Goal: Submit feedback/report problem

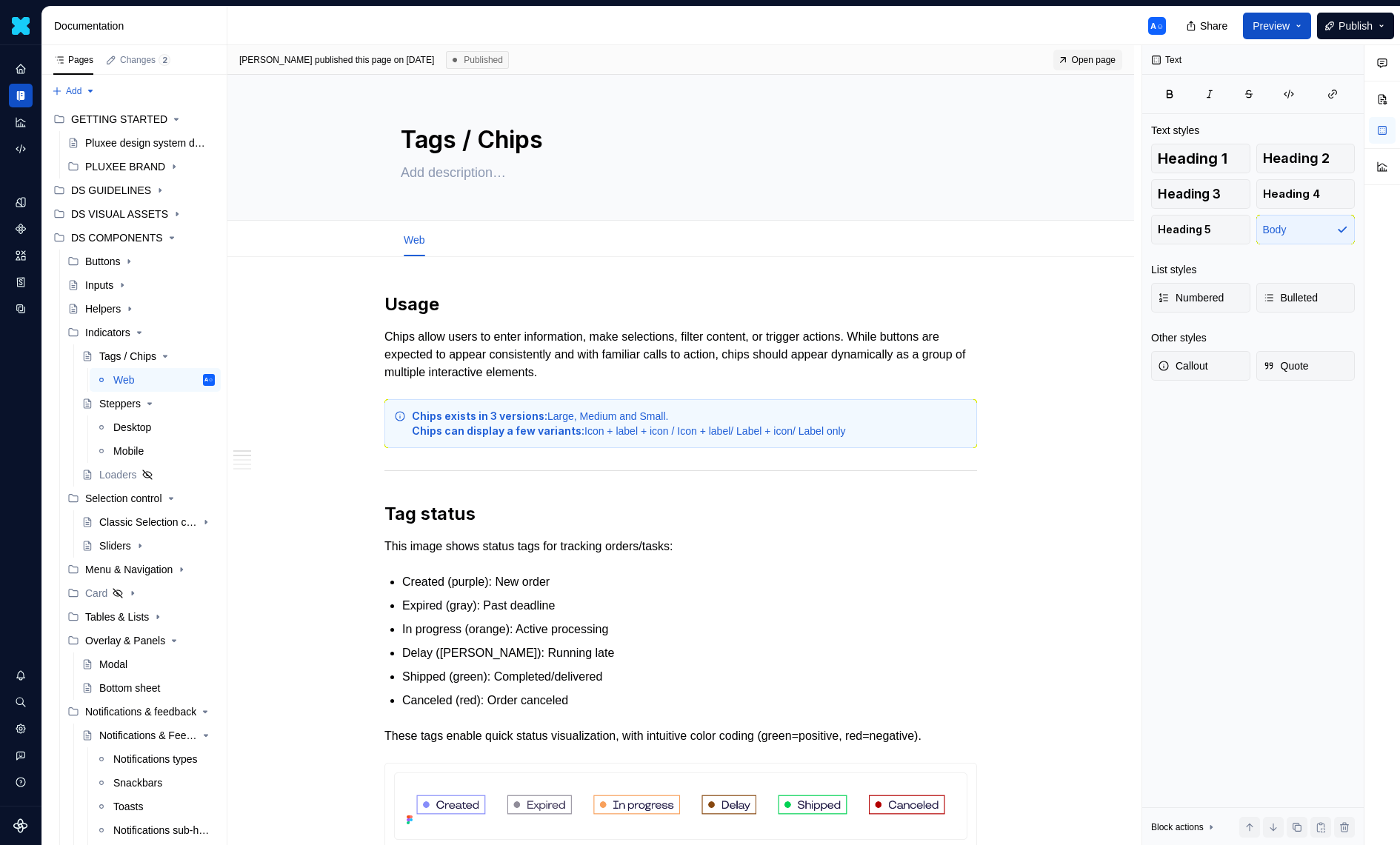
scroll to position [22, 0]
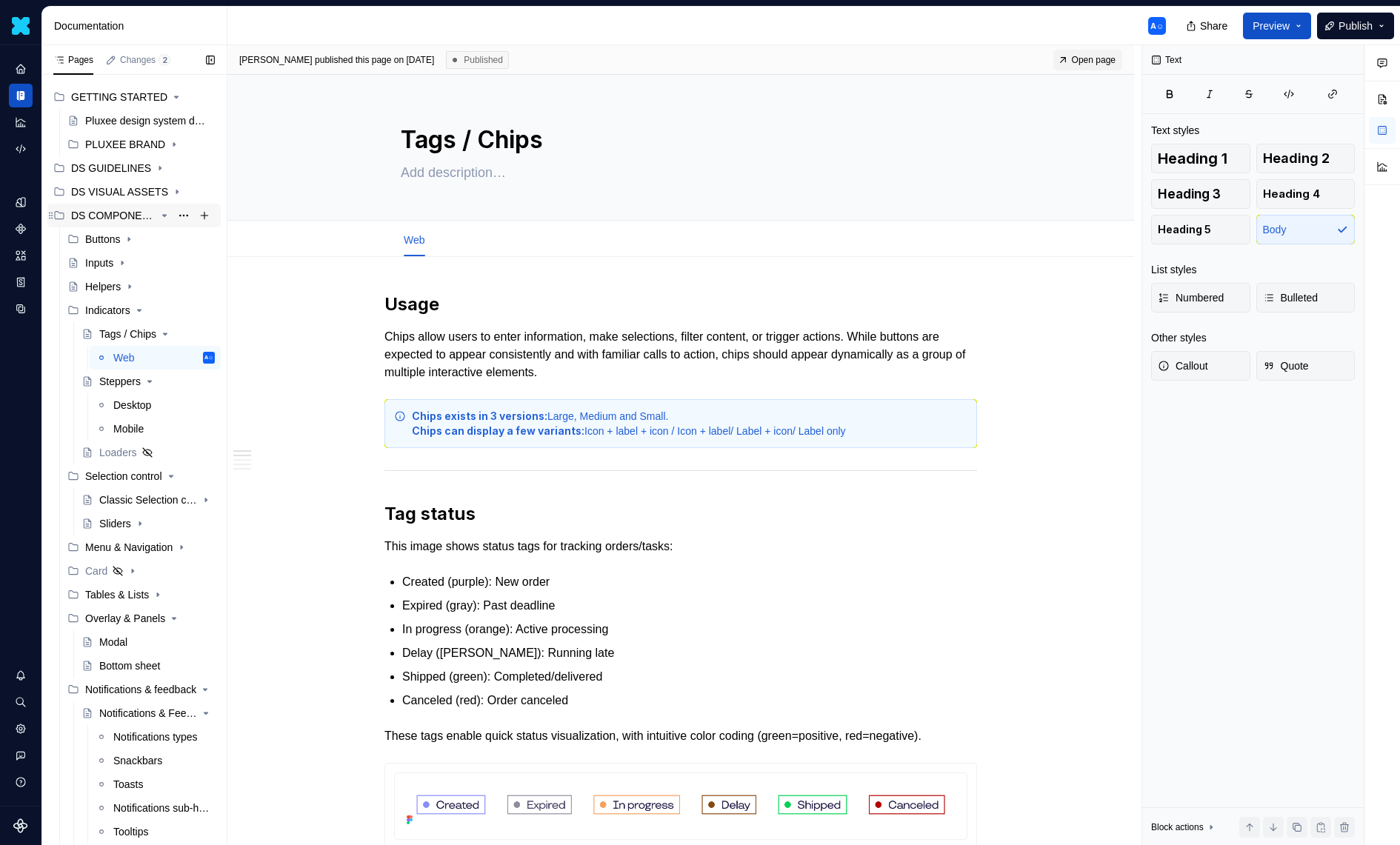
click at [163, 218] on icon "Page tree" at bounding box center [164, 215] width 12 height 12
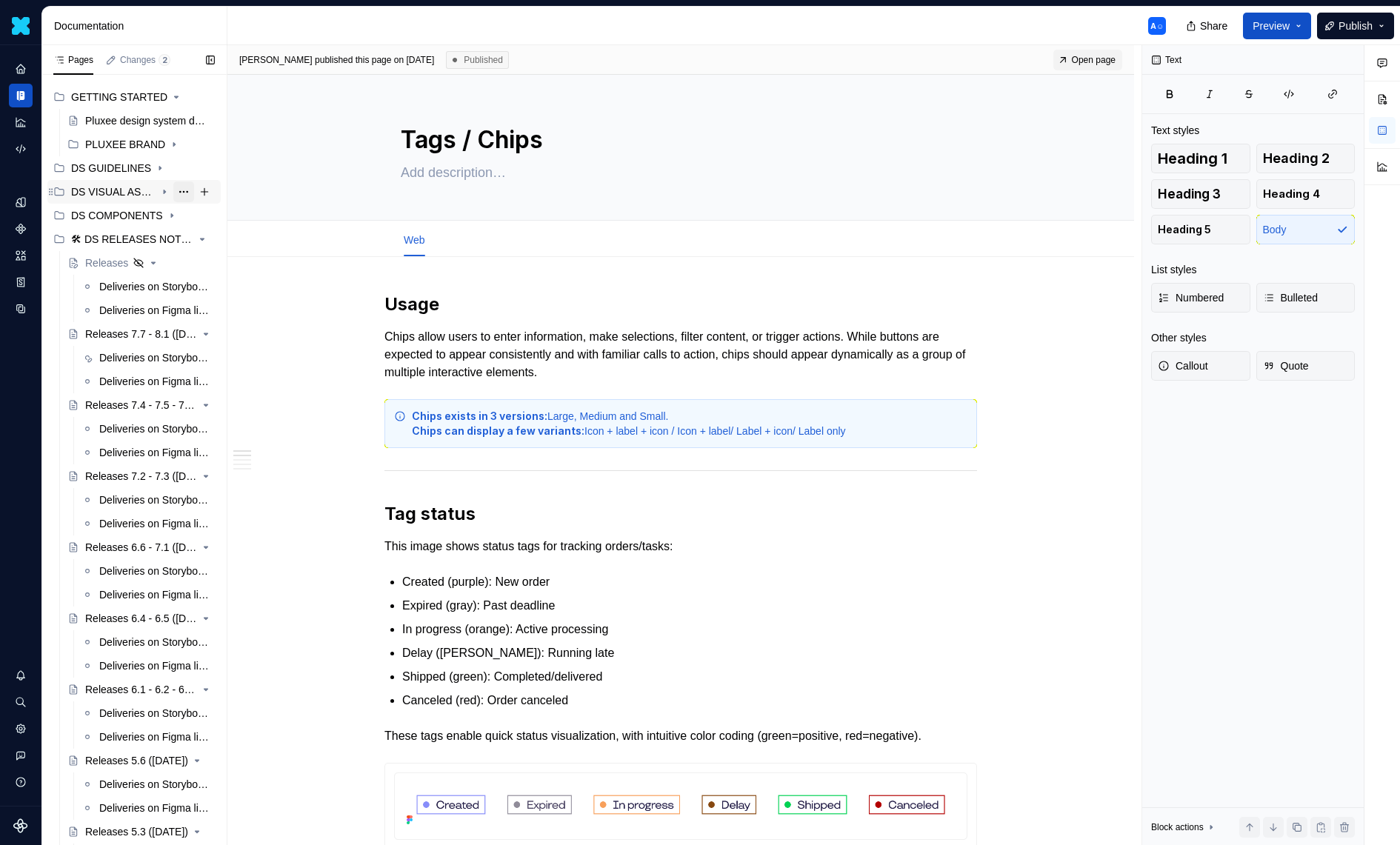
click at [178, 190] on button "Page tree" at bounding box center [184, 191] width 21 height 21
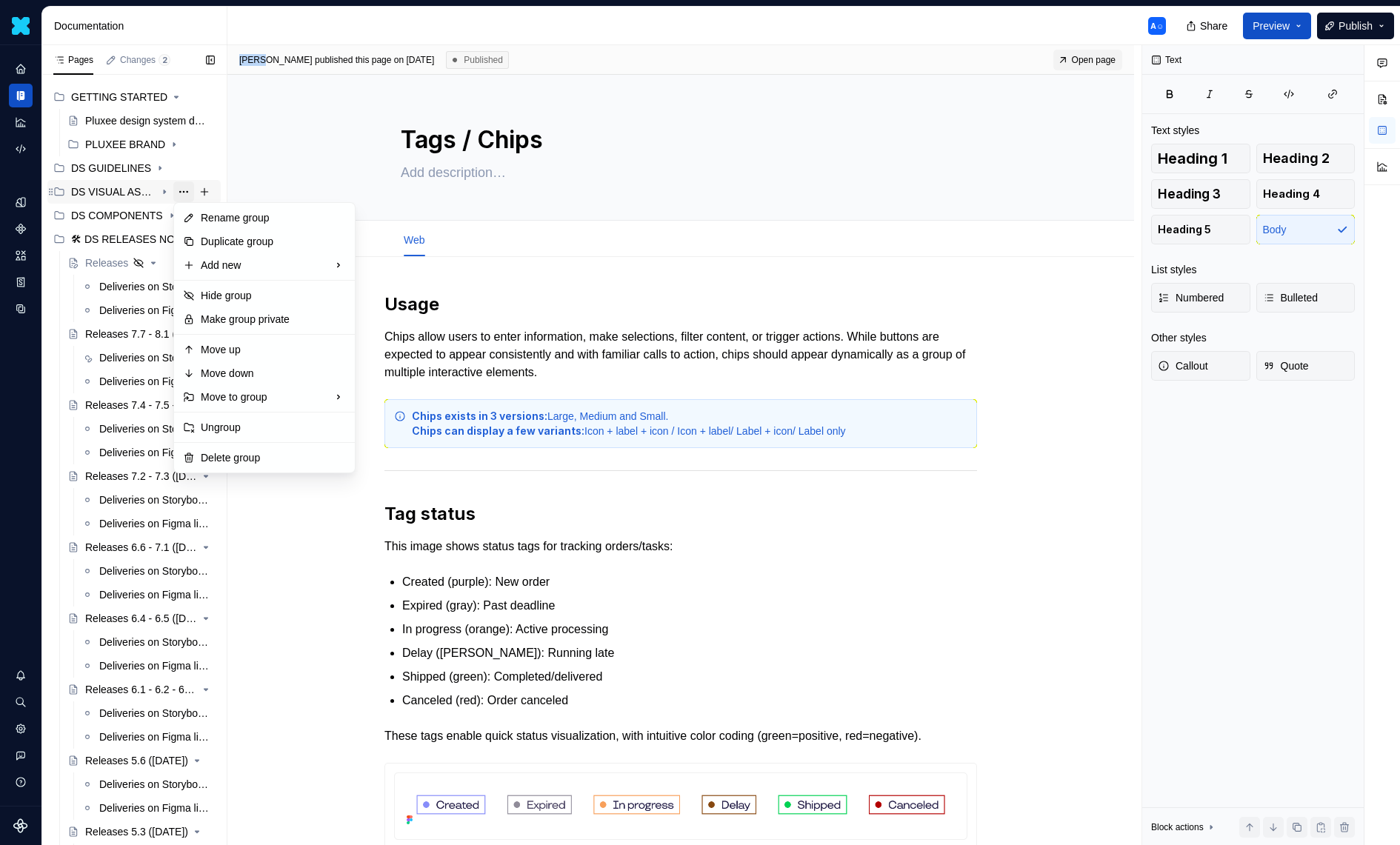
click at [178, 190] on div "Pages Changes 2 Add Accessibility guide for tree Page tree. Navigate the tree w…" at bounding box center [134, 448] width 185 height 807
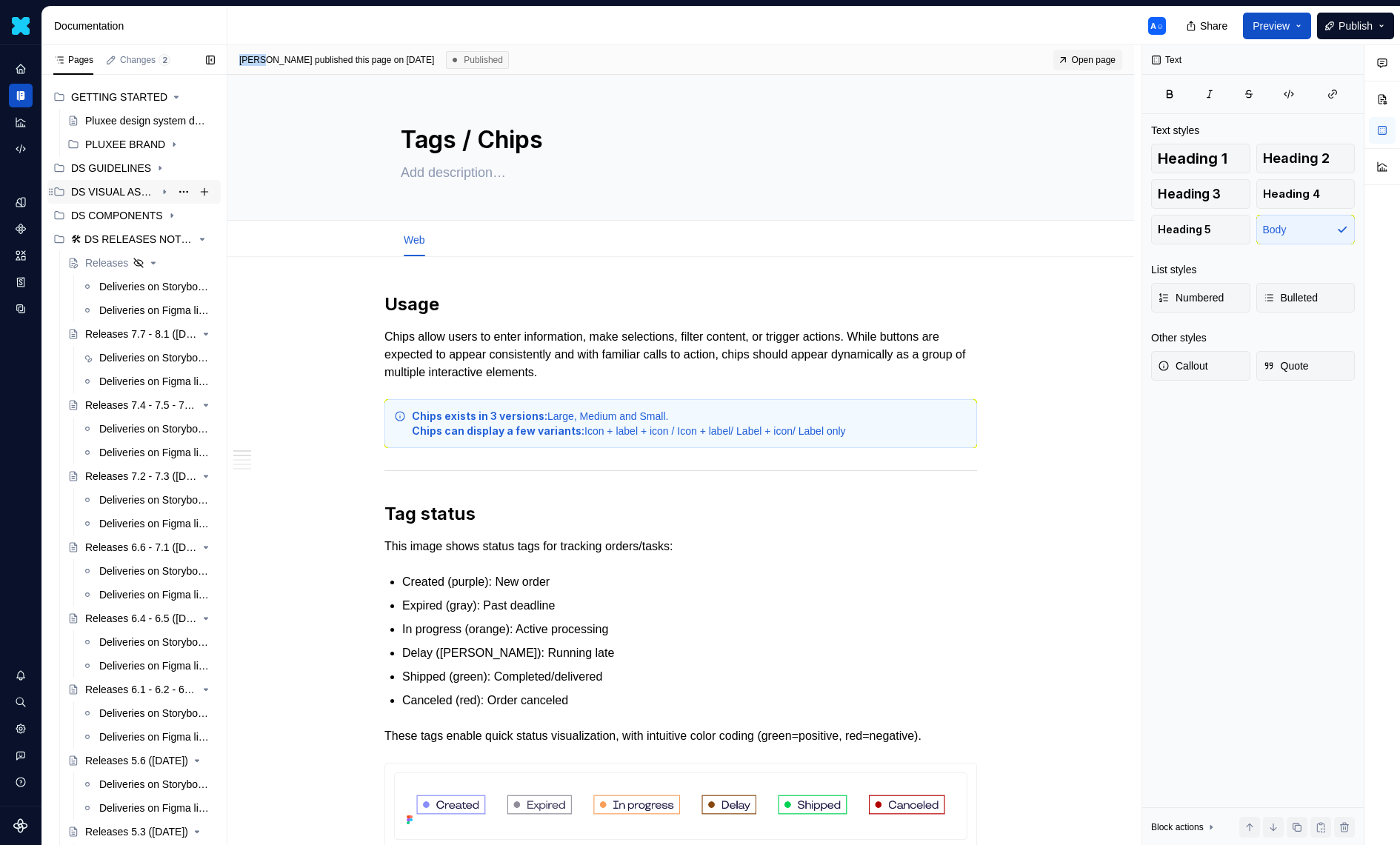
click at [166, 190] on icon "Page tree" at bounding box center [164, 191] width 12 height 12
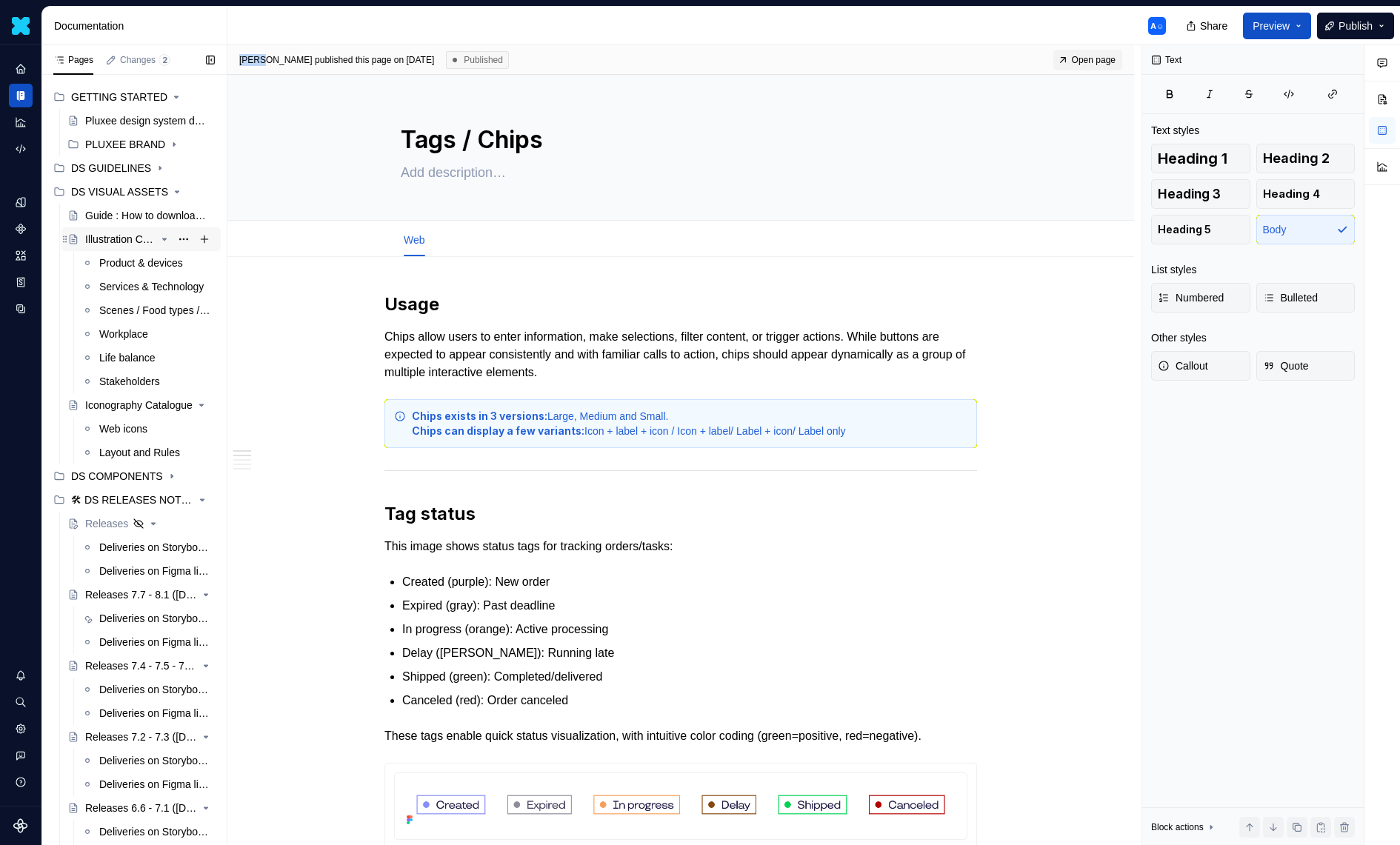
click at [132, 247] on div "Illustration Catalogue" at bounding box center [149, 239] width 129 height 21
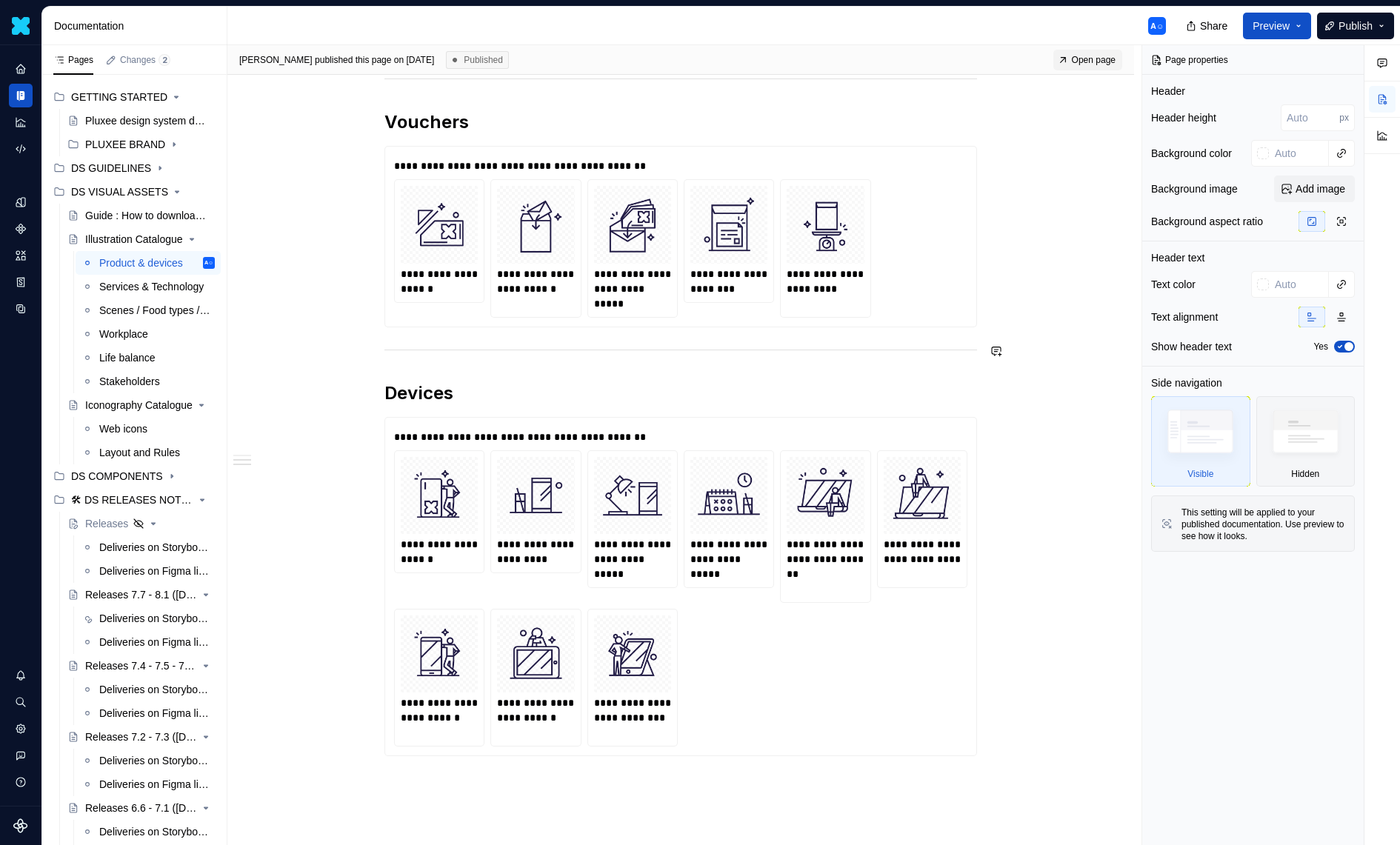
scroll to position [1046, 0]
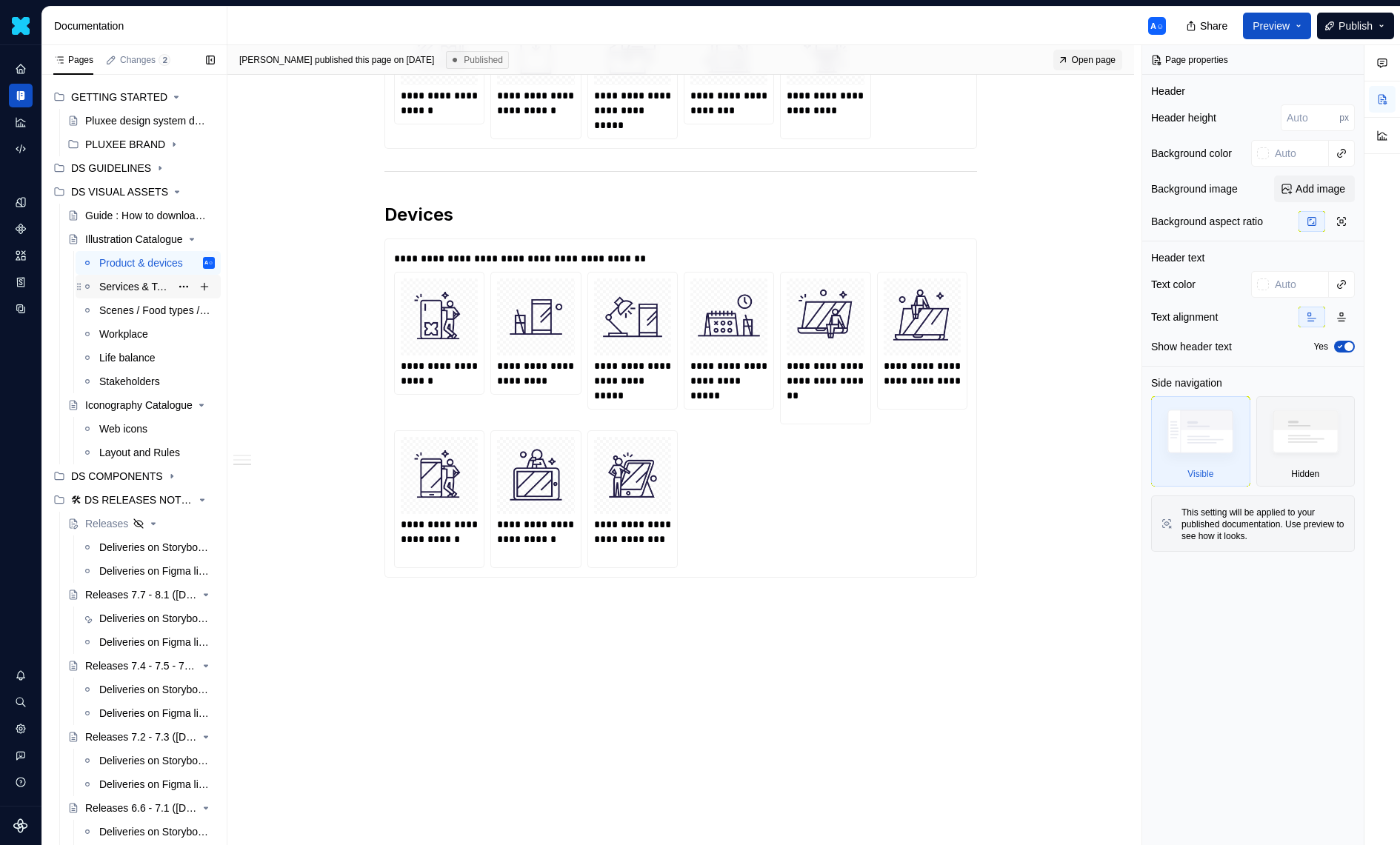
click at [144, 292] on div "Services & Technology" at bounding box center [135, 287] width 71 height 15
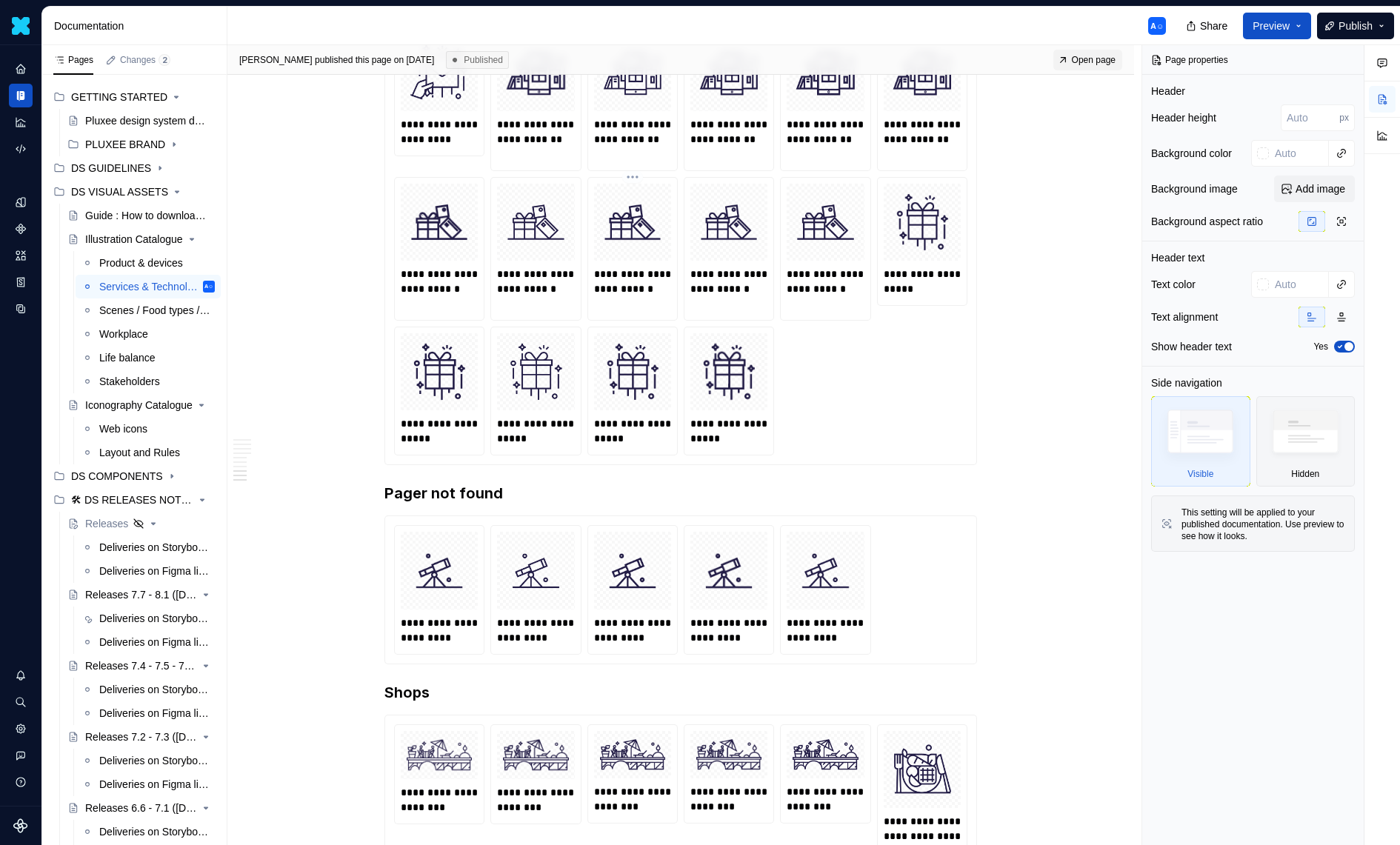
scroll to position [2821, 0]
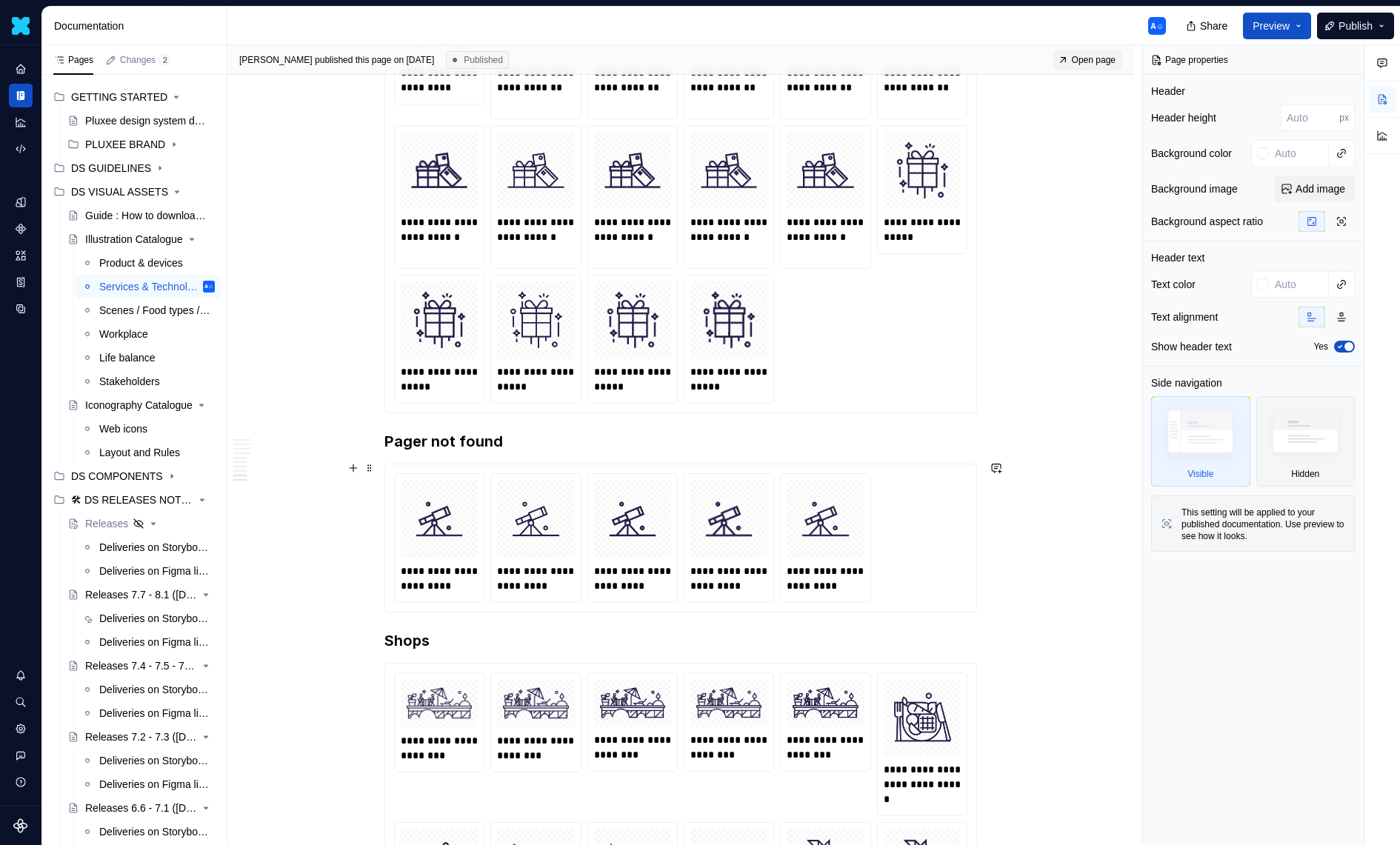
click at [949, 527] on div "**********" at bounding box center [681, 538] width 573 height 129
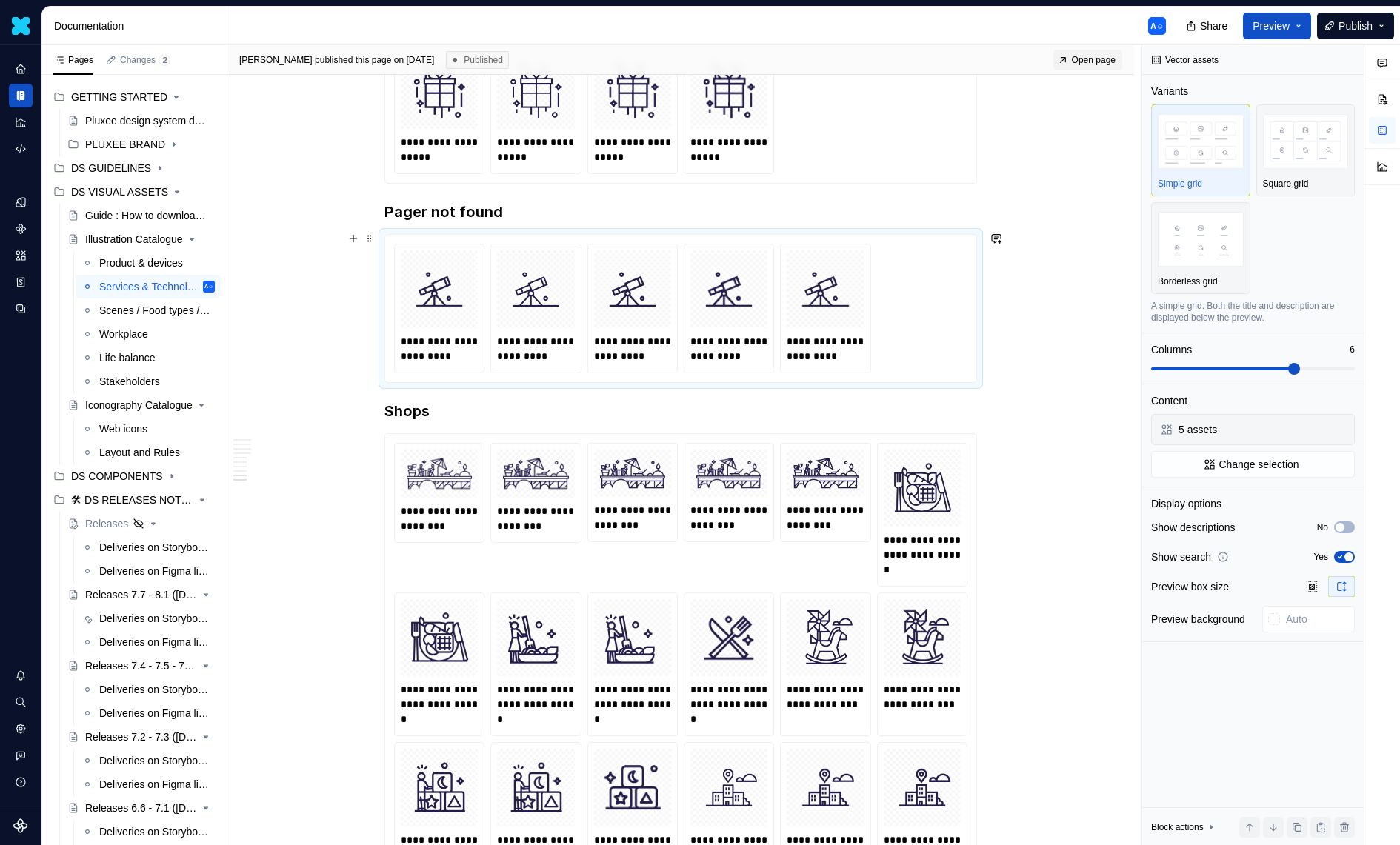
scroll to position [3061, 0]
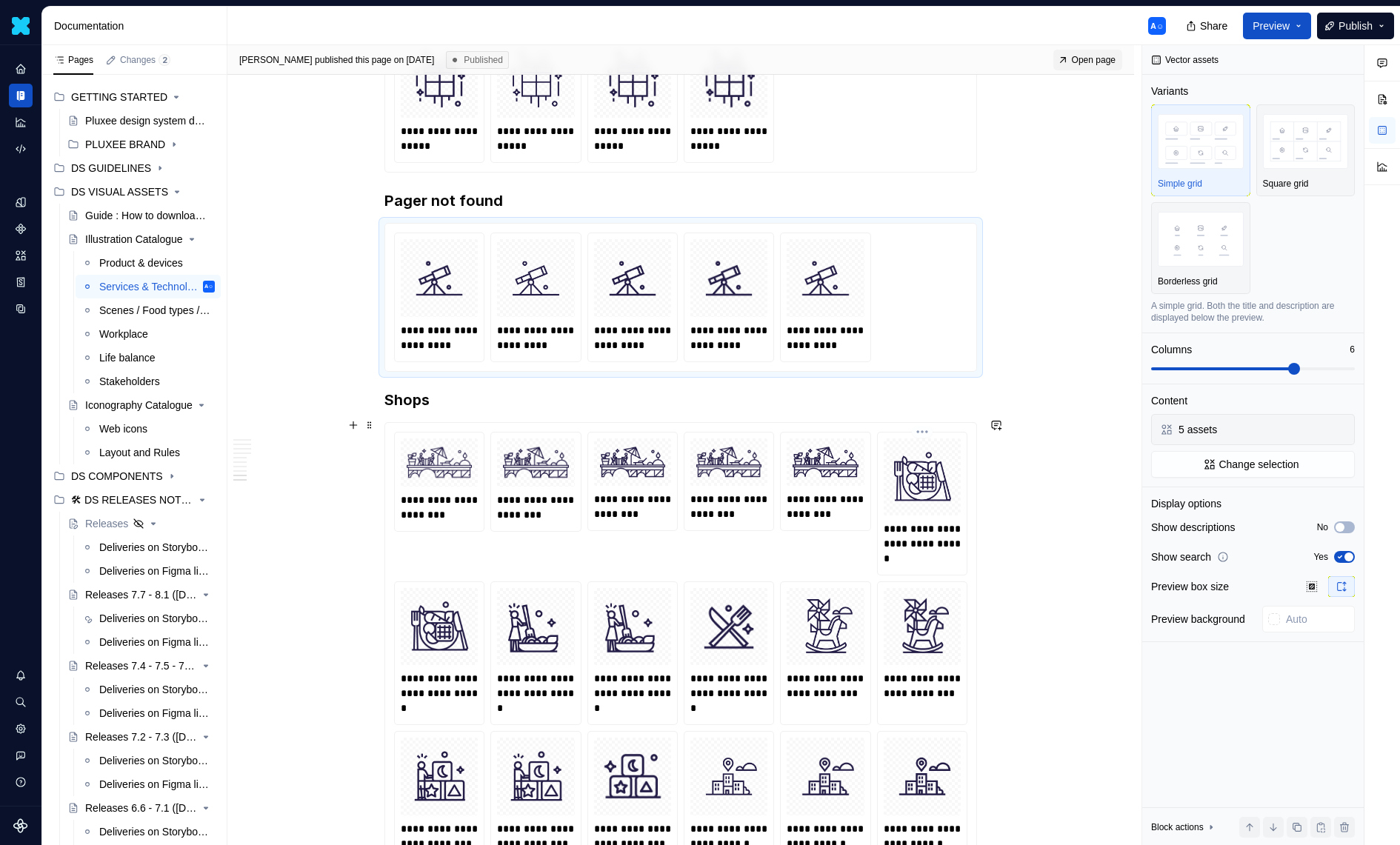
click at [915, 531] on p "**********" at bounding box center [922, 543] width 77 height 44
click at [803, 560] on div "**********" at bounding box center [681, 842] width 573 height 819
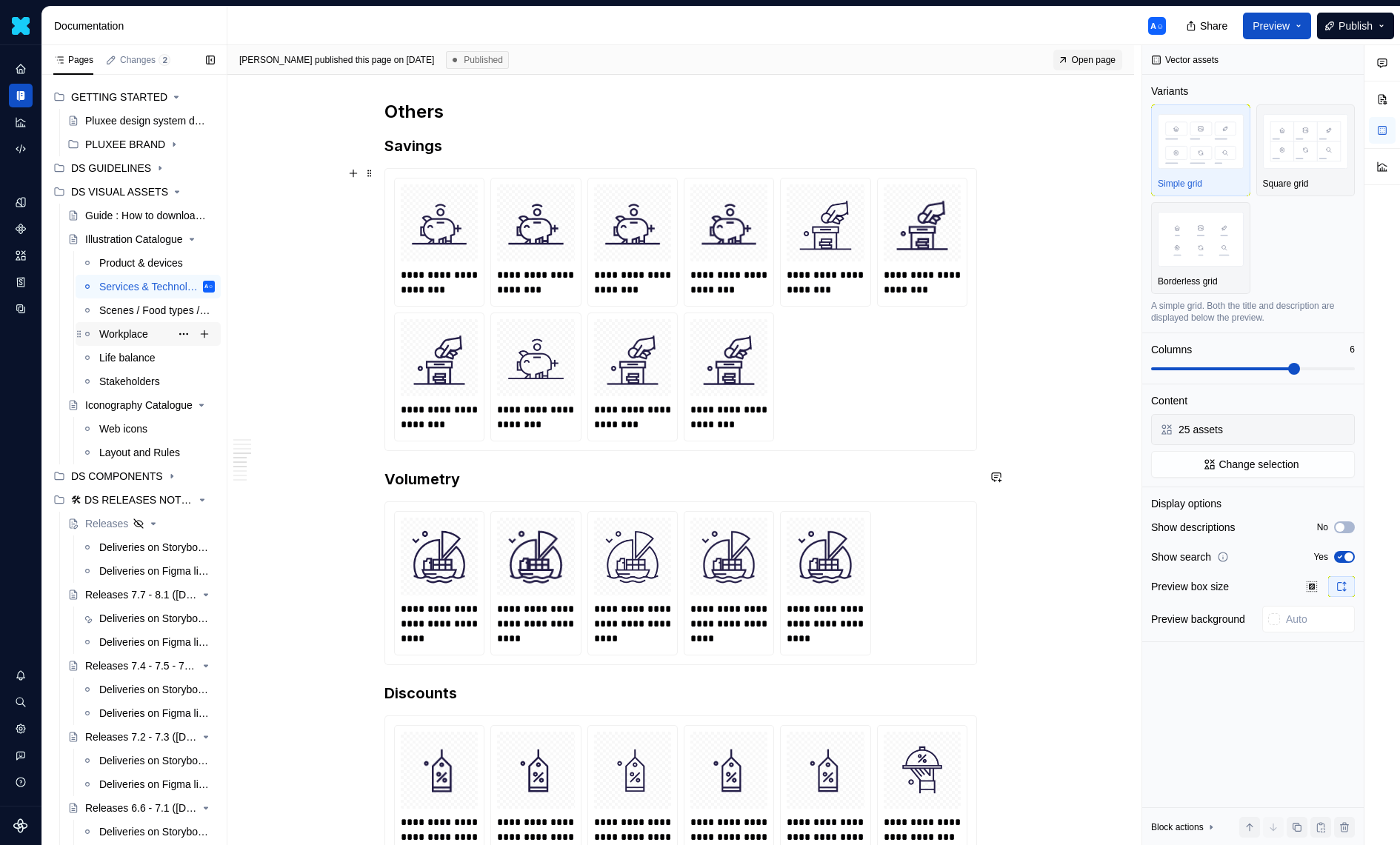
scroll to position [1662, 0]
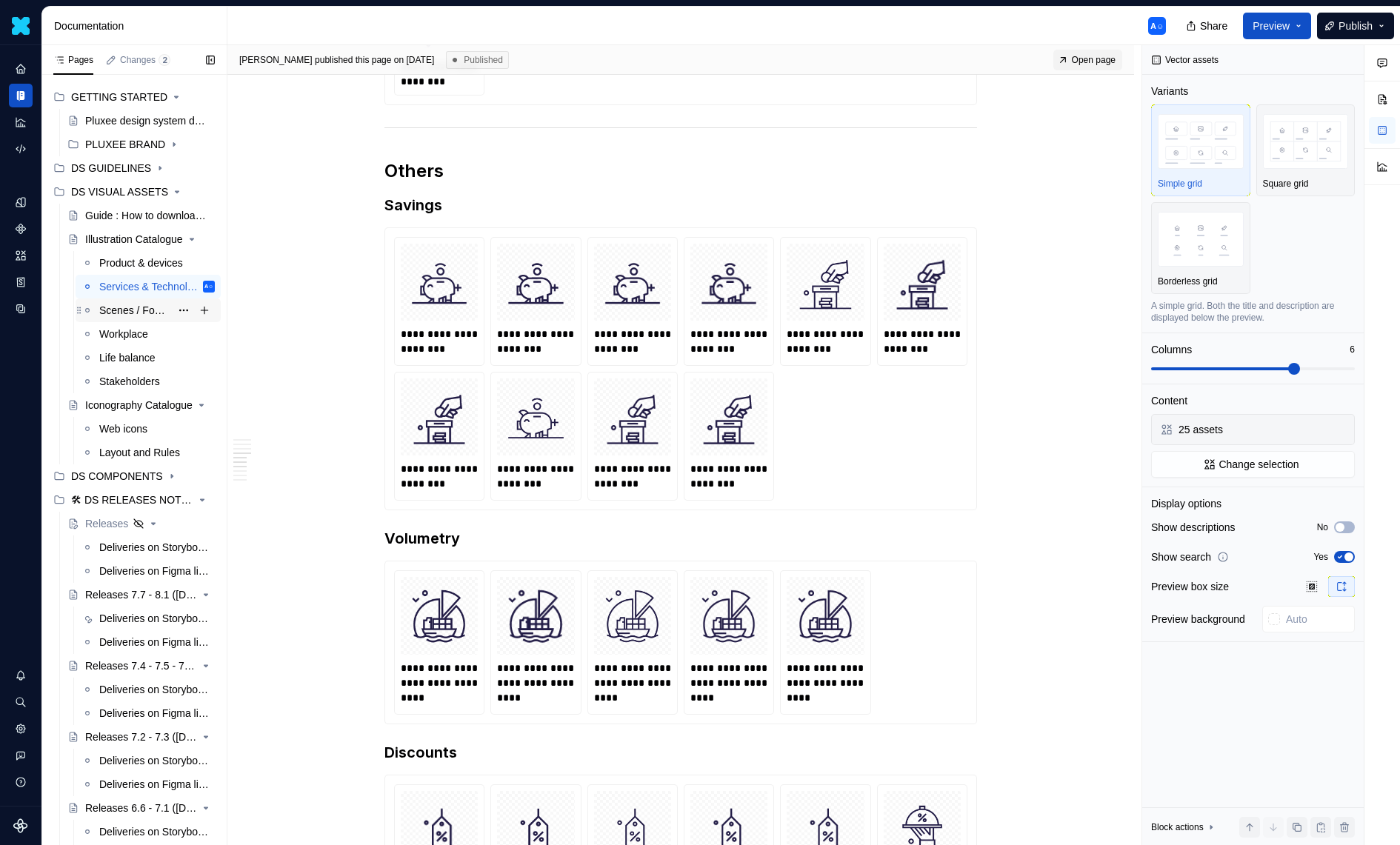
click at [164, 315] on div "Scenes / Food types / Activities" at bounding box center [135, 310] width 71 height 15
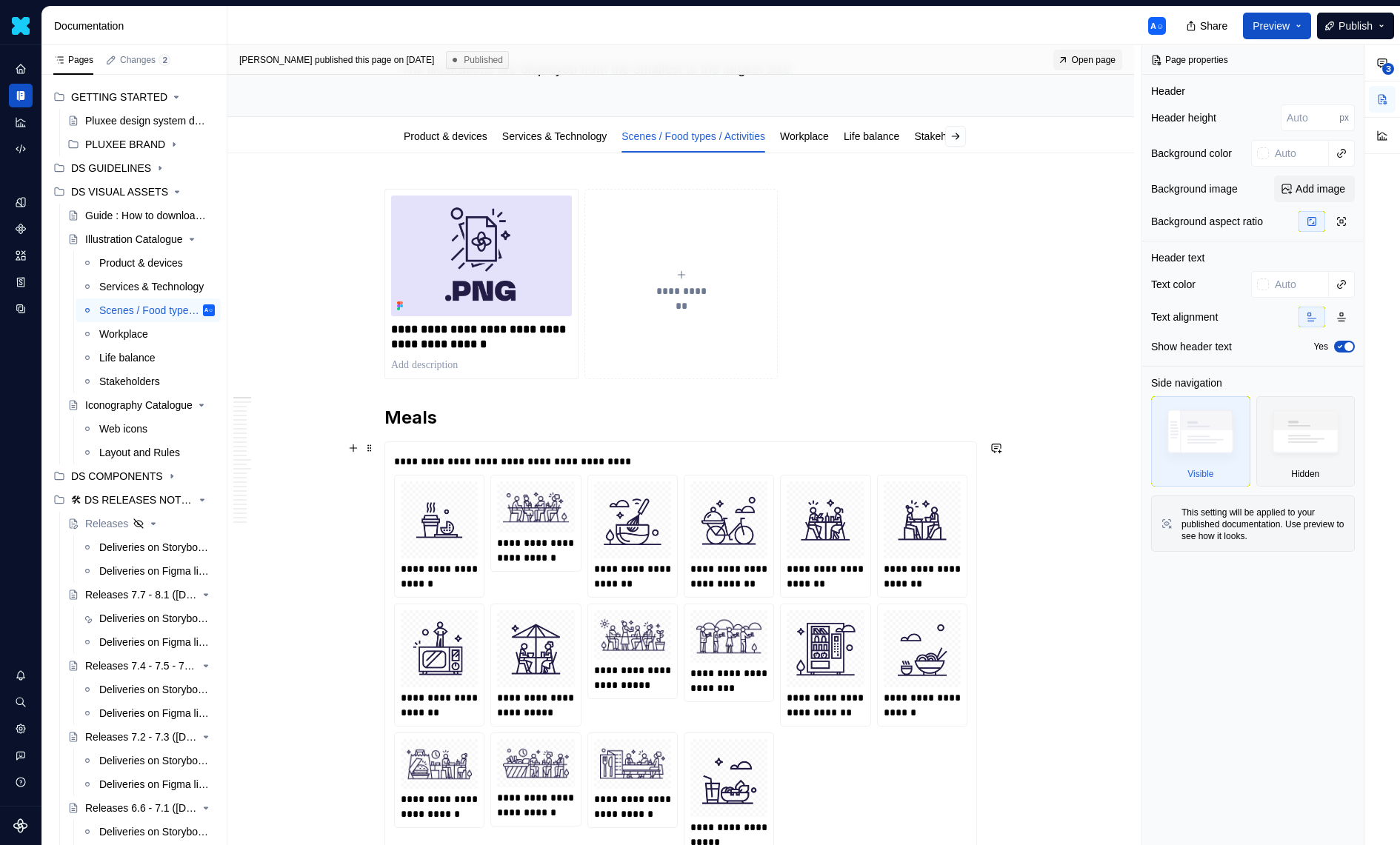
scroll to position [279, 0]
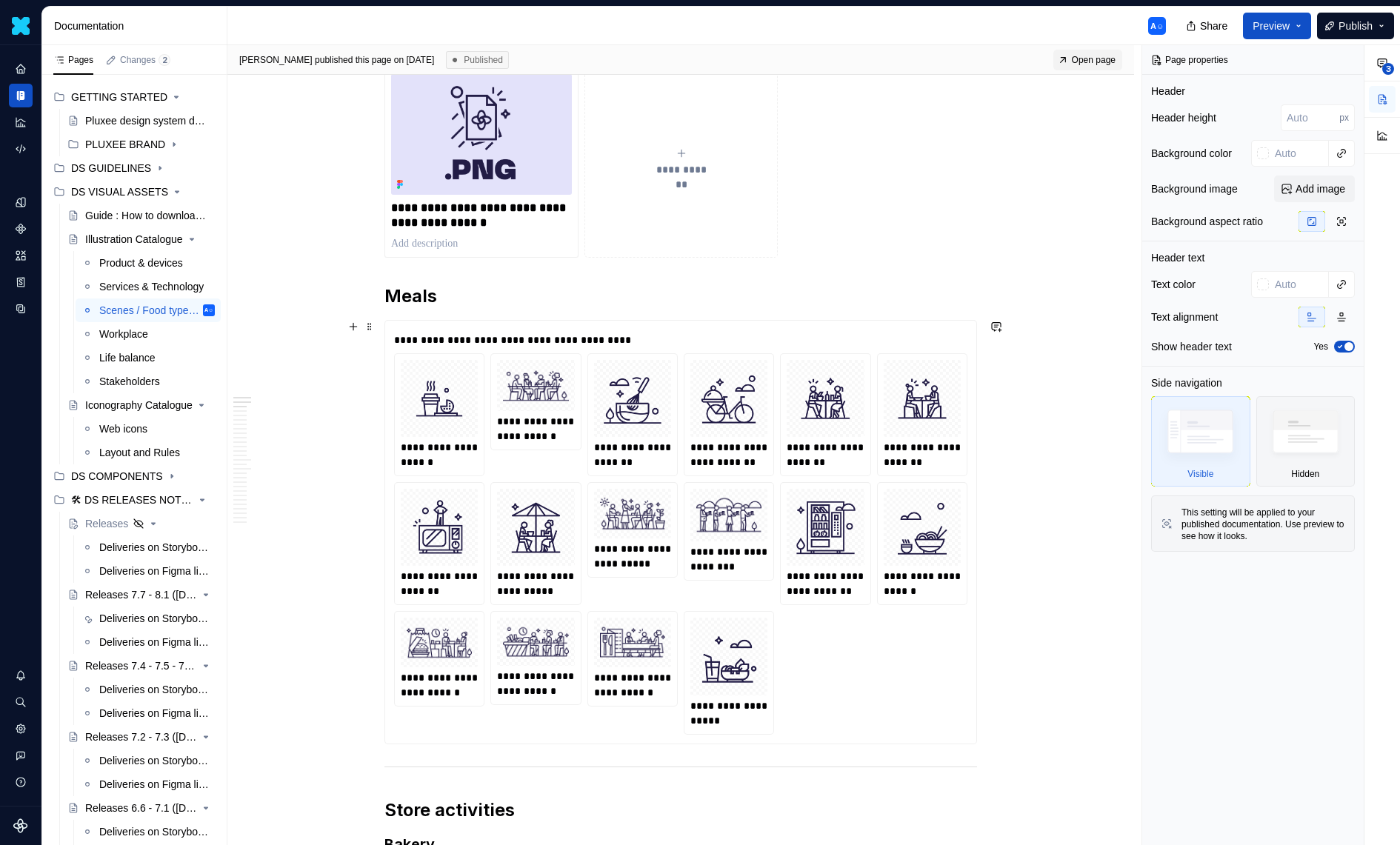
click at [665, 366] on img at bounding box center [633, 399] width 65 height 65
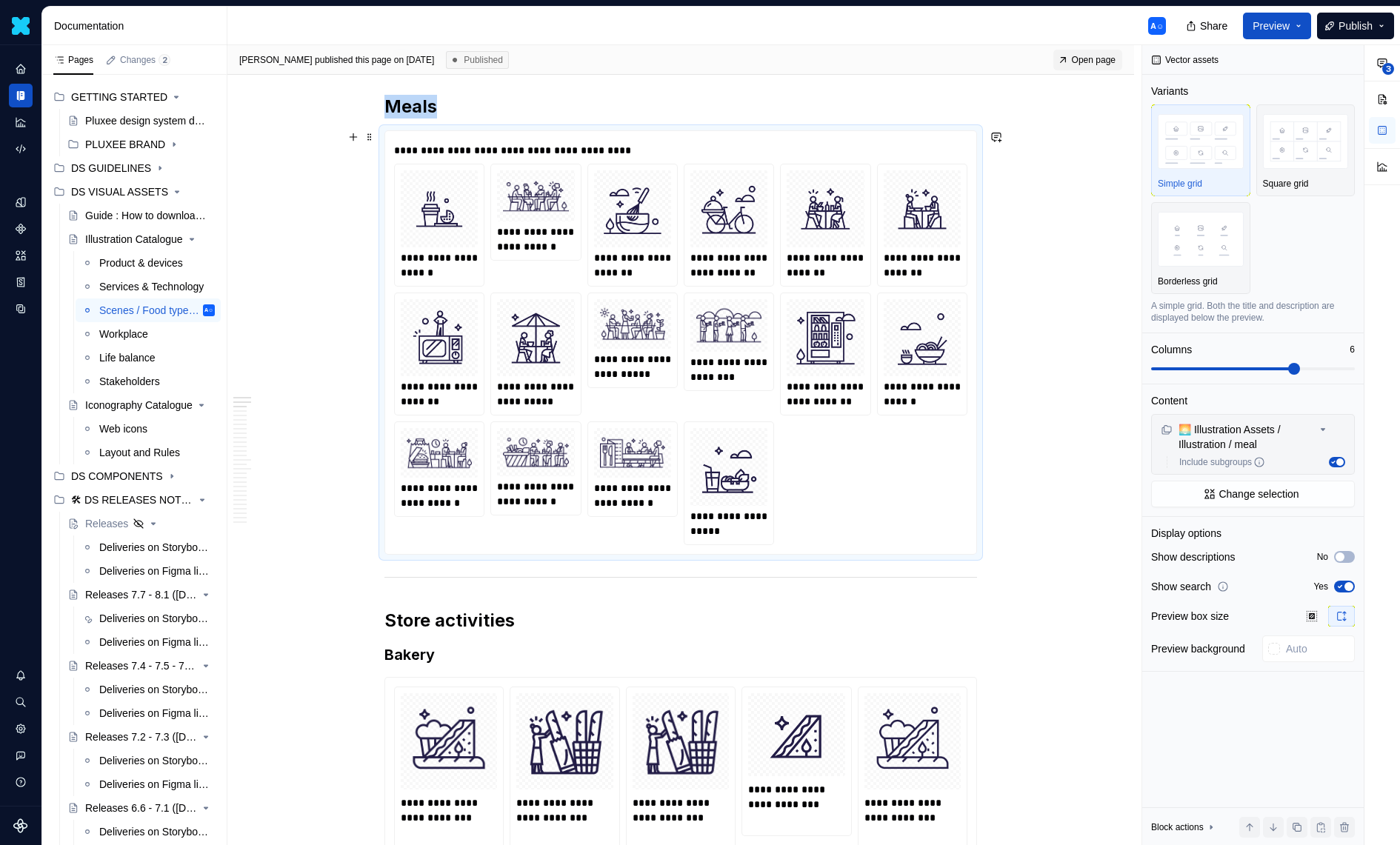
scroll to position [452, 0]
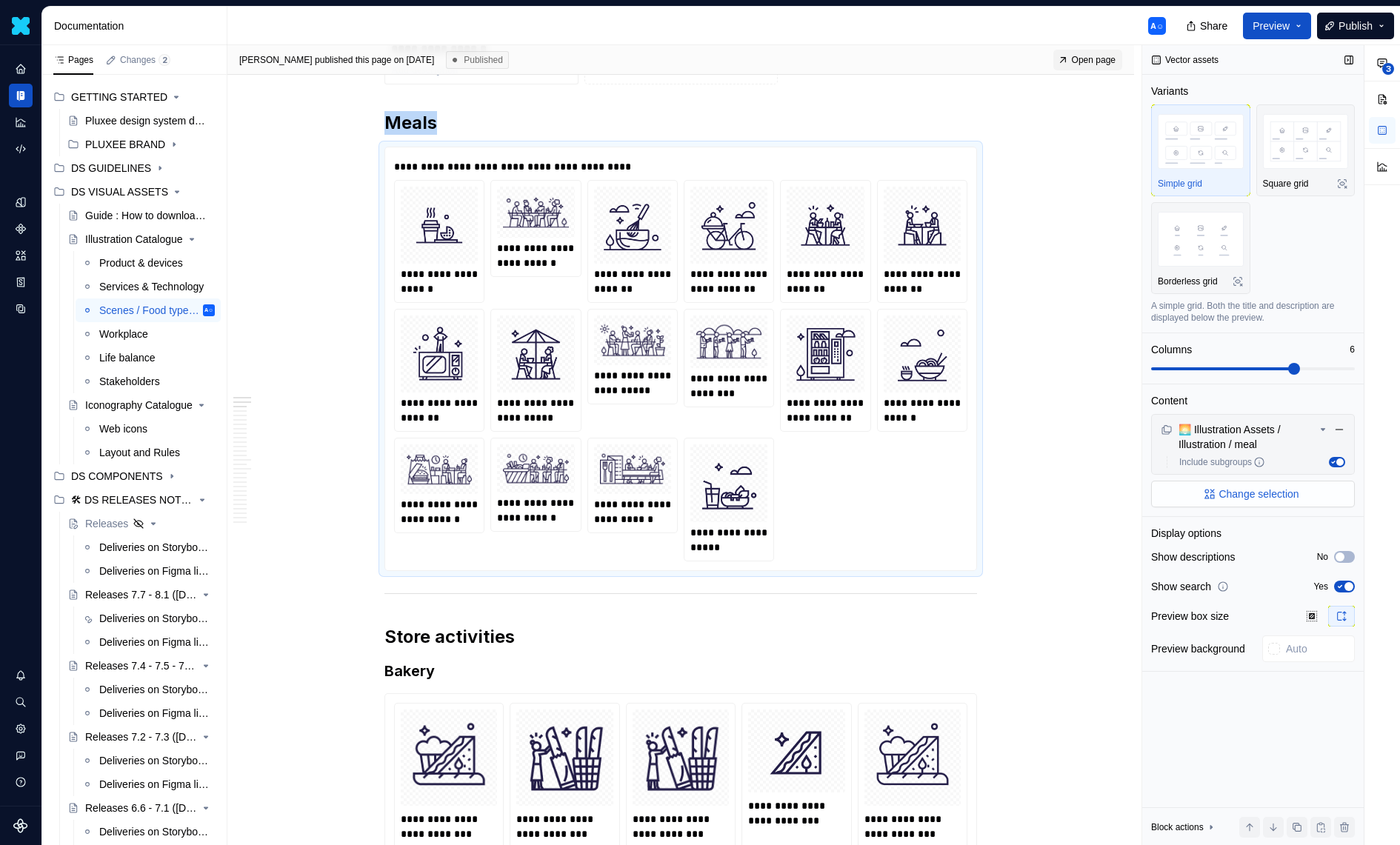
click at [1314, 486] on button "Change selection" at bounding box center [1252, 494] width 204 height 26
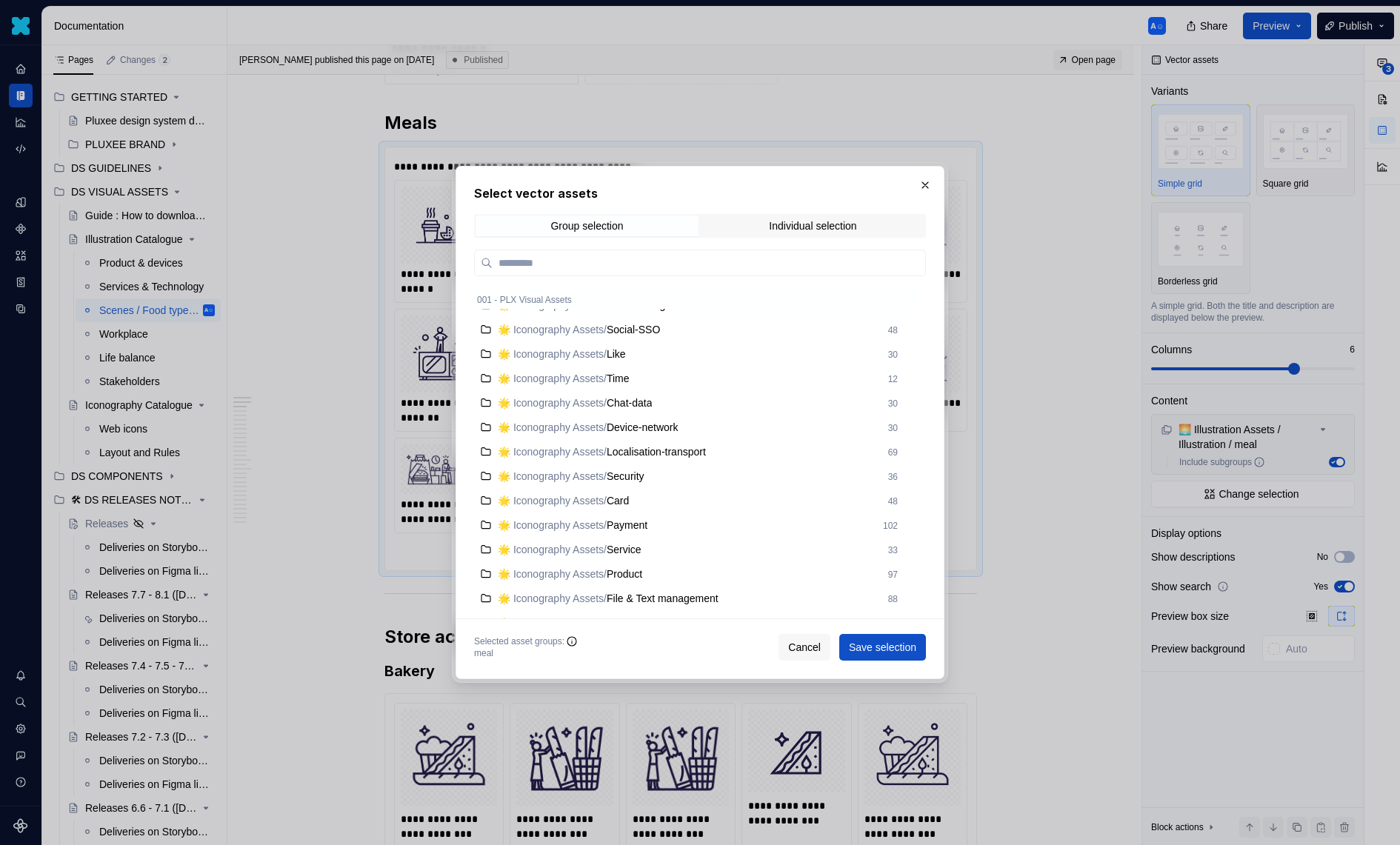
scroll to position [399, 0]
type textarea "*"
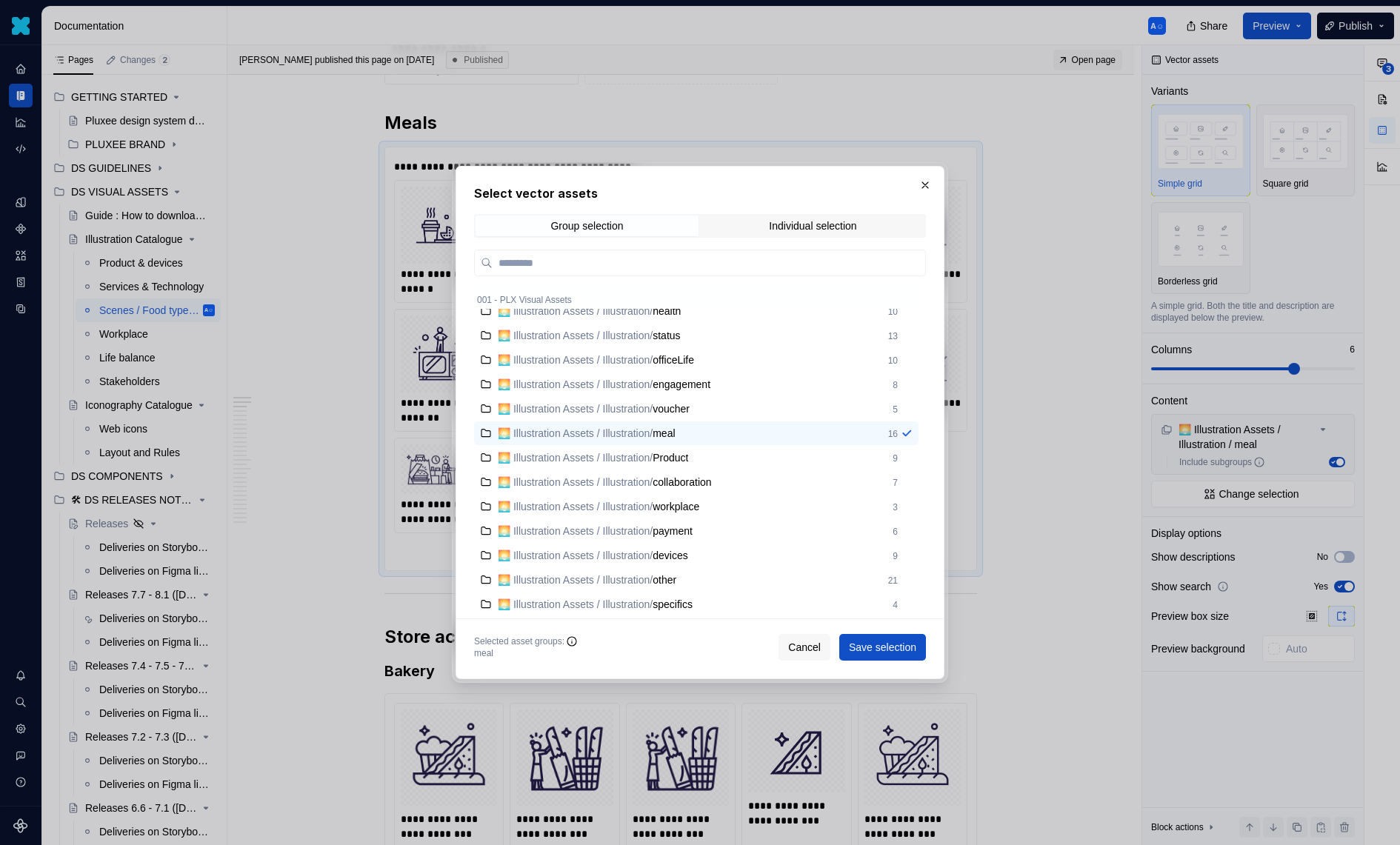
scroll to position [891, 0]
click at [863, 448] on div "🌅 Illustration Assets / Illustration / Product 9" at bounding box center [696, 460] width 444 height 24
click at [705, 445] on div "🌅 Illustration Assets / Illustration / meal 16" at bounding box center [696, 435] width 444 height 24
click at [849, 647] on span "Save selection" at bounding box center [882, 647] width 67 height 15
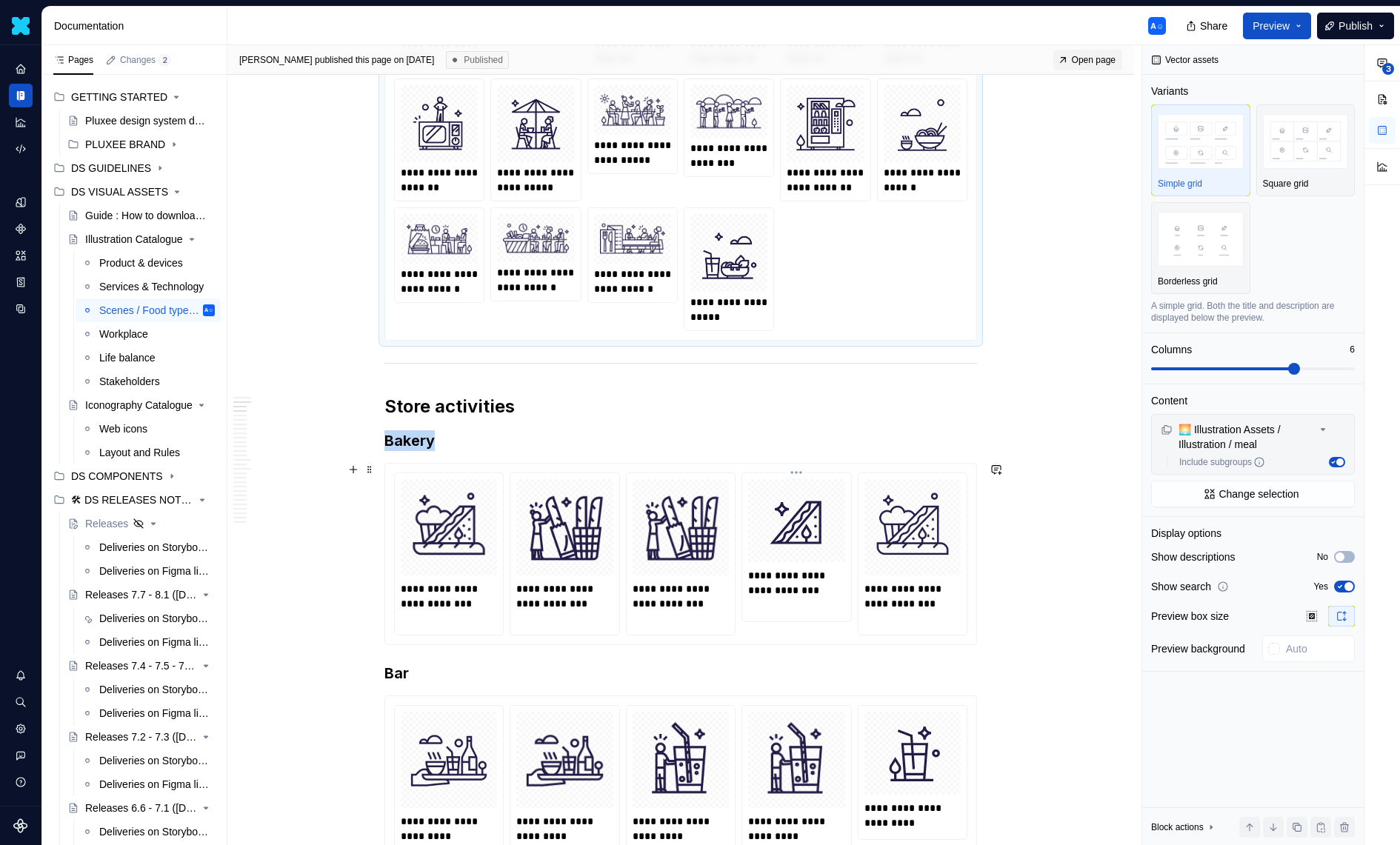
click at [825, 557] on div at bounding box center [796, 520] width 96 height 83
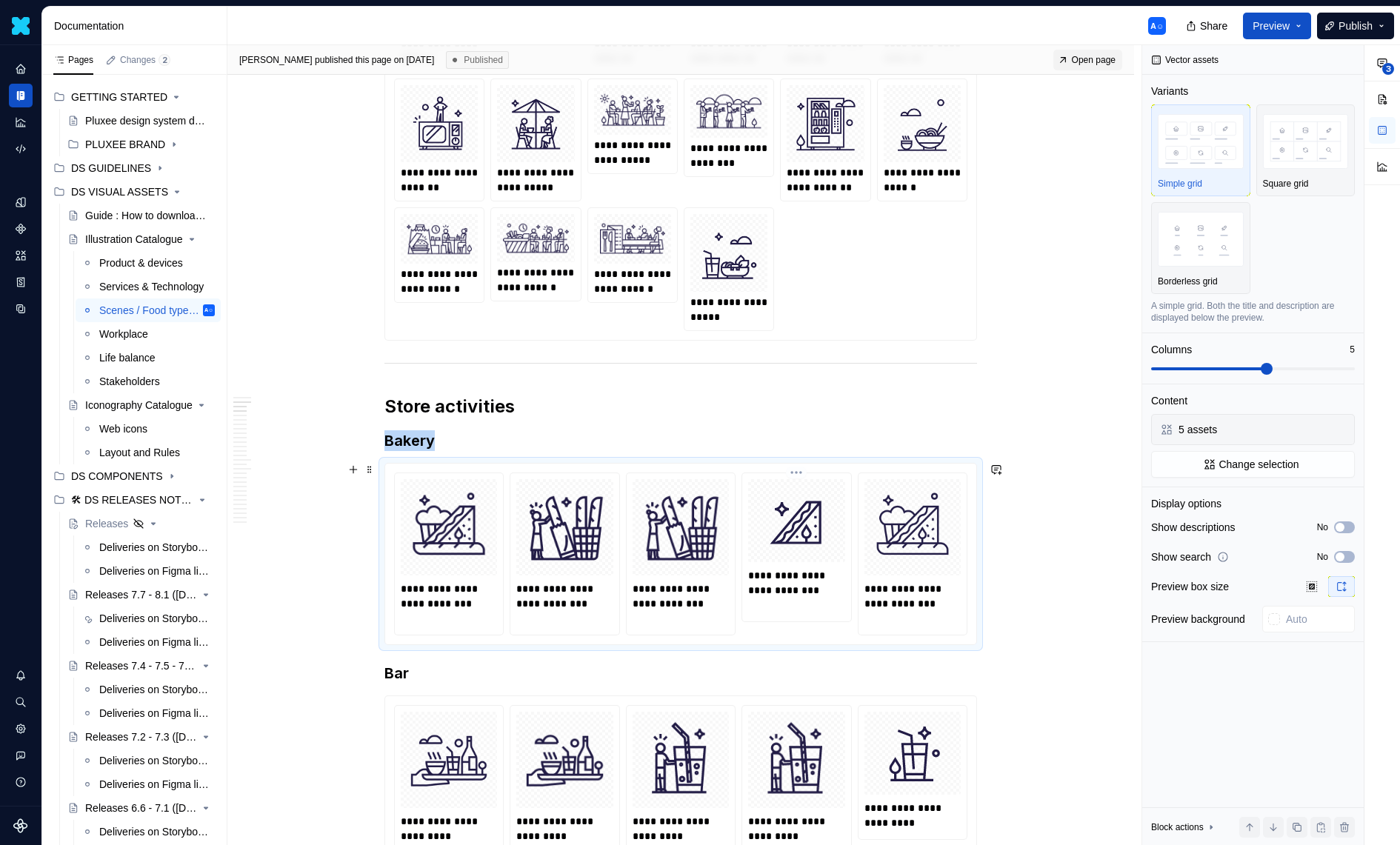
scroll to position [757, 0]
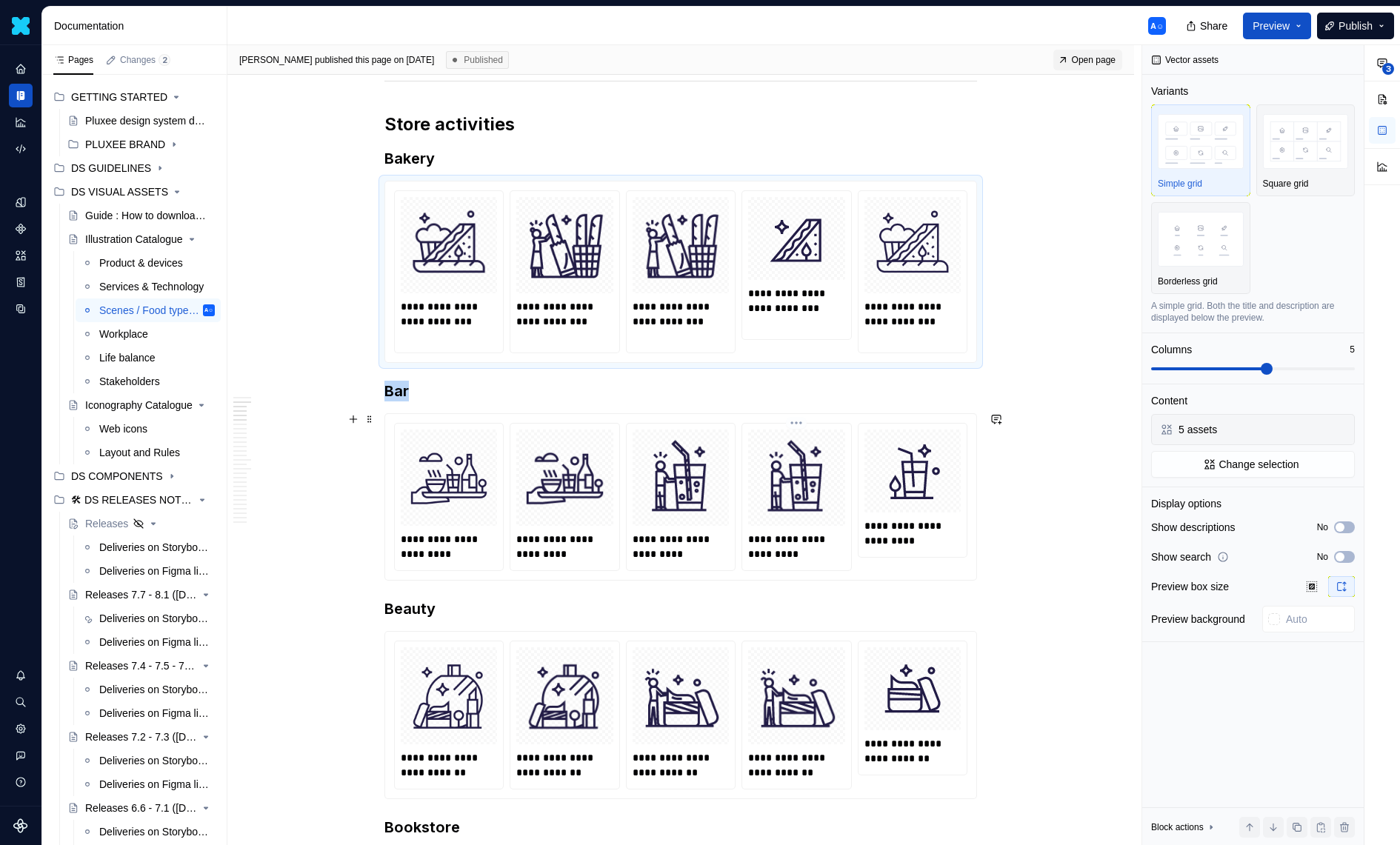
click at [829, 498] on img at bounding box center [796, 477] width 84 height 84
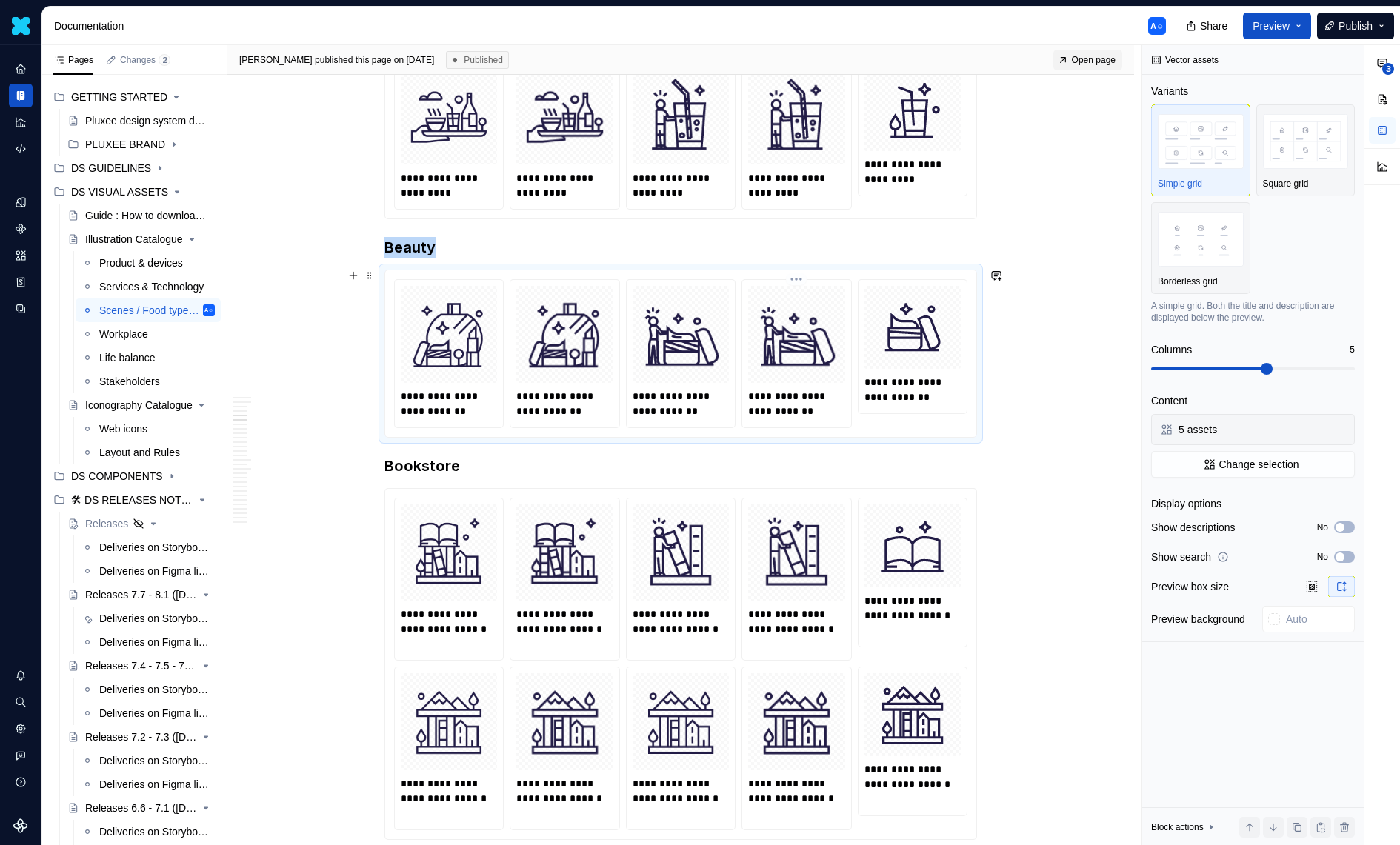
click at [815, 333] on img at bounding box center [796, 334] width 84 height 84
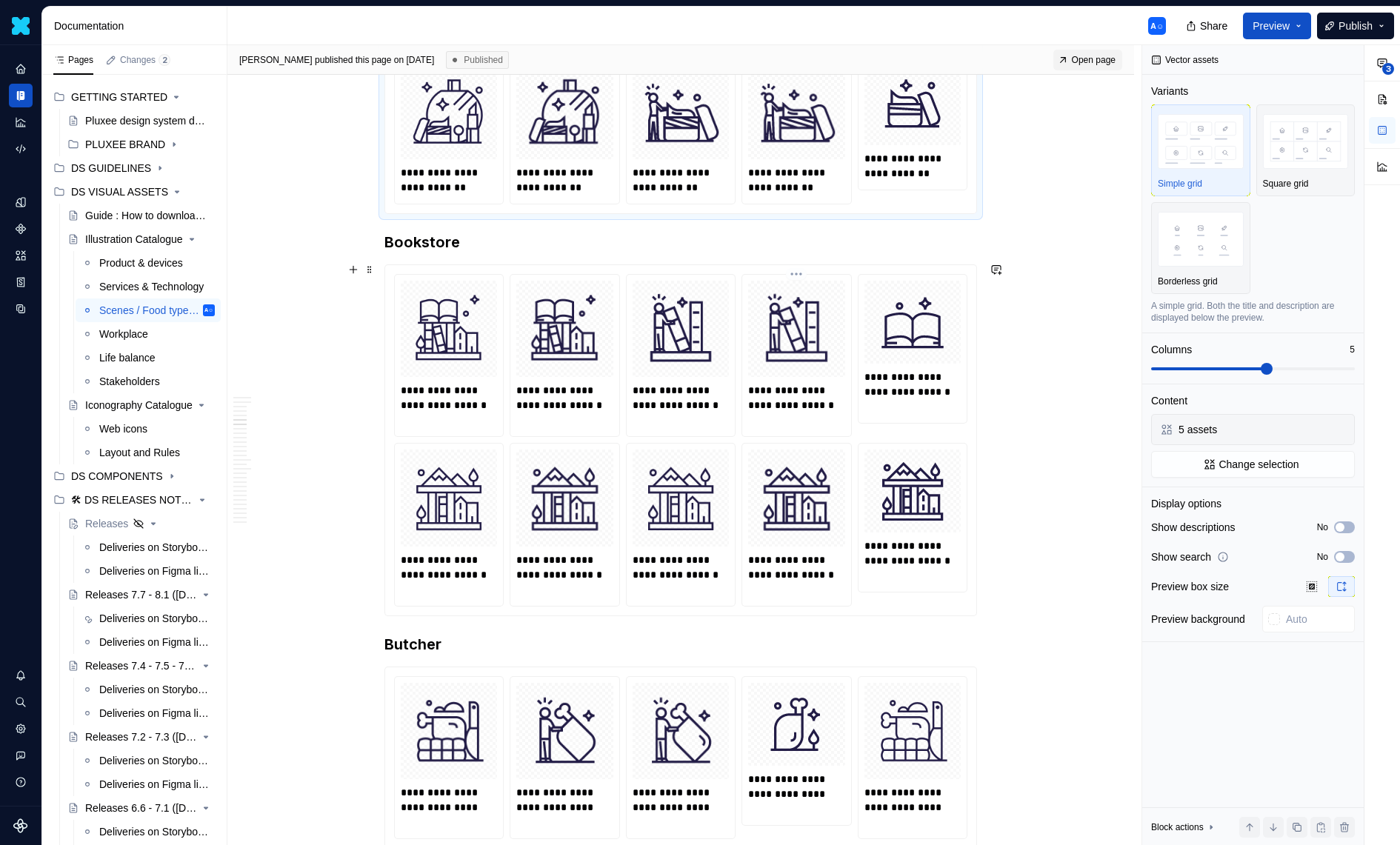
scroll to position [1931, 0]
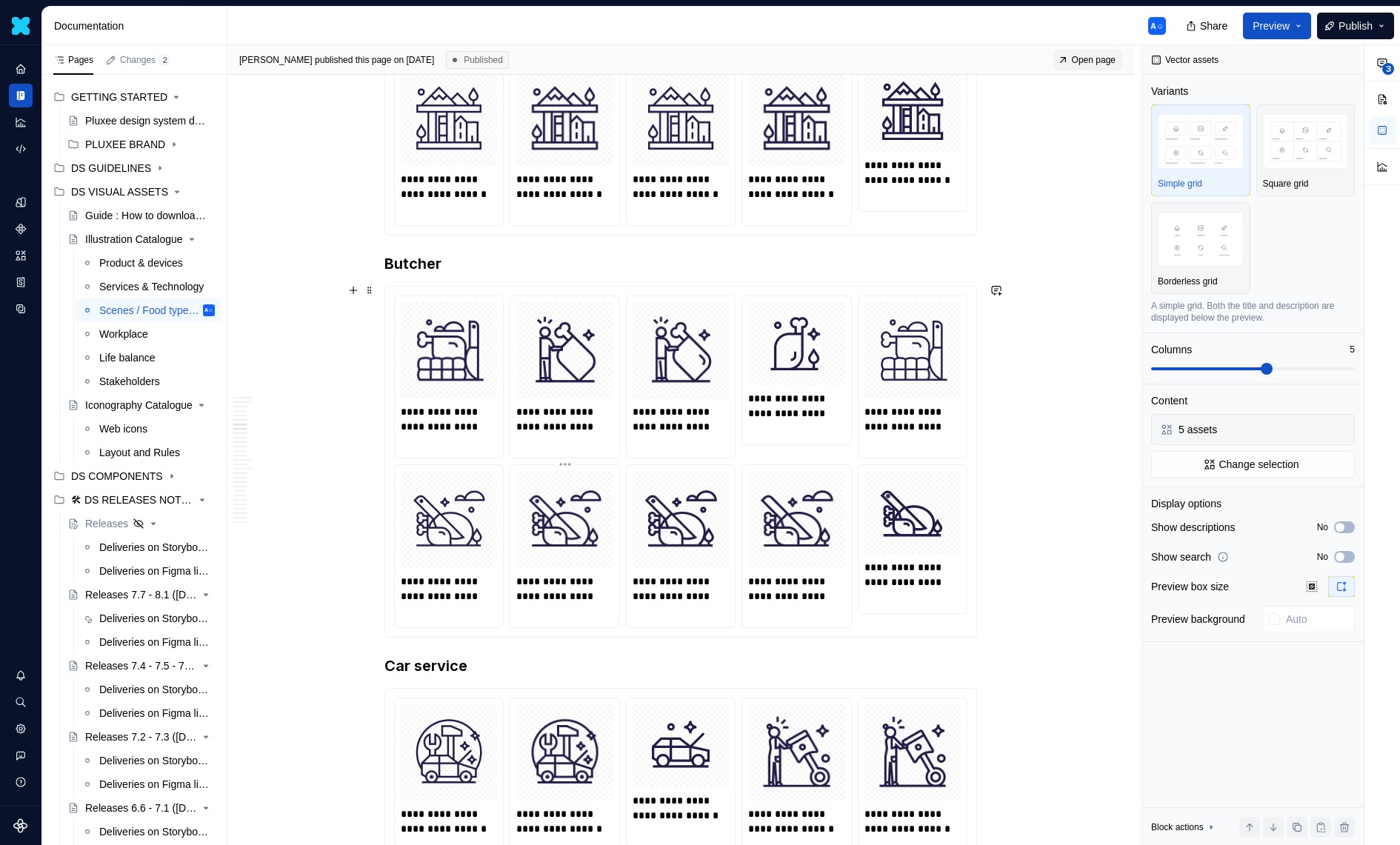
click at [551, 465] on div "**********" at bounding box center [564, 546] width 108 height 162
click at [1240, 463] on span "Change selection" at bounding box center [1258, 464] width 80 height 15
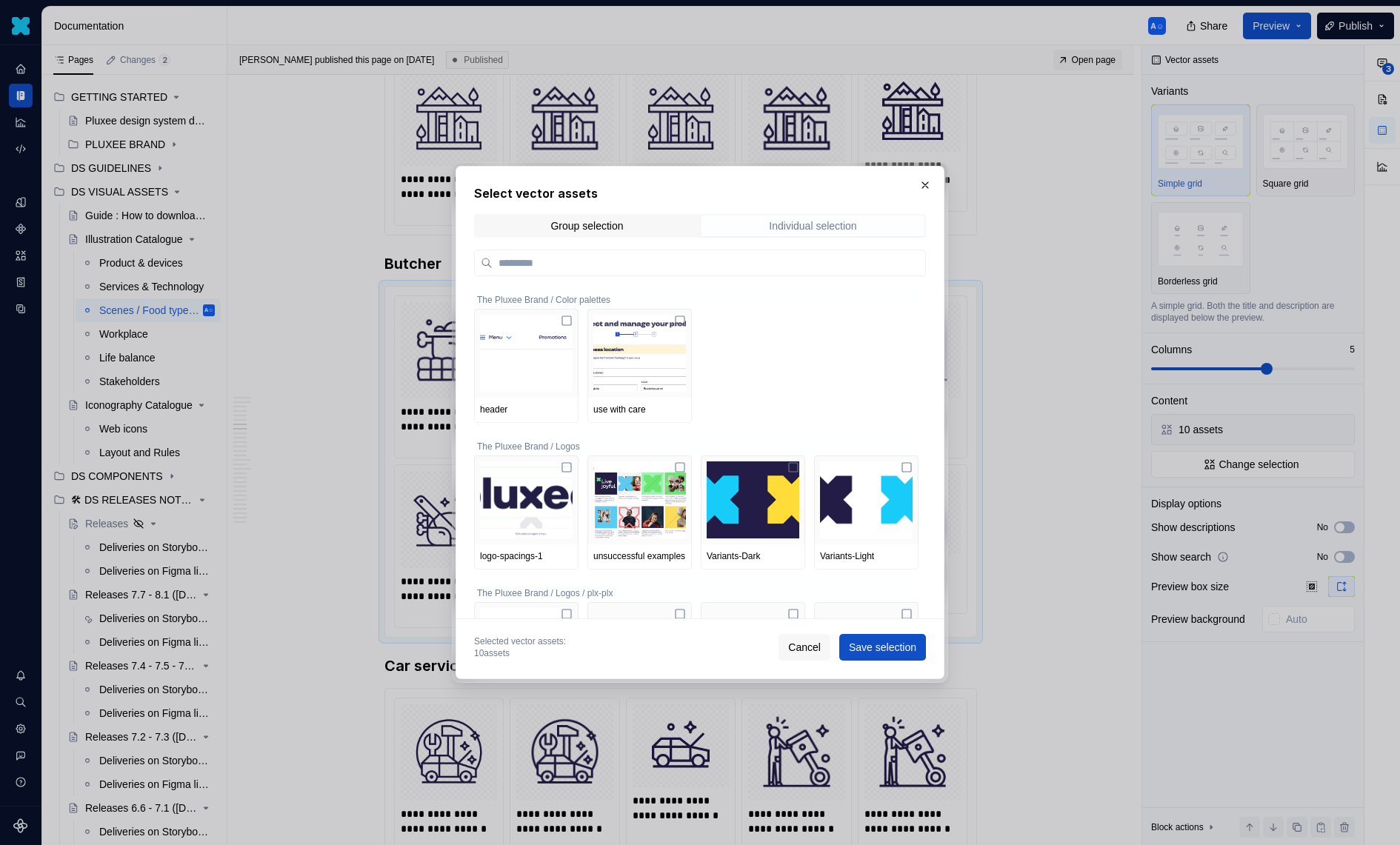
click at [827, 231] on div "Individual selection" at bounding box center [812, 225] width 88 height 12
click at [827, 230] on div "Individual selection" at bounding box center [812, 225] width 88 height 12
click at [645, 235] on span "Group selection" at bounding box center [587, 225] width 223 height 21
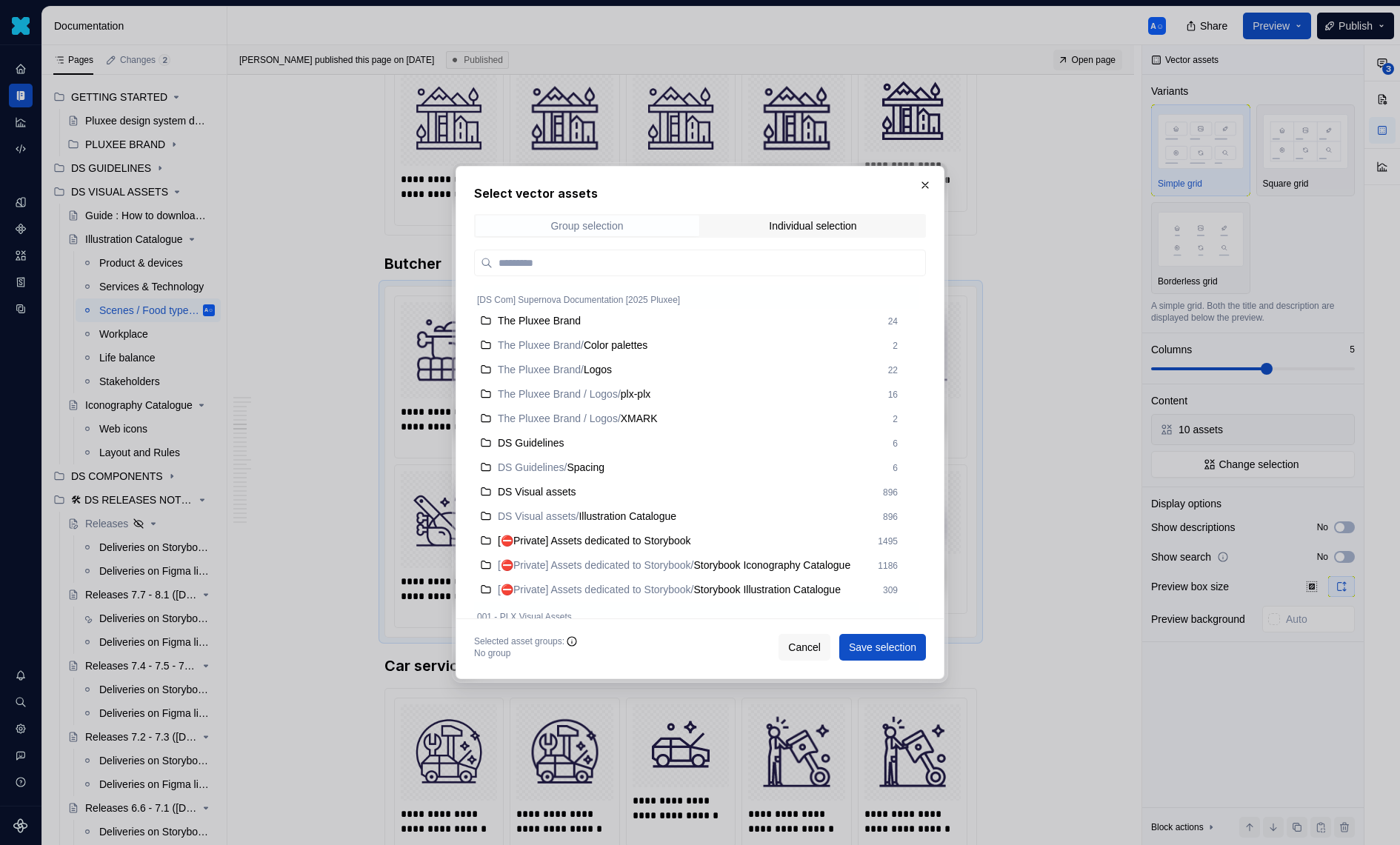
click at [645, 235] on span "Group selection" at bounding box center [587, 225] width 223 height 21
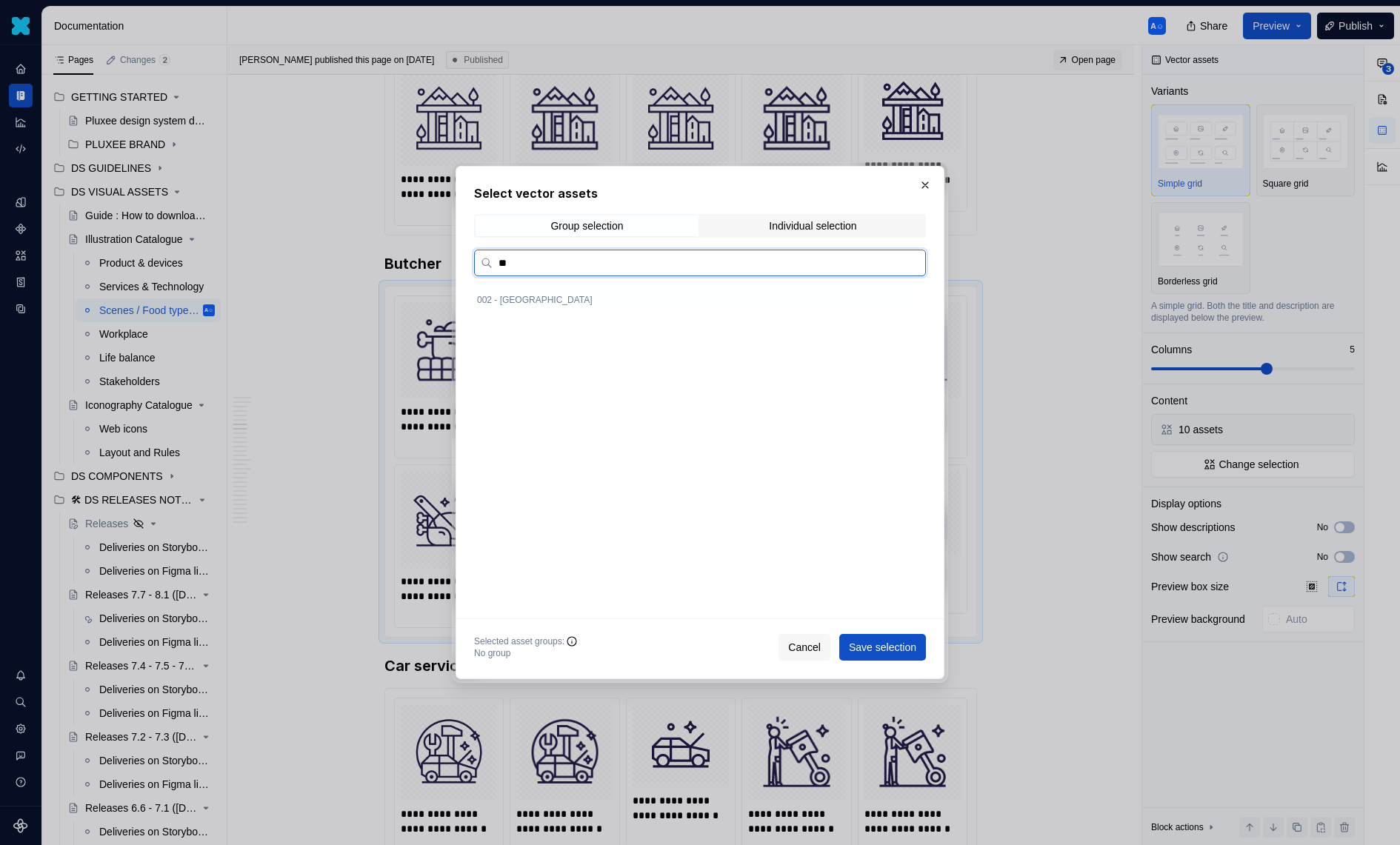
scroll to position [0, 0]
type input "*******"
click at [908, 264] on input "*******" at bounding box center [709, 263] width 433 height 15
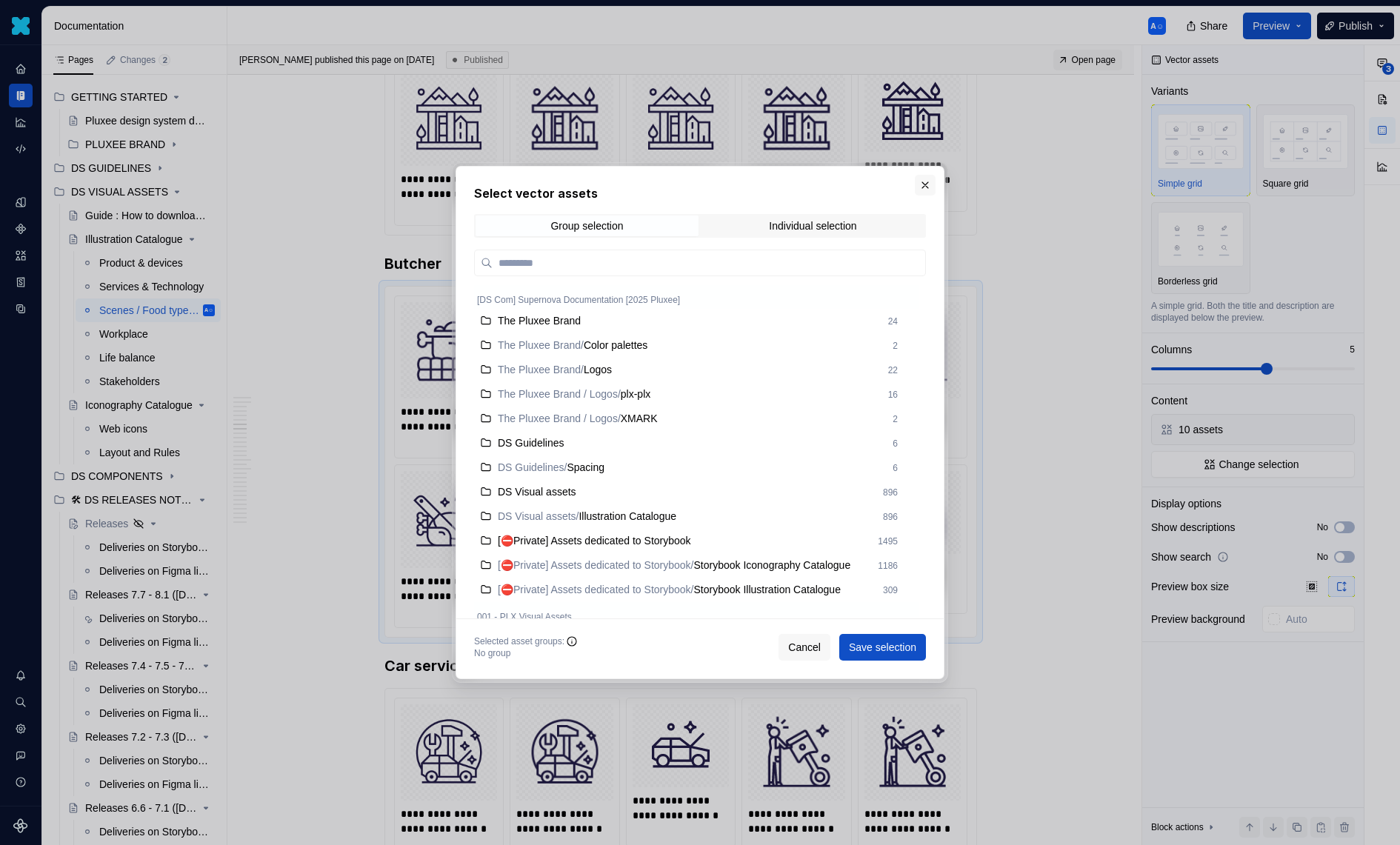
click at [922, 184] on button "button" at bounding box center [925, 185] width 21 height 21
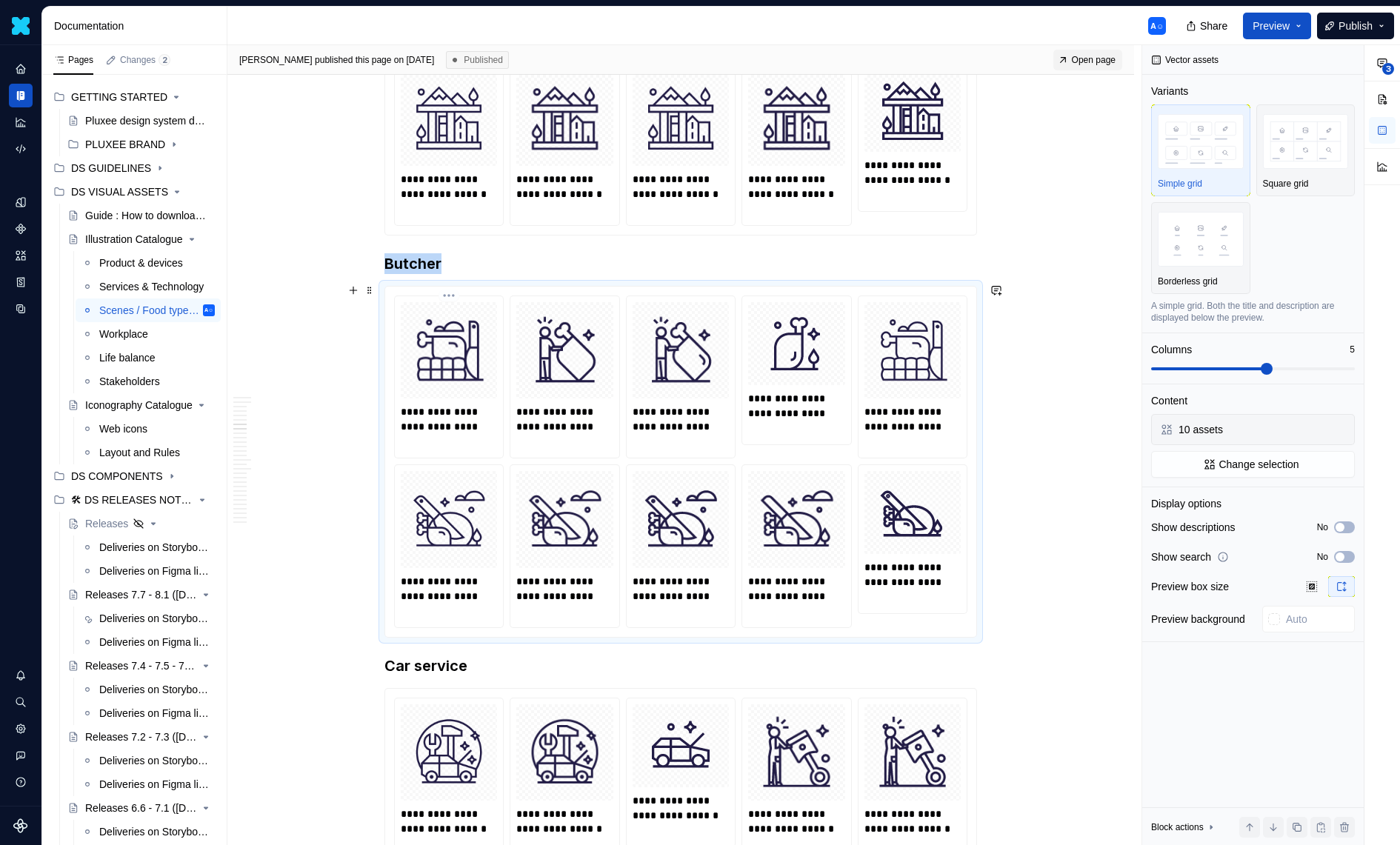
click at [503, 400] on div "**********" at bounding box center [449, 377] width 108 height 162
click at [739, 376] on div "**********" at bounding box center [681, 462] width 573 height 332
click at [1226, 432] on div "10 assets" at bounding box center [1251, 429] width 146 height 15
click at [1229, 457] on span "Change selection" at bounding box center [1258, 464] width 80 height 15
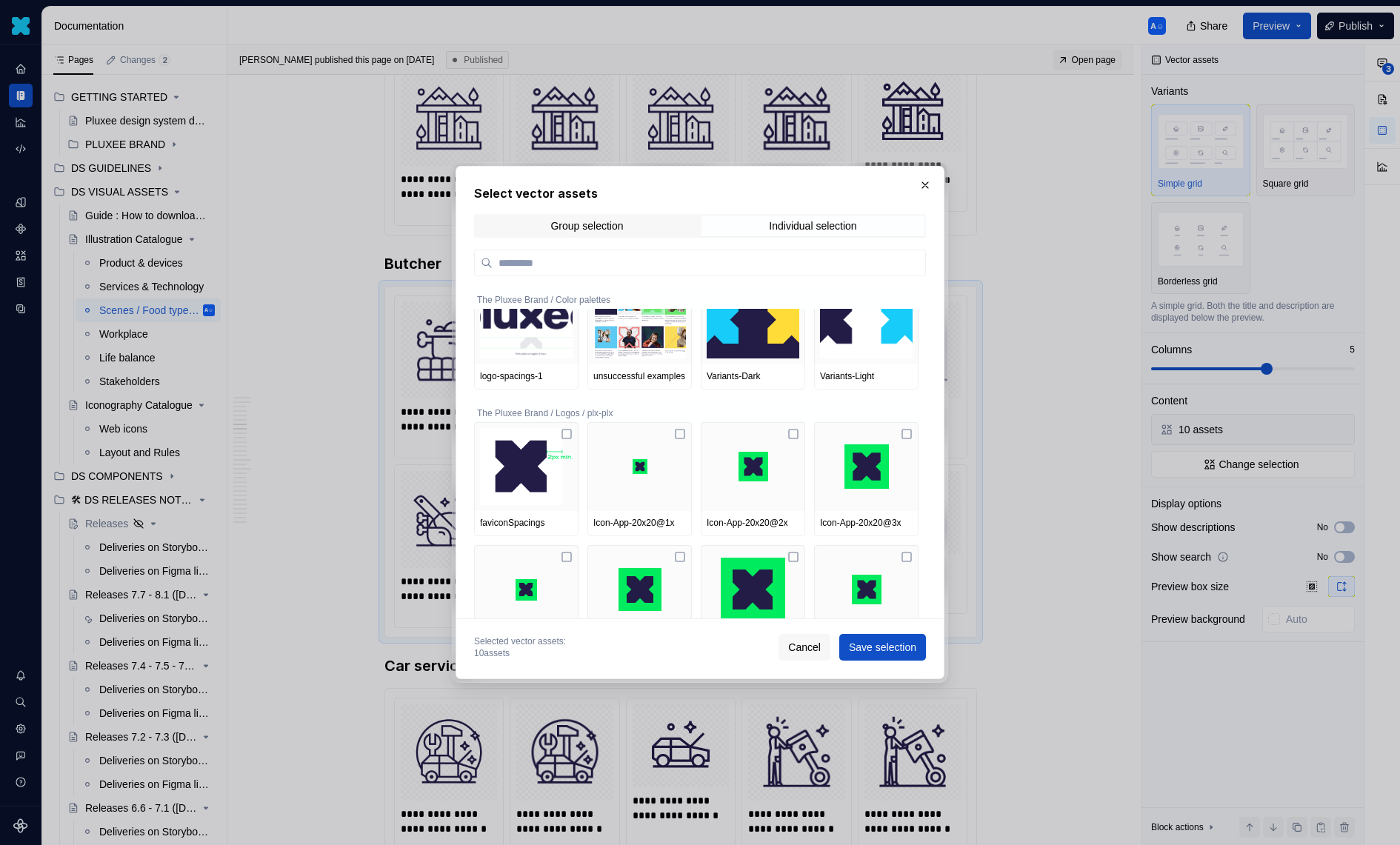
scroll to position [273, 0]
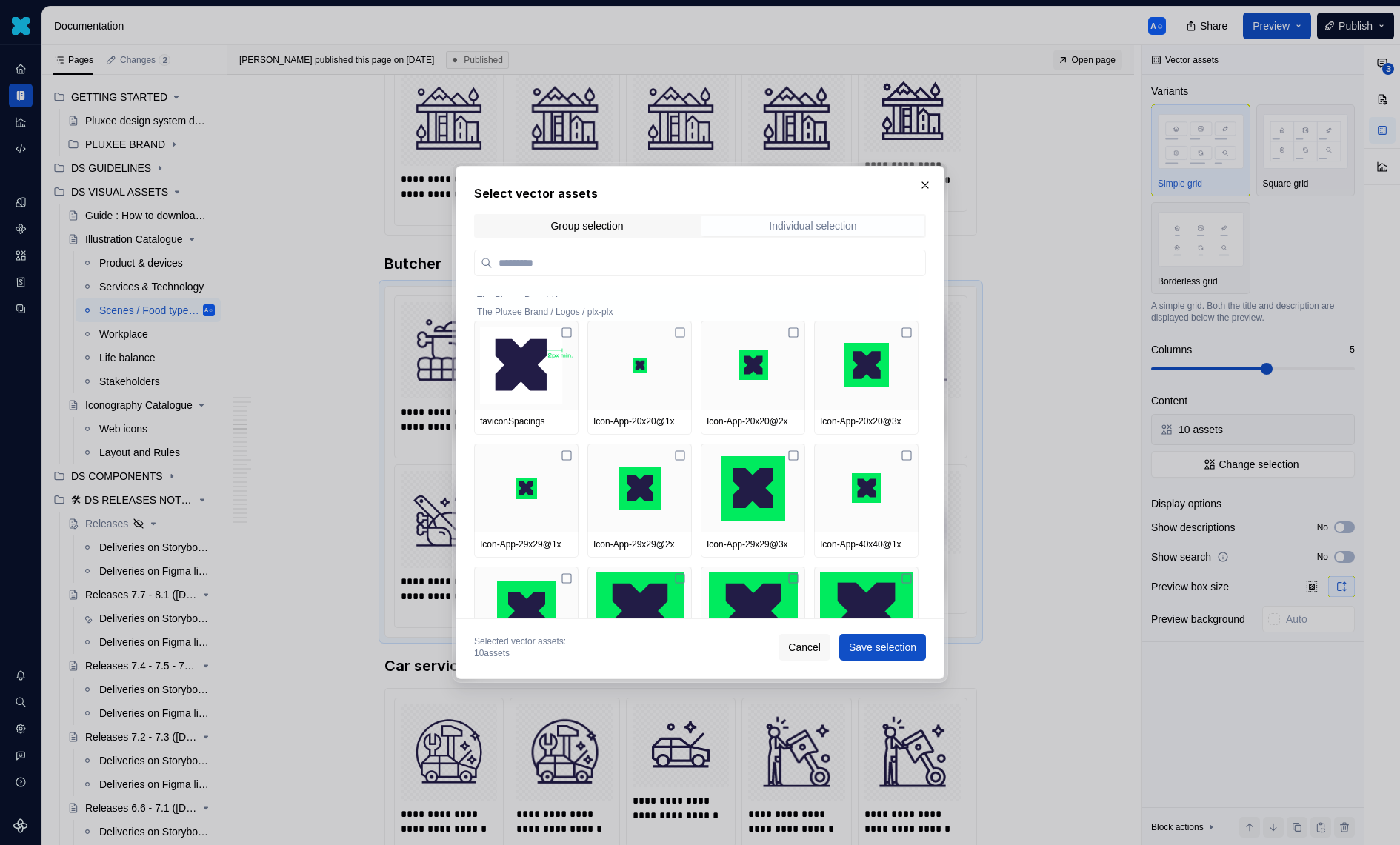
click at [803, 232] on span "Individual selection" at bounding box center [813, 225] width 223 height 21
click at [630, 236] on div "Group selection Individual selection" at bounding box center [699, 225] width 451 height 24
click at [630, 233] on span "Group selection" at bounding box center [587, 225] width 223 height 21
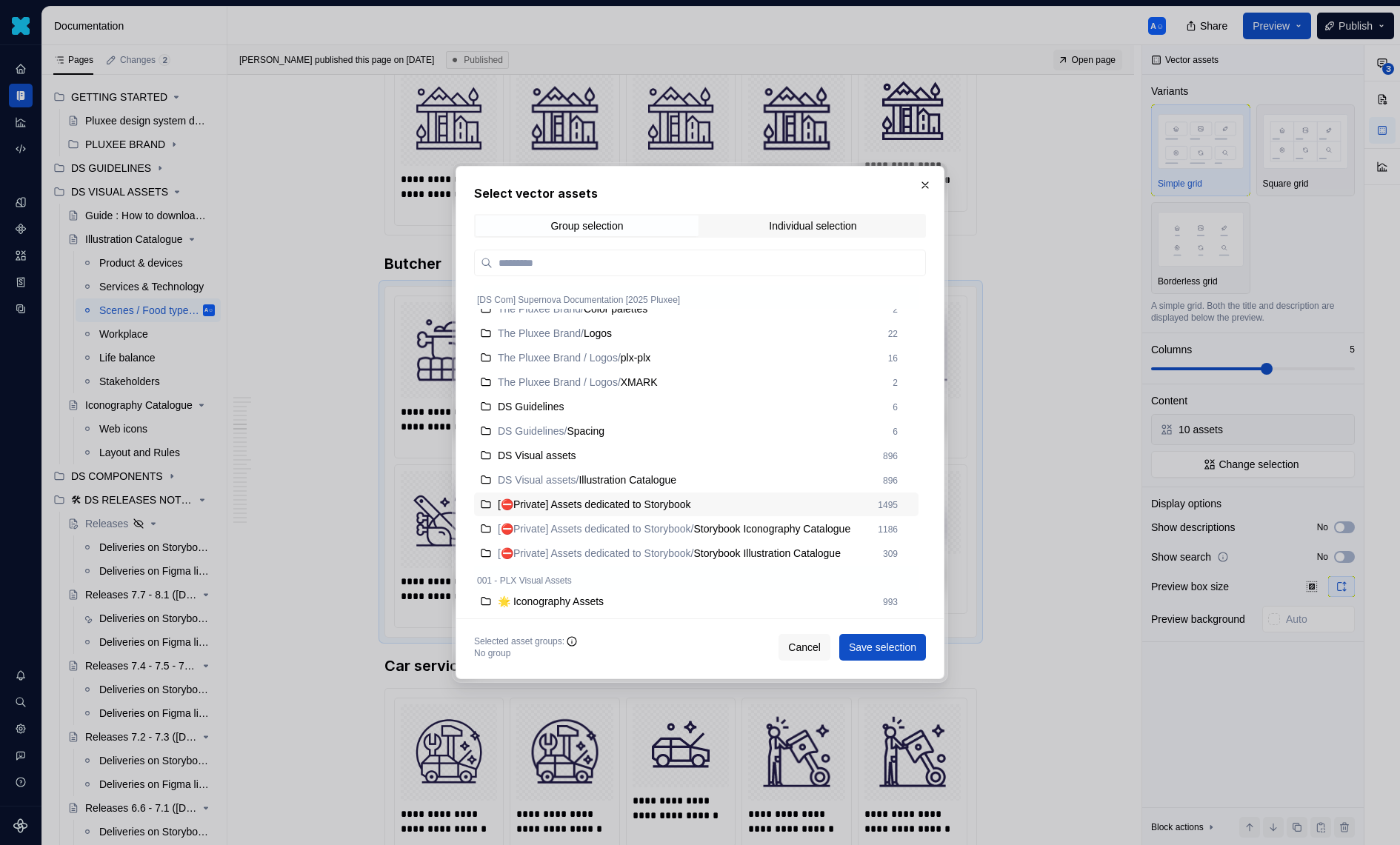
scroll to position [0, 0]
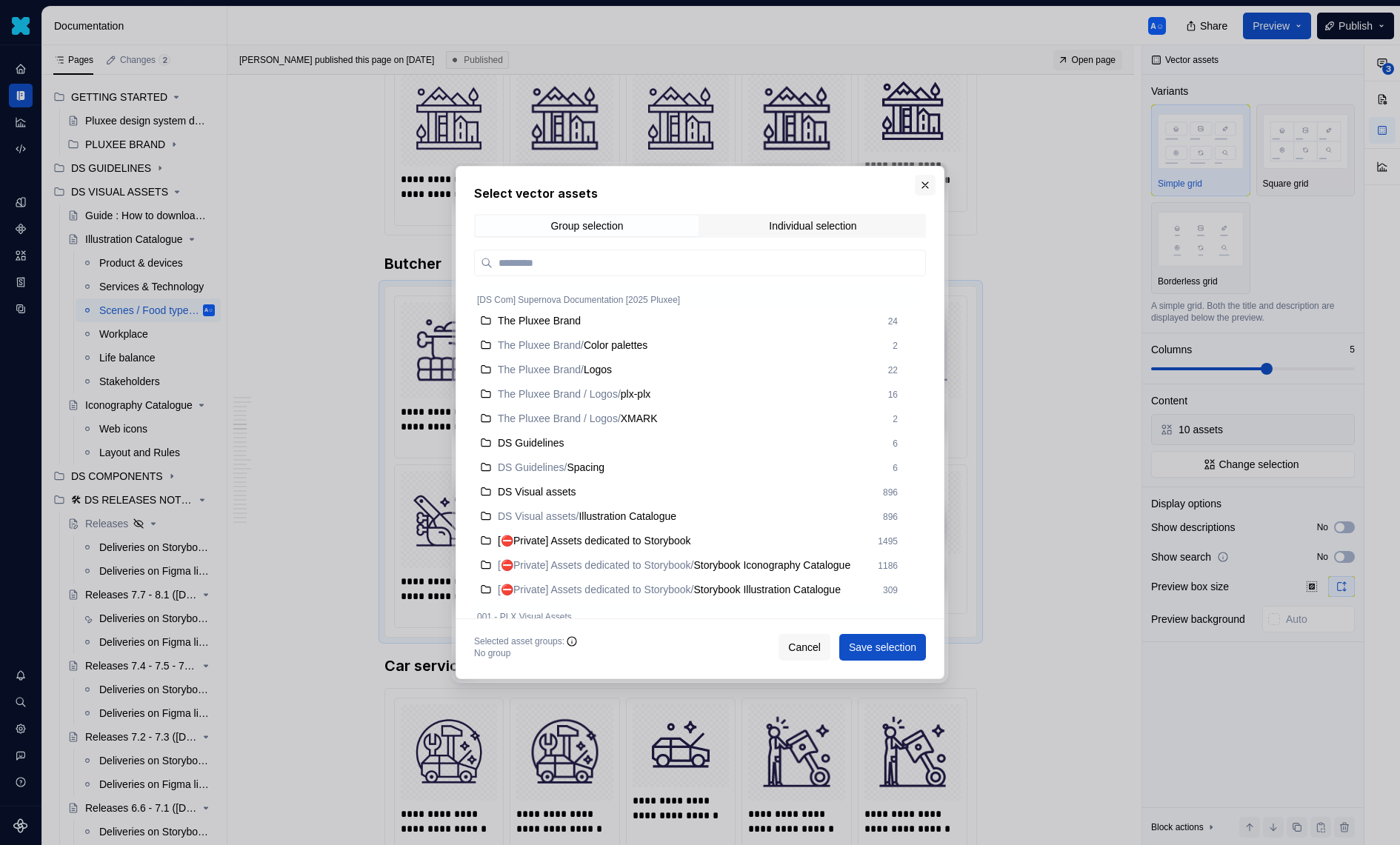
click at [922, 184] on button "button" at bounding box center [925, 185] width 21 height 21
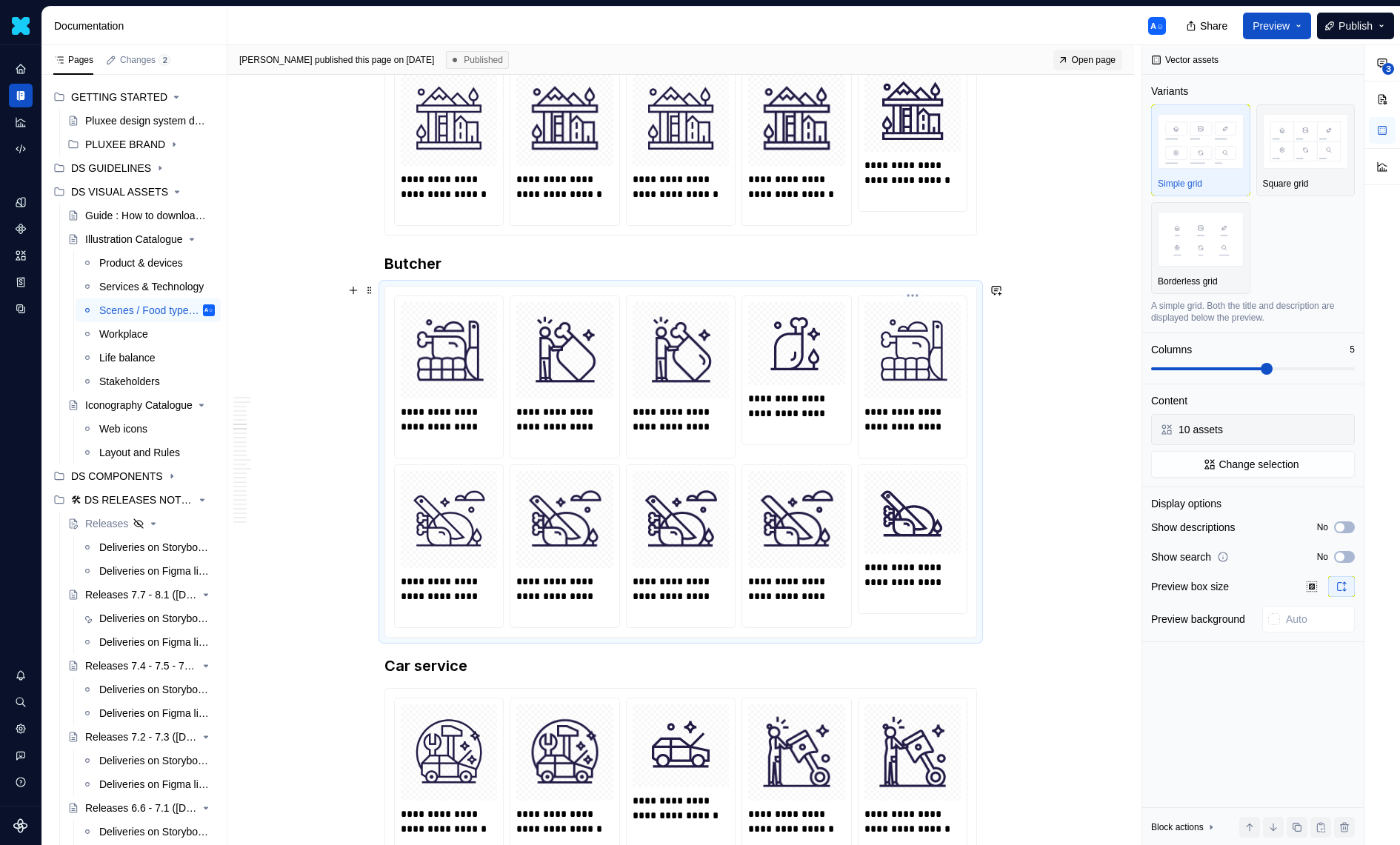
click at [947, 356] on img at bounding box center [912, 350] width 84 height 84
click at [1193, 453] on button "Change selection" at bounding box center [1252, 465] width 204 height 26
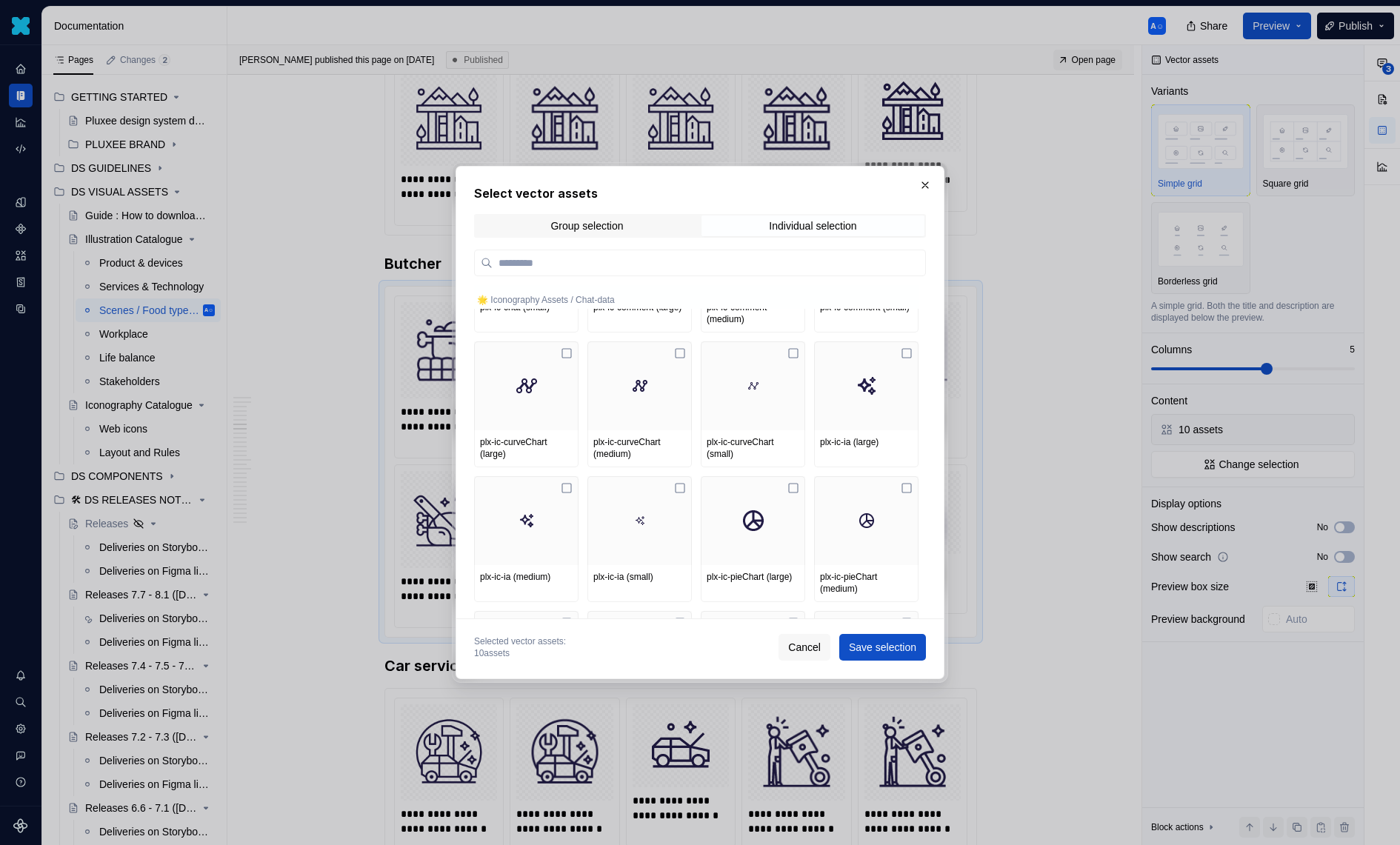
scroll to position [6095, 0]
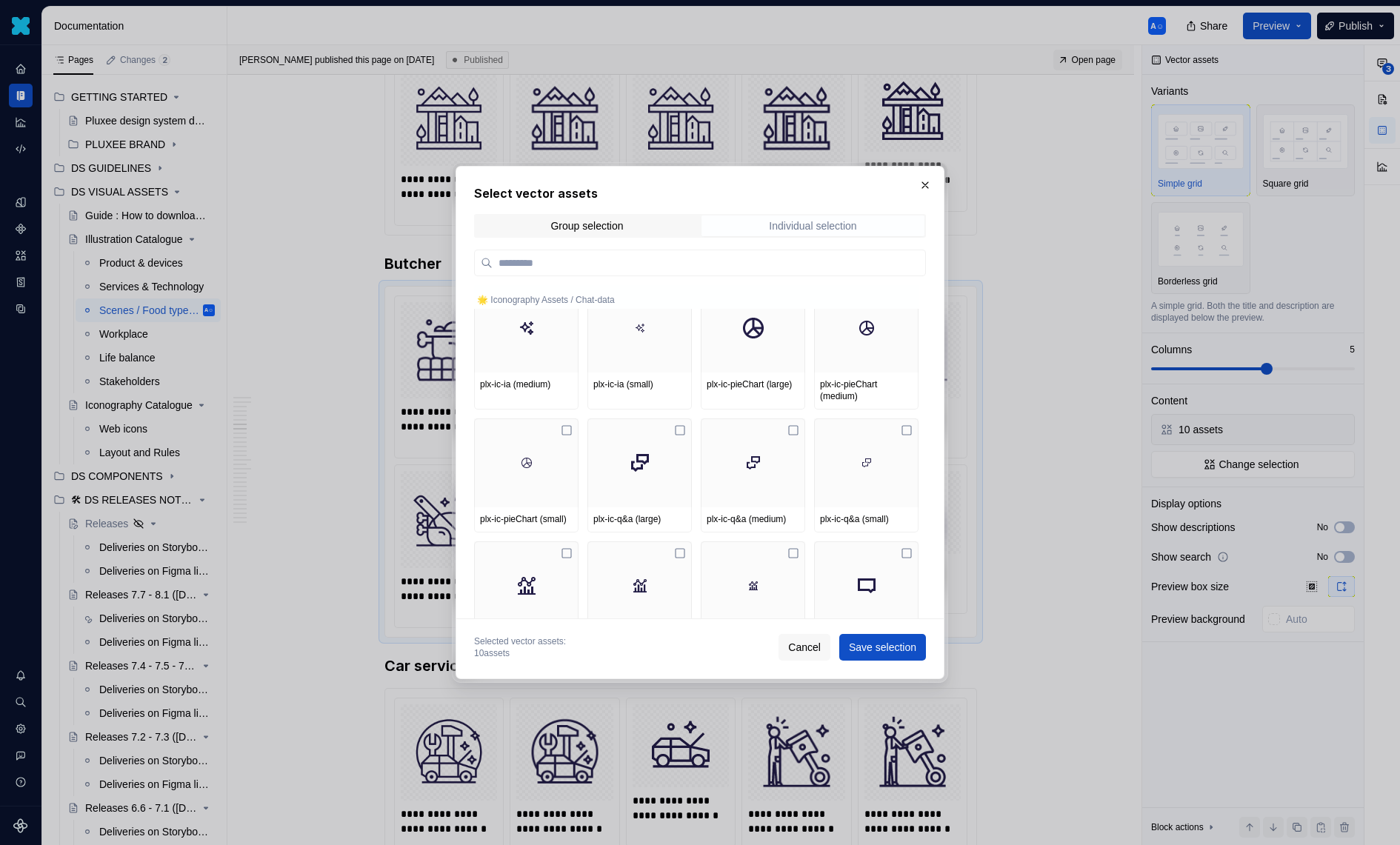
click at [831, 221] on div "Individual selection" at bounding box center [812, 225] width 88 height 12
click at [622, 228] on div "Group selection" at bounding box center [587, 225] width 73 height 12
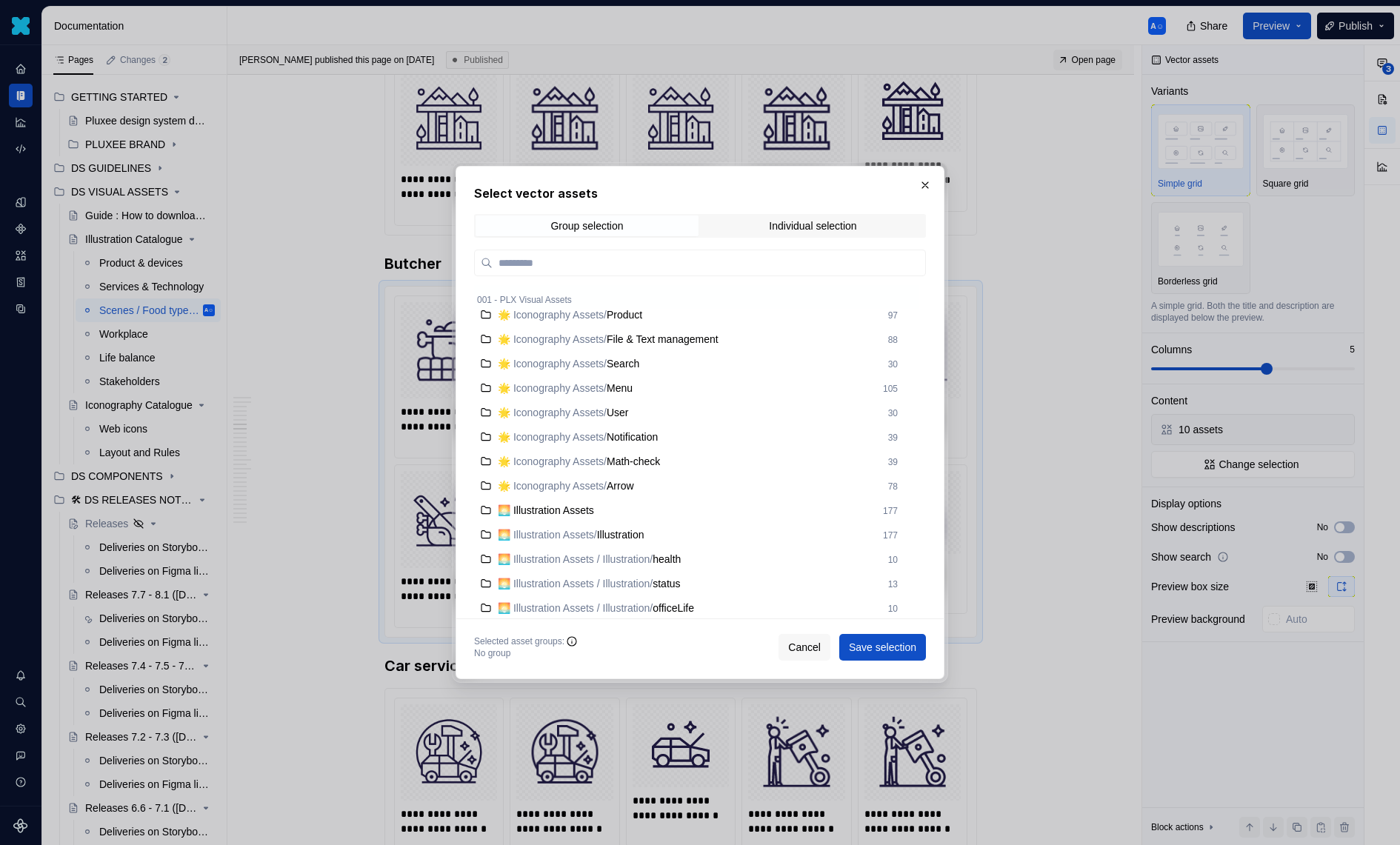
scroll to position [620, 0]
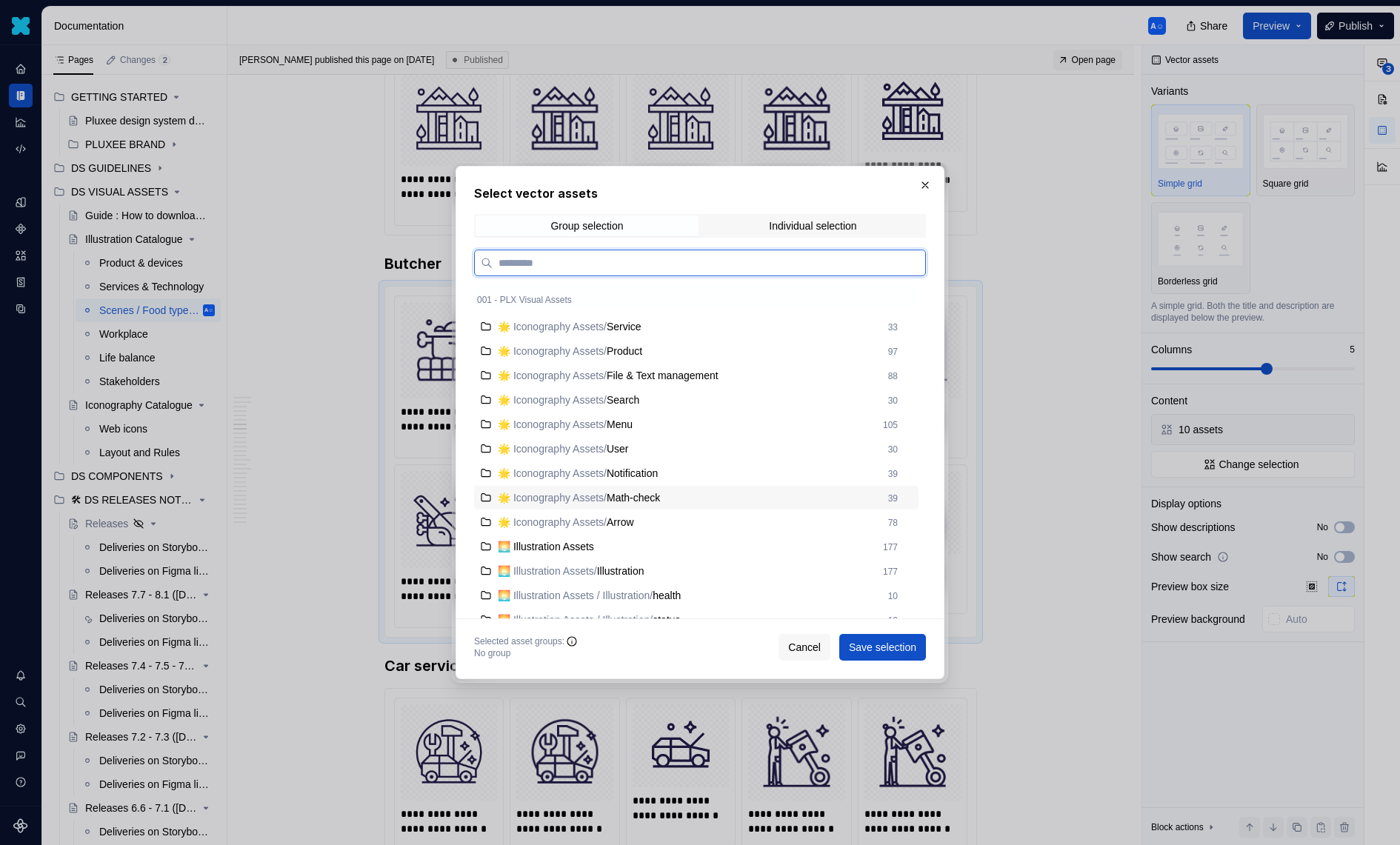
click at [685, 501] on div "🌟 Iconography Assets / Math-check" at bounding box center [688, 497] width 382 height 15
click at [685, 500] on div "🌟 Iconography Assets / Math-check" at bounding box center [688, 497] width 382 height 15
click at [697, 489] on div "🌟 Iconography Assets / Math-check 39" at bounding box center [696, 497] width 444 height 24
click at [801, 648] on span "Cancel" at bounding box center [805, 647] width 33 height 15
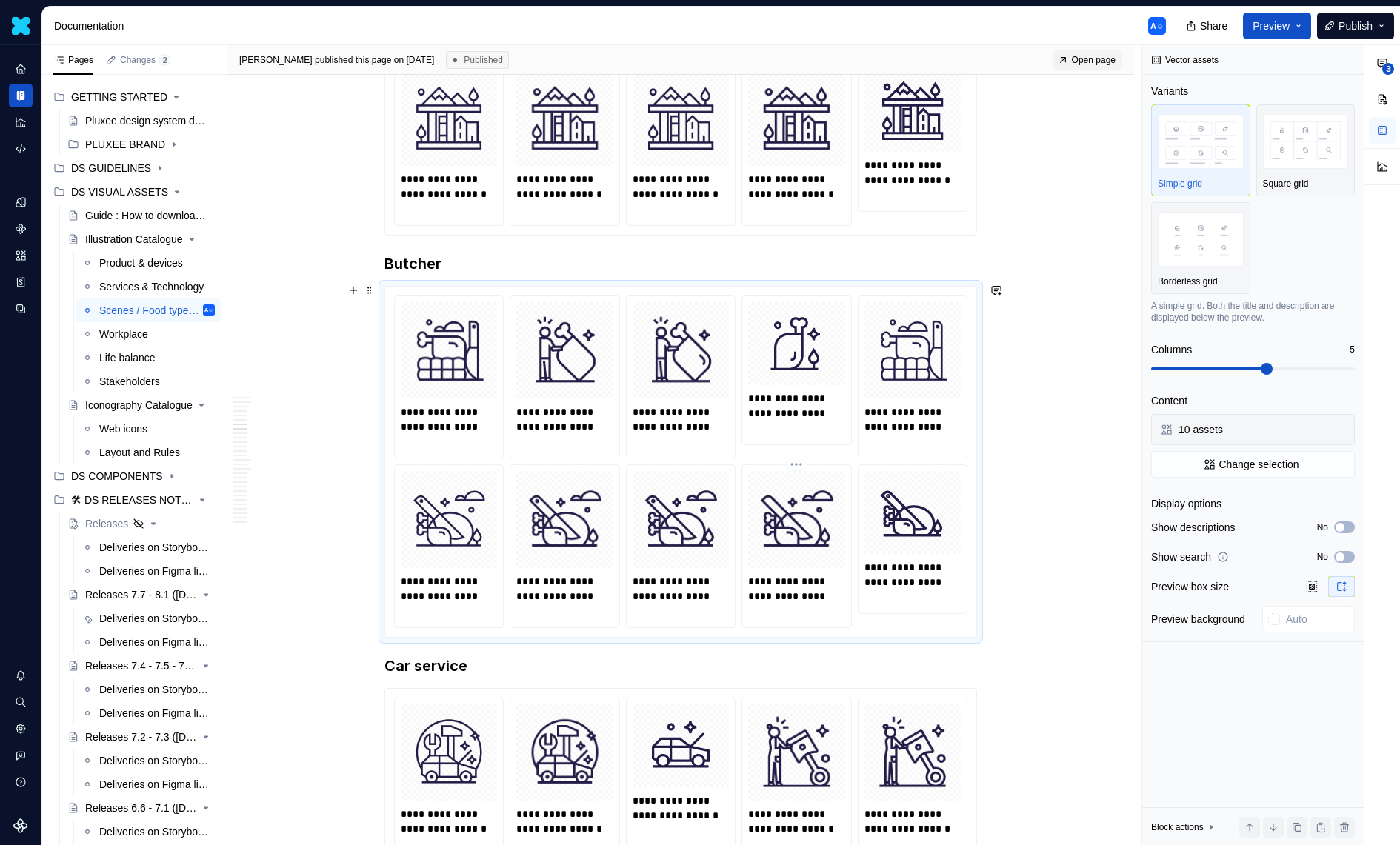
click at [806, 595] on p "**********" at bounding box center [796, 596] width 97 height 44
click at [958, 302] on div at bounding box center [912, 350] width 96 height 96
click at [1279, 463] on span "Change selection" at bounding box center [1258, 464] width 80 height 15
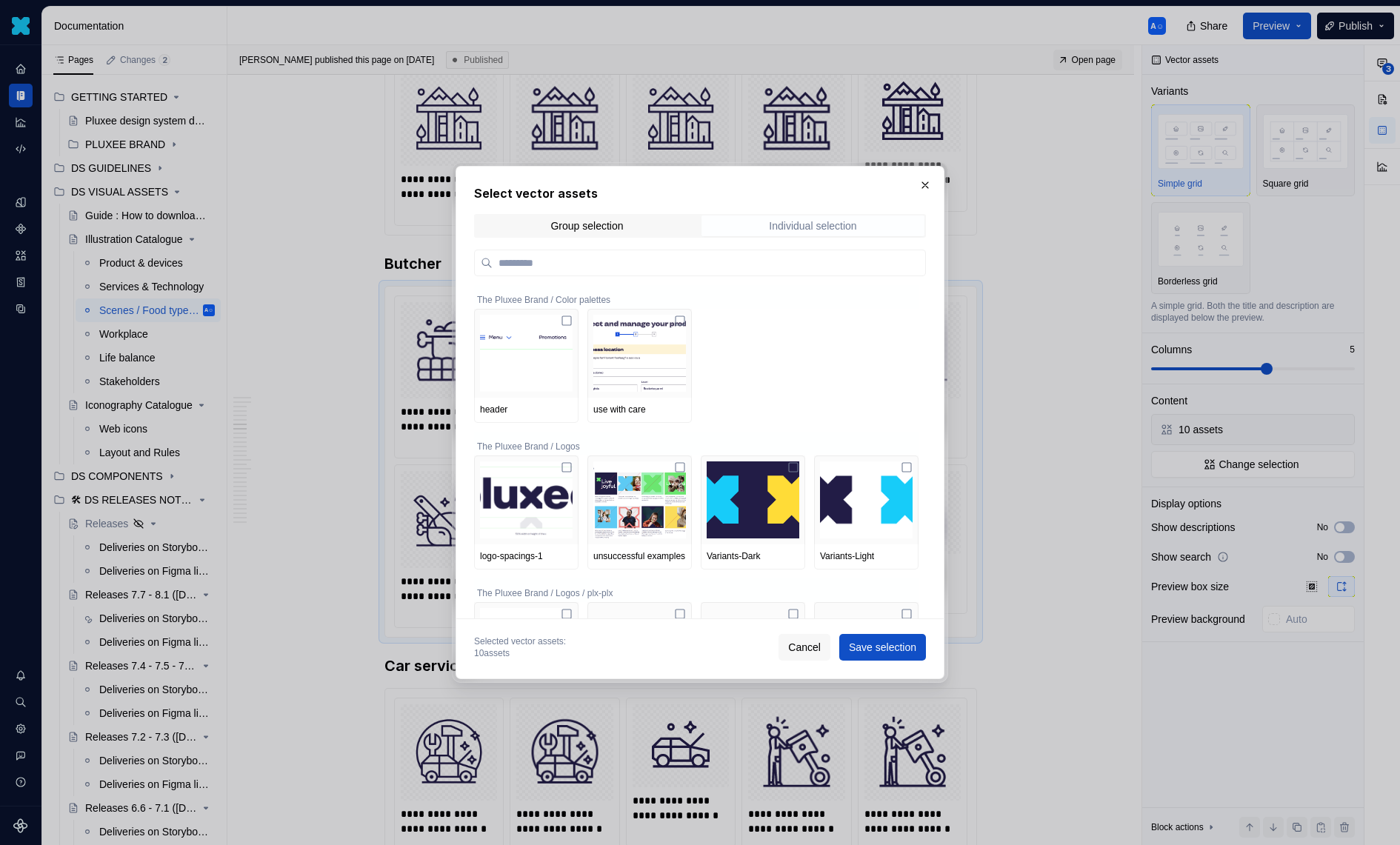
click at [803, 220] on div "Individual selection" at bounding box center [812, 225] width 88 height 12
click at [586, 230] on div "Group selection" at bounding box center [587, 225] width 73 height 12
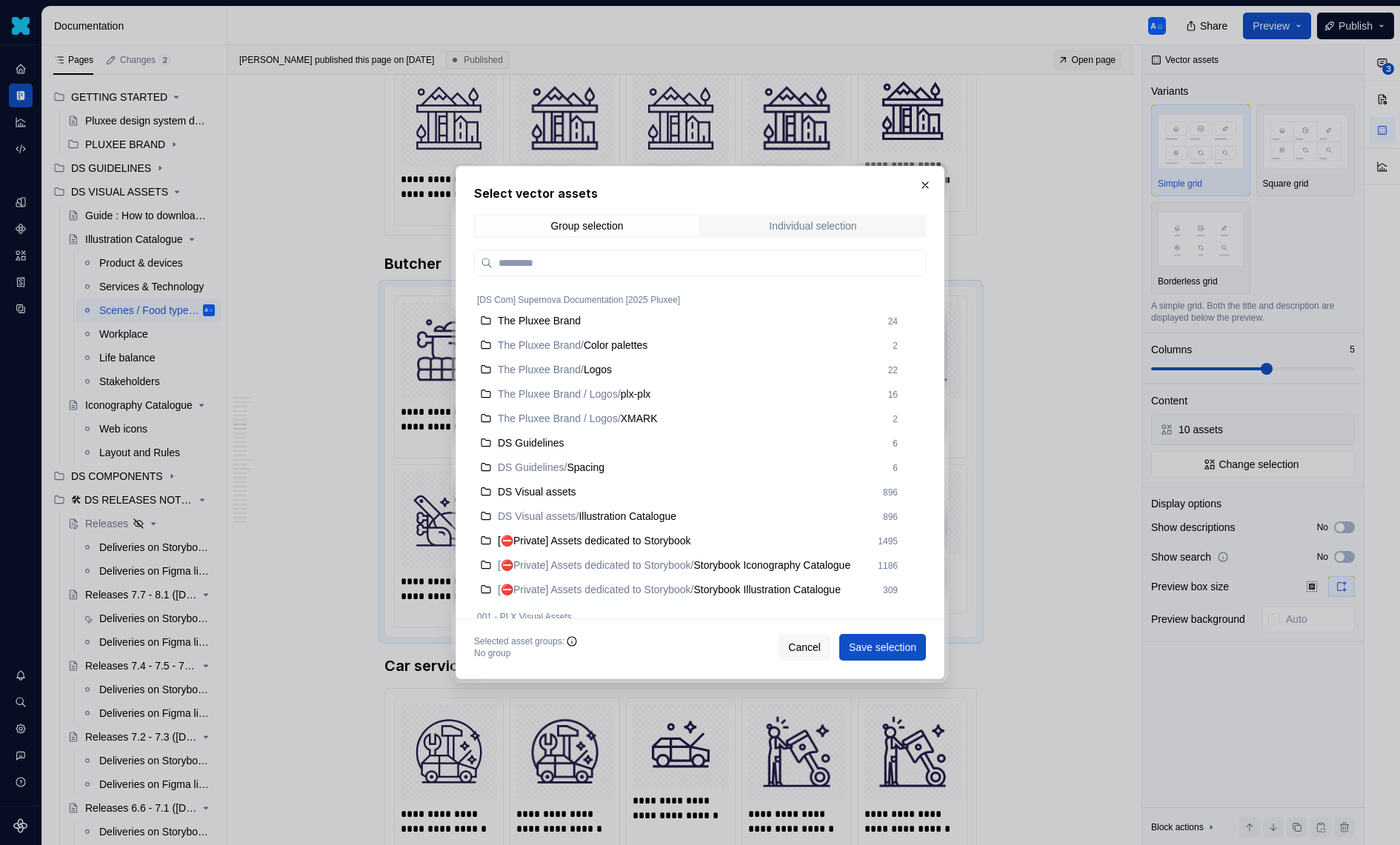
click at [803, 230] on div "Individual selection" at bounding box center [812, 225] width 88 height 12
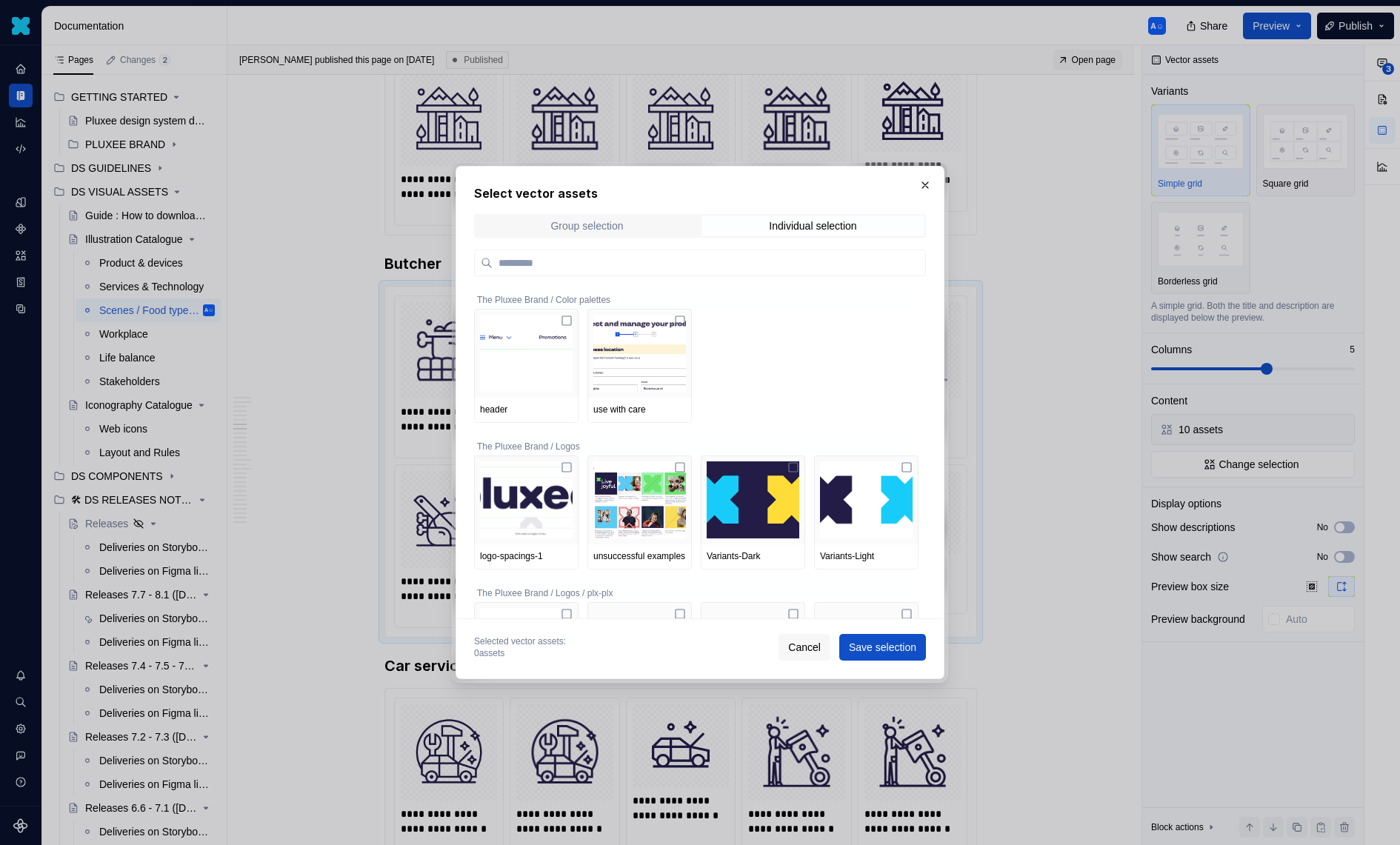
click at [660, 227] on span "Group selection" at bounding box center [587, 225] width 223 height 21
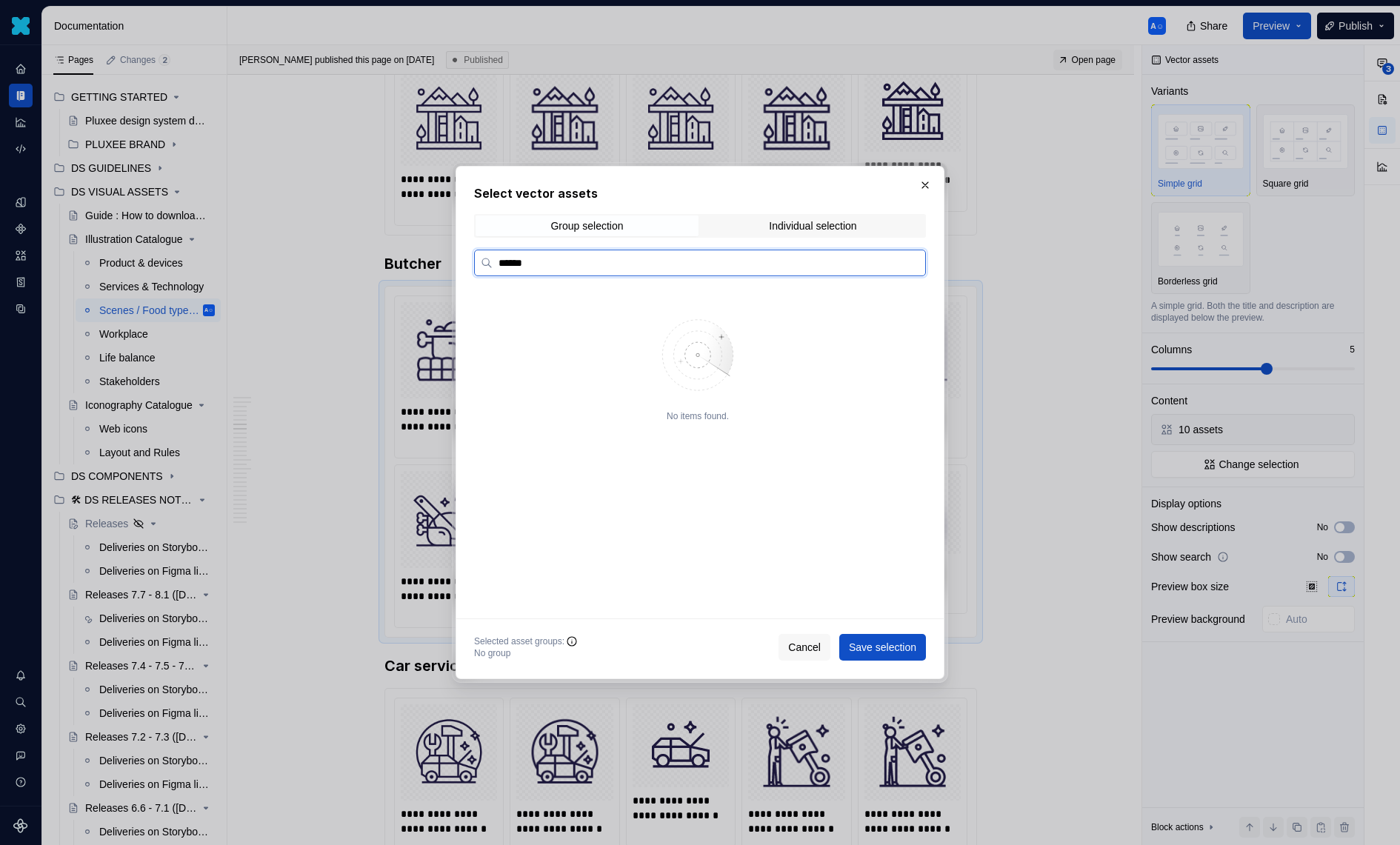
type input "*******"
click at [911, 261] on input "*******" at bounding box center [709, 263] width 433 height 15
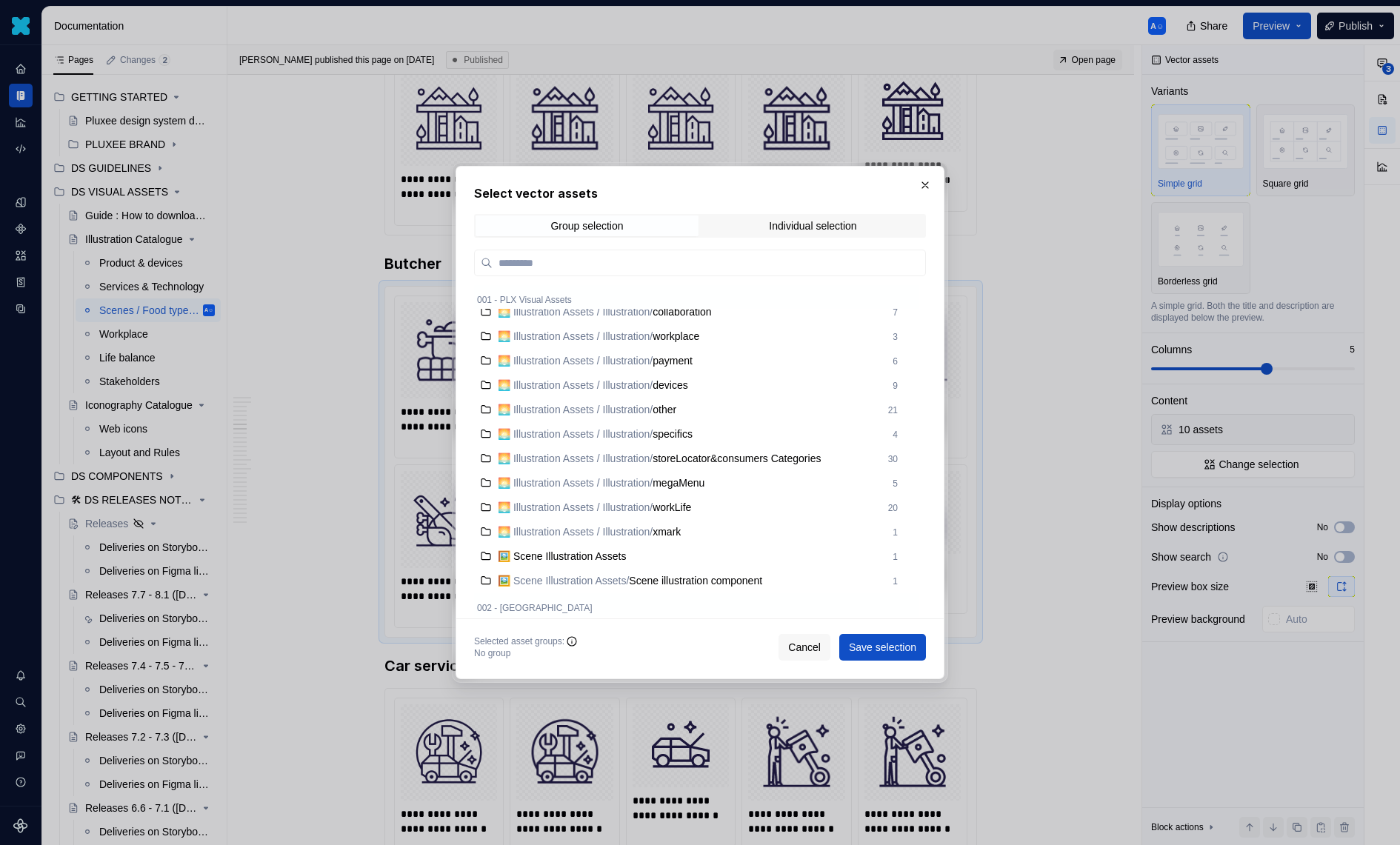
scroll to position [1066, 0]
click at [650, 533] on span "🌅 Illustration Assets / Illustration" at bounding box center [574, 530] width 152 height 15
click at [610, 523] on span "🌅 Illustration Assets / Illustration" at bounding box center [574, 530] width 152 height 15
click at [852, 526] on span "🌅 Illustration Assets / Illustration / xmark" at bounding box center [691, 530] width 386 height 15
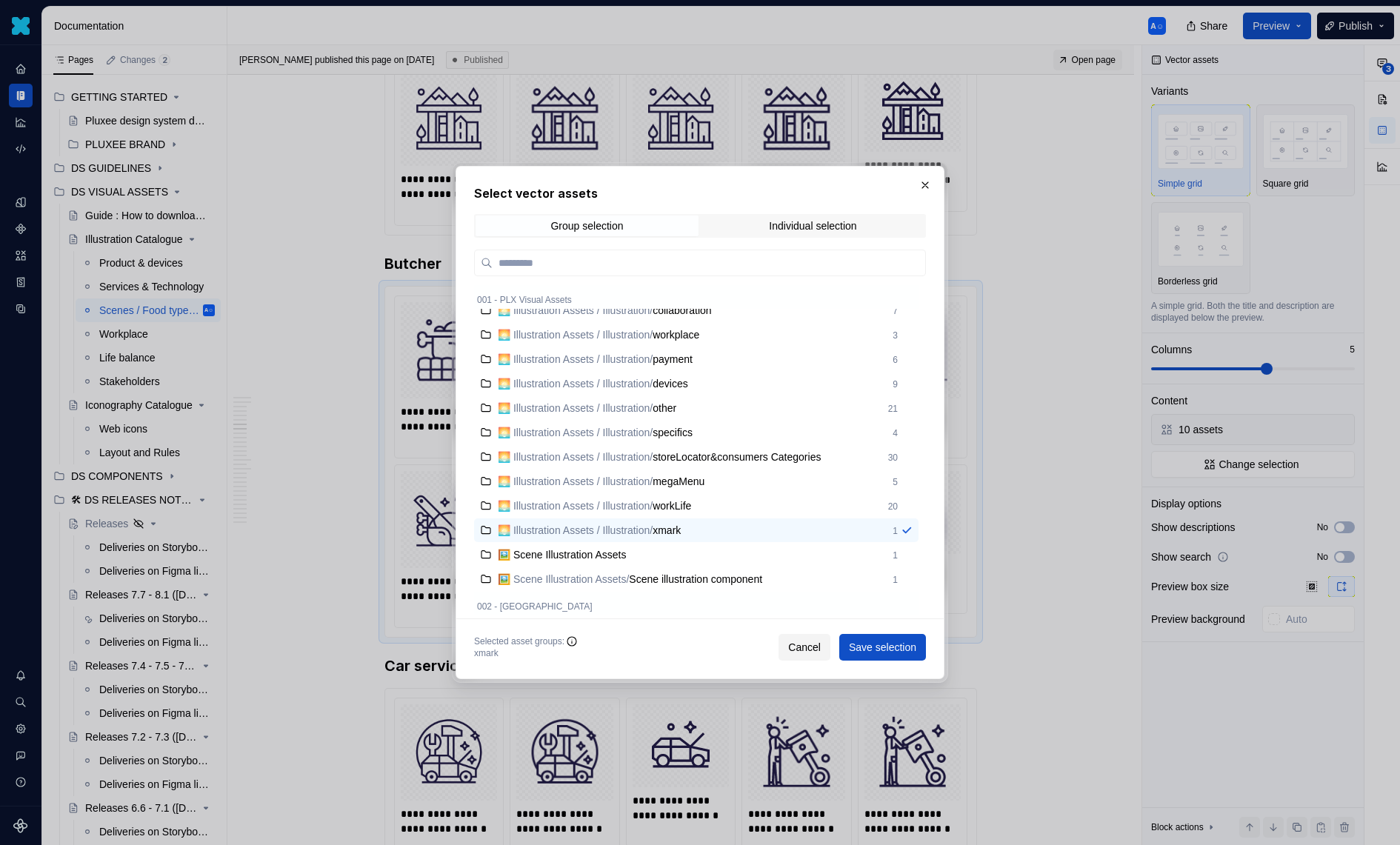
click at [822, 641] on button "Cancel" at bounding box center [804, 647] width 52 height 26
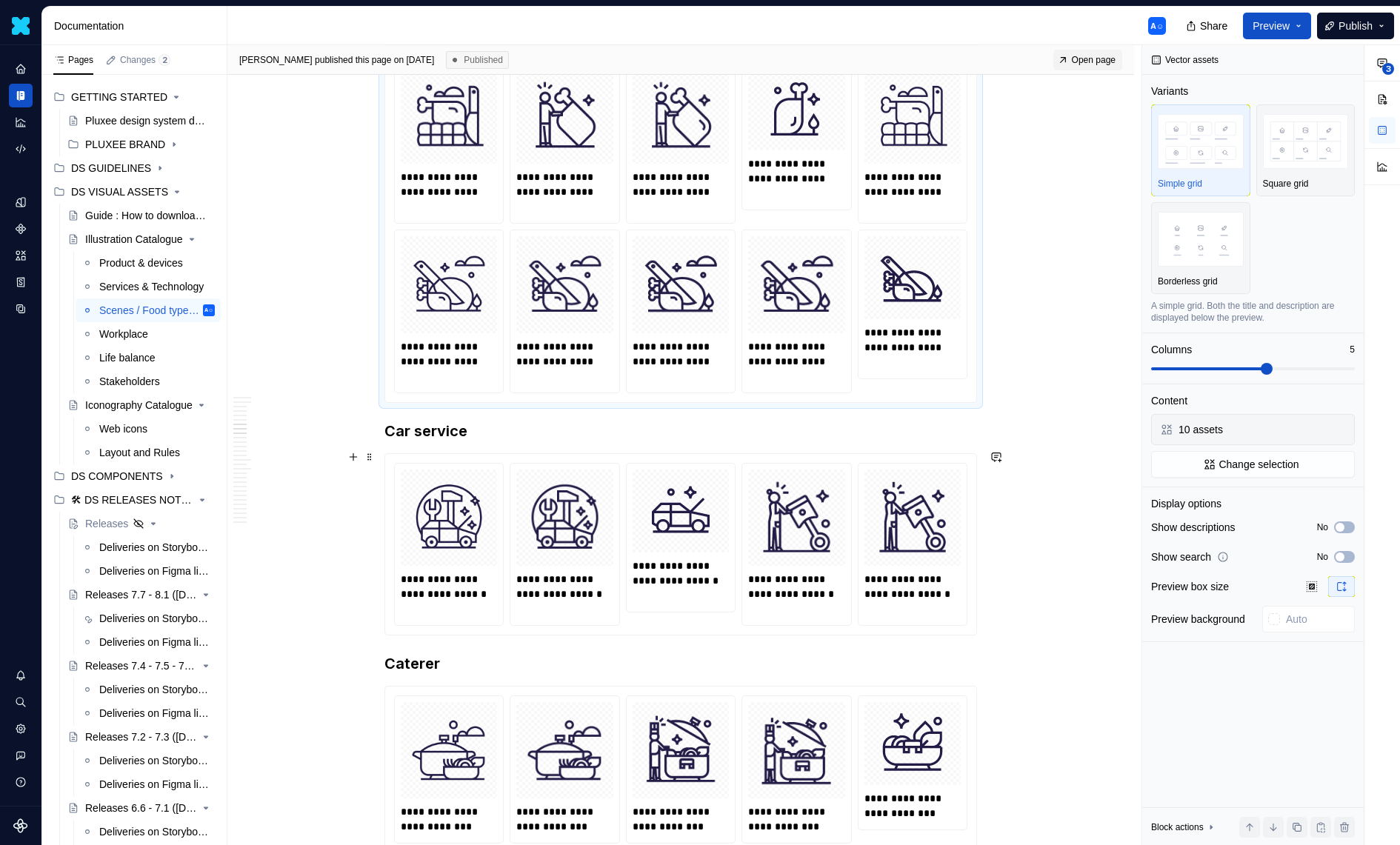
scroll to position [2272, 0]
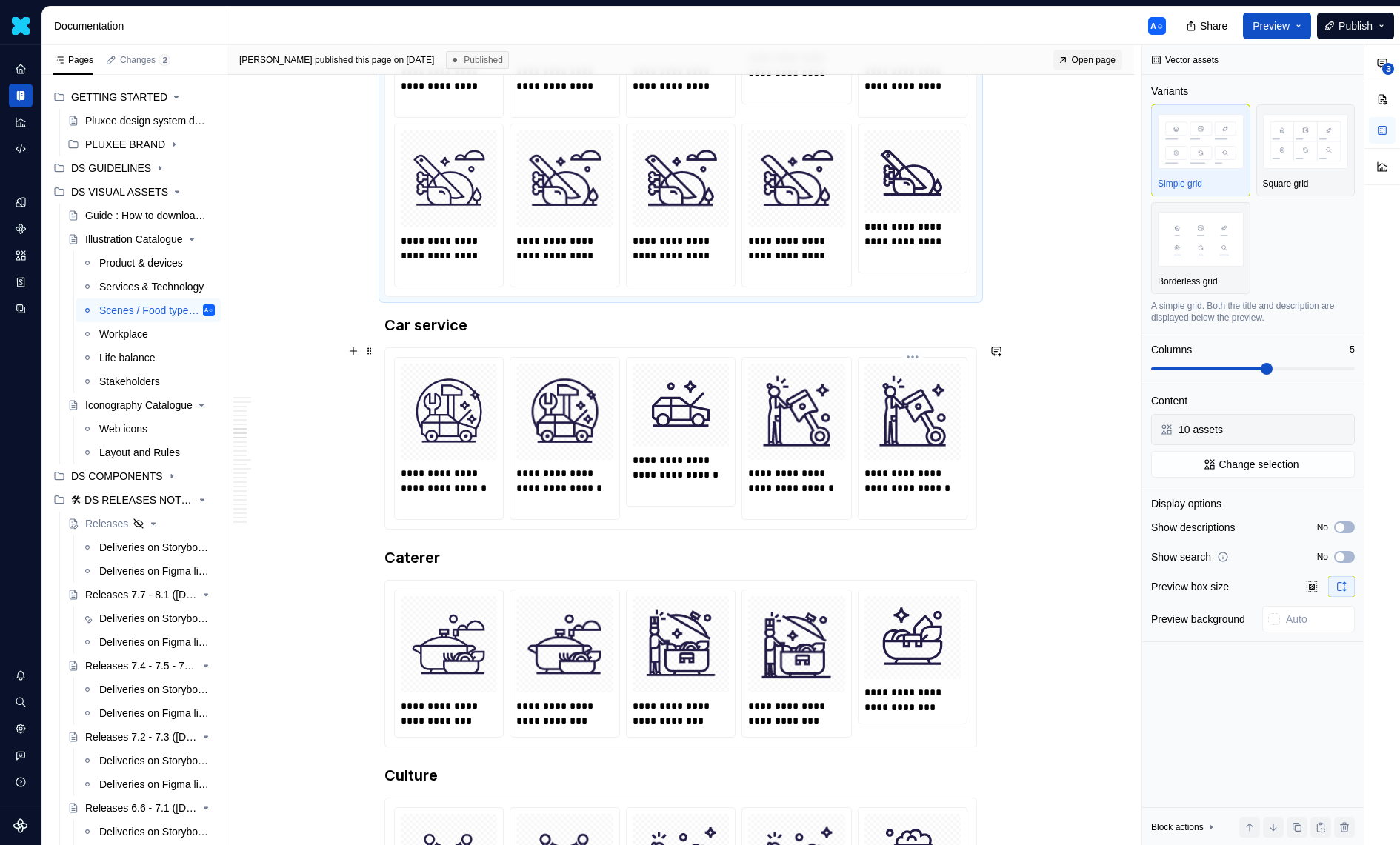
click at [928, 471] on p "**********" at bounding box center [912, 488] width 97 height 44
click at [1254, 453] on button "Change selection" at bounding box center [1252, 465] width 204 height 26
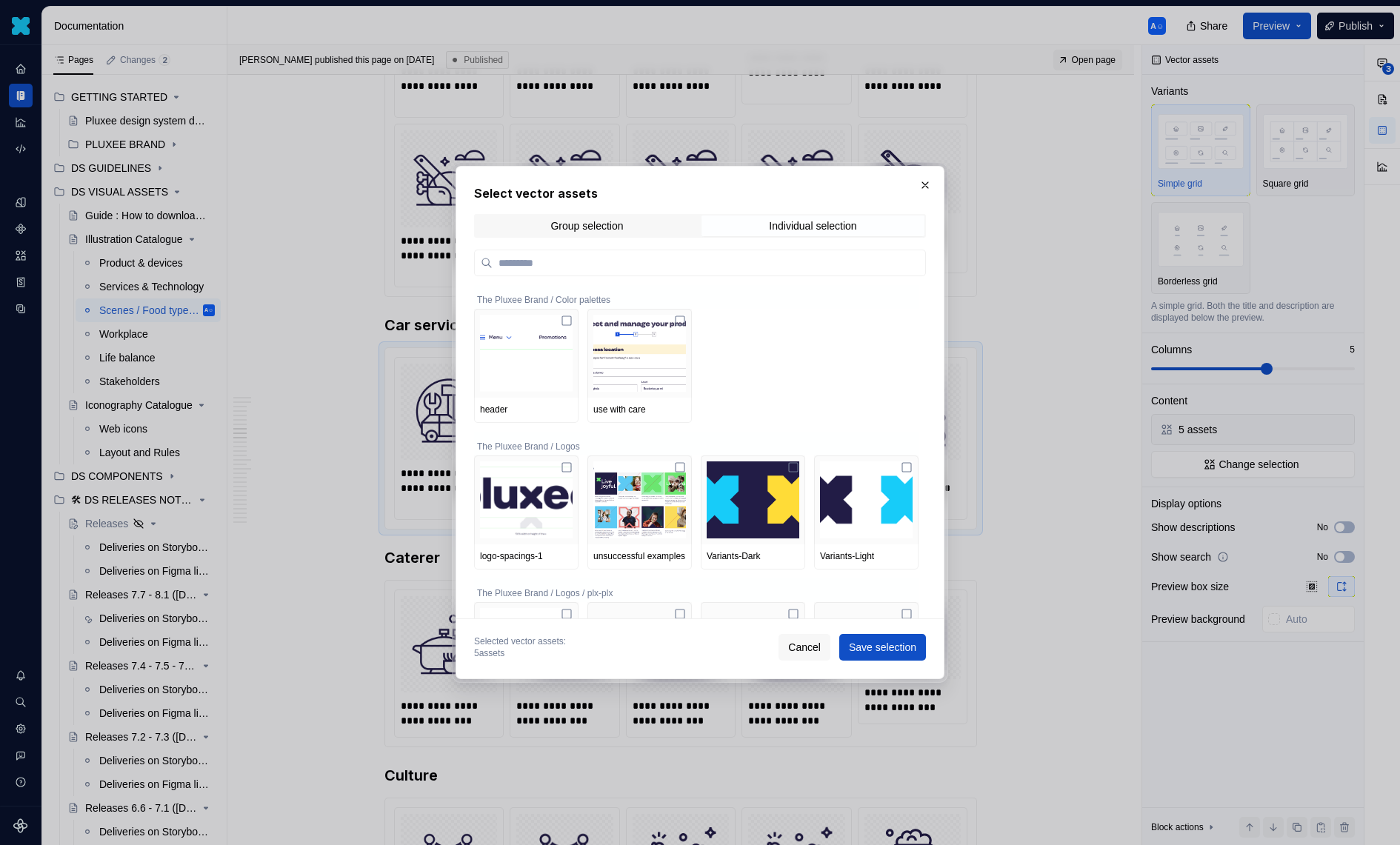
click at [622, 204] on div "Select vector assets Group selection Individual selection The Pluxee Brand / Co…" at bounding box center [699, 422] width 451 height 476
click at [622, 215] on span "Group selection" at bounding box center [587, 225] width 223 height 21
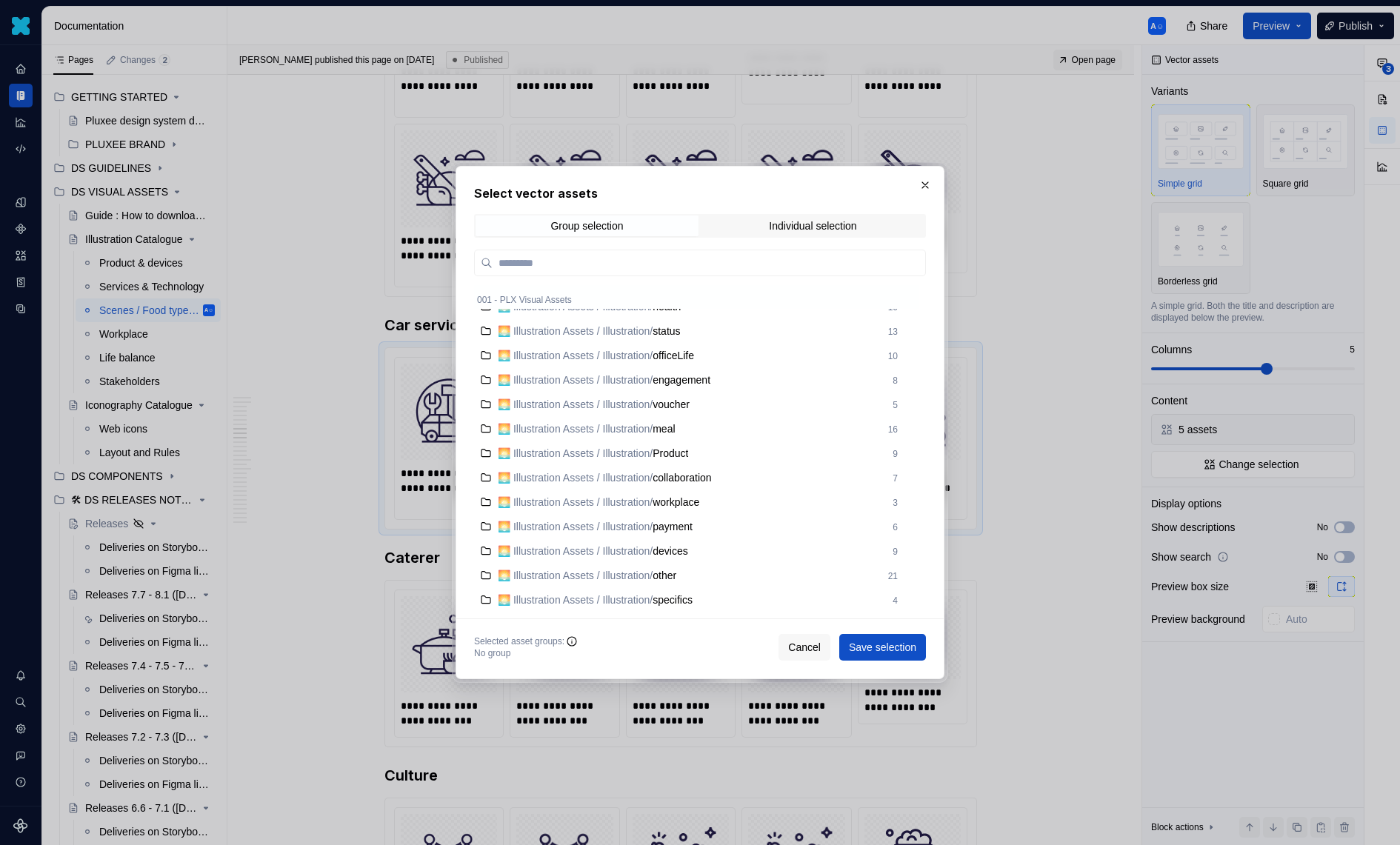
scroll to position [964, 0]
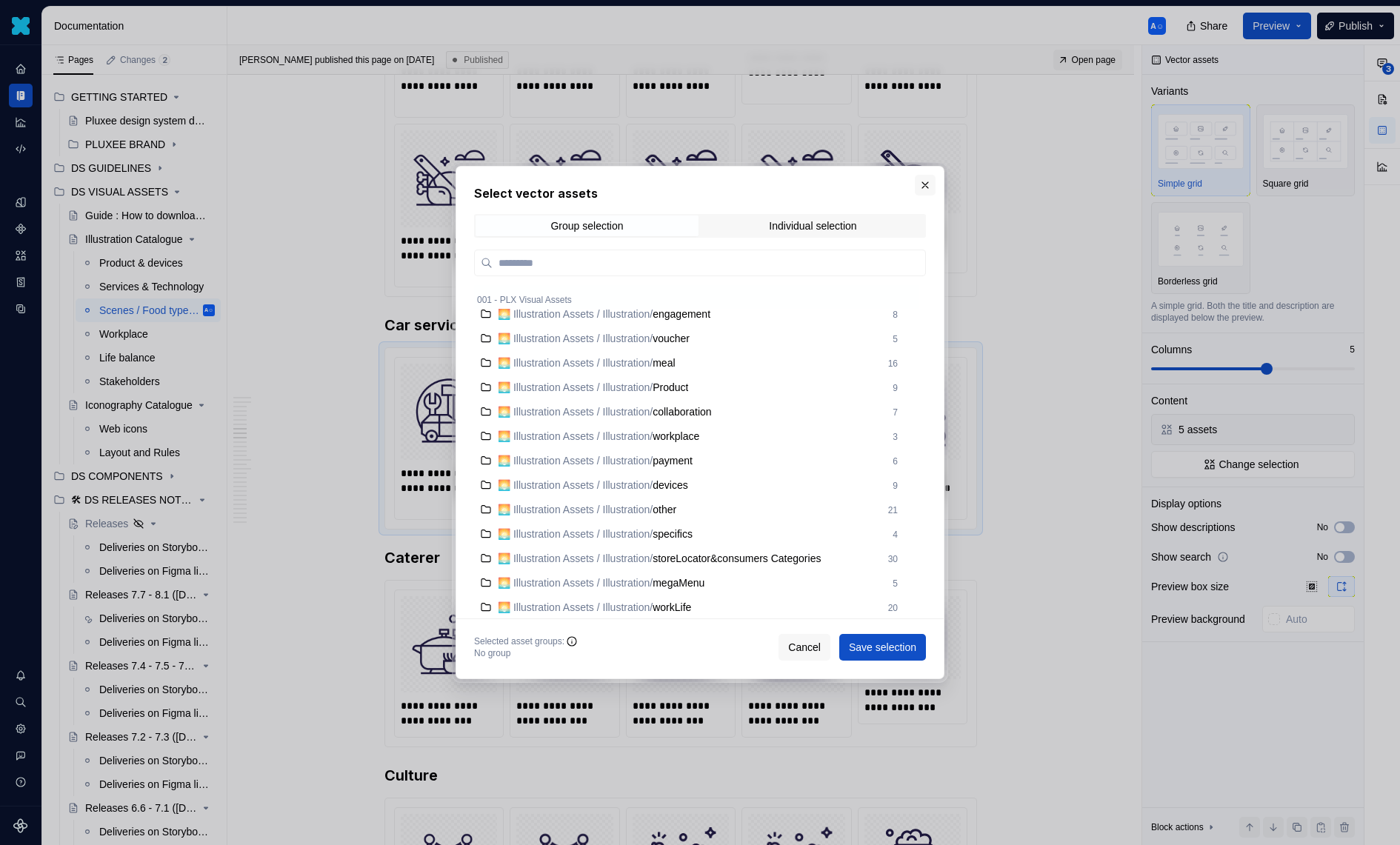
click at [927, 186] on button "button" at bounding box center [925, 185] width 21 height 21
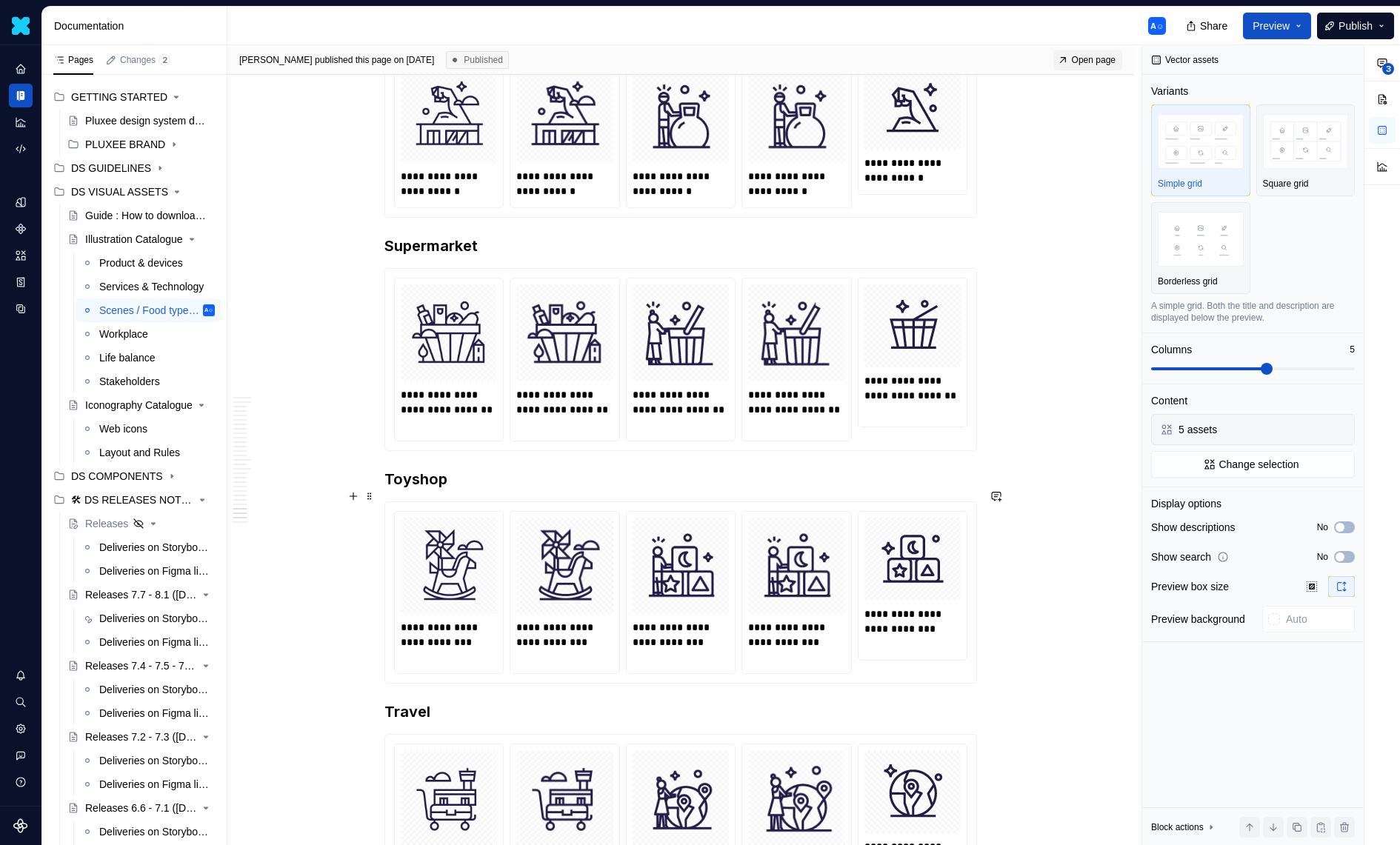
scroll to position [7150, 0]
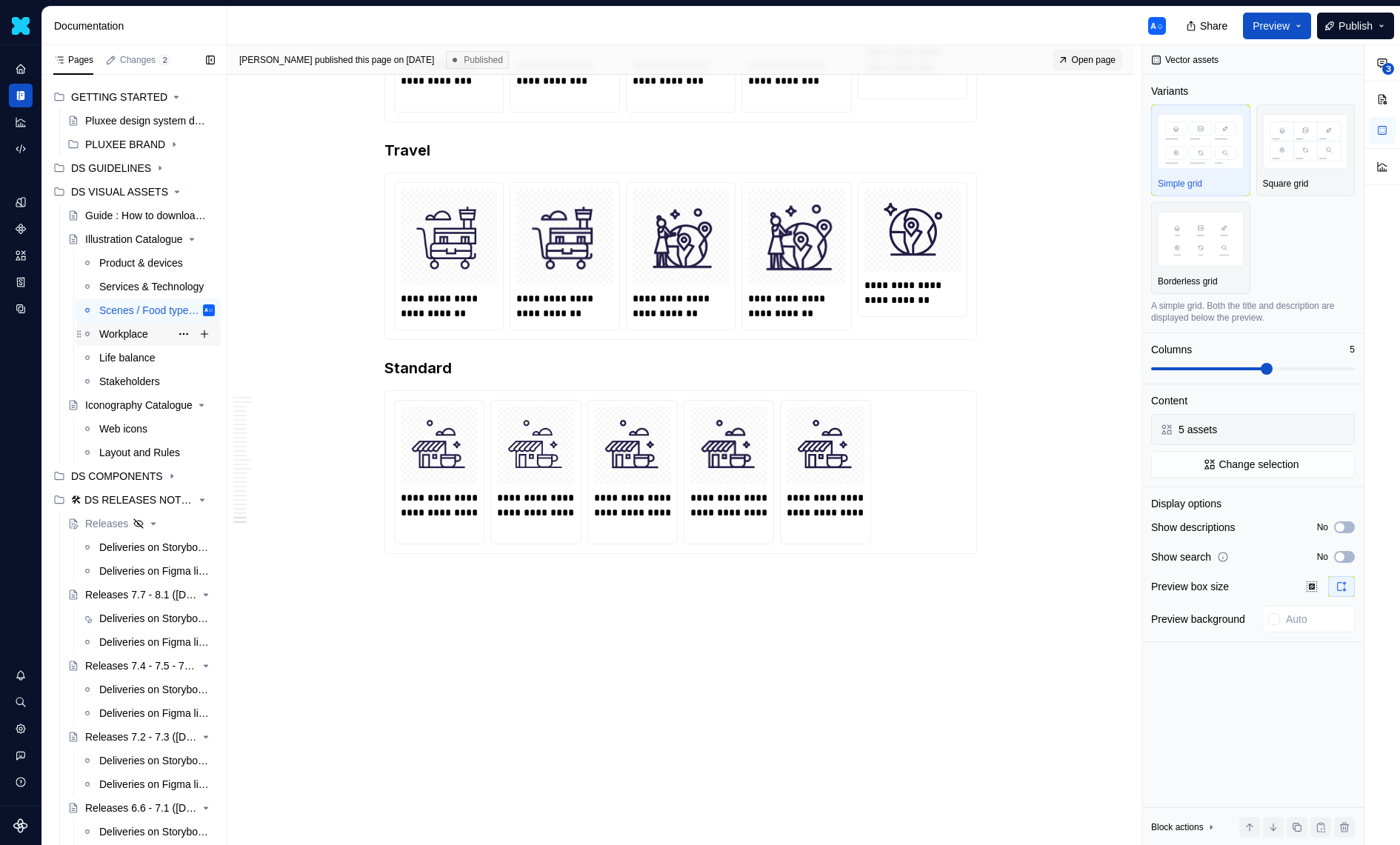
click at [108, 339] on div "Workplace" at bounding box center [123, 334] width 49 height 15
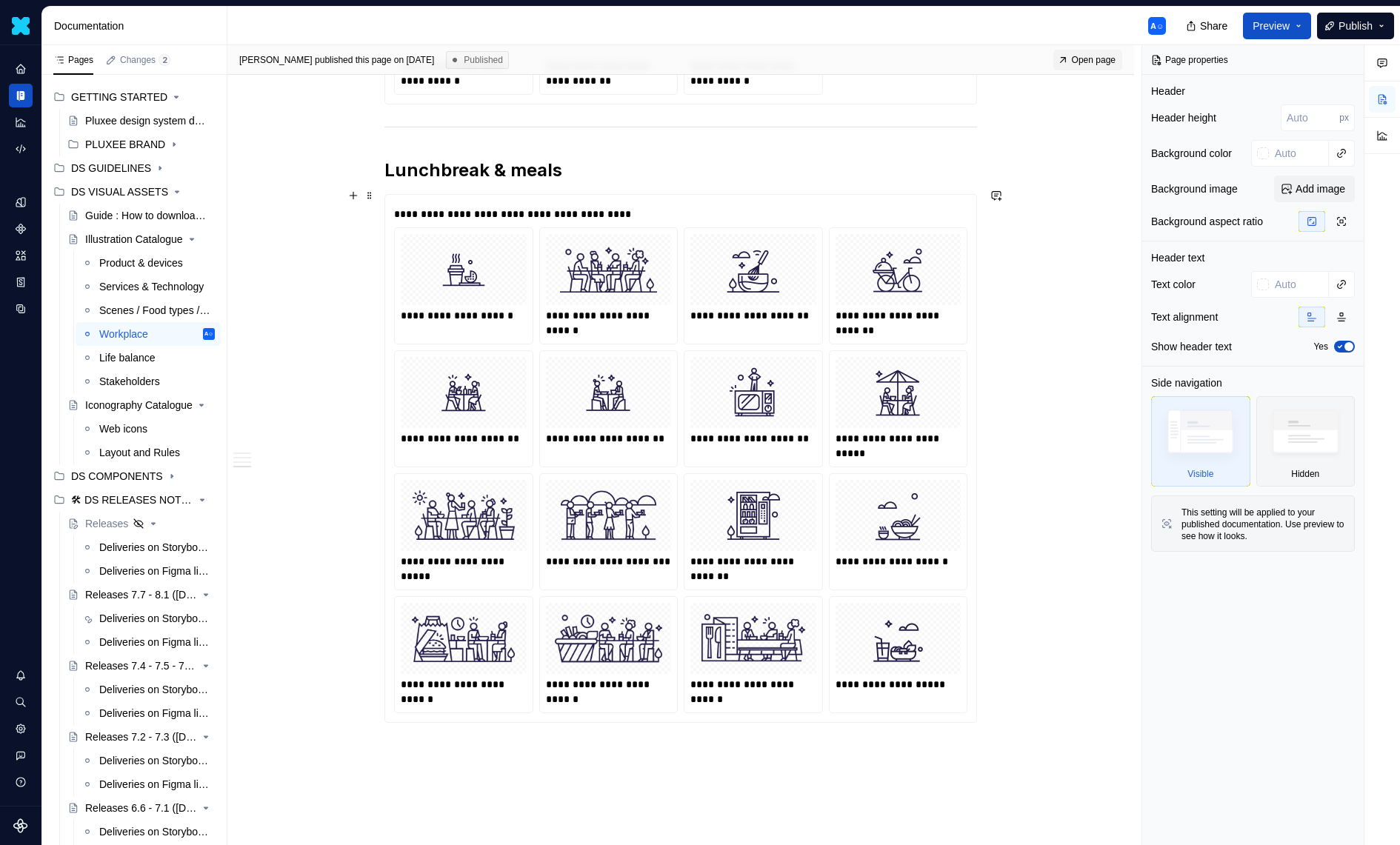
scroll to position [1505, 0]
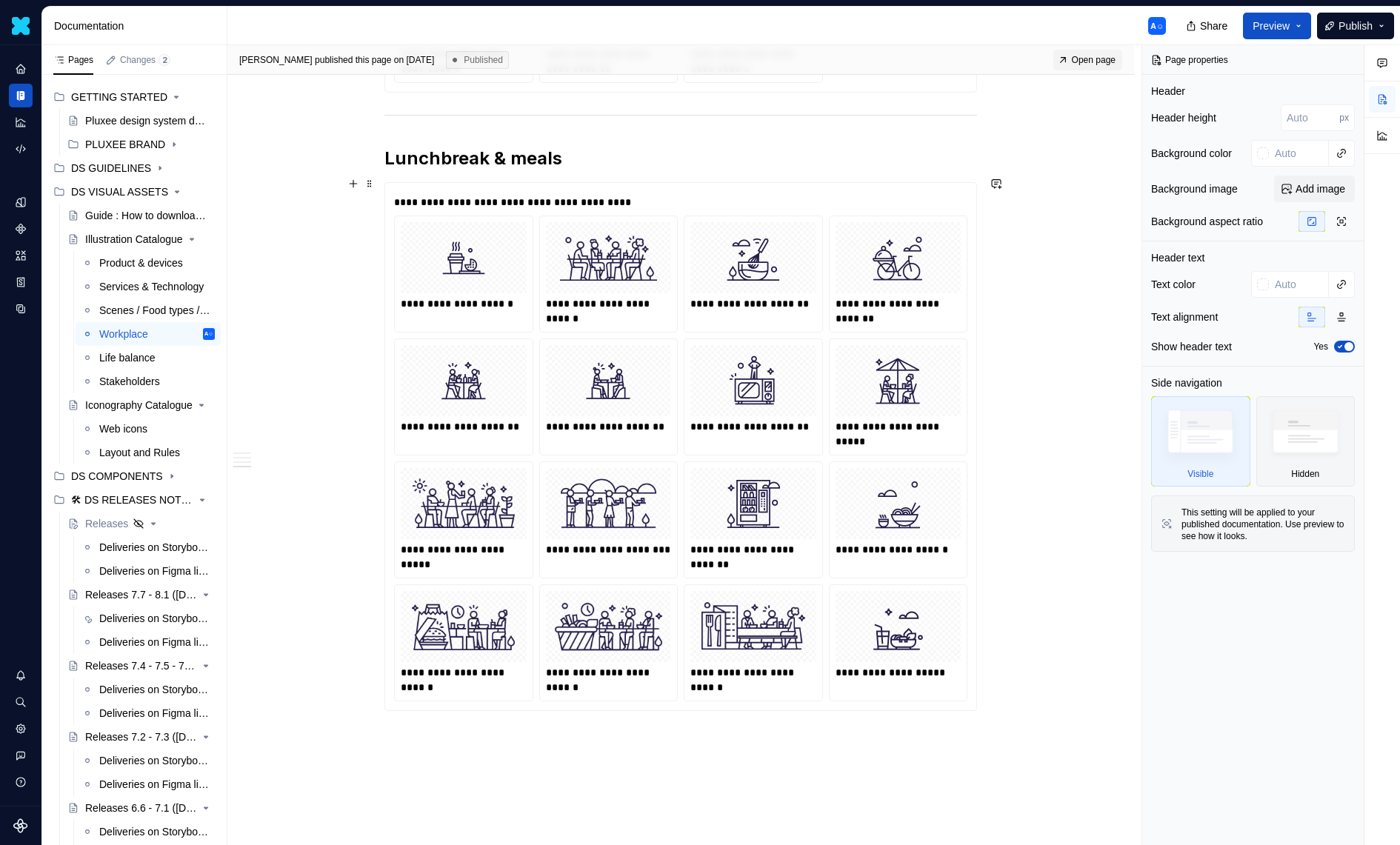
click at [836, 488] on div "**********" at bounding box center [898, 513] width 138 height 101
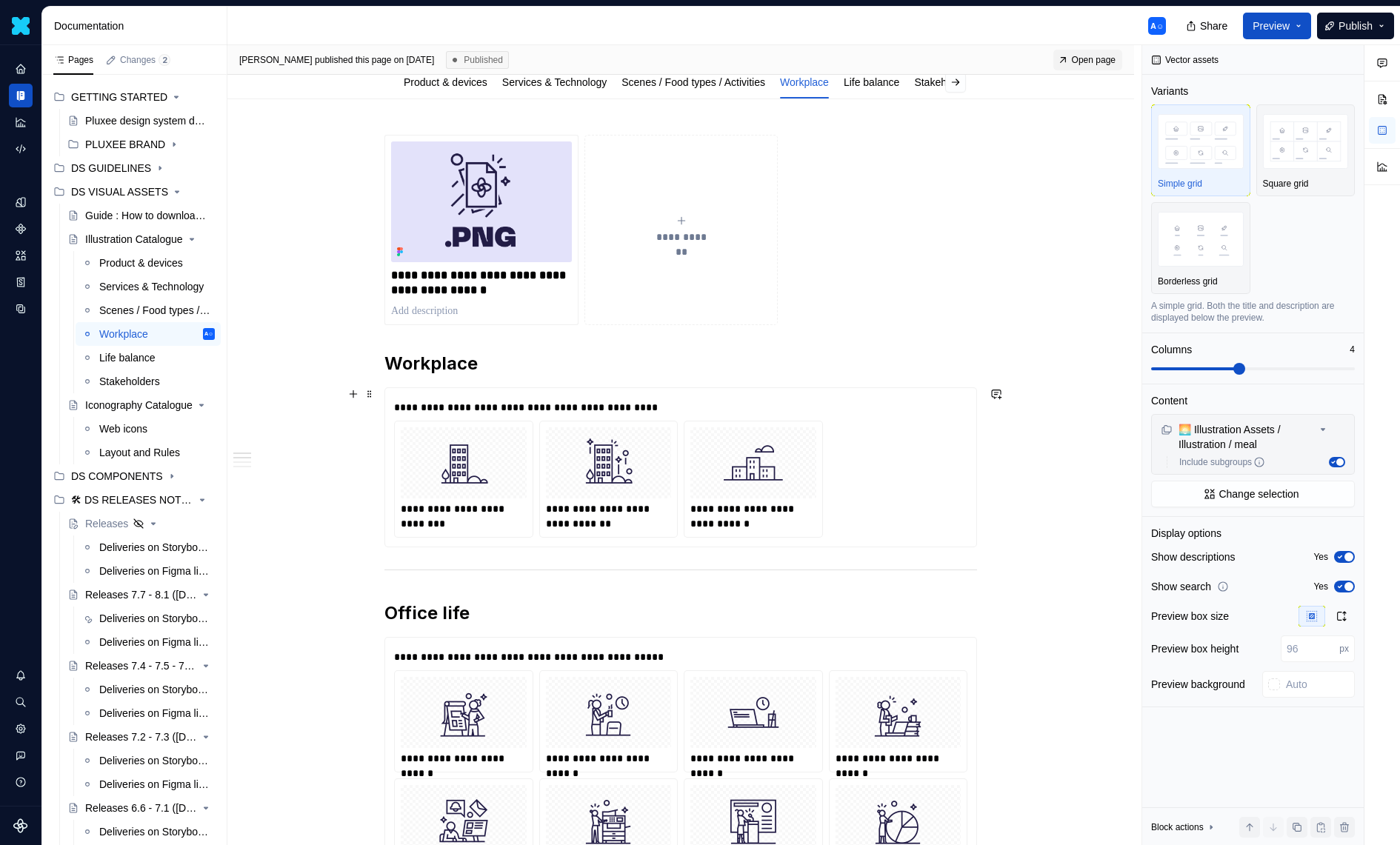
scroll to position [57, 0]
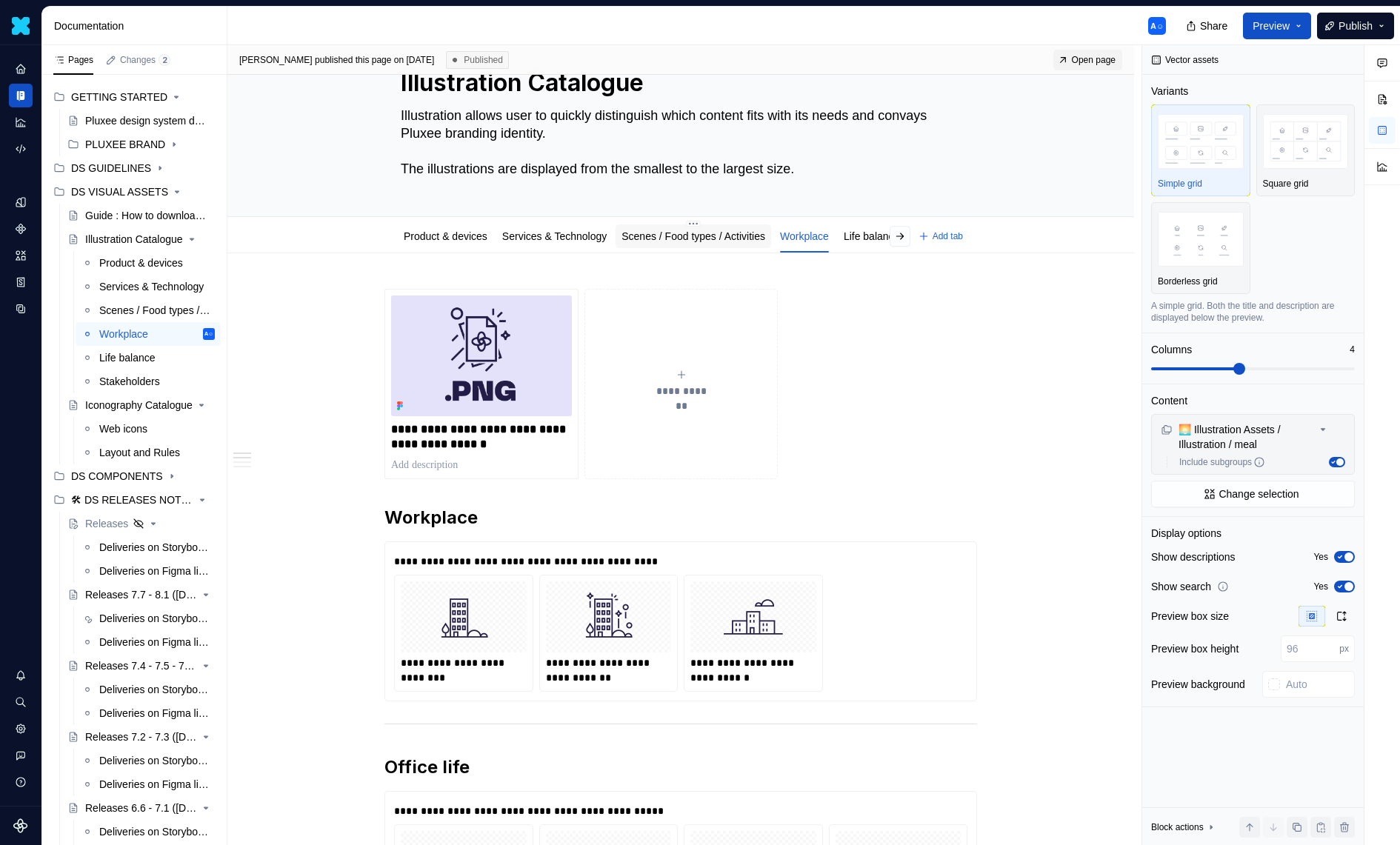
click at [750, 239] on link "Scenes / Food types / Activities" at bounding box center [694, 235] width 144 height 12
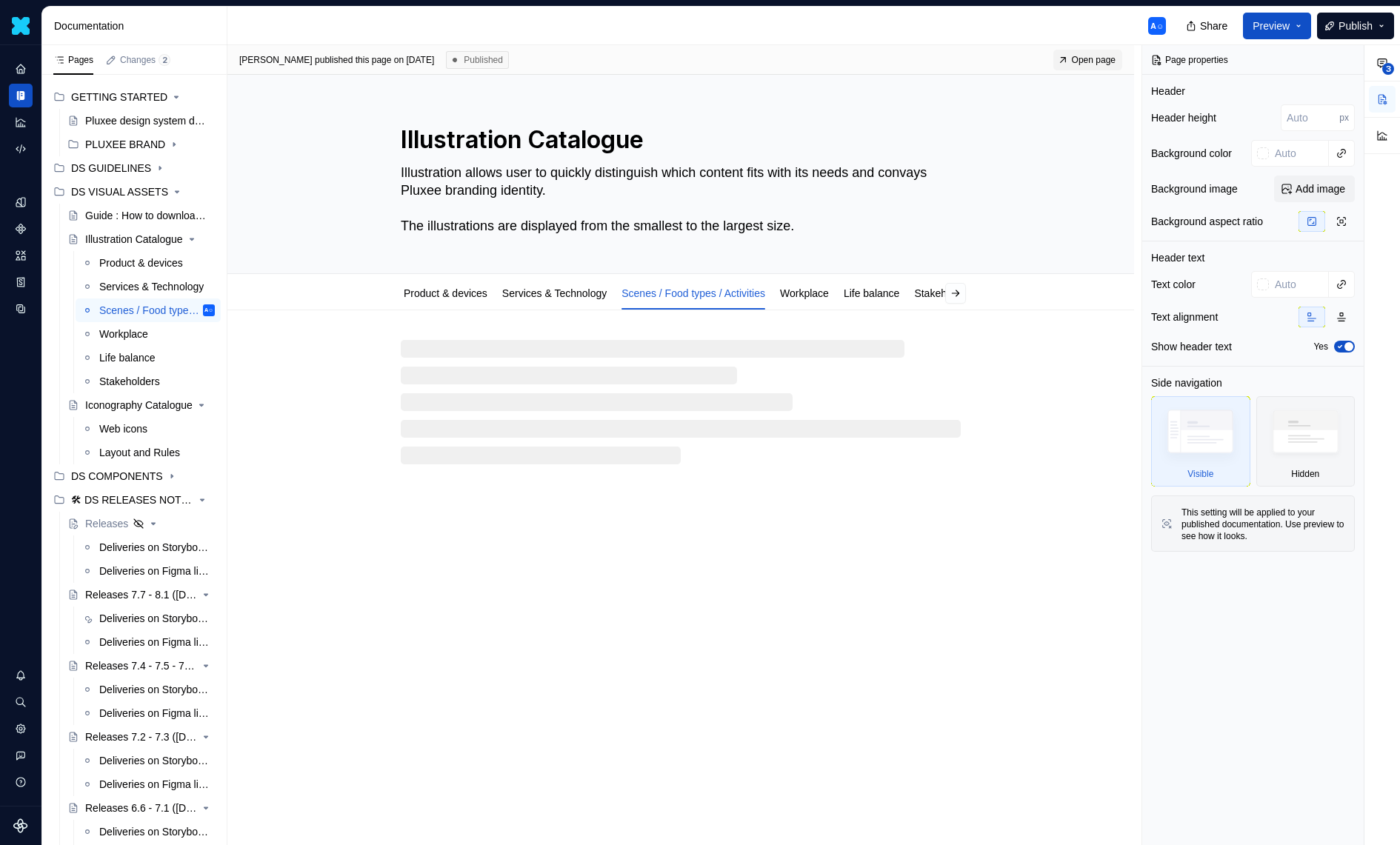
type textarea "*"
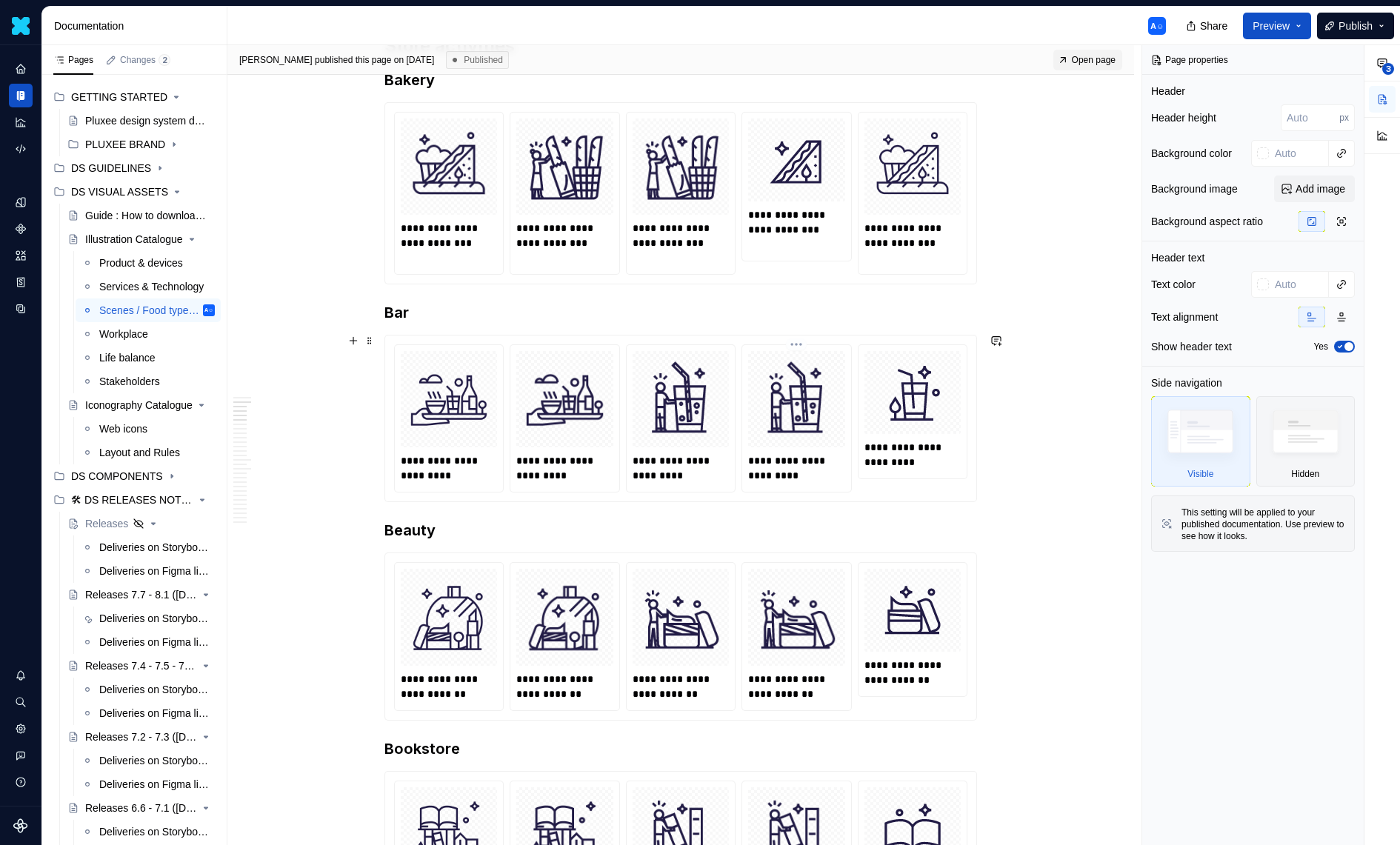
scroll to position [1009, 0]
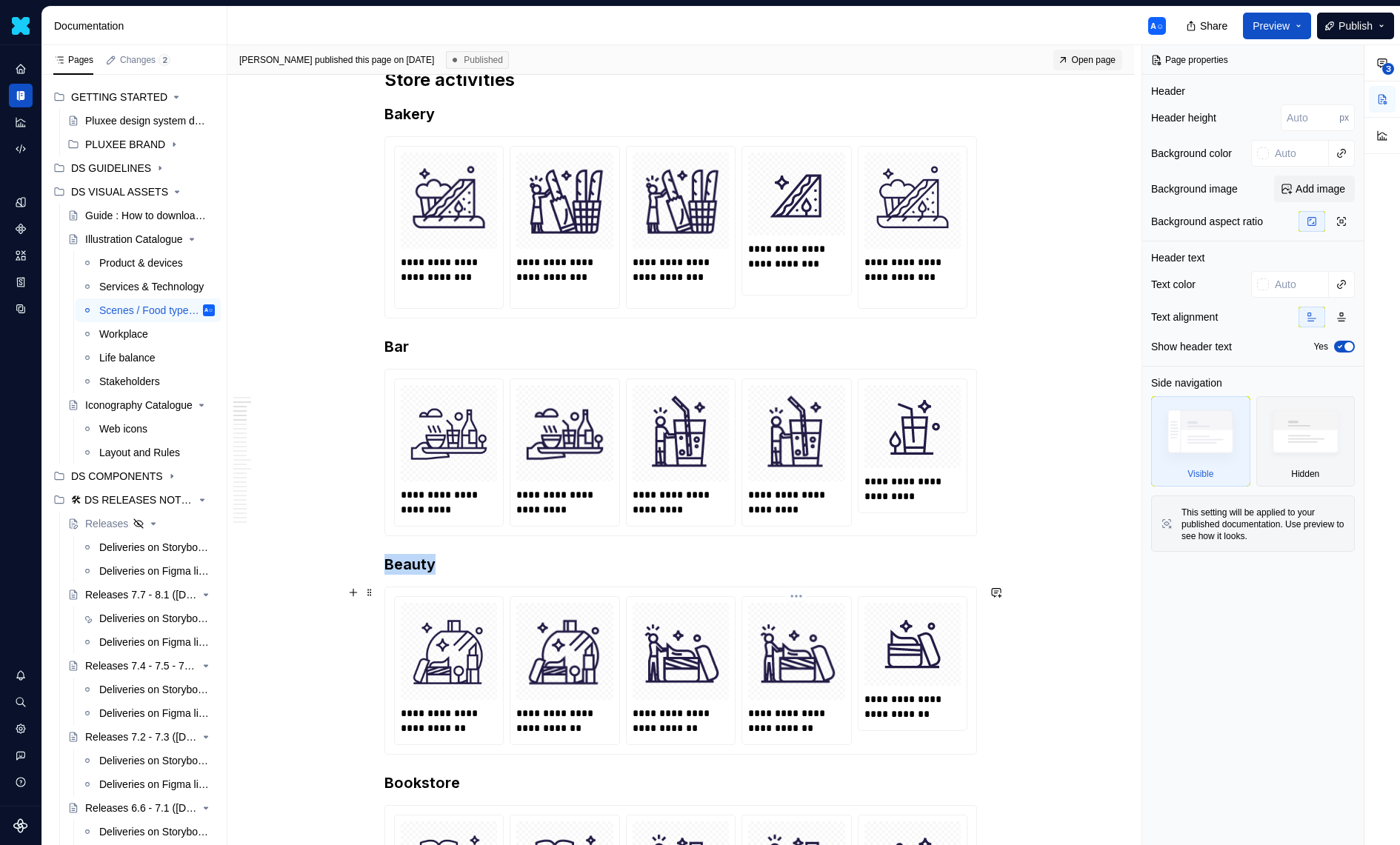
click at [779, 652] on img at bounding box center [796, 651] width 84 height 84
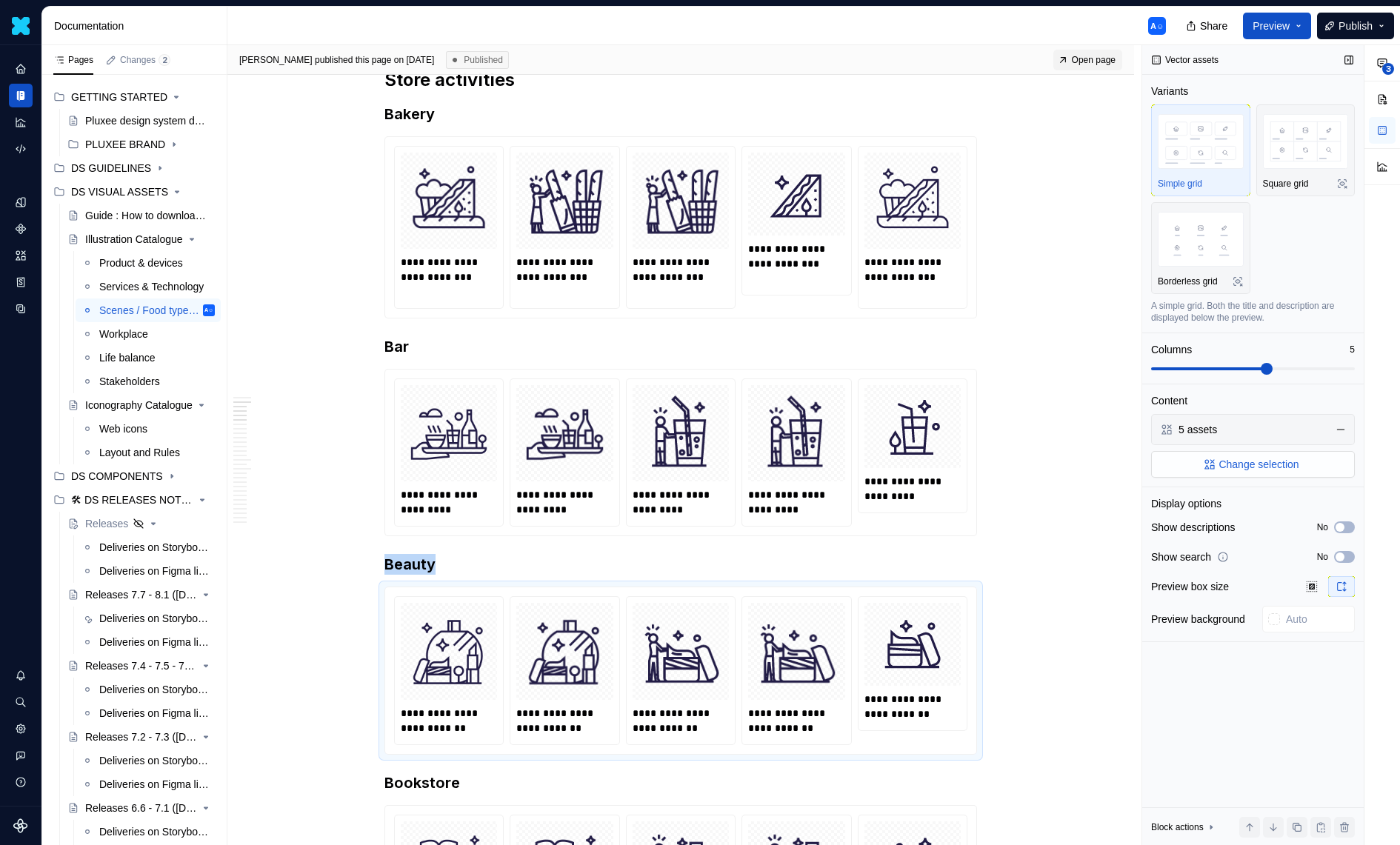
click at [1261, 460] on span "Change selection" at bounding box center [1258, 464] width 80 height 15
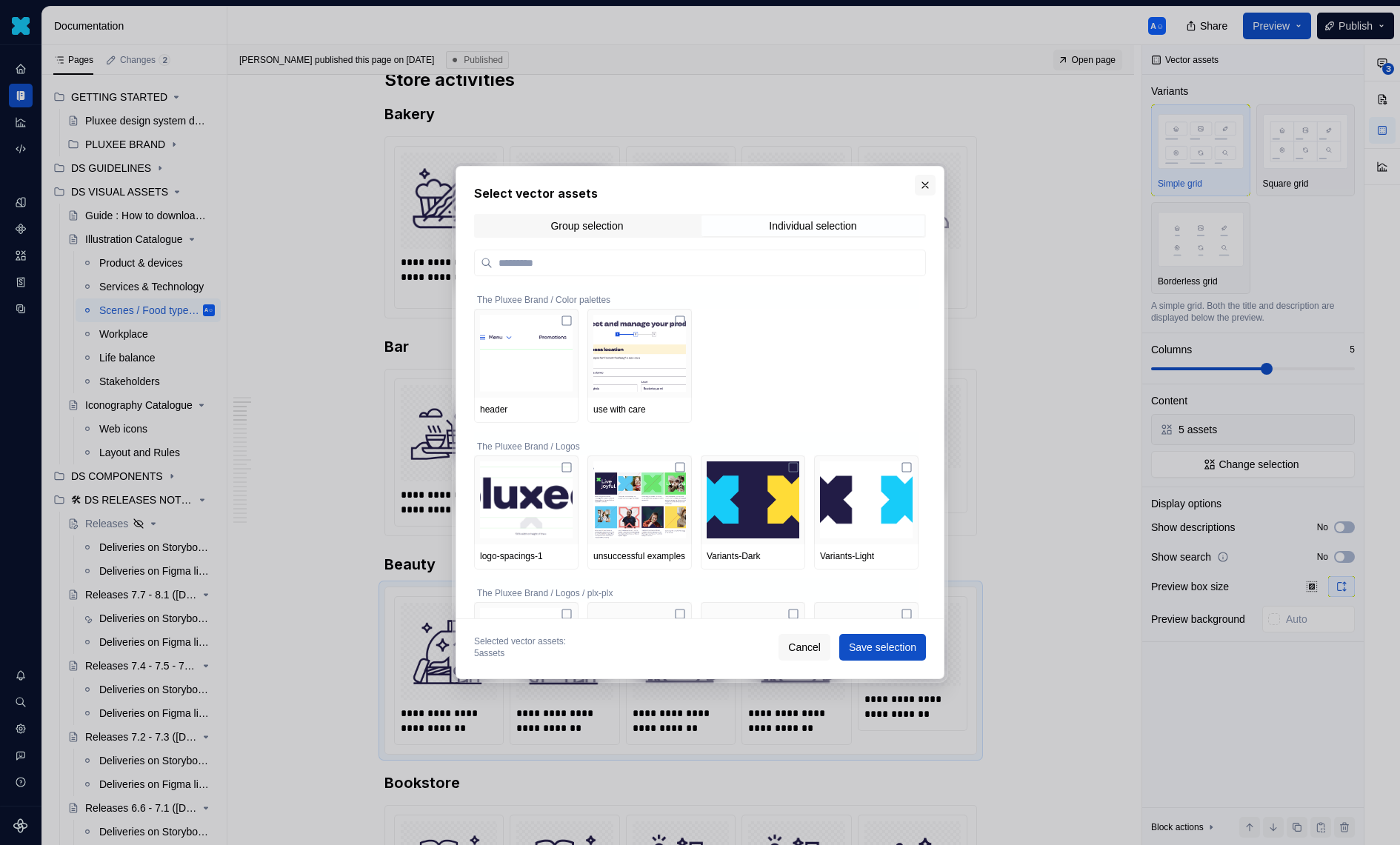
click at [930, 182] on button "button" at bounding box center [925, 185] width 21 height 21
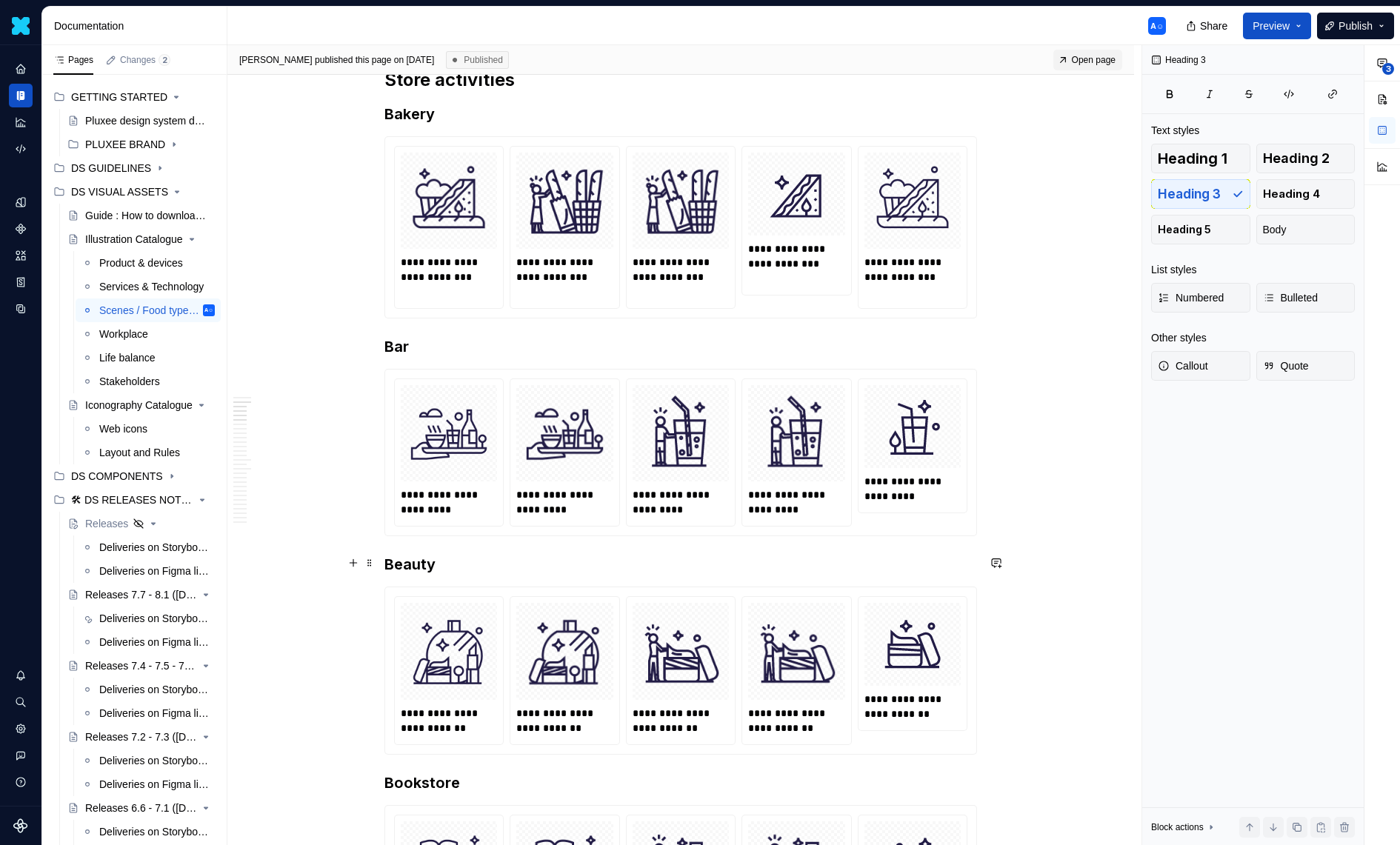
click at [698, 571] on h3 "Beauty" at bounding box center [680, 564] width 592 height 21
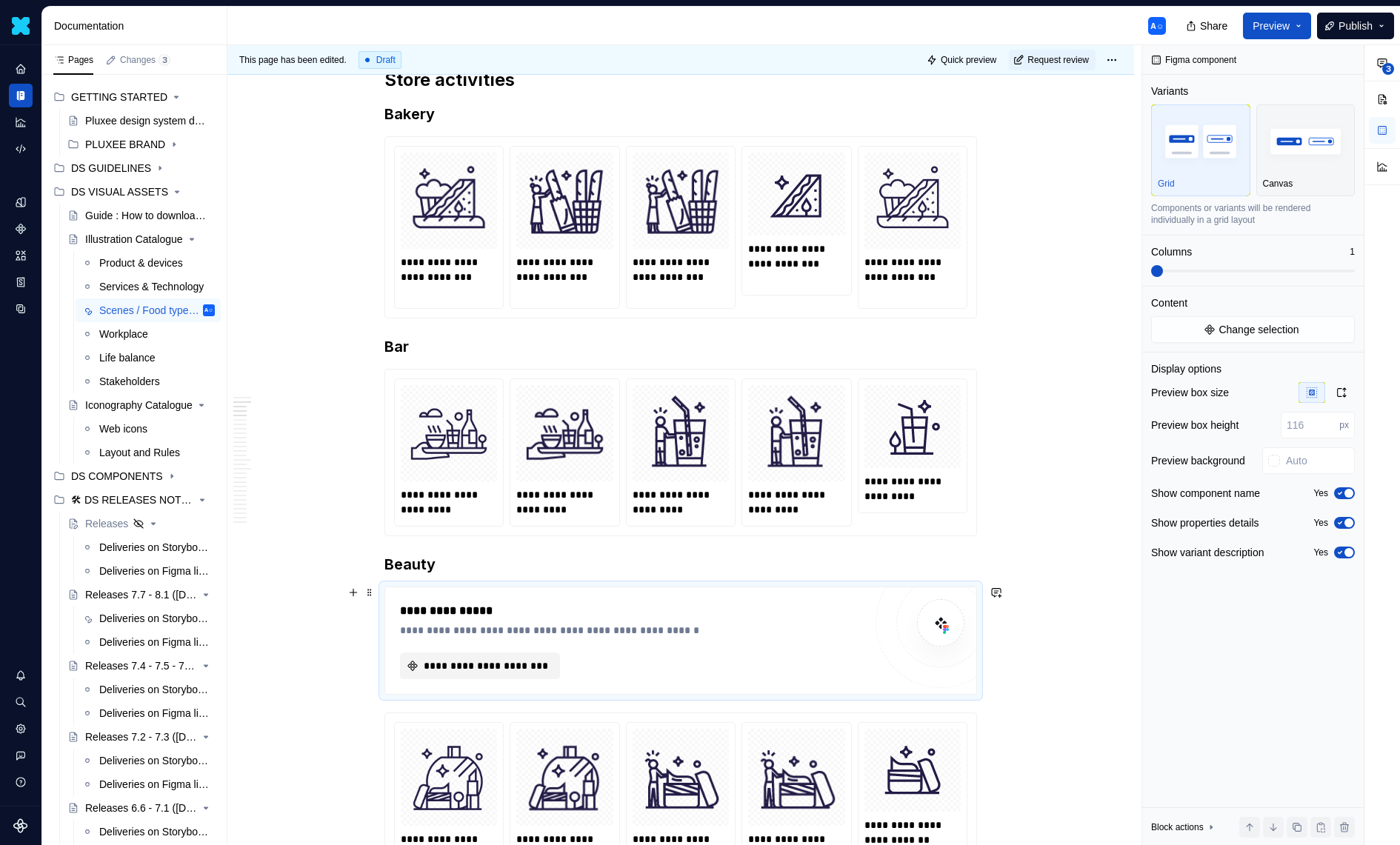
click at [531, 668] on span "**********" at bounding box center [486, 665] width 129 height 15
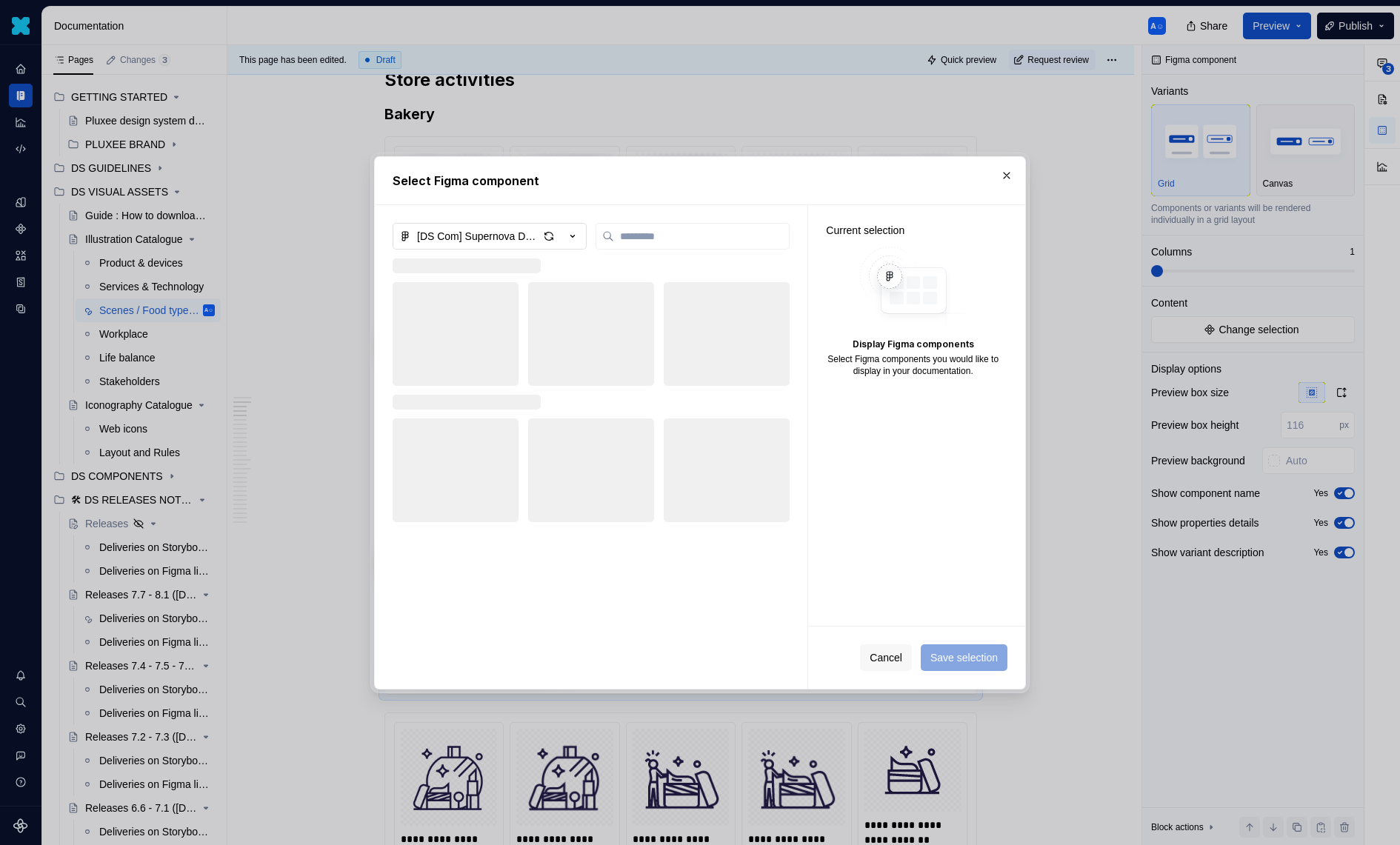
click at [520, 229] on div "[DS Com] Supernova Documentation [2025 Pluxee]" at bounding box center [478, 236] width 122 height 15
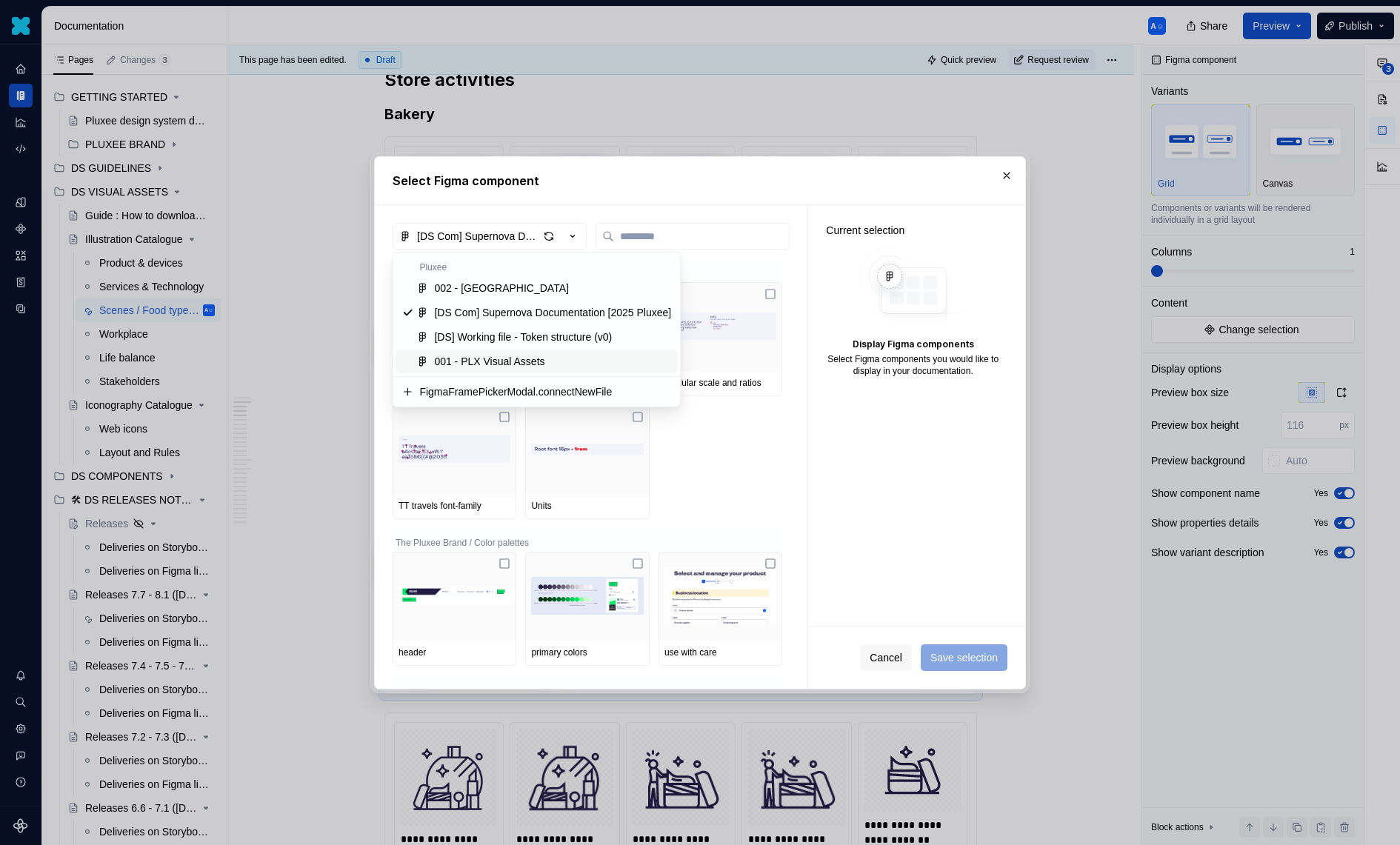
click at [527, 352] on span "001 - PLX Visual Assets" at bounding box center [536, 361] width 281 height 24
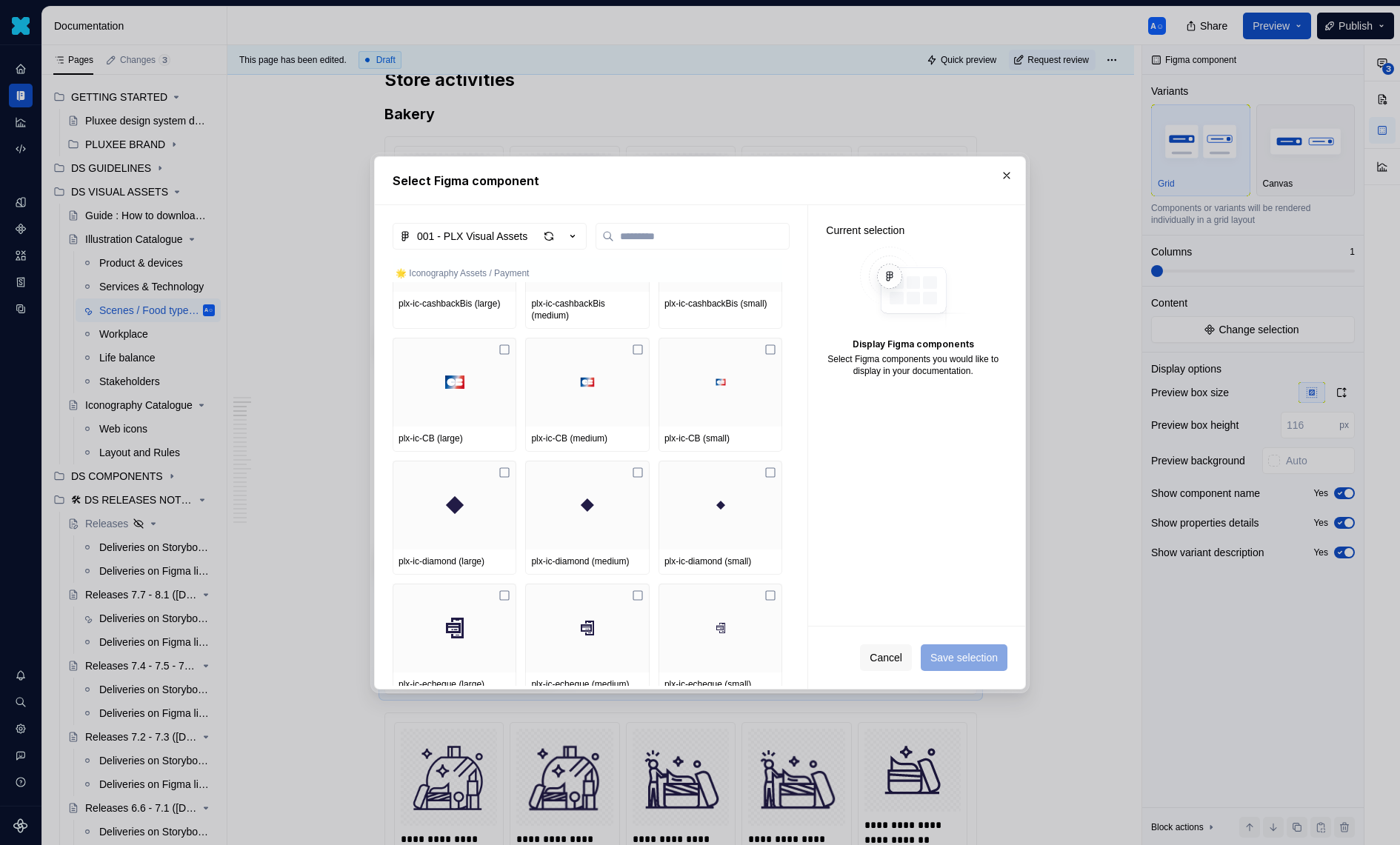
scroll to position [15737, 0]
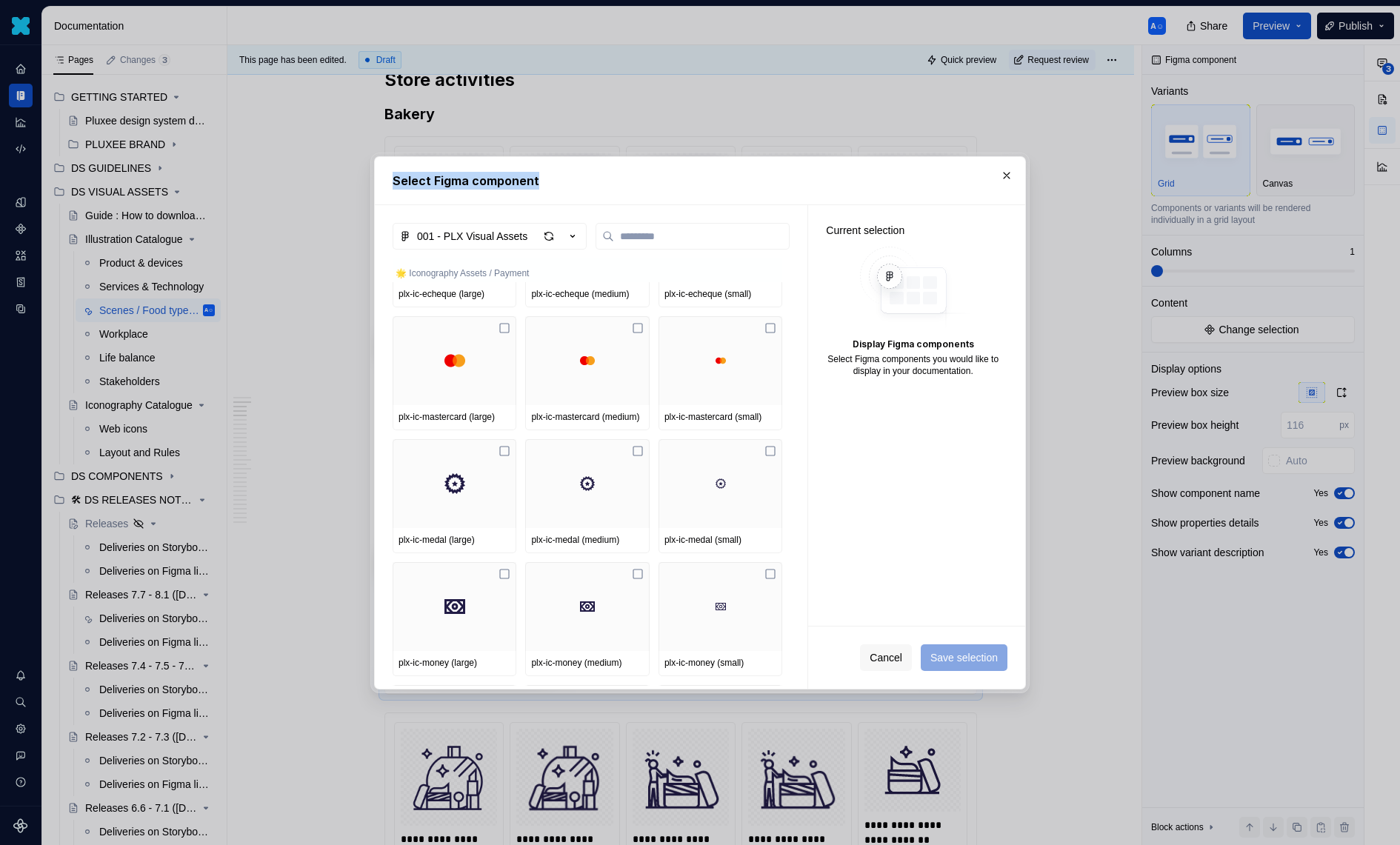
drag, startPoint x: 709, startPoint y: 184, endPoint x: 1124, endPoint y: 184, distance: 415.0
click at [1124, 184] on div "Select Figma component 001 - PLX Visual Assets 🌟 Iconography Assets / Payment p…" at bounding box center [700, 422] width 1400 height 845
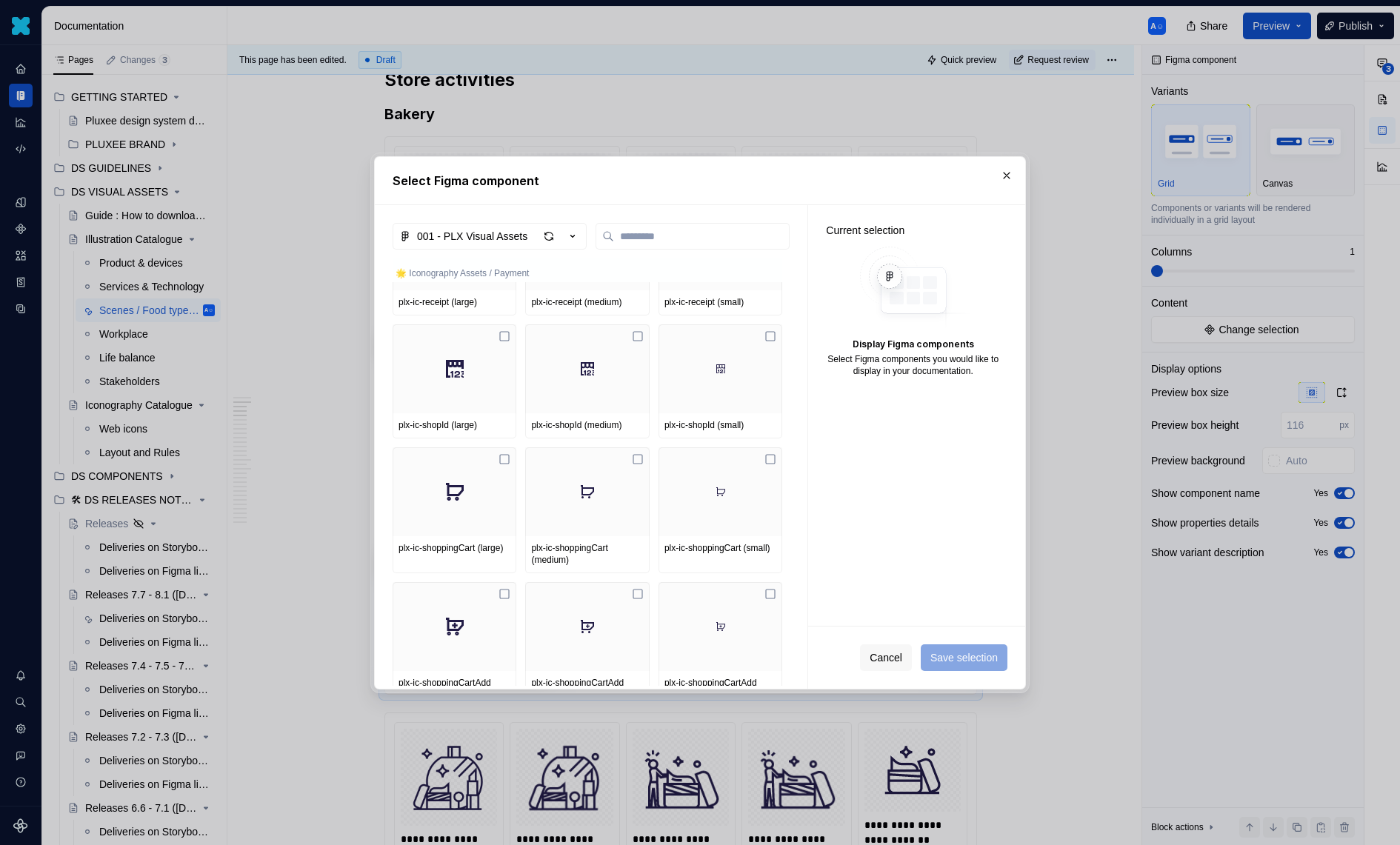
scroll to position [17681, 0]
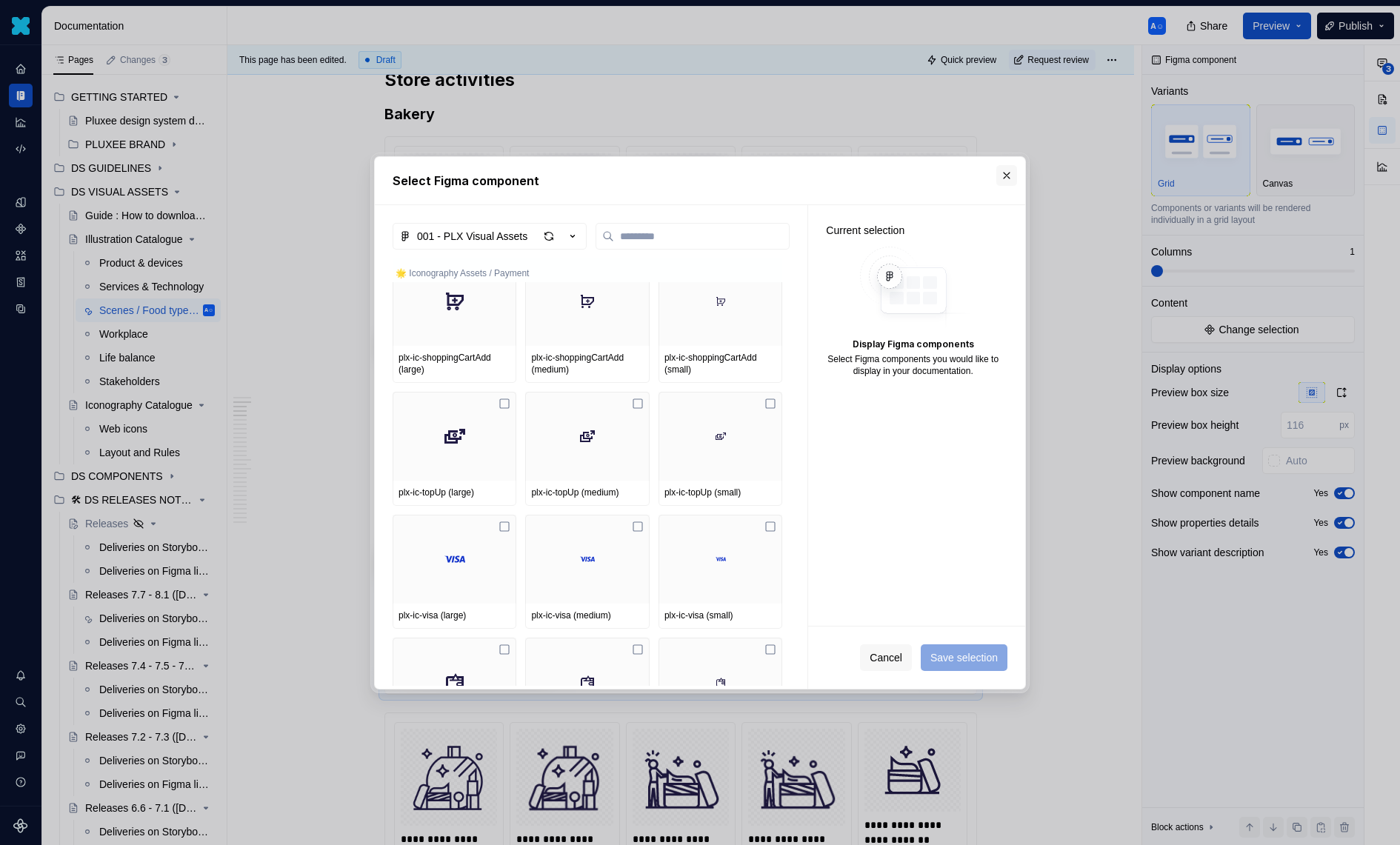
click at [1013, 171] on button "button" at bounding box center [1007, 175] width 21 height 21
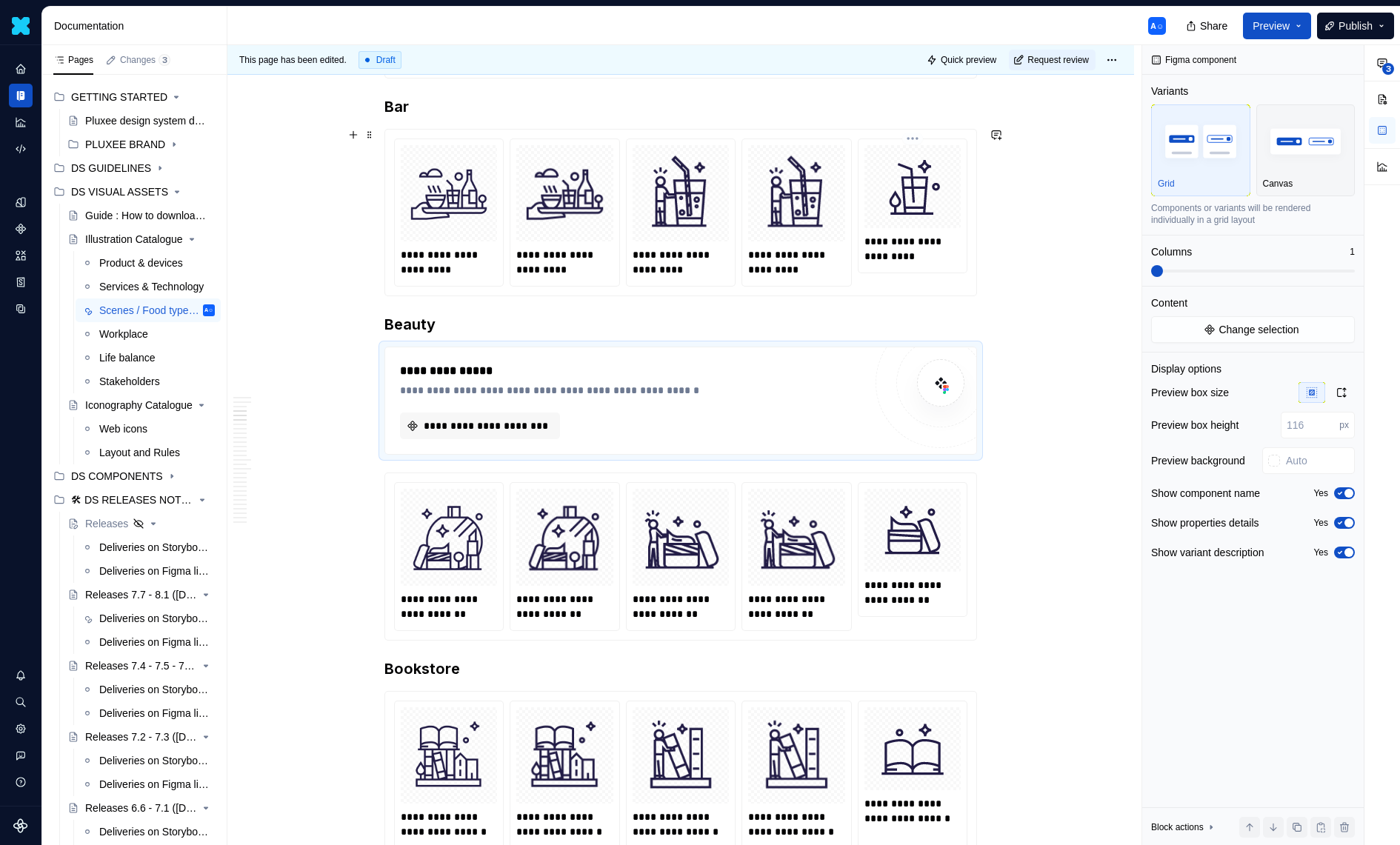
scroll to position [1400, 0]
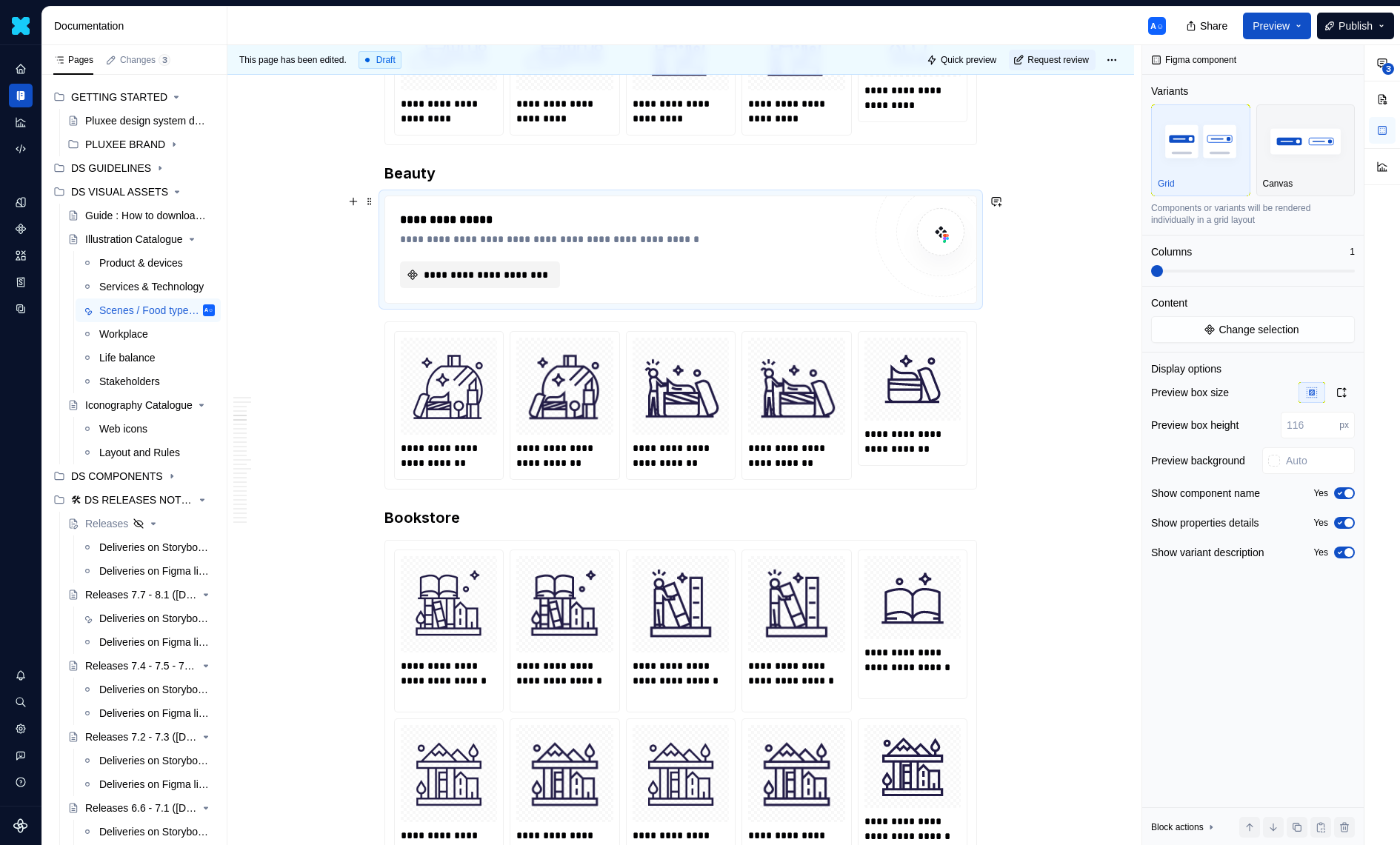
click at [497, 277] on span "**********" at bounding box center [486, 274] width 129 height 15
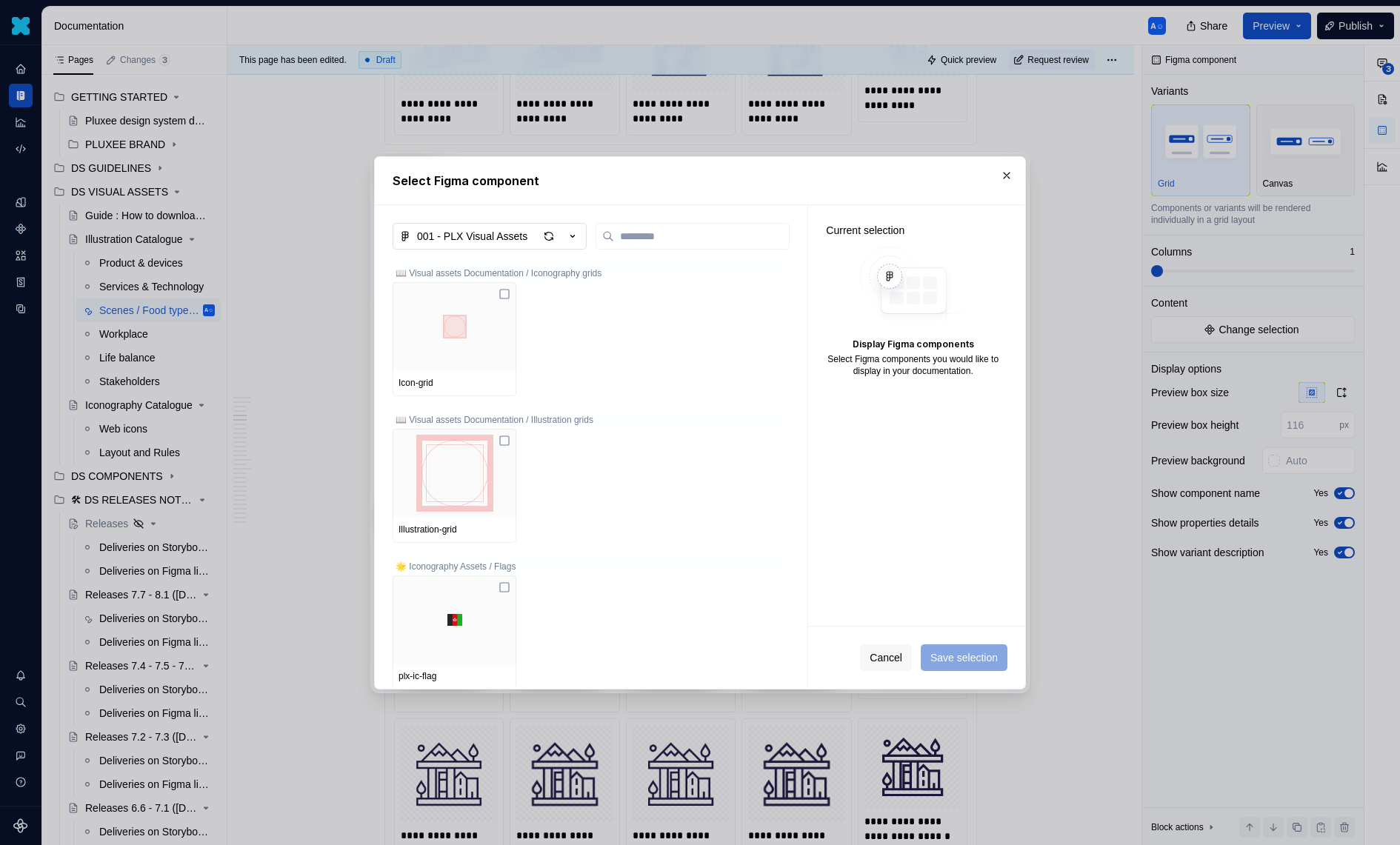
type textarea "*"
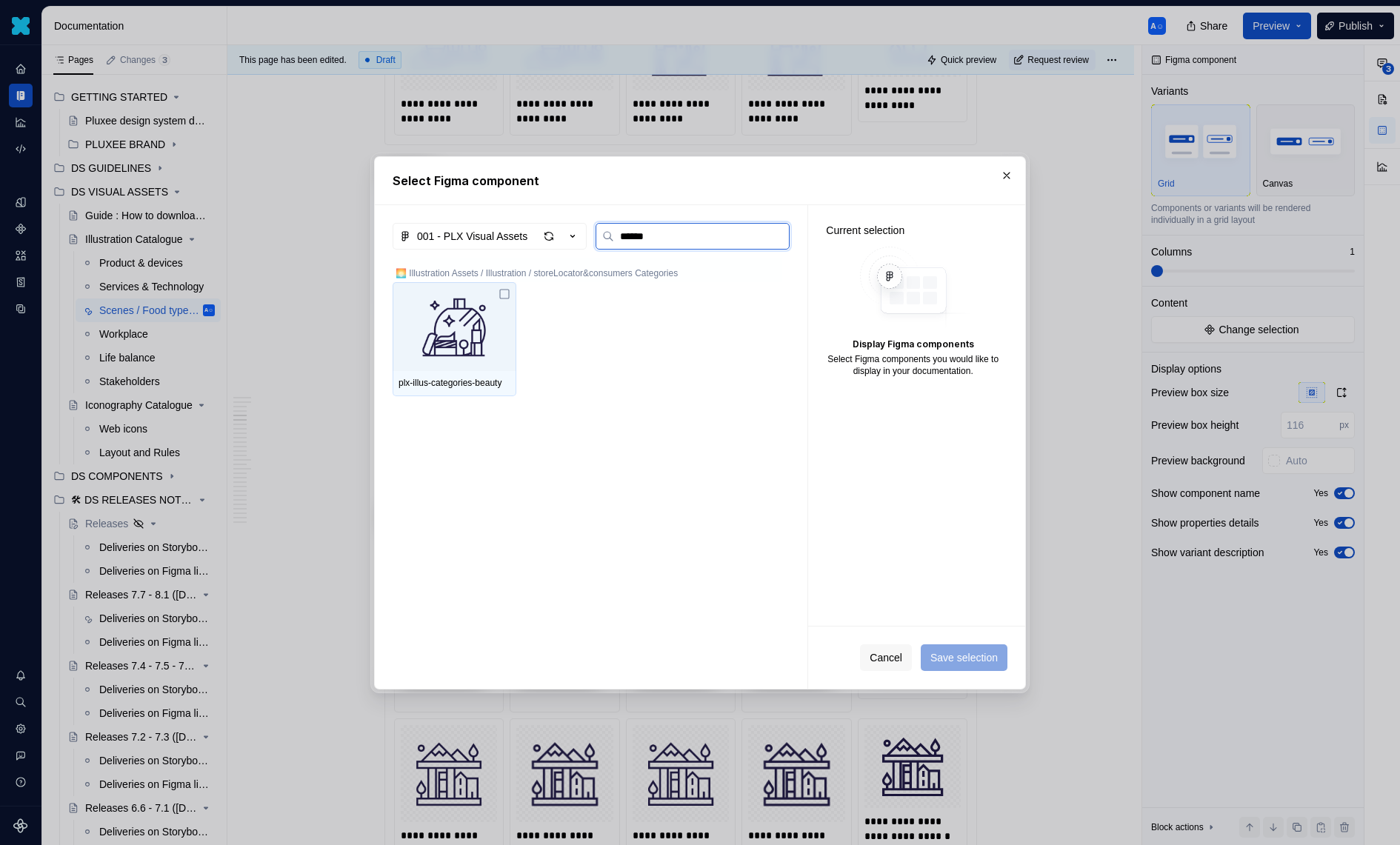
click at [458, 298] on img at bounding box center [455, 326] width 112 height 77
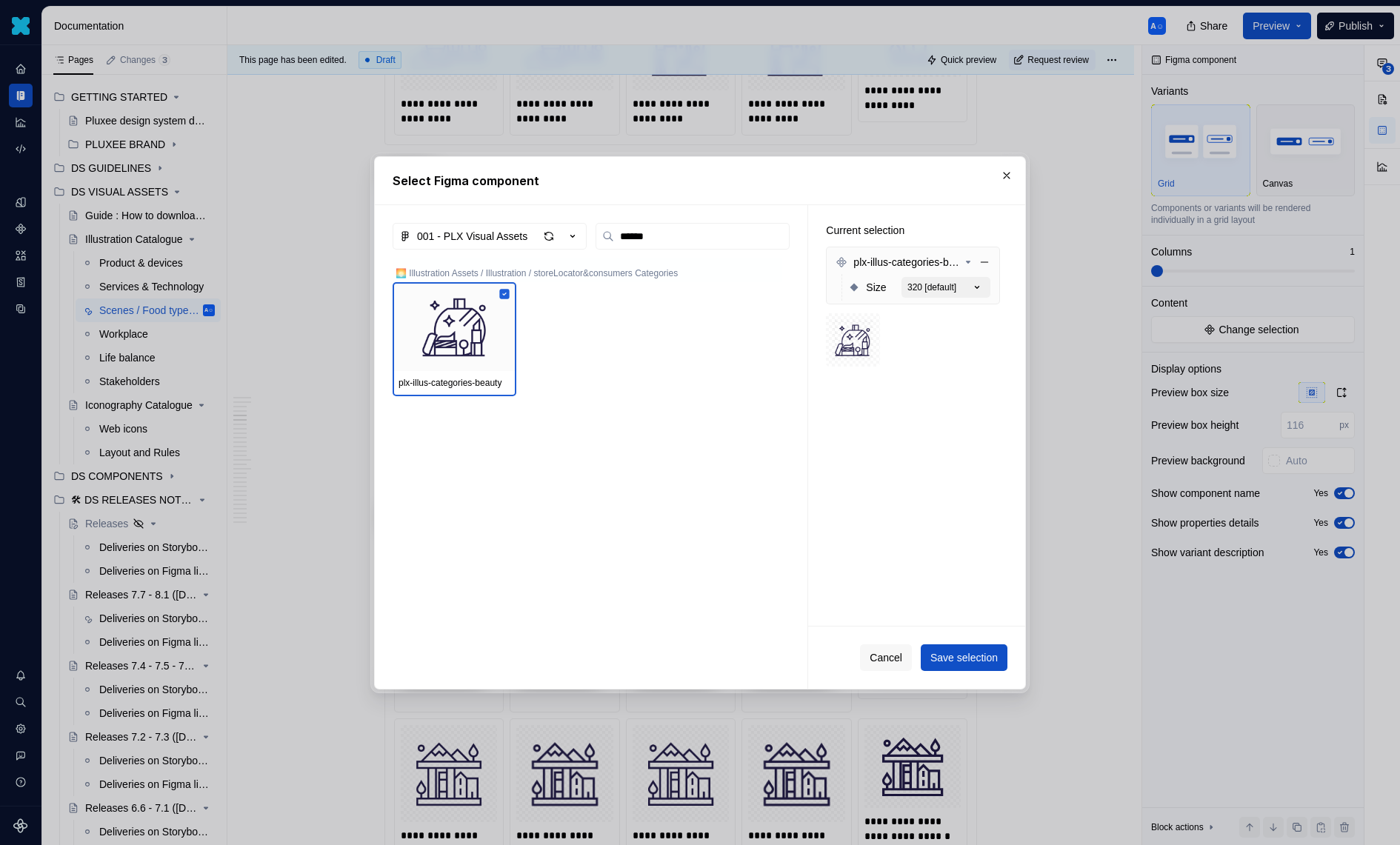
click at [980, 284] on icon "button" at bounding box center [976, 287] width 15 height 15
click at [984, 285] on icon "button" at bounding box center [976, 287] width 15 height 15
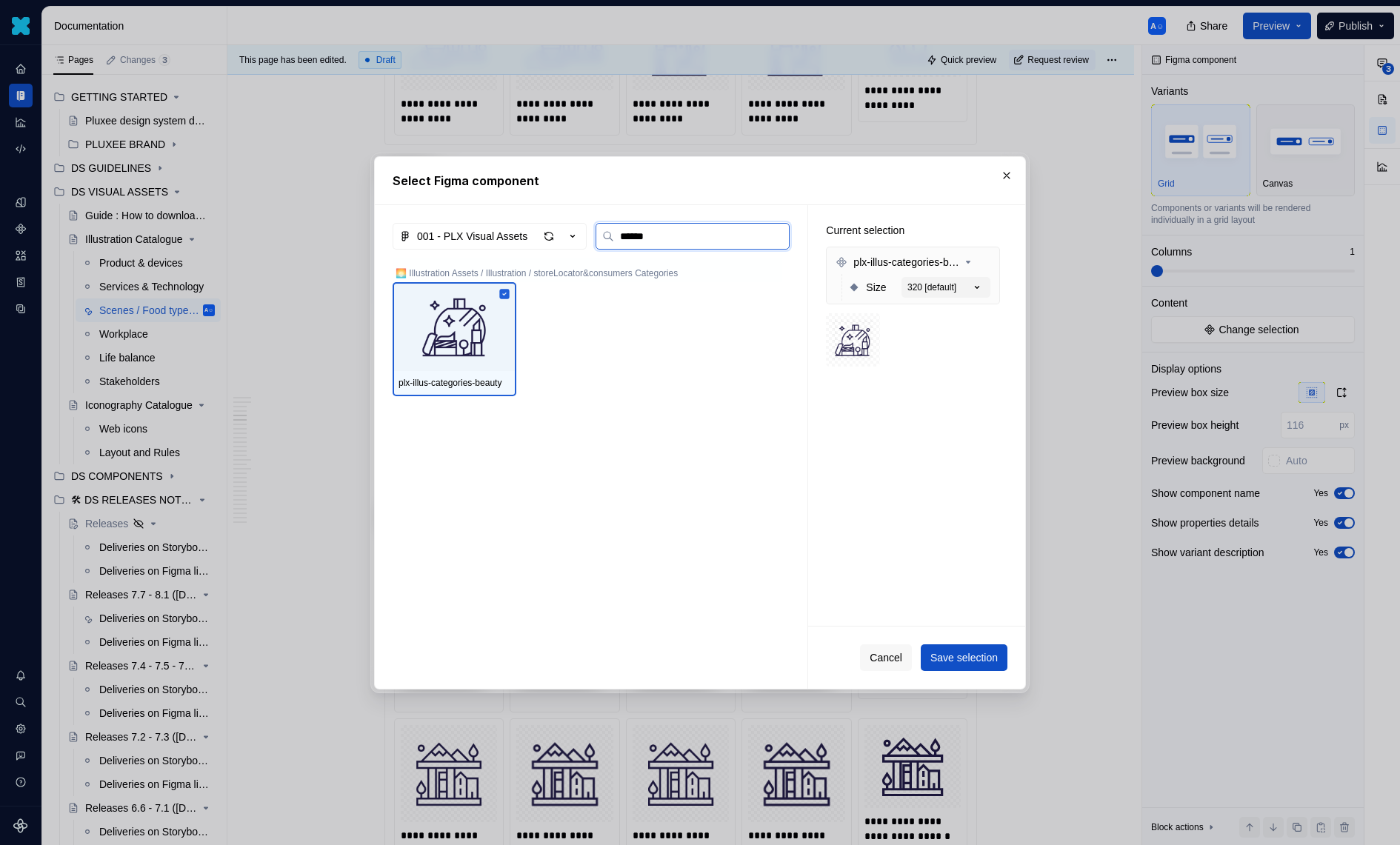
click at [676, 240] on input "******" at bounding box center [702, 236] width 175 height 15
type input "******"
click at [987, 664] on span "Save selection" at bounding box center [963, 658] width 67 height 15
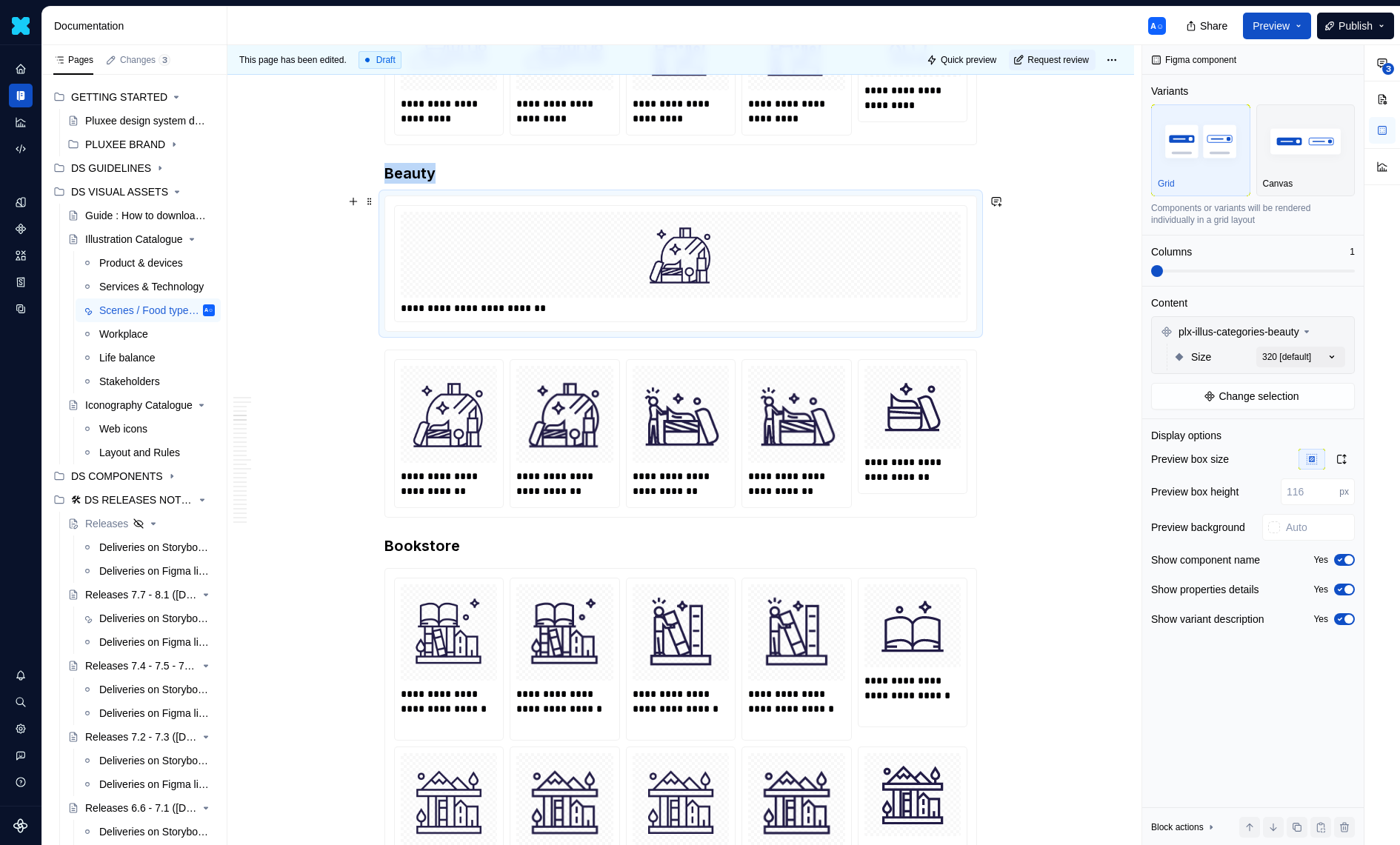
click at [732, 250] on img at bounding box center [681, 255] width 237 height 74
click at [1278, 277] on span at bounding box center [1252, 270] width 204 height 12
click at [1283, 349] on div "**********" at bounding box center [1271, 445] width 258 height 801
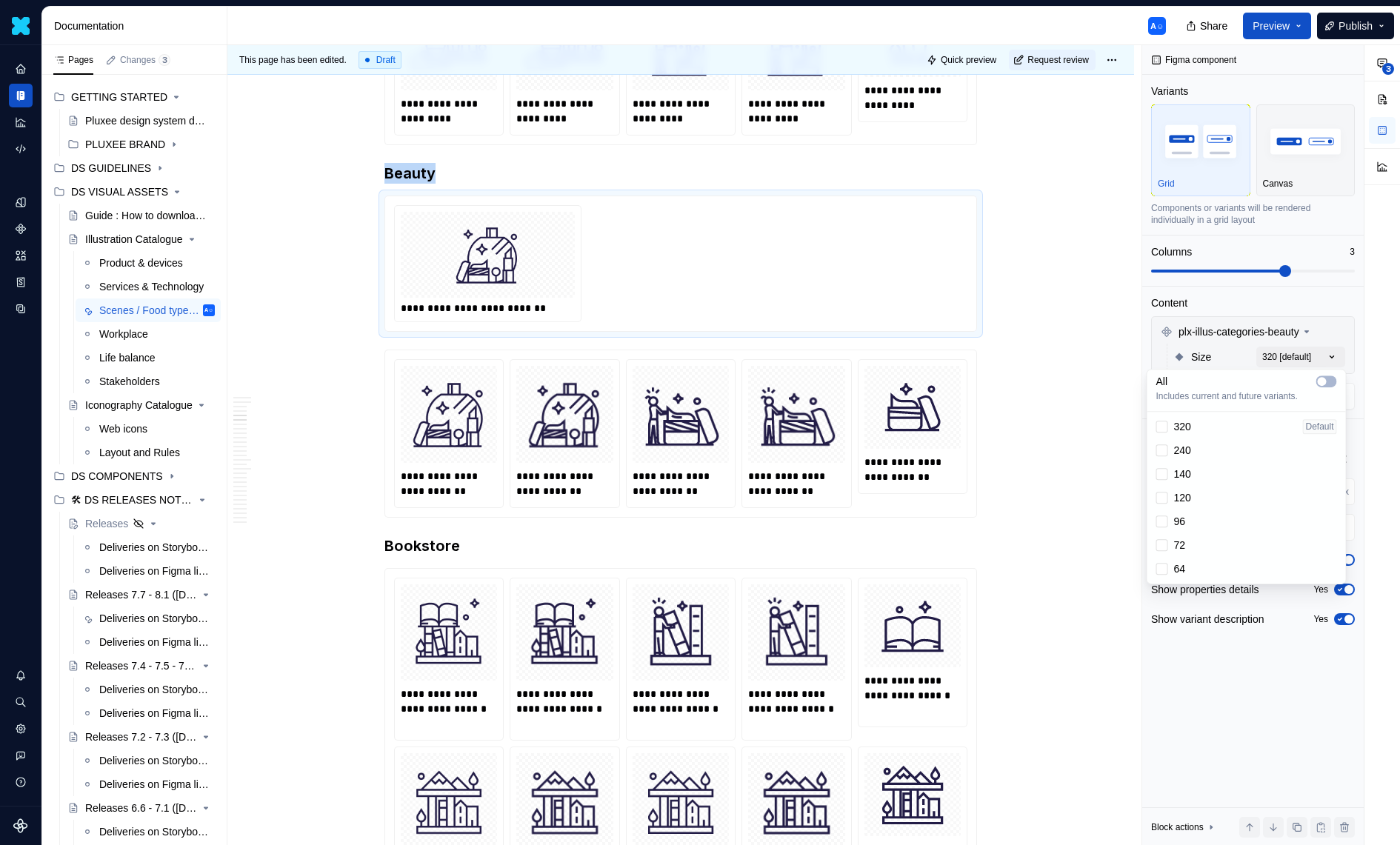
click at [1168, 424] on div "320" at bounding box center [1173, 426] width 35 height 15
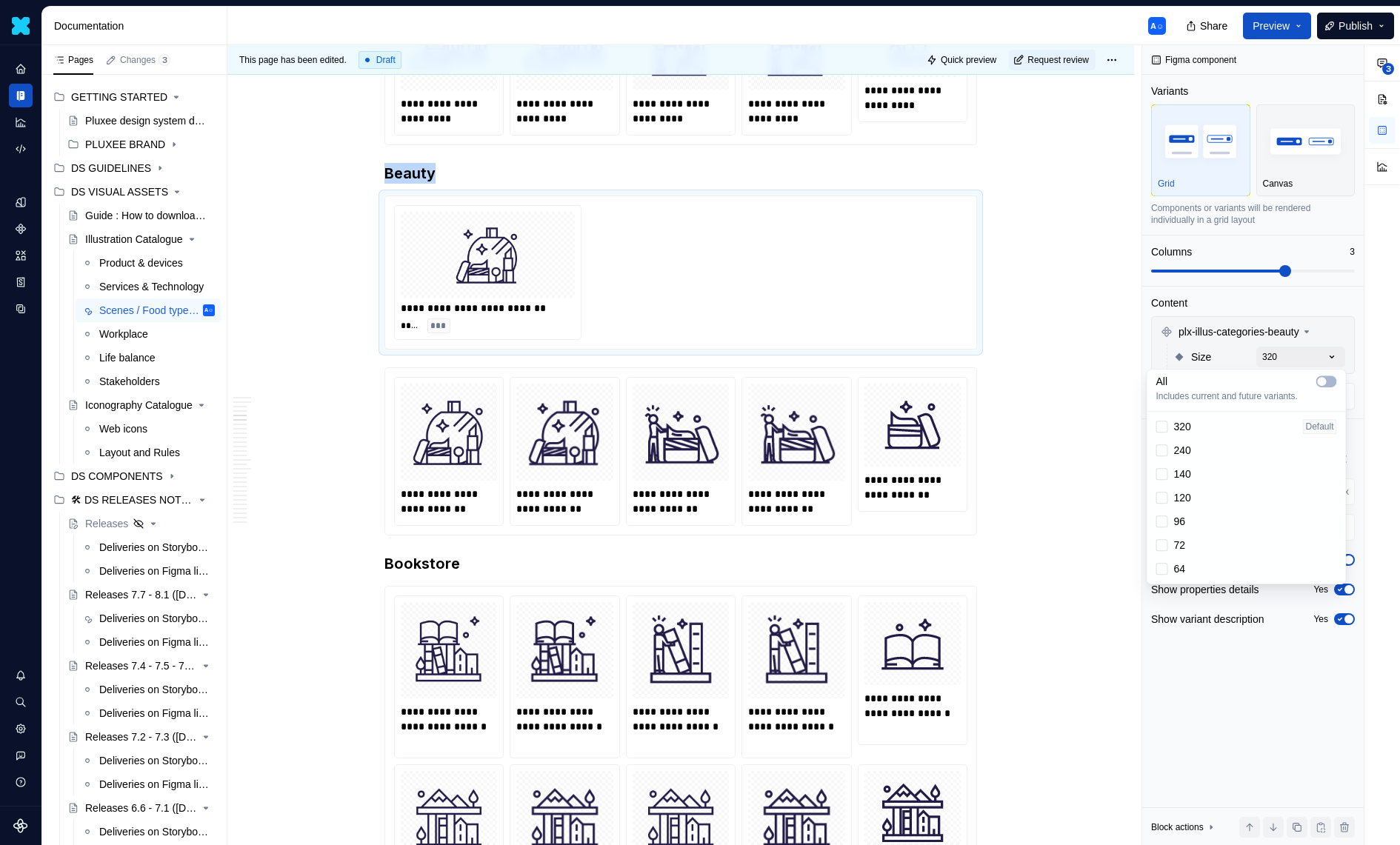
click at [1350, 382] on div "**********" at bounding box center [1271, 445] width 258 height 801
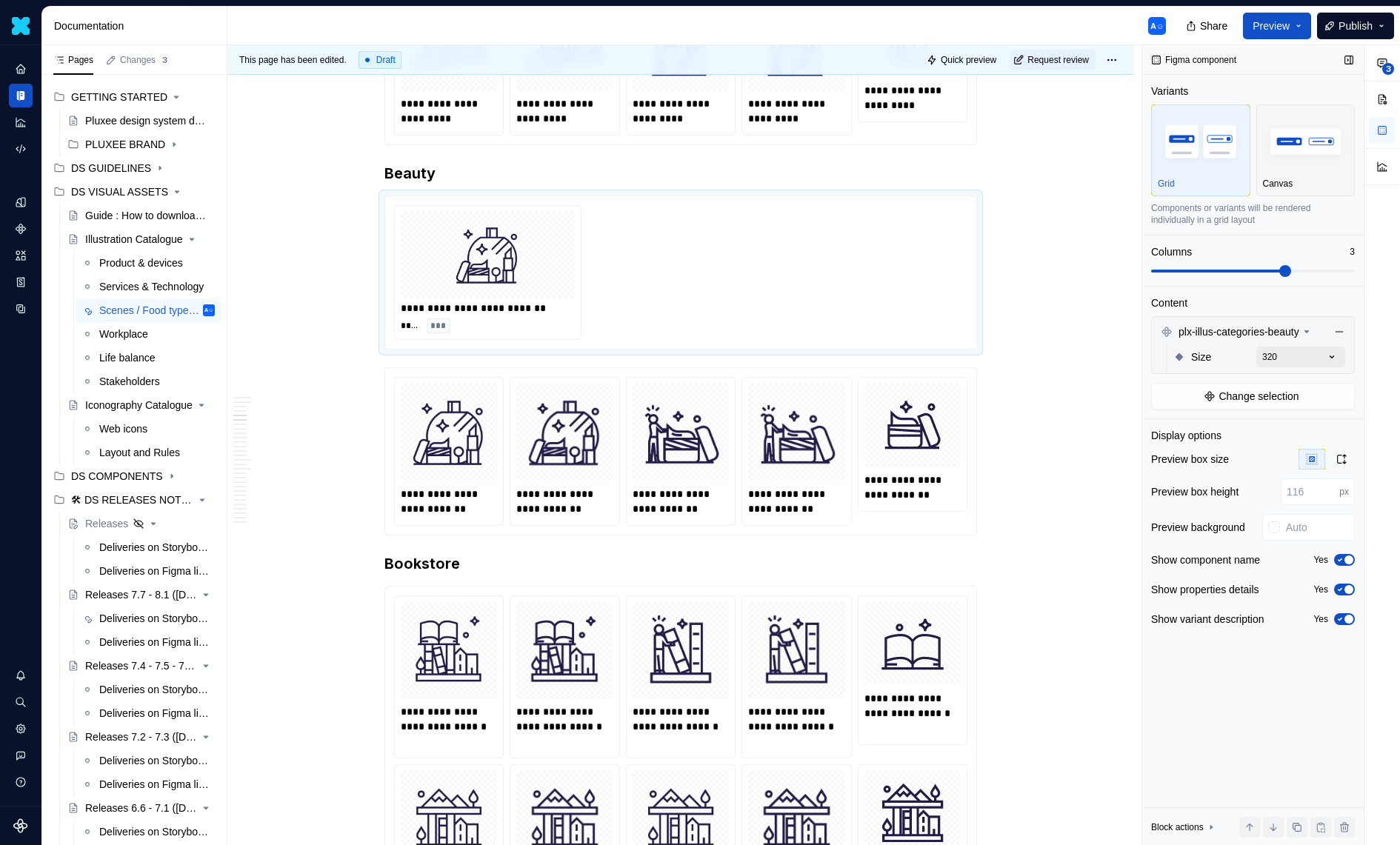
click at [1345, 352] on div "**********" at bounding box center [1271, 445] width 258 height 801
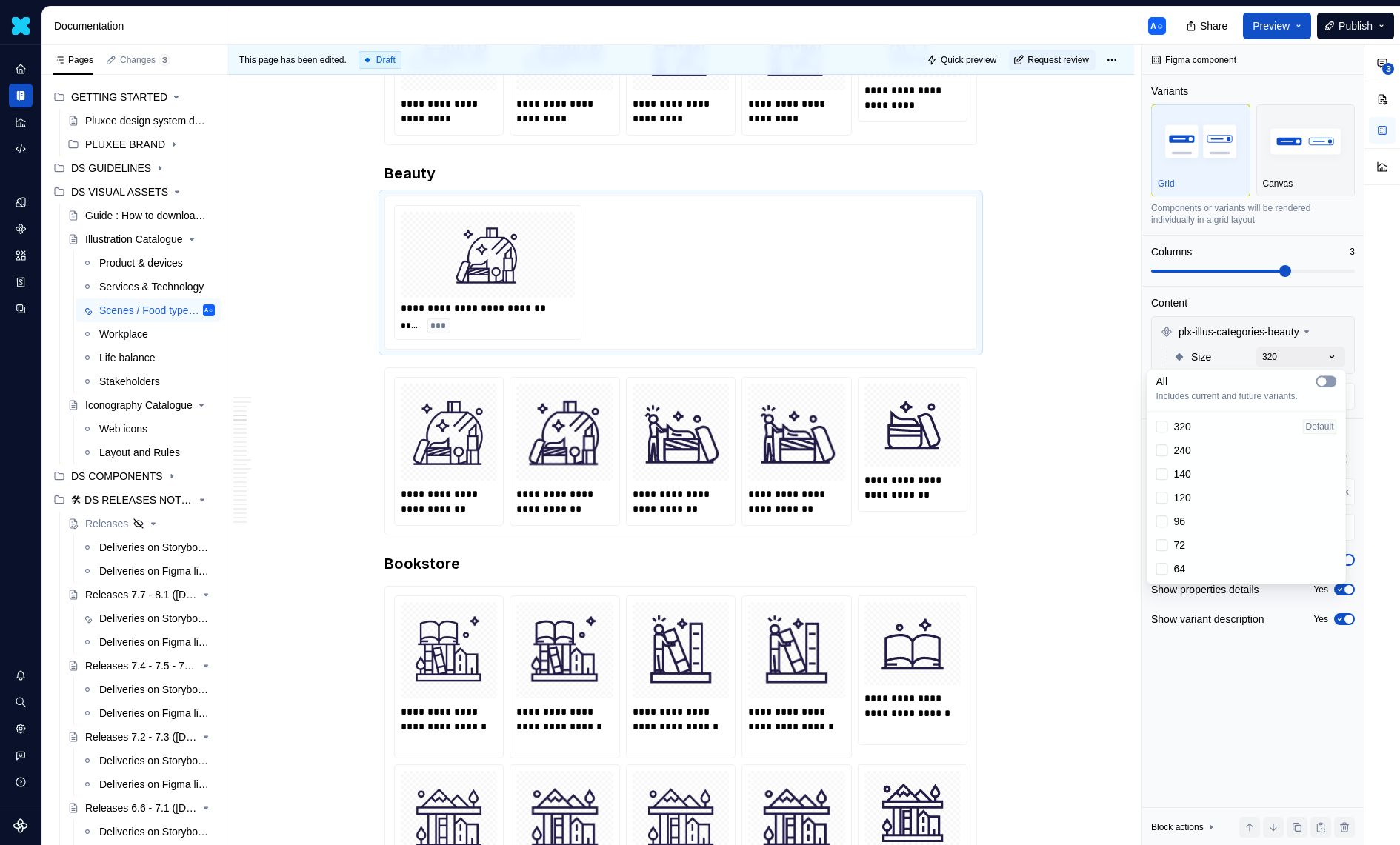
click at [1326, 386] on button "button" at bounding box center [1326, 381] width 21 height 12
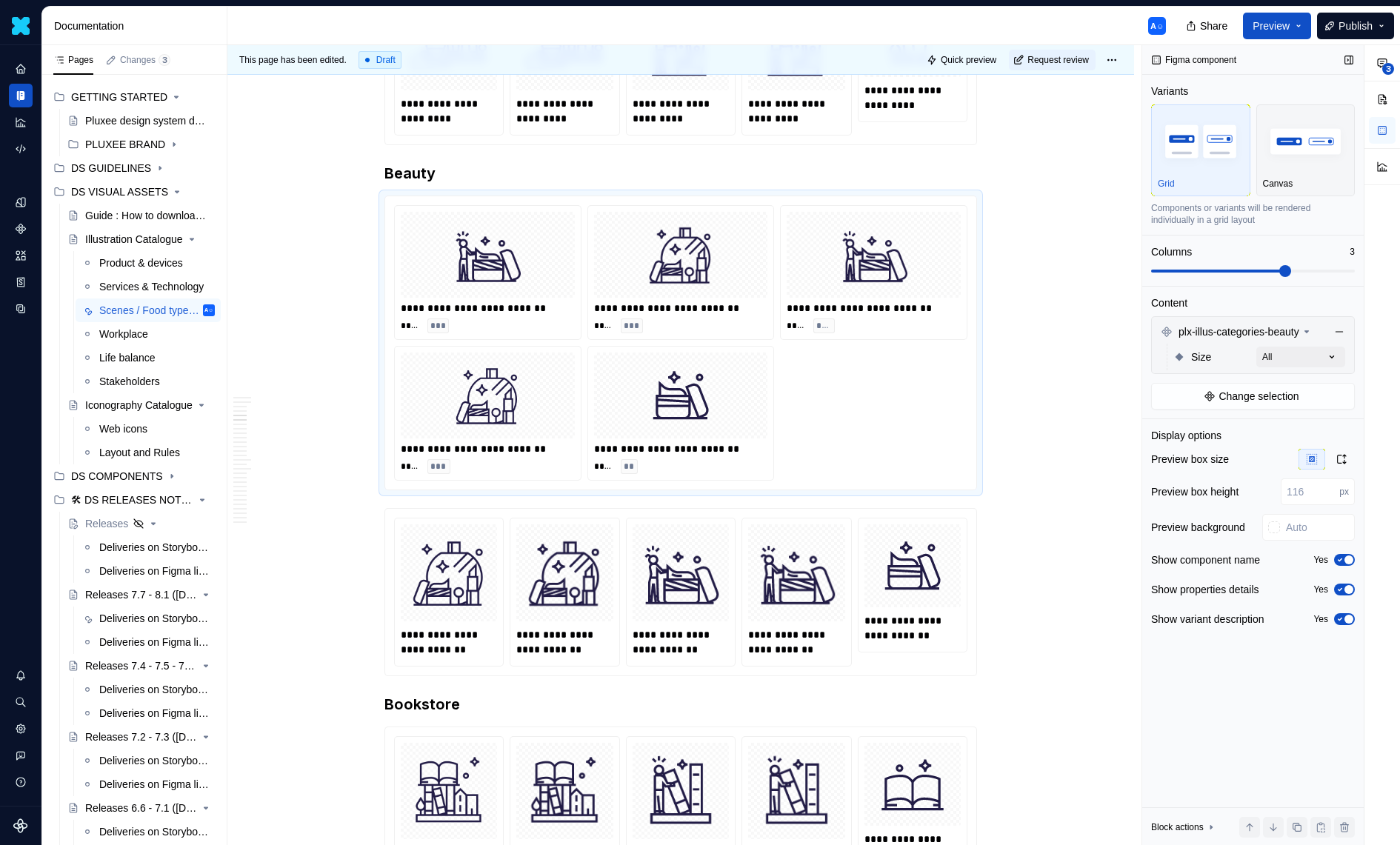
drag, startPoint x: 1307, startPoint y: 266, endPoint x: 1330, endPoint y: 266, distance: 23.0
click at [1330, 266] on div "**********" at bounding box center [1271, 445] width 258 height 801
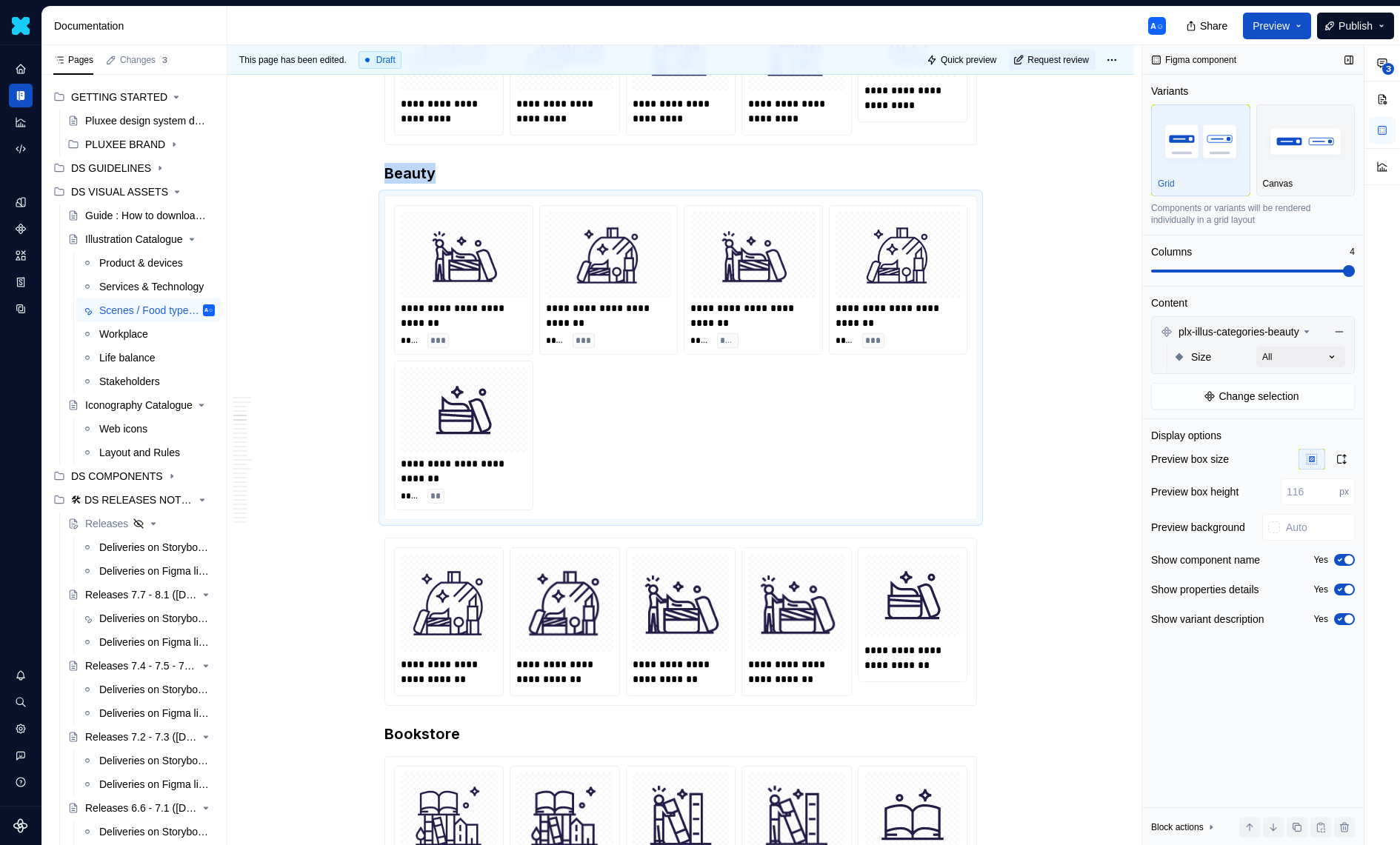
click at [1355, 267] on span at bounding box center [1252, 270] width 204 height 12
click at [671, 446] on div "**********" at bounding box center [681, 358] width 573 height 305
click at [1282, 397] on span "Change selection" at bounding box center [1258, 396] width 80 height 15
click at [1318, 352] on div "**********" at bounding box center [1271, 445] width 258 height 801
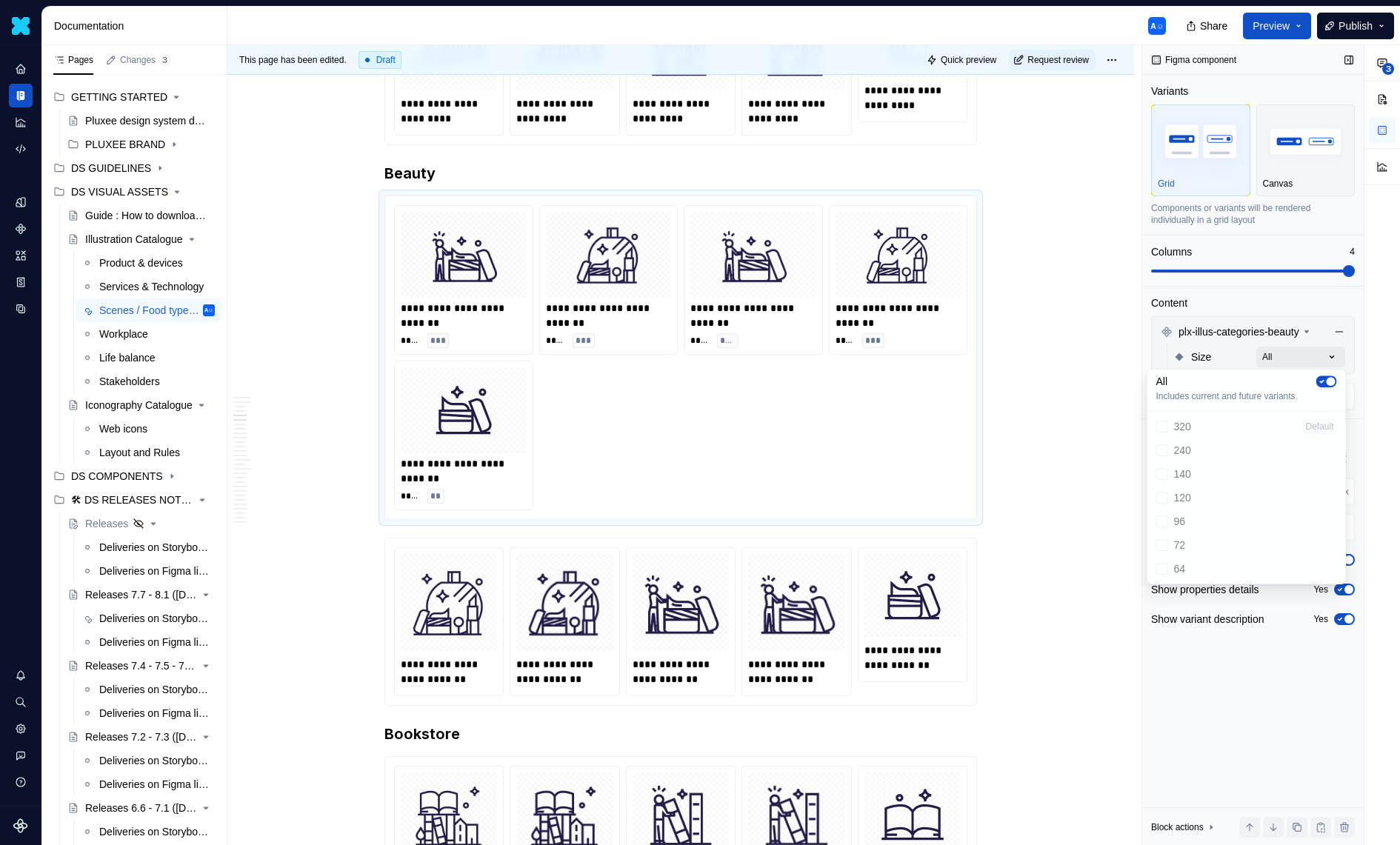
click at [1319, 353] on div "**********" at bounding box center [1271, 445] width 258 height 801
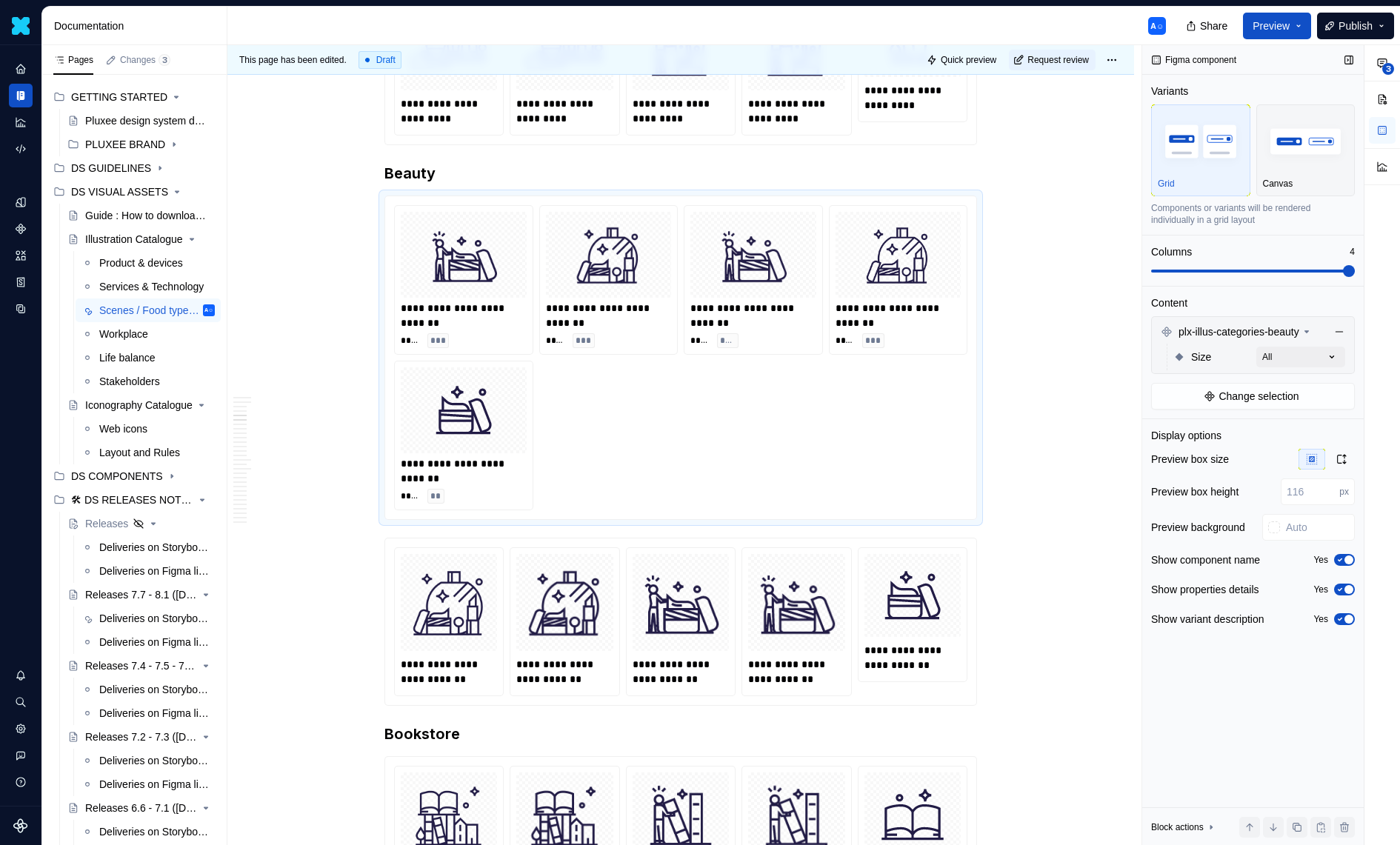
click at [1348, 271] on span at bounding box center [1348, 270] width 12 height 12
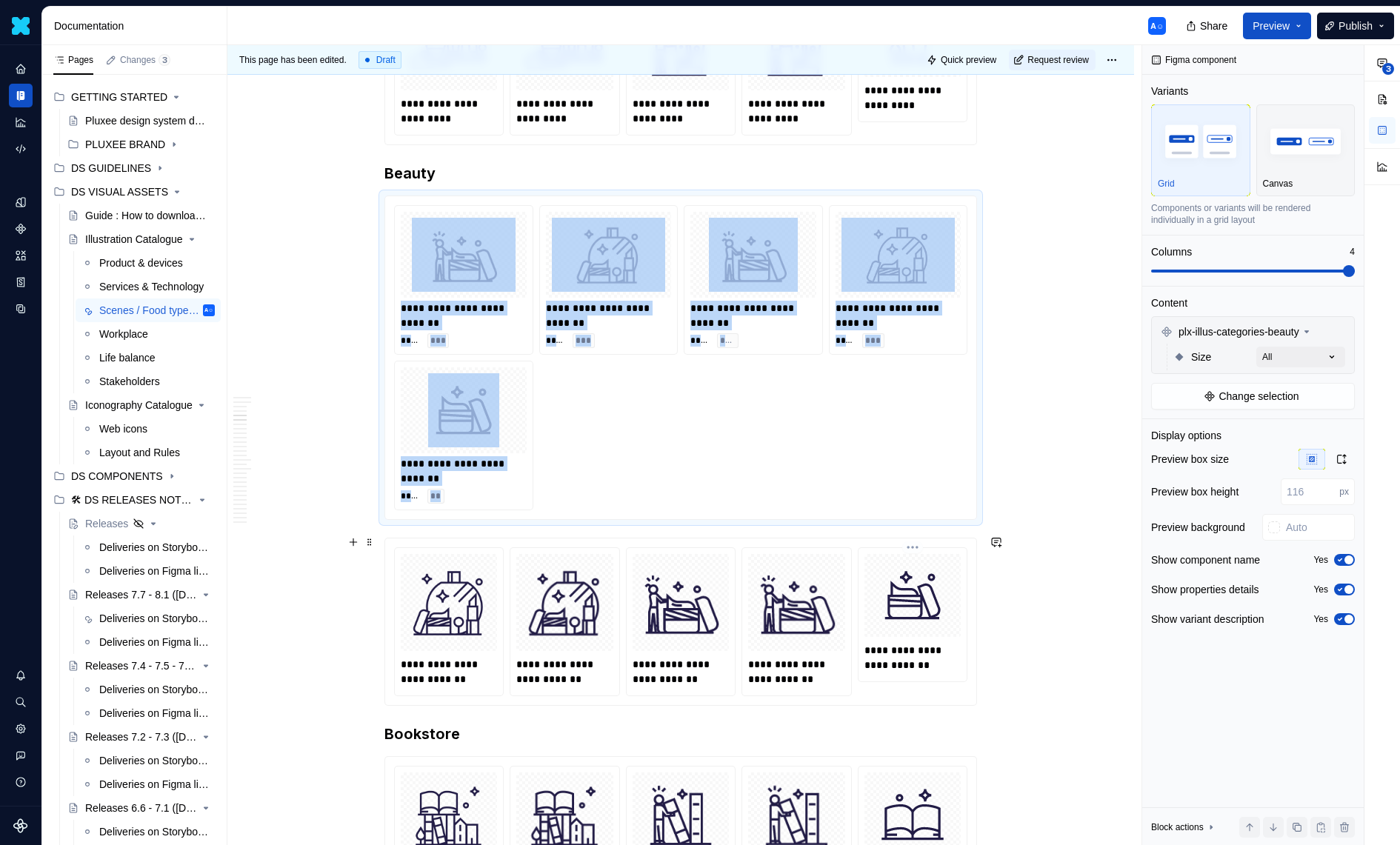
click at [953, 554] on div at bounding box center [912, 595] width 96 height 83
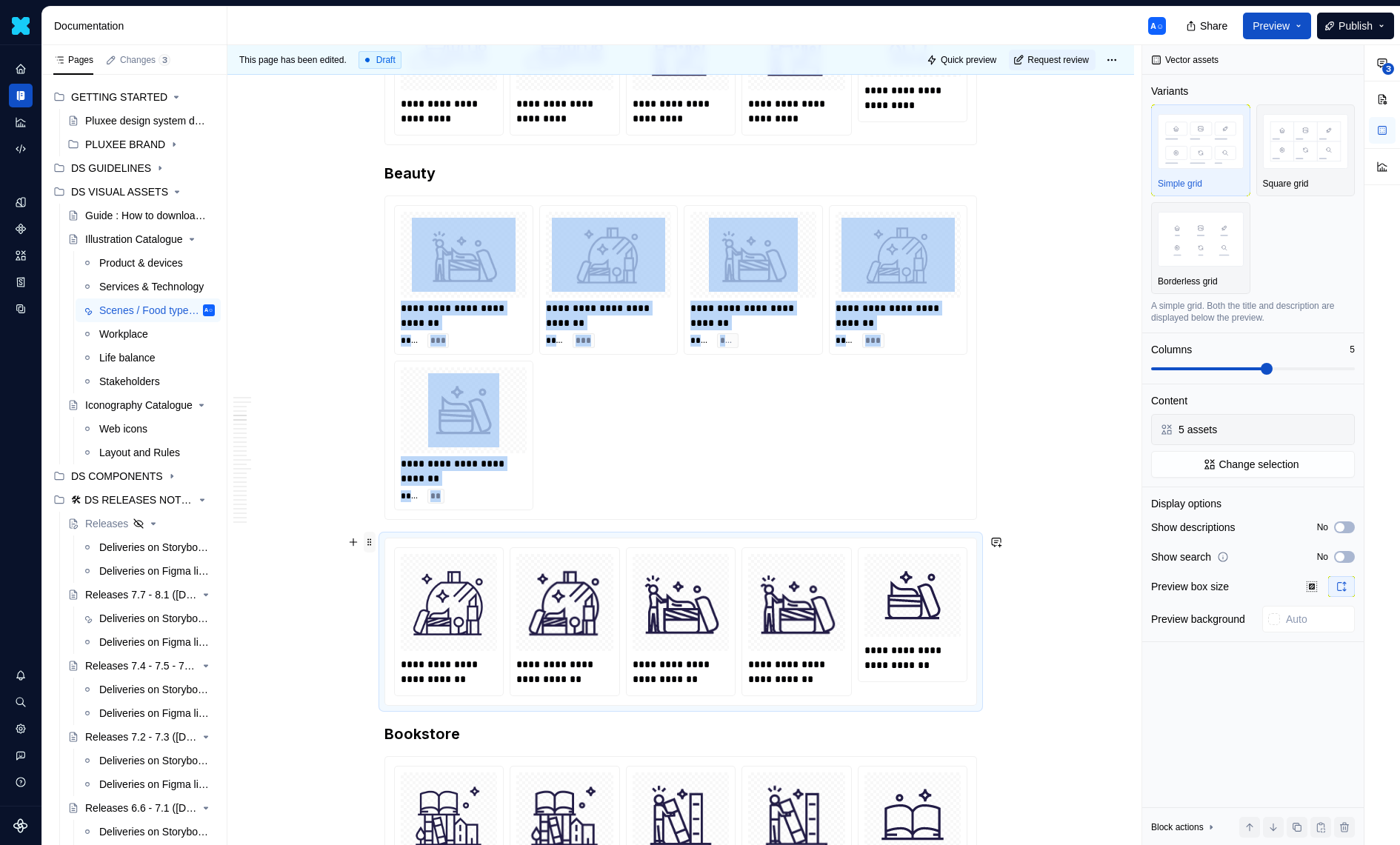
click at [376, 541] on span at bounding box center [369, 542] width 12 height 21
click at [427, 672] on div "Delete" at bounding box center [443, 672] width 96 height 15
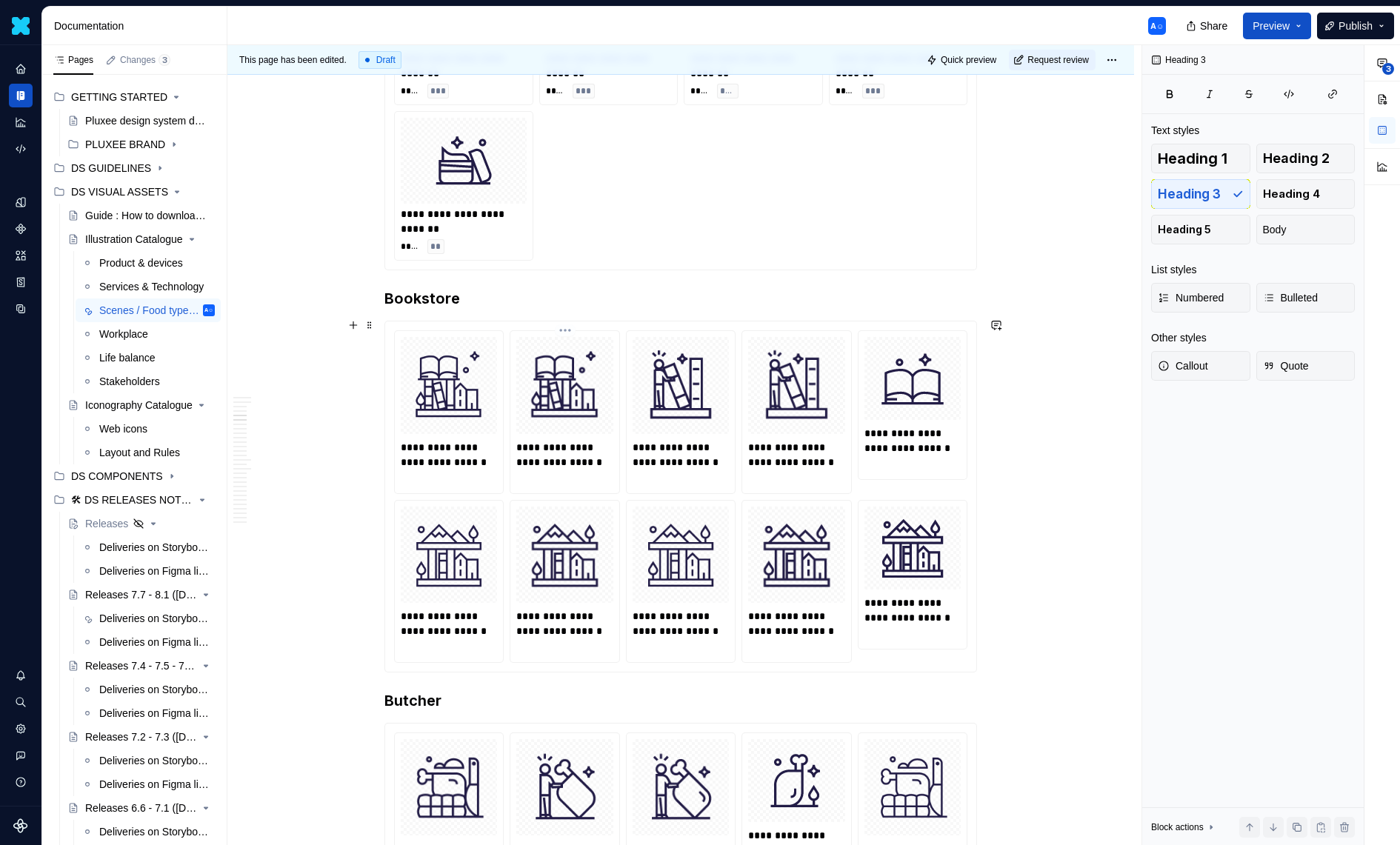
scroll to position [1764, 0]
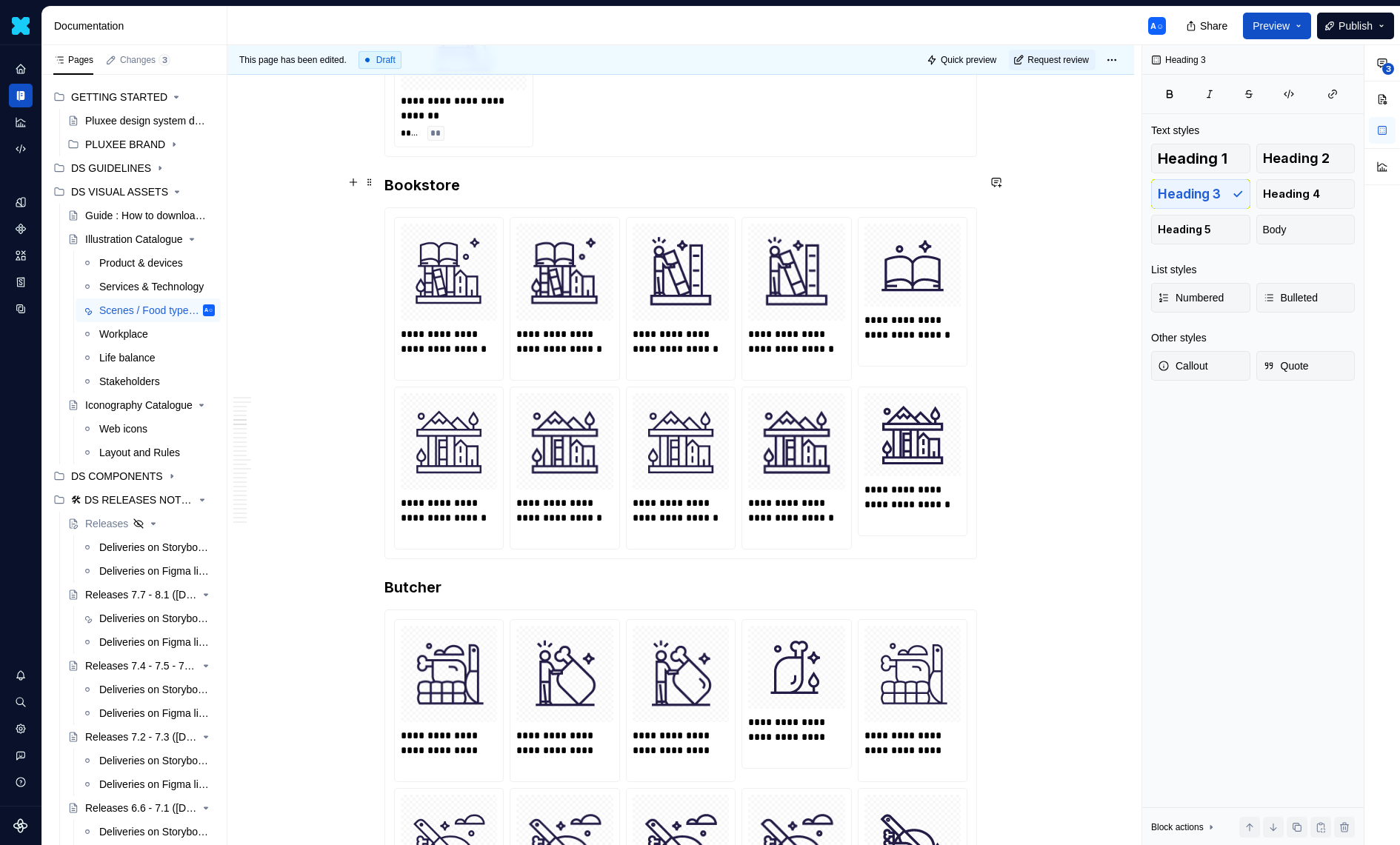
click at [568, 187] on h3 "Bookstore" at bounding box center [680, 185] width 592 height 21
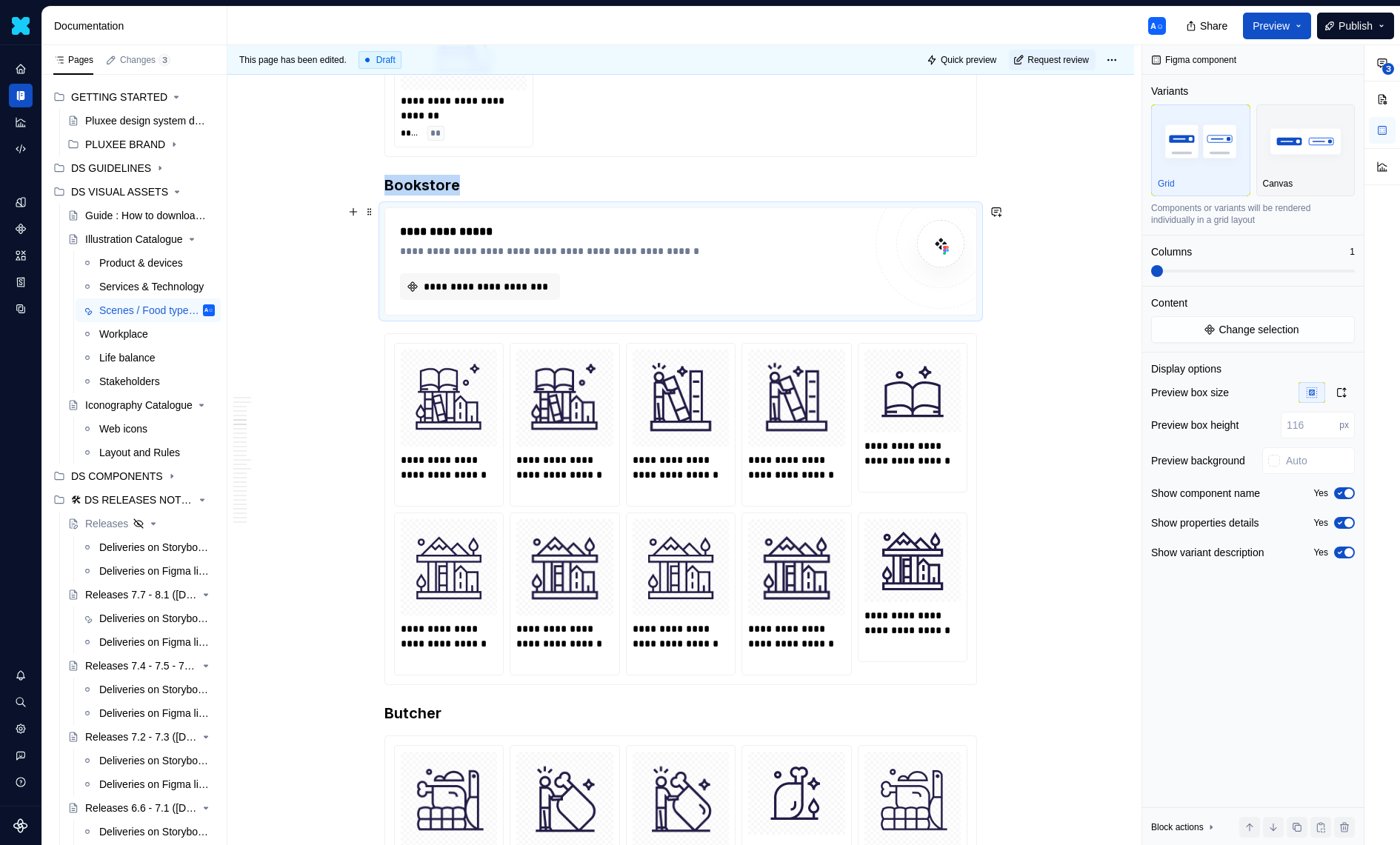
type textarea "*"
click at [548, 268] on div "**********" at bounding box center [632, 261] width 464 height 77
click at [547, 280] on span "**********" at bounding box center [486, 287] width 129 height 15
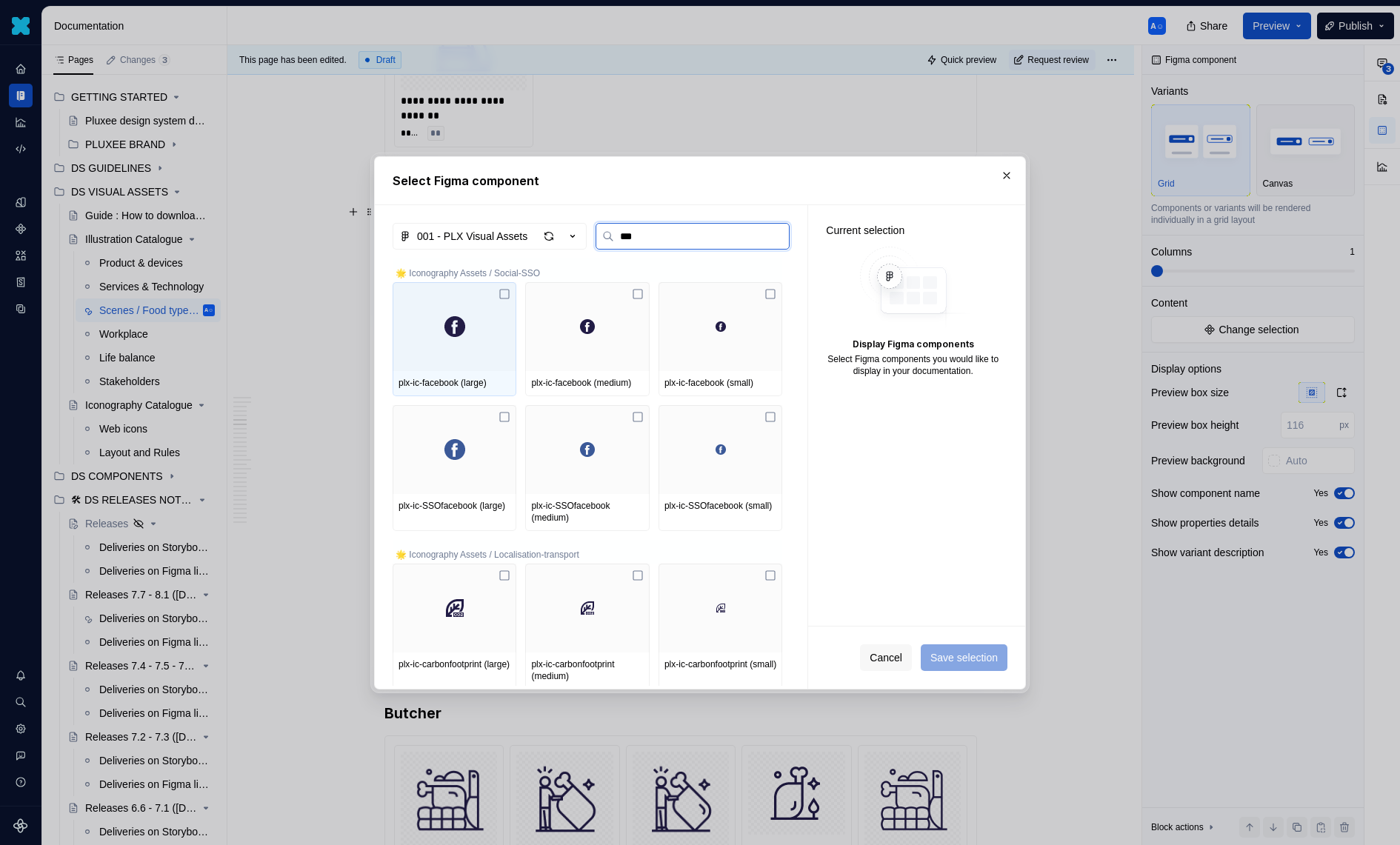
type input "****"
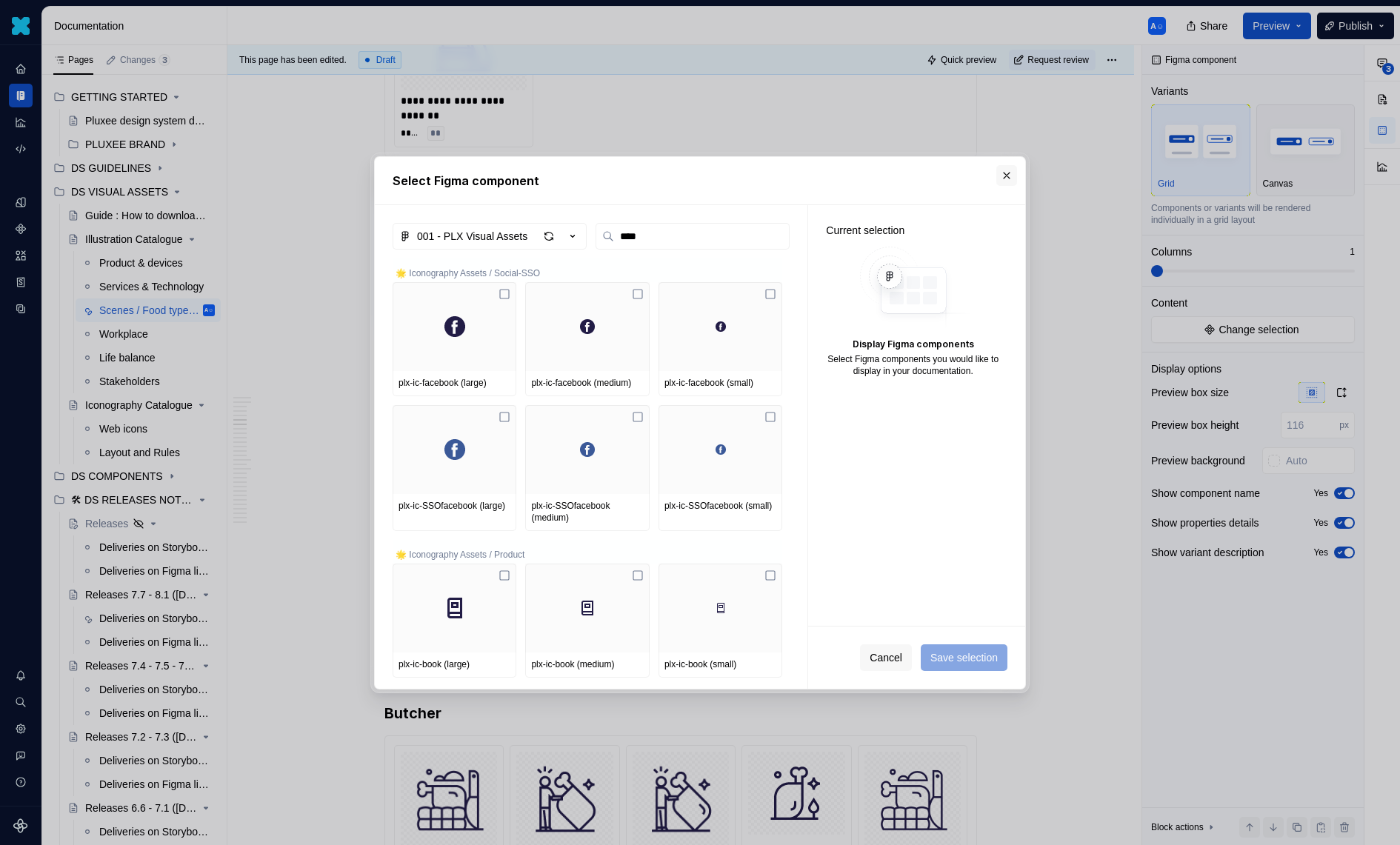
click at [1009, 166] on button "button" at bounding box center [1007, 175] width 21 height 21
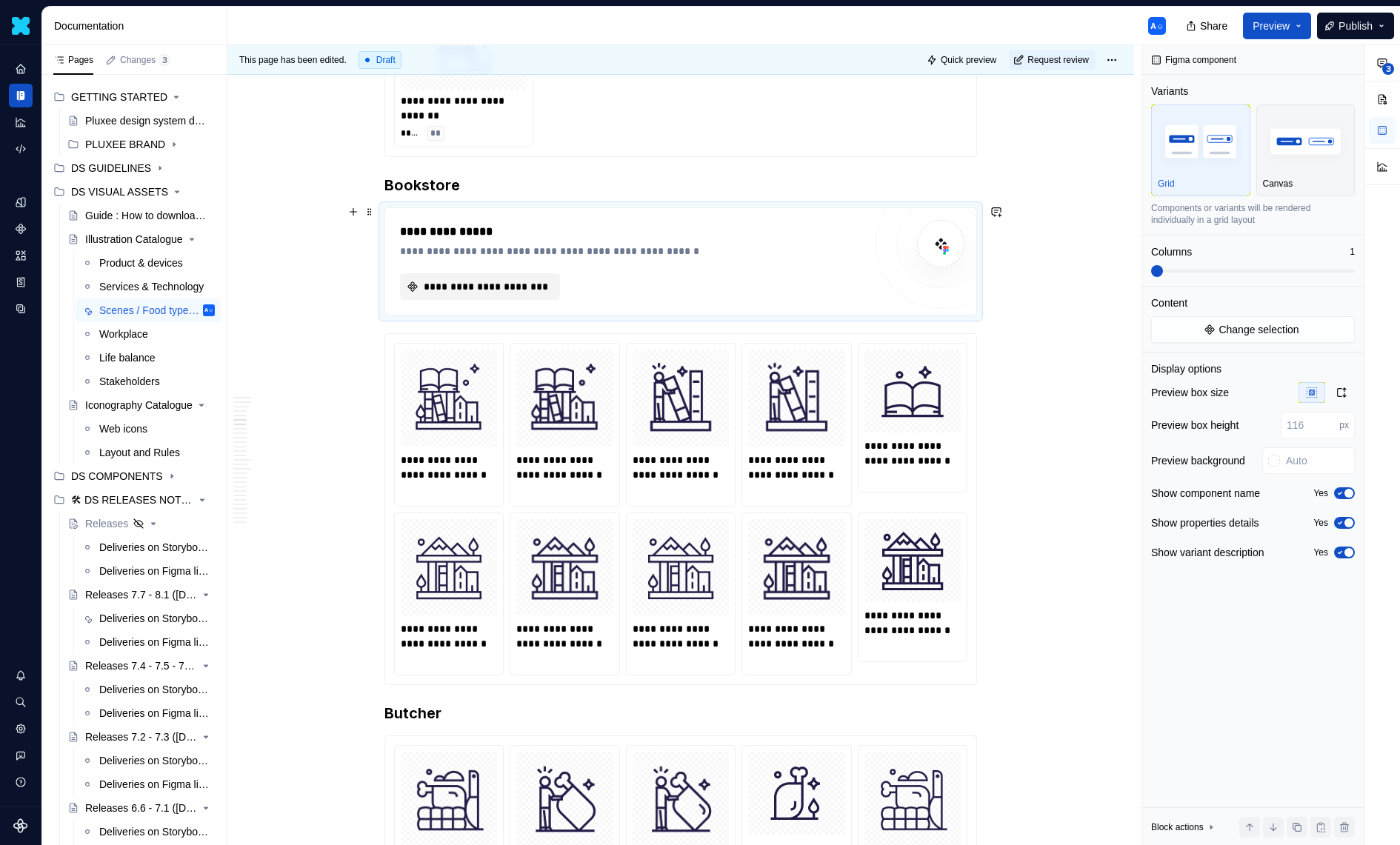
click at [503, 280] on span "**********" at bounding box center [486, 287] width 129 height 15
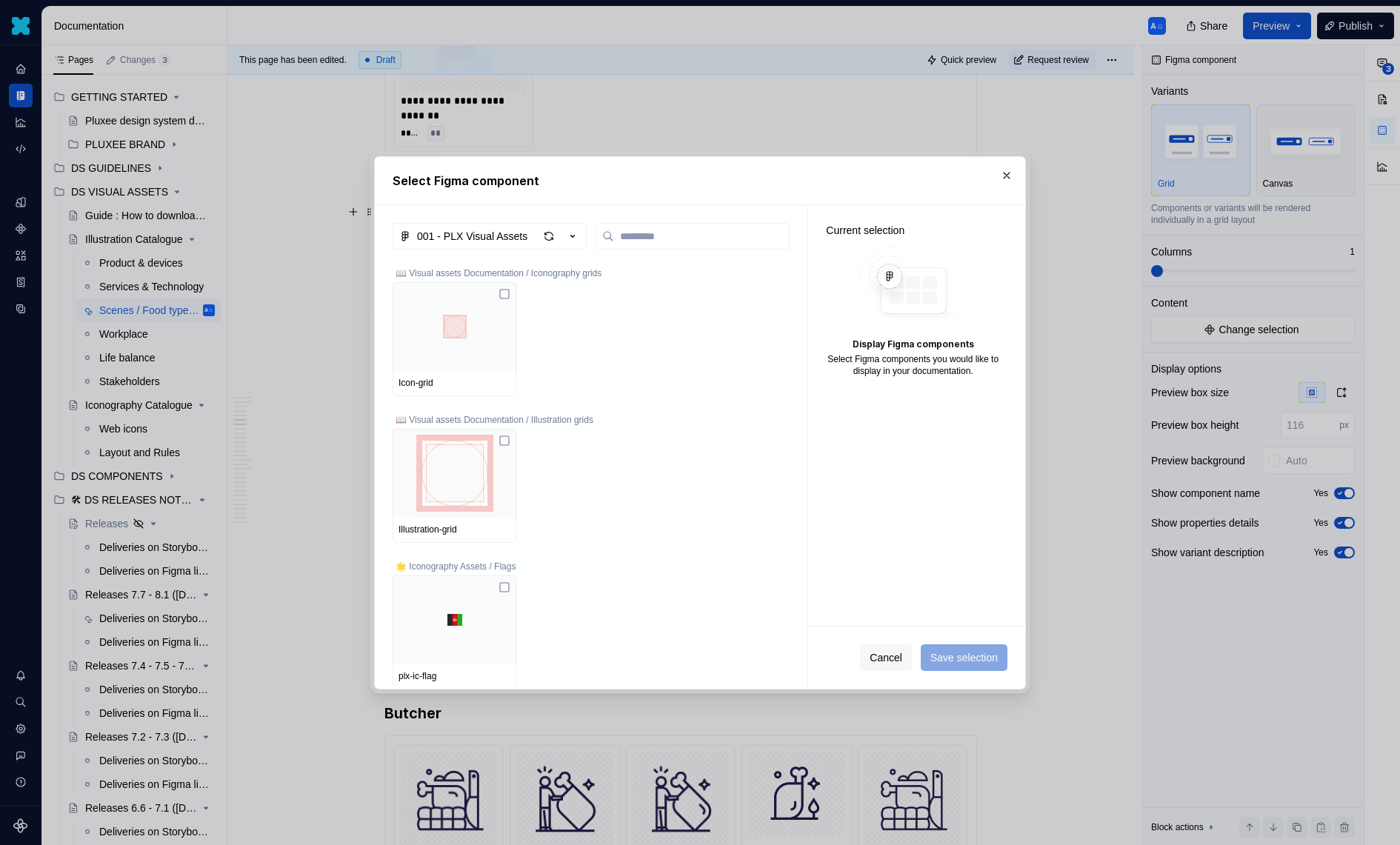
type textarea "*"
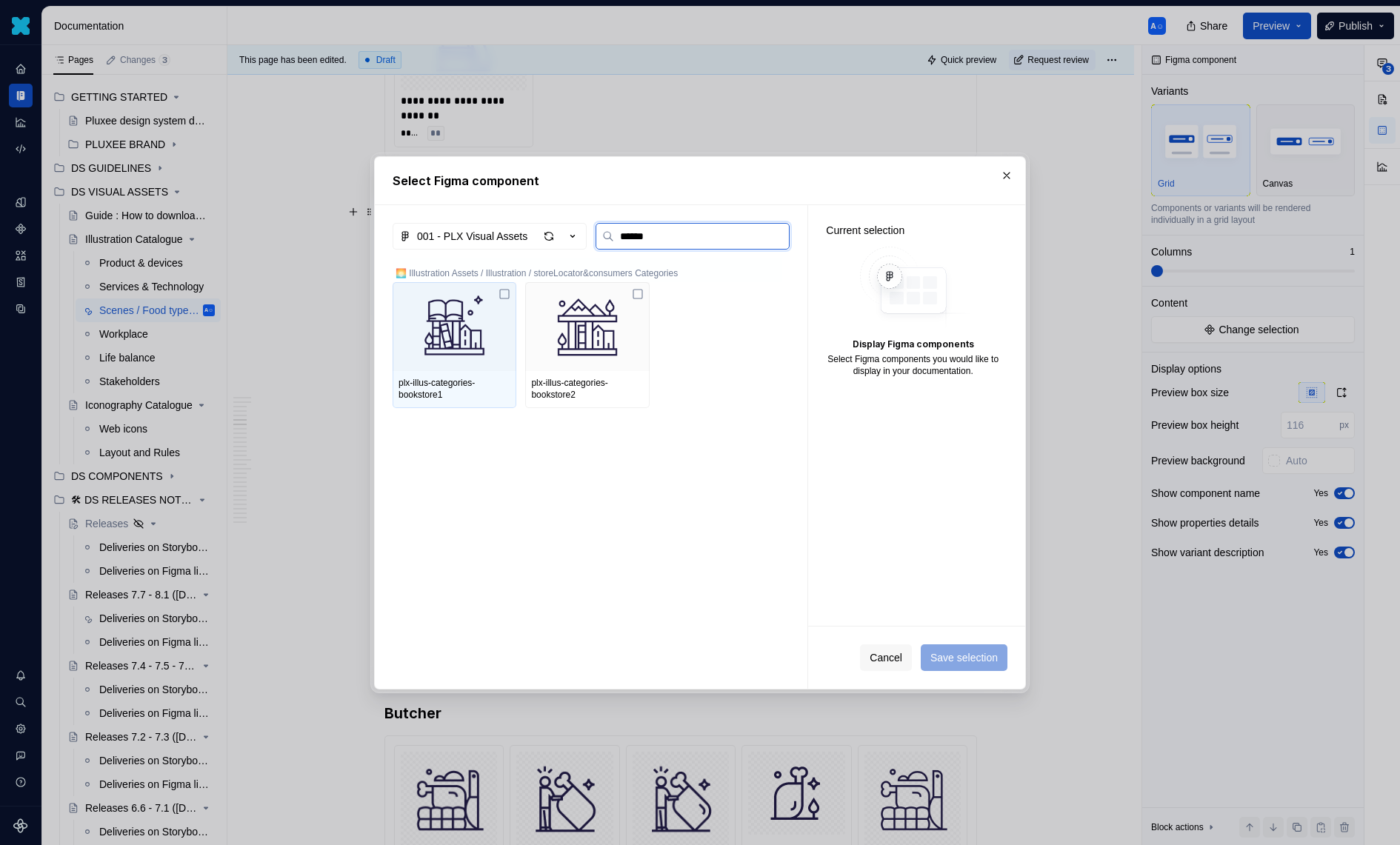
type input "*******"
click at [462, 309] on img at bounding box center [455, 326] width 112 height 77
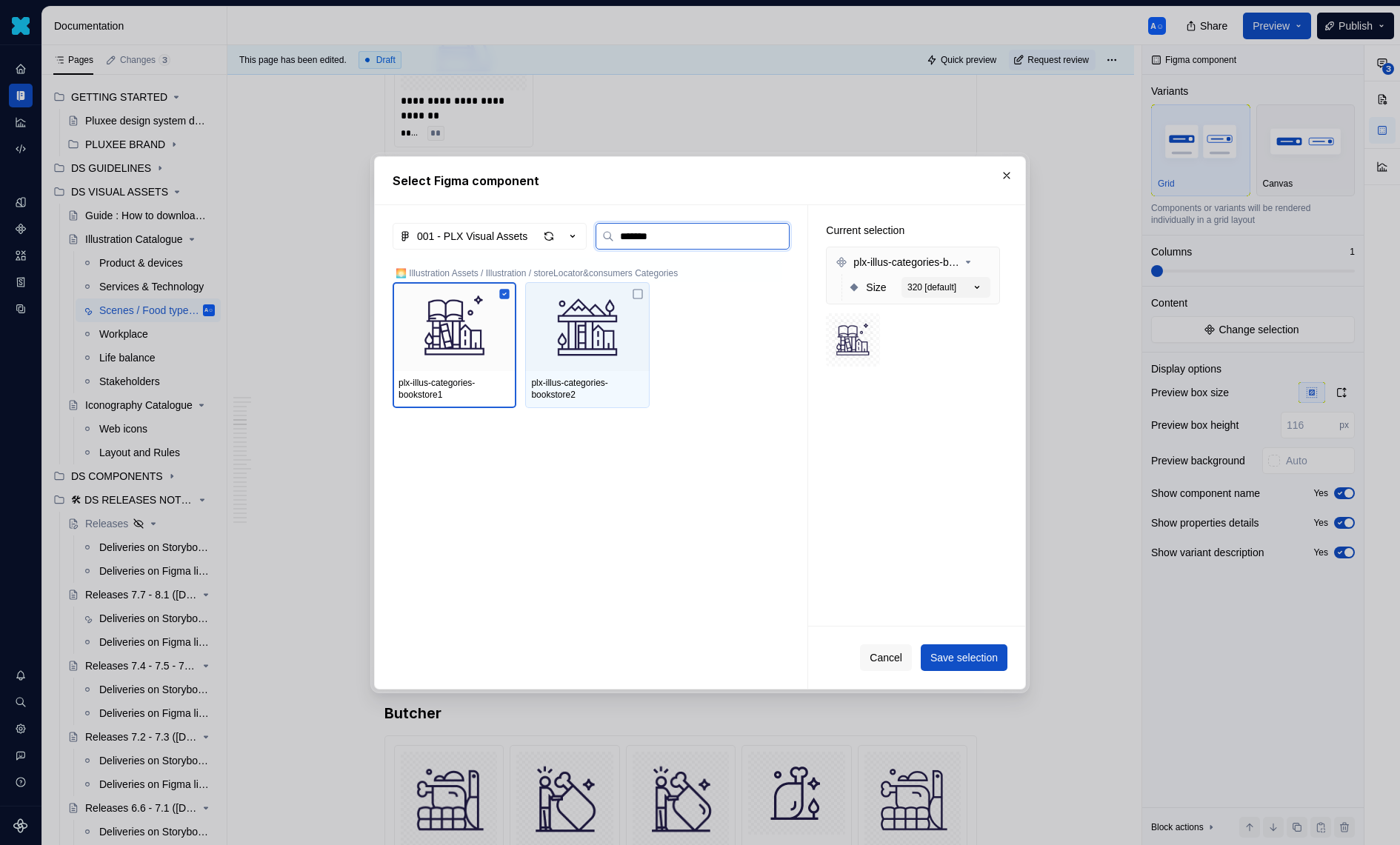
click at [613, 298] on img at bounding box center [587, 326] width 112 height 77
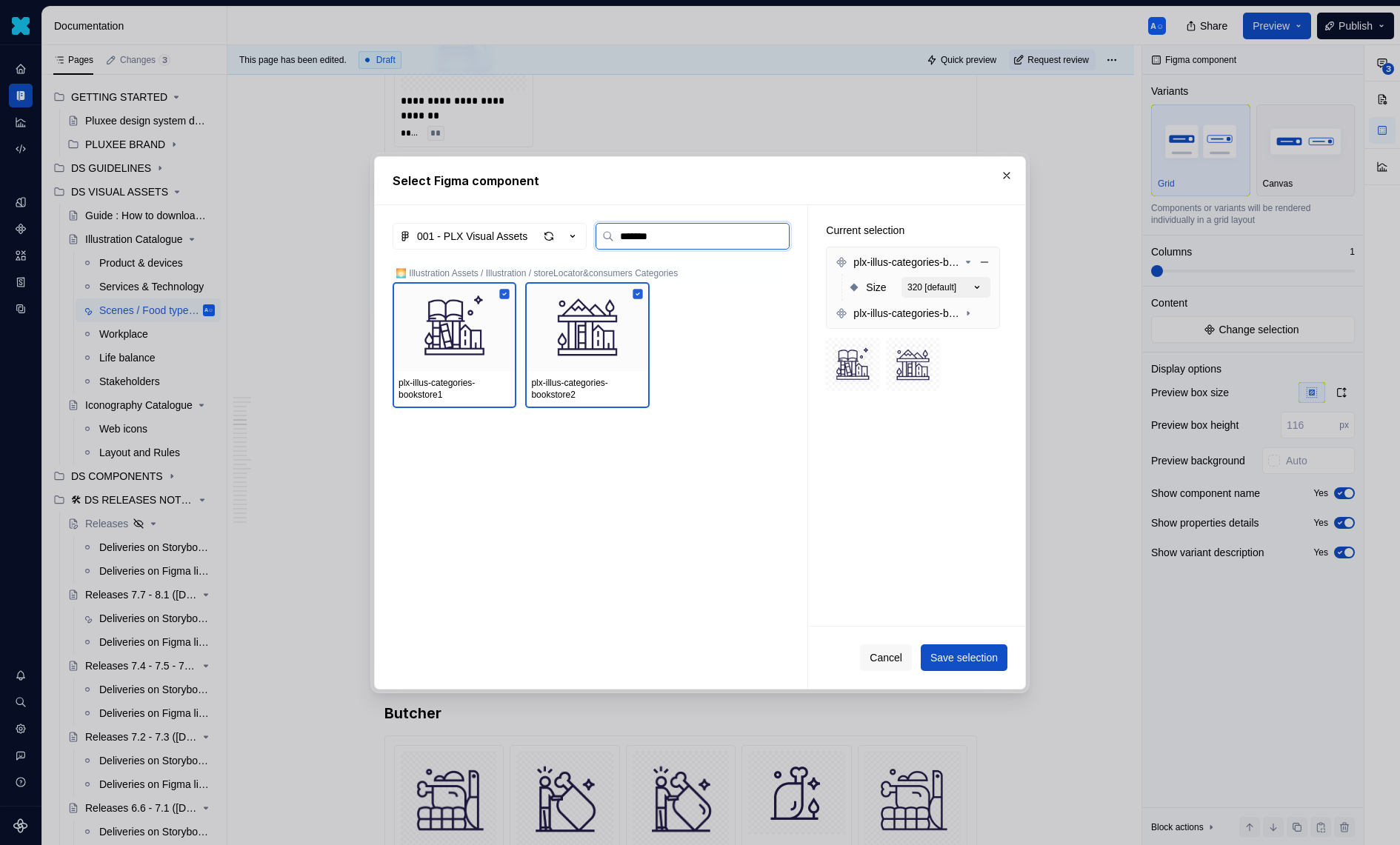
click at [984, 287] on icon "button" at bounding box center [976, 287] width 15 height 15
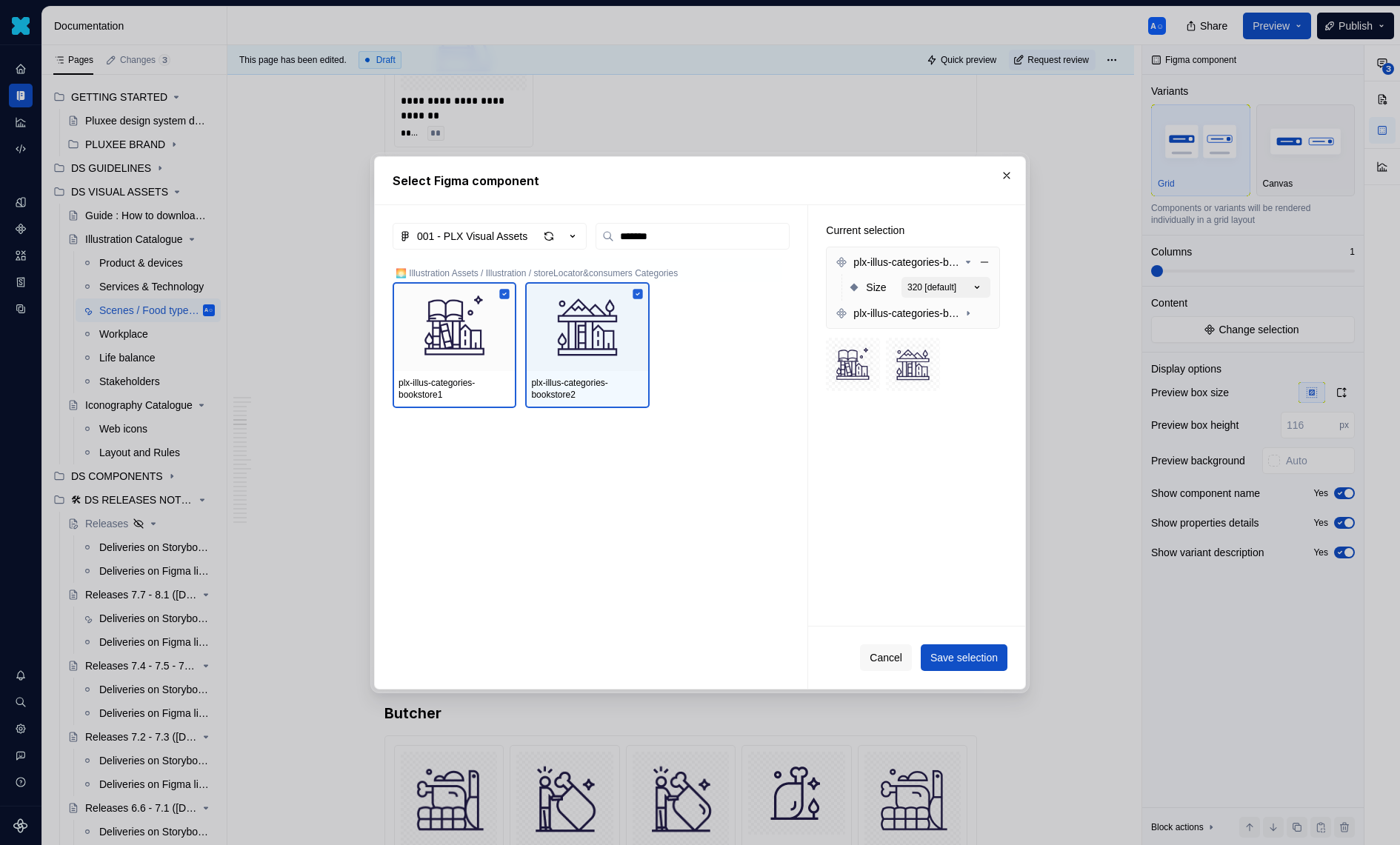
click at [980, 287] on icon "button" at bounding box center [977, 287] width 4 height 2
click at [982, 311] on button "button" at bounding box center [984, 313] width 21 height 21
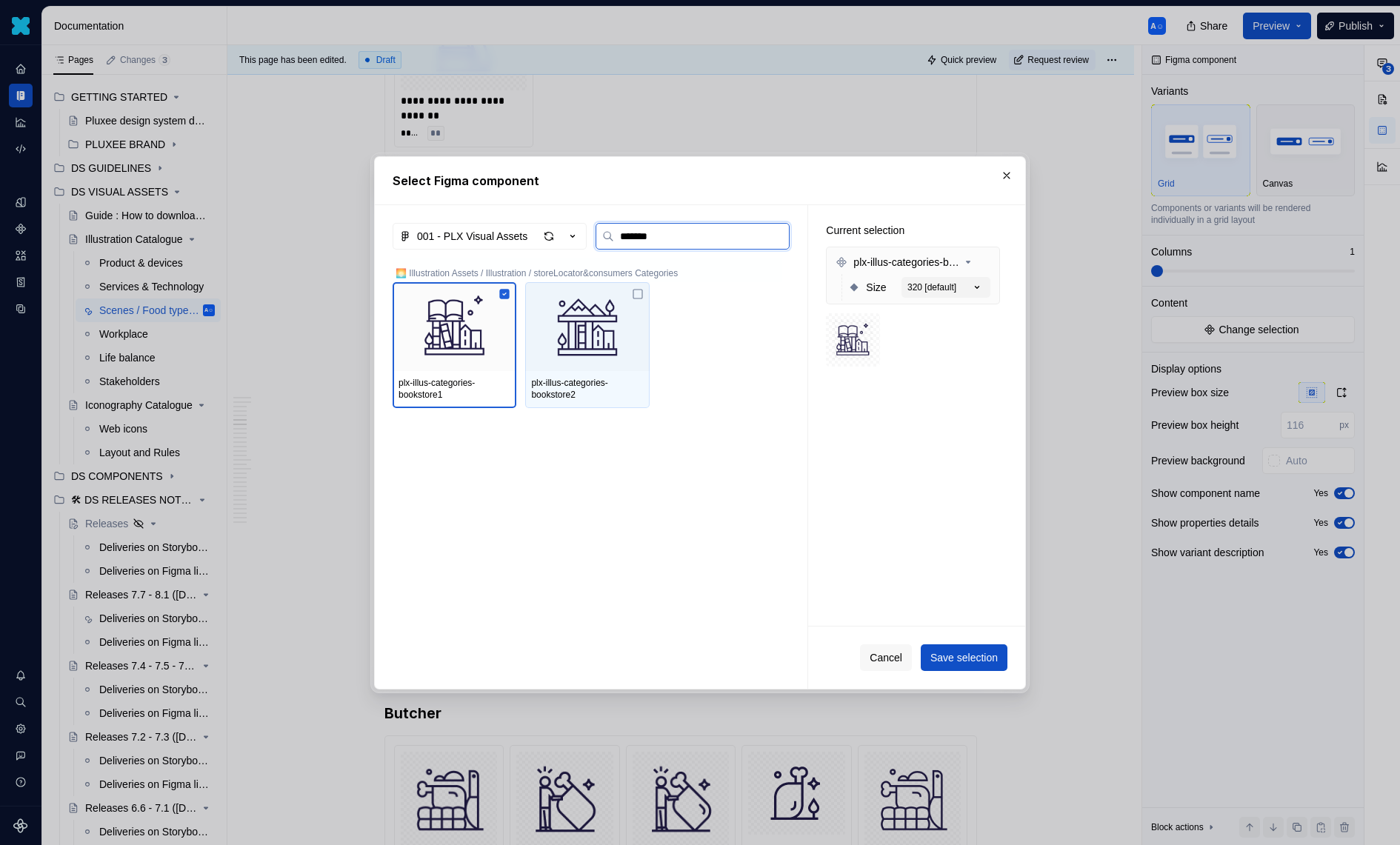
click at [643, 335] on img at bounding box center [587, 326] width 112 height 77
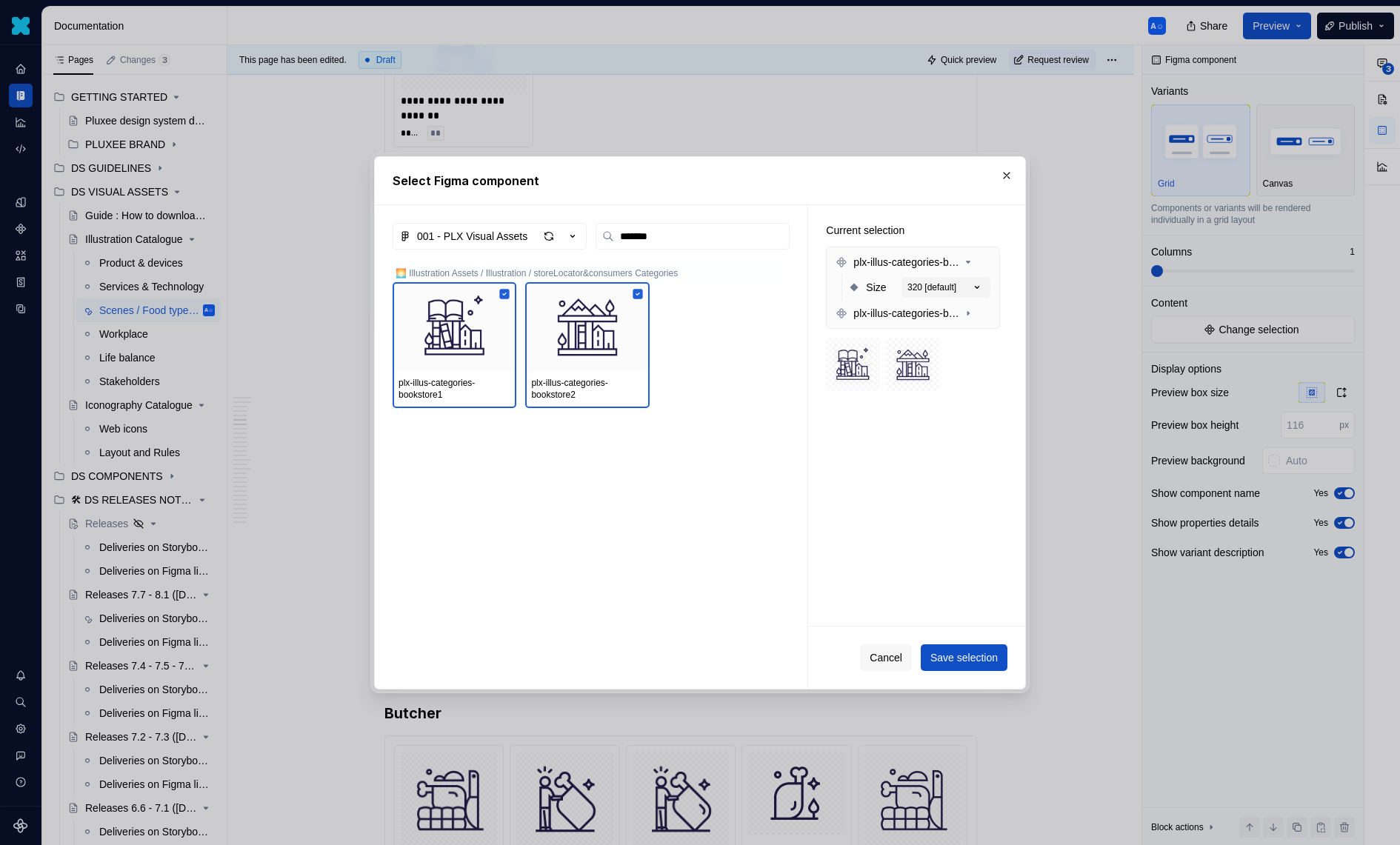
click at [968, 640] on div "Cancel Save selection" at bounding box center [917, 658] width 217 height 62
click at [966, 656] on span "Save selection" at bounding box center [963, 658] width 67 height 15
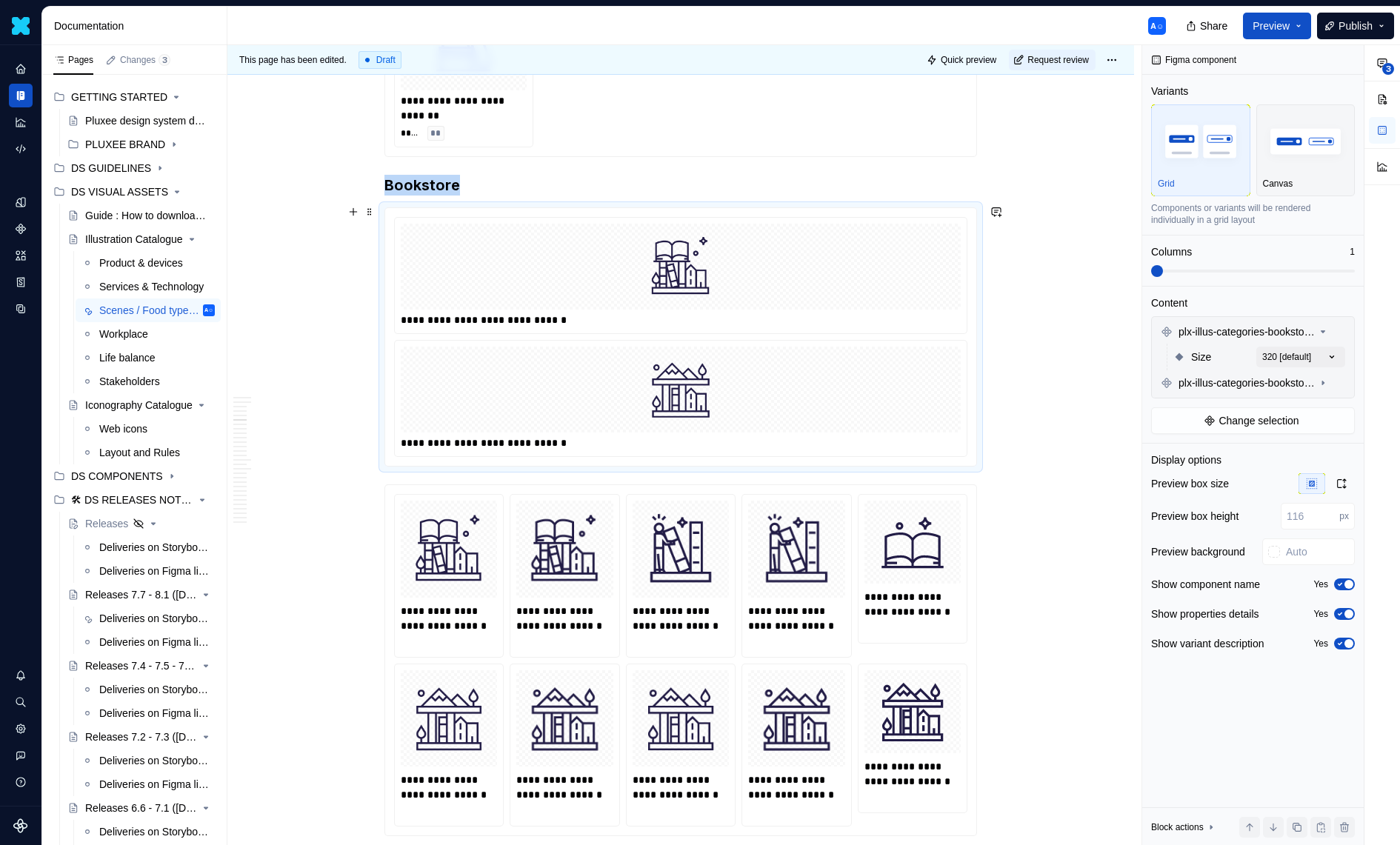
click at [767, 324] on div "**********" at bounding box center [681, 275] width 571 height 115
click at [1326, 359] on div "**********" at bounding box center [1271, 445] width 258 height 801
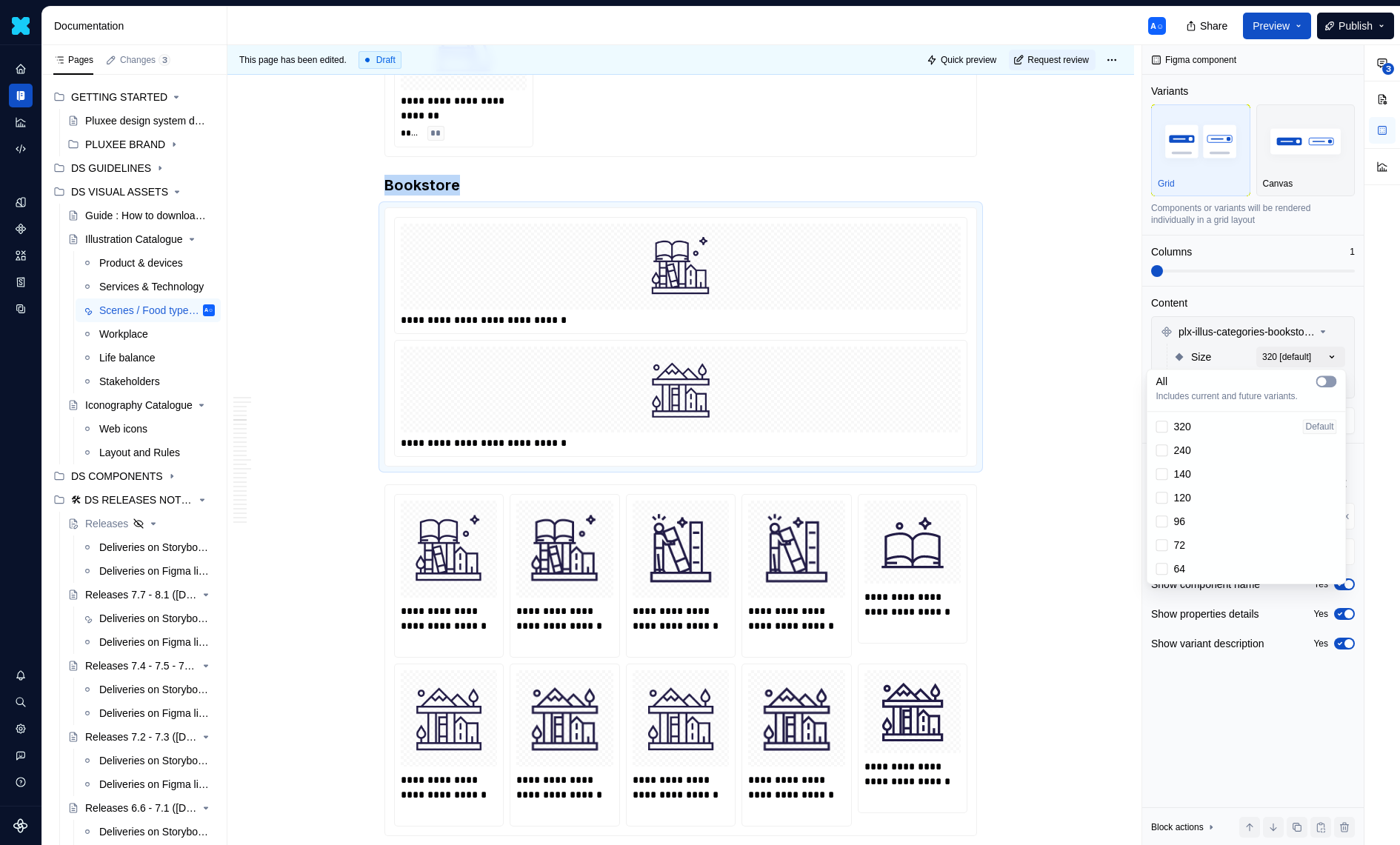
click at [1322, 377] on span "button" at bounding box center [1322, 381] width 9 height 9
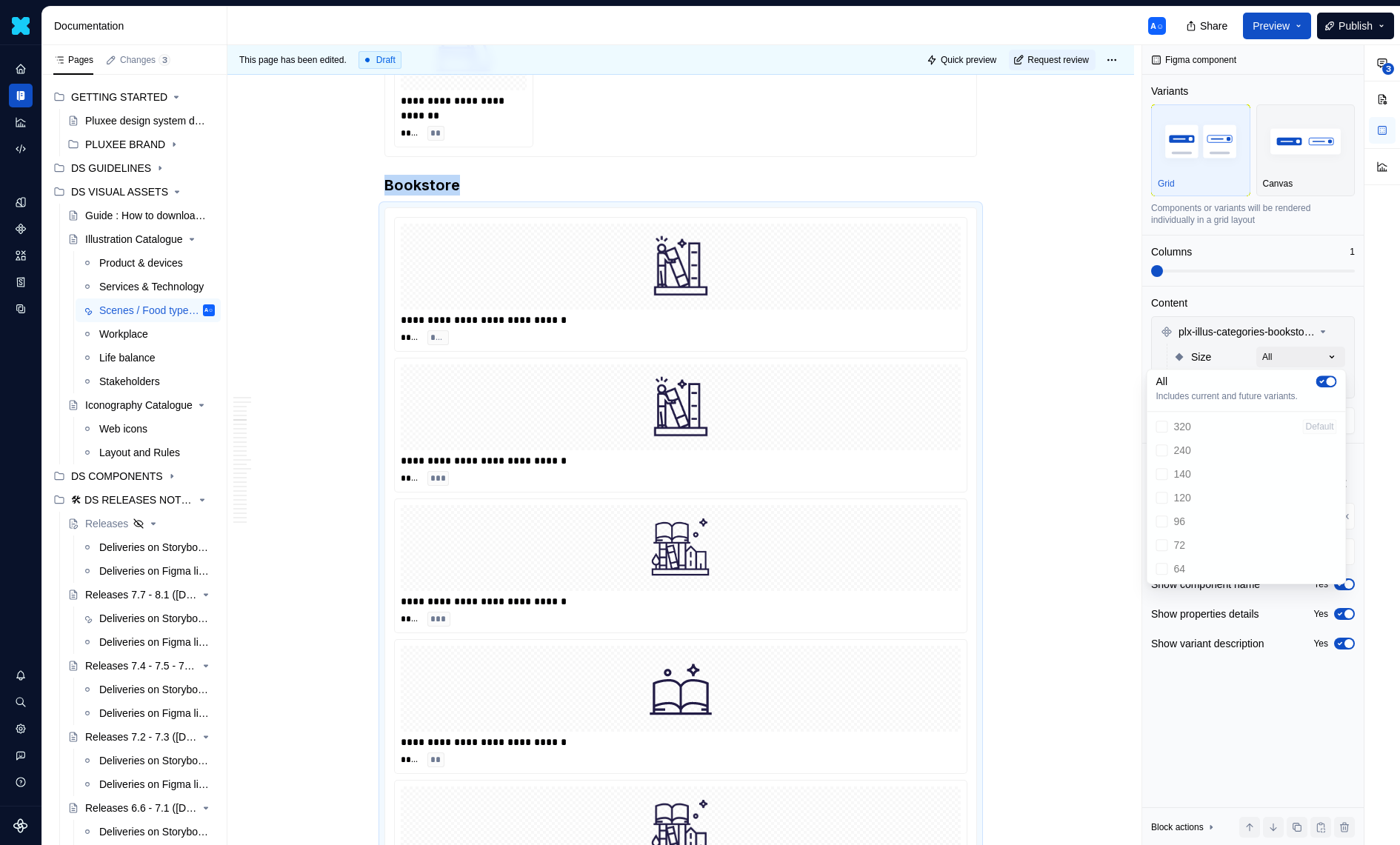
click at [1244, 298] on div "**********" at bounding box center [1271, 445] width 258 height 801
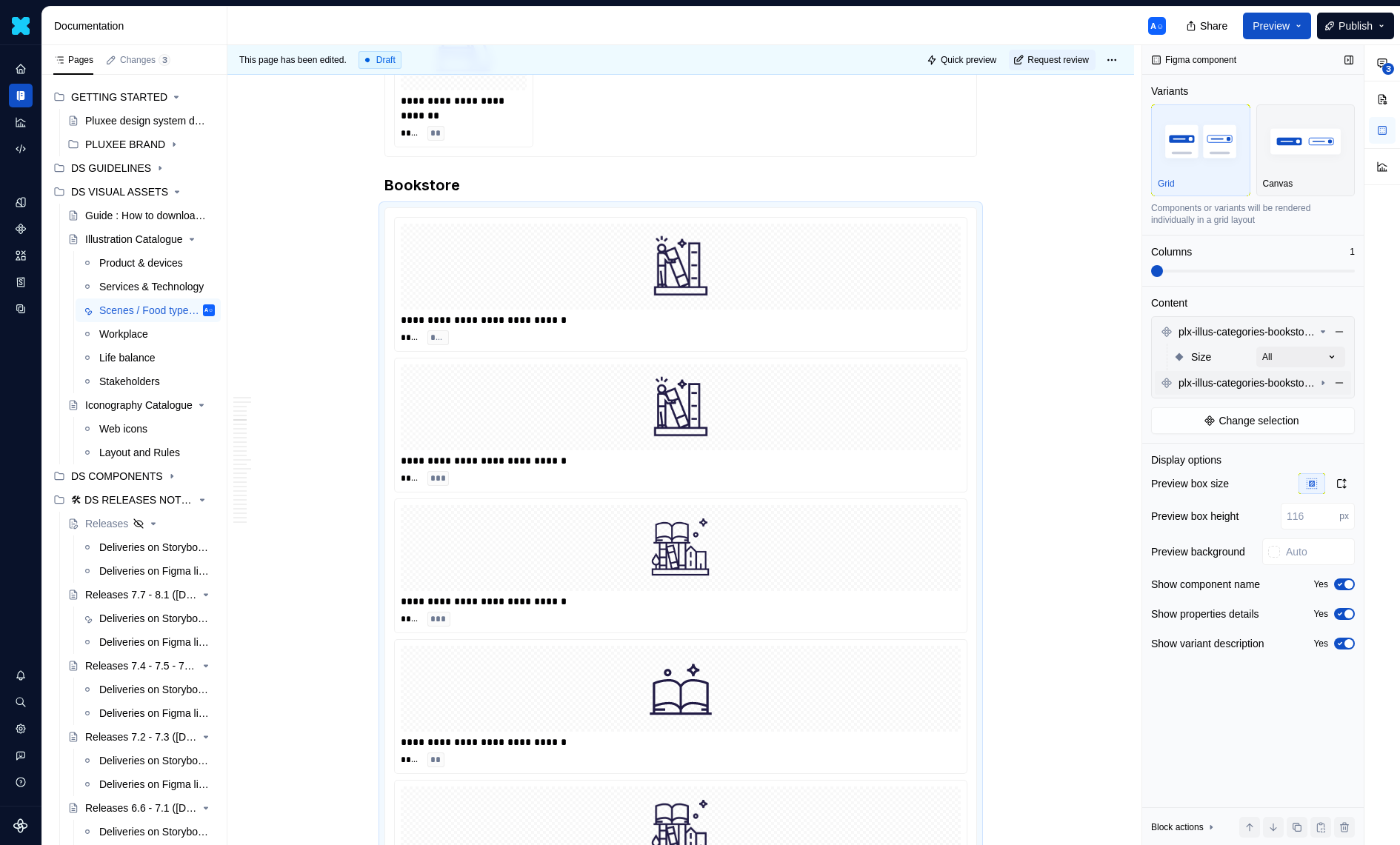
click at [1295, 383] on span "plx-illus-categories-bookstore2" at bounding box center [1247, 383] width 137 height 15
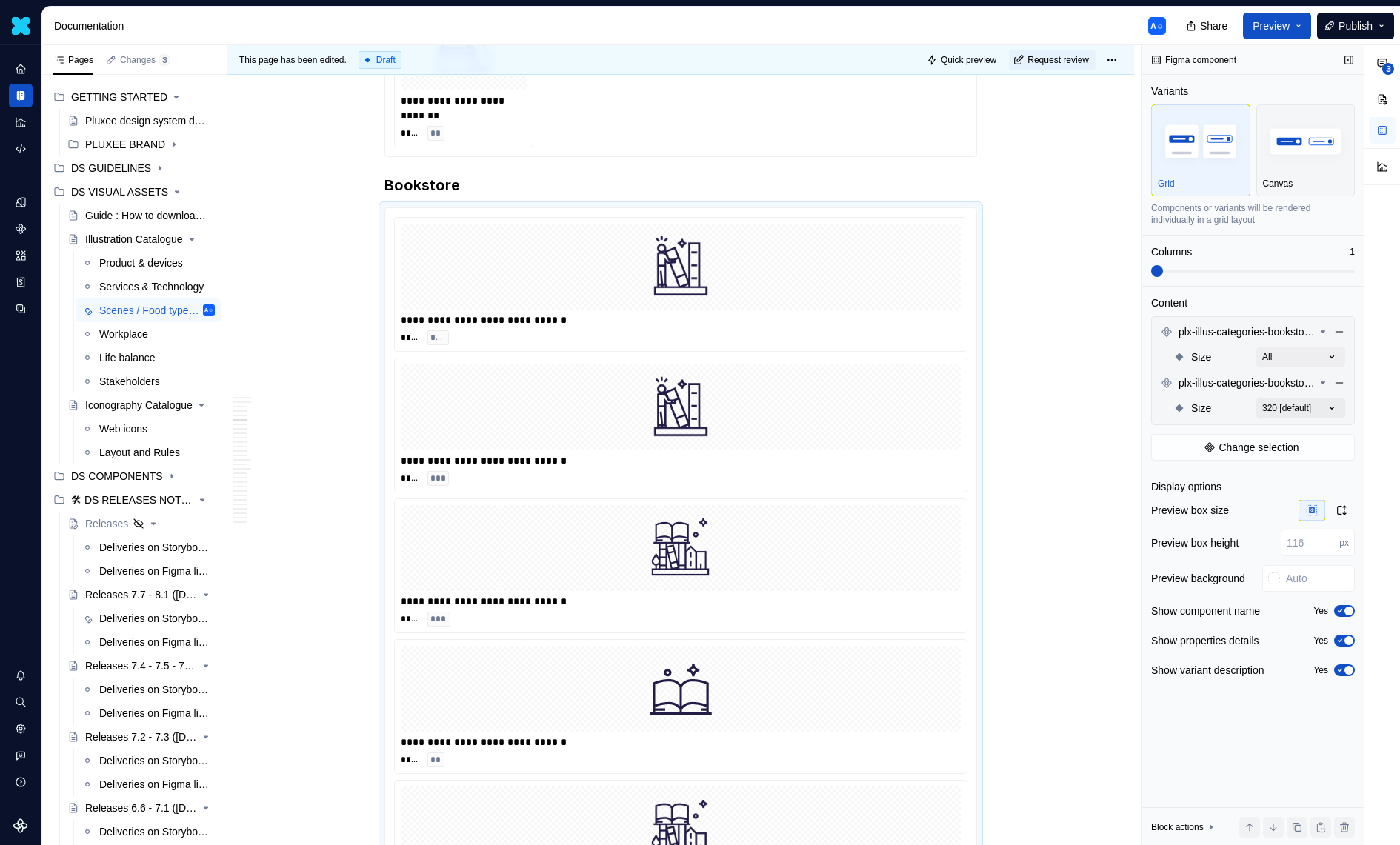
click at [1301, 405] on div "**********" at bounding box center [1271, 445] width 258 height 801
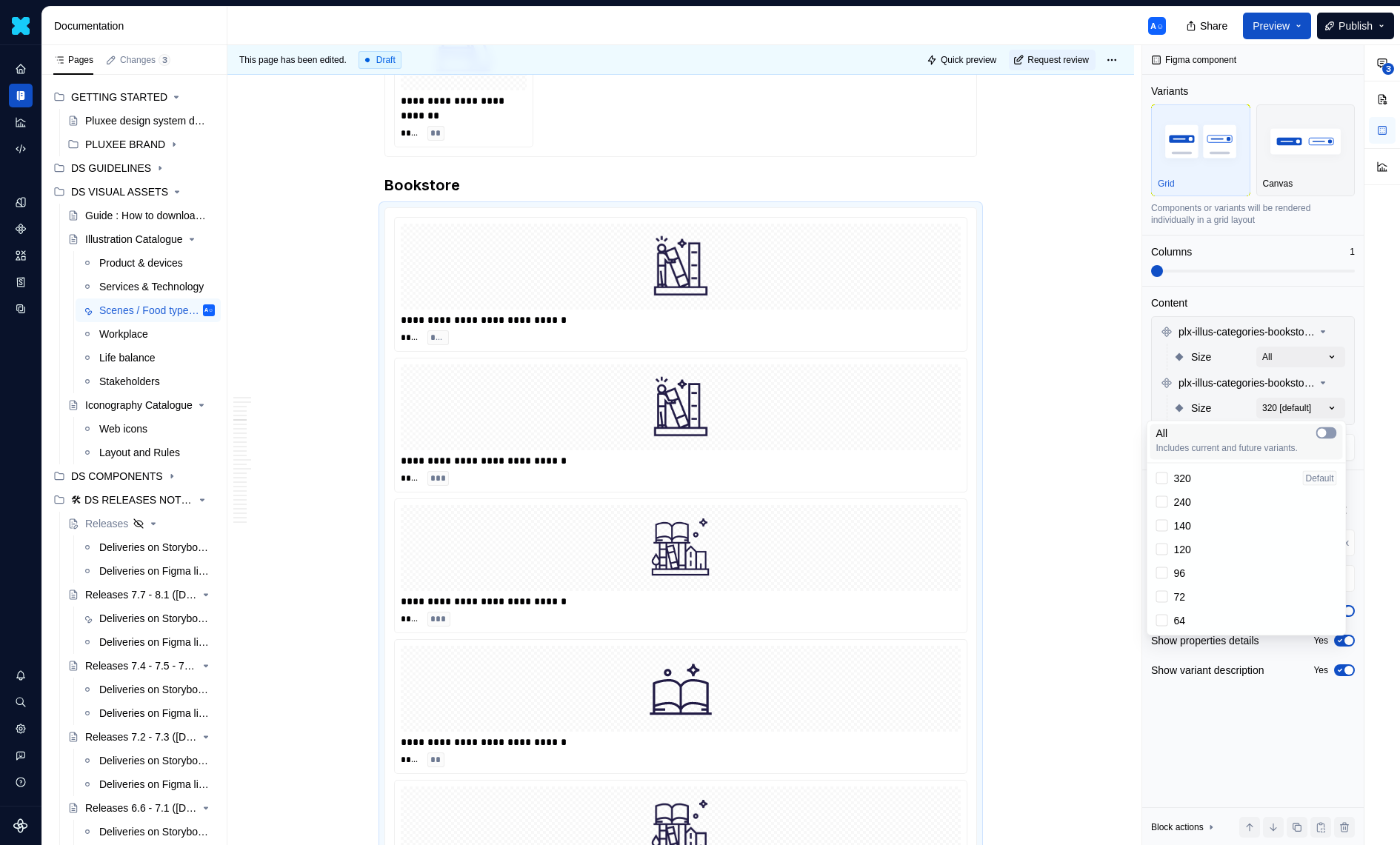
click at [1328, 435] on button "button" at bounding box center [1326, 433] width 21 height 12
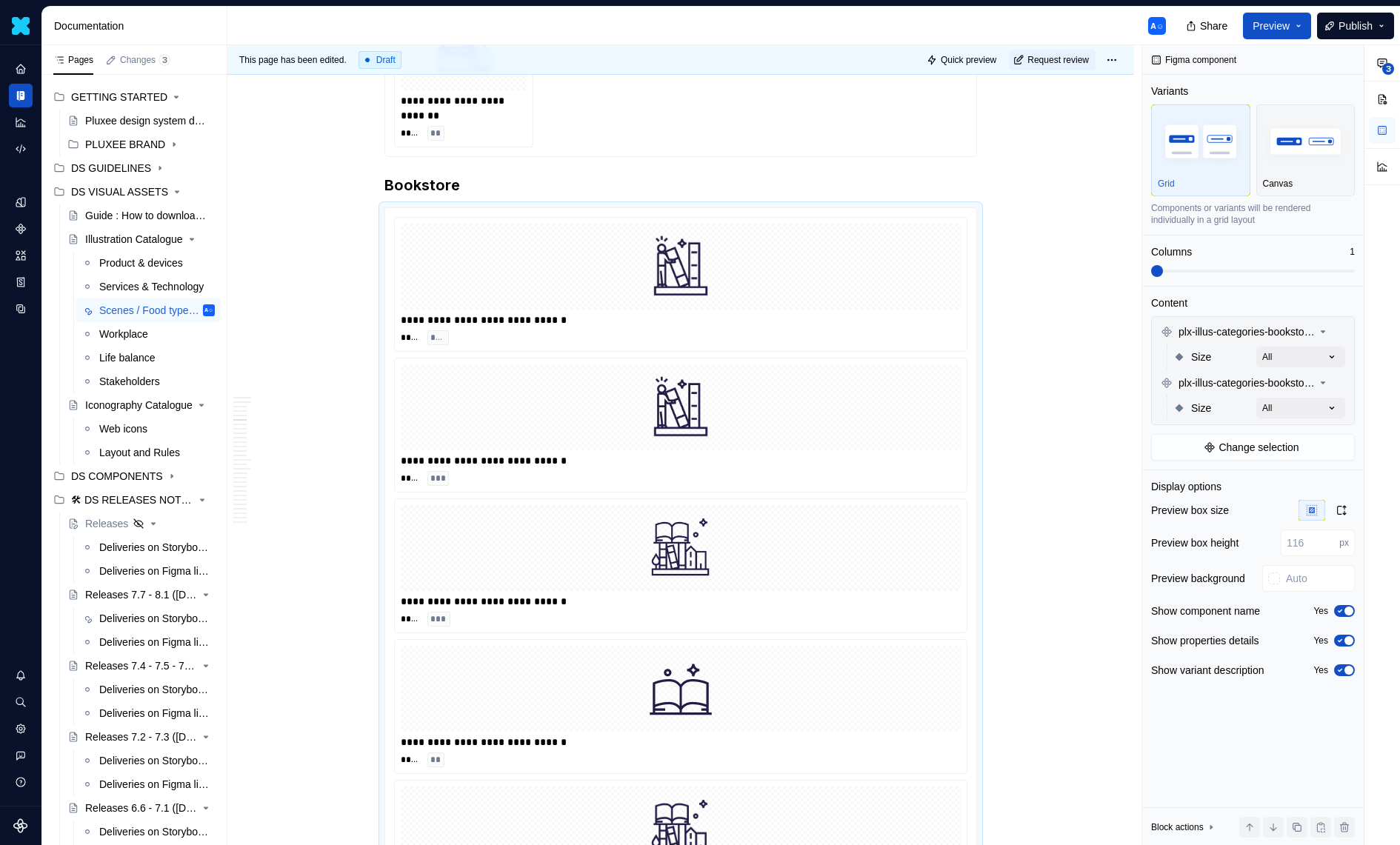
click at [1283, 271] on div "**********" at bounding box center [1271, 445] width 258 height 801
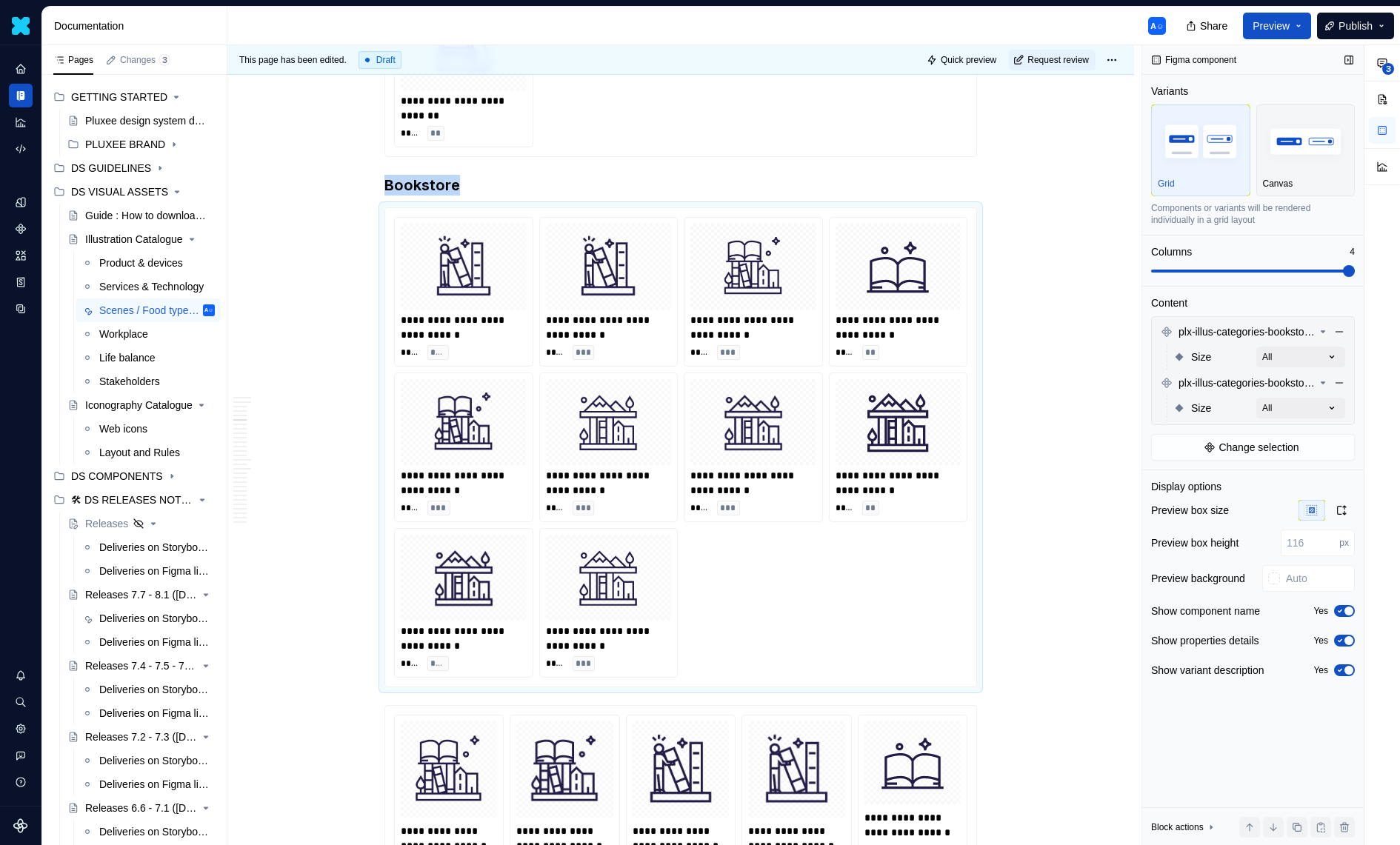
click at [1355, 276] on span at bounding box center [1252, 270] width 204 height 12
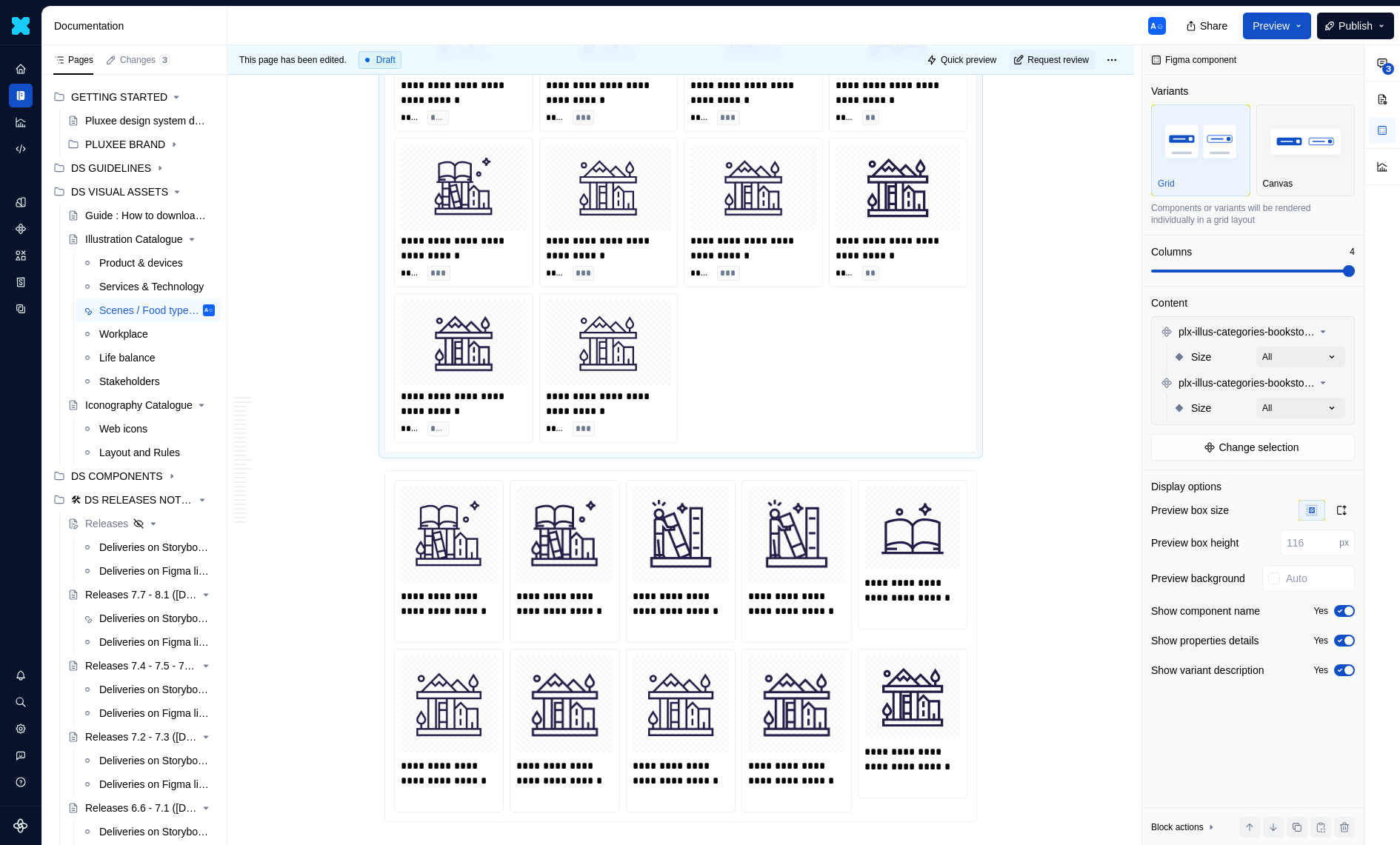
scroll to position [2176, 0]
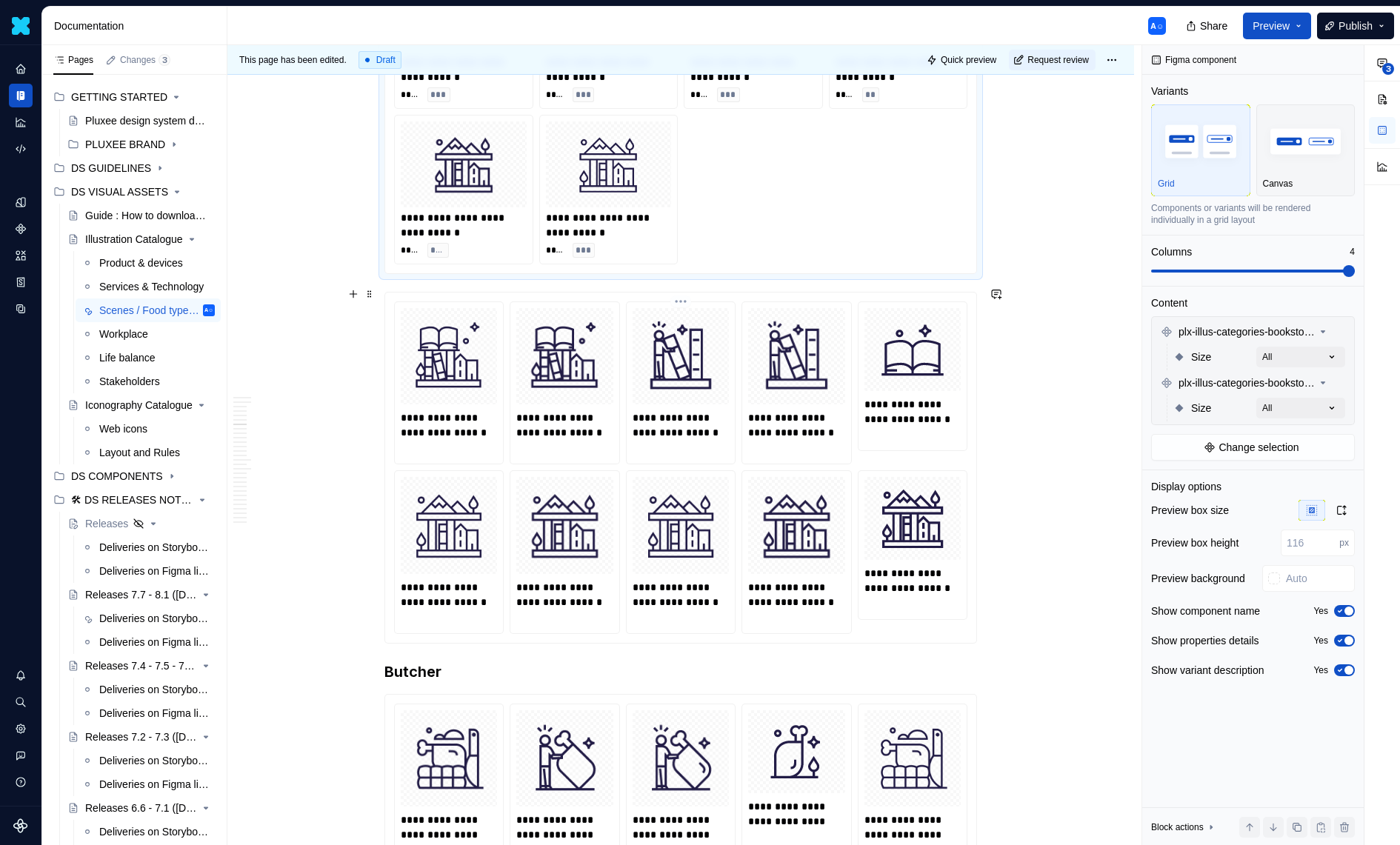
click at [673, 331] on img at bounding box center [681, 356] width 84 height 84
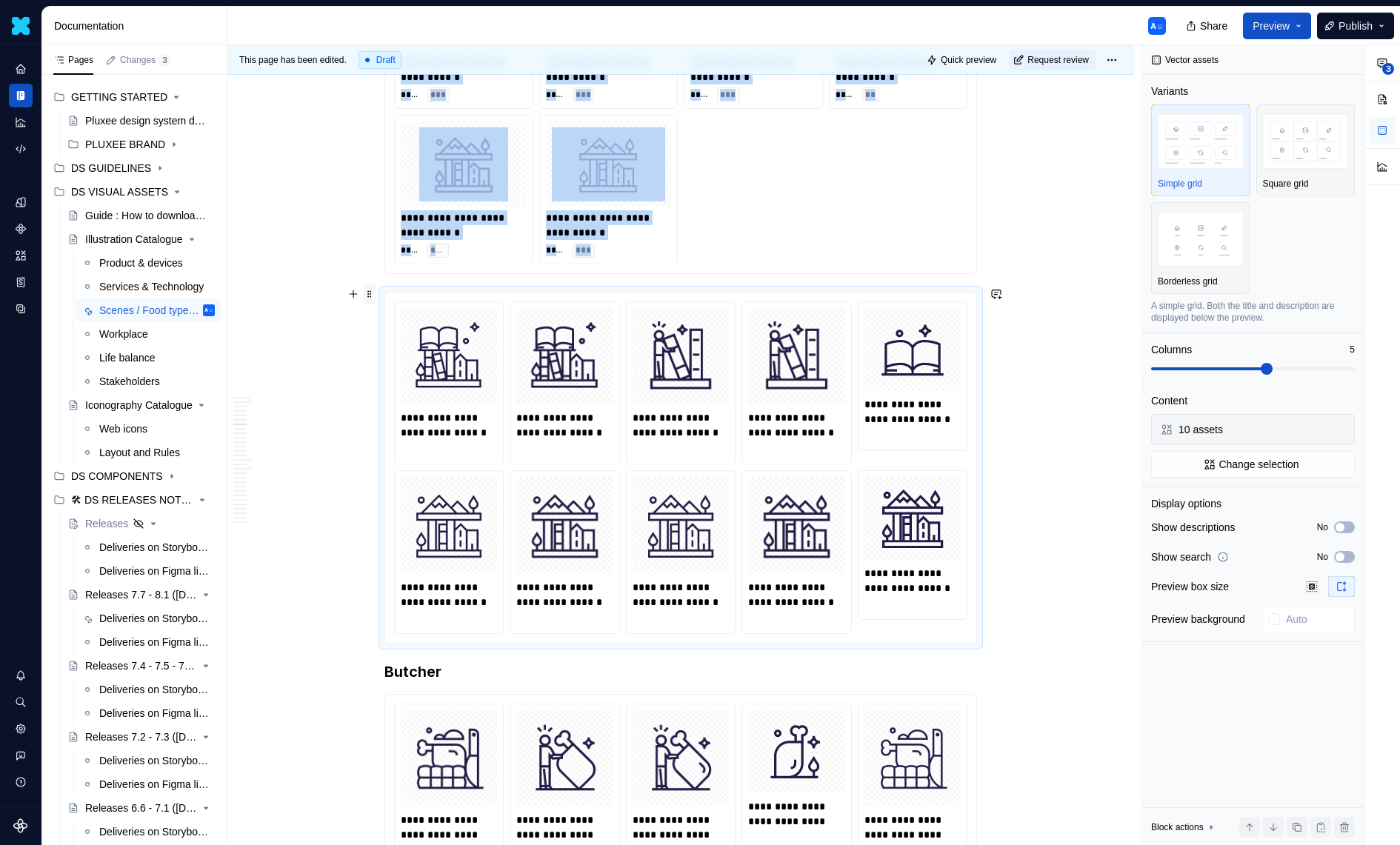
click at [376, 298] on span at bounding box center [369, 294] width 12 height 21
click at [407, 421] on div "Delete" at bounding box center [443, 423] width 96 height 15
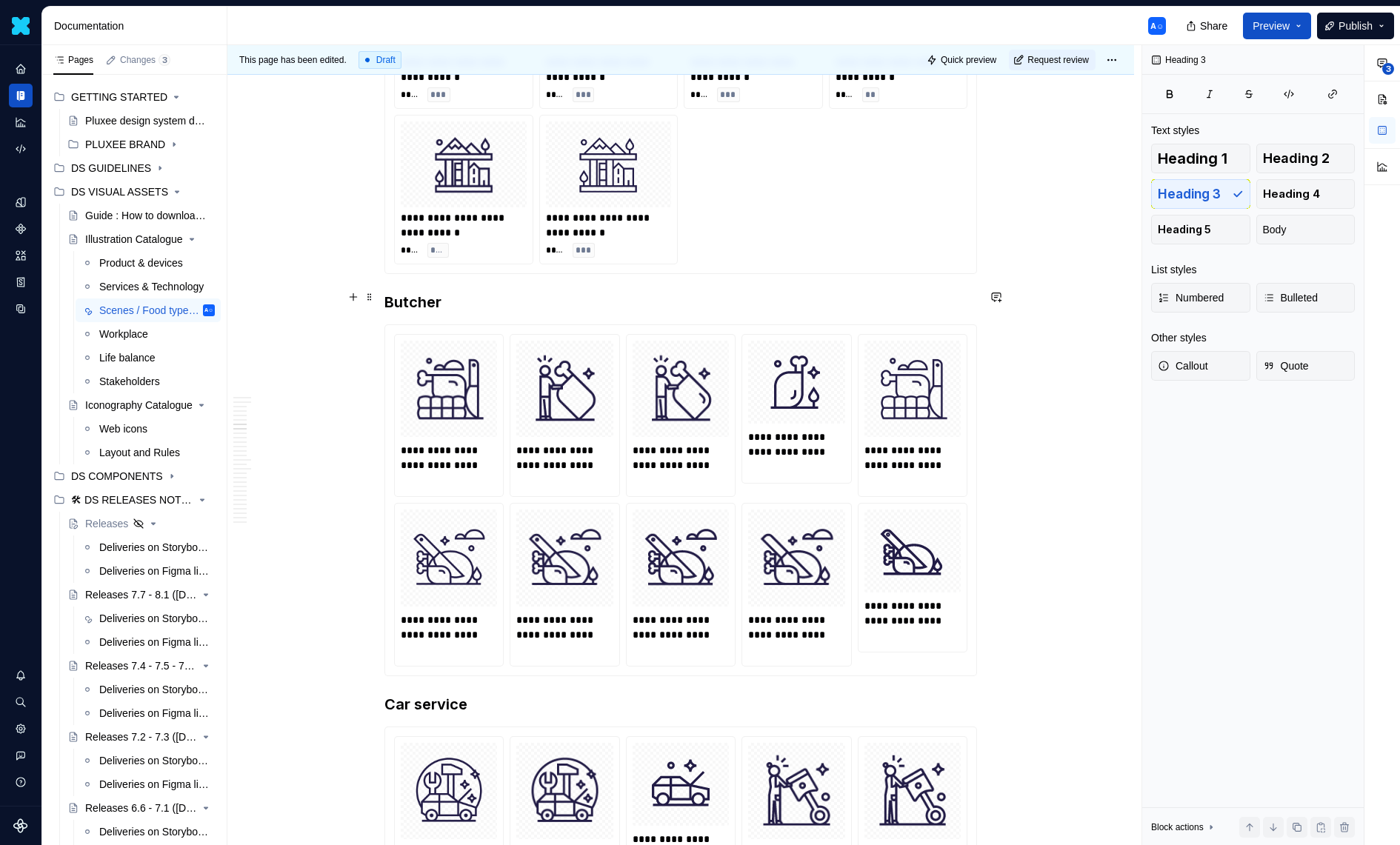
click at [582, 298] on h3 "Butcher" at bounding box center [680, 302] width 592 height 21
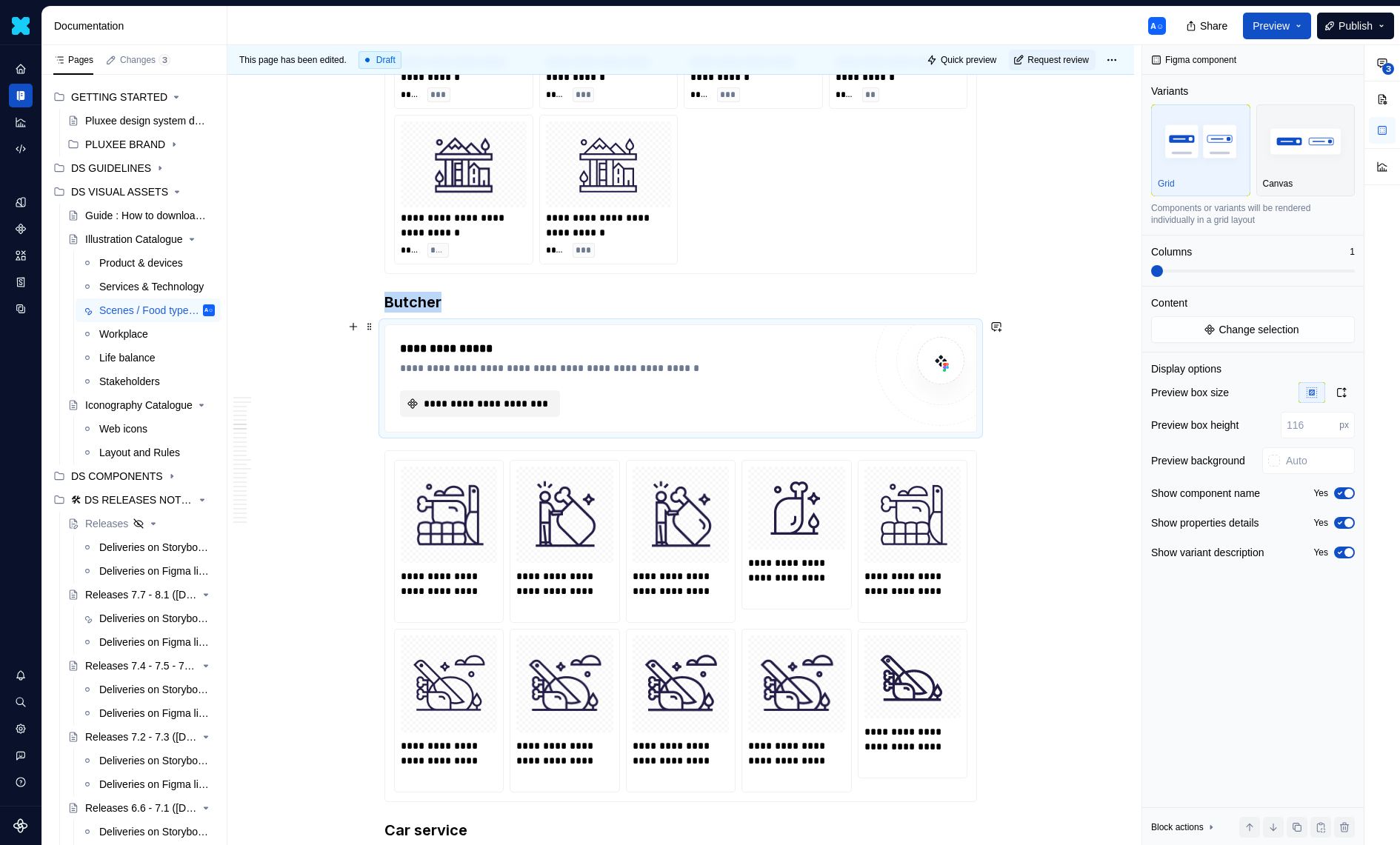
click at [548, 397] on span "**********" at bounding box center [486, 404] width 129 height 15
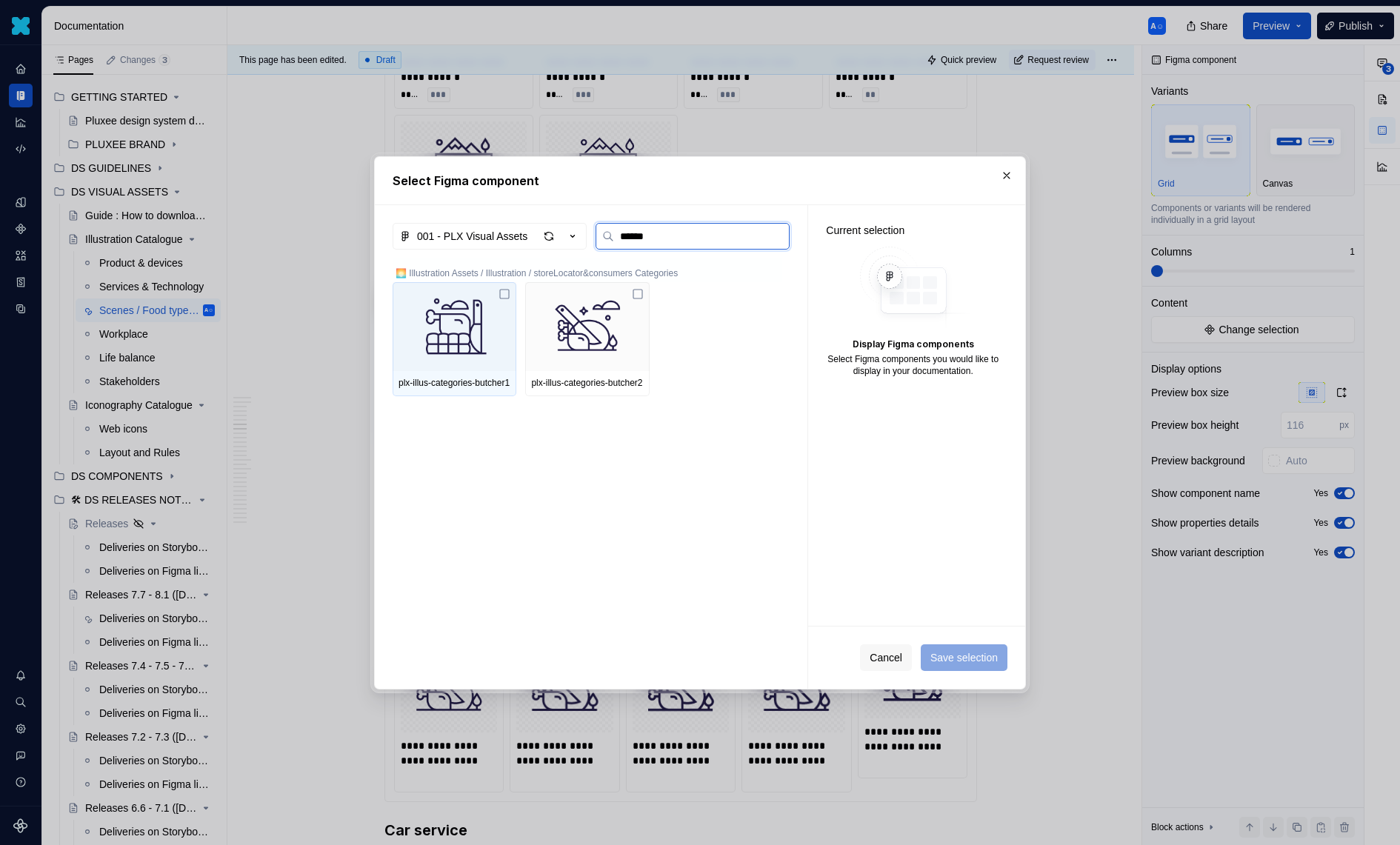
type input "*******"
click at [507, 314] on img at bounding box center [455, 326] width 112 height 77
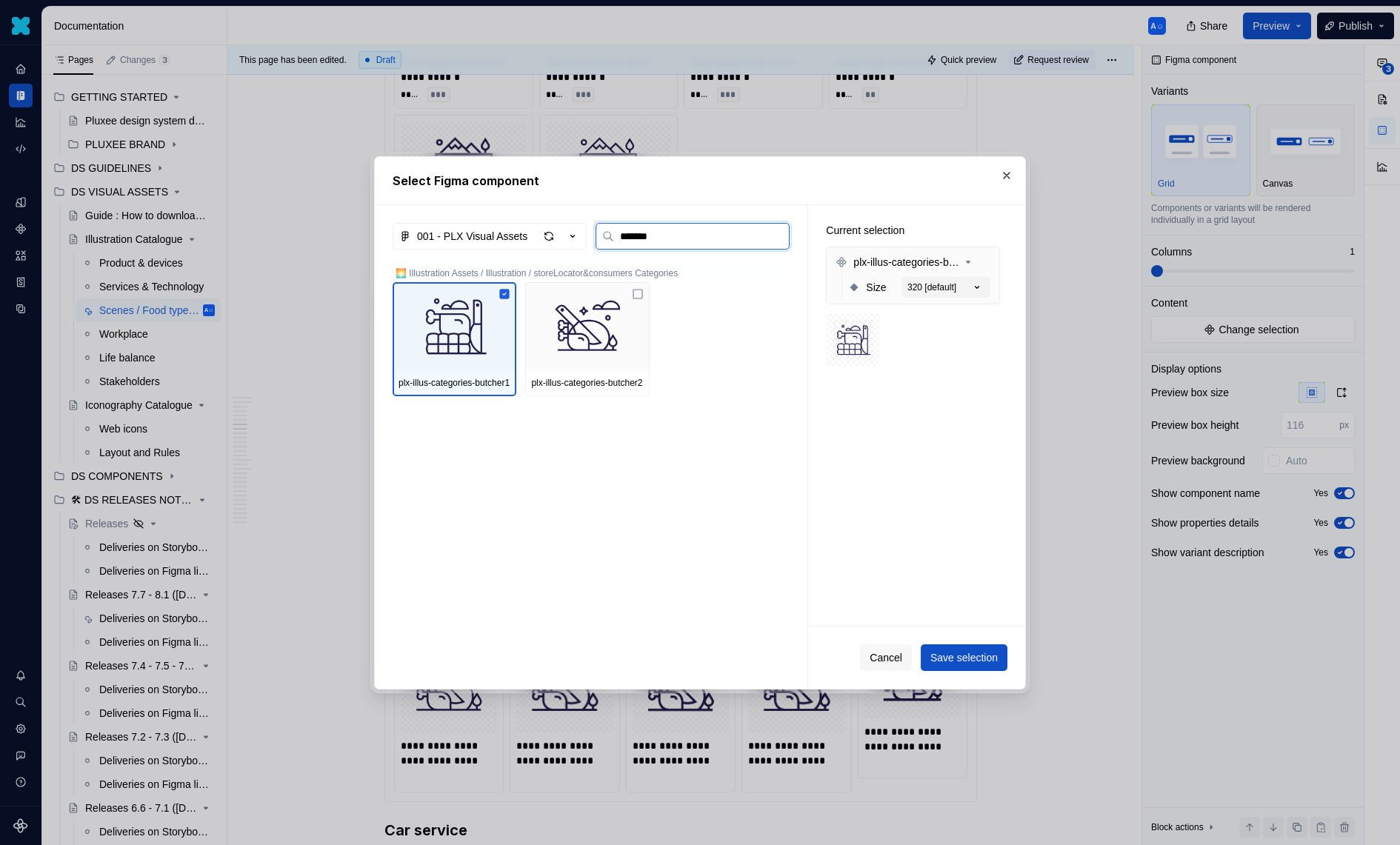
click at [566, 314] on img at bounding box center [587, 326] width 112 height 77
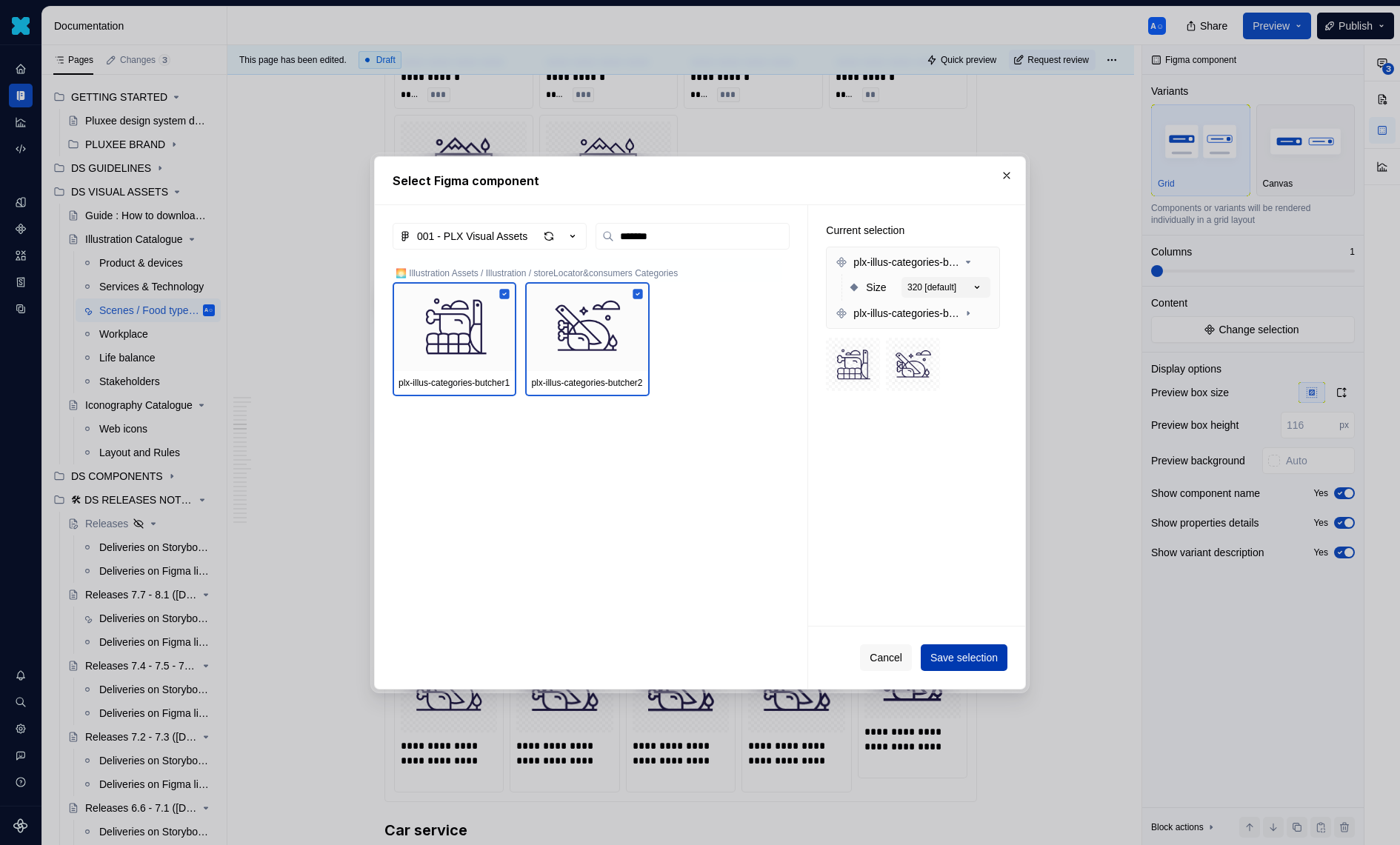
click at [943, 668] on button "Save selection" at bounding box center [964, 658] width 87 height 26
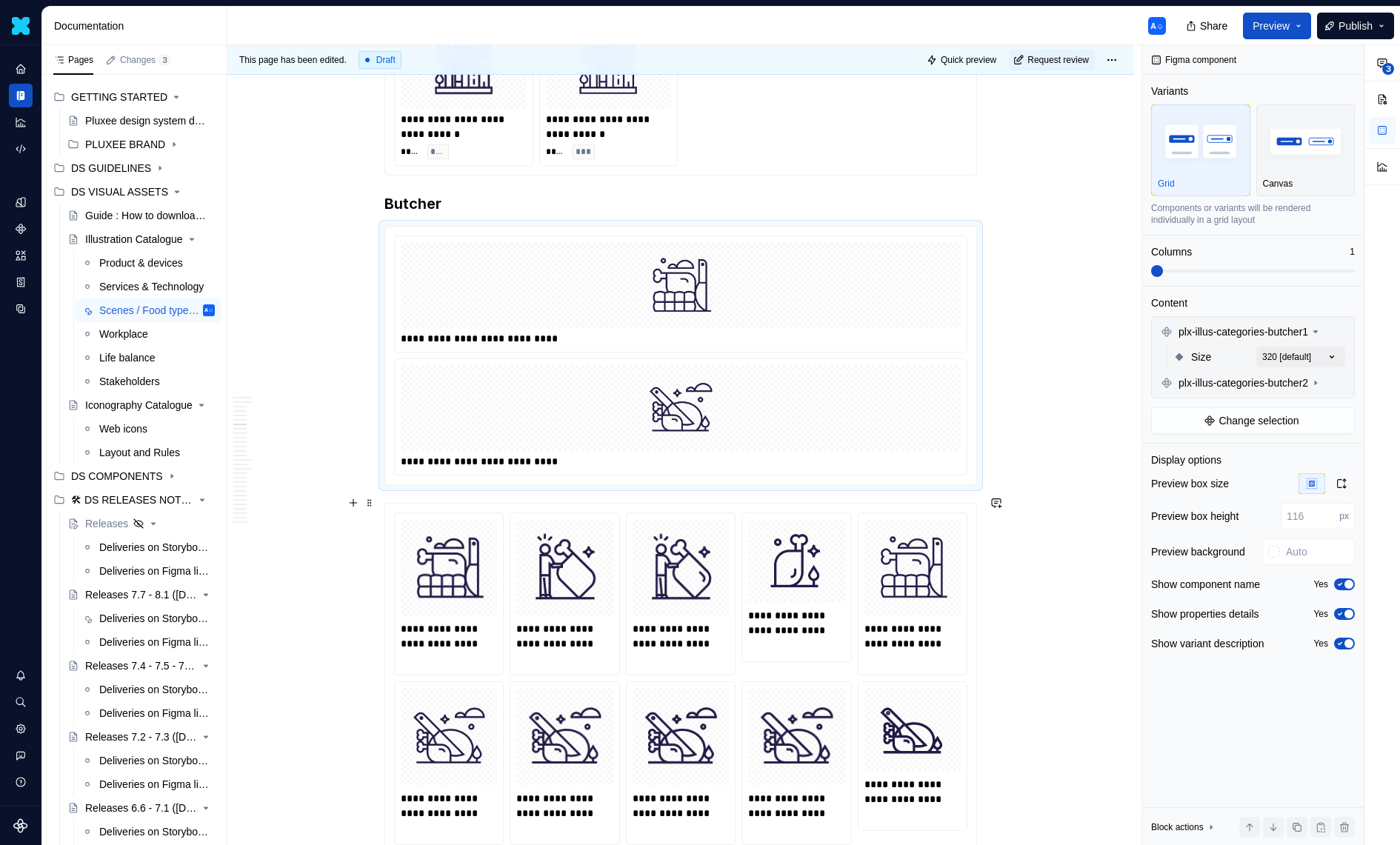
scroll to position [2311, 0]
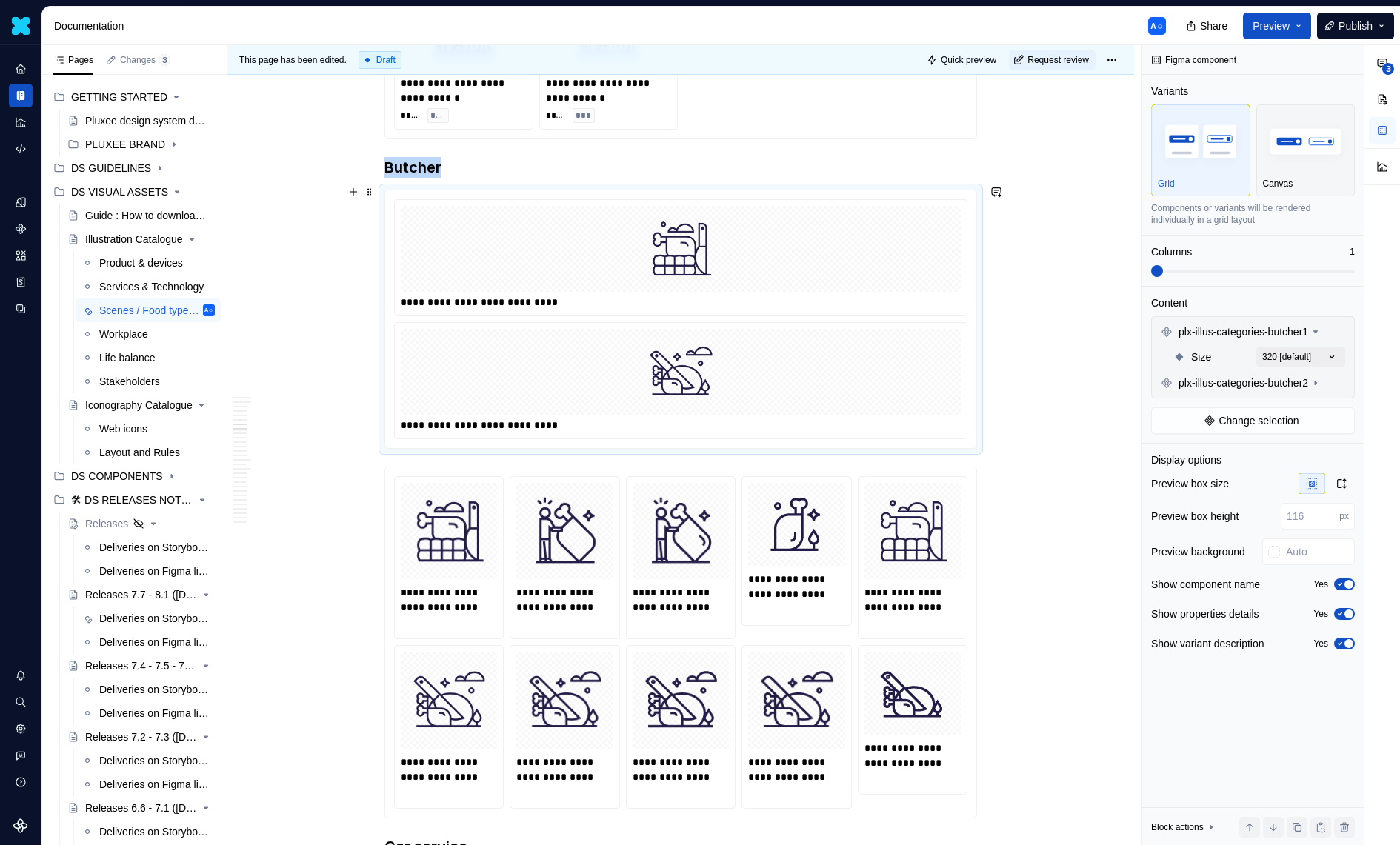
click at [817, 295] on div "**********" at bounding box center [681, 302] width 561 height 15
click at [1341, 353] on div "**********" at bounding box center [1271, 445] width 258 height 801
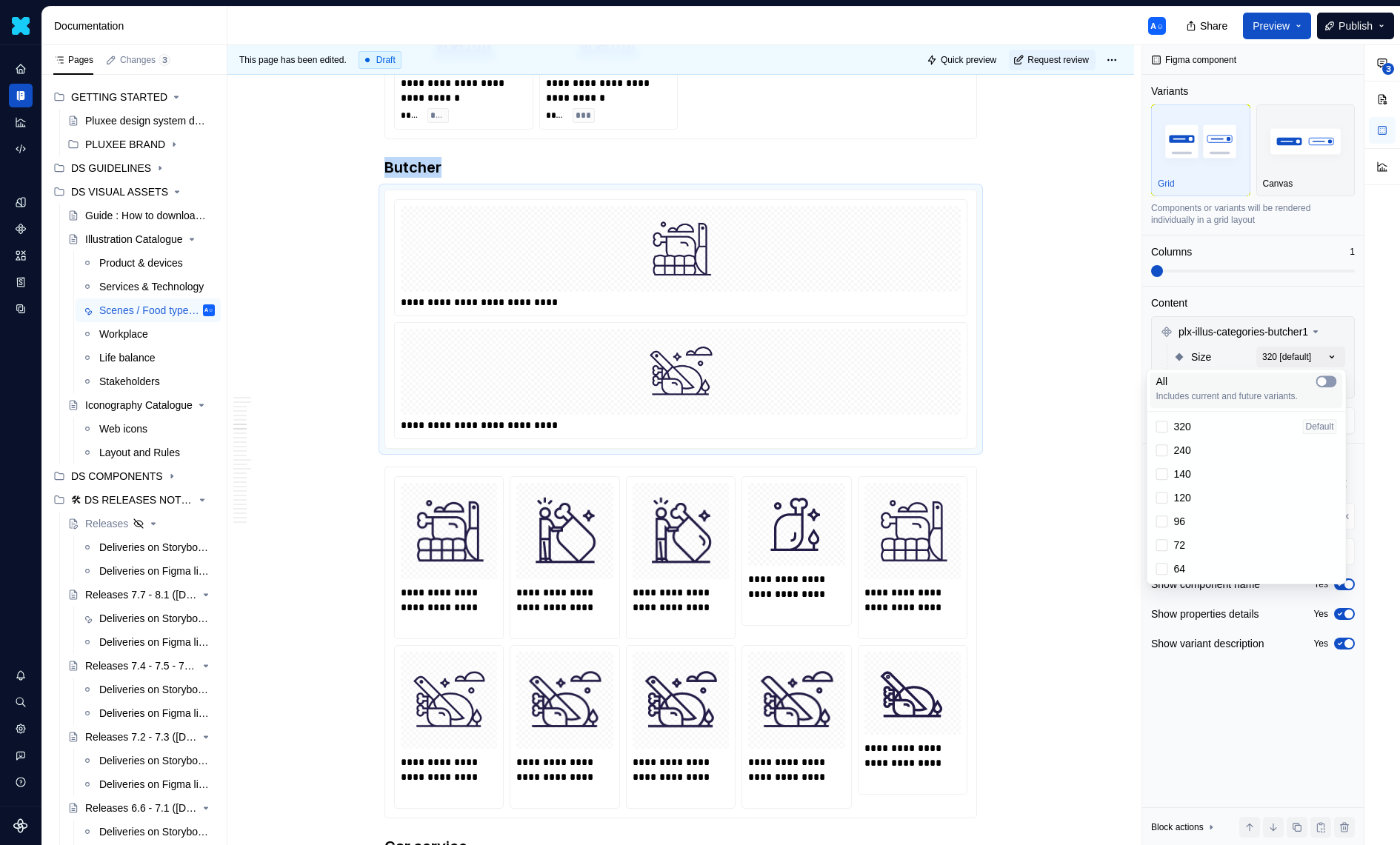
click at [1326, 383] on icon "button" at bounding box center [1322, 381] width 12 height 9
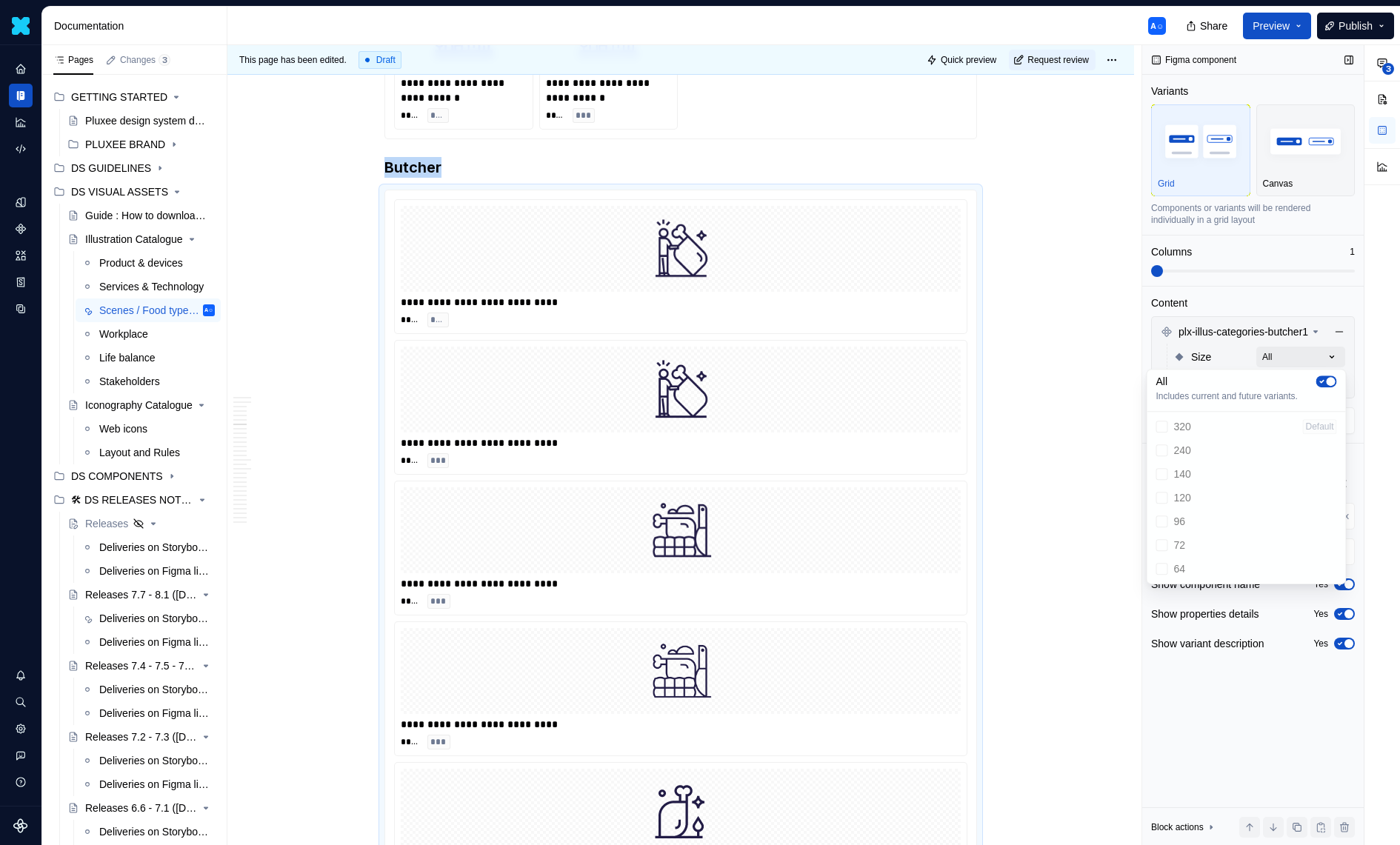
click at [1310, 350] on div "**********" at bounding box center [1271, 445] width 258 height 801
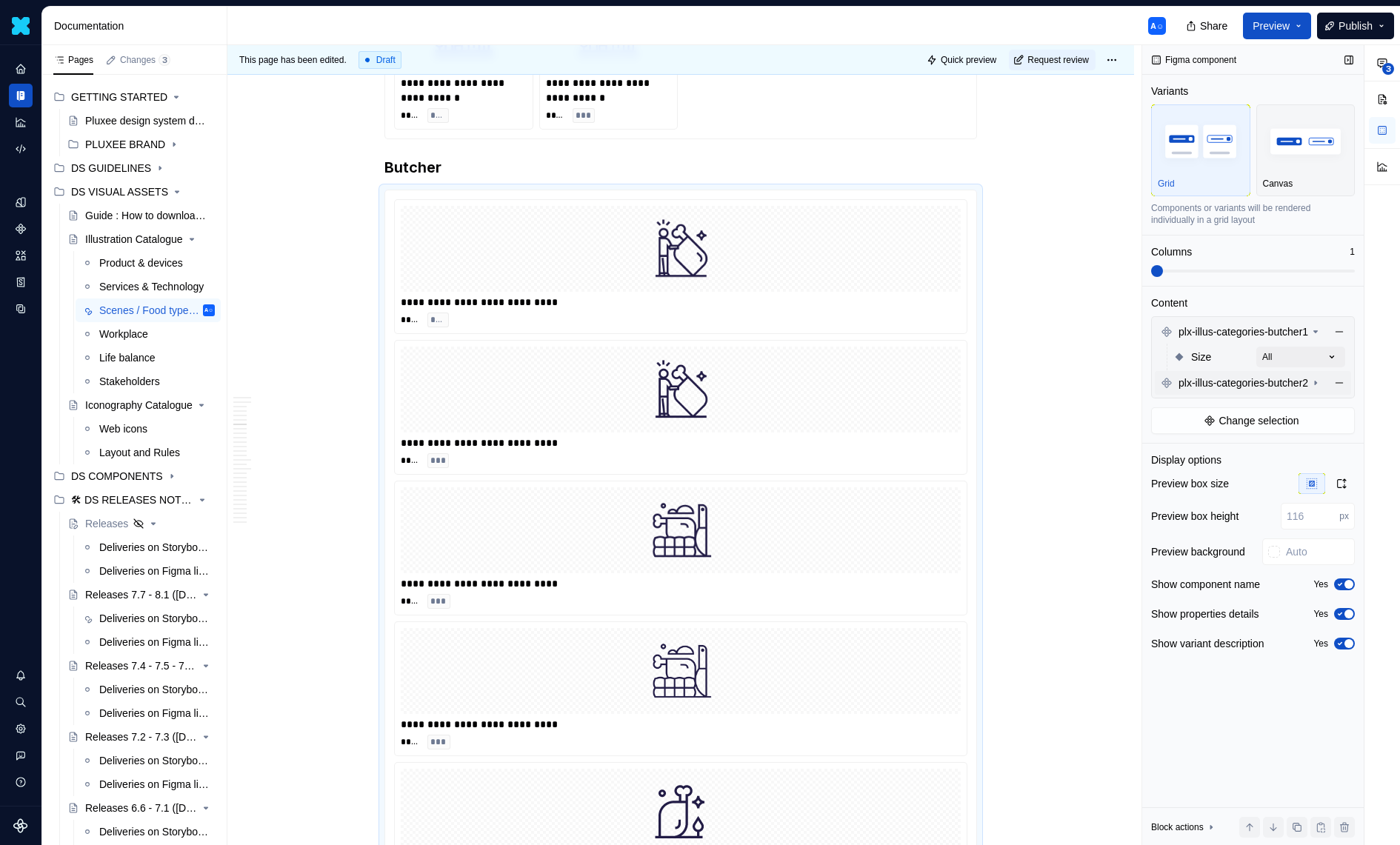
click at [1320, 388] on div "plx-illus-categories-butcher2" at bounding box center [1241, 383] width 161 height 15
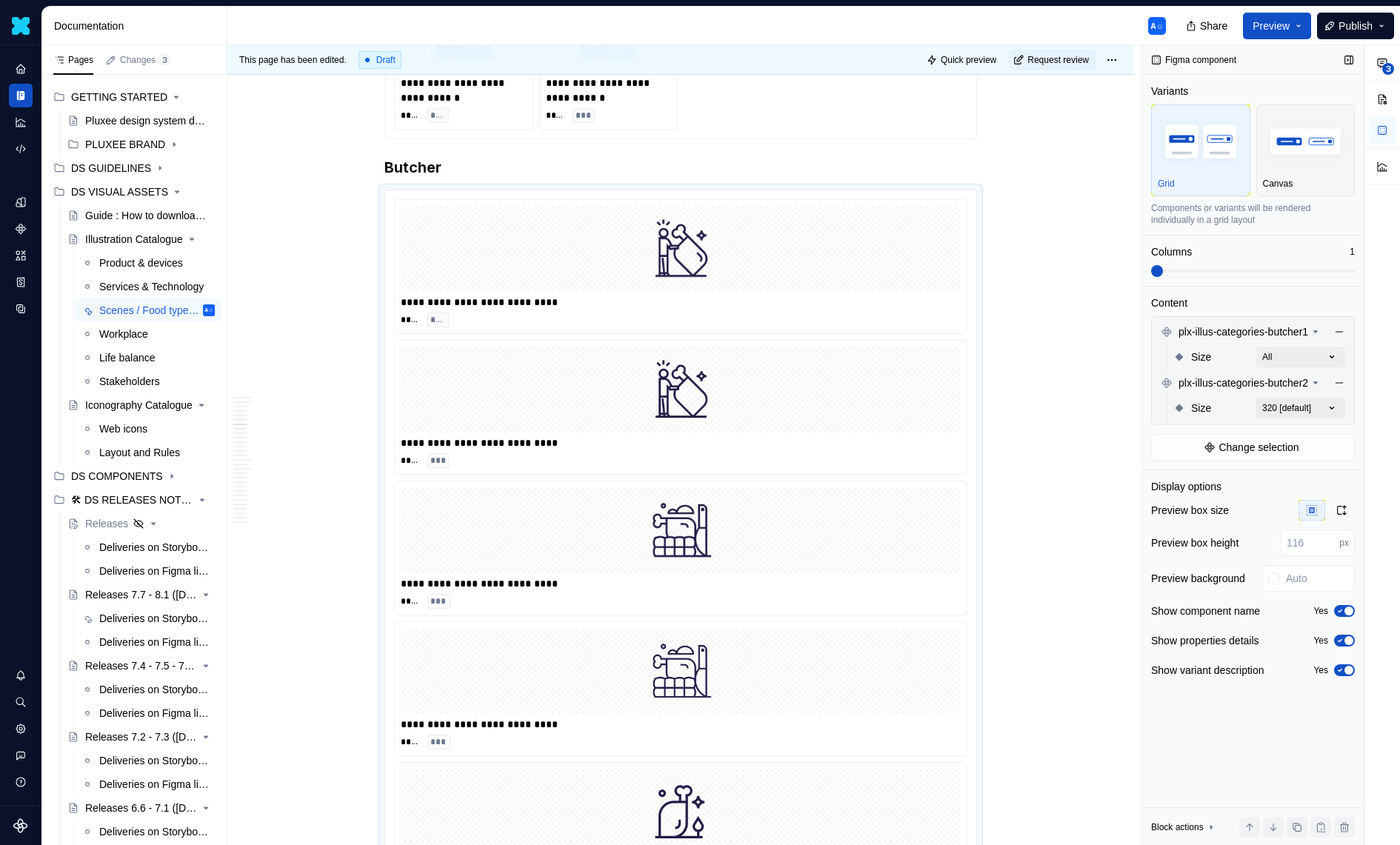
click at [1322, 410] on div "**********" at bounding box center [1271, 445] width 258 height 801
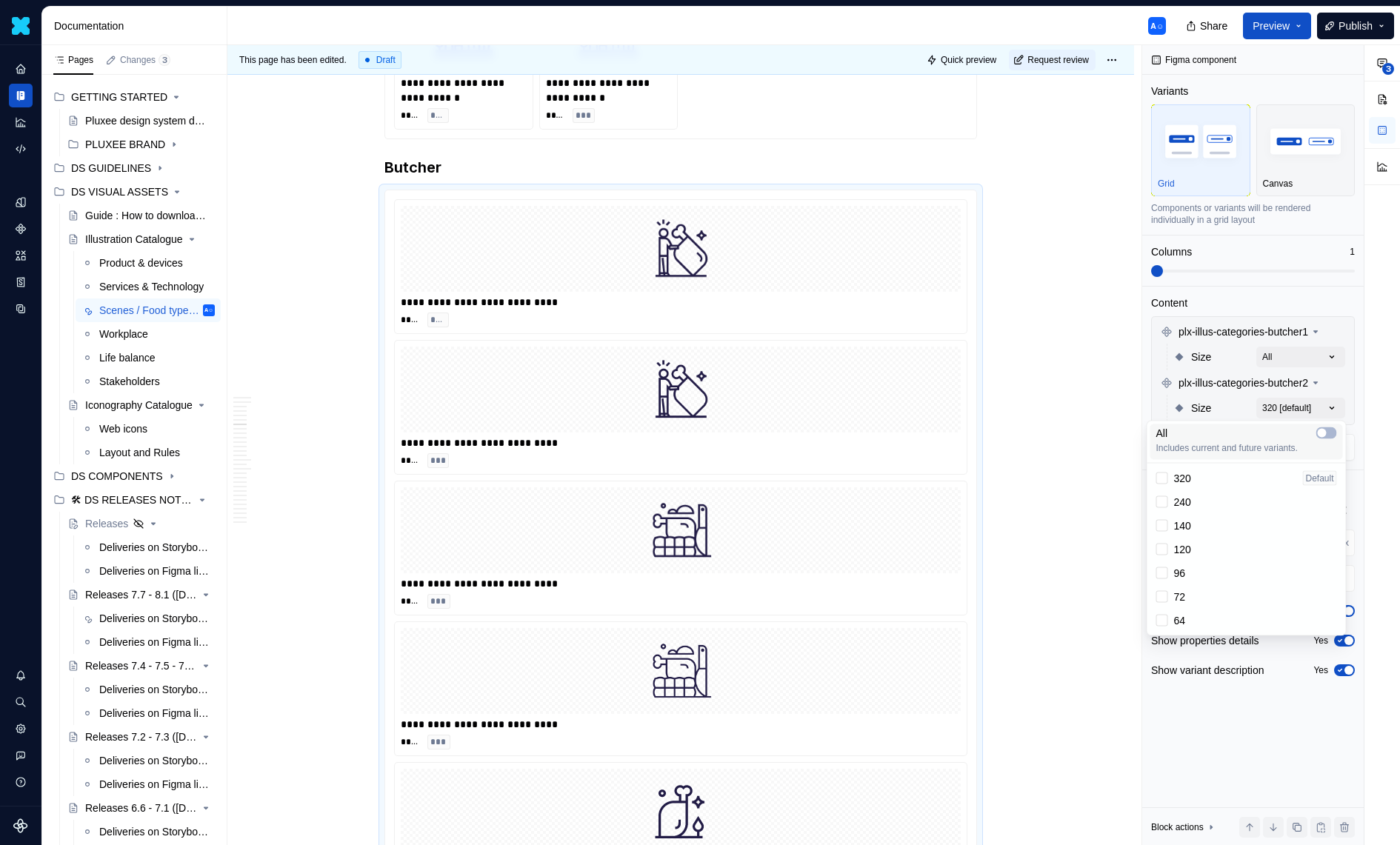
click at [1333, 426] on div "All" at bounding box center [1246, 433] width 180 height 15
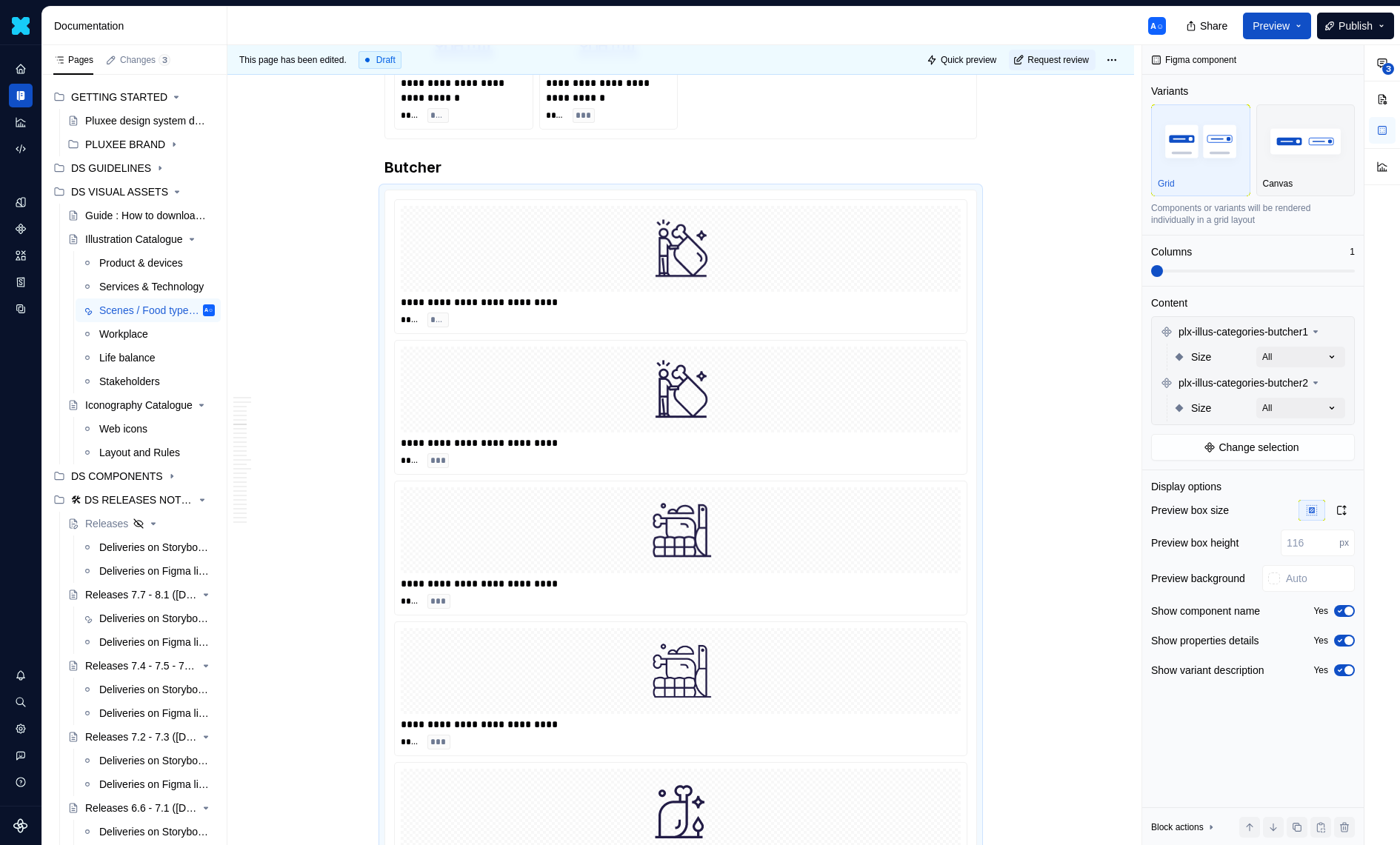
click at [1302, 257] on div "**********" at bounding box center [1271, 445] width 258 height 801
drag, startPoint x: 1263, startPoint y: 257, endPoint x: 1292, endPoint y: 259, distance: 29.1
click at [1292, 259] on div "Columns 1" at bounding box center [1252, 261] width 204 height 33
drag, startPoint x: 1295, startPoint y: 262, endPoint x: 1343, endPoint y: 272, distance: 49.0
click at [1343, 272] on div "Columns 1" at bounding box center [1252, 261] width 204 height 33
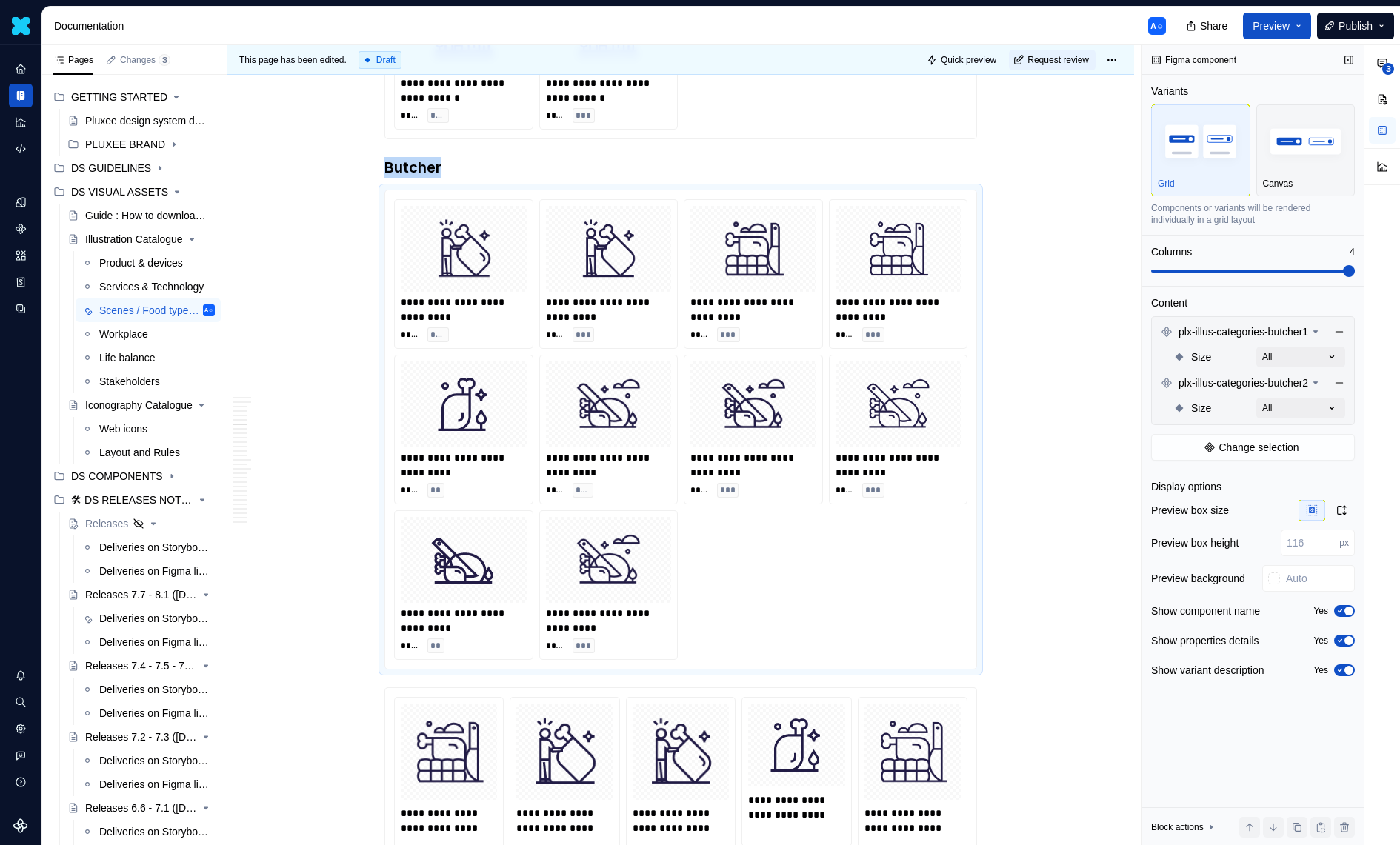
click at [1354, 272] on span at bounding box center [1252, 270] width 204 height 12
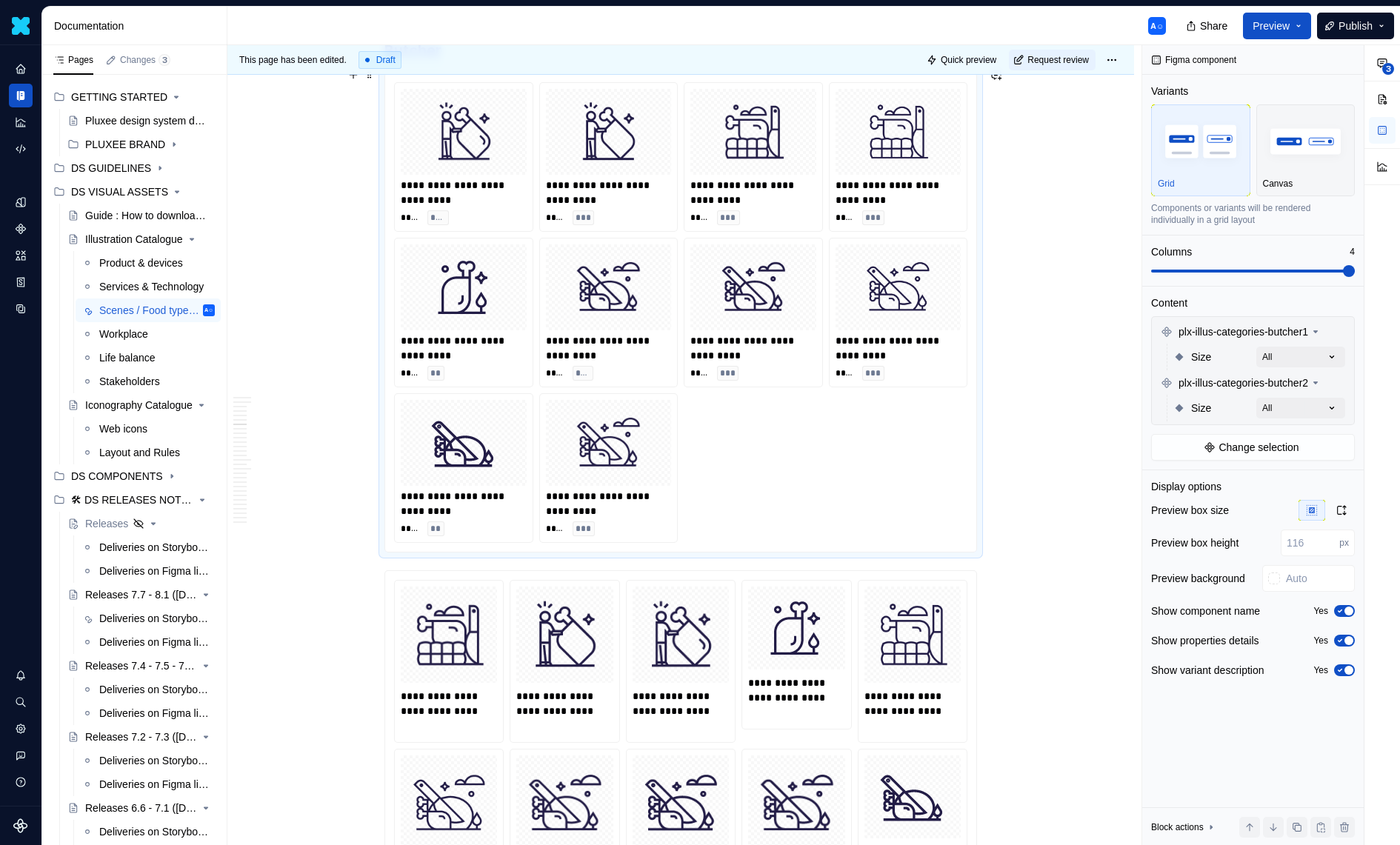
scroll to position [2500, 0]
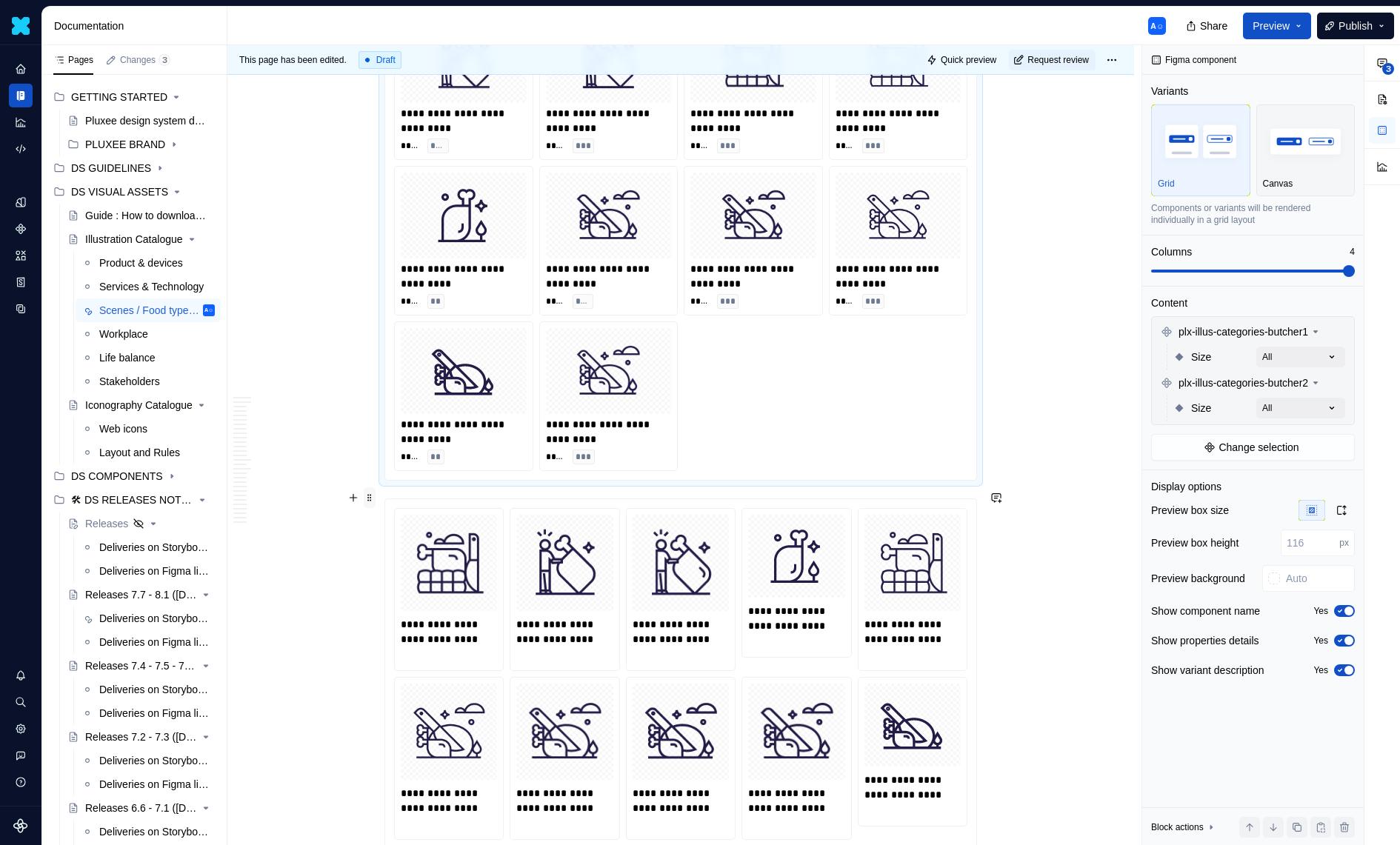
click at [376, 506] on span at bounding box center [369, 497] width 12 height 21
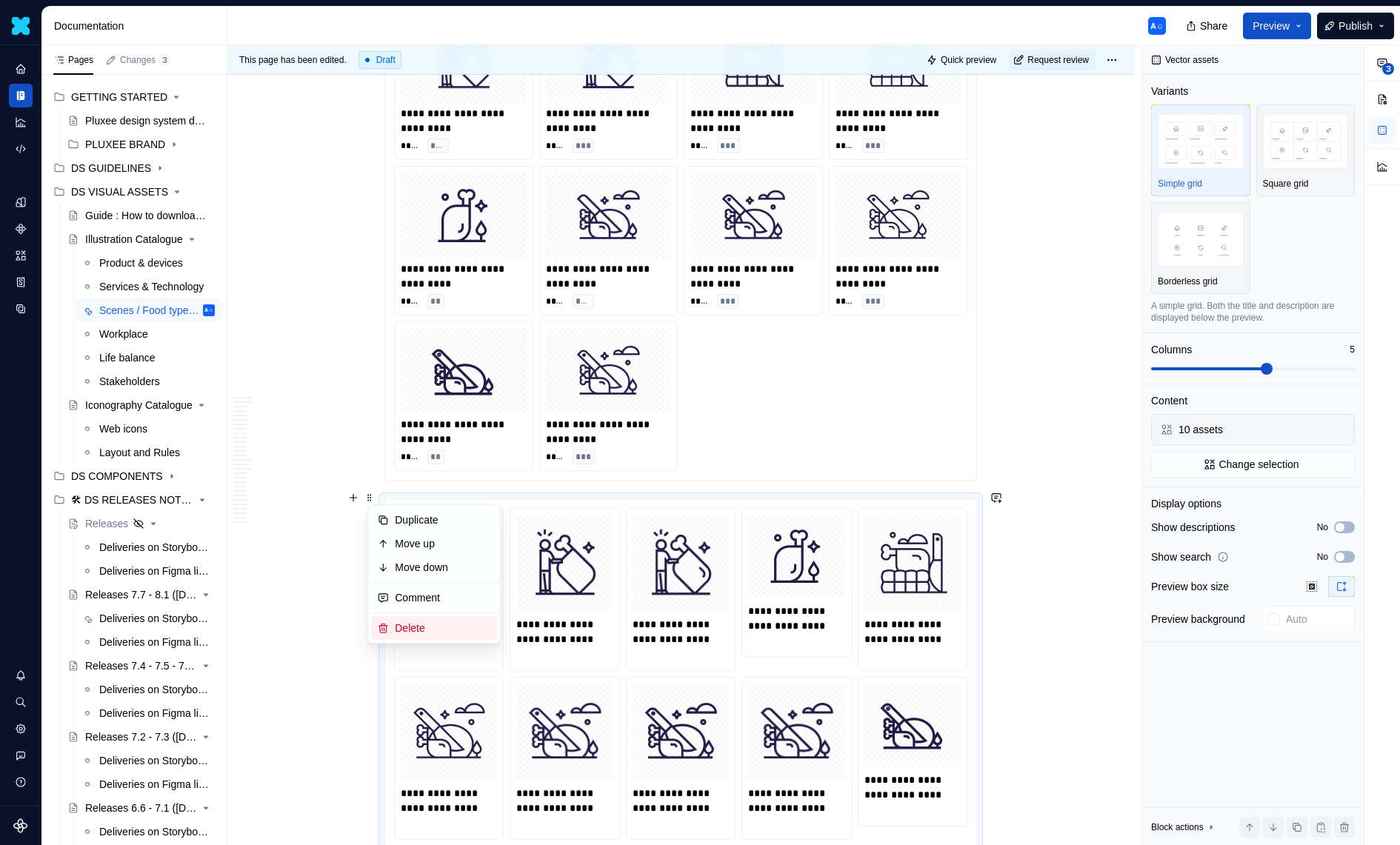
click at [413, 628] on div "Delete" at bounding box center [443, 628] width 96 height 15
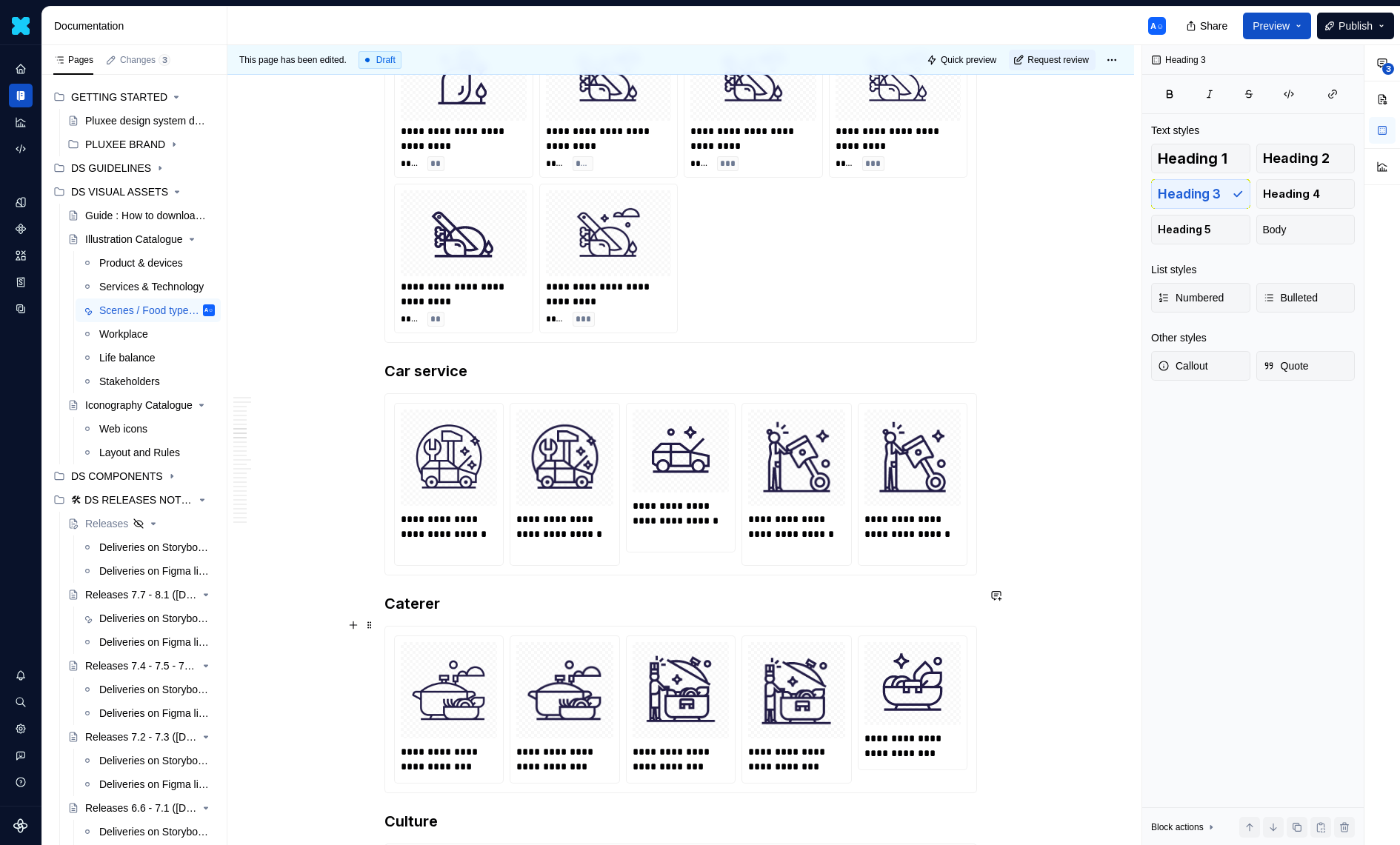
scroll to position [2722, 0]
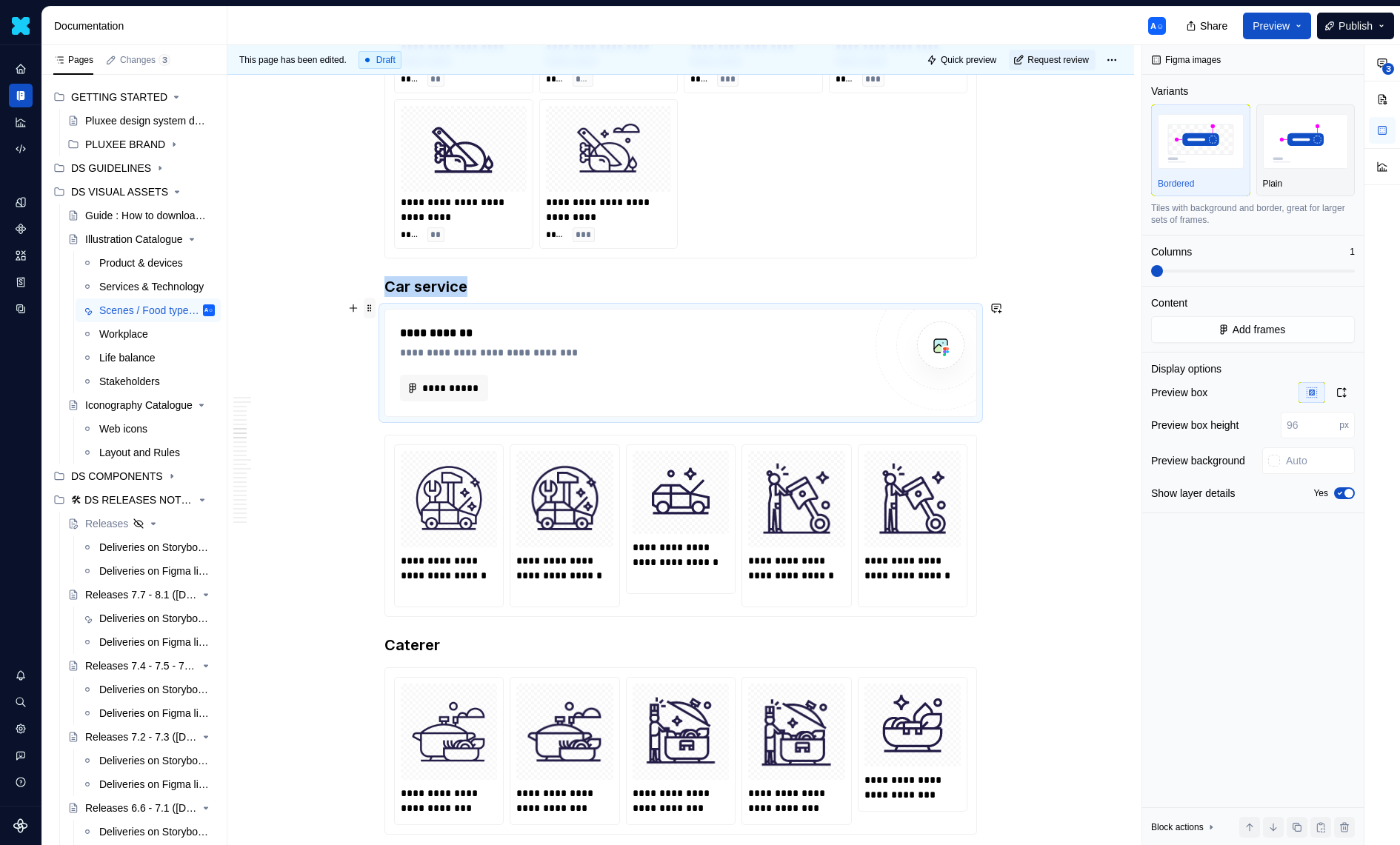
click at [374, 301] on span at bounding box center [369, 308] width 12 height 21
click at [424, 442] on div "Delete" at bounding box center [443, 438] width 96 height 15
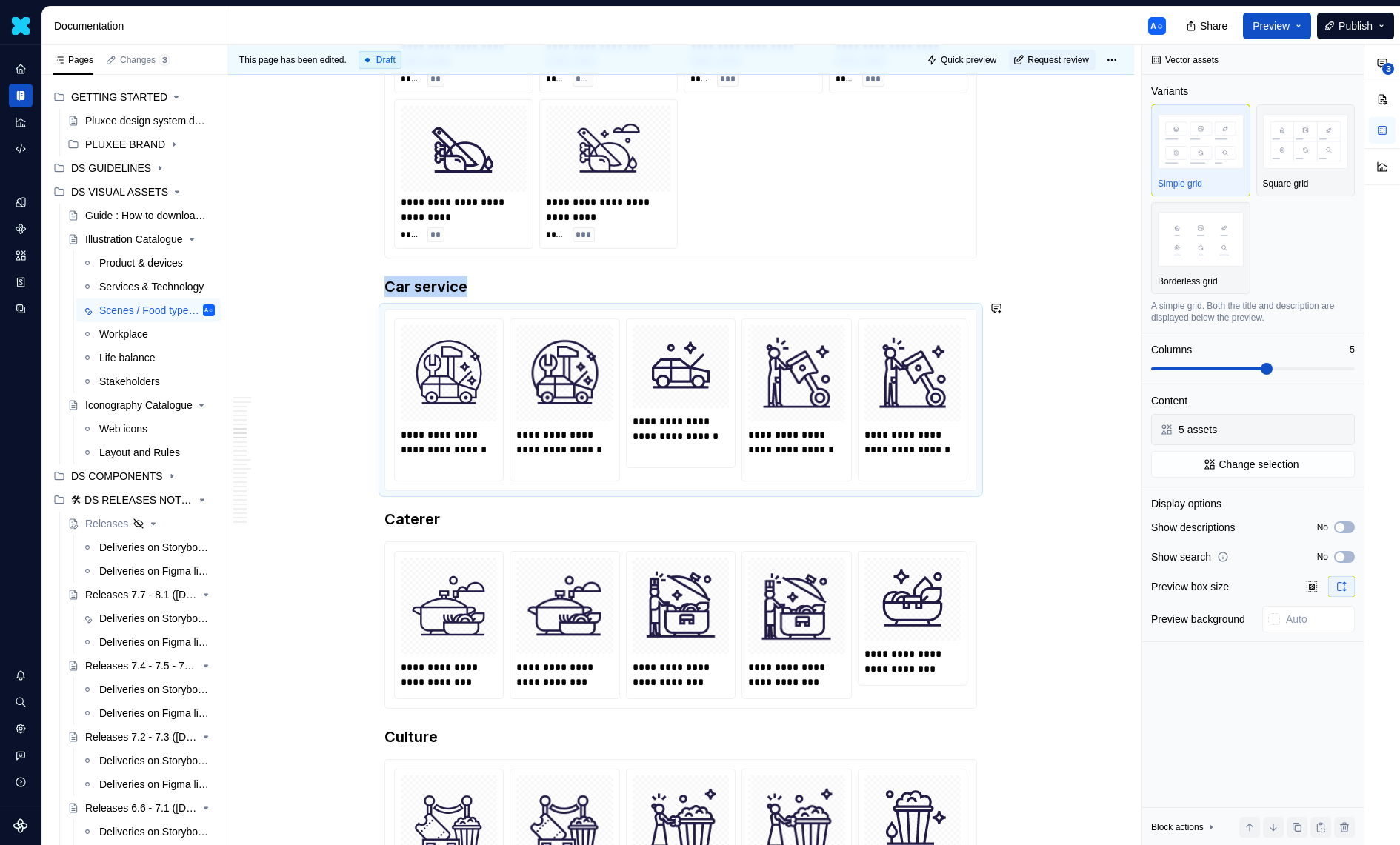
click at [496, 277] on h3 "Car service" at bounding box center [680, 287] width 592 height 21
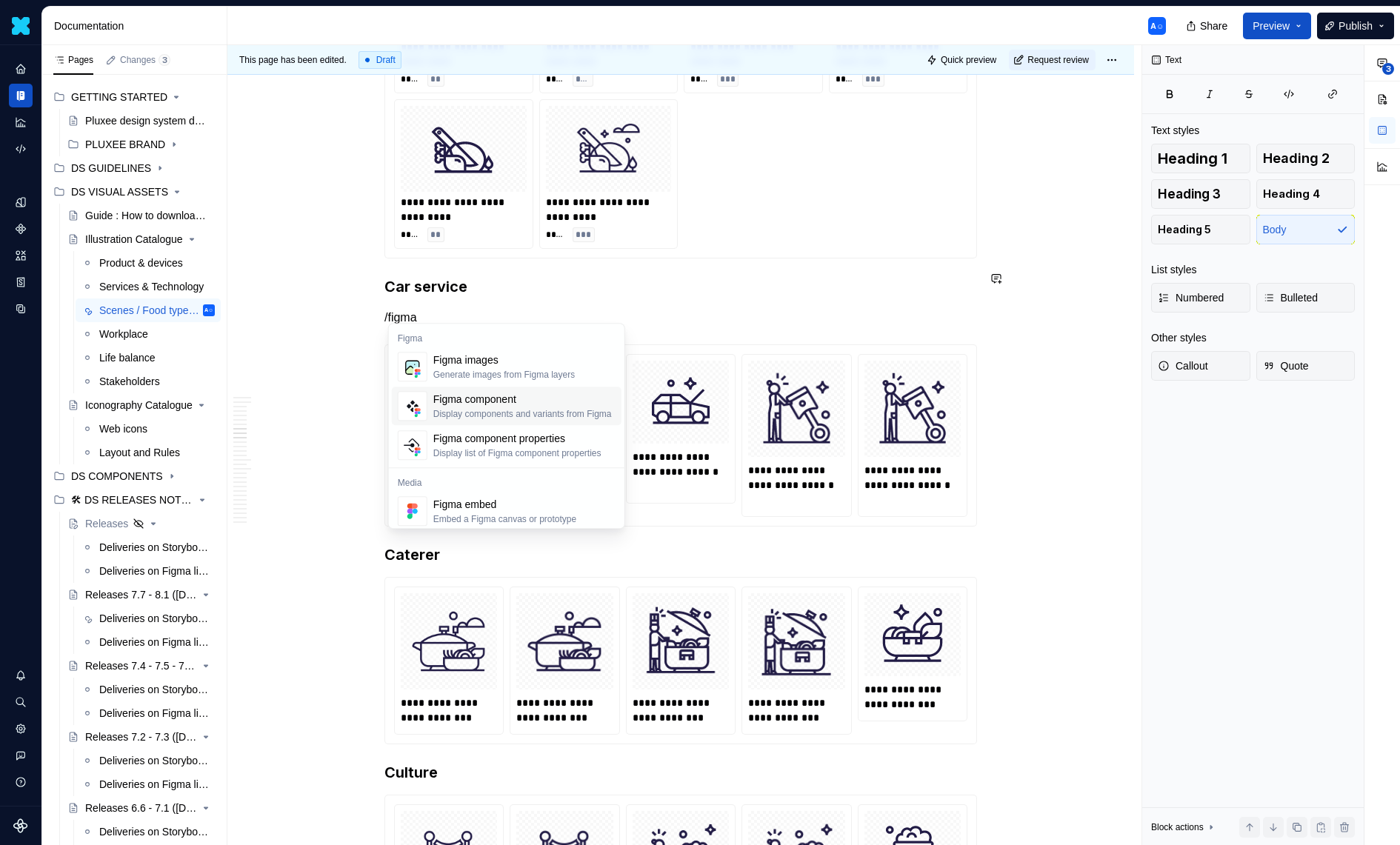
click at [472, 416] on div "Display components and variants from Figma" at bounding box center [523, 414] width 179 height 12
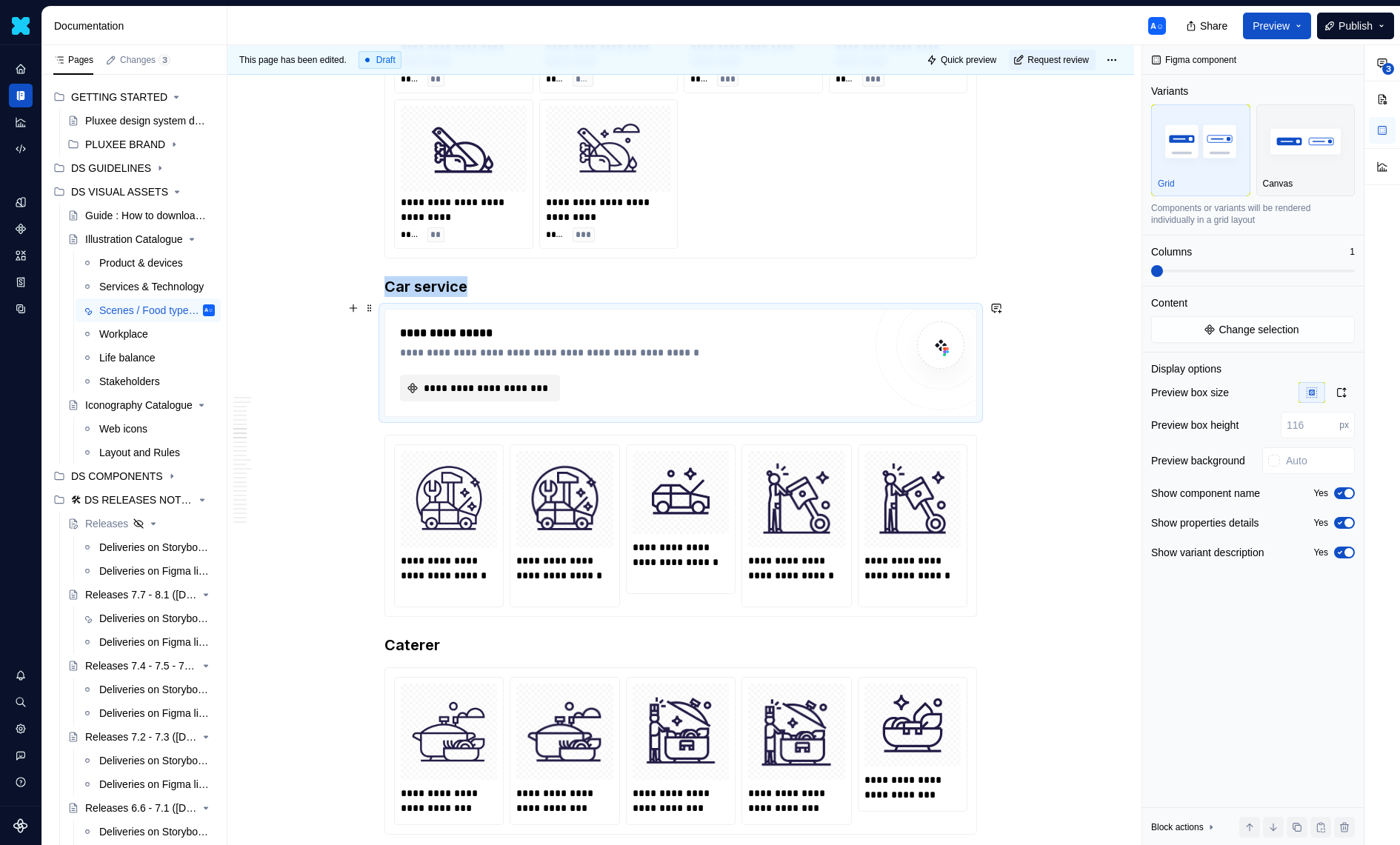
click at [492, 375] on button "**********" at bounding box center [480, 388] width 160 height 26
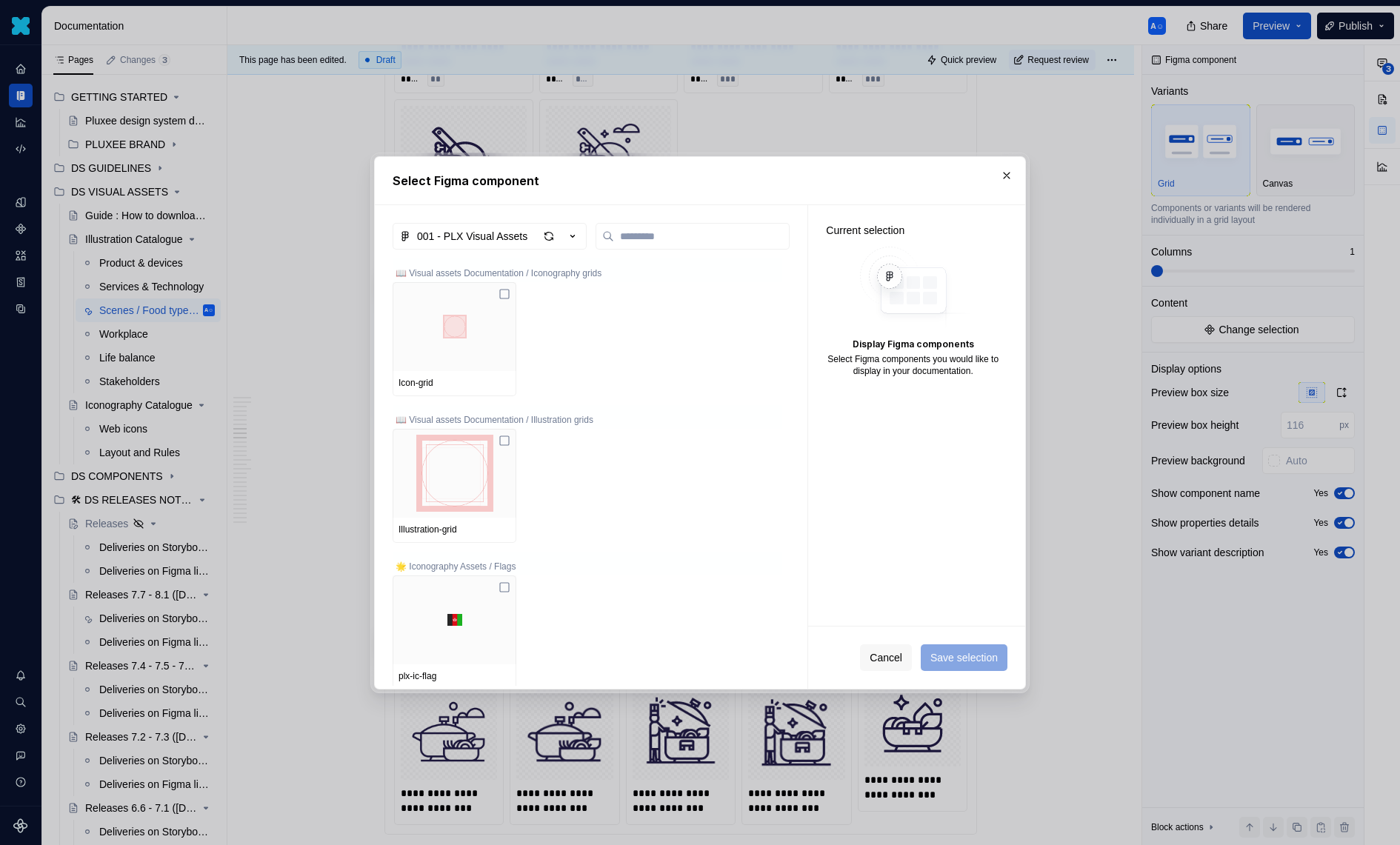
type textarea "*"
click at [1004, 174] on button "button" at bounding box center [1007, 175] width 21 height 21
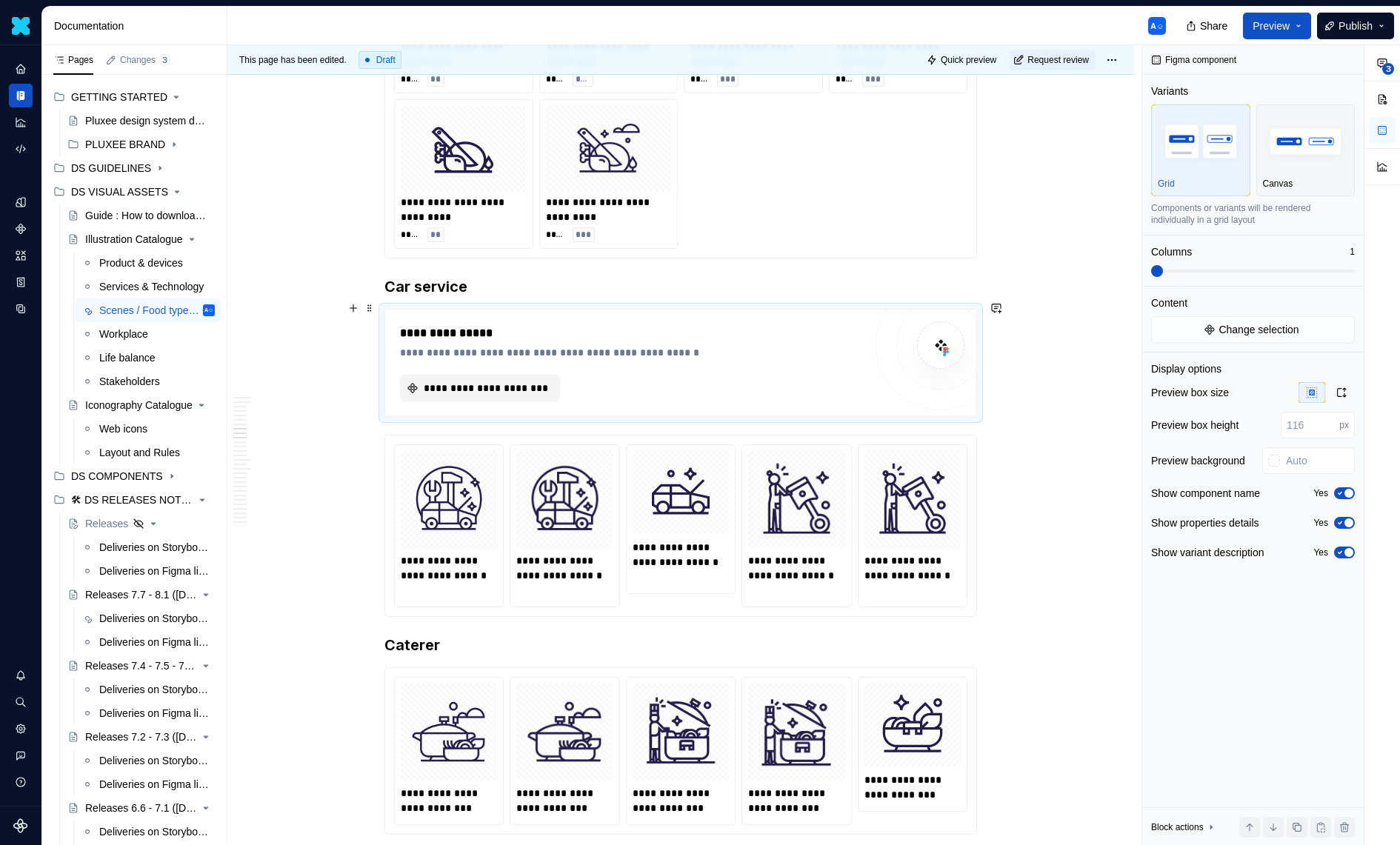
click at [517, 383] on span "**********" at bounding box center [486, 388] width 129 height 15
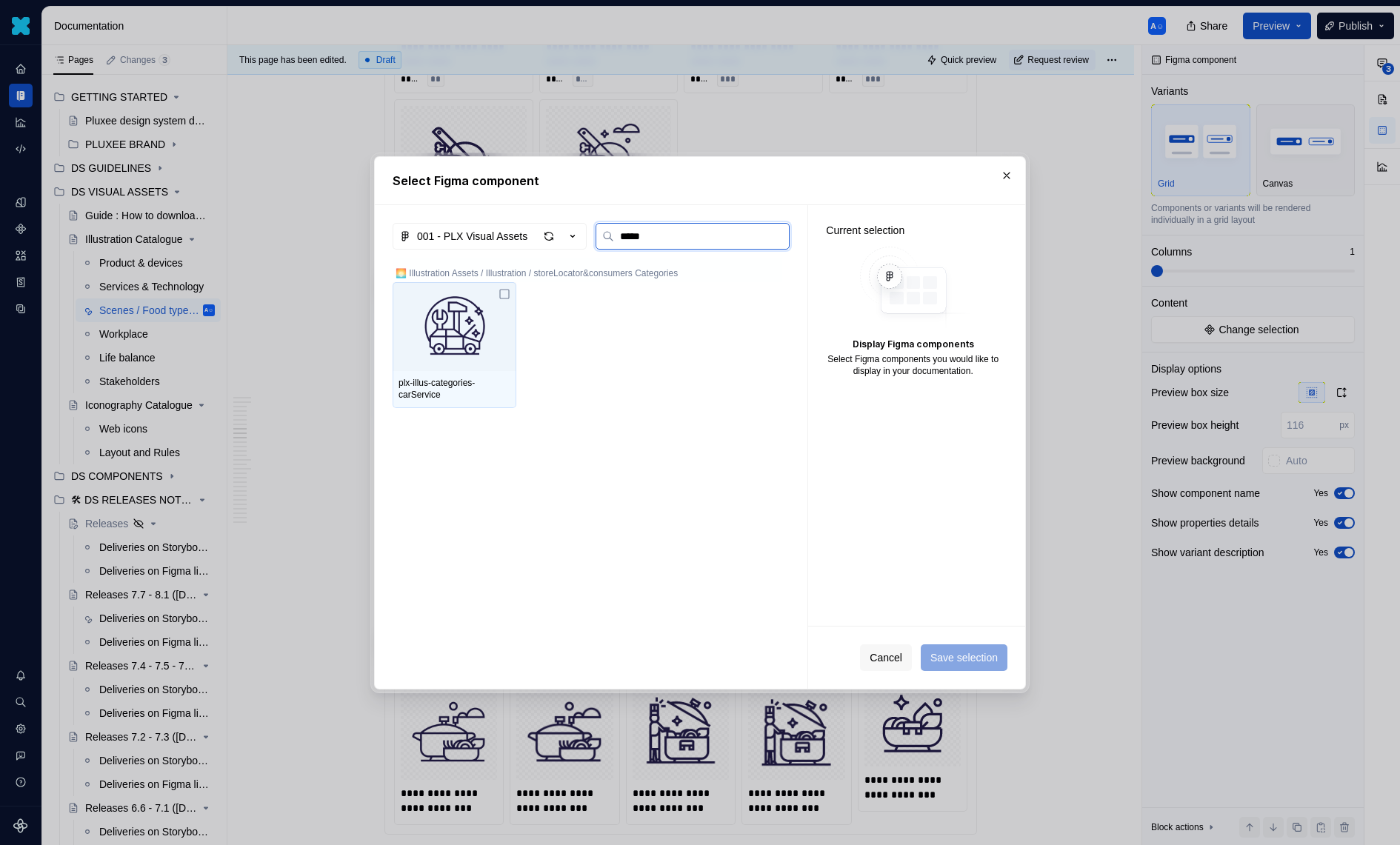
type input "******"
click at [472, 295] on img at bounding box center [455, 326] width 112 height 77
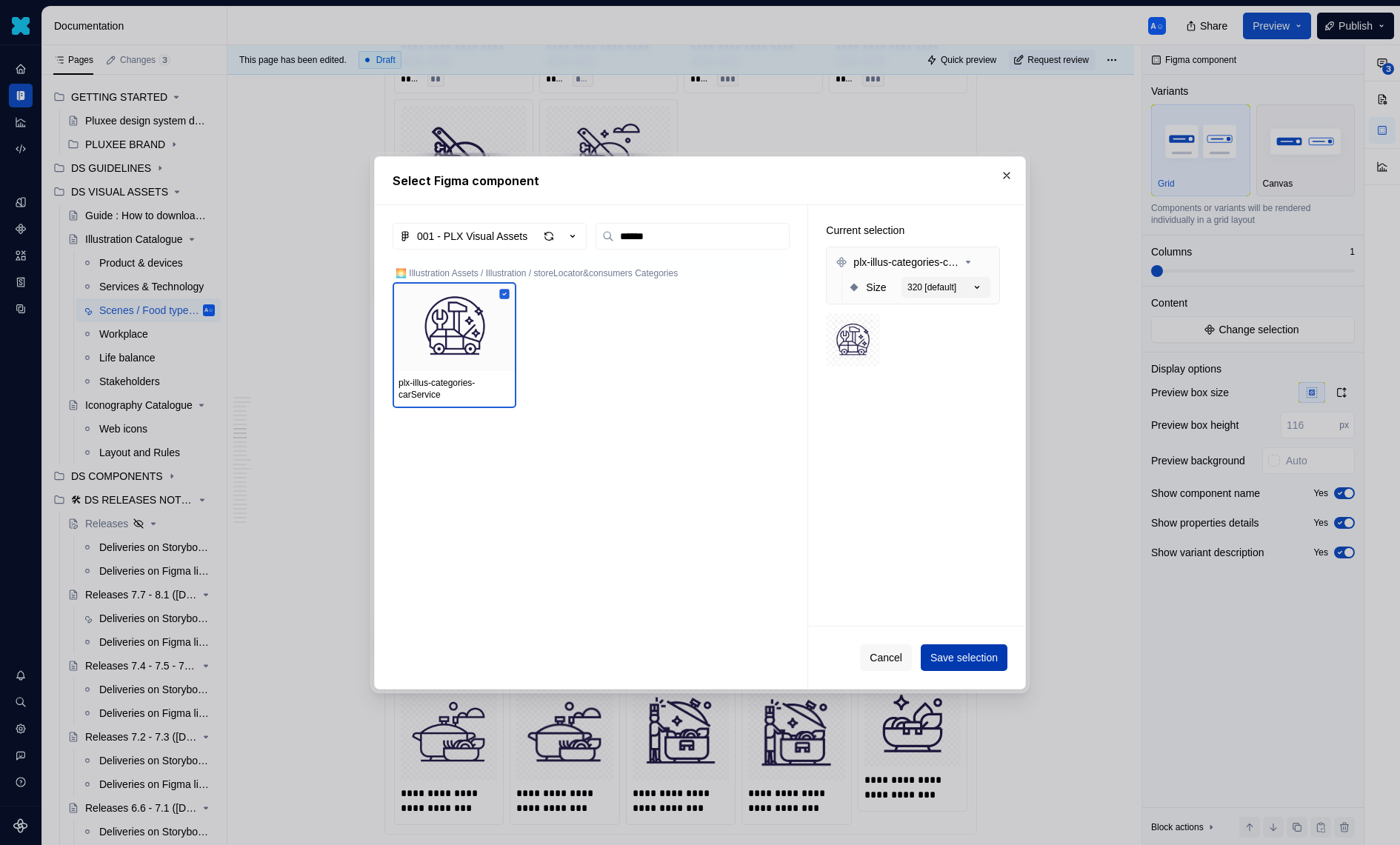
click at [980, 649] on button "Save selection" at bounding box center [964, 658] width 87 height 26
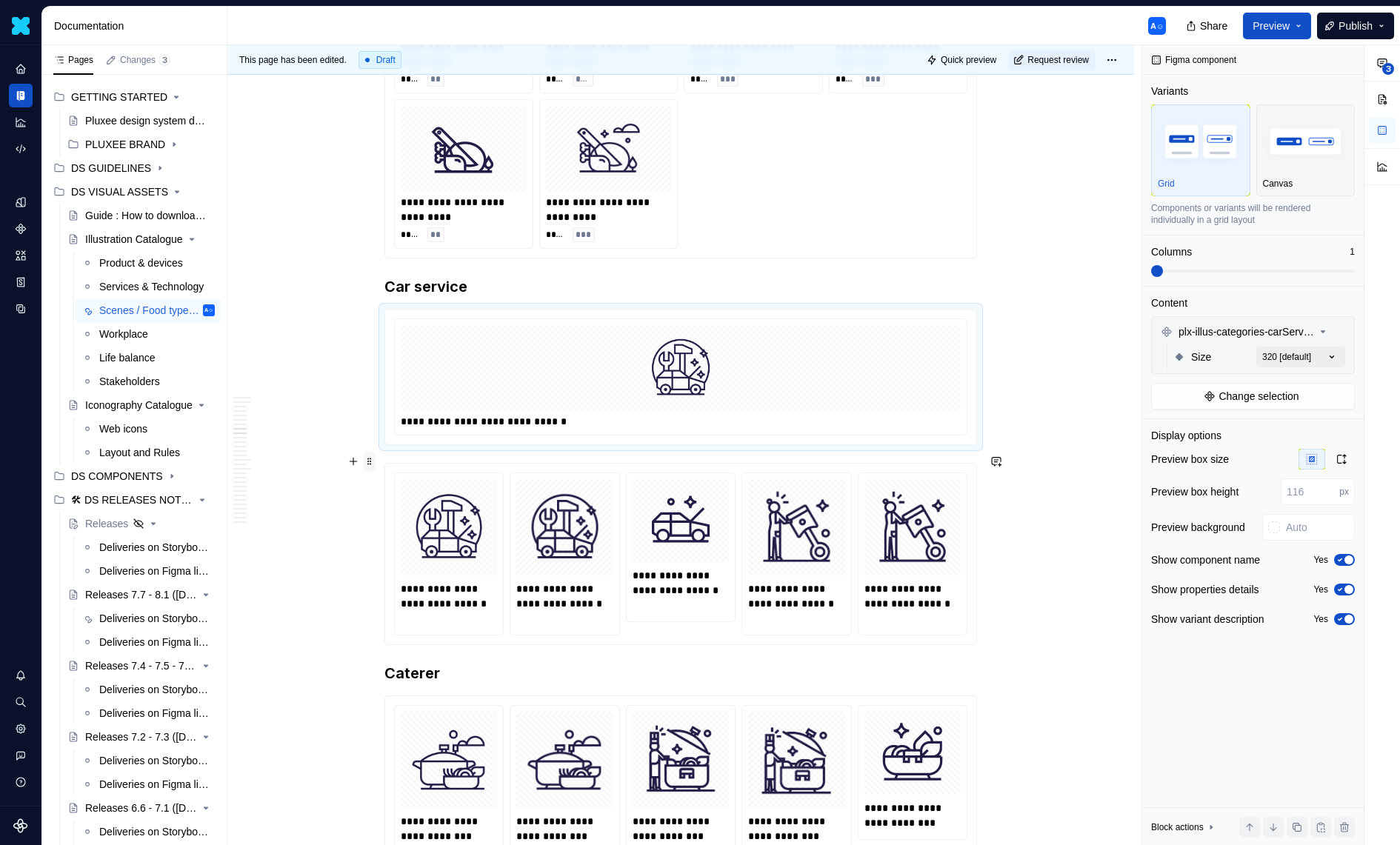
click at [370, 455] on span at bounding box center [369, 462] width 12 height 21
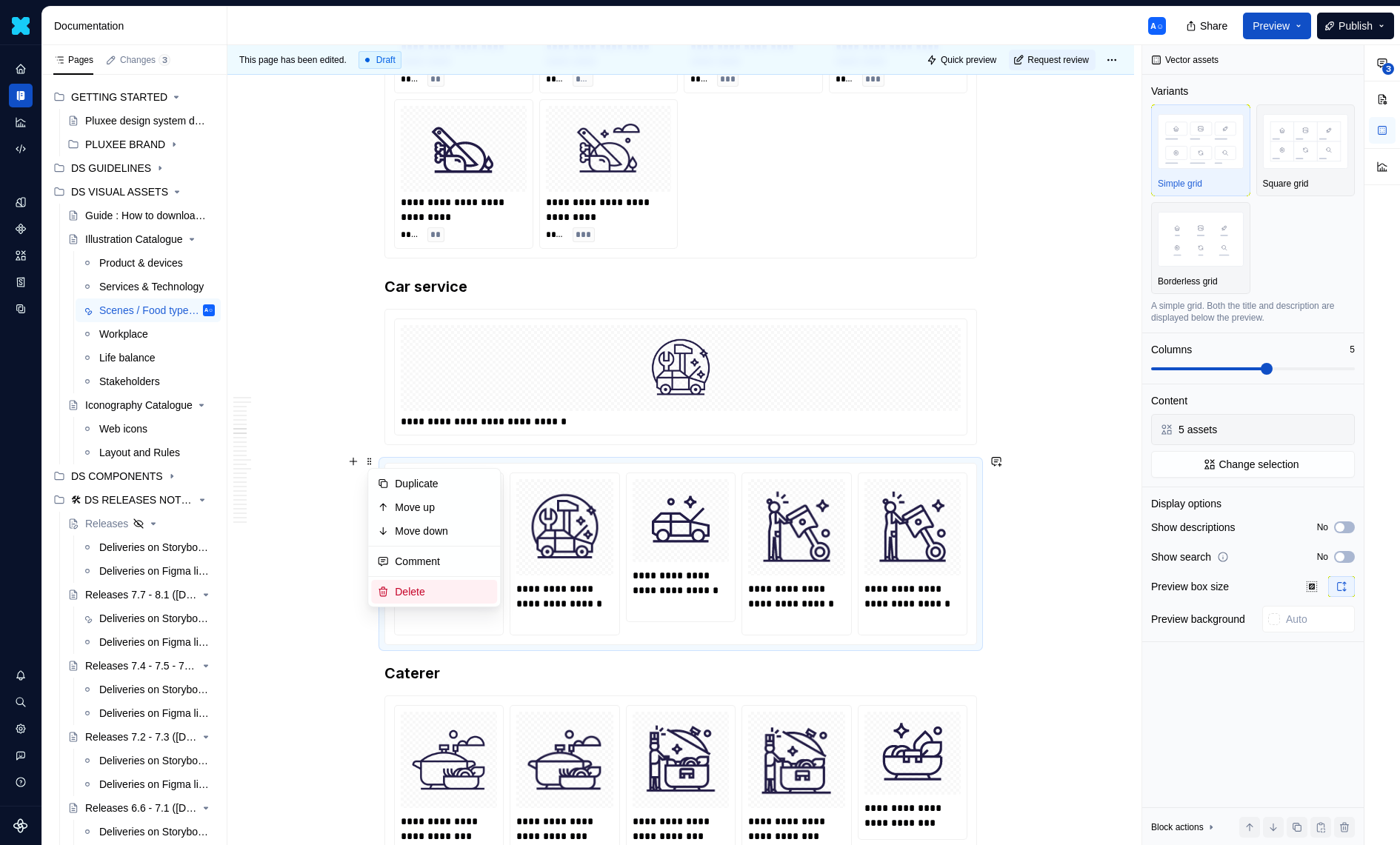
click at [431, 585] on div "Delete" at bounding box center [443, 592] width 96 height 15
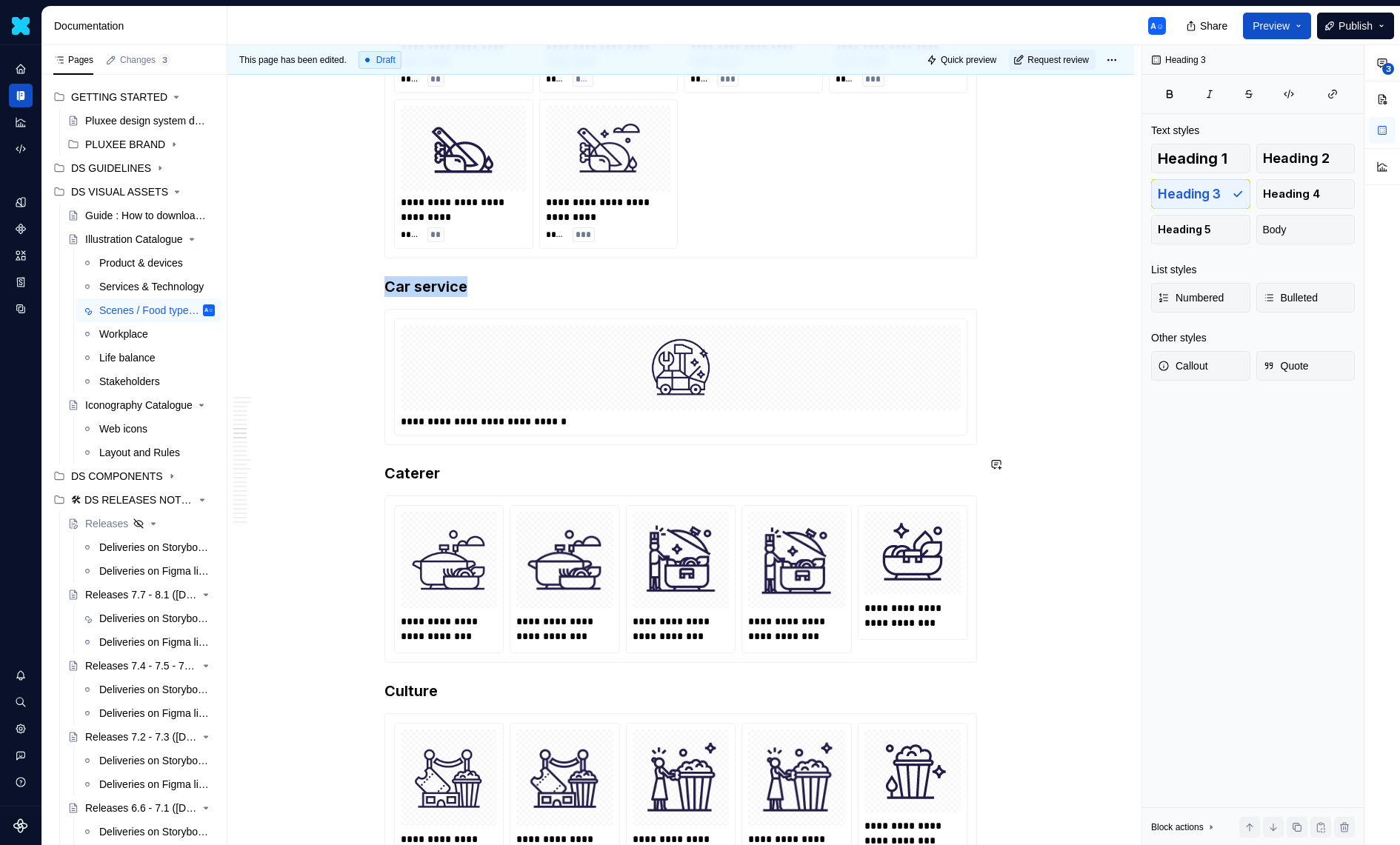
click at [541, 381] on div at bounding box center [680, 368] width 560 height 86
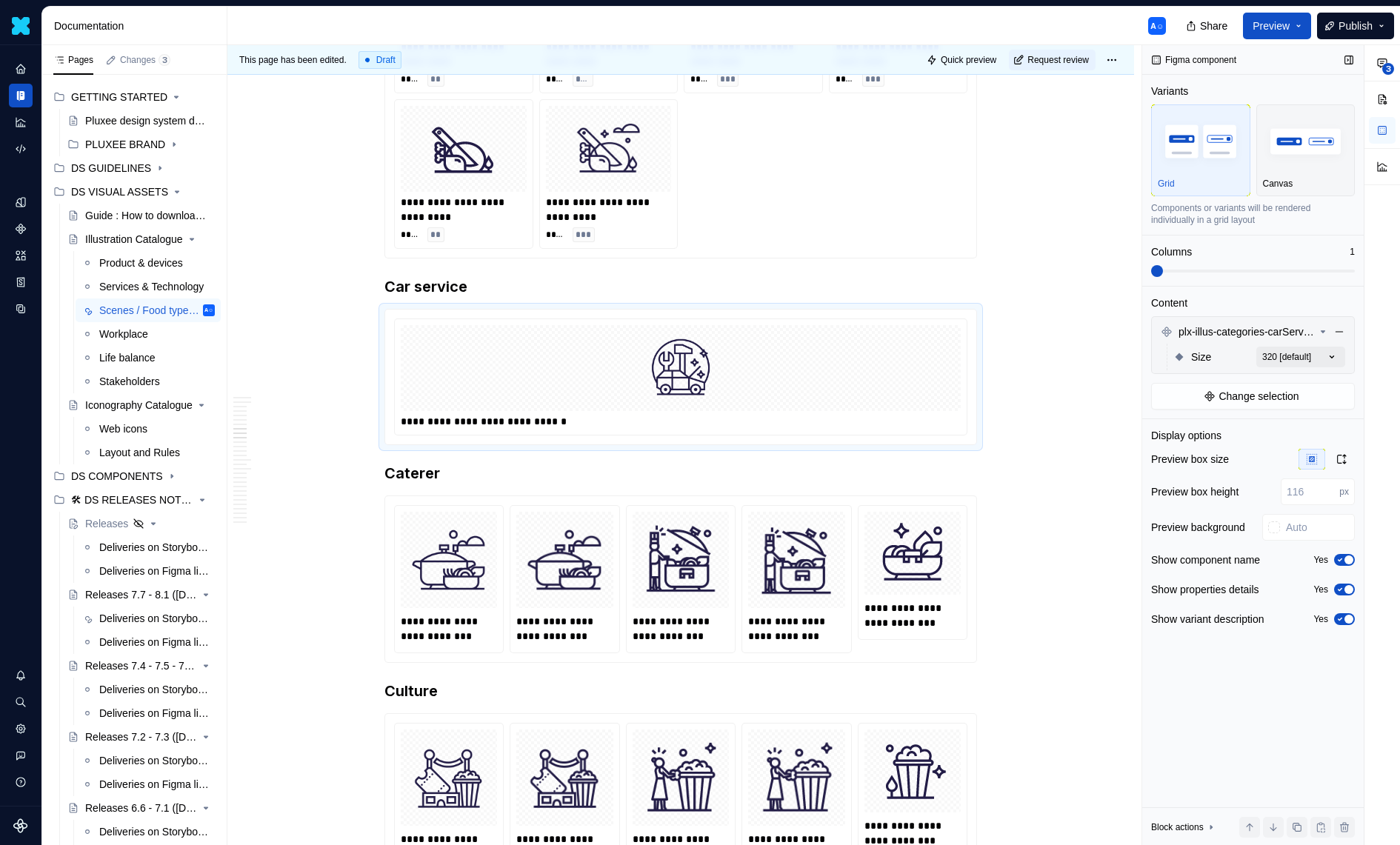
click at [1287, 355] on div "**********" at bounding box center [1271, 445] width 258 height 801
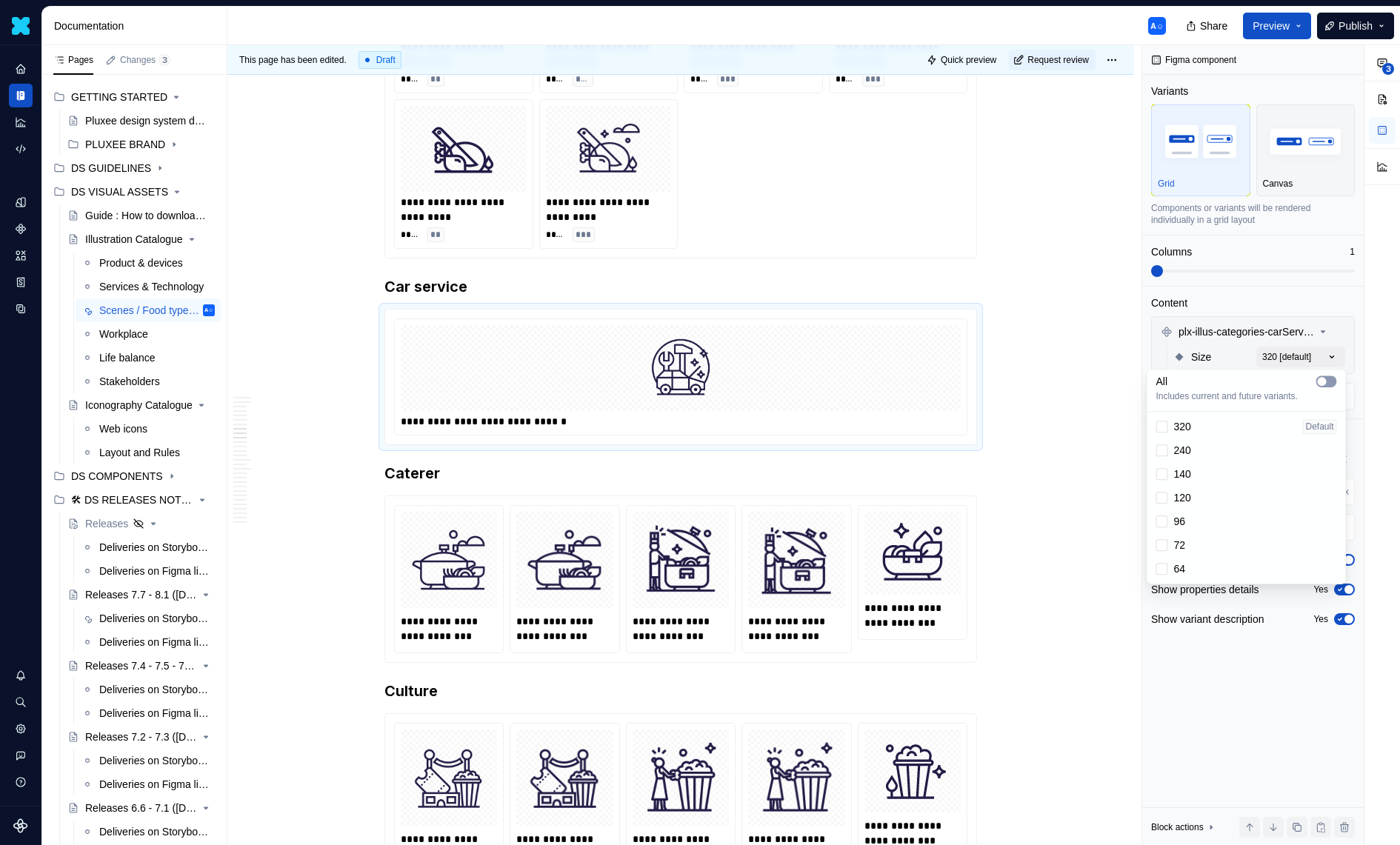
click at [1323, 385] on icon "button" at bounding box center [1322, 381] width 12 height 9
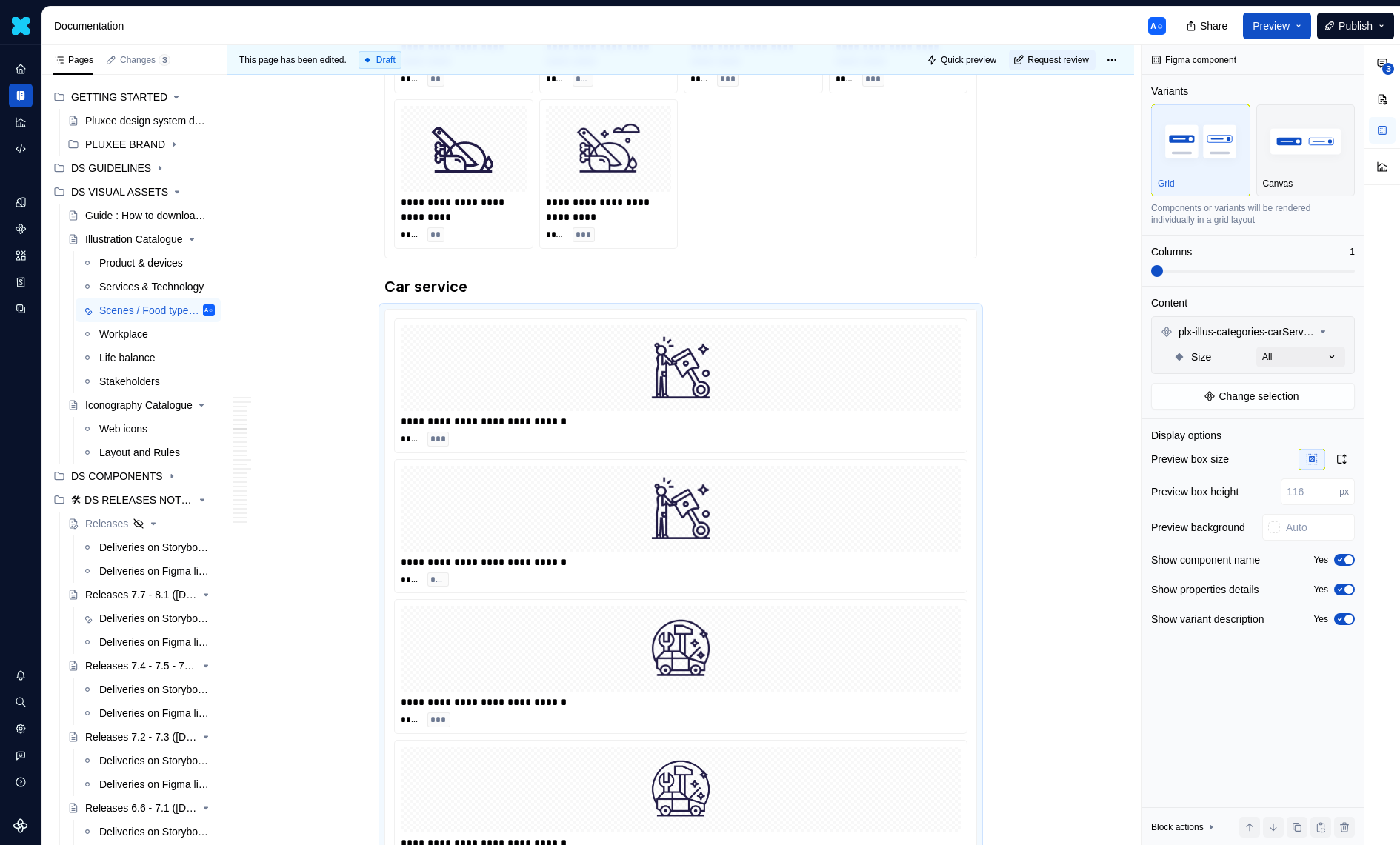
click at [1282, 263] on div "**********" at bounding box center [1271, 445] width 258 height 801
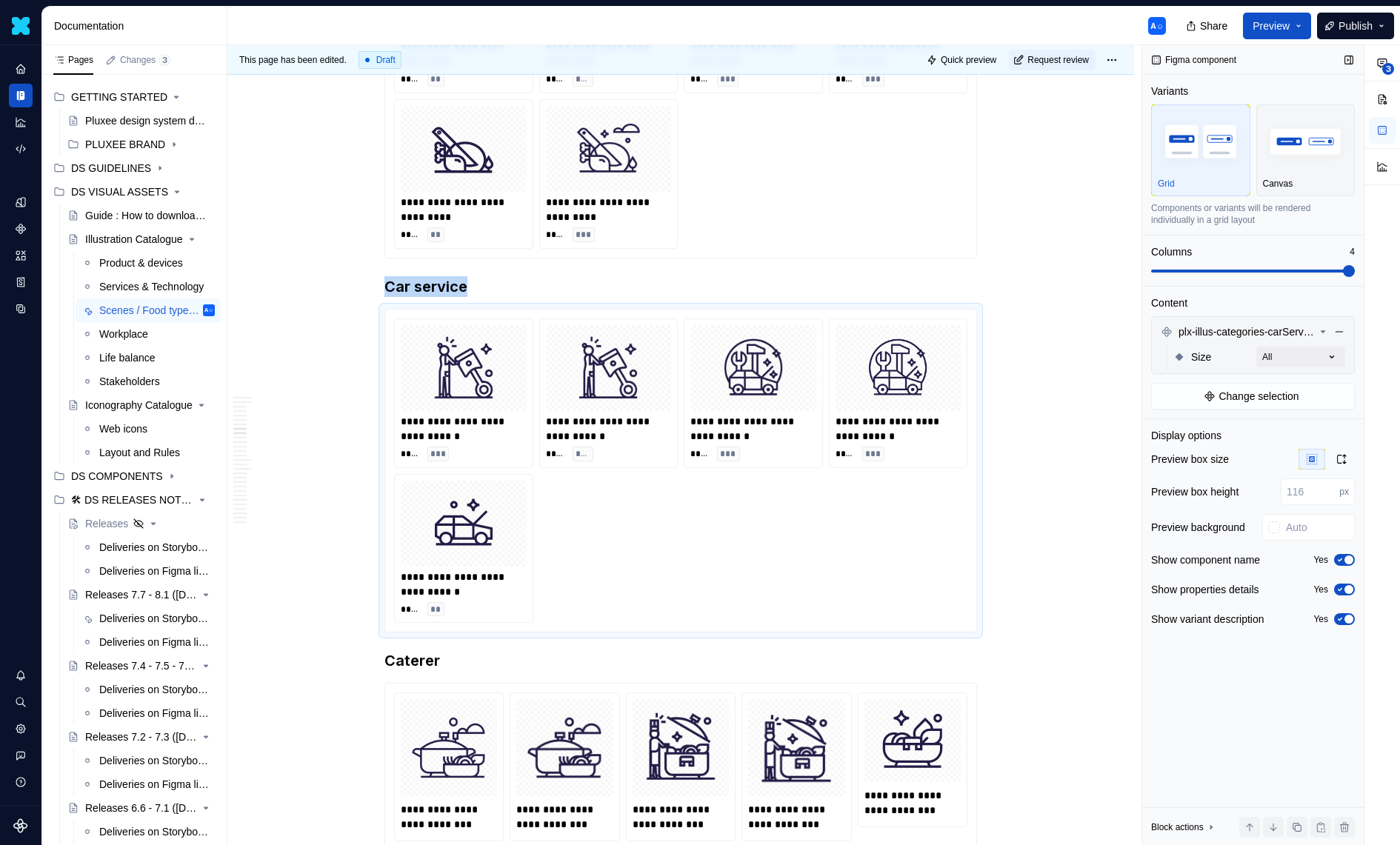
click at [1345, 270] on span at bounding box center [1252, 271] width 204 height 3
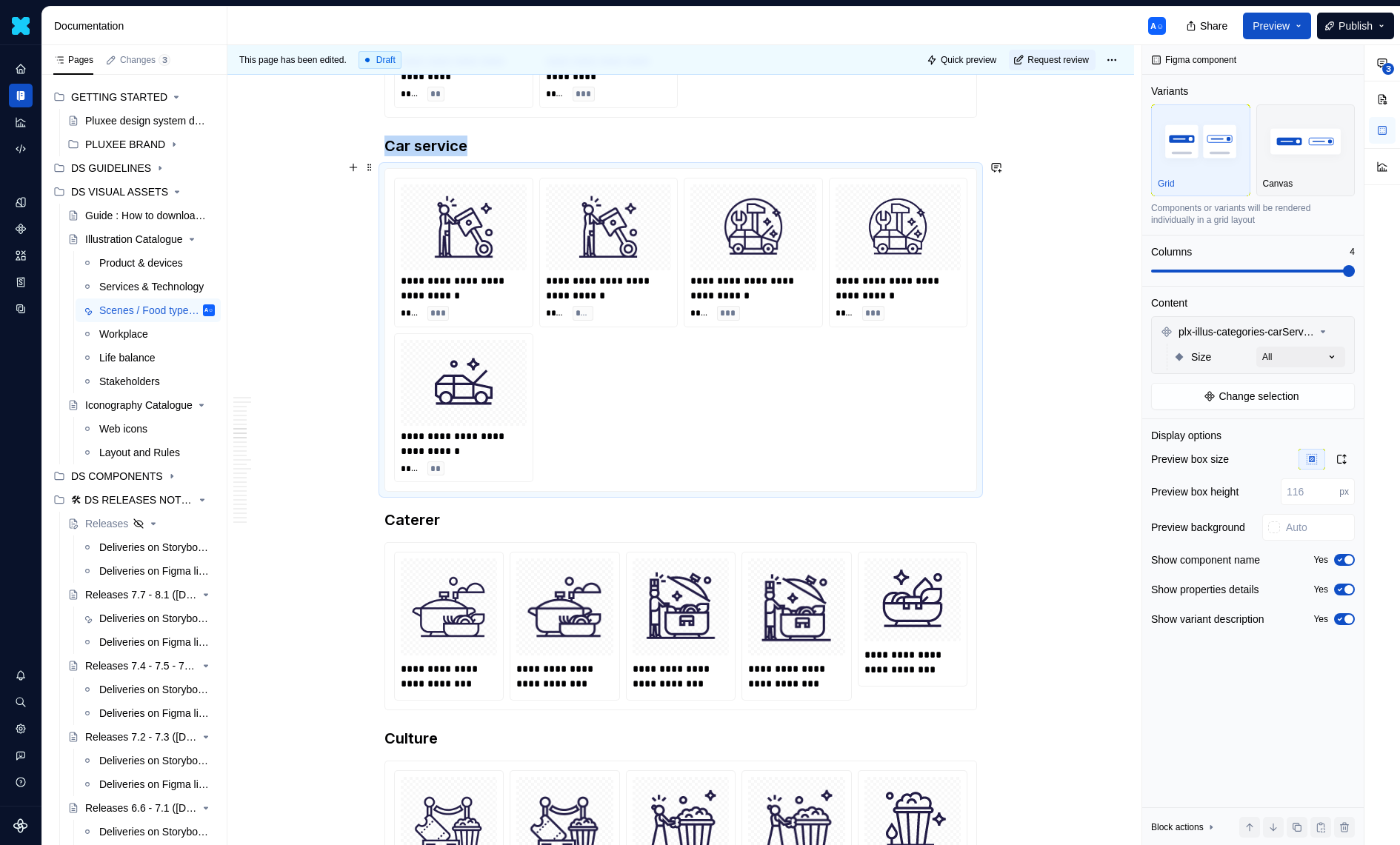
scroll to position [2918, 0]
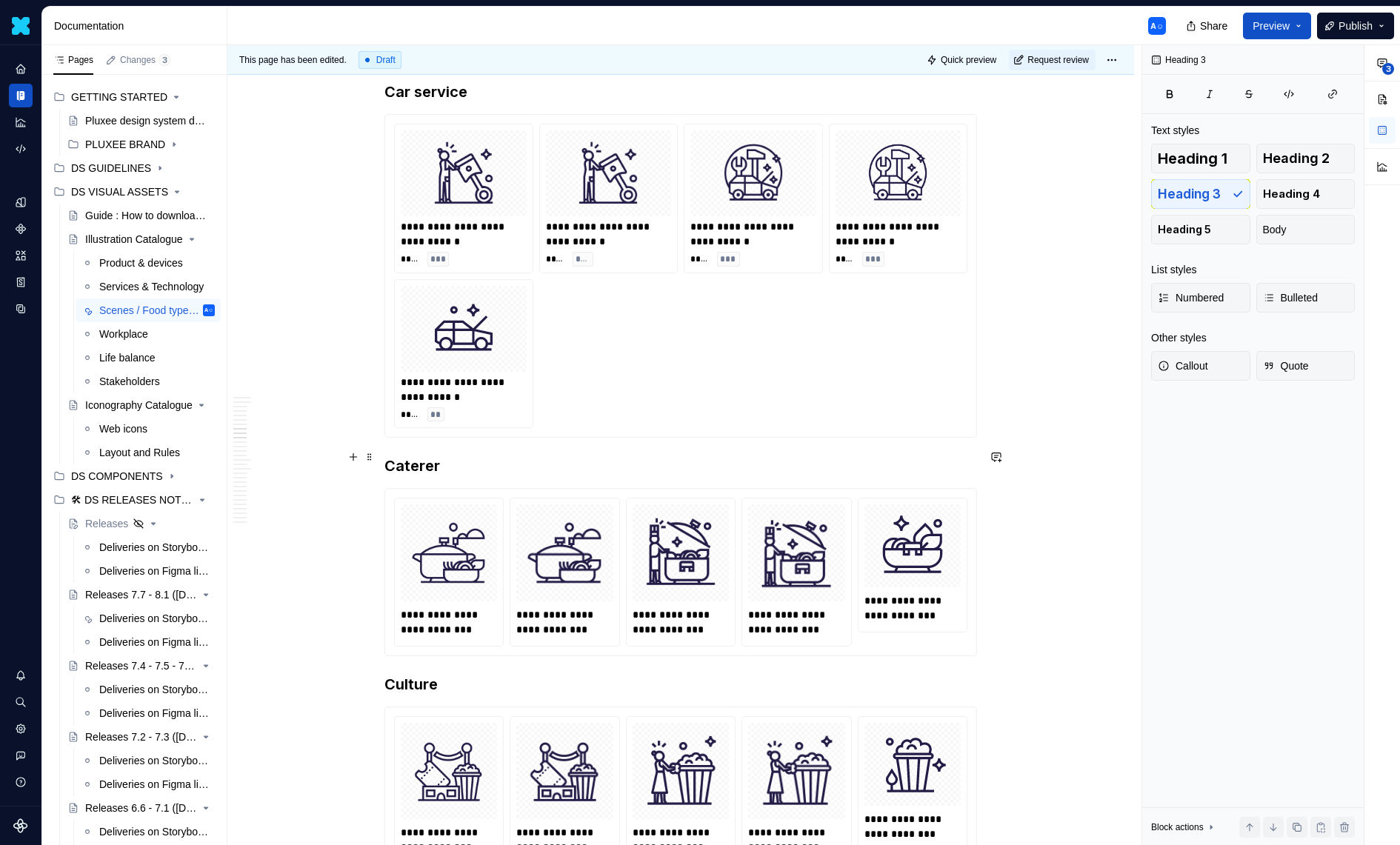
click at [498, 463] on h3 "Caterer" at bounding box center [680, 465] width 592 height 21
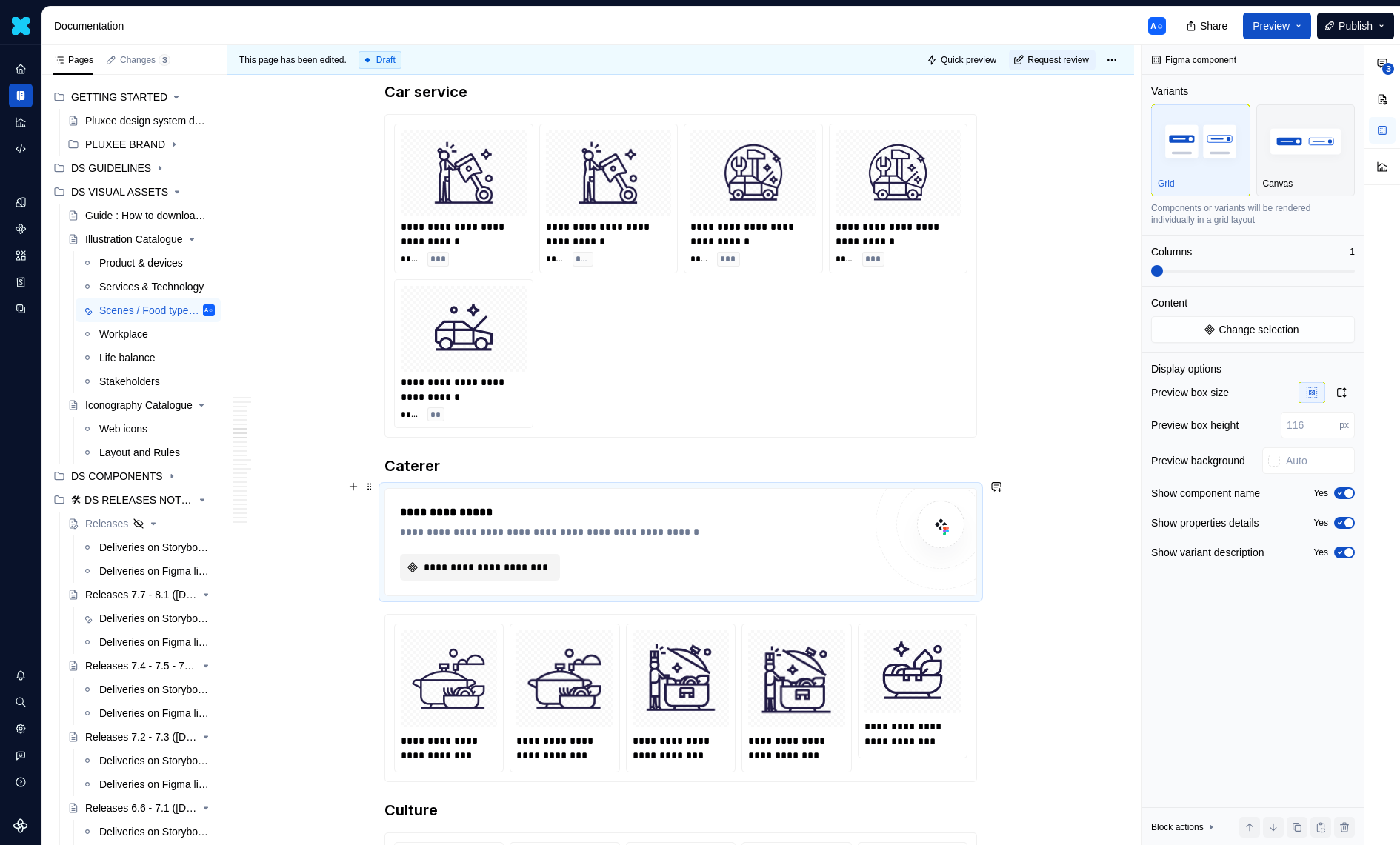
click at [467, 564] on button "**********" at bounding box center [480, 567] width 160 height 26
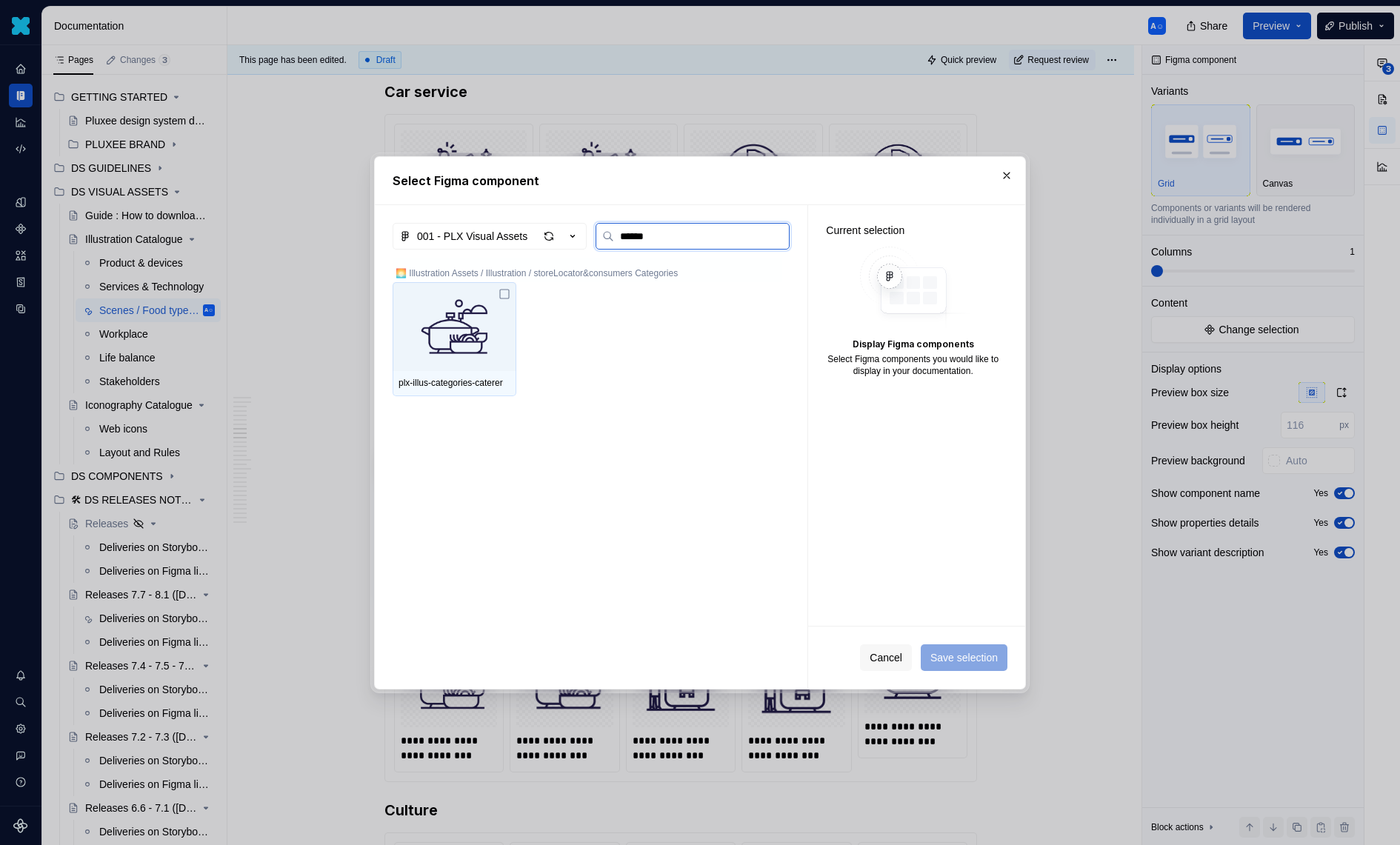
type input "*******"
click at [499, 305] on img at bounding box center [455, 326] width 112 height 77
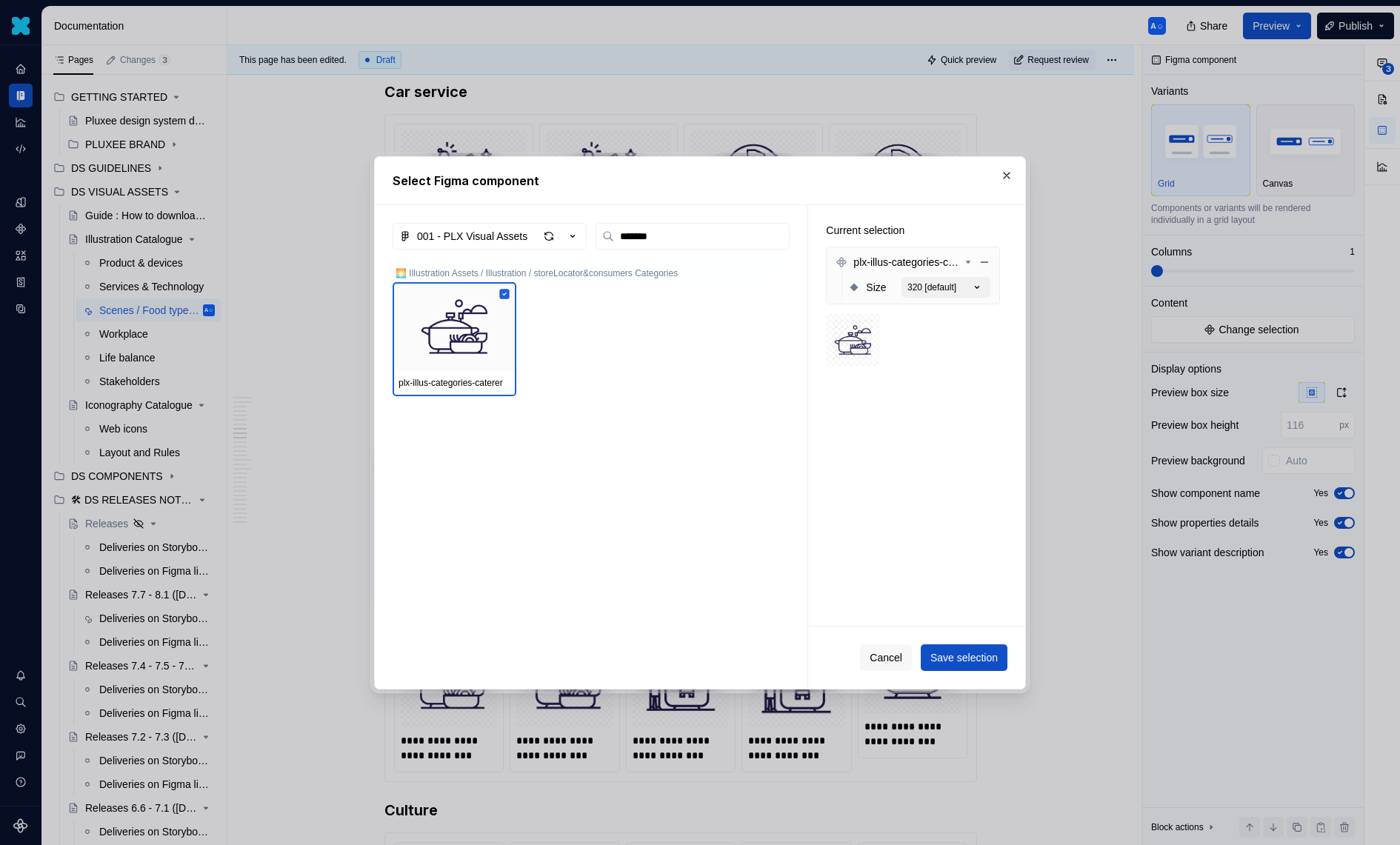
click at [990, 294] on button "320 [default]" at bounding box center [945, 287] width 89 height 21
click at [975, 653] on span "Save selection" at bounding box center [963, 658] width 67 height 15
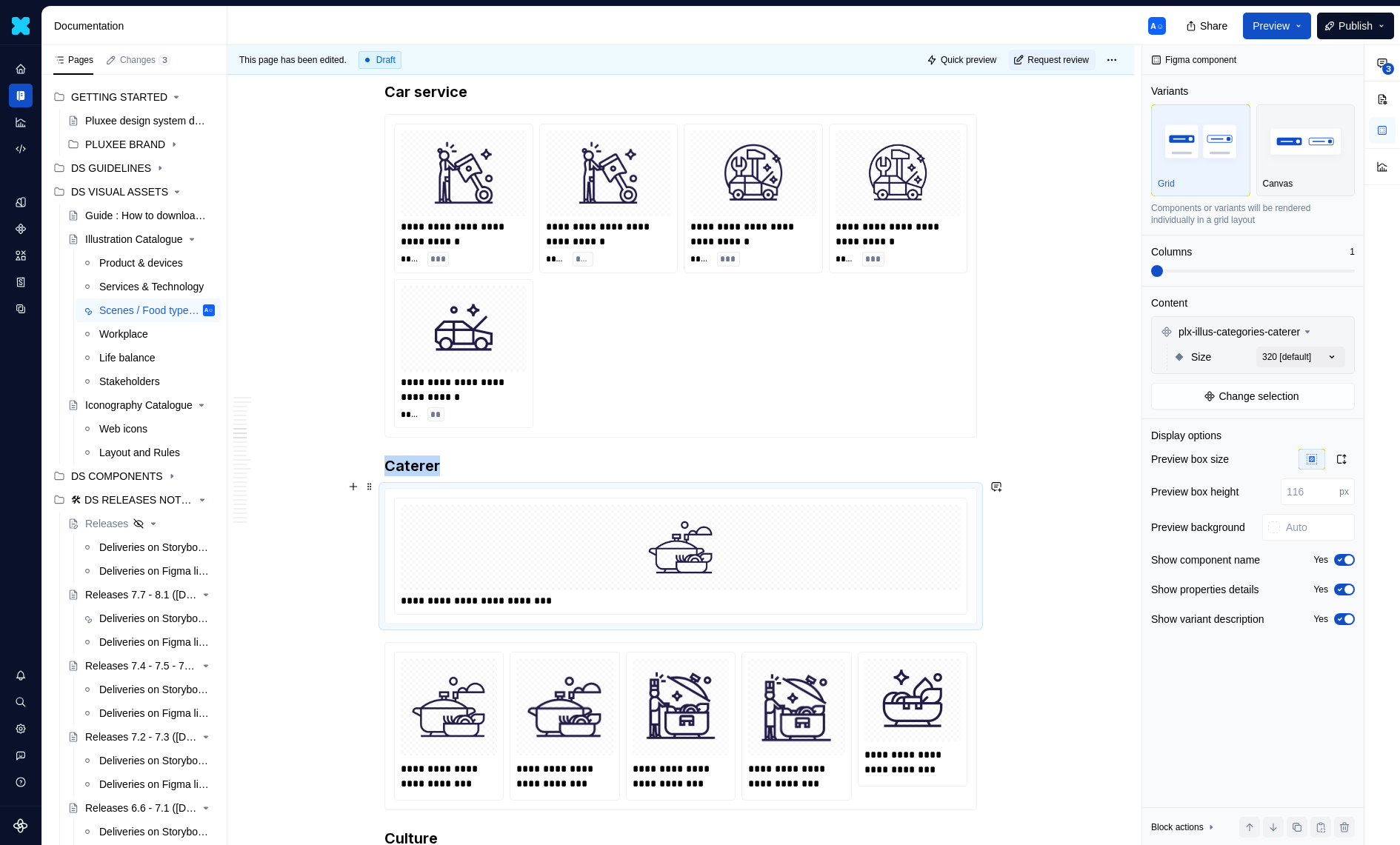
click at [958, 523] on div at bounding box center [680, 547] width 560 height 86
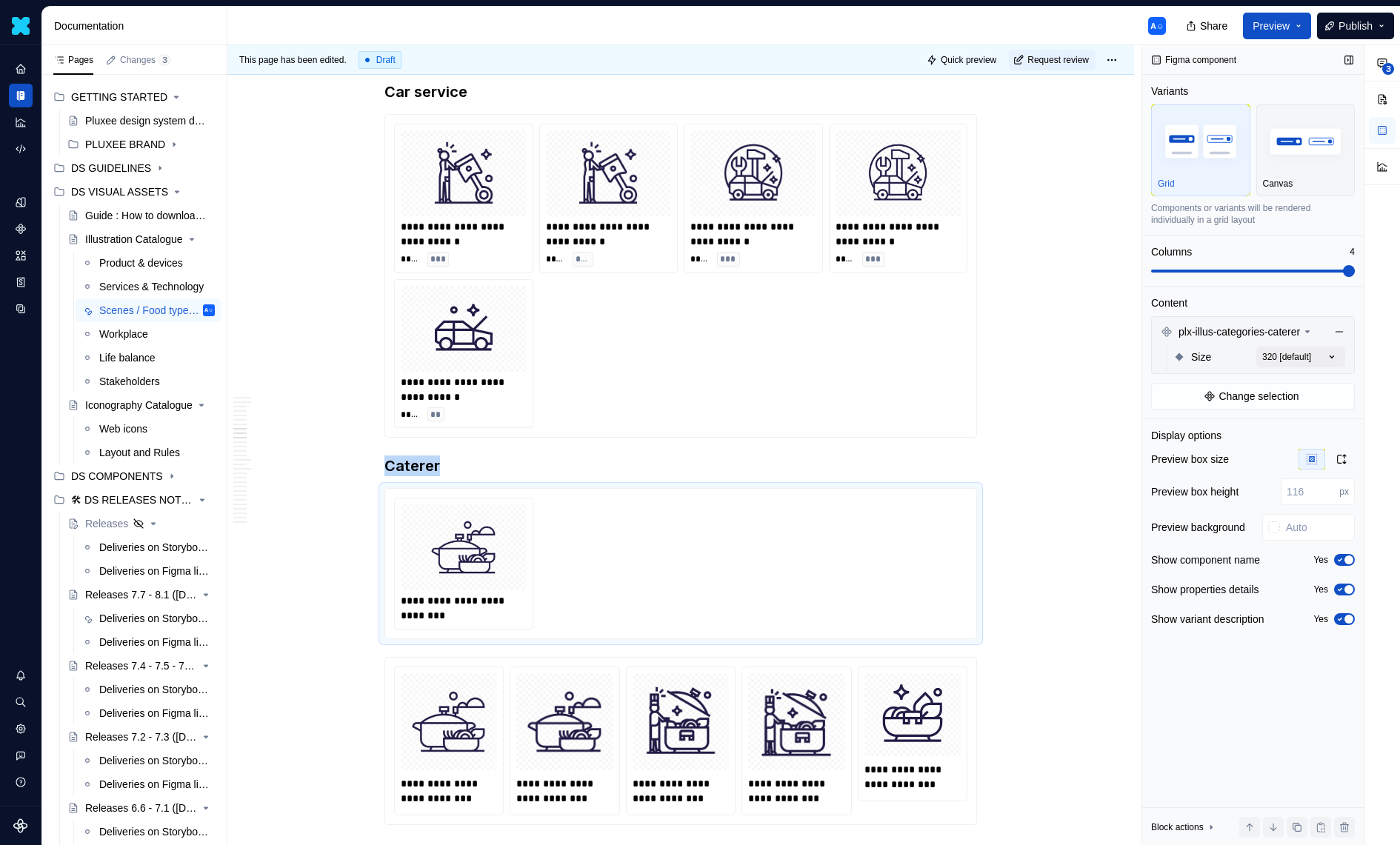
click at [1355, 270] on span at bounding box center [1252, 271] width 204 height 3
click at [1319, 359] on div "**********" at bounding box center [1271, 445] width 258 height 801
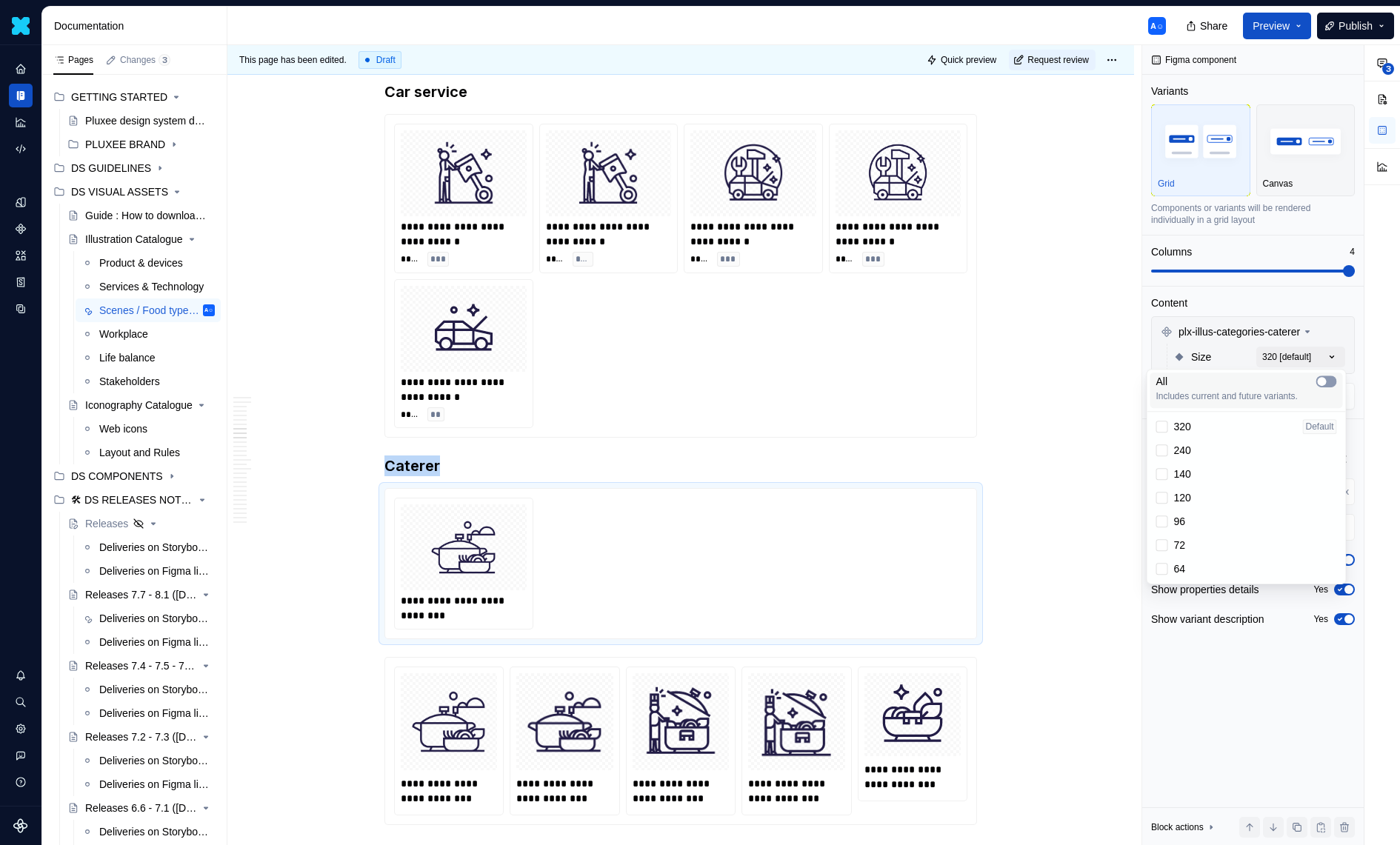
click at [1319, 379] on span "button" at bounding box center [1322, 381] width 9 height 9
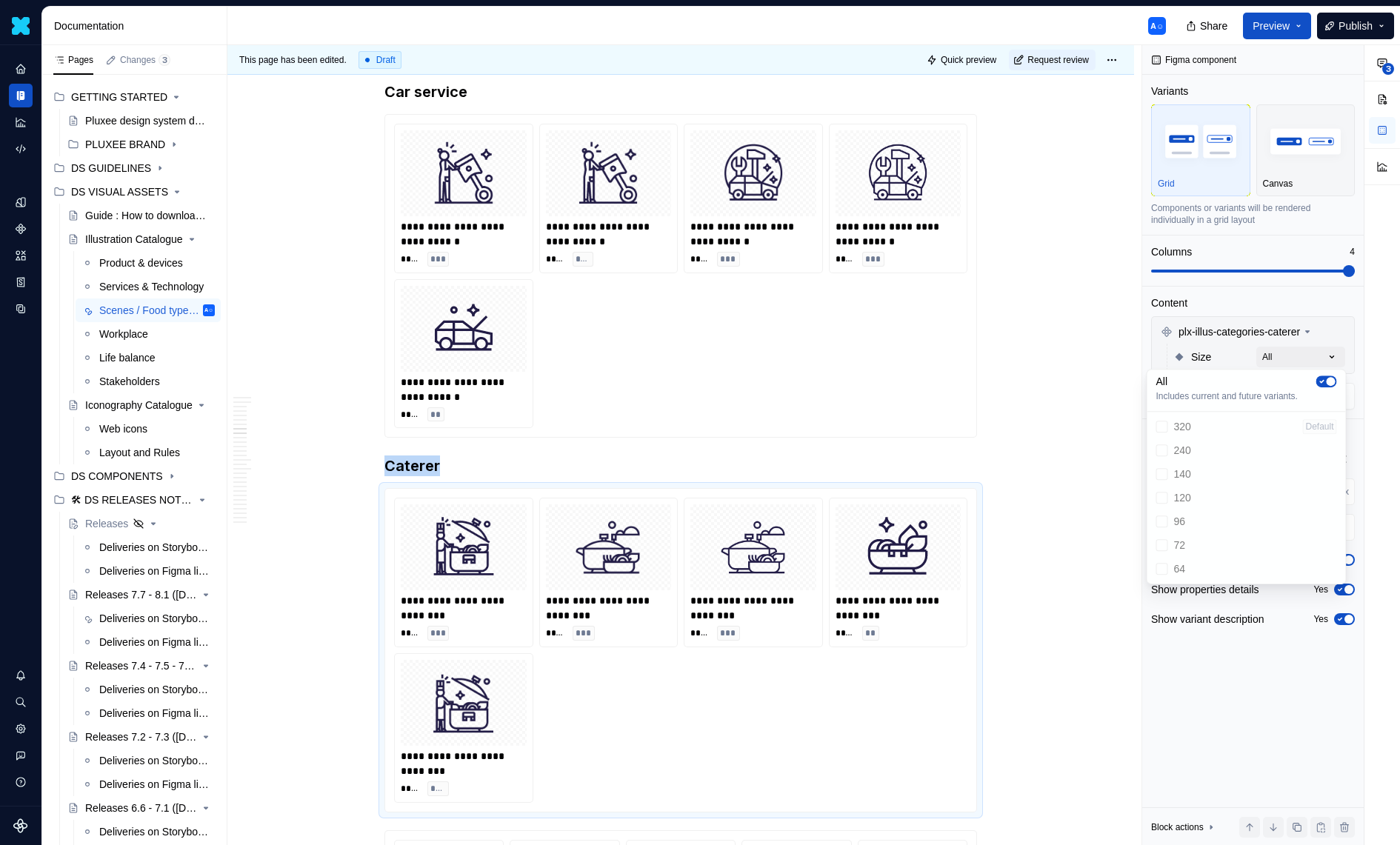
click at [729, 504] on html "Daisy A☺ Design system data Documentation A☺ Share Preview Publish Pages Change…" at bounding box center [700, 422] width 1400 height 845
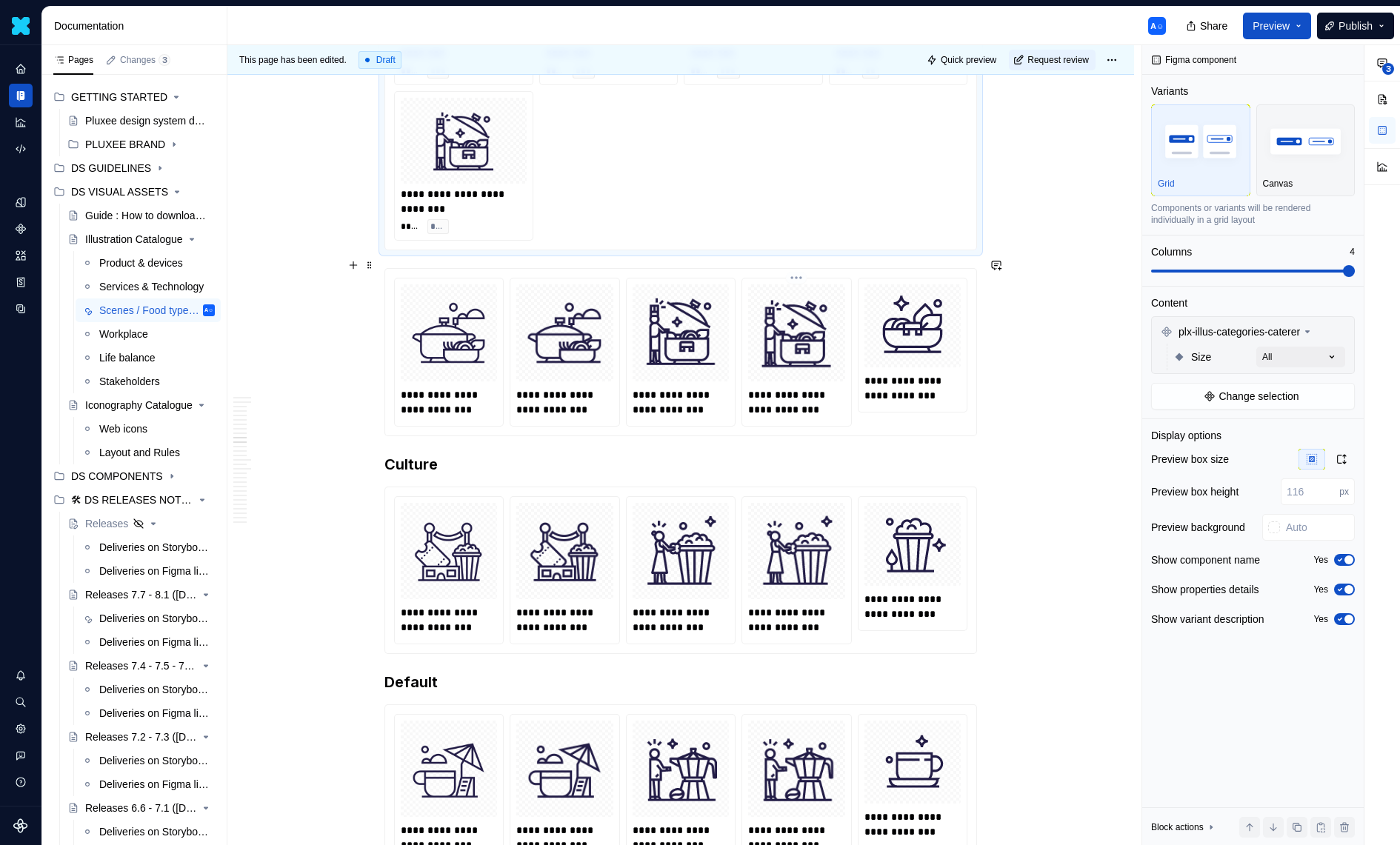
scroll to position [3319, 0]
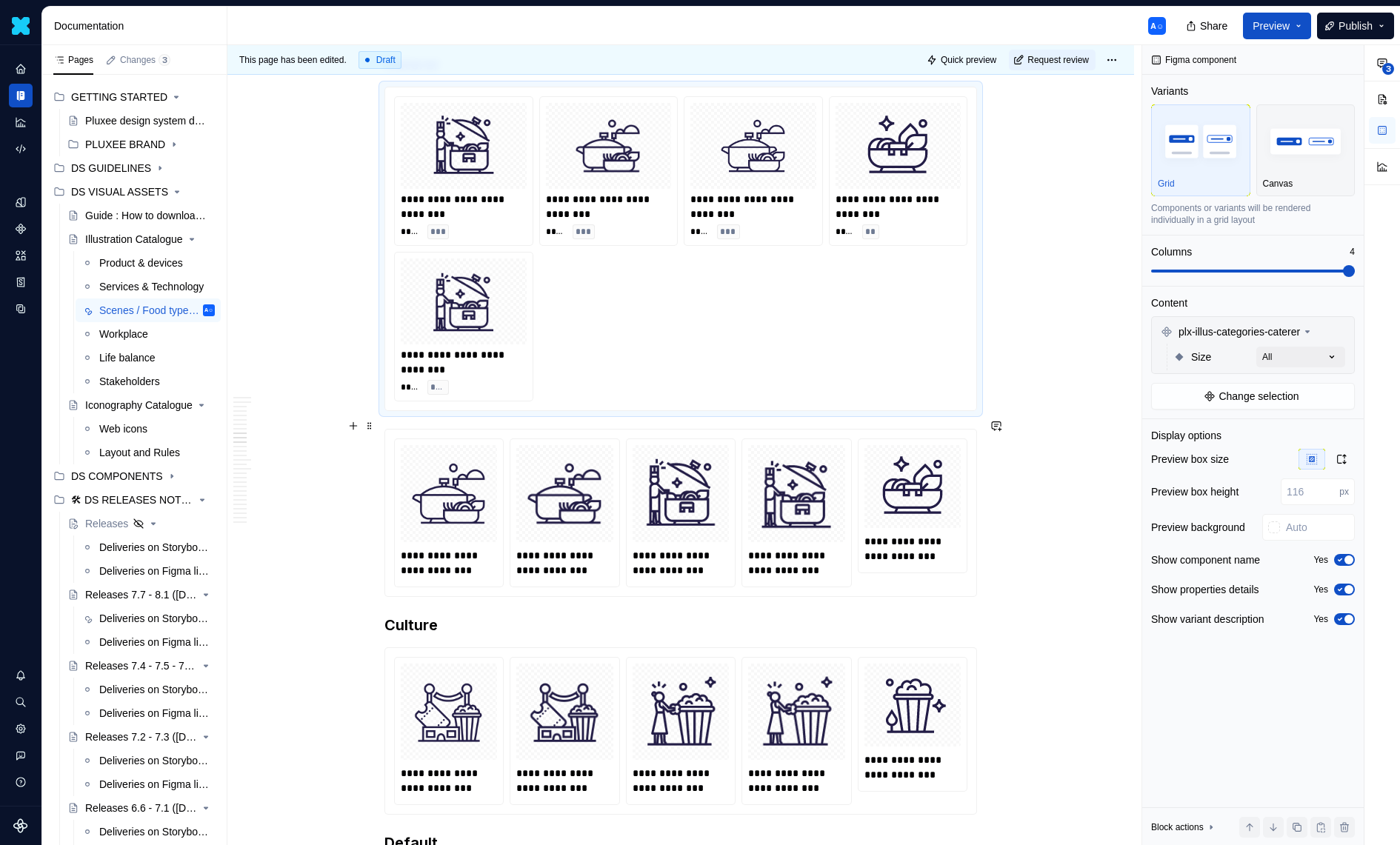
click at [384, 431] on div "**********" at bounding box center [680, 513] width 592 height 167
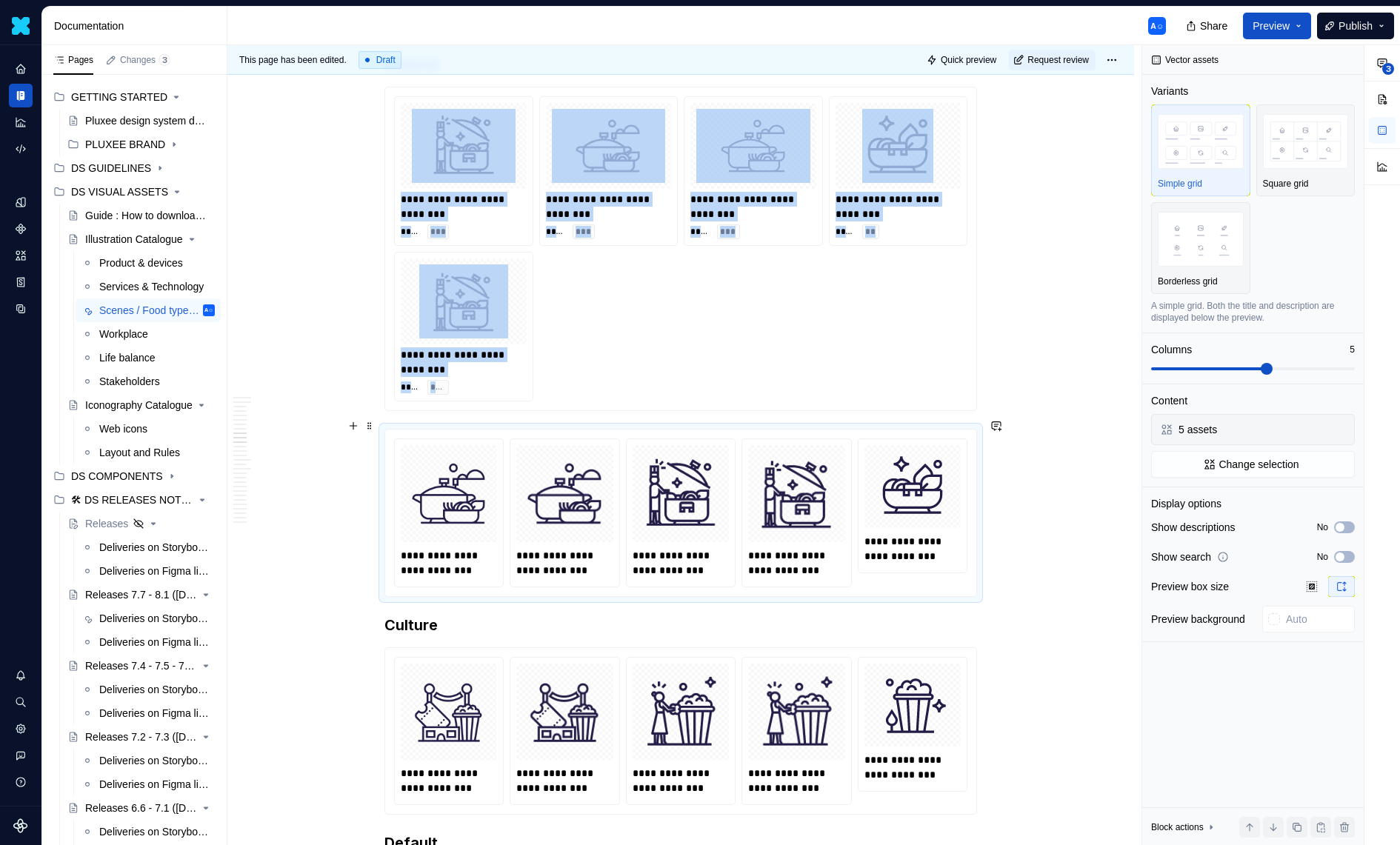
click at [372, 422] on span at bounding box center [369, 426] width 12 height 21
click at [426, 550] on div "Delete" at bounding box center [443, 556] width 96 height 15
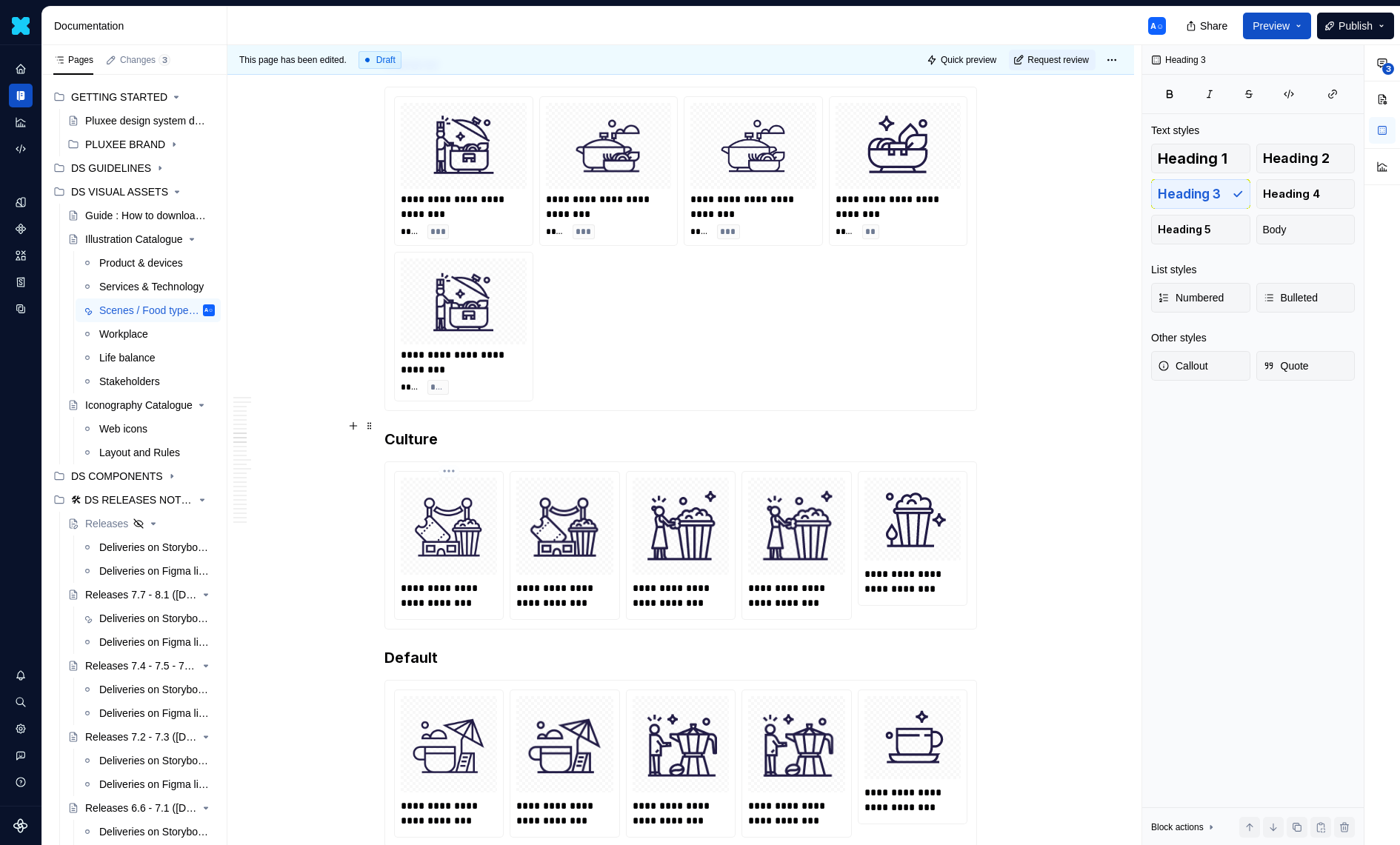
type textarea "*"
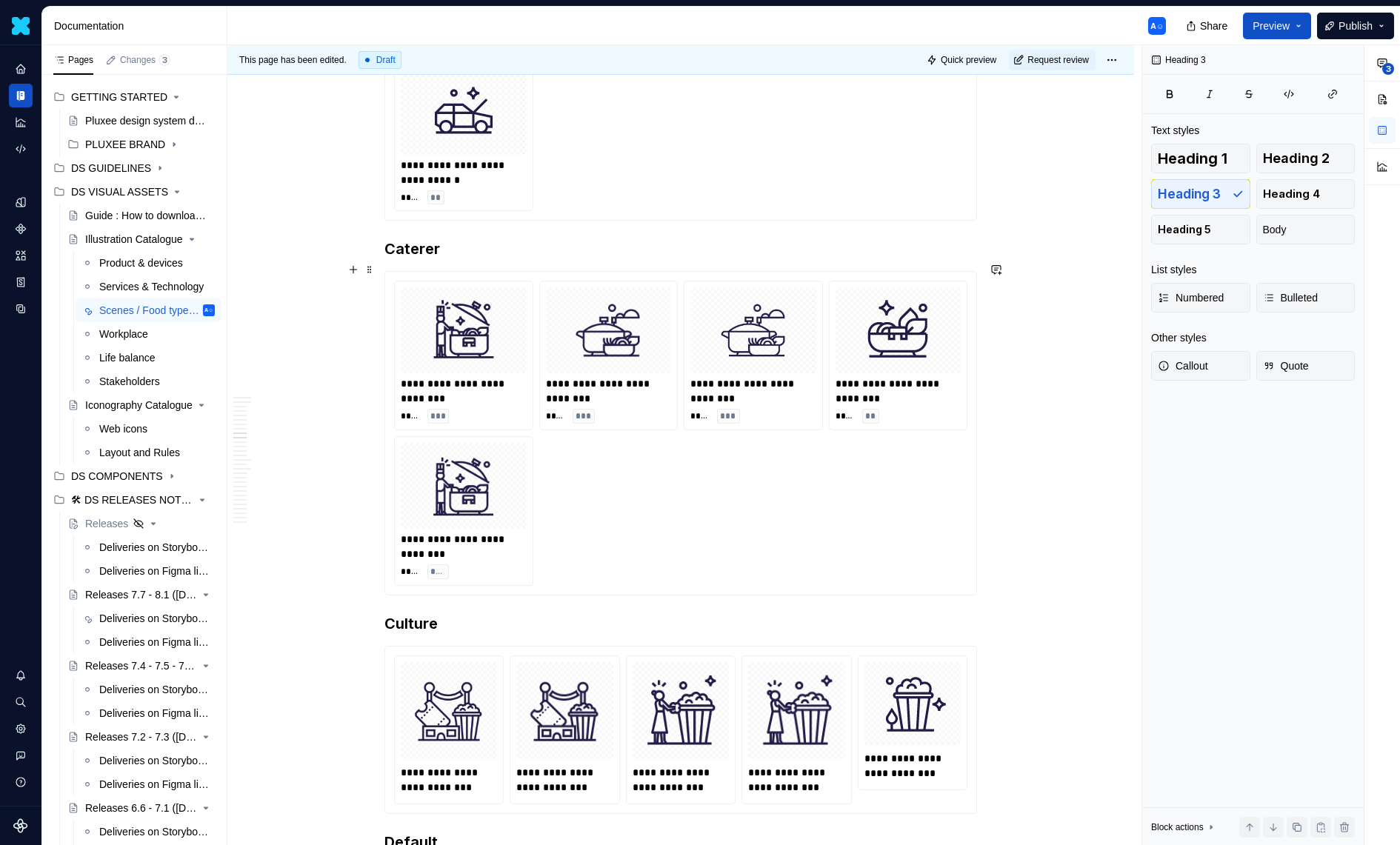
scroll to position [3316, 0]
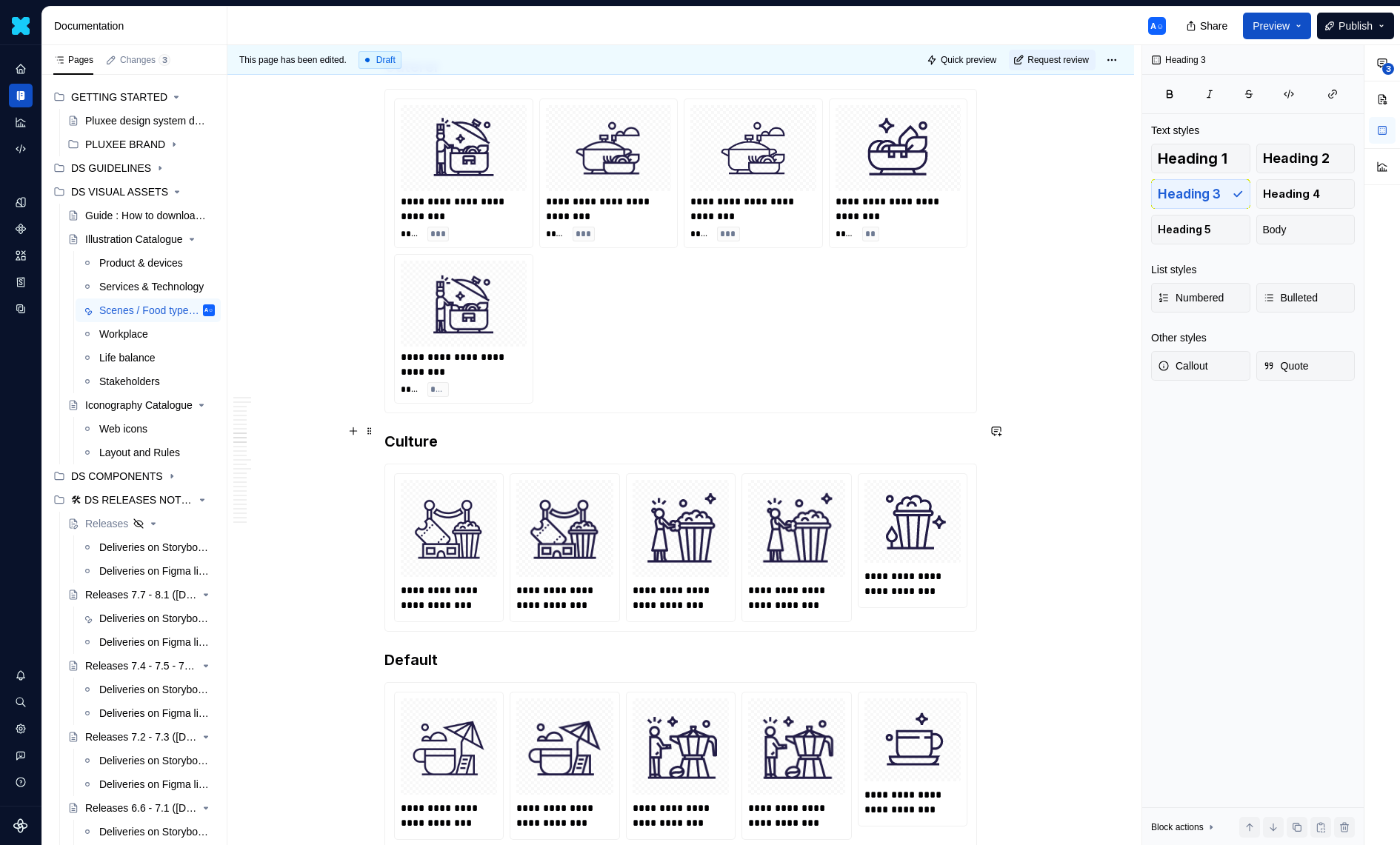
click at [522, 431] on h3 "Culture" at bounding box center [680, 441] width 592 height 21
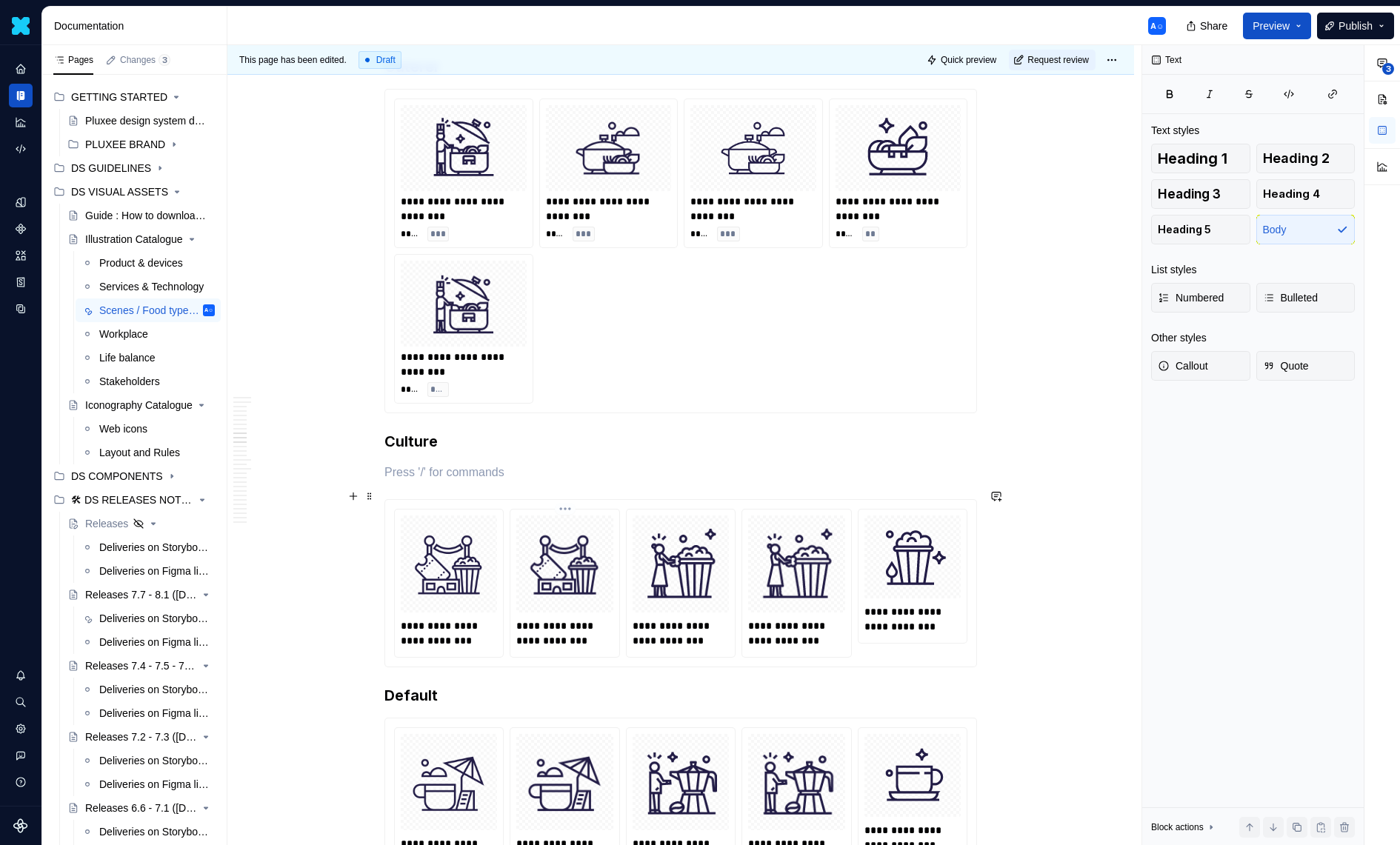
click at [521, 548] on div at bounding box center [564, 564] width 96 height 96
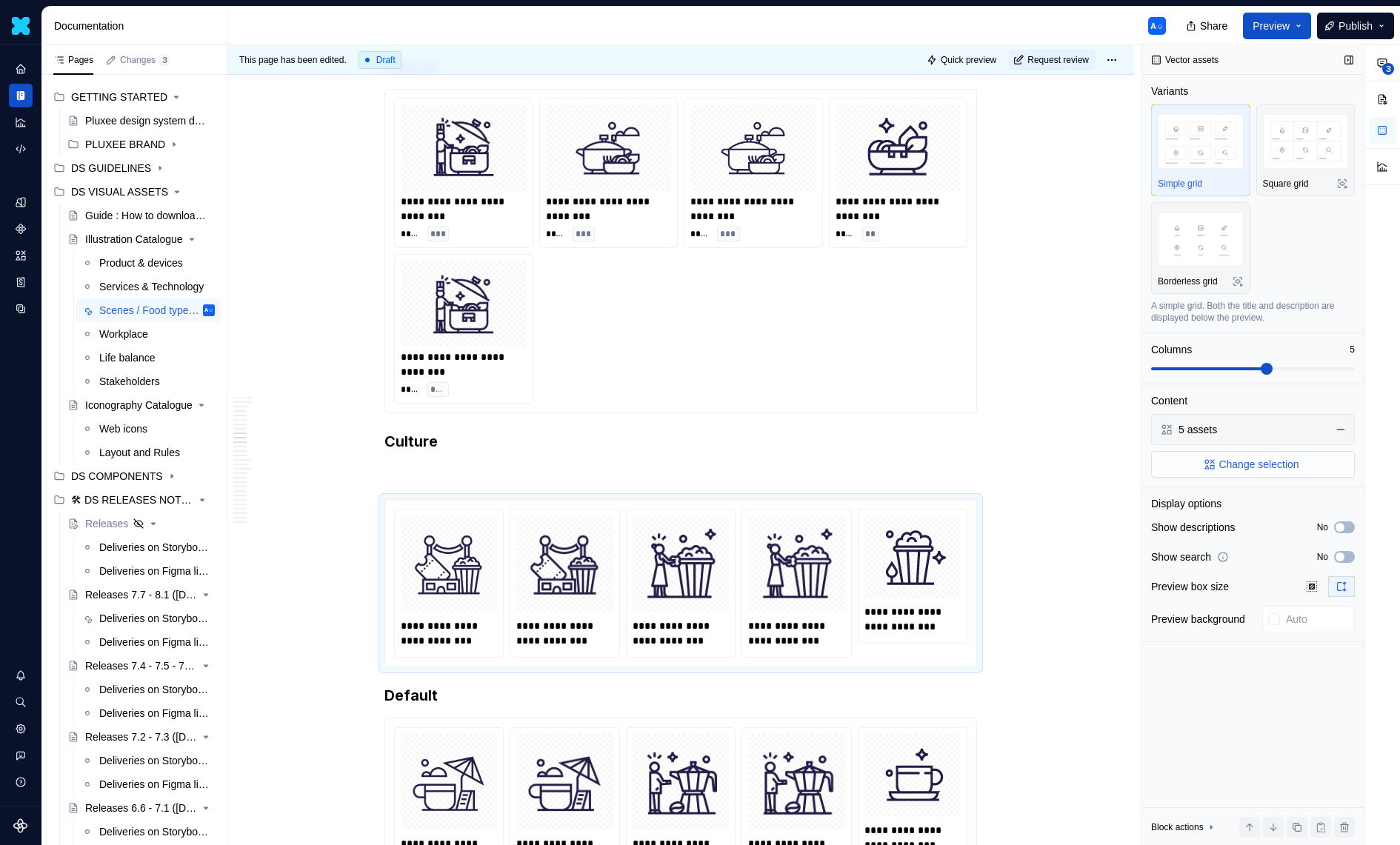
click at [1316, 458] on button "Change selection" at bounding box center [1252, 465] width 204 height 26
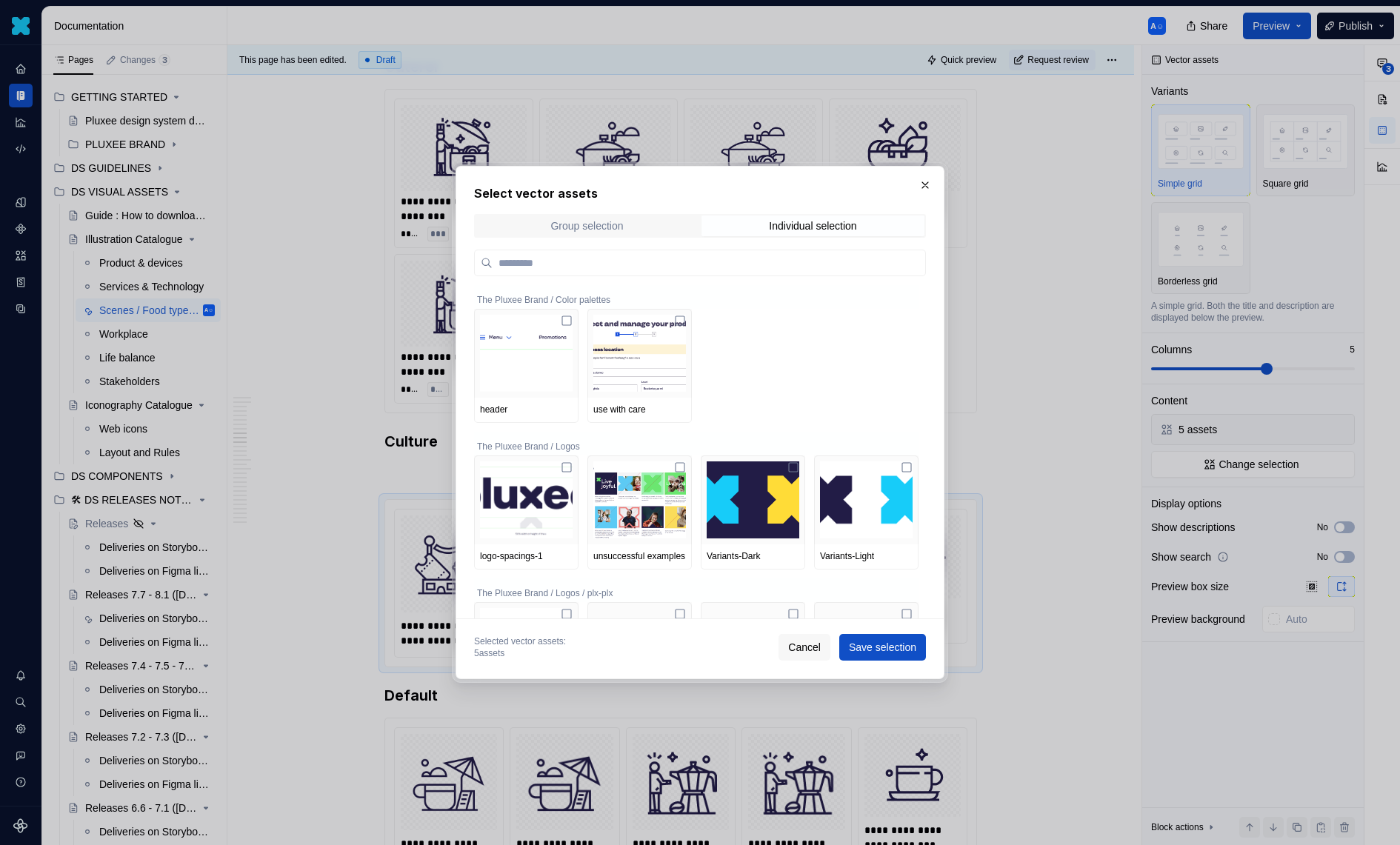
click at [610, 228] on div "Group selection" at bounding box center [587, 225] width 73 height 12
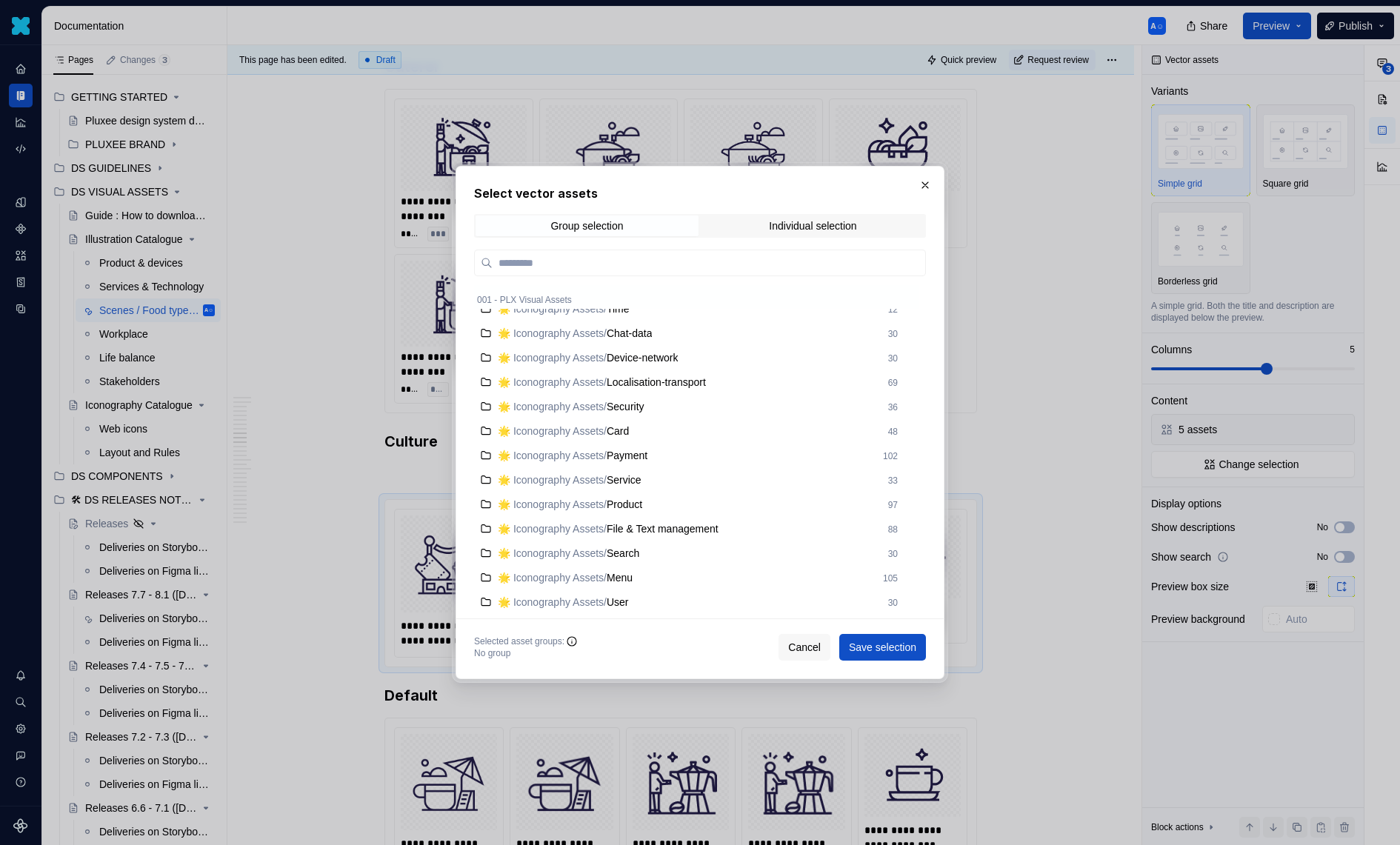
scroll to position [0, 0]
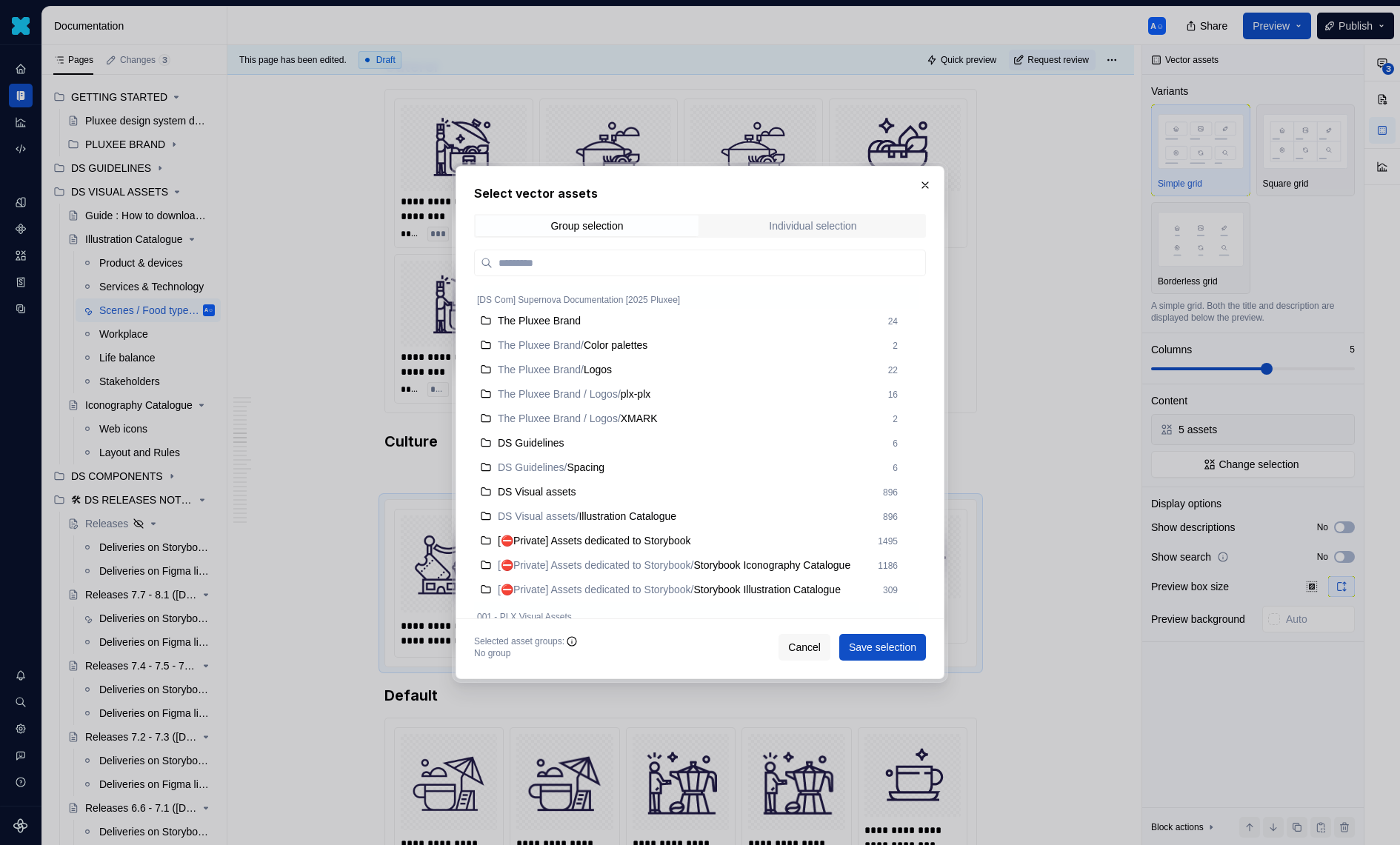
click at [763, 215] on span "Individual selection" at bounding box center [813, 225] width 223 height 21
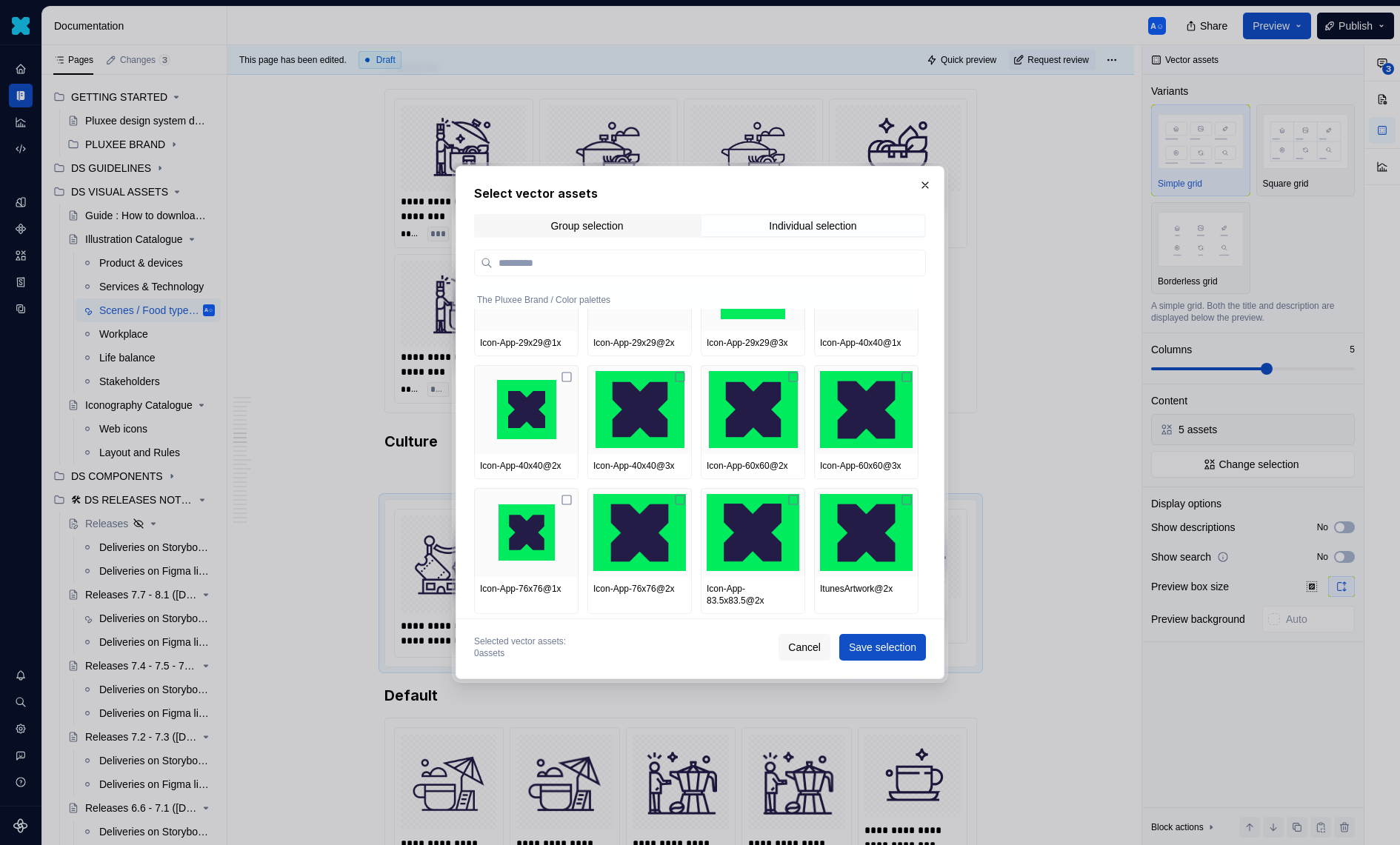
scroll to position [619, 0]
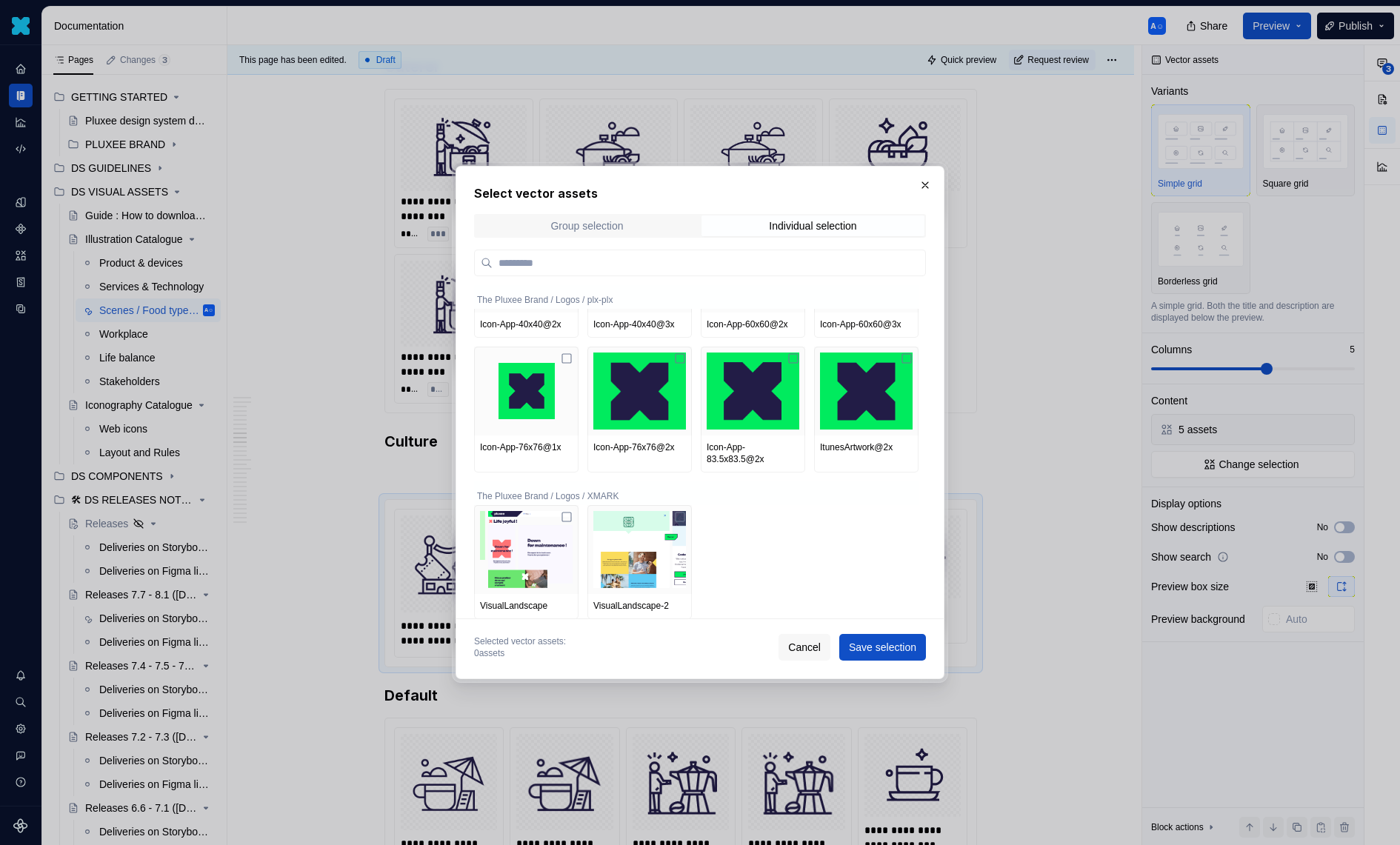
click at [598, 225] on div "Group selection" at bounding box center [587, 225] width 73 height 12
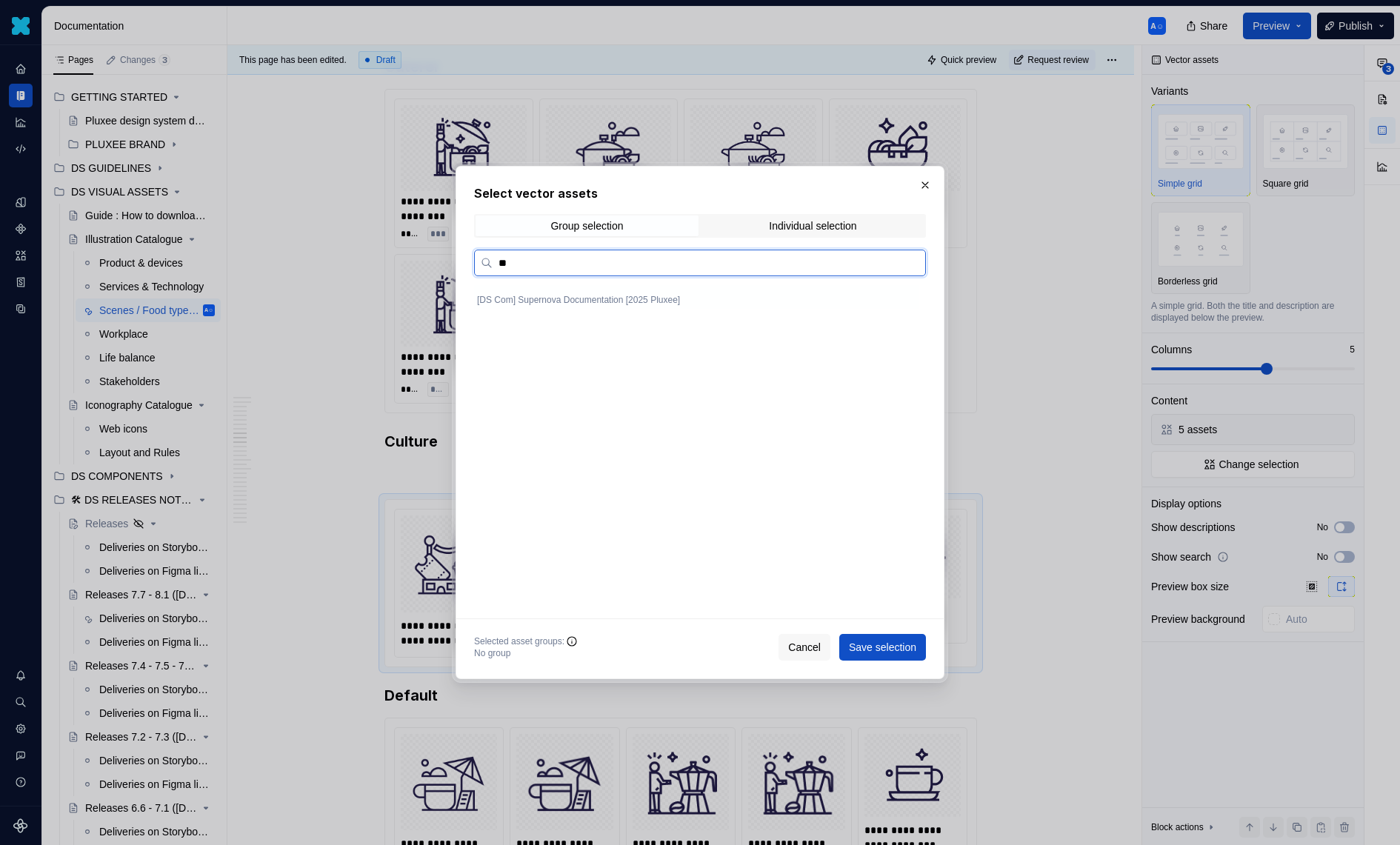
scroll to position [0, 0]
type input "*"
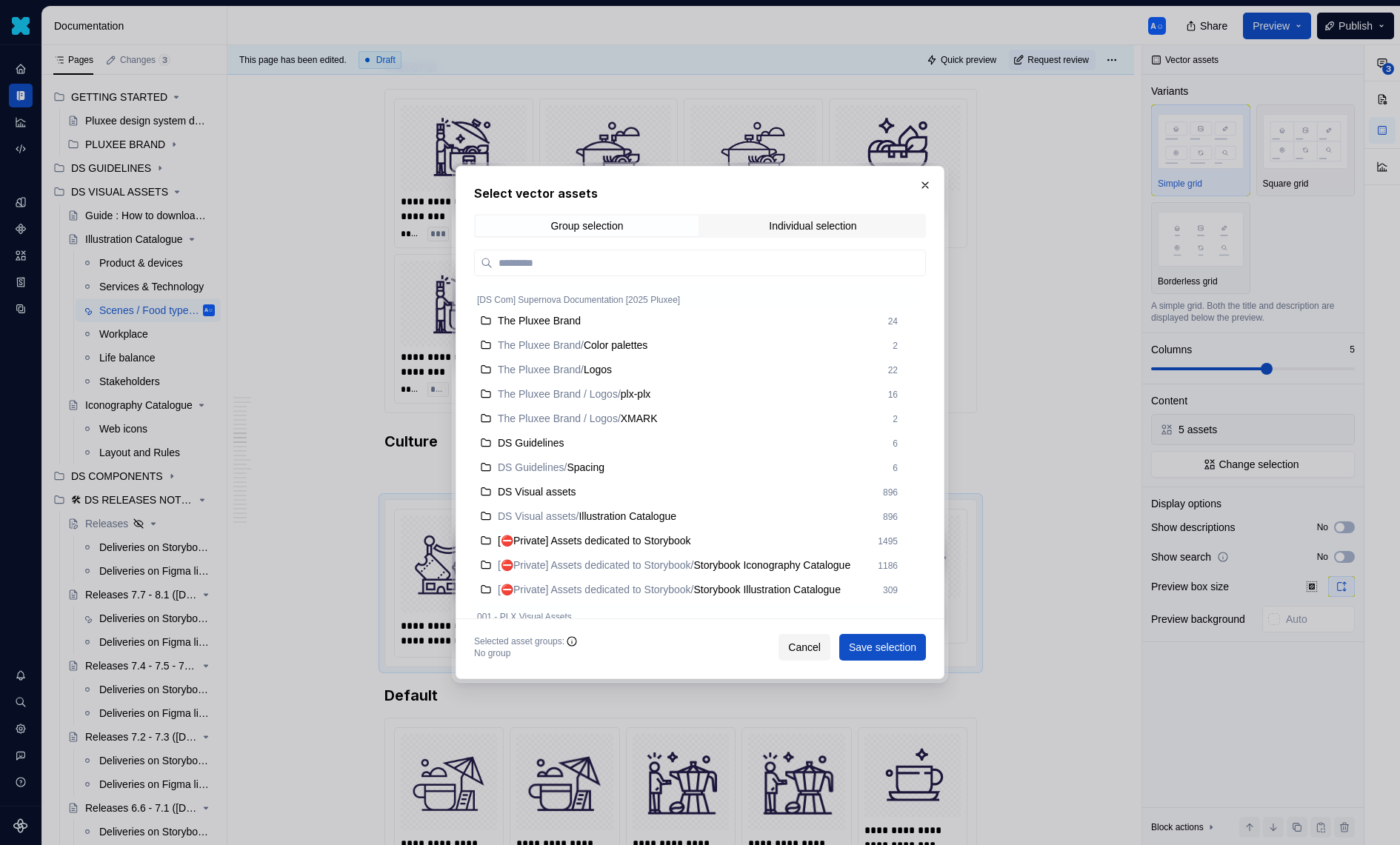
click at [791, 643] on span "Cancel" at bounding box center [805, 647] width 33 height 15
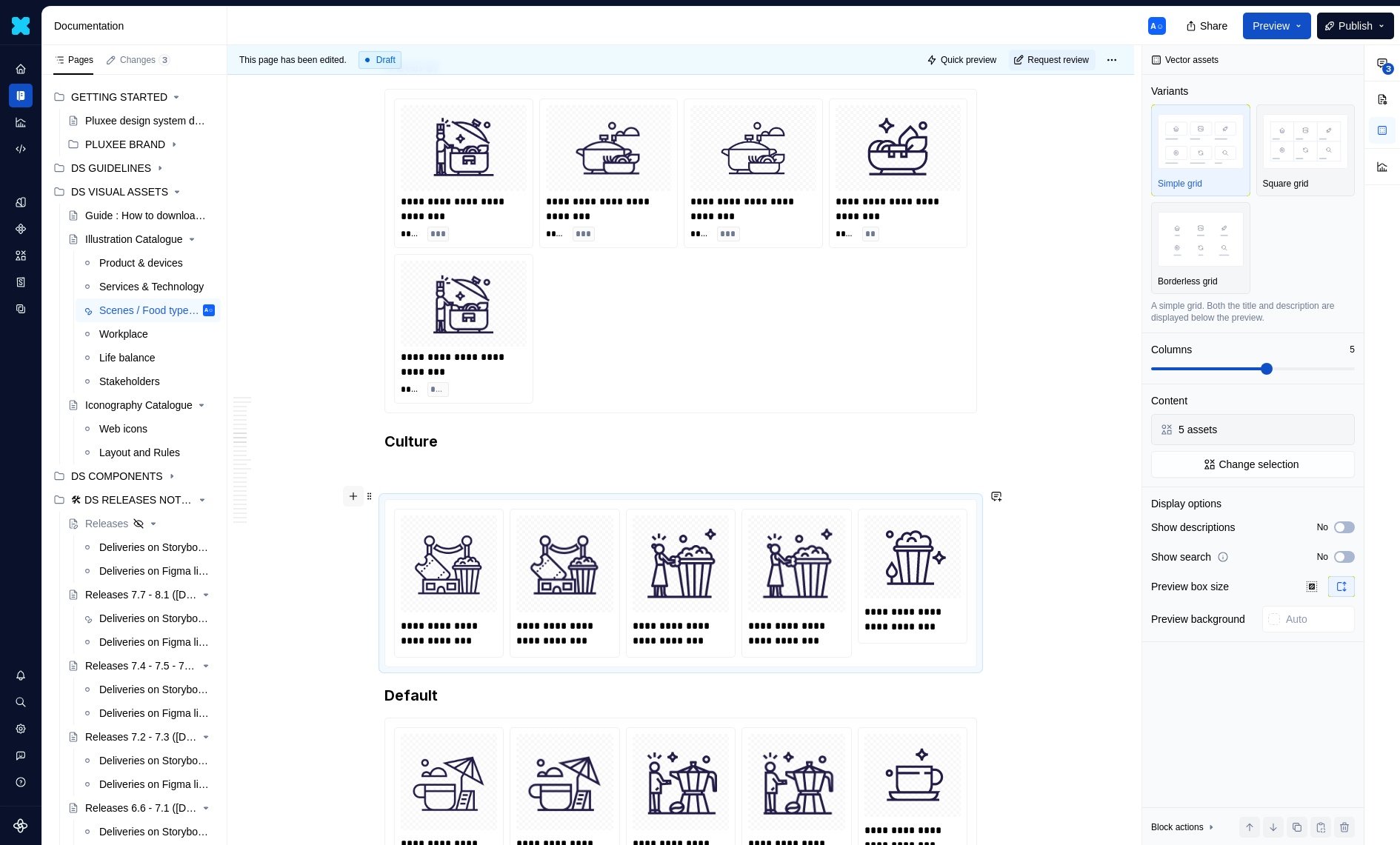
click at [359, 496] on button "button" at bounding box center [353, 496] width 21 height 21
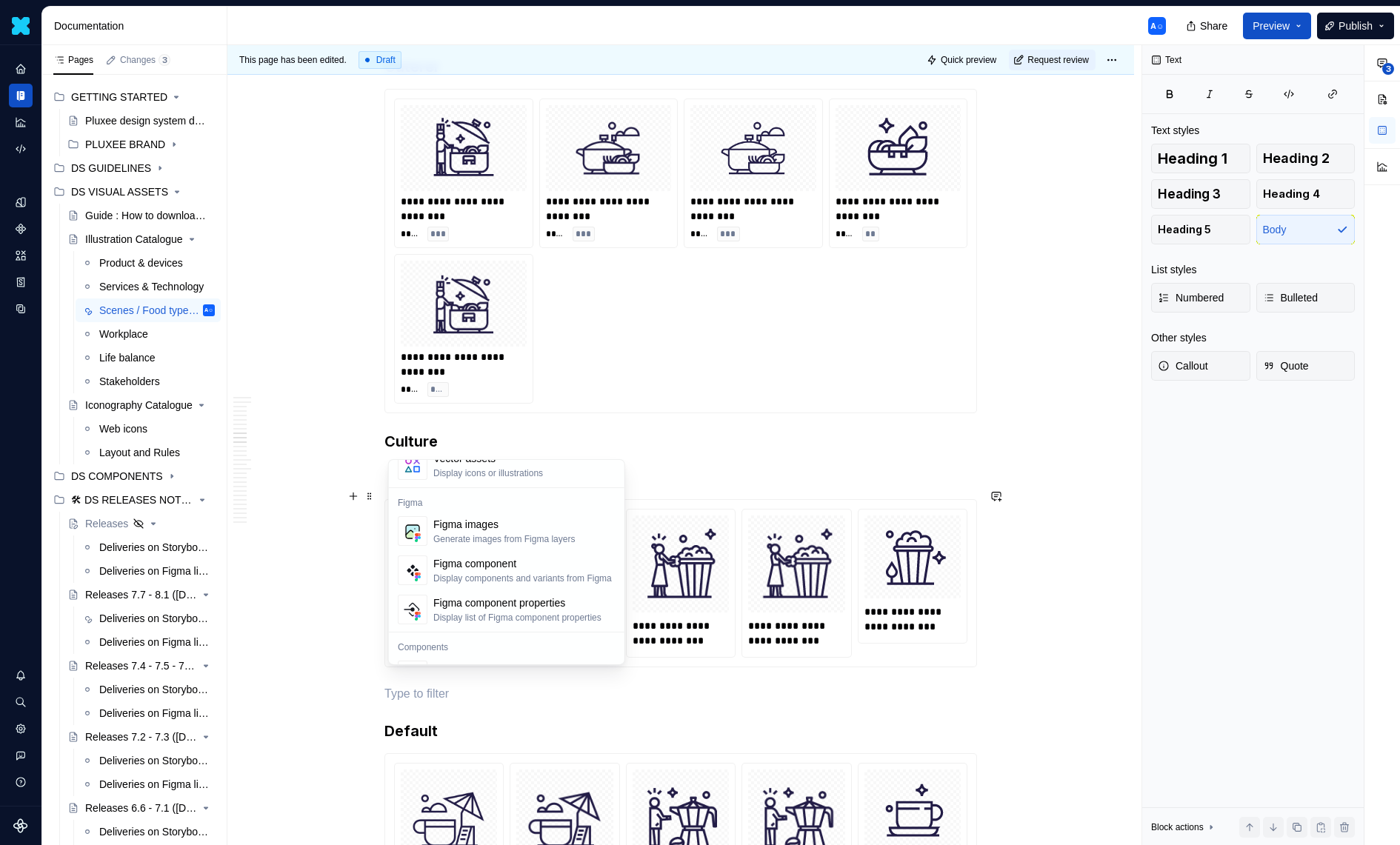
scroll to position [1348, 0]
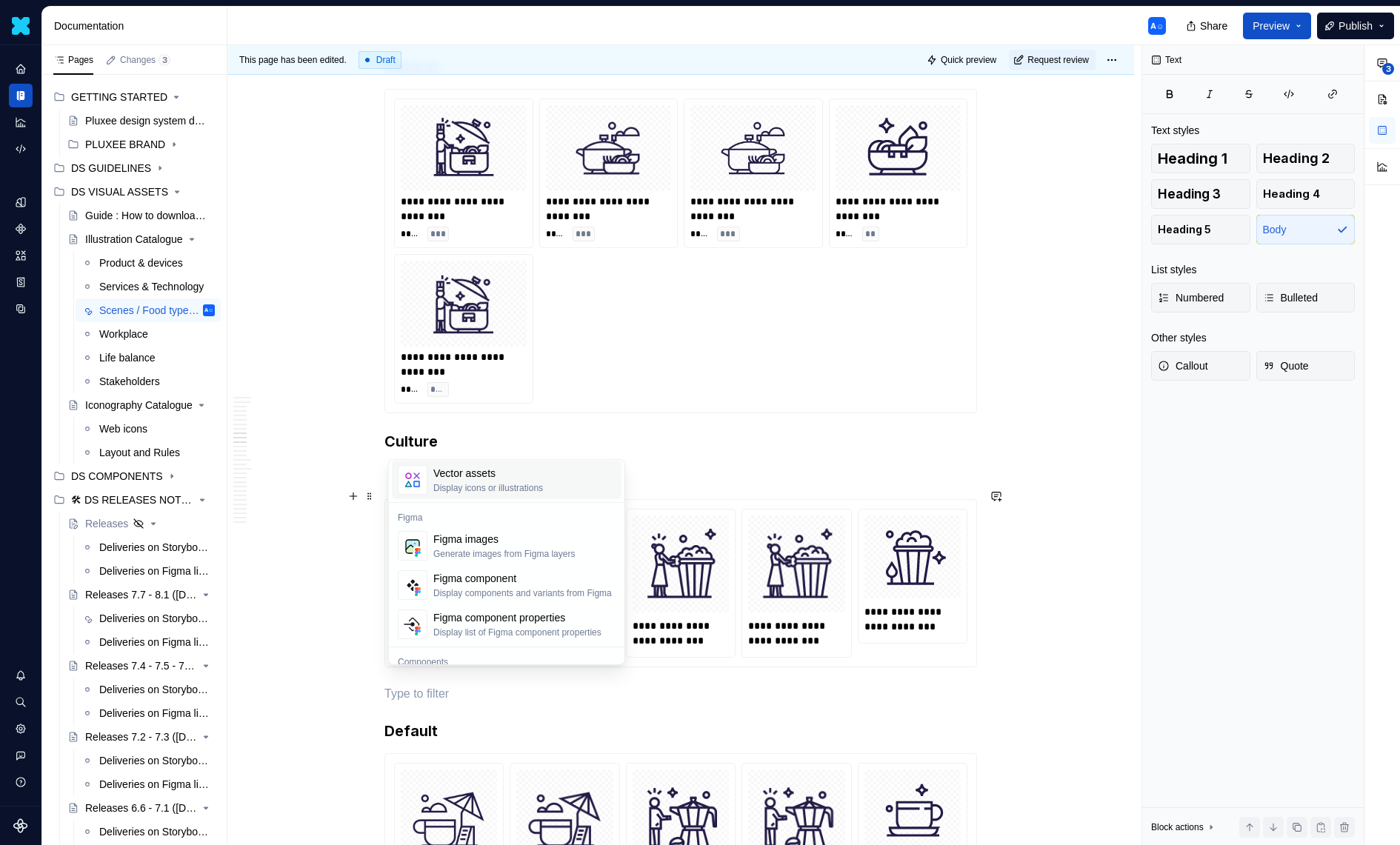
click at [543, 483] on div "Display icons or illustrations" at bounding box center [489, 488] width 110 height 12
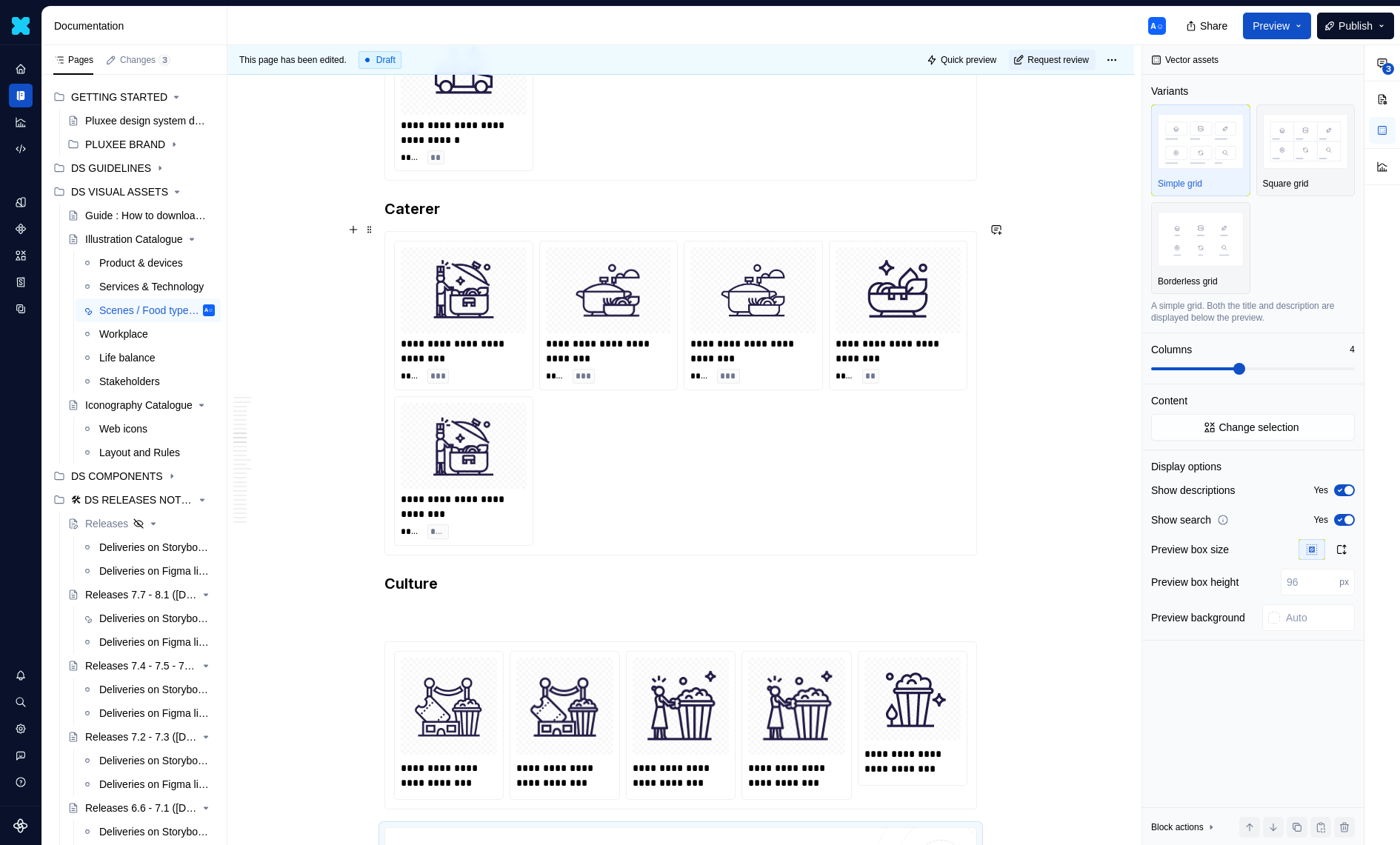
scroll to position [3094, 0]
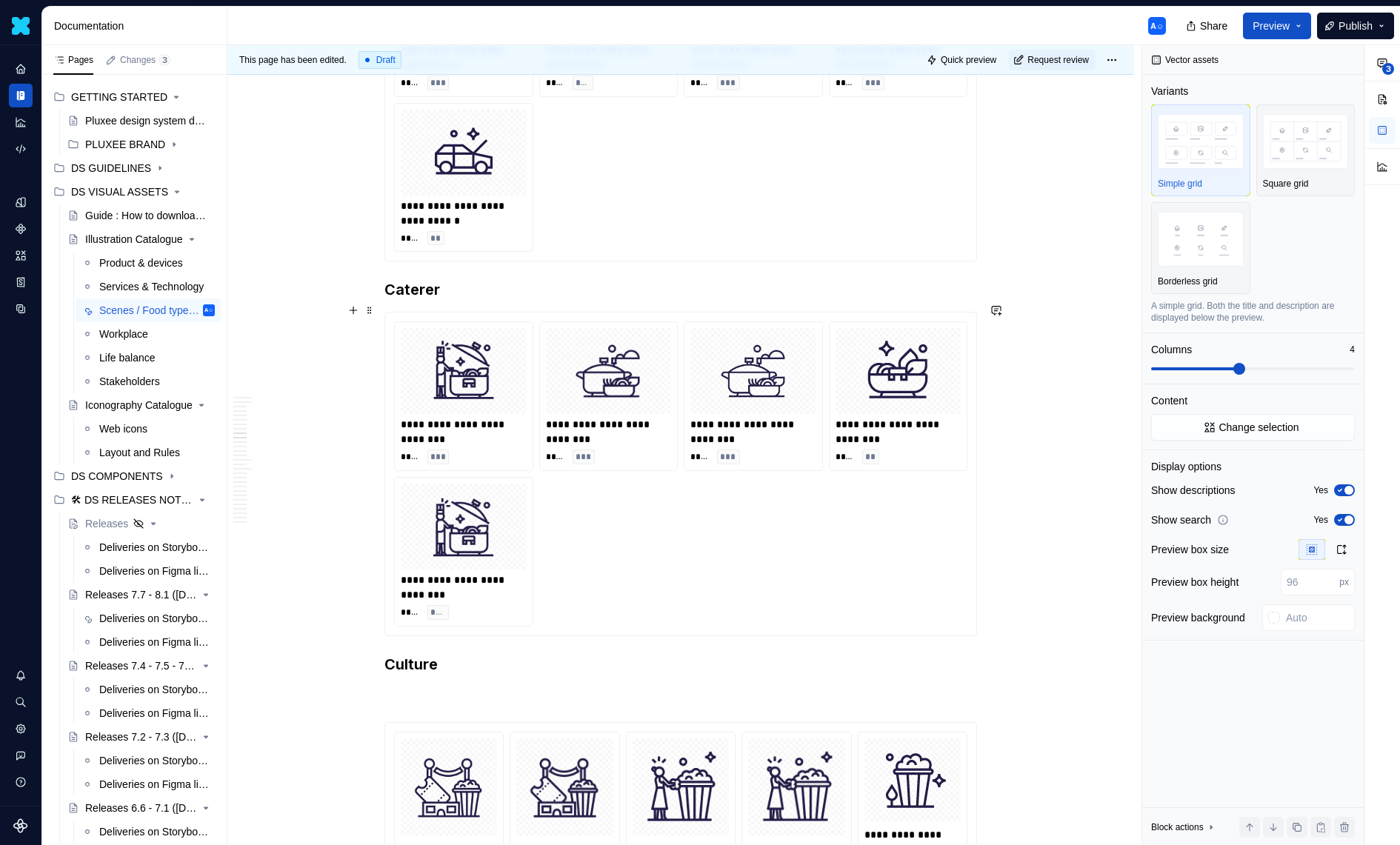
click at [802, 417] on div "**********" at bounding box center [753, 432] width 126 height 29
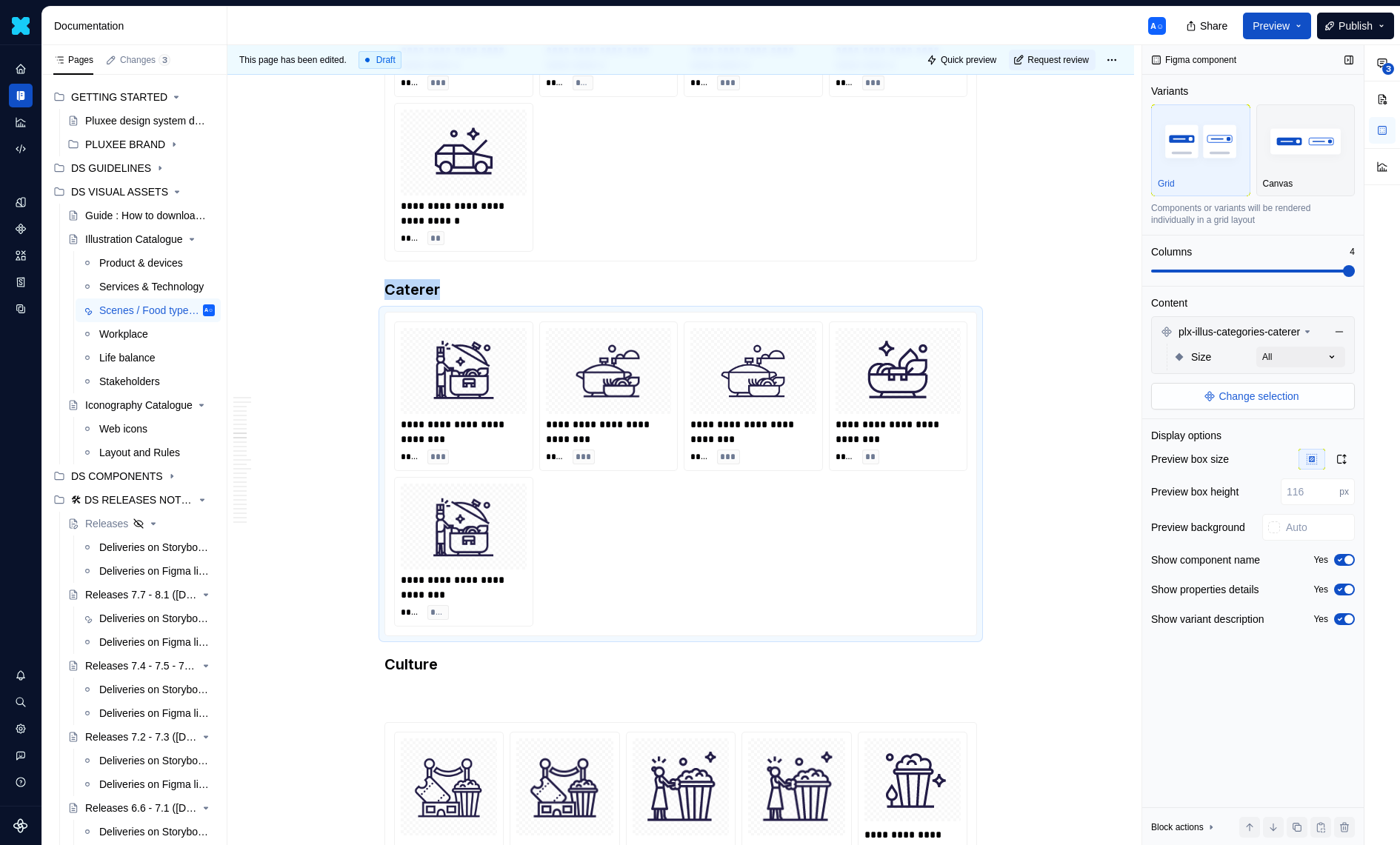
click at [1232, 400] on span "Change selection" at bounding box center [1258, 396] width 80 height 15
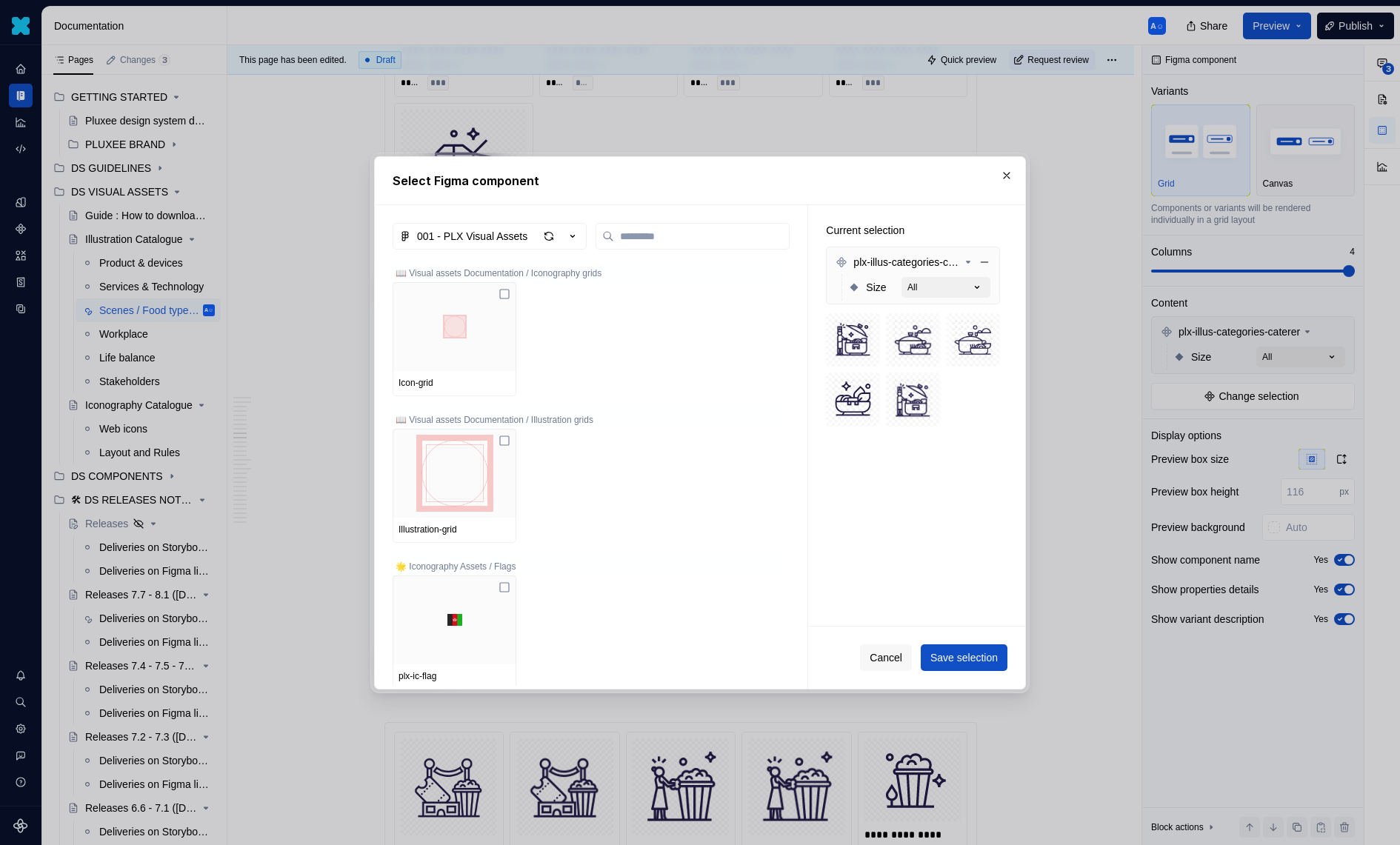
click at [967, 285] on button "All" at bounding box center [945, 287] width 89 height 21
click at [984, 287] on icon "button" at bounding box center [976, 287] width 15 height 15
click at [861, 656] on button "Cancel" at bounding box center [886, 658] width 52 height 26
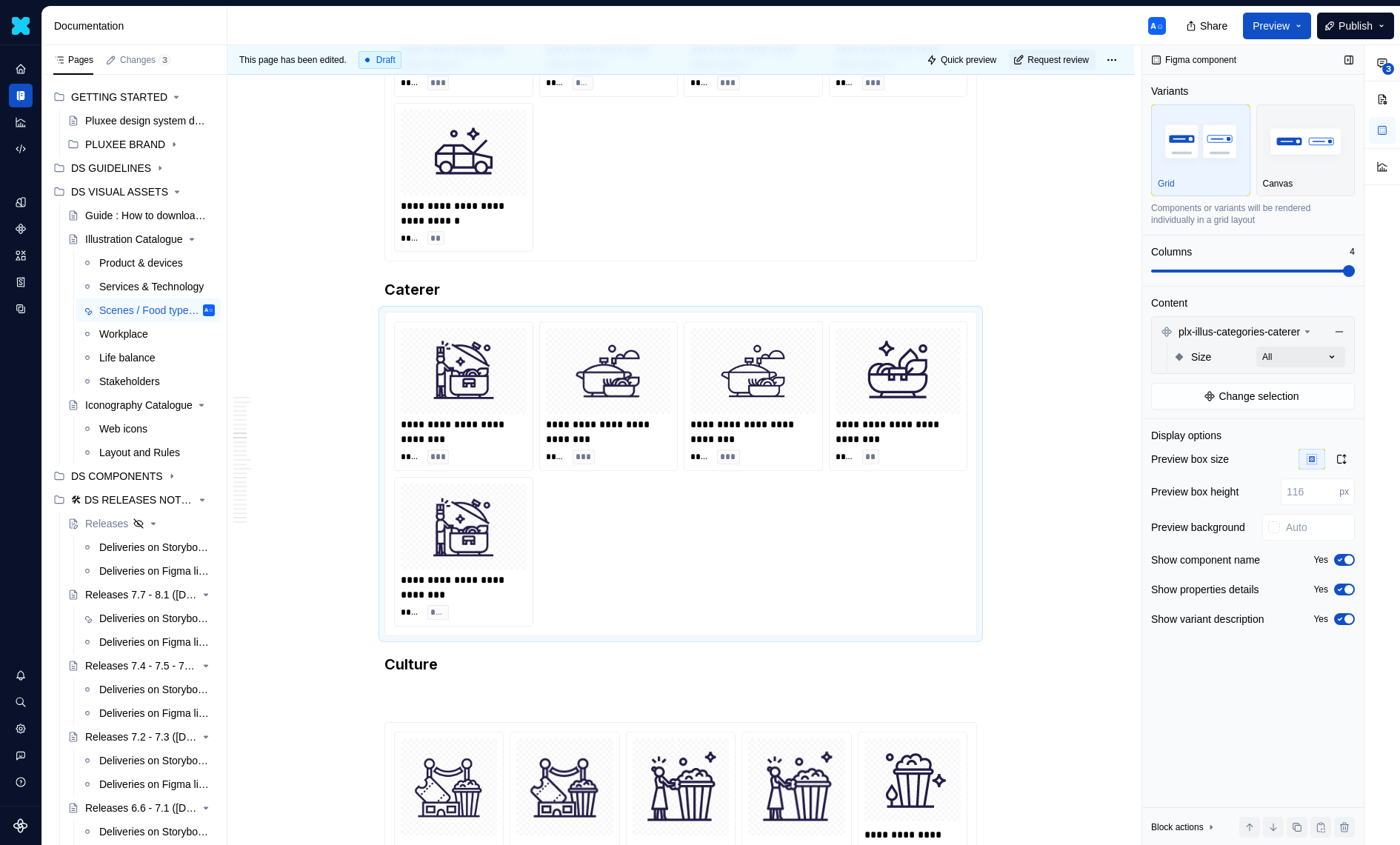
click at [1299, 360] on div "**********" at bounding box center [1271, 445] width 258 height 801
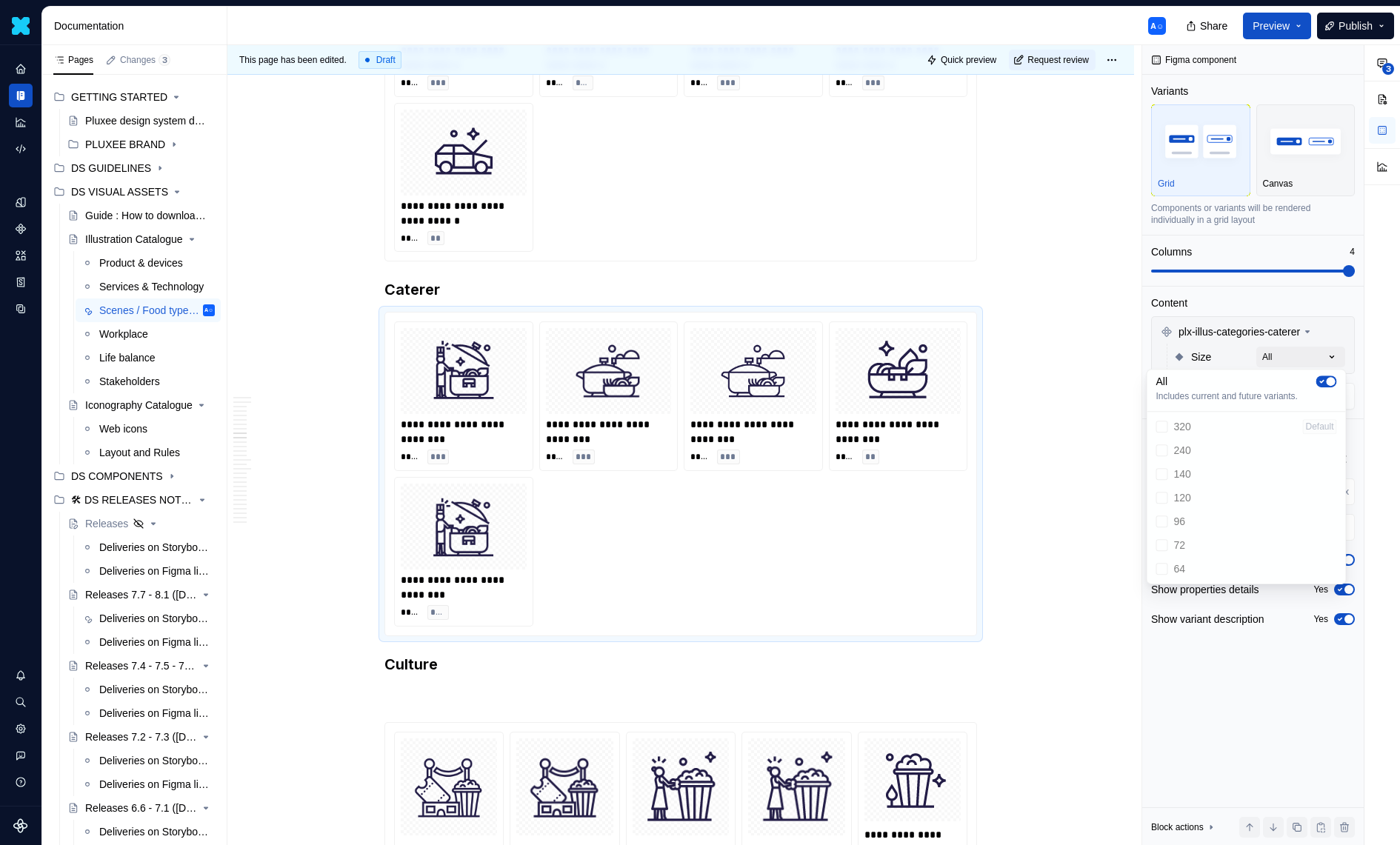
click at [1321, 384] on icon "button" at bounding box center [1322, 381] width 12 height 9
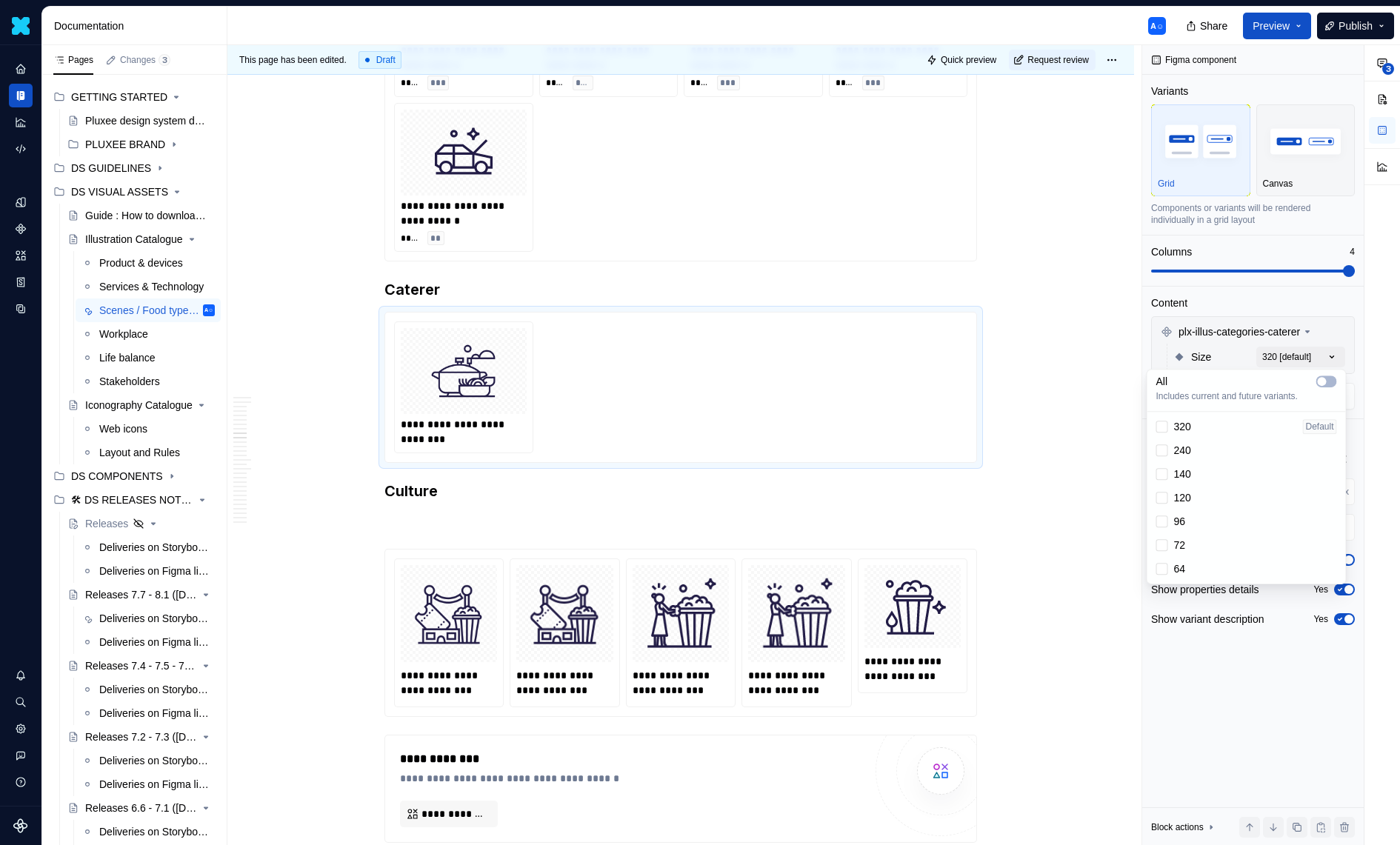
click at [1315, 356] on div "**********" at bounding box center [1271, 445] width 258 height 801
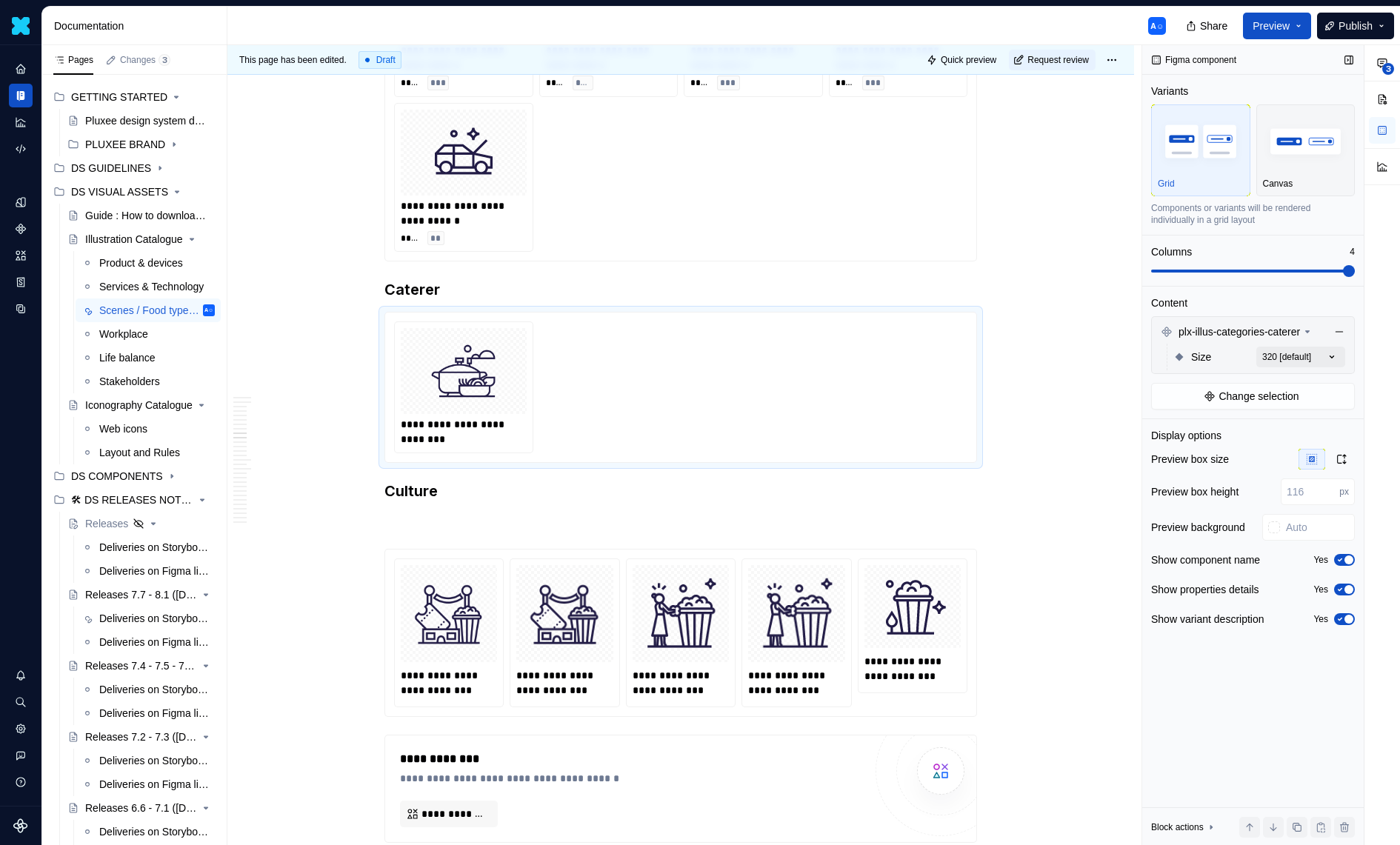
click at [1320, 365] on div "**********" at bounding box center [1271, 445] width 258 height 801
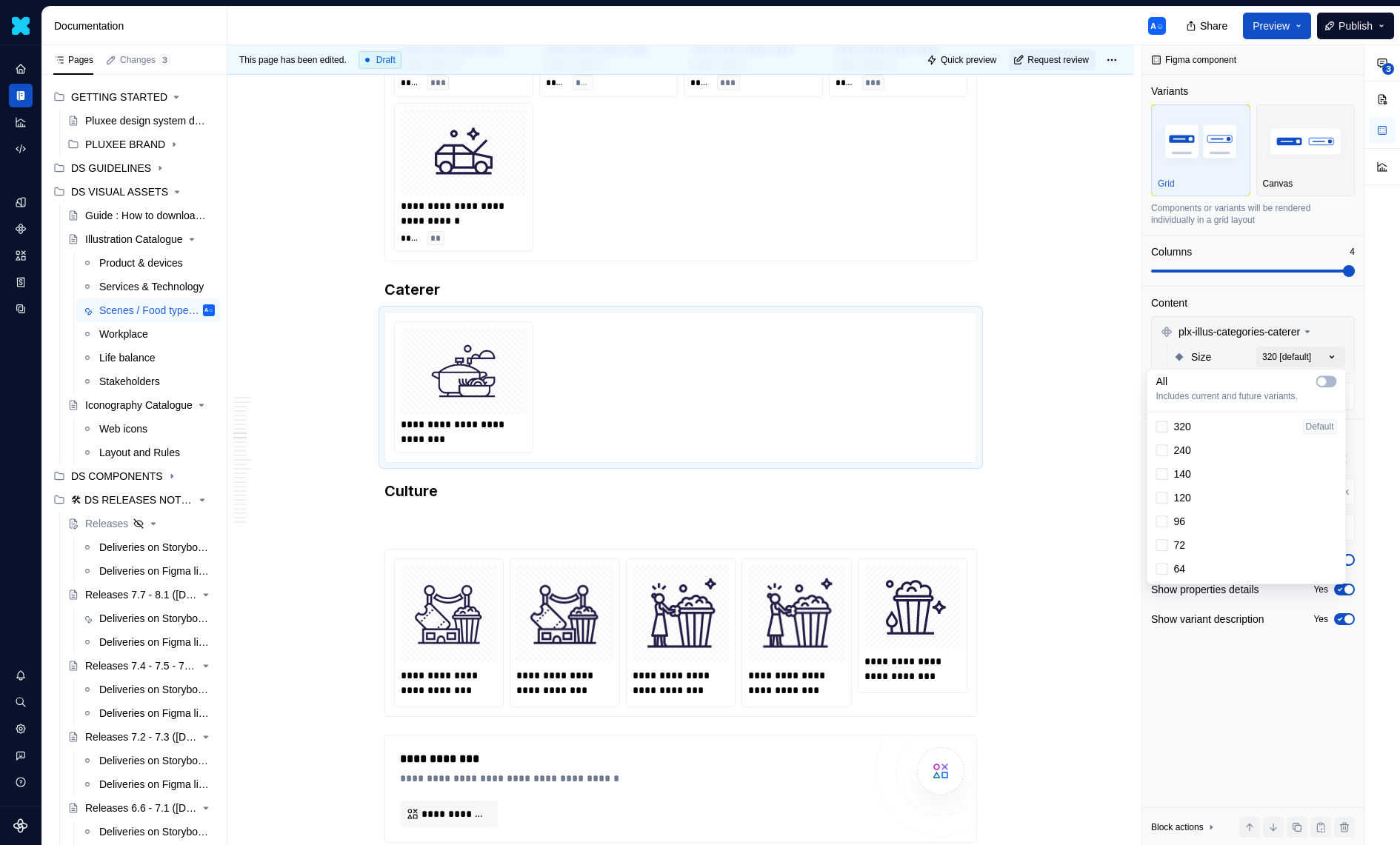
click at [1160, 423] on div at bounding box center [1162, 426] width 12 height 12
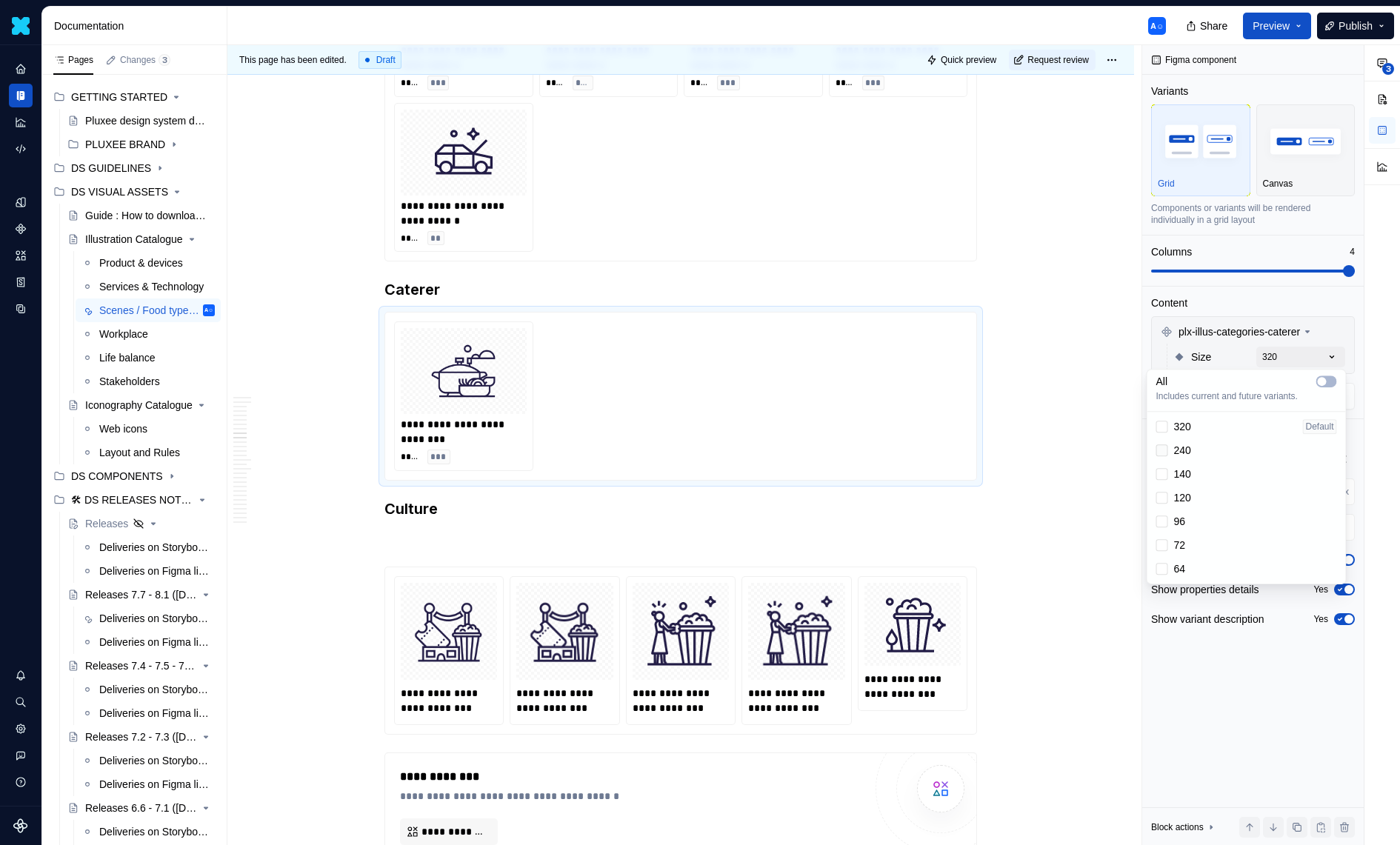
click at [1162, 448] on div at bounding box center [1162, 450] width 12 height 12
click at [1162, 451] on icon at bounding box center [1162, 451] width 0 height 0
click at [1162, 427] on icon at bounding box center [1162, 427] width 0 height 0
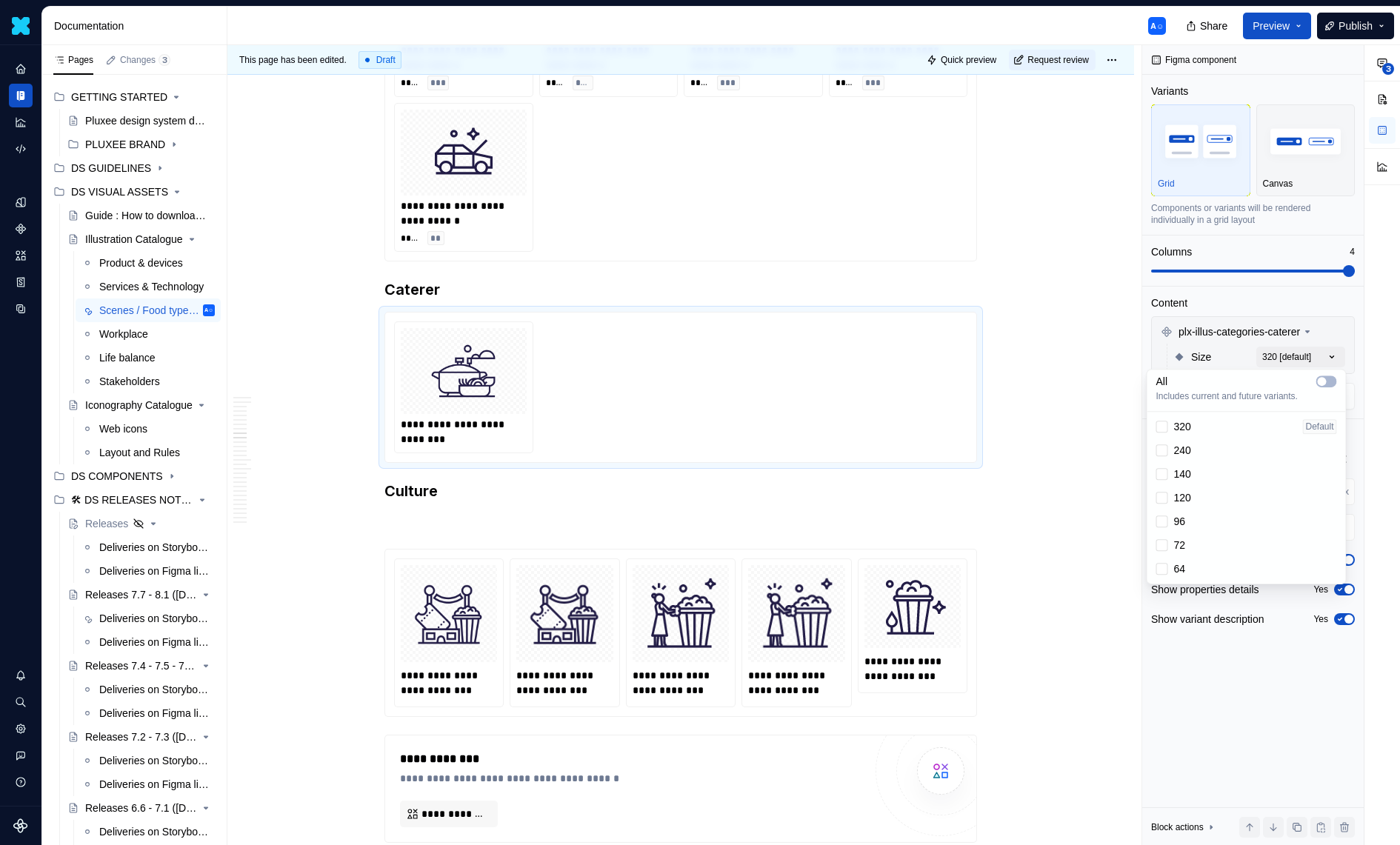
click at [1166, 562] on div "64" at bounding box center [1171, 568] width 29 height 15
click at [1166, 545] on div at bounding box center [1162, 544] width 12 height 12
click at [1163, 521] on div at bounding box center [1162, 521] width 12 height 12
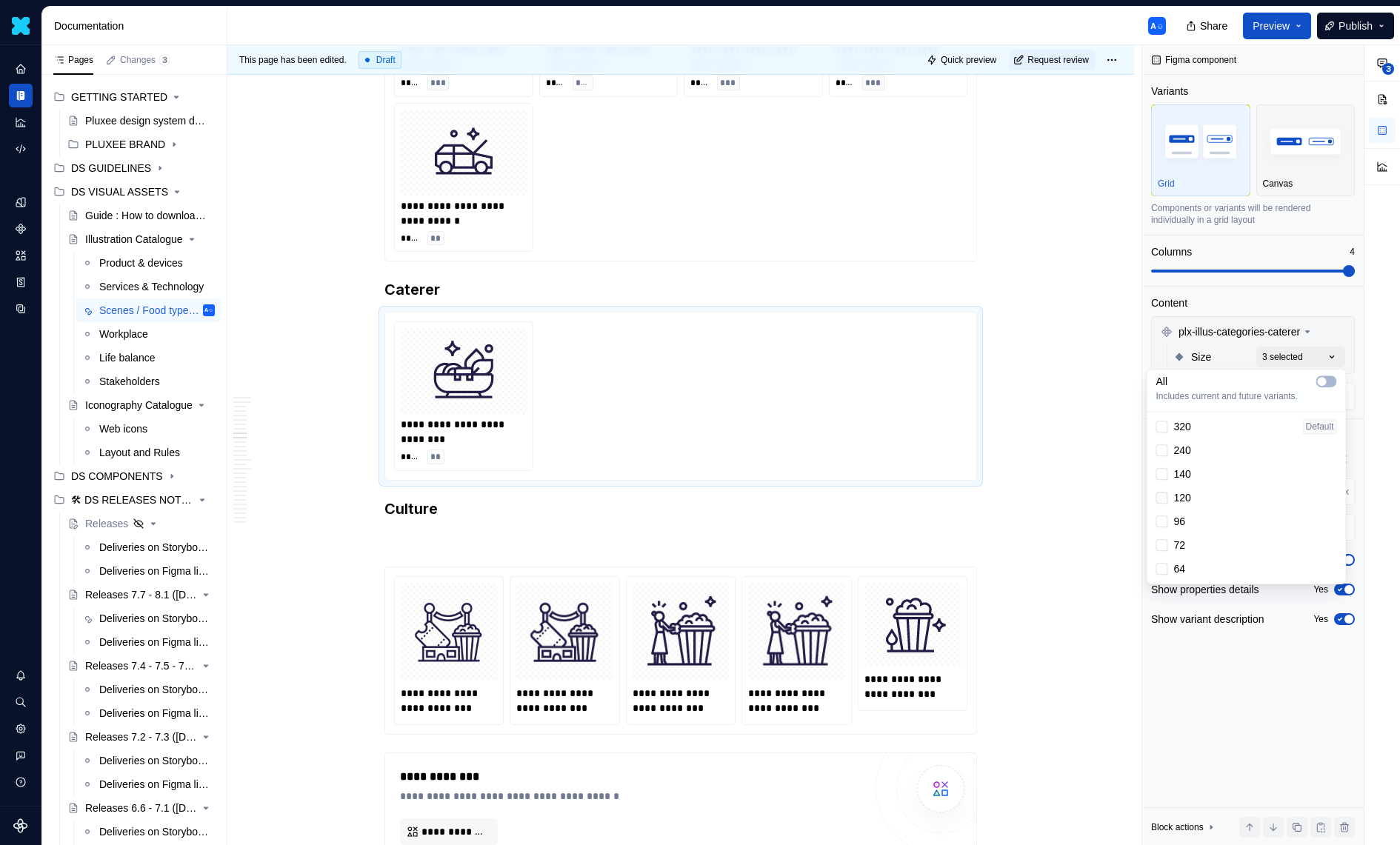
click at [1163, 499] on div at bounding box center [1162, 497] width 12 height 12
click at [1162, 479] on div at bounding box center [1162, 474] width 12 height 12
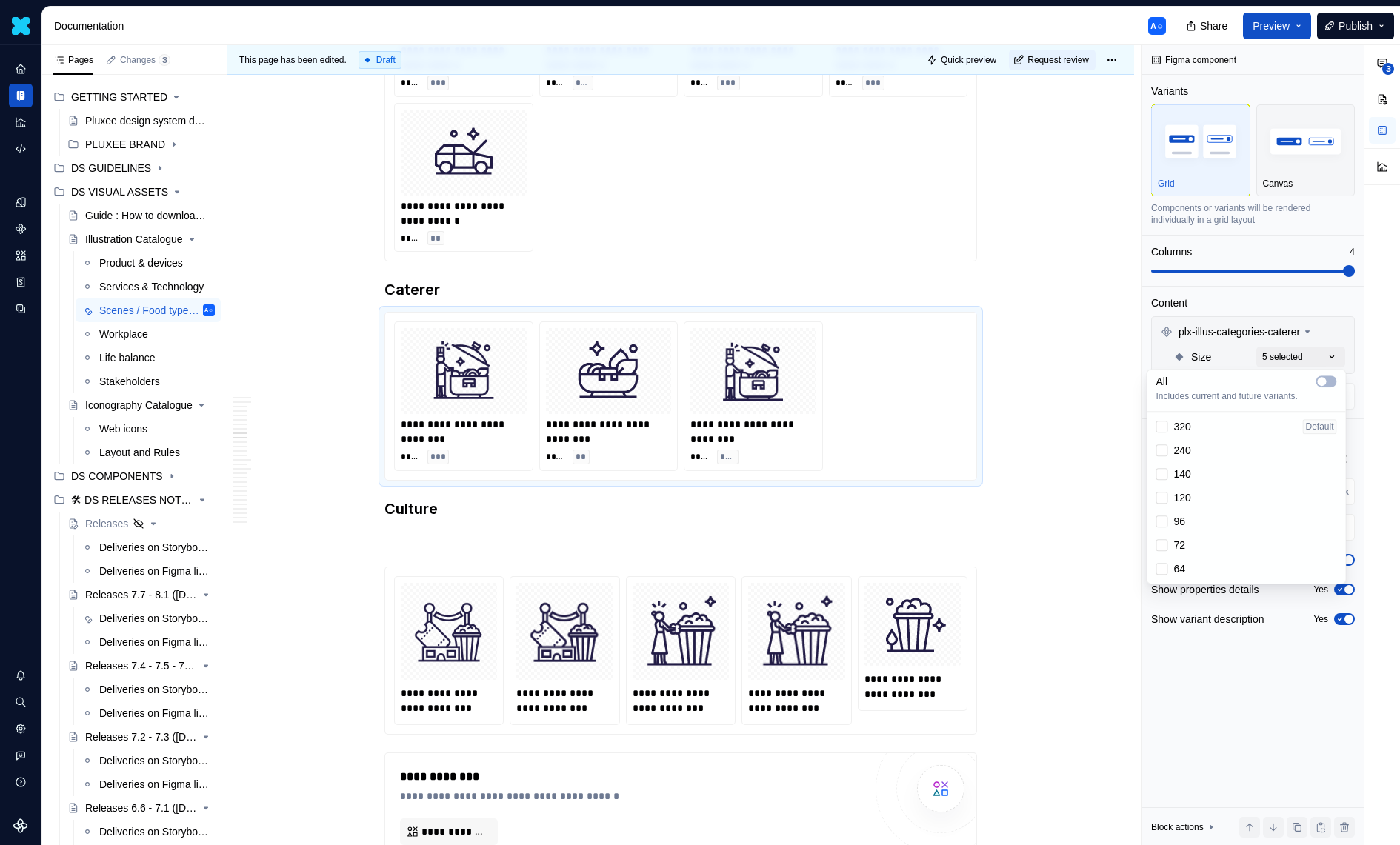
click at [1161, 457] on div "240" at bounding box center [1173, 450] width 35 height 15
click at [1164, 422] on div at bounding box center [1162, 426] width 12 height 12
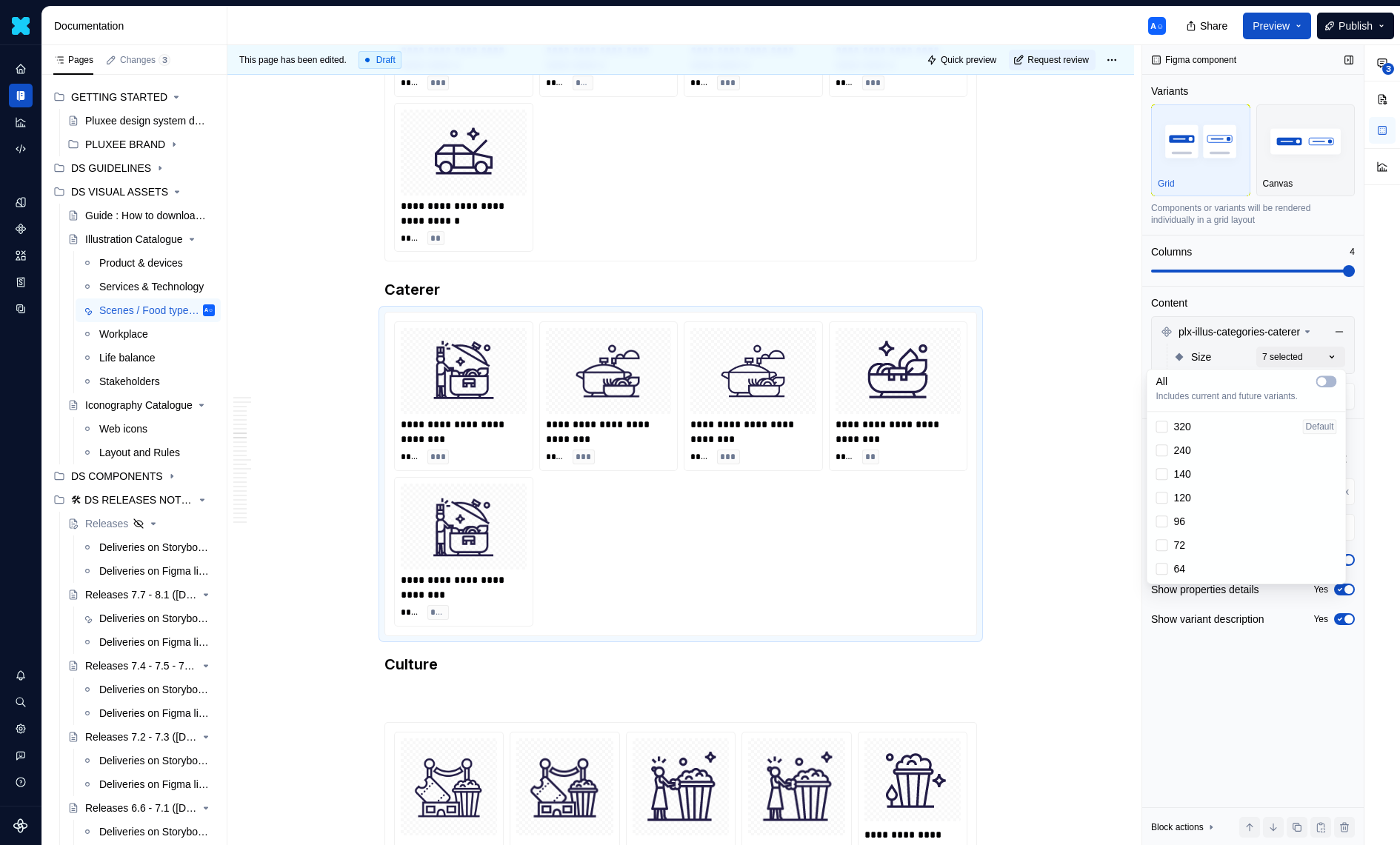
drag, startPoint x: 1288, startPoint y: 290, endPoint x: 1288, endPoint y: 308, distance: 18.0
click at [1288, 290] on div "**********" at bounding box center [1271, 445] width 258 height 801
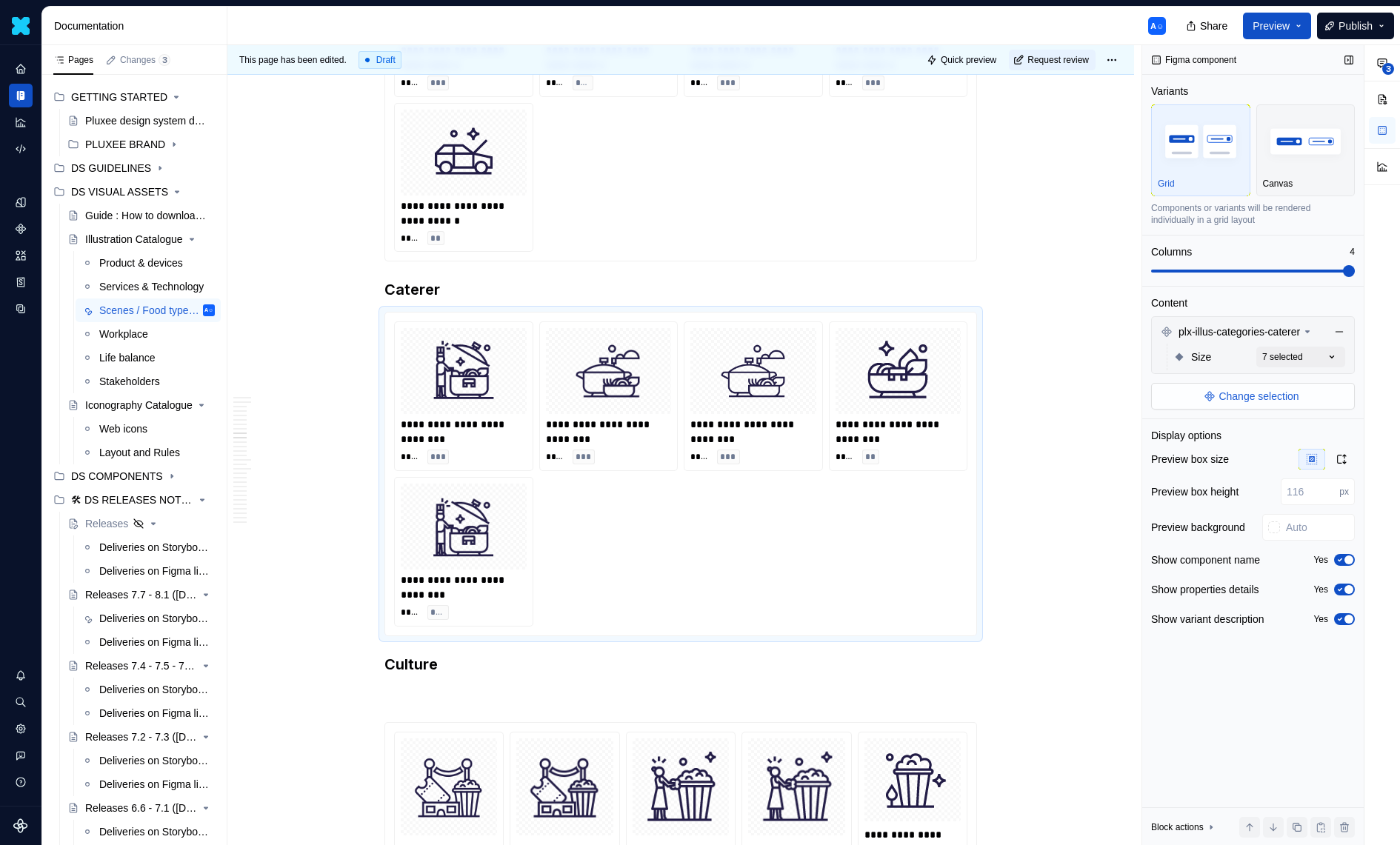
click at [1289, 396] on span "Change selection" at bounding box center [1258, 396] width 80 height 15
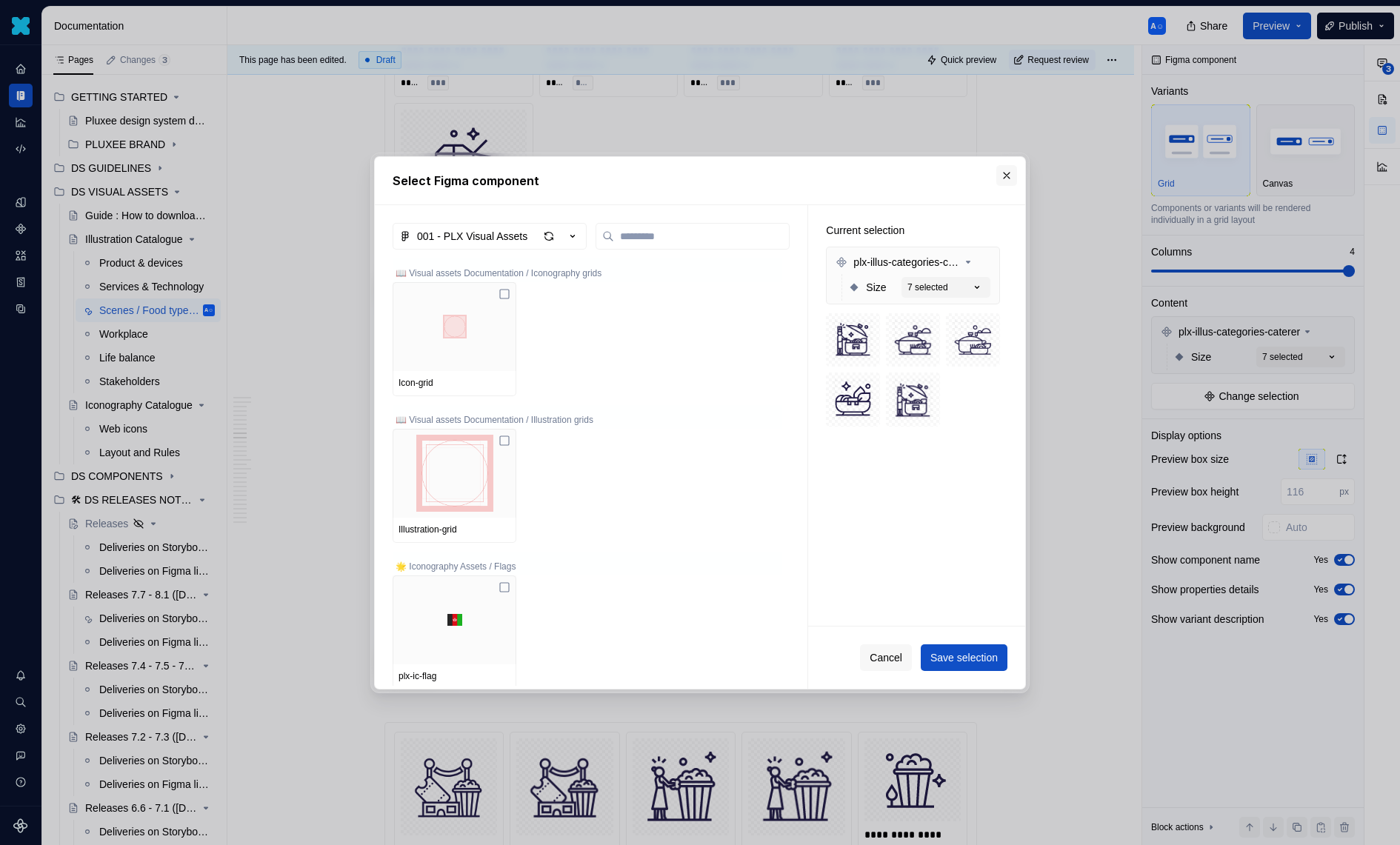
click at [1003, 175] on button "button" at bounding box center [1007, 175] width 21 height 21
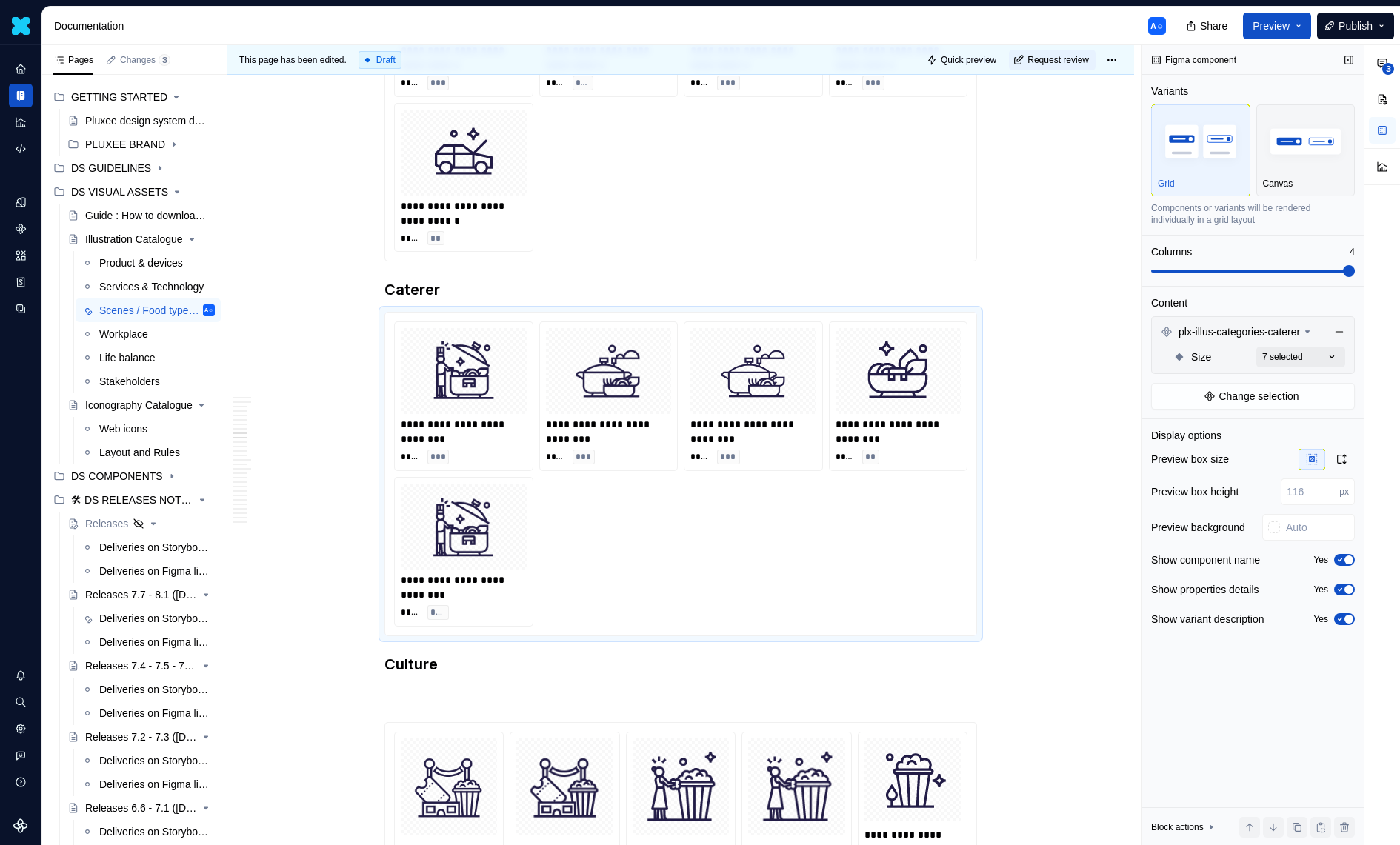
click at [1297, 355] on div "**********" at bounding box center [1271, 445] width 258 height 801
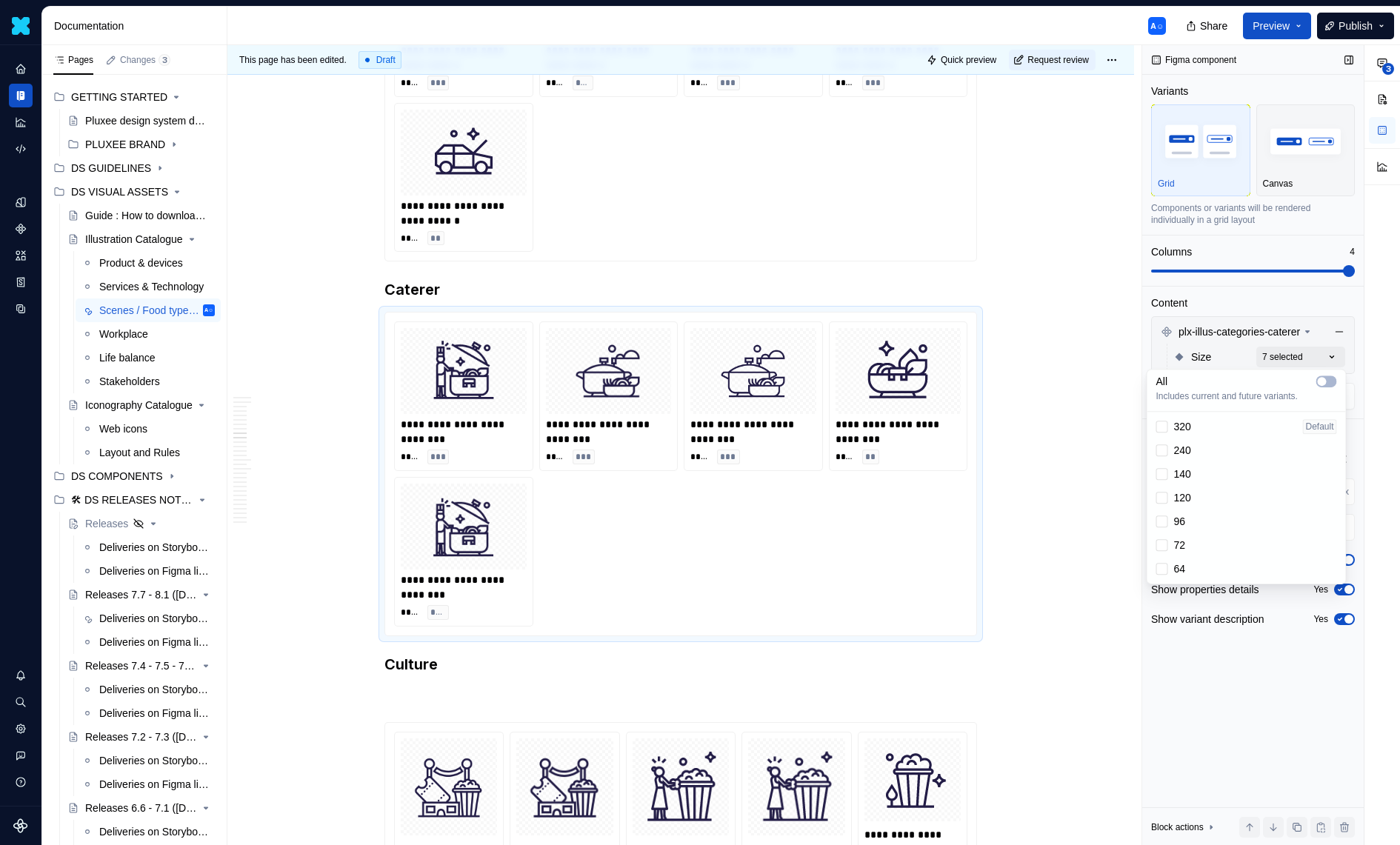
click at [1297, 355] on div "**********" at bounding box center [1271, 445] width 258 height 801
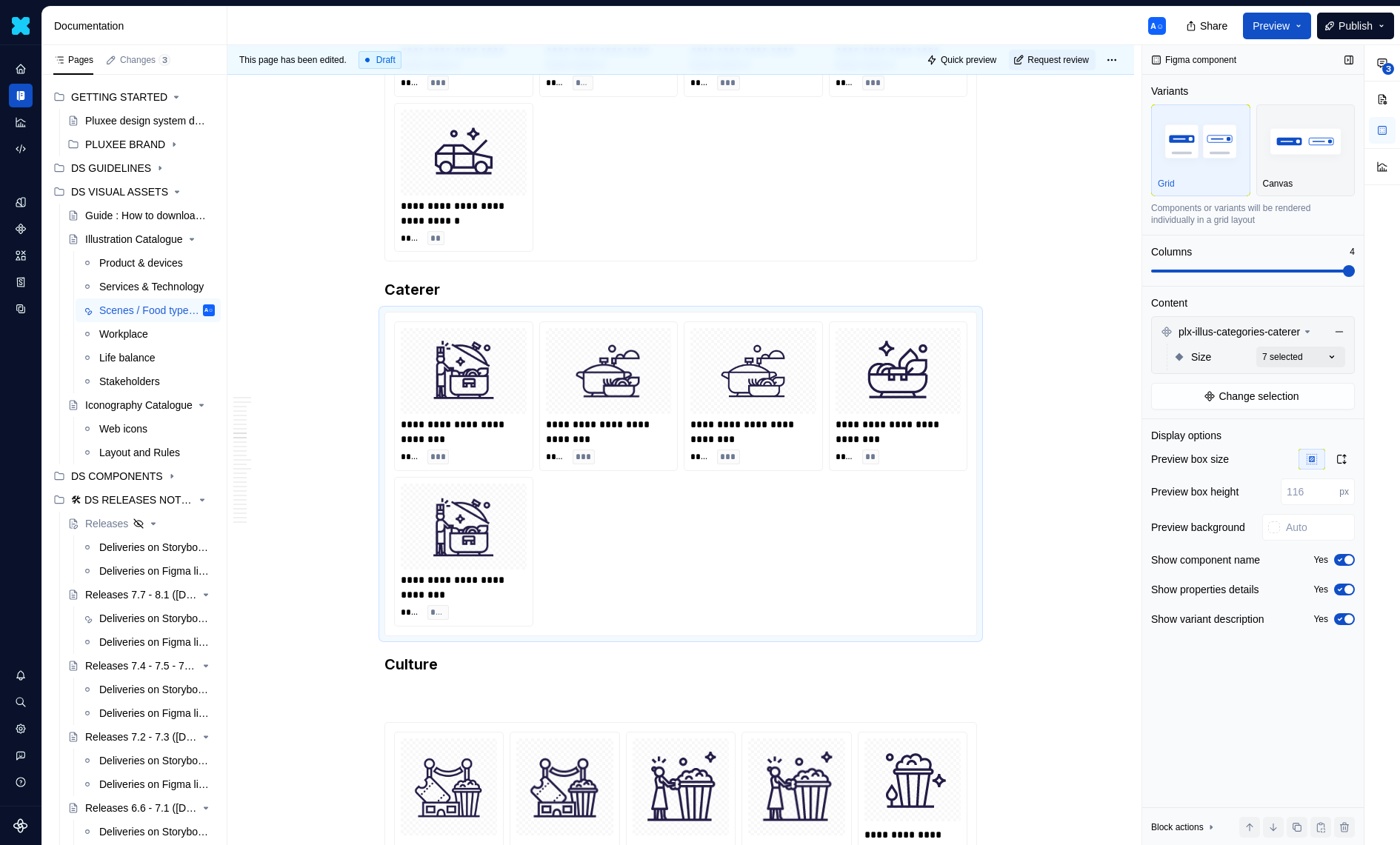
click at [1297, 355] on div "**********" at bounding box center [1271, 445] width 258 height 801
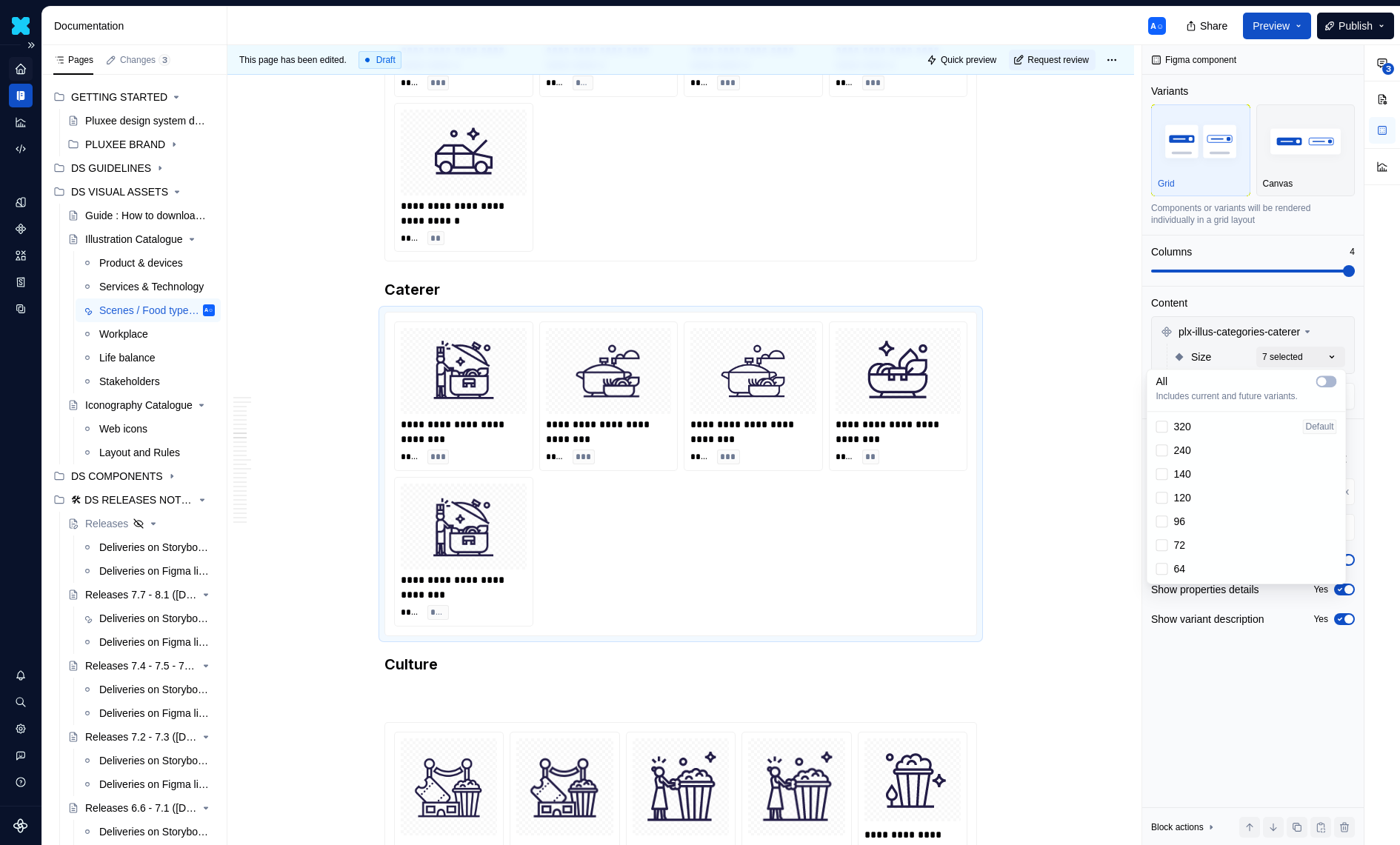
click at [24, 68] on html "Daisy A☺ Design system data Documentation A☺ Share Preview Publish Pages Change…" at bounding box center [700, 422] width 1400 height 845
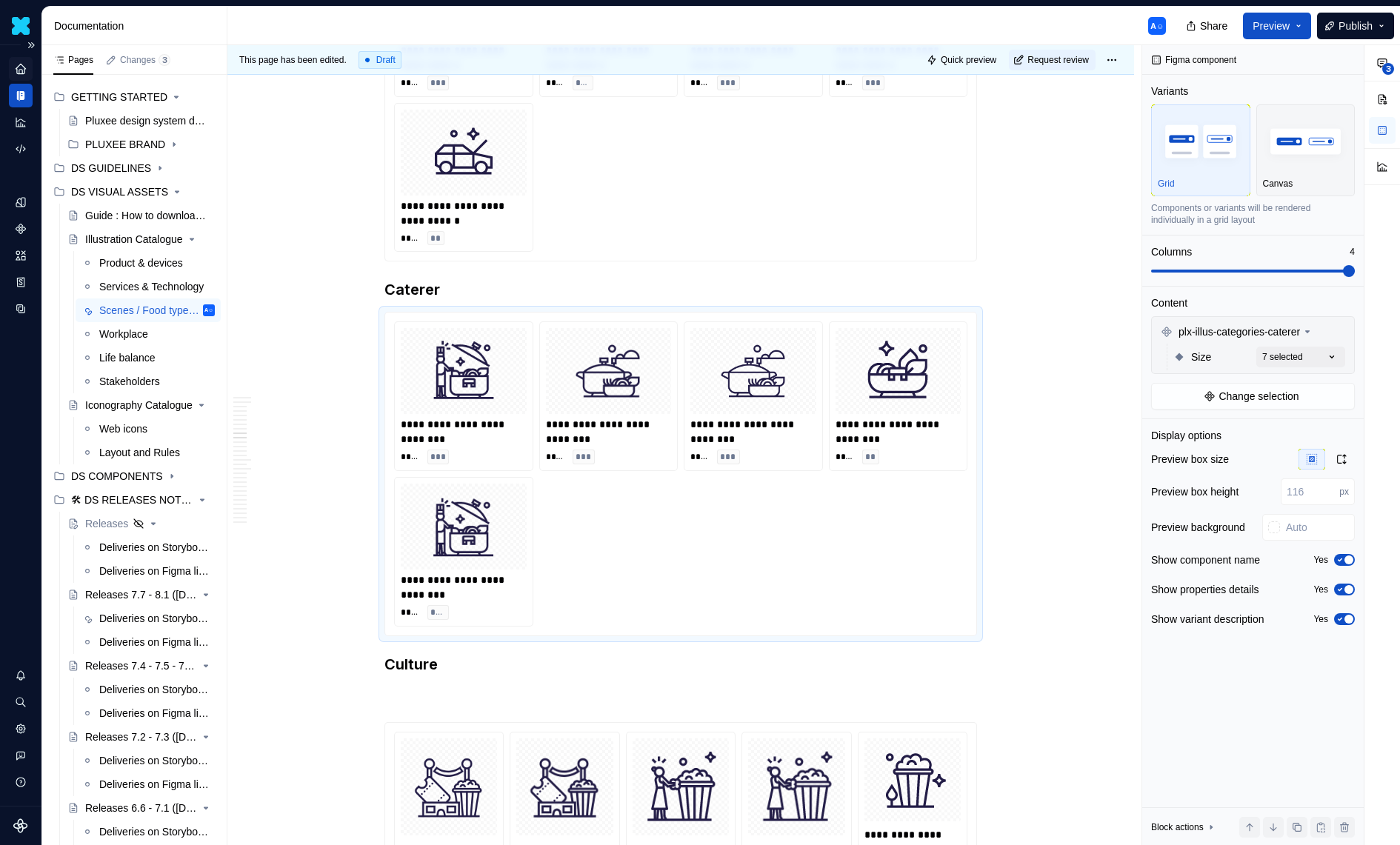
click at [24, 68] on icon "Home" at bounding box center [20, 68] width 9 height 9
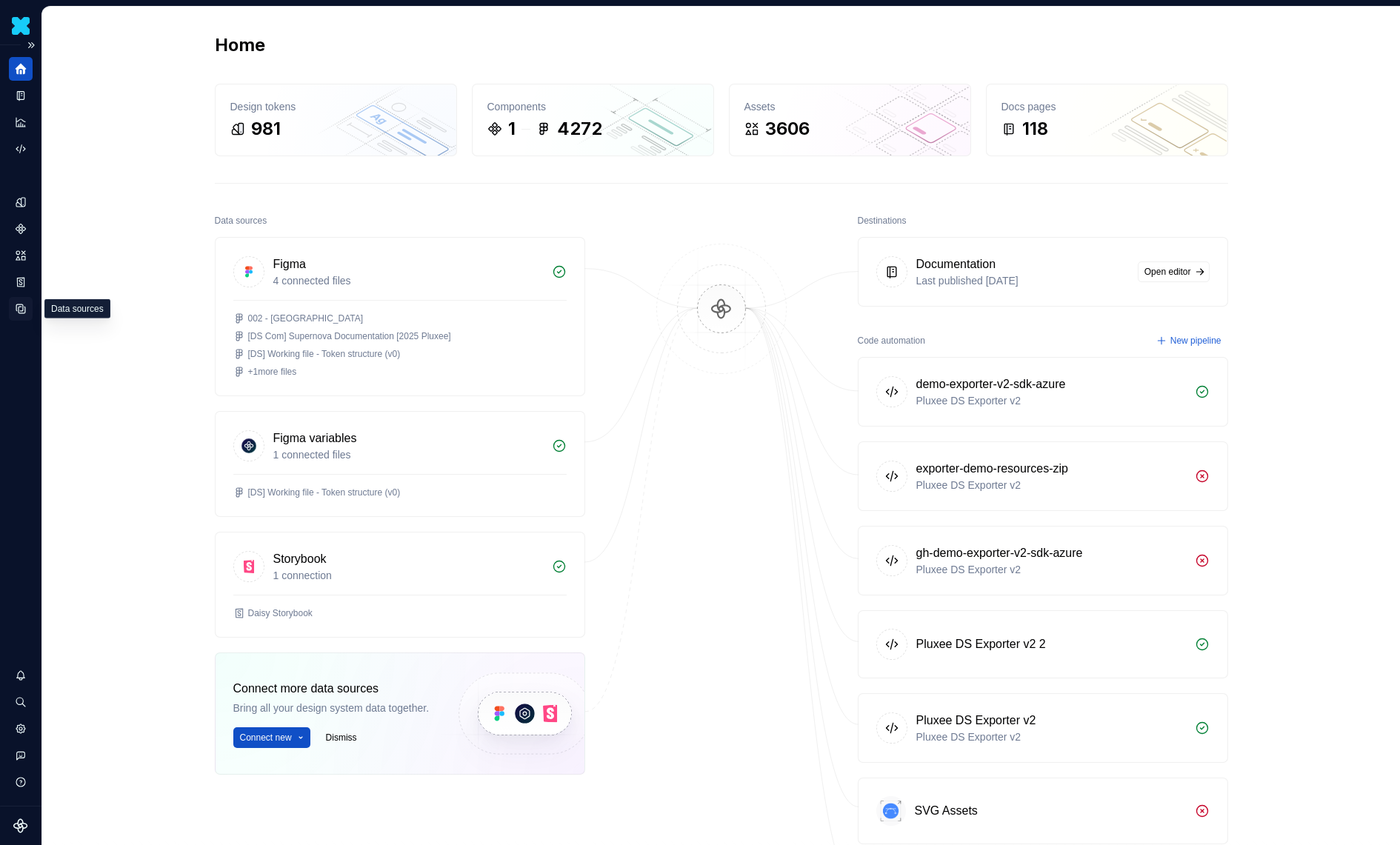
click at [28, 302] on div "Data sources" at bounding box center [20, 309] width 24 height 24
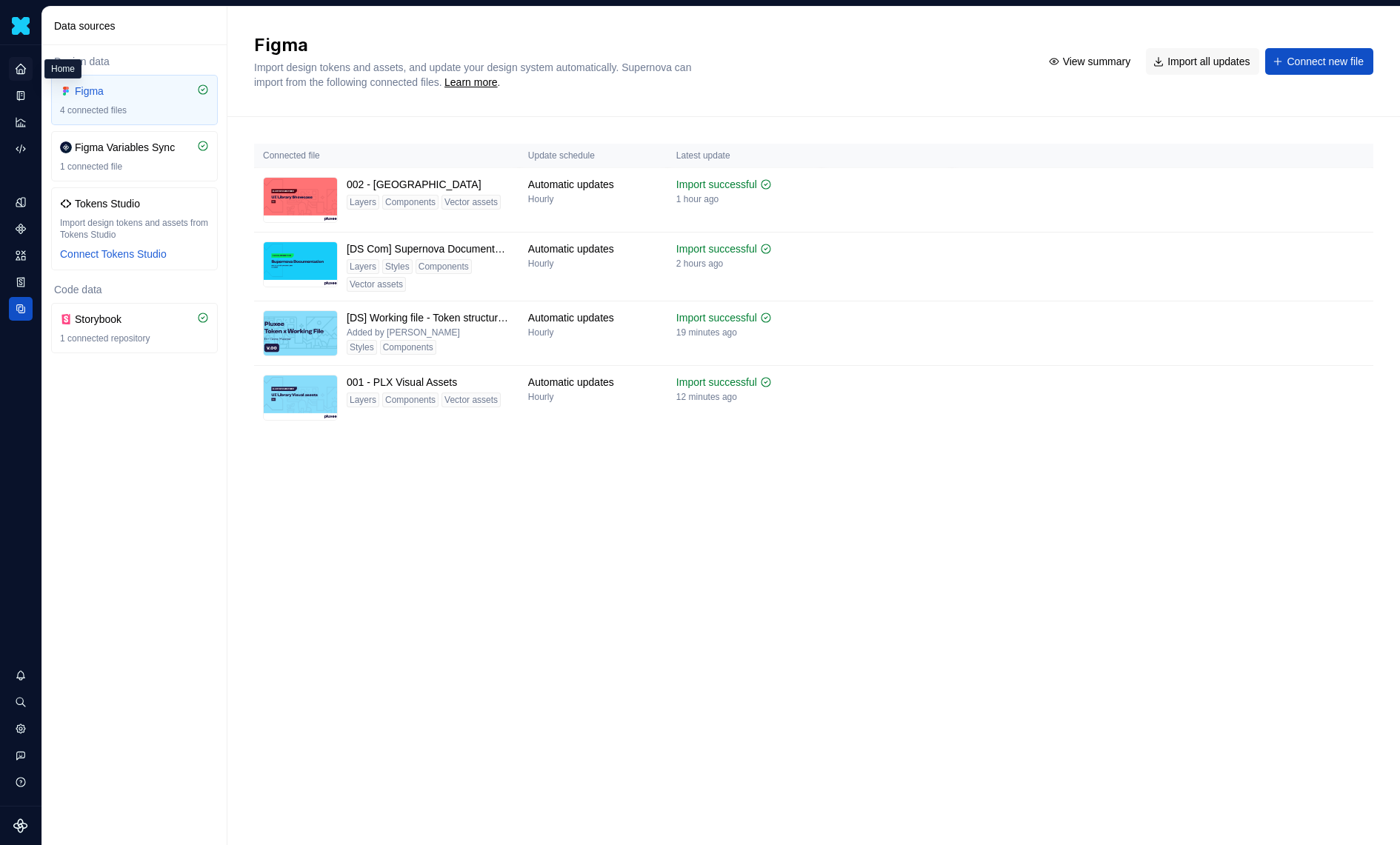
click at [16, 73] on icon "Home" at bounding box center [20, 68] width 9 height 9
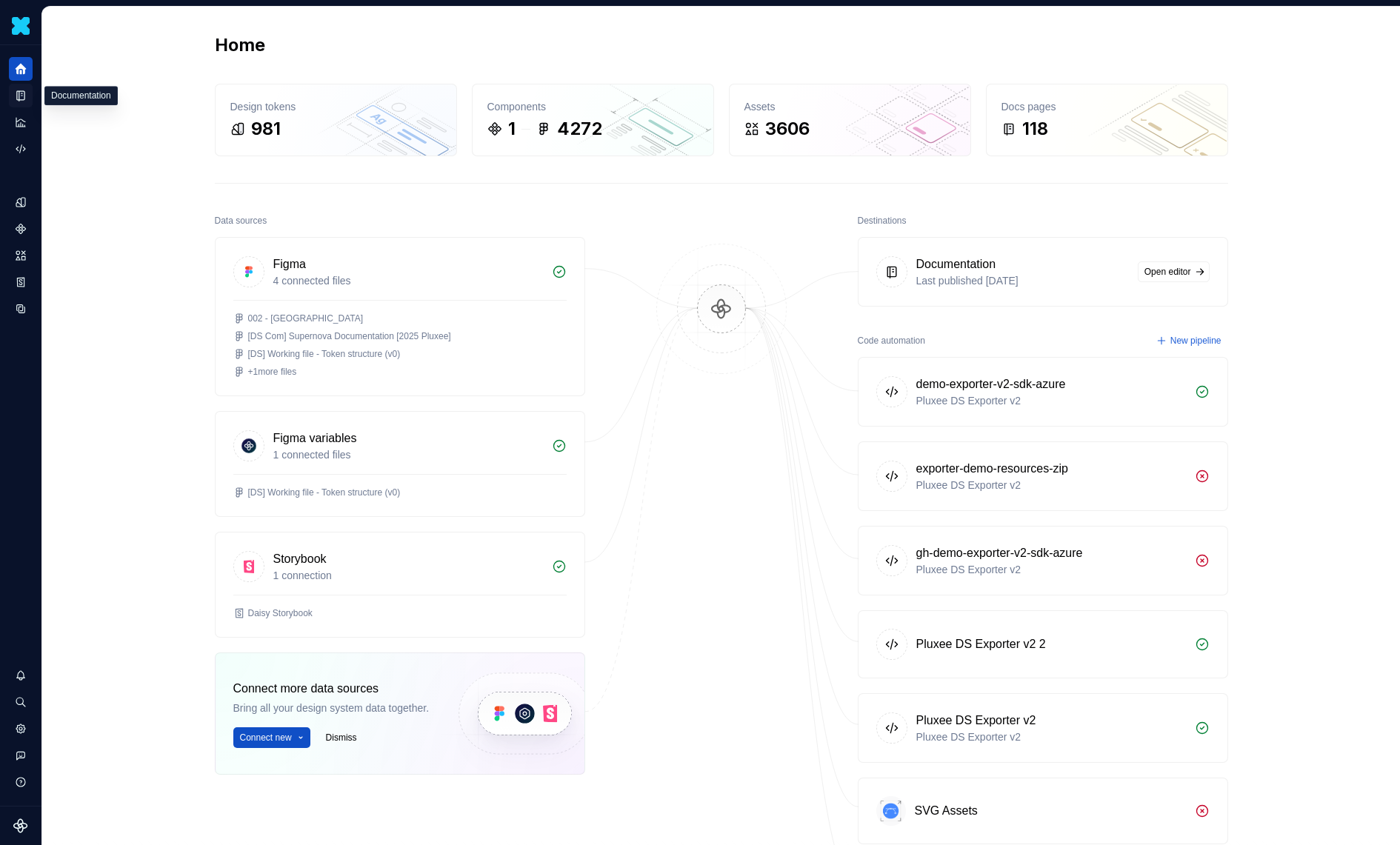
click at [23, 101] on icon "Documentation" at bounding box center [20, 95] width 13 height 13
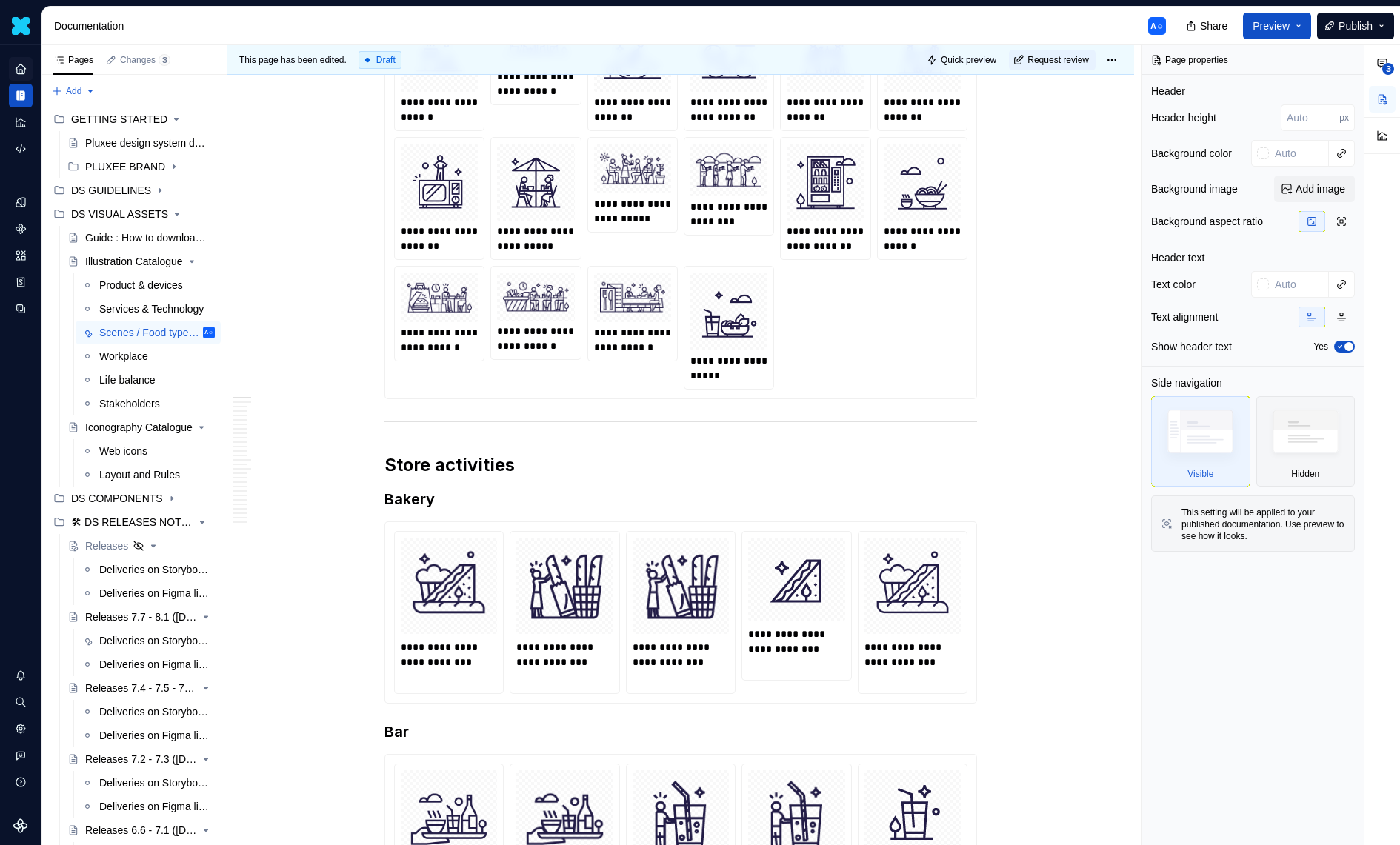
scroll to position [768, 0]
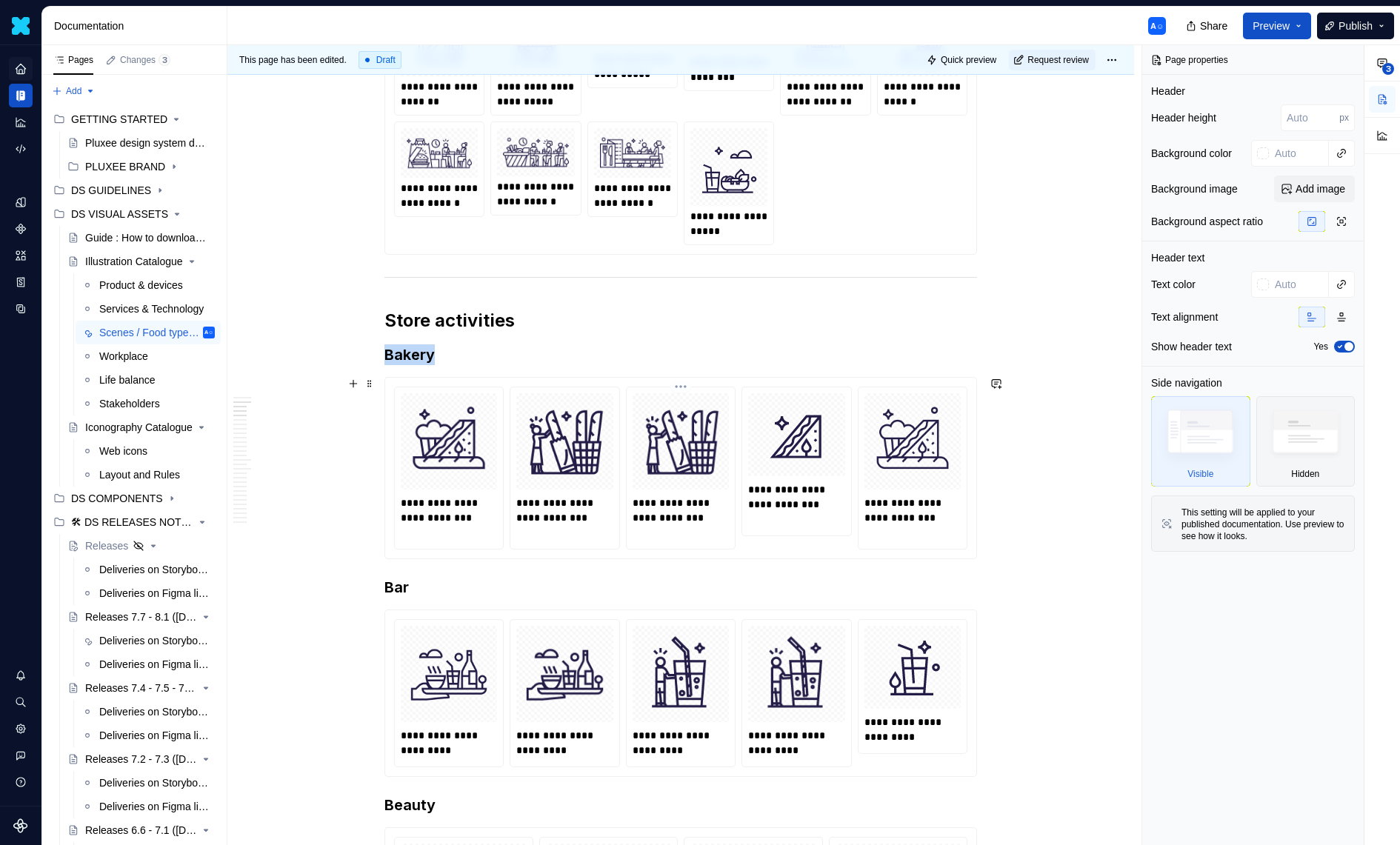
click at [694, 469] on img at bounding box center [681, 441] width 84 height 84
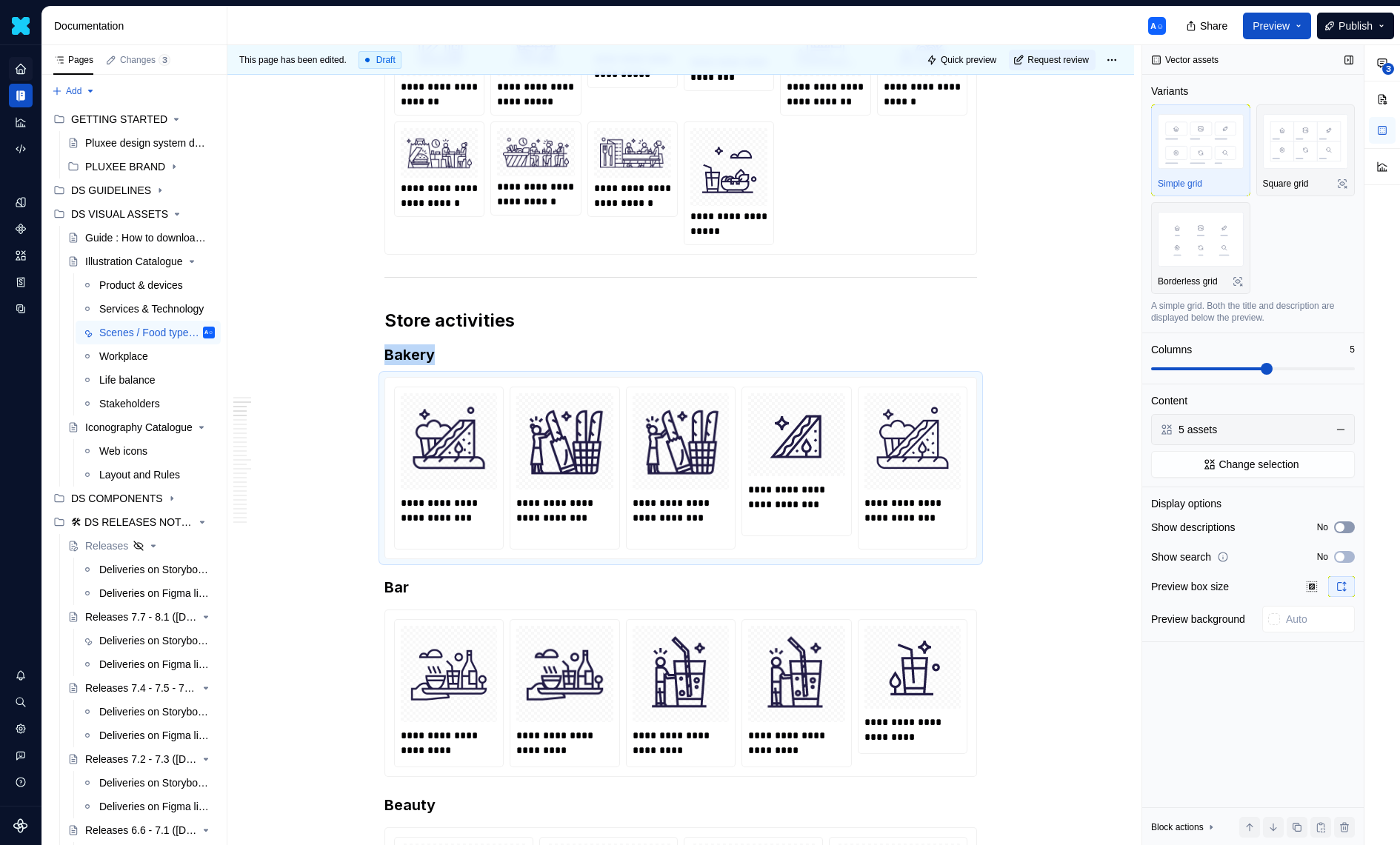
click at [1335, 526] on icon "button" at bounding box center [1340, 527] width 12 height 9
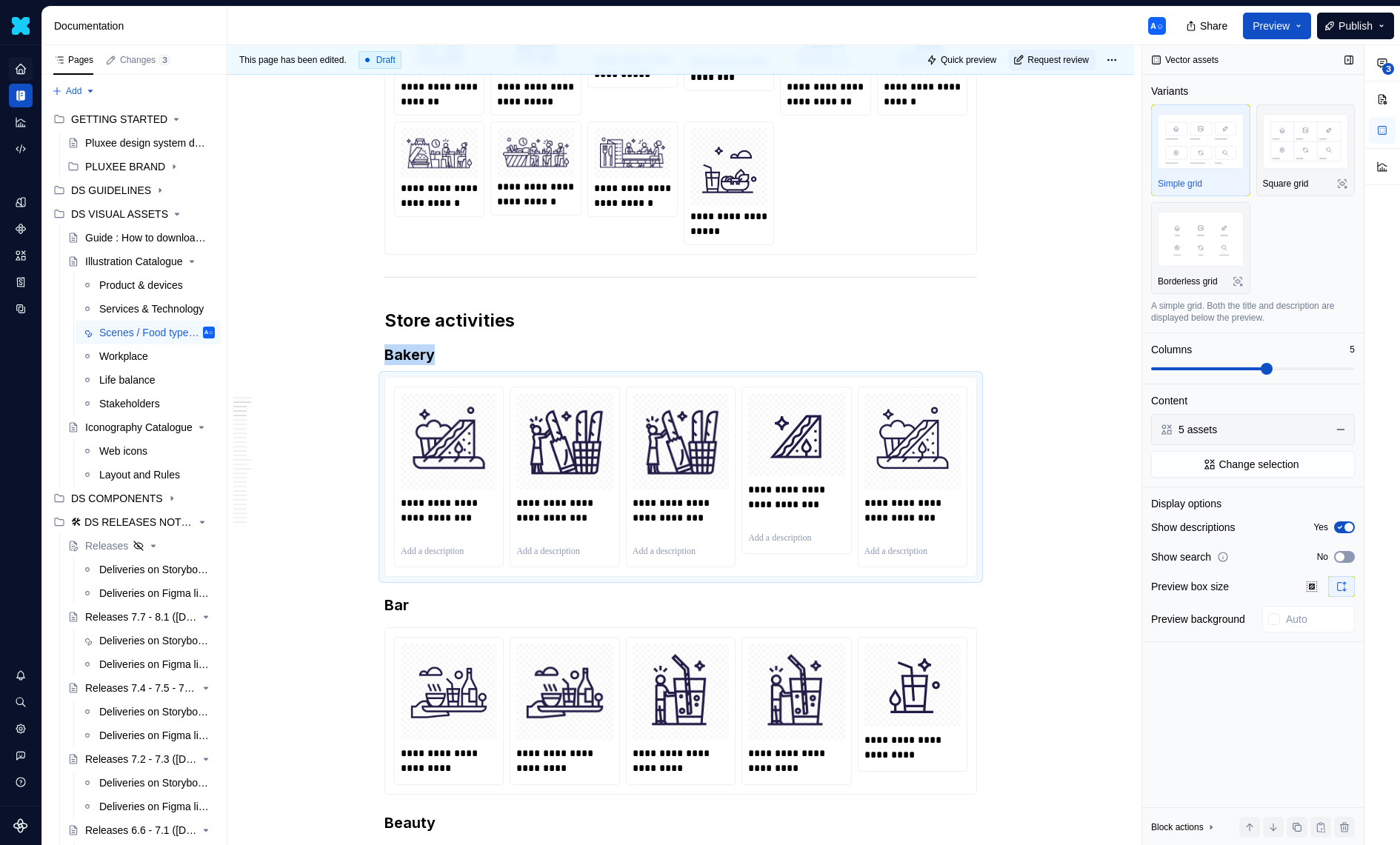
click at [1340, 553] on span "button" at bounding box center [1340, 557] width 9 height 9
click at [1341, 556] on icon "button" at bounding box center [1340, 557] width 12 height 9
click at [1341, 556] on span "button" at bounding box center [1340, 557] width 9 height 9
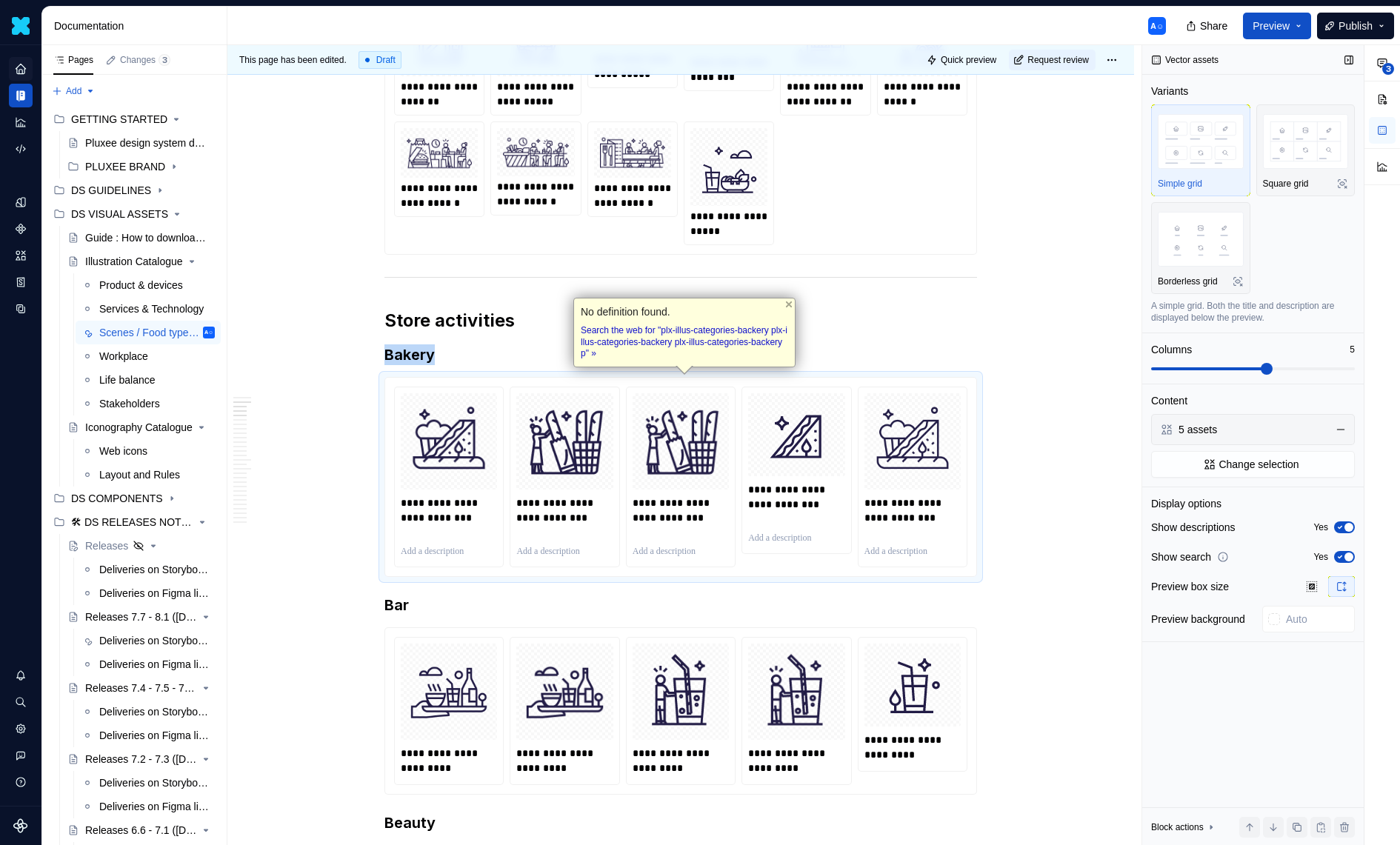
click at [1341, 555] on icon "button" at bounding box center [1340, 557] width 12 height 9
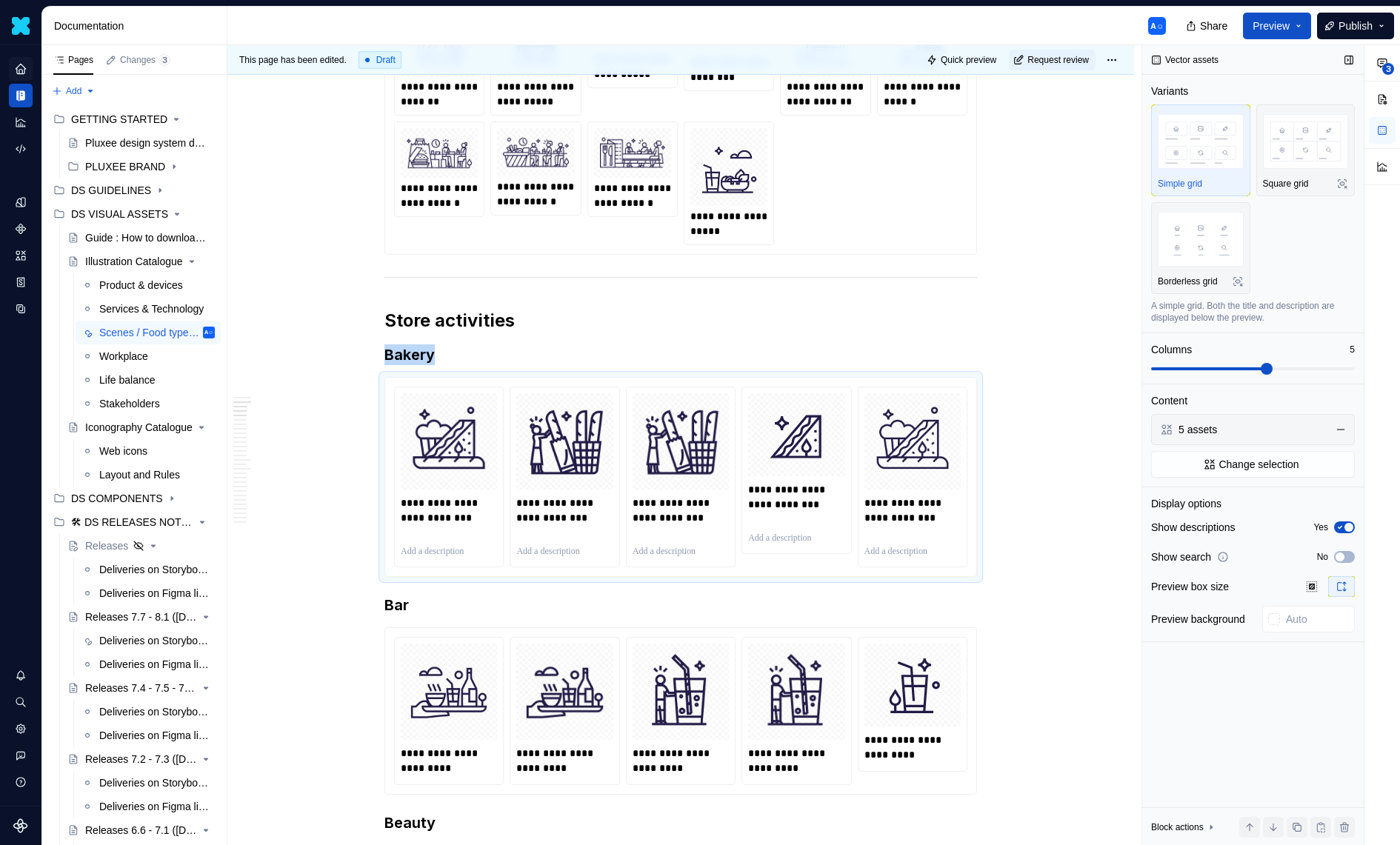
click at [1343, 528] on icon "button" at bounding box center [1340, 527] width 12 height 9
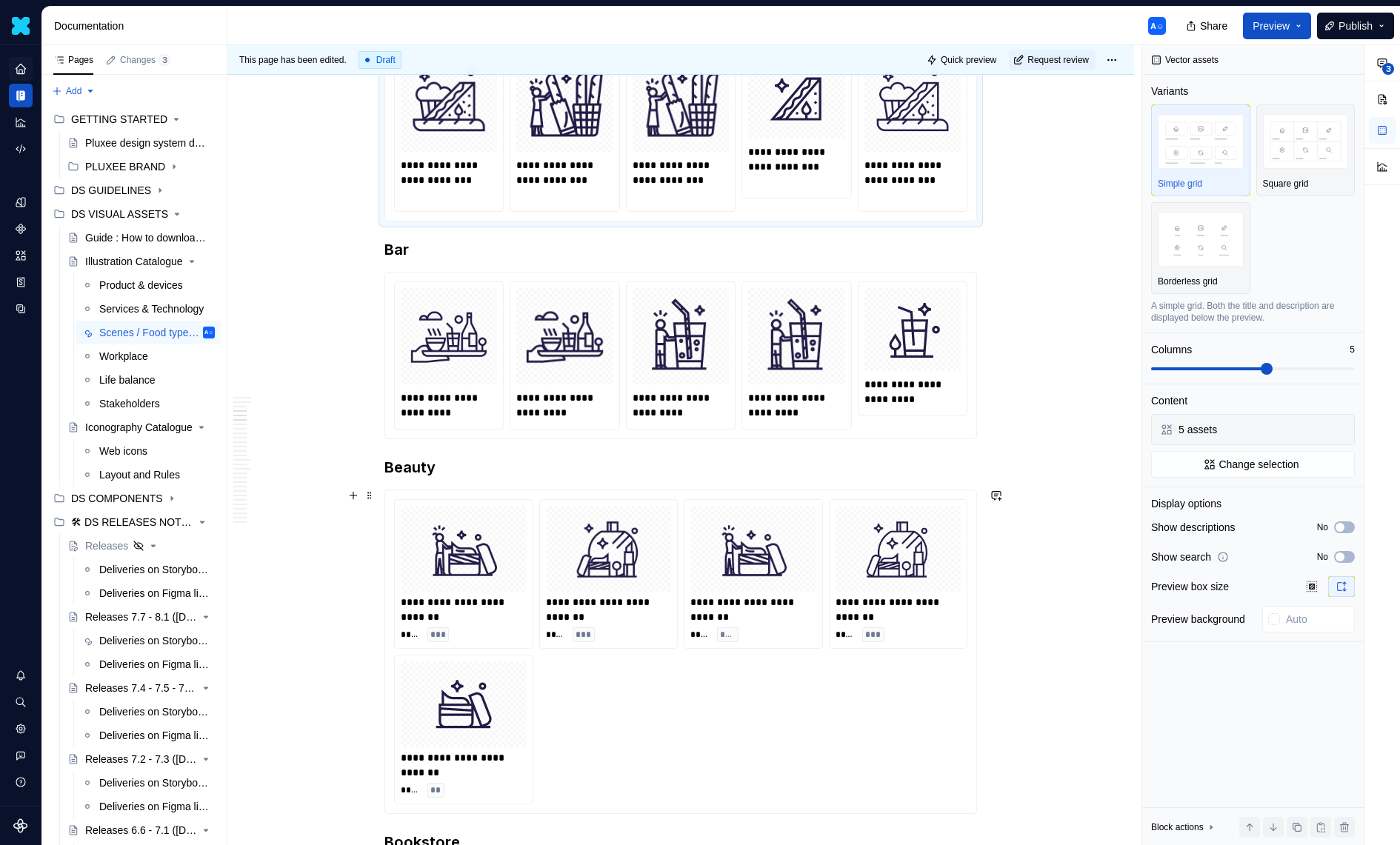
scroll to position [1116, 0]
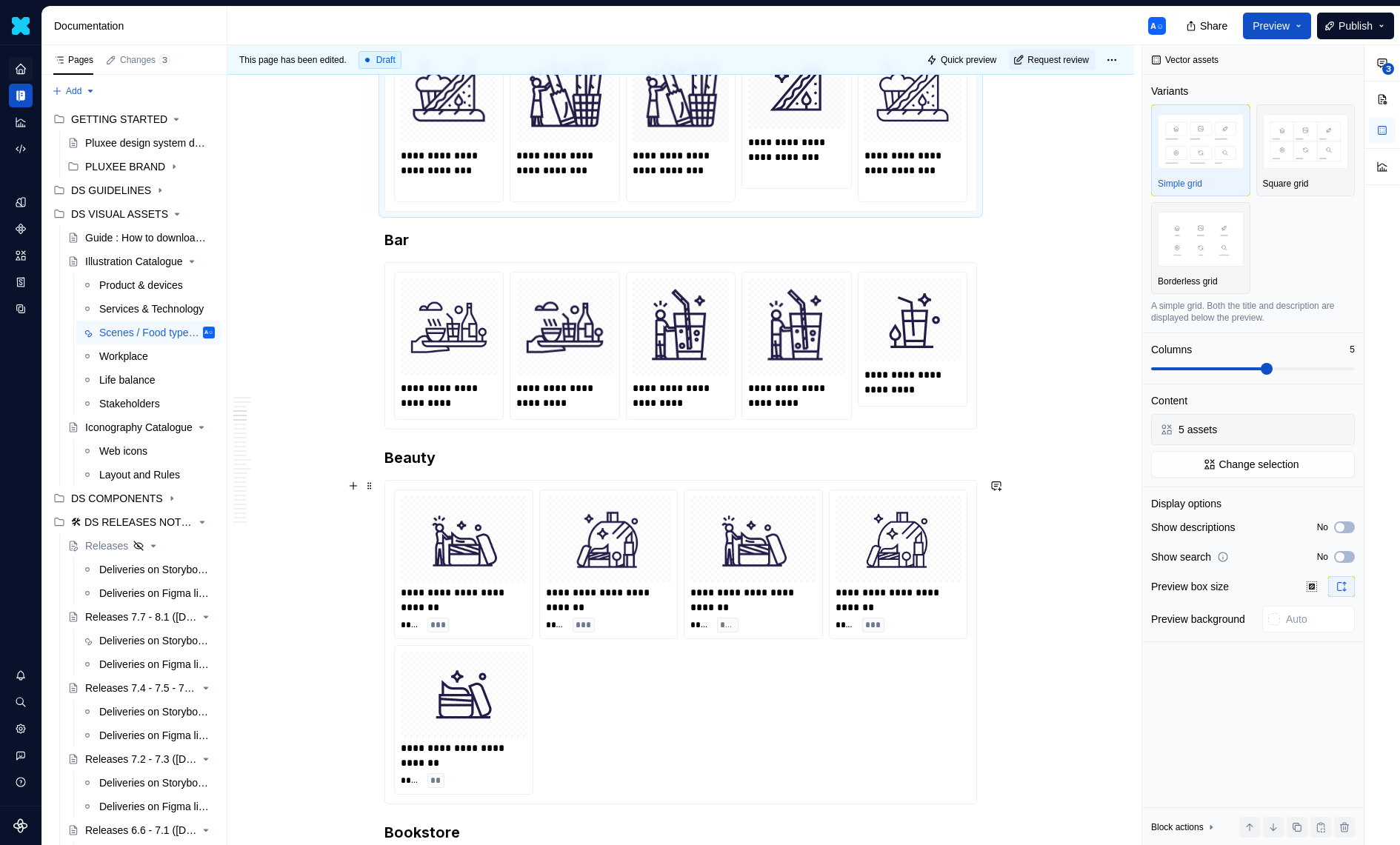
click at [451, 631] on div "**********" at bounding box center [464, 564] width 138 height 148
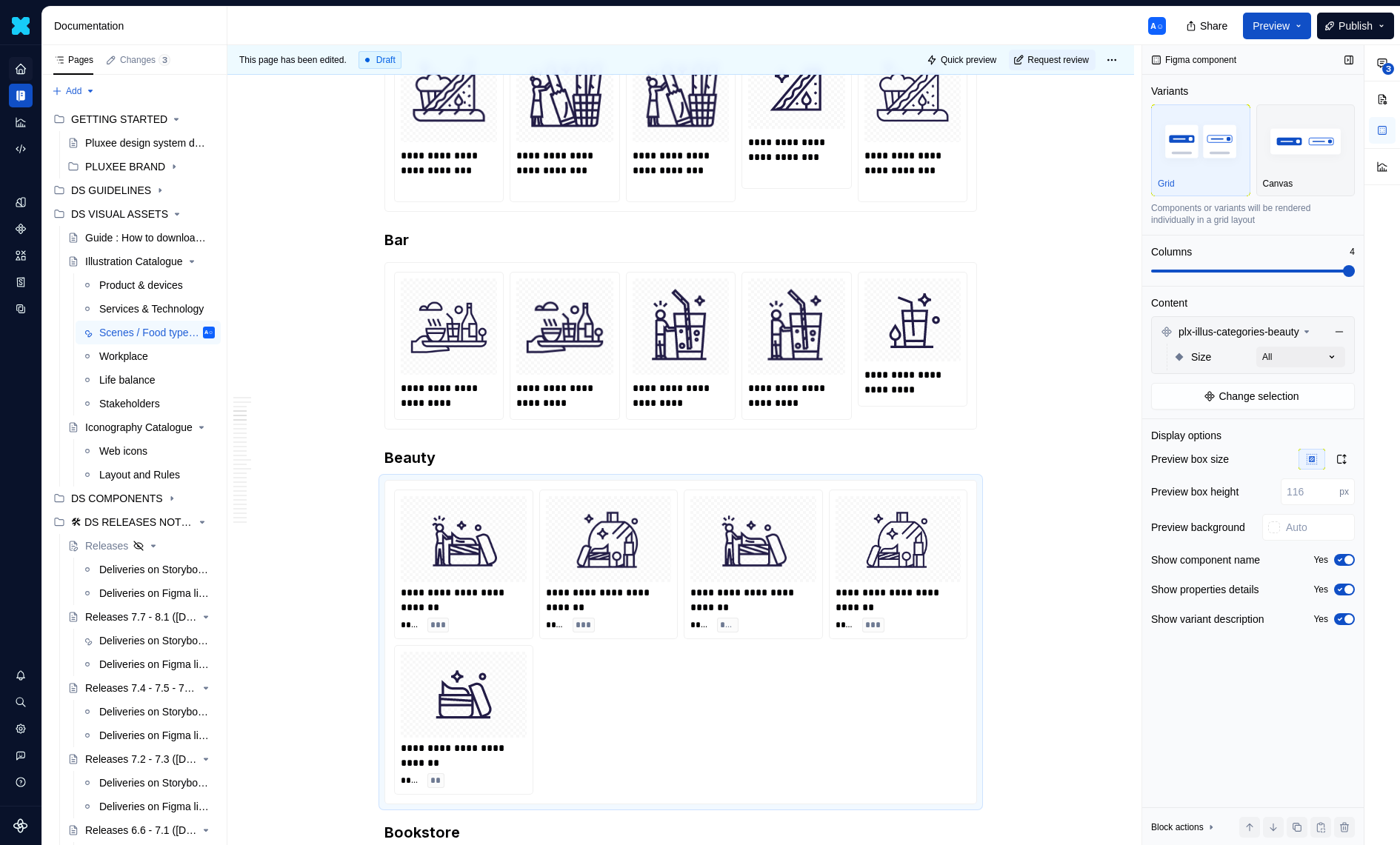
click at [1344, 587] on span "button" at bounding box center [1348, 589] width 9 height 9
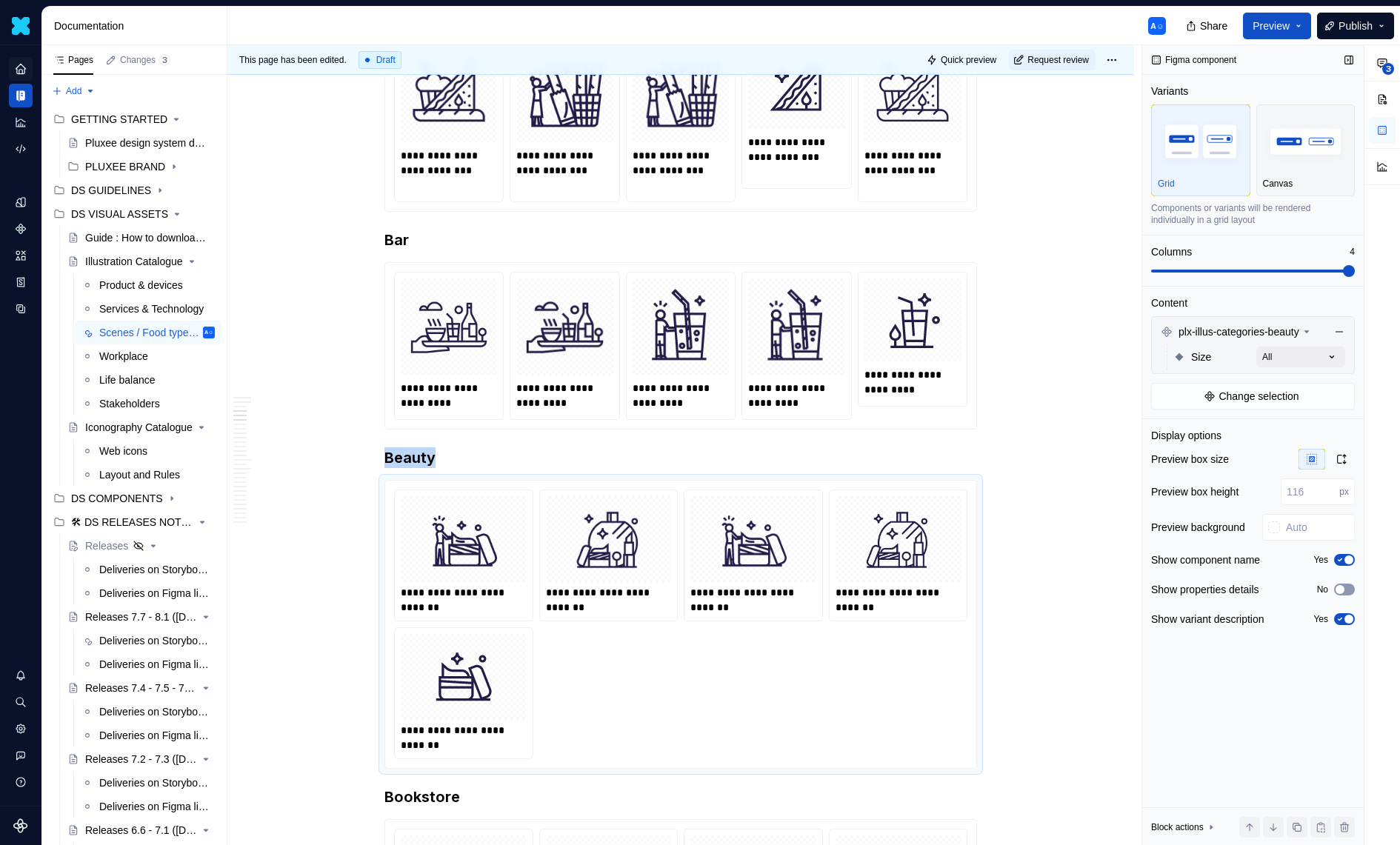
click at [1344, 587] on icon "button" at bounding box center [1340, 589] width 12 height 9
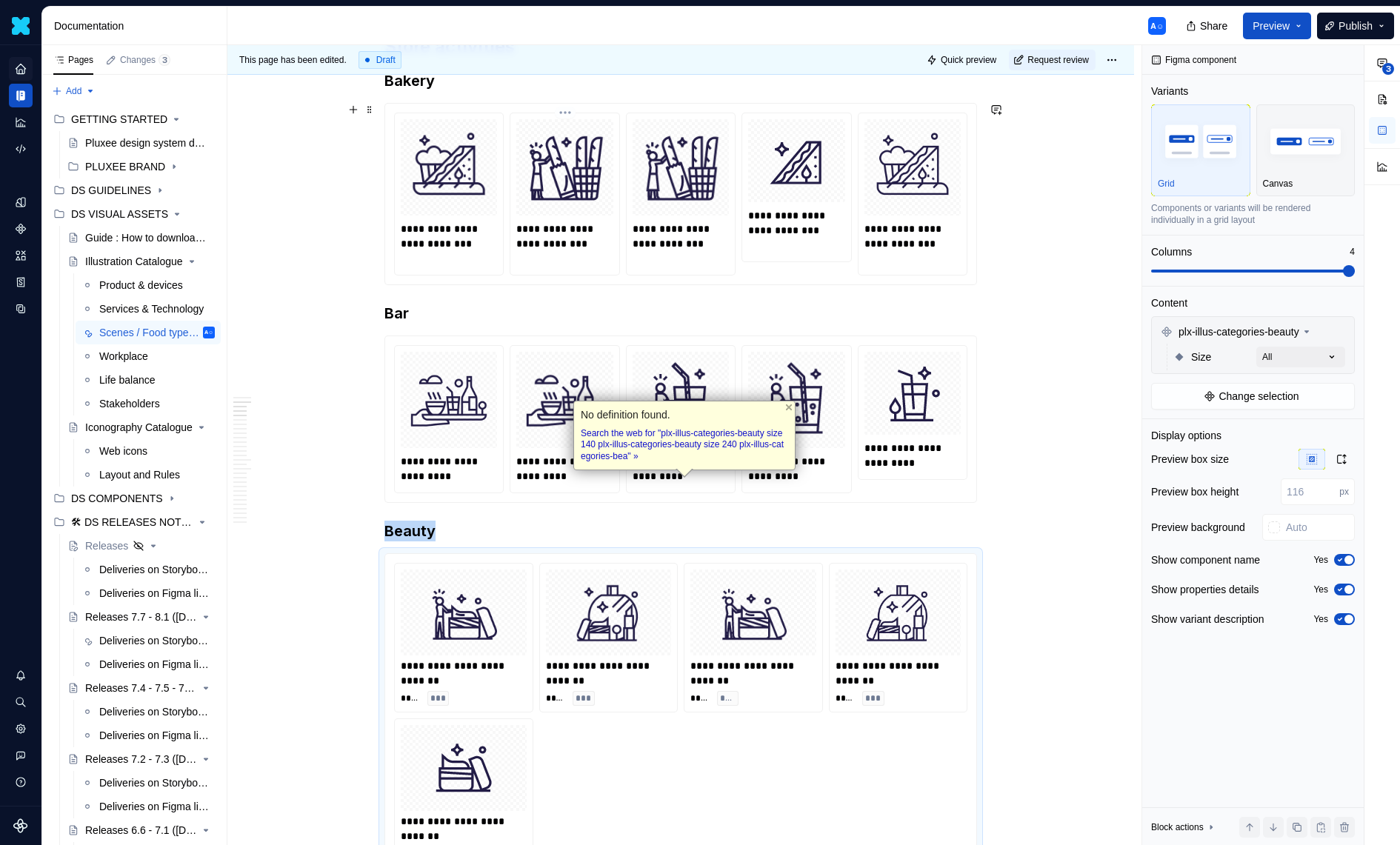
scroll to position [1099, 0]
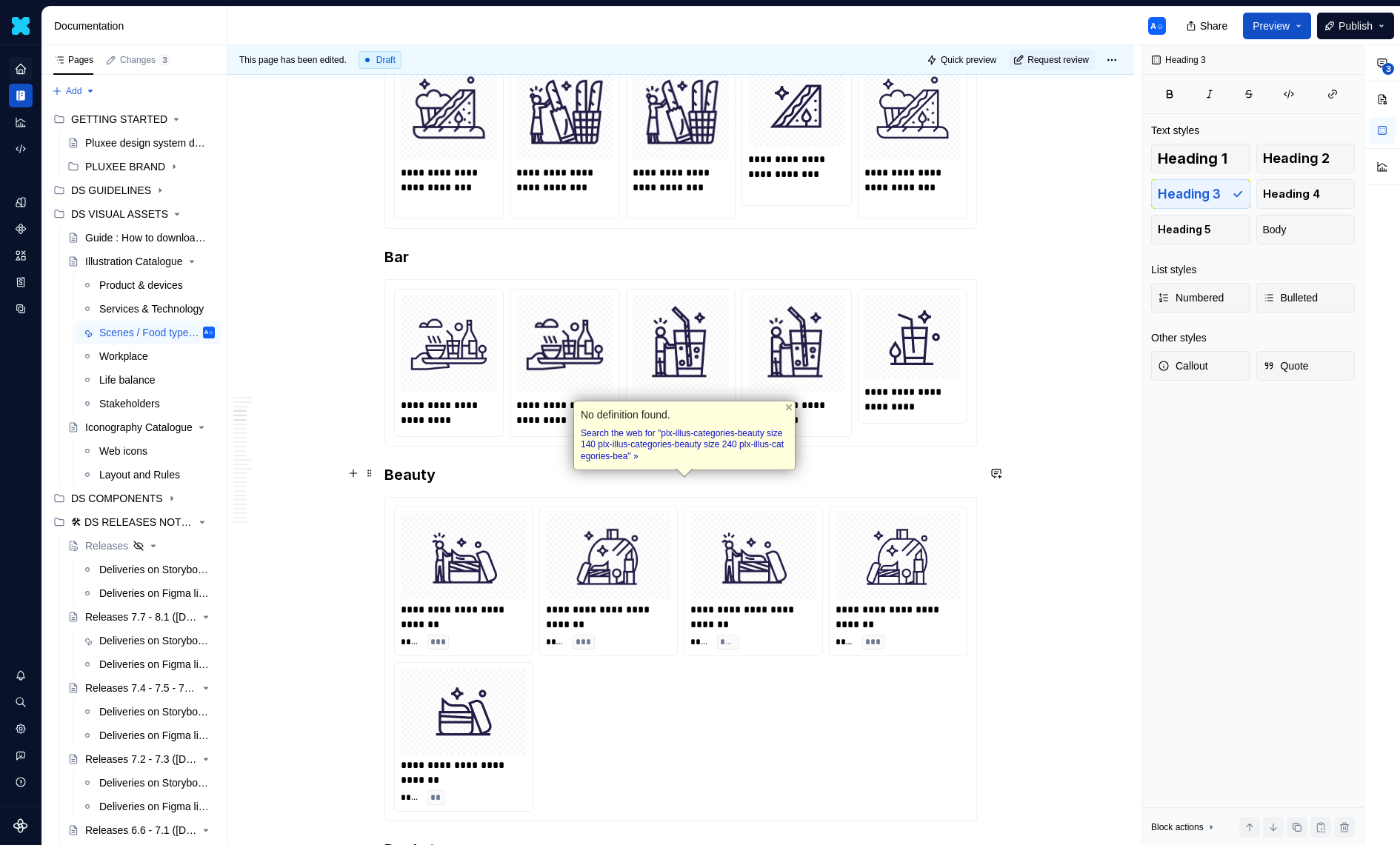
click at [454, 479] on h3 "Beauty" at bounding box center [680, 475] width 592 height 21
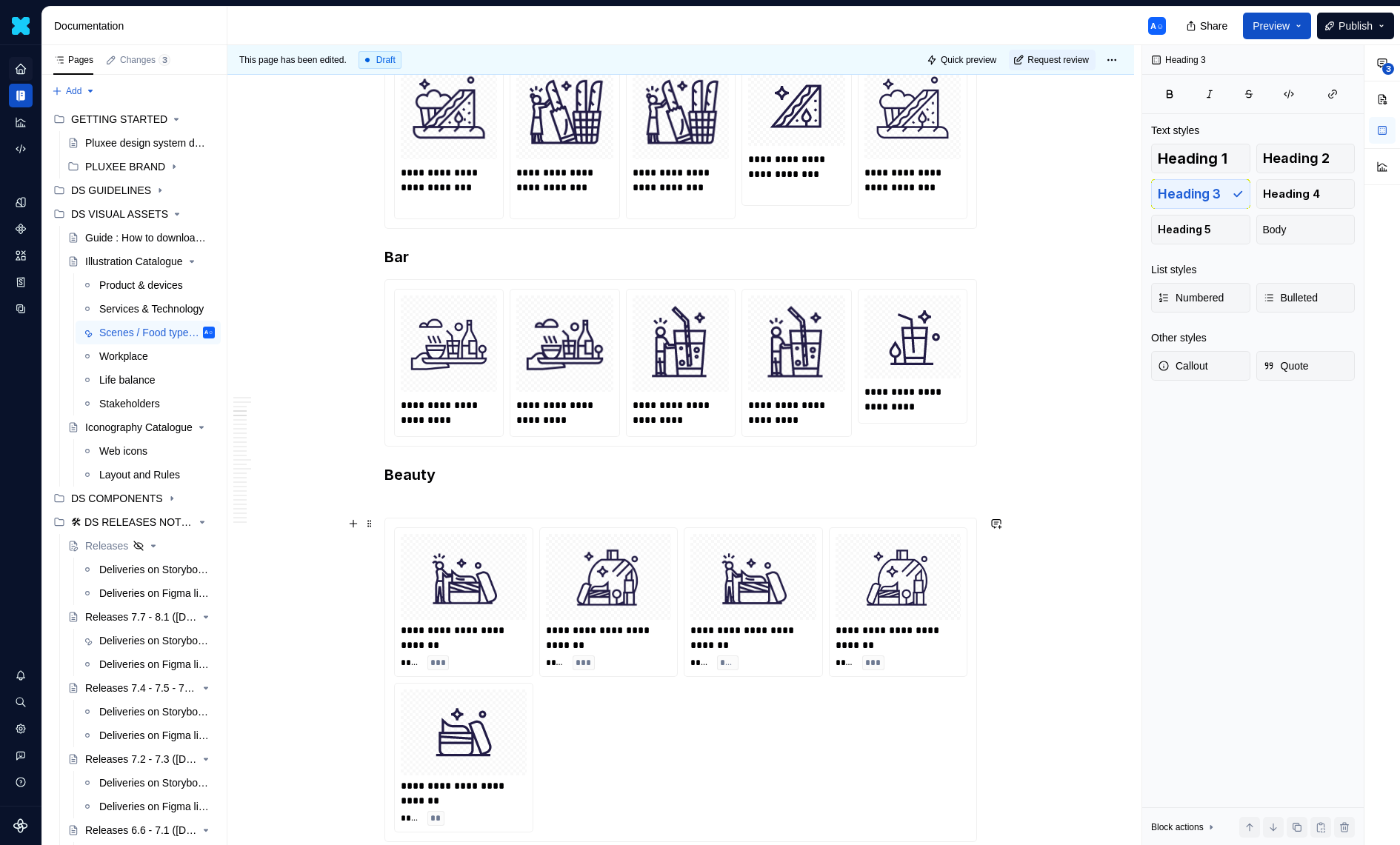
click at [871, 836] on div "**********" at bounding box center [680, 680] width 591 height 323
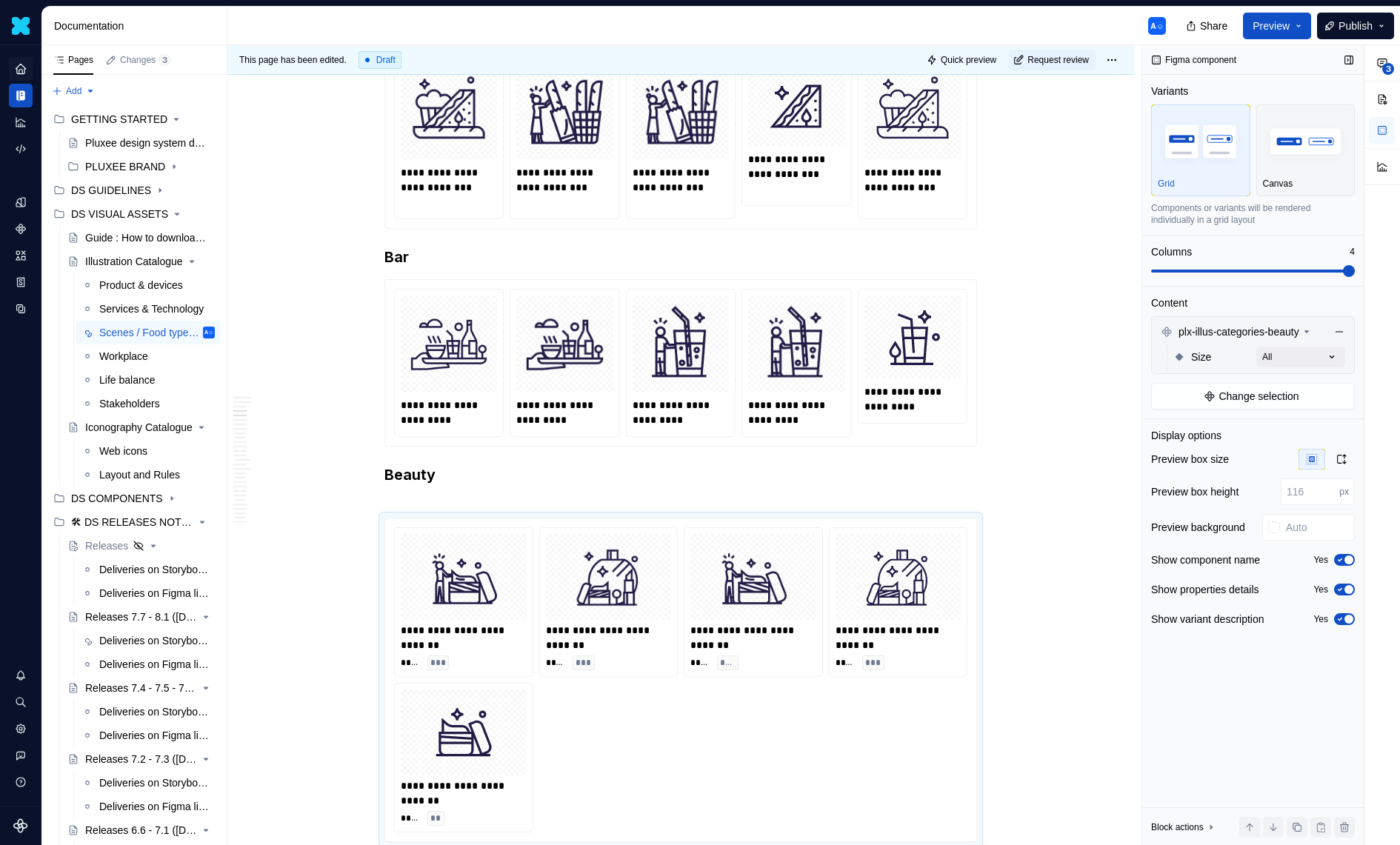
click at [1238, 408] on div "Figma component Variants Grid Canvas Components or variants will be rendered in…" at bounding box center [1253, 445] width 221 height 801
click at [1250, 389] on span "Change selection" at bounding box center [1258, 396] width 80 height 15
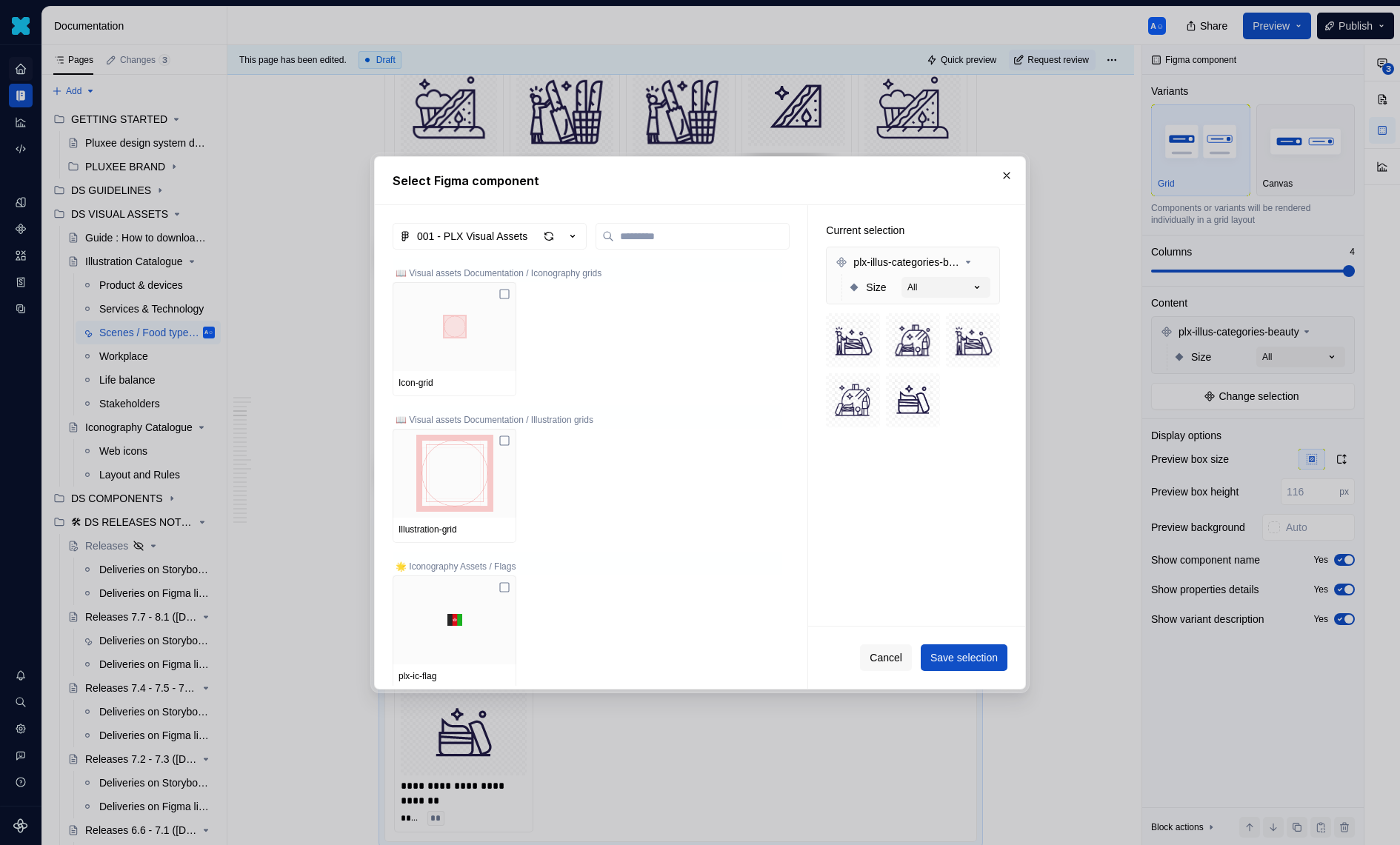
type textarea "*"
click at [653, 246] on label at bounding box center [692, 236] width 194 height 26
click at [653, 244] on input "search" at bounding box center [702, 236] width 175 height 15
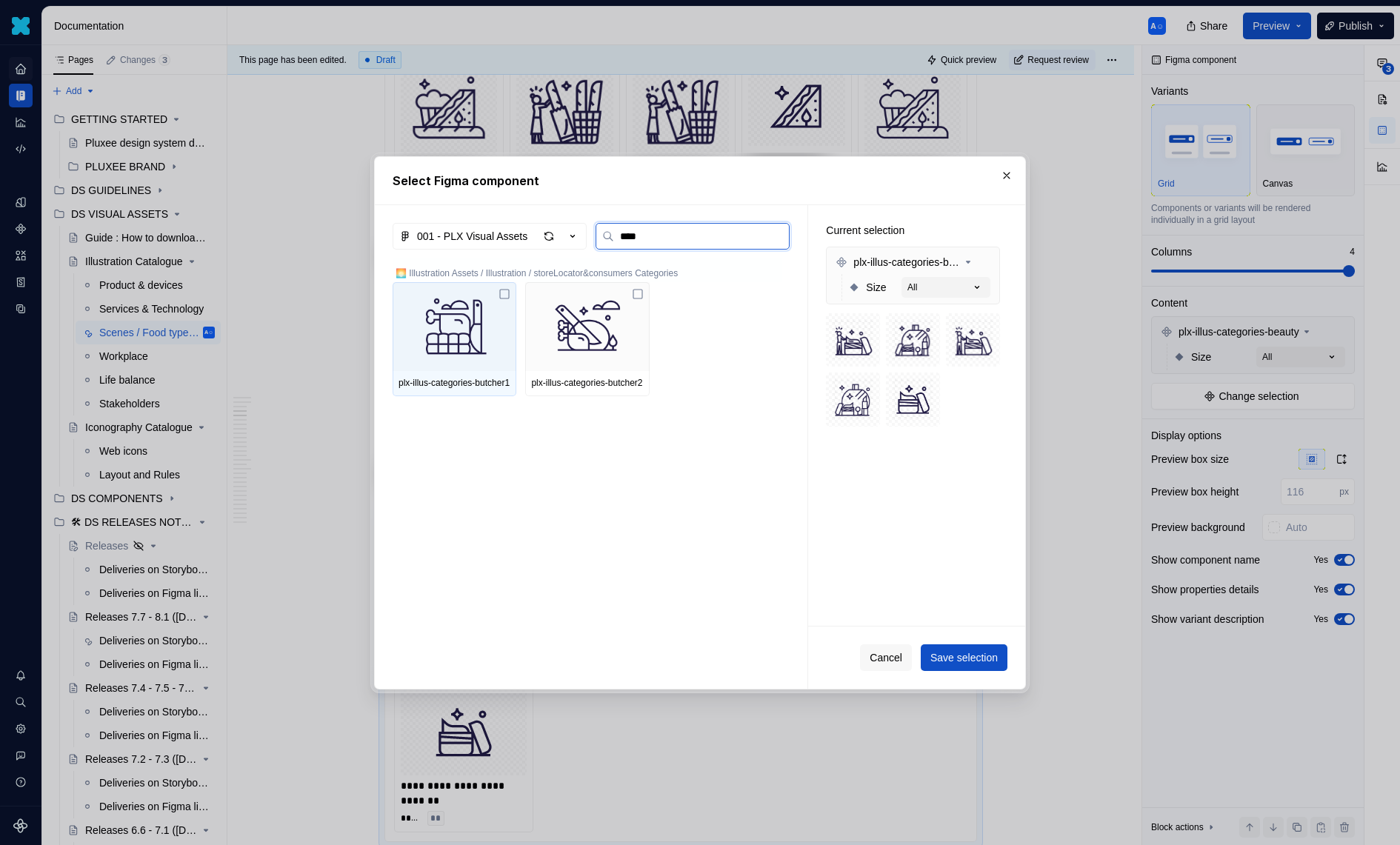
type input "*****"
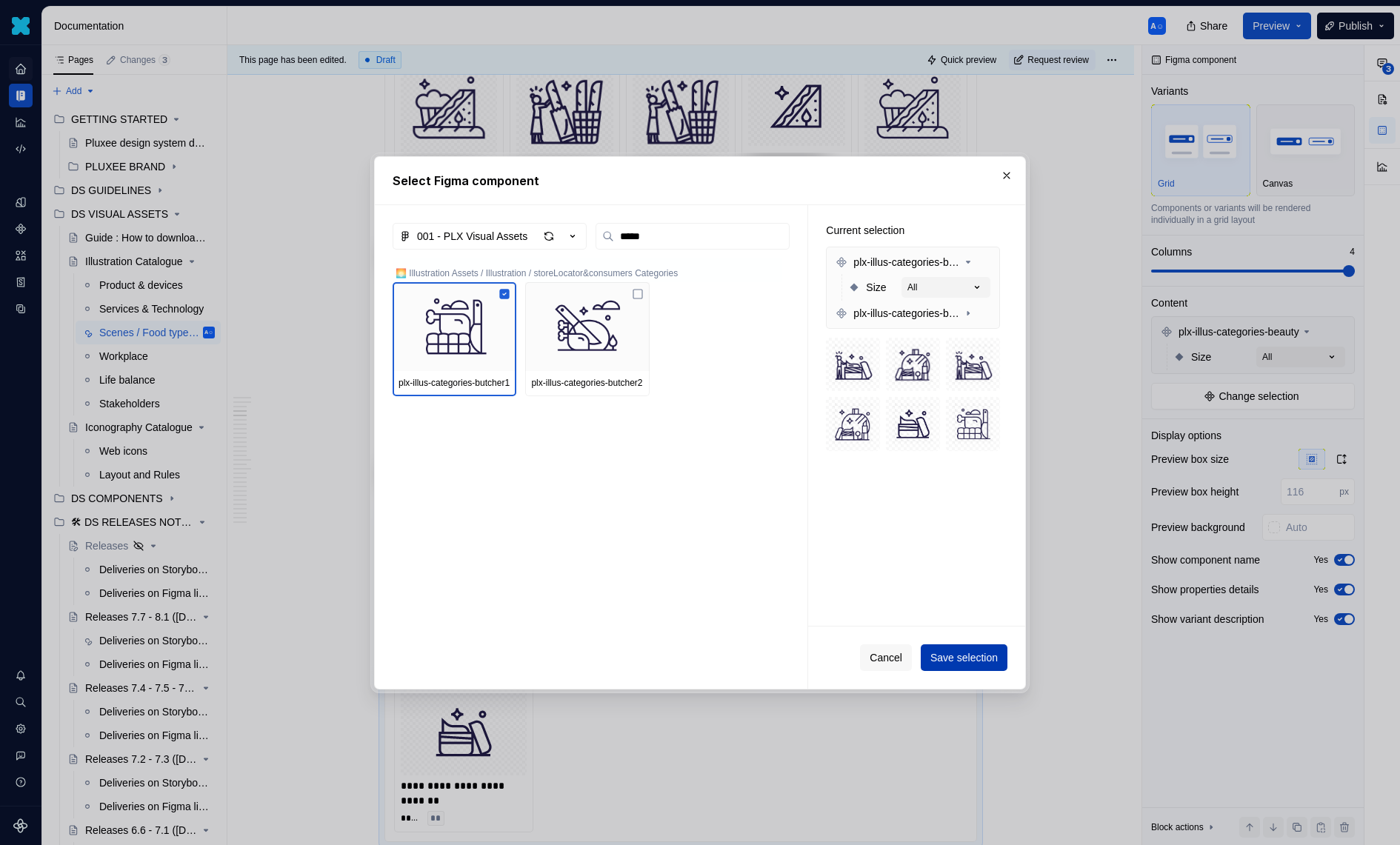
click at [965, 657] on span "Save selection" at bounding box center [963, 658] width 67 height 15
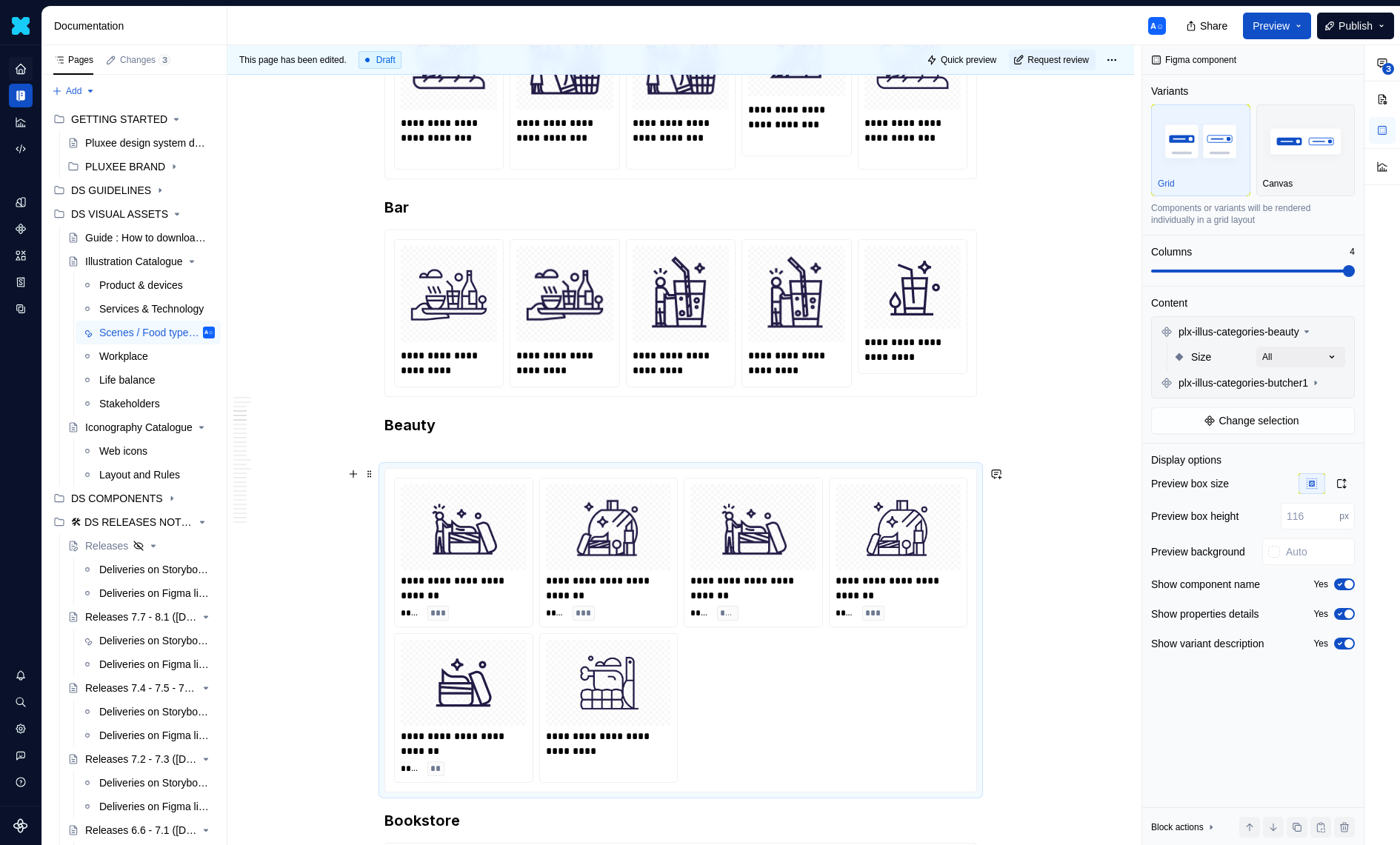
scroll to position [1150, 0]
click at [753, 652] on div "**********" at bounding box center [681, 629] width 573 height 305
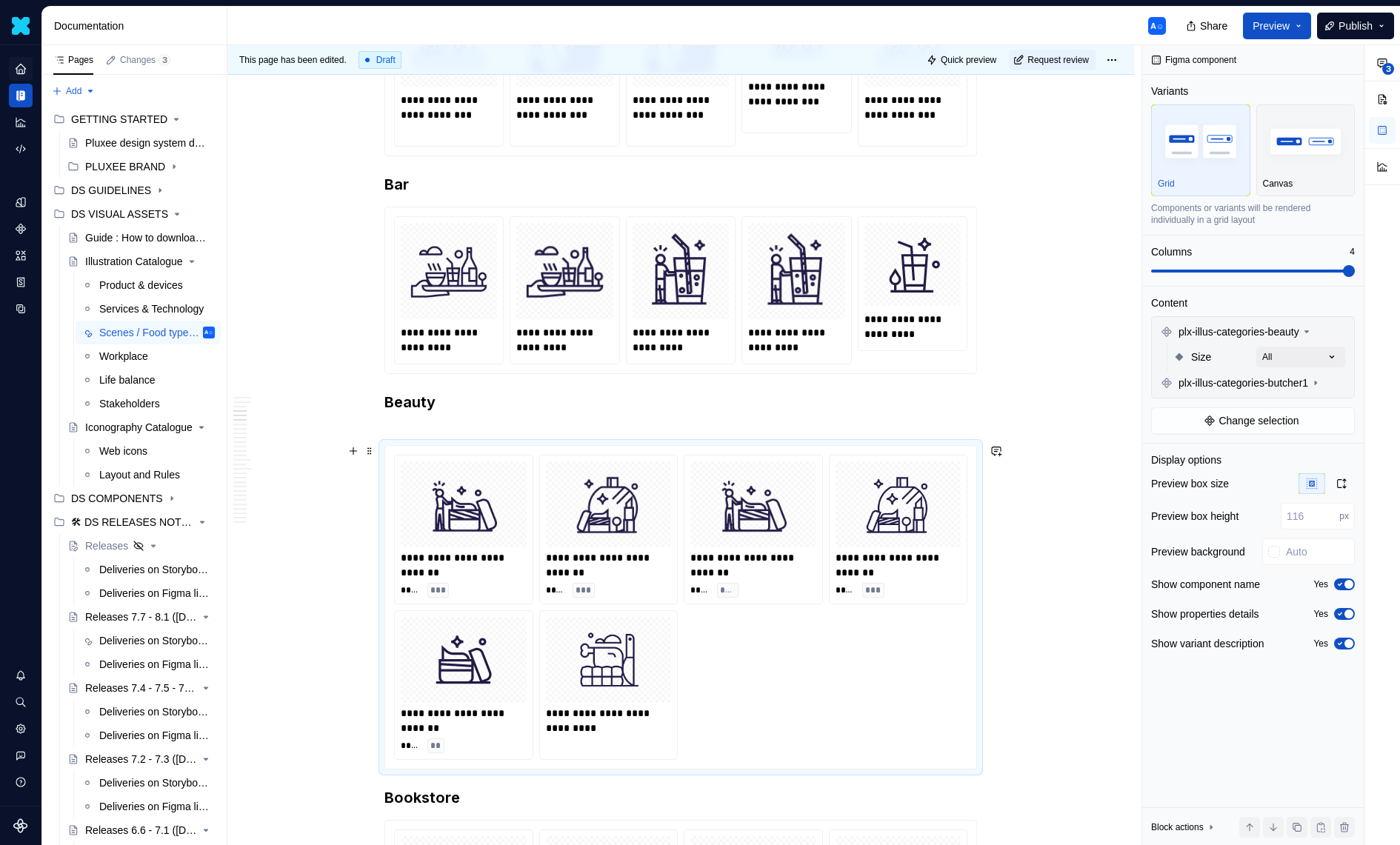
scroll to position [1173, 0]
click at [1306, 383] on span "plx-illus-categories-butcher1" at bounding box center [1243, 383] width 129 height 15
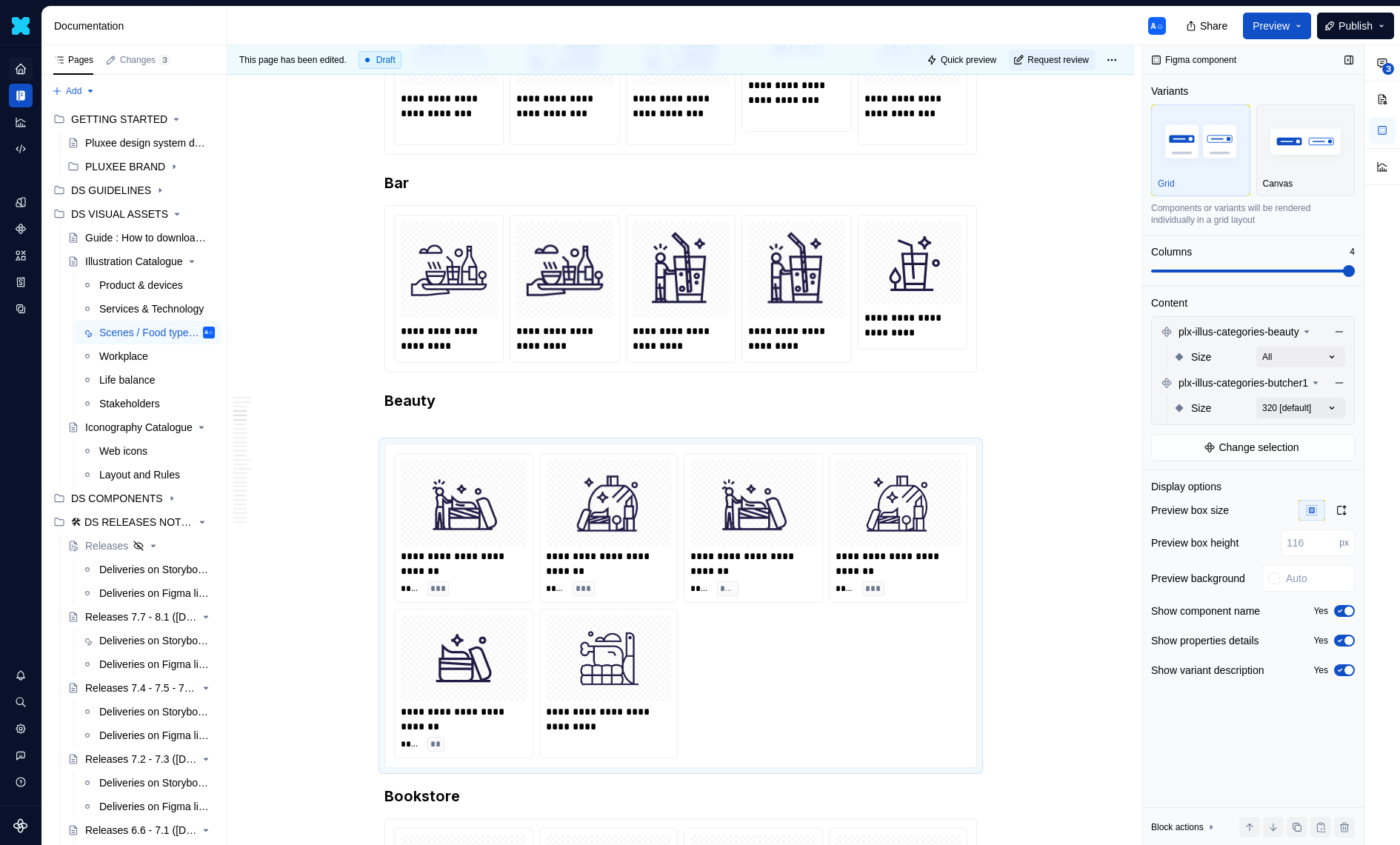
click at [1307, 404] on div "**********" at bounding box center [1271, 445] width 258 height 801
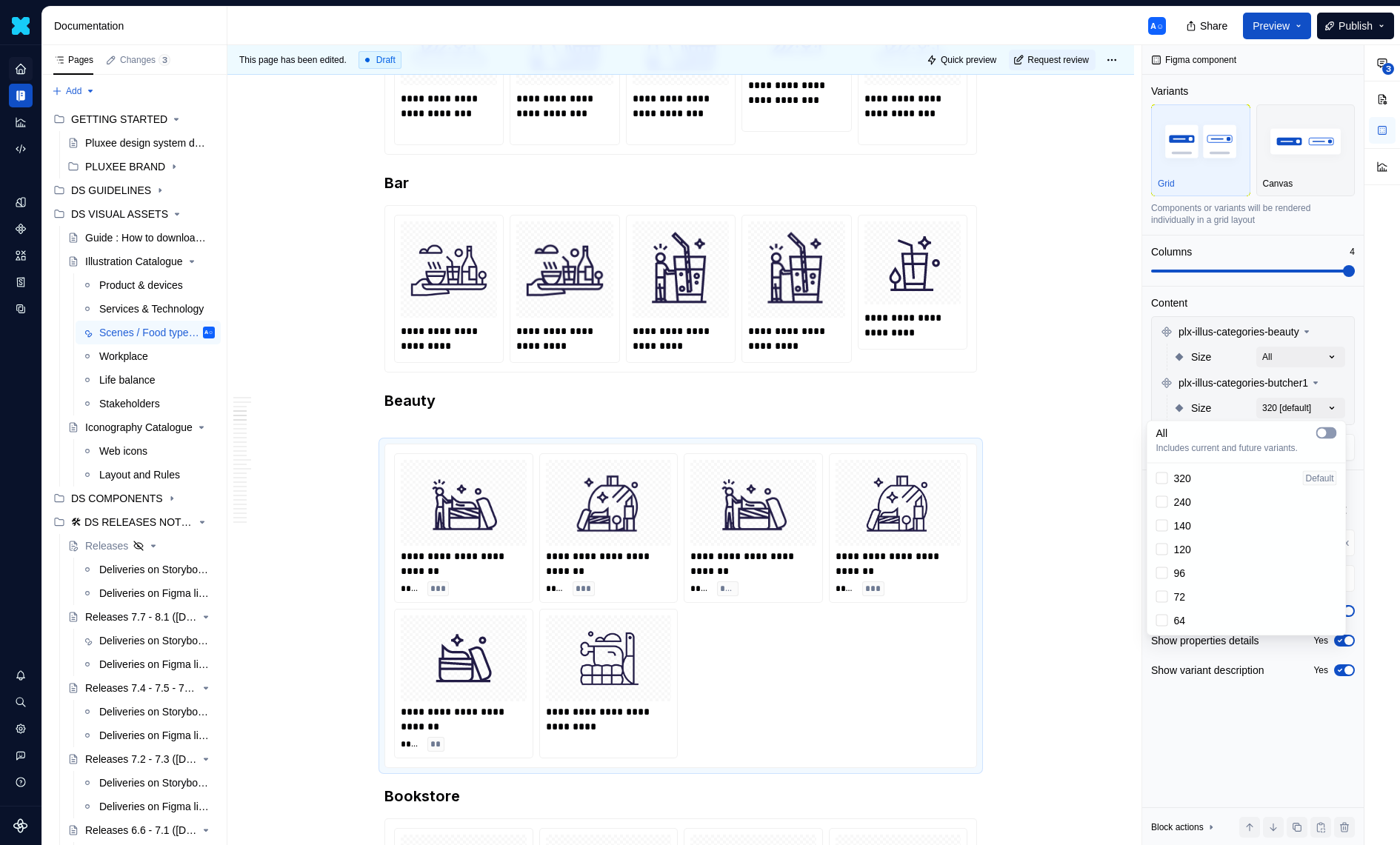
click at [1321, 430] on span "button" at bounding box center [1322, 433] width 9 height 9
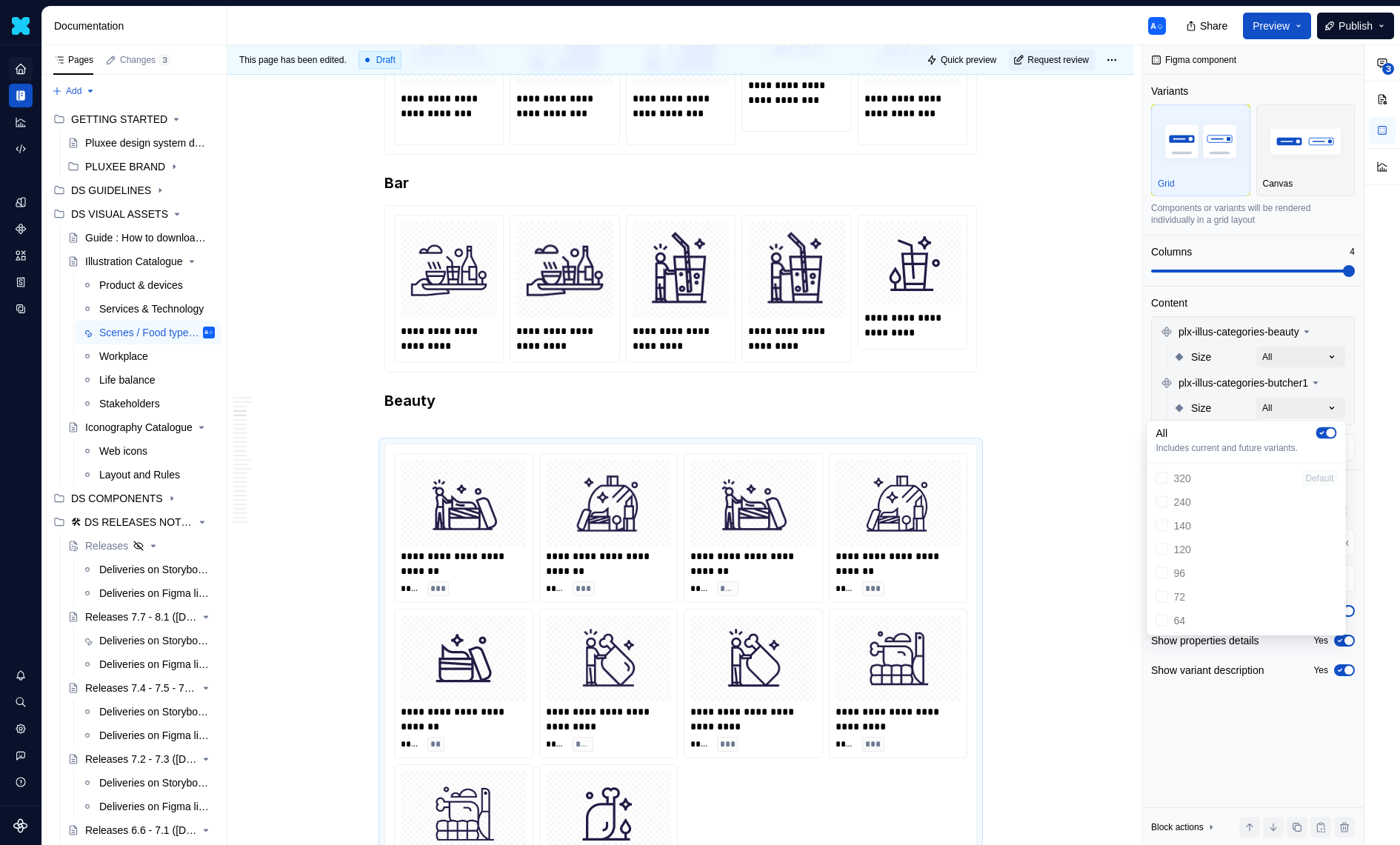
click at [1321, 431] on icon "button" at bounding box center [1322, 433] width 12 height 9
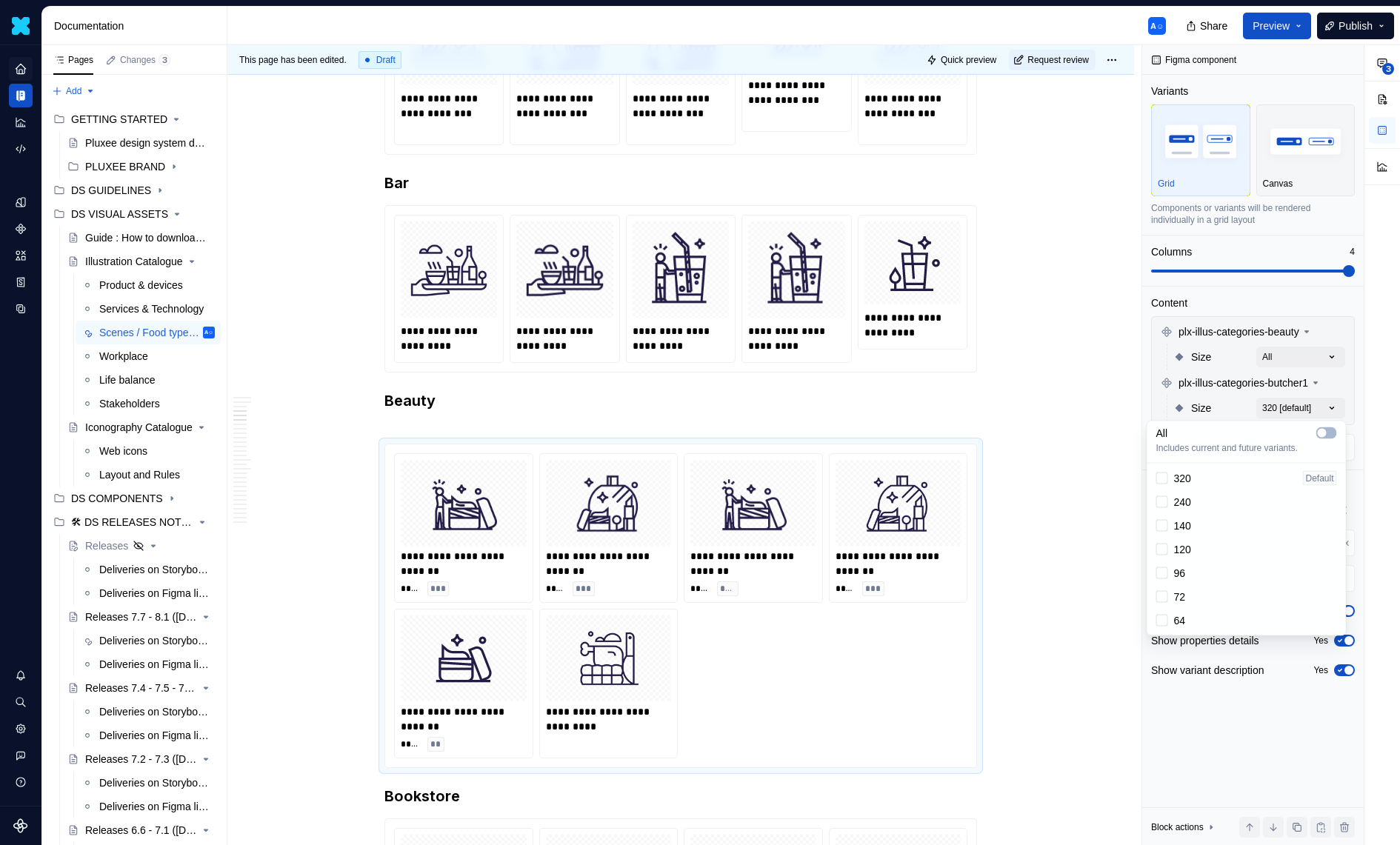
click at [753, 435] on html "Daisy A☺ Design system data Documentation A☺ Share Preview Publish Pages Change…" at bounding box center [700, 422] width 1400 height 845
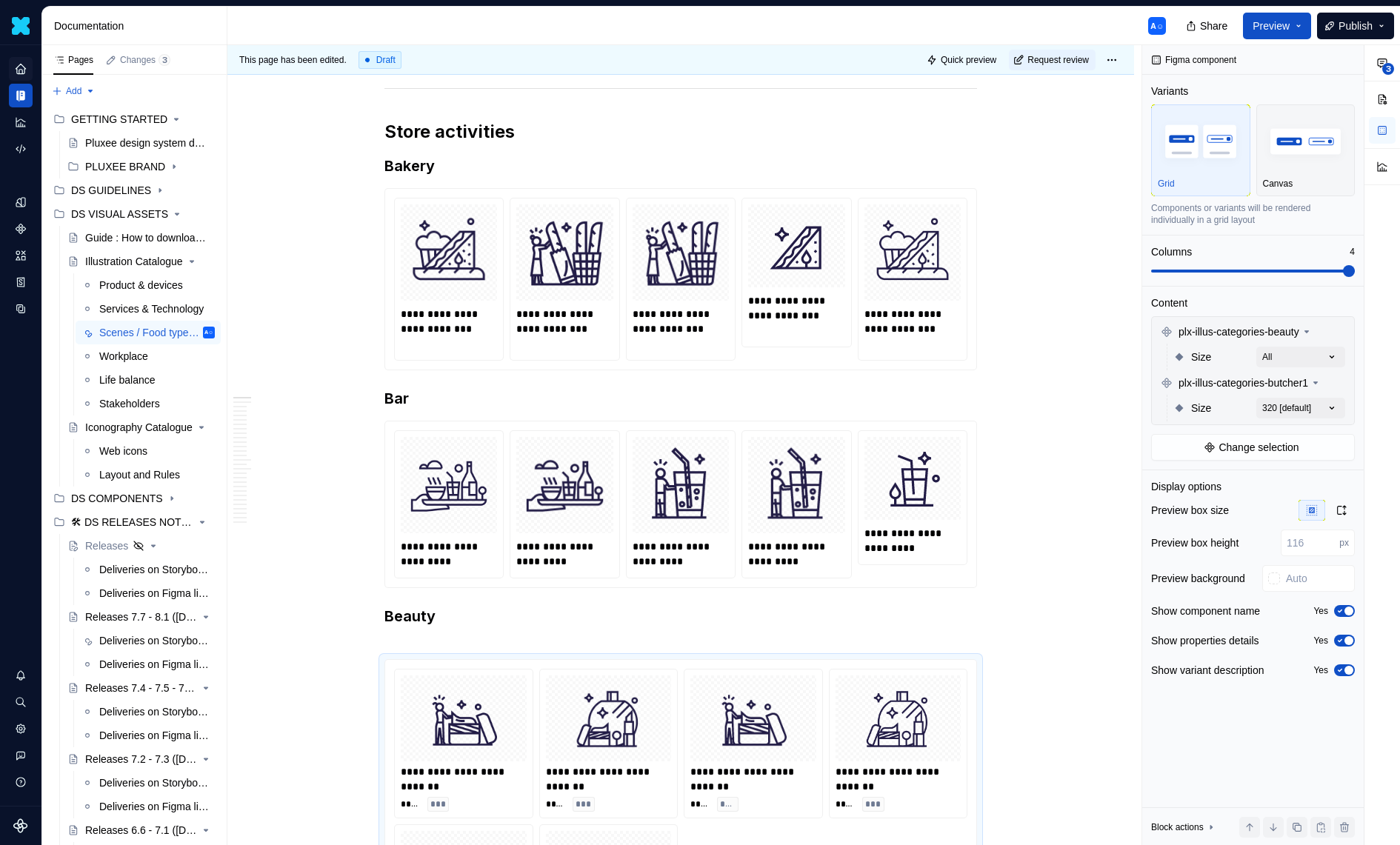
scroll to position [1282, 0]
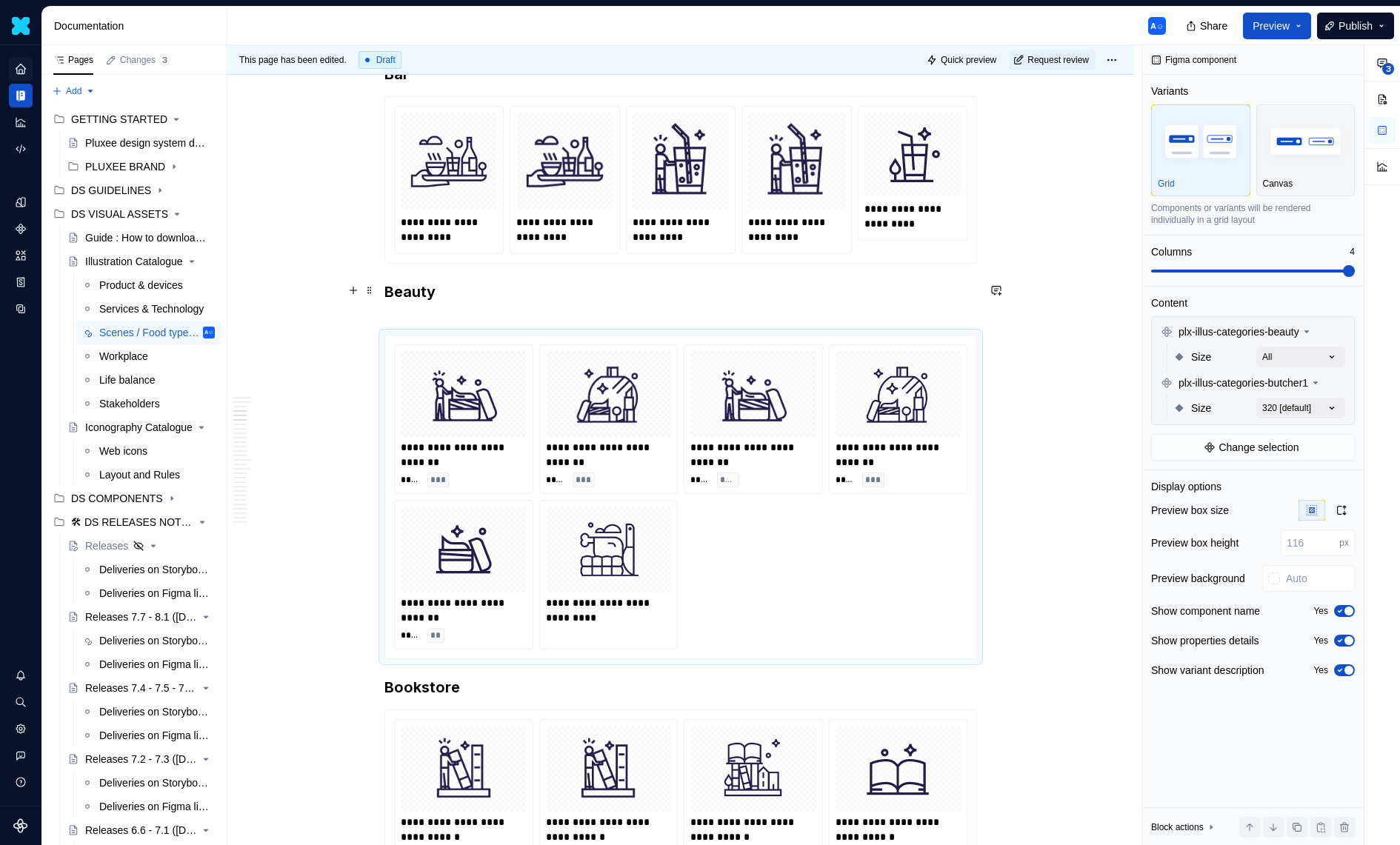
click at [758, 281] on h3 "Beauty" at bounding box center [680, 302] width 592 height 42
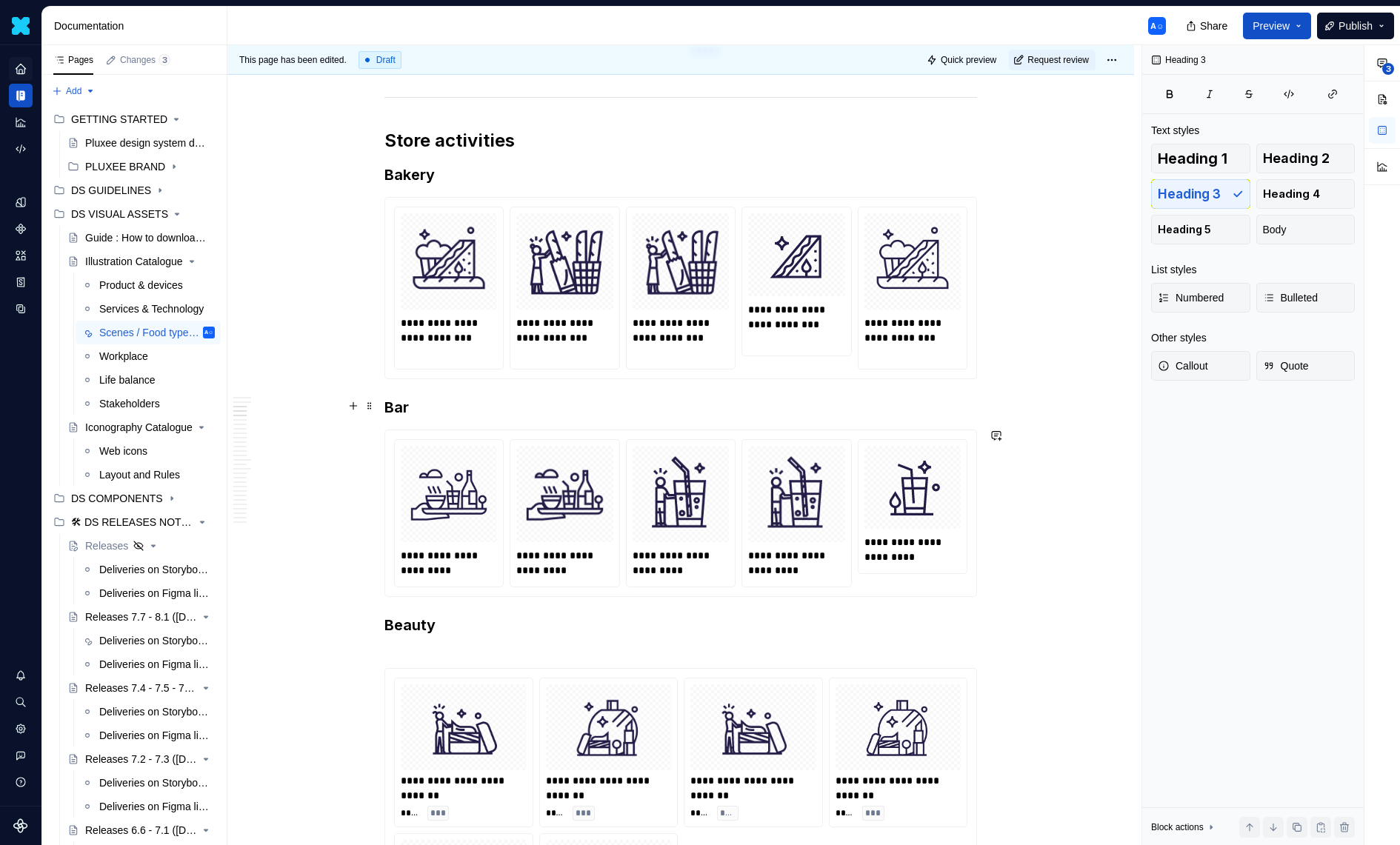
scroll to position [905, 0]
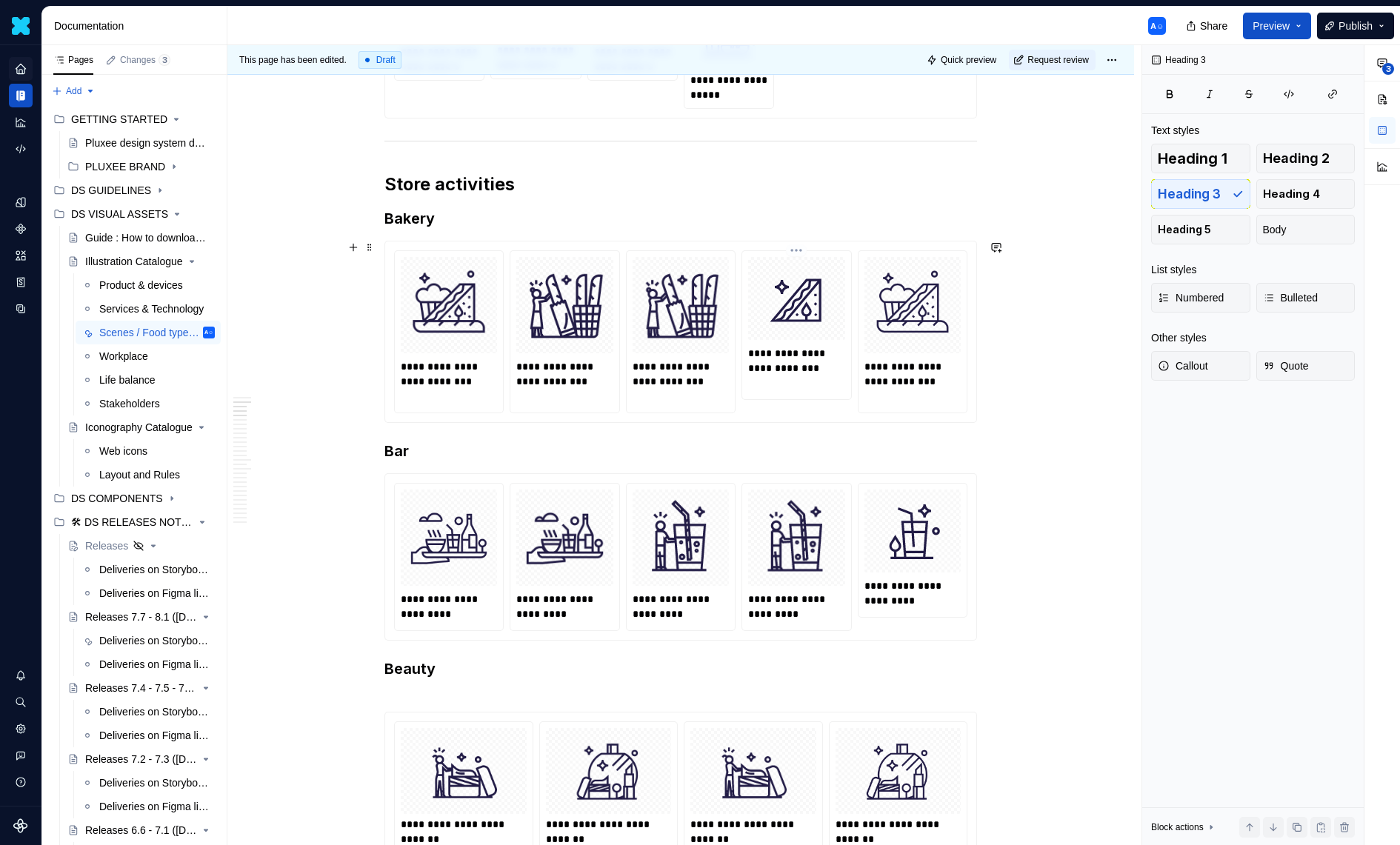
click at [758, 280] on div at bounding box center [796, 298] width 96 height 83
click at [675, 225] on h3 "Bakery" at bounding box center [680, 218] width 592 height 21
click at [873, 185] on h2 "Store activities" at bounding box center [680, 184] width 592 height 24
click at [22, 319] on div "Data sources" at bounding box center [20, 309] width 24 height 24
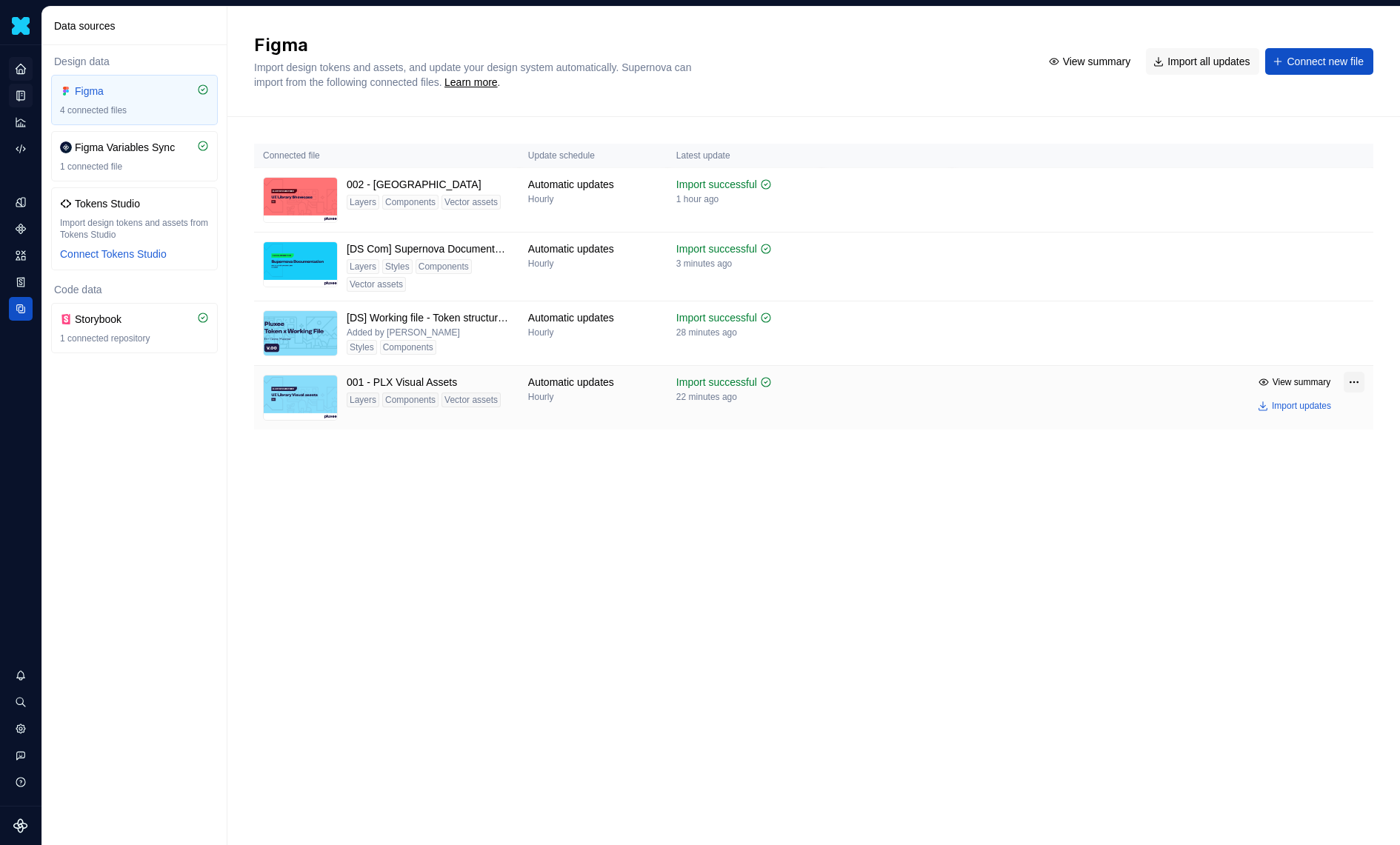
click at [1347, 383] on html "Daisy A☺ Design system data Data sources Design data Figma 4 connected files Fi…" at bounding box center [700, 422] width 1400 height 845
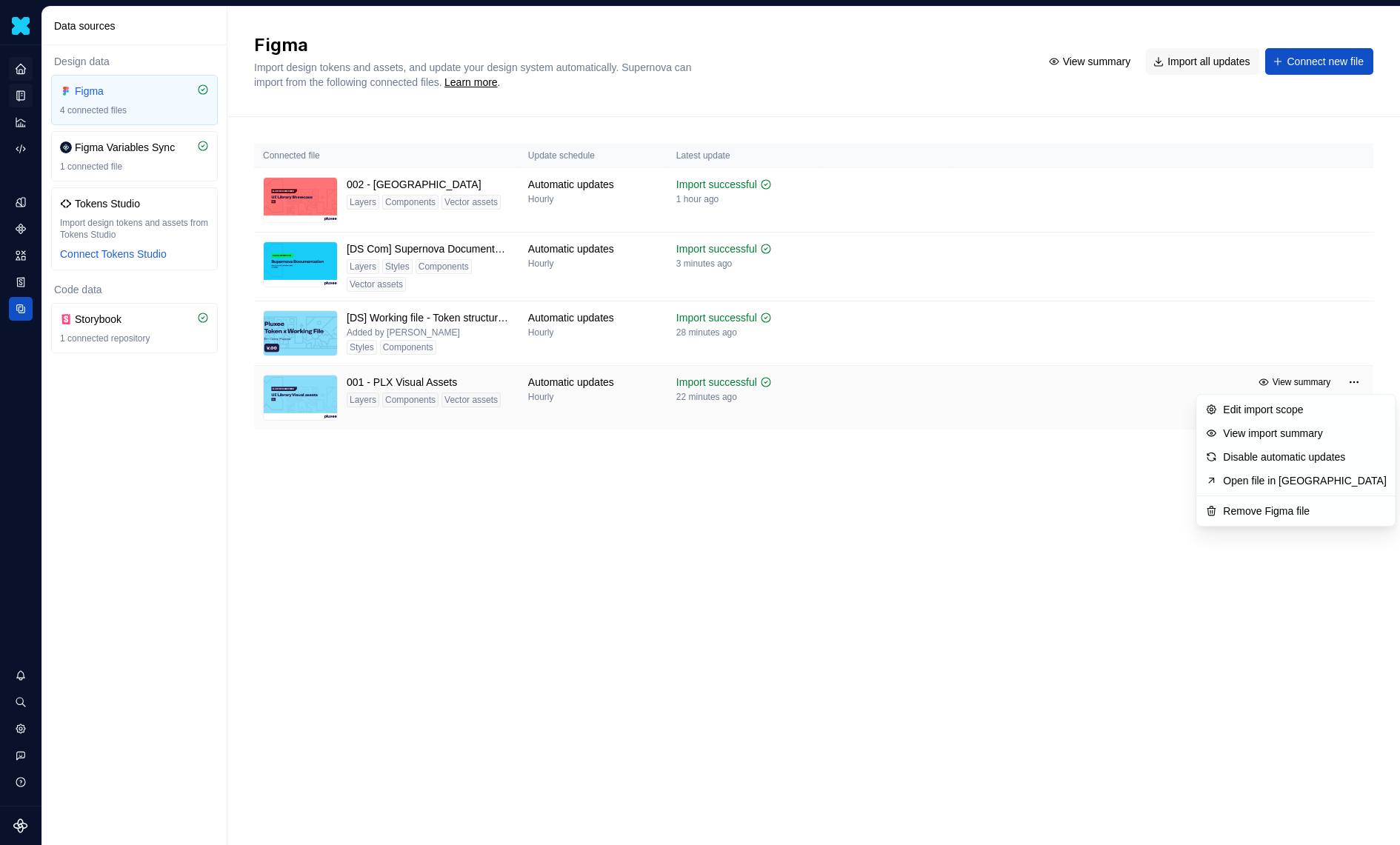
click at [997, 404] on html "Daisy A☺ Design system data Data sources Design data Figma 4 connected files Fi…" at bounding box center [700, 422] width 1400 height 845
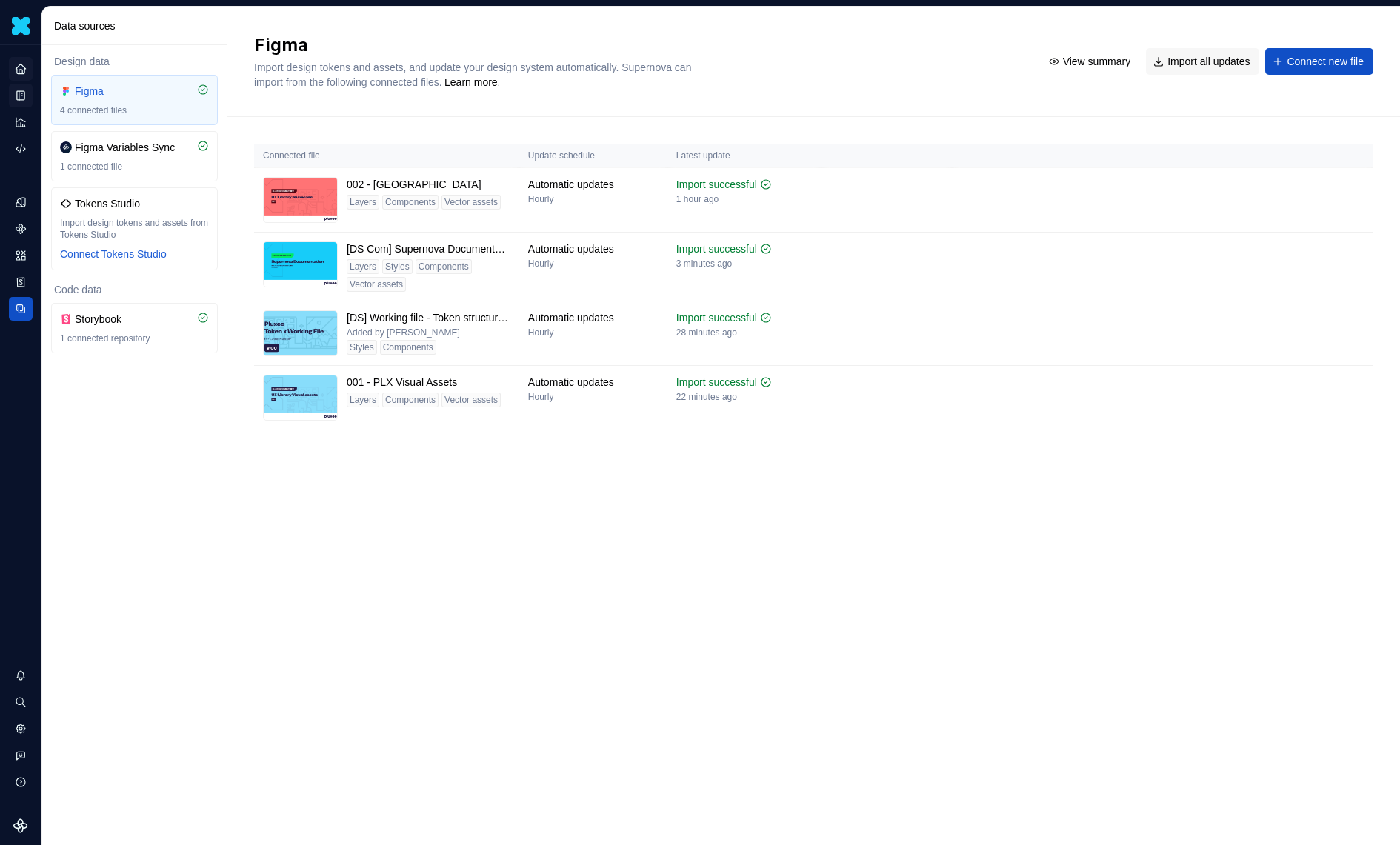
click at [884, 488] on div "Figma Import design tokens and assets, and update your design system automatica…" at bounding box center [814, 426] width 1172 height 839
click at [894, 421] on td at bounding box center [887, 398] width 130 height 64
click at [1349, 379] on html "Daisy A☺ Design system data Data sources Design data Figma 4 connected files Fi…" at bounding box center [700, 422] width 1400 height 845
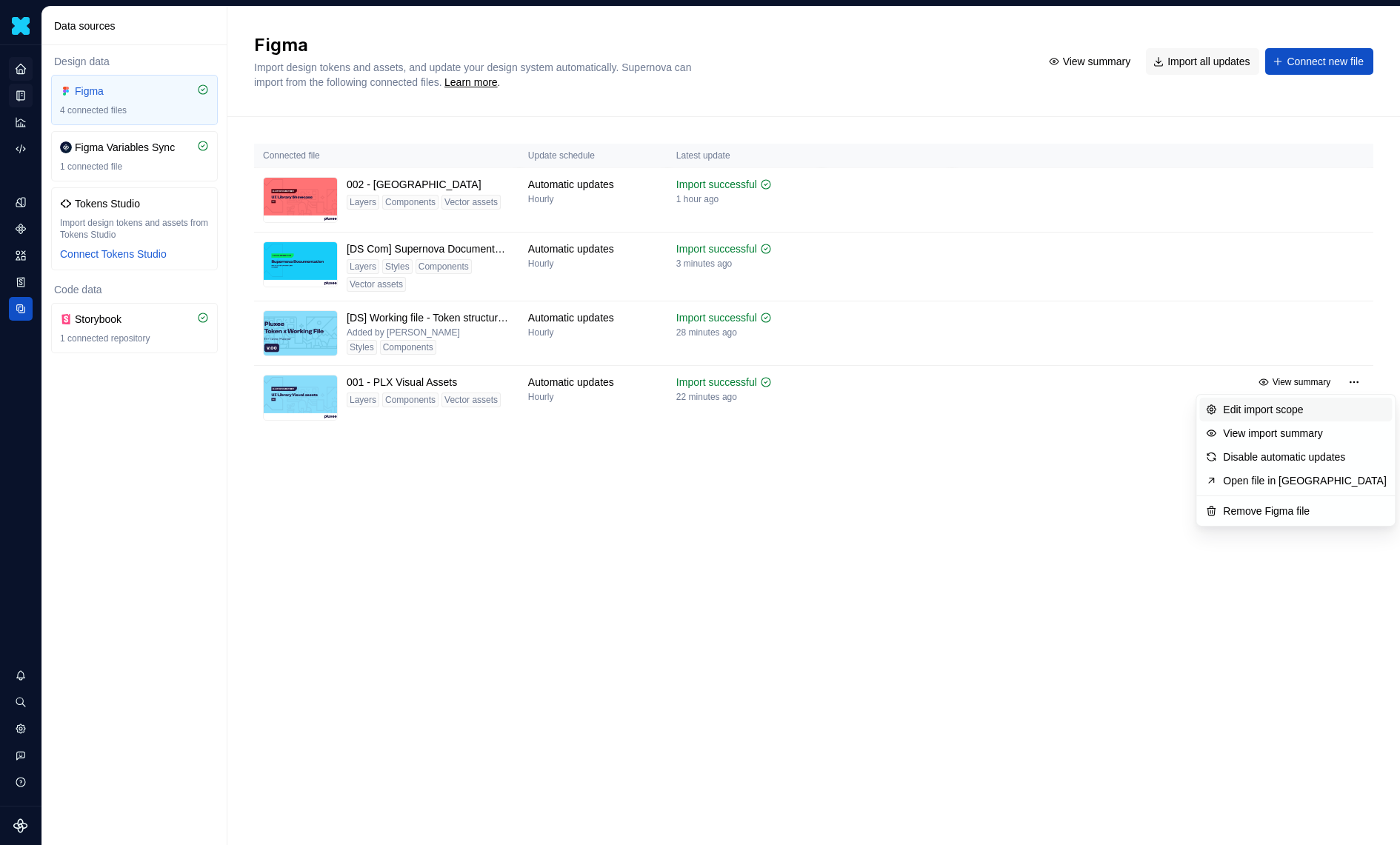
click at [1329, 404] on div "Edit import scope" at bounding box center [1304, 409] width 163 height 15
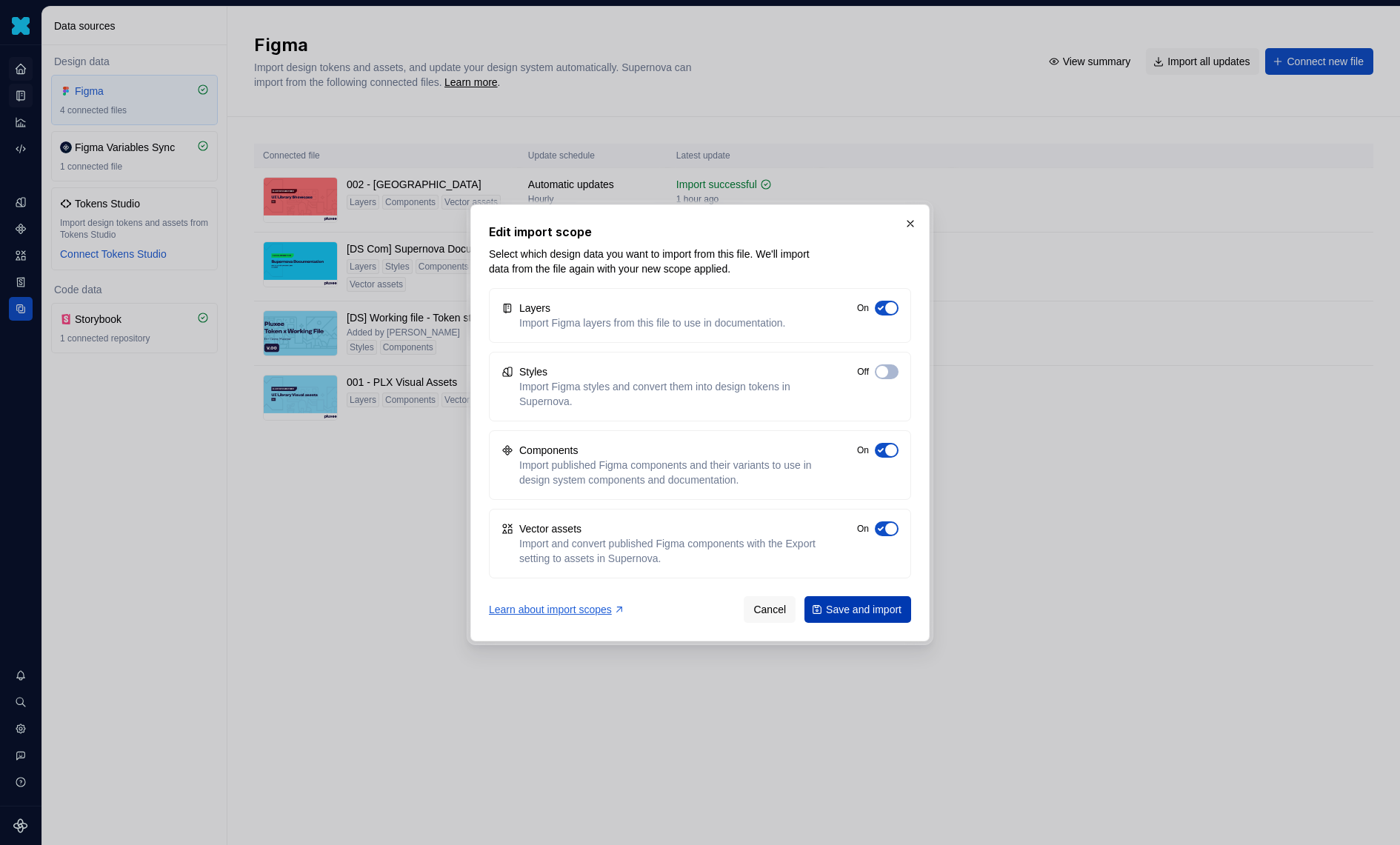
click at [819, 609] on button "Save and import" at bounding box center [858, 610] width 107 height 26
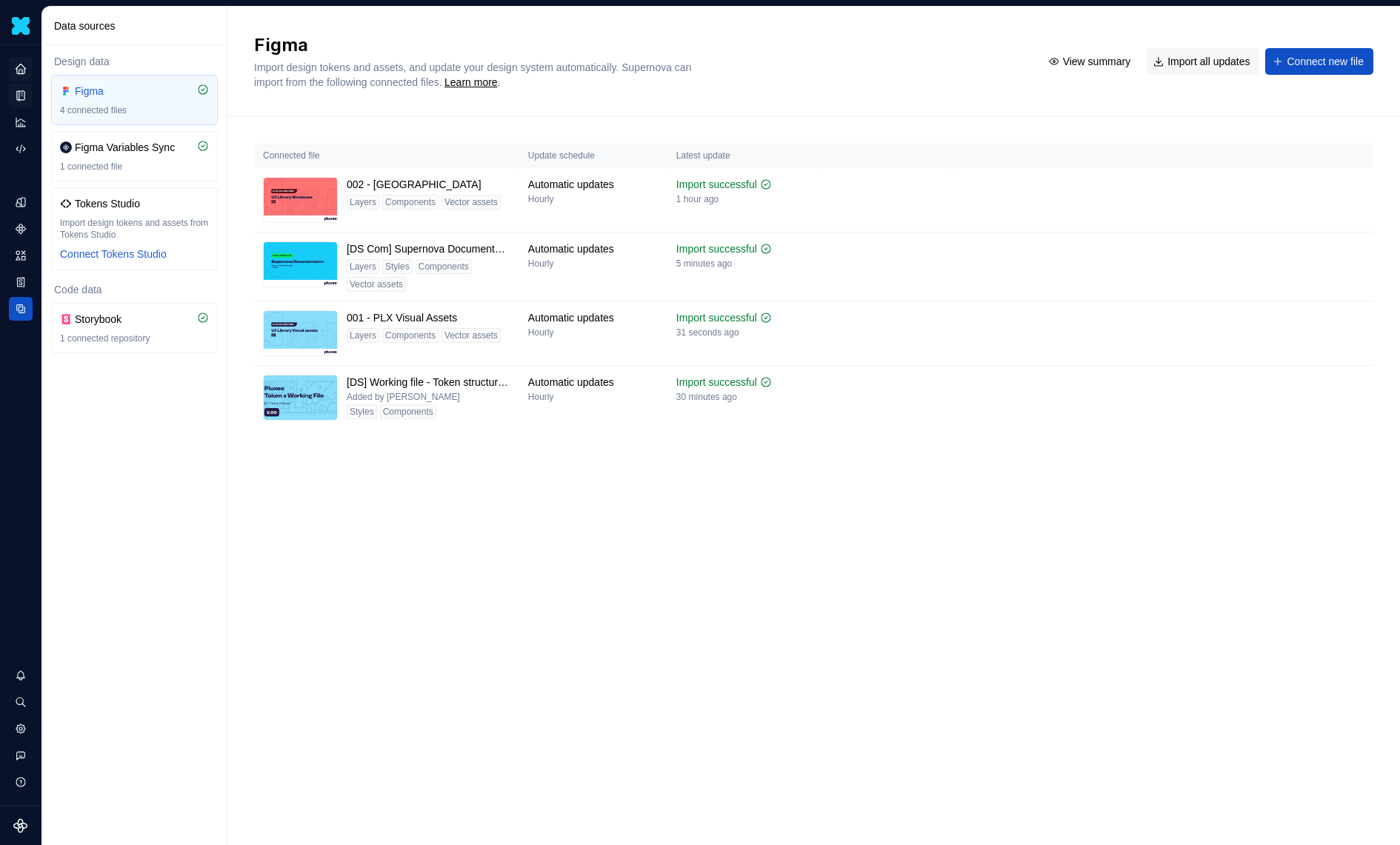
click at [25, 67] on icon "Home" at bounding box center [20, 68] width 13 height 13
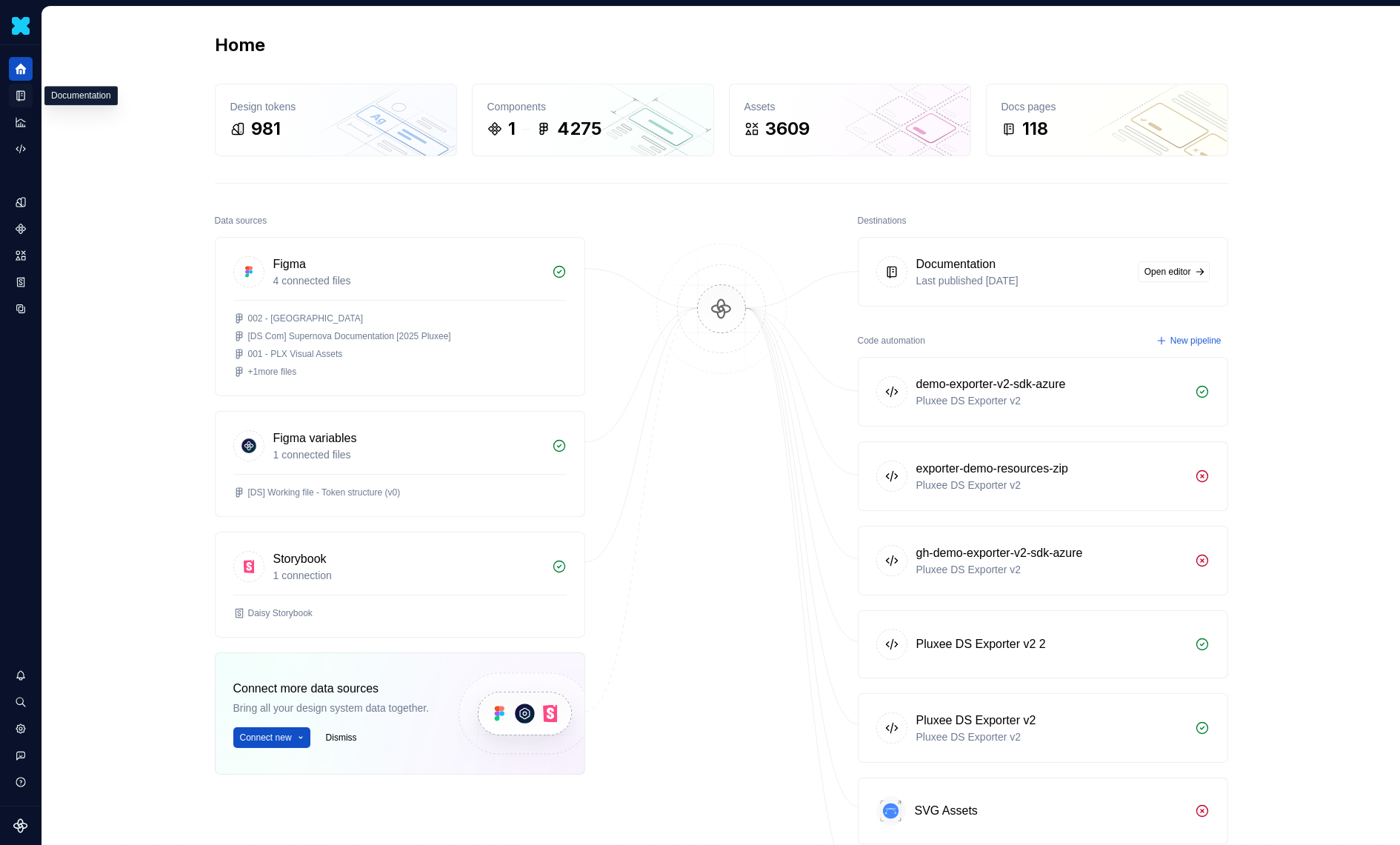
click at [29, 97] on div "Documentation" at bounding box center [20, 95] width 24 height 24
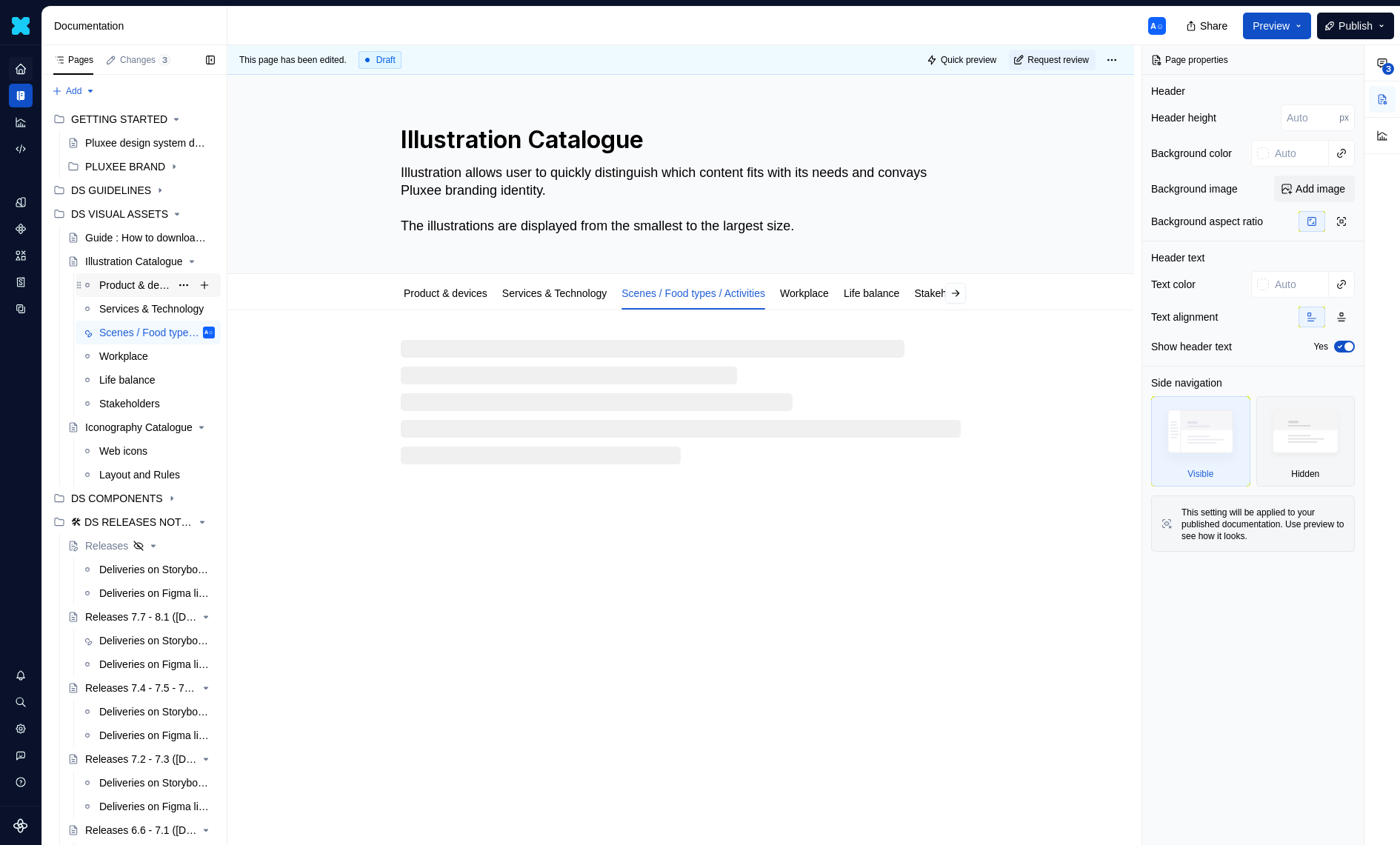
click at [128, 291] on div "Product & devices" at bounding box center [135, 285] width 71 height 15
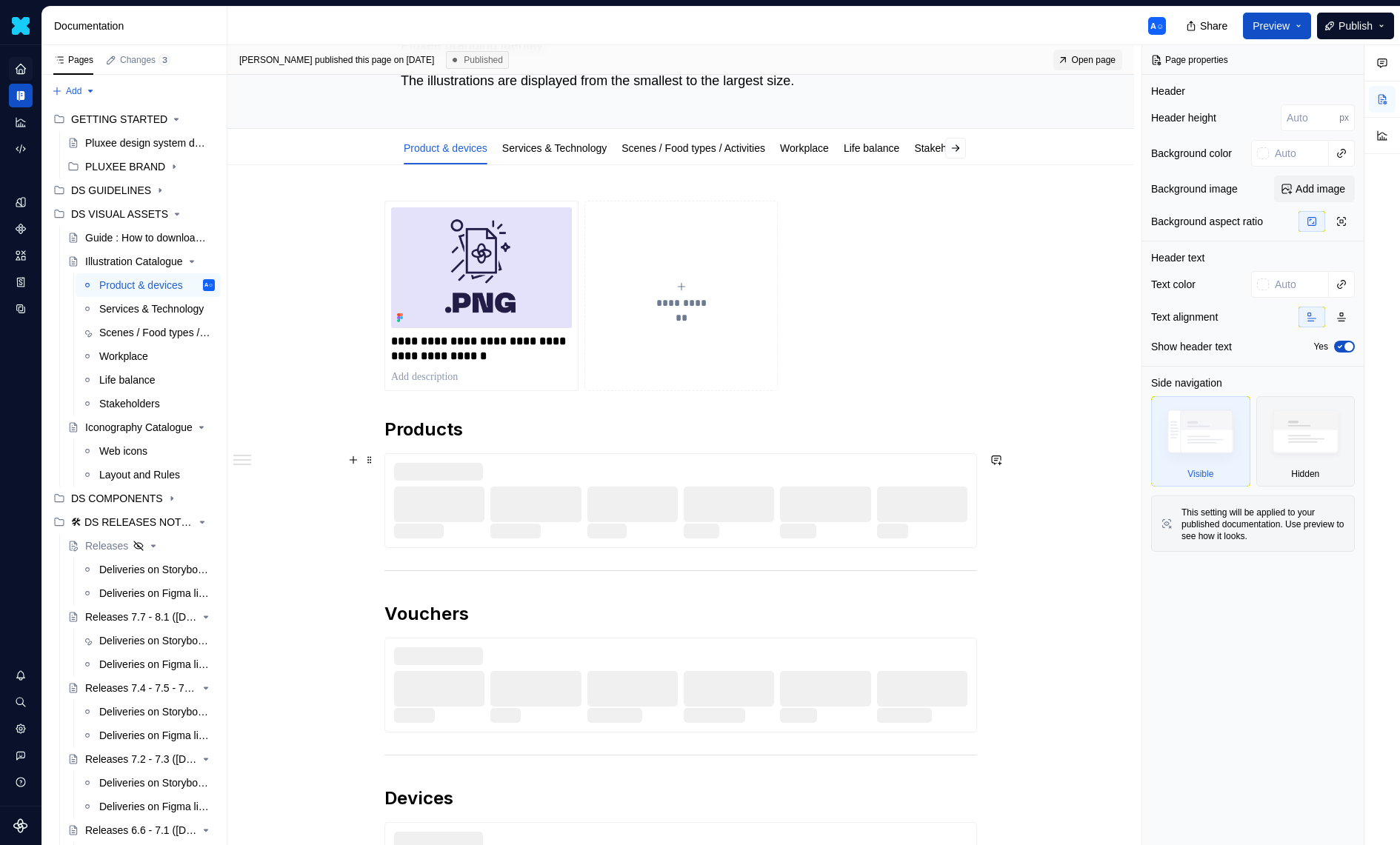
scroll to position [231, 0]
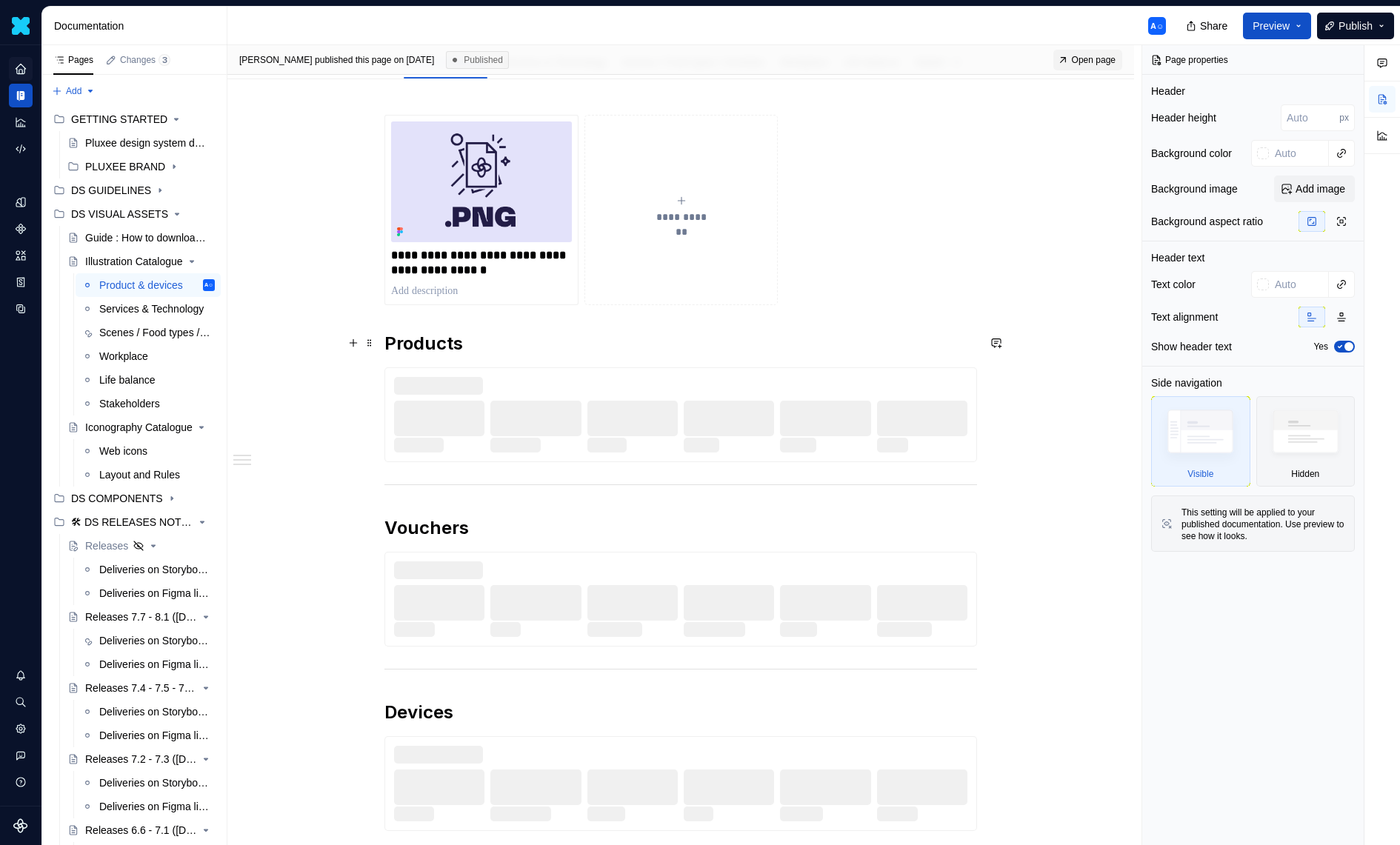
click at [509, 349] on h2 "Products" at bounding box center [680, 344] width 592 height 24
type textarea "*"
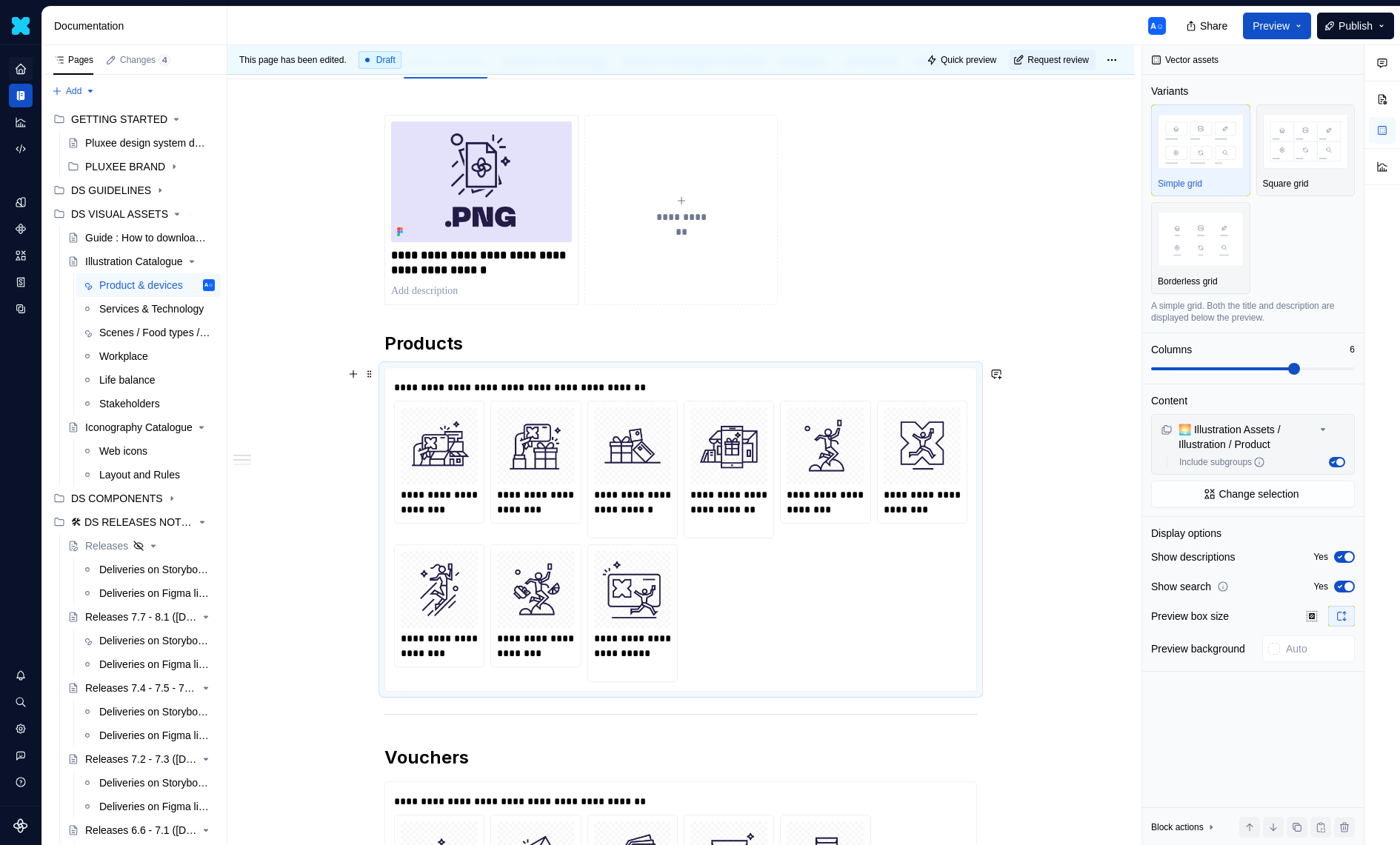
click at [887, 591] on div "**********" at bounding box center [681, 541] width 573 height 282
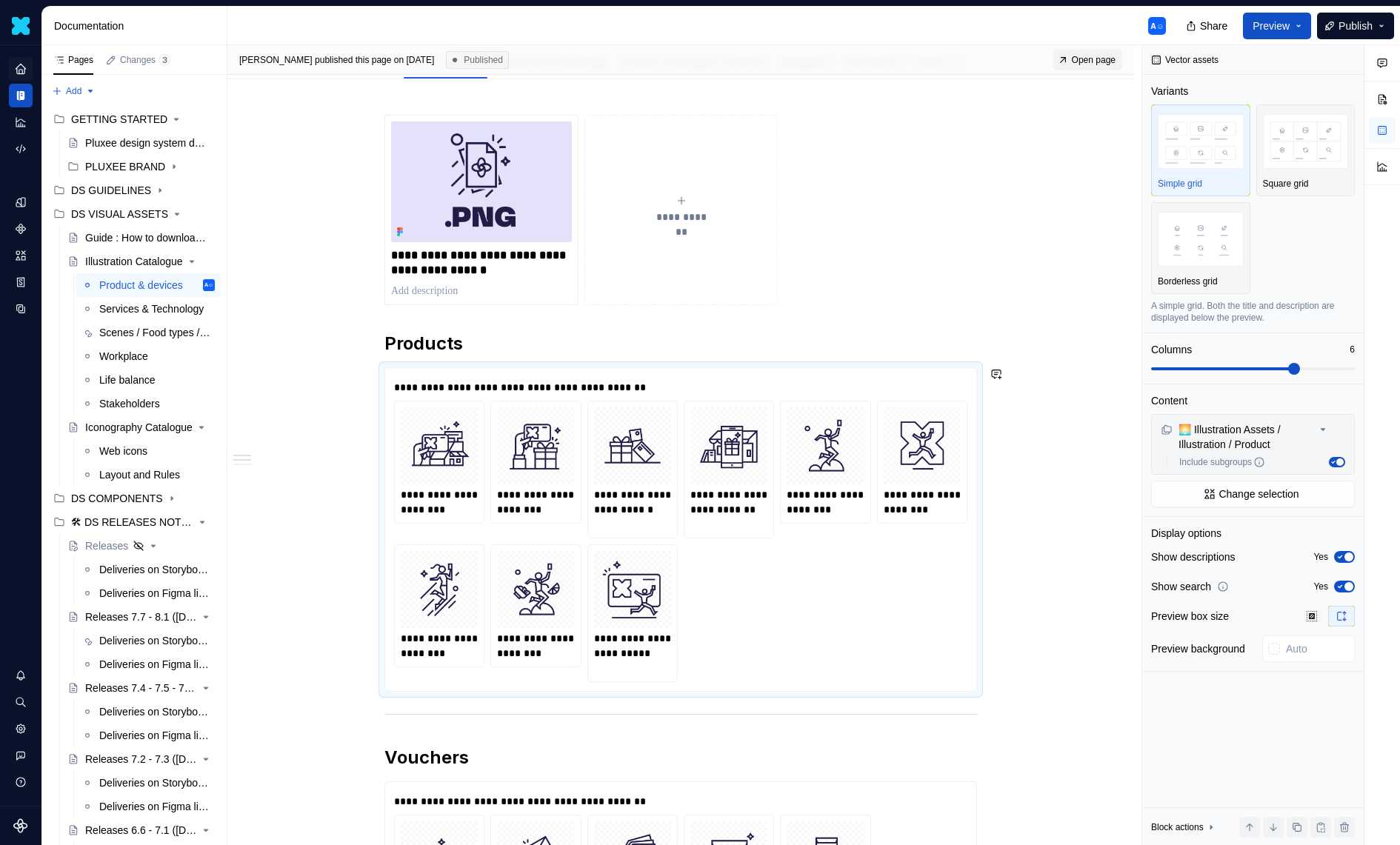
click at [737, 356] on div "**********" at bounding box center [680, 753] width 592 height 1277
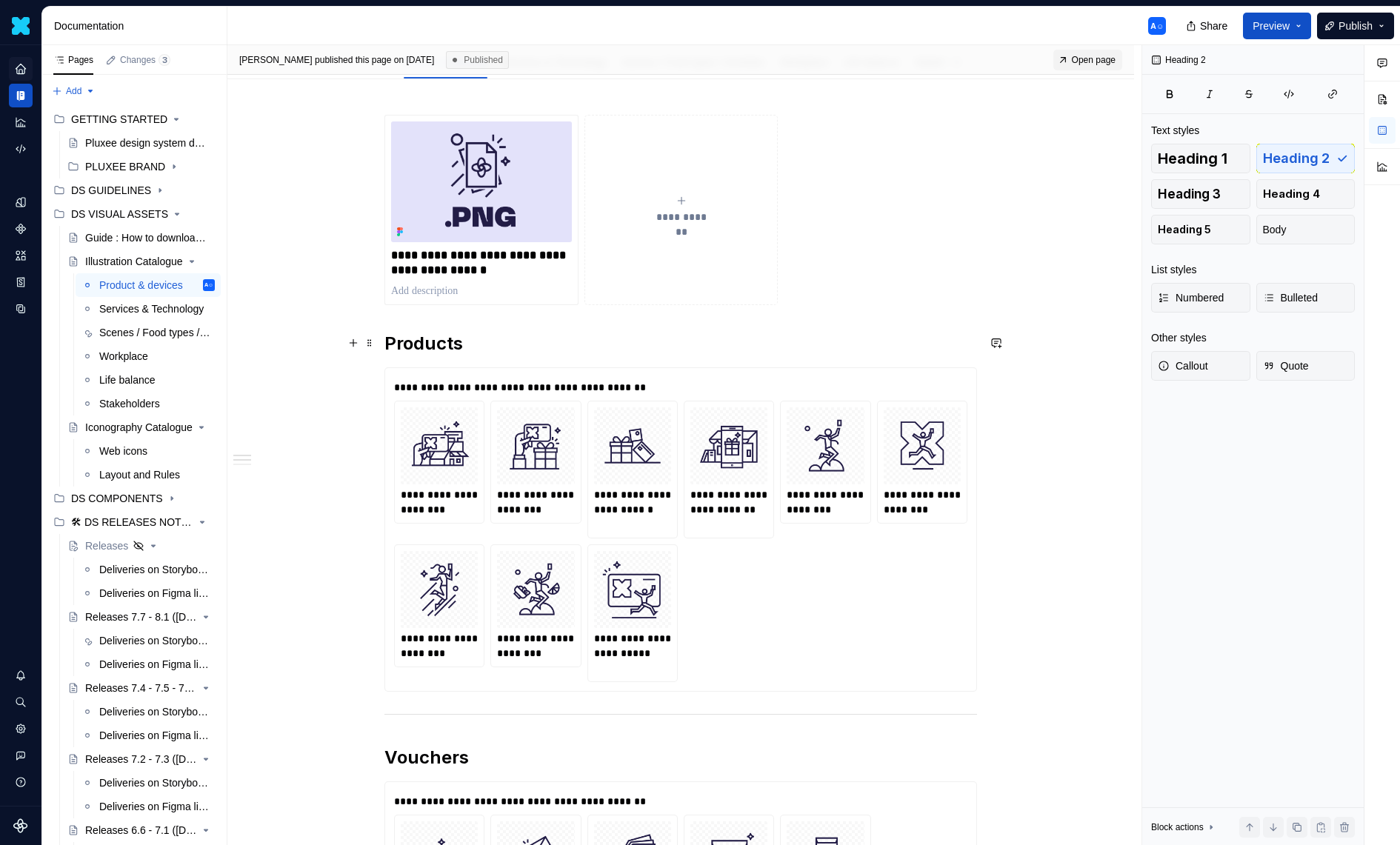
click at [739, 339] on h2 "Products" at bounding box center [680, 344] width 592 height 24
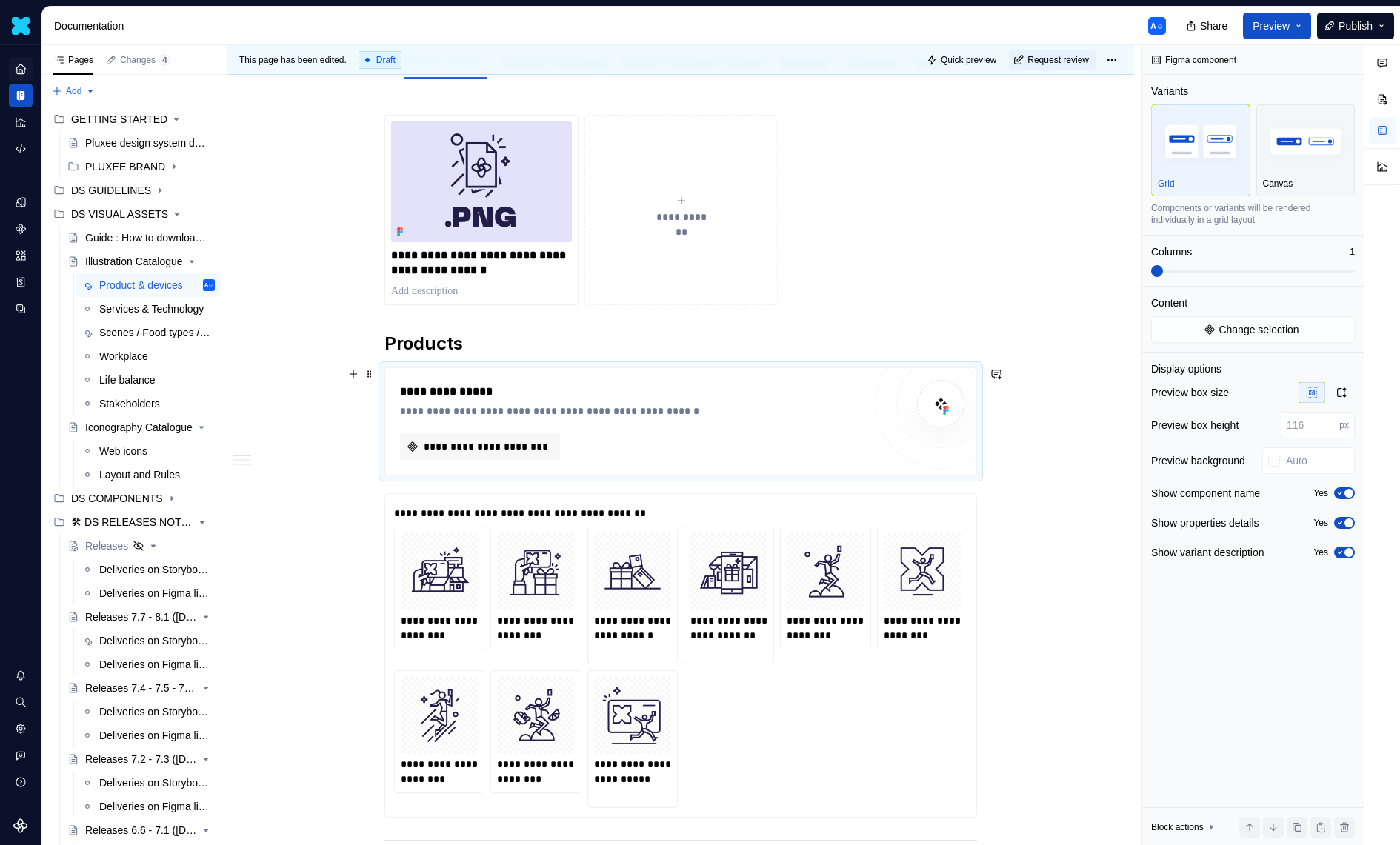
click at [540, 424] on div "**********" at bounding box center [632, 421] width 464 height 77
click at [537, 451] on span "**********" at bounding box center [486, 446] width 129 height 15
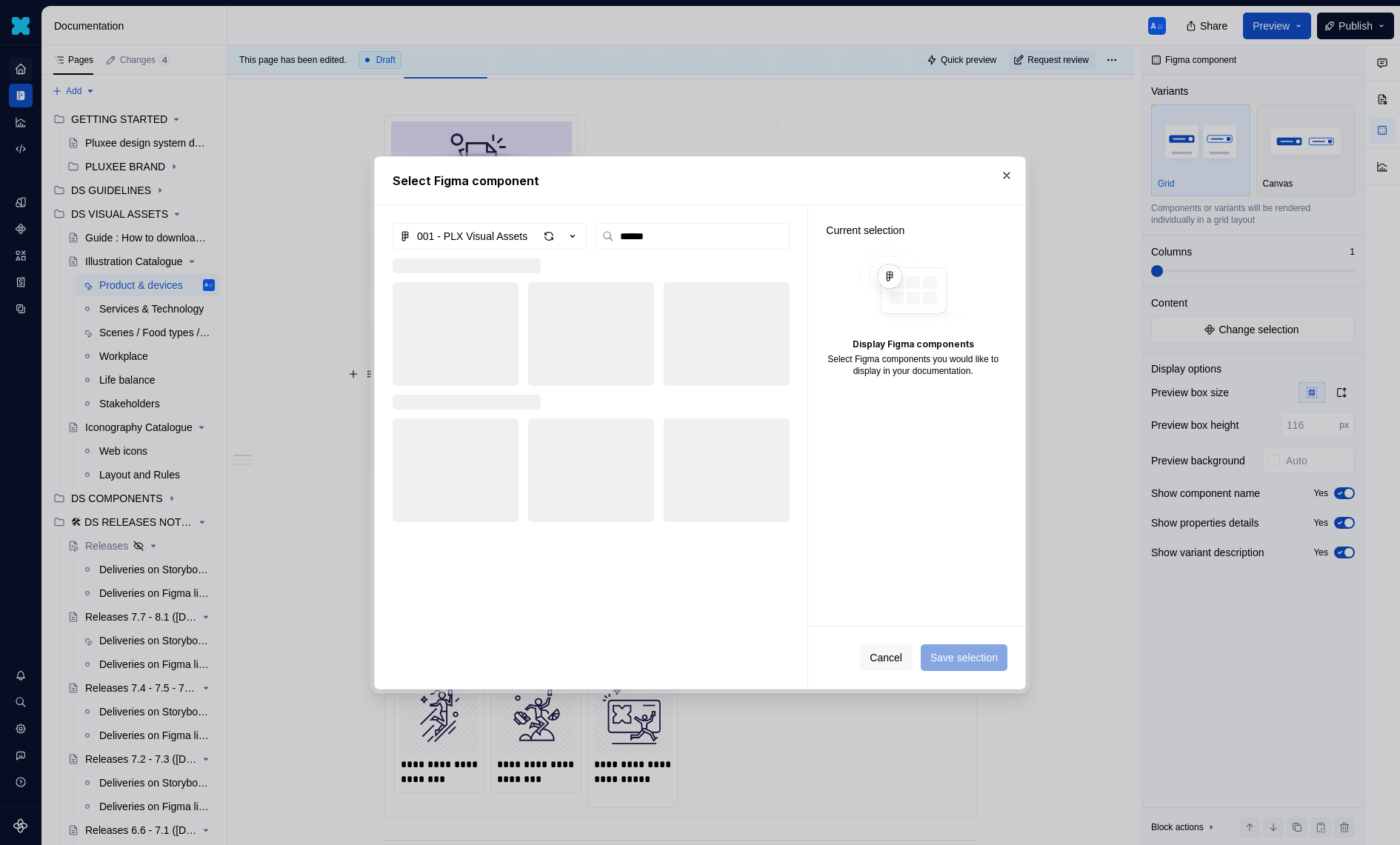
type input "*******"
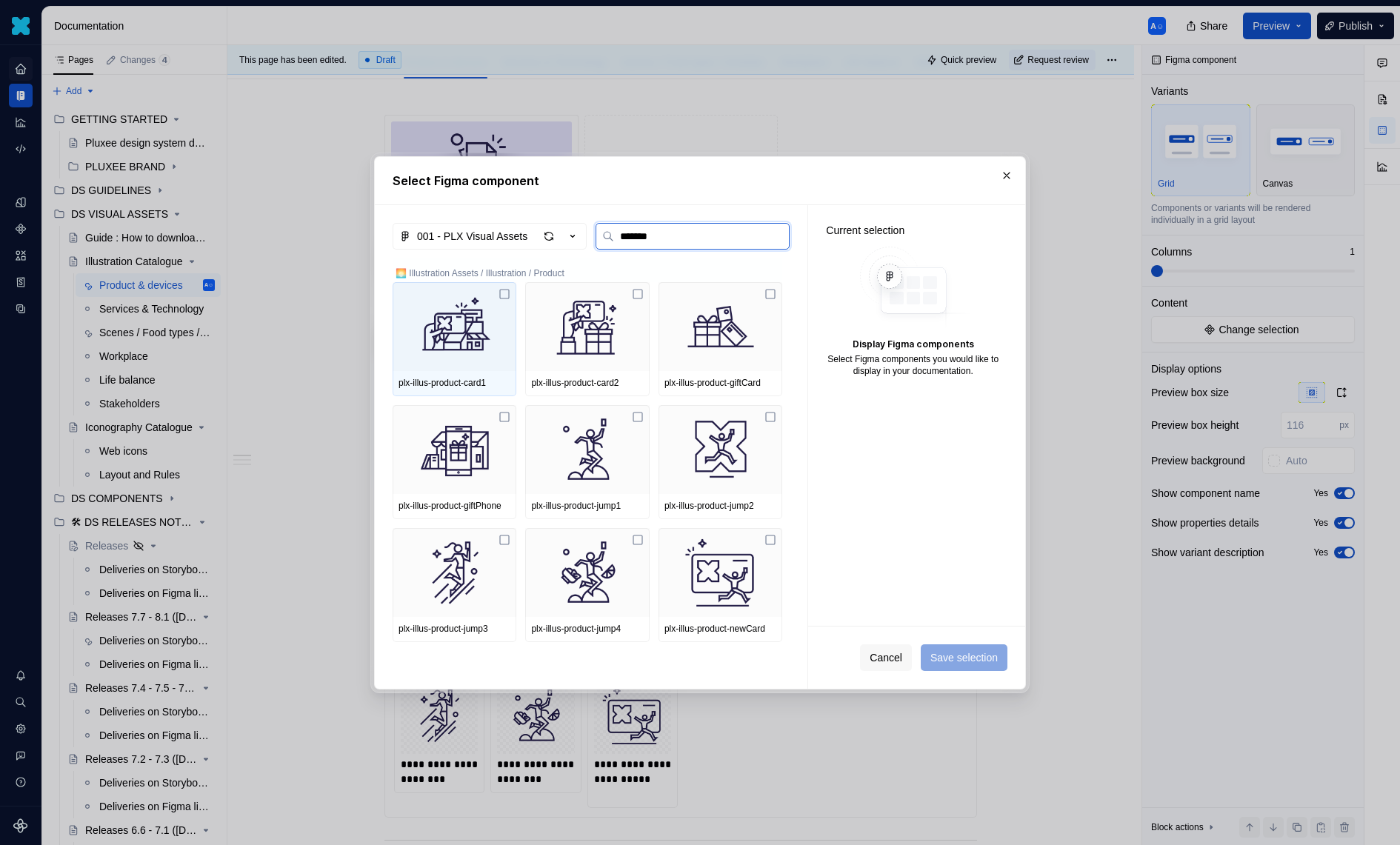
click at [507, 298] on icon at bounding box center [504, 294] width 12 height 12
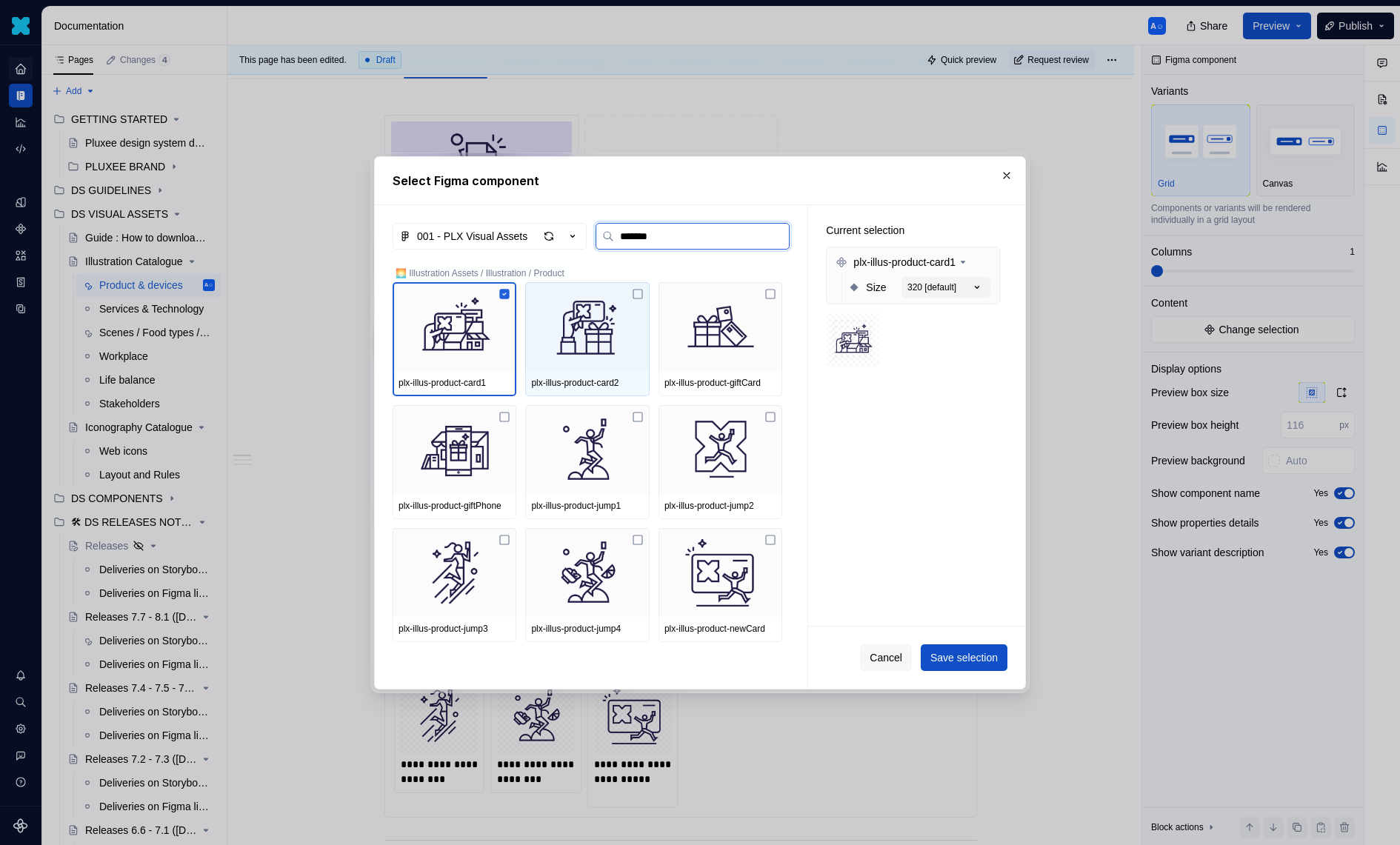
click at [600, 306] on img at bounding box center [587, 326] width 112 height 77
click at [606, 317] on img at bounding box center [587, 326] width 112 height 77
click at [973, 293] on button "320 [default]" at bounding box center [945, 287] width 89 height 21
click at [983, 287] on icon "button" at bounding box center [976, 287] width 15 height 15
click at [611, 323] on img at bounding box center [587, 326] width 112 height 77
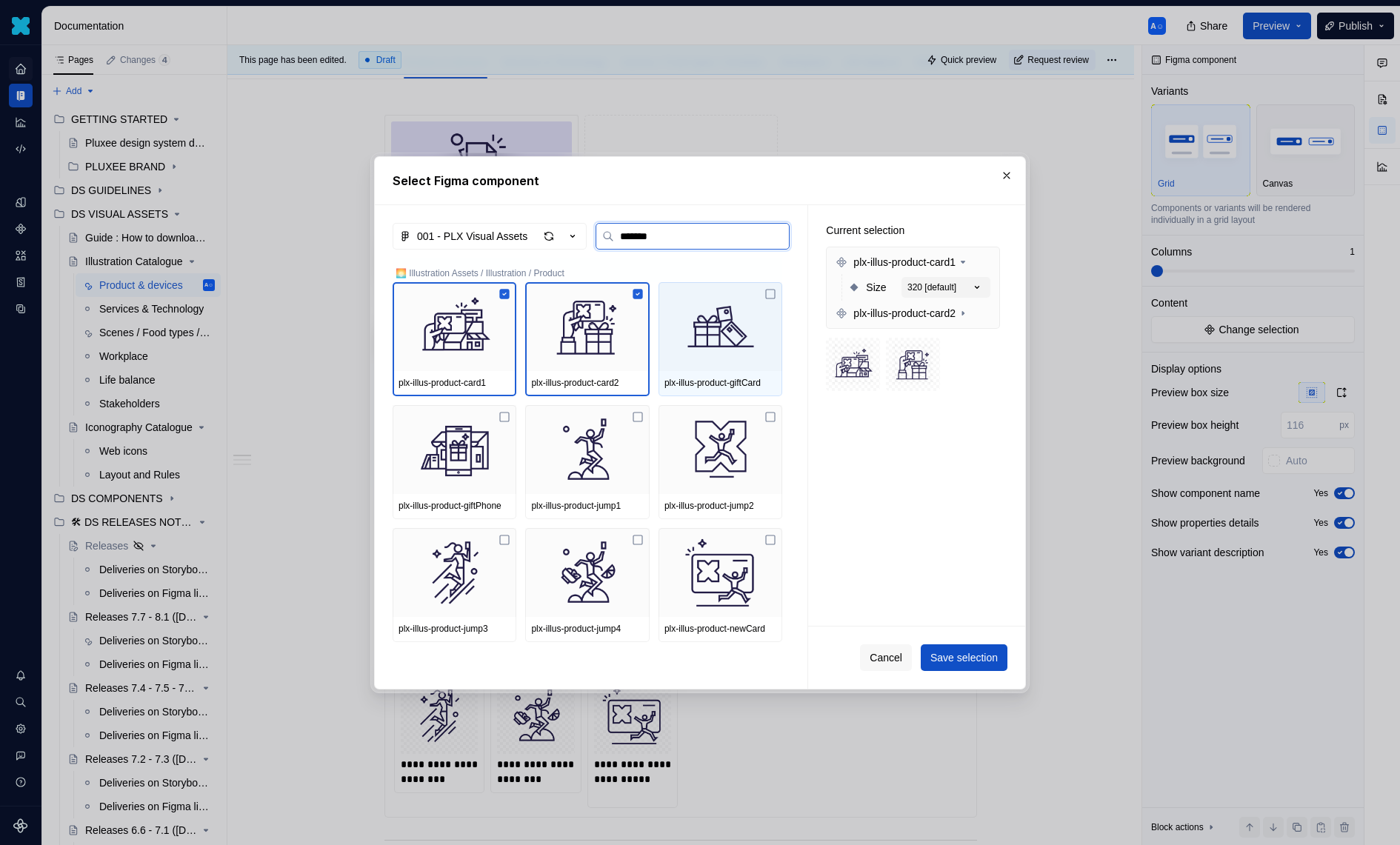
click at [740, 328] on img at bounding box center [720, 326] width 112 height 77
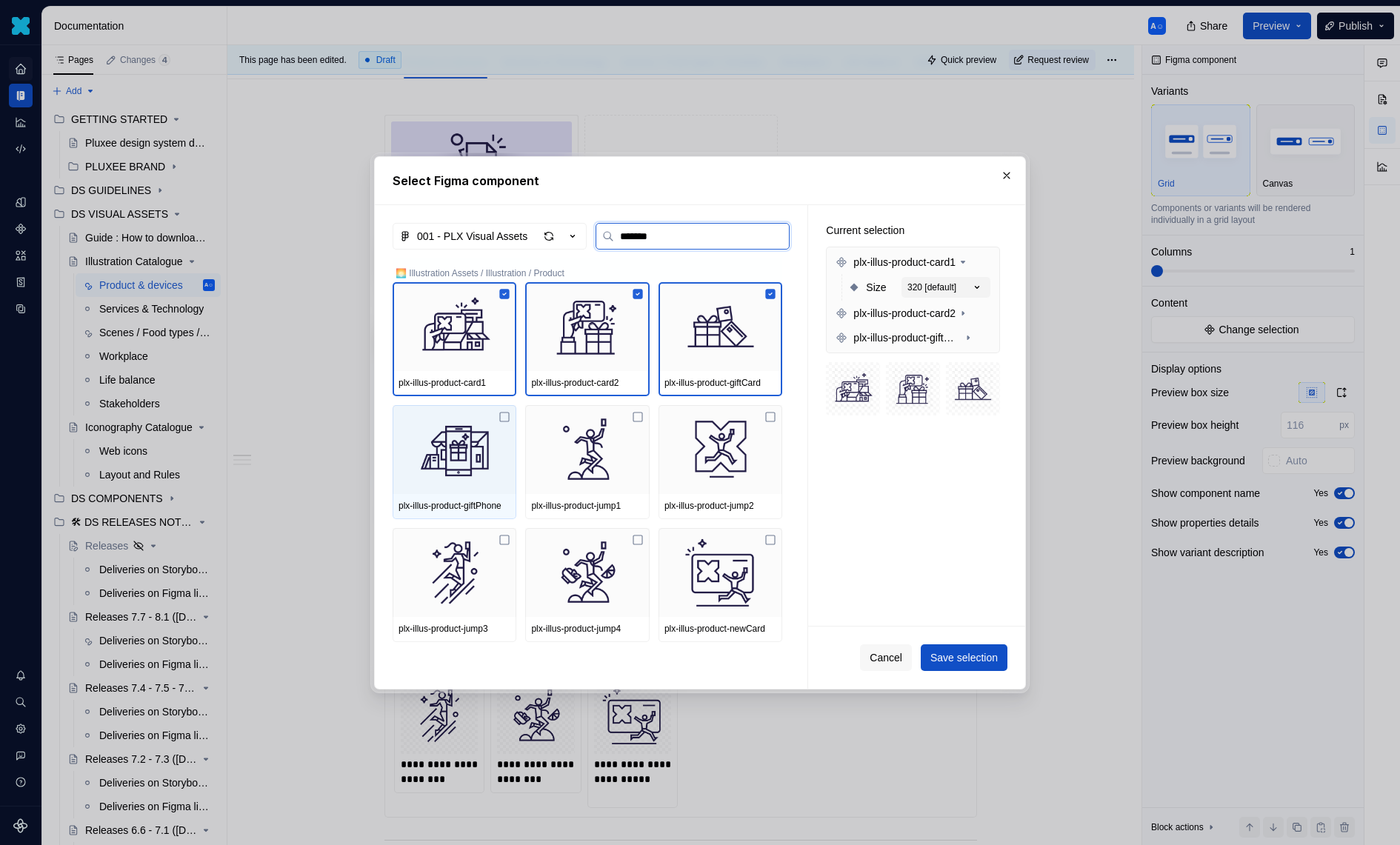
click at [444, 427] on img at bounding box center [455, 449] width 112 height 77
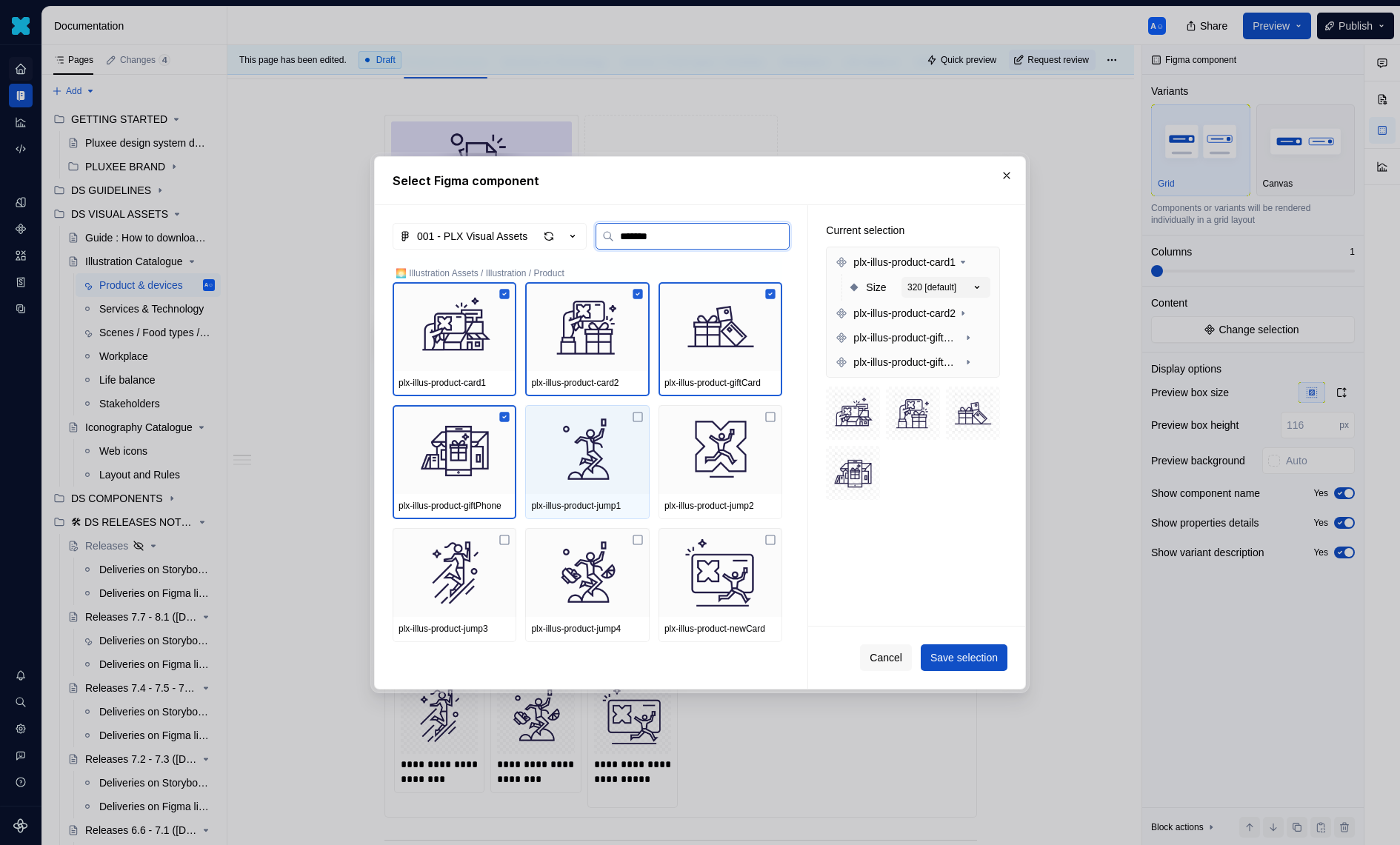
click at [613, 435] on img at bounding box center [587, 449] width 112 height 77
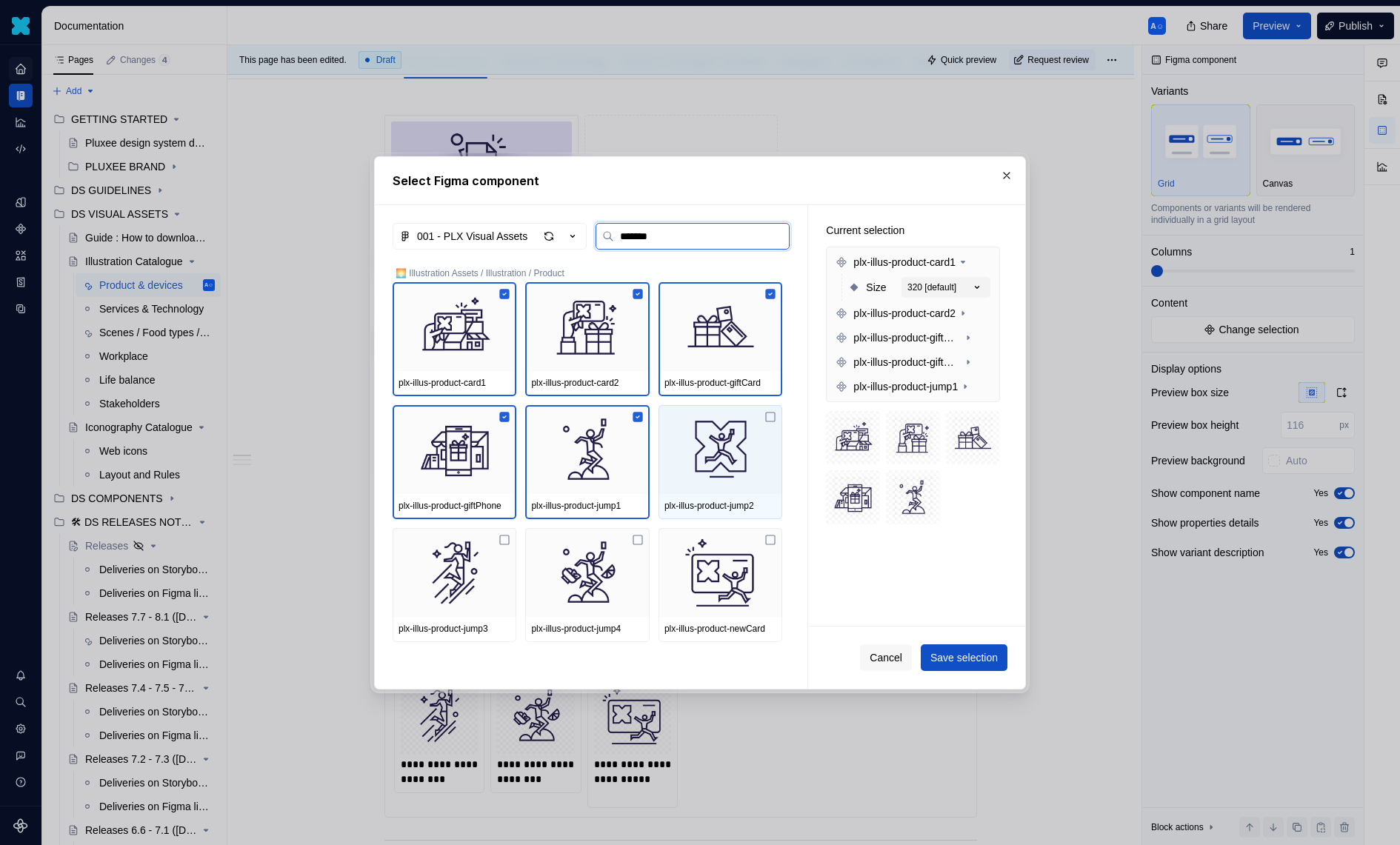
click at [768, 435] on img at bounding box center [720, 449] width 112 height 77
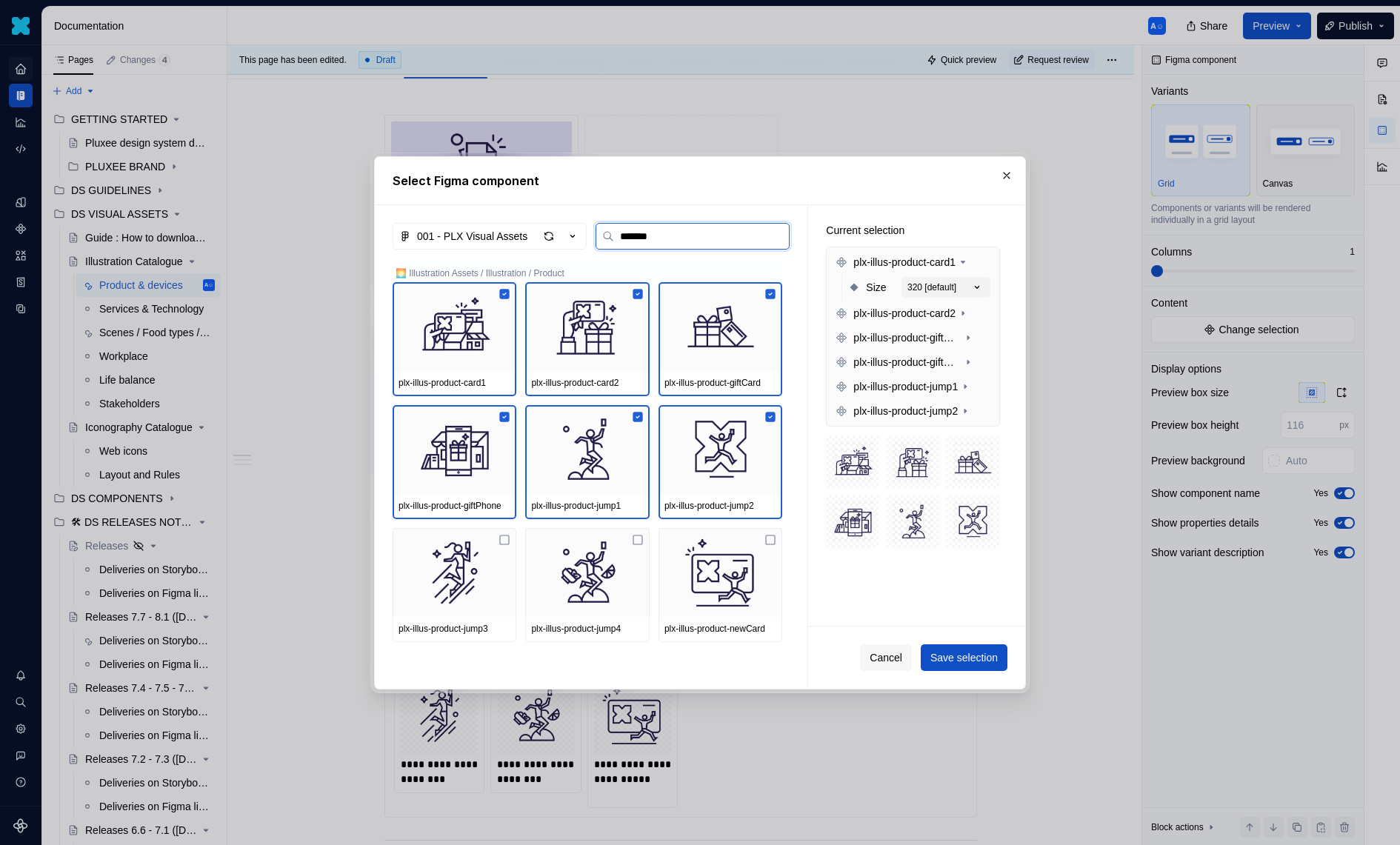
click at [486, 566] on img at bounding box center [455, 572] width 112 height 77
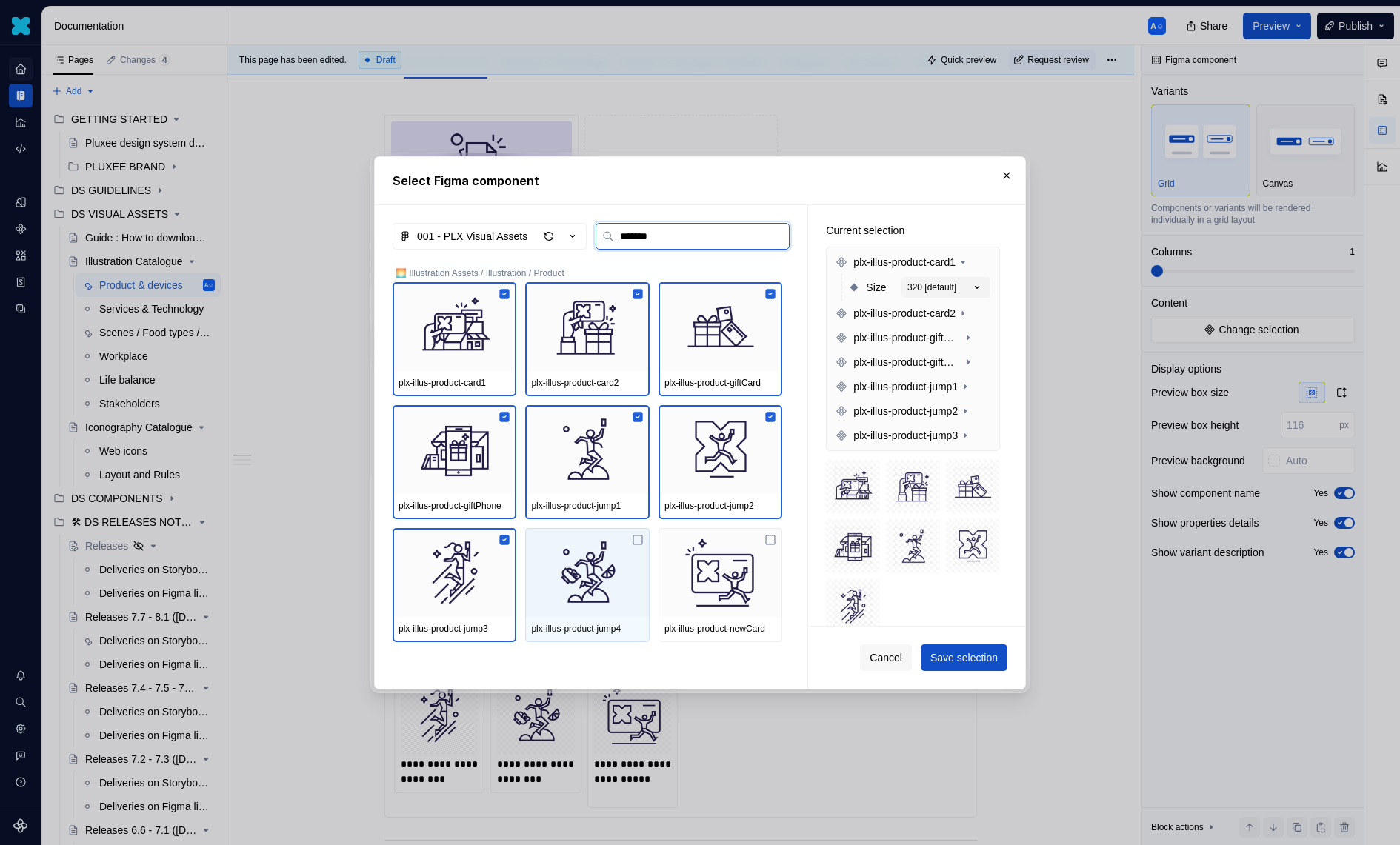
click at [605, 572] on img at bounding box center [587, 572] width 112 height 77
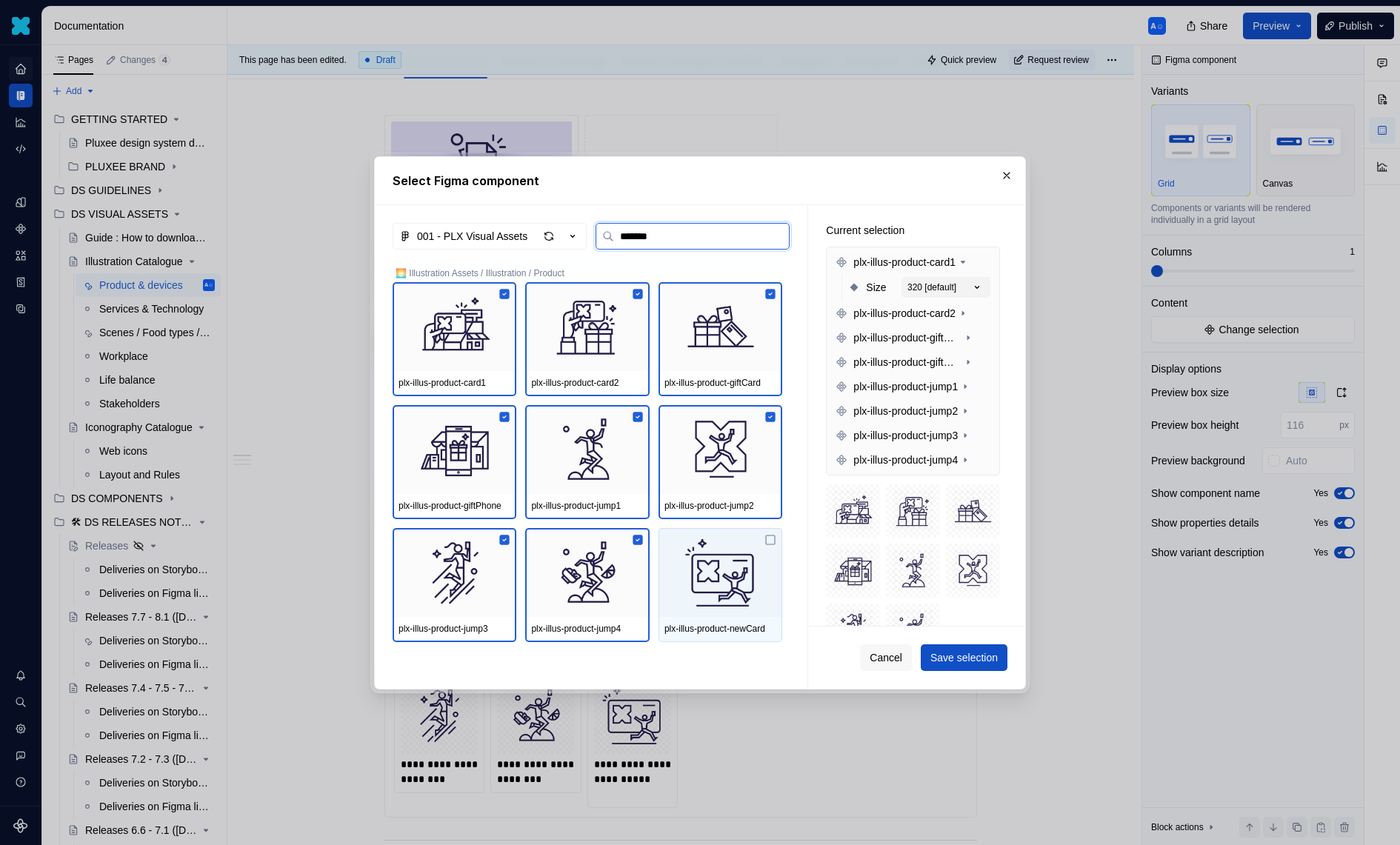
click at [730, 572] on img at bounding box center [720, 572] width 112 height 77
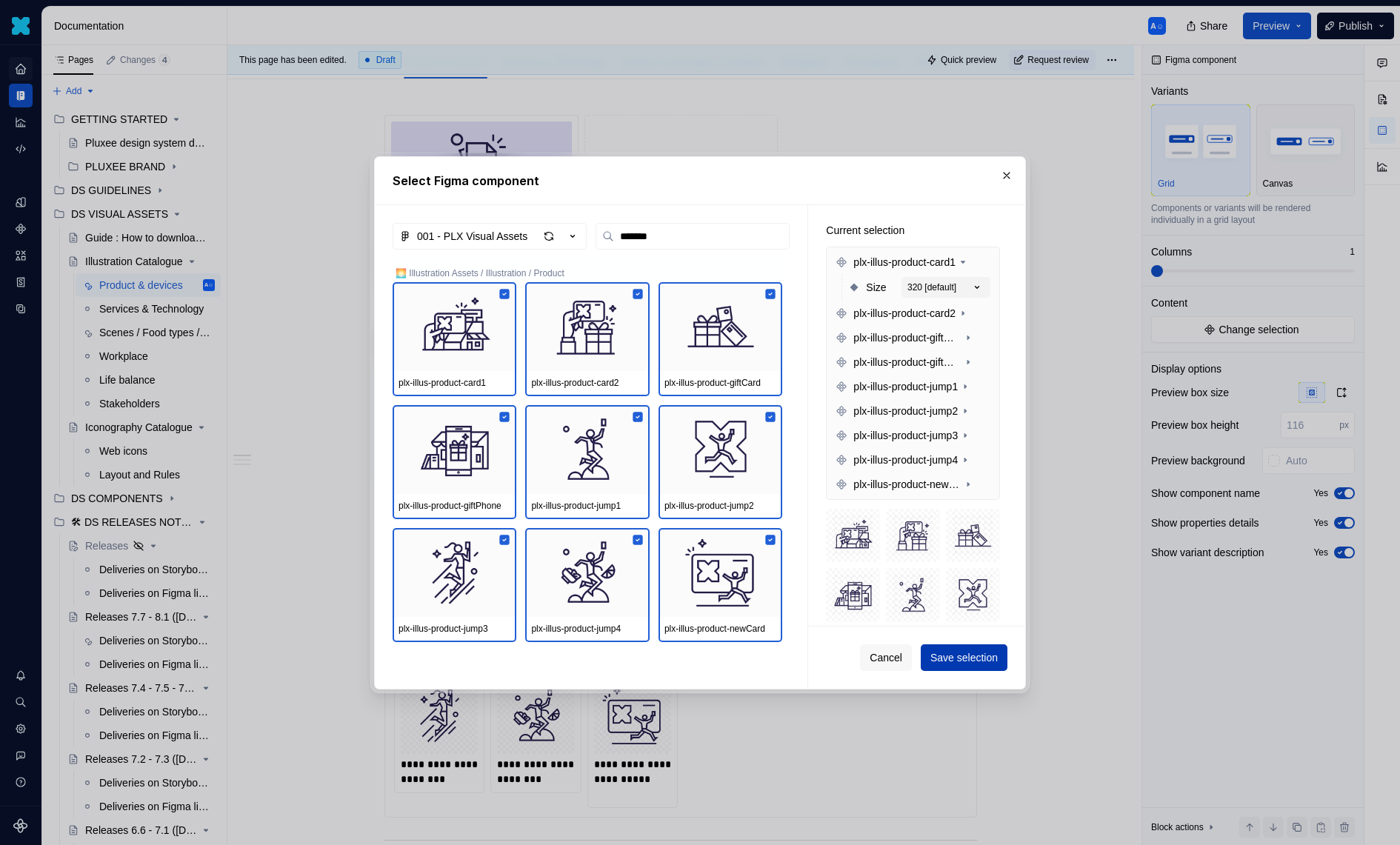
click at [1000, 650] on button "Save selection" at bounding box center [964, 658] width 87 height 26
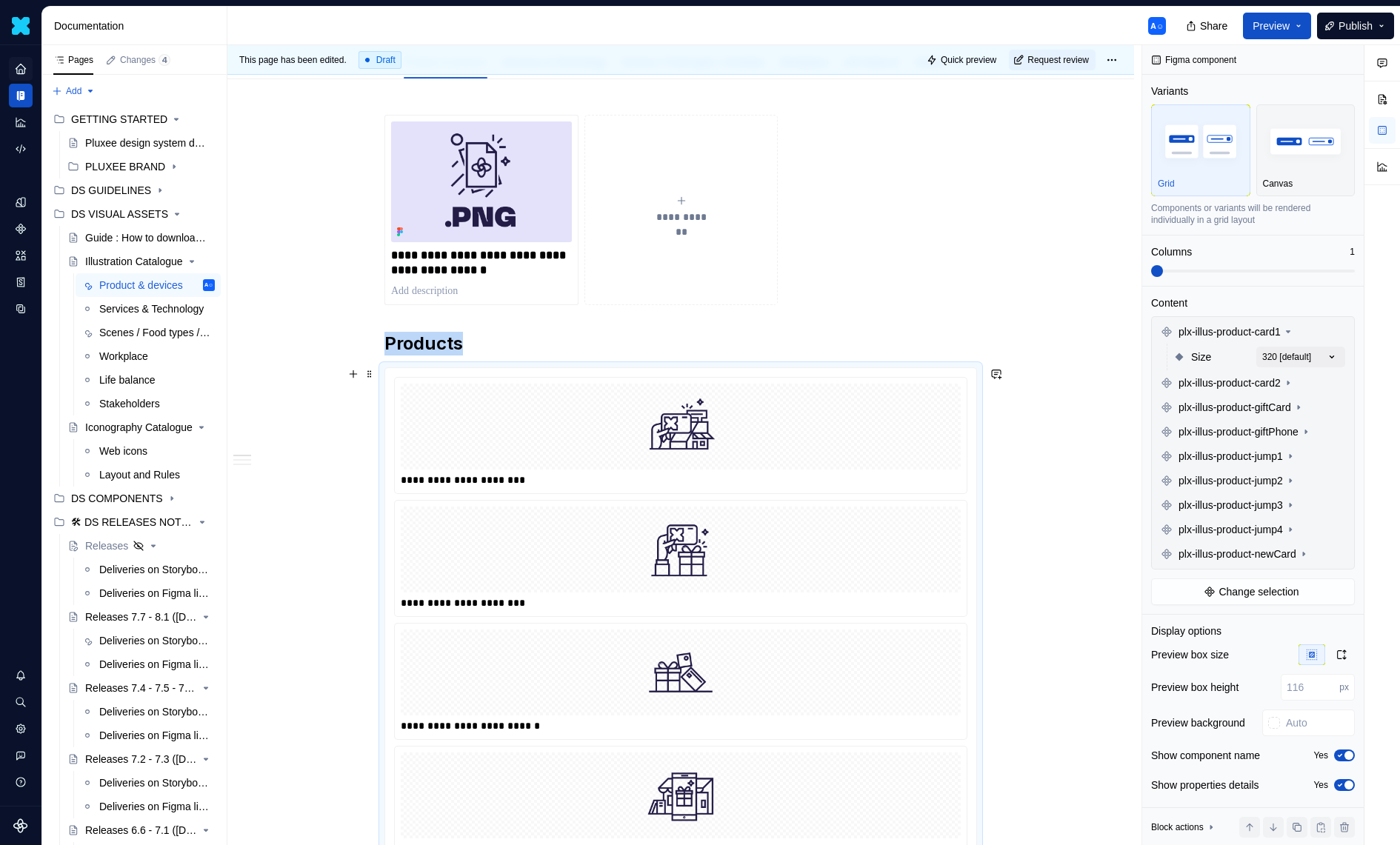
click at [655, 444] on img at bounding box center [681, 427] width 237 height 74
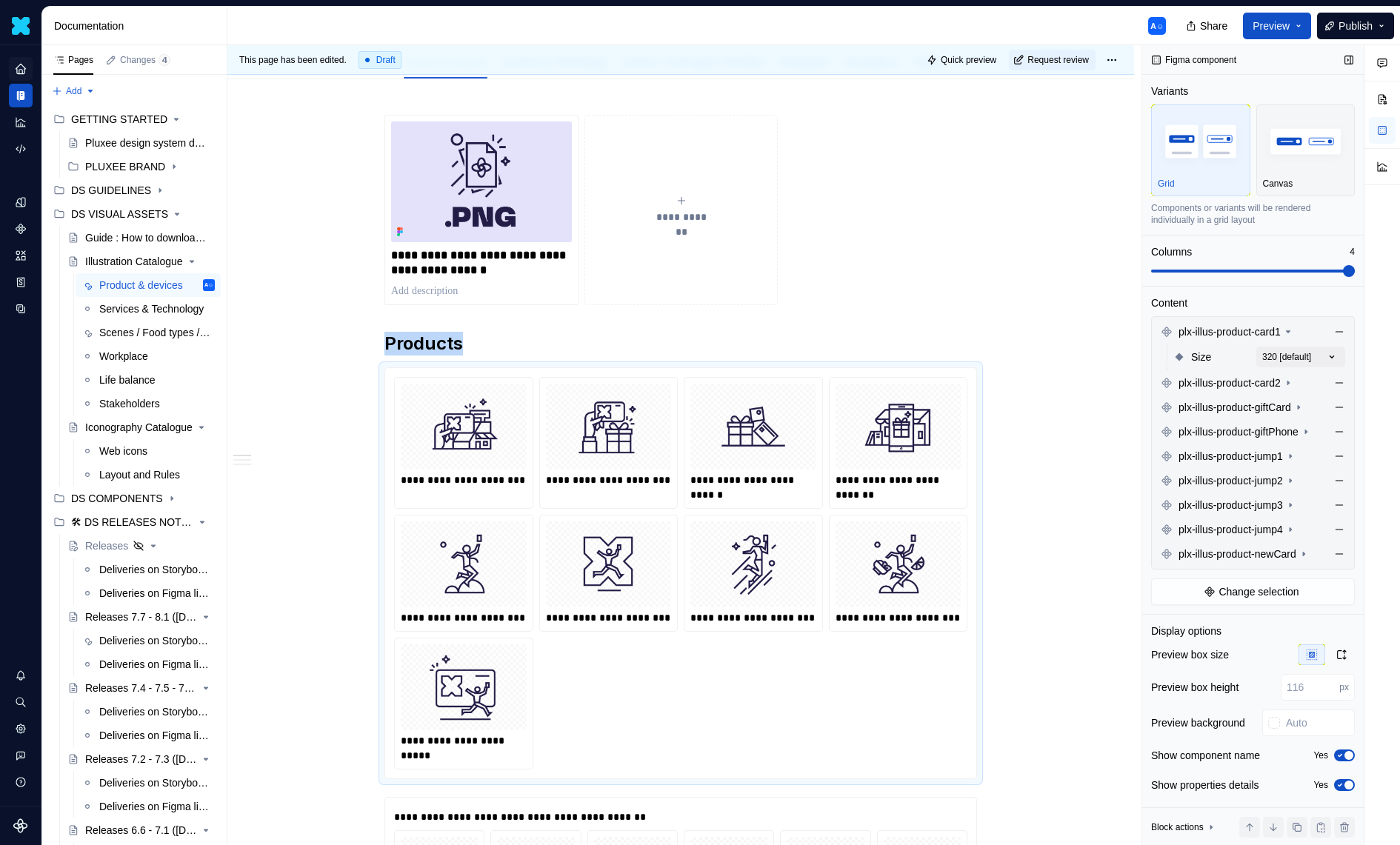
click at [1355, 271] on span at bounding box center [1252, 270] width 204 height 12
click at [479, 462] on div at bounding box center [463, 426] width 126 height 86
click at [1331, 355] on div "Comments Open comments No comments yet Select ‘Comment’ from the block context …" at bounding box center [1271, 445] width 258 height 801
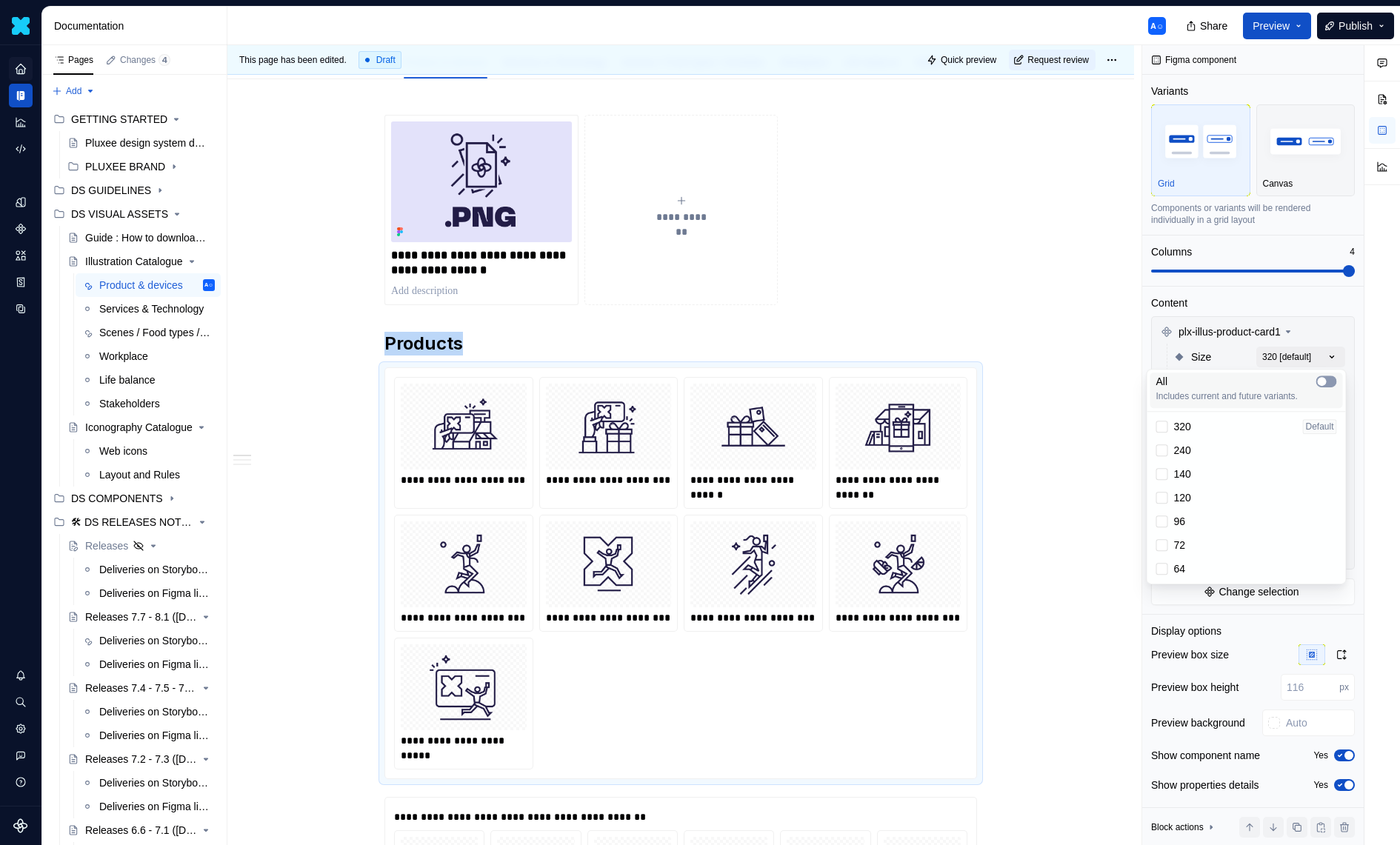
click at [1325, 380] on span "button" at bounding box center [1322, 381] width 9 height 9
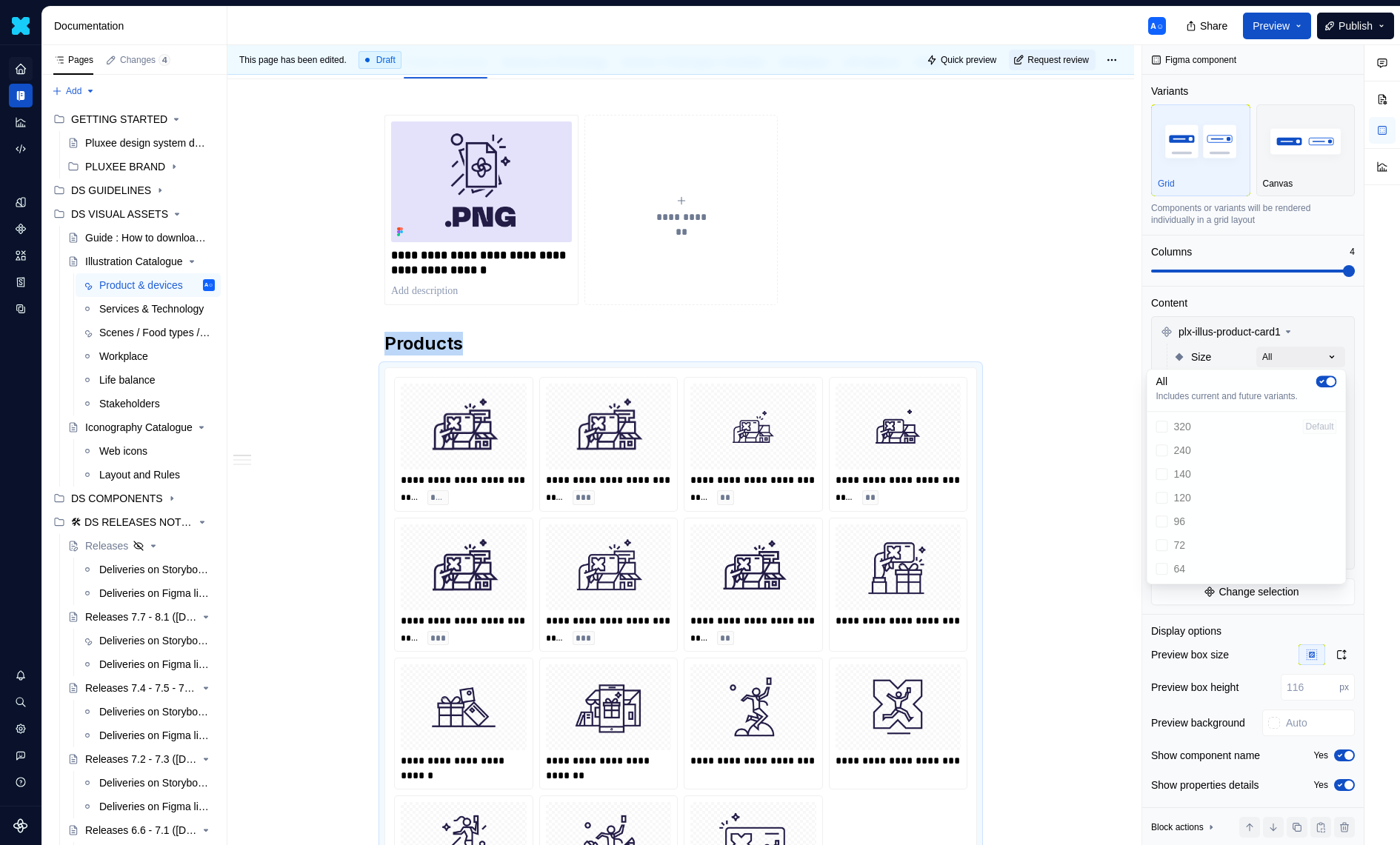
click at [1319, 339] on div "Comments Open comments No comments yet Select ‘Comment’ from the block context …" at bounding box center [1271, 445] width 258 height 801
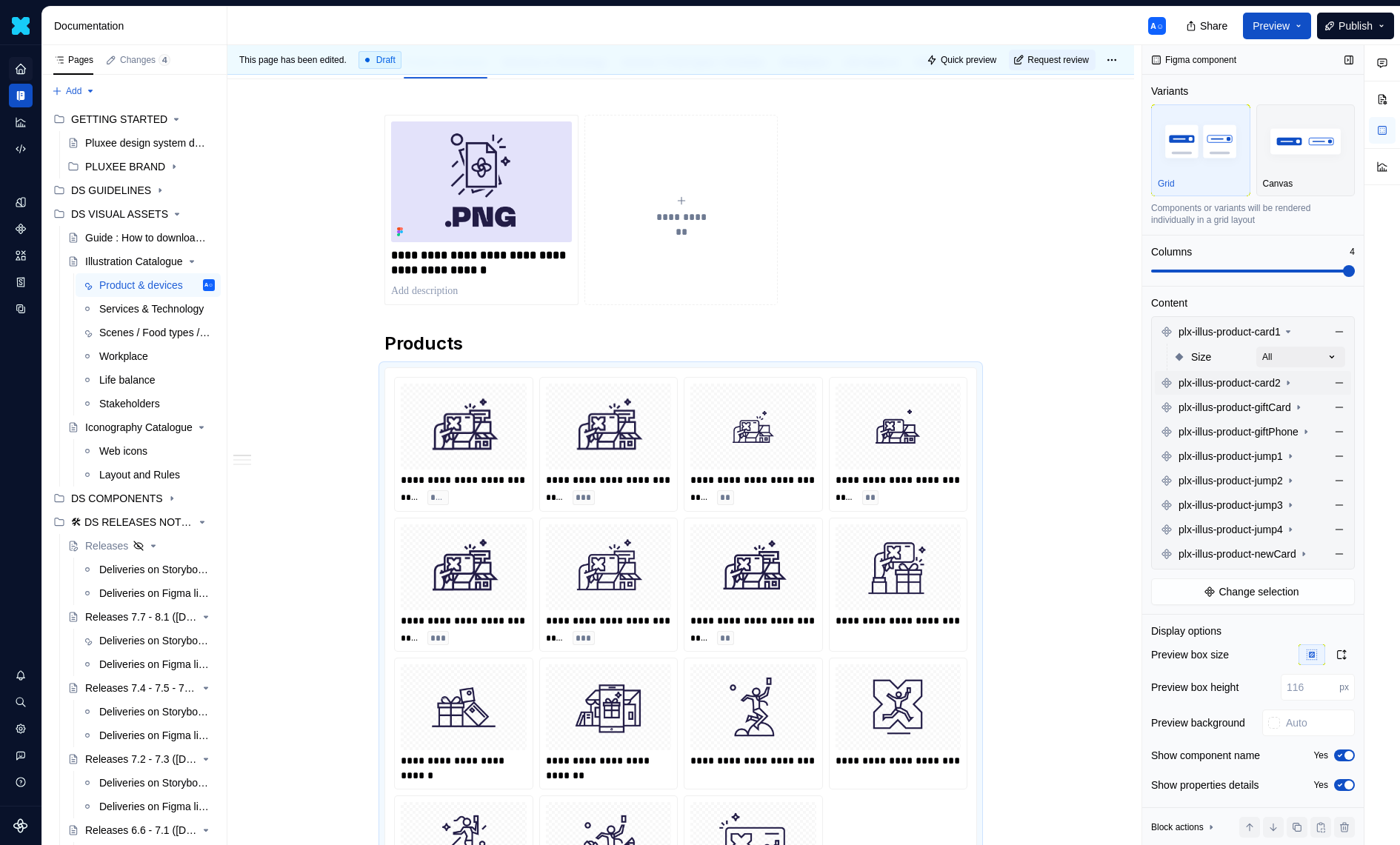
click at [1281, 383] on span "plx-illus-product-card2" at bounding box center [1230, 383] width 102 height 15
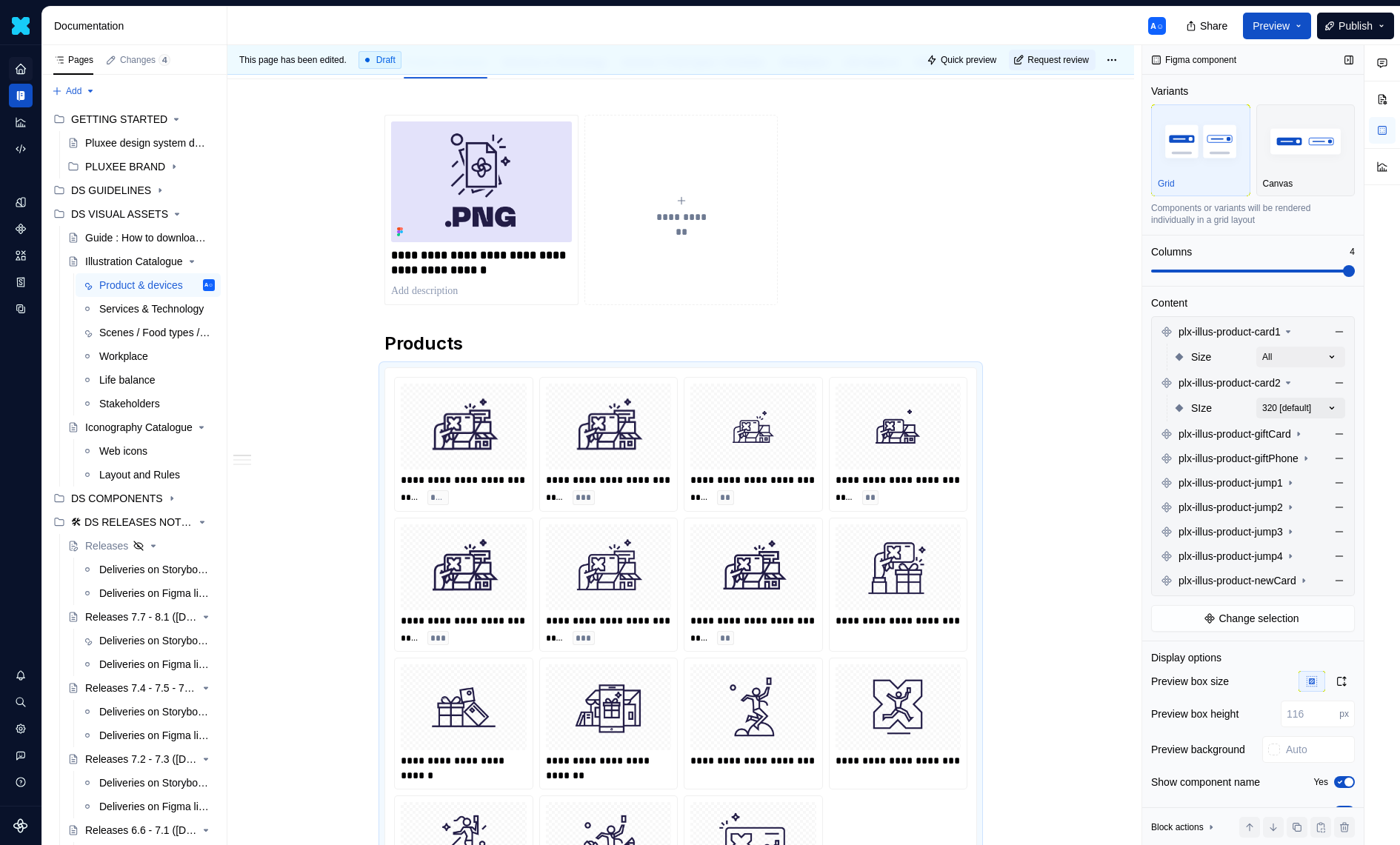
click at [1313, 400] on div "Comments Open comments No comments yet Select ‘Comment’ from the block context …" at bounding box center [1271, 445] width 258 height 801
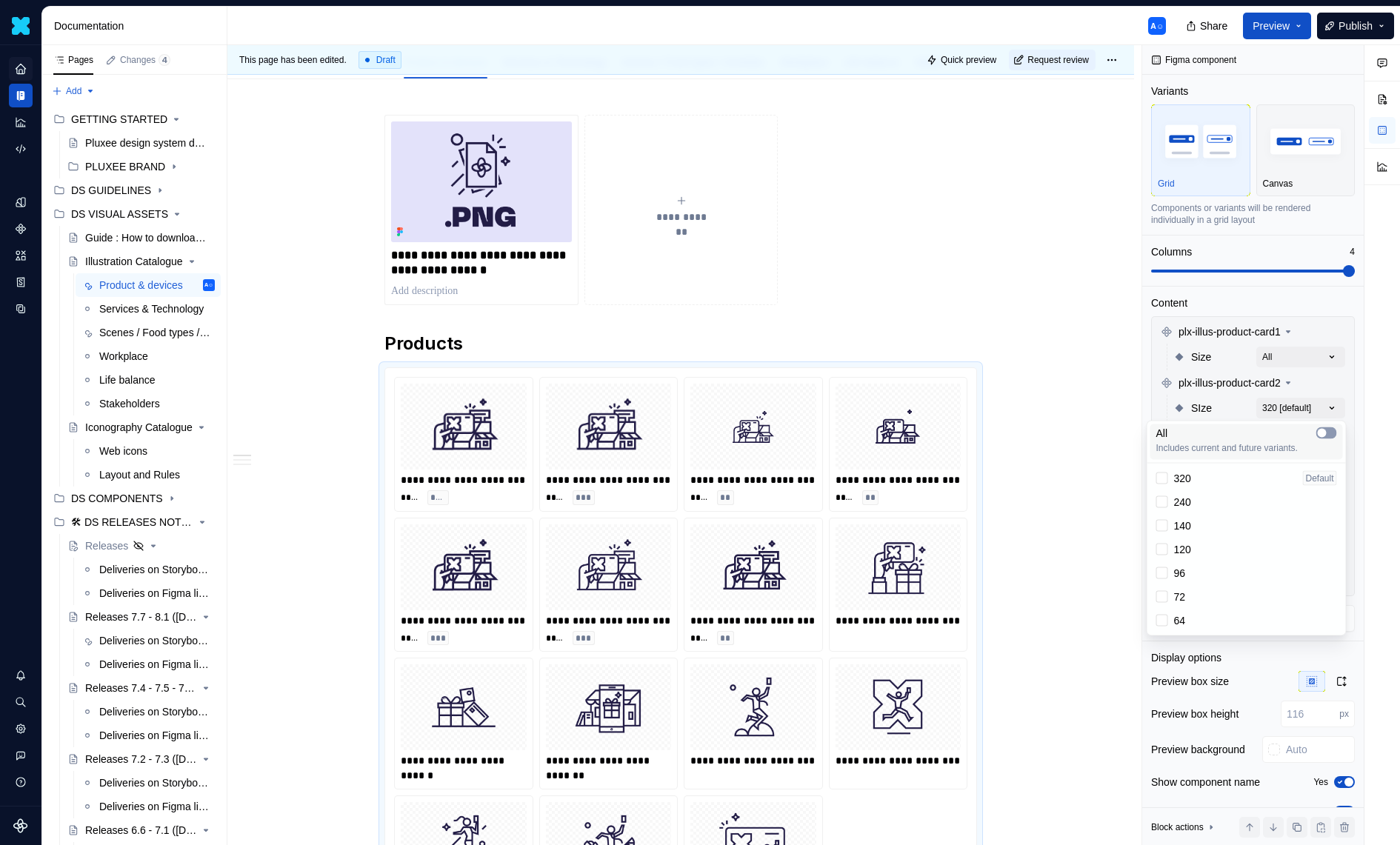
click at [1323, 431] on span "button" at bounding box center [1322, 433] width 9 height 9
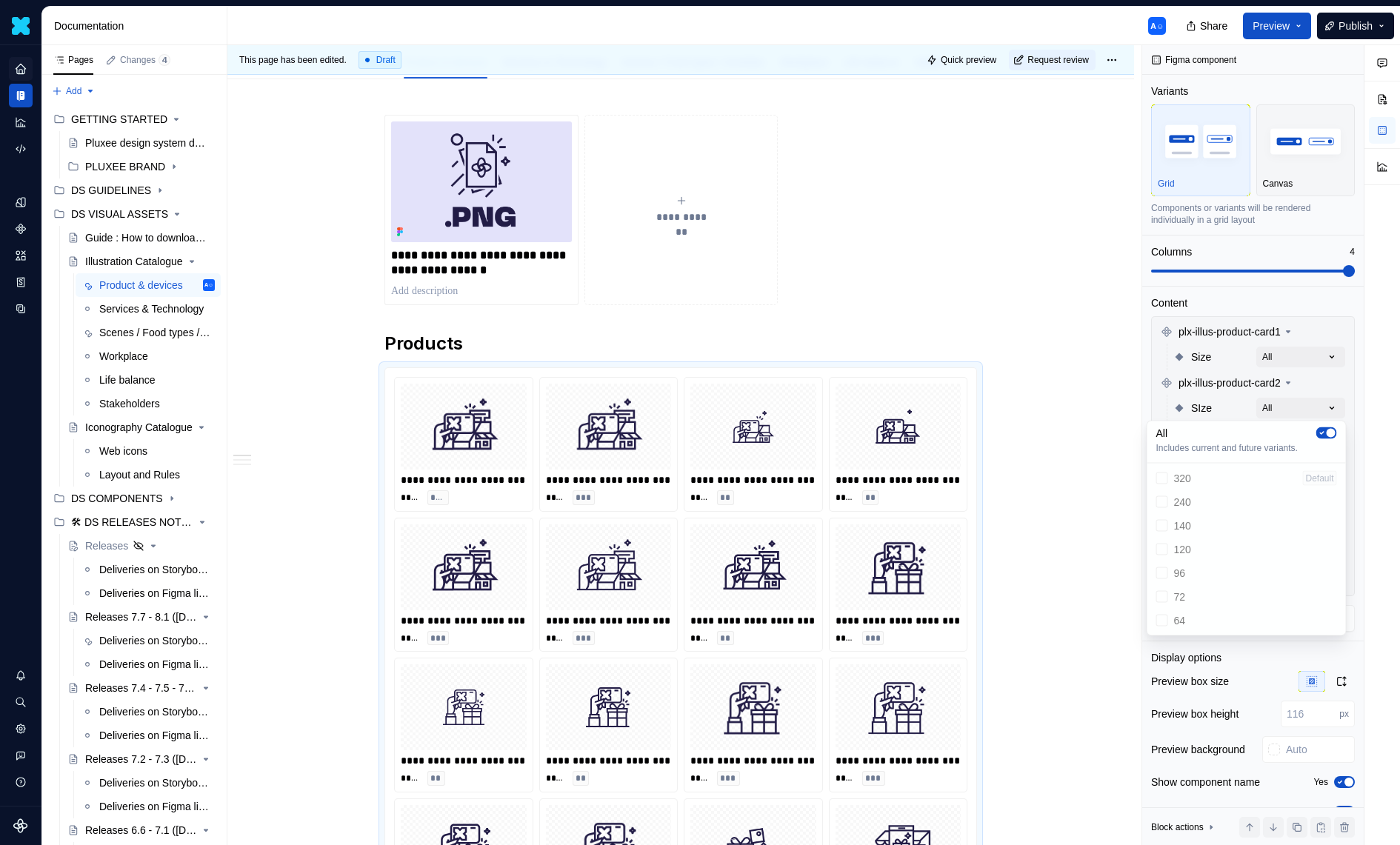
click at [1321, 407] on div "Comments Open comments No comments yet Select ‘Comment’ from the block context …" at bounding box center [1271, 445] width 258 height 801
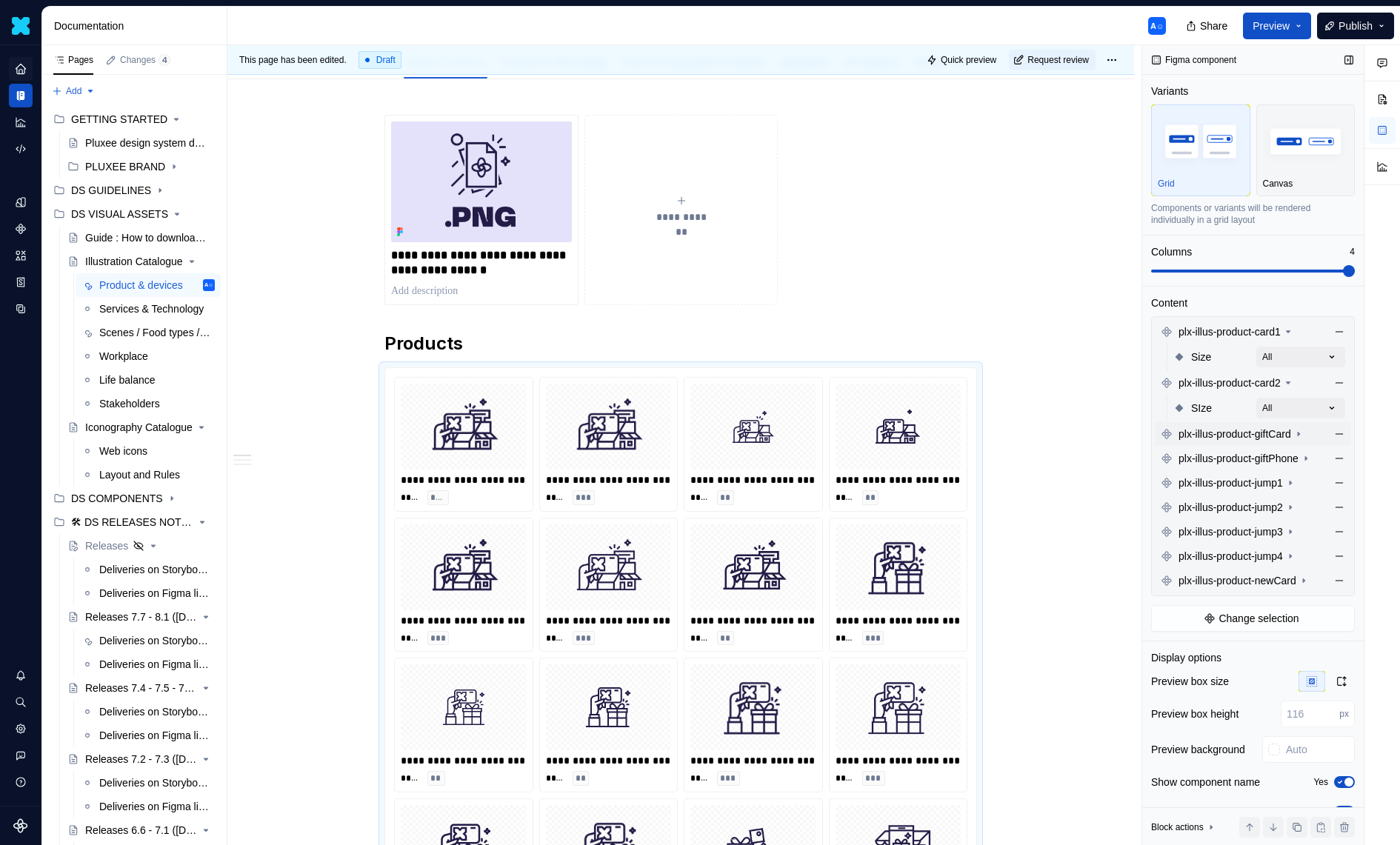
click at [1304, 437] on icon at bounding box center [1298, 434] width 12 height 12
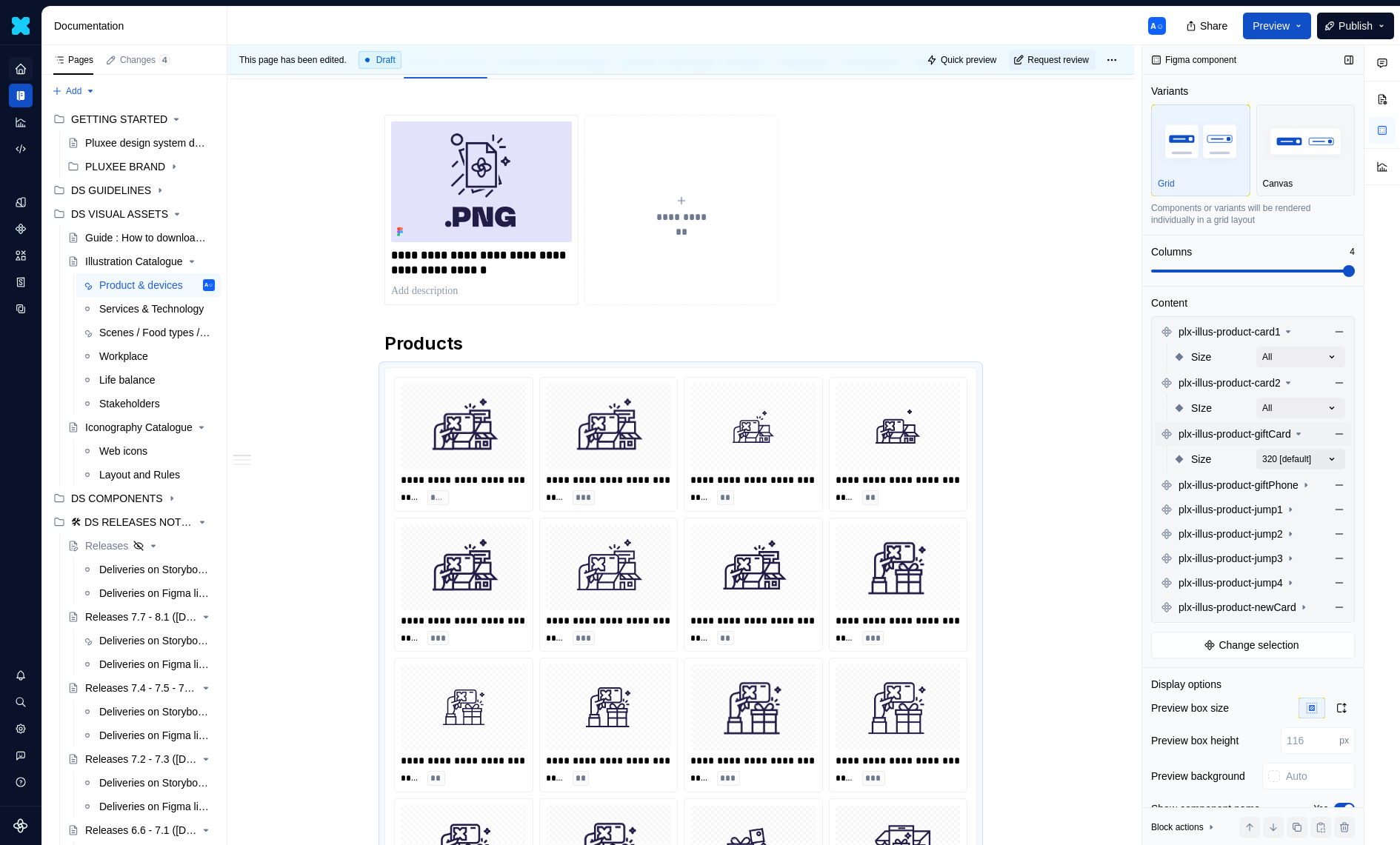
click at [1319, 461] on div "Comments Open comments No comments yet Select ‘Comment’ from the block context …" at bounding box center [1271, 445] width 258 height 801
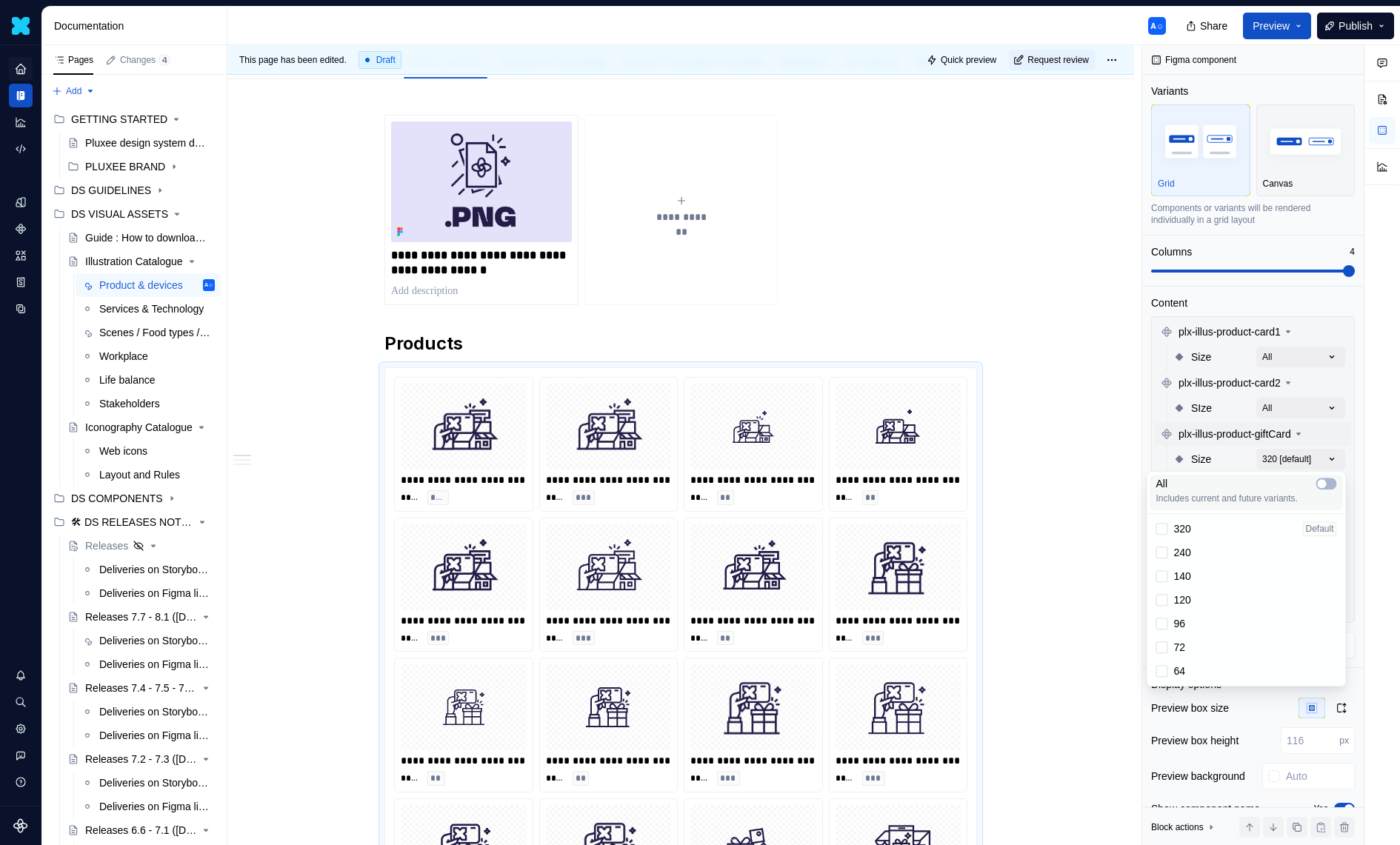
click at [1328, 490] on div "All" at bounding box center [1246, 483] width 180 height 15
click at [1306, 430] on div "Comments Open comments No comments yet Select ‘Comment’ from the block context …" at bounding box center [1271, 445] width 258 height 801
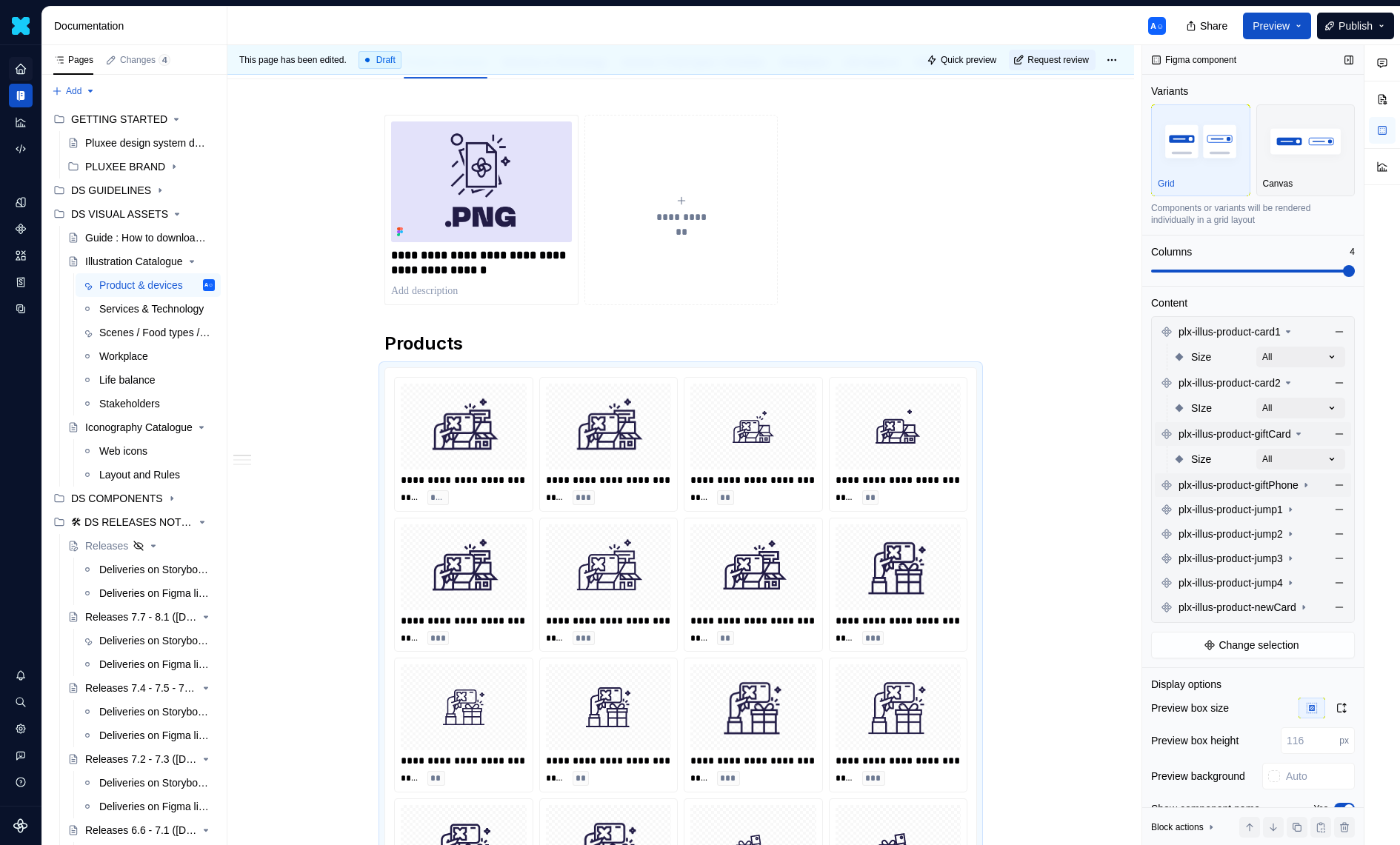
click at [1299, 486] on span "plx-illus-product-giftPhone" at bounding box center [1238, 485] width 120 height 15
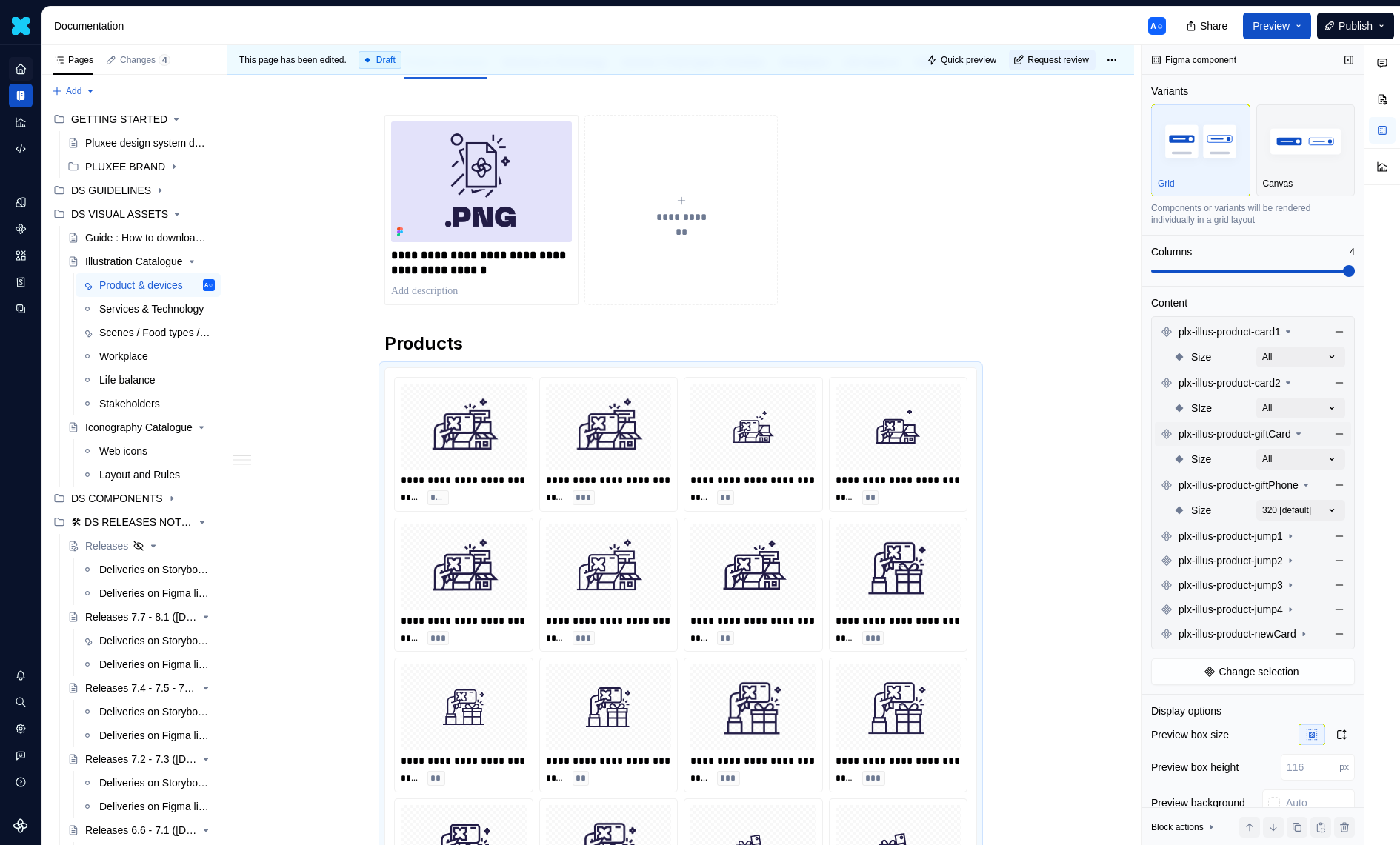
click at [1327, 520] on div "Size 320 [default]" at bounding box center [1259, 510] width 172 height 26
click at [1329, 507] on div "Comments Open comments No comments yet Select ‘Comment’ from the block context …" at bounding box center [1271, 445] width 258 height 801
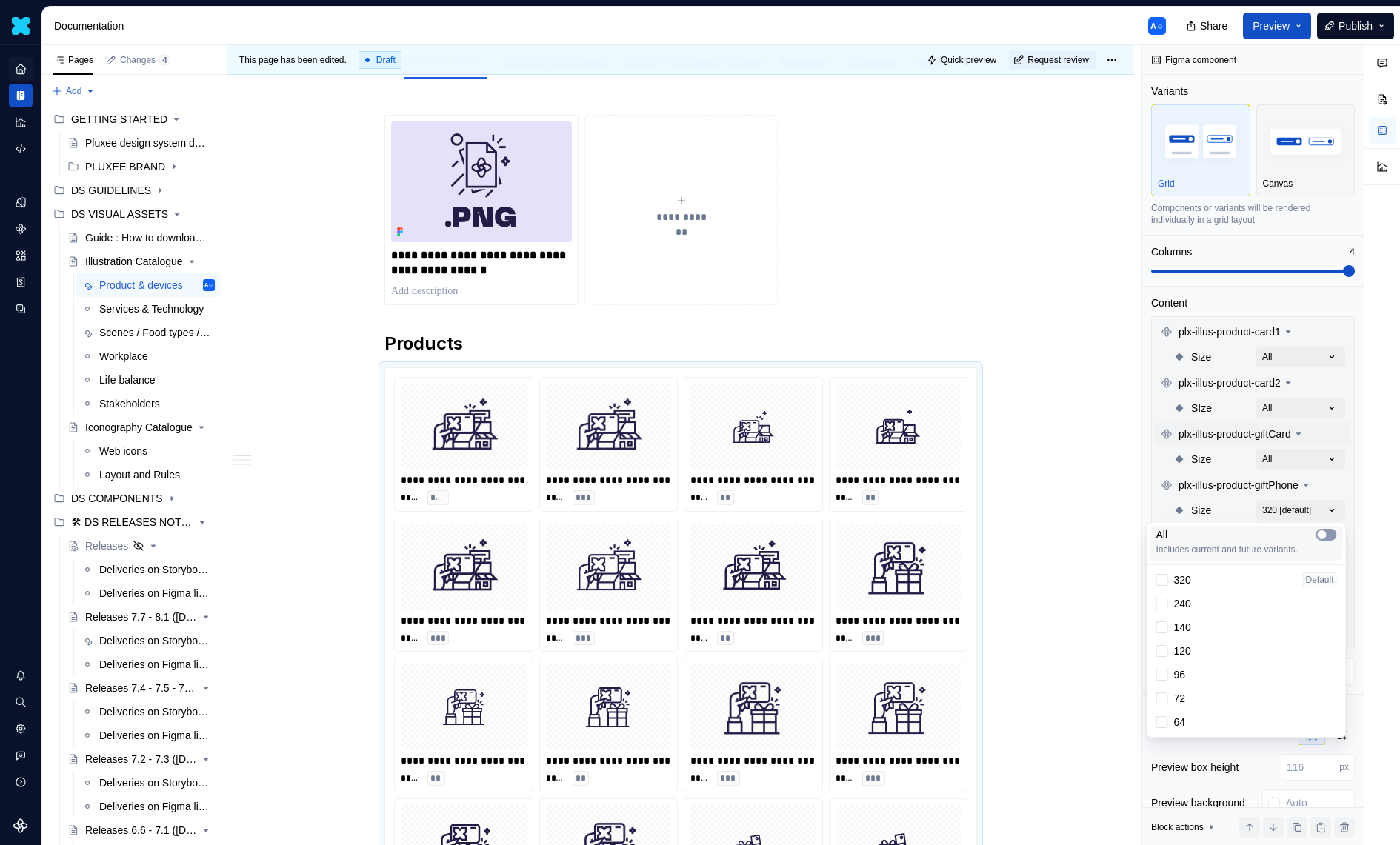
click at [1323, 537] on span "button" at bounding box center [1322, 534] width 9 height 9
click at [1309, 486] on div "Comments Open comments No comments yet Select ‘Comment’ from the block context …" at bounding box center [1271, 445] width 258 height 801
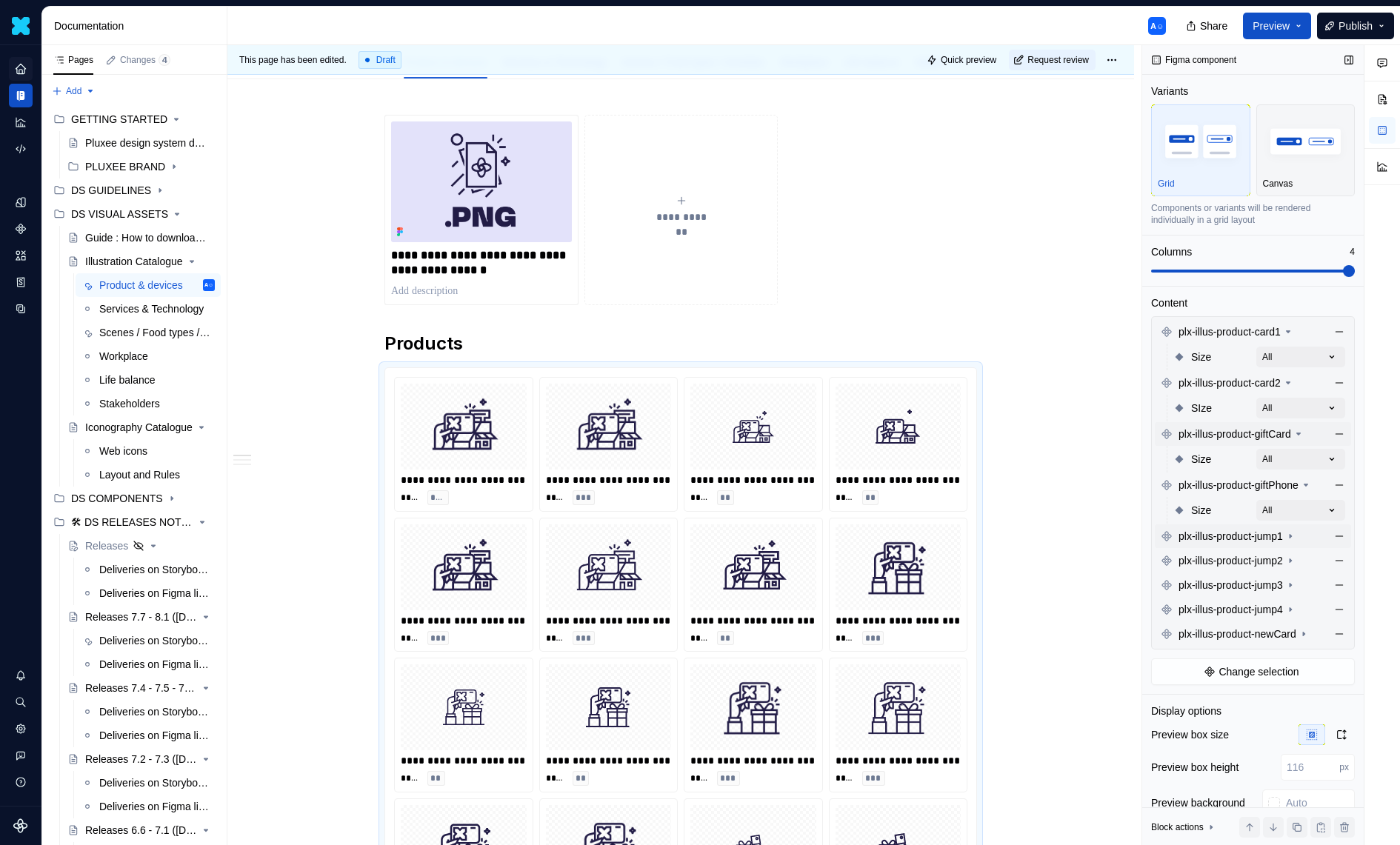
click at [1296, 538] on icon at bounding box center [1290, 536] width 12 height 12
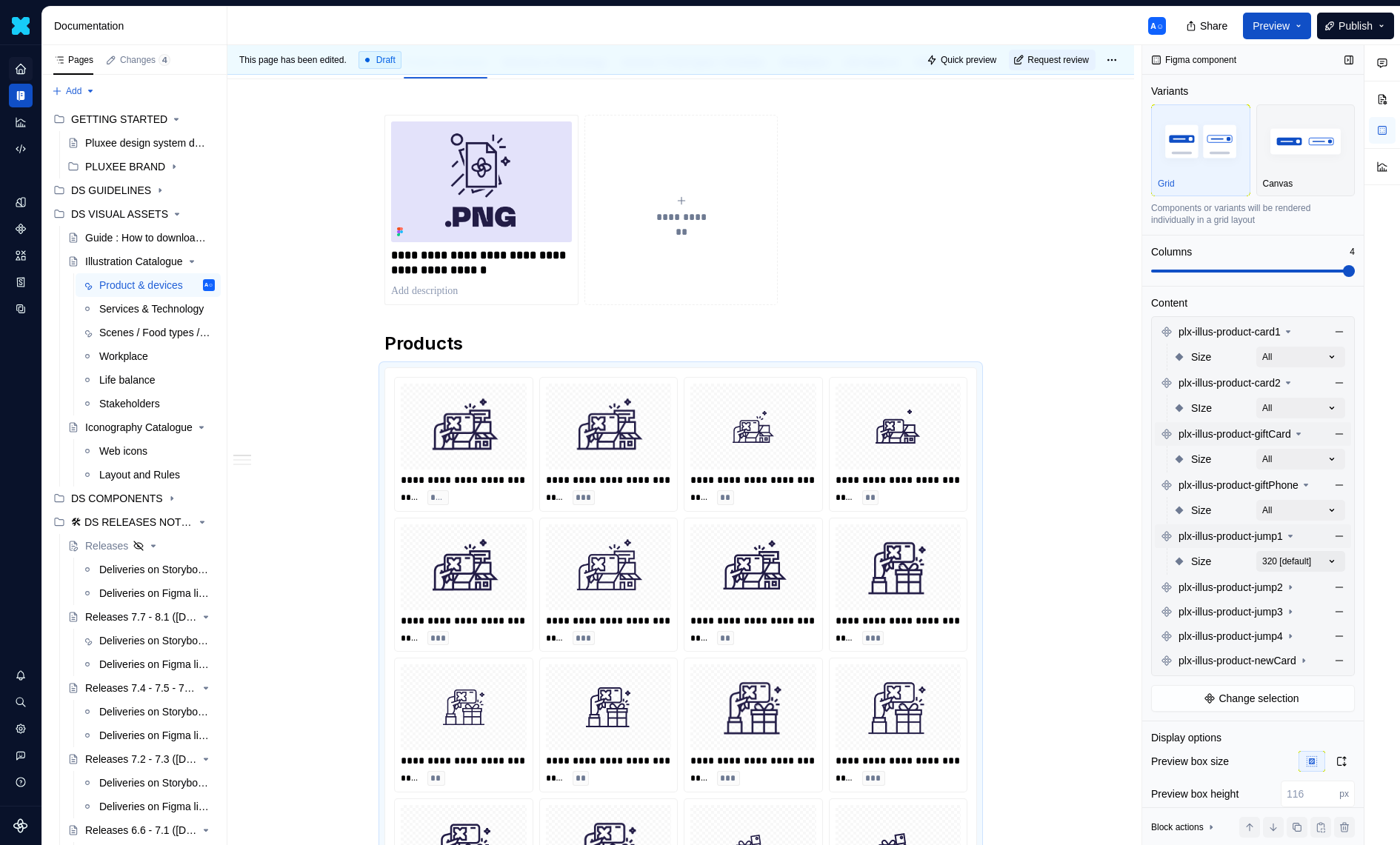
click at [1330, 554] on div "Comments Open comments No comments yet Select ‘Comment’ from the block context …" at bounding box center [1271, 445] width 258 height 801
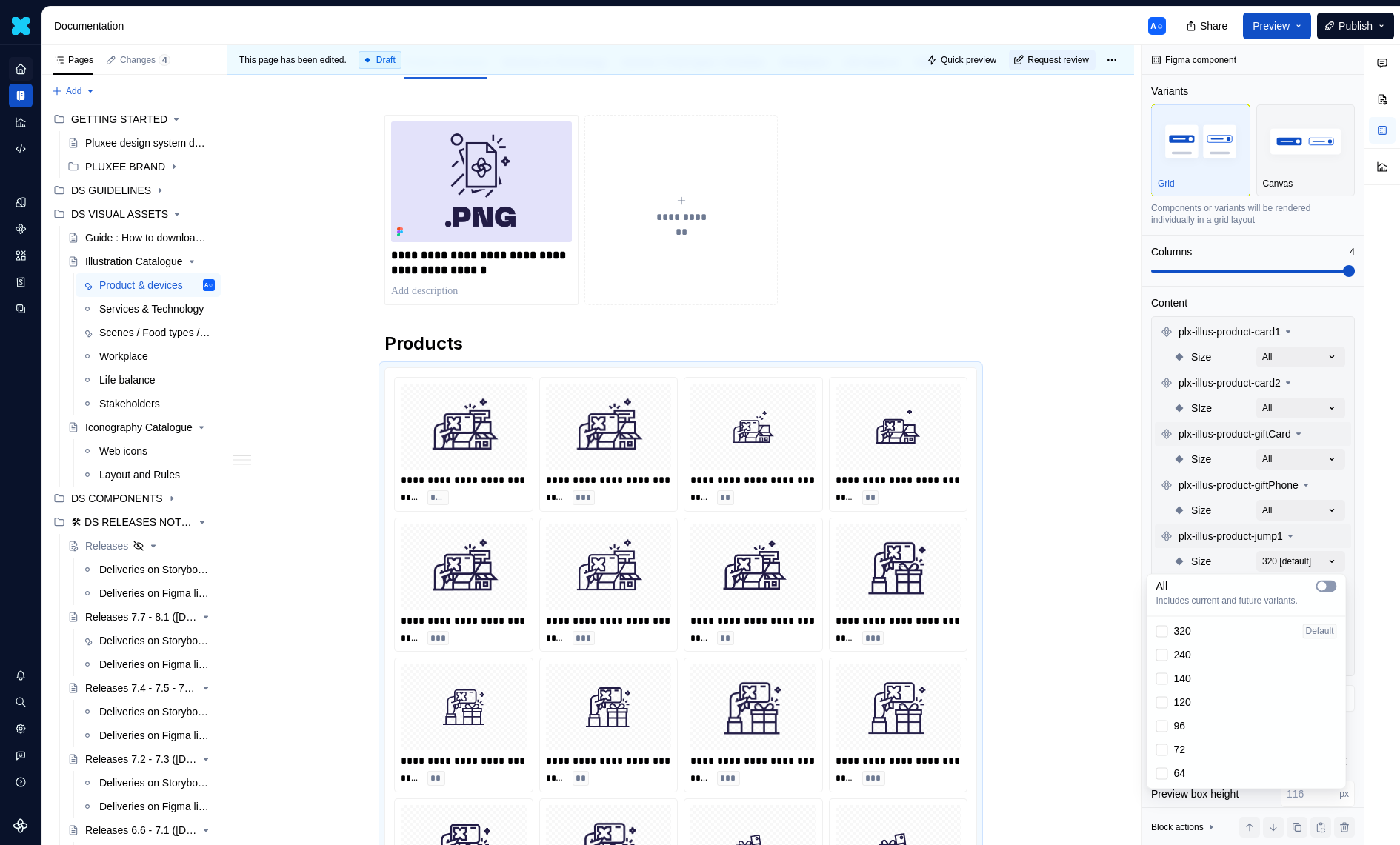
click at [1325, 582] on icon "button" at bounding box center [1322, 586] width 12 height 9
click at [1299, 532] on div "Comments Open comments No comments yet Select ‘Comment’ from the block context …" at bounding box center [1271, 445] width 258 height 801
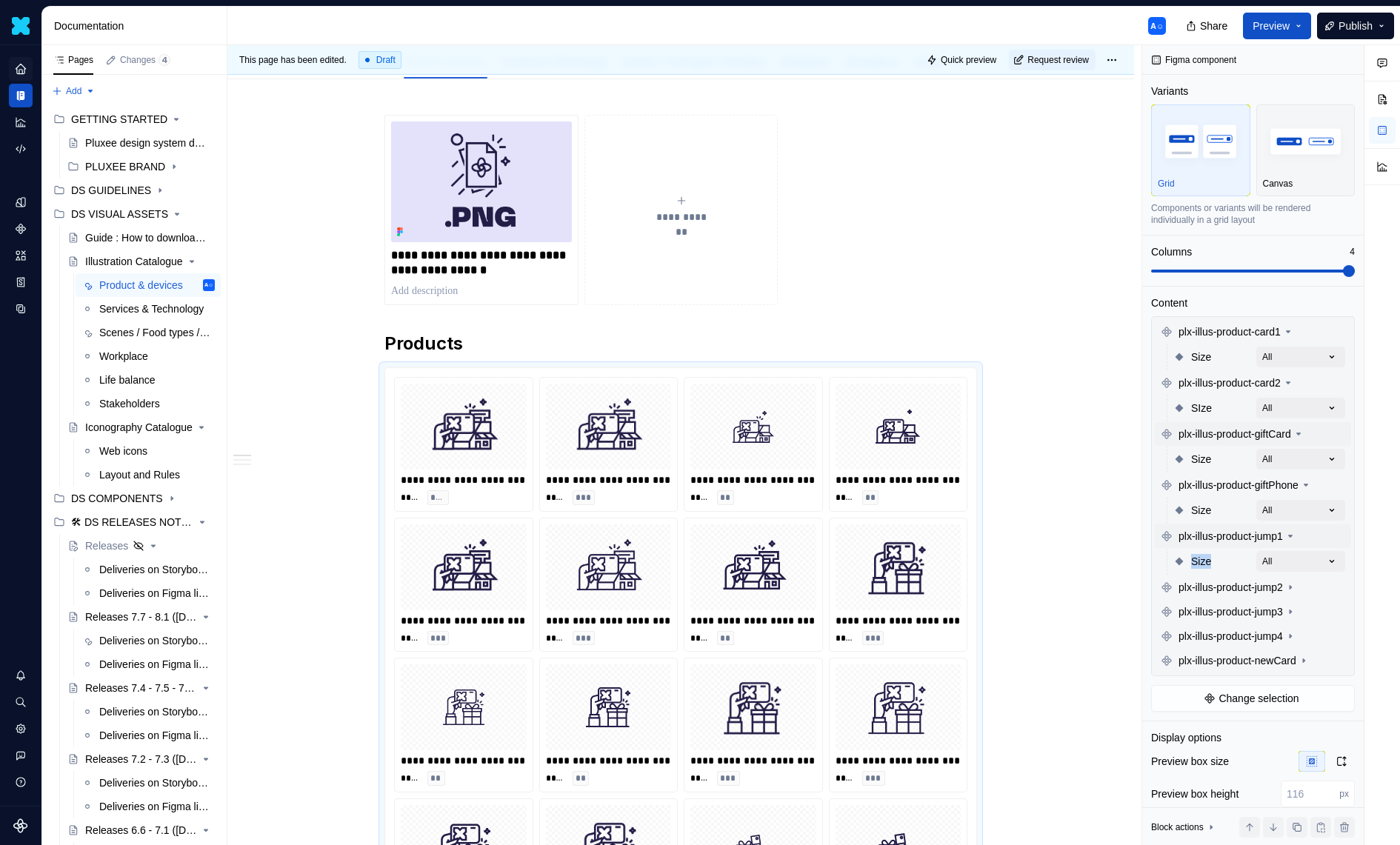
click at [1296, 532] on icon at bounding box center [1290, 536] width 12 height 12
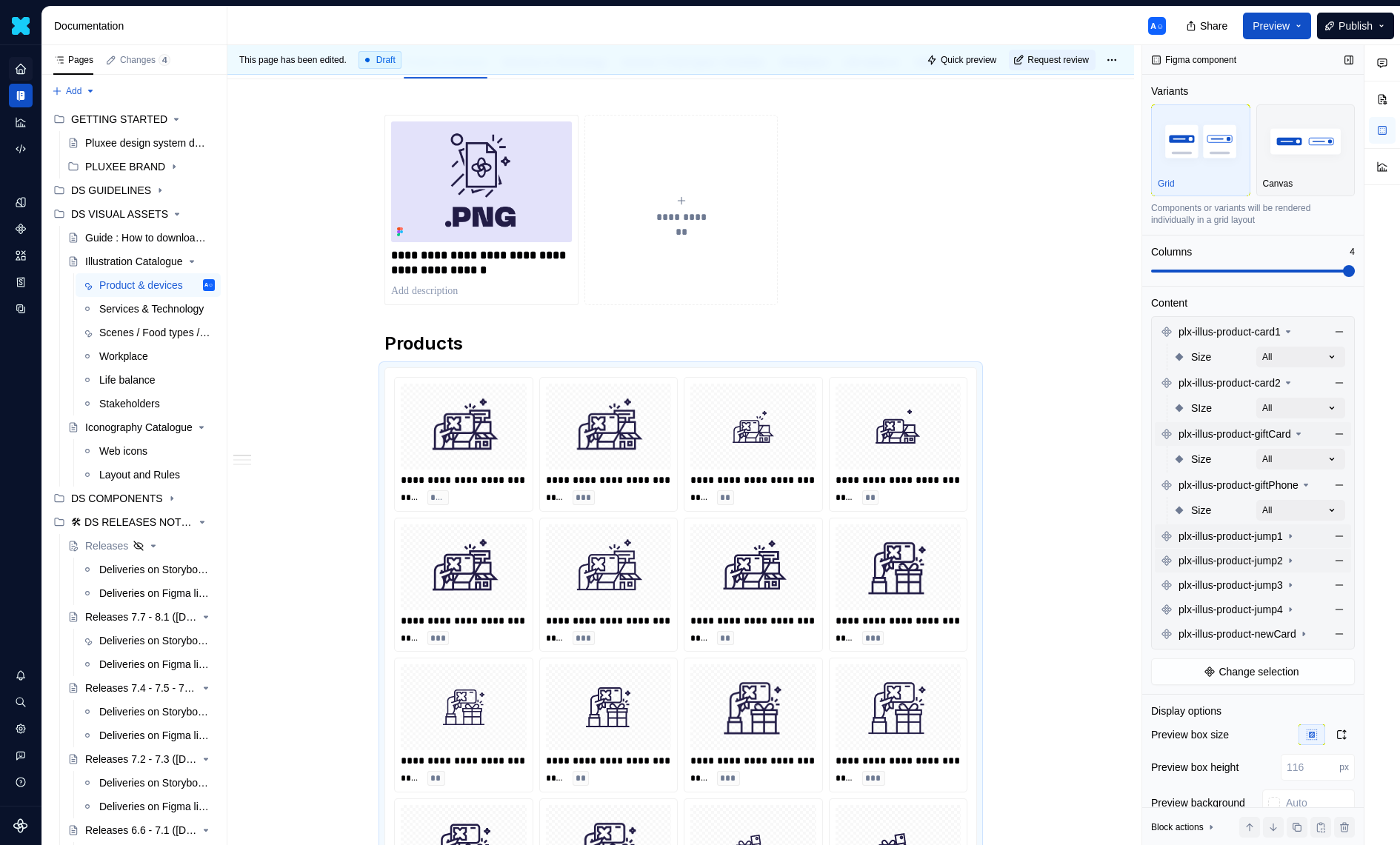
click at [1296, 565] on icon at bounding box center [1290, 560] width 12 height 12
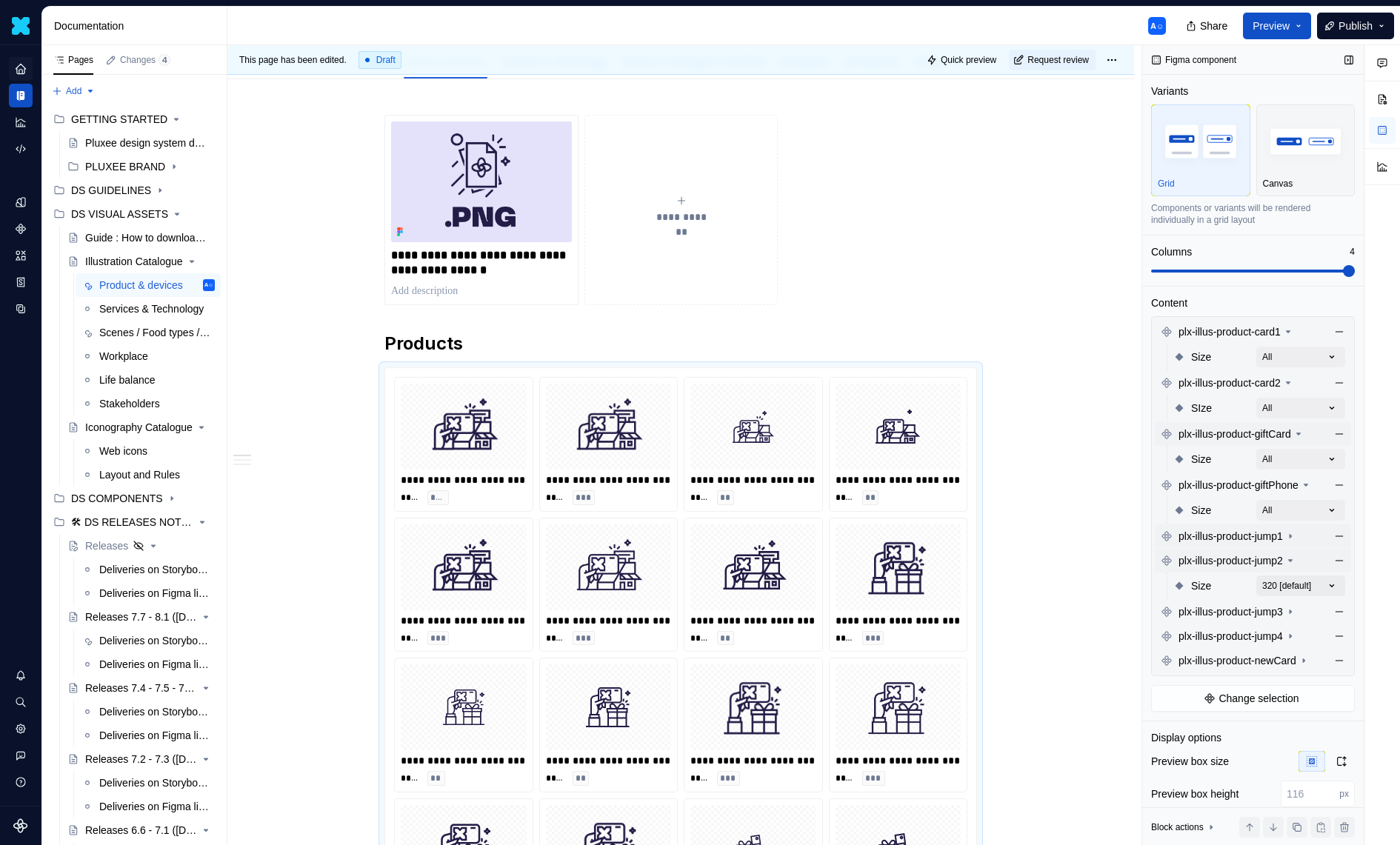
click at [1322, 575] on div "Comments Open comments No comments yet Select ‘Comment’ from the block context …" at bounding box center [1271, 445] width 258 height 801
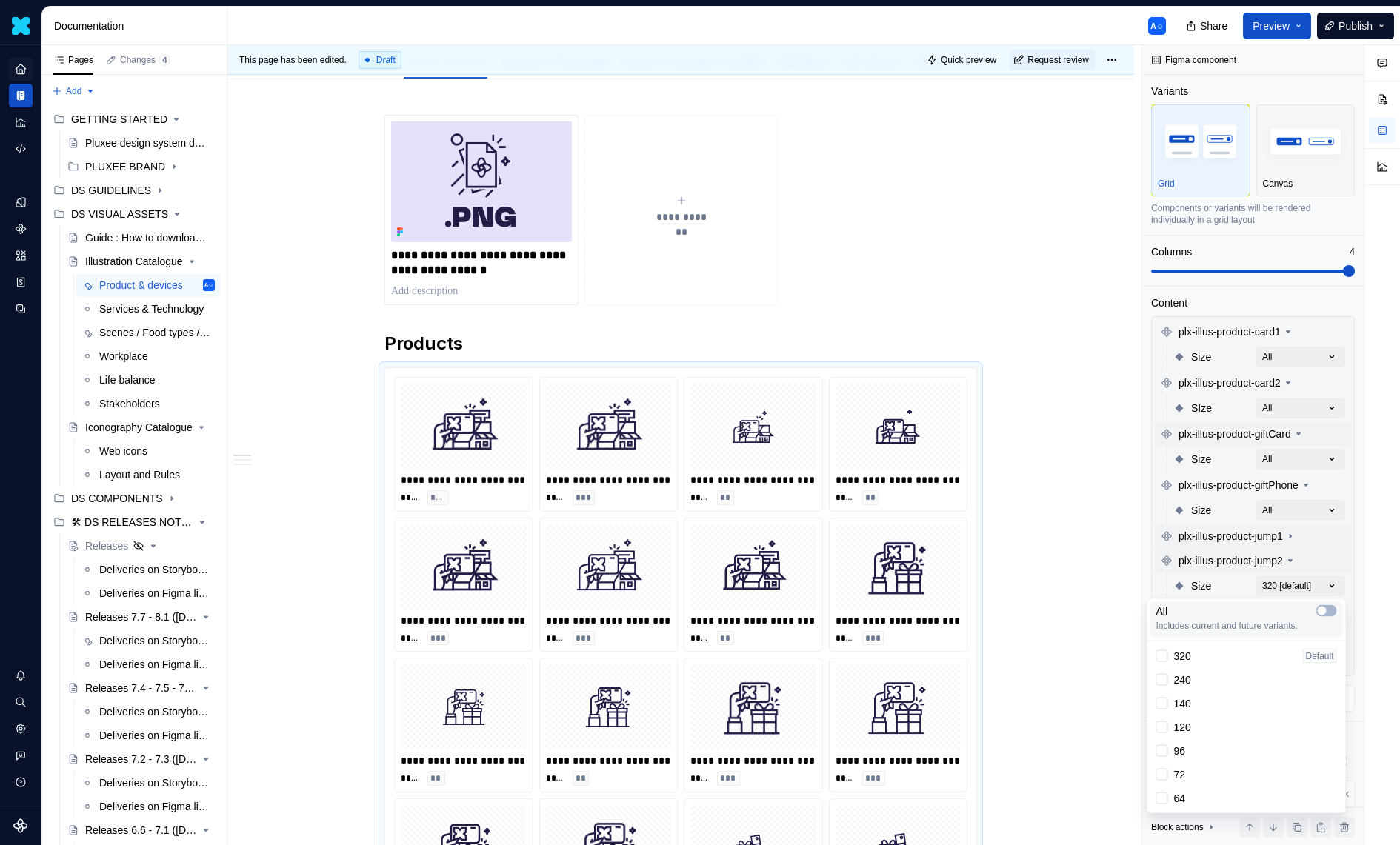
click at [1323, 604] on div "All" at bounding box center [1246, 611] width 180 height 15
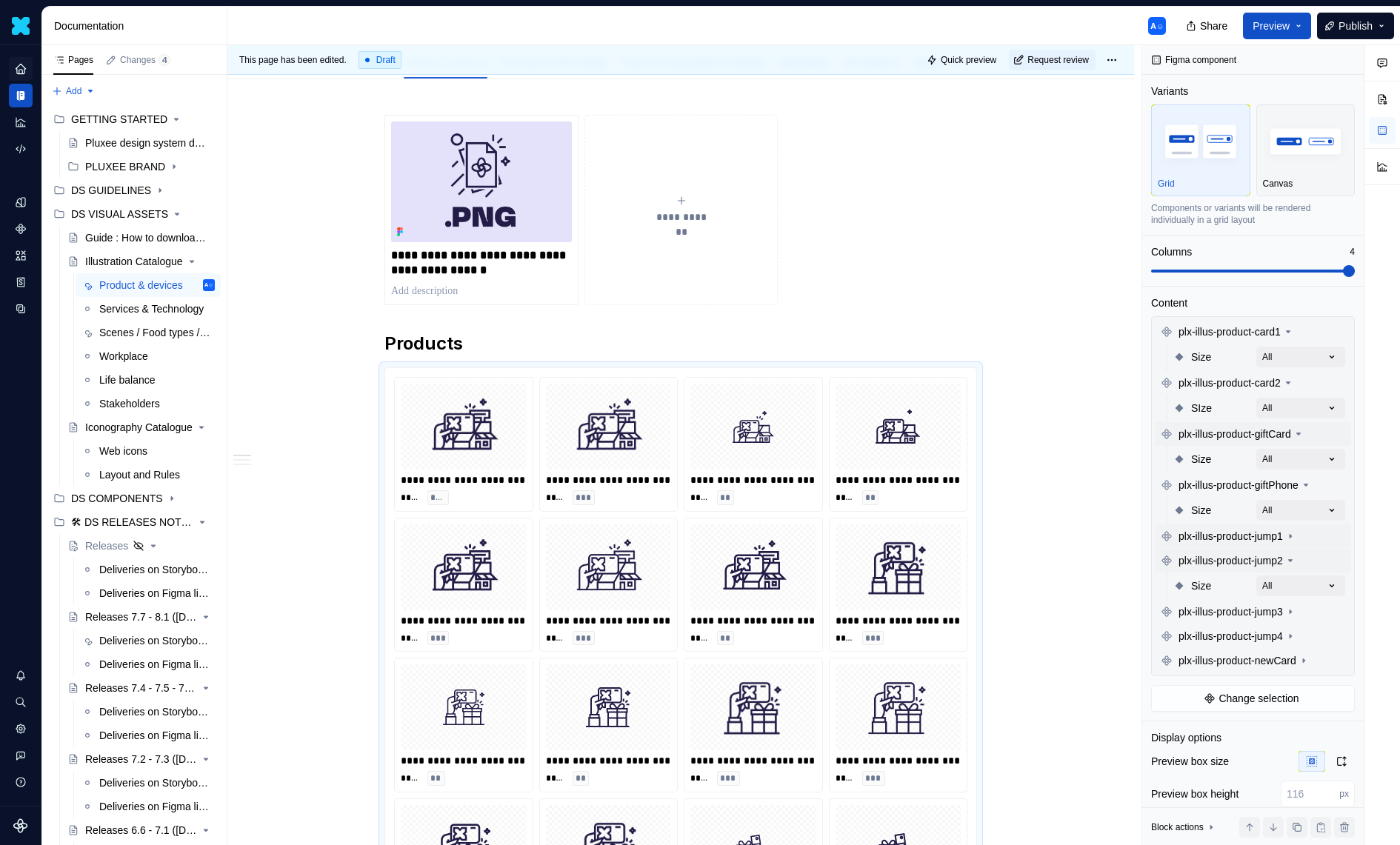
click at [1292, 548] on div "Comments Open comments No comments yet Select ‘Comment’ from the block context …" at bounding box center [1271, 445] width 258 height 801
click at [1296, 606] on icon at bounding box center [1290, 611] width 12 height 12
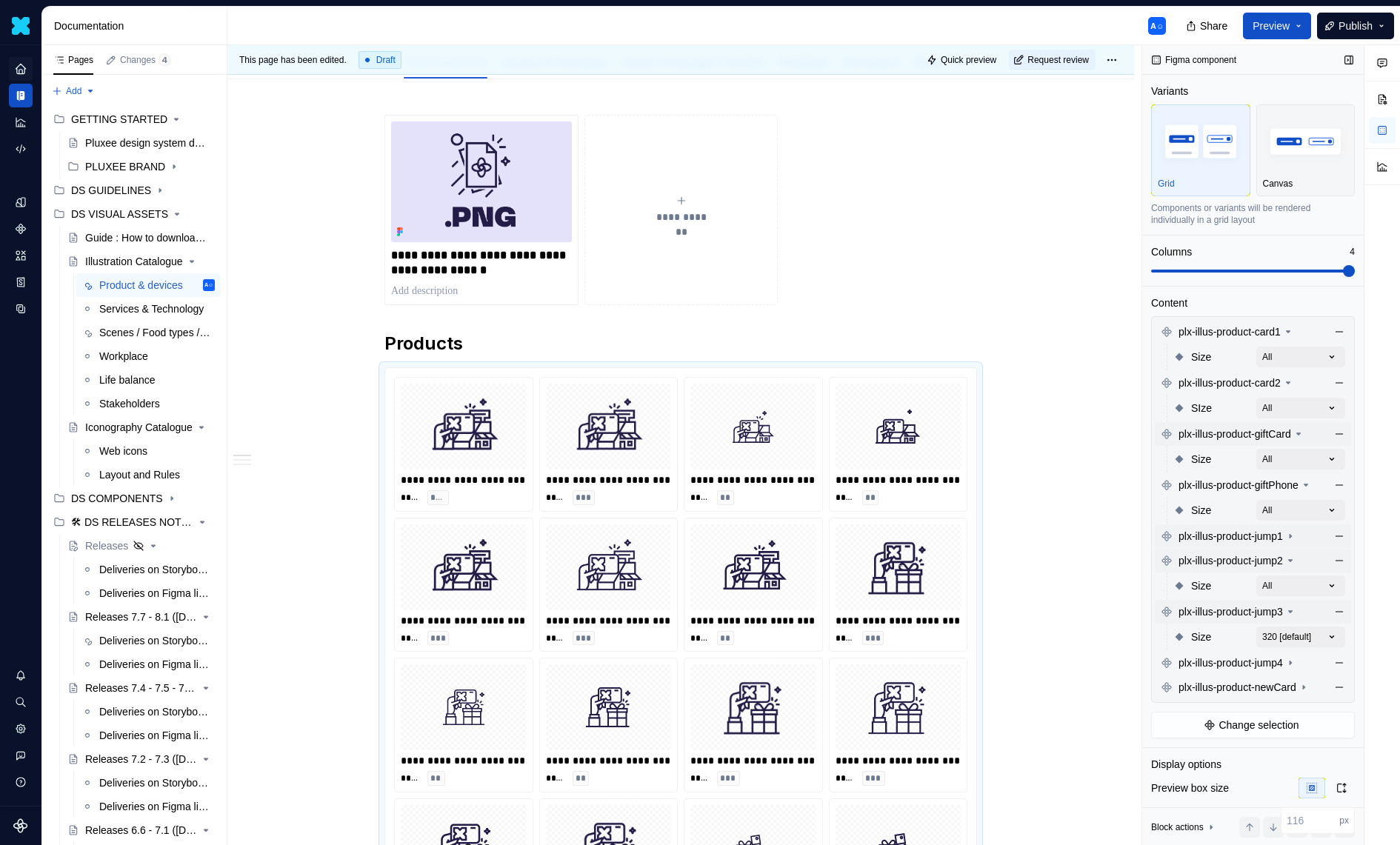
click at [1320, 623] on div "Size 320 [default]" at bounding box center [1259, 637] width 172 height 26
click at [1319, 629] on div "Comments Open comments No comments yet Select ‘Comment’ from the block context …" at bounding box center [1271, 445] width 258 height 801
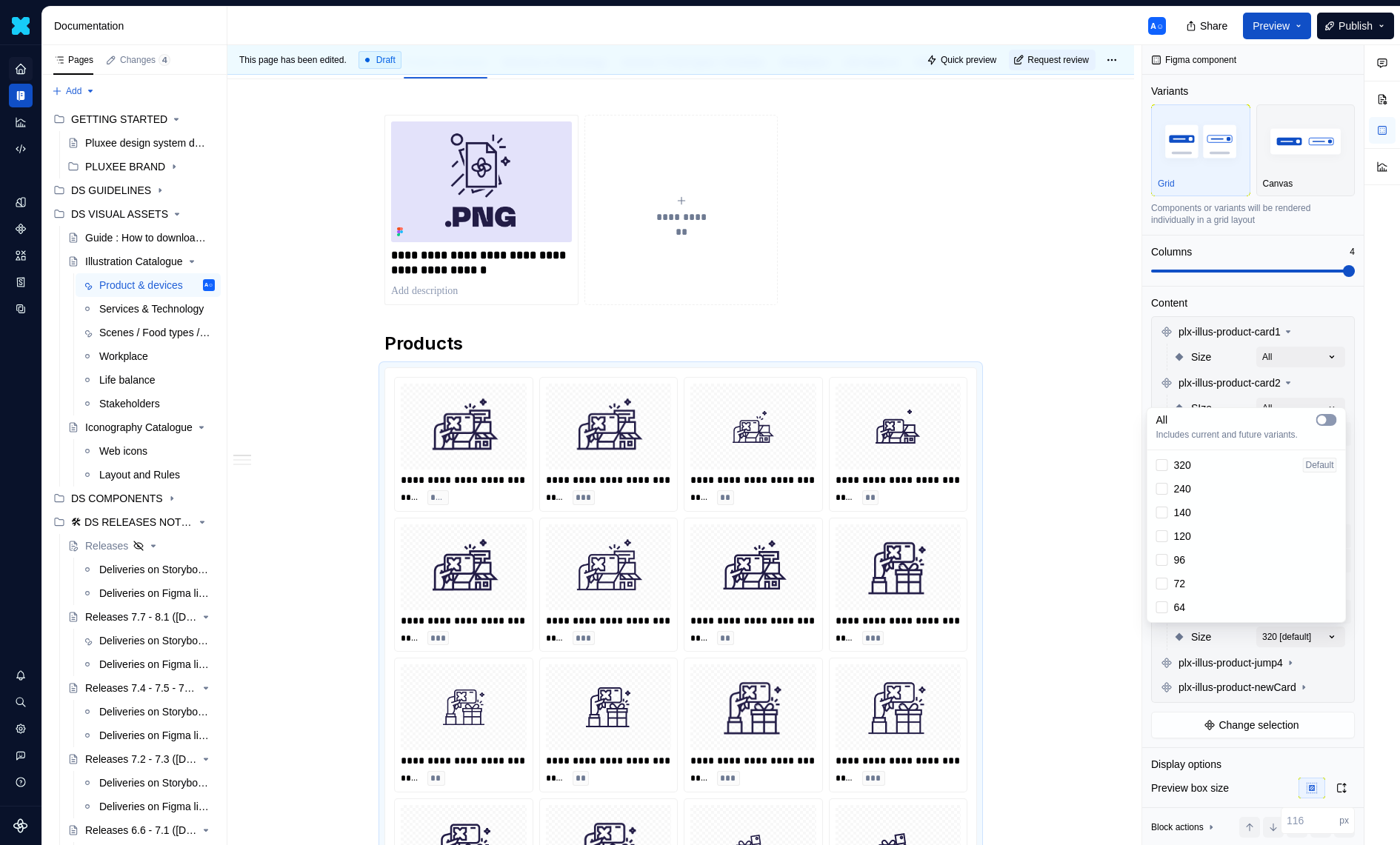
click at [1319, 414] on button "button" at bounding box center [1326, 420] width 21 height 12
click at [1255, 632] on div "Comments Open comments No comments yet Select ‘Comment’ from the block context …" at bounding box center [1271, 445] width 258 height 801
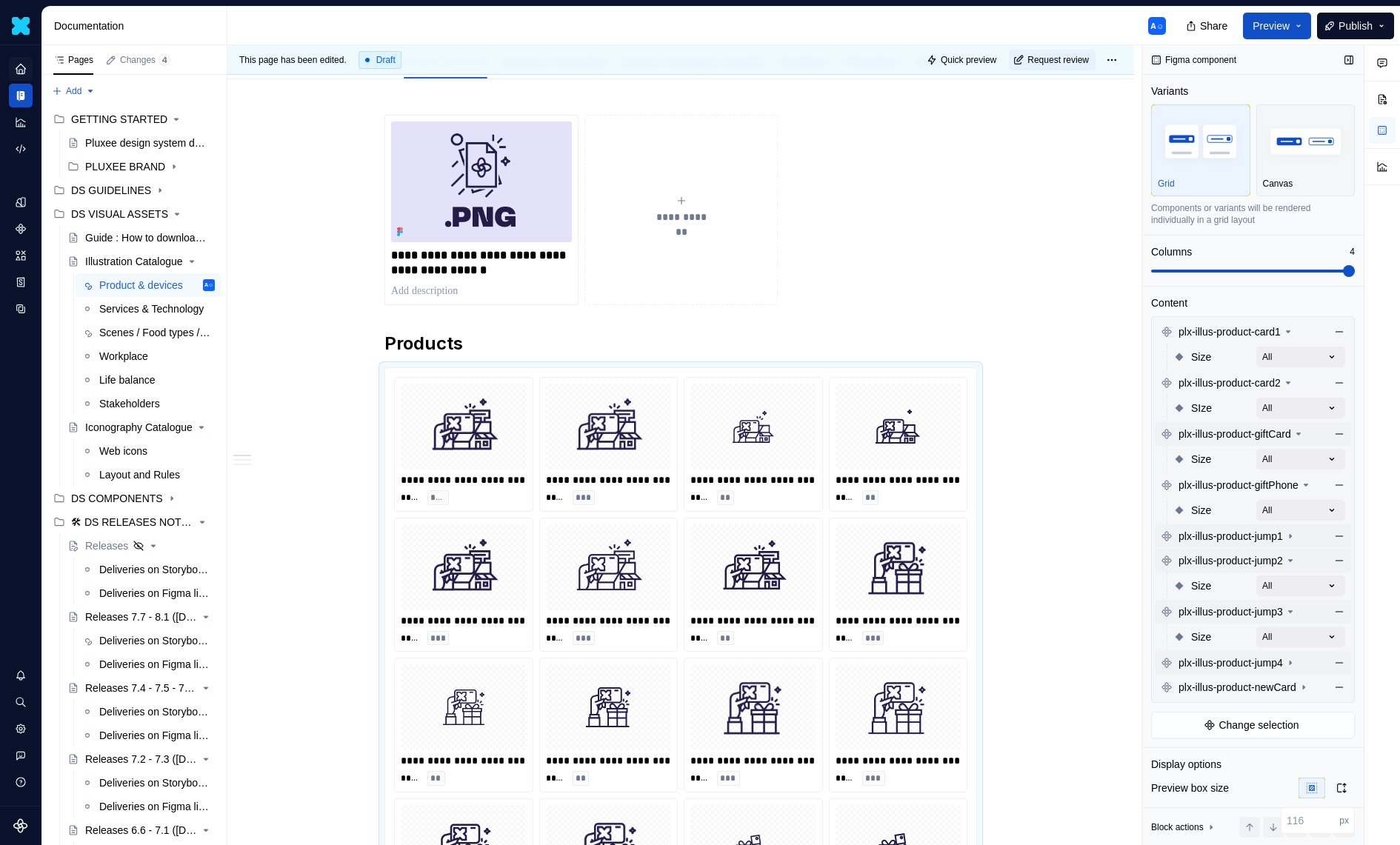
click at [1296, 660] on icon at bounding box center [1290, 662] width 12 height 12
click at [1306, 678] on div "Comments Open comments No comments yet Select ‘Comment’ from the block context …" at bounding box center [1271, 445] width 258 height 801
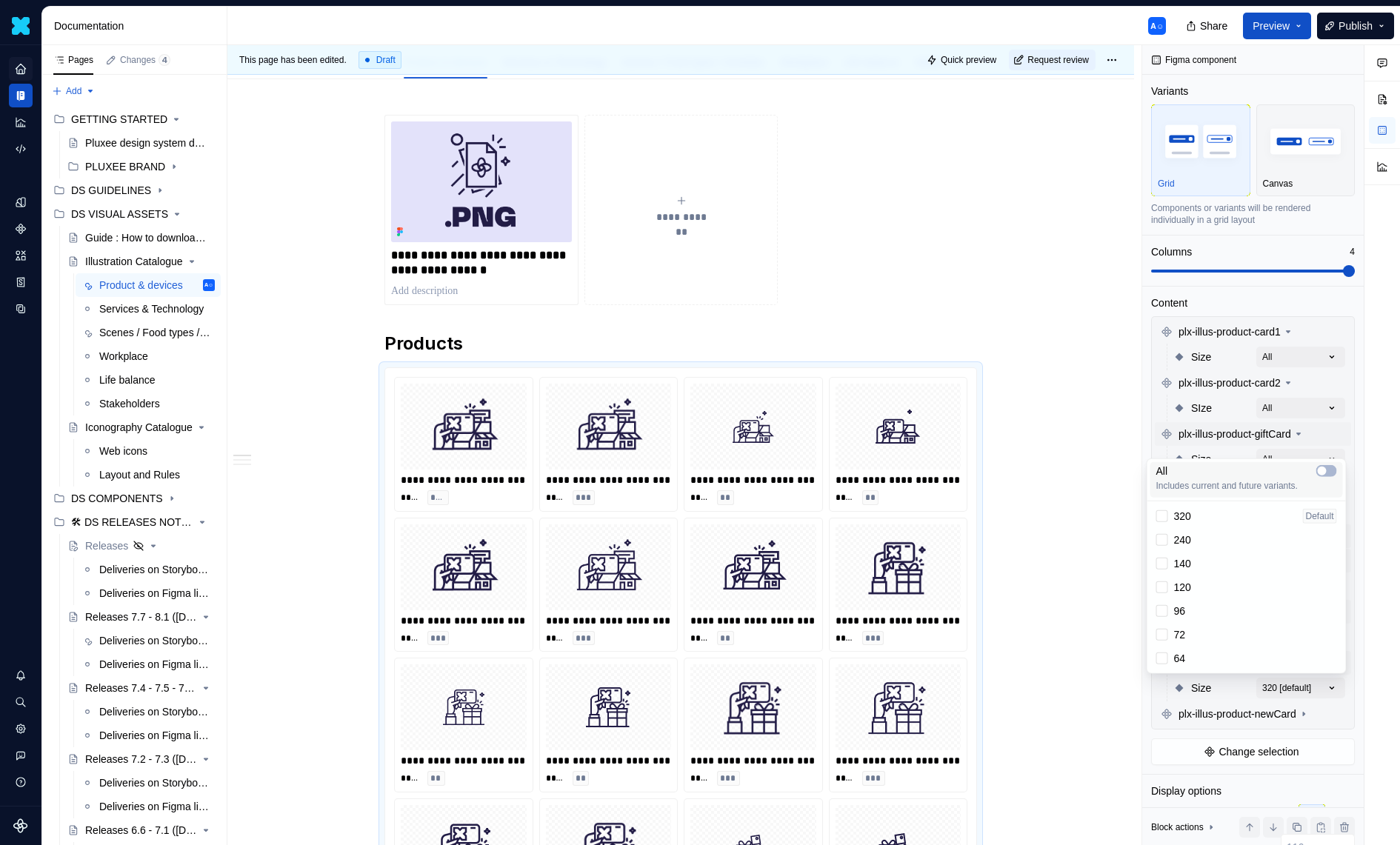
click at [1321, 479] on div "All Includes current and future variants." at bounding box center [1246, 478] width 180 height 28
click at [1276, 693] on div "Comments Open comments No comments yet Select ‘Comment’ from the block context …" at bounding box center [1271, 445] width 258 height 801
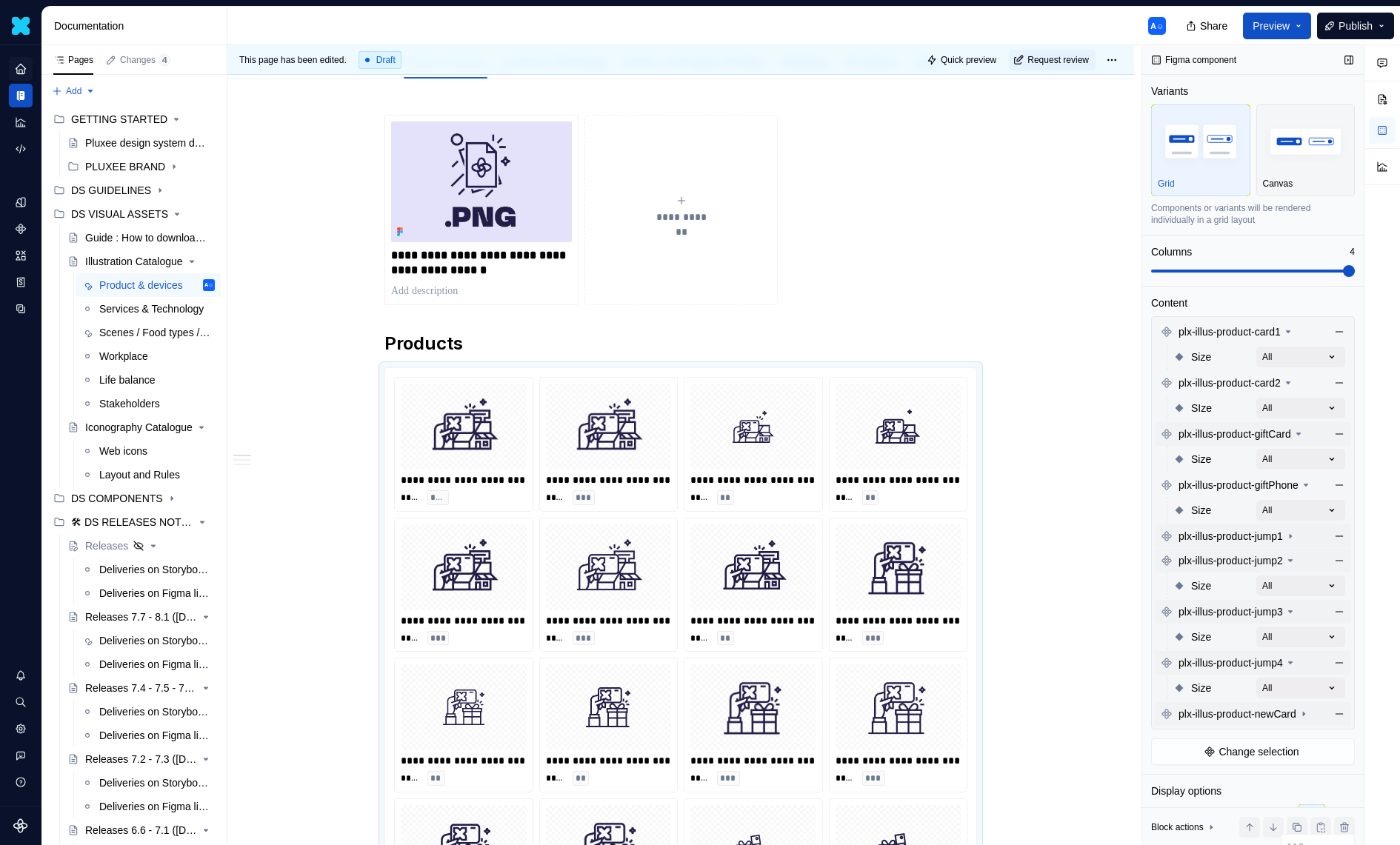
click at [1309, 716] on icon at bounding box center [1303, 713] width 12 height 12
click at [1316, 733] on div "Comments Open comments No comments yet Select ‘Comment’ from the block context …" at bounding box center [1271, 445] width 258 height 801
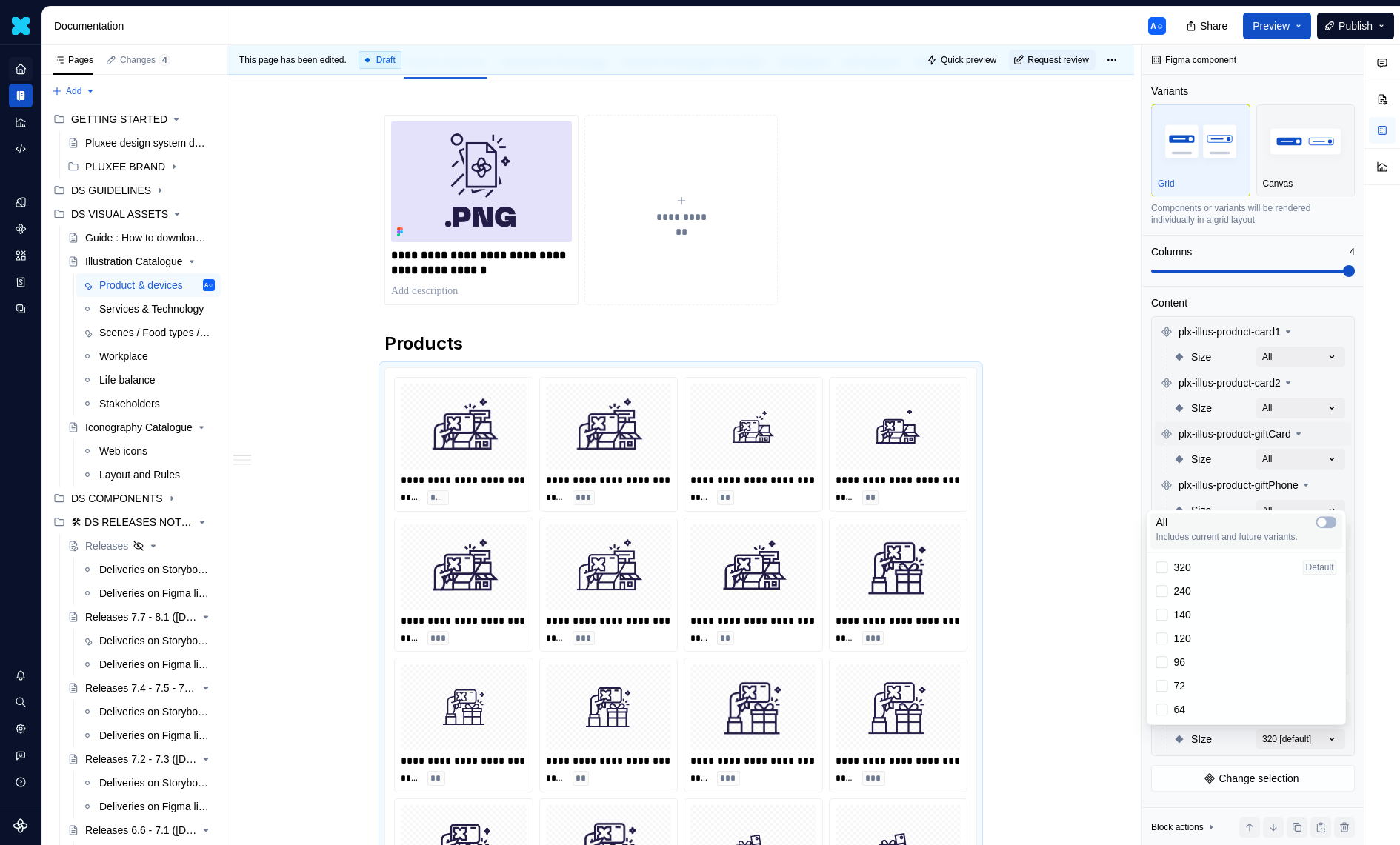
click at [1331, 528] on div "All" at bounding box center [1246, 522] width 180 height 15
click at [1266, 481] on div "Comments Open comments No comments yet Select ‘Comment’ from the block context …" at bounding box center [1271, 445] width 258 height 801
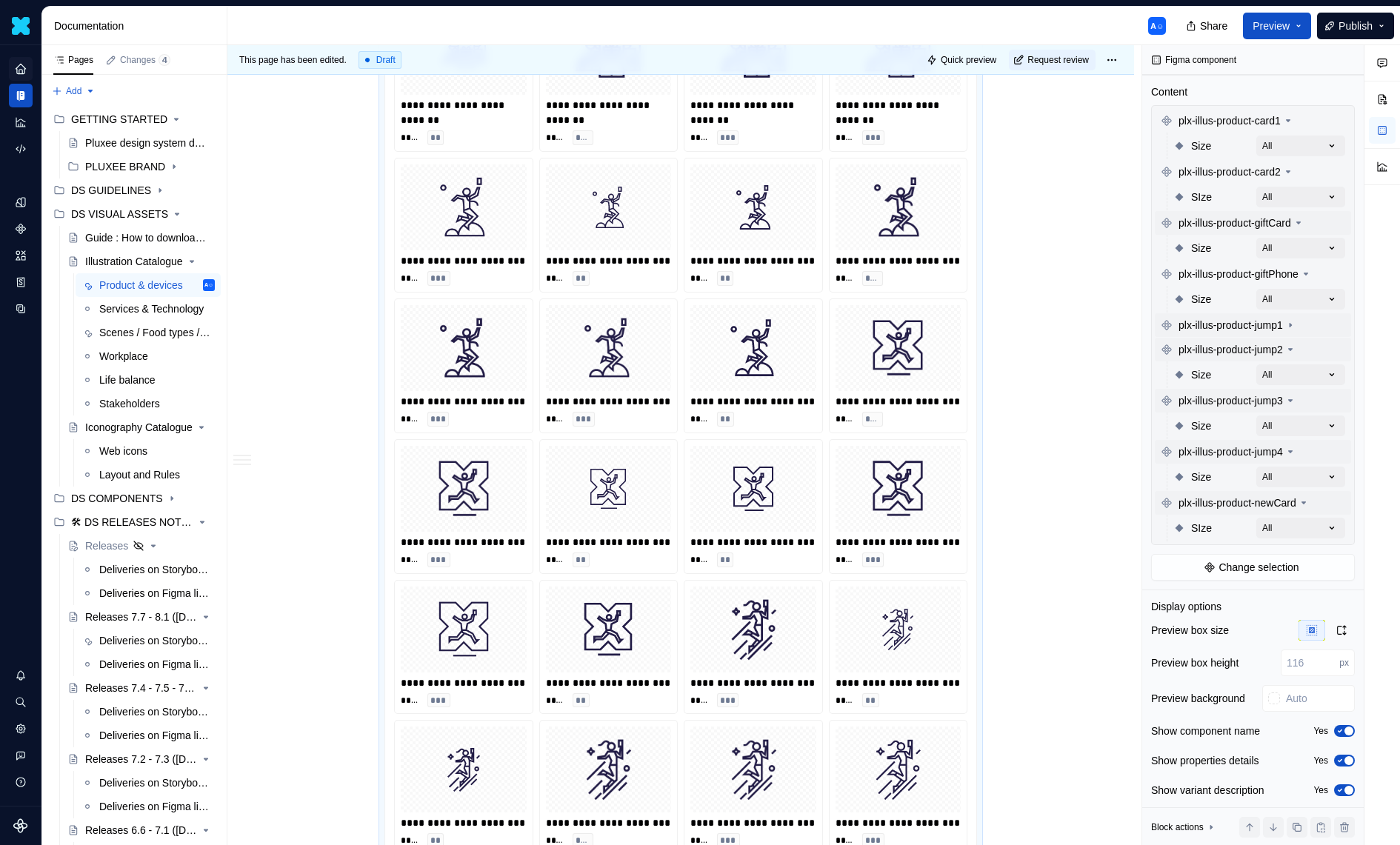
scroll to position [1497, 0]
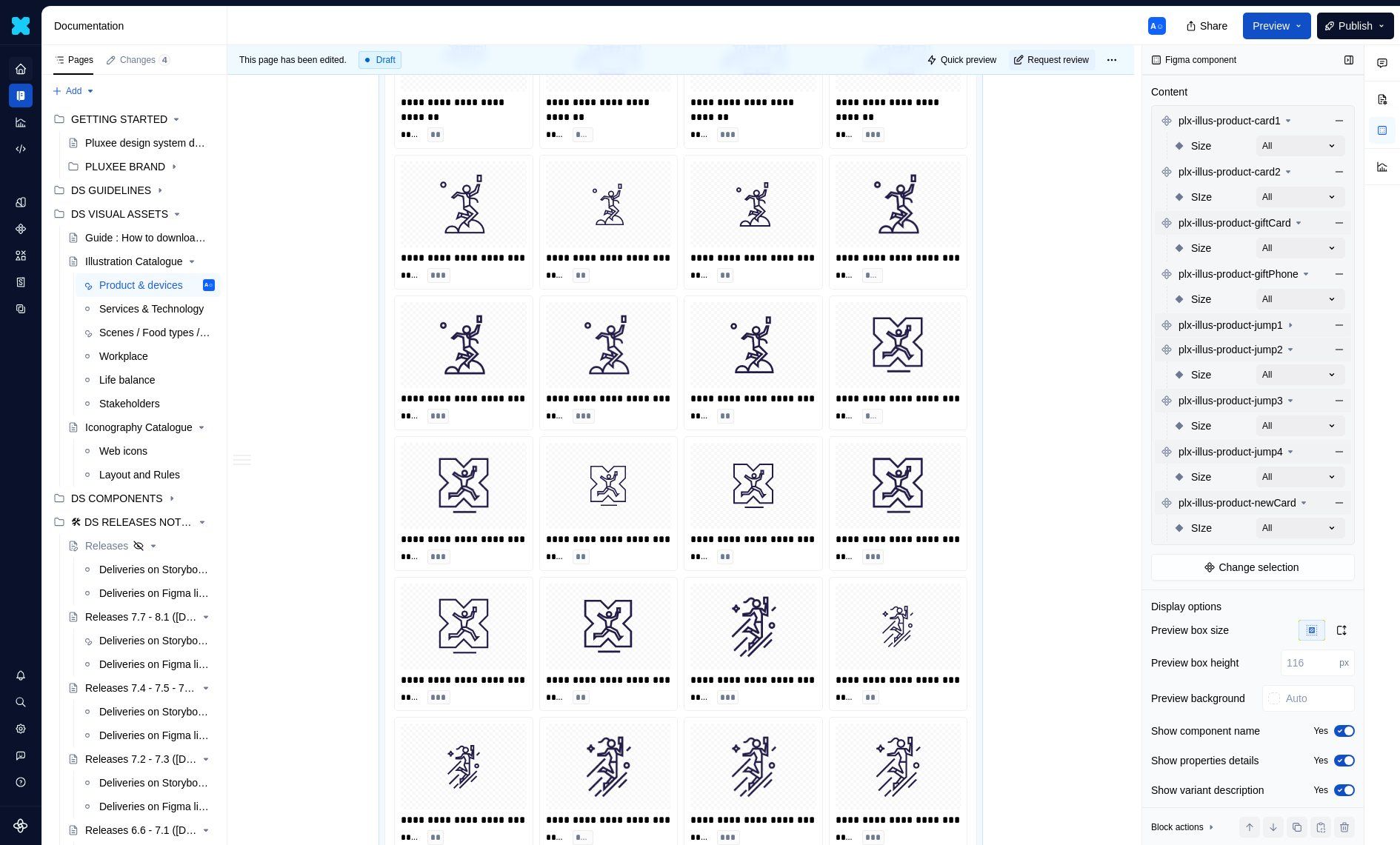
click at [1340, 730] on icon "button" at bounding box center [1340, 731] width 4 height 2
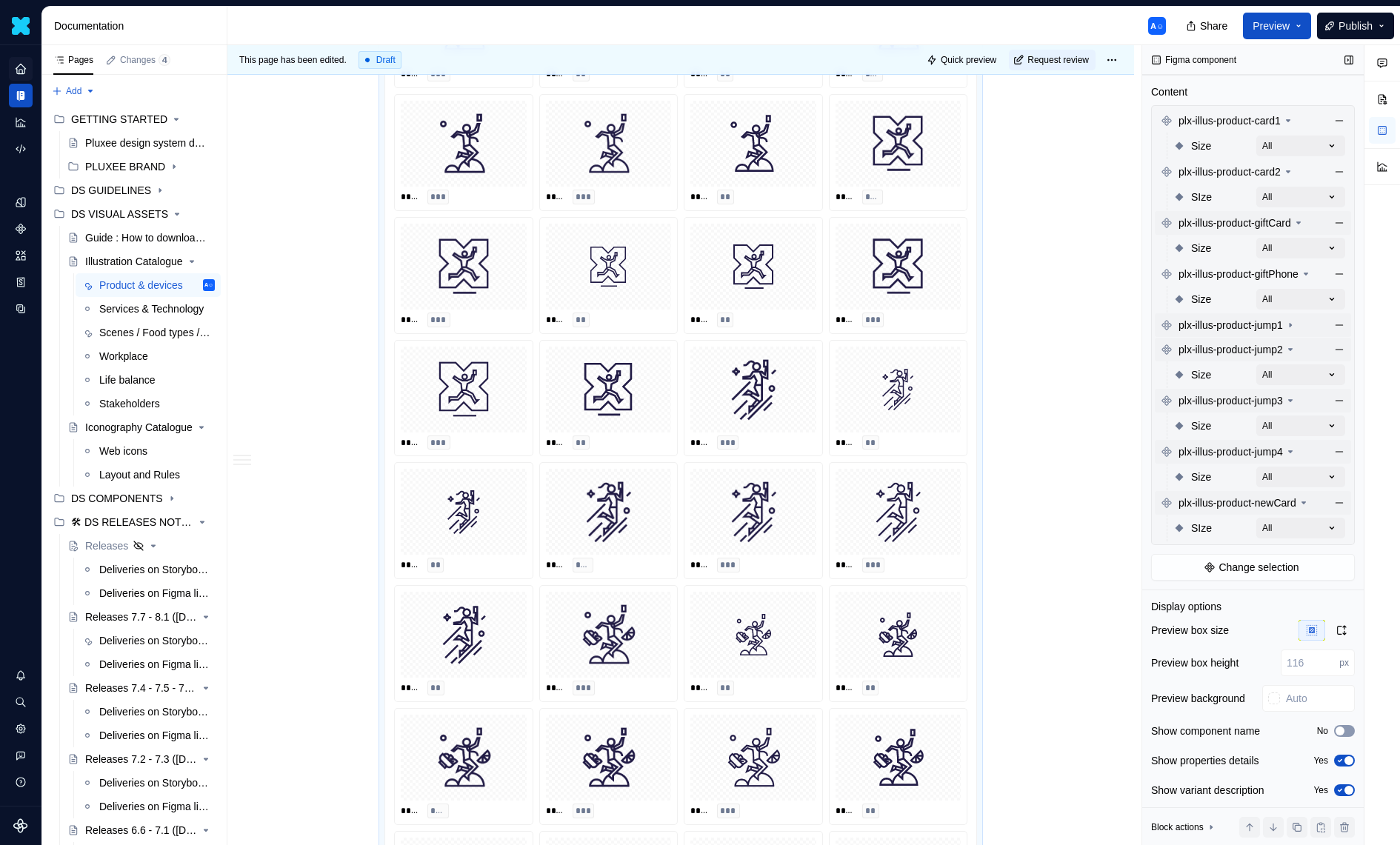
scroll to position [1722, 0]
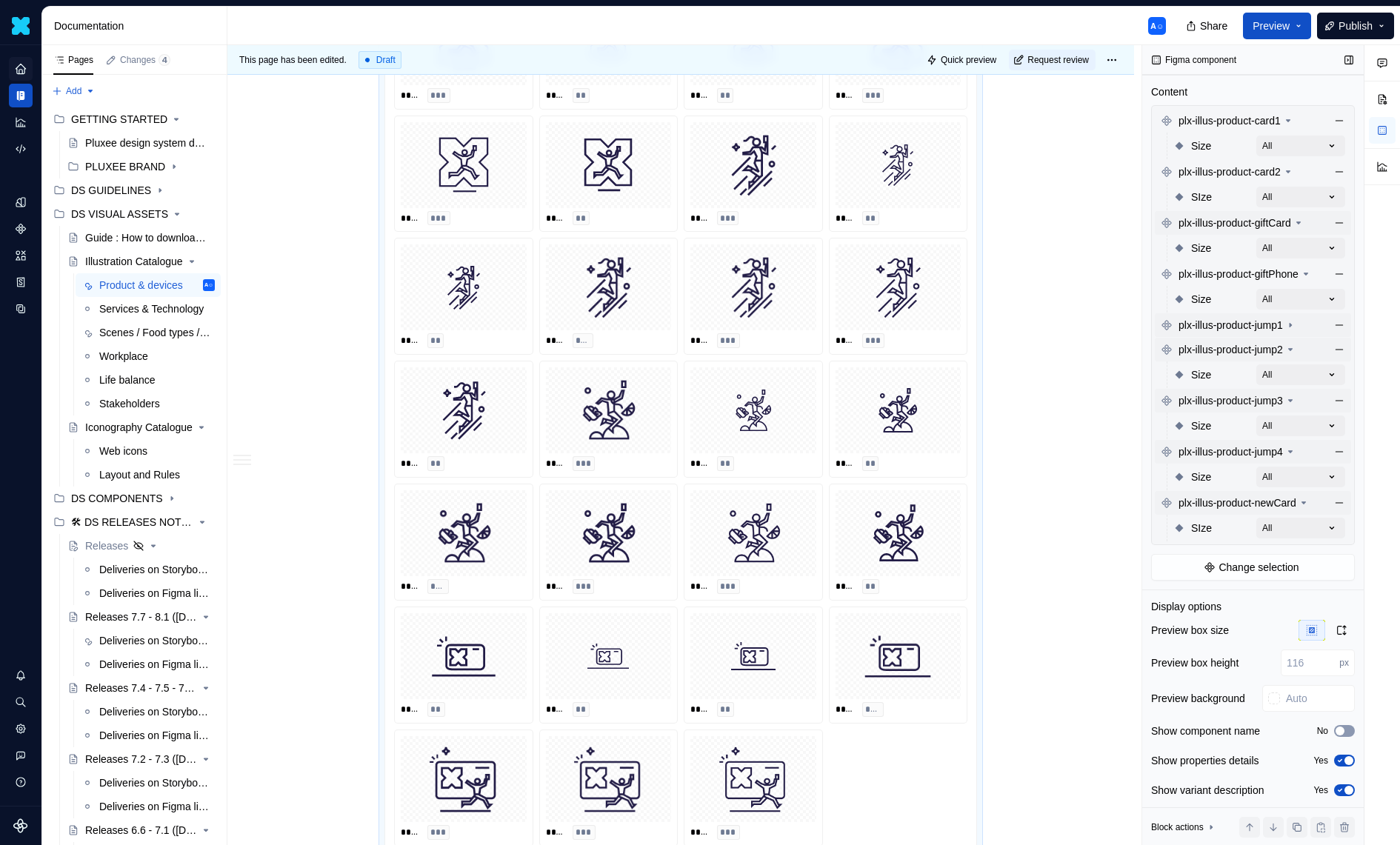
click at [1340, 728] on span "button" at bounding box center [1340, 730] width 9 height 9
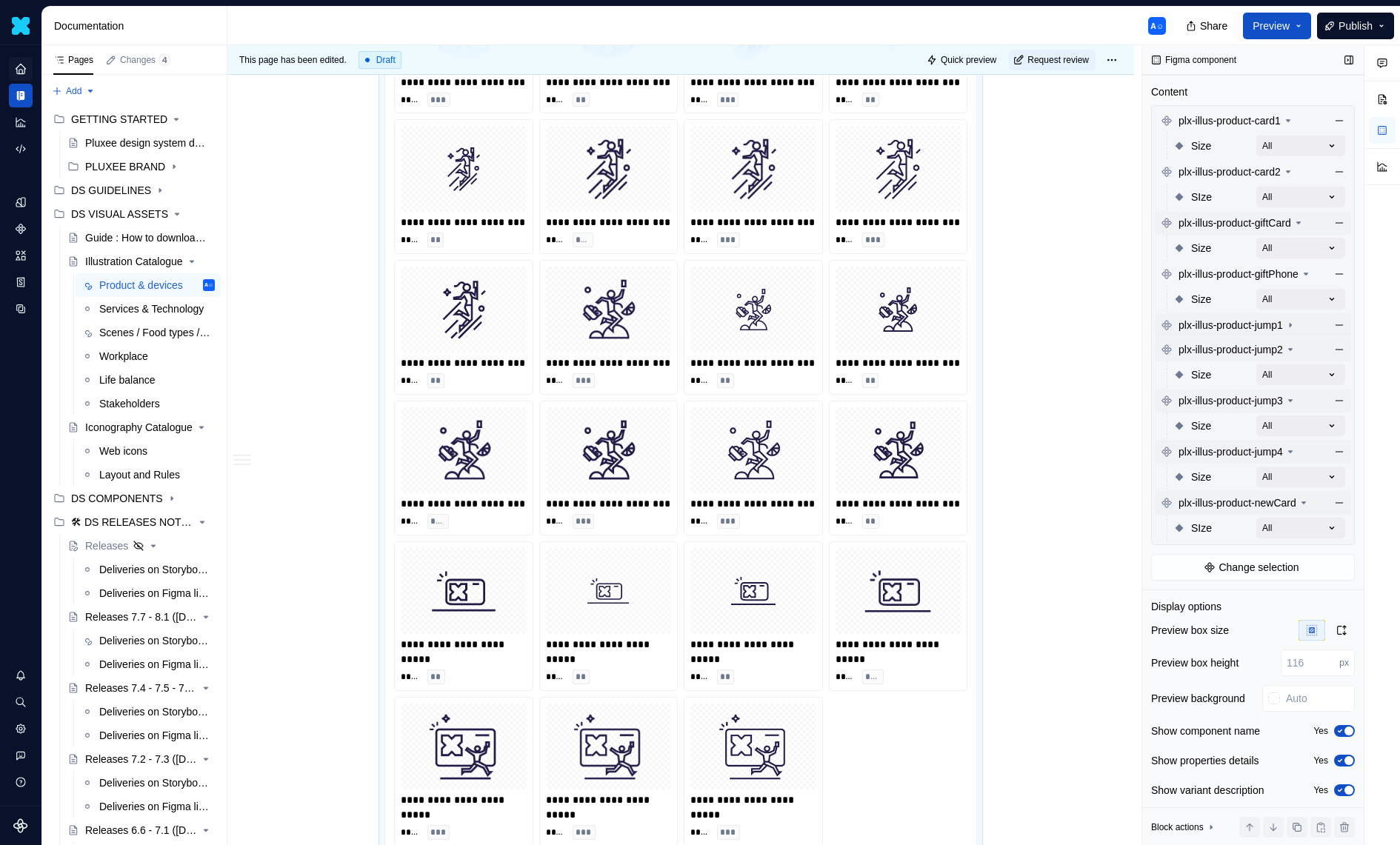
click at [1343, 757] on icon "button" at bounding box center [1340, 761] width 12 height 9
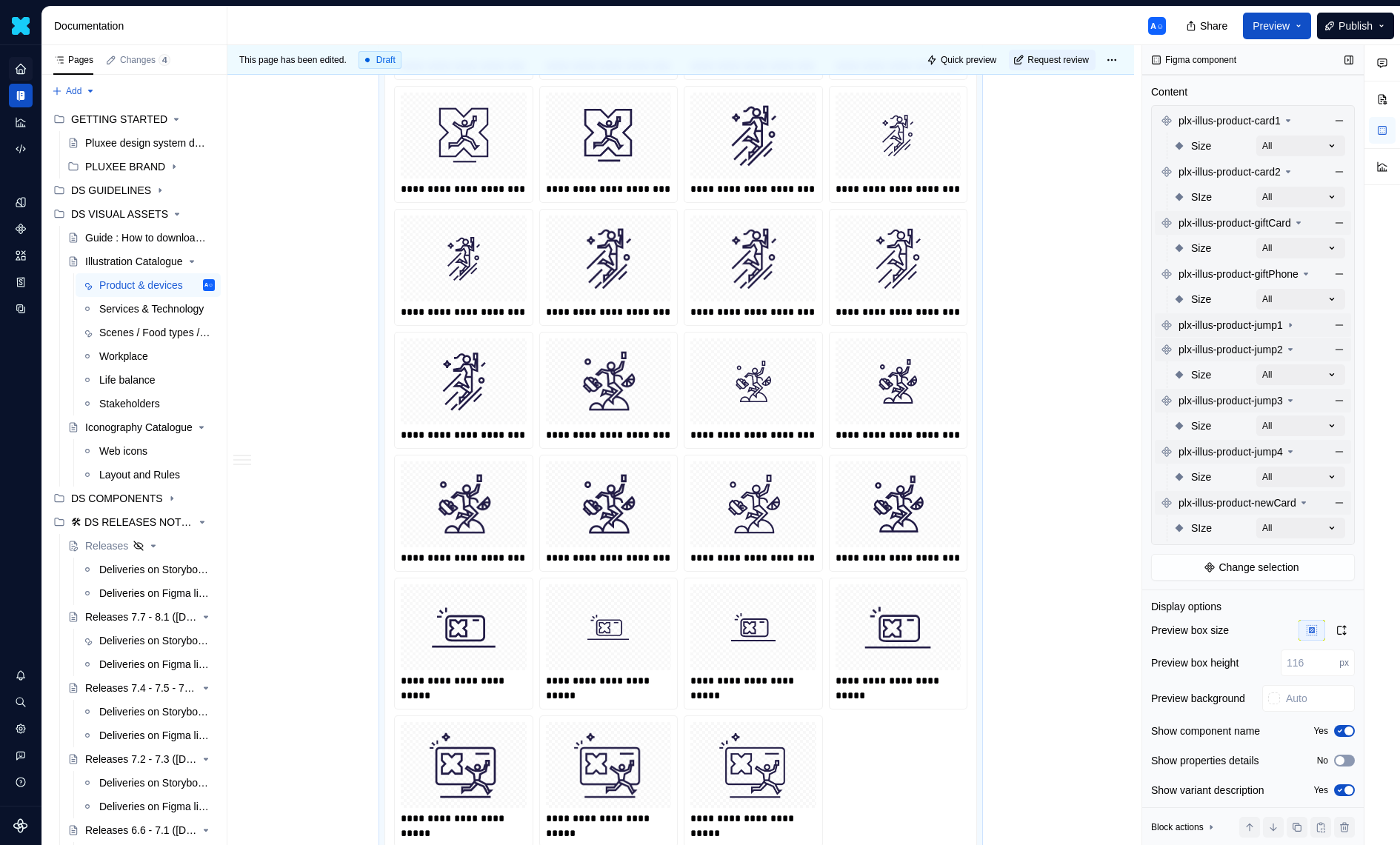
click at [1343, 757] on span "button" at bounding box center [1340, 761] width 9 height 9
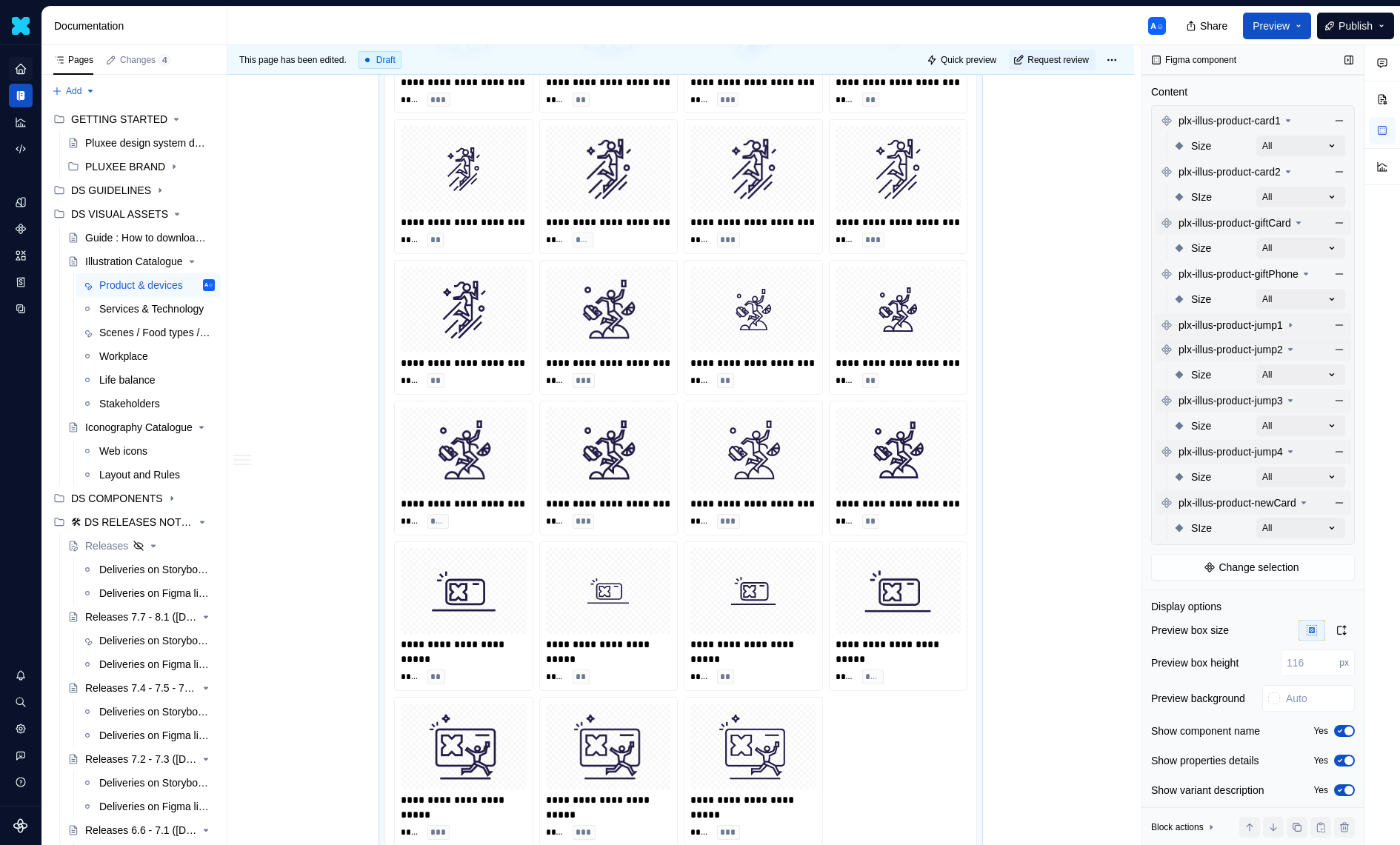
click at [1343, 787] on icon "button" at bounding box center [1340, 790] width 12 height 9
click at [1343, 787] on span "button" at bounding box center [1340, 790] width 9 height 9
click at [1343, 787] on icon "button" at bounding box center [1340, 790] width 12 height 9
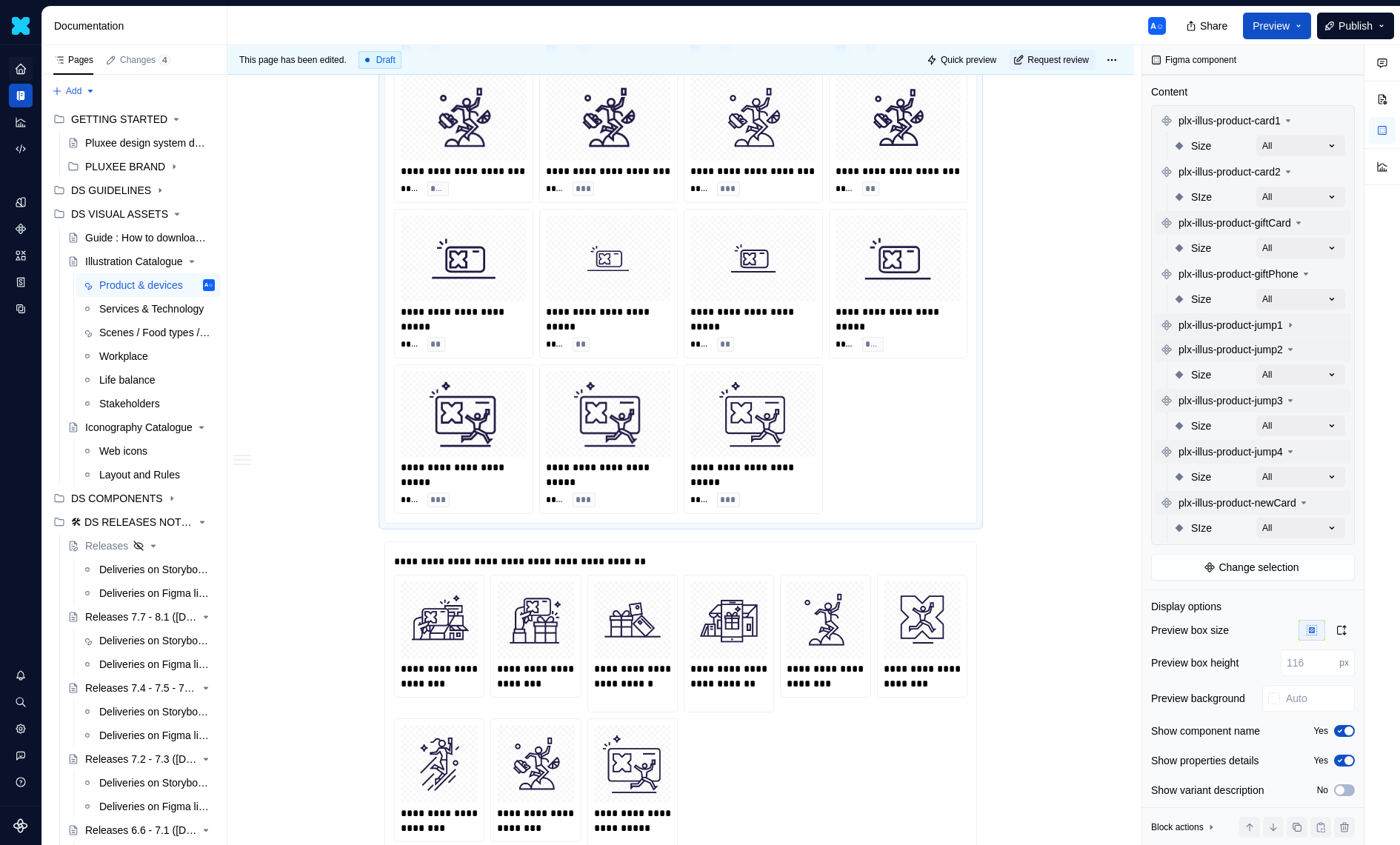
scroll to position [2552, 0]
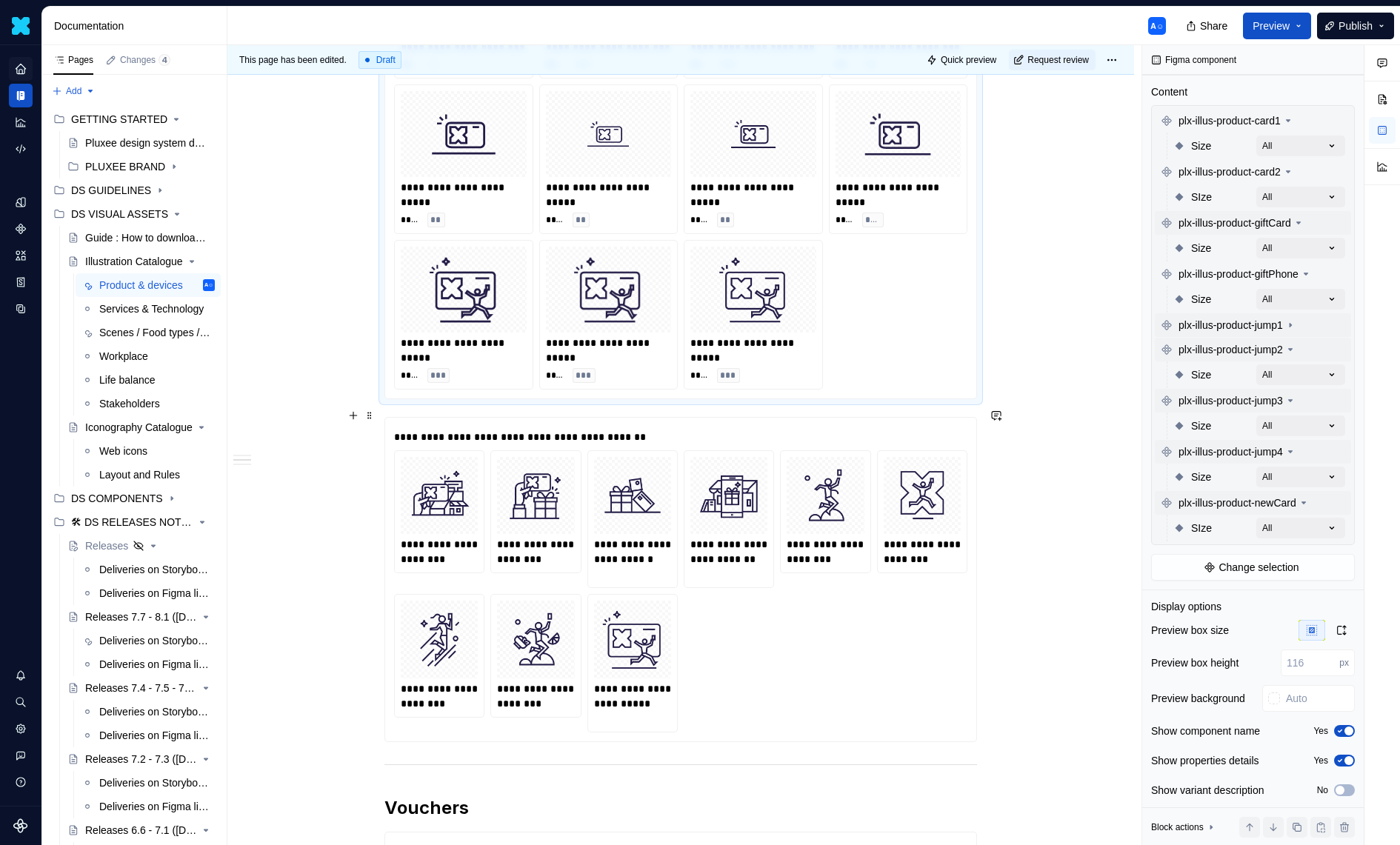
click at [884, 599] on div "**********" at bounding box center [681, 592] width 573 height 282
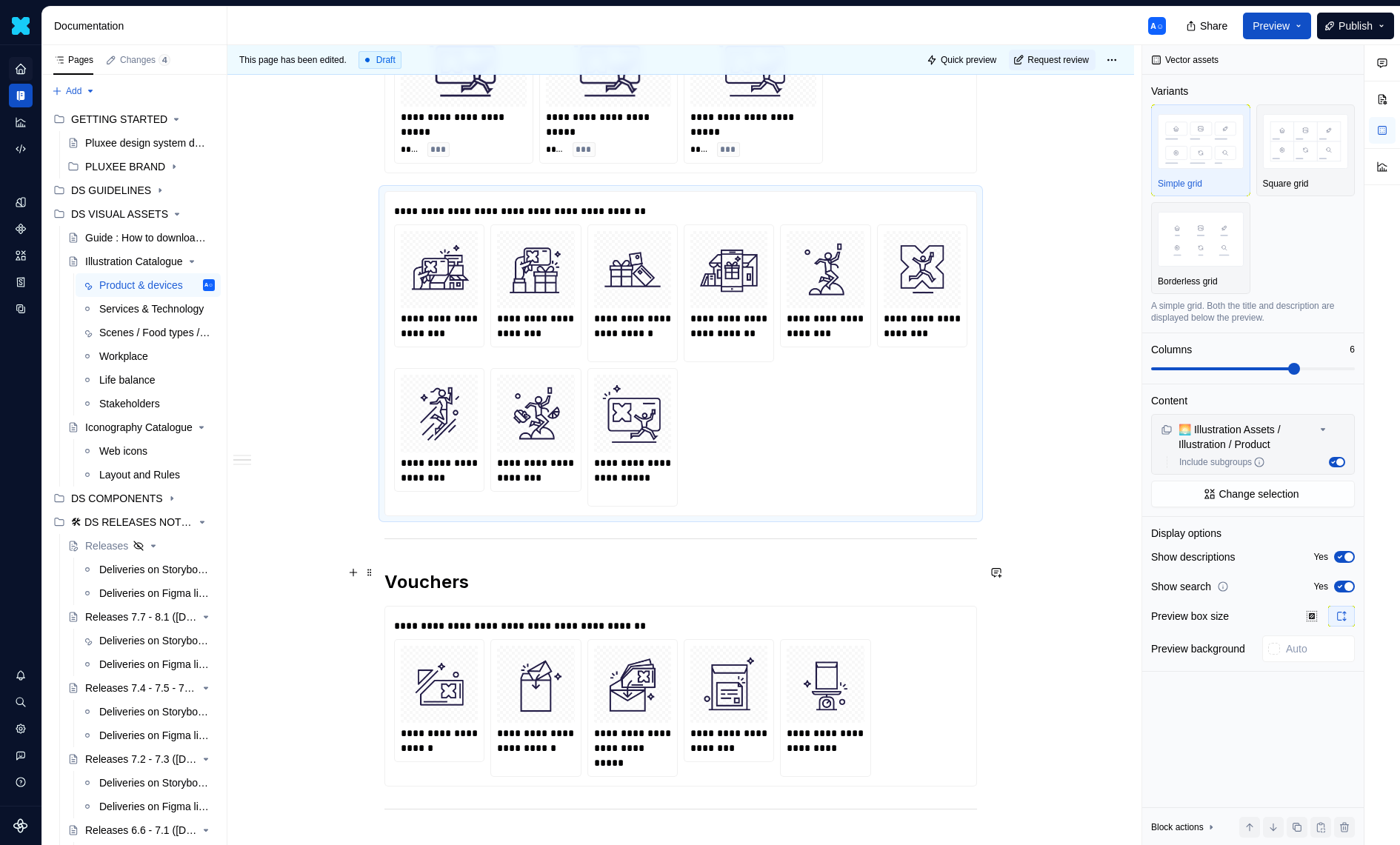
scroll to position [2734, 0]
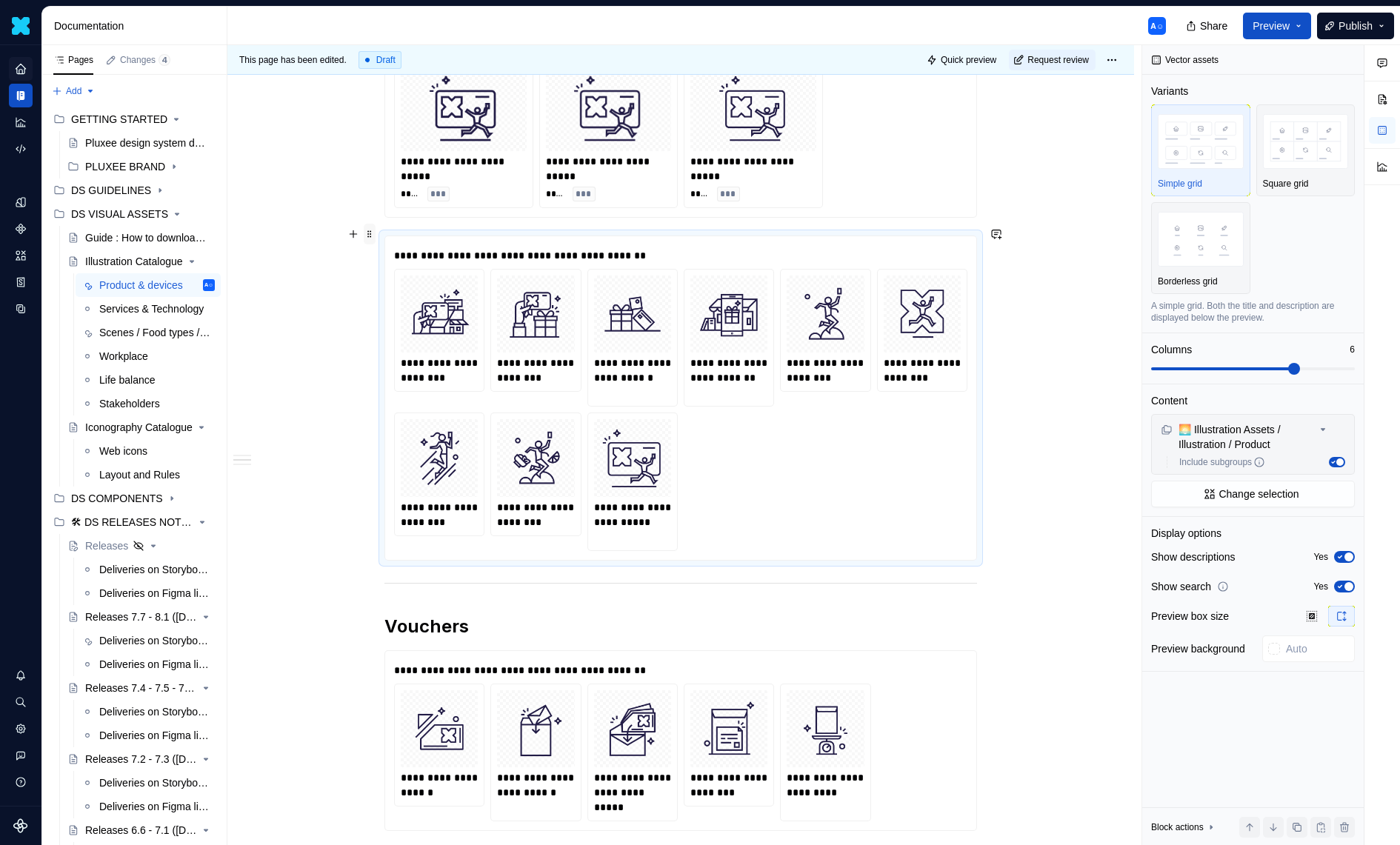
click at [371, 230] on span at bounding box center [369, 234] width 12 height 21
click at [425, 363] on div "Delete" at bounding box center [443, 363] width 96 height 15
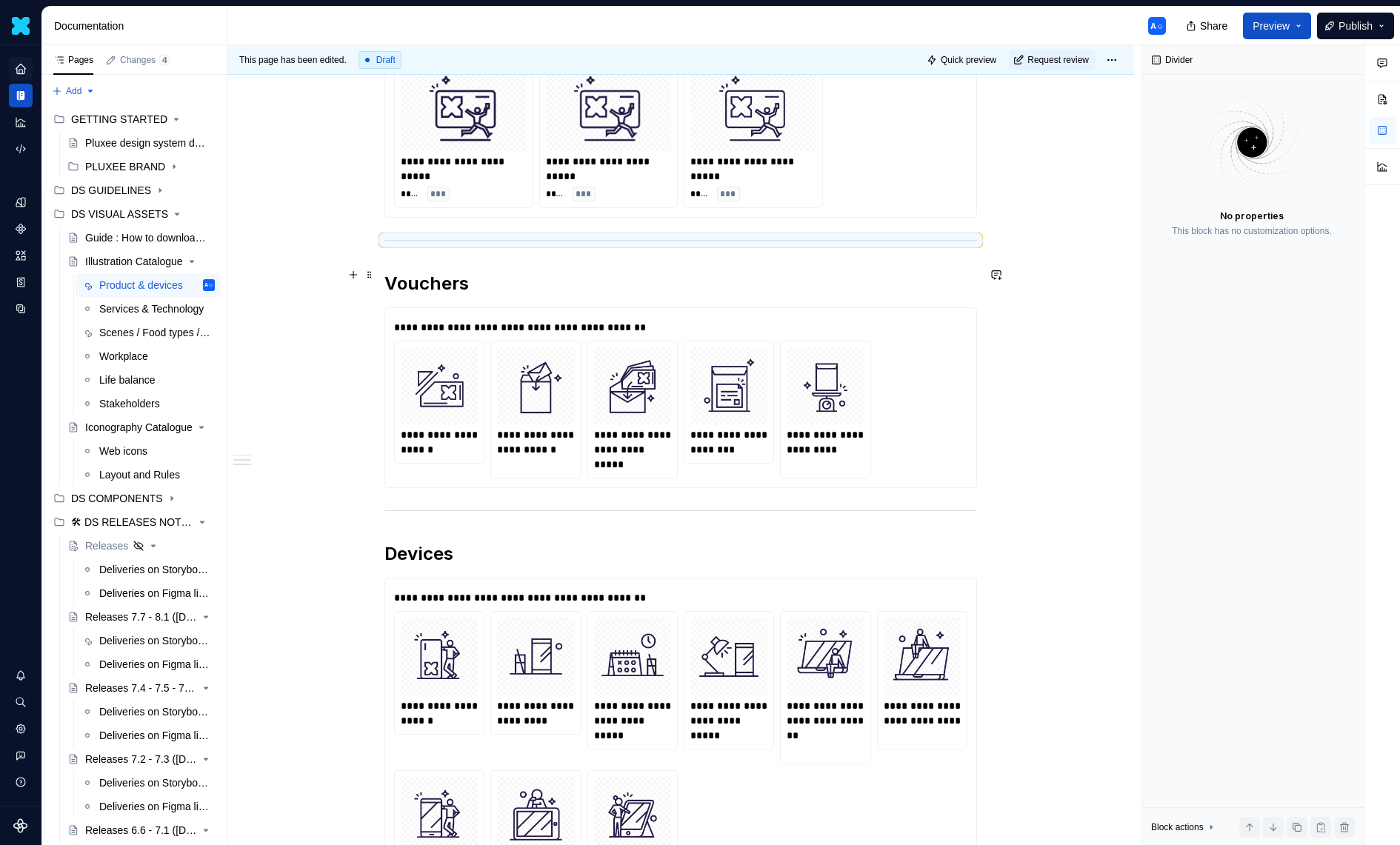
click at [612, 283] on h2 "Vouchers" at bounding box center [680, 283] width 592 height 24
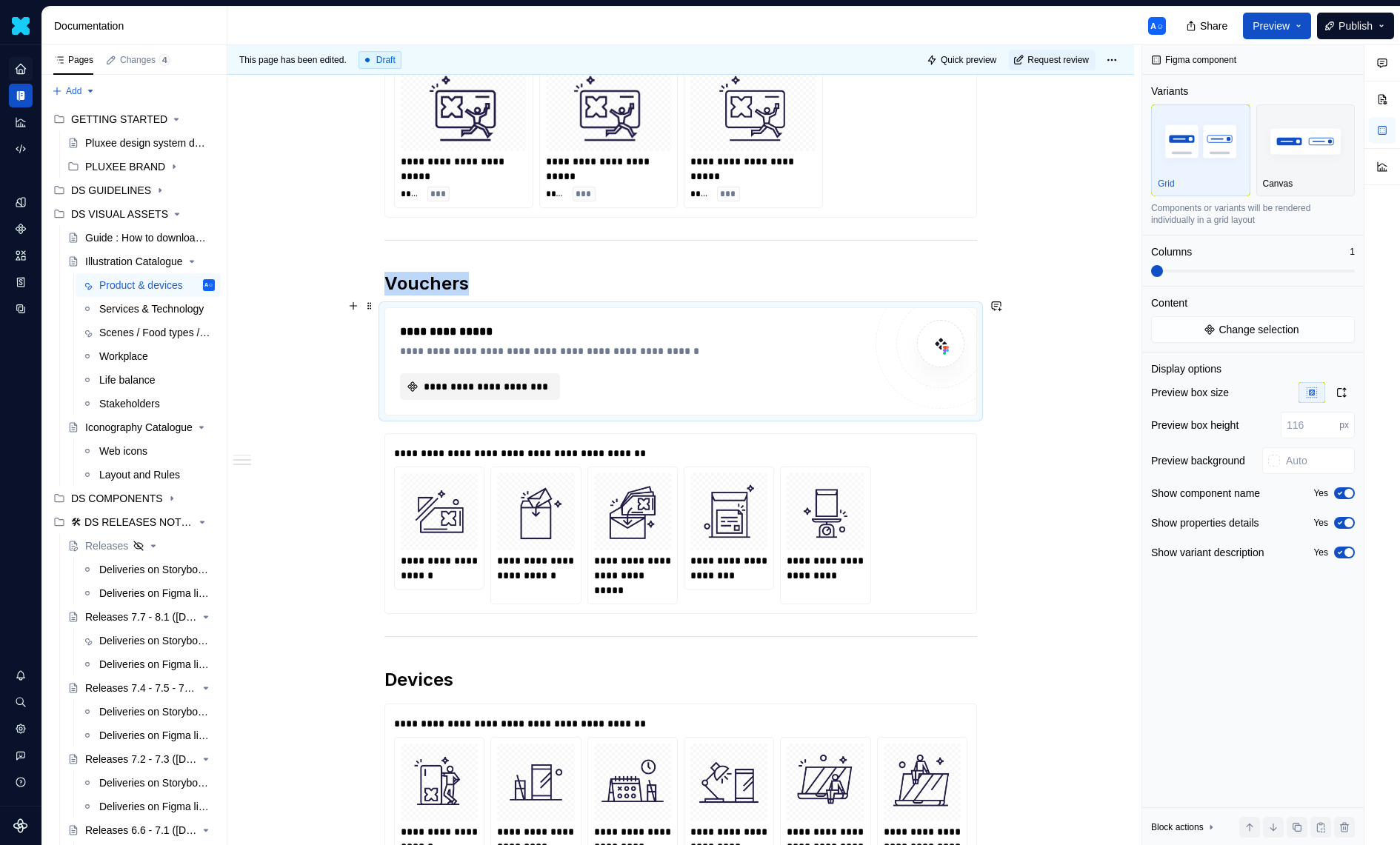
click at [537, 380] on span "**********" at bounding box center [486, 386] width 129 height 15
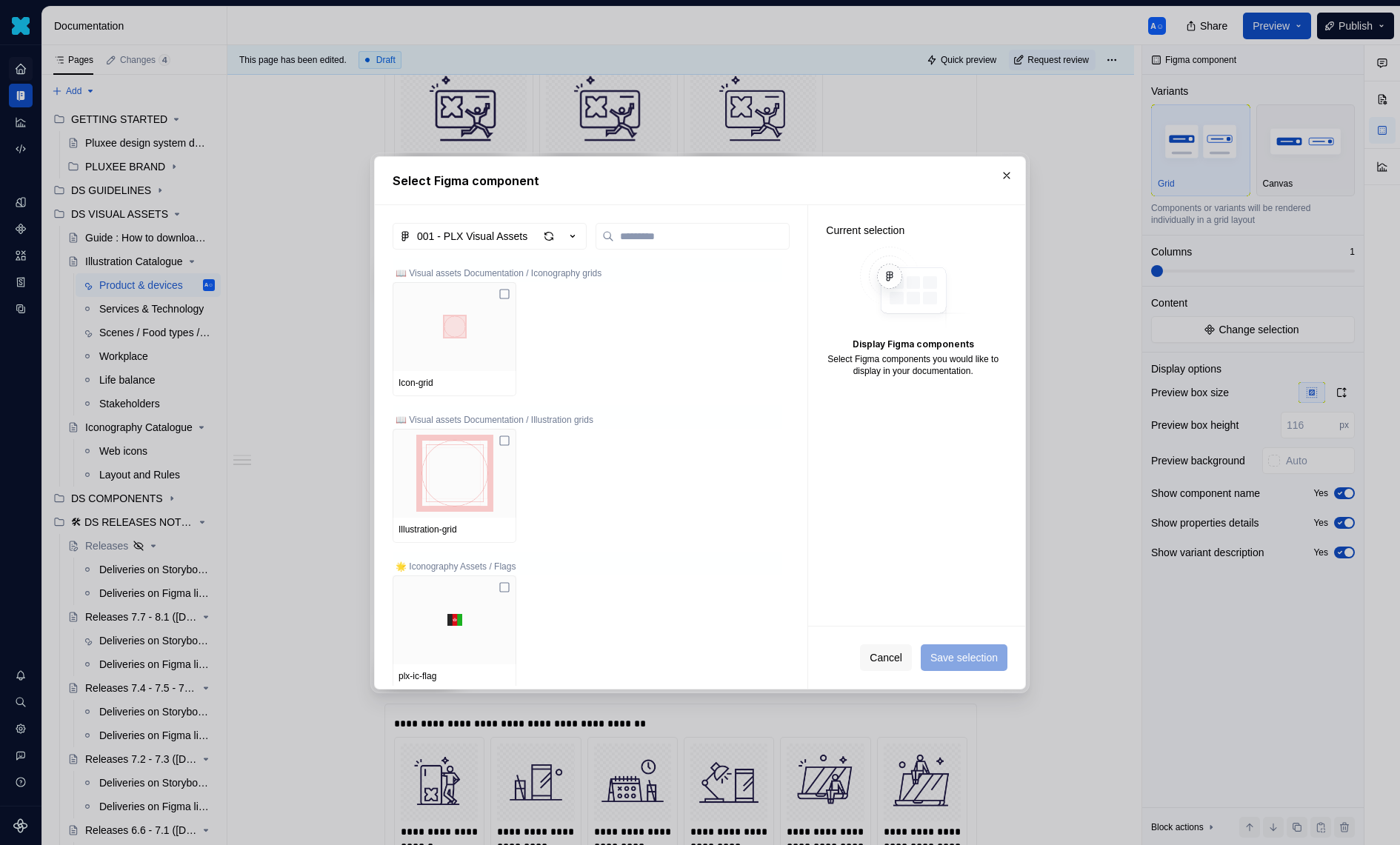
type textarea "*"
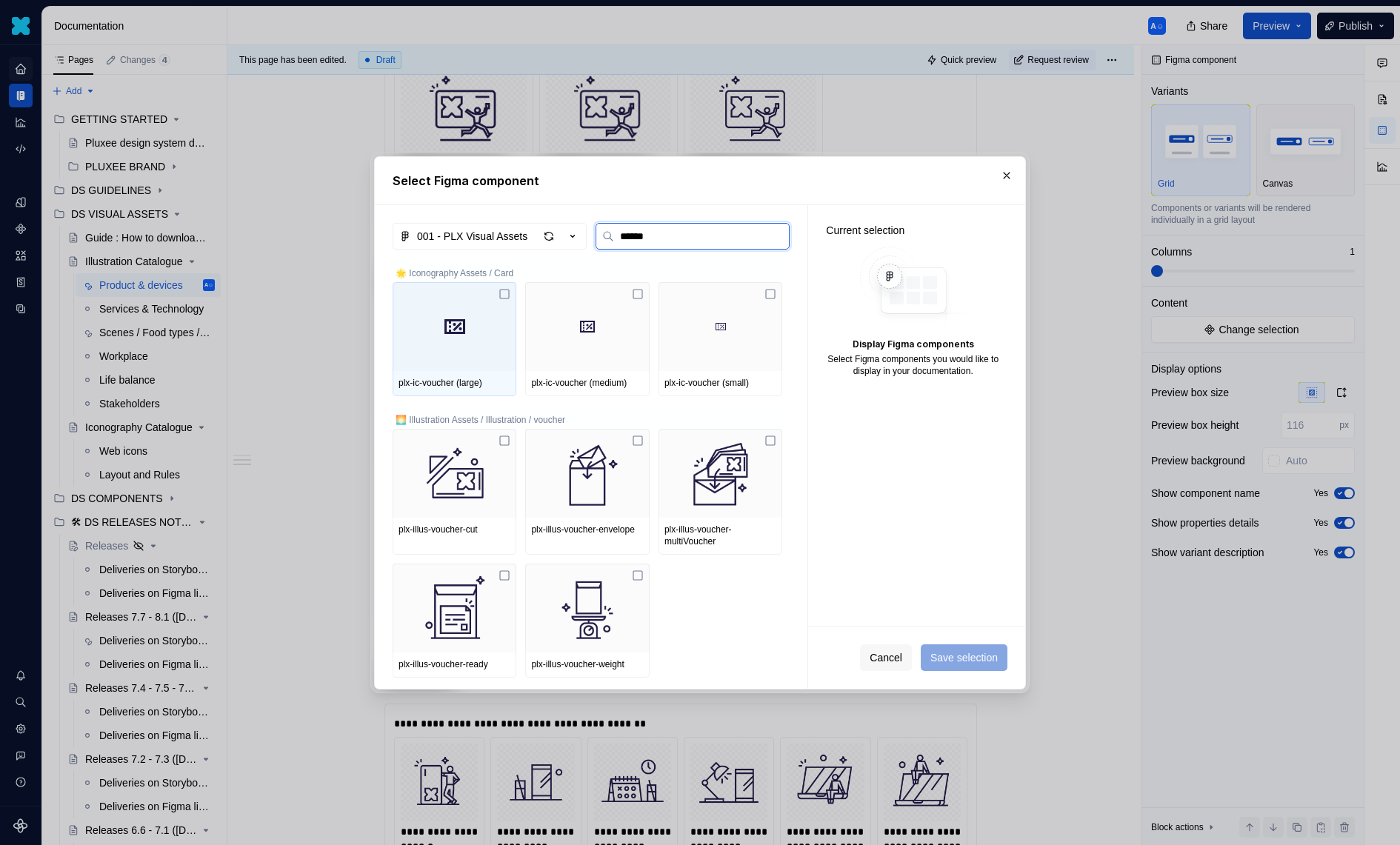
type input "*******"
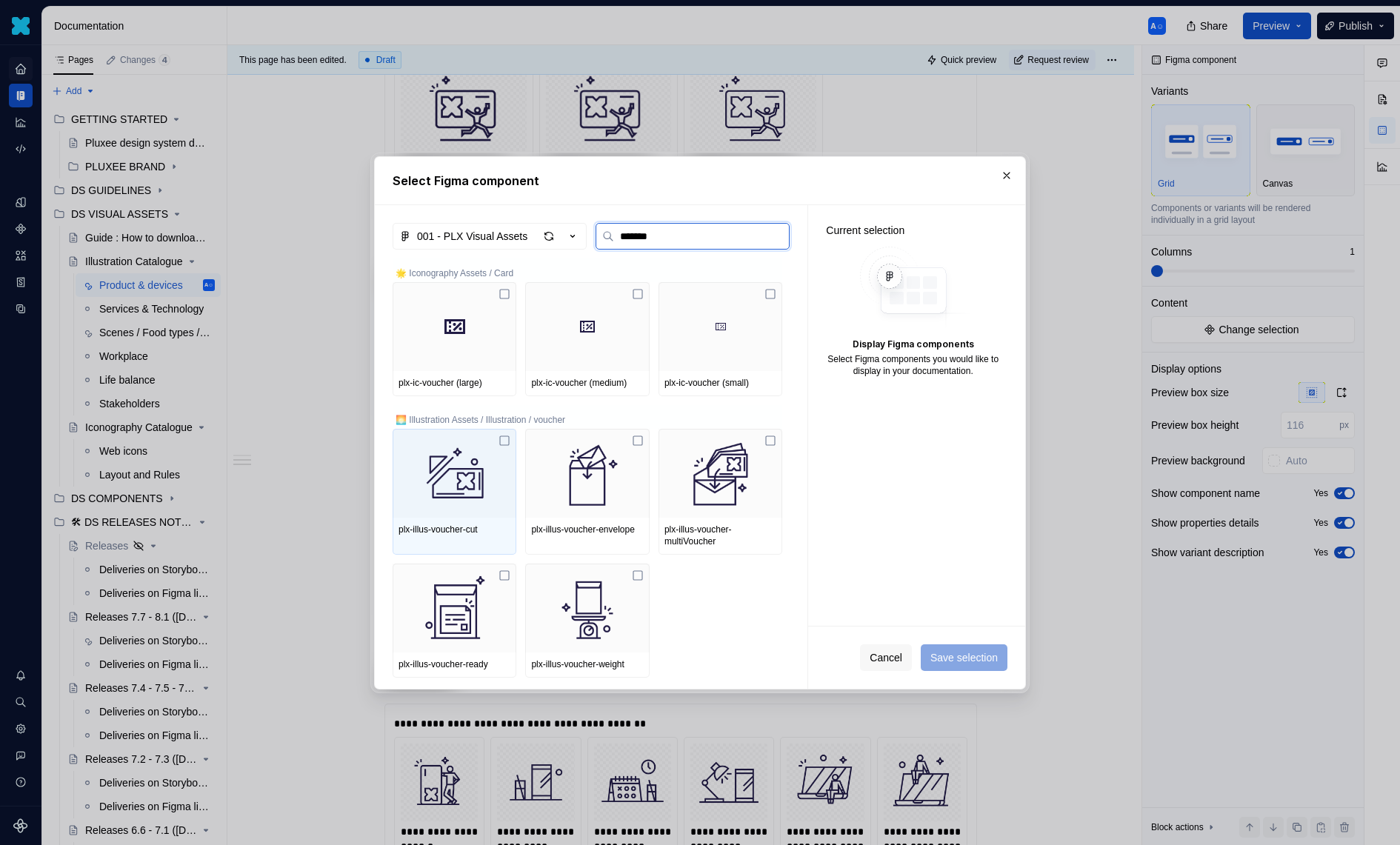
click at [516, 442] on div at bounding box center [455, 473] width 124 height 89
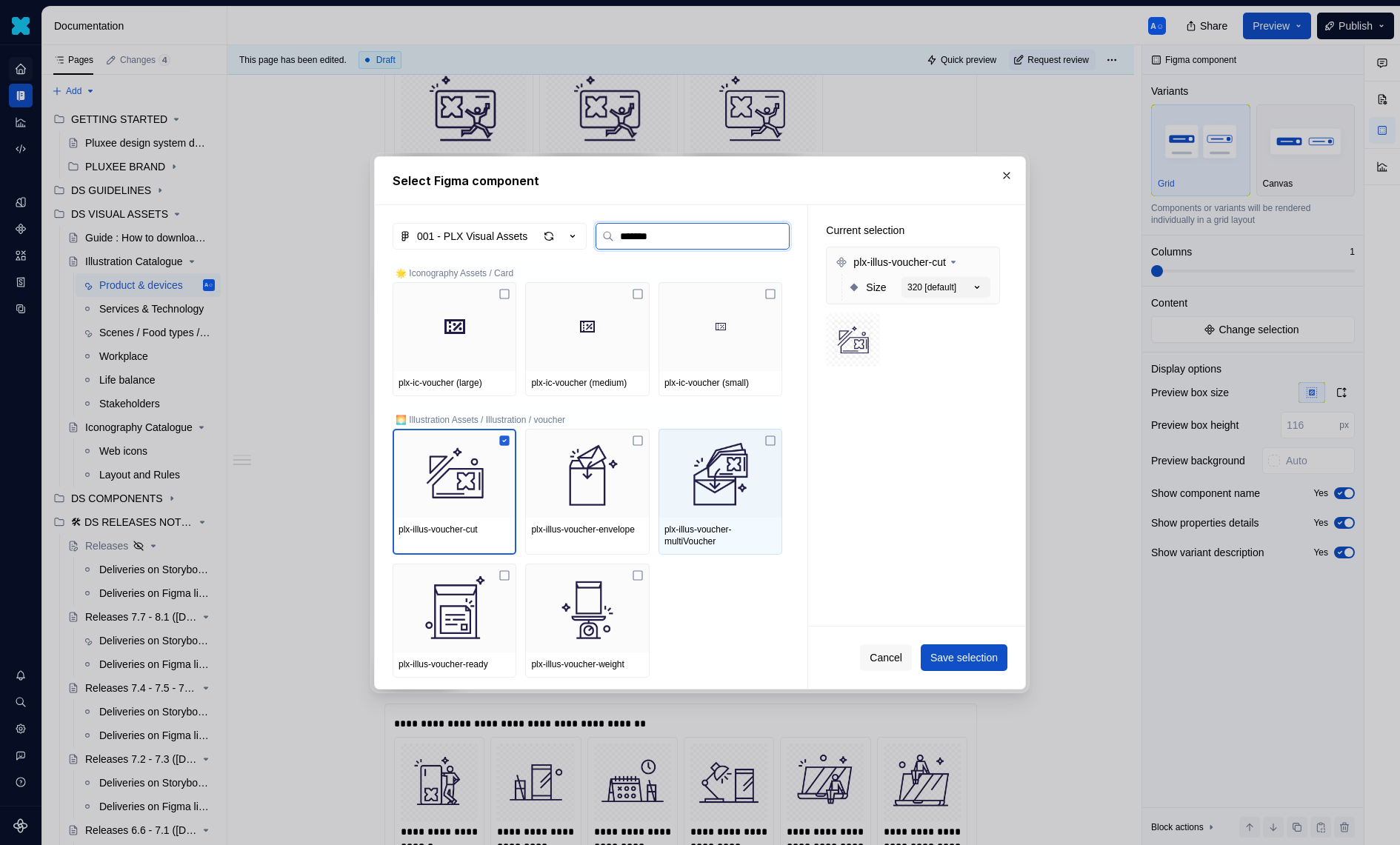
click at [684, 430] on div at bounding box center [720, 473] width 124 height 89
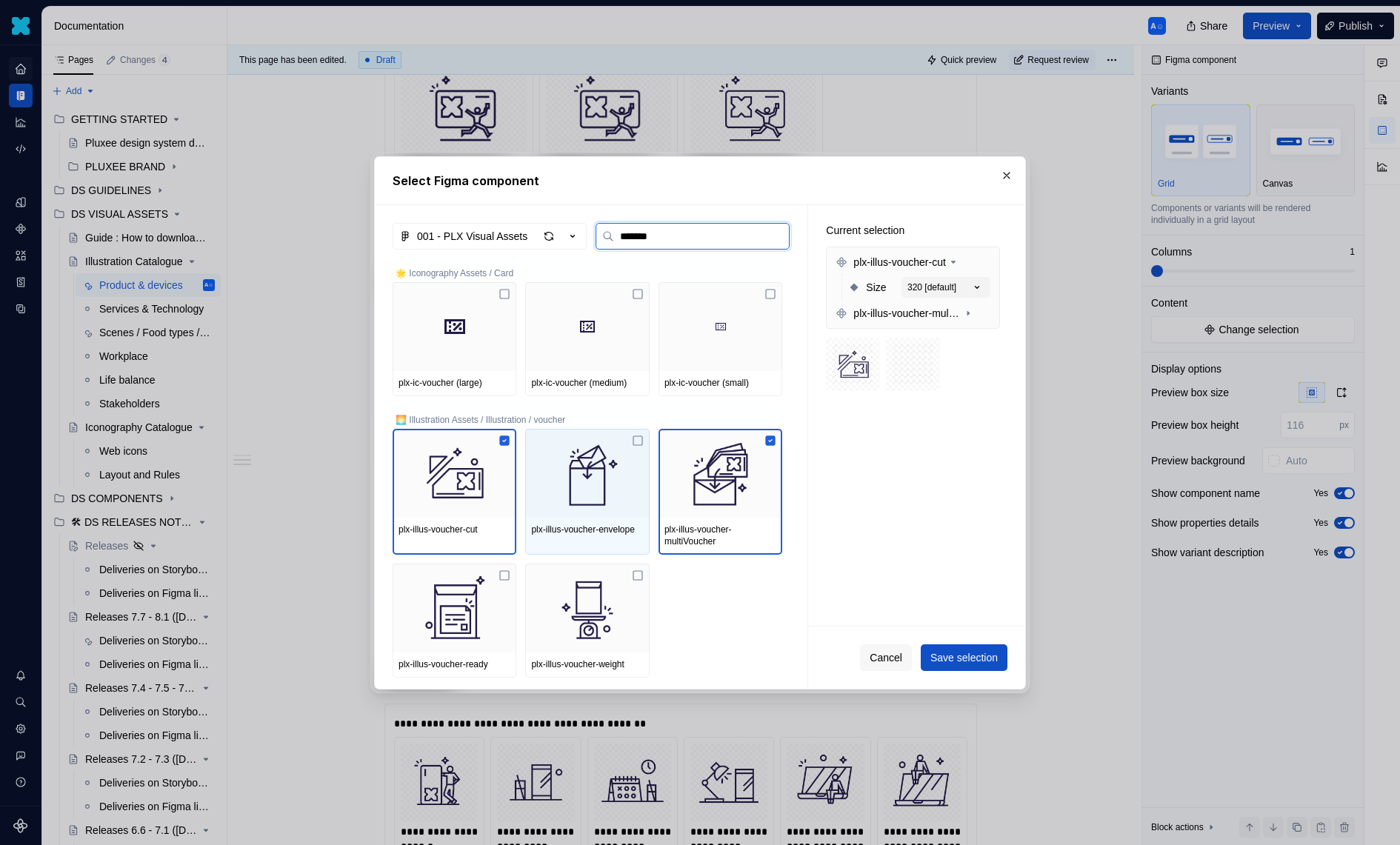
click at [590, 443] on img at bounding box center [587, 472] width 112 height 77
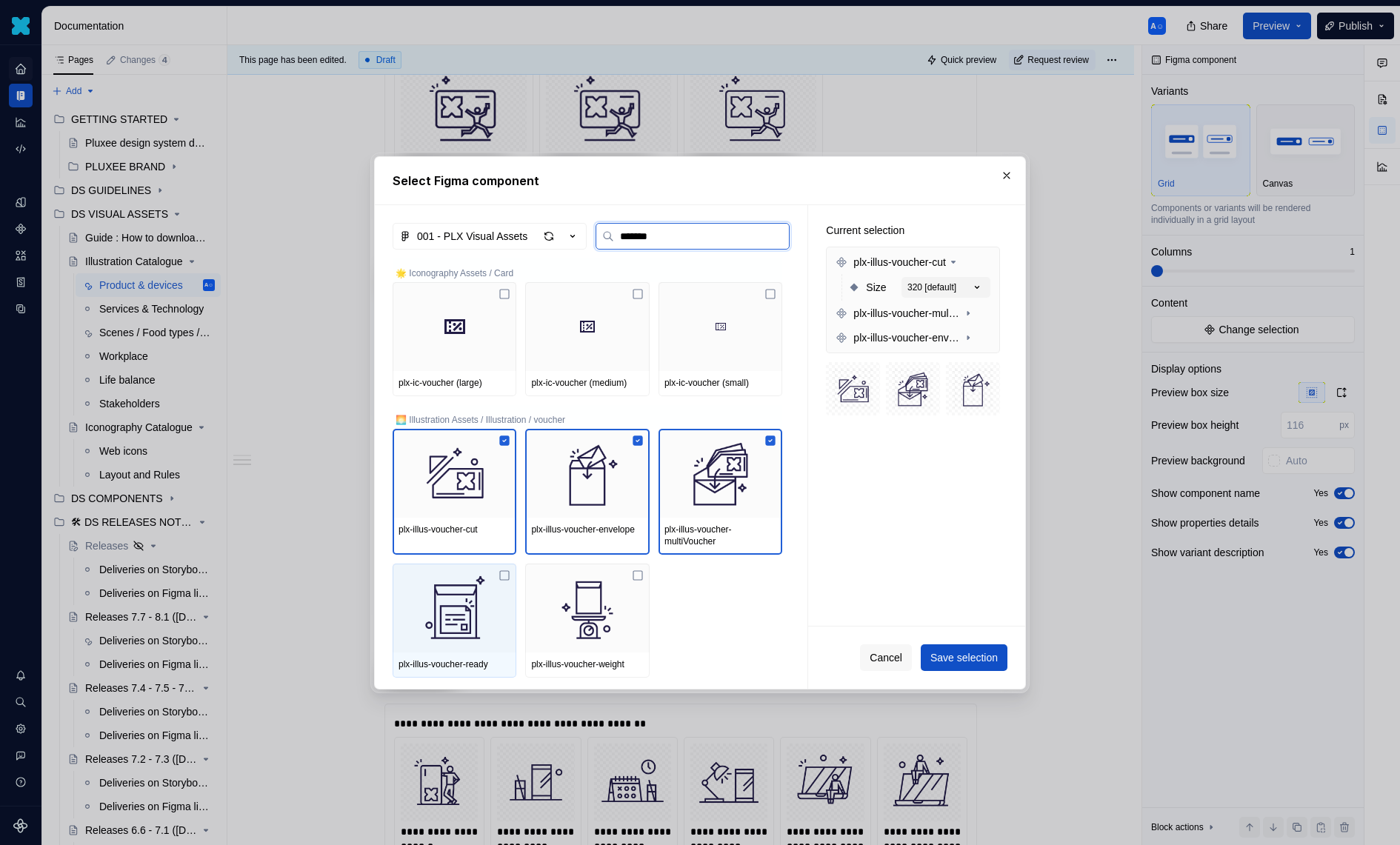
click at [490, 605] on img at bounding box center [455, 608] width 112 height 77
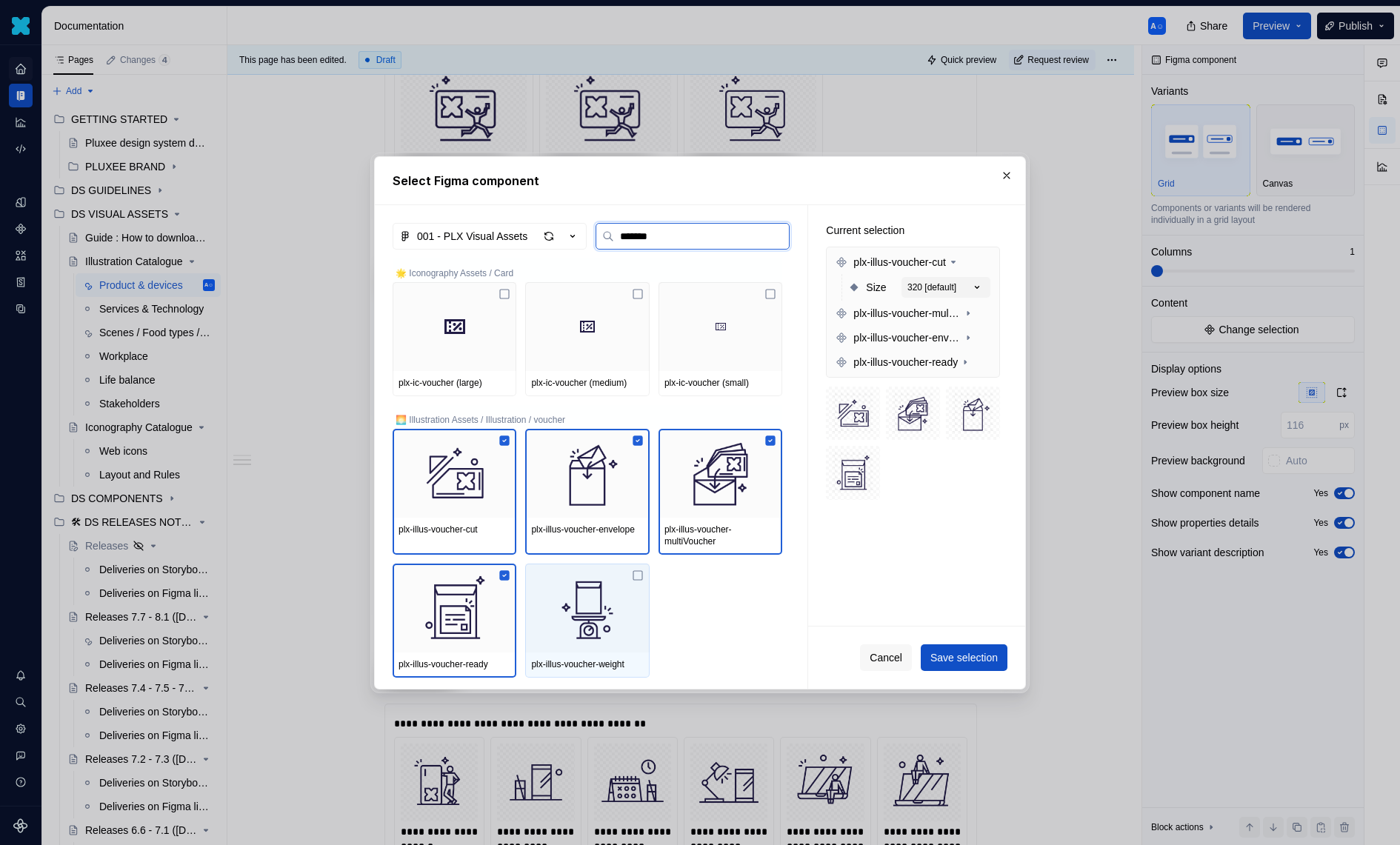
click at [630, 605] on img at bounding box center [587, 608] width 112 height 77
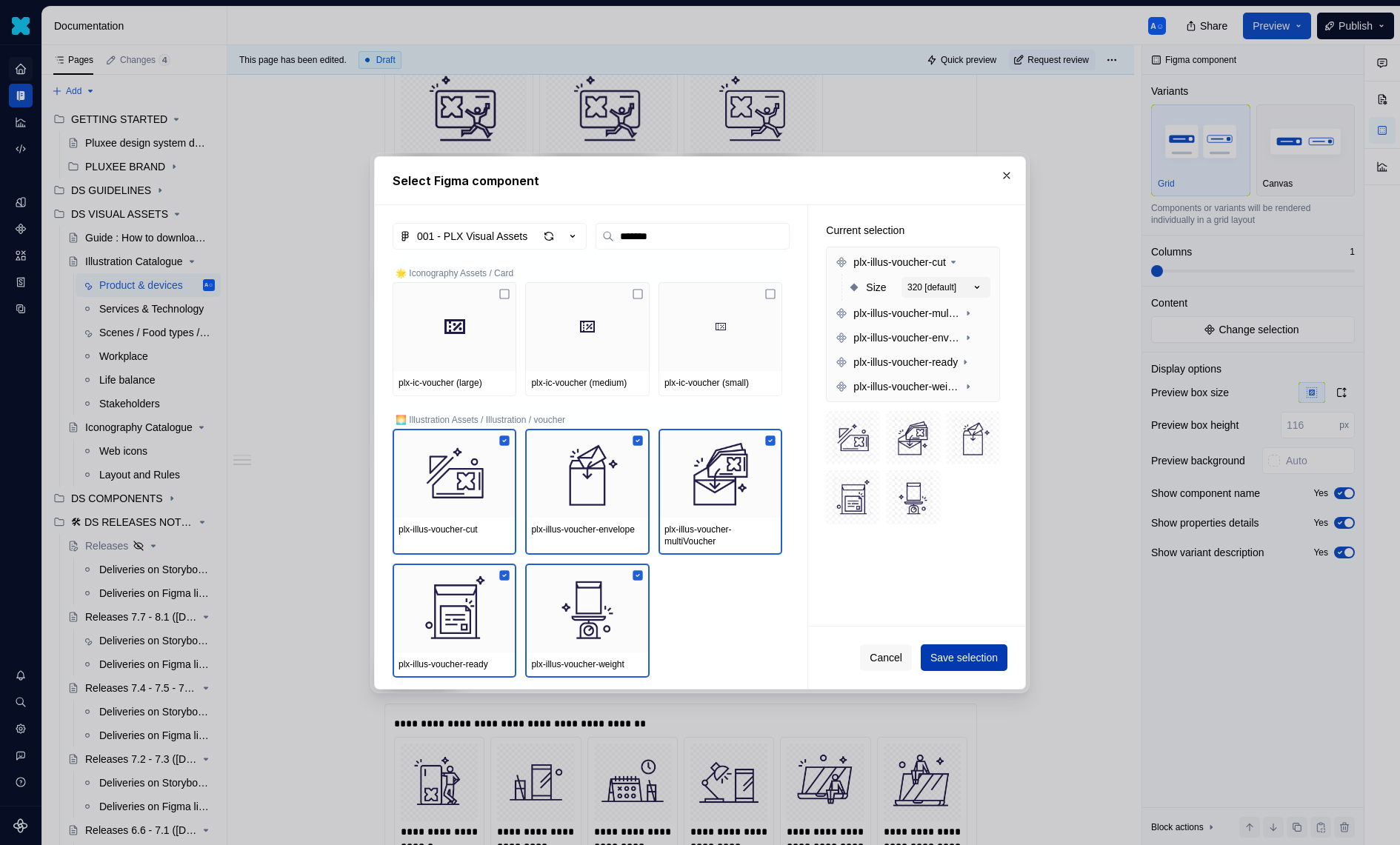
click at [966, 658] on span "Save selection" at bounding box center [963, 658] width 67 height 15
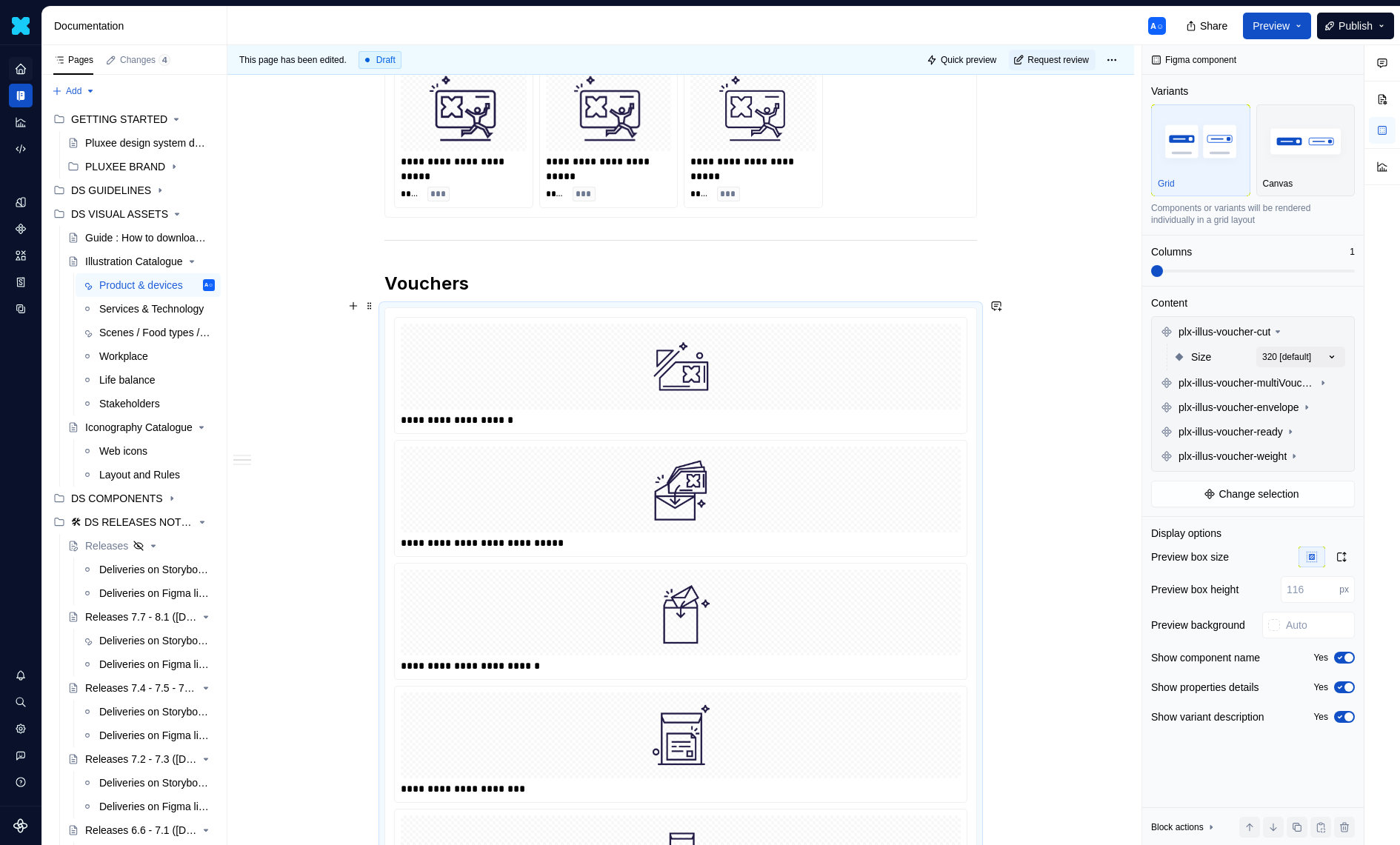
scroll to position [2757, 0]
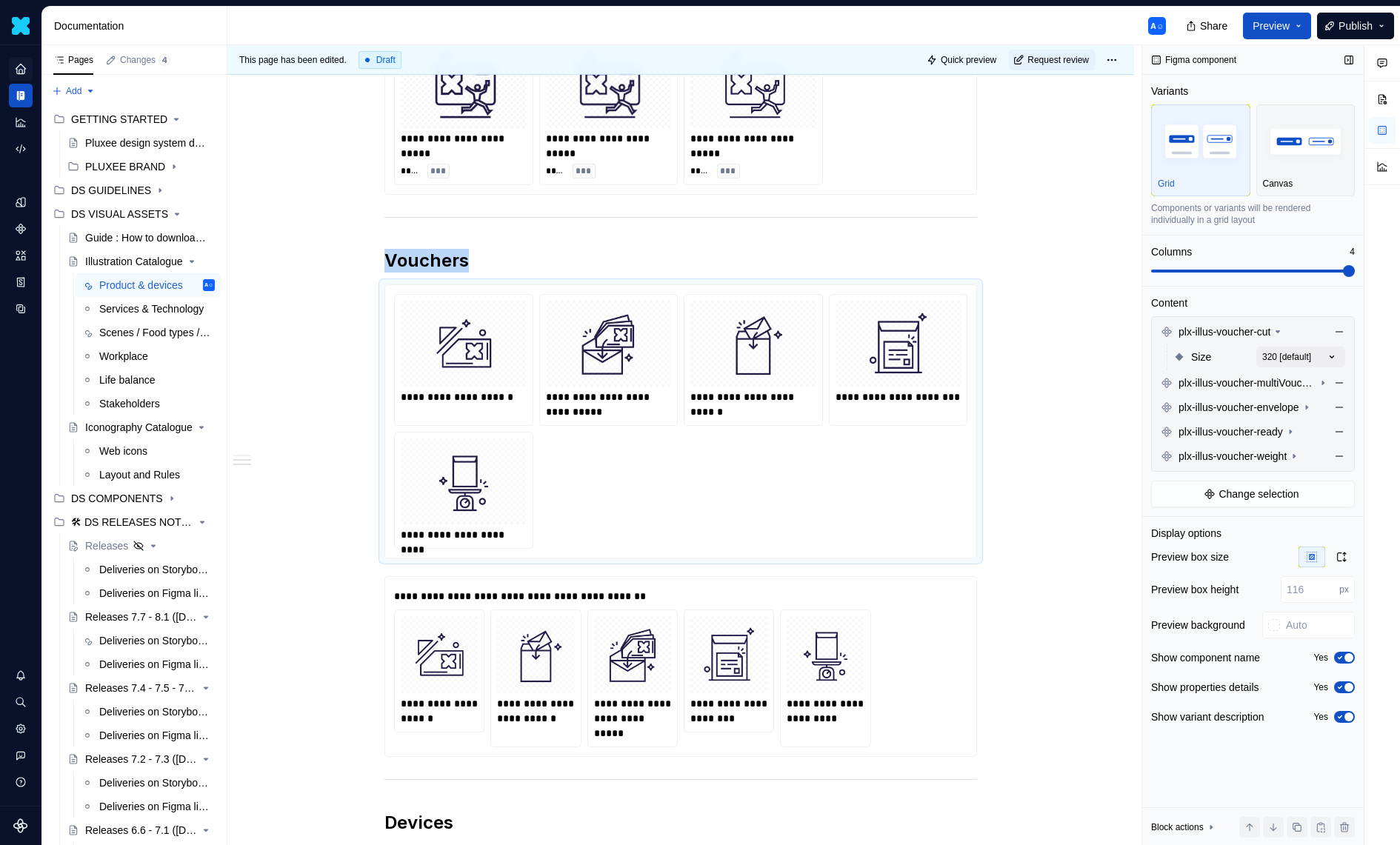
click at [1354, 271] on span at bounding box center [1252, 270] width 204 height 12
click at [475, 373] on div at bounding box center [463, 343] width 126 height 86
click at [1336, 351] on div "Comments Open comments No comments yet Select ‘Comment’ from the block context …" at bounding box center [1271, 445] width 258 height 801
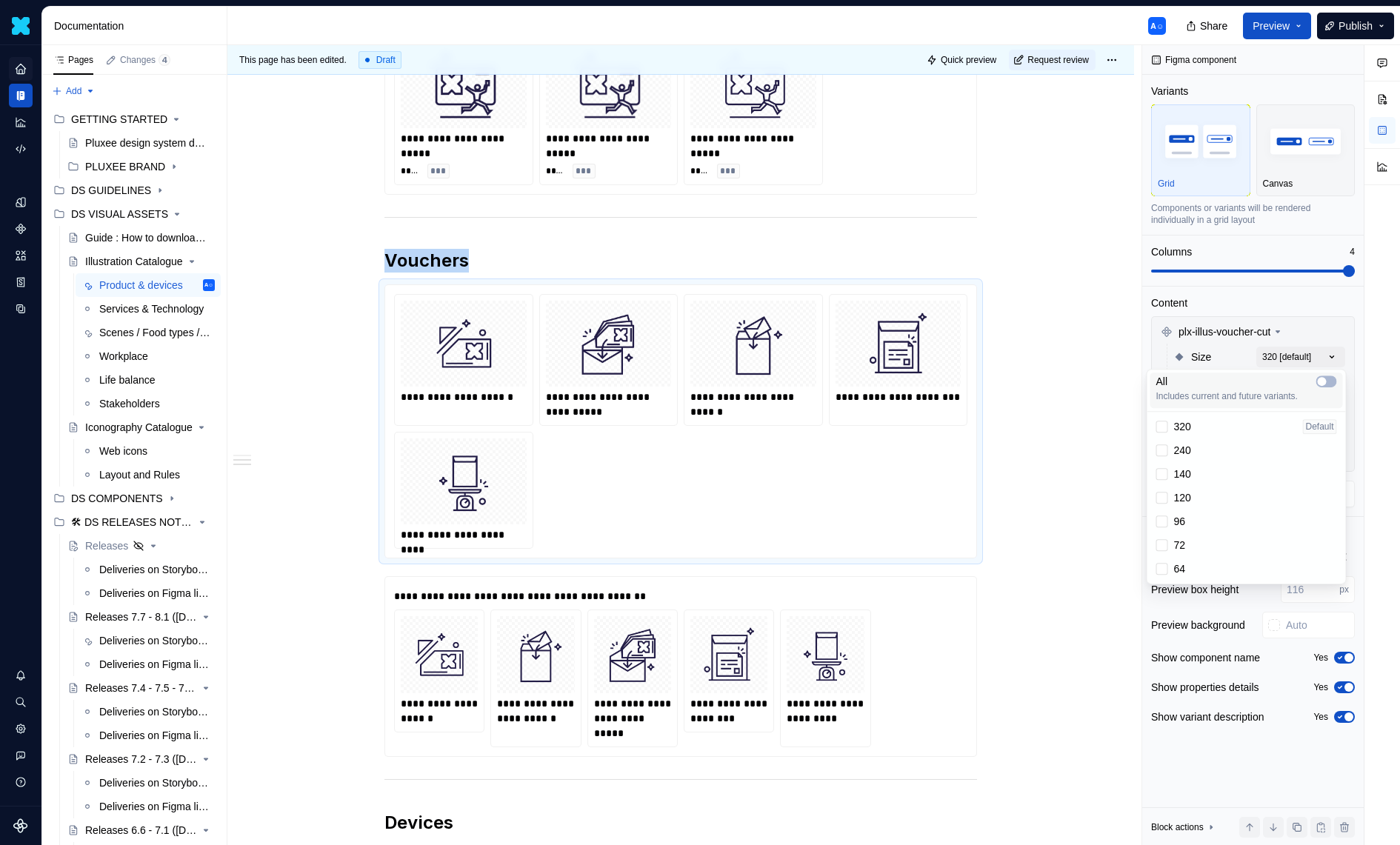
click at [1327, 374] on div "All" at bounding box center [1246, 381] width 180 height 15
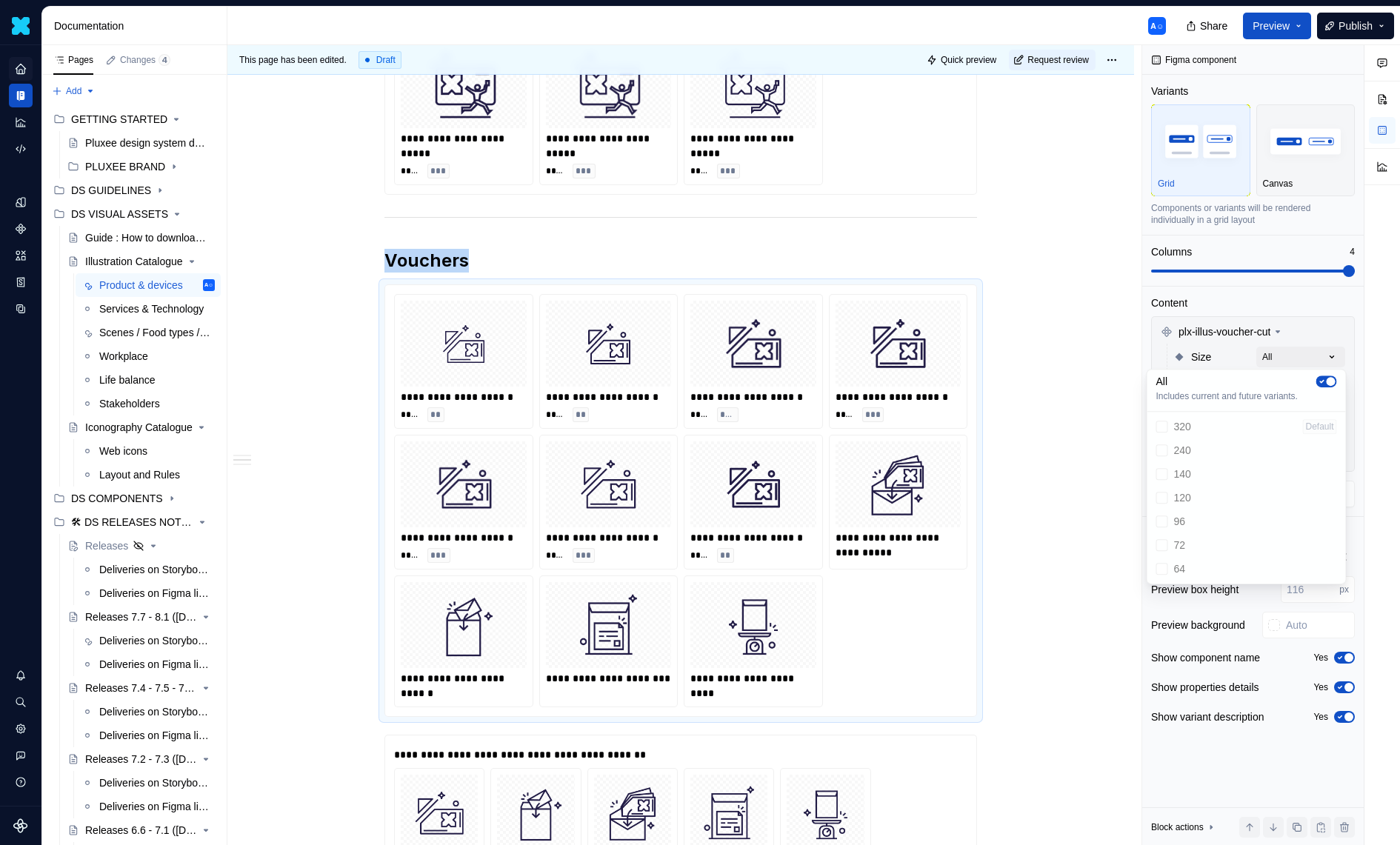
click at [1310, 318] on div "Comments Open comments No comments yet Select ‘Comment’ from the block context …" at bounding box center [1271, 445] width 258 height 801
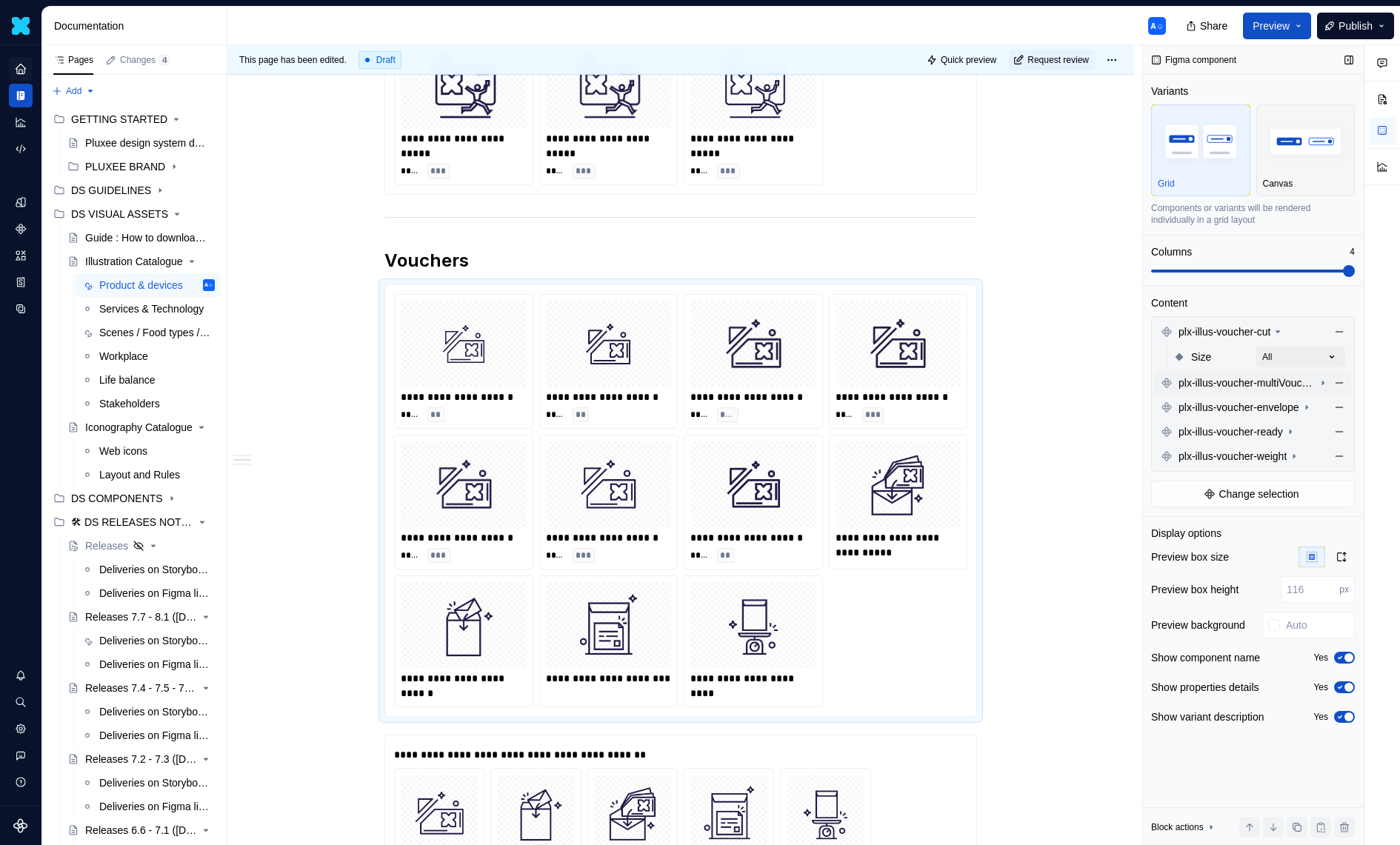
click at [1323, 382] on icon at bounding box center [1323, 383] width 2 height 4
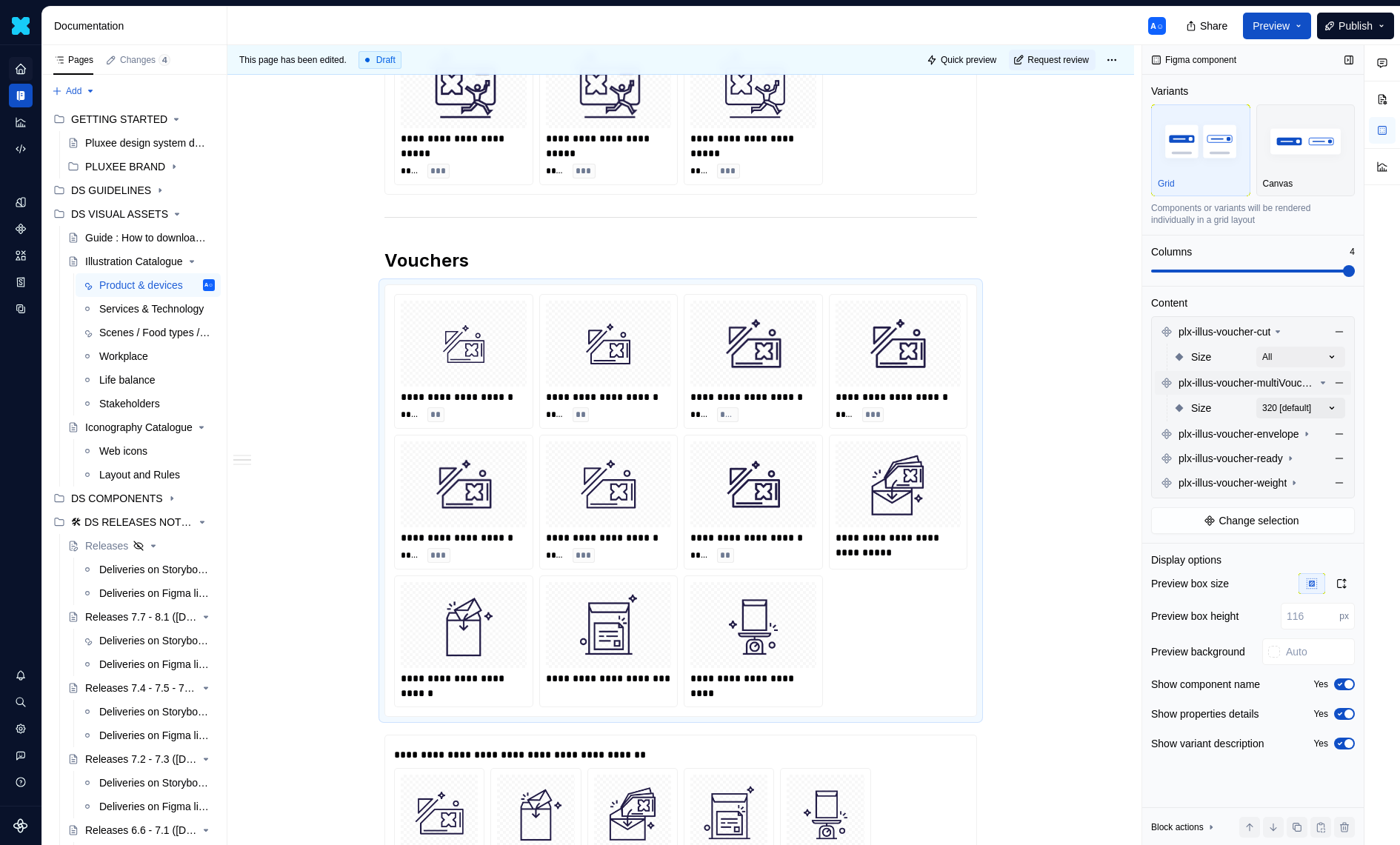
click at [1323, 404] on div "Comments Open comments No comments yet Select ‘Comment’ from the block context …" at bounding box center [1271, 445] width 258 height 801
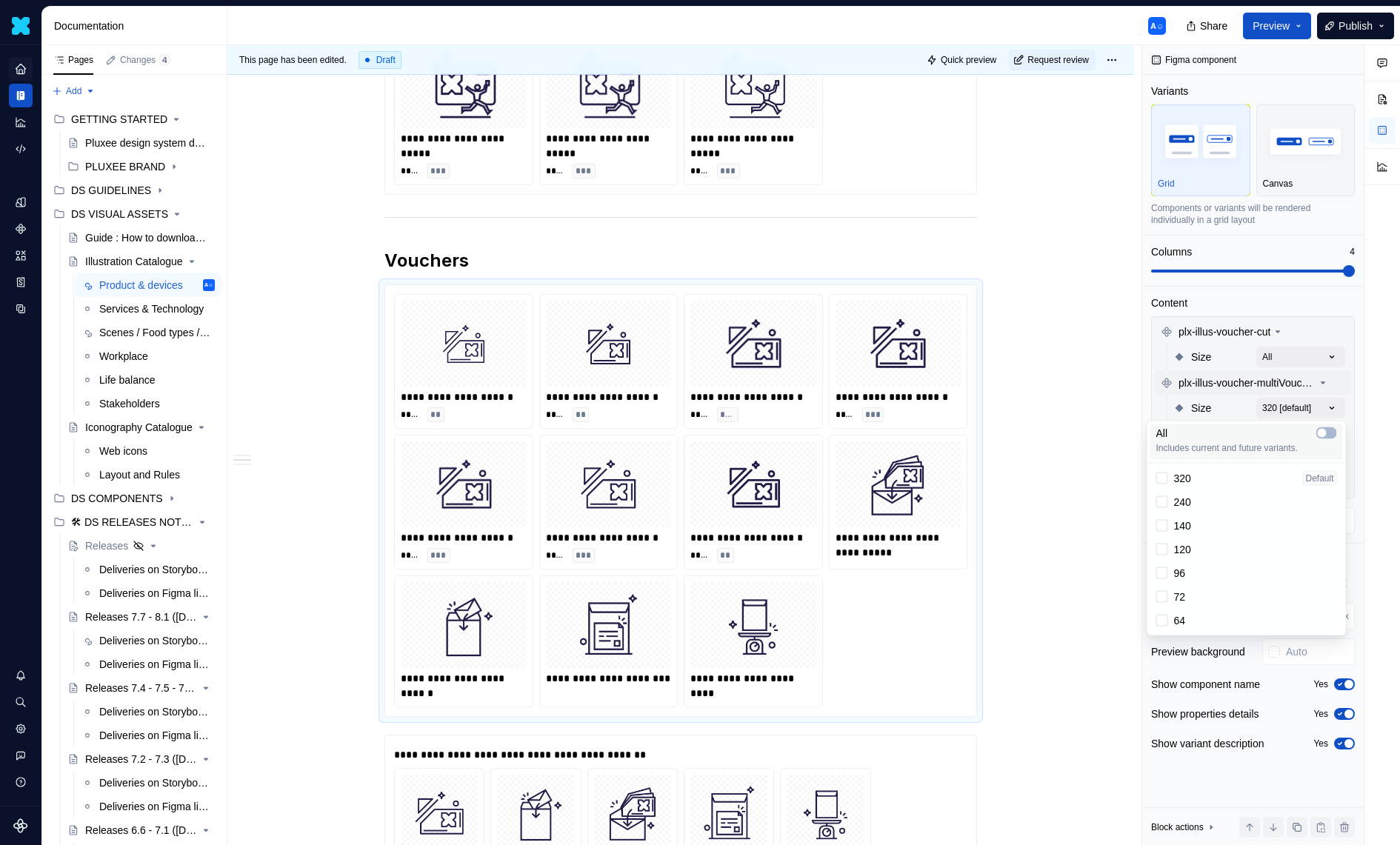
click at [1316, 428] on div at bounding box center [1326, 433] width 21 height 12
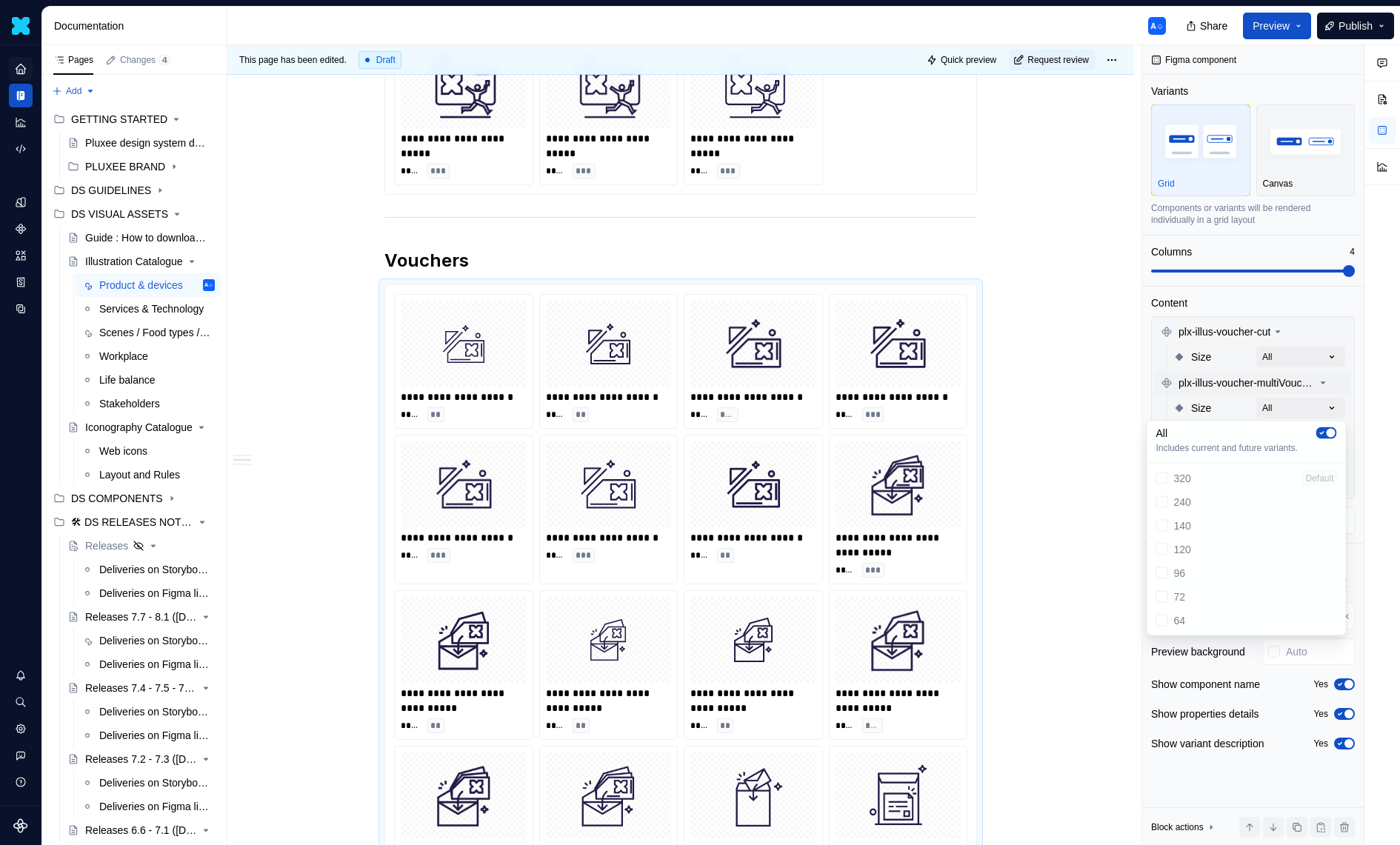
click at [1306, 392] on div "Comments Open comments No comments yet Select ‘Comment’ from the block context …" at bounding box center [1271, 445] width 258 height 801
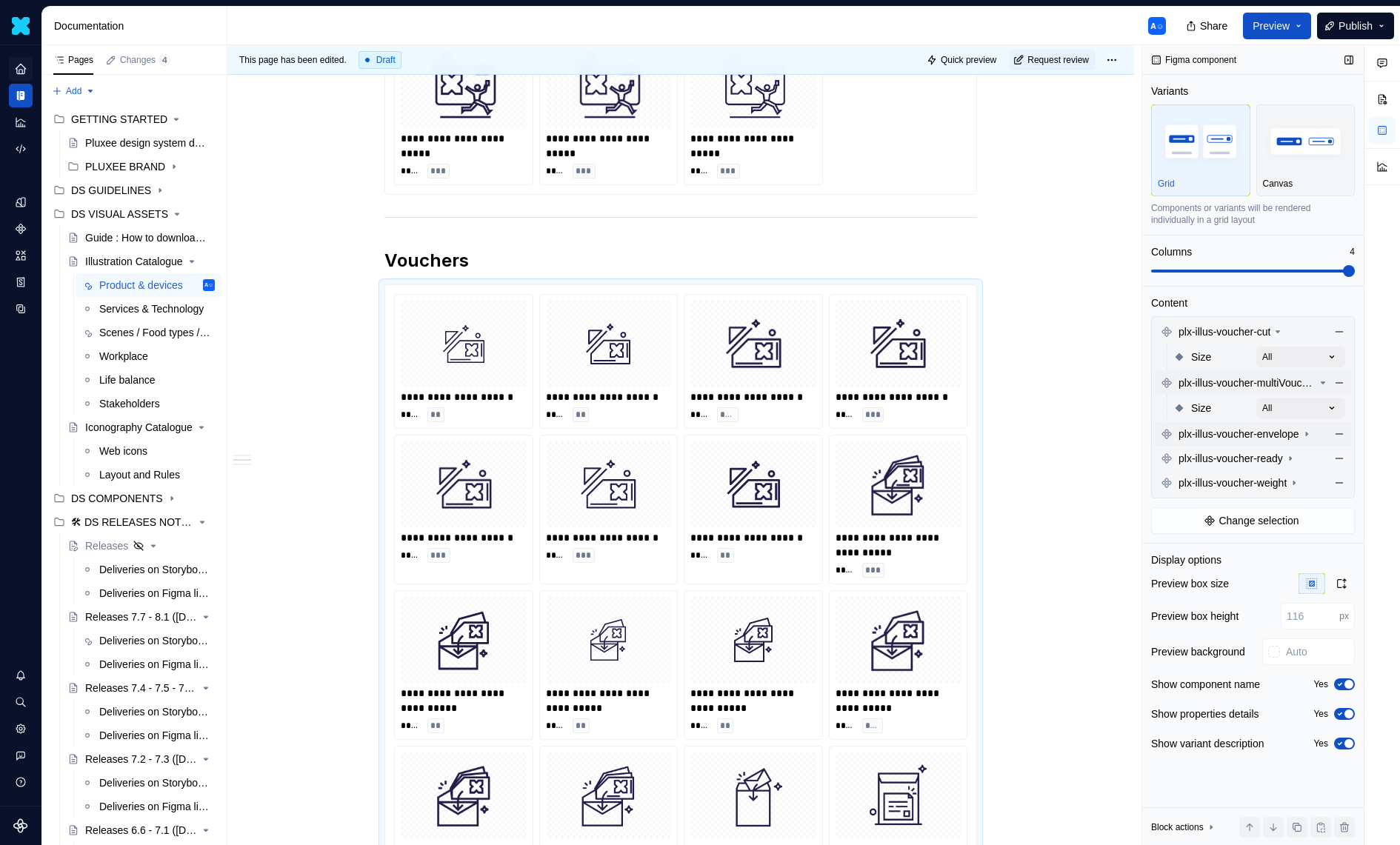
click at [1299, 435] on span "plx-illus-voucher-envelope" at bounding box center [1239, 434] width 121 height 15
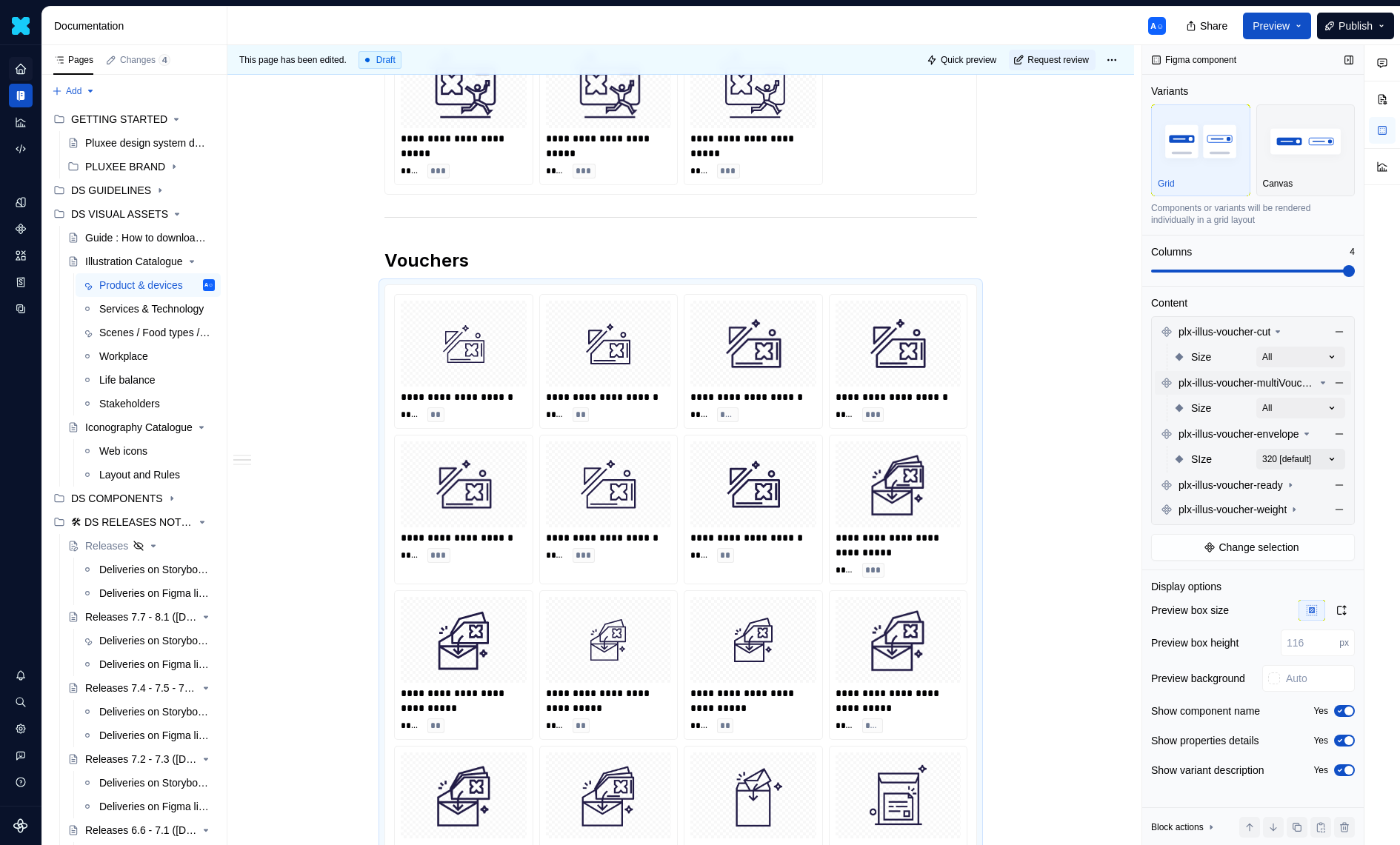
click at [1329, 451] on div "Comments Open comments No comments yet Select ‘Comment’ from the block context …" at bounding box center [1271, 445] width 258 height 801
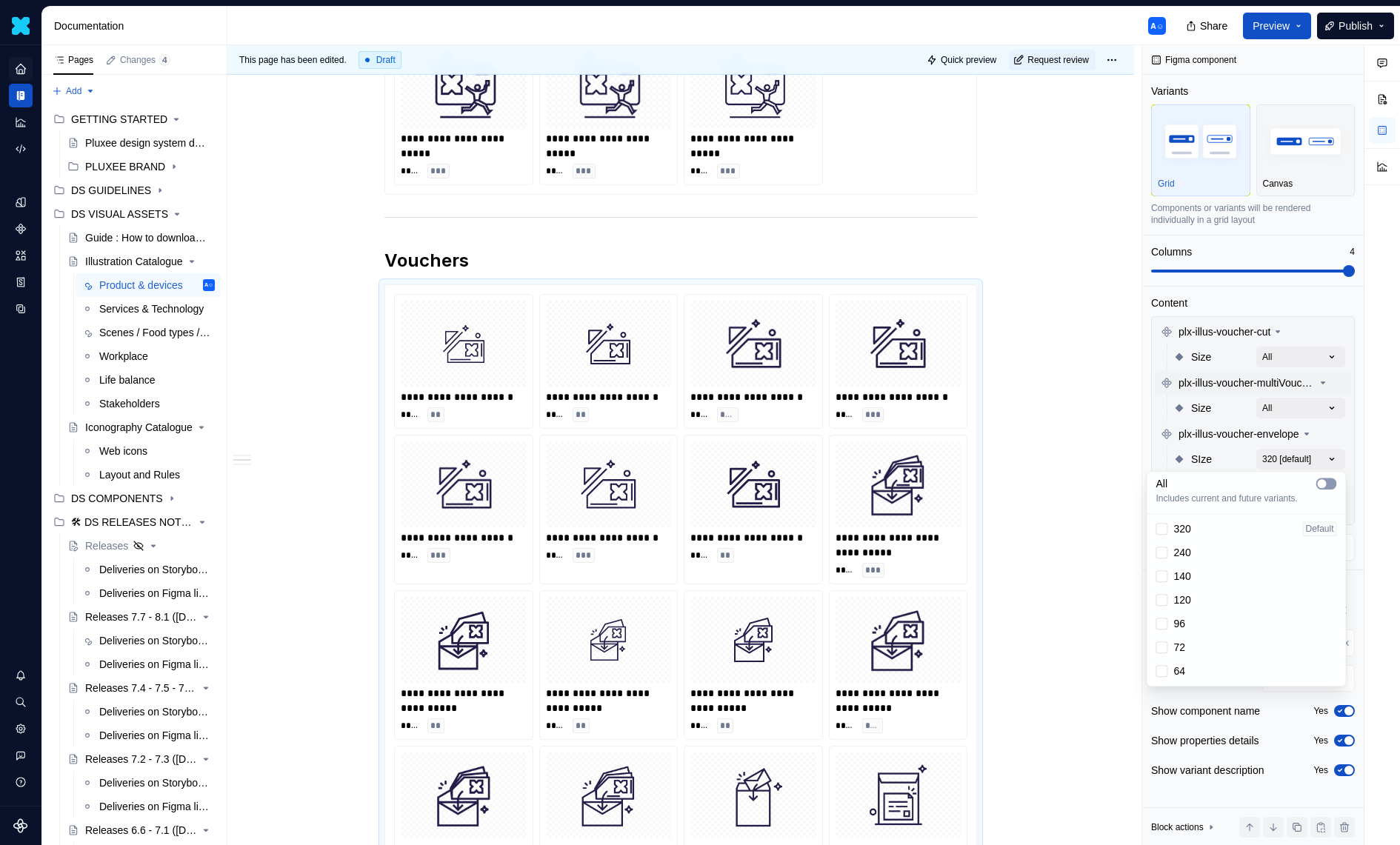
click at [1321, 487] on span "button" at bounding box center [1322, 483] width 9 height 9
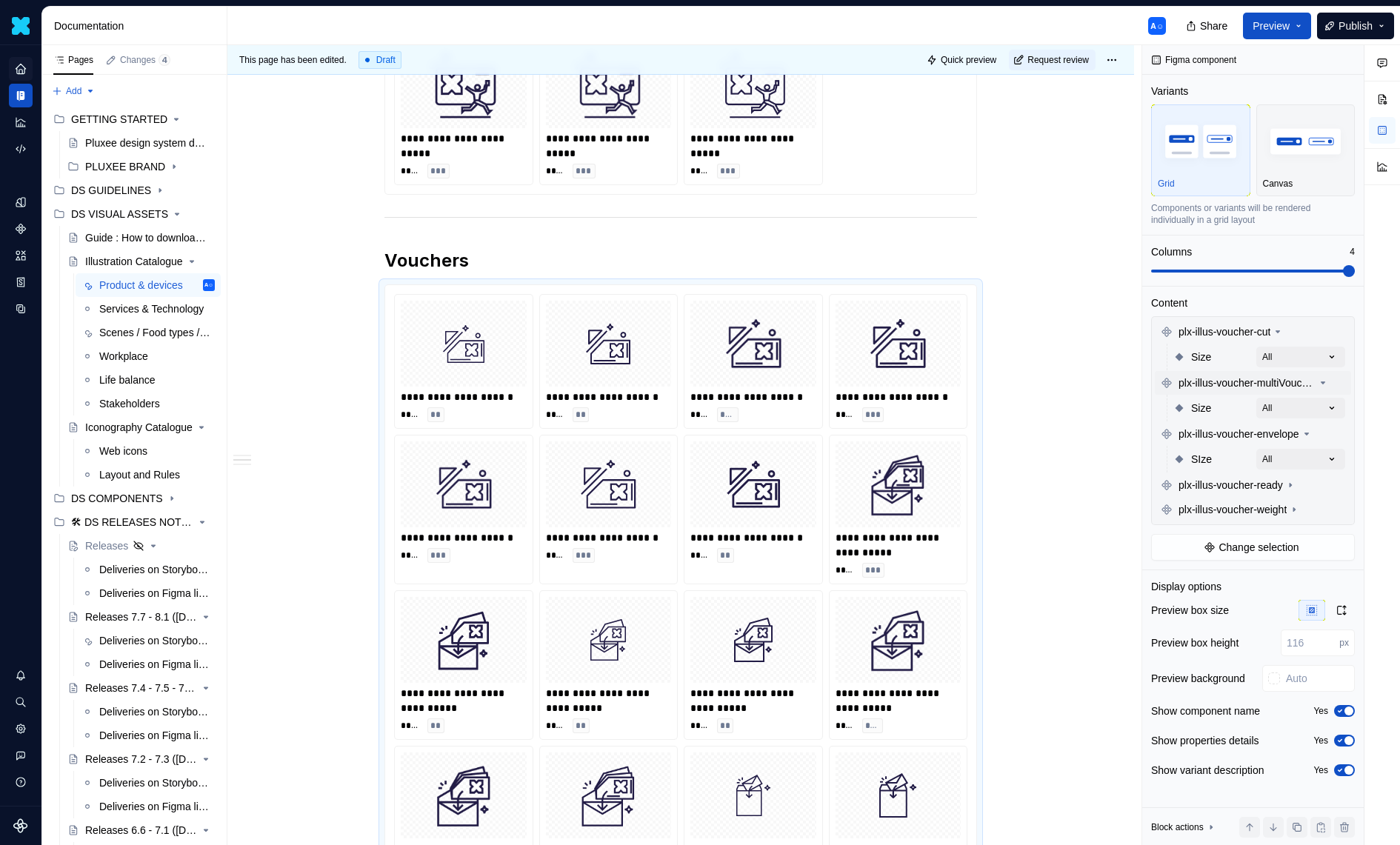
click at [1292, 404] on div "Comments Open comments No comments yet Select ‘Comment’ from the block context …" at bounding box center [1271, 445] width 258 height 801
click at [1283, 482] on span "plx-illus-voucher-ready" at bounding box center [1230, 485] width 105 height 15
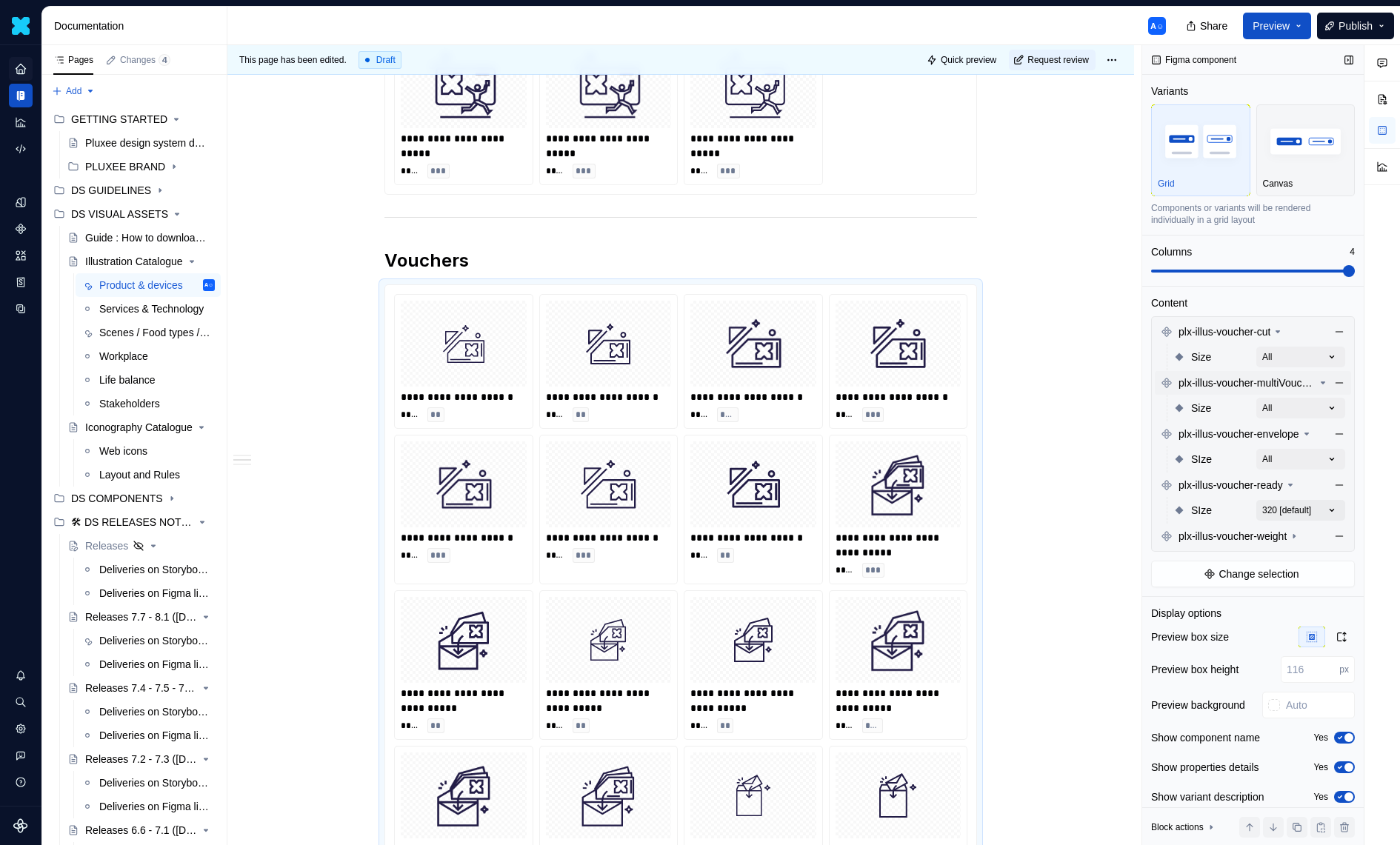
click at [1299, 500] on div "Comments Open comments No comments yet Select ‘Comment’ from the block context …" at bounding box center [1271, 445] width 258 height 801
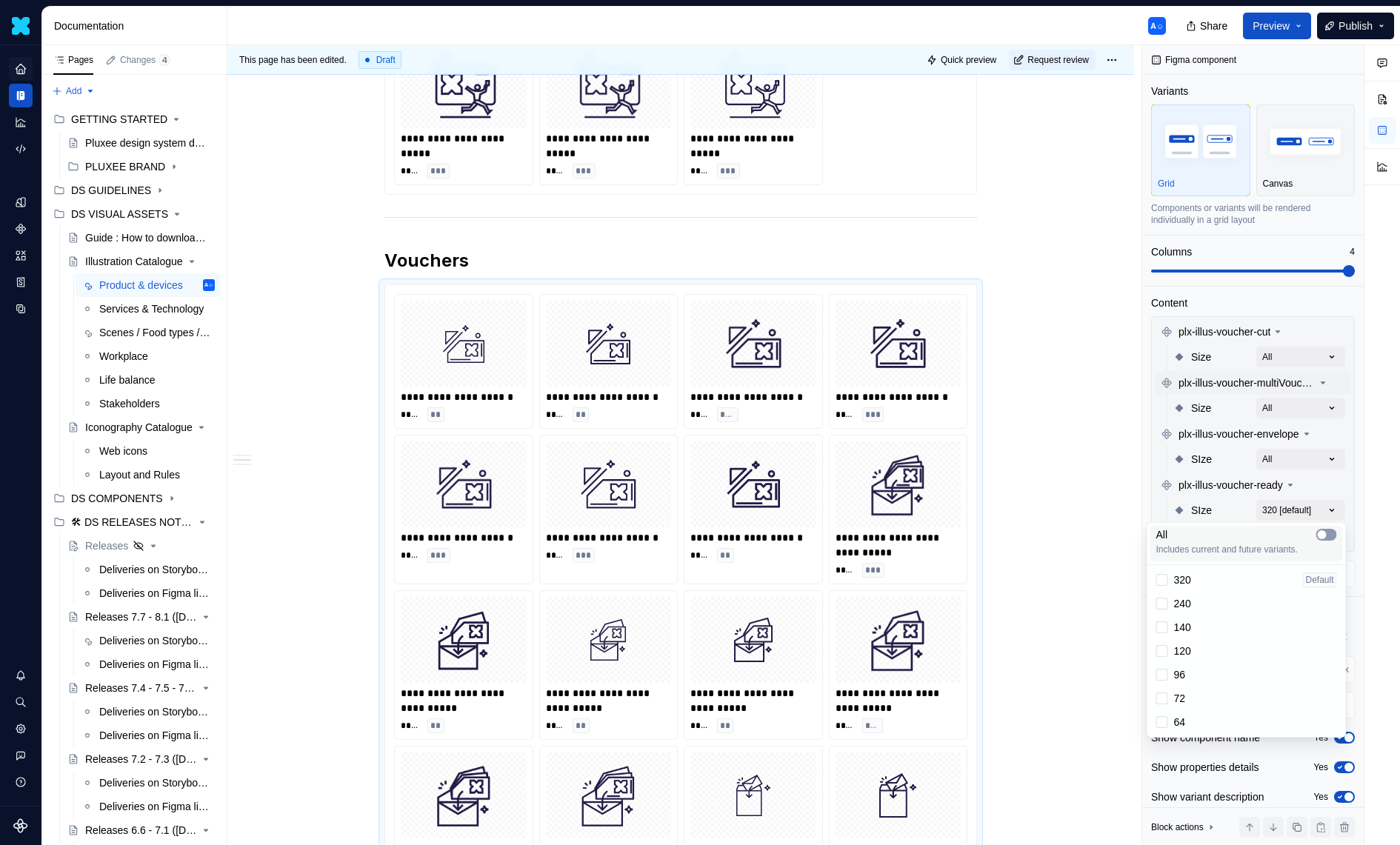
click at [1321, 534] on span "button" at bounding box center [1322, 534] width 9 height 9
click at [1292, 496] on div "Comments Open comments No comments yet Select ‘Comment’ from the block context …" at bounding box center [1271, 445] width 258 height 801
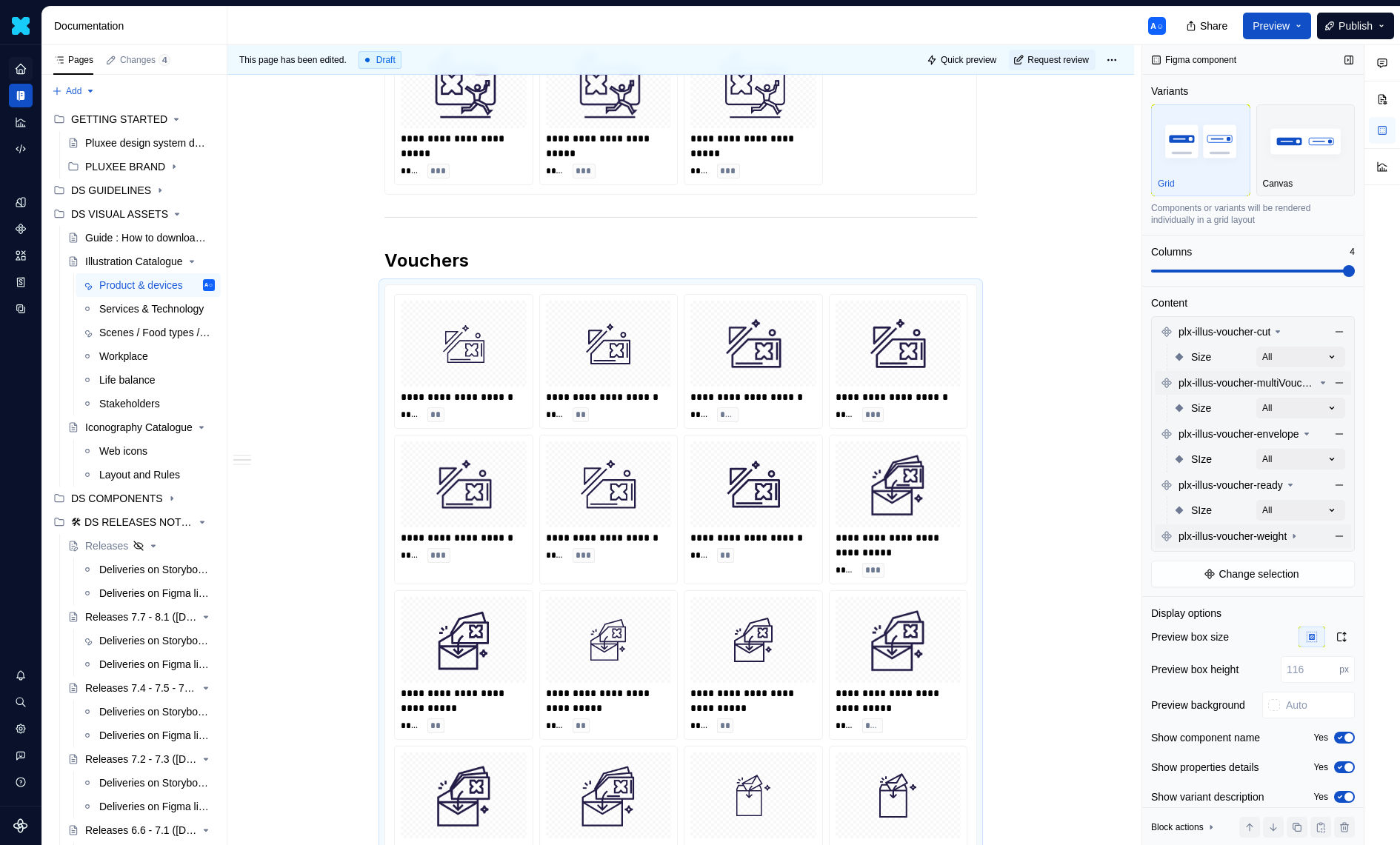
click at [1292, 526] on div "plx-illus-voucher-weight" at bounding box center [1252, 536] width 196 height 24
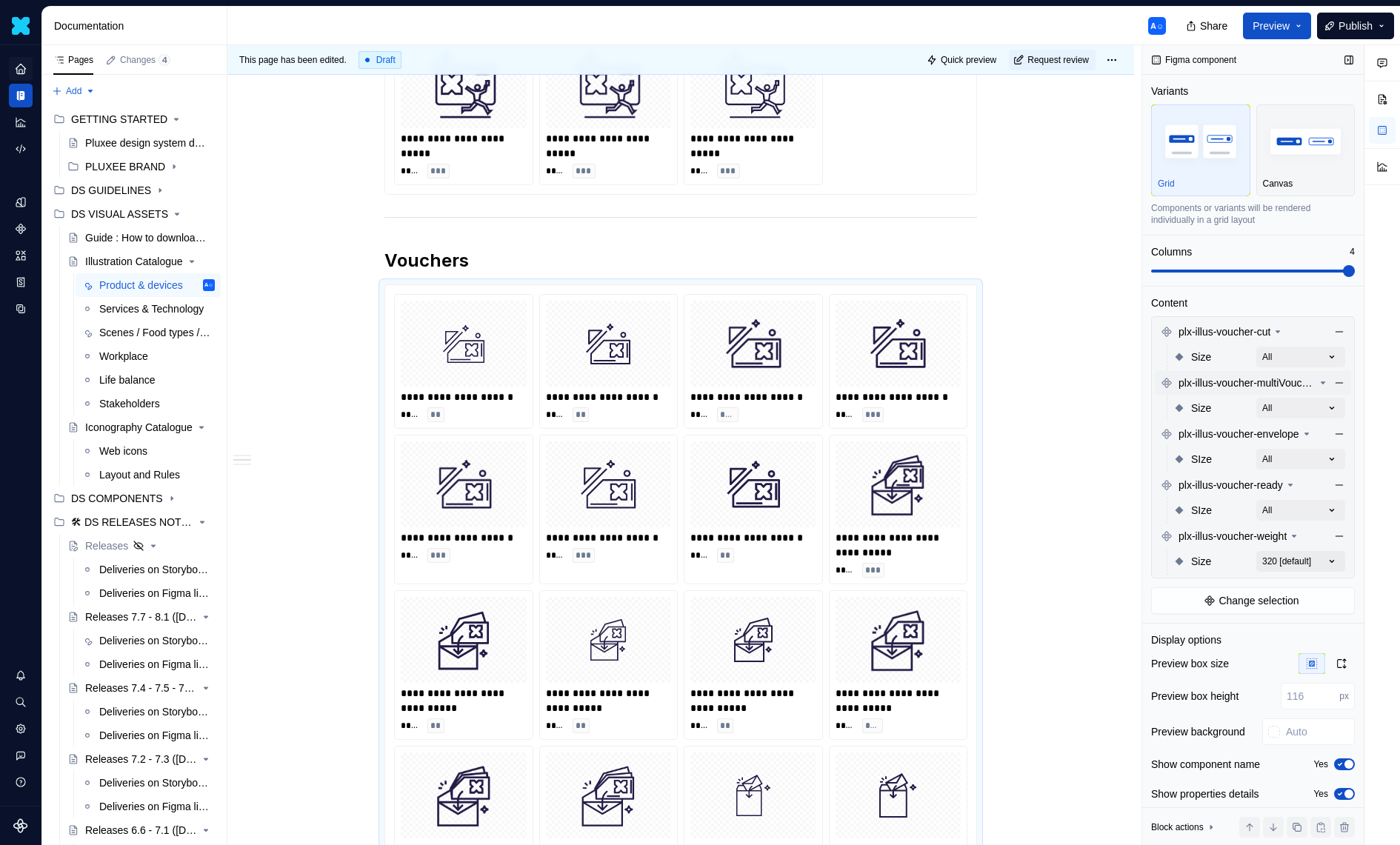
click at [1309, 552] on div "Comments Open comments No comments yet Select ‘Comment’ from the block context …" at bounding box center [1271, 445] width 258 height 801
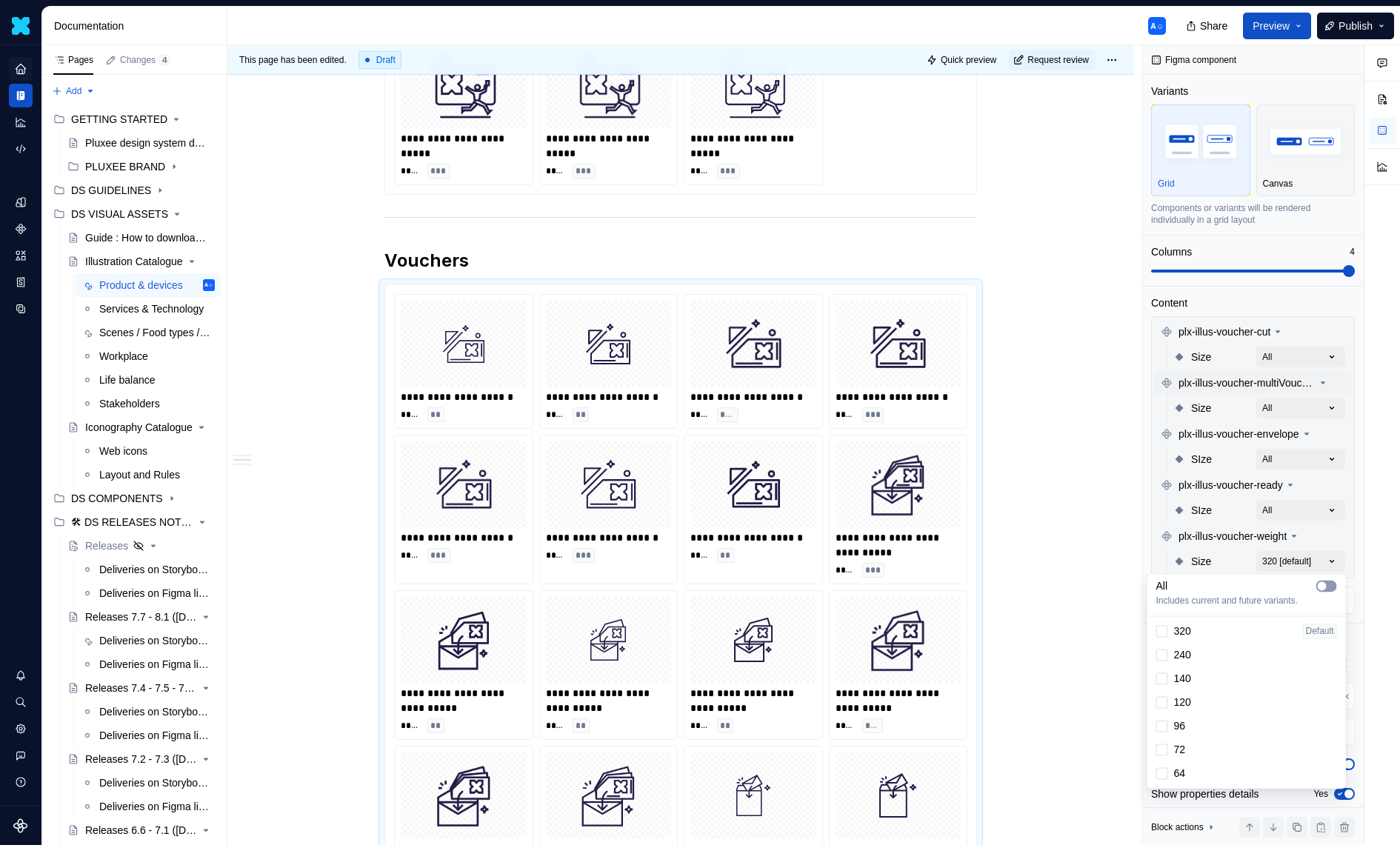
click at [1327, 586] on button "button" at bounding box center [1326, 586] width 21 height 12
click at [1076, 459] on html "Daisy A☺ Design system data Documentation A☺ Share Preview Publish Pages Change…" at bounding box center [700, 422] width 1400 height 845
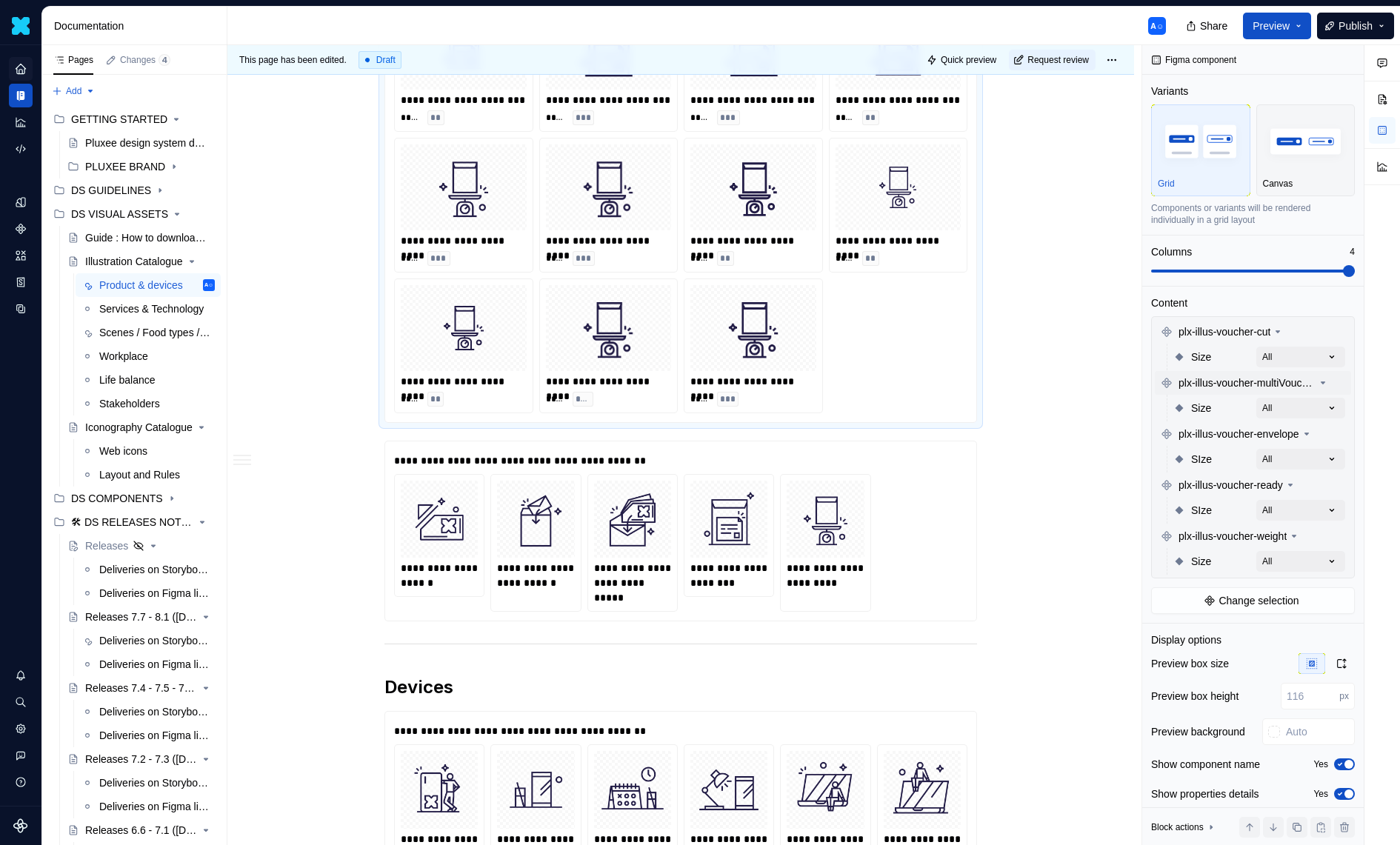
scroll to position [4133, 0]
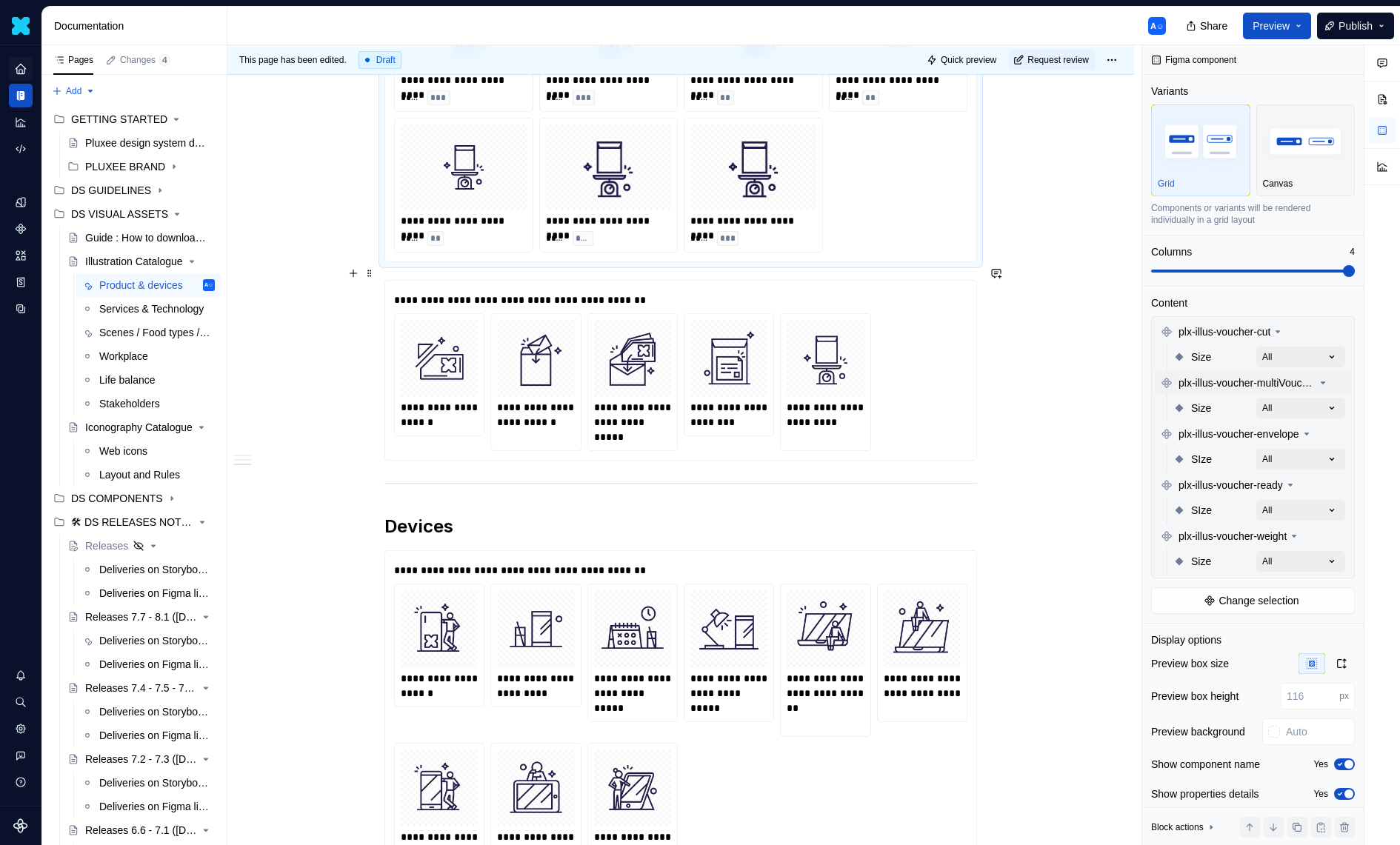
click at [889, 355] on div "**********" at bounding box center [681, 383] width 573 height 138
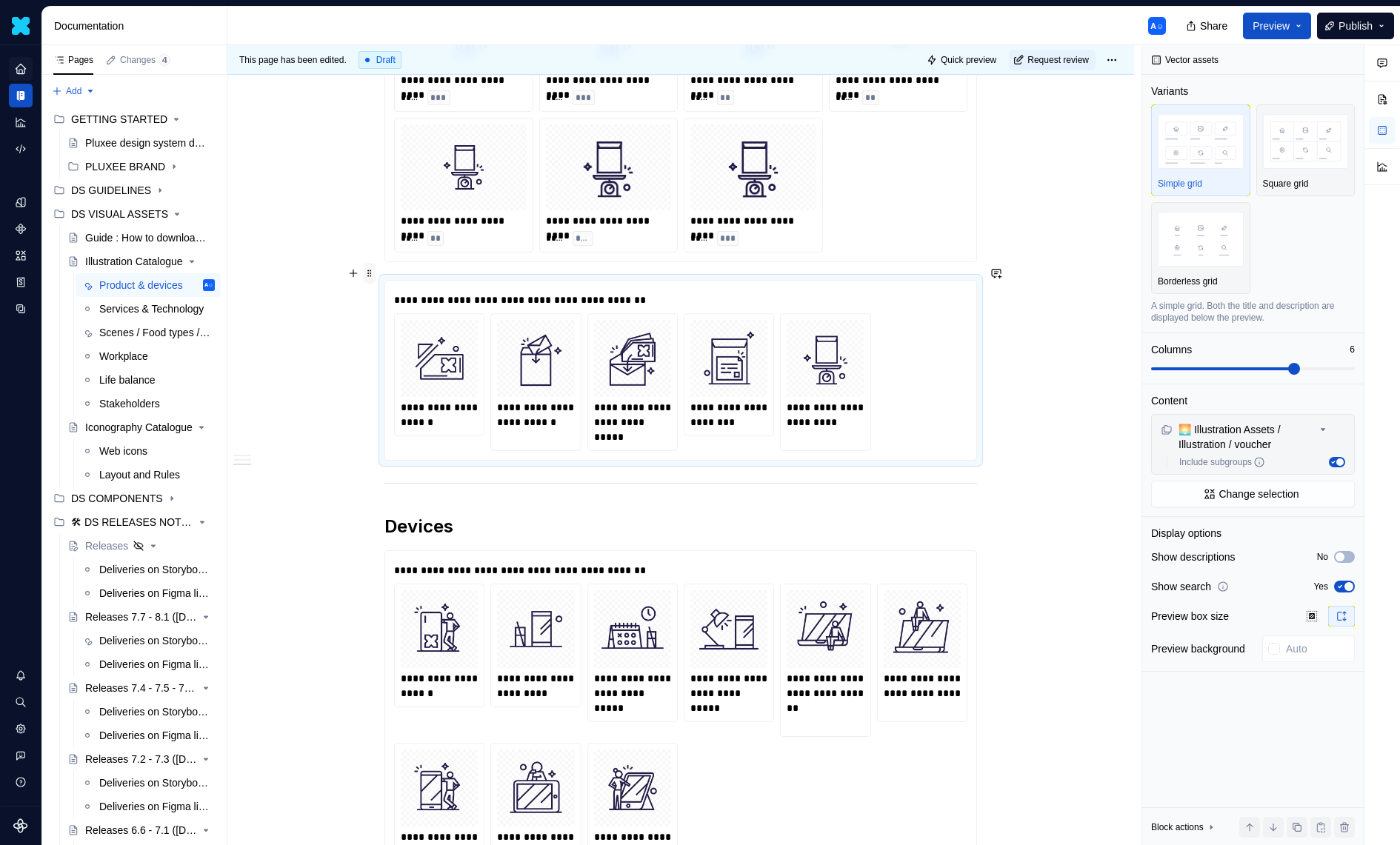
click at [370, 278] on span at bounding box center [369, 273] width 12 height 21
click at [422, 402] on div "Delete" at bounding box center [443, 403] width 96 height 15
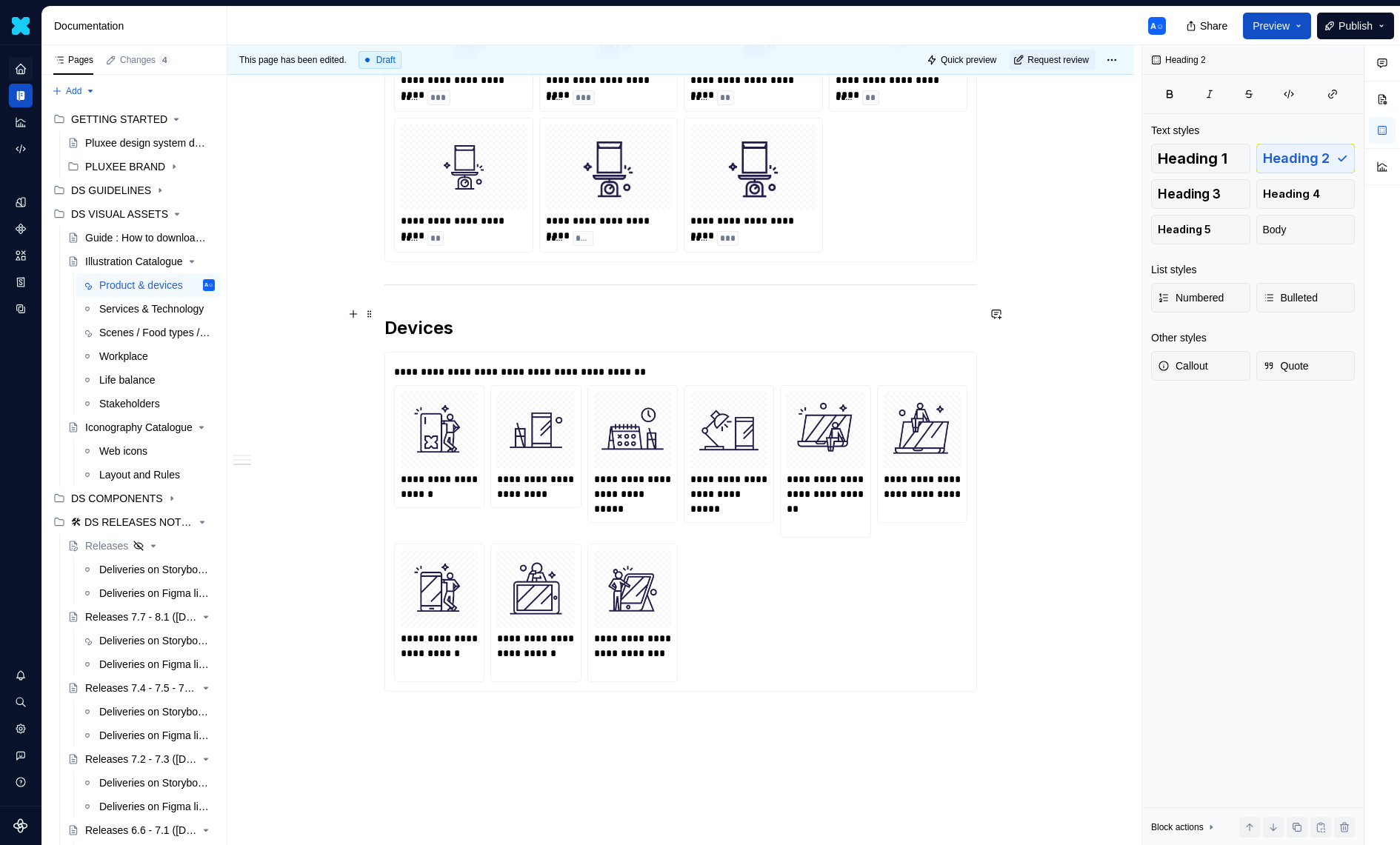
click at [545, 322] on h2 "Devices" at bounding box center [680, 328] width 592 height 24
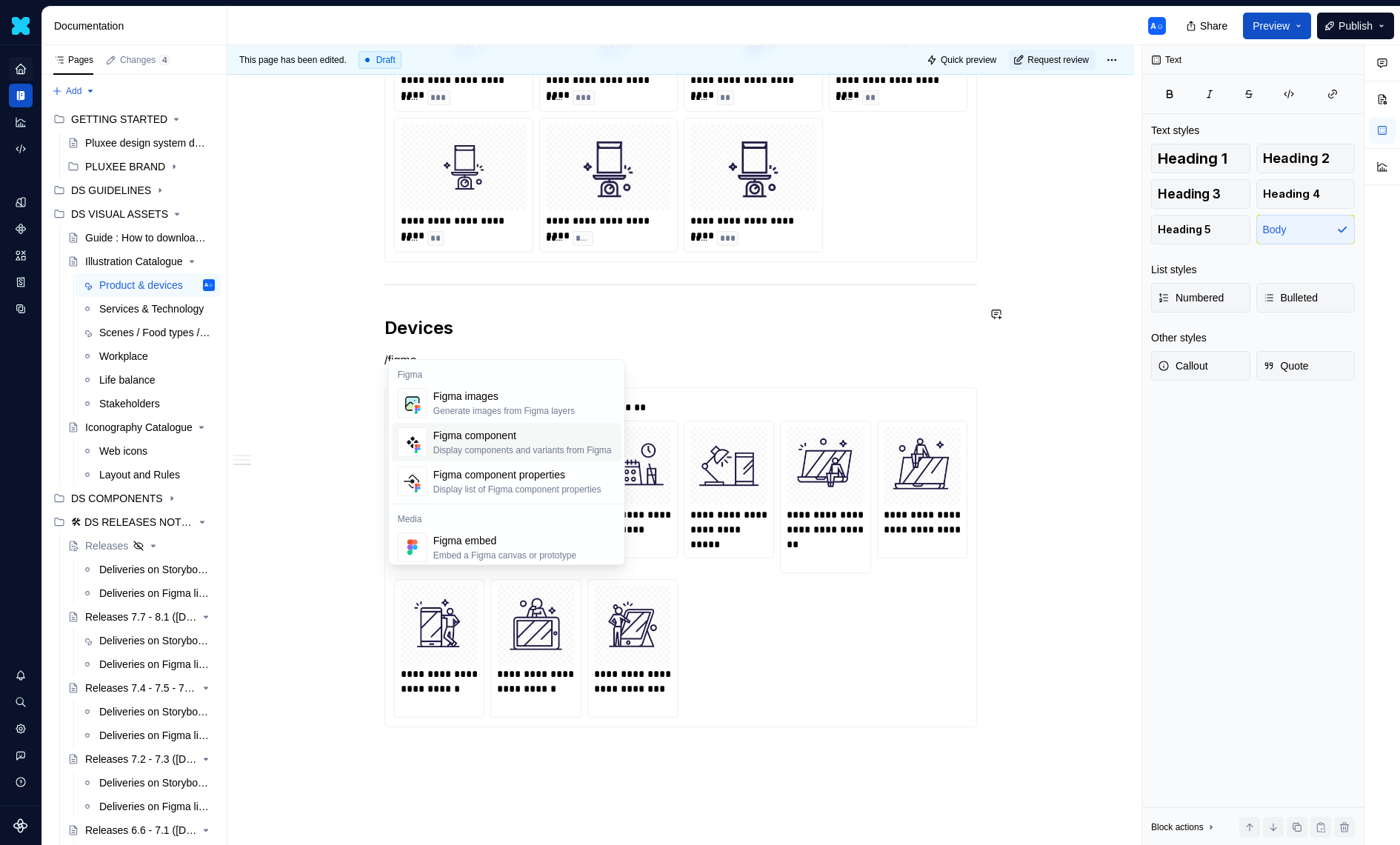
click at [510, 426] on span "Figma component Display components and variants from Figma" at bounding box center [506, 442] width 230 height 39
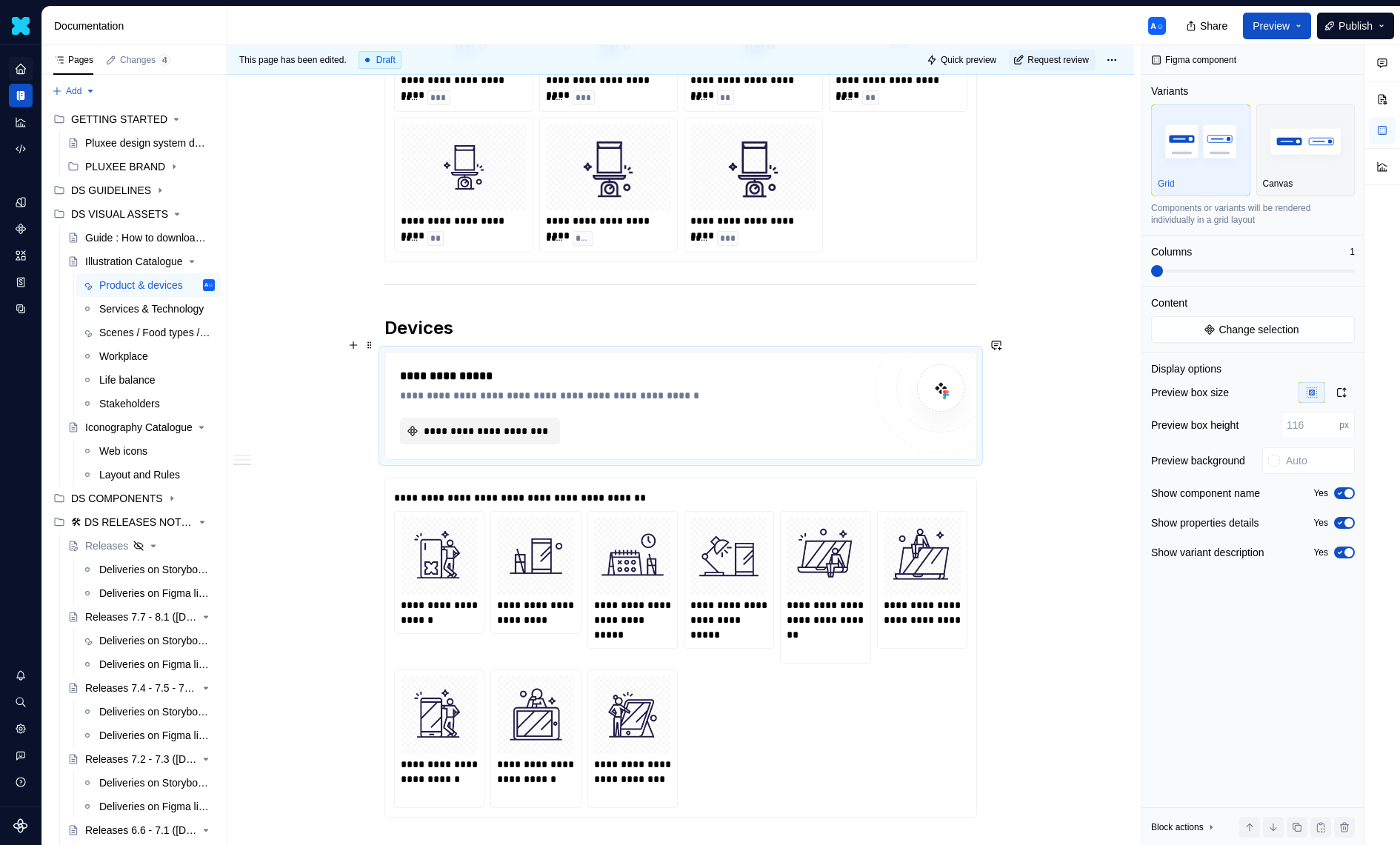
click at [552, 417] on button "**********" at bounding box center [480, 431] width 160 height 26
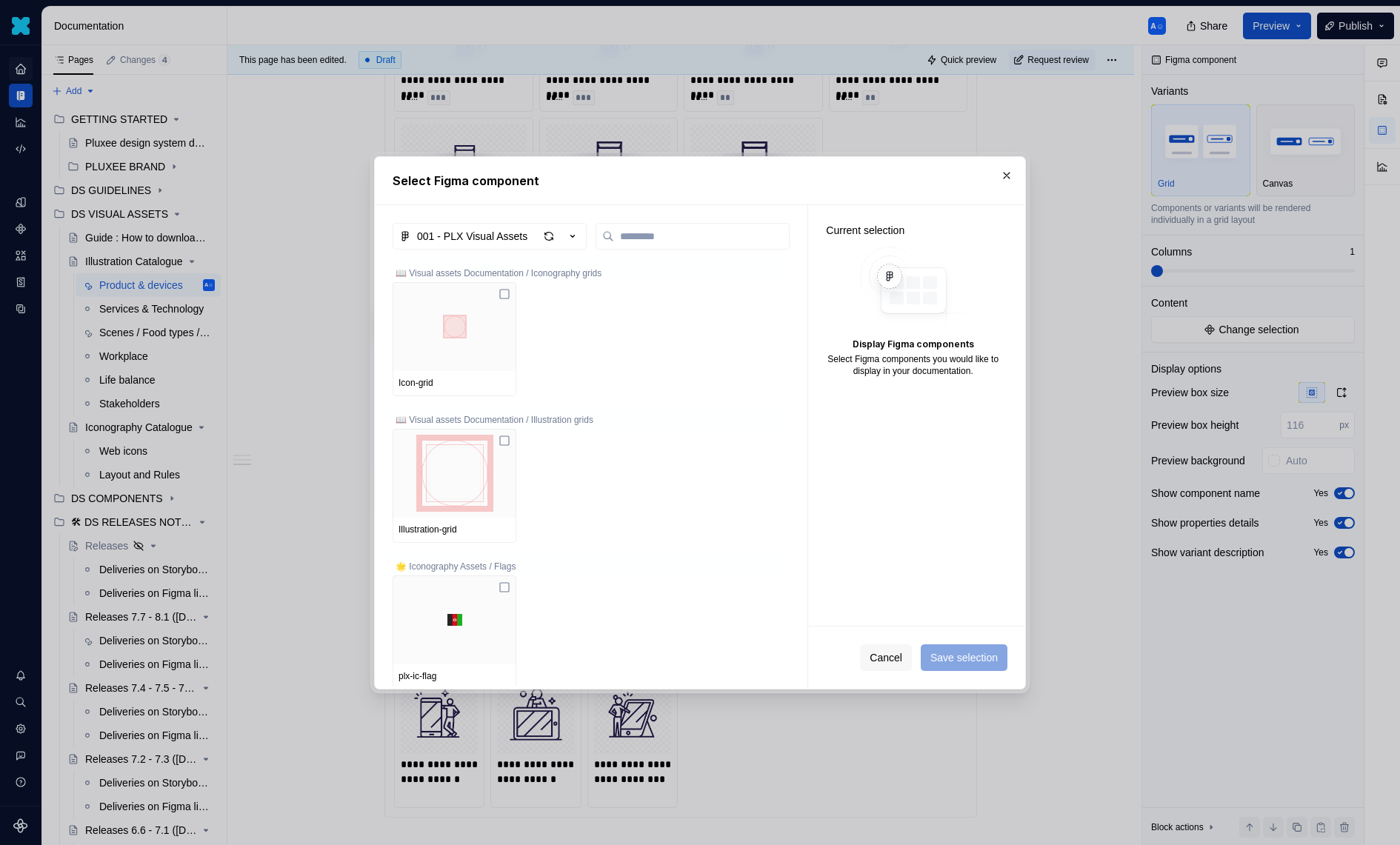
drag, startPoint x: 649, startPoint y: 194, endPoint x: 925, endPoint y: 194, distance: 276.0
click at [925, 194] on div "Select Figma component" at bounding box center [700, 180] width 650 height 47
click at [997, 177] on button "button" at bounding box center [1007, 175] width 21 height 21
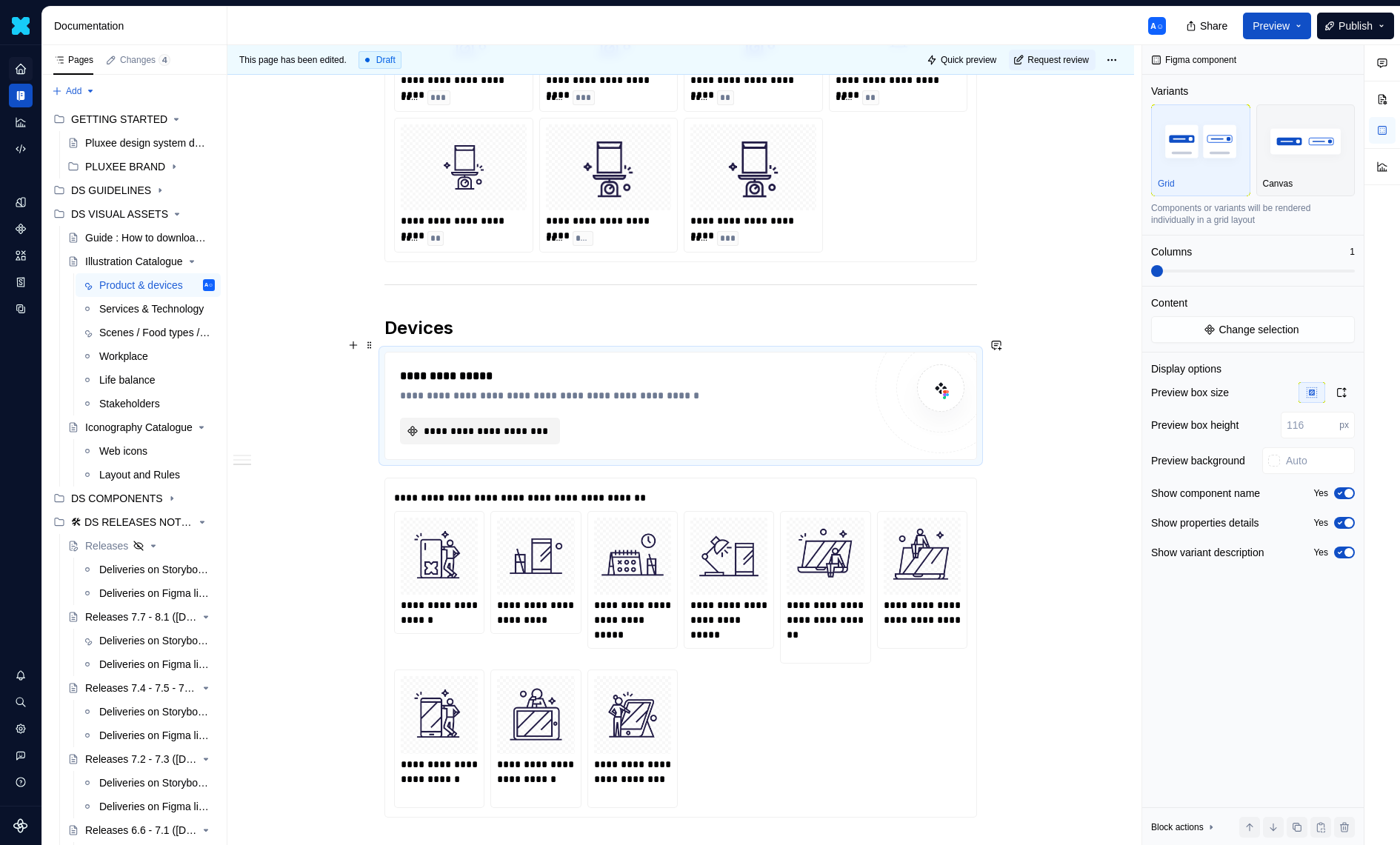
click at [527, 424] on span "**********" at bounding box center [486, 431] width 129 height 15
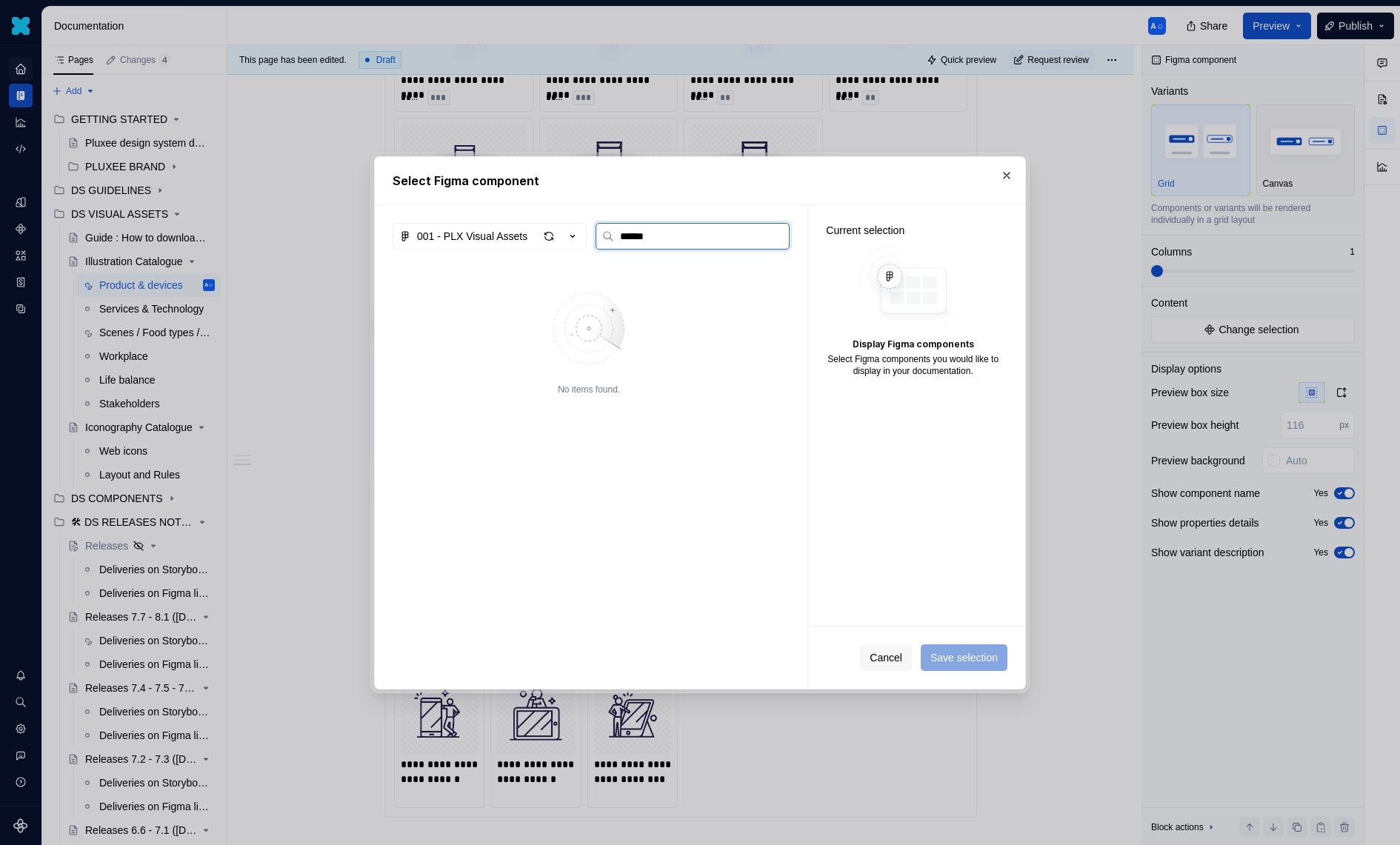
type input "******"
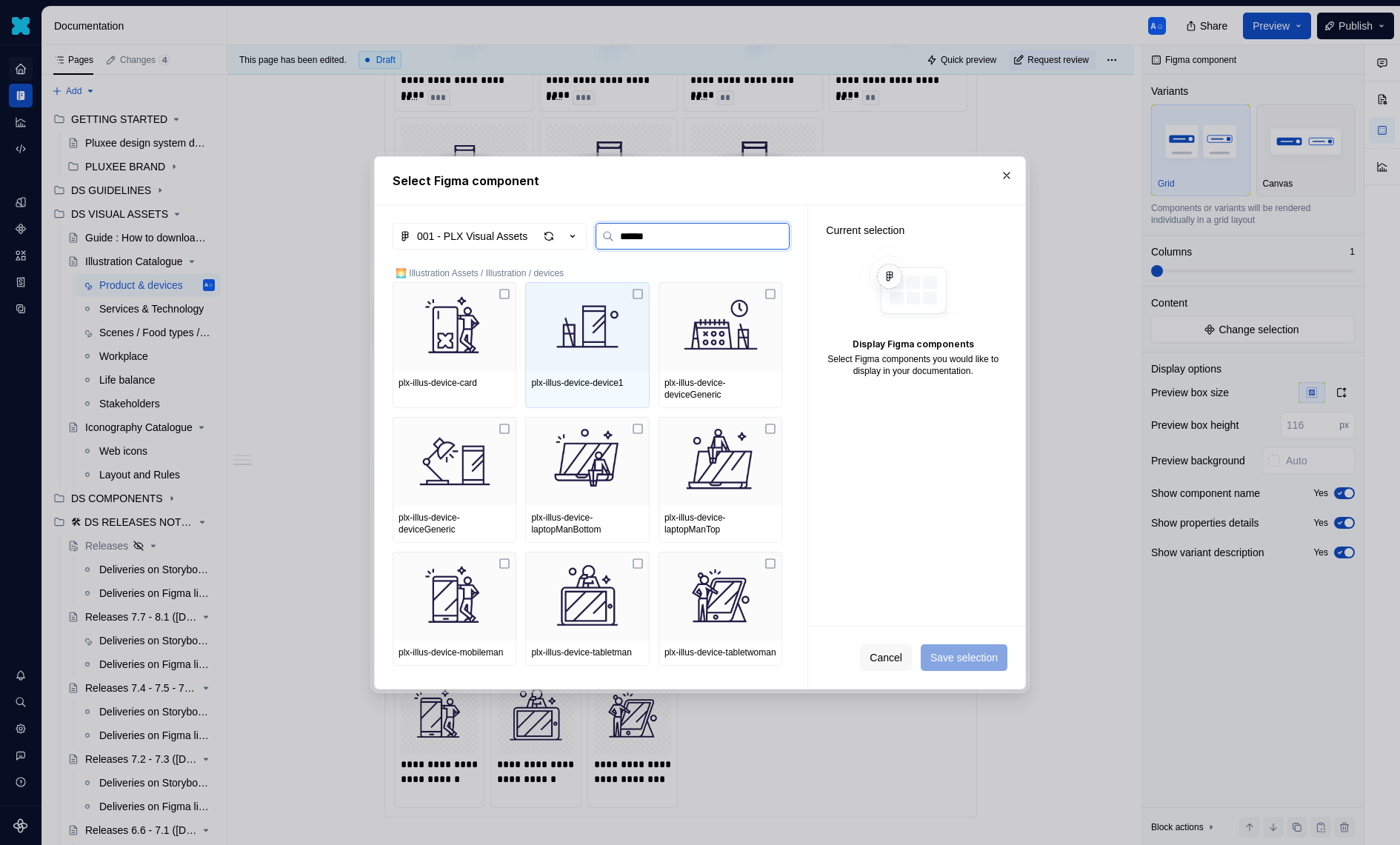
click at [486, 332] on img at bounding box center [455, 326] width 112 height 77
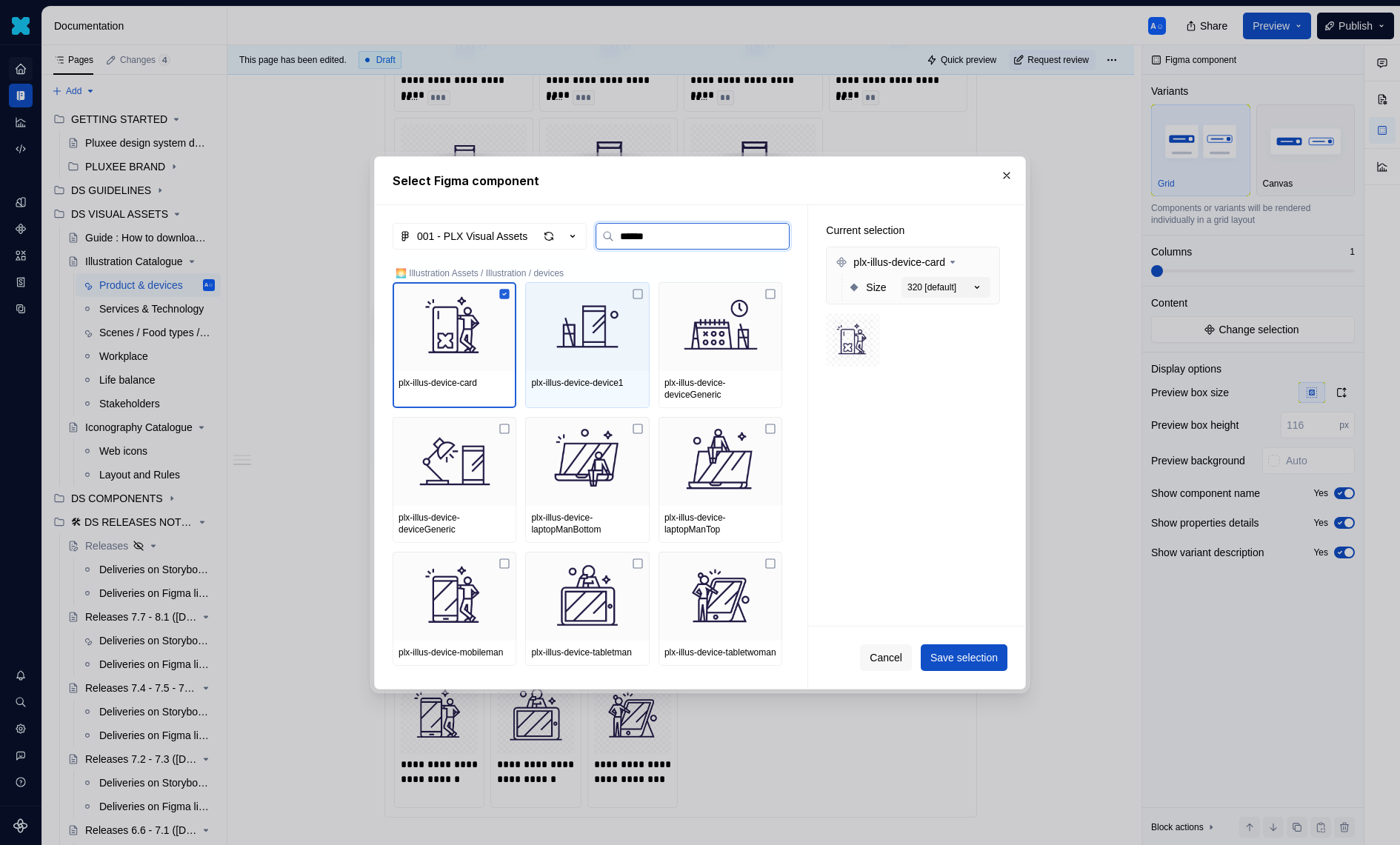
click at [623, 332] on img at bounding box center [587, 326] width 112 height 77
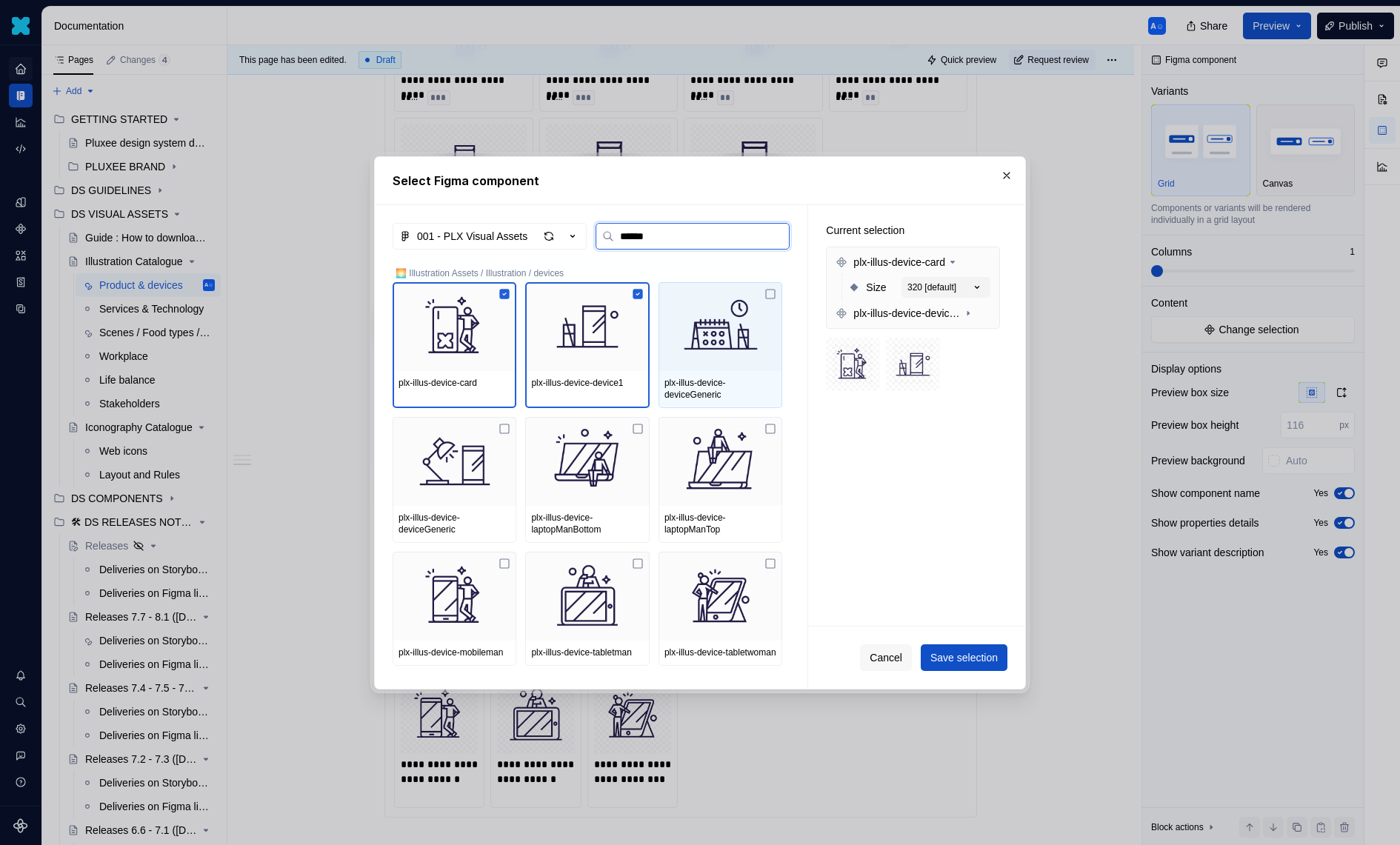
click at [690, 332] on img at bounding box center [720, 326] width 112 height 77
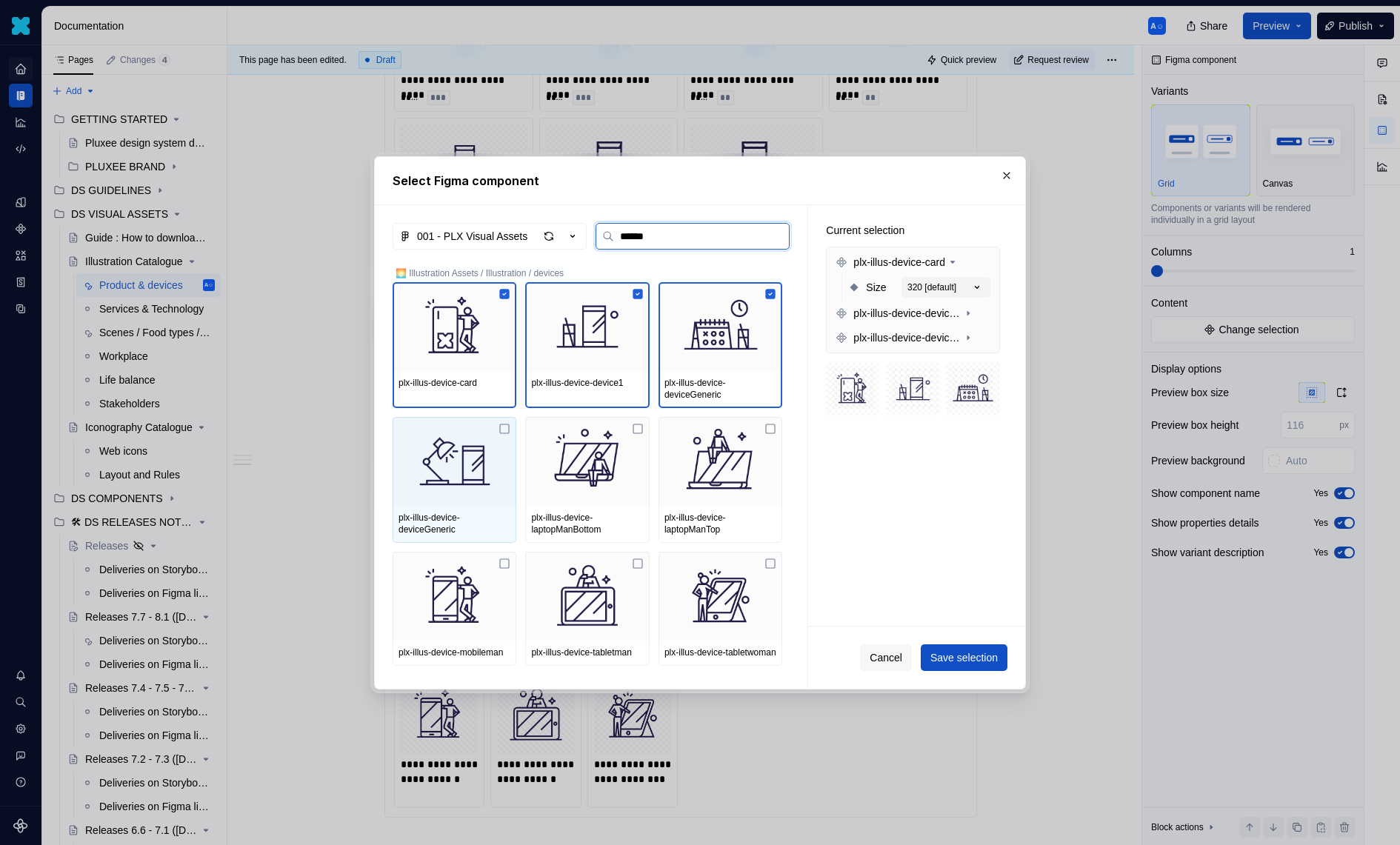
click at [422, 475] on img at bounding box center [455, 461] width 112 height 77
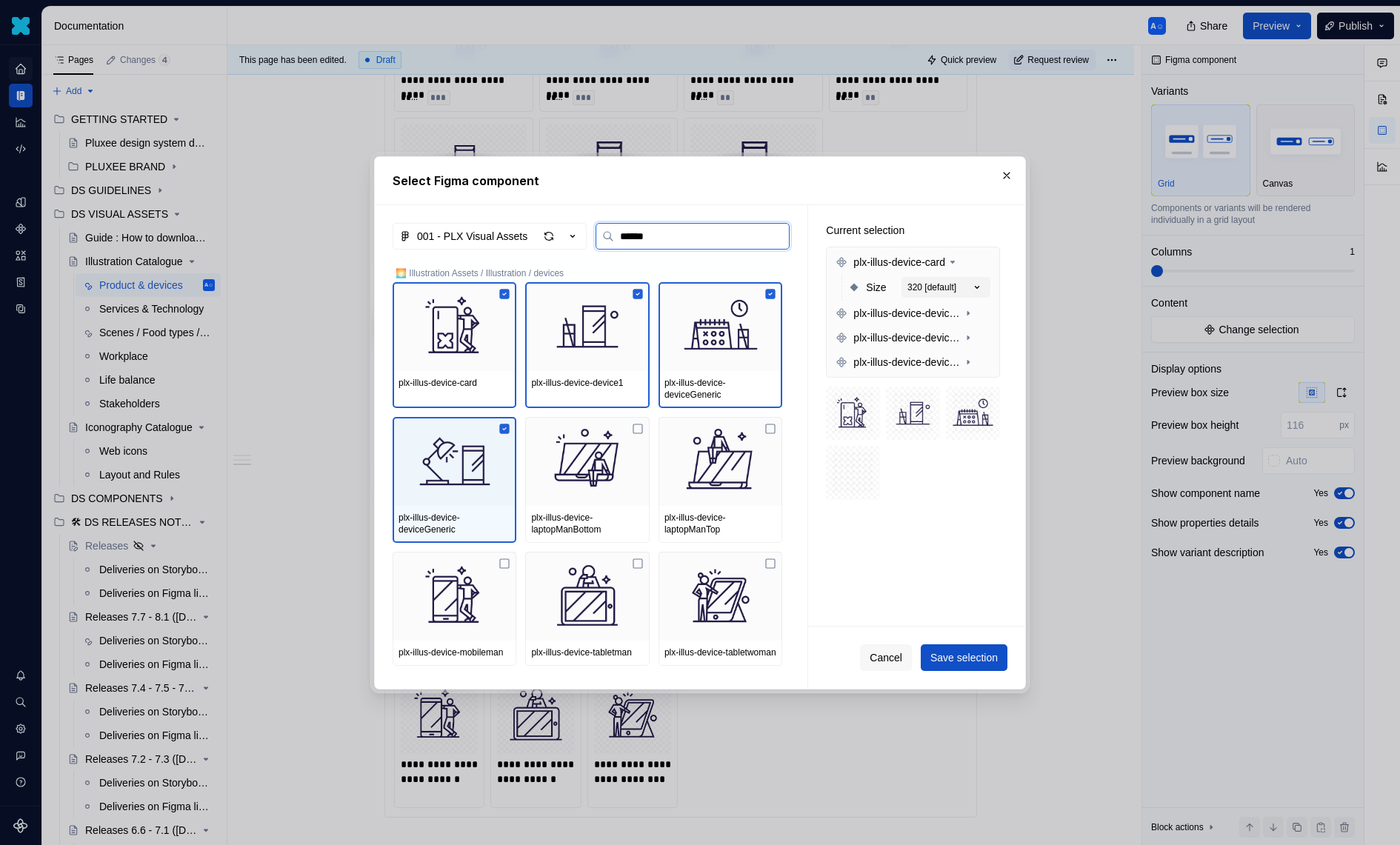
click at [575, 475] on img at bounding box center [587, 461] width 112 height 77
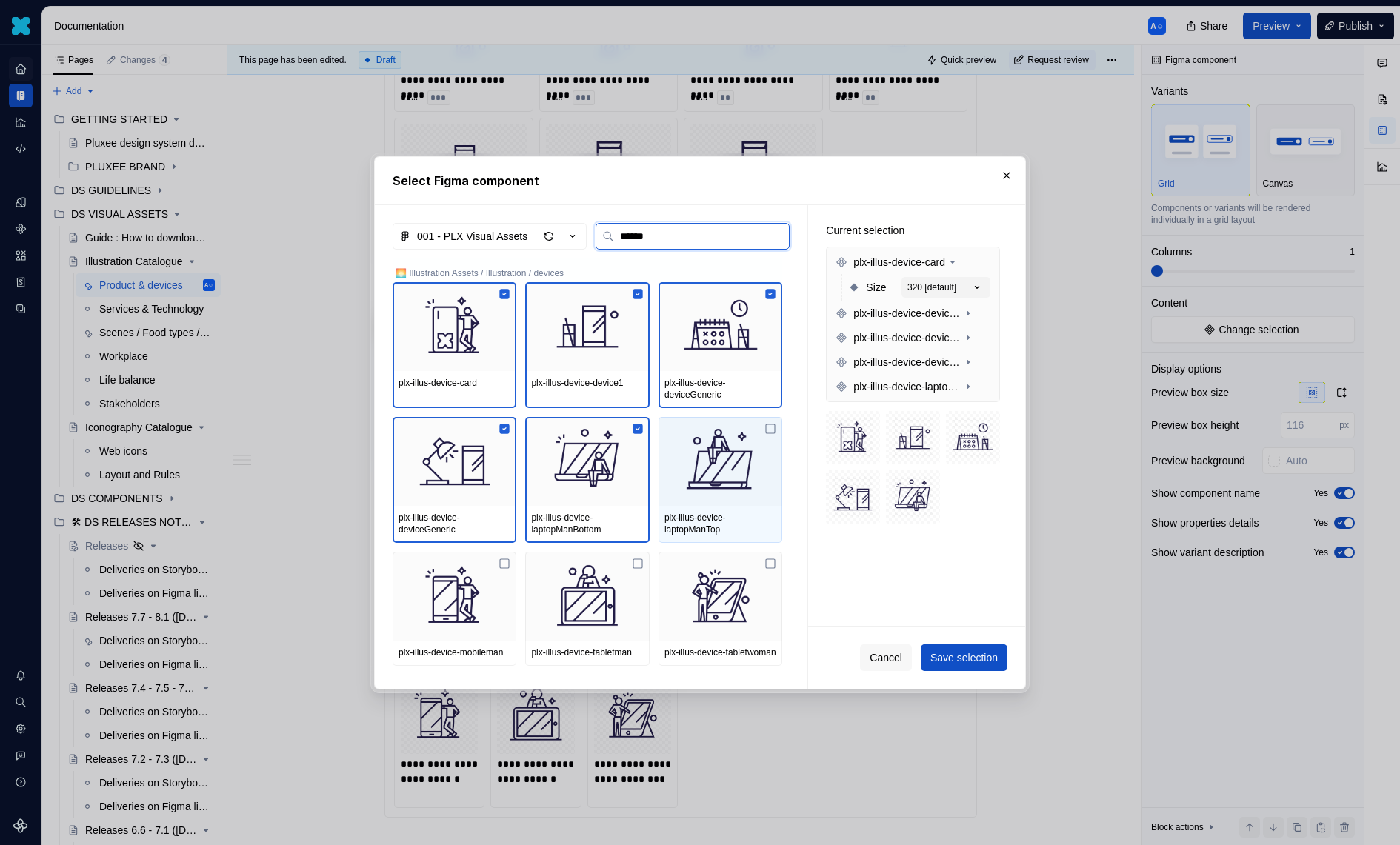
click at [695, 475] on img at bounding box center [720, 461] width 112 height 77
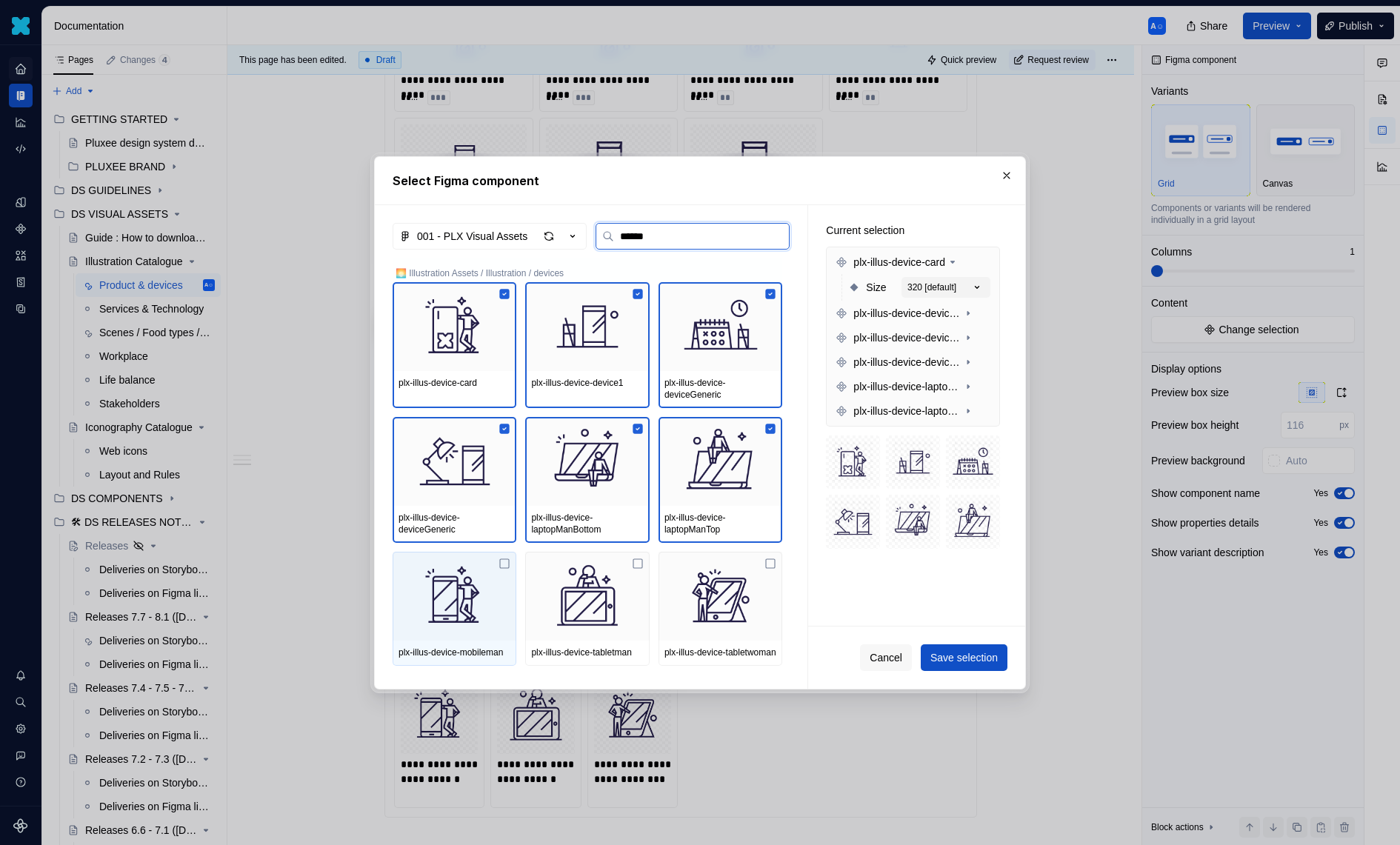
click at [455, 564] on img at bounding box center [455, 596] width 112 height 77
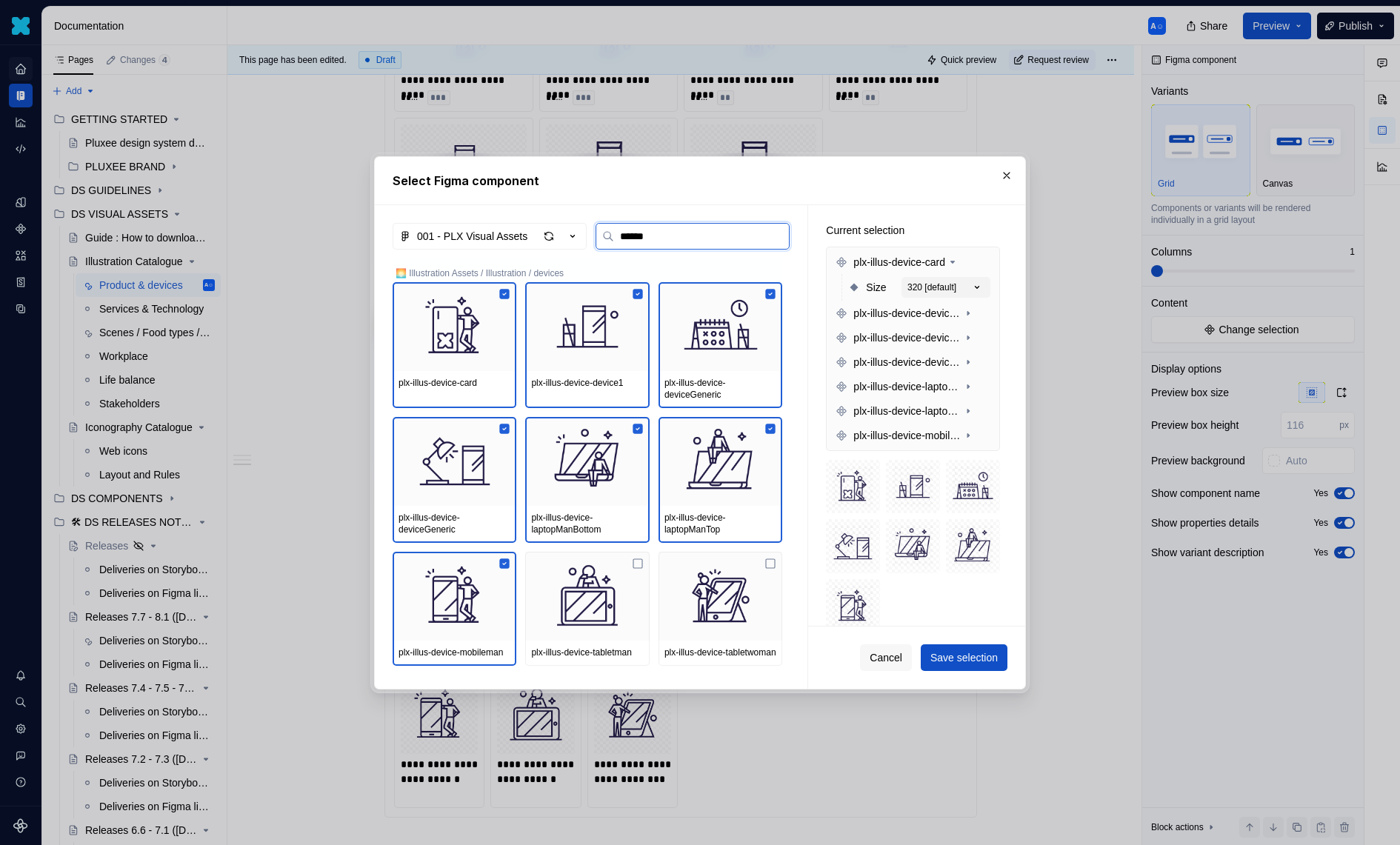
click at [691, 576] on img at bounding box center [720, 596] width 112 height 77
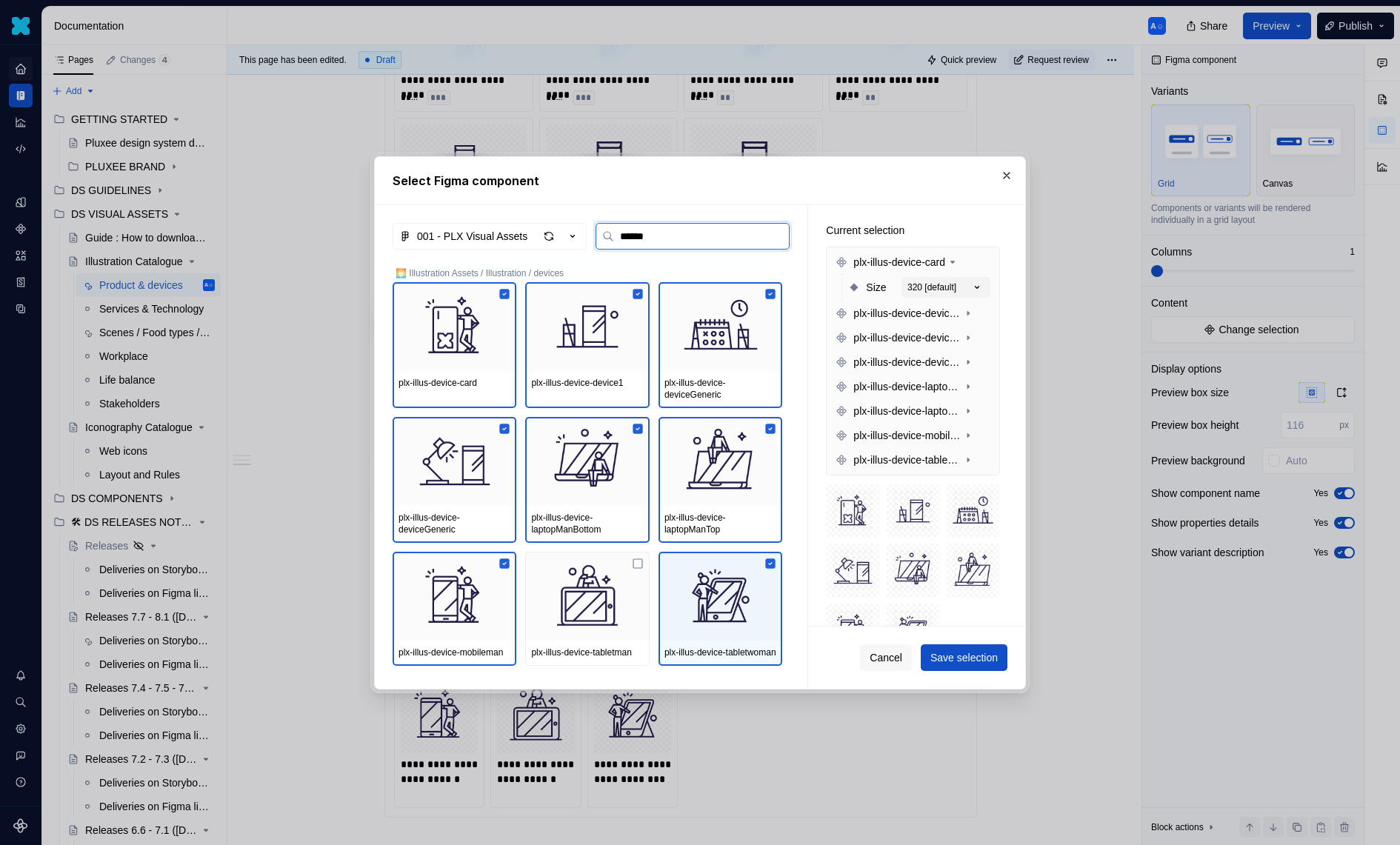
click at [624, 590] on img at bounding box center [587, 596] width 112 height 77
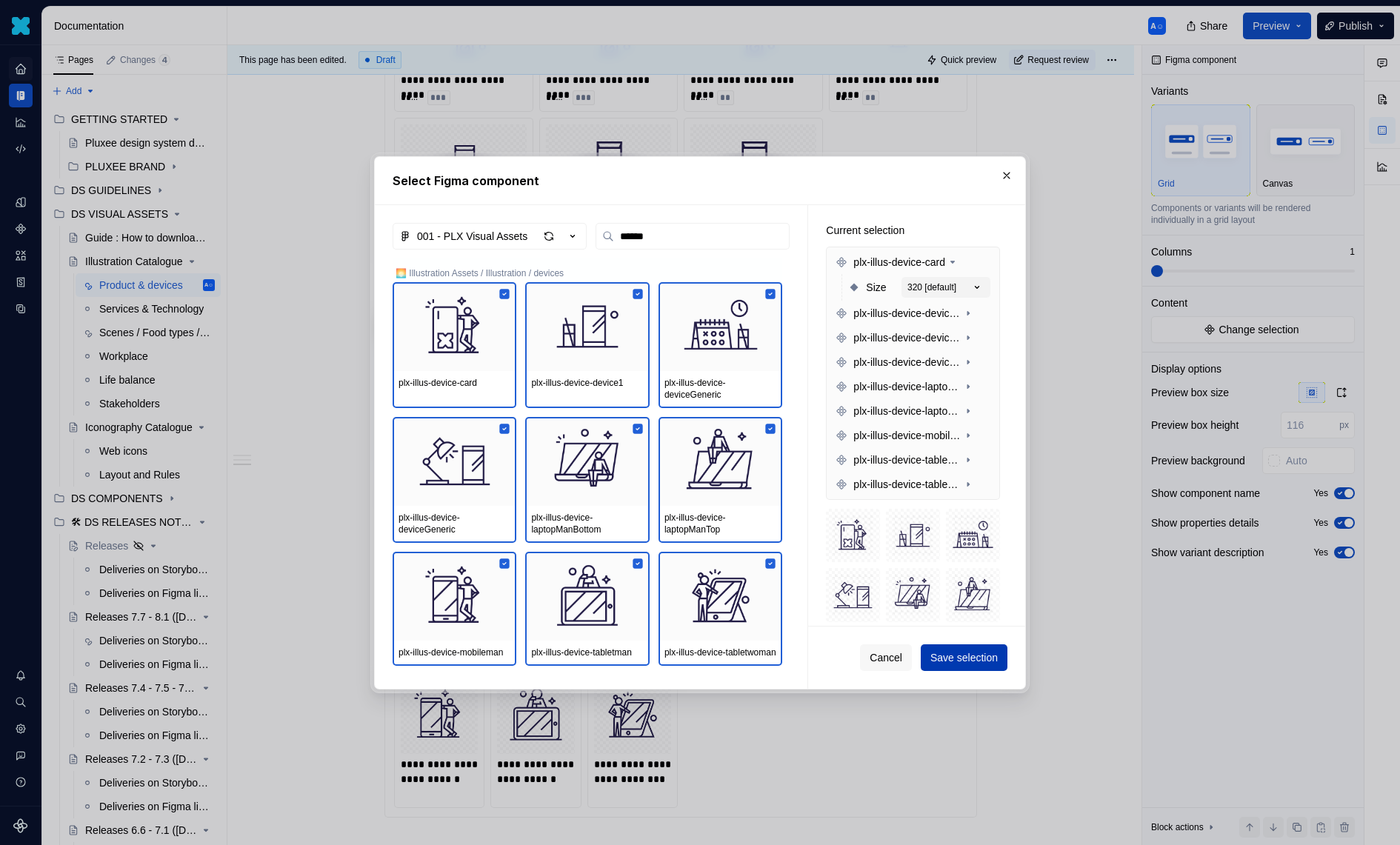
click at [984, 659] on span "Save selection" at bounding box center [963, 658] width 67 height 15
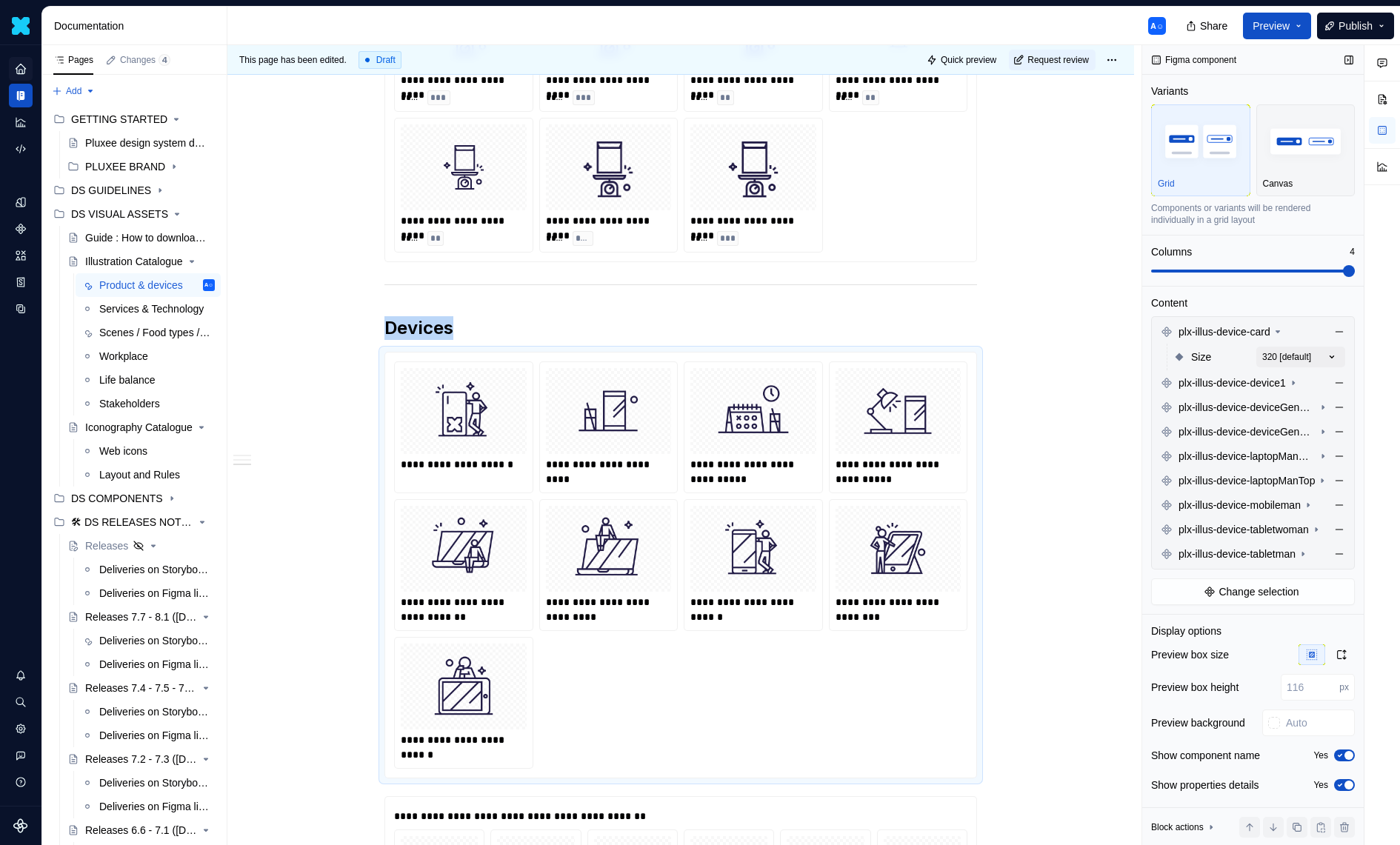
click at [1355, 273] on span at bounding box center [1252, 270] width 204 height 12
click at [524, 410] on div at bounding box center [463, 410] width 126 height 86
click at [1340, 347] on div "Comments Open comments No comments yet Select ‘Comment’ from the block context …" at bounding box center [1271, 445] width 258 height 801
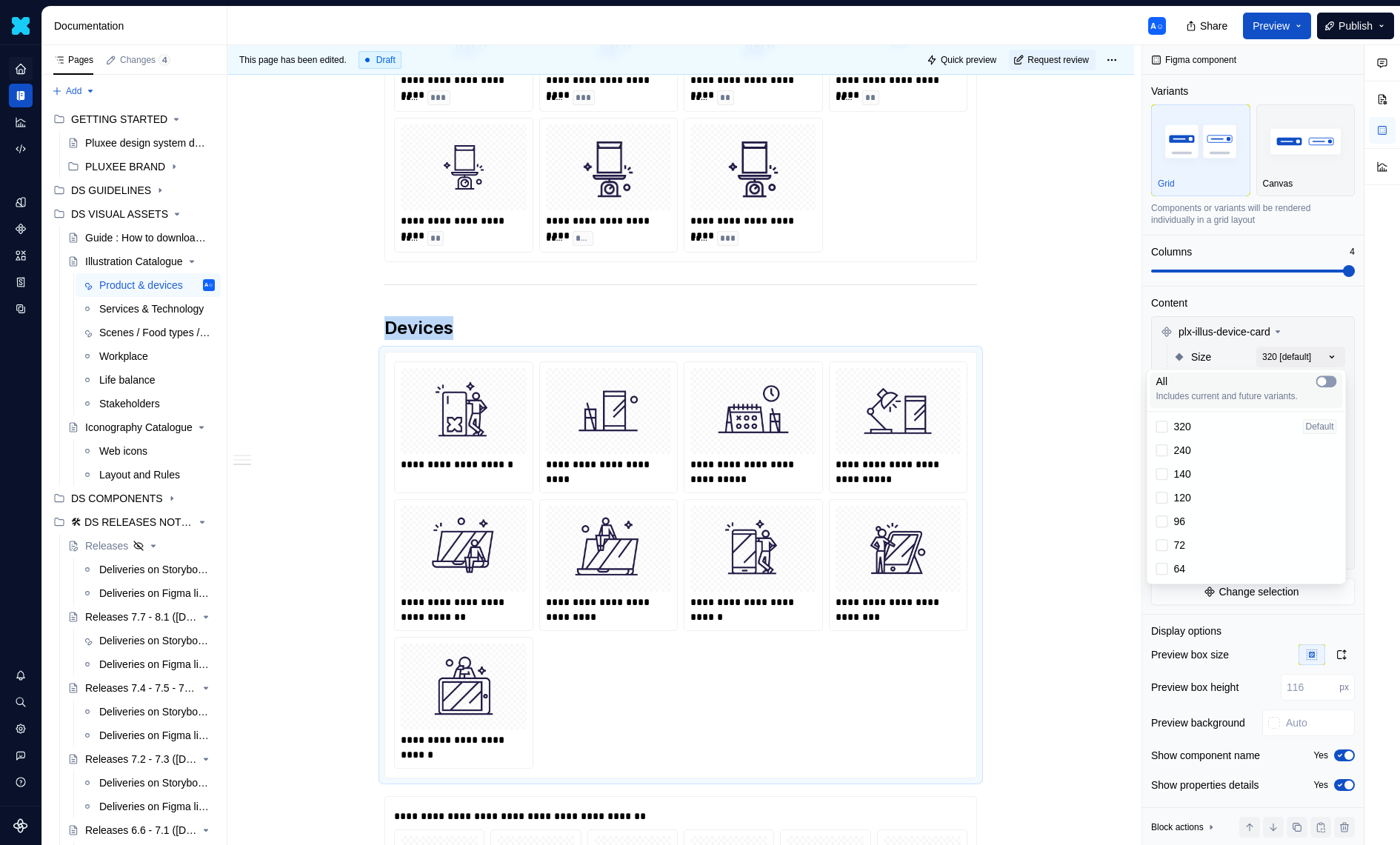
click at [1323, 380] on span "button" at bounding box center [1322, 381] width 9 height 9
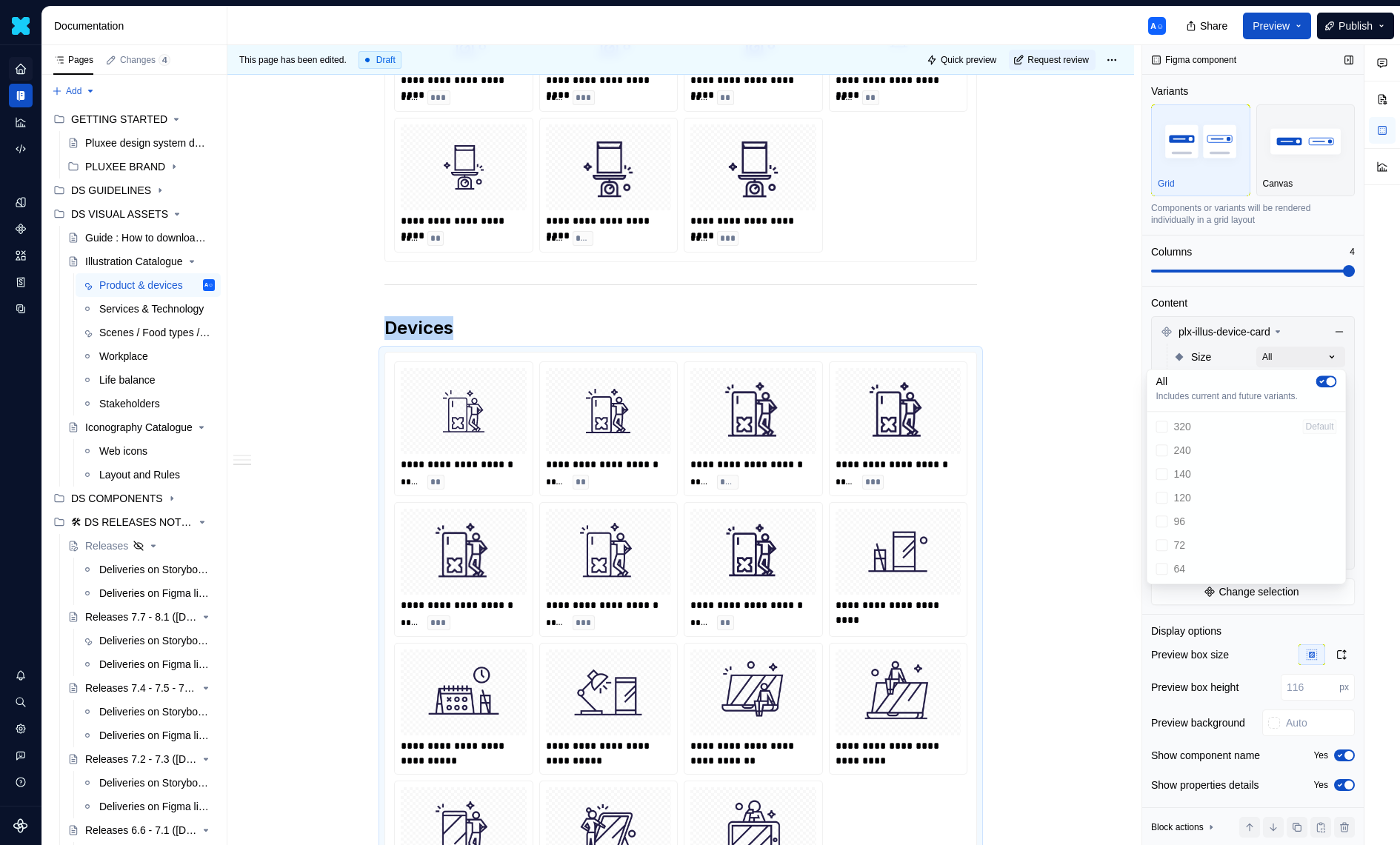
click at [1244, 358] on div "Comments Open comments No comments yet Select ‘Comment’ from the block context …" at bounding box center [1271, 445] width 258 height 801
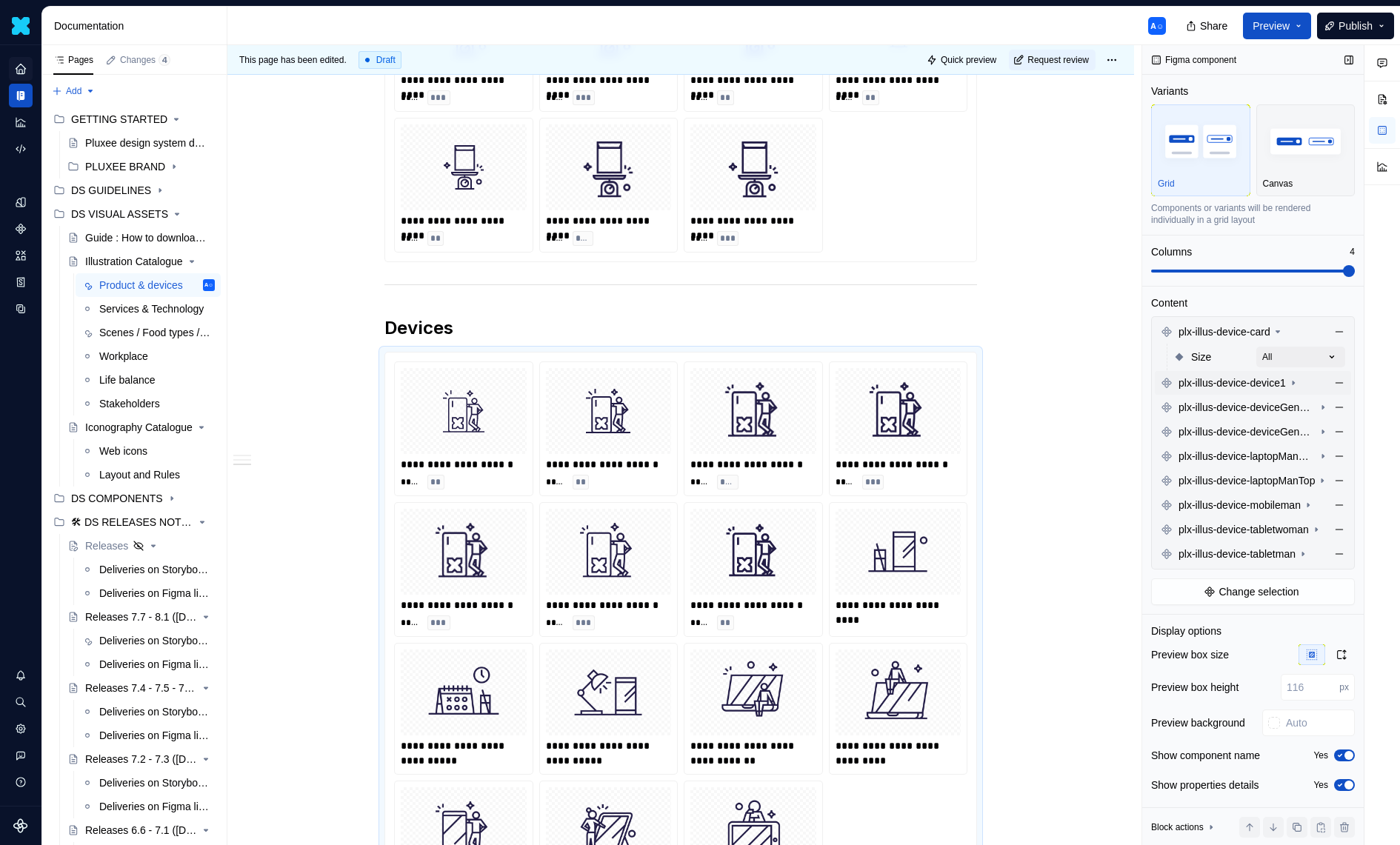
click at [1283, 378] on span "plx-illus-device-device1" at bounding box center [1232, 383] width 108 height 15
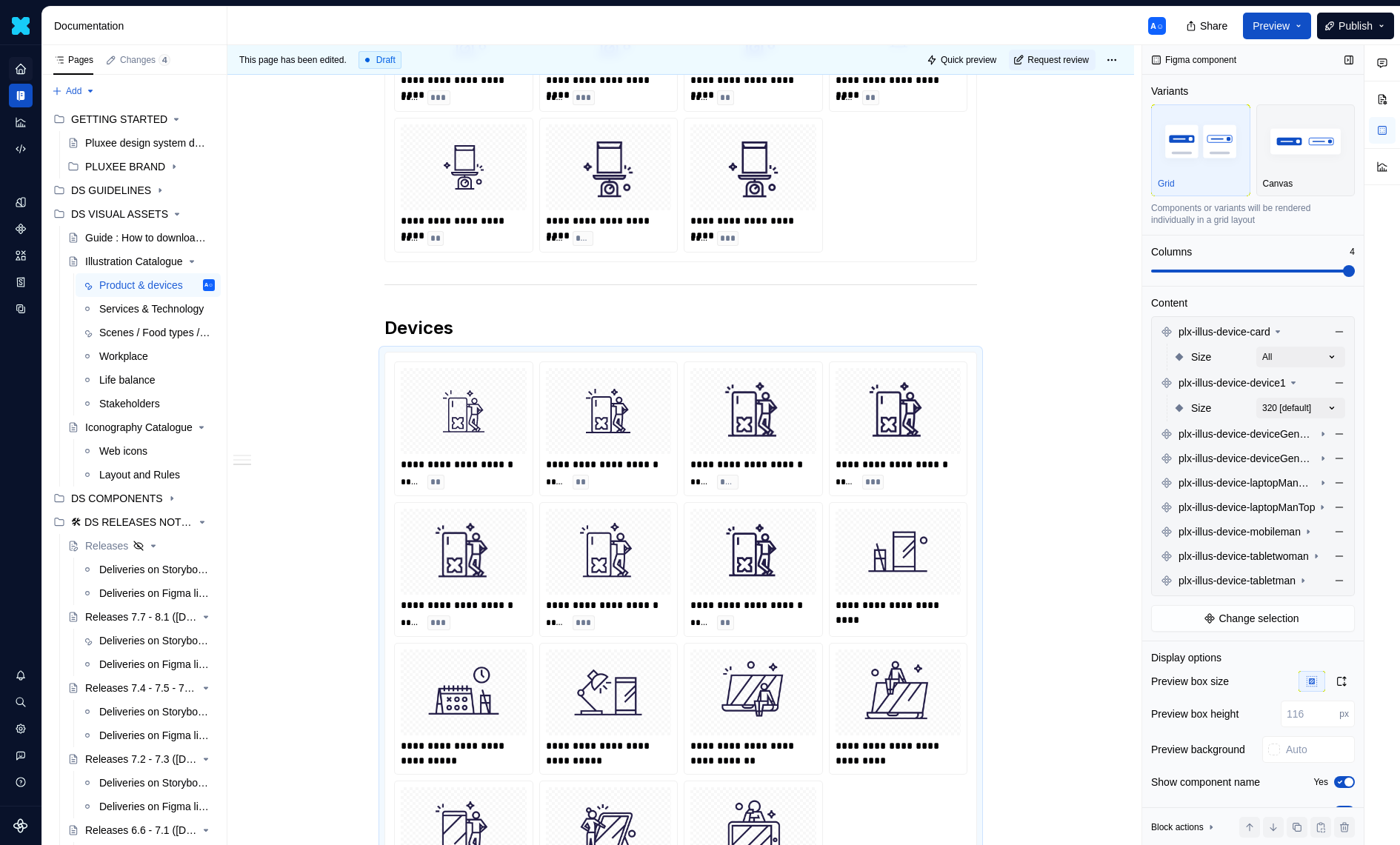
click at [1315, 396] on div "Size 320 [default]" at bounding box center [1259, 408] width 172 height 26
click at [1306, 411] on div "Comments Open comments No comments yet Select ‘Comment’ from the block context …" at bounding box center [1271, 445] width 258 height 801
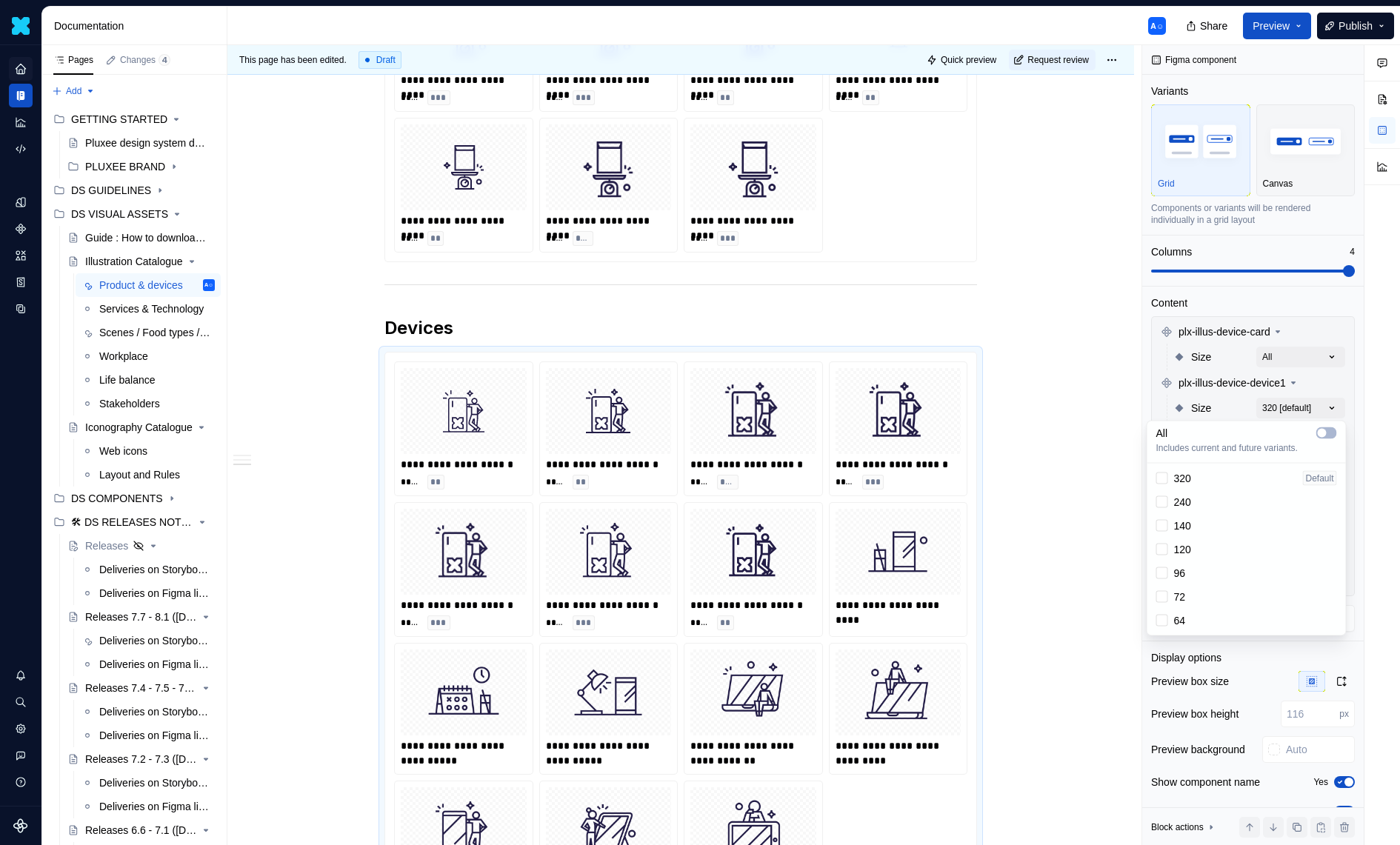
click at [1333, 421] on div "All Includes current and future variants. 320 Default 240 140 120 96 72 64" at bounding box center [1247, 528] width 200 height 215
click at [1332, 430] on button "button" at bounding box center [1326, 433] width 21 height 12
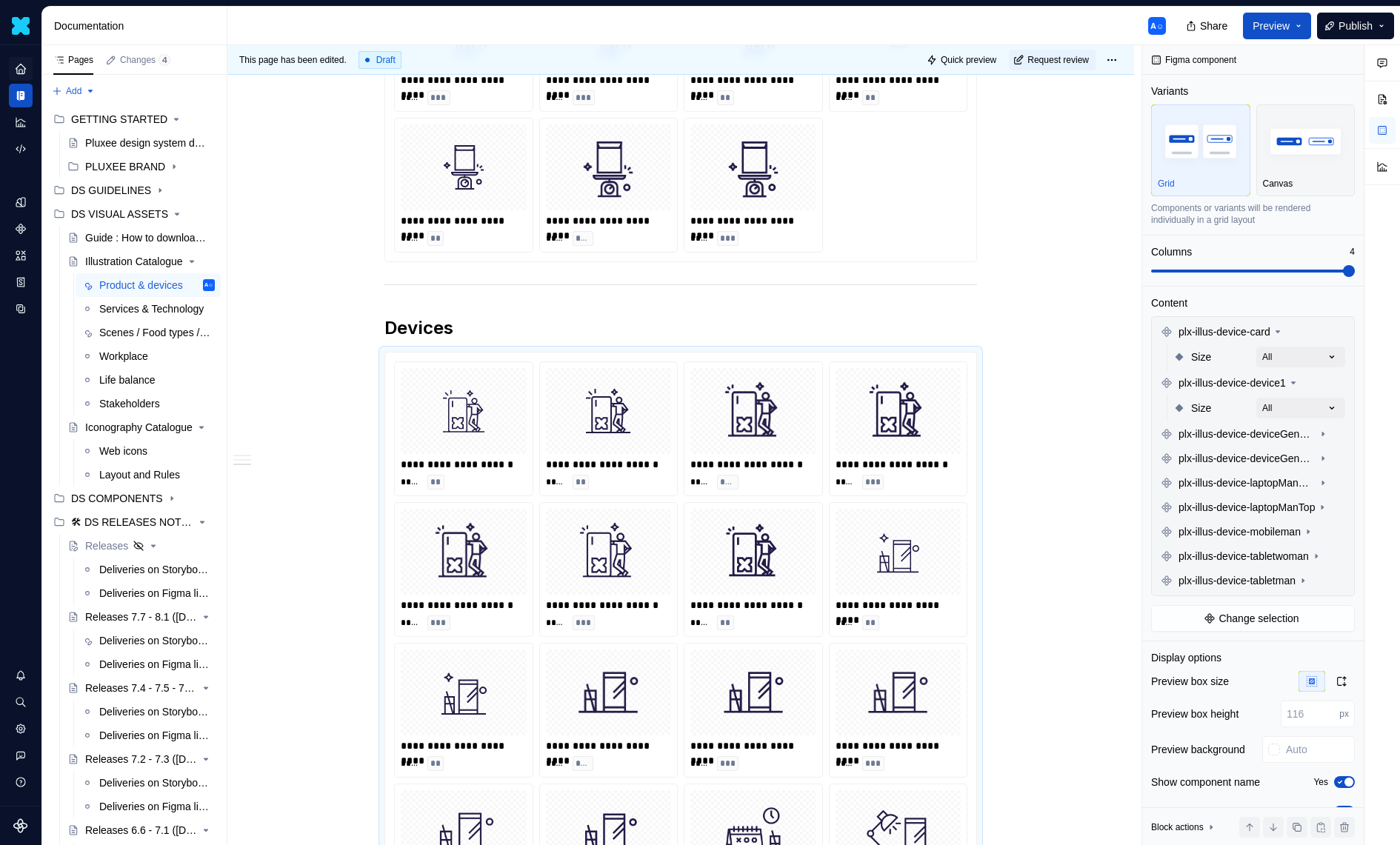
click at [1332, 398] on div "Comments Open comments No comments yet Select ‘Comment’ from the block context …" at bounding box center [1271, 445] width 258 height 801
click at [1315, 438] on span "plx-illus-device-deviceGeneric" at bounding box center [1247, 434] width 137 height 15
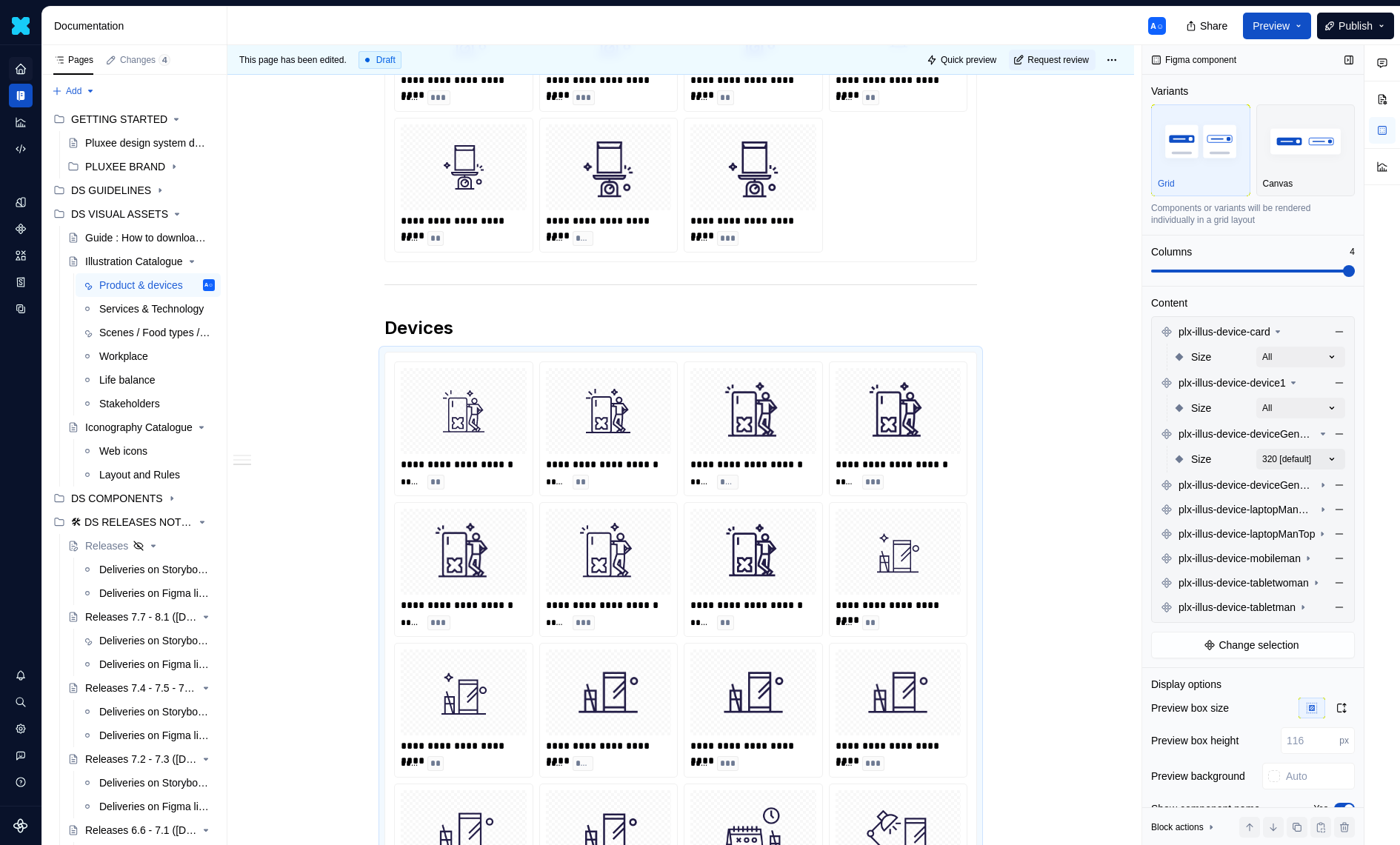
click at [1315, 452] on div "Comments Open comments No comments yet Select ‘Comment’ from the block context …" at bounding box center [1271, 445] width 258 height 801
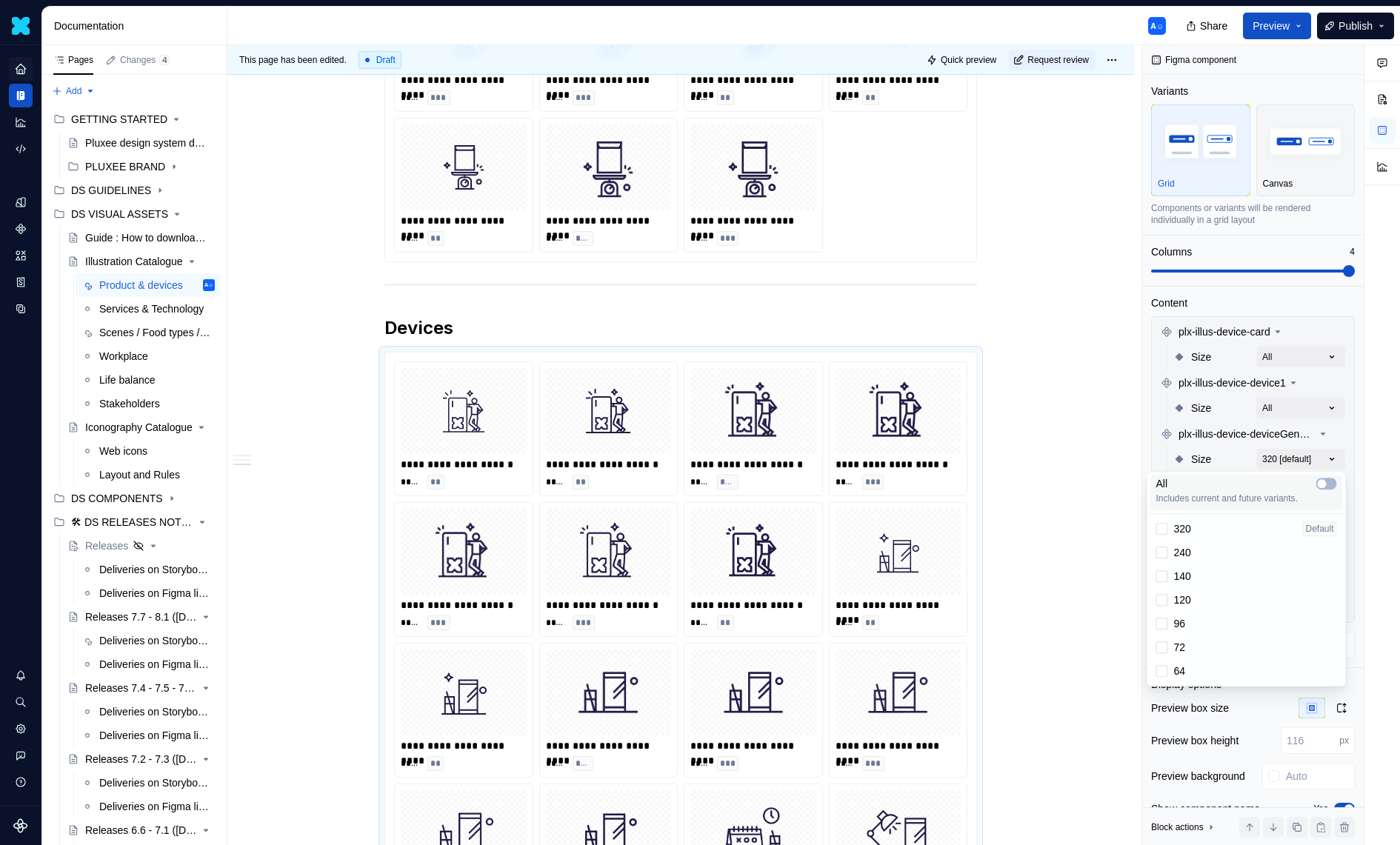
click at [1311, 488] on div "All" at bounding box center [1246, 483] width 180 height 15
click at [1309, 453] on div "Comments Open comments No comments yet Select ‘Comment’ from the block context …" at bounding box center [1271, 445] width 258 height 801
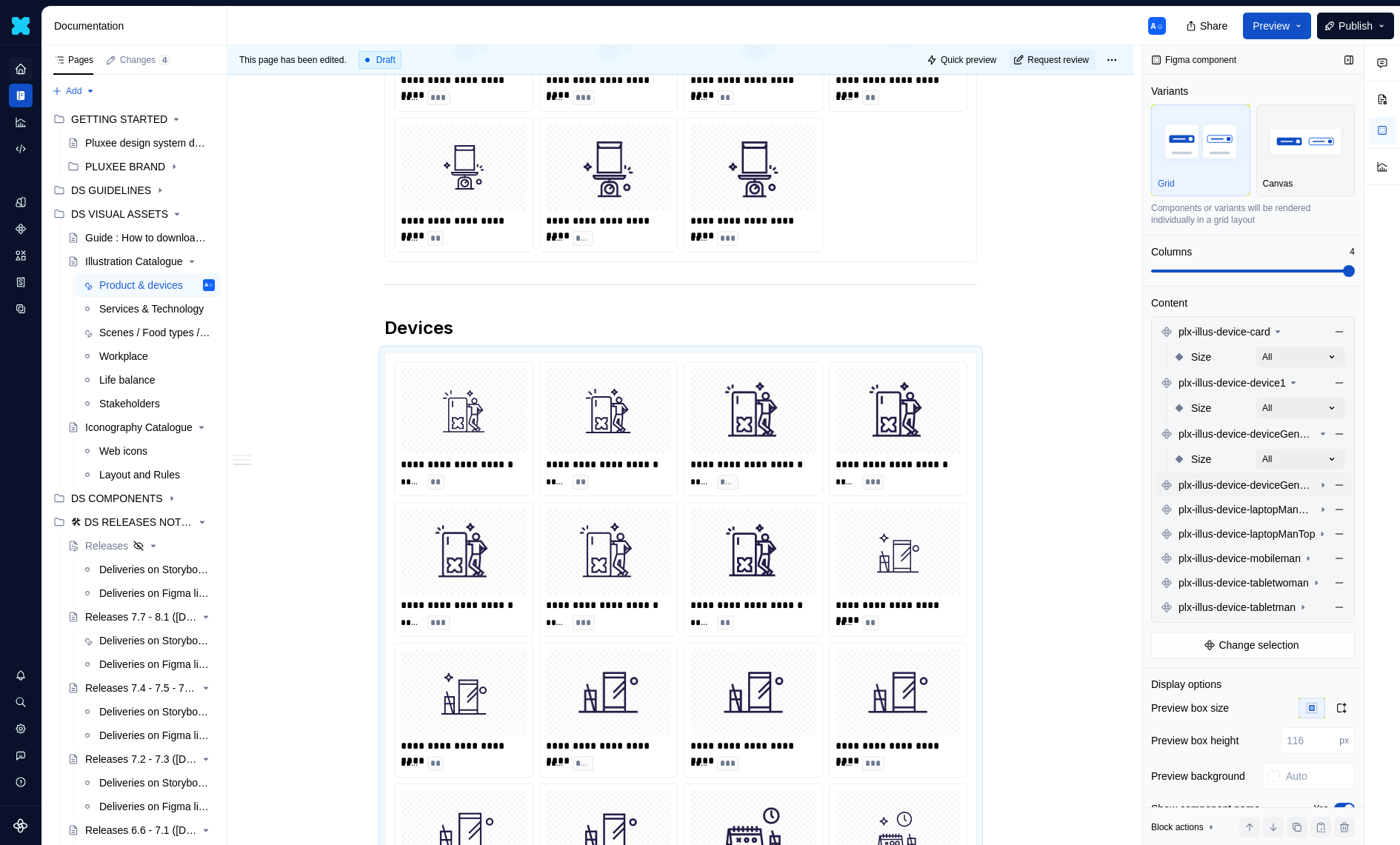
click at [1308, 491] on div "plx-illus-device-deviceGeneric" at bounding box center [1252, 485] width 196 height 24
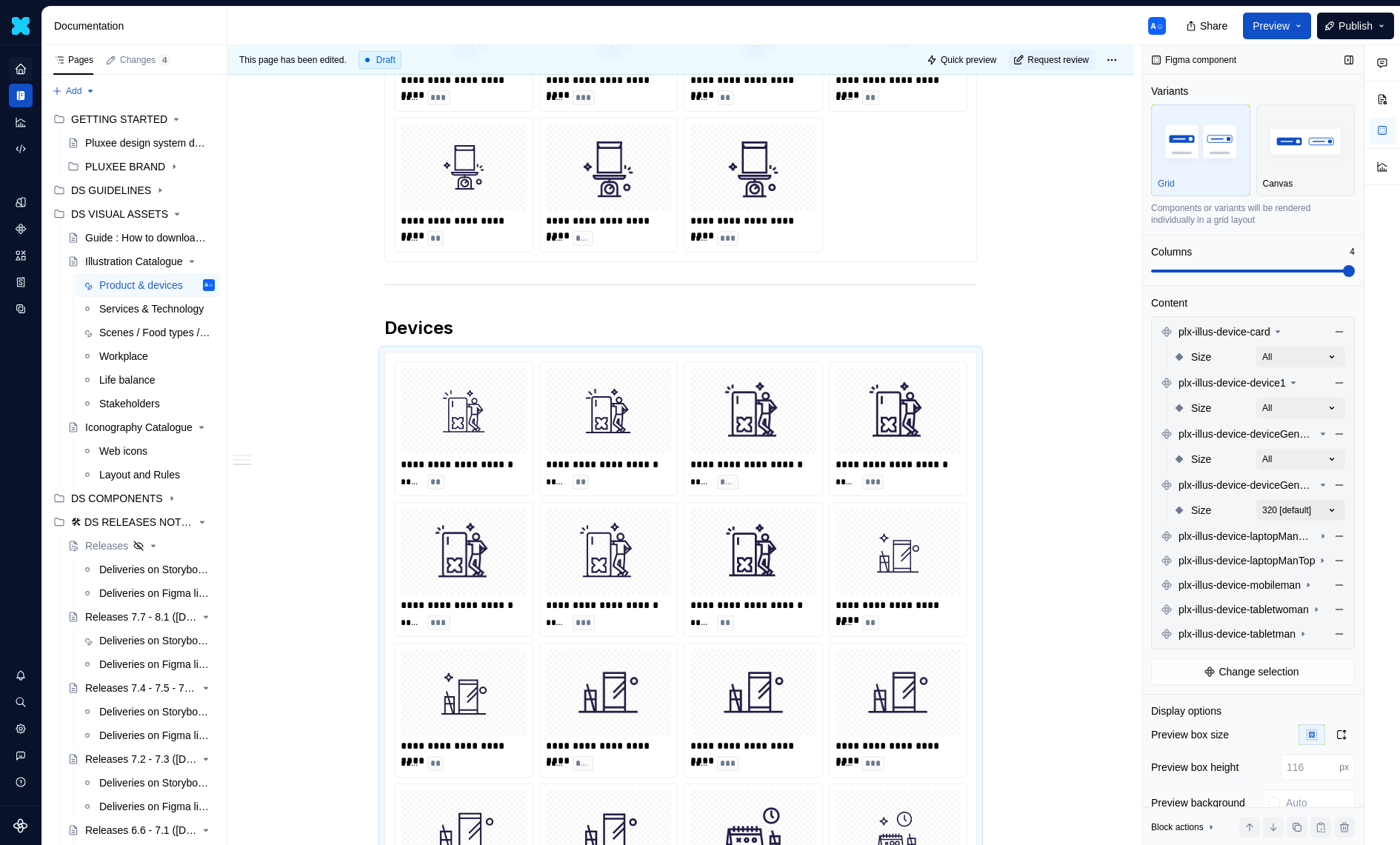
click at [1314, 508] on div "Comments Open comments No comments yet Select ‘Comment’ from the block context …" at bounding box center [1271, 445] width 258 height 801
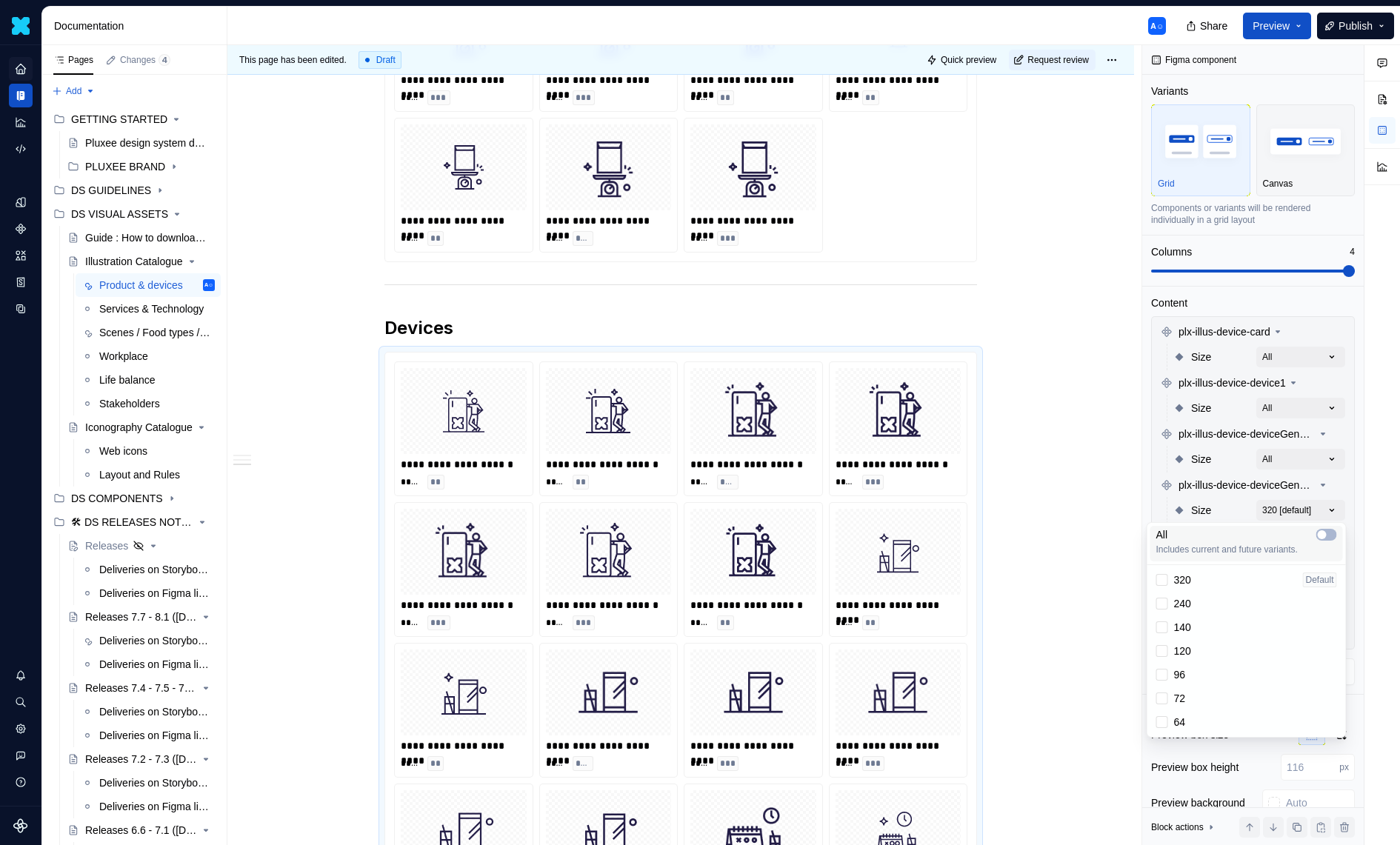
click at [1308, 534] on div "All" at bounding box center [1246, 534] width 180 height 15
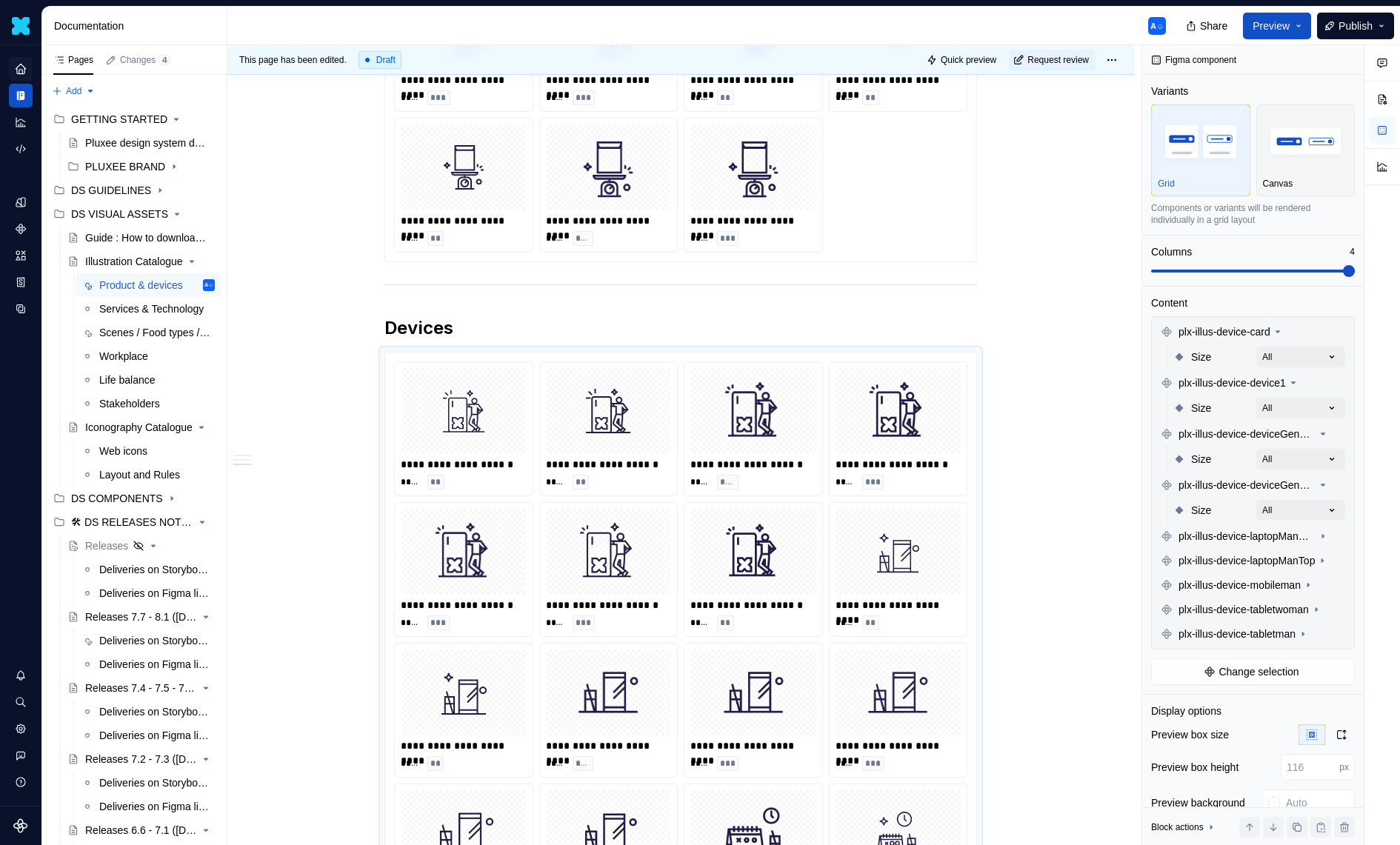
click at [1290, 479] on div "Comments Open comments No comments yet Select ‘Comment’ from the block context …" at bounding box center [1271, 445] width 258 height 801
click at [1290, 541] on span "plx-illus-device-laptopManBottom" at bounding box center [1247, 536] width 137 height 15
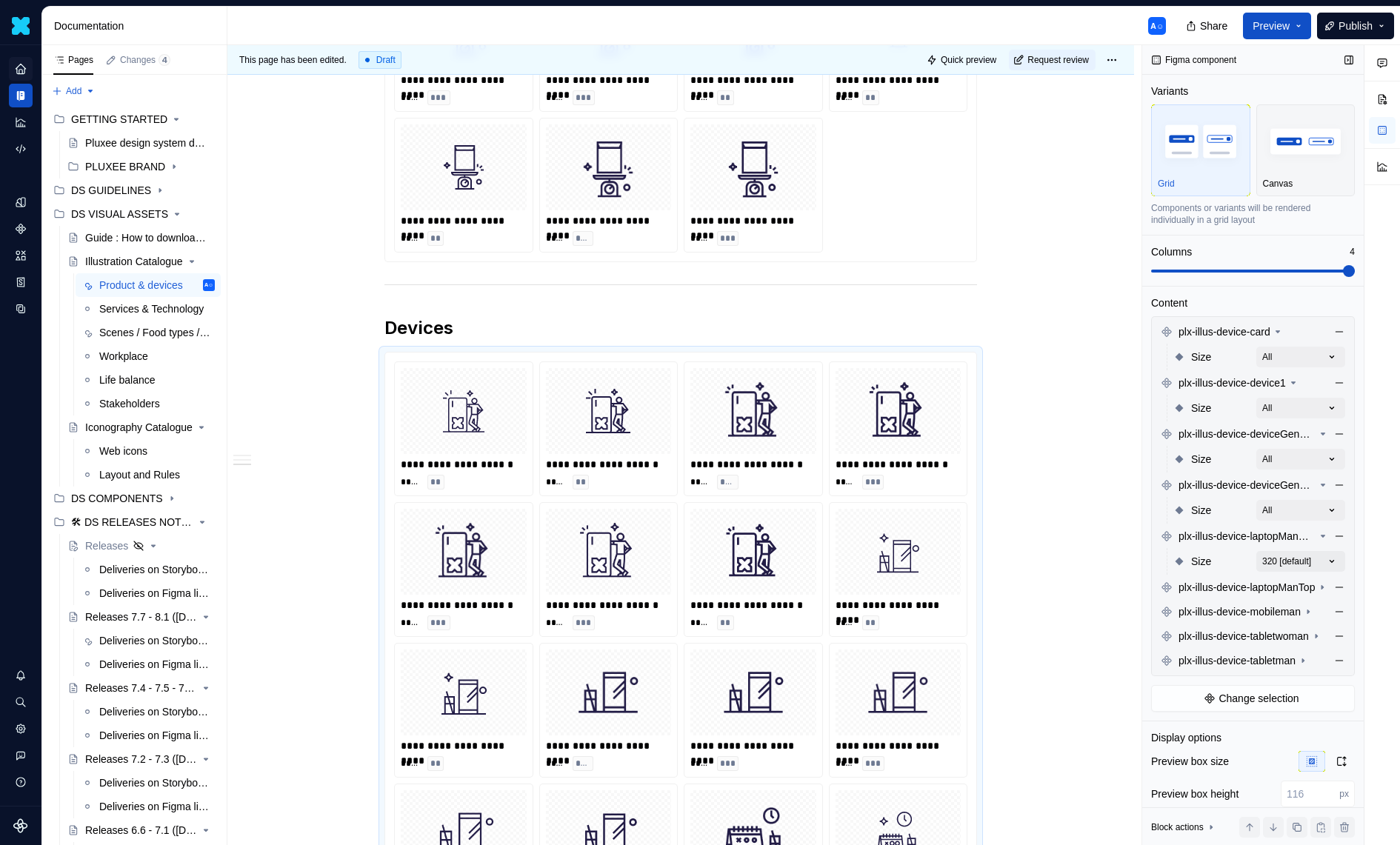
click at [1306, 551] on div "Comments Open comments No comments yet Select ‘Comment’ from the block context …" at bounding box center [1271, 445] width 258 height 801
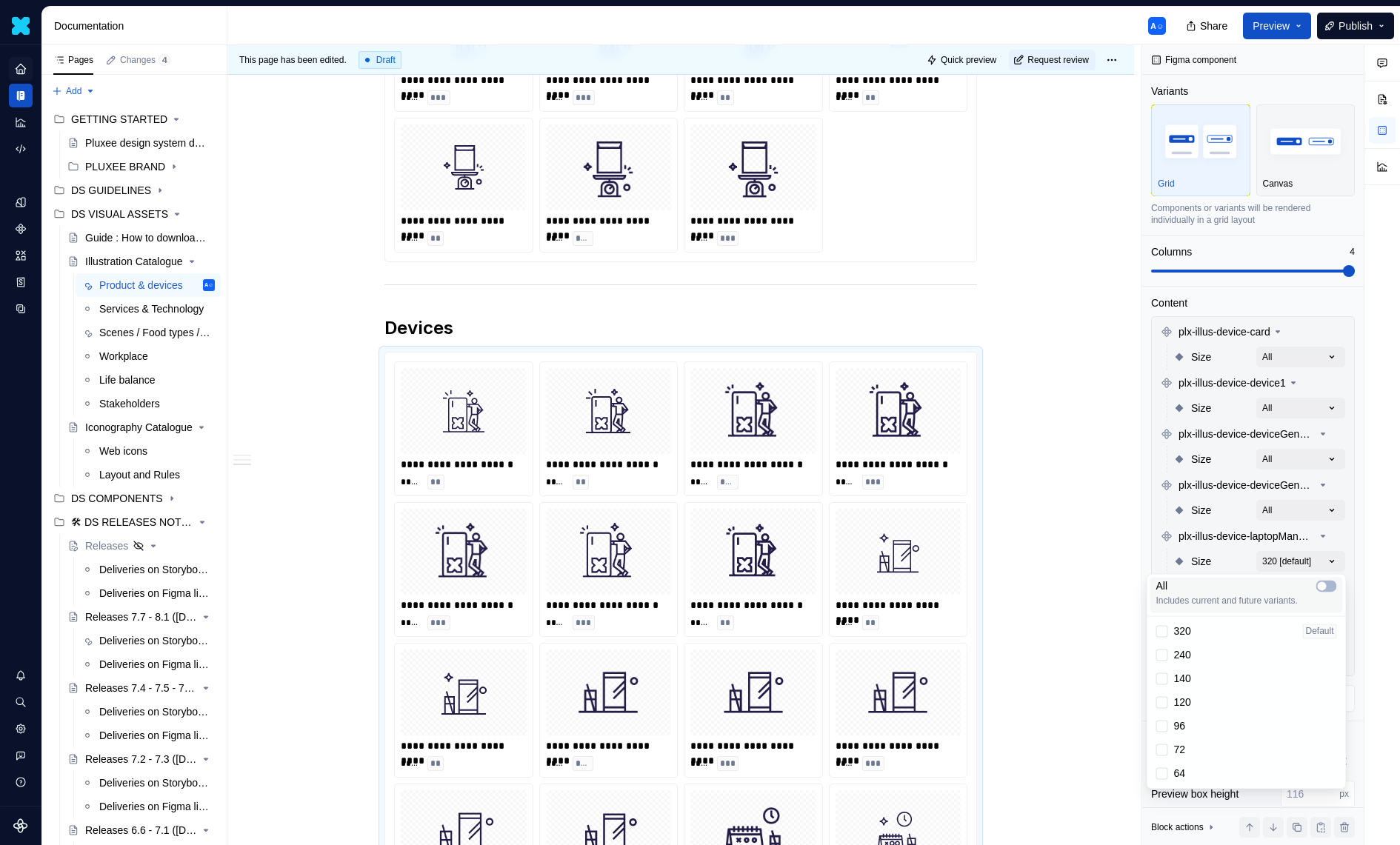
click at [1302, 591] on div "All" at bounding box center [1246, 586] width 180 height 15
click at [1291, 547] on div "Comments Open comments No comments yet Select ‘Comment’ from the block context …" at bounding box center [1271, 445] width 258 height 801
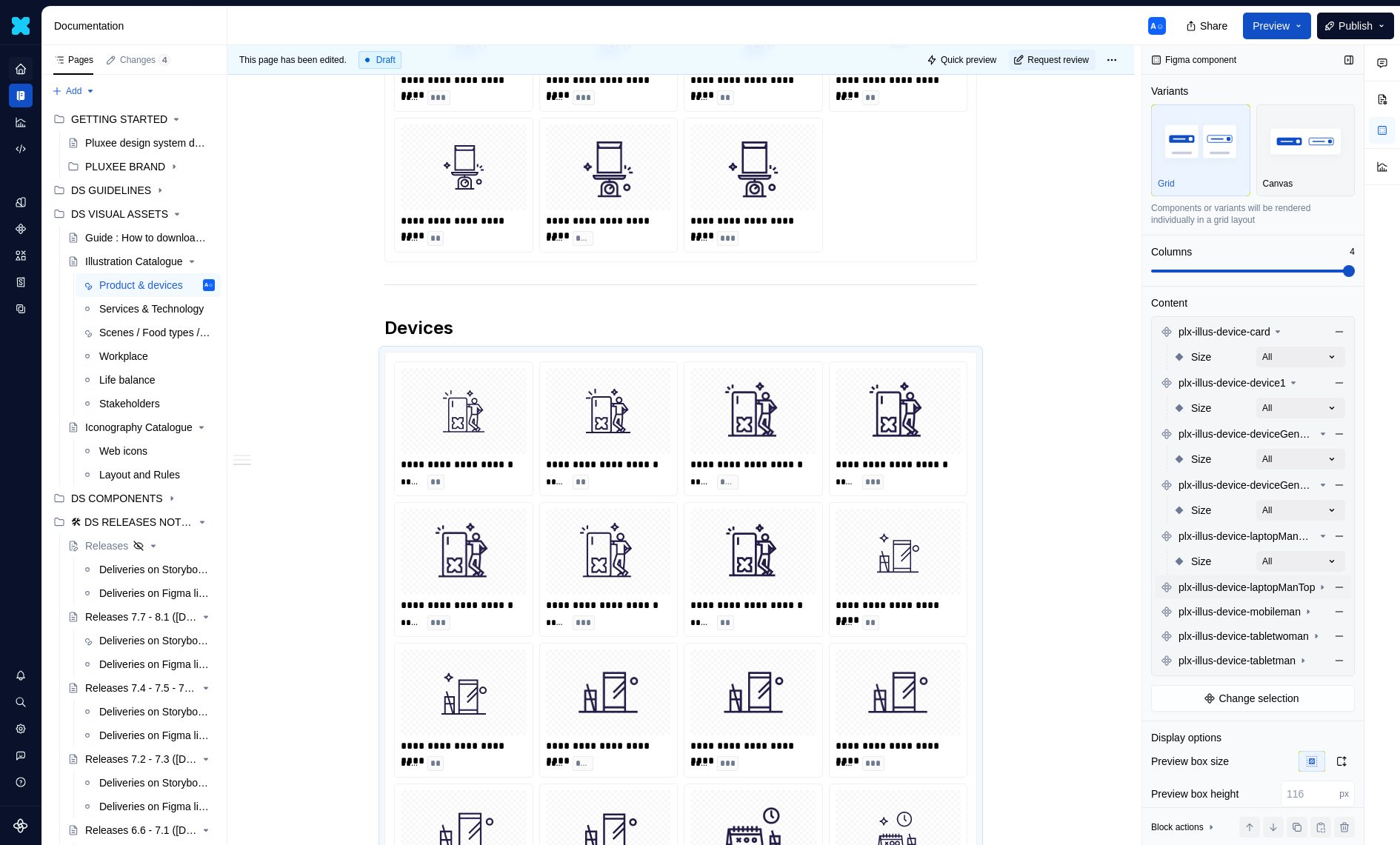
click at [1290, 589] on span "plx-illus-device-laptopManTop" at bounding box center [1247, 587] width 136 height 15
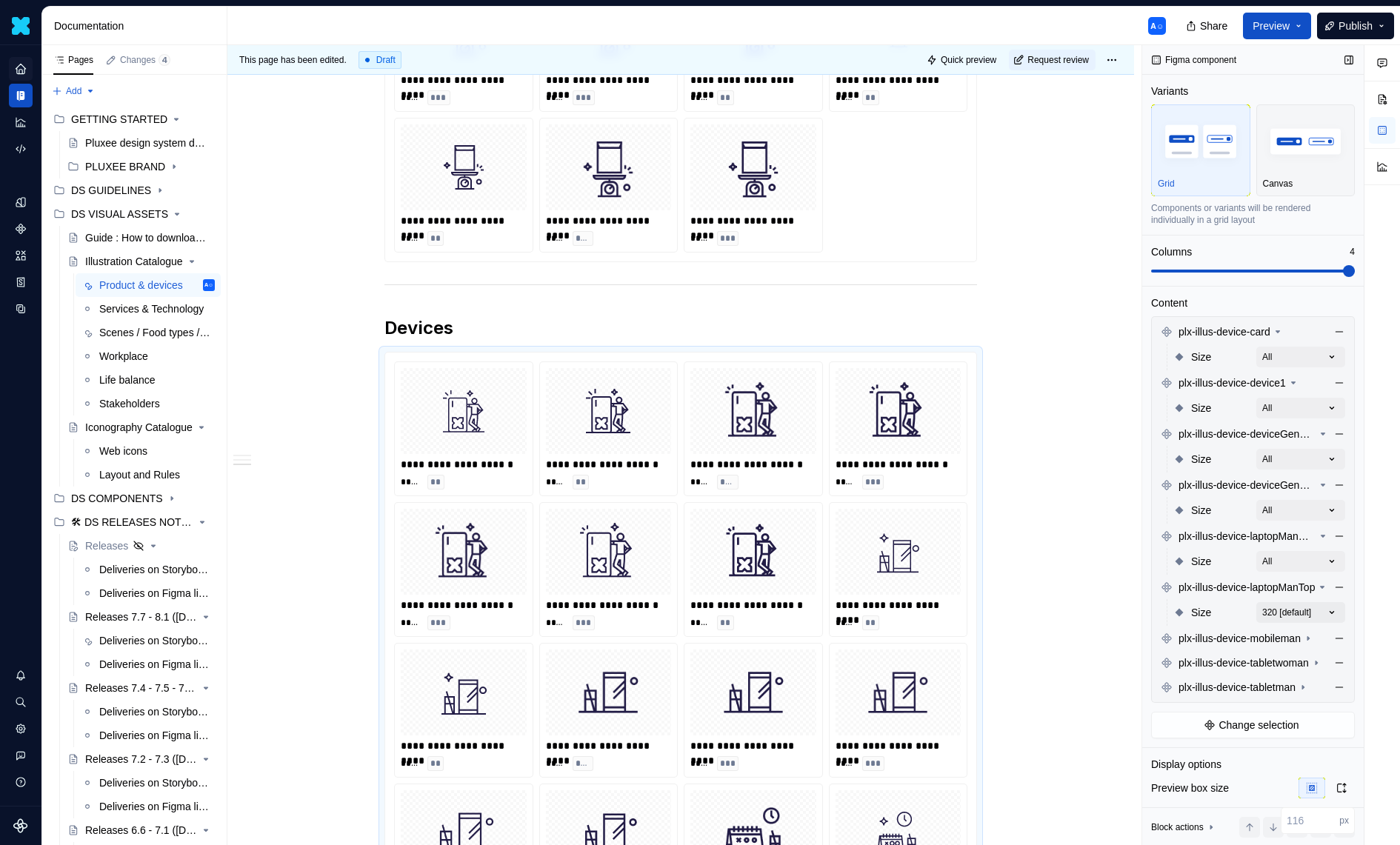
click at [1303, 618] on div "Comments Open comments No comments yet Select ‘Comment’ from the block context …" at bounding box center [1271, 445] width 258 height 801
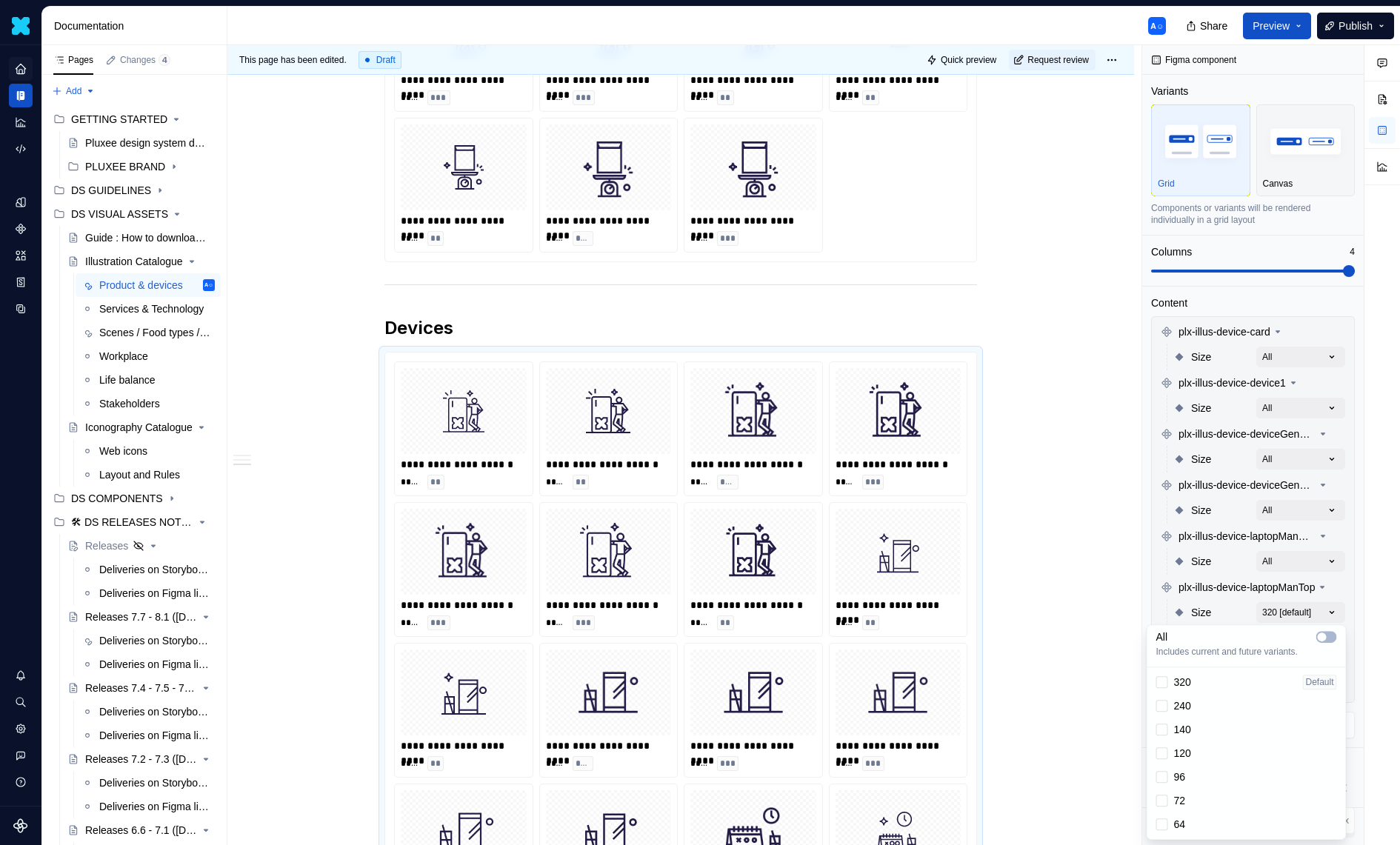
click at [1299, 588] on div "Comments Open comments No comments yet Select ‘Comment’ from the block context …" at bounding box center [1271, 445] width 258 height 801
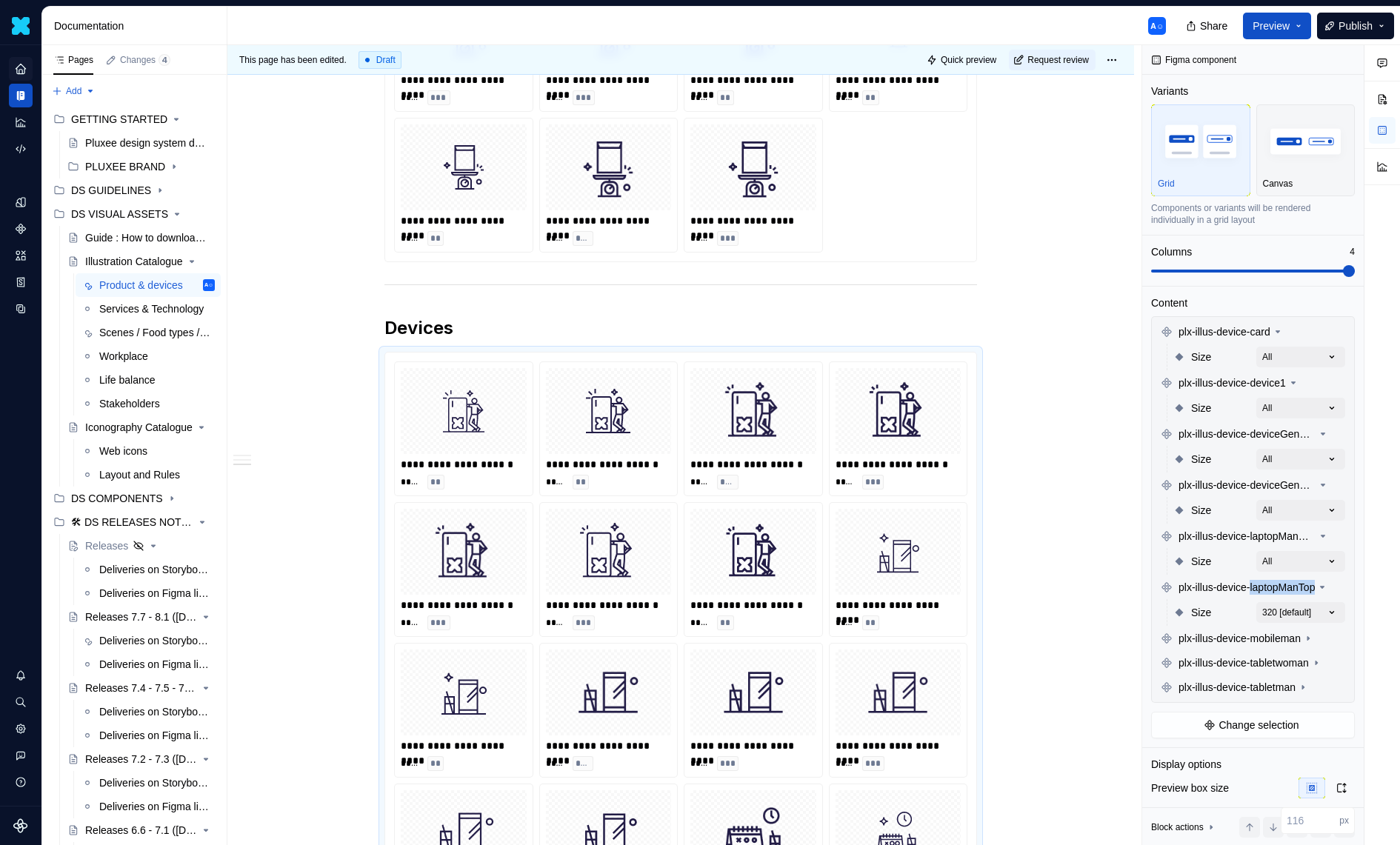
click at [1299, 588] on span "plx-illus-device-laptopManTop" at bounding box center [1247, 587] width 136 height 15
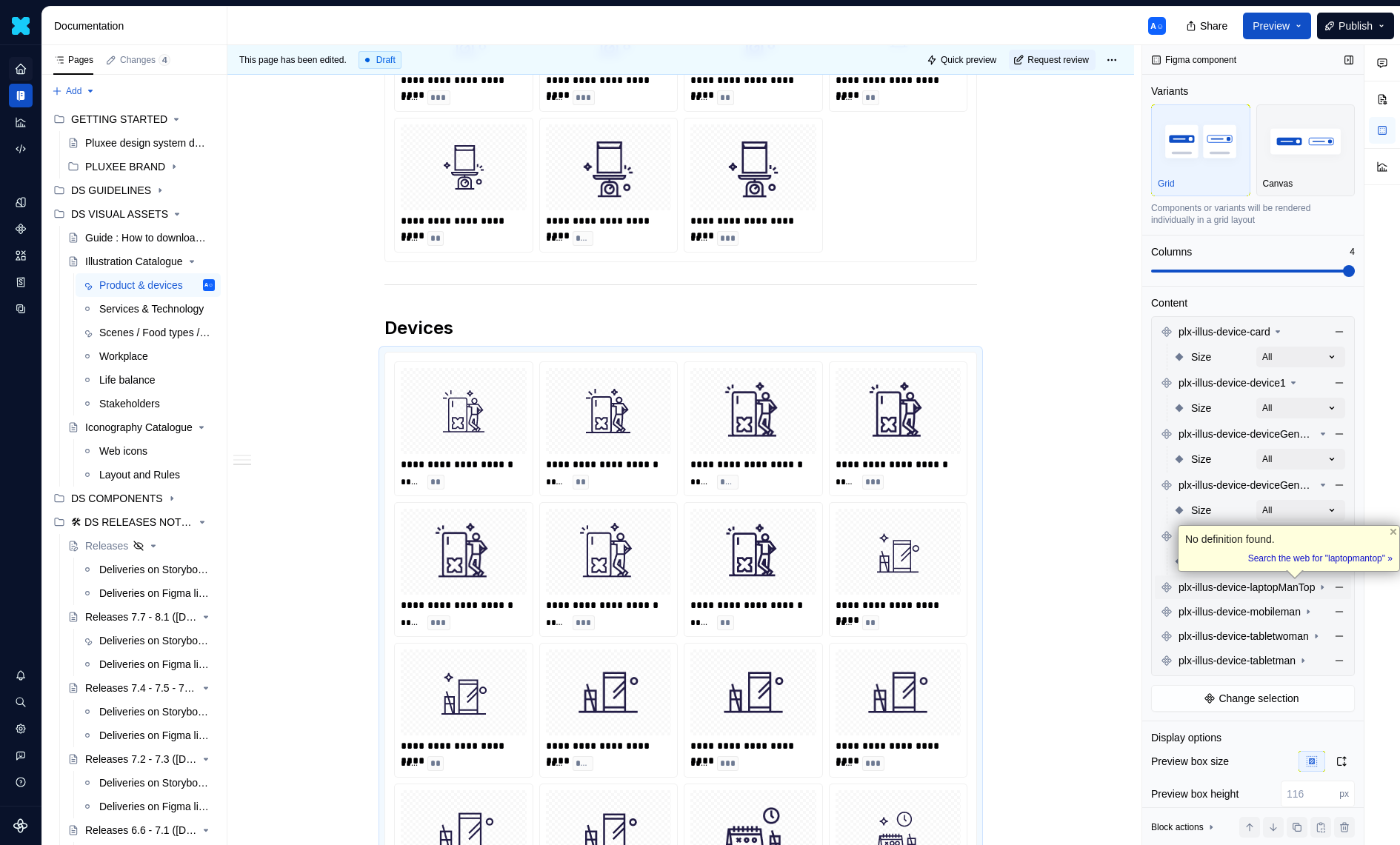
click at [1301, 585] on span "plx-illus-device-laptopManTop" at bounding box center [1247, 587] width 136 height 15
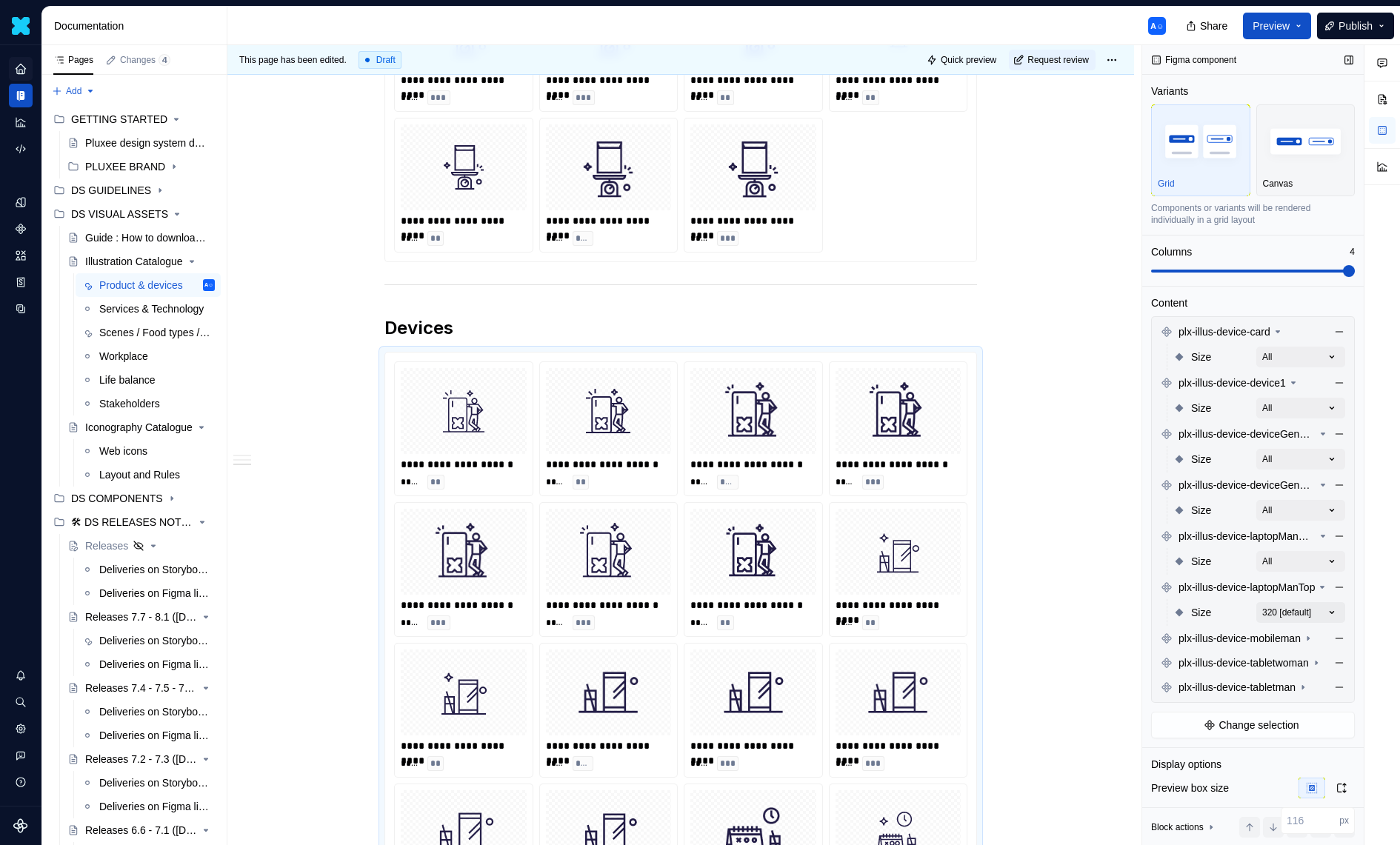
click at [1305, 602] on div "Comments Open comments No comments yet Select ‘Comment’ from the block context …" at bounding box center [1271, 445] width 258 height 801
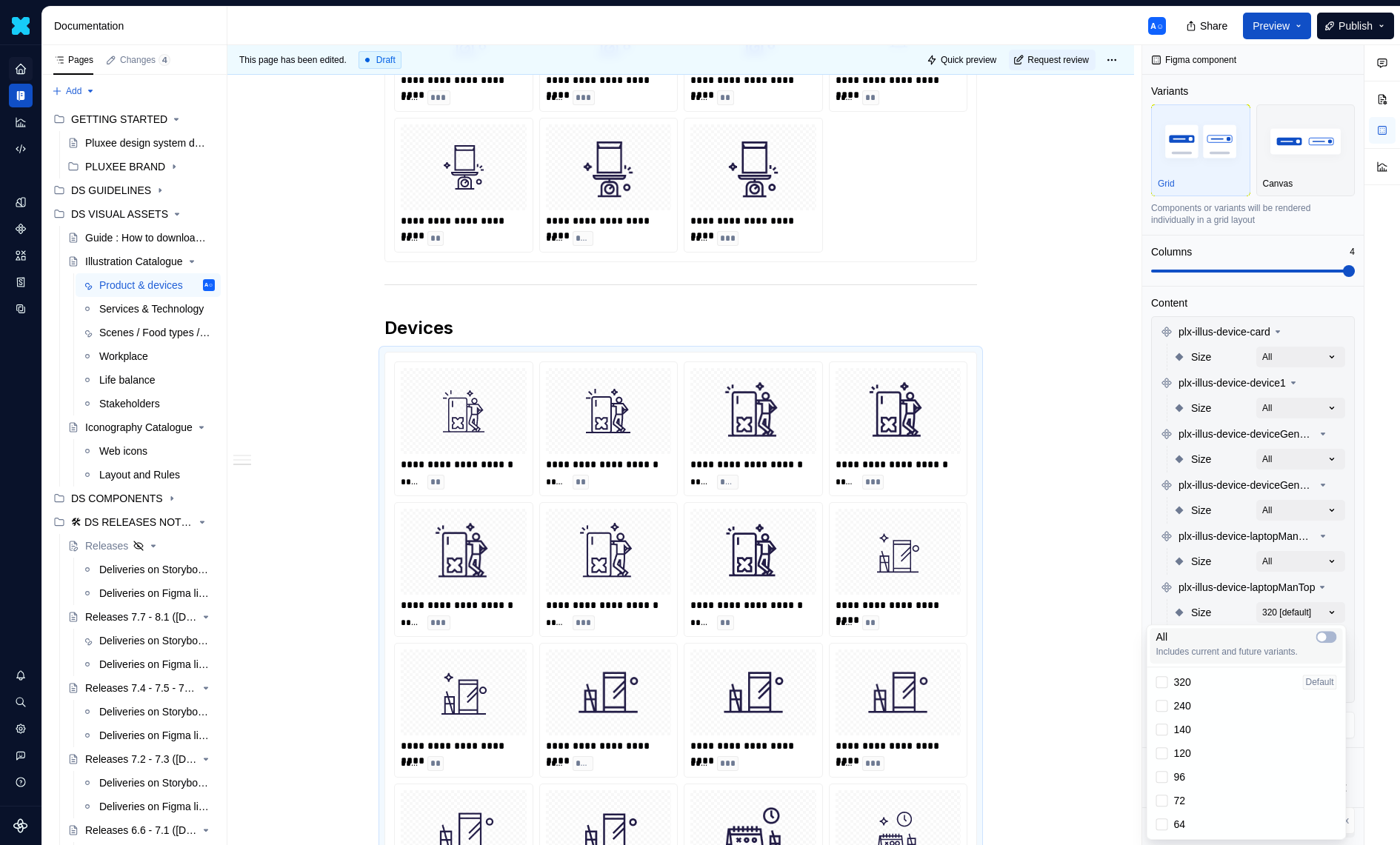
click at [1313, 635] on div "All" at bounding box center [1246, 637] width 180 height 15
click at [1292, 572] on div "Comments Open comments No comments yet Select ‘Comment’ from the block context …" at bounding box center [1271, 445] width 258 height 801
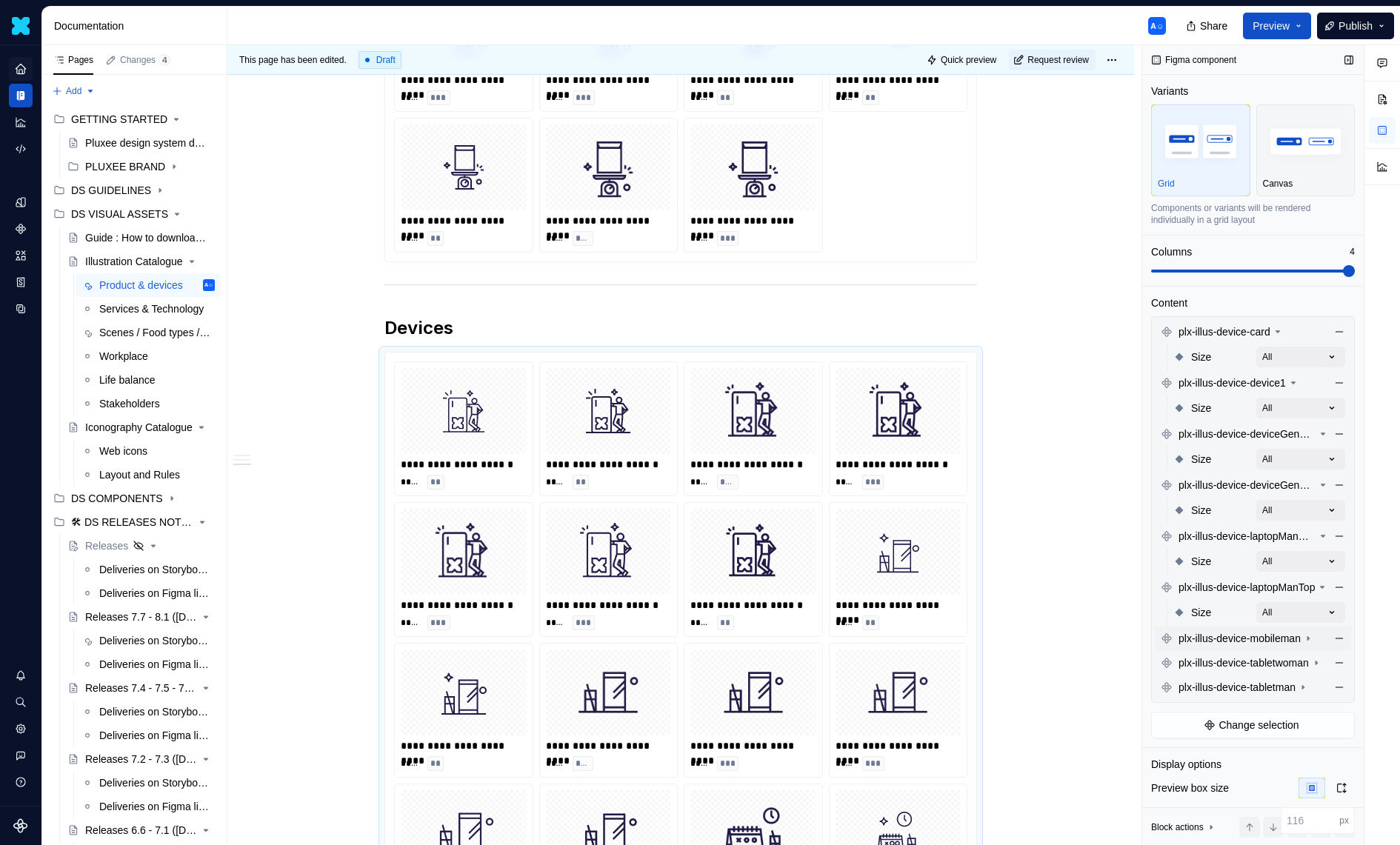
click at [1292, 637] on span "plx-illus-device-mobileman" at bounding box center [1240, 638] width 122 height 15
click at [1329, 675] on div "Size 320 [default]" at bounding box center [1259, 664] width 172 height 26
click at [1329, 661] on div "Comments Open comments No comments yet Select ‘Comment’ from the block context …" at bounding box center [1271, 445] width 258 height 801
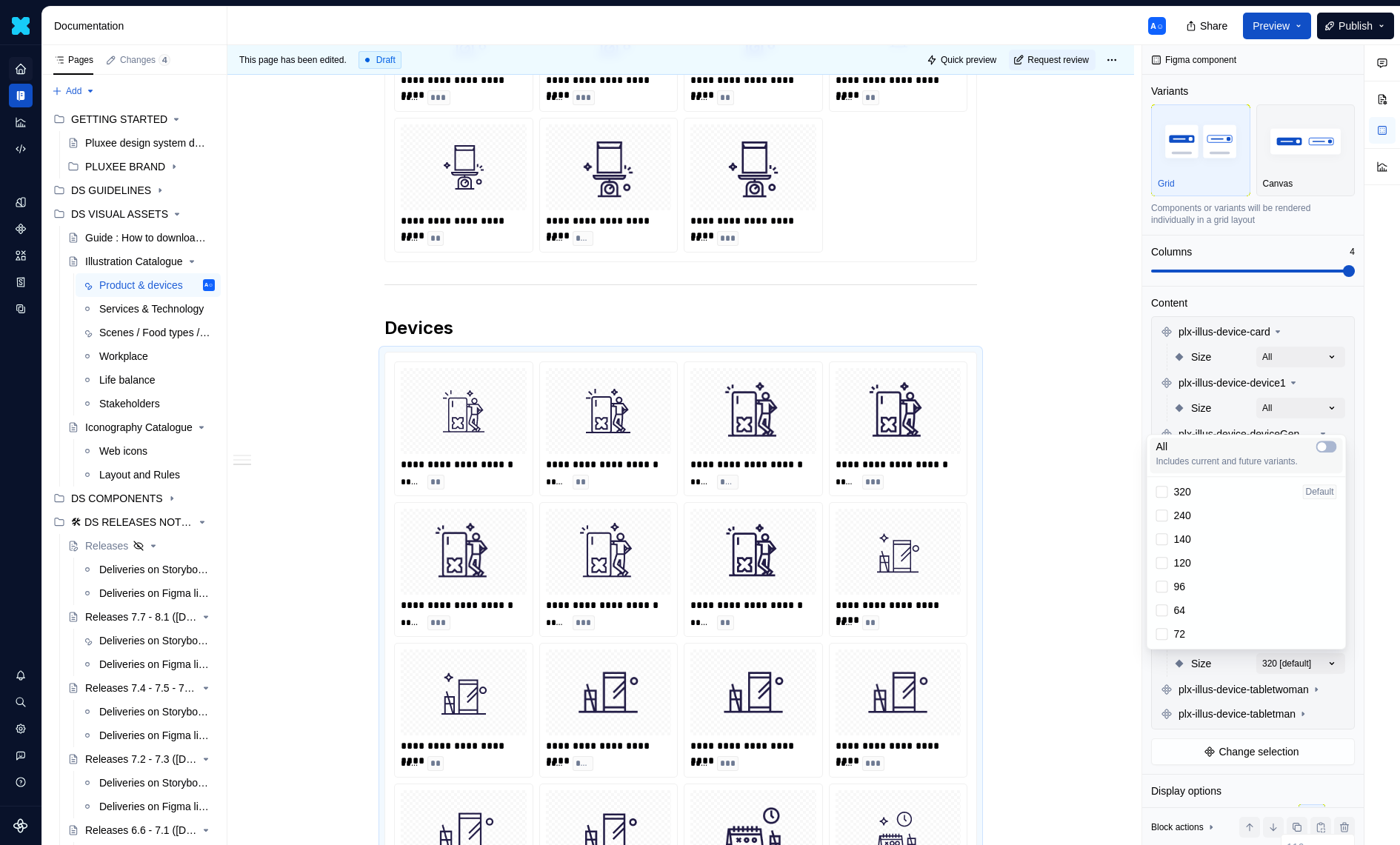
click at [1329, 455] on div "All Includes current and future variants." at bounding box center [1246, 453] width 180 height 28
click at [1269, 707] on div "Comments Open comments No comments yet Select ‘Comment’ from the block context …" at bounding box center [1271, 445] width 258 height 801
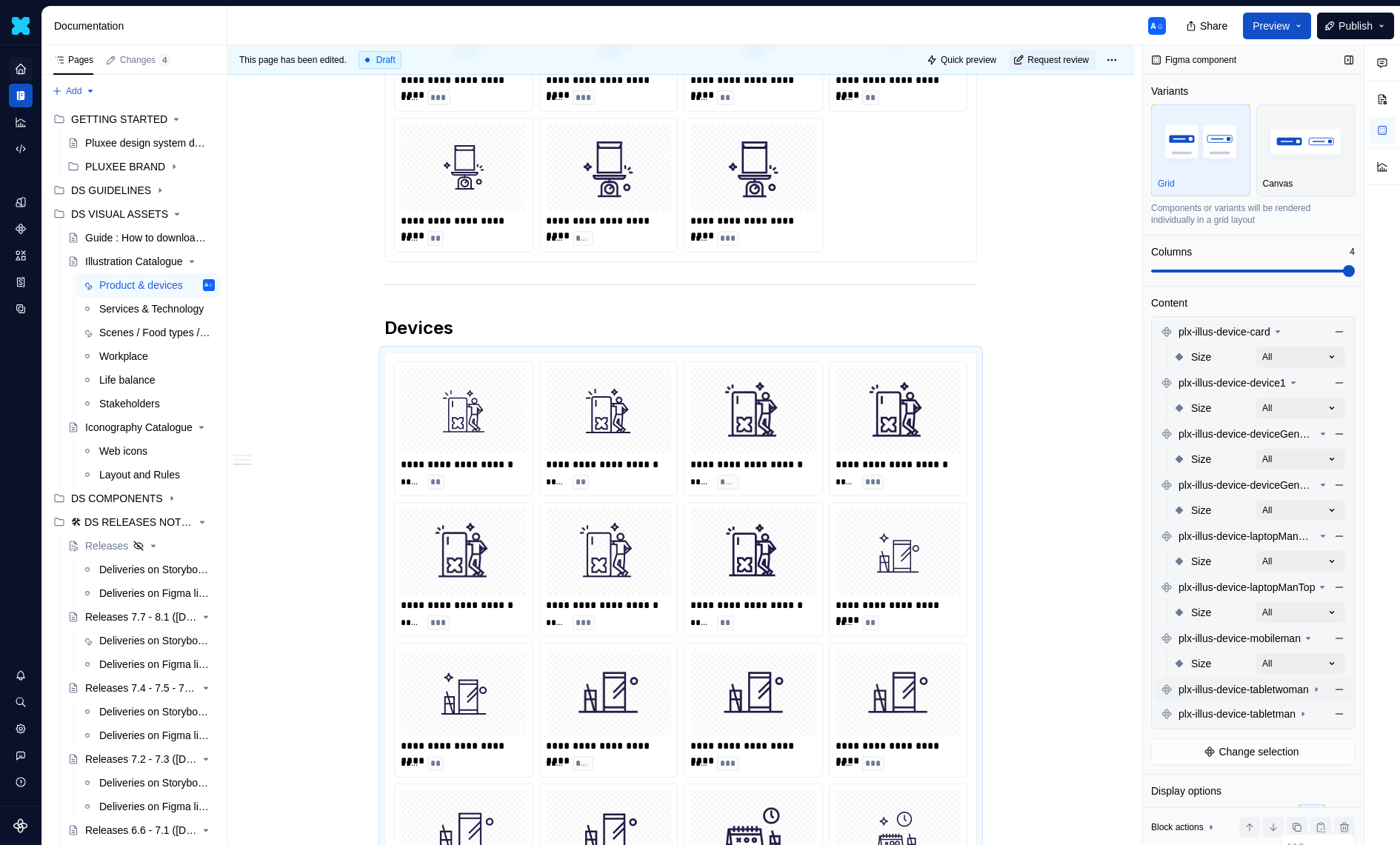
click at [1275, 690] on span "plx-illus-device-tabletwoman" at bounding box center [1244, 689] width 130 height 15
click at [1309, 713] on div "Comments Open comments No comments yet Select ‘Comment’ from the block context …" at bounding box center [1271, 445] width 258 height 801
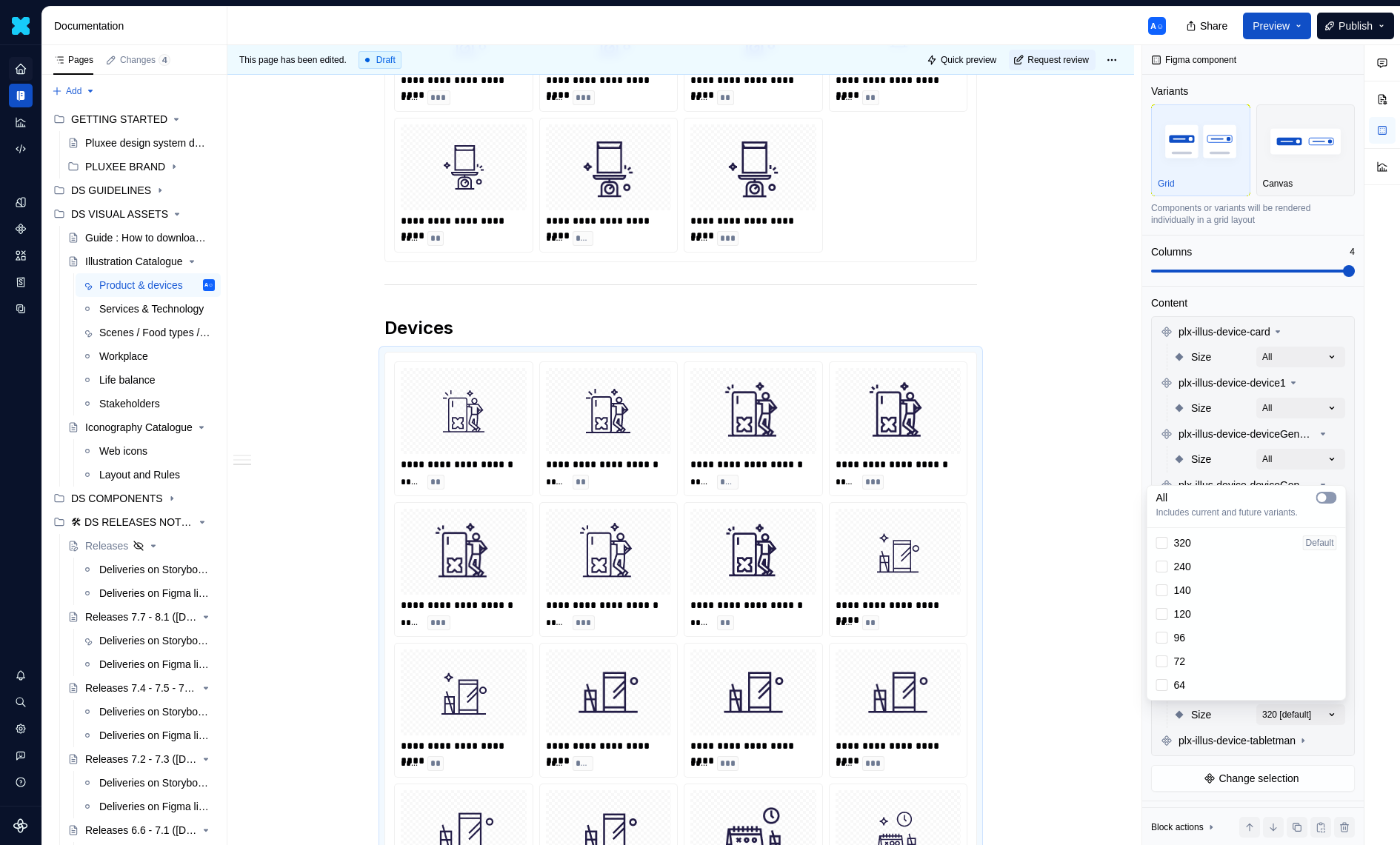
click at [1327, 500] on button "button" at bounding box center [1326, 497] width 21 height 12
click at [1272, 716] on div "Comments Open comments No comments yet Select ‘Comment’ from the block context …" at bounding box center [1271, 445] width 258 height 801
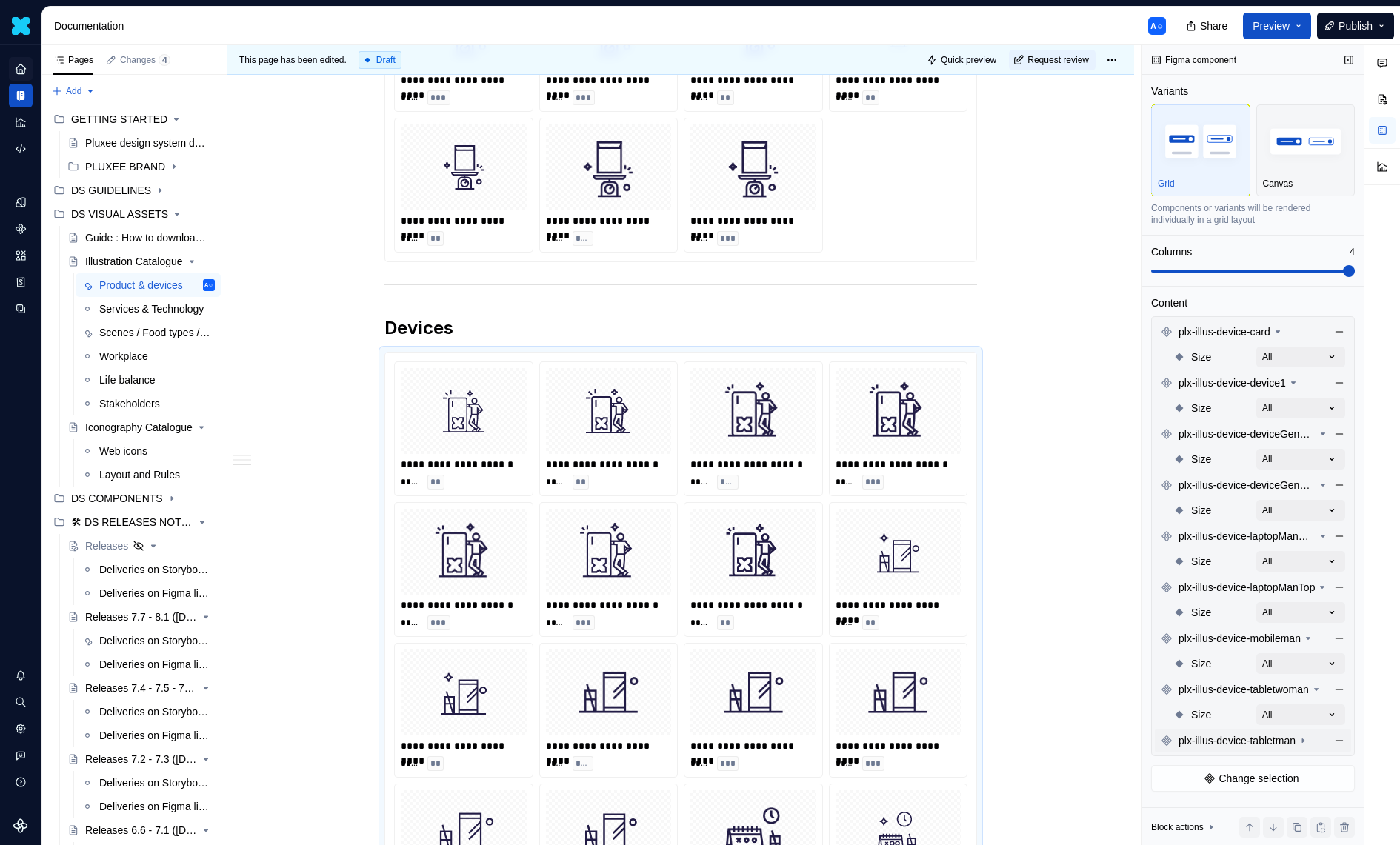
click at [1276, 743] on span "plx-illus-device-tabletman" at bounding box center [1237, 740] width 117 height 15
click at [1300, 758] on div "Comments Open comments No comments yet Select ‘Comment’ from the block context …" at bounding box center [1271, 445] width 258 height 801
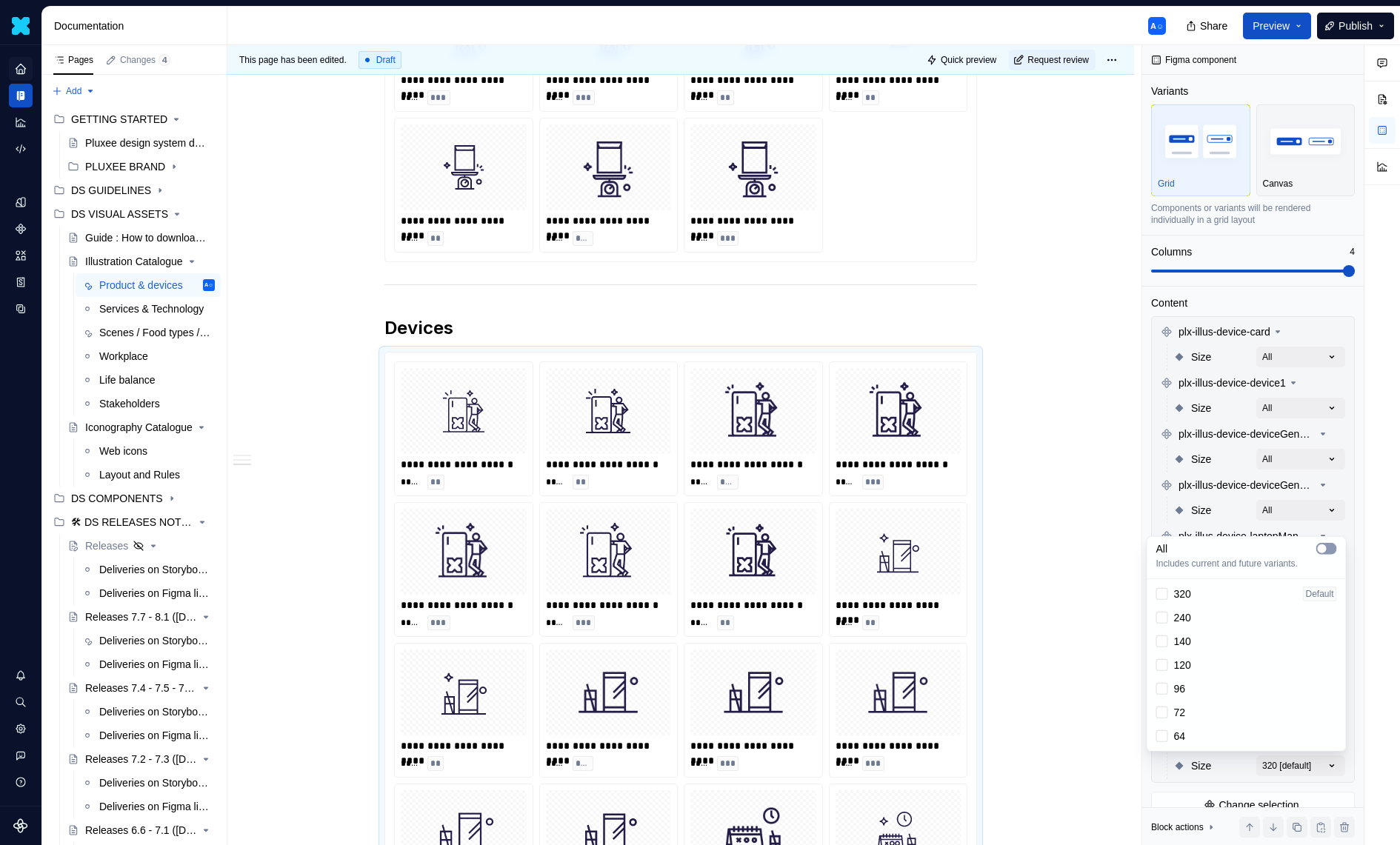
click at [1326, 551] on icon "button" at bounding box center [1322, 548] width 12 height 9
click at [1256, 531] on div "Comments Open comments No comments yet Select ‘Comment’ from the block context …" at bounding box center [1271, 445] width 258 height 801
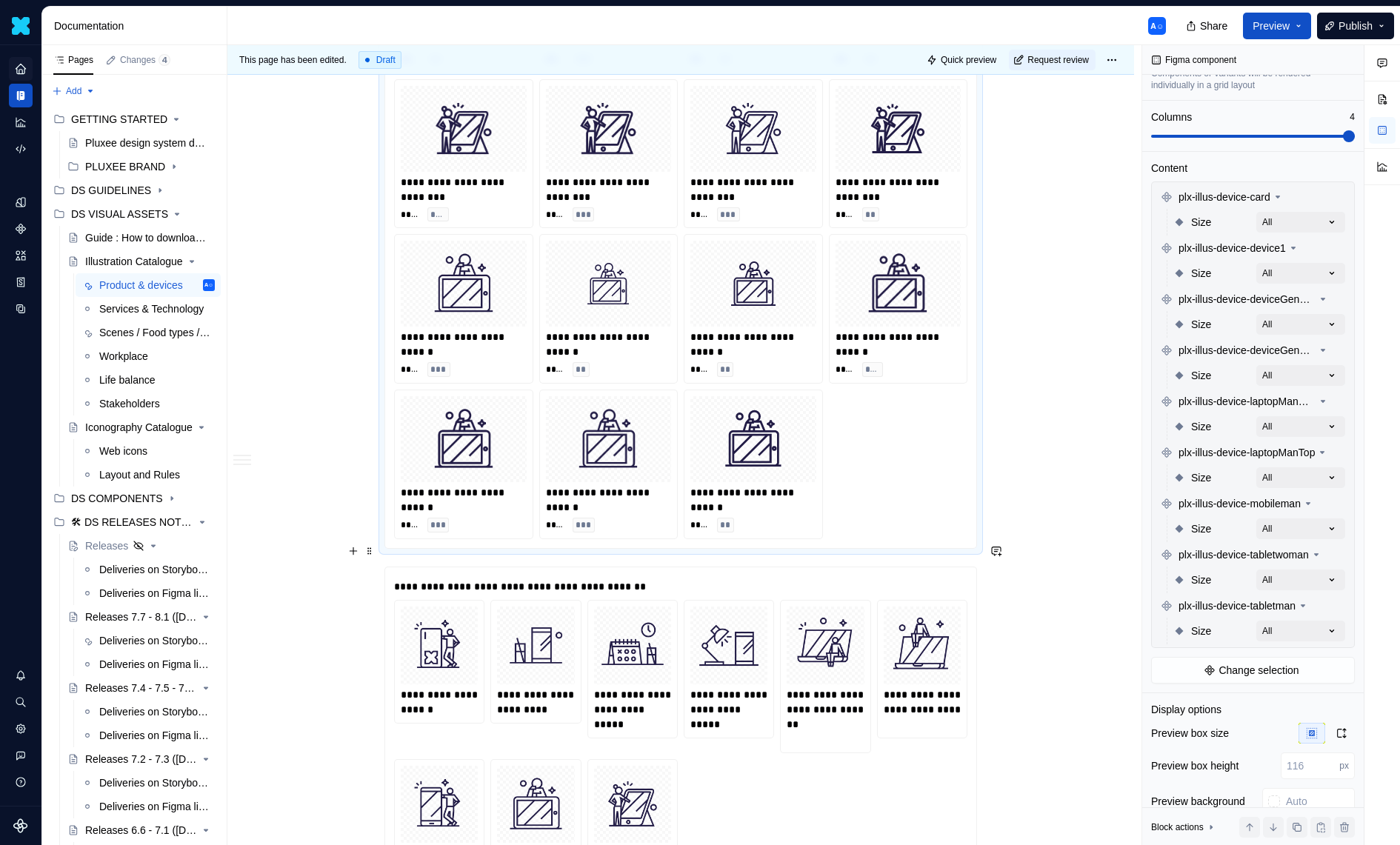
scroll to position [6590, 0]
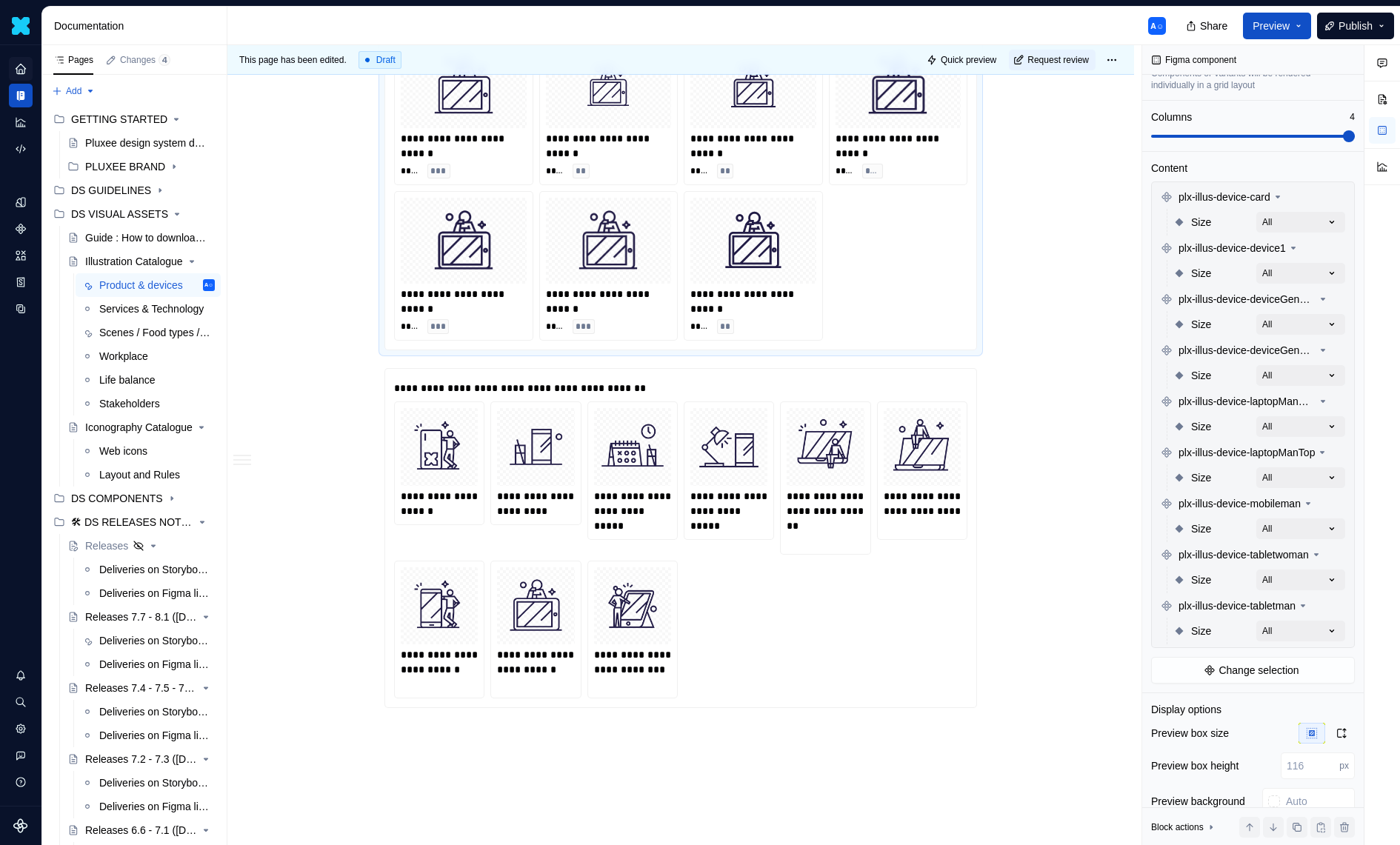
click at [644, 319] on div "**** ***" at bounding box center [609, 326] width 126 height 15
click at [644, 430] on img at bounding box center [633, 447] width 65 height 65
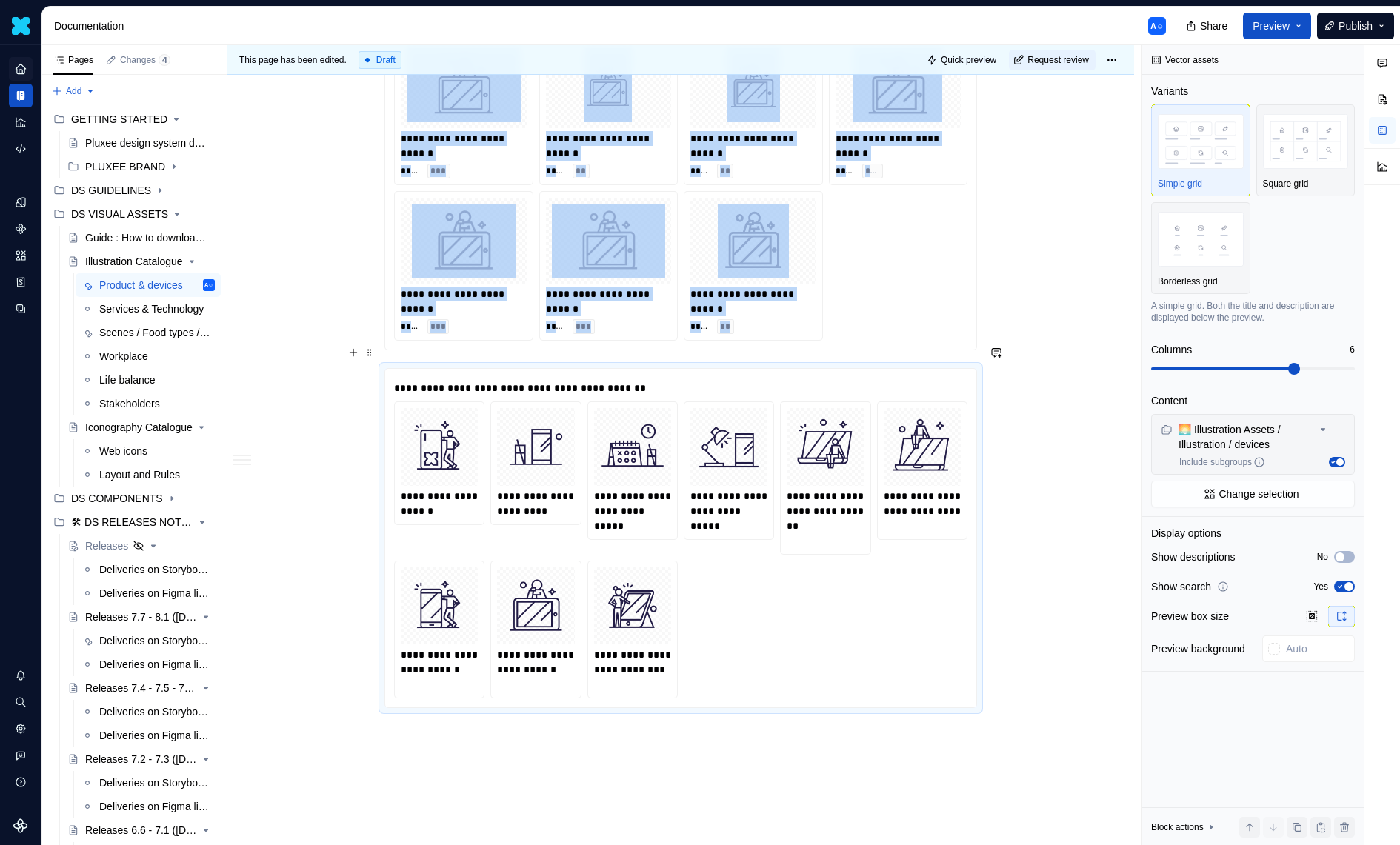
scroll to position [0, 0]
click at [376, 349] on span at bounding box center [369, 352] width 12 height 21
click at [413, 476] on div "Delete" at bounding box center [443, 483] width 96 height 15
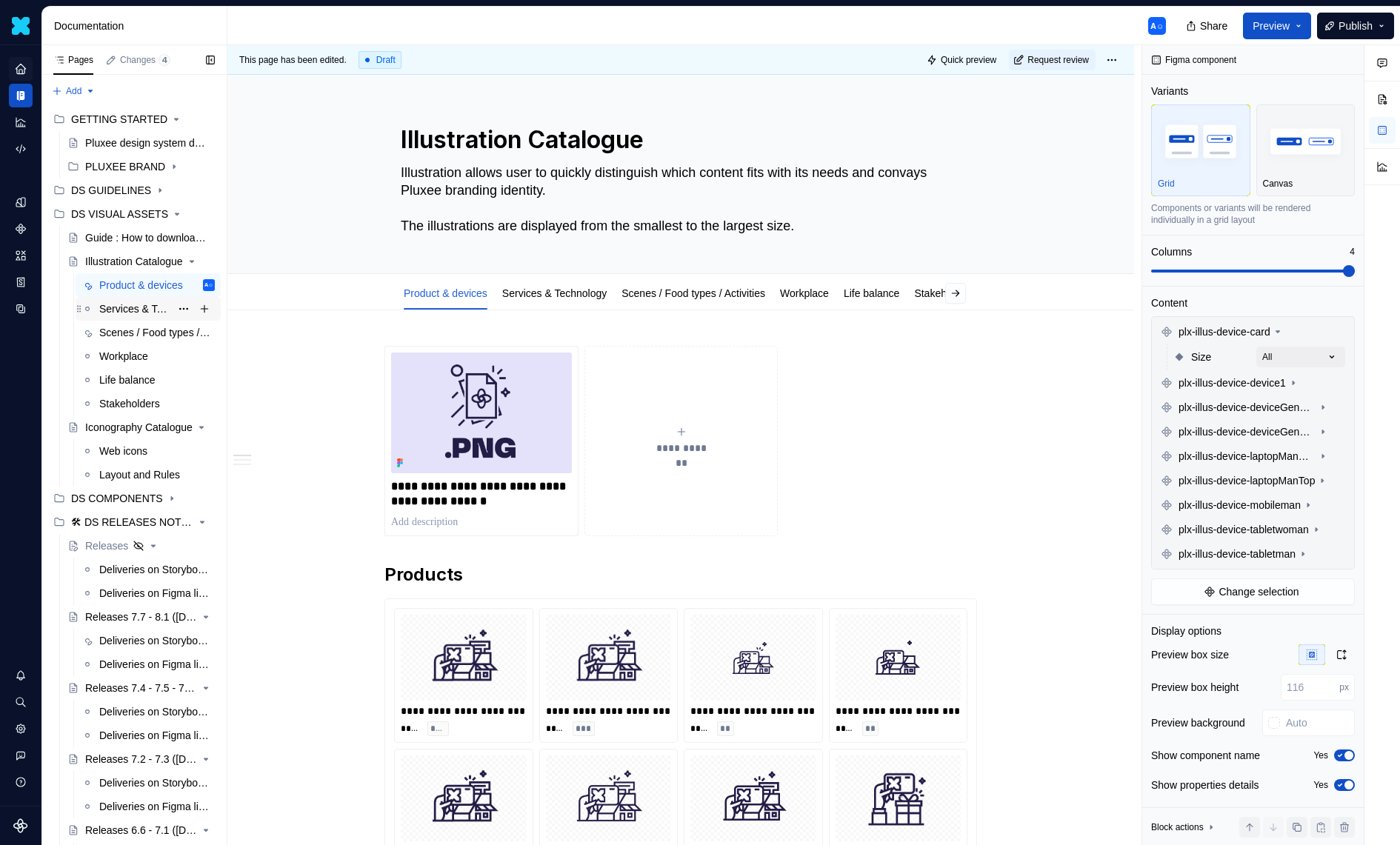
click at [147, 312] on div "Services & Technology" at bounding box center [135, 308] width 71 height 15
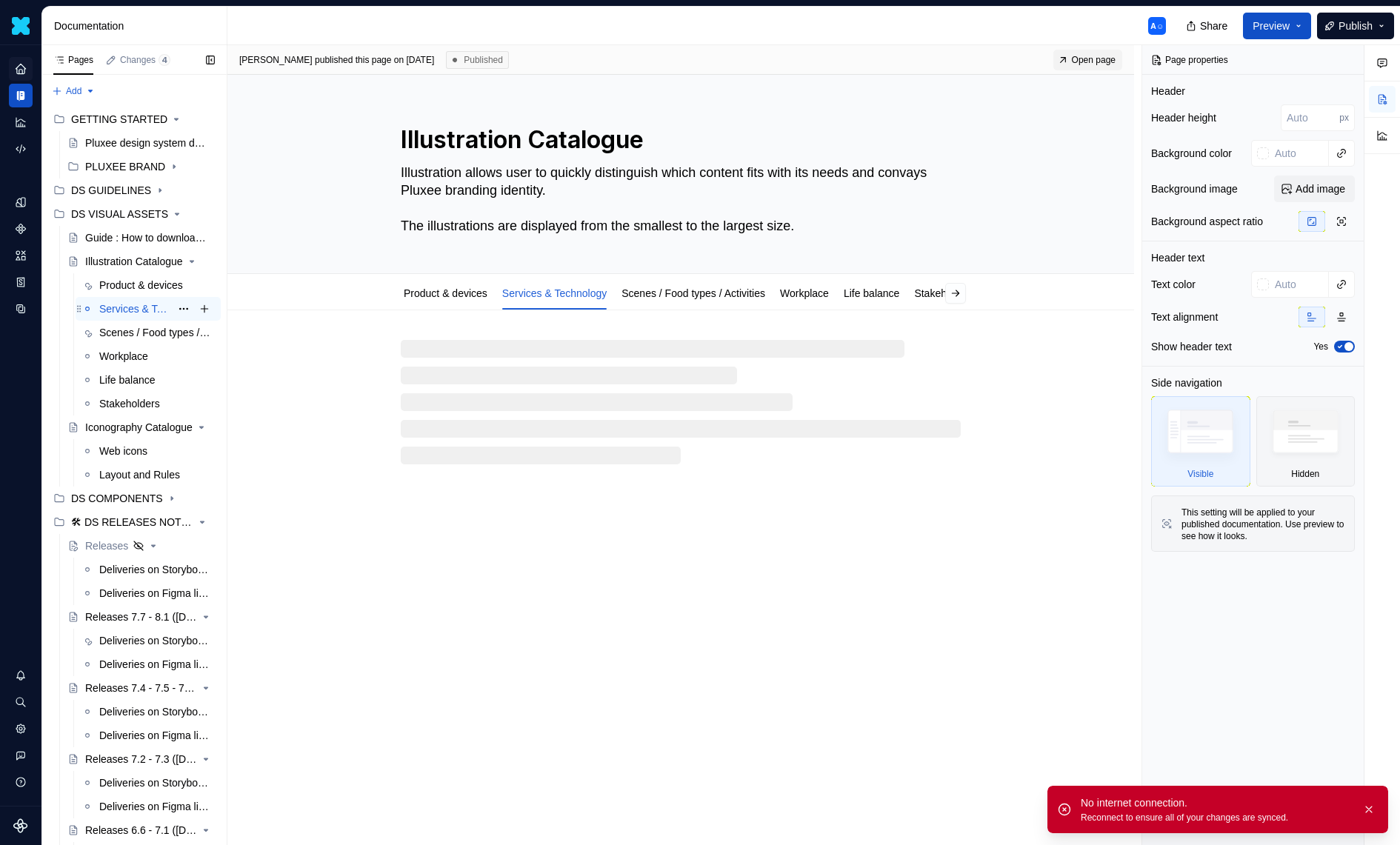
click at [151, 314] on div "Services & Technology" at bounding box center [135, 308] width 71 height 15
click at [142, 289] on div "Product & devices" at bounding box center [135, 285] width 71 height 15
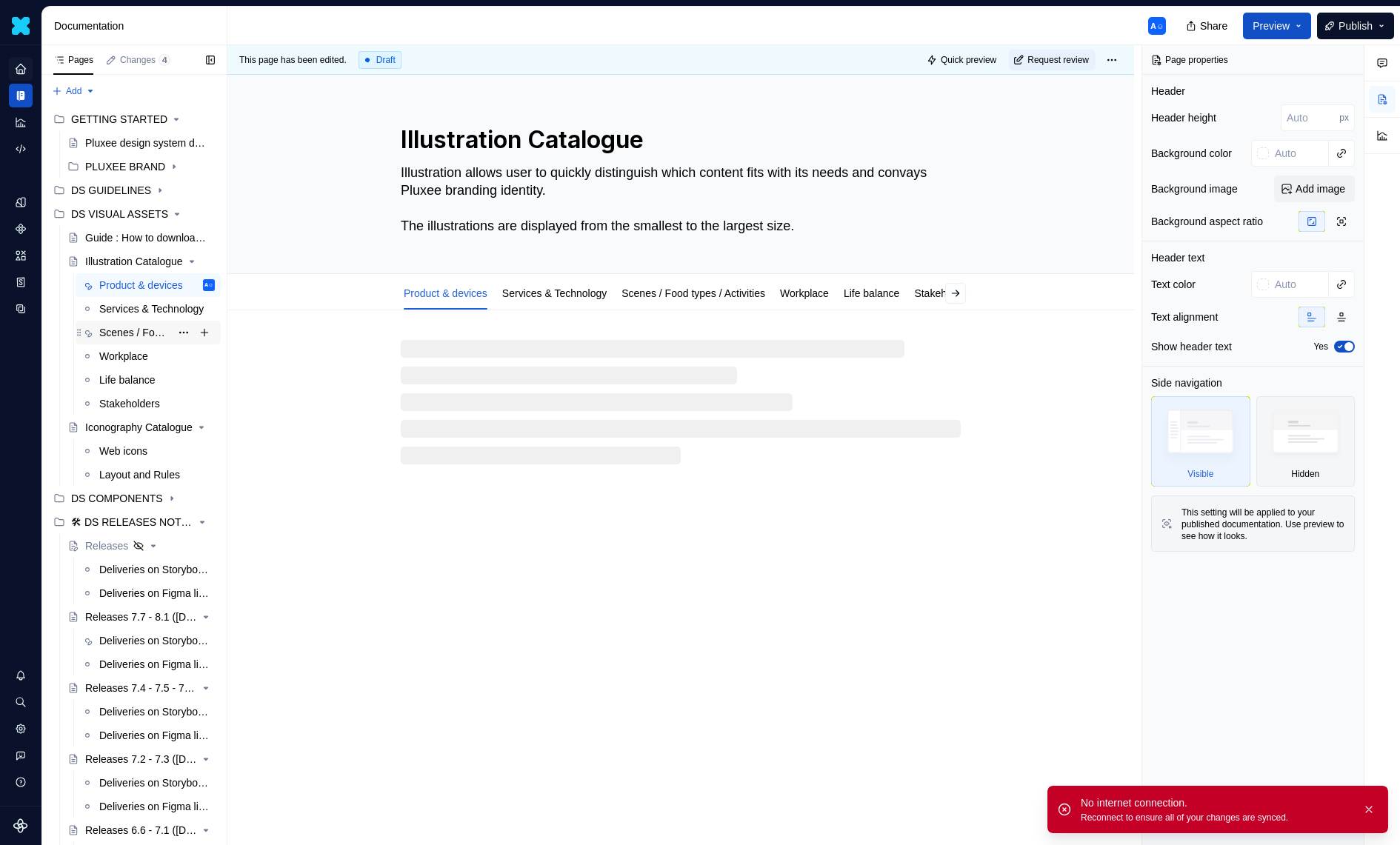
click at [136, 325] on div "Scenes / Food types / Activities" at bounding box center [135, 332] width 71 height 15
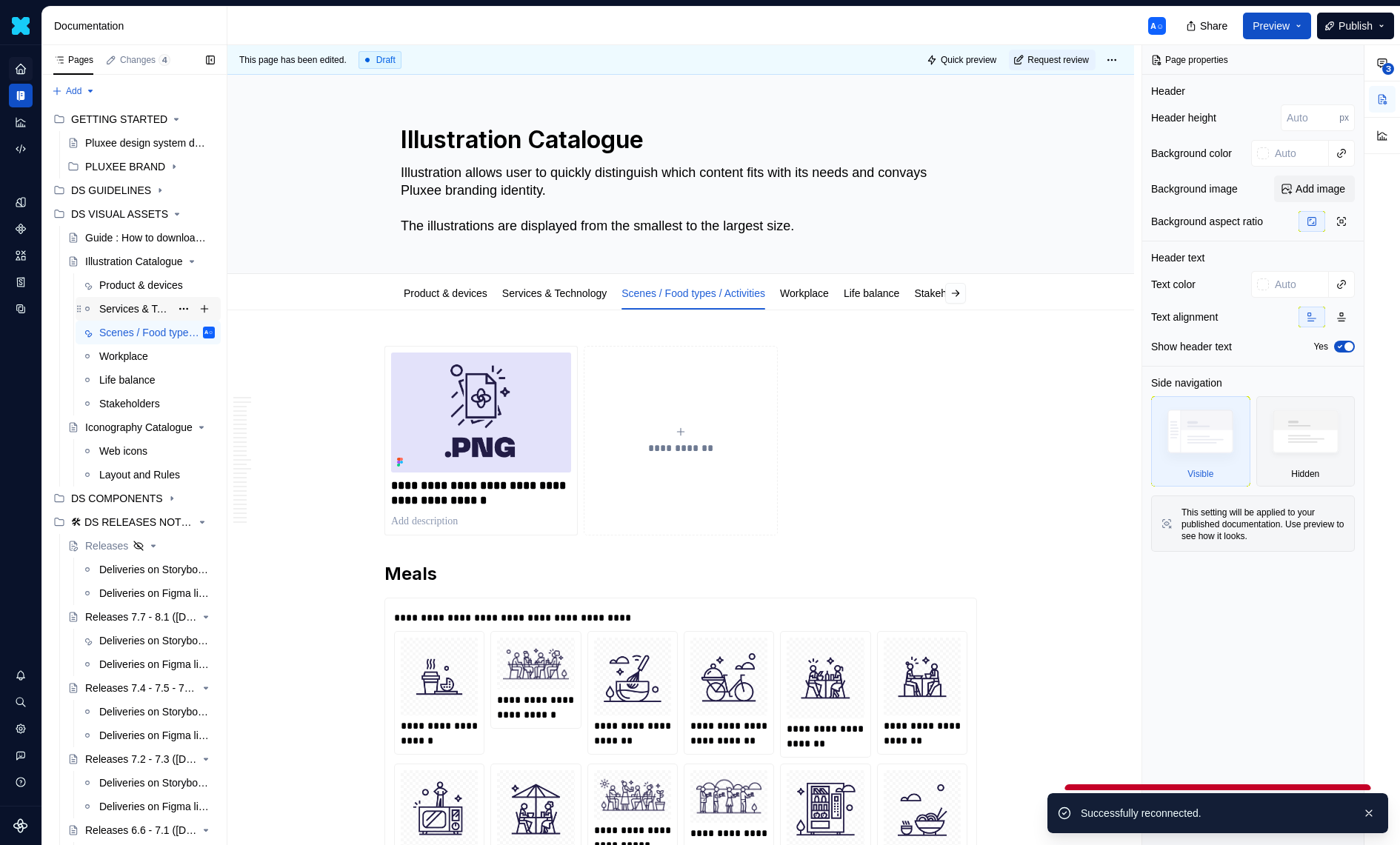
click at [139, 309] on div "Services & Technology" at bounding box center [135, 308] width 71 height 15
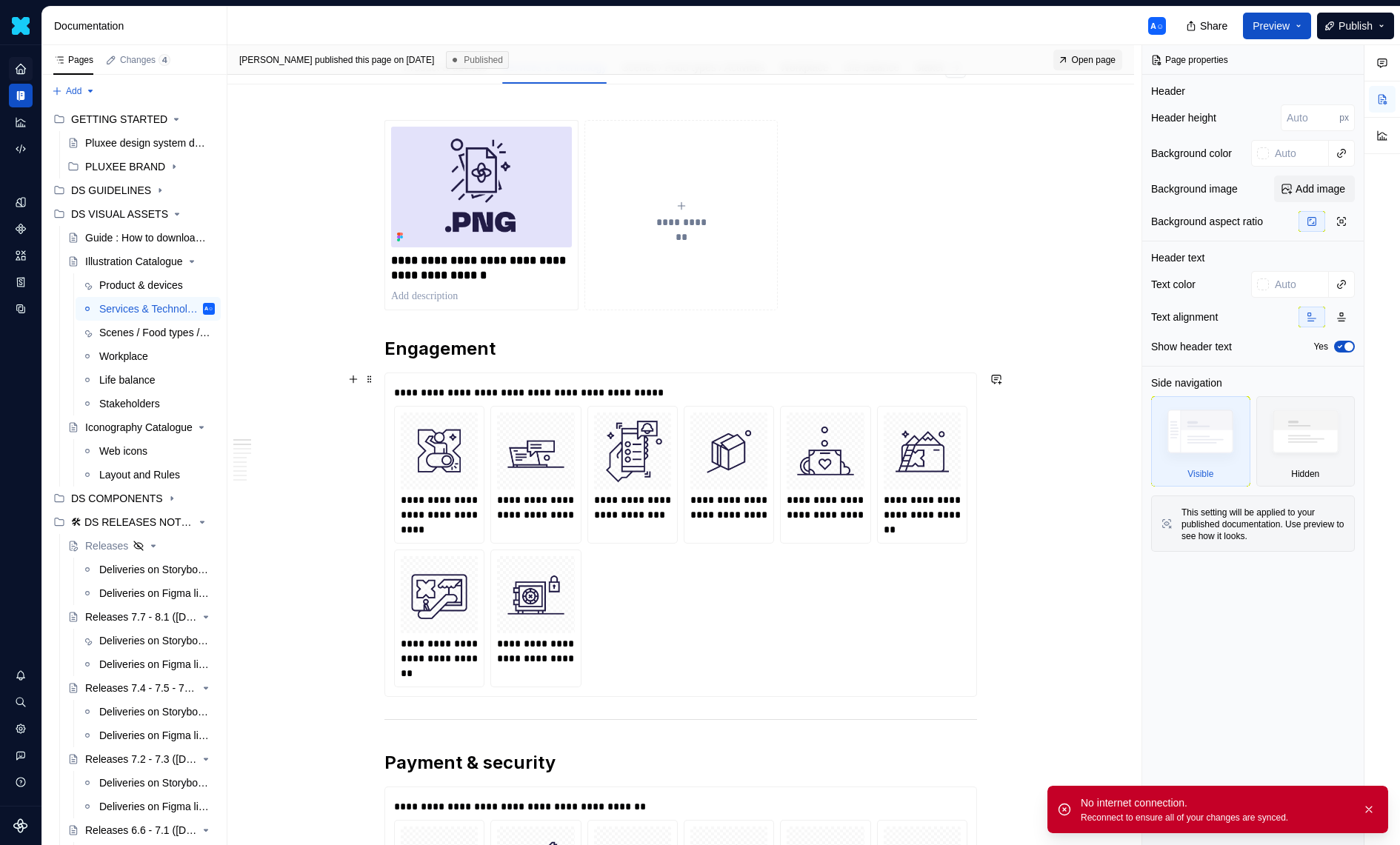
scroll to position [197, 0]
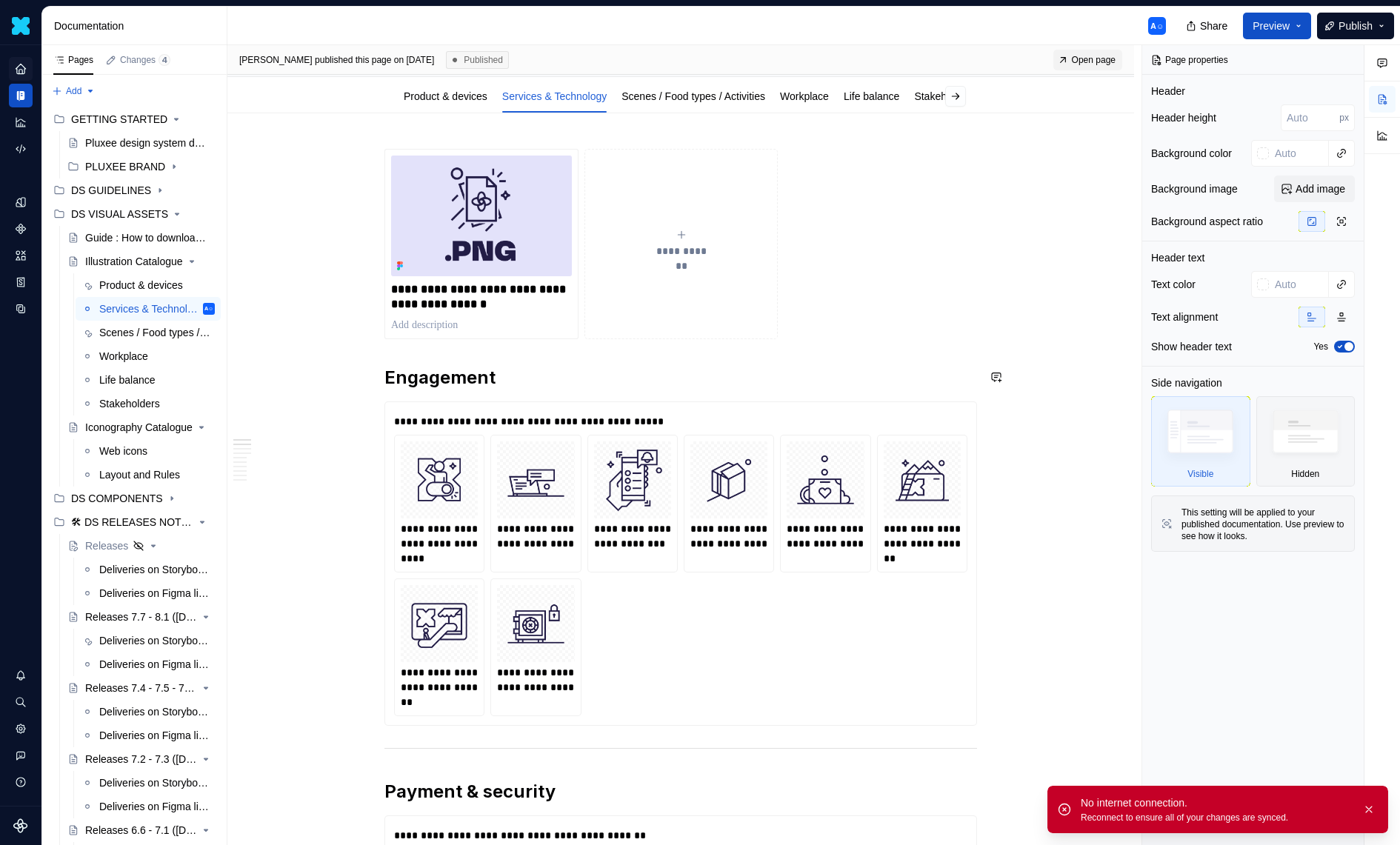
type textarea "*"
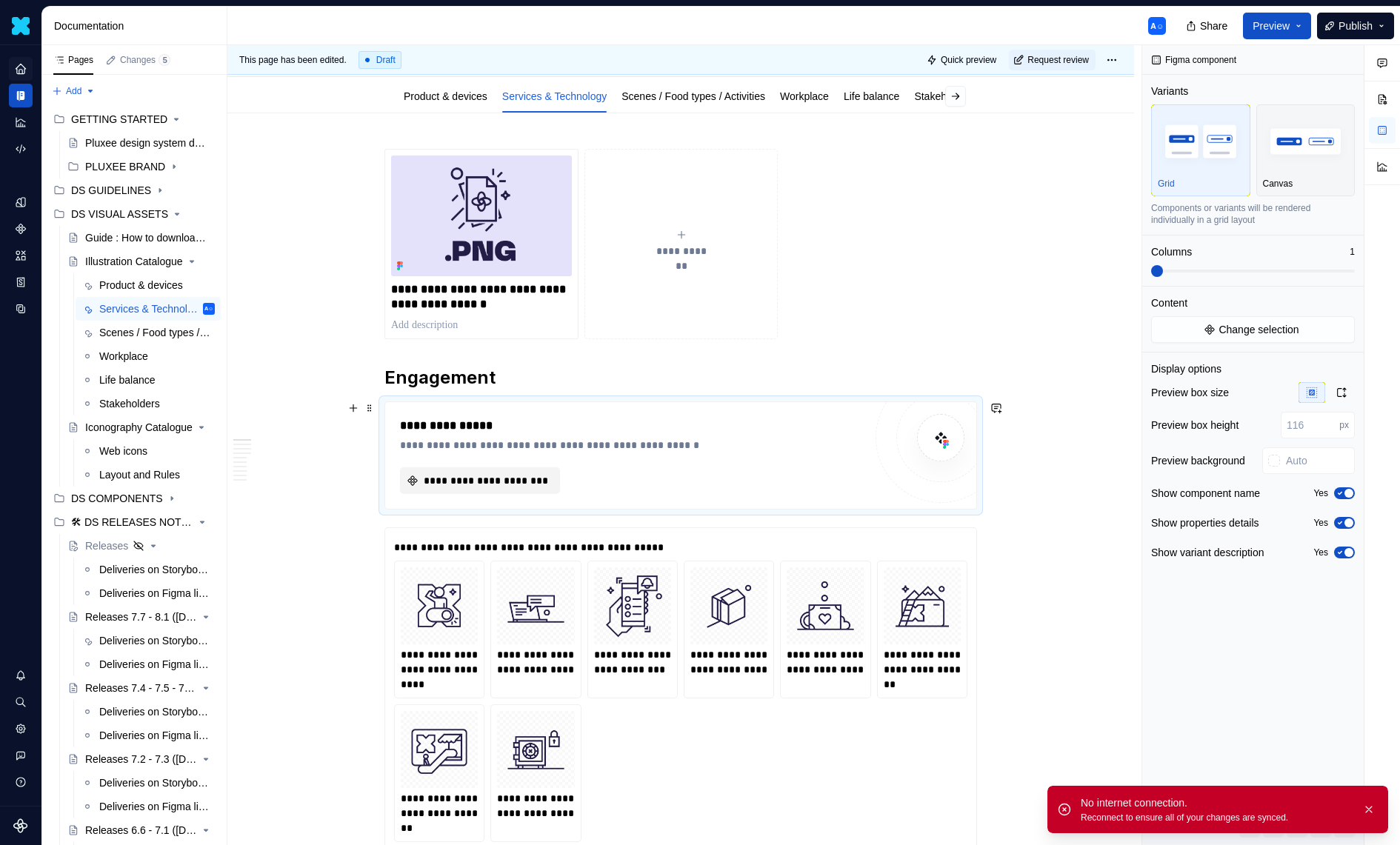
click at [499, 480] on span "**********" at bounding box center [486, 480] width 129 height 15
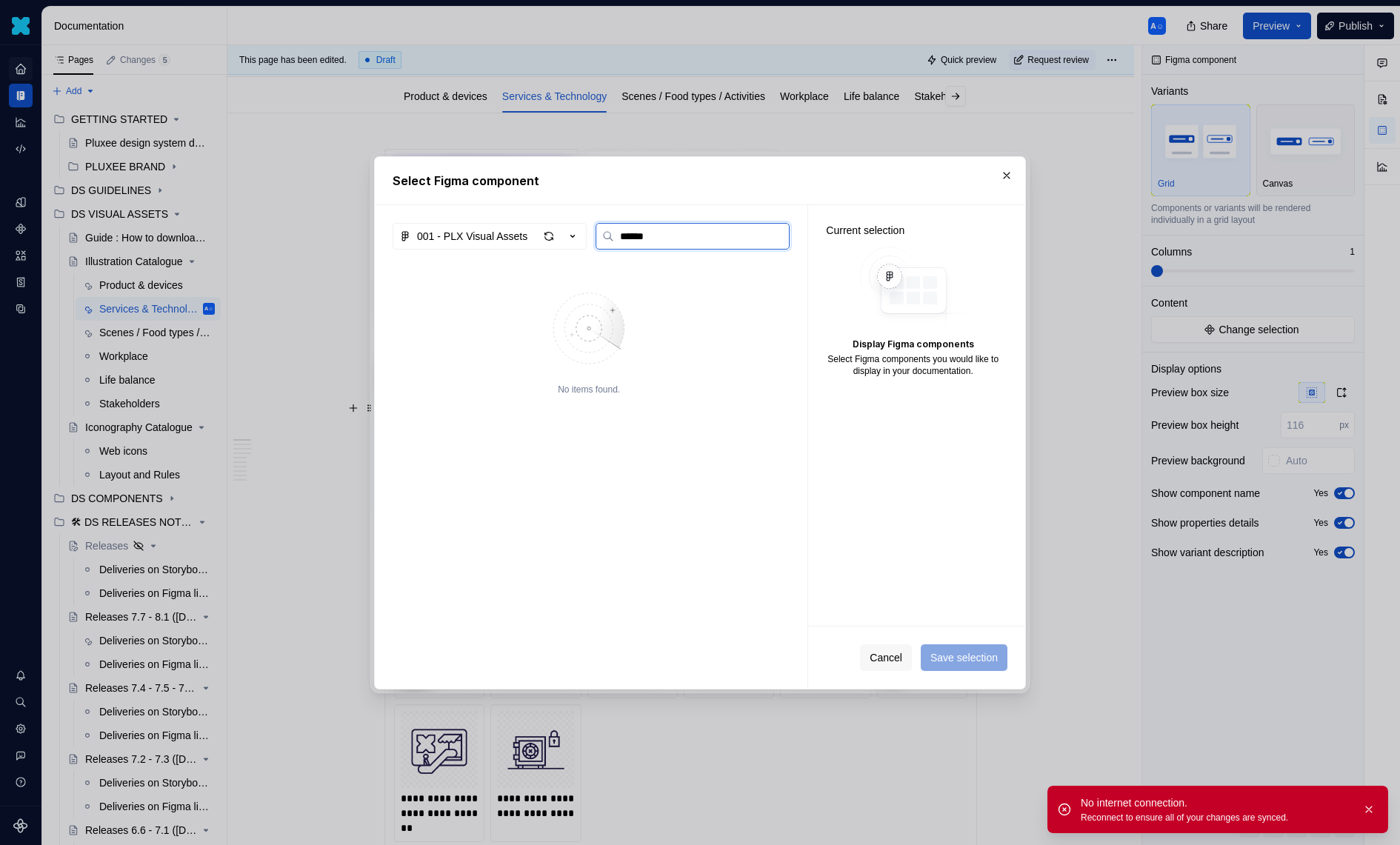
type input "******"
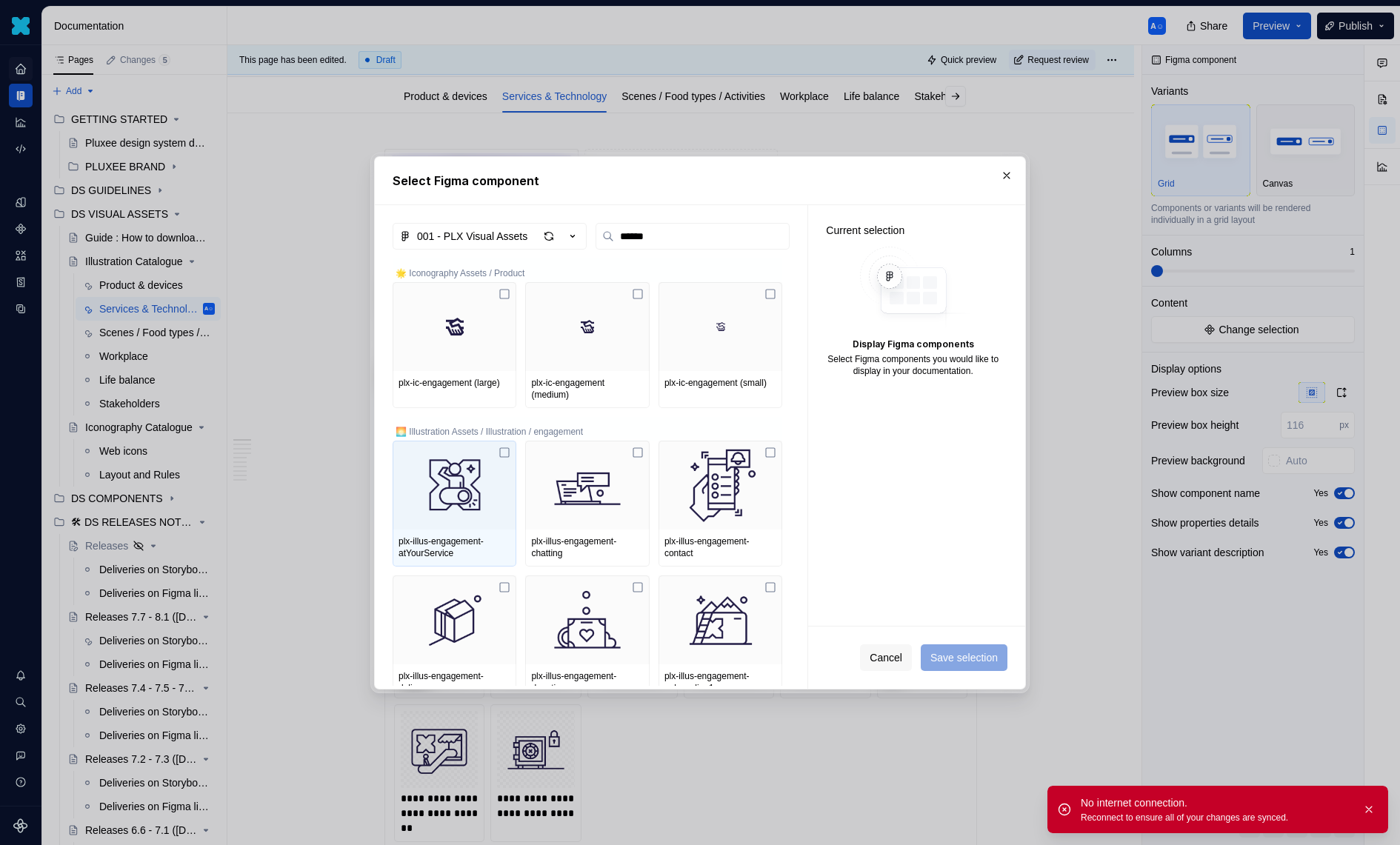
scroll to position [67, 0]
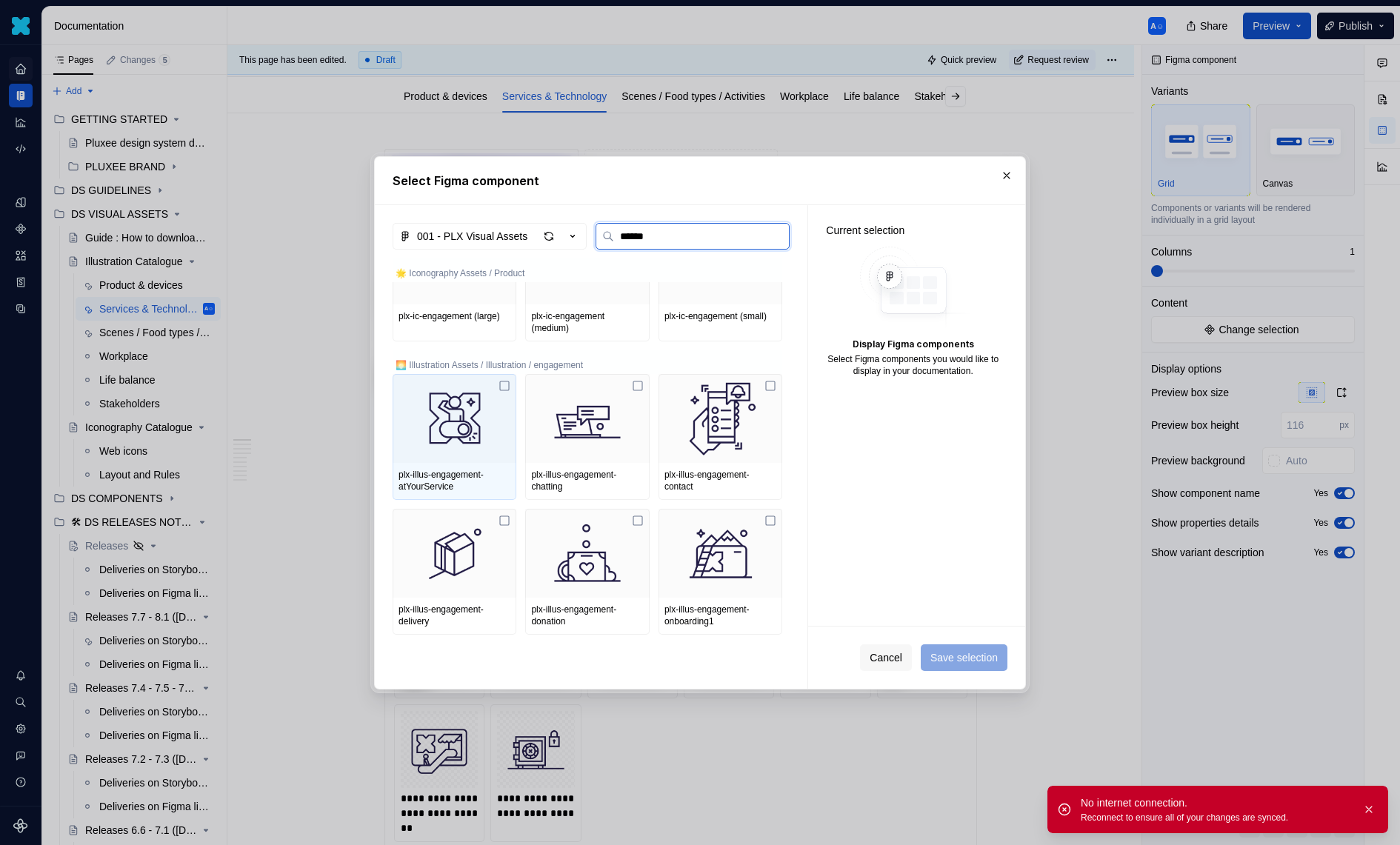
click at [484, 444] on img at bounding box center [455, 418] width 112 height 77
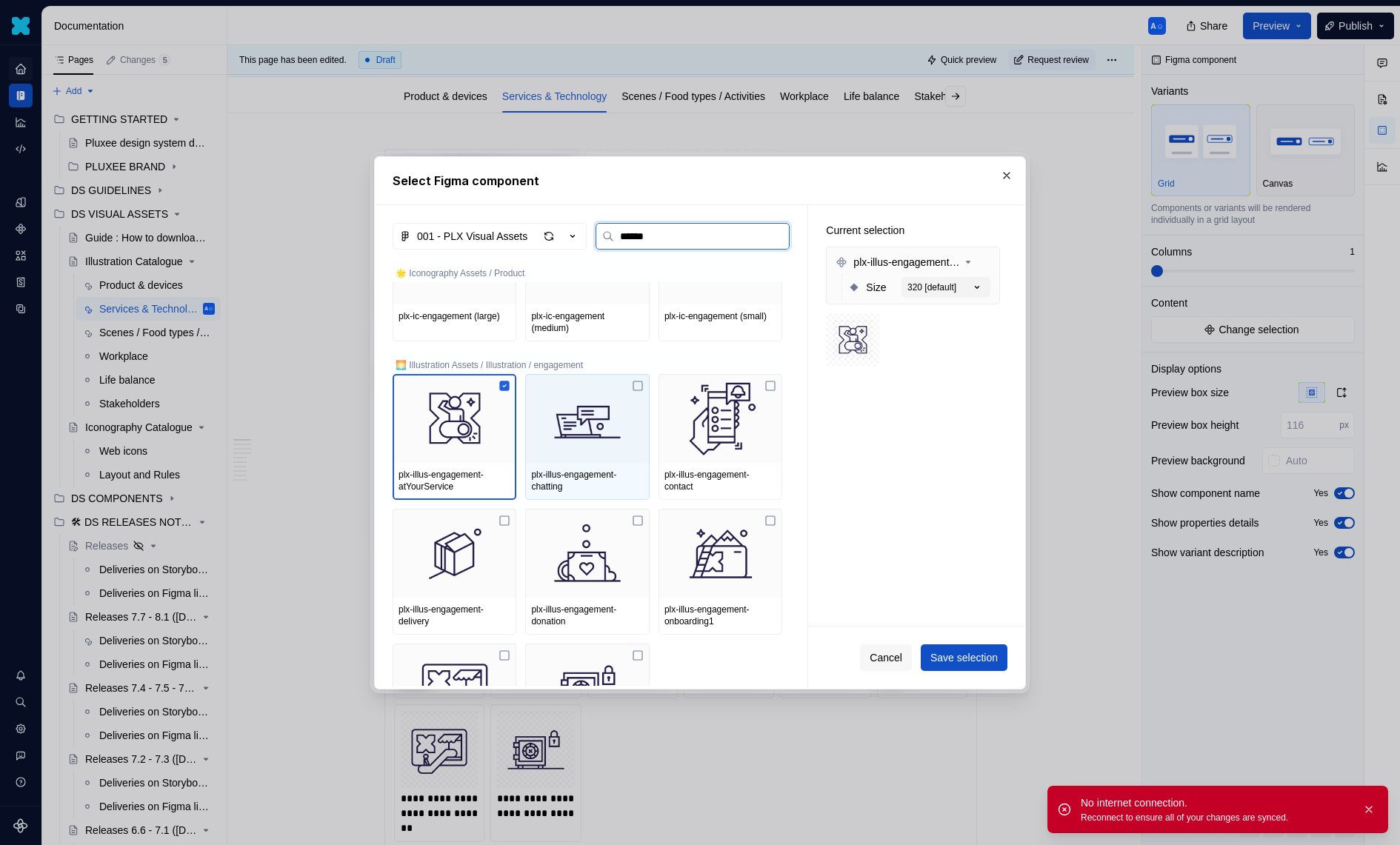
drag, startPoint x: 647, startPoint y: 444, endPoint x: 668, endPoint y: 444, distance: 21.0
click at [649, 444] on div at bounding box center [587, 418] width 124 height 89
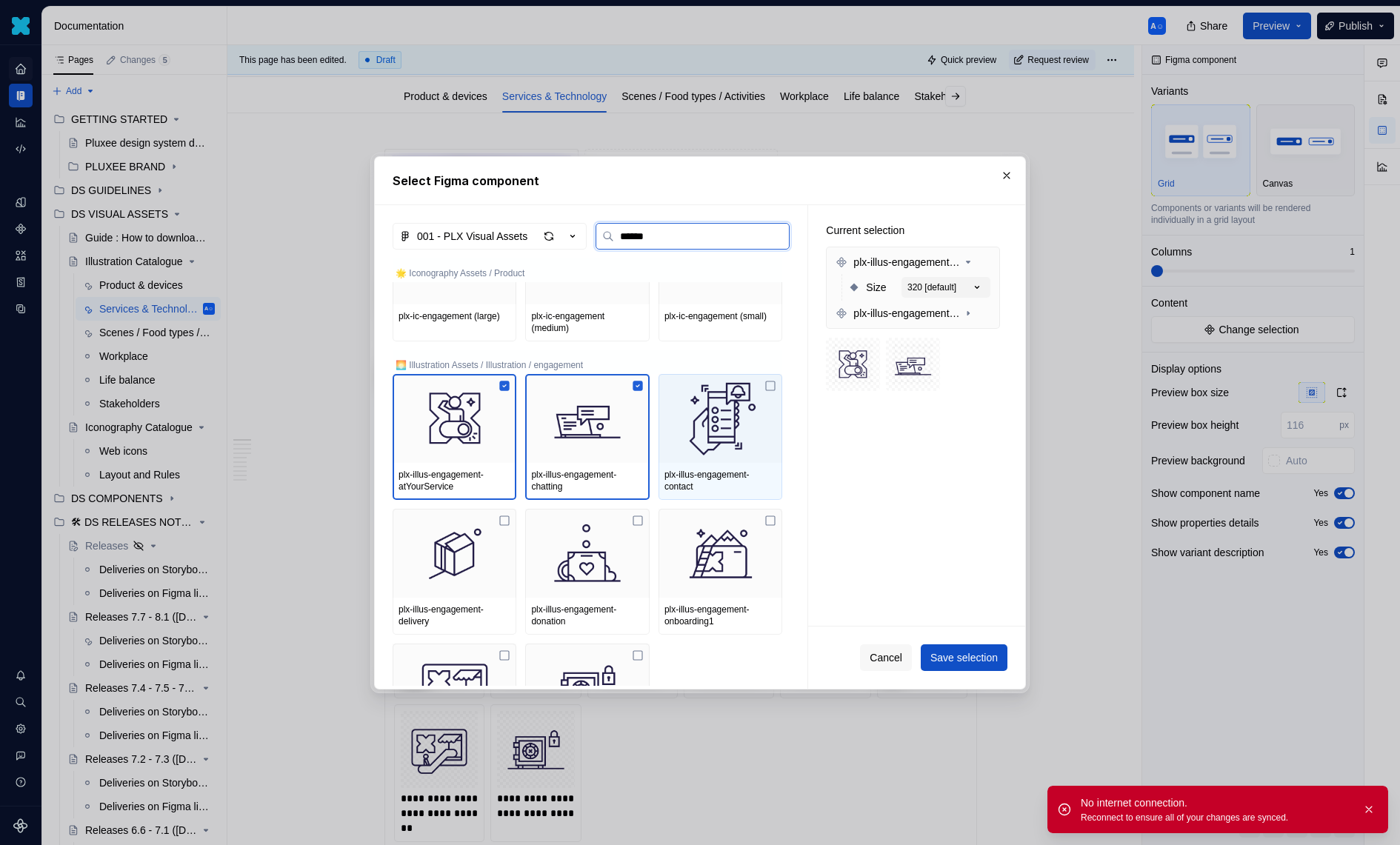
click at [668, 444] on img at bounding box center [720, 418] width 112 height 77
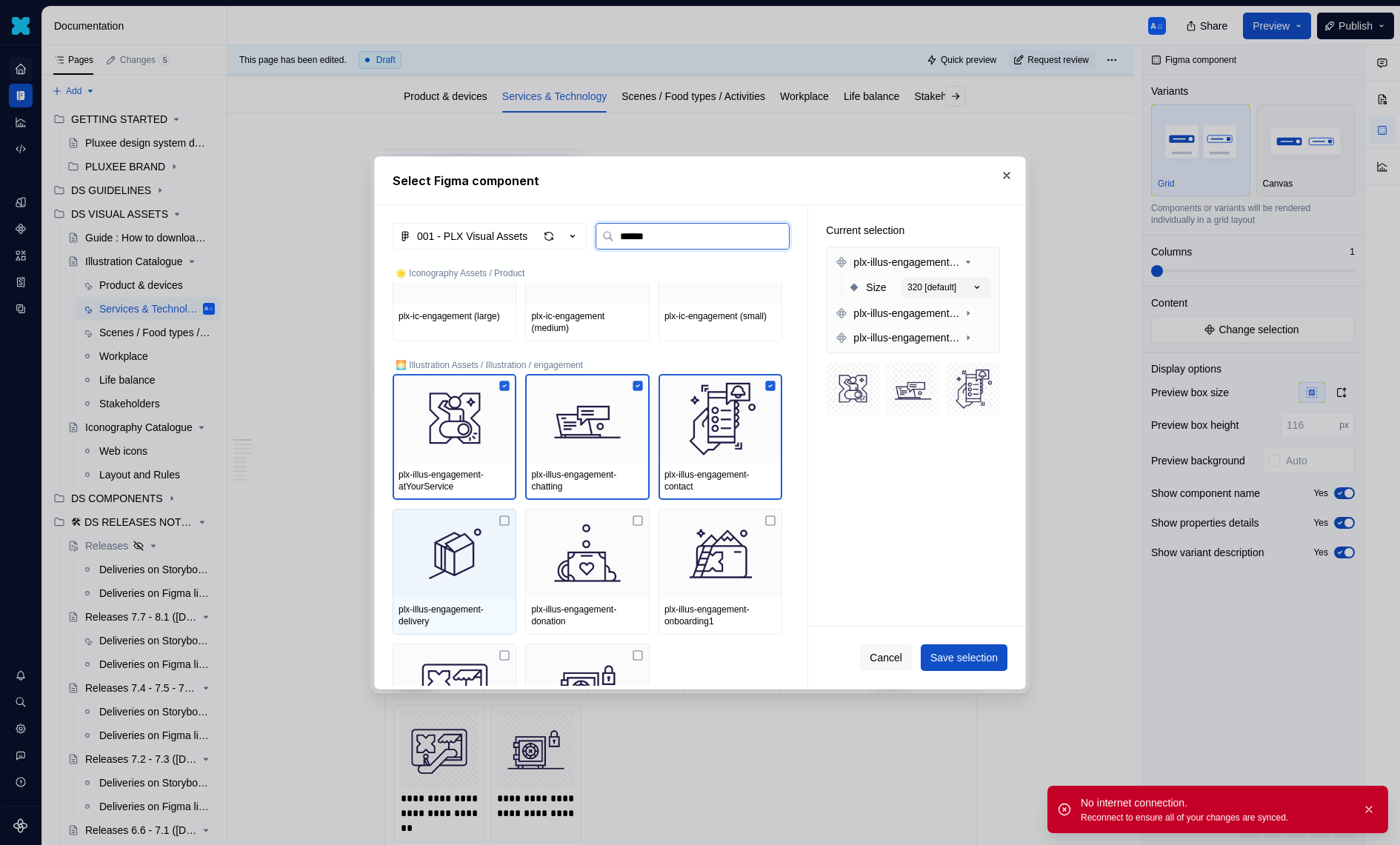
click at [493, 542] on img at bounding box center [455, 553] width 112 height 77
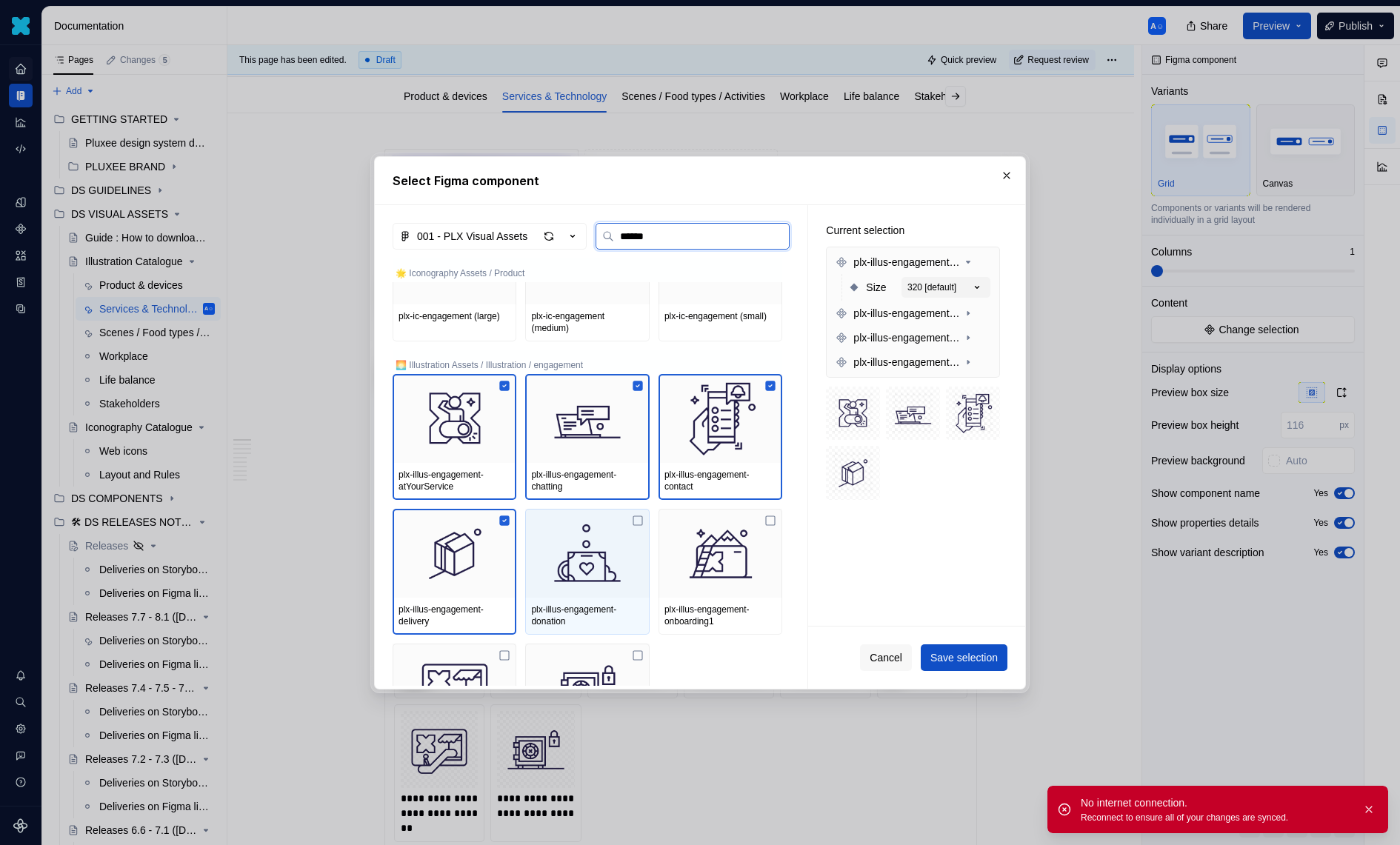
click at [633, 542] on img at bounding box center [587, 553] width 112 height 77
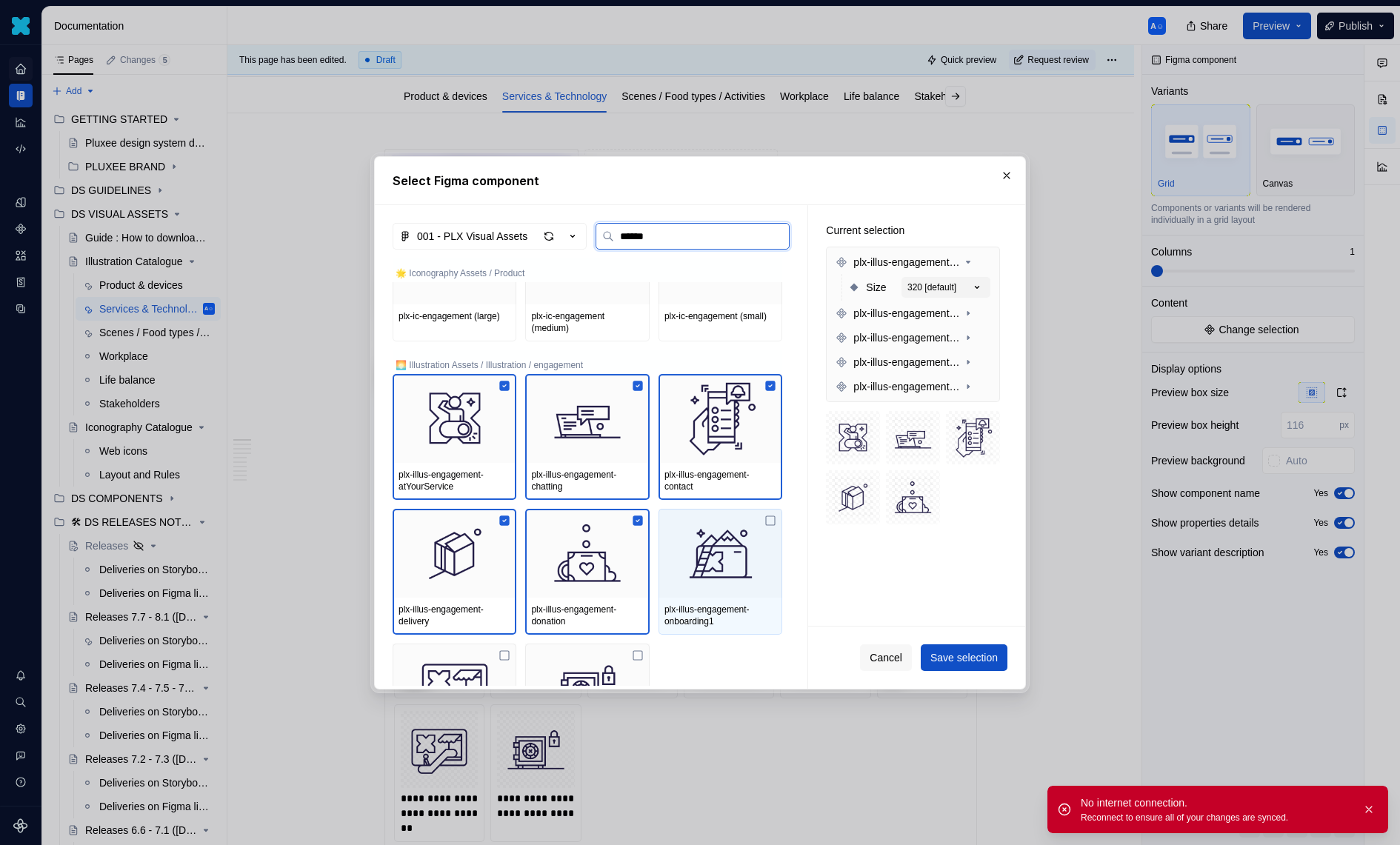
click at [721, 544] on img at bounding box center [720, 553] width 112 height 77
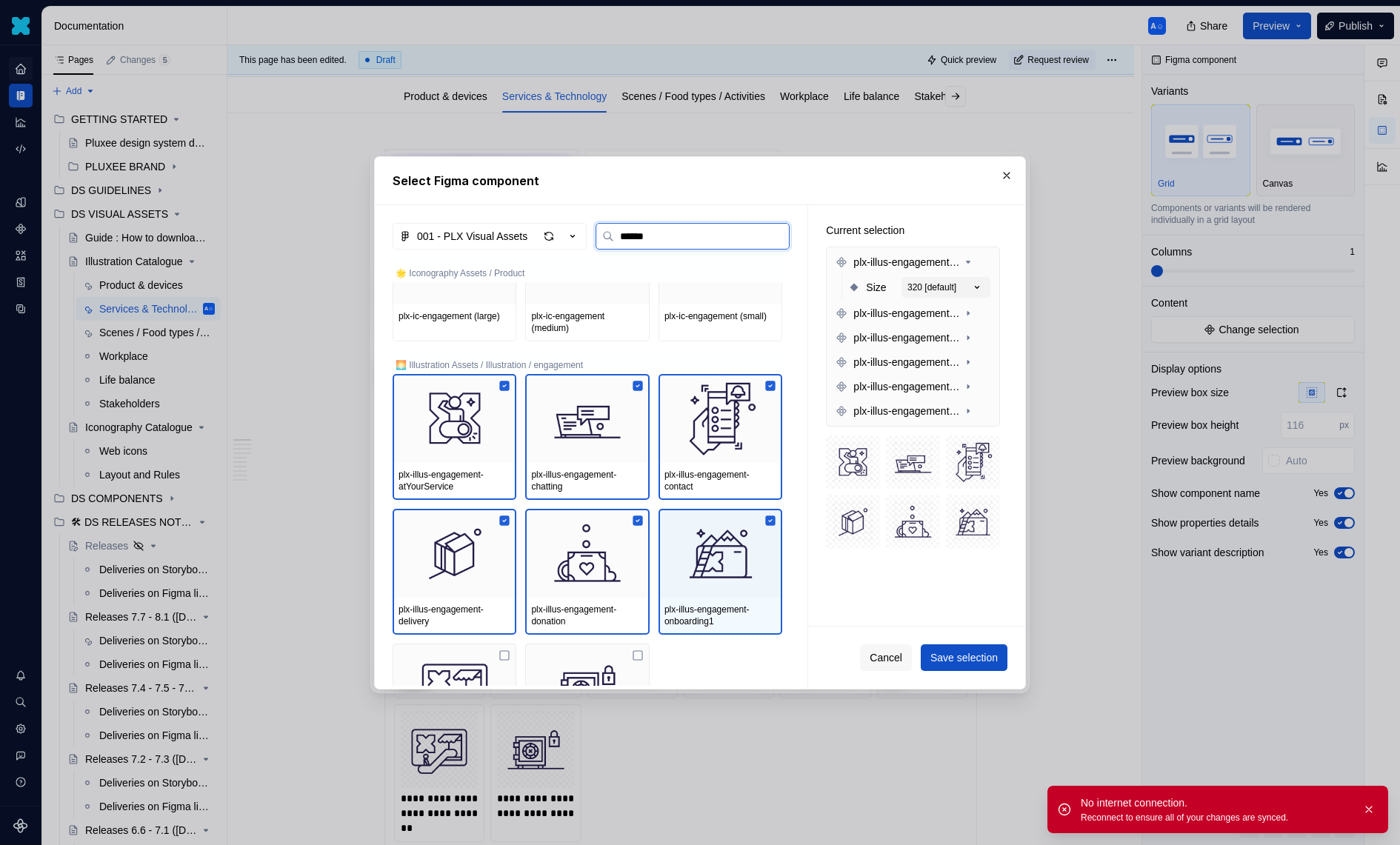
scroll to position [149, 0]
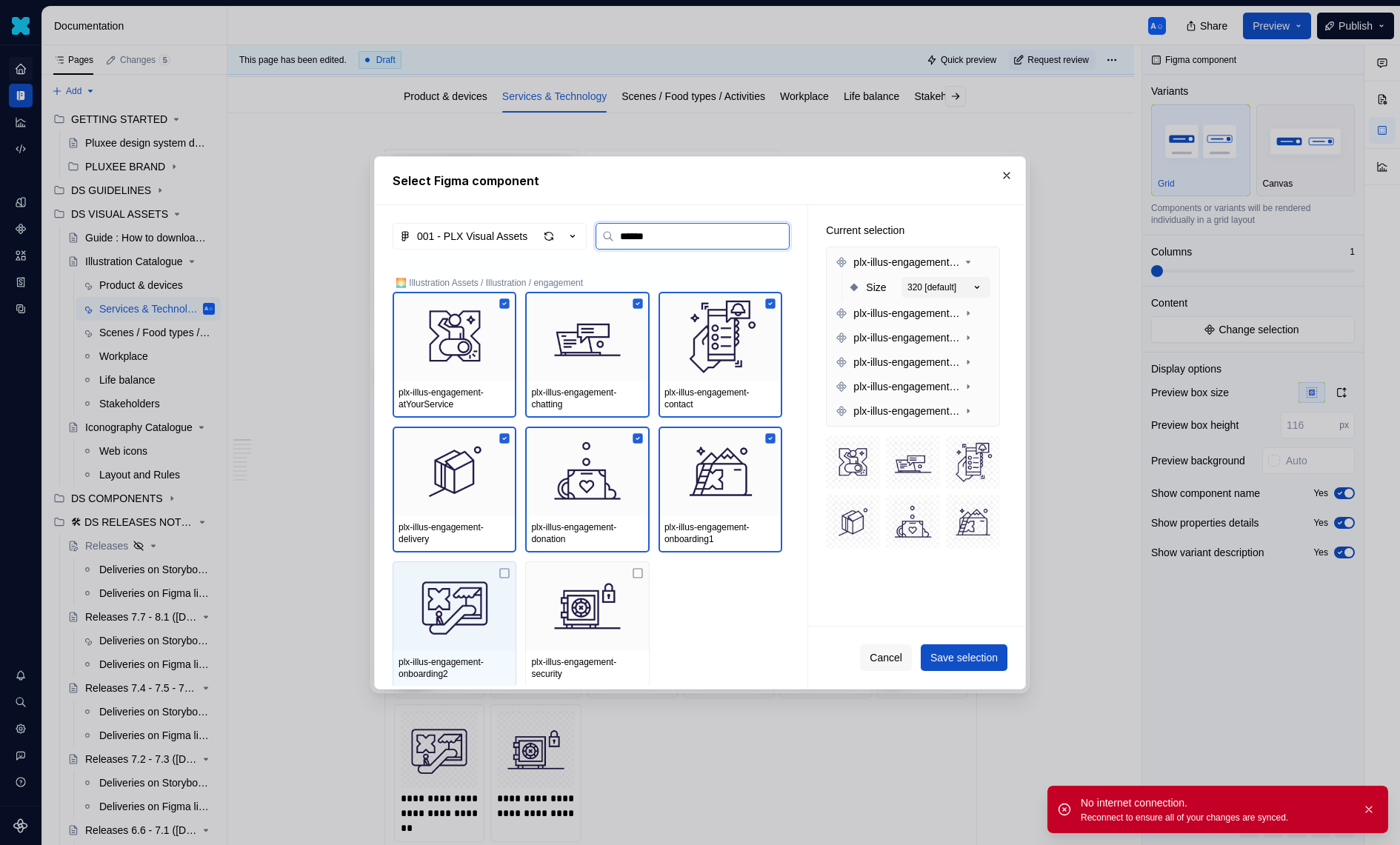
click at [475, 587] on img at bounding box center [455, 606] width 112 height 77
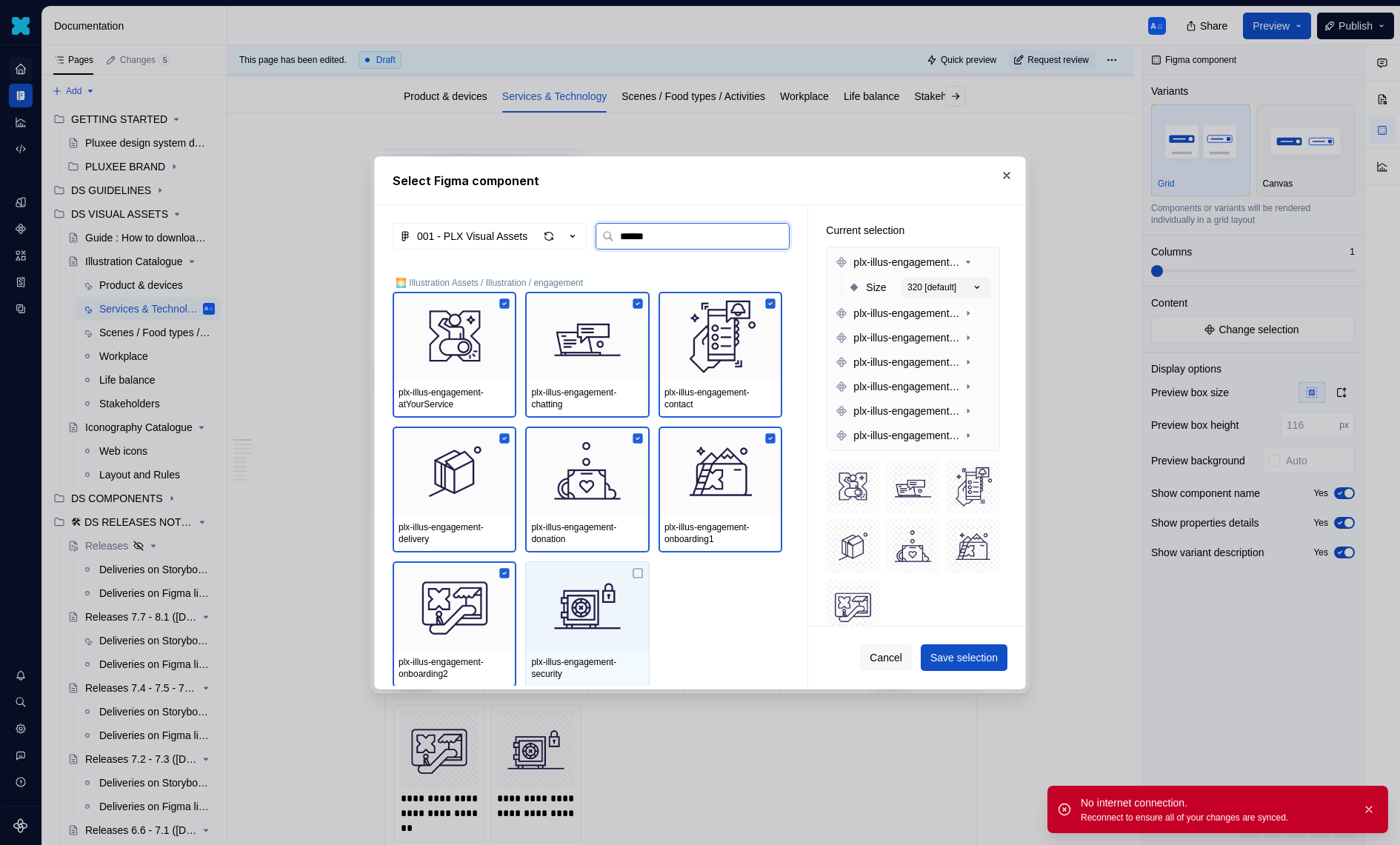
click at [581, 586] on img at bounding box center [587, 606] width 112 height 77
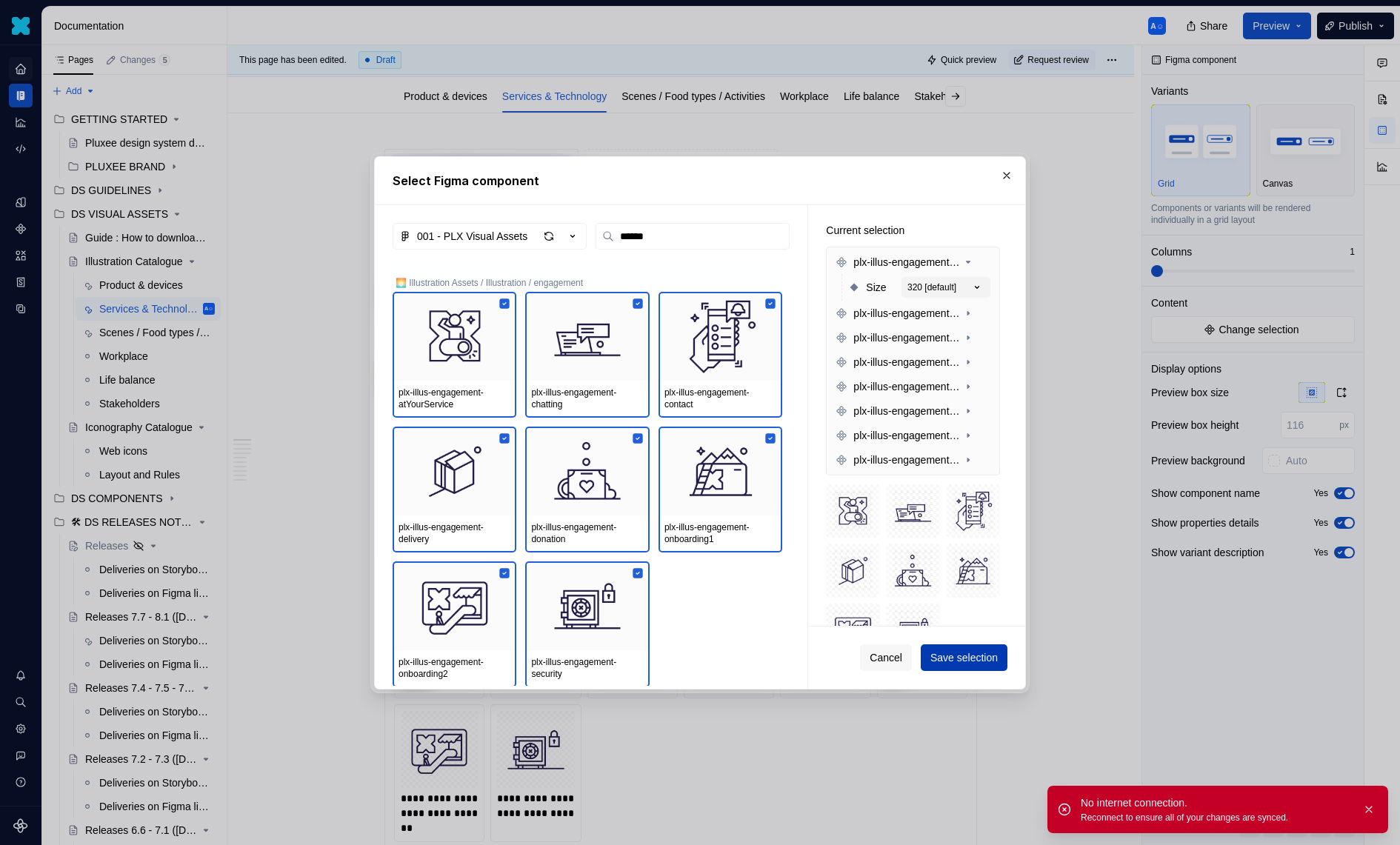
click at [976, 652] on span "Save selection" at bounding box center [963, 658] width 67 height 15
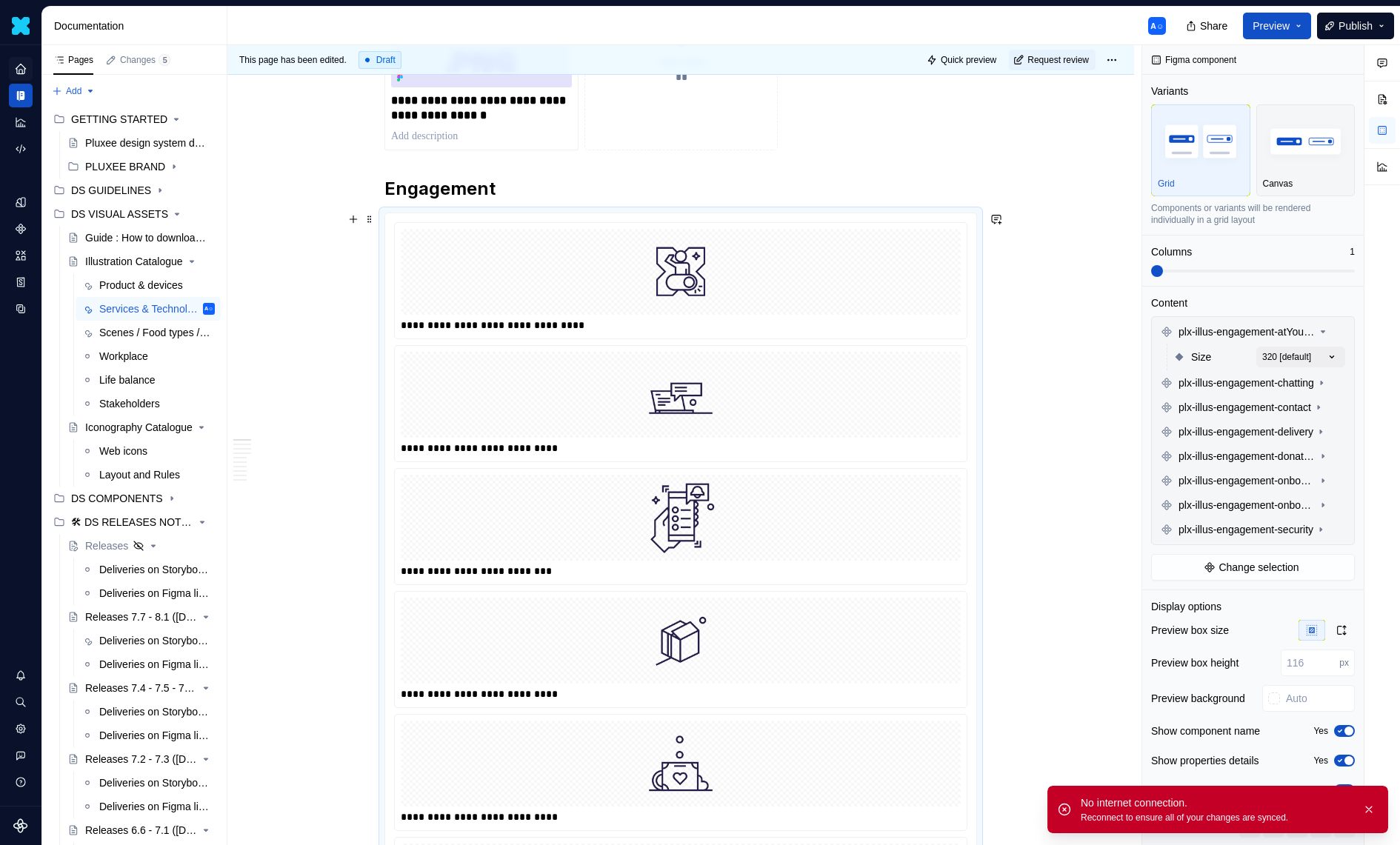
scroll to position [459, 0]
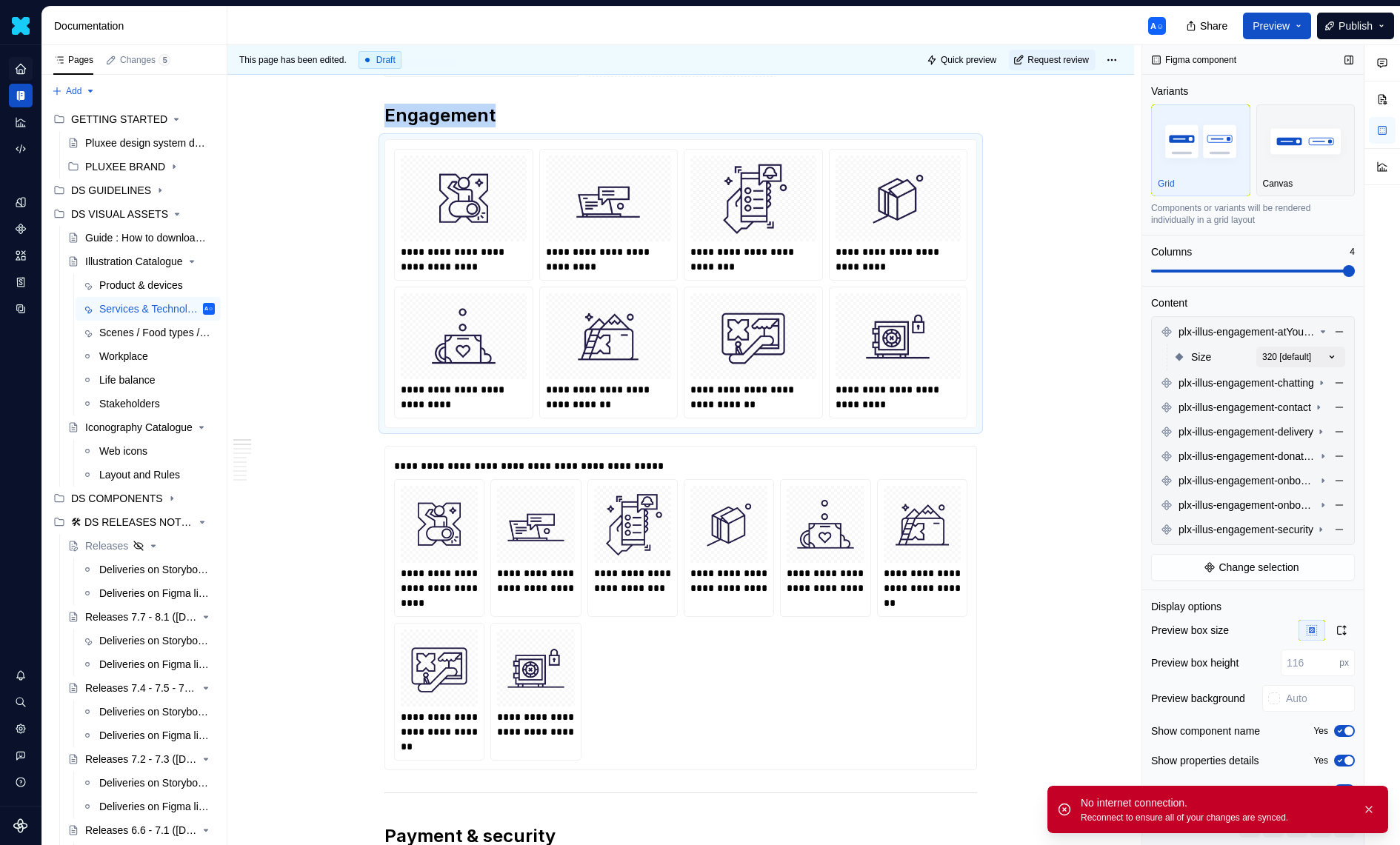
click at [1355, 270] on span at bounding box center [1252, 270] width 204 height 12
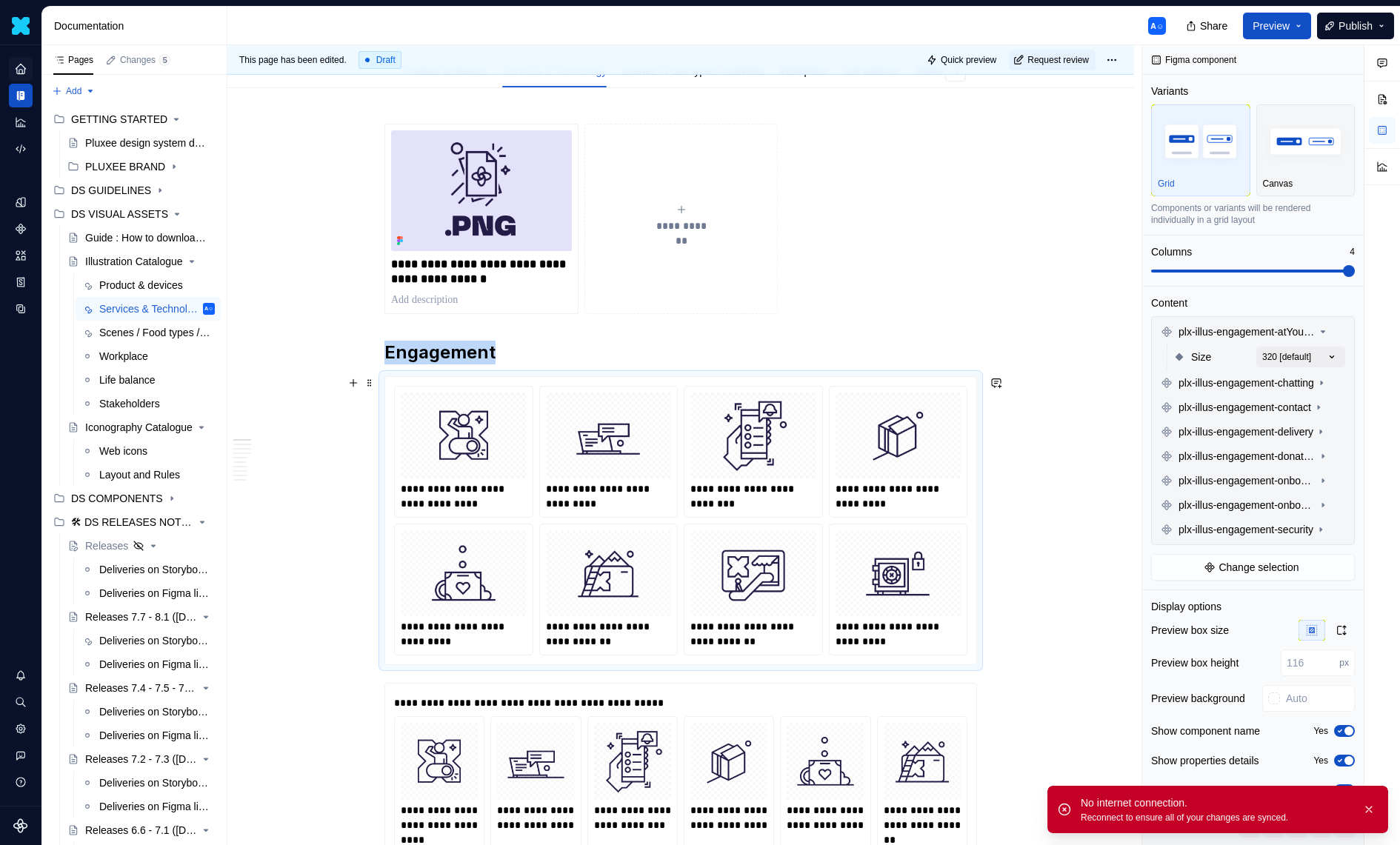
scroll to position [277, 0]
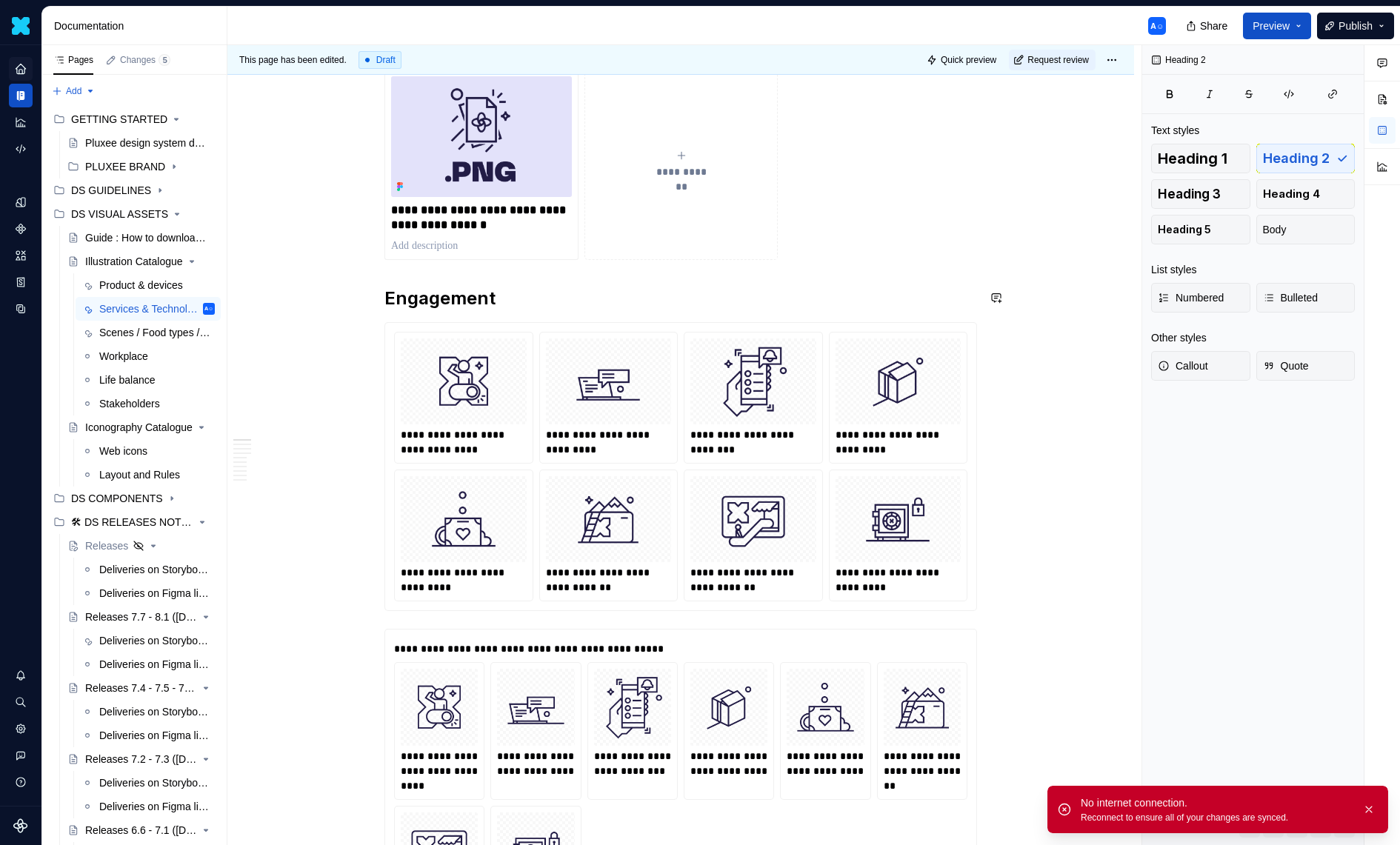
click at [482, 297] on h2 "Engagement" at bounding box center [680, 298] width 592 height 24
click at [1367, 808] on button "button" at bounding box center [1368, 809] width 19 height 21
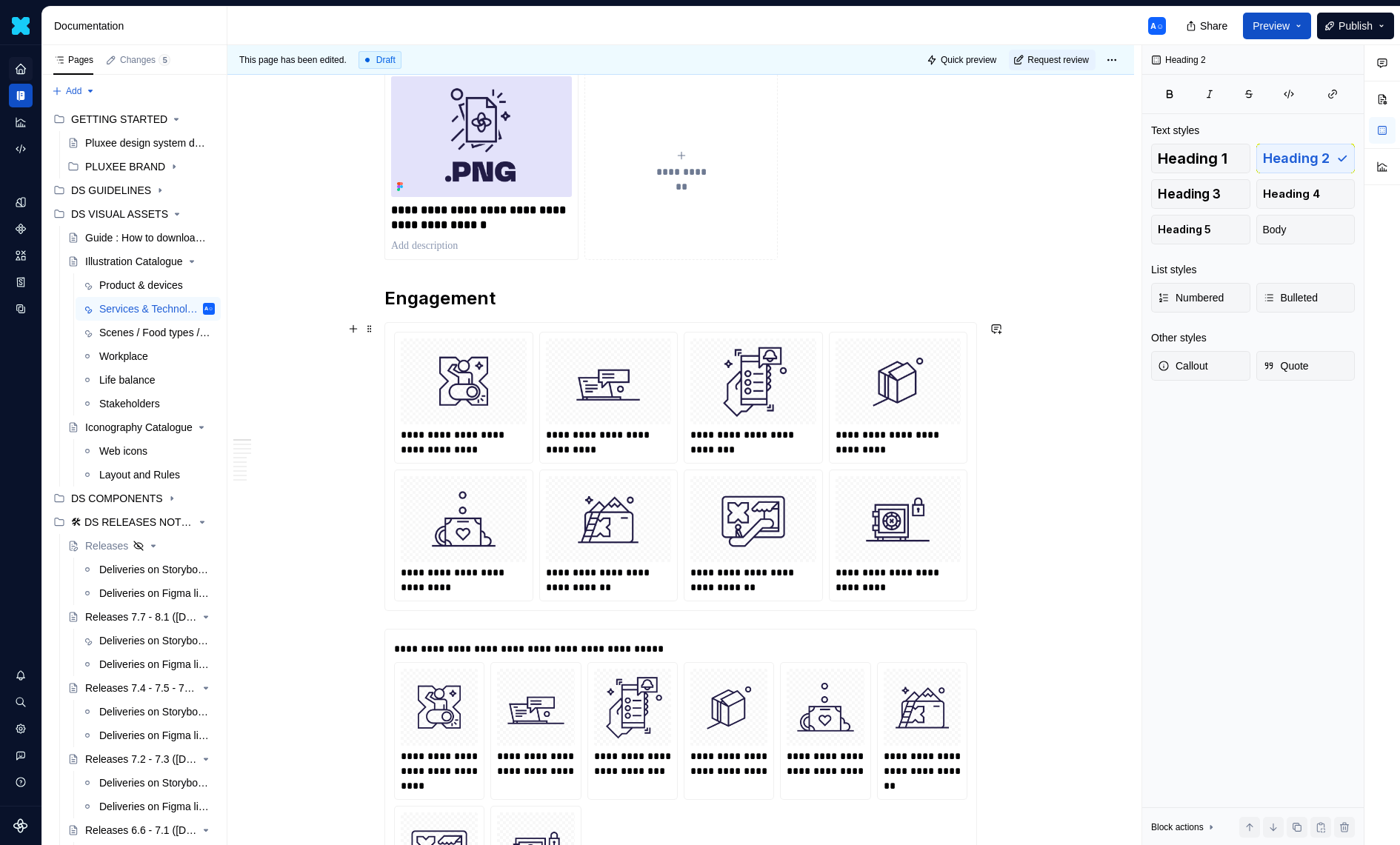
click at [787, 452] on div "**********" at bounding box center [753, 442] width 126 height 29
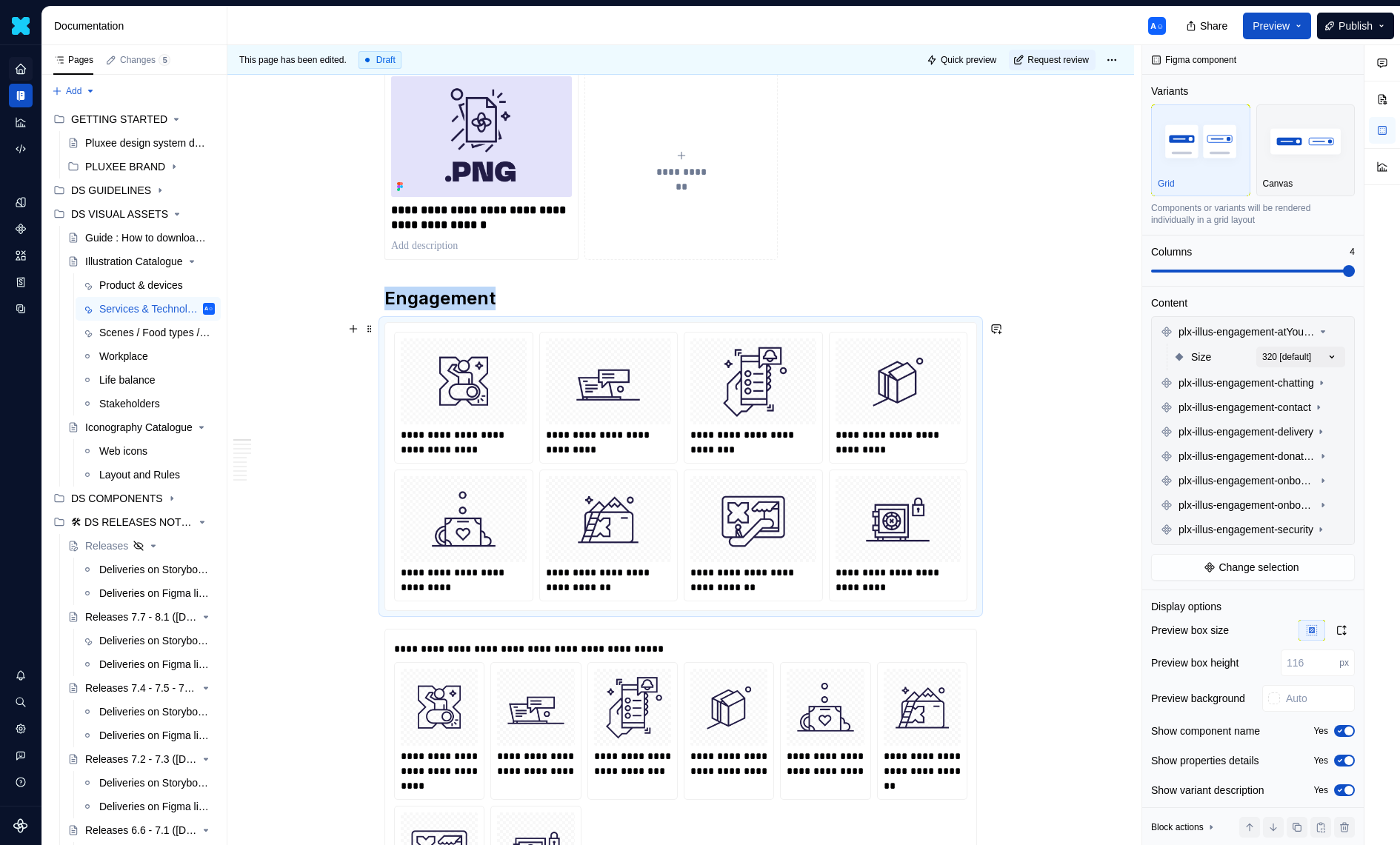
scroll to position [248, 0]
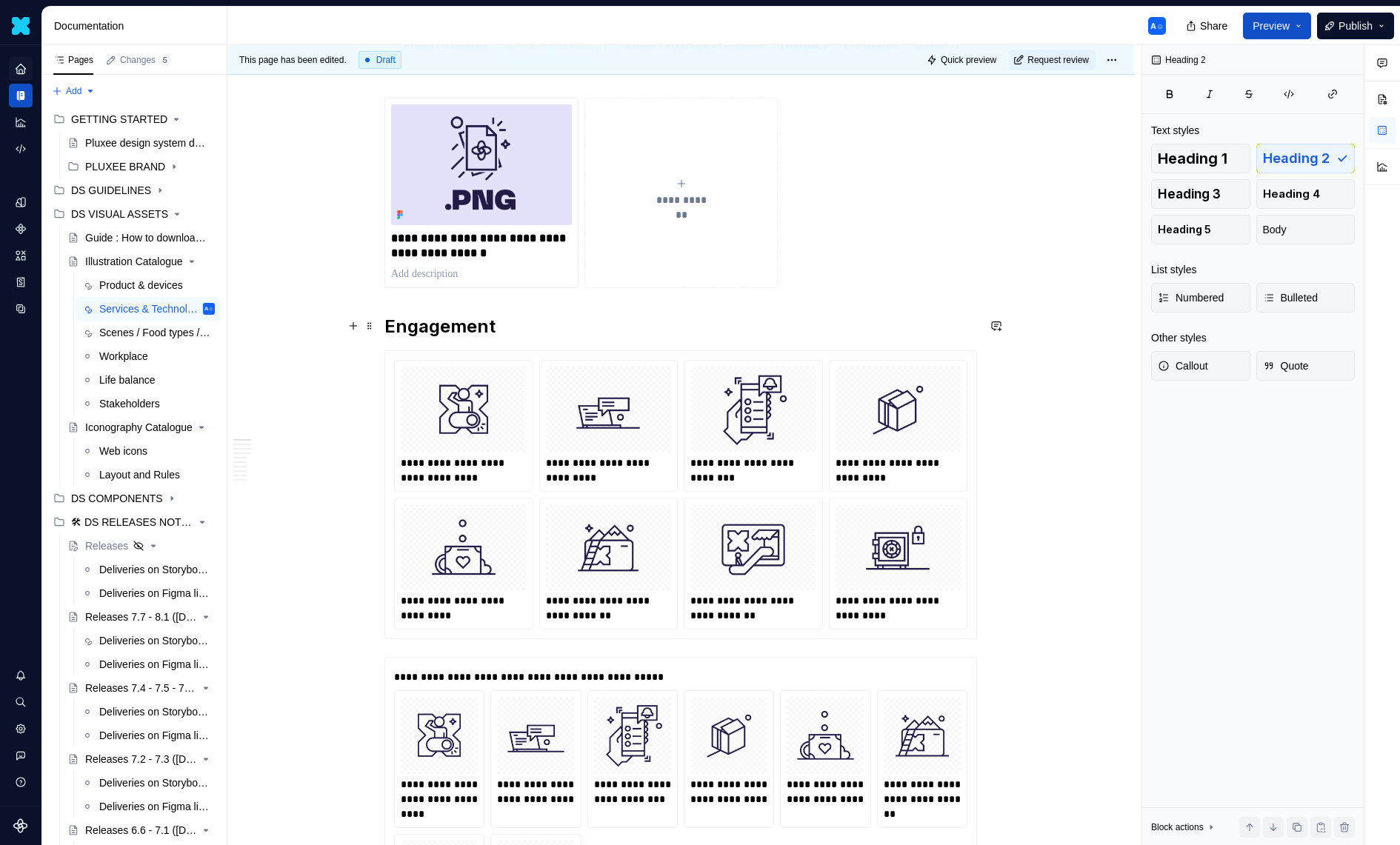
click at [582, 332] on h2 "Engagement" at bounding box center [680, 327] width 592 height 24
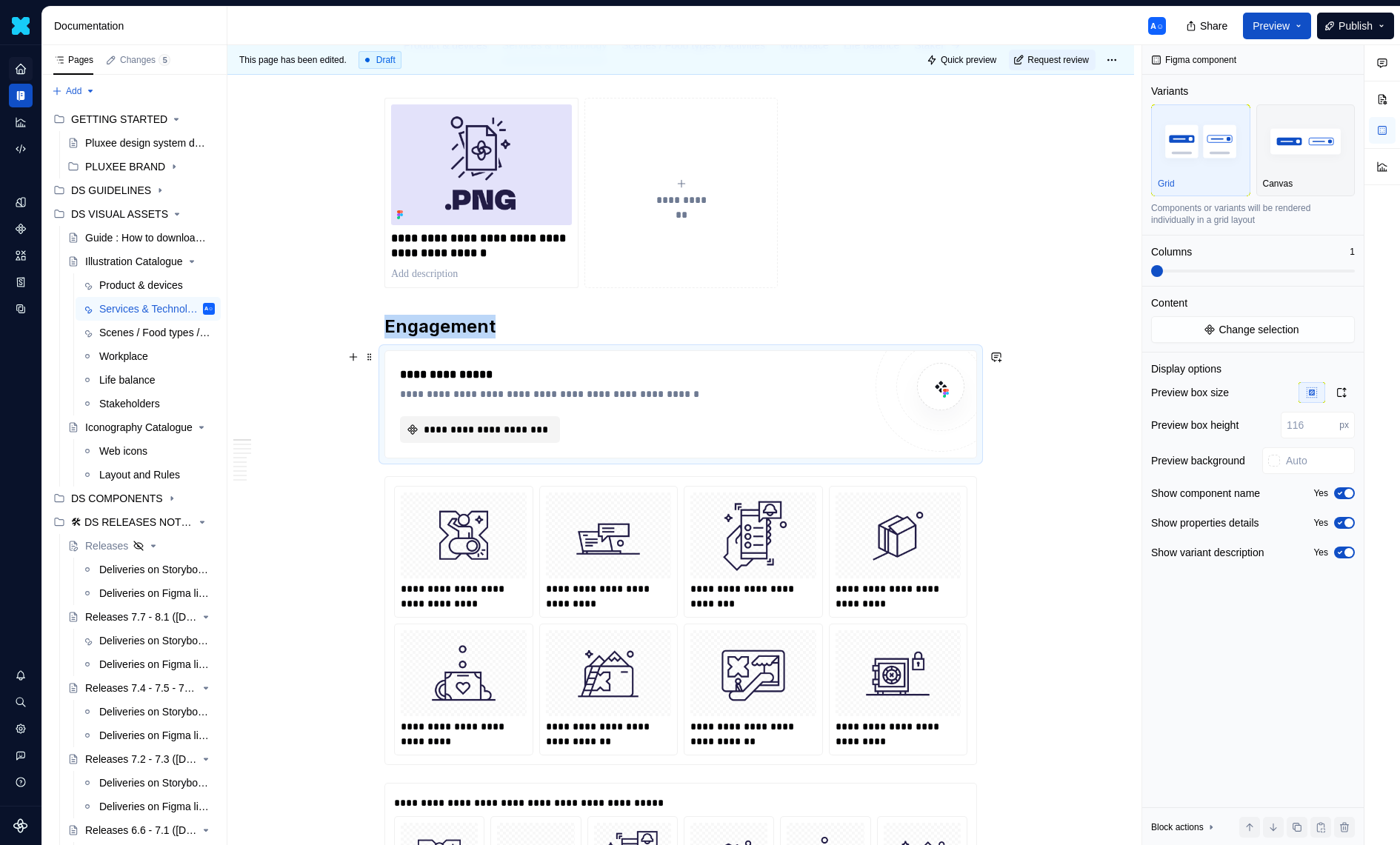
click at [512, 425] on span "**********" at bounding box center [486, 429] width 129 height 15
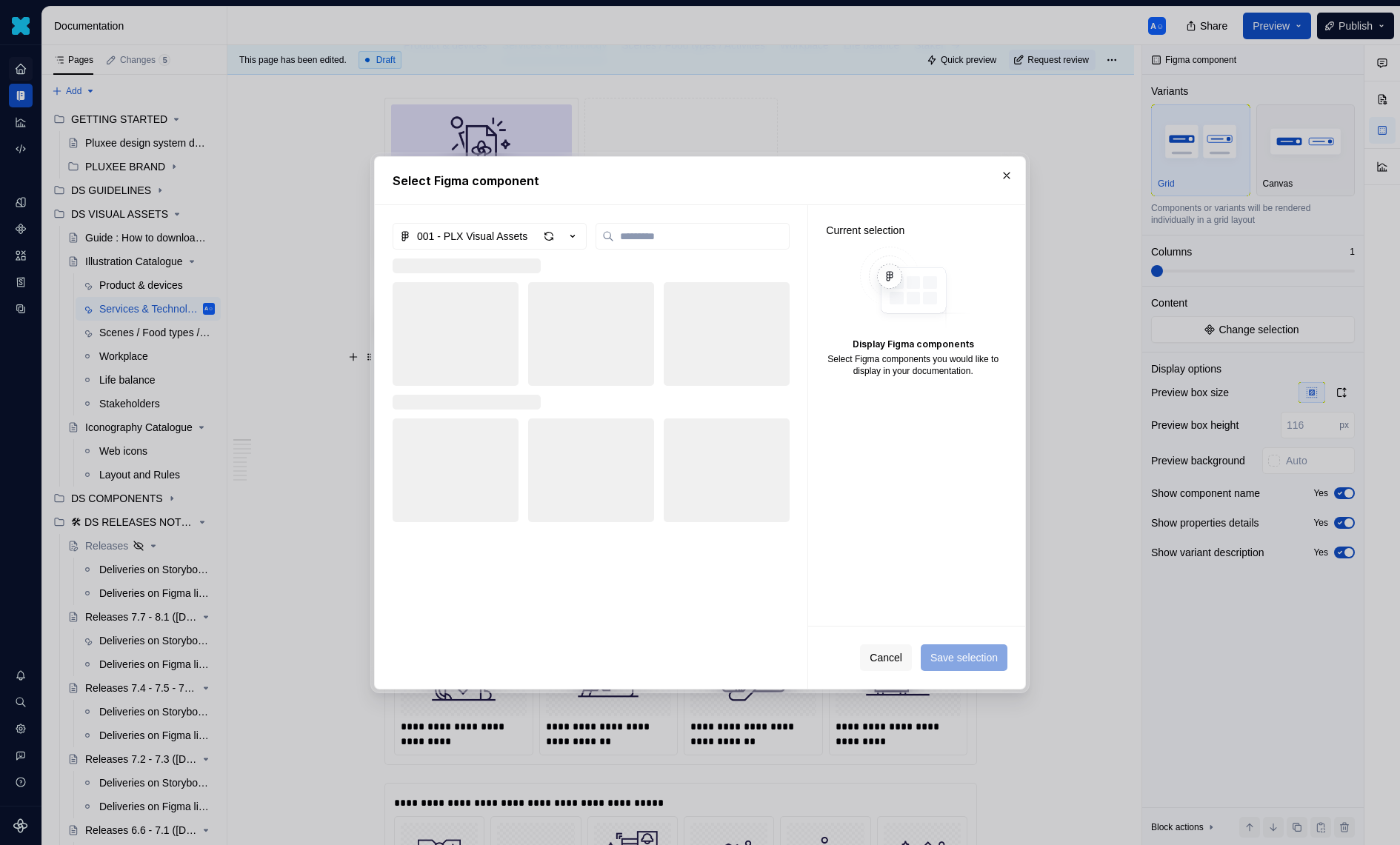
type textarea "*"
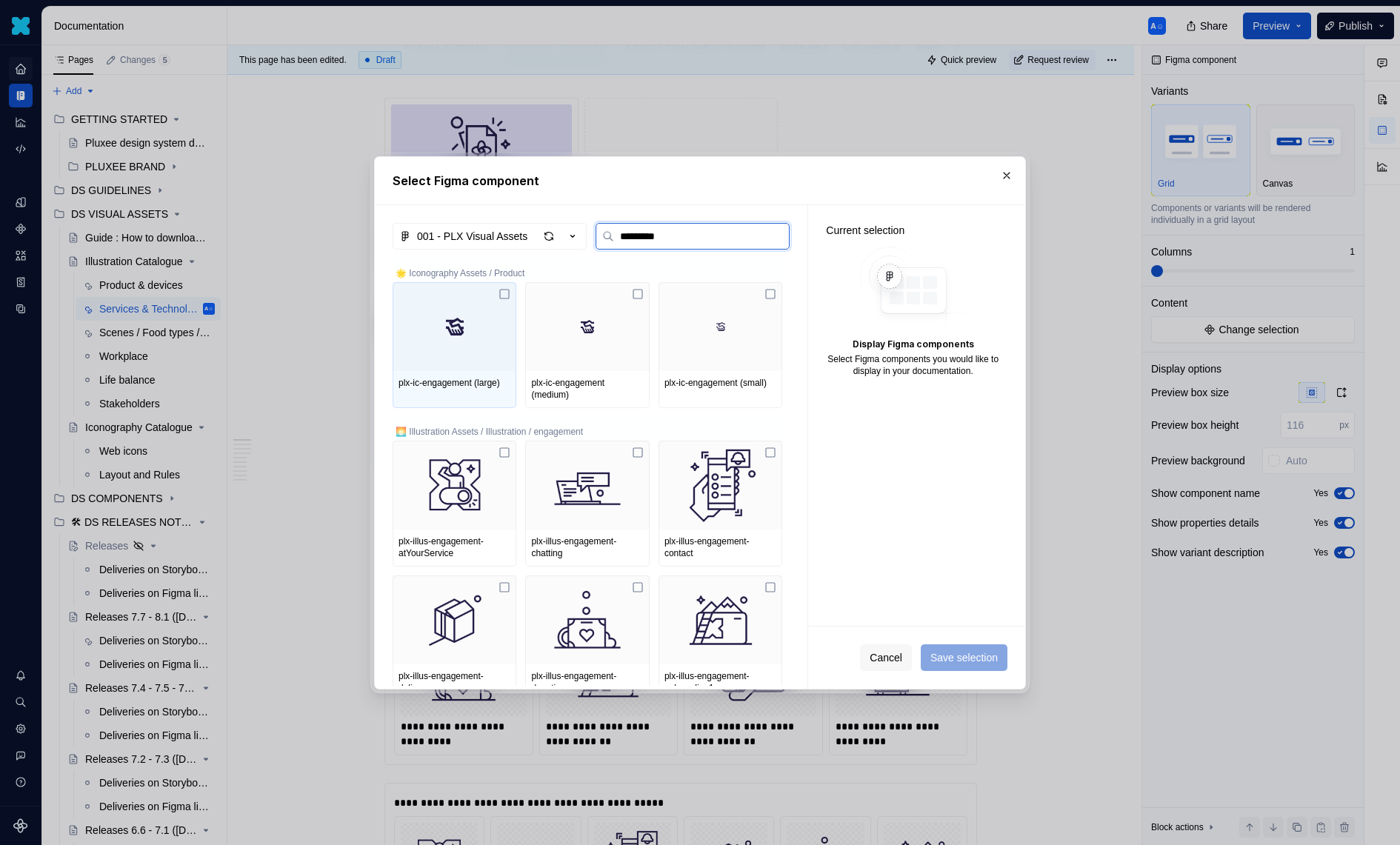
type input "**********"
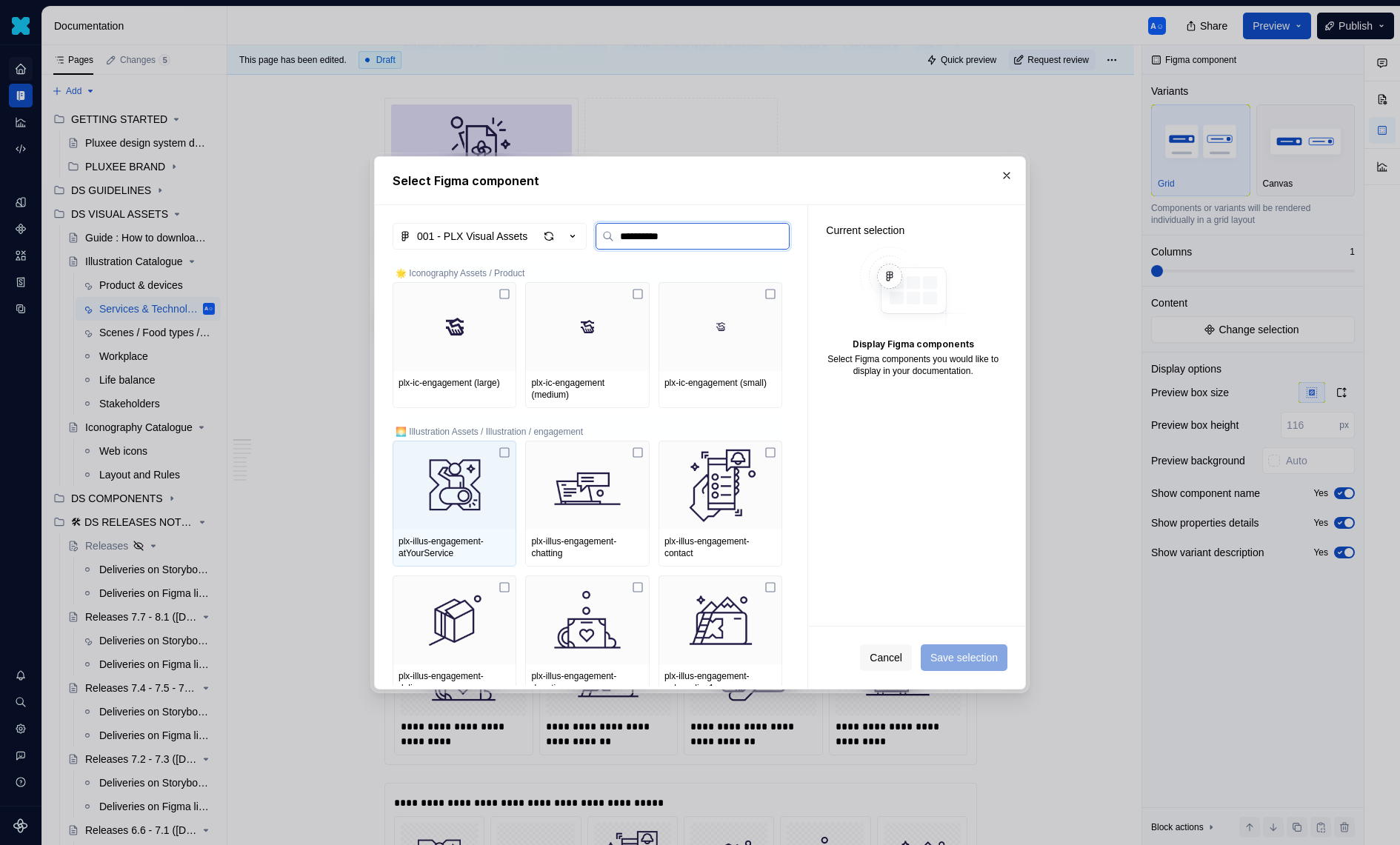
click at [510, 454] on icon at bounding box center [504, 452] width 12 height 12
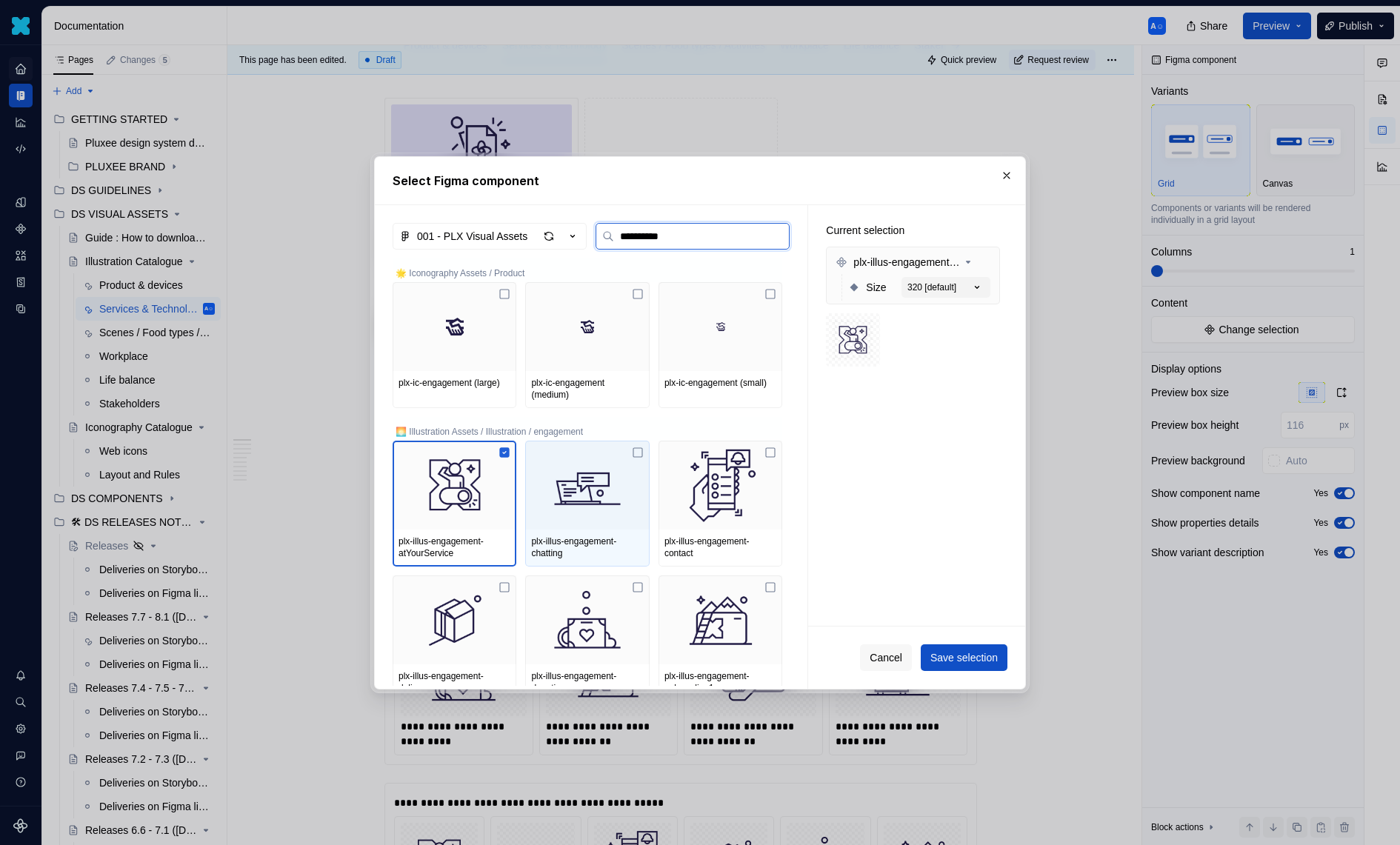
click at [649, 452] on div at bounding box center [587, 485] width 124 height 89
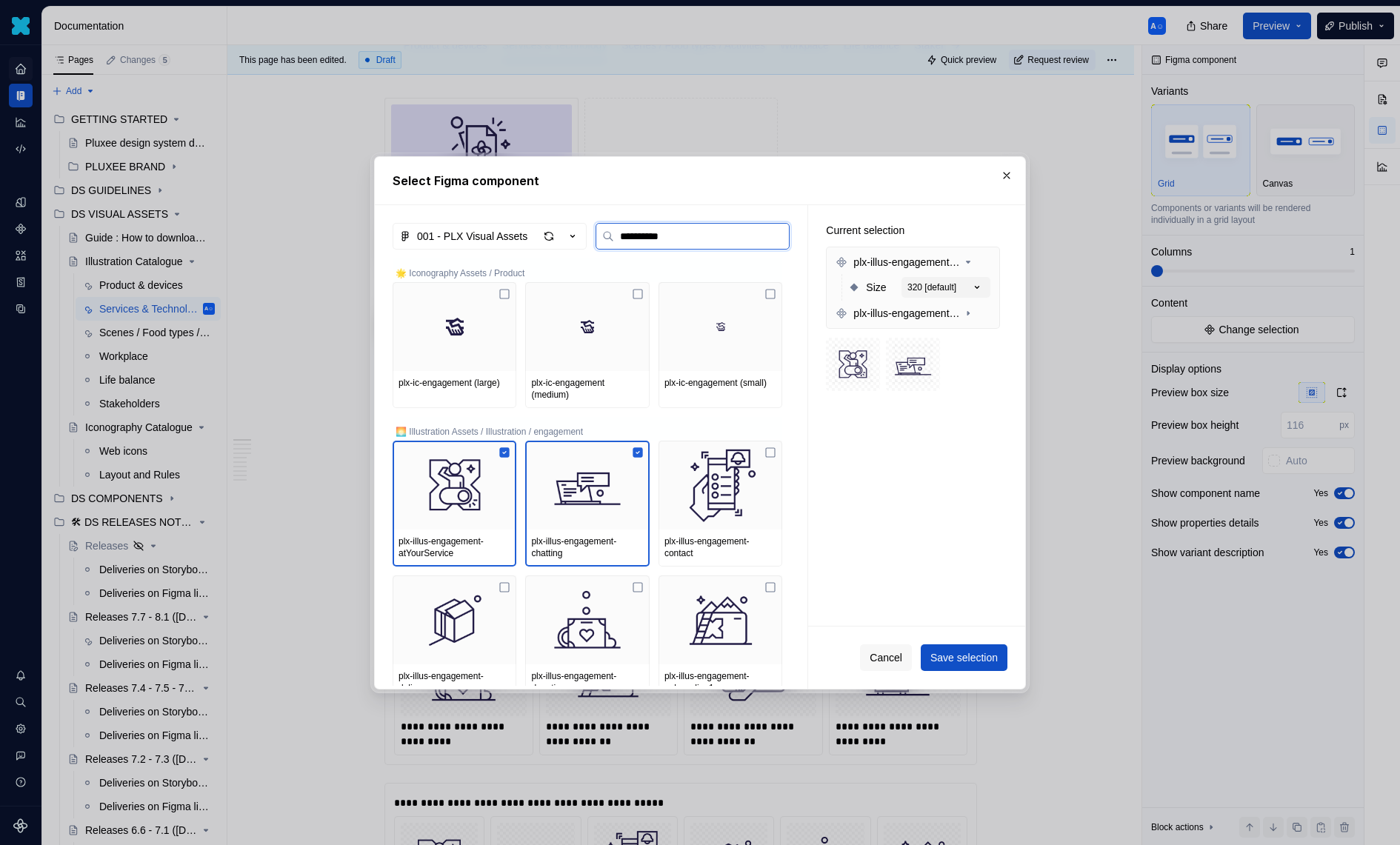
click at [757, 452] on img at bounding box center [720, 485] width 112 height 77
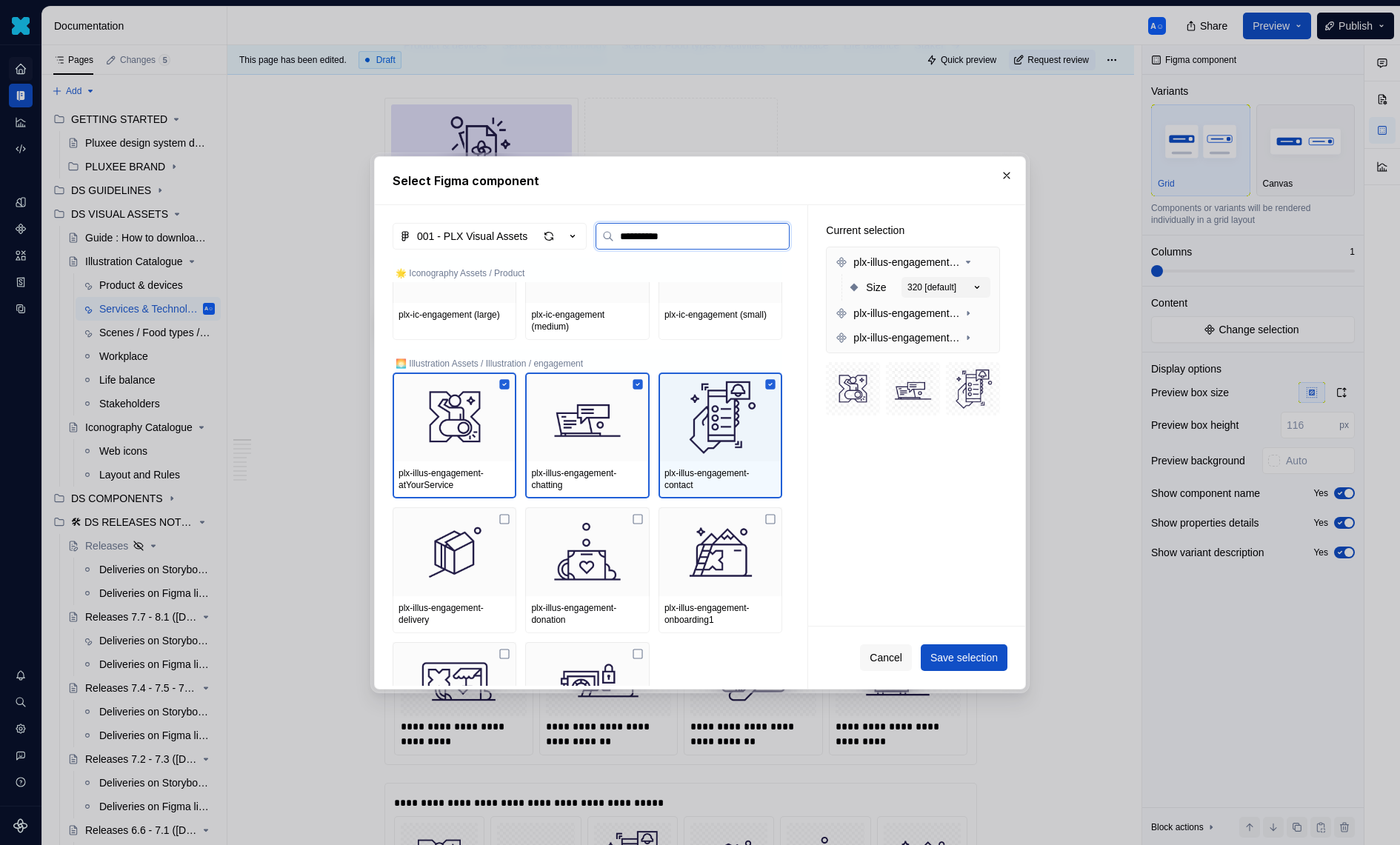
scroll to position [77, 0]
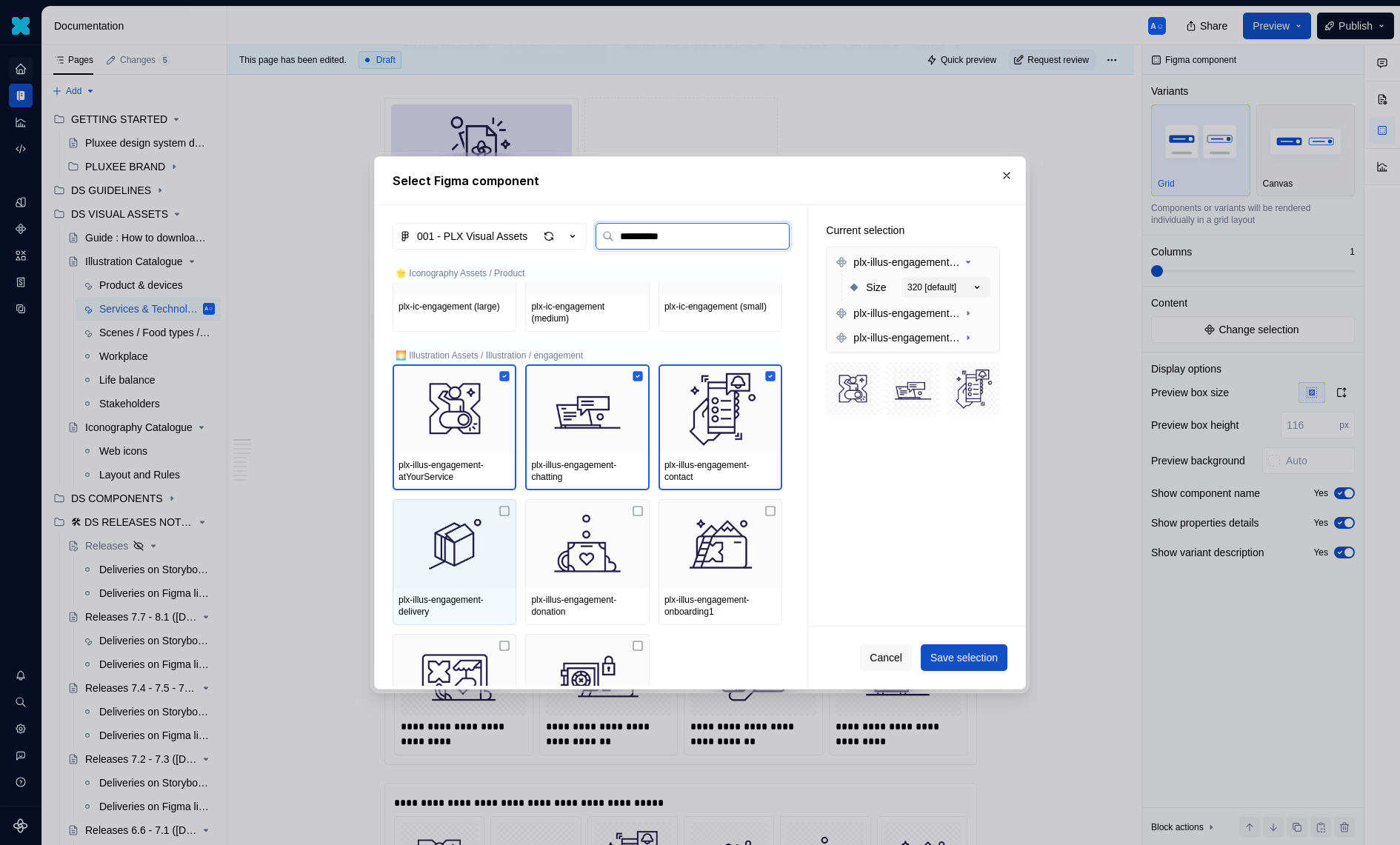
click at [424, 528] on img at bounding box center [455, 543] width 112 height 77
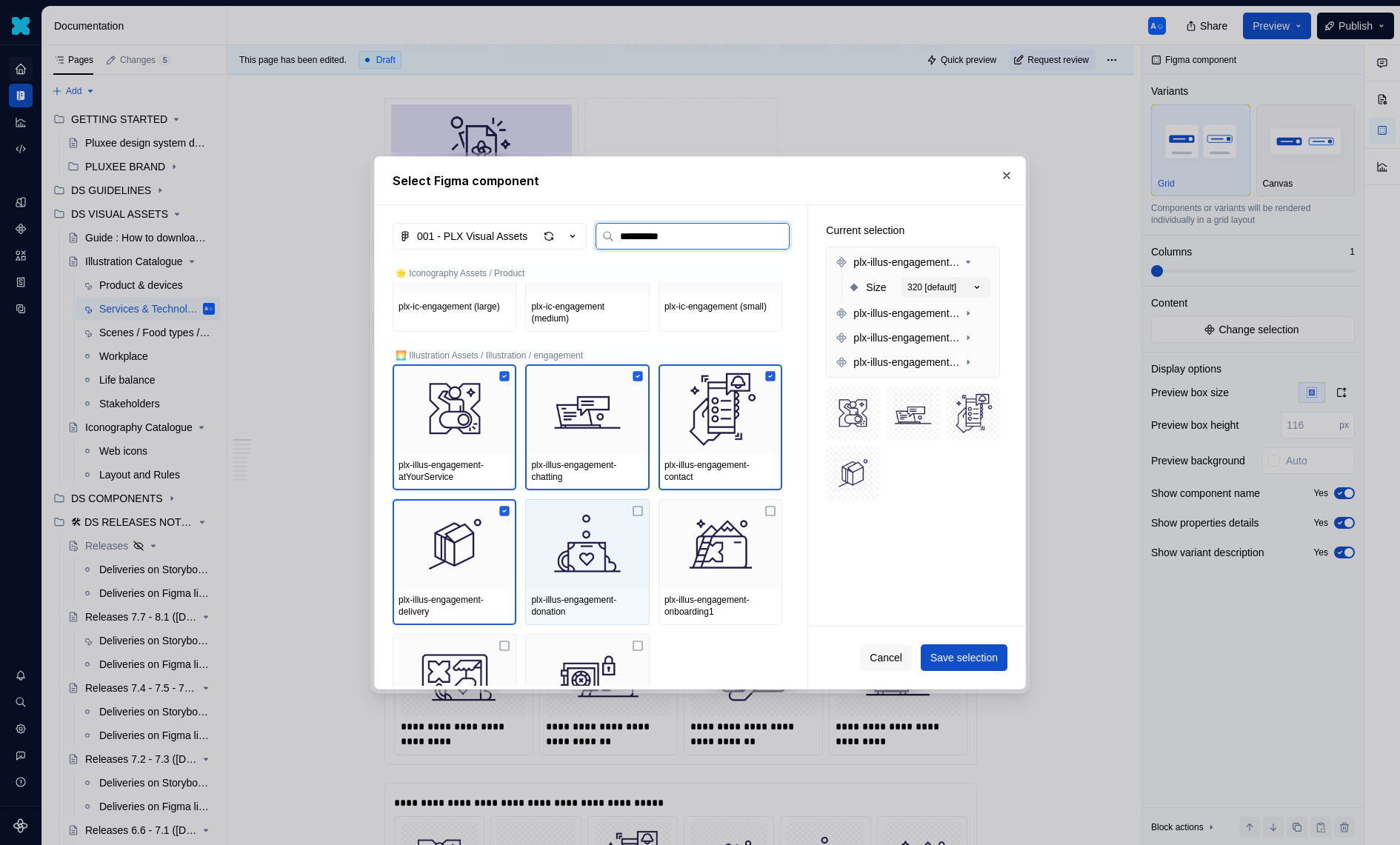
click at [538, 528] on img at bounding box center [587, 543] width 112 height 77
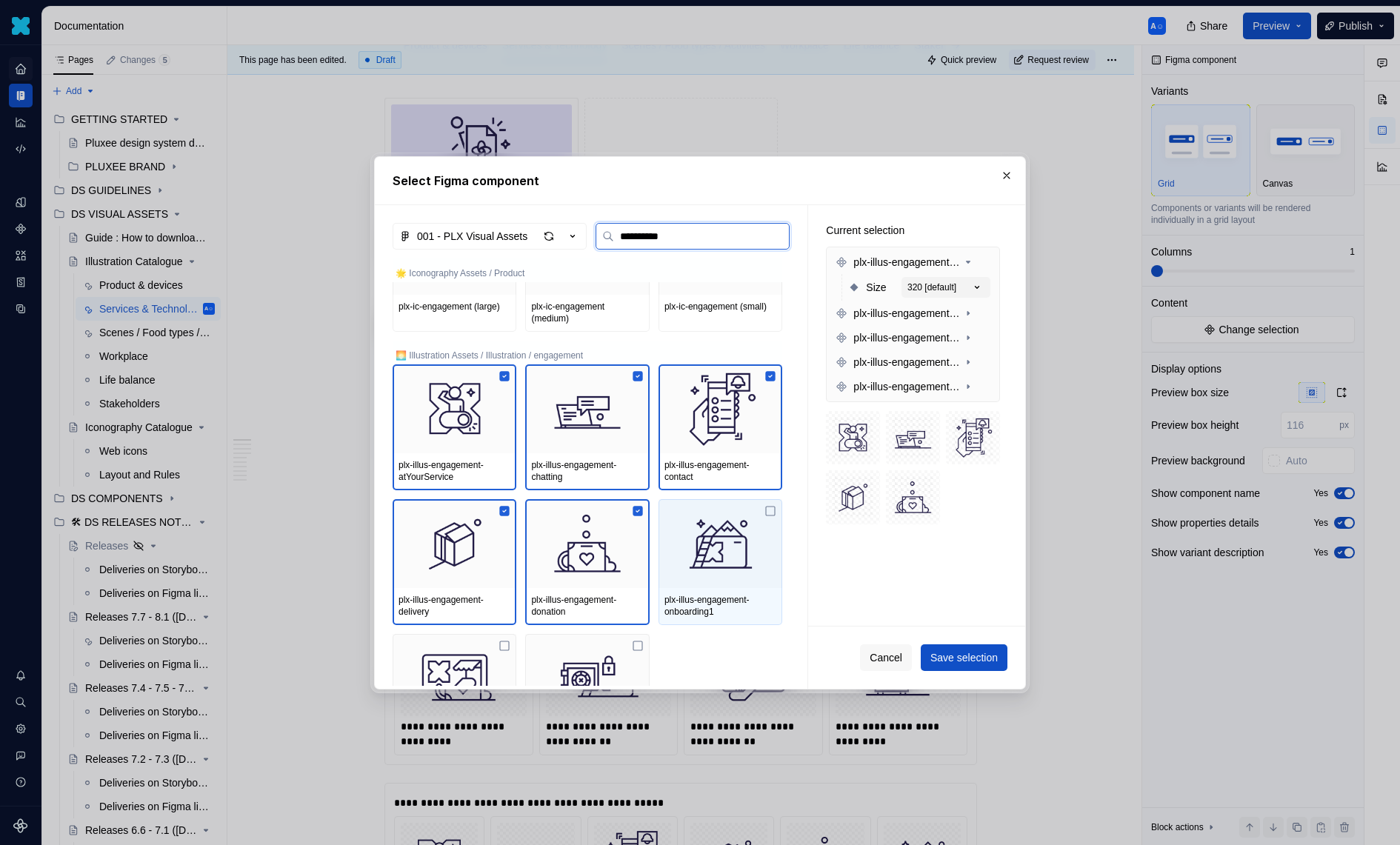
click at [711, 541] on img at bounding box center [720, 543] width 112 height 77
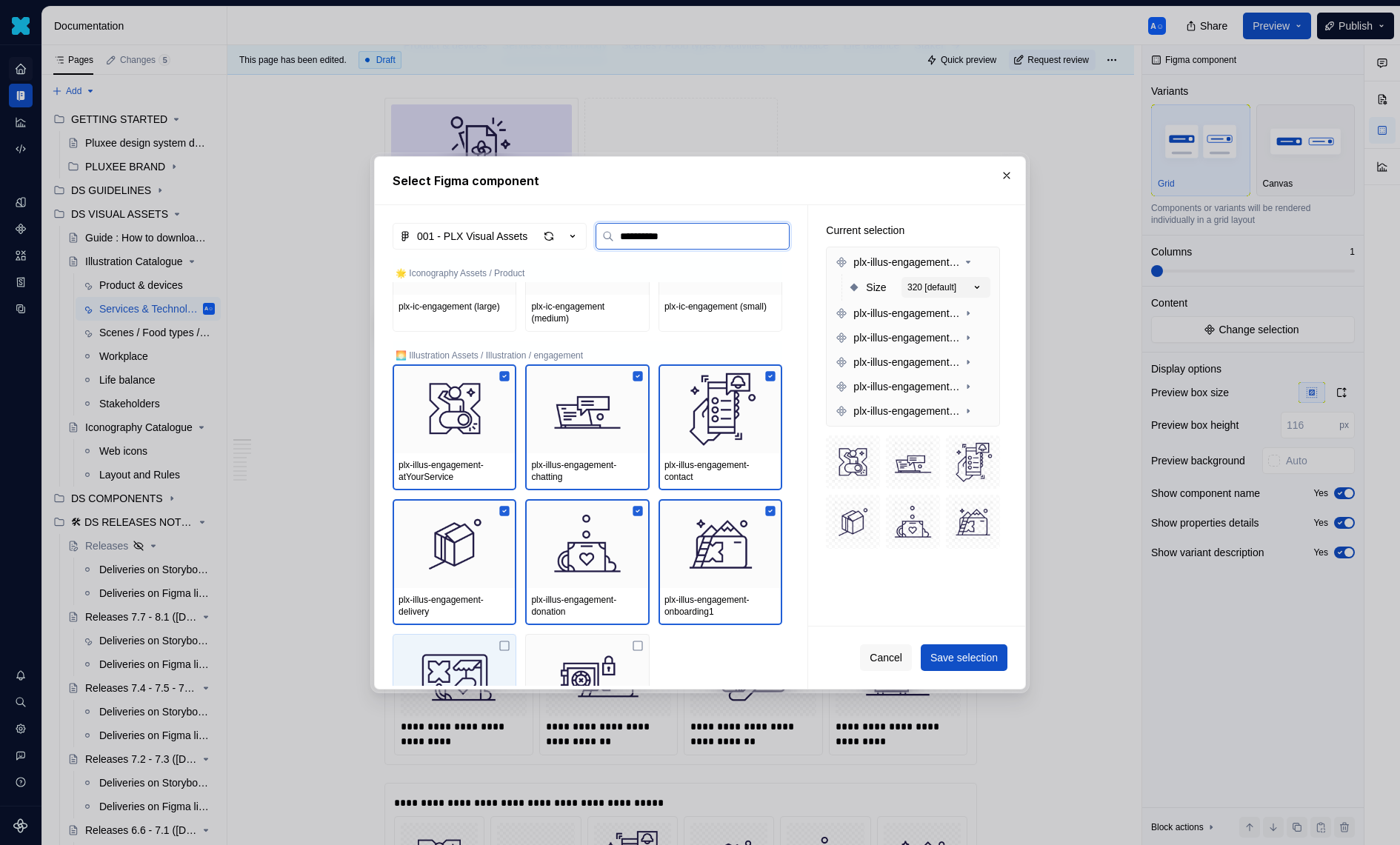
click at [490, 634] on div at bounding box center [455, 678] width 124 height 89
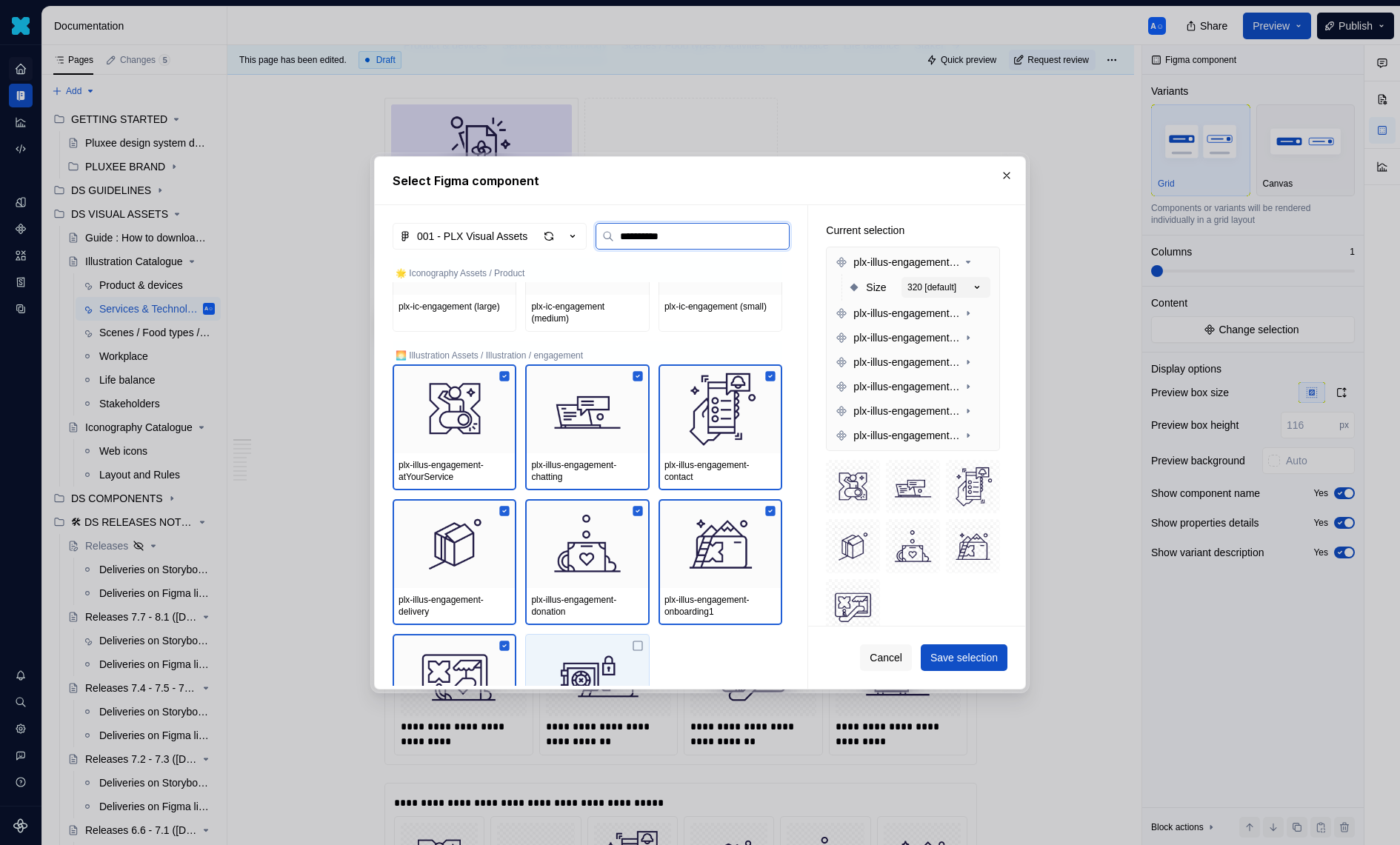
click at [607, 635] on div at bounding box center [587, 678] width 124 height 89
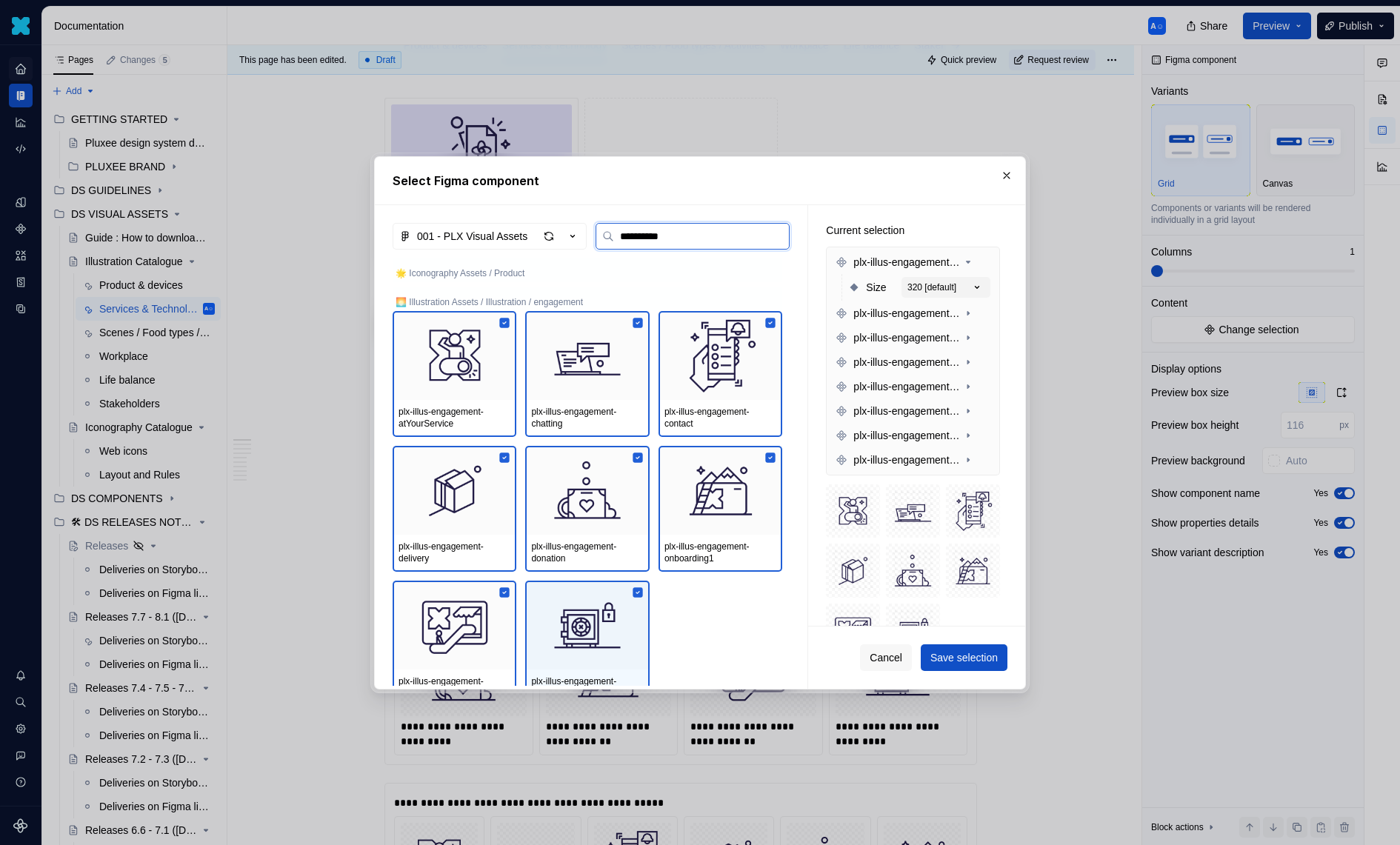
scroll to position [149, 0]
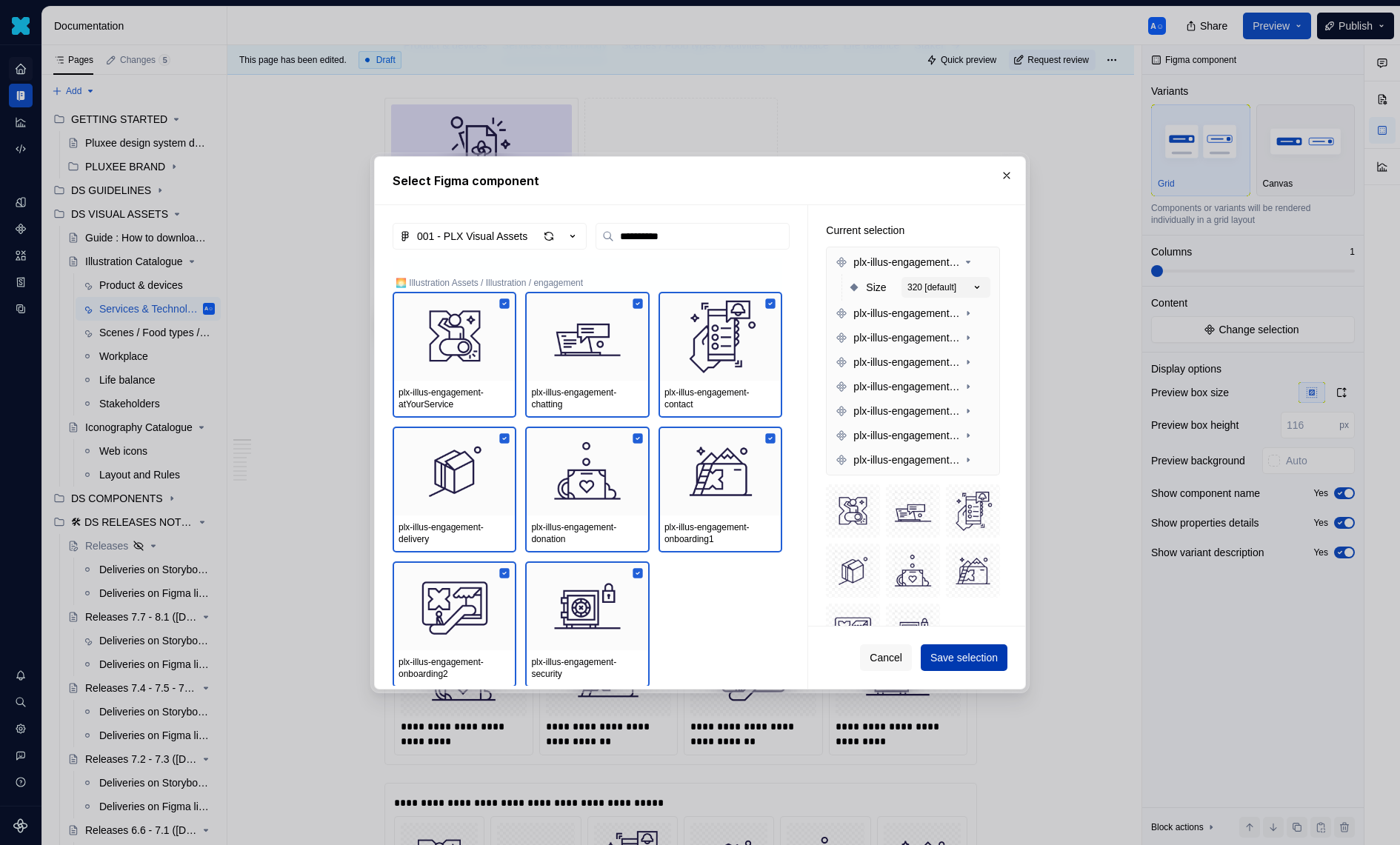
click at [955, 662] on span "Save selection" at bounding box center [963, 658] width 67 height 15
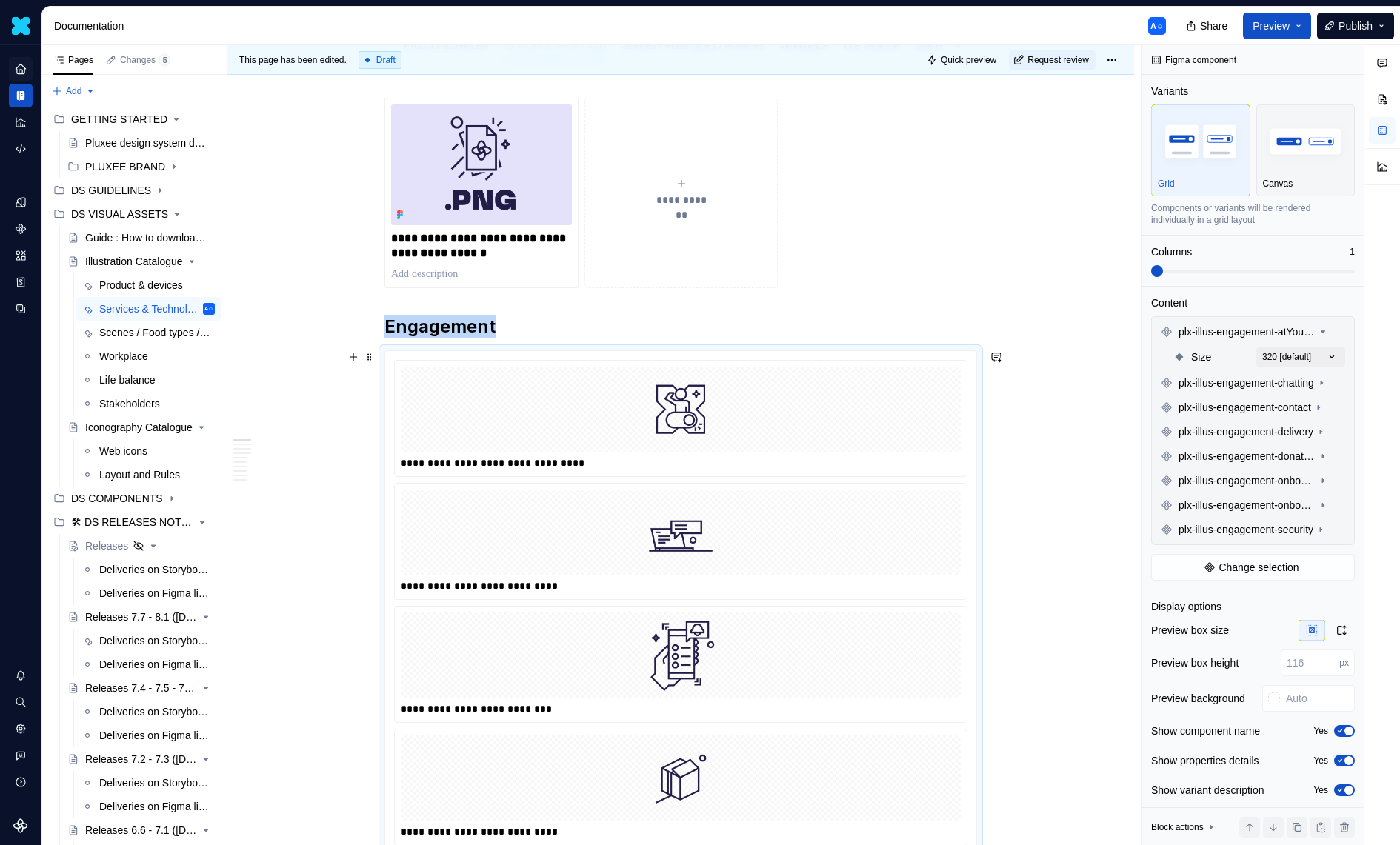
click at [859, 458] on div "**********" at bounding box center [681, 462] width 561 height 15
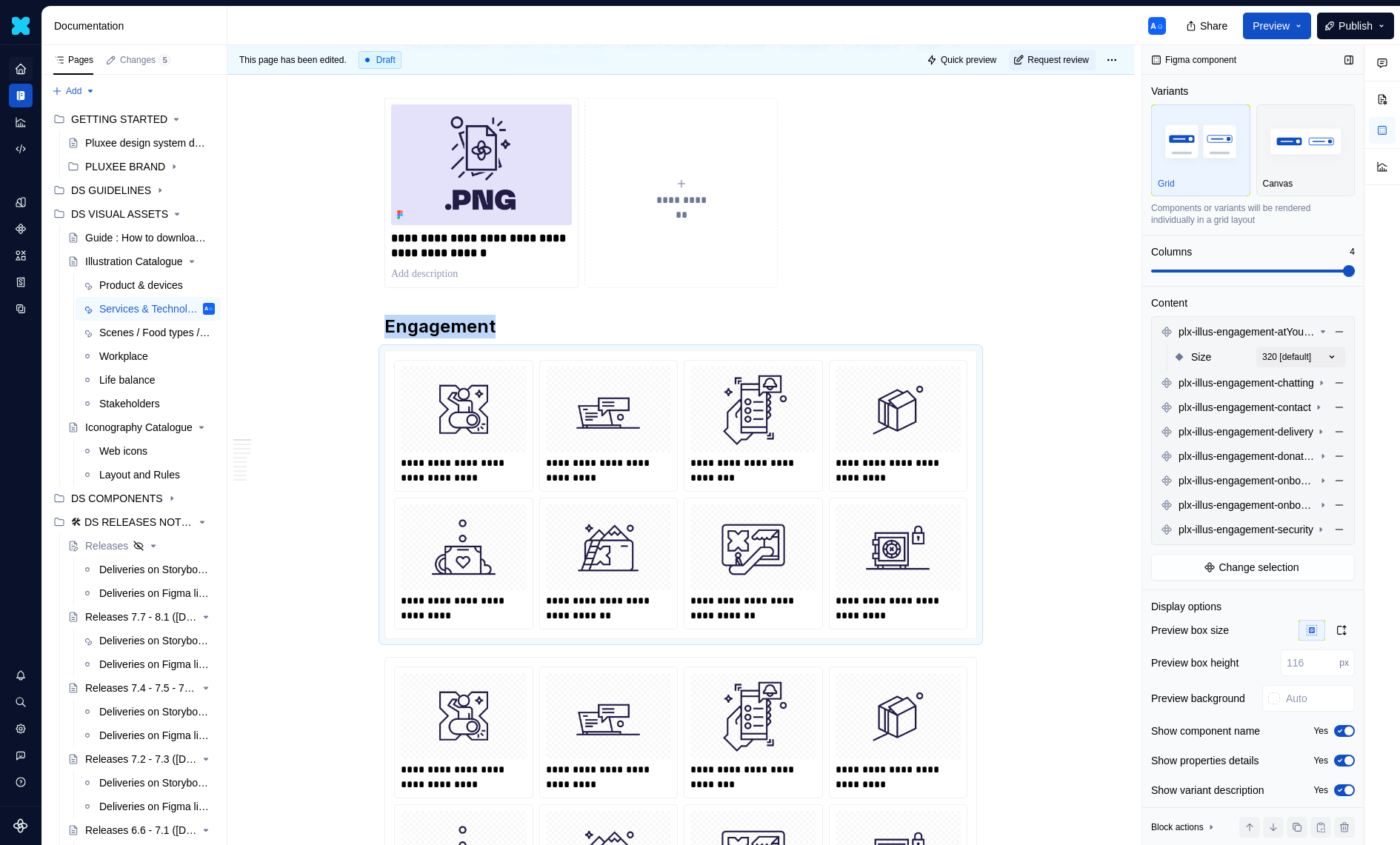
click at [1355, 265] on span at bounding box center [1252, 270] width 204 height 12
click at [1337, 347] on div "Comments Open comments No comments yet Select ‘Comment’ from the block context …" at bounding box center [1271, 445] width 258 height 801
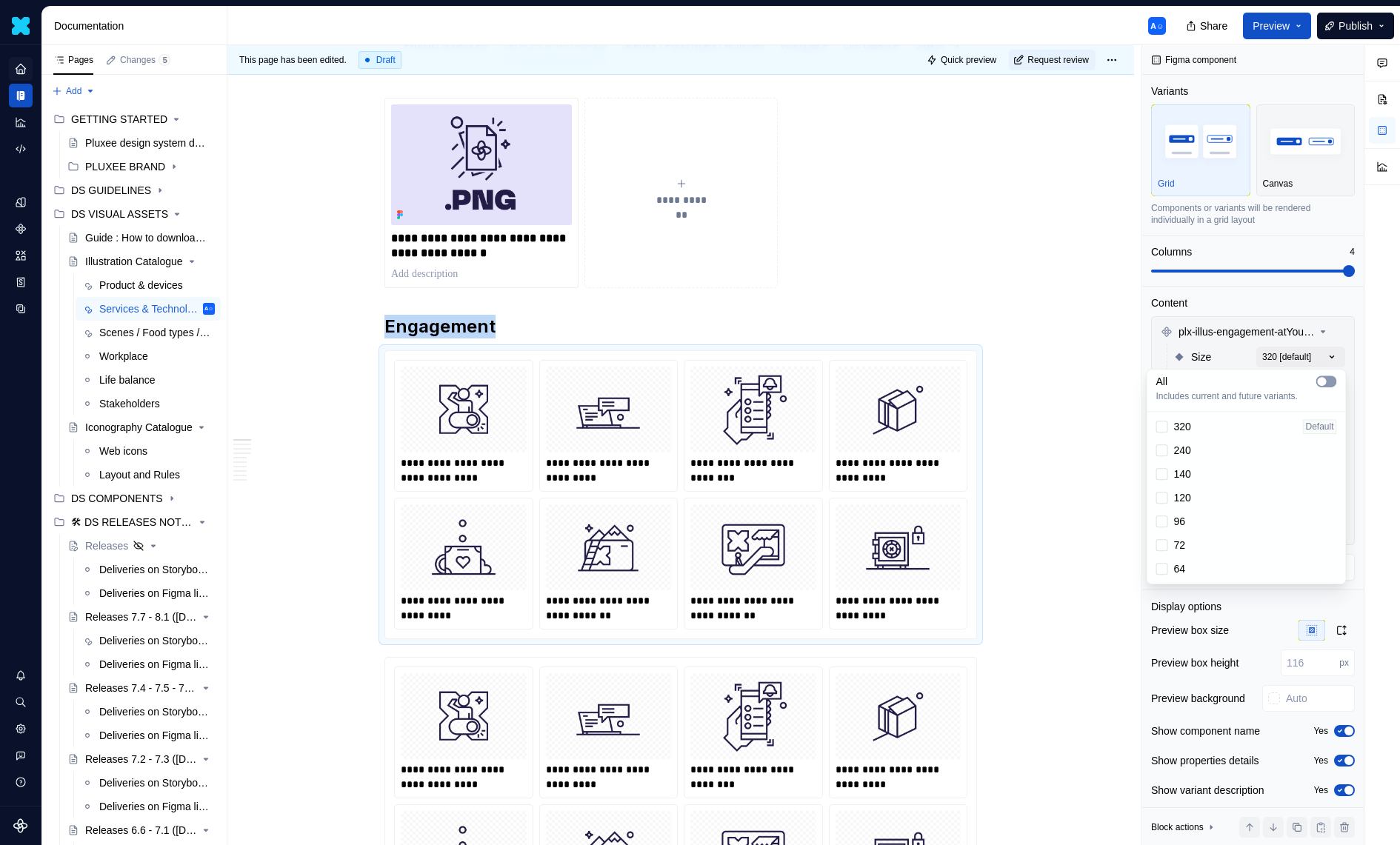
click at [1328, 376] on button "button" at bounding box center [1326, 381] width 21 height 12
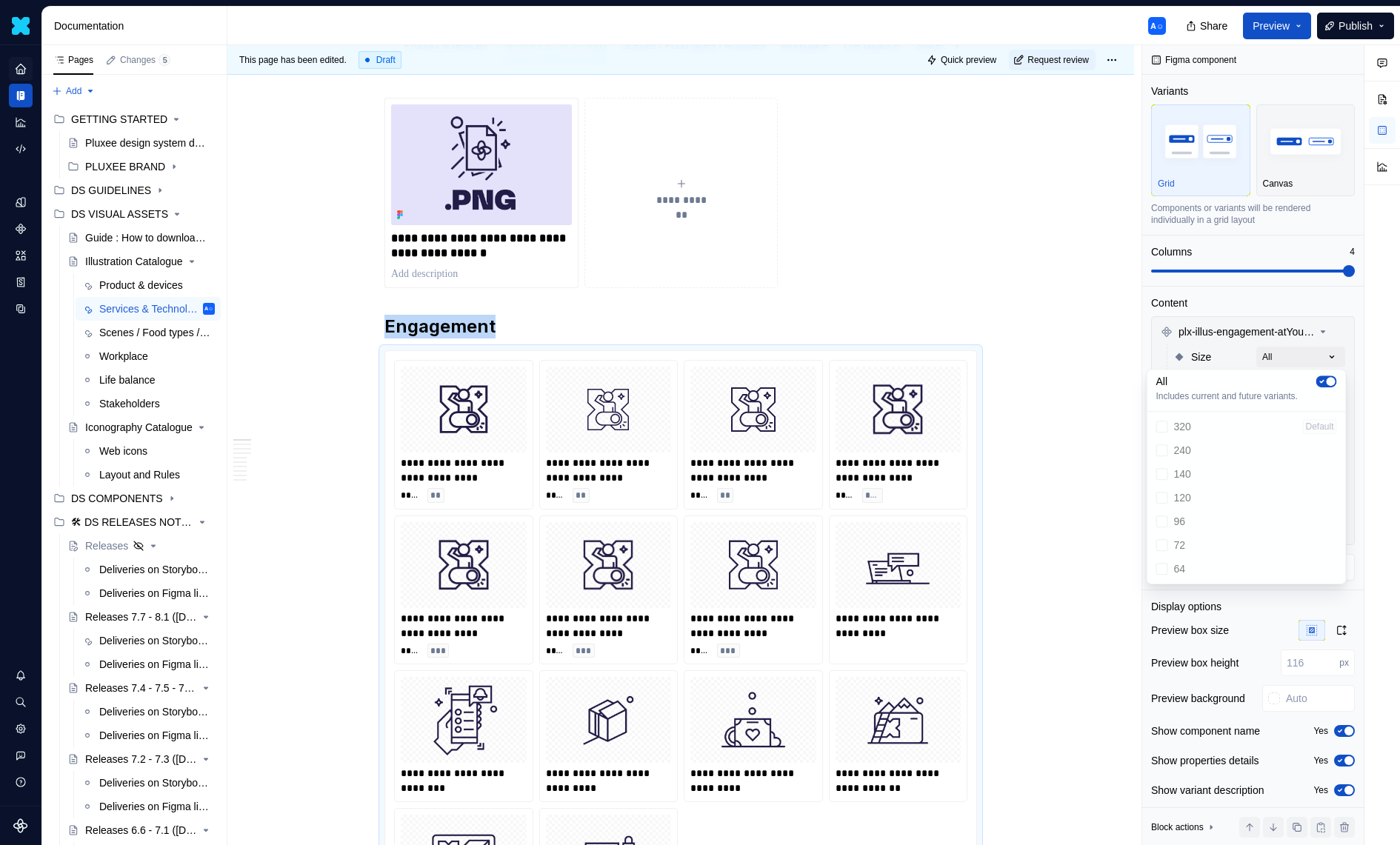
click at [1299, 358] on div "Comments Open comments No comments yet Select ‘Comment’ from the block context …" at bounding box center [1271, 445] width 258 height 801
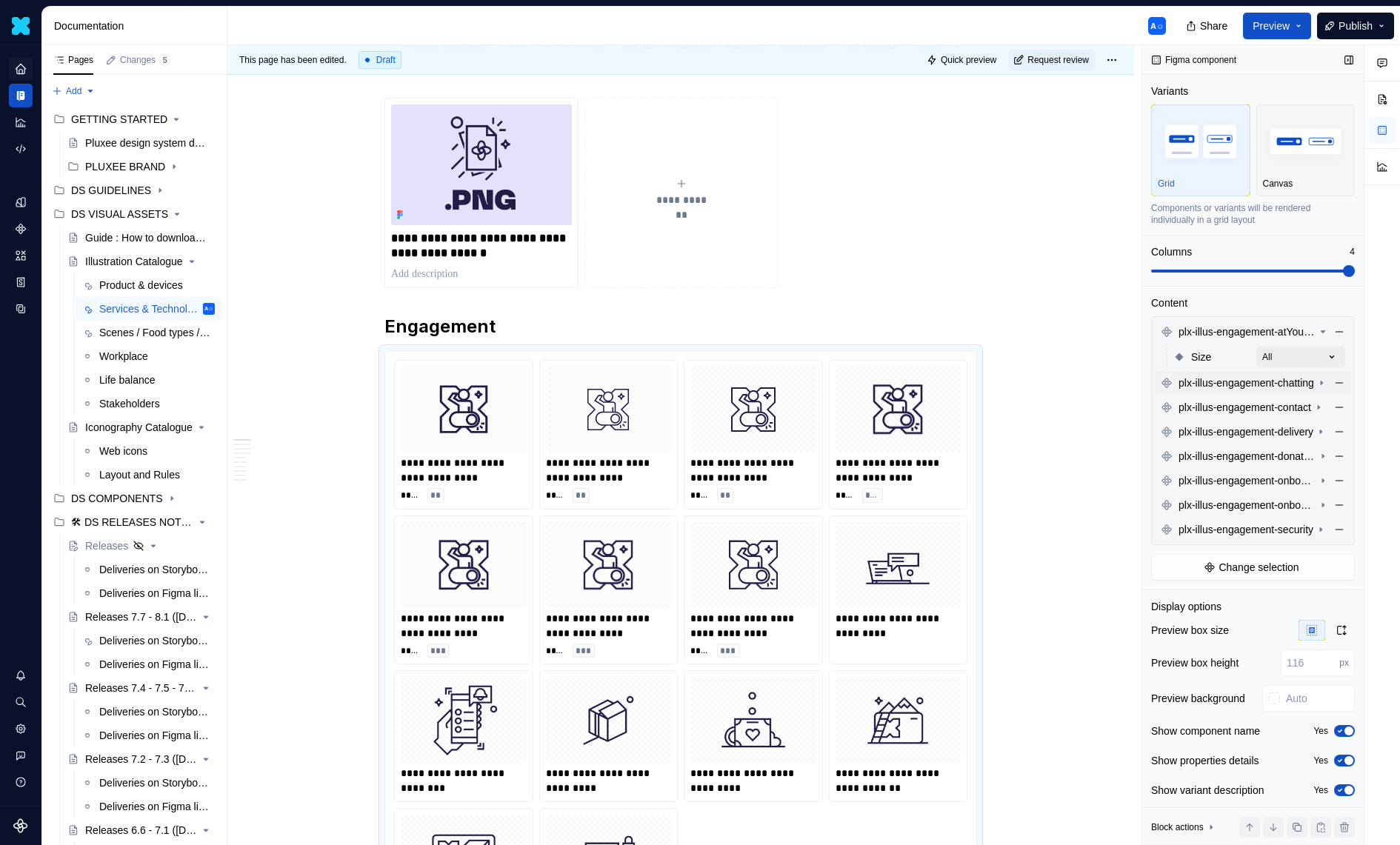
click at [1297, 384] on span "plx-illus-engagement-chatting" at bounding box center [1246, 383] width 136 height 15
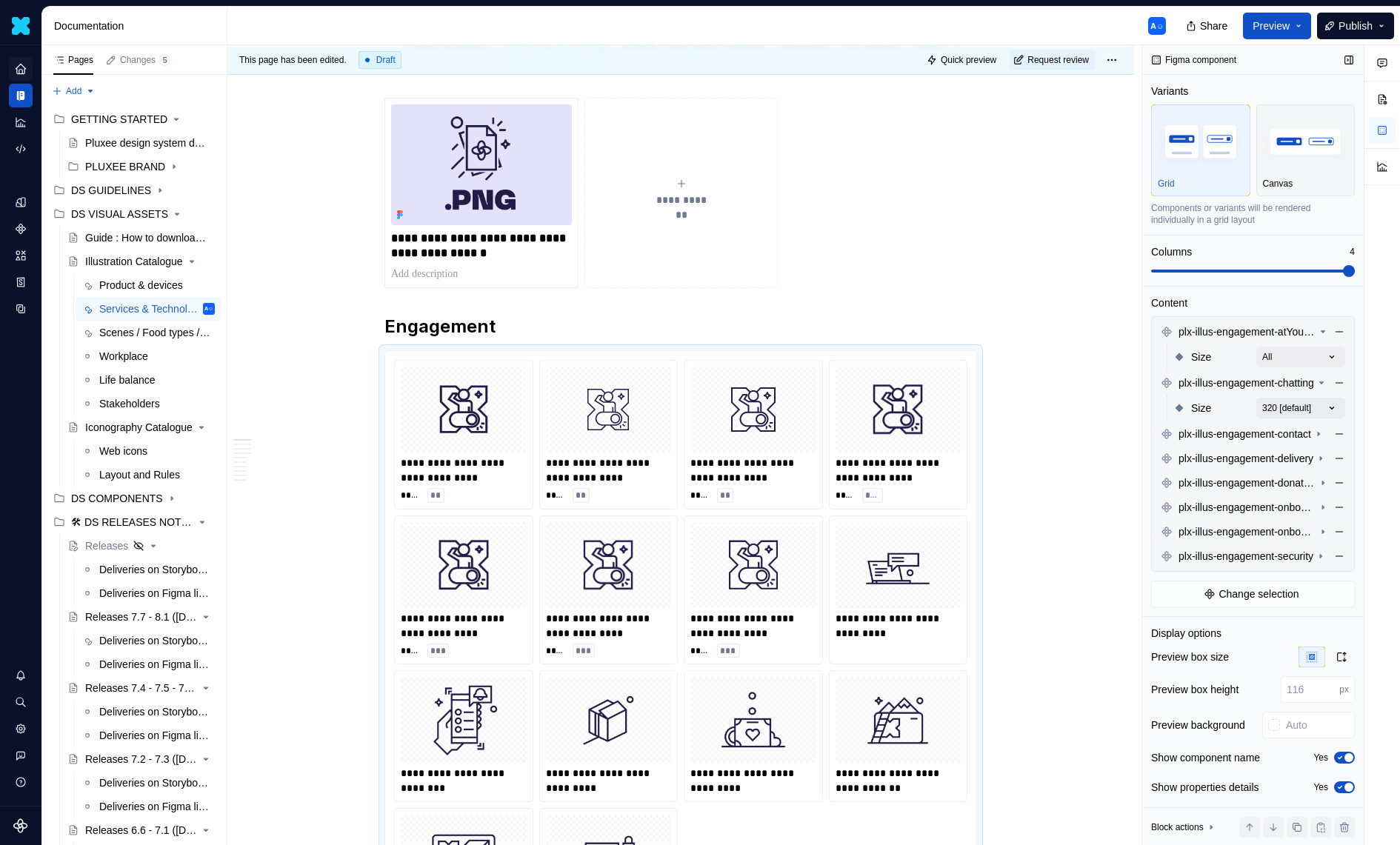
click at [1321, 397] on div "Comments Open comments No comments yet Select ‘Comment’ from the block context …" at bounding box center [1271, 445] width 258 height 801
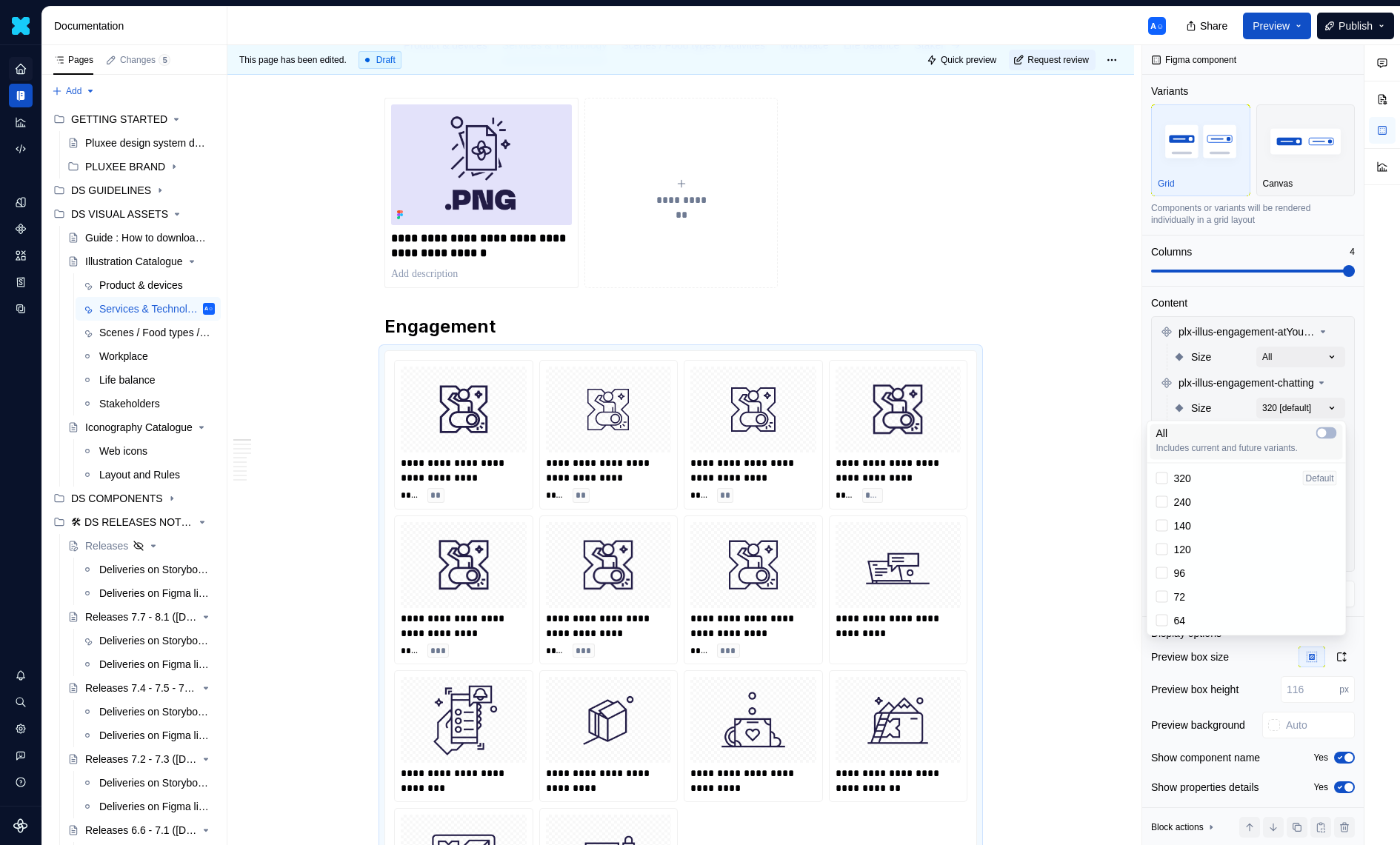
click at [1313, 433] on div "All" at bounding box center [1246, 433] width 180 height 15
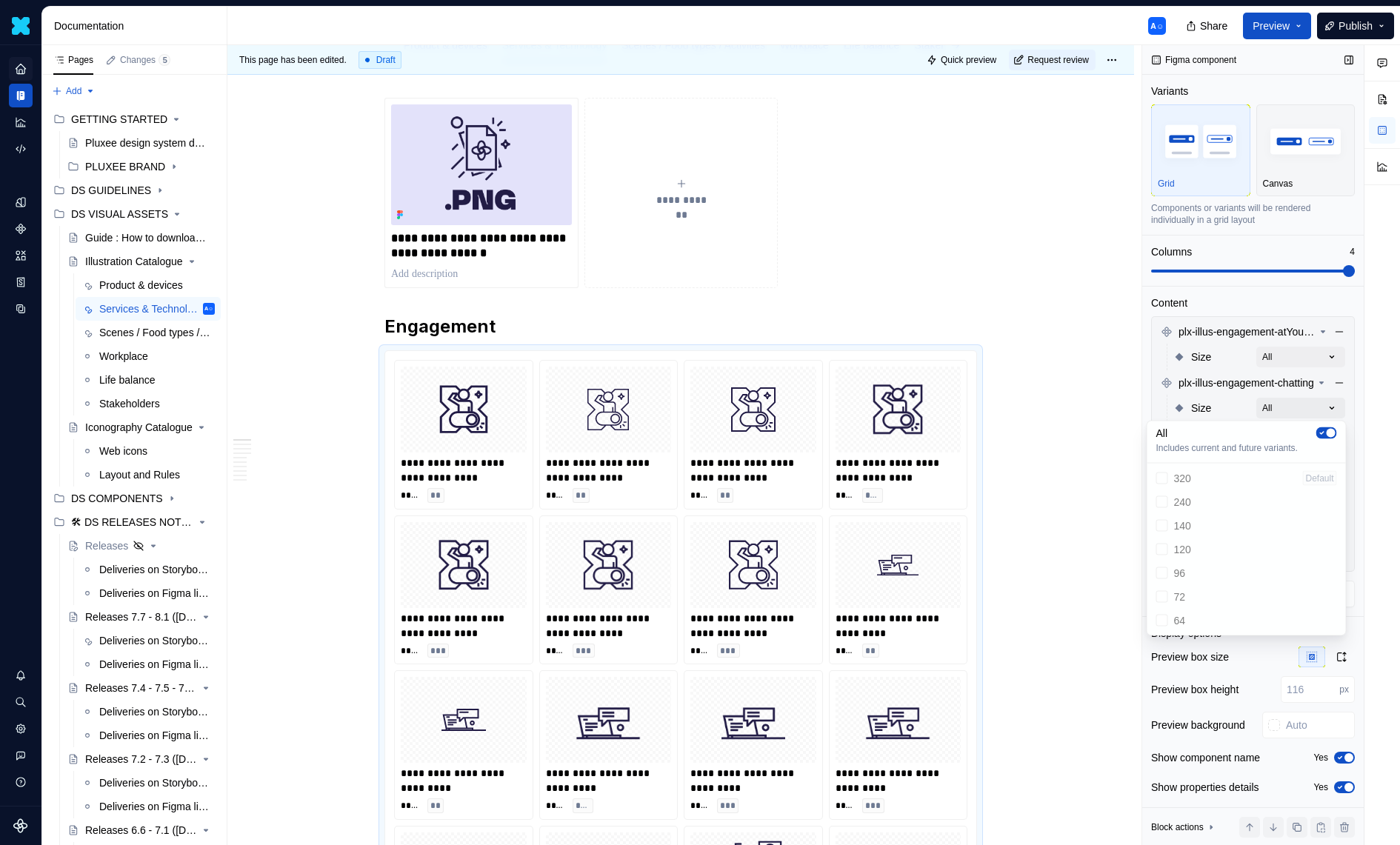
click at [1312, 400] on div "Comments Open comments No comments yet Select ‘Comment’ from the block context …" at bounding box center [1271, 445] width 258 height 801
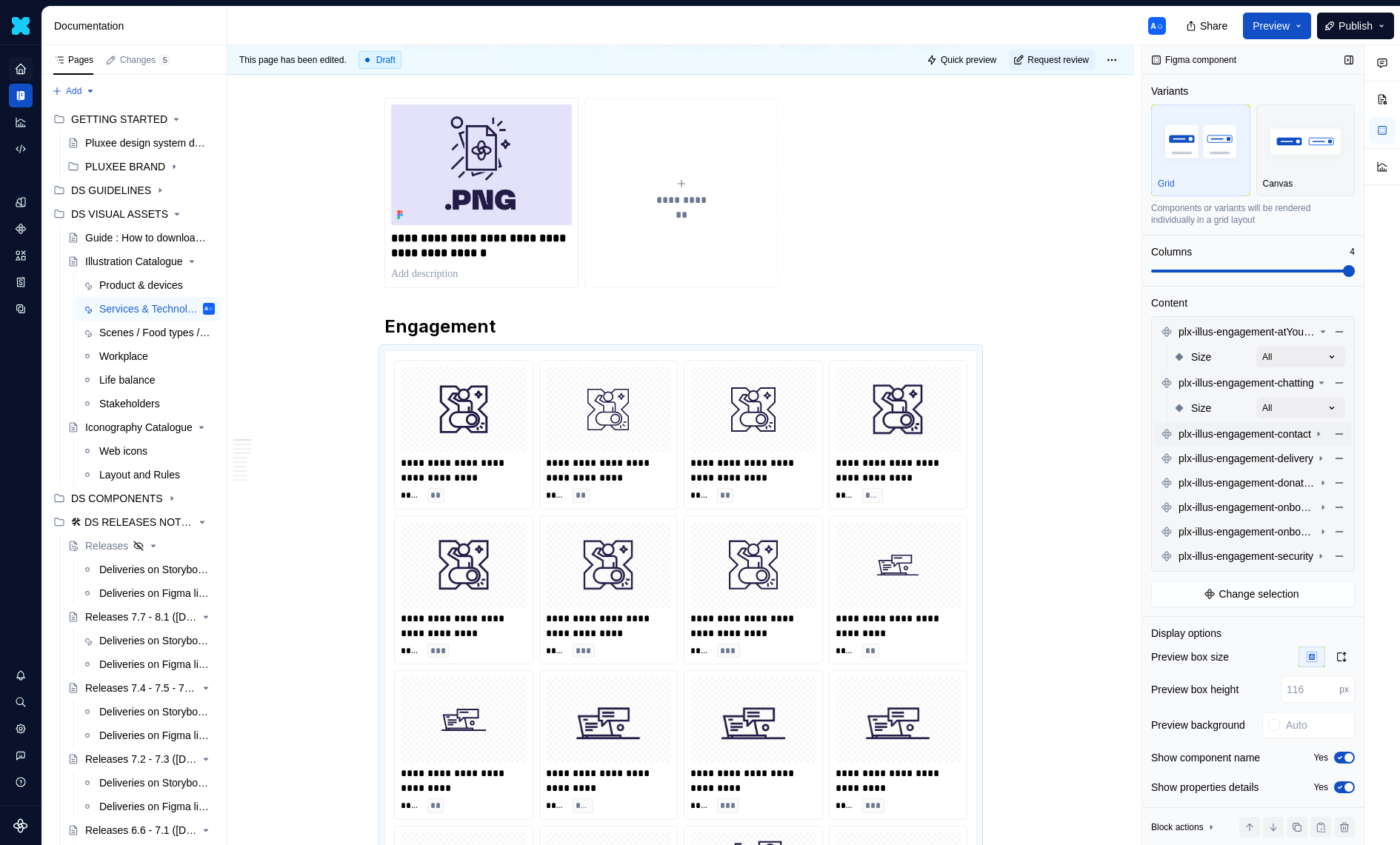
click at [1310, 431] on span "plx-illus-engagement-contact" at bounding box center [1244, 434] width 132 height 15
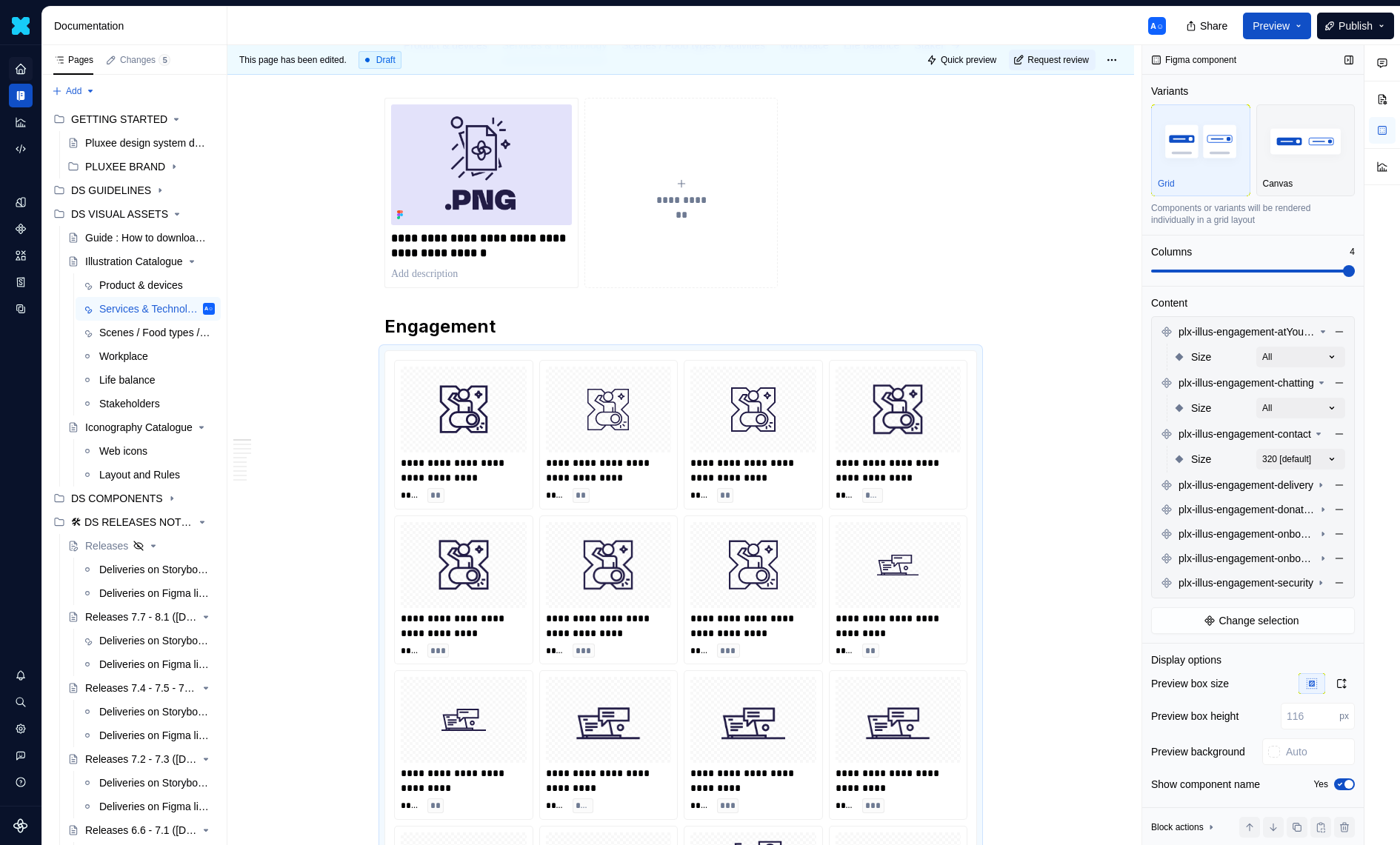
click at [1317, 447] on div "Size 320 [default]" at bounding box center [1259, 459] width 172 height 26
click at [1316, 462] on div "Comments Open comments No comments yet Select ‘Comment’ from the block context …" at bounding box center [1271, 445] width 258 height 801
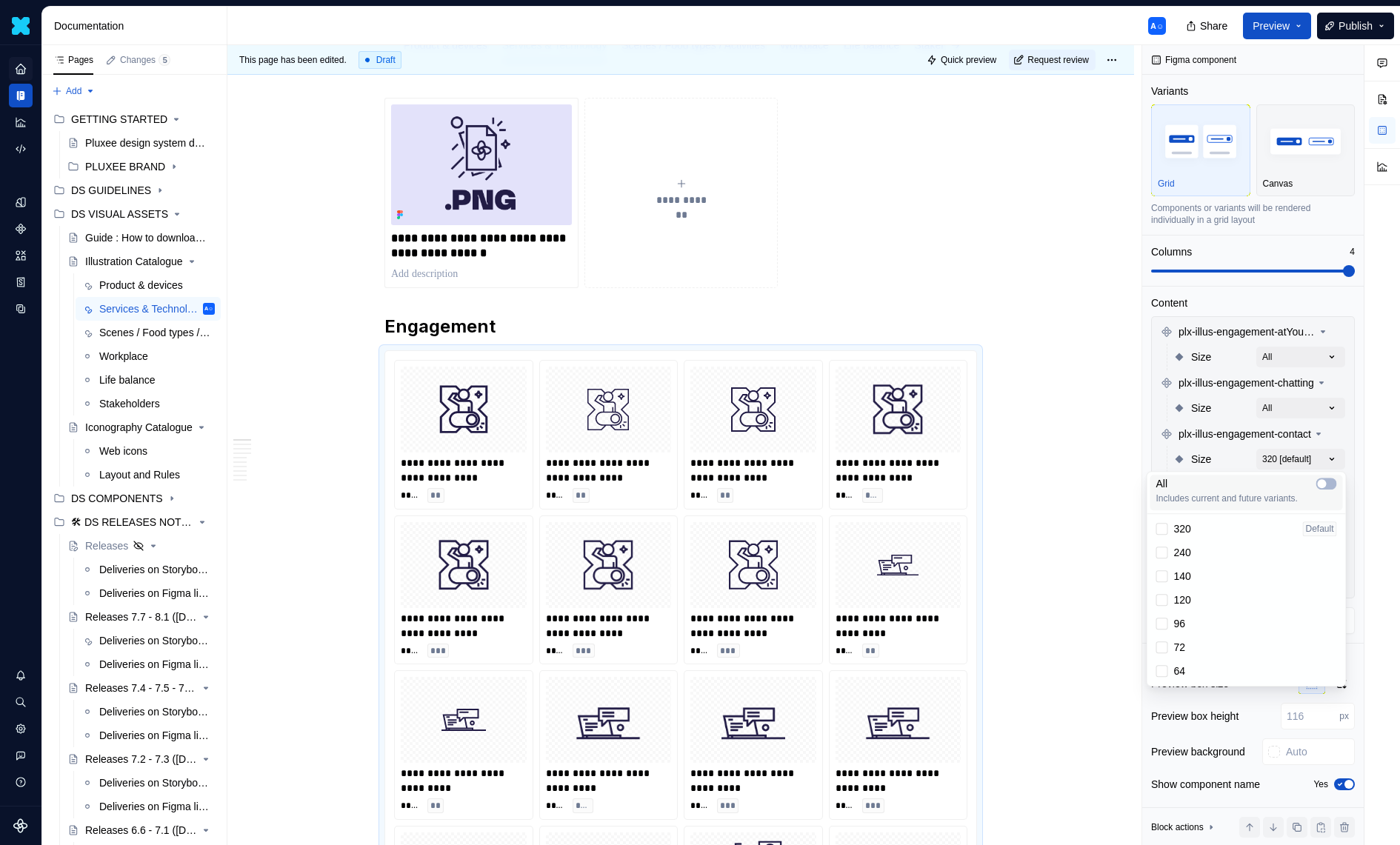
click at [1319, 476] on div "All" at bounding box center [1246, 483] width 180 height 15
click at [1300, 451] on div "Comments Open comments No comments yet Select ‘Comment’ from the block context …" at bounding box center [1271, 445] width 258 height 801
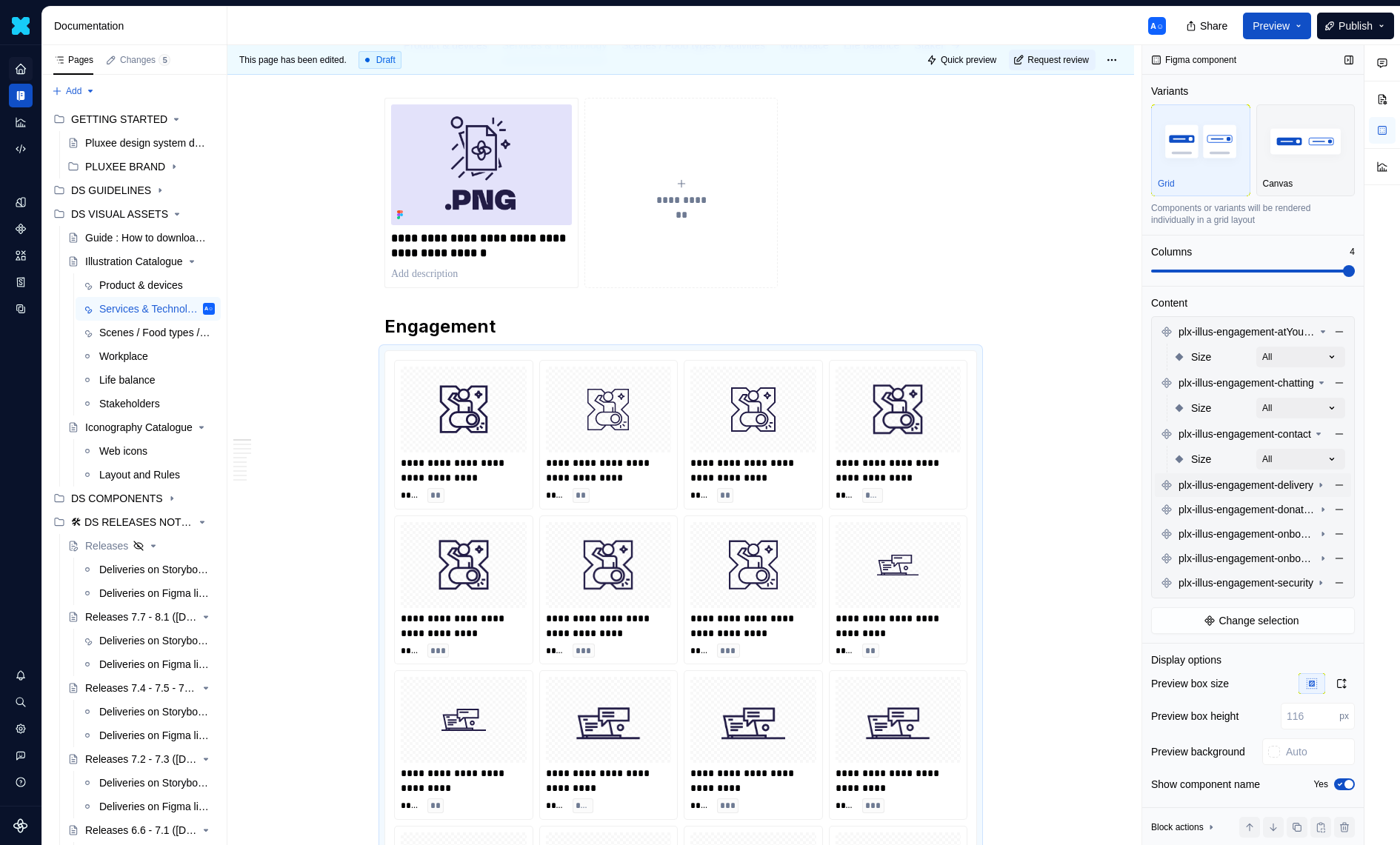
click at [1297, 493] on div "plx-illus-engagement-delivery" at bounding box center [1252, 485] width 196 height 24
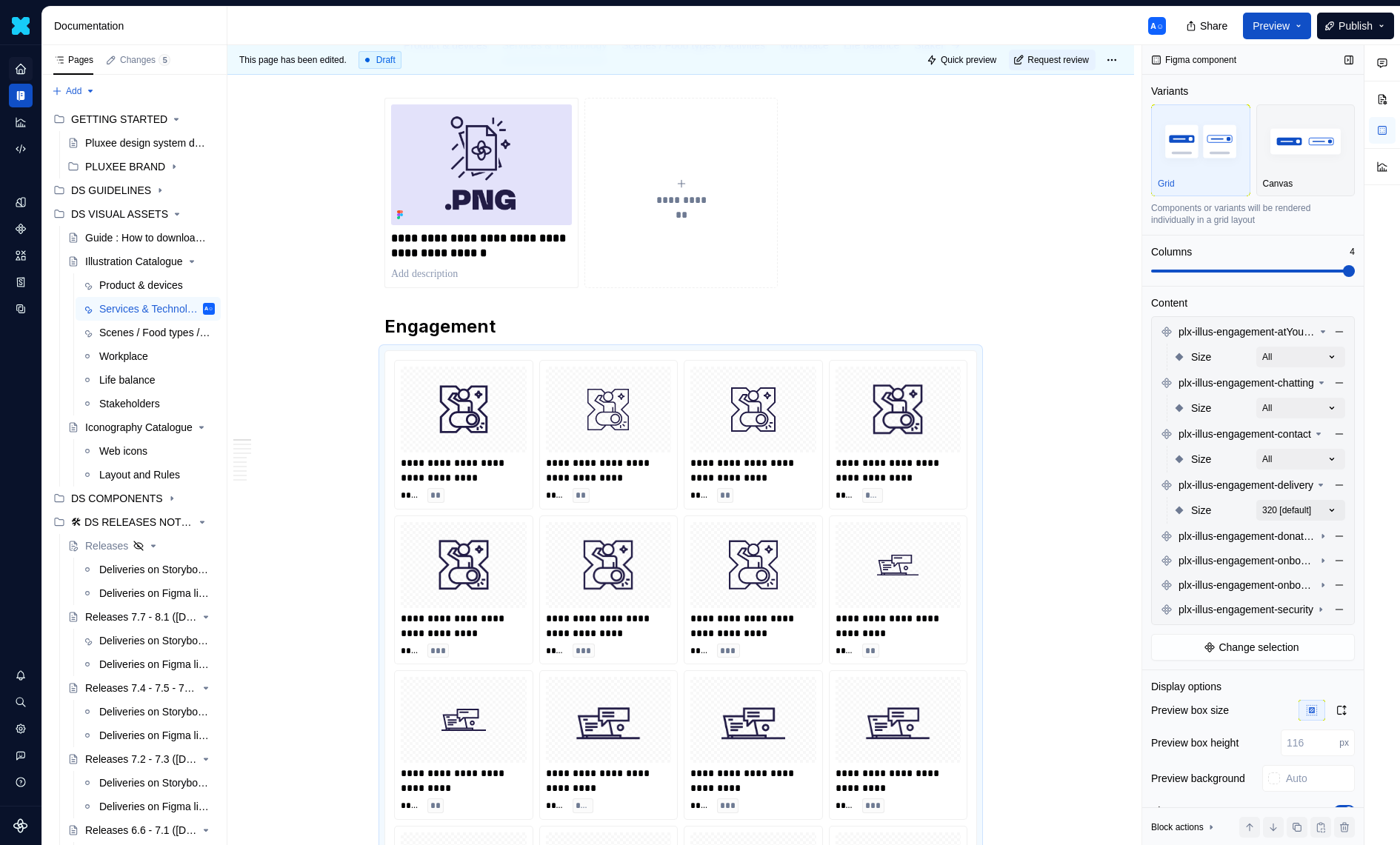
click at [1304, 504] on div "Comments Open comments No comments yet Select ‘Comment’ from the block context …" at bounding box center [1271, 445] width 258 height 801
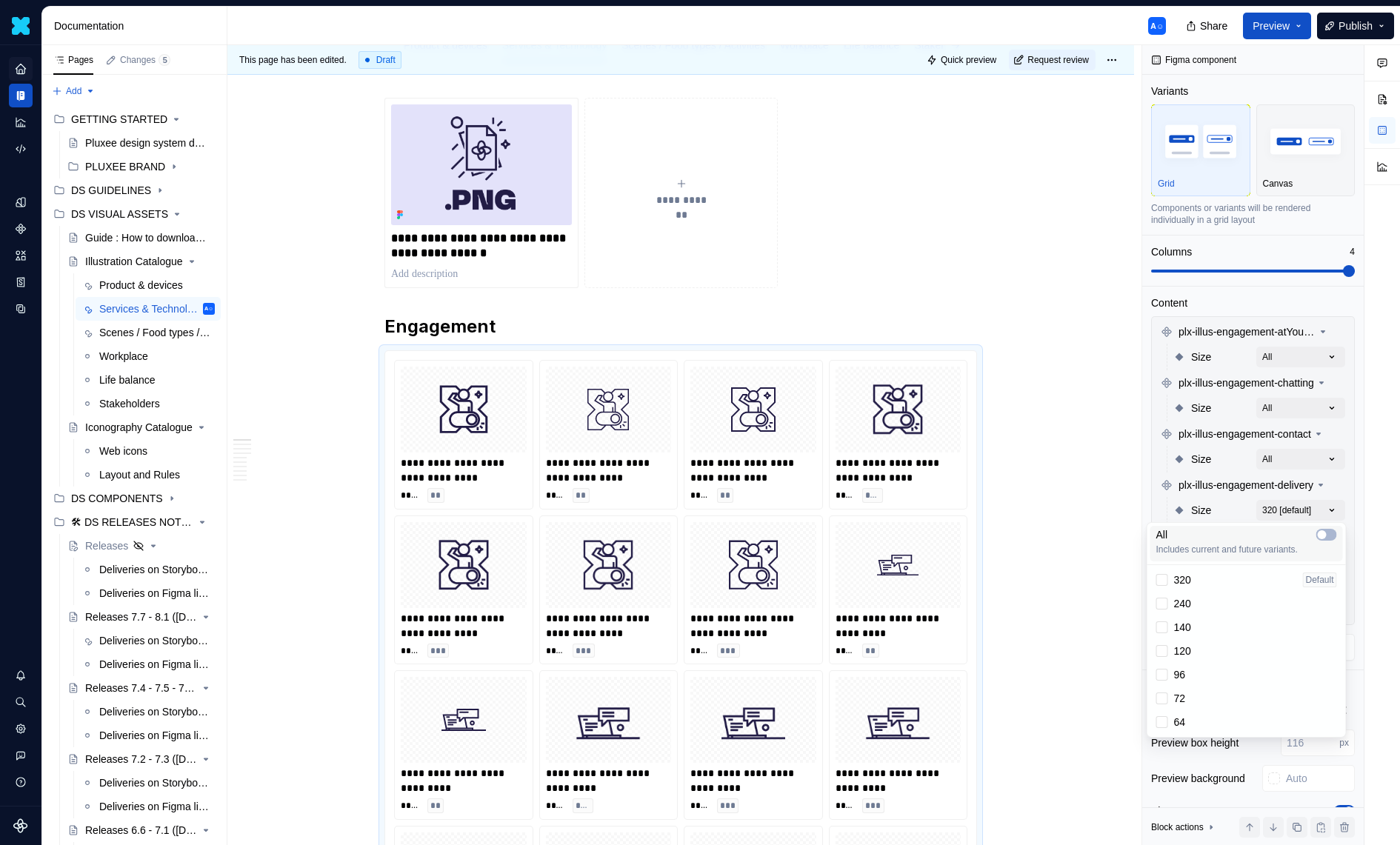
click at [1316, 529] on div at bounding box center [1326, 534] width 21 height 12
click at [1307, 497] on div "Comments Open comments No comments yet Select ‘Comment’ from the block context …" at bounding box center [1271, 445] width 258 height 801
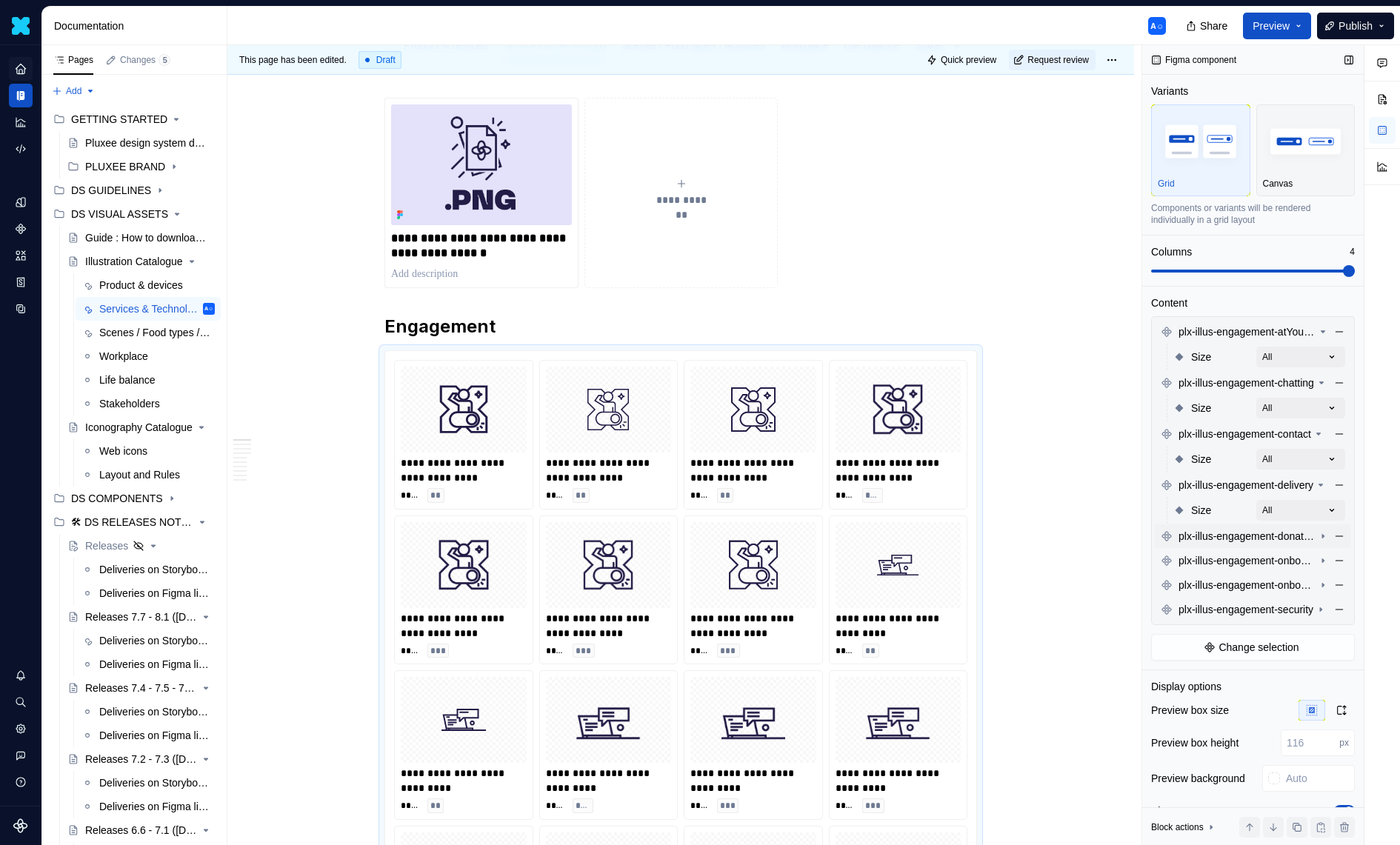
click at [1307, 537] on span "plx-illus-engagement-donation" at bounding box center [1247, 536] width 137 height 15
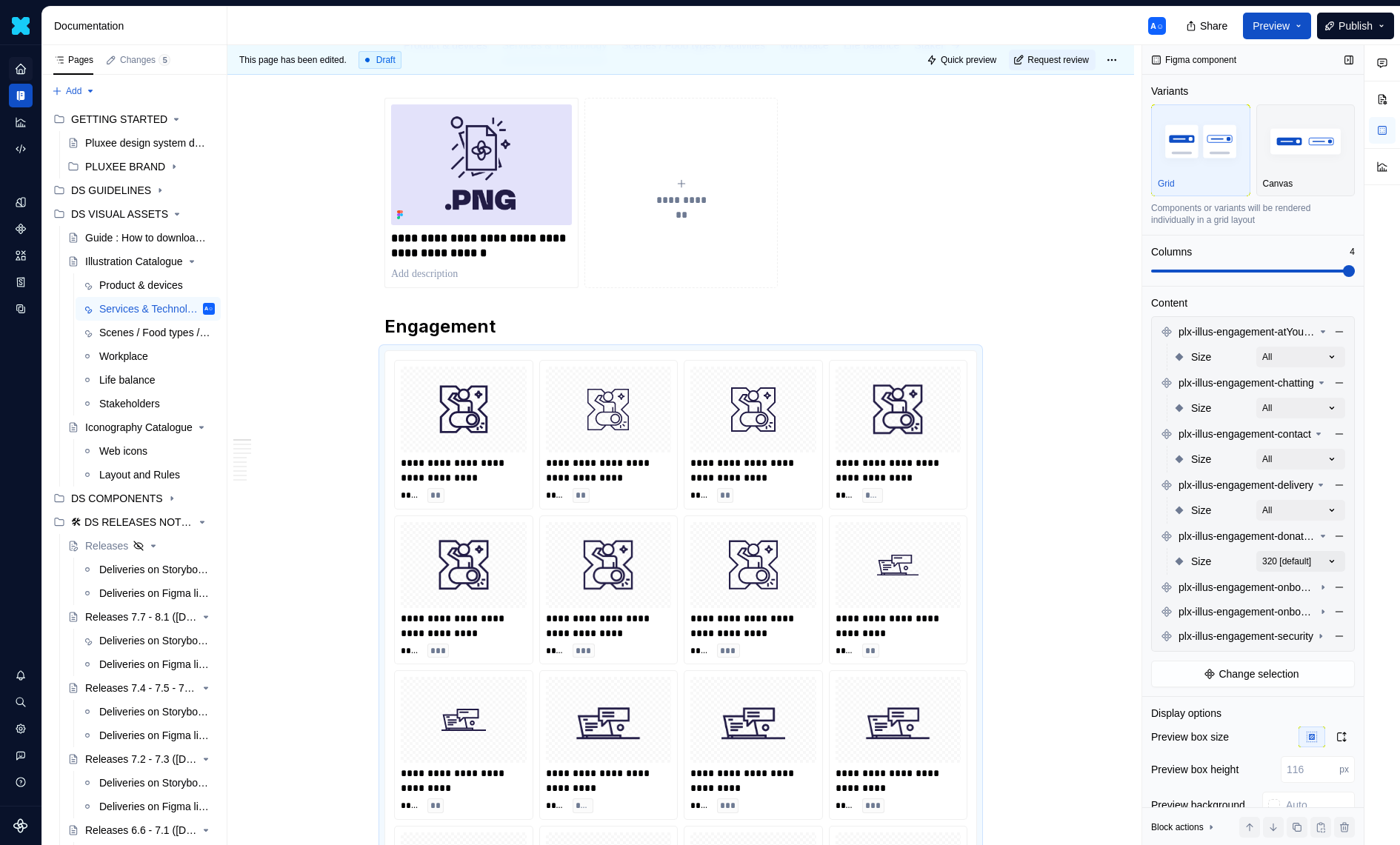
click at [1323, 560] on div "Comments Open comments No comments yet Select ‘Comment’ from the block context …" at bounding box center [1271, 445] width 258 height 801
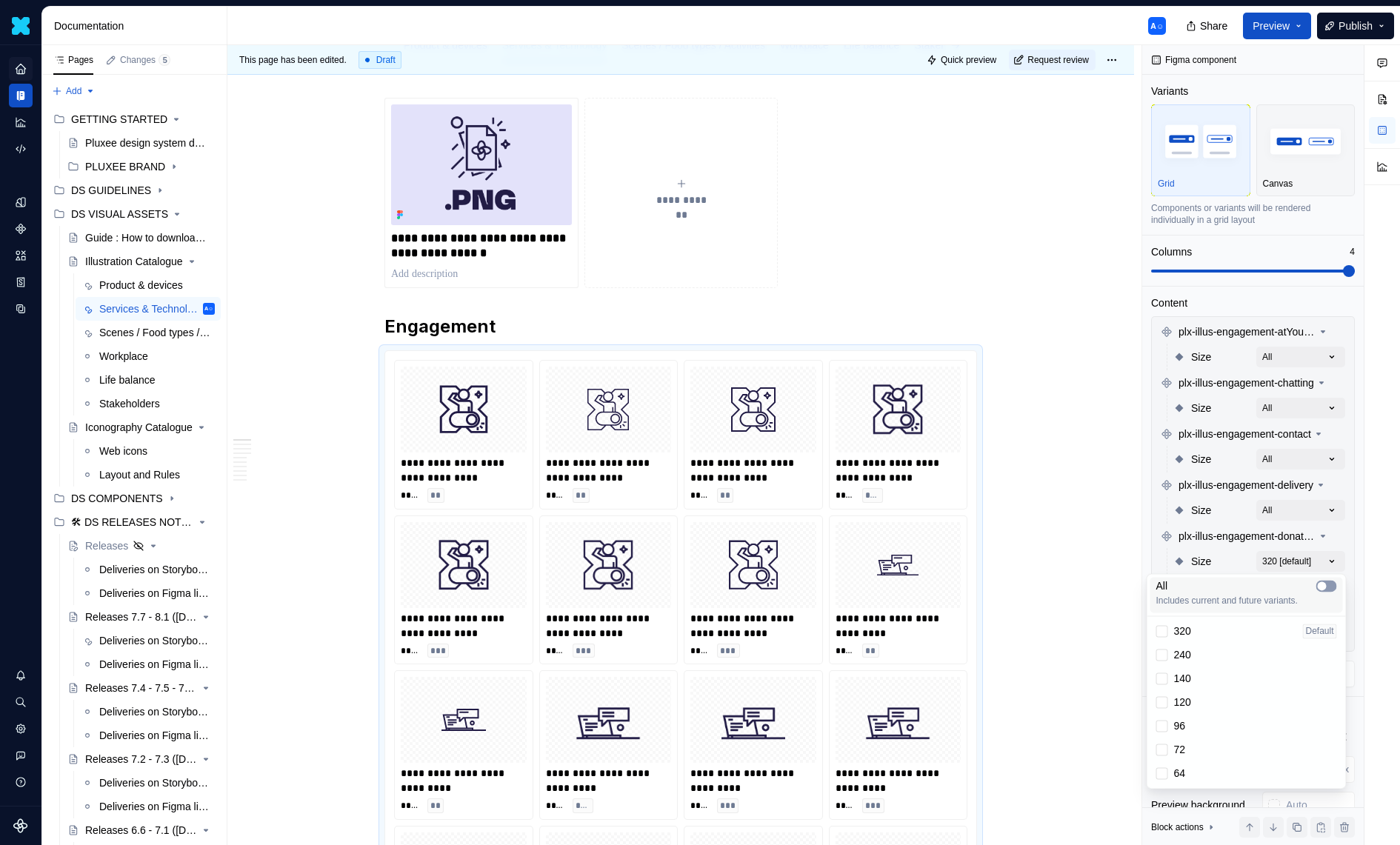
click at [1322, 582] on span "button" at bounding box center [1322, 586] width 9 height 9
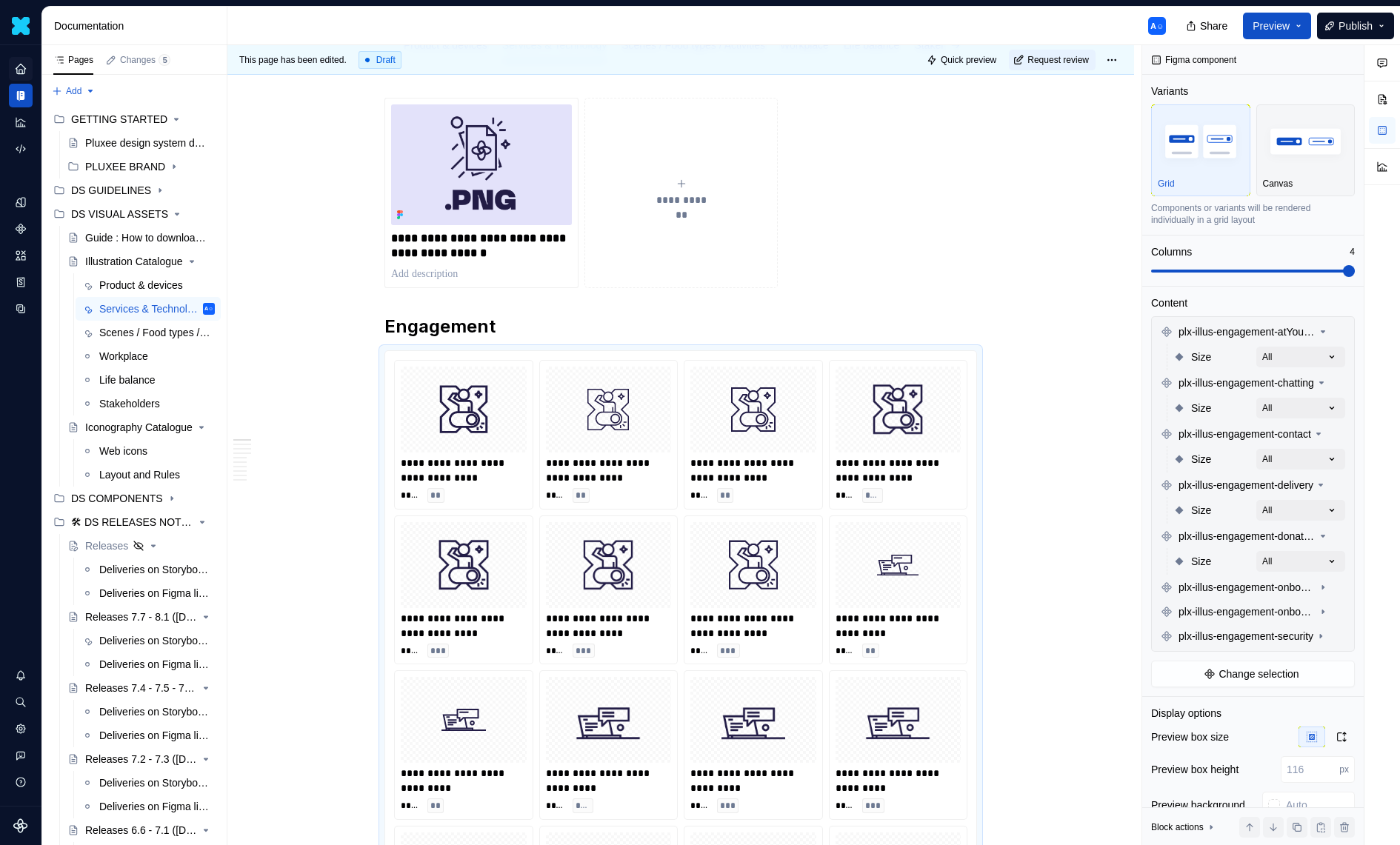
click at [1271, 510] on div "Comments Open comments No comments yet Select ‘Comment’ from the block context …" at bounding box center [1271, 445] width 258 height 801
click at [1282, 587] on span "plx-illus-engagement-onboarding1" at bounding box center [1247, 587] width 137 height 15
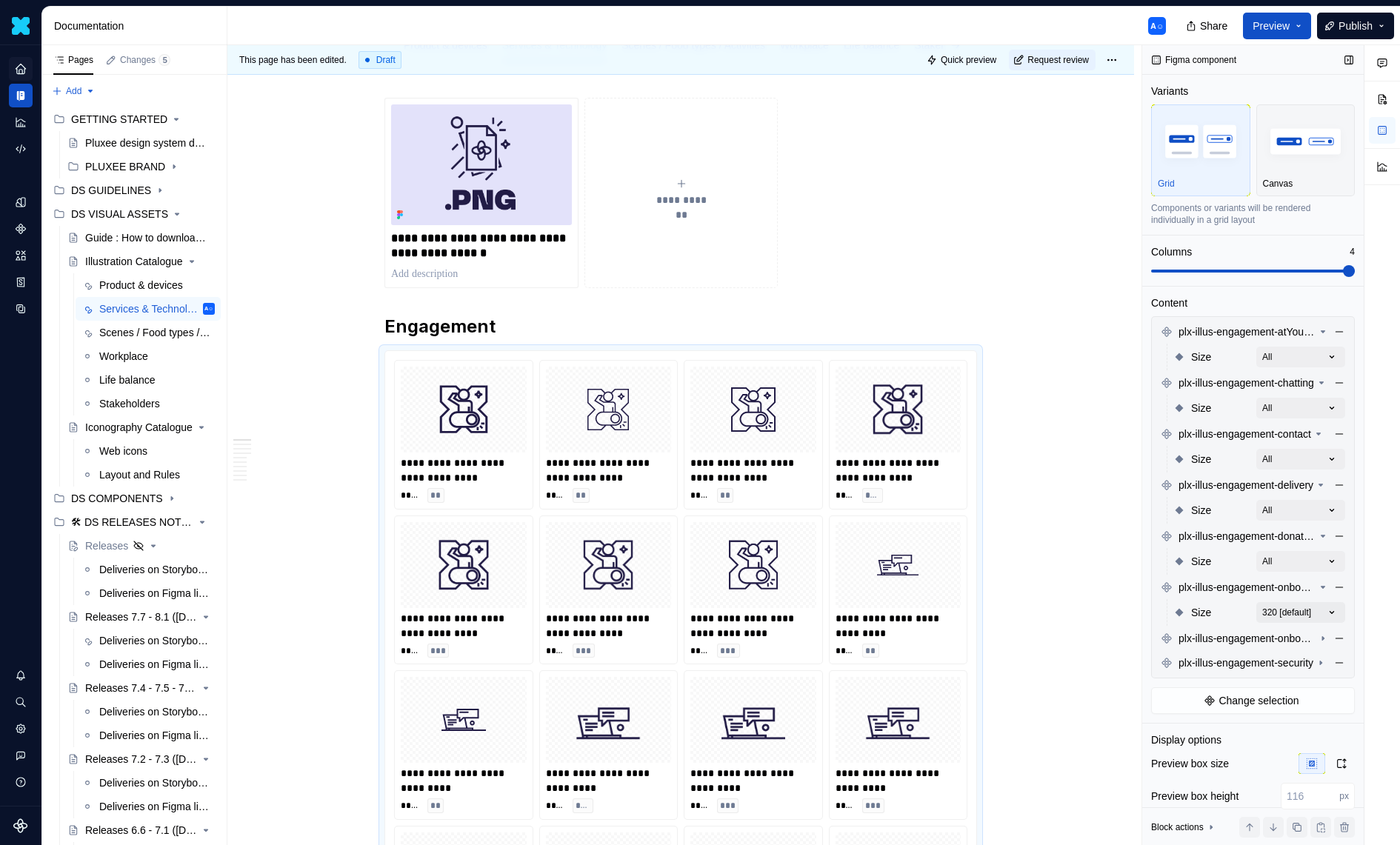
click at [1299, 603] on div "Comments Open comments No comments yet Select ‘Comment’ from the block context …" at bounding box center [1271, 445] width 258 height 801
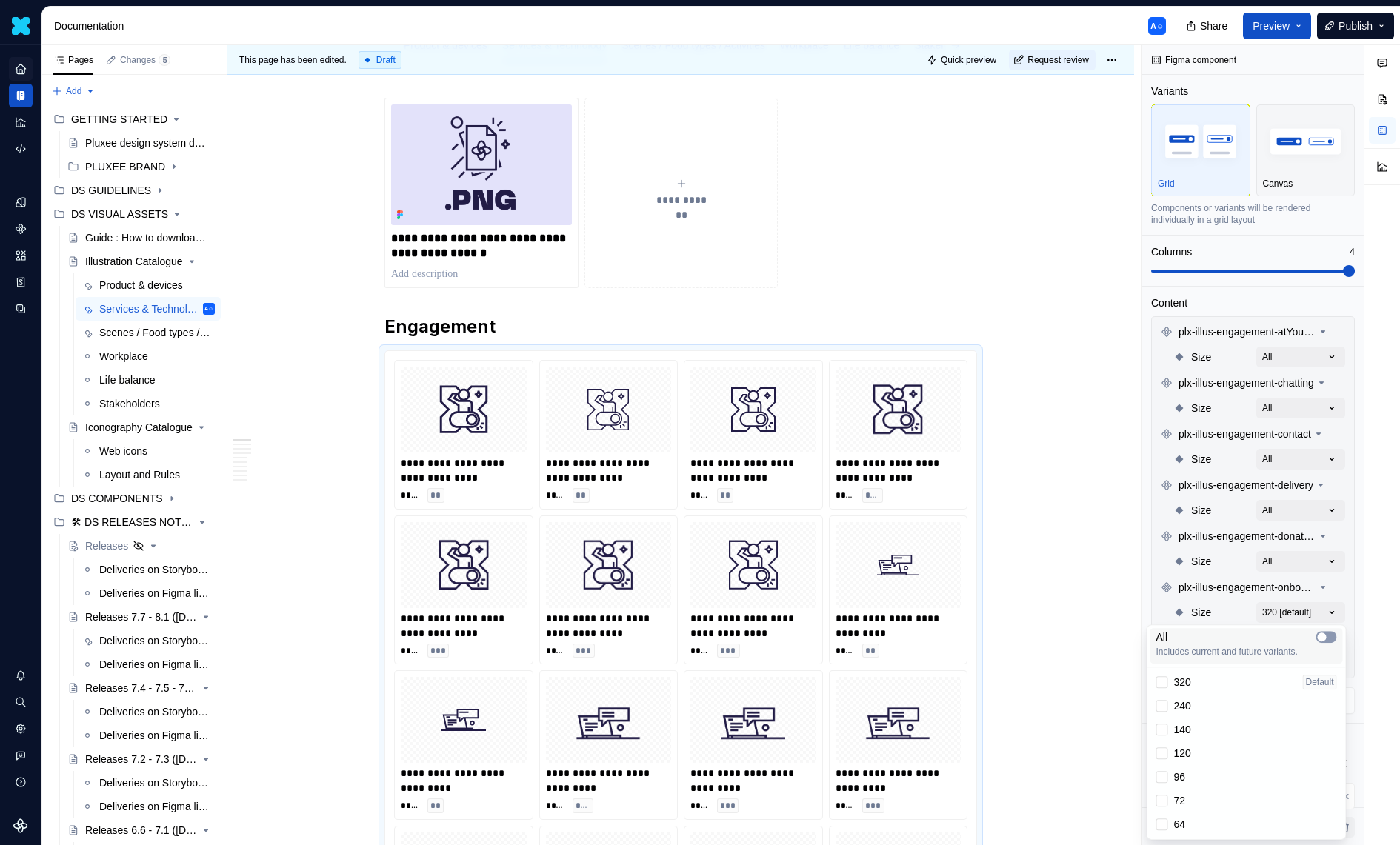
click at [1326, 634] on icon "button" at bounding box center [1322, 637] width 12 height 9
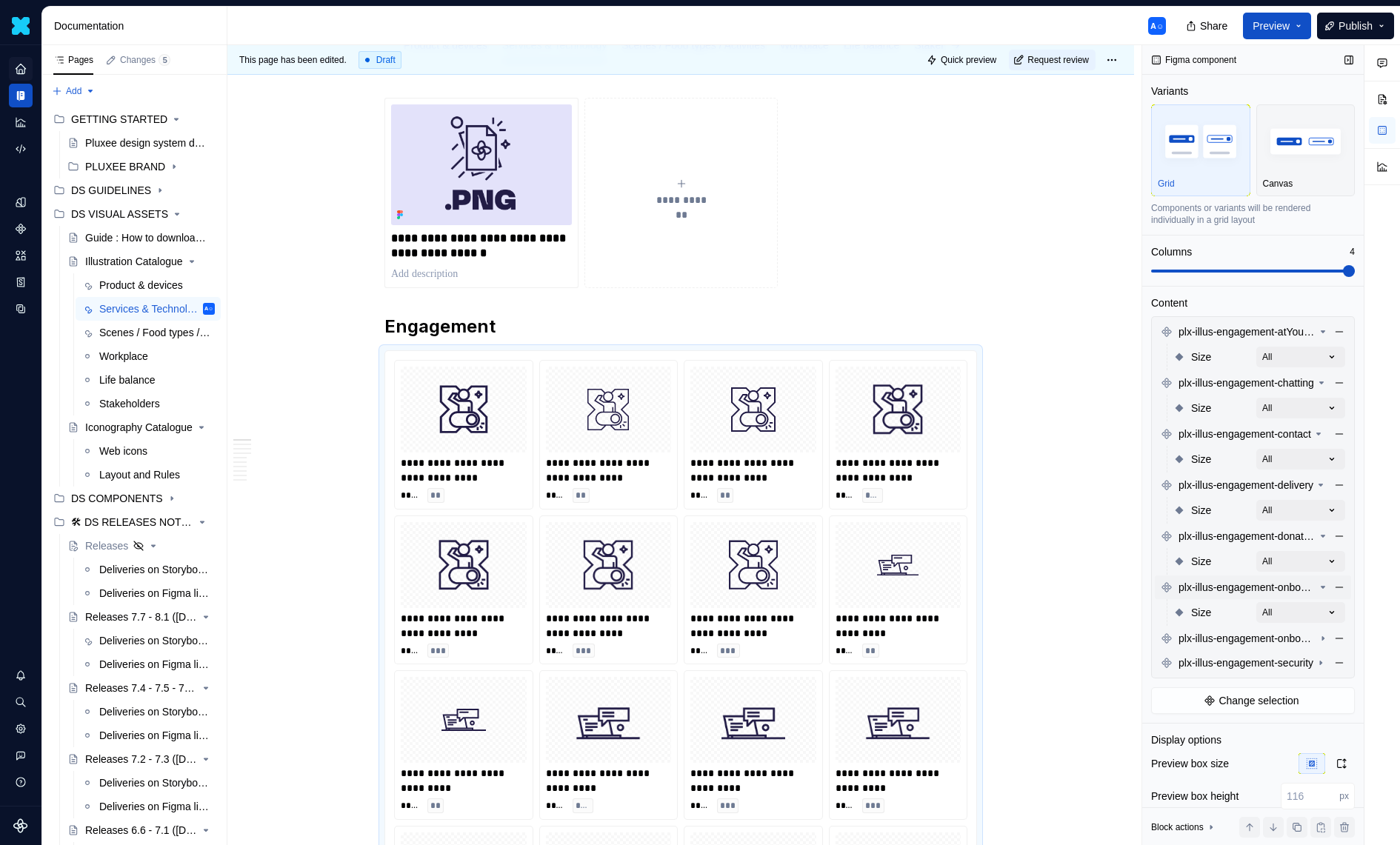
click at [1299, 586] on div "Comments Open comments No comments yet Select ‘Comment’ from the block context …" at bounding box center [1271, 445] width 258 height 801
click at [1294, 637] on span "plx-illus-engagement-onboarding2" at bounding box center [1247, 638] width 137 height 15
click at [1322, 657] on div "Comments Open comments No comments yet Select ‘Comment’ from the block context …" at bounding box center [1271, 445] width 258 height 801
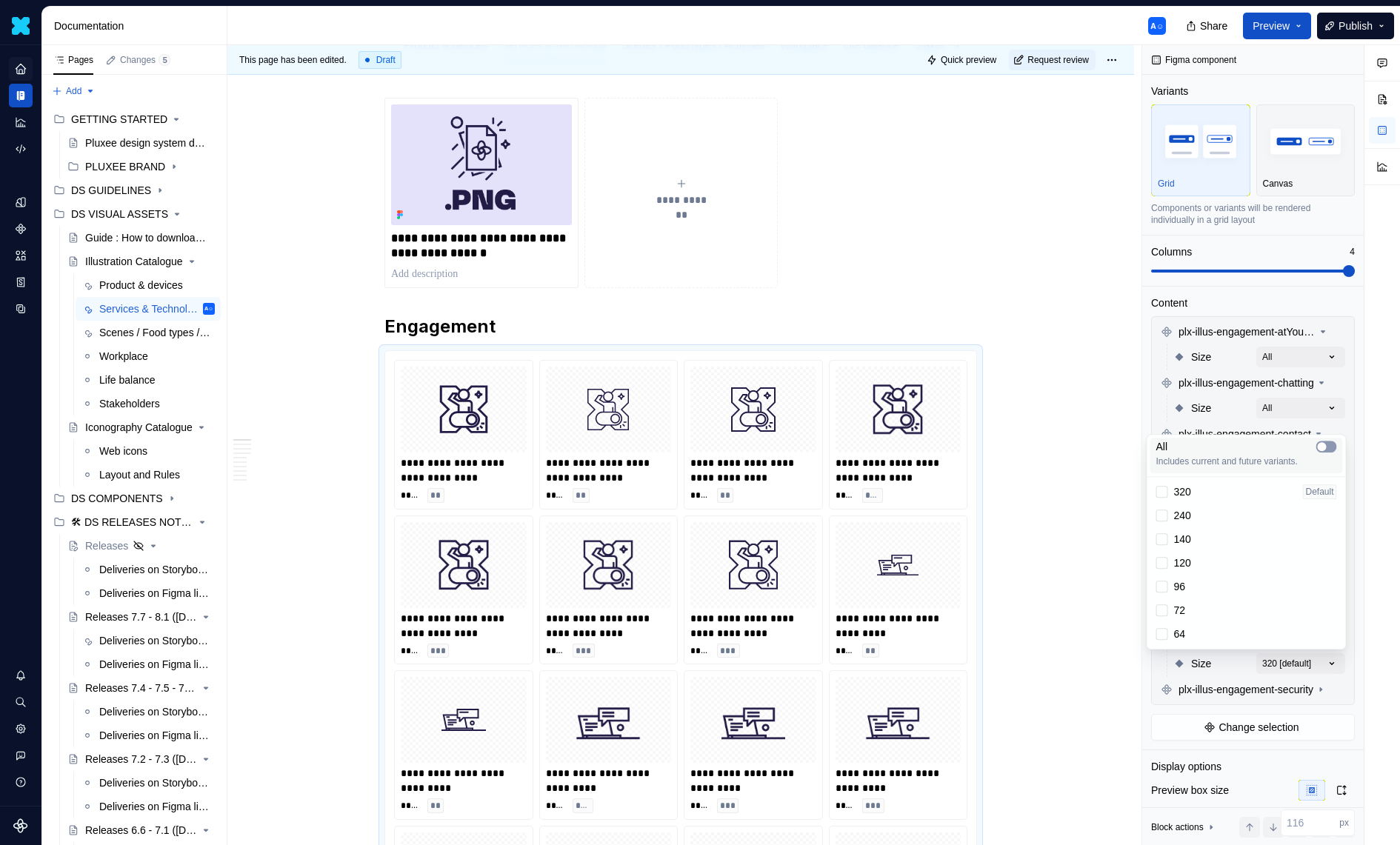
click at [1327, 447] on button "button" at bounding box center [1326, 446] width 21 height 12
click at [1236, 421] on div "Comments Open comments No comments yet Select ‘Comment’ from the block context …" at bounding box center [1271, 445] width 258 height 801
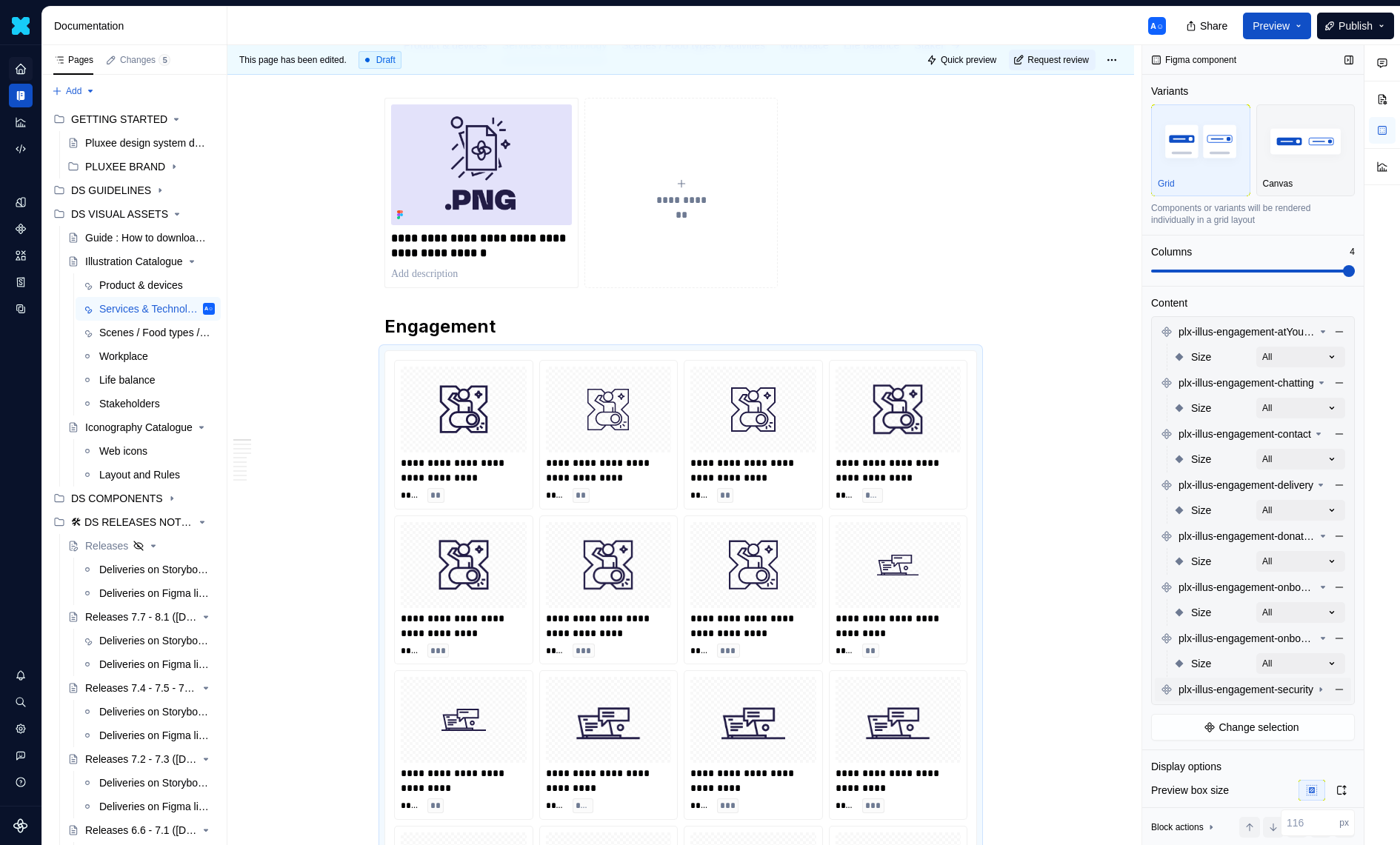
click at [1284, 684] on span "plx-illus-engagement-security" at bounding box center [1246, 689] width 135 height 15
click at [1299, 702] on div "Size 320 [default]" at bounding box center [1259, 715] width 172 height 26
click at [1297, 710] on div "Comments Open comments No comments yet Select ‘Comment’ from the block context …" at bounding box center [1271, 445] width 258 height 801
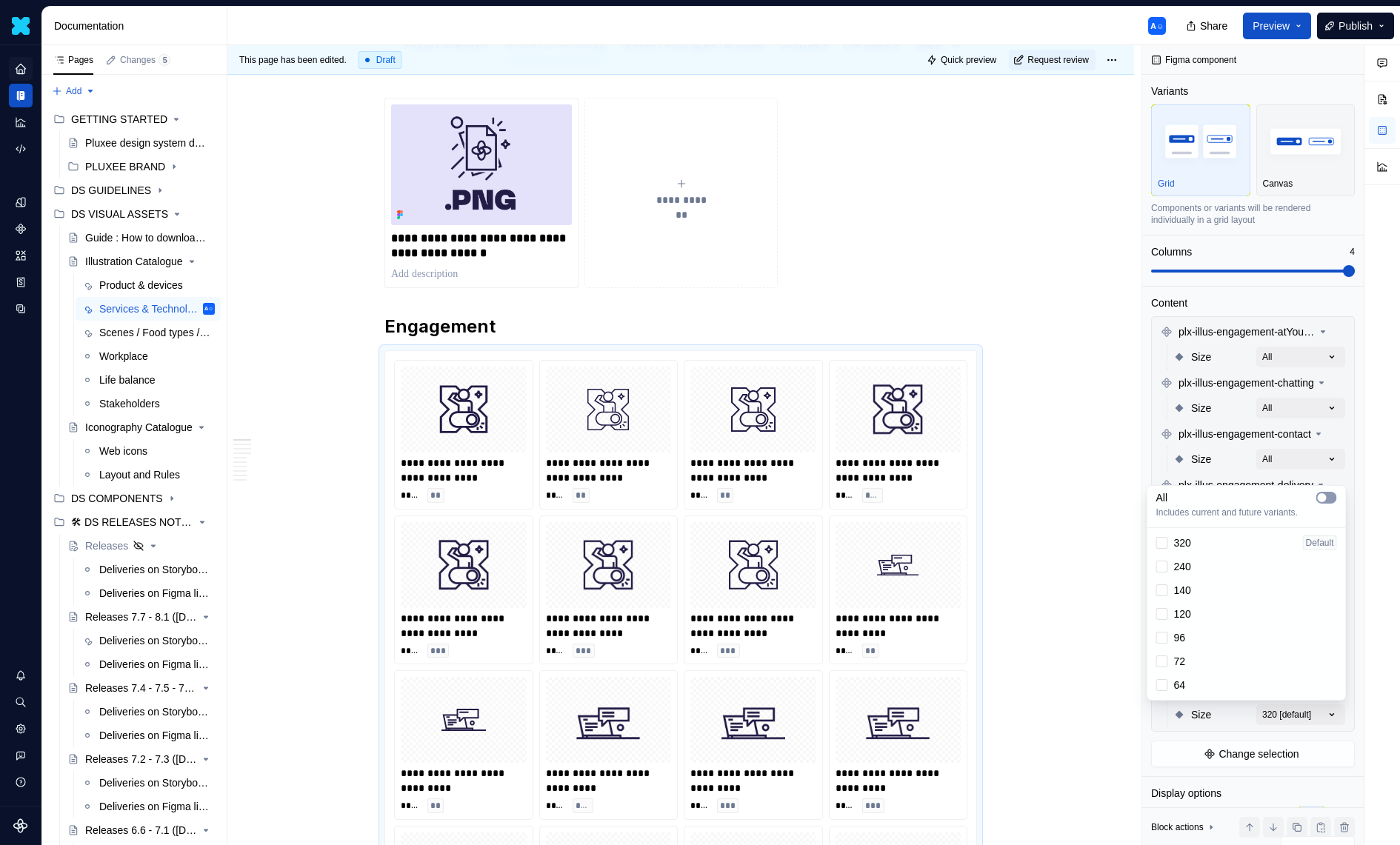
click at [1336, 498] on button "button" at bounding box center [1326, 497] width 21 height 12
click at [1231, 440] on div "Comments Open comments No comments yet Select ‘Comment’ from the block context …" at bounding box center [1271, 445] width 258 height 801
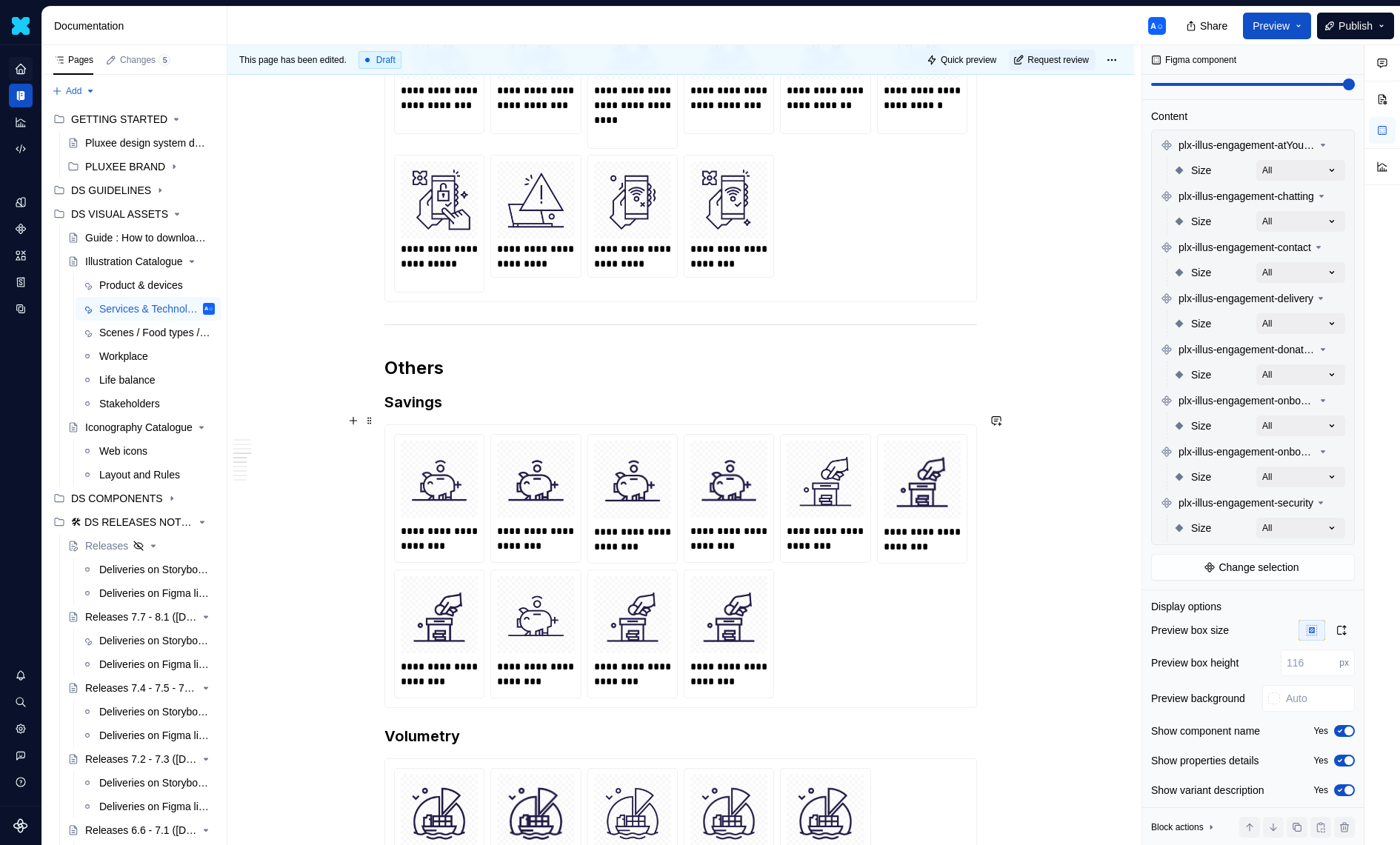
scroll to position [3866, 0]
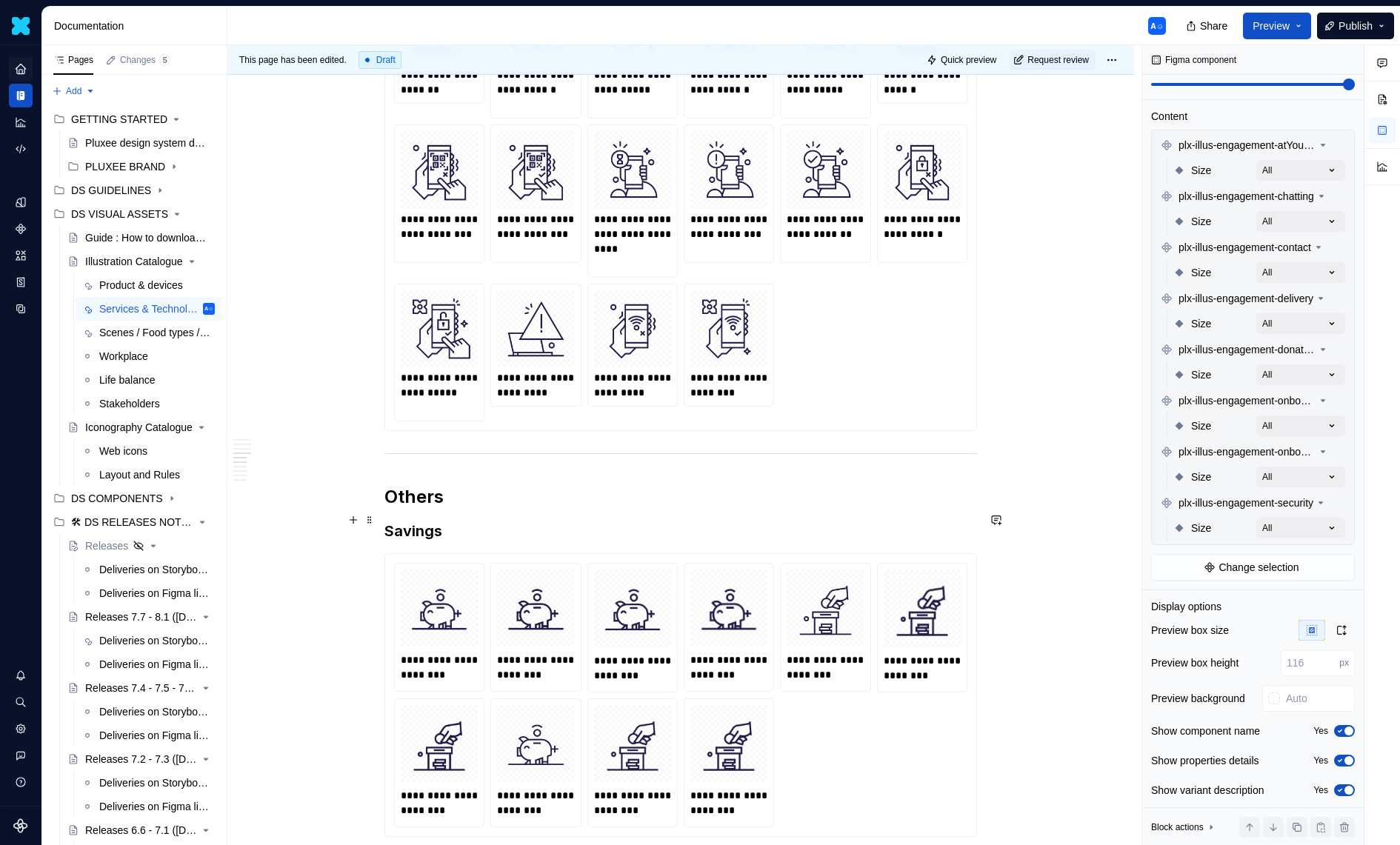
click at [674, 521] on h3 "Savings" at bounding box center [680, 531] width 592 height 21
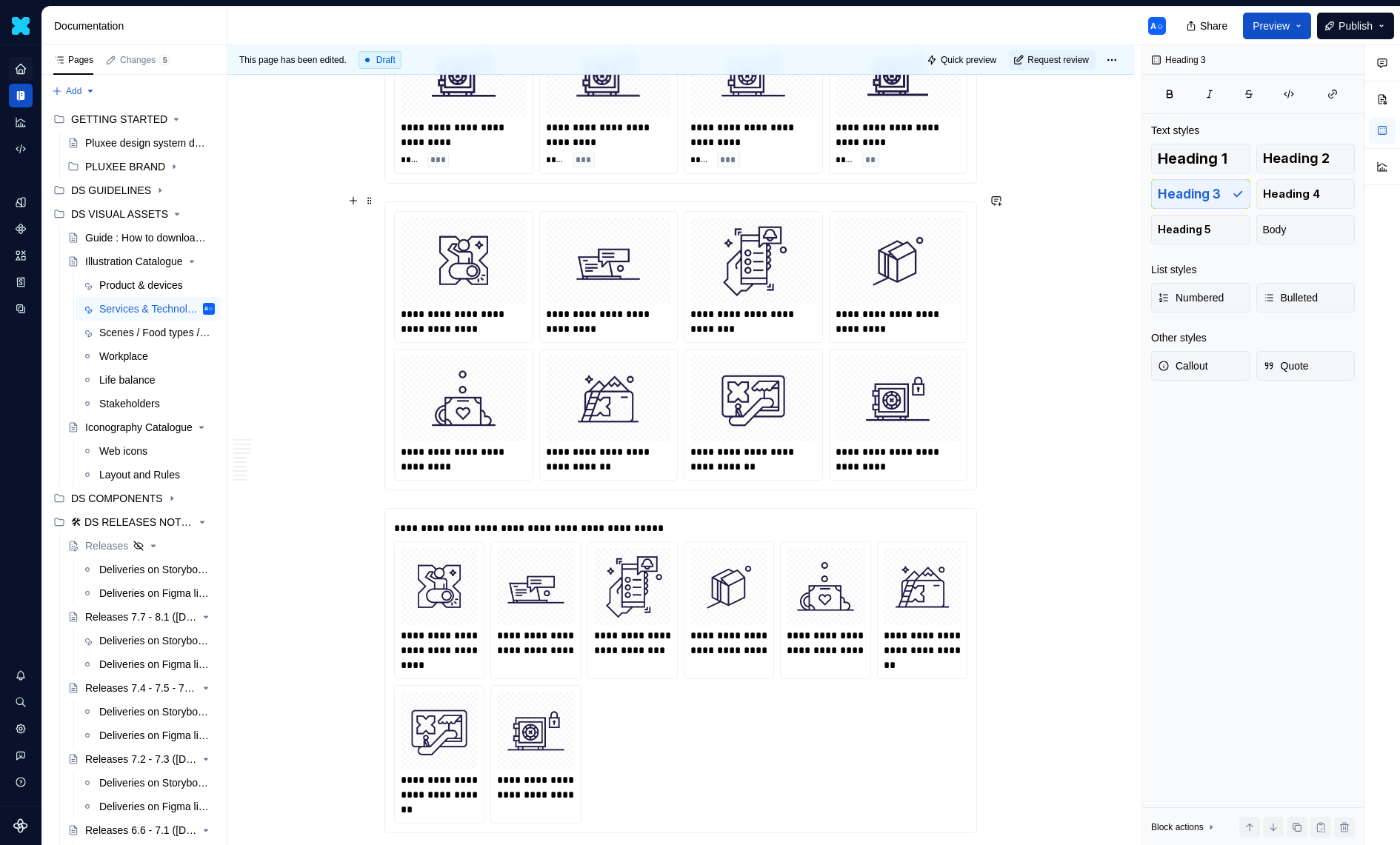
scroll to position [2300, 0]
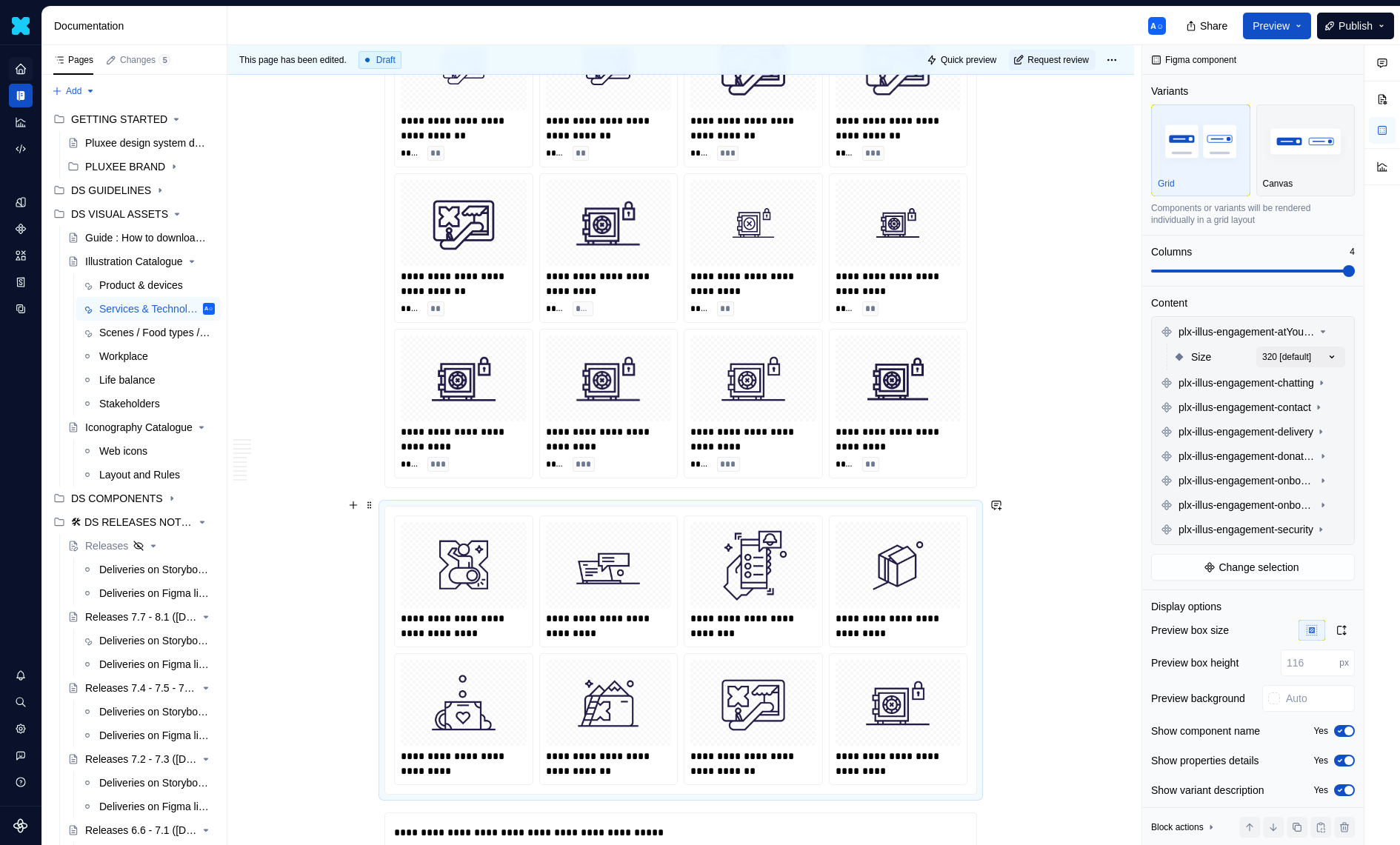
click at [658, 532] on img at bounding box center [609, 565] width 114 height 74
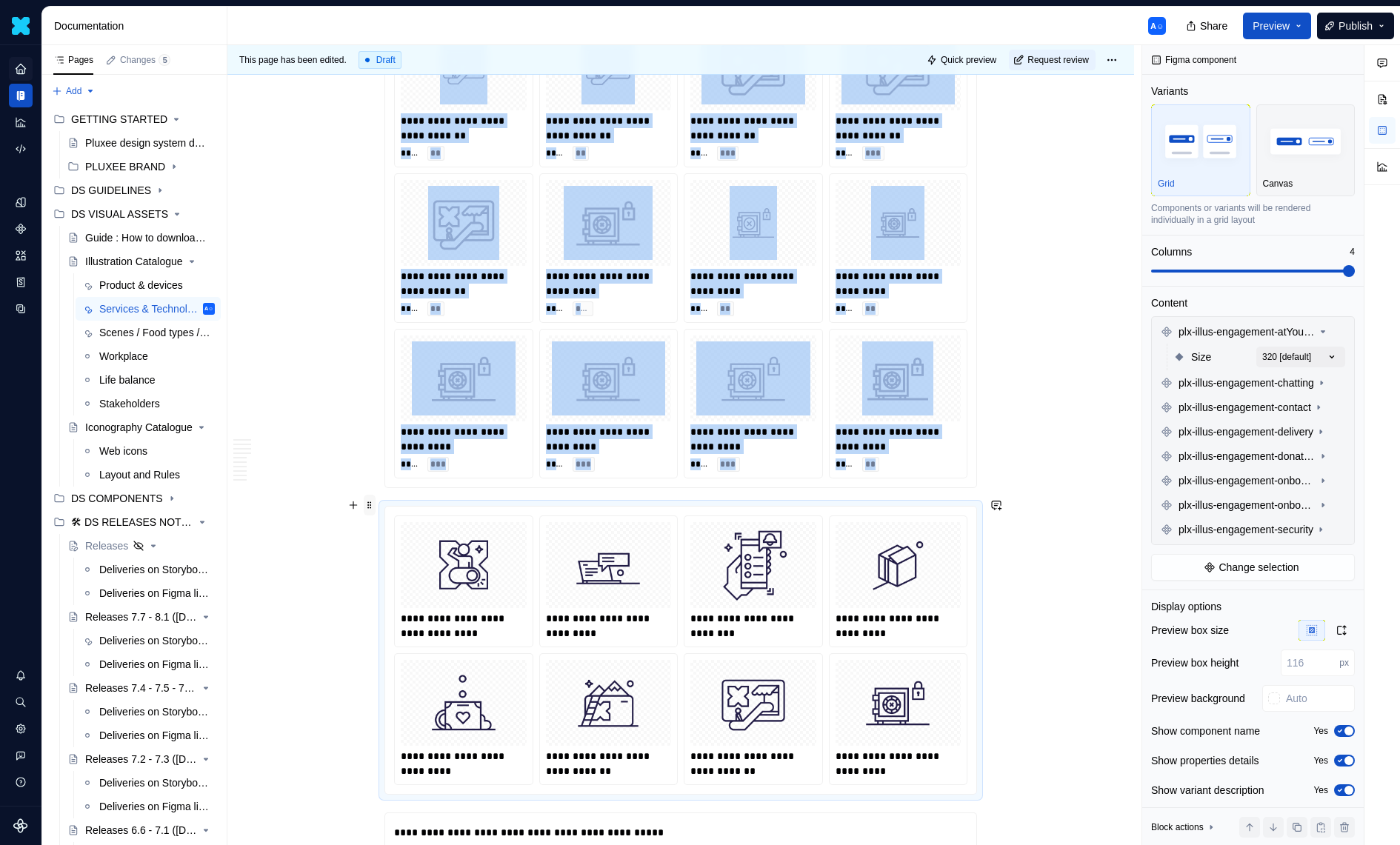
click at [370, 514] on span at bounding box center [369, 505] width 12 height 21
click at [431, 627] on div "Delete" at bounding box center [434, 635] width 126 height 24
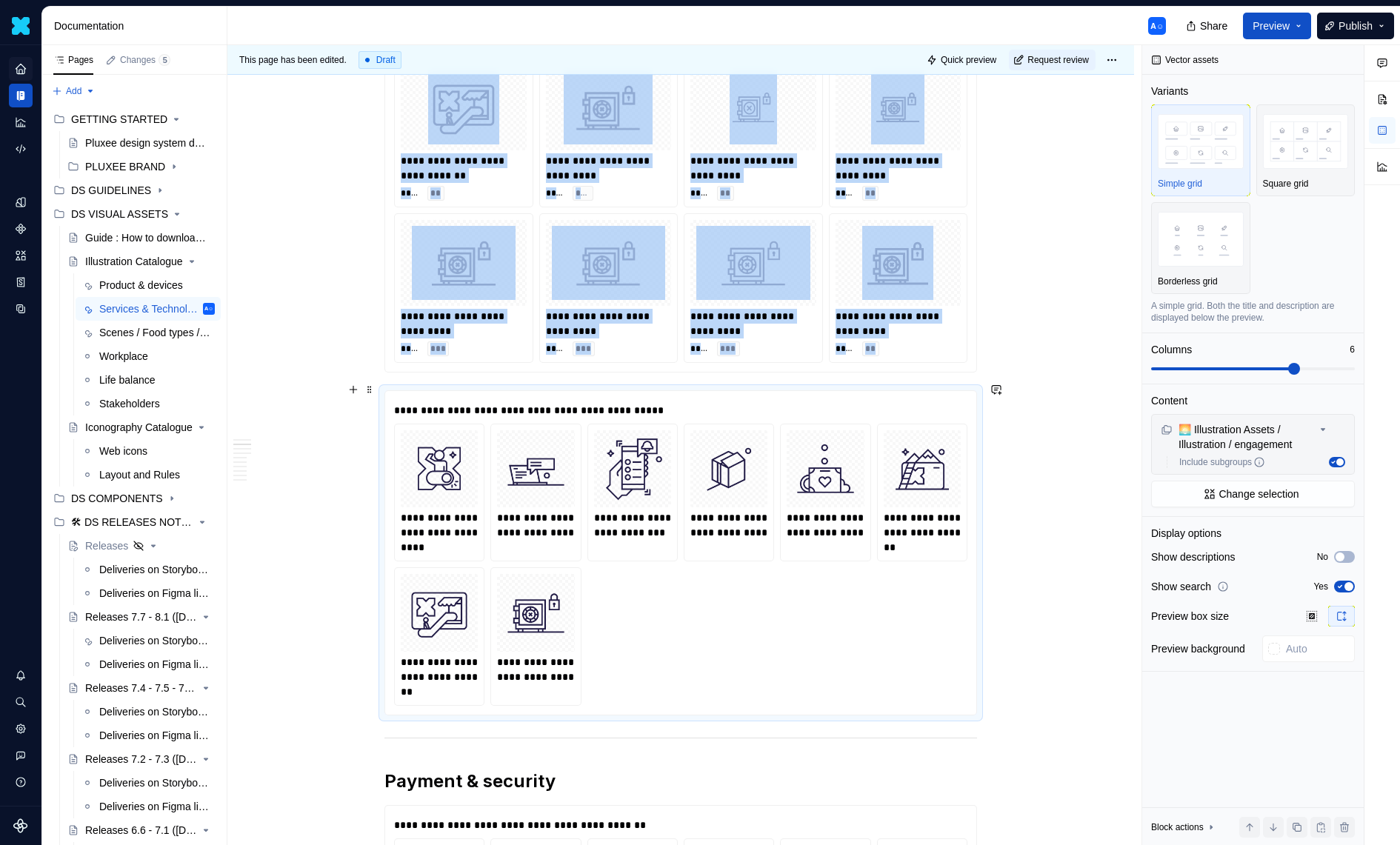
scroll to position [2505, 0]
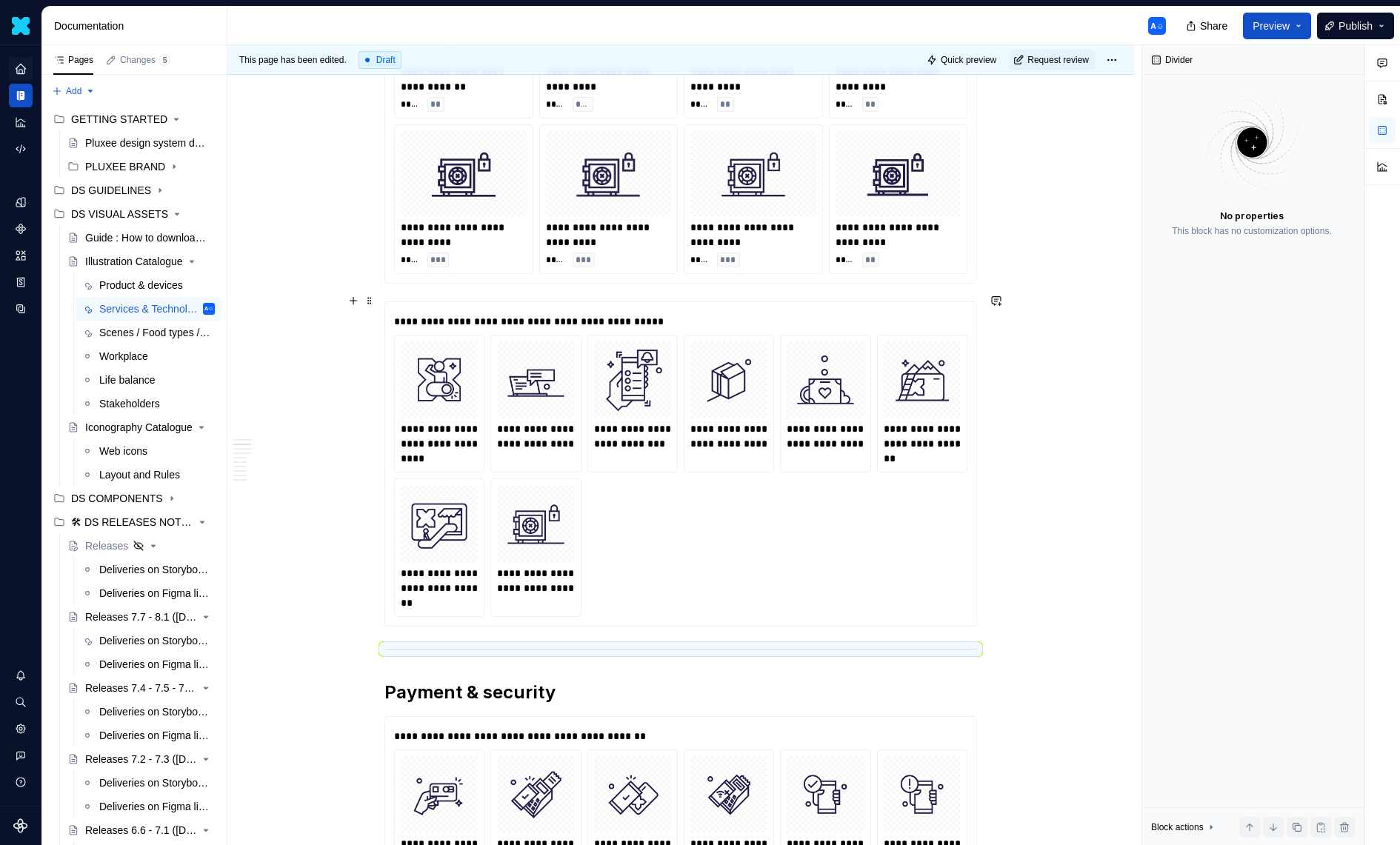
click at [650, 314] on div "**********" at bounding box center [681, 321] width 574 height 15
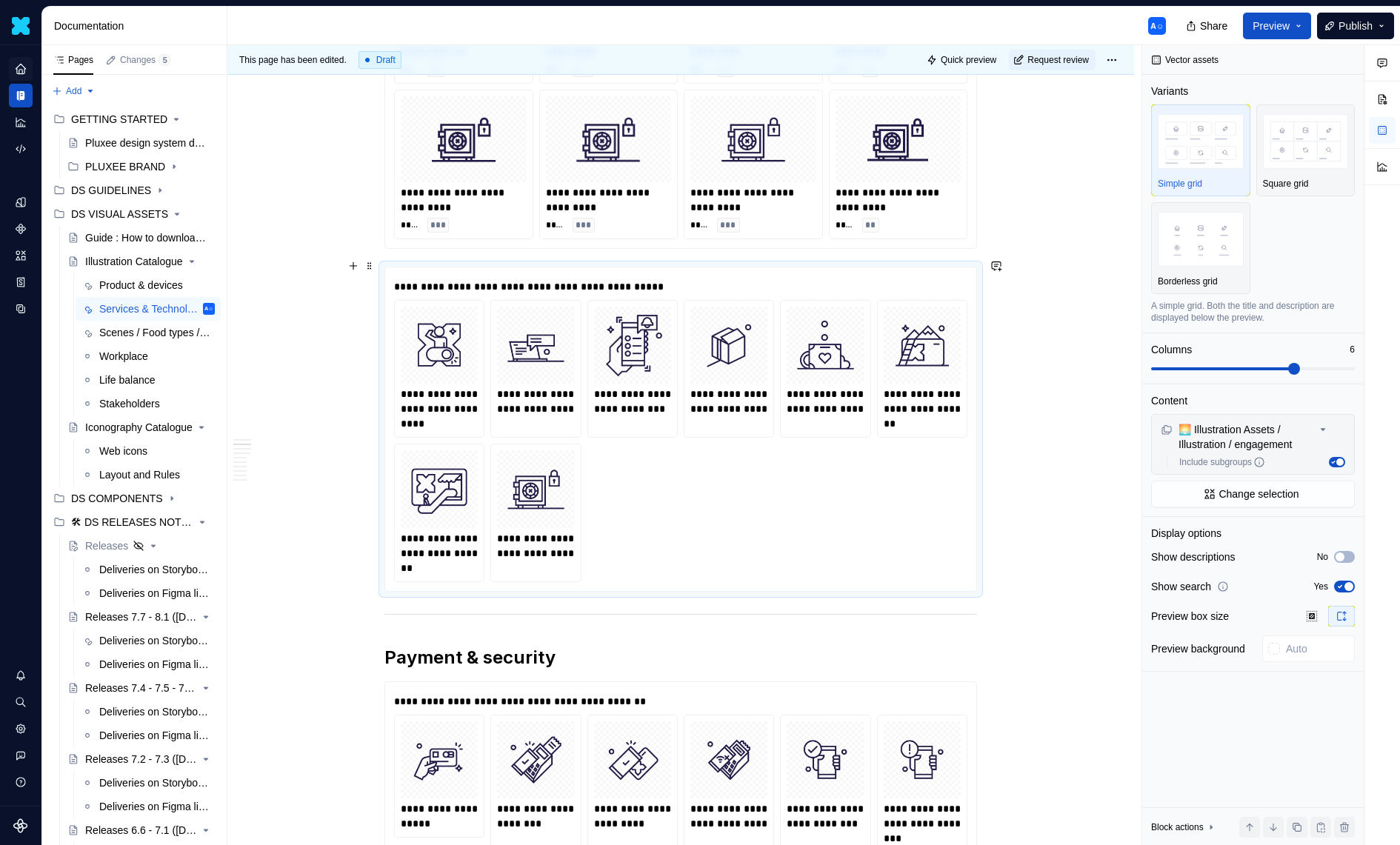
scroll to position [2573, 0]
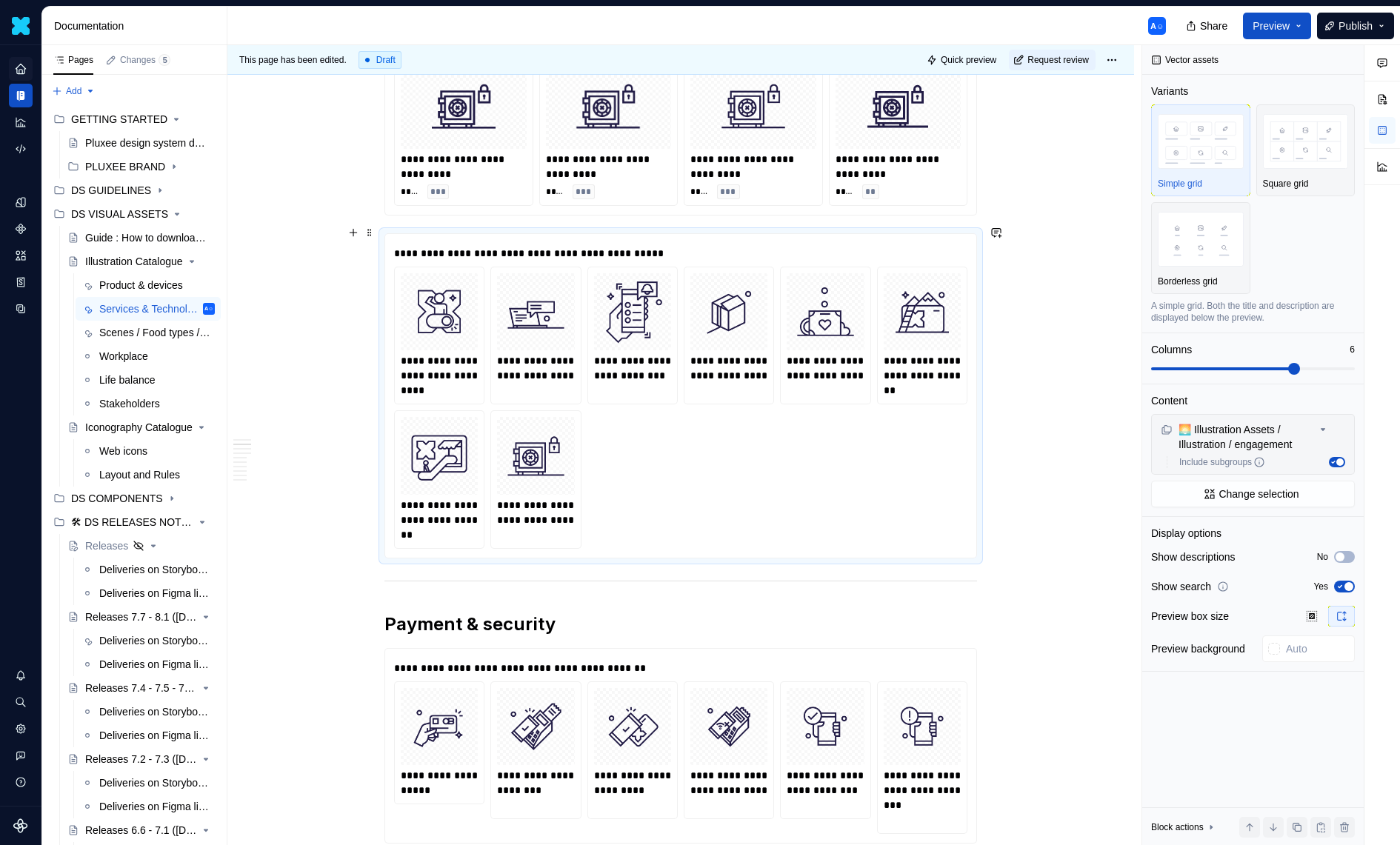
click at [379, 233] on div "**********" at bounding box center [685, 445] width 914 height 801
click at [440, 353] on div "Delete" at bounding box center [434, 362] width 126 height 24
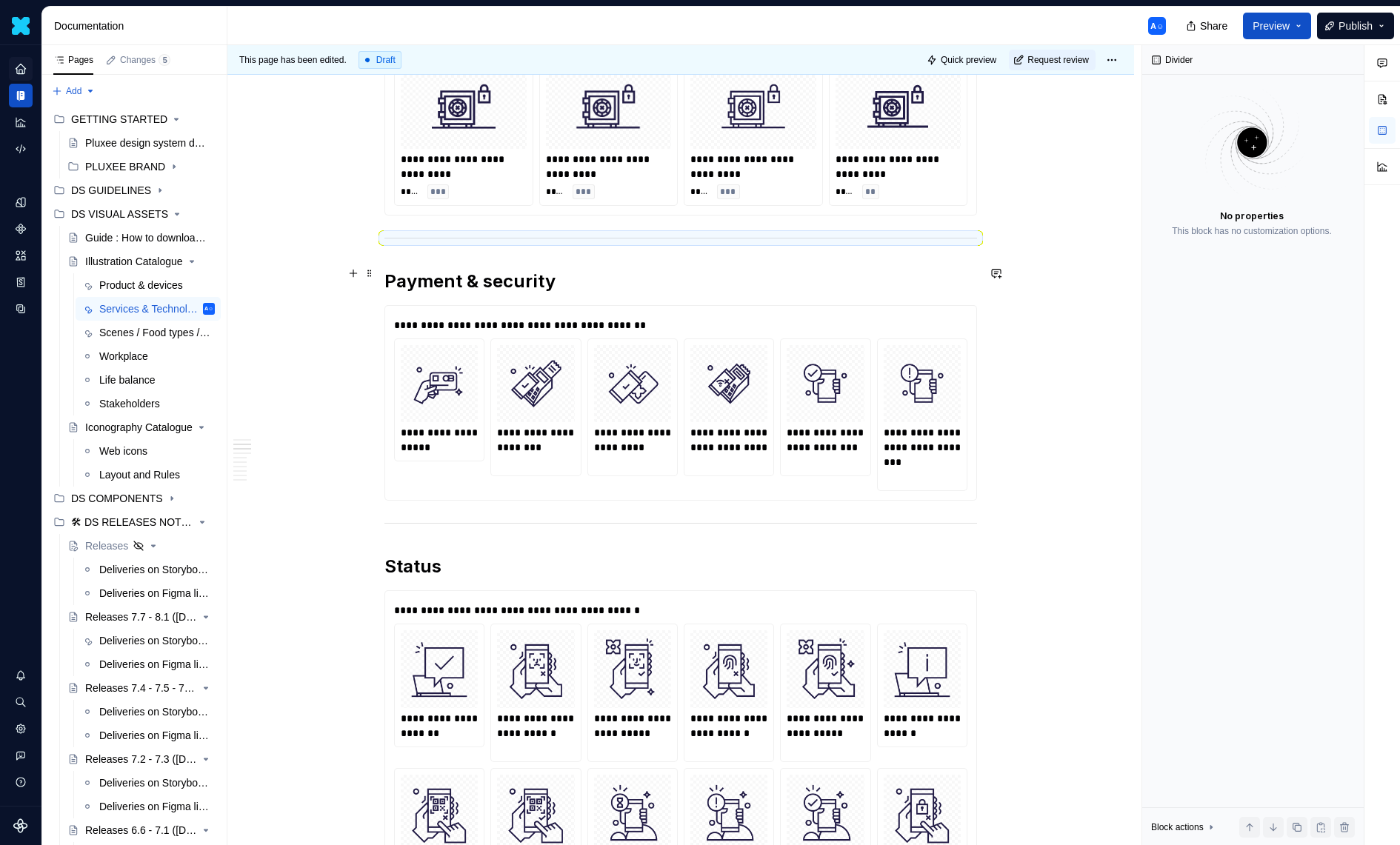
click at [585, 270] on h2 "Payment & security" at bounding box center [680, 281] width 592 height 24
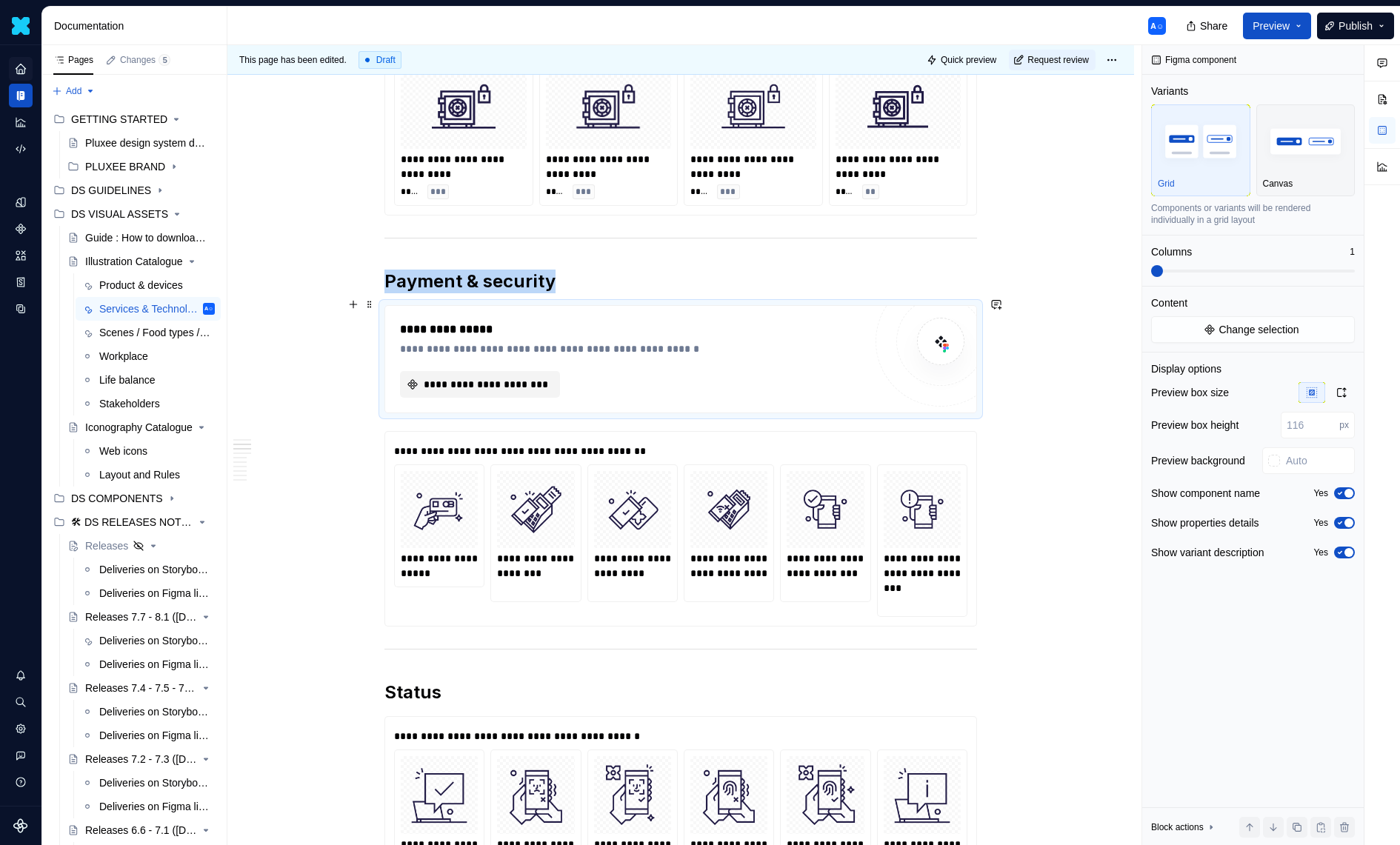
click at [528, 377] on span "**********" at bounding box center [486, 384] width 129 height 15
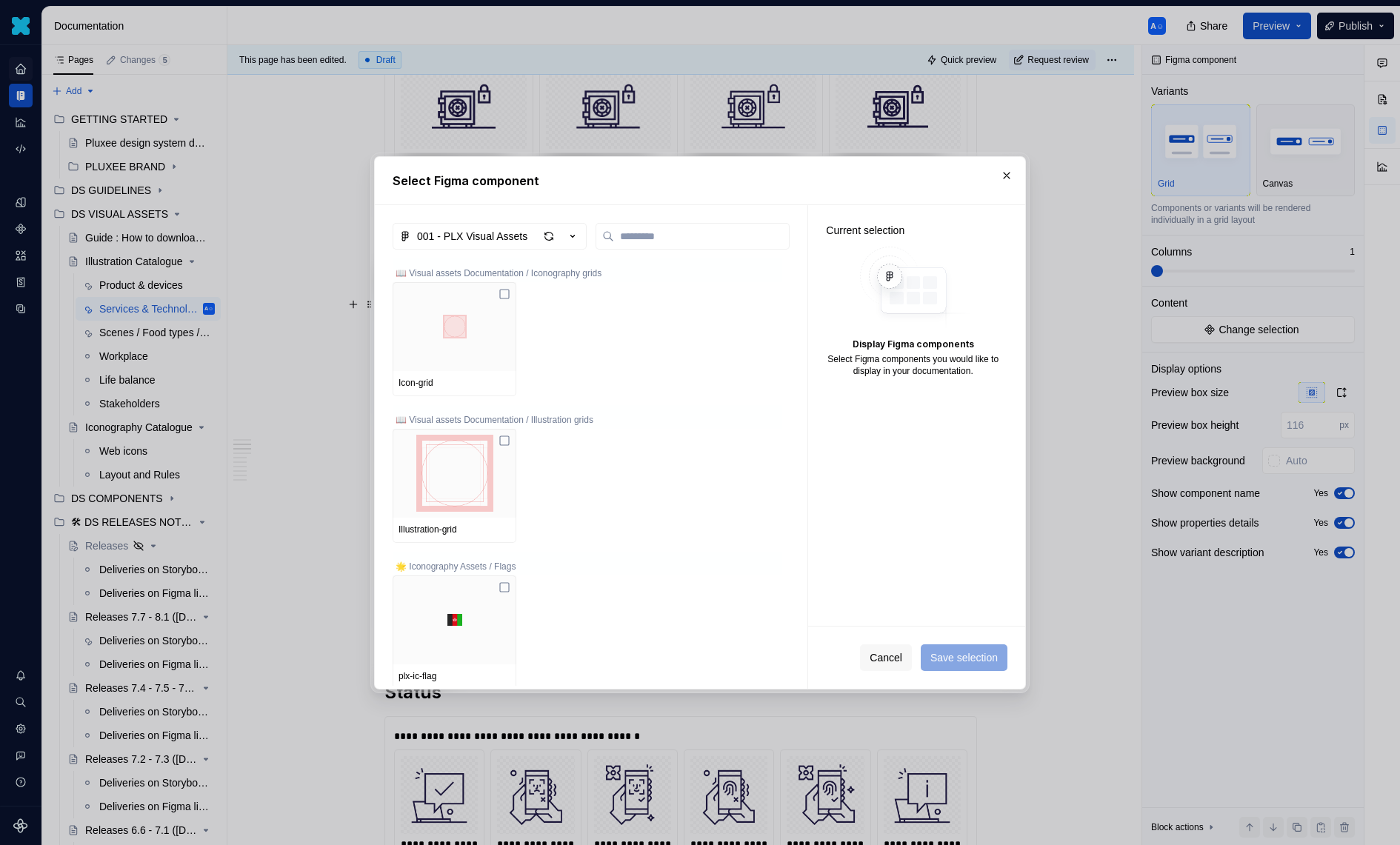
type textarea "*"
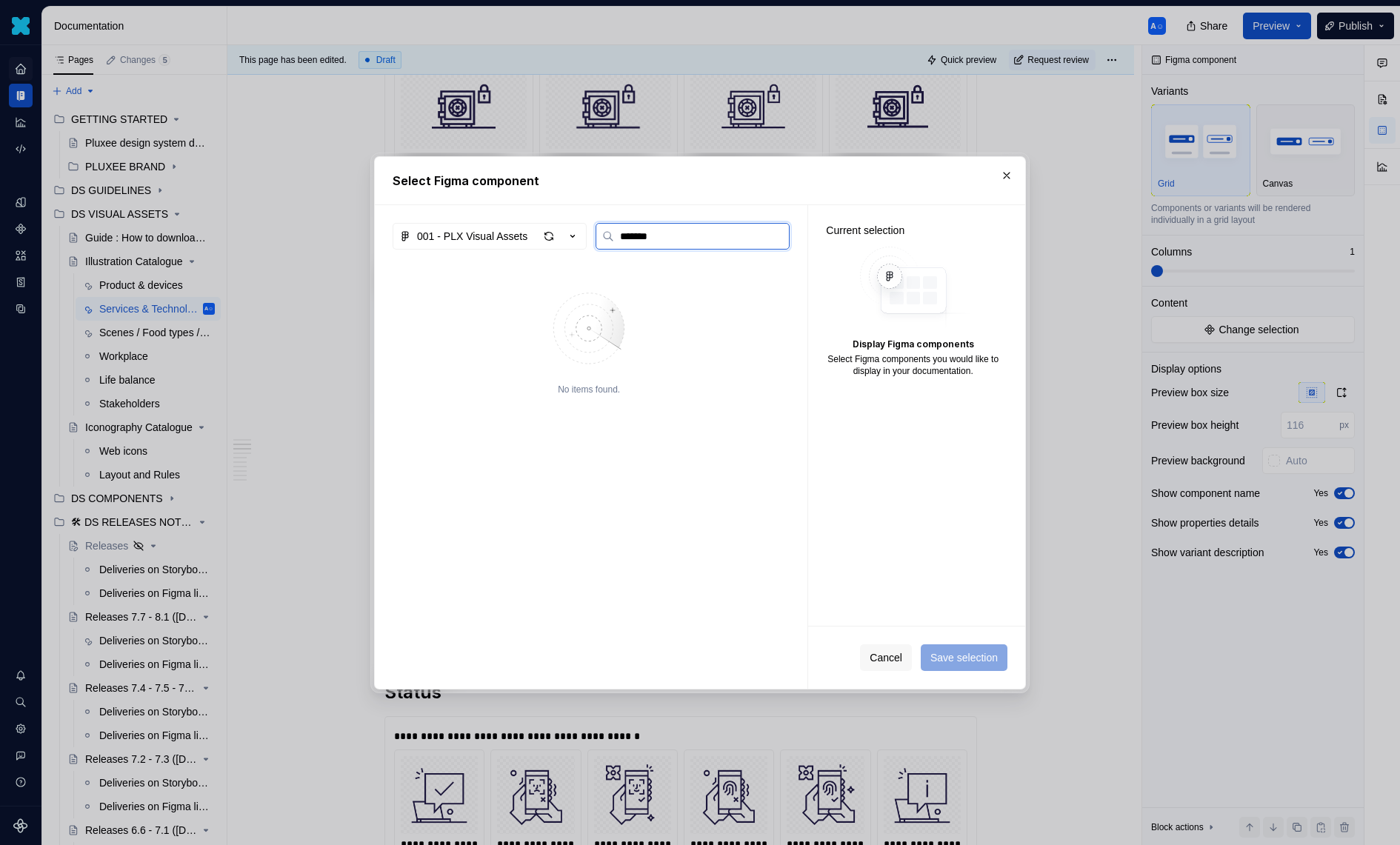
scroll to position [0, 0]
type input "*******"
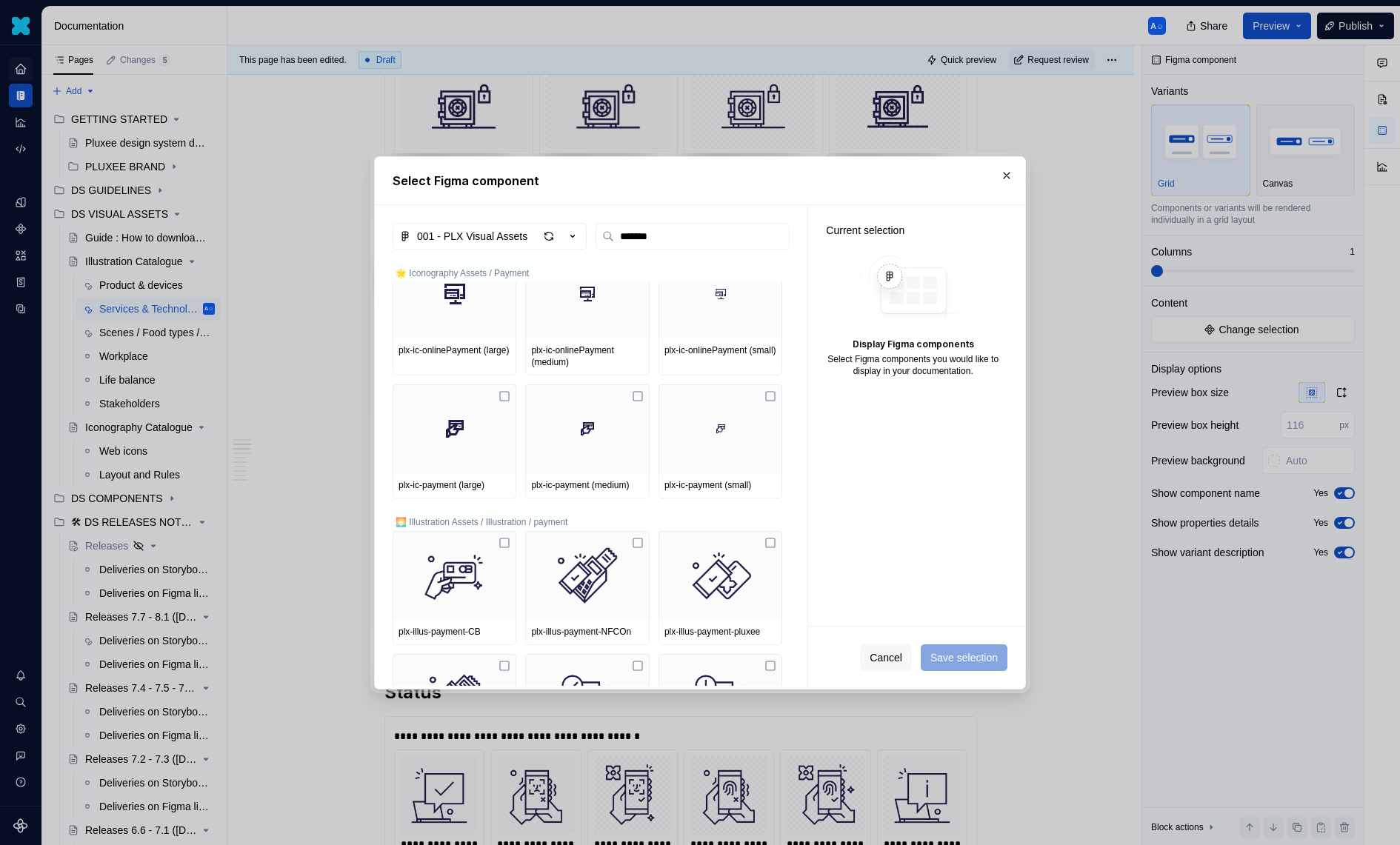
scroll to position [653, 0]
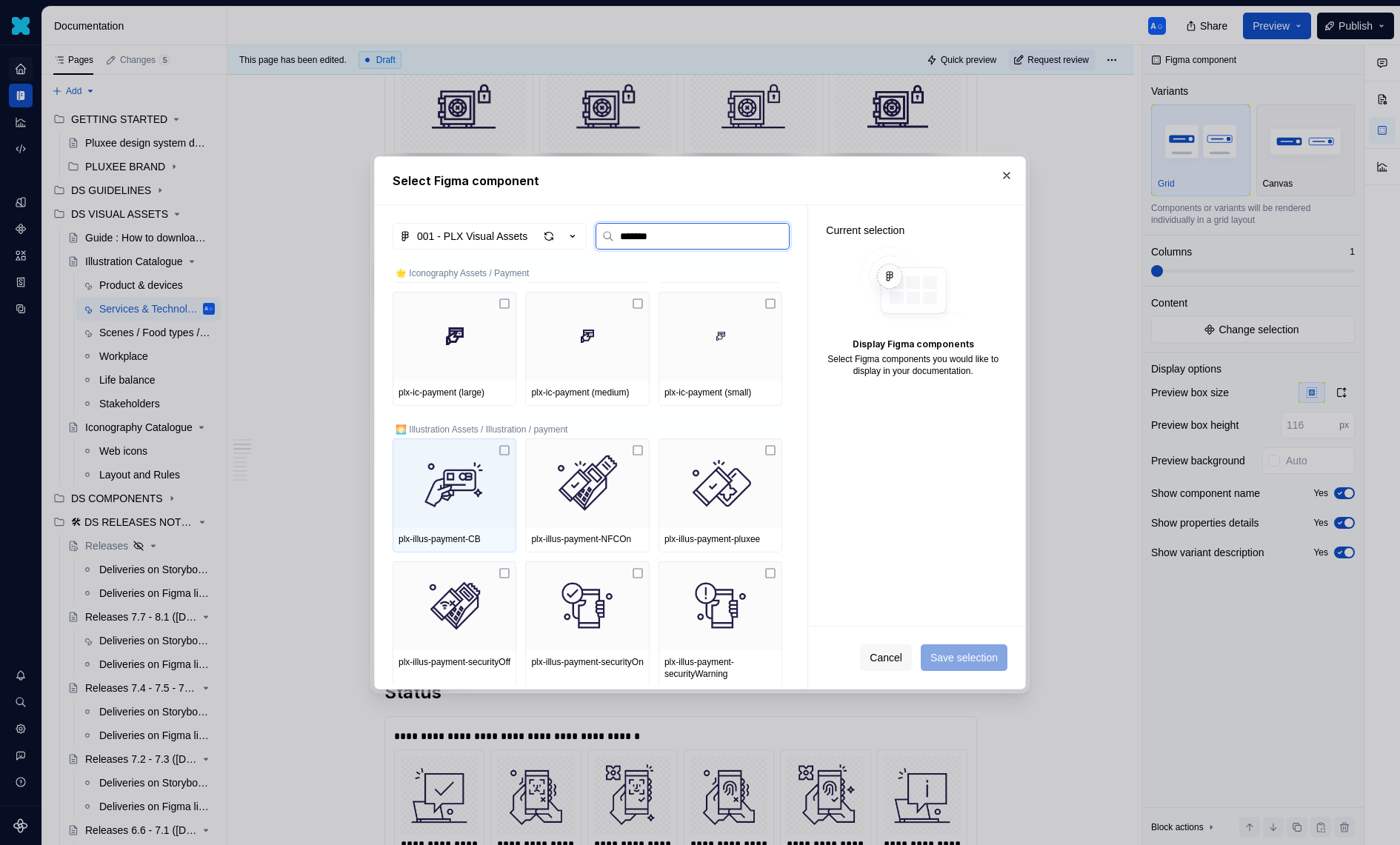
click at [513, 464] on div at bounding box center [455, 483] width 124 height 89
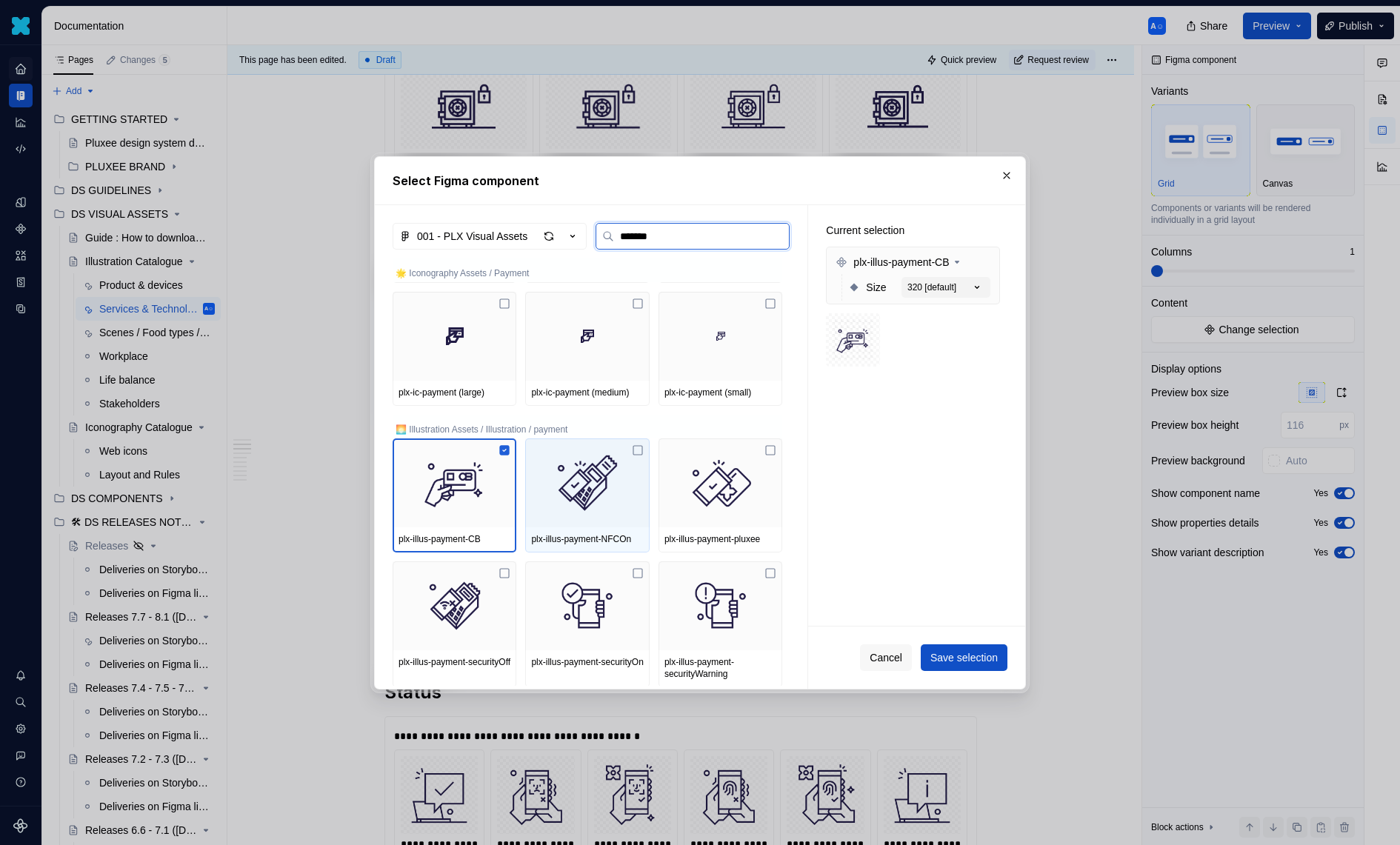
click at [585, 464] on img at bounding box center [587, 483] width 112 height 77
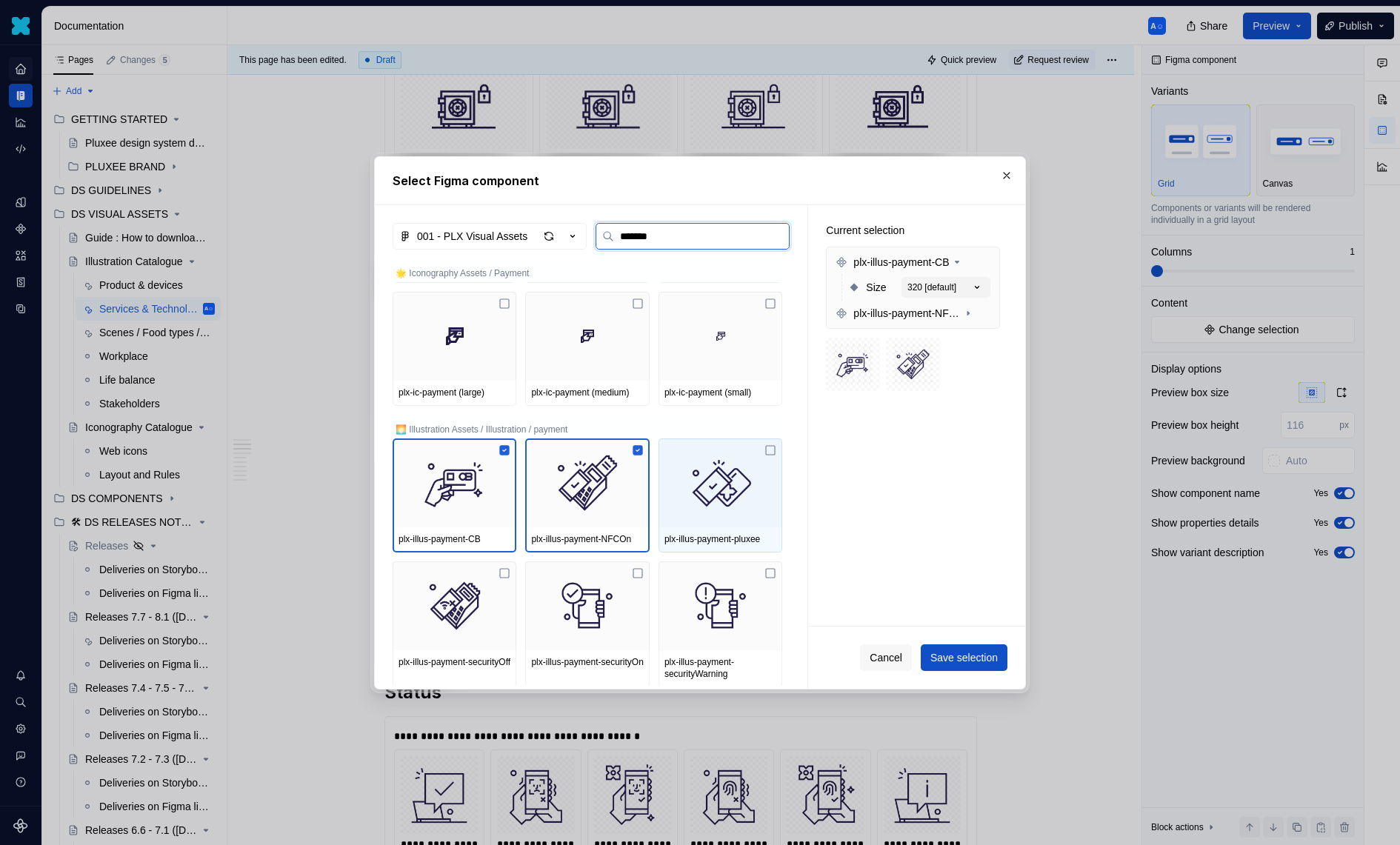
click at [753, 469] on img at bounding box center [720, 483] width 112 height 77
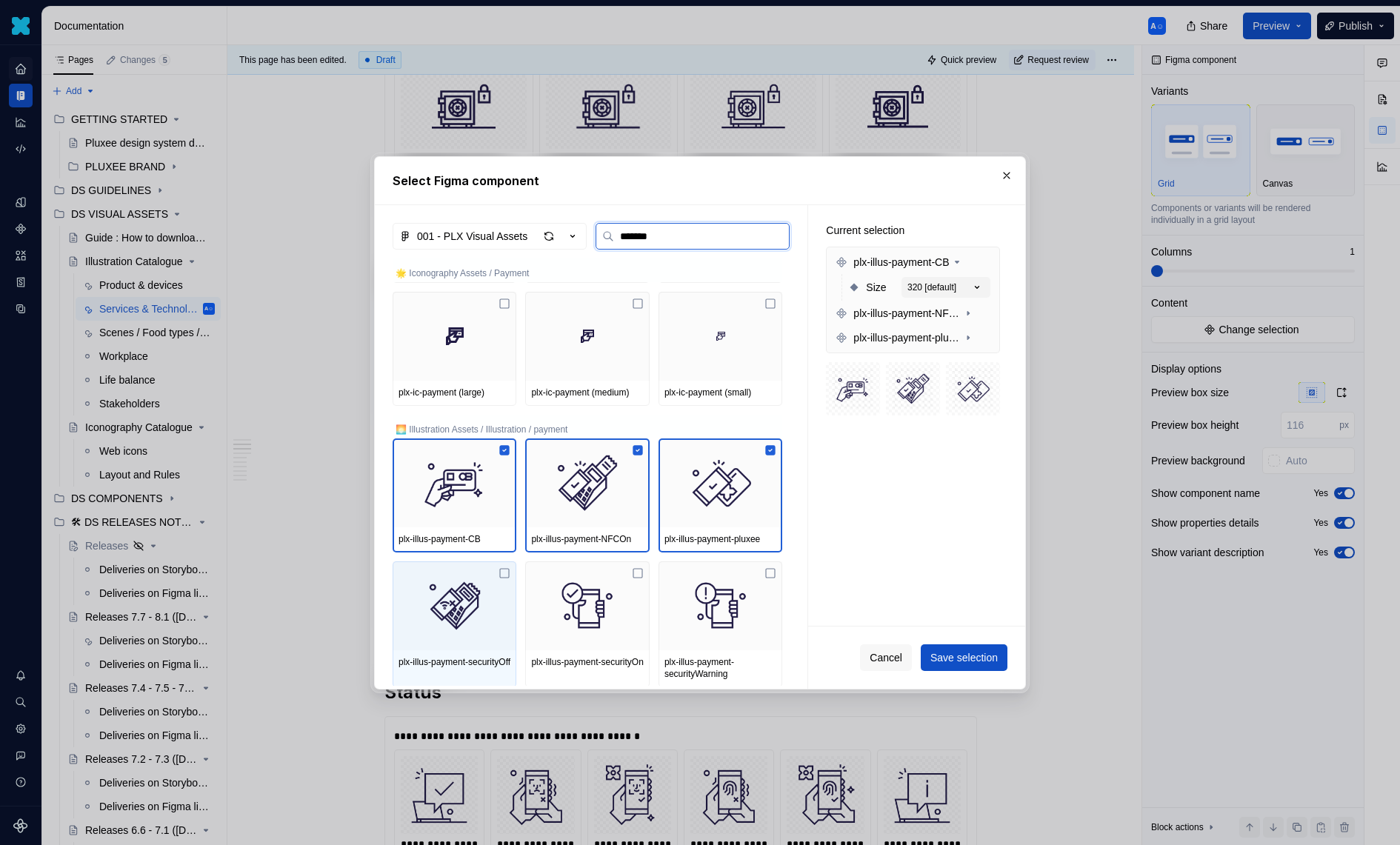
click at [489, 580] on img at bounding box center [455, 606] width 112 height 77
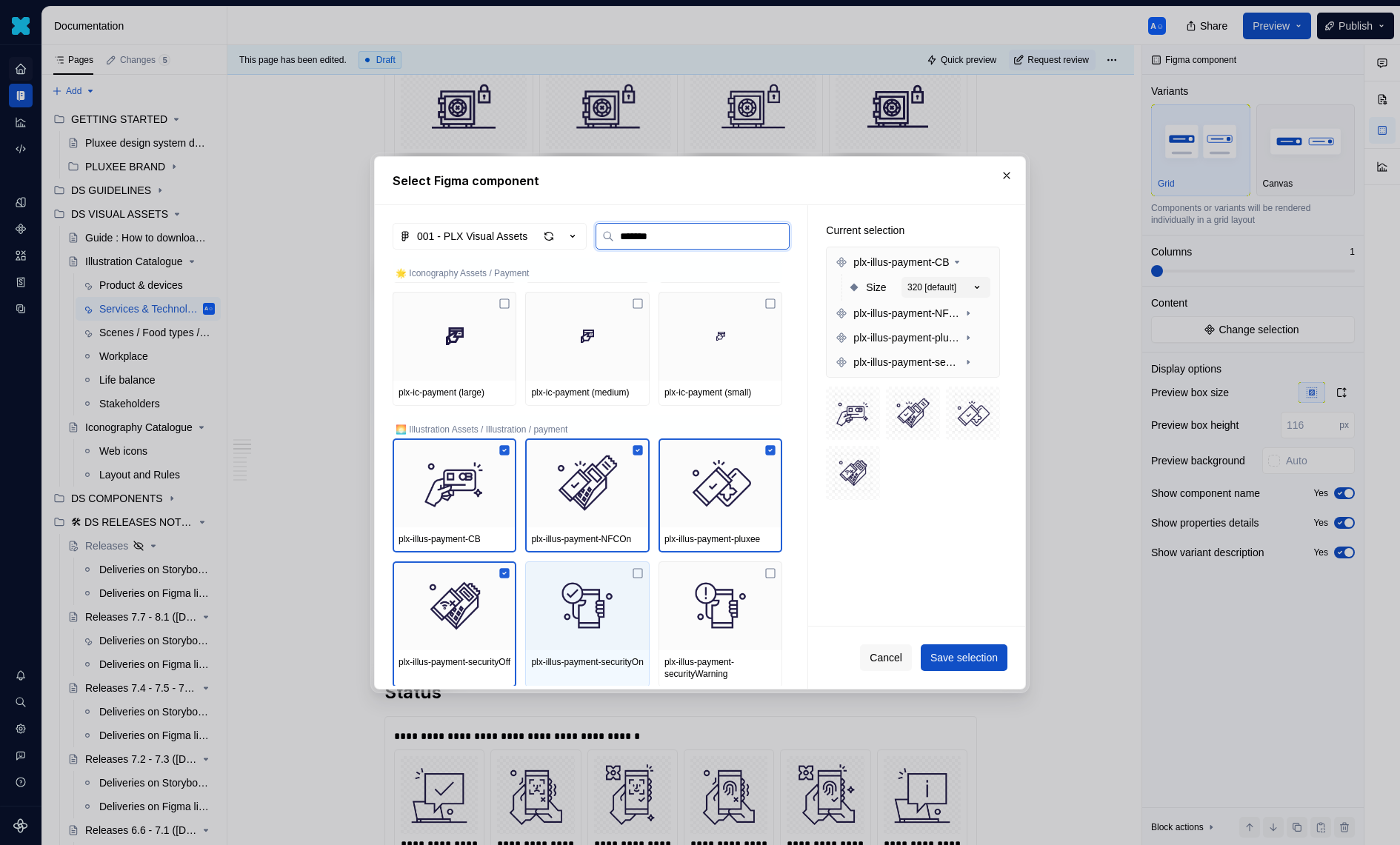
click at [571, 588] on img at bounding box center [587, 606] width 112 height 77
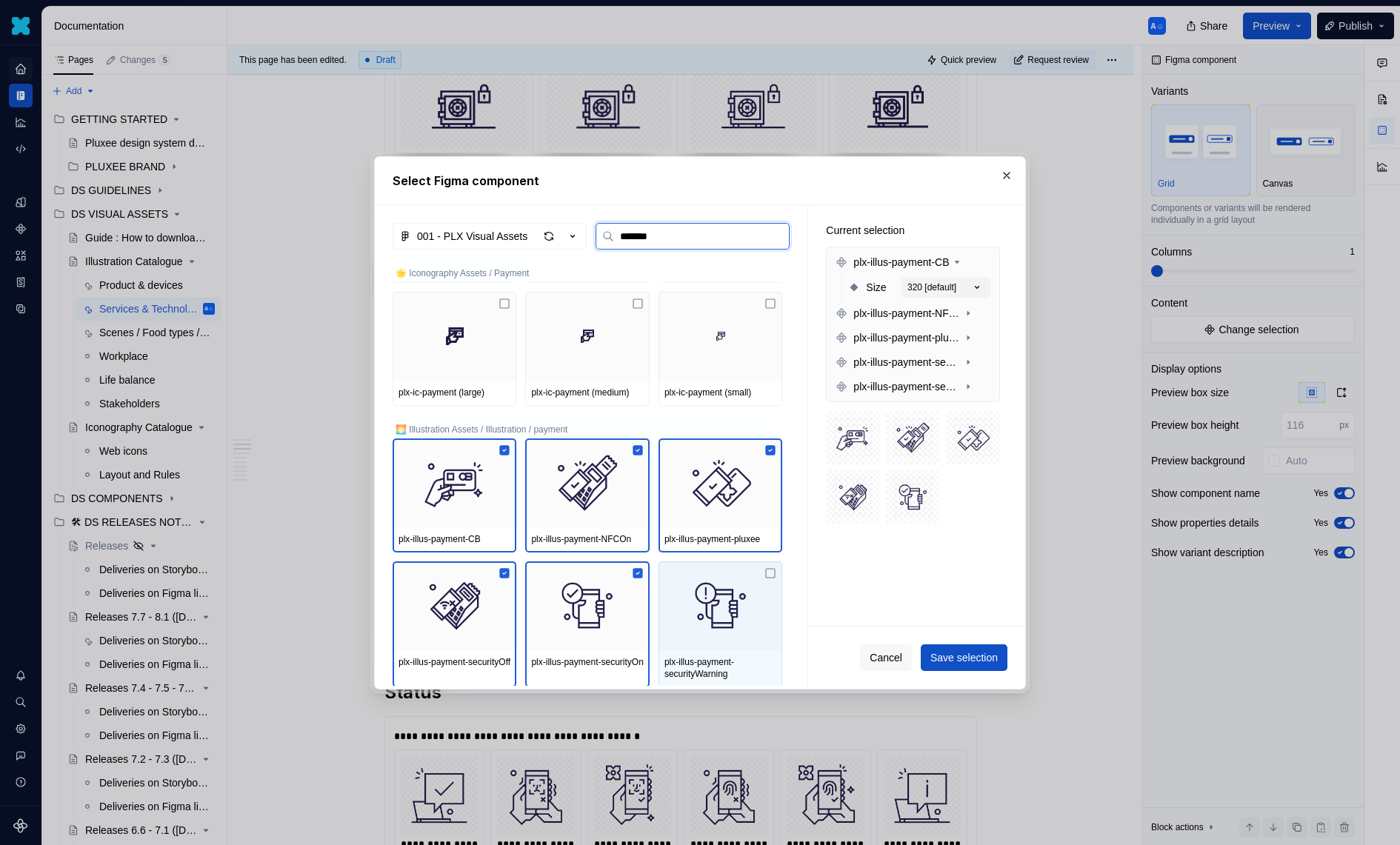
click at [682, 588] on img at bounding box center [720, 606] width 112 height 77
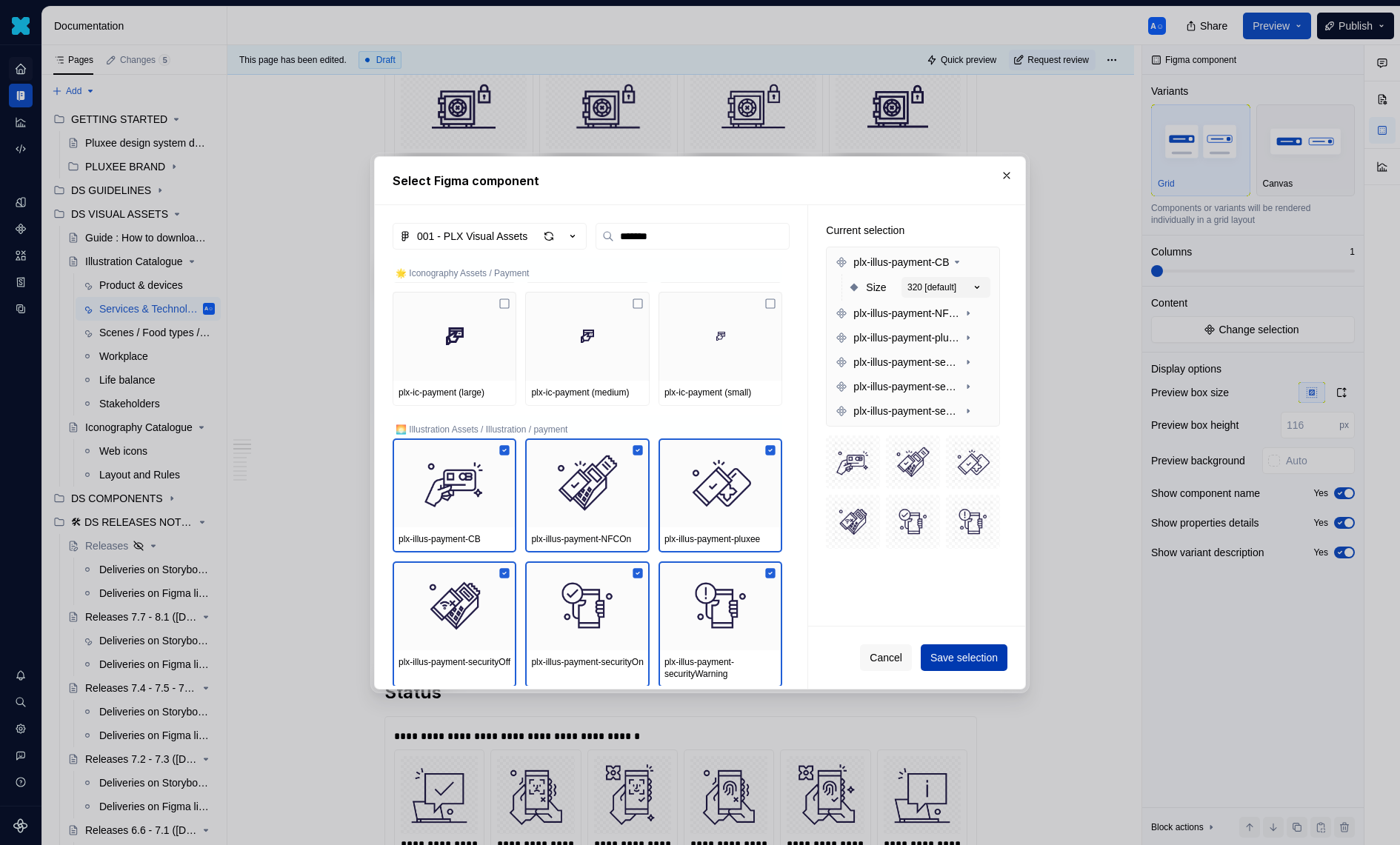
click at [969, 658] on span "Save selection" at bounding box center [963, 658] width 67 height 15
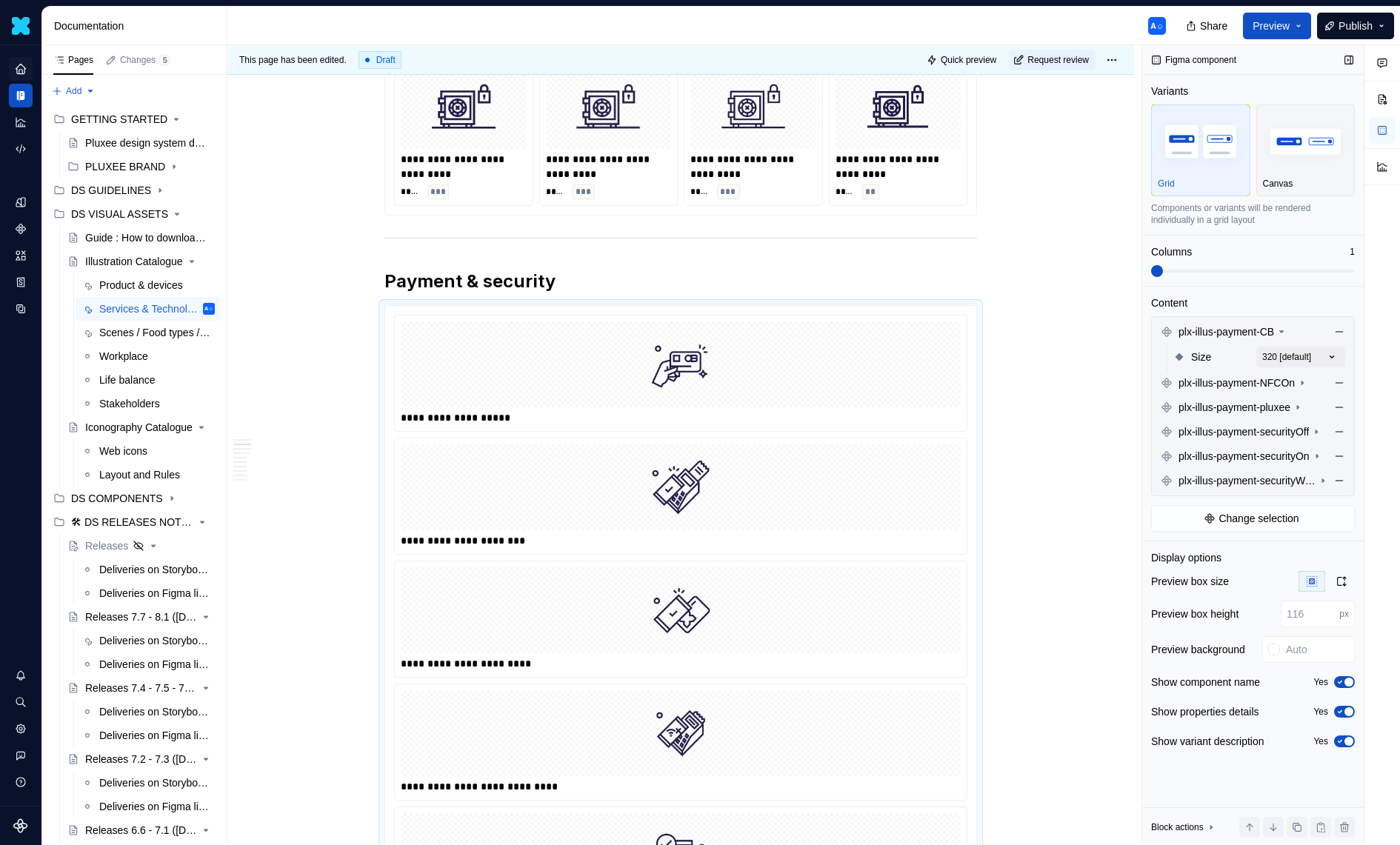
drag, startPoint x: 1272, startPoint y: 262, endPoint x: 1298, endPoint y: 262, distance: 26.0
click at [1298, 262] on div "Columns 1" at bounding box center [1252, 261] width 204 height 33
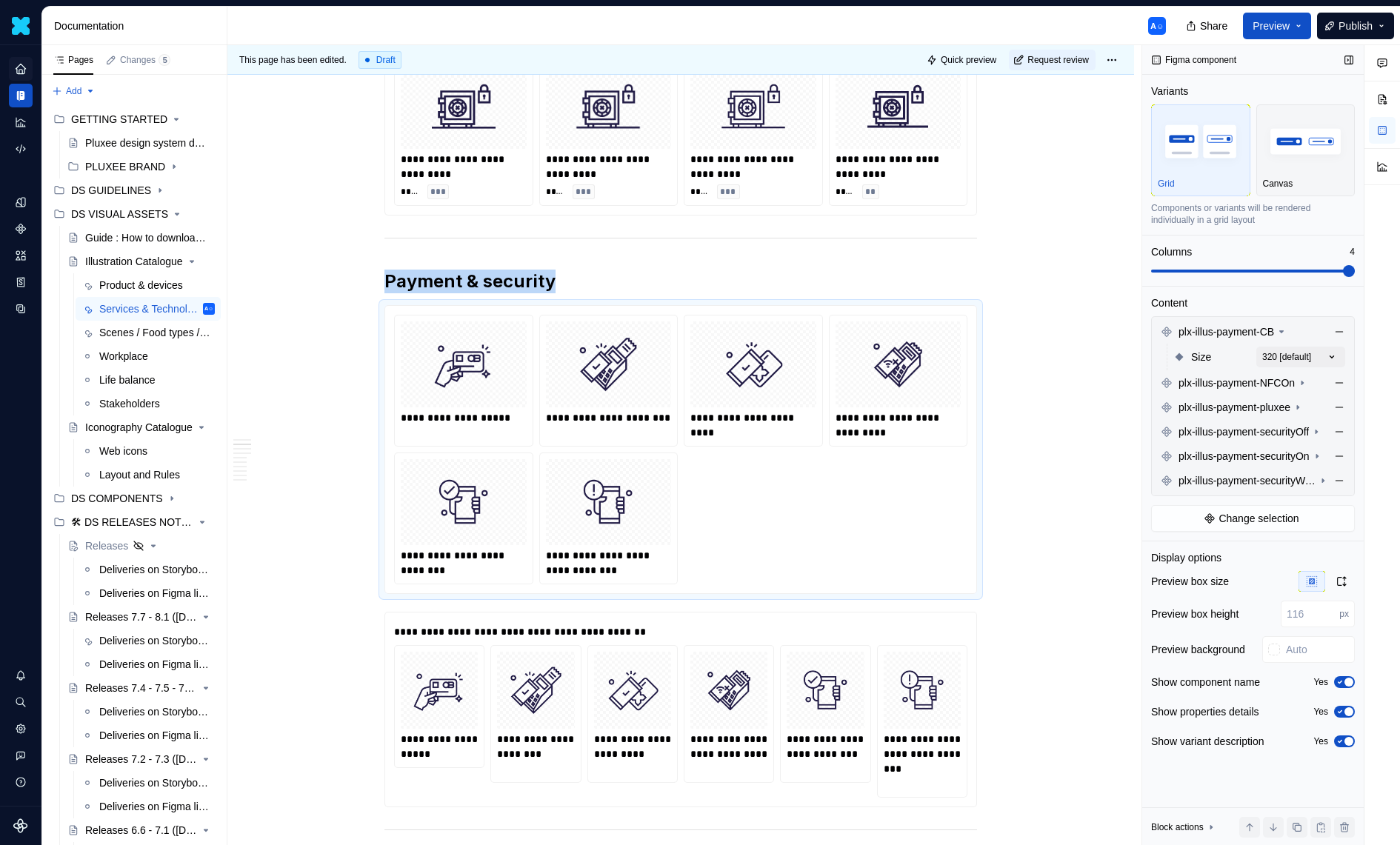
click at [1355, 271] on span at bounding box center [1252, 270] width 204 height 12
click at [774, 462] on div "**********" at bounding box center [681, 450] width 573 height 270
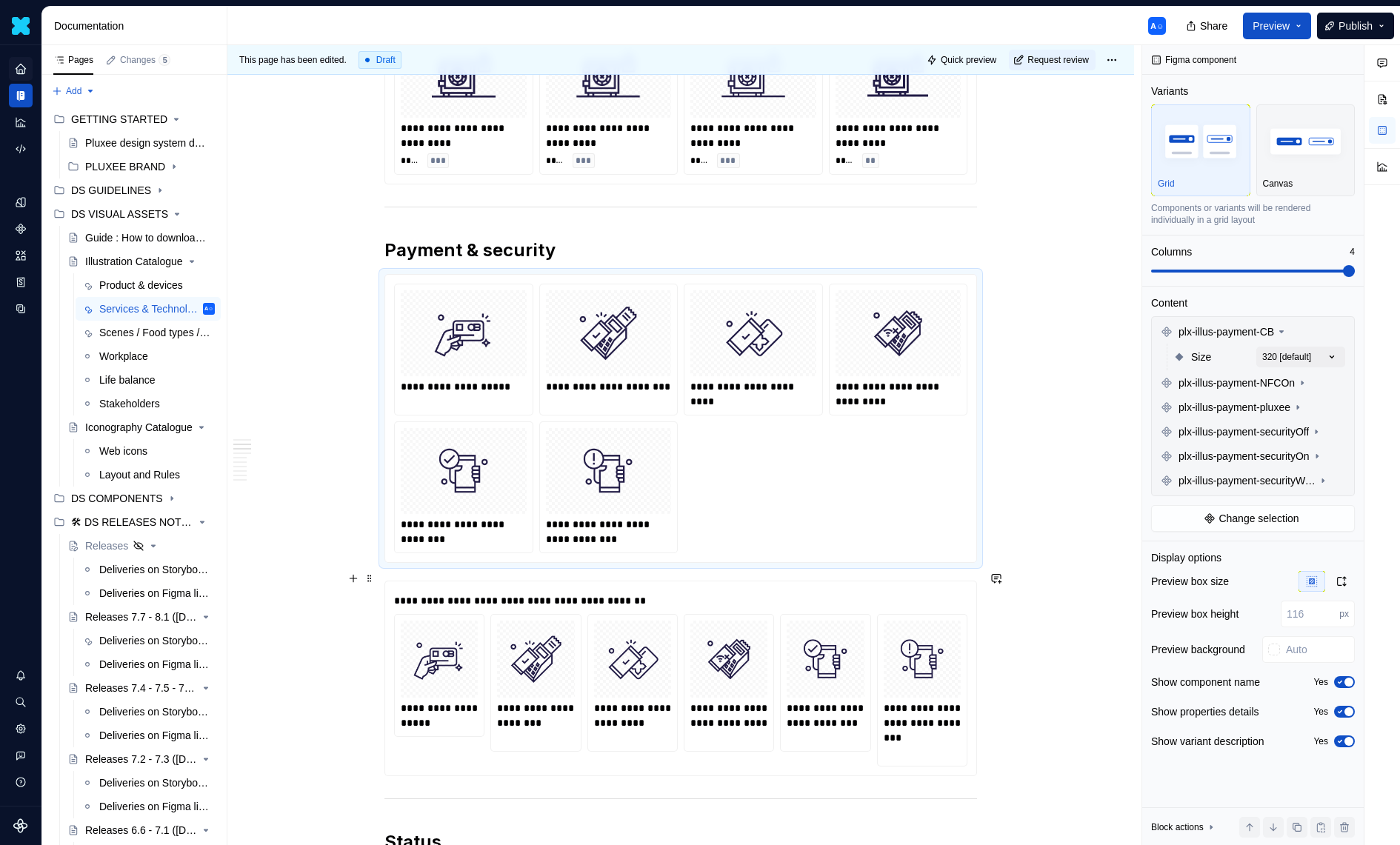
scroll to position [2529, 0]
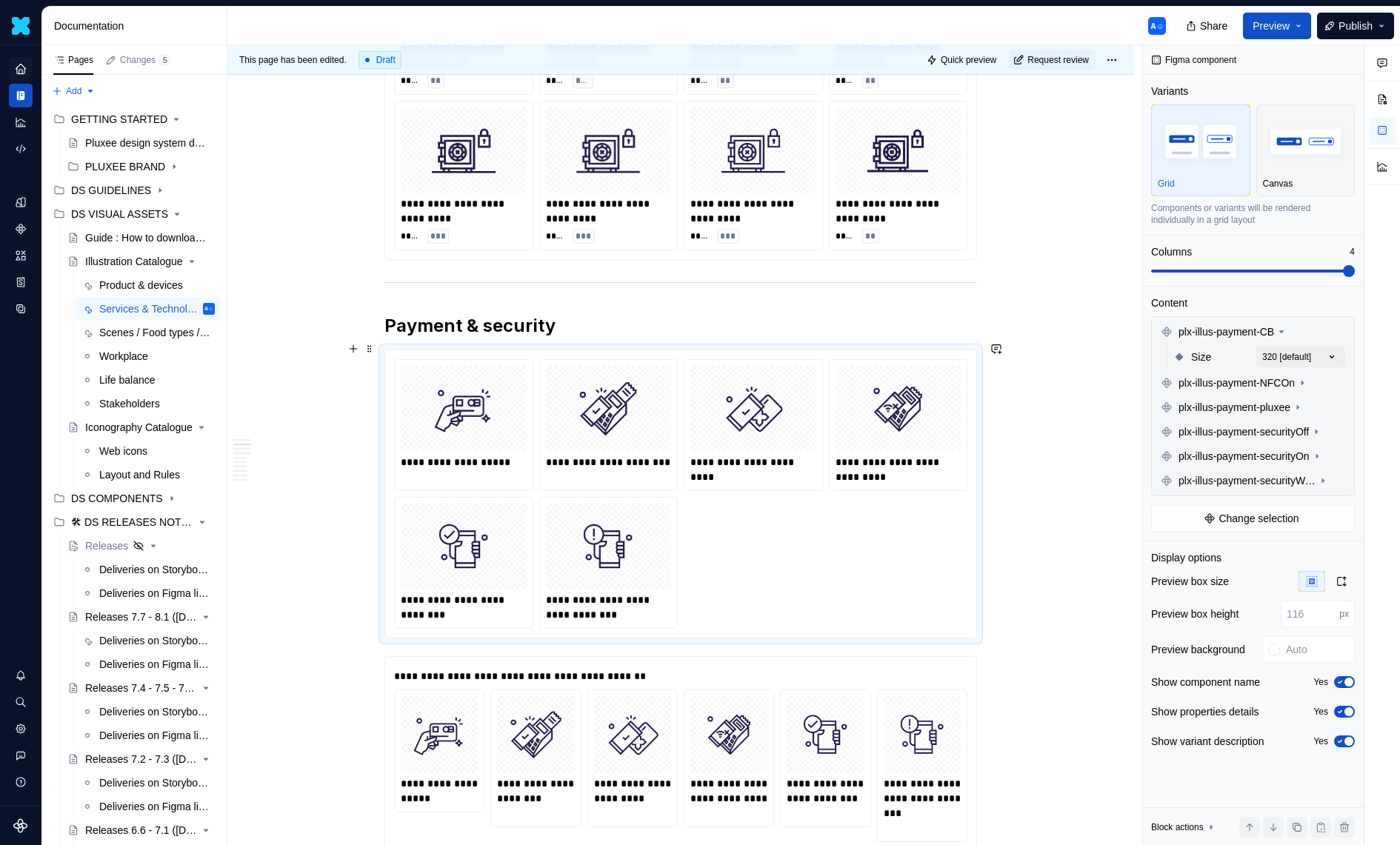
click at [894, 510] on div "**********" at bounding box center [681, 494] width 573 height 270
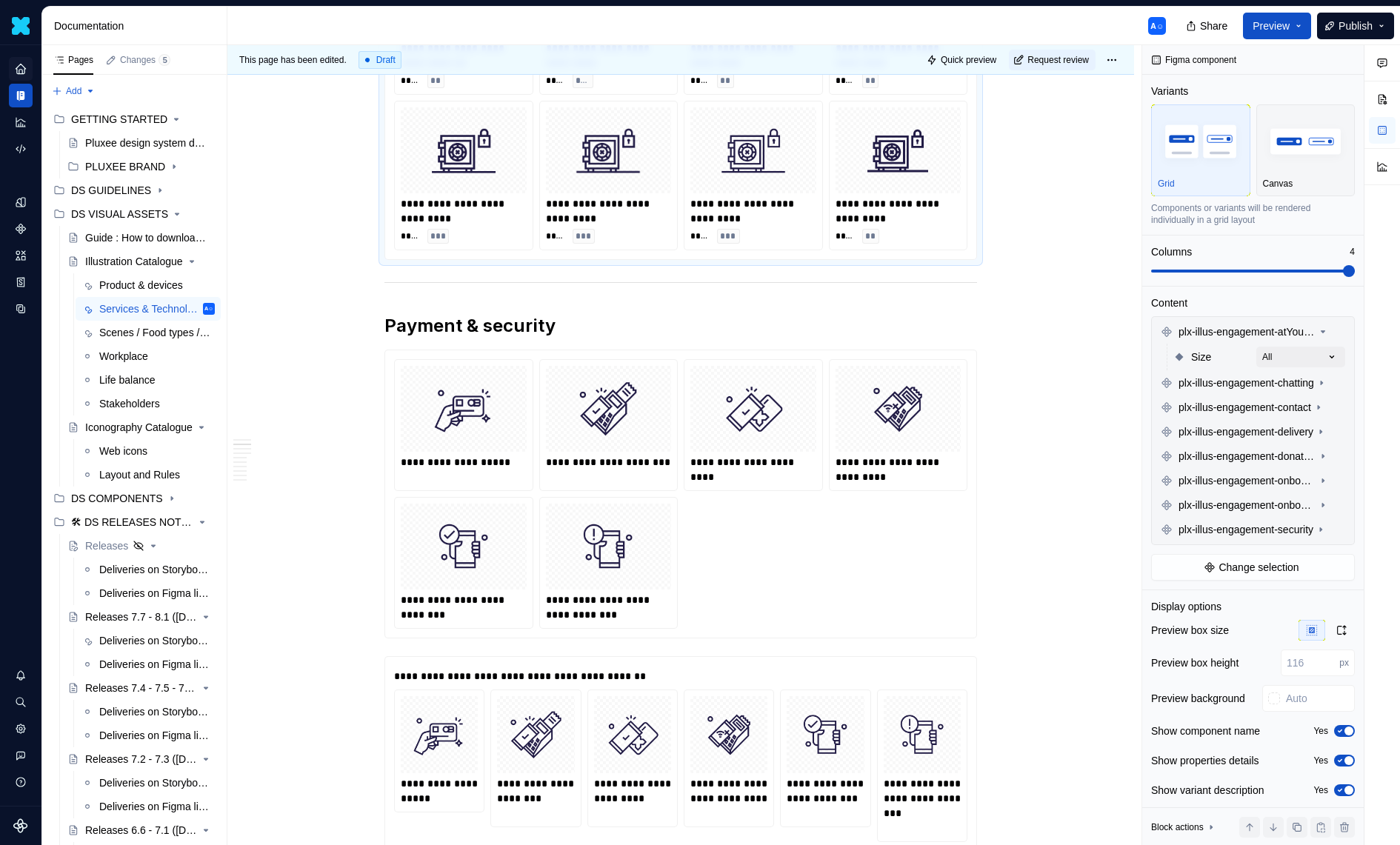
click at [889, 232] on div "**** **" at bounding box center [898, 236] width 126 height 15
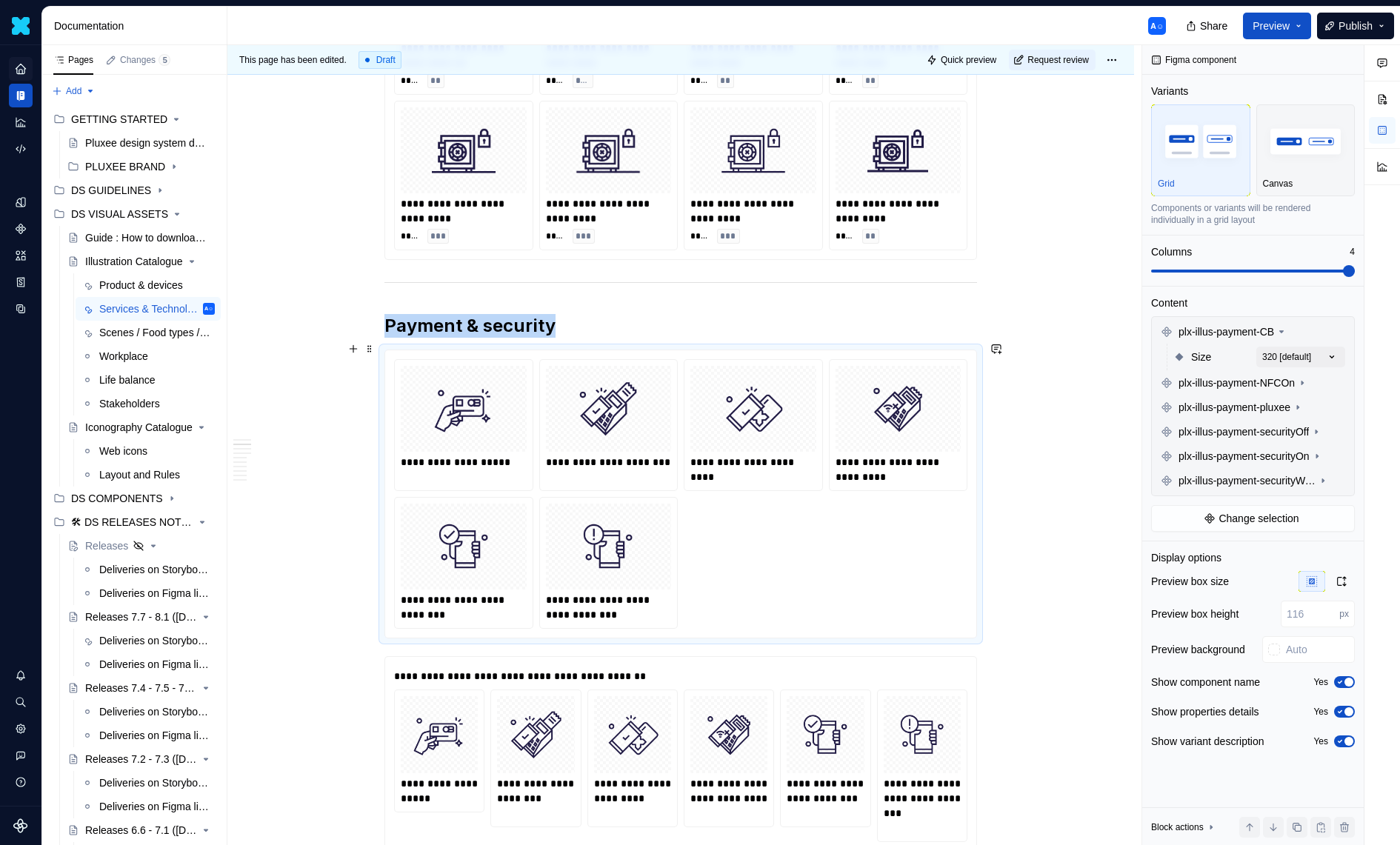
click at [866, 421] on img at bounding box center [898, 409] width 114 height 74
click at [1291, 353] on div "Comments Open comments No comments yet Select ‘Comment’ from the block context …" at bounding box center [1271, 445] width 258 height 801
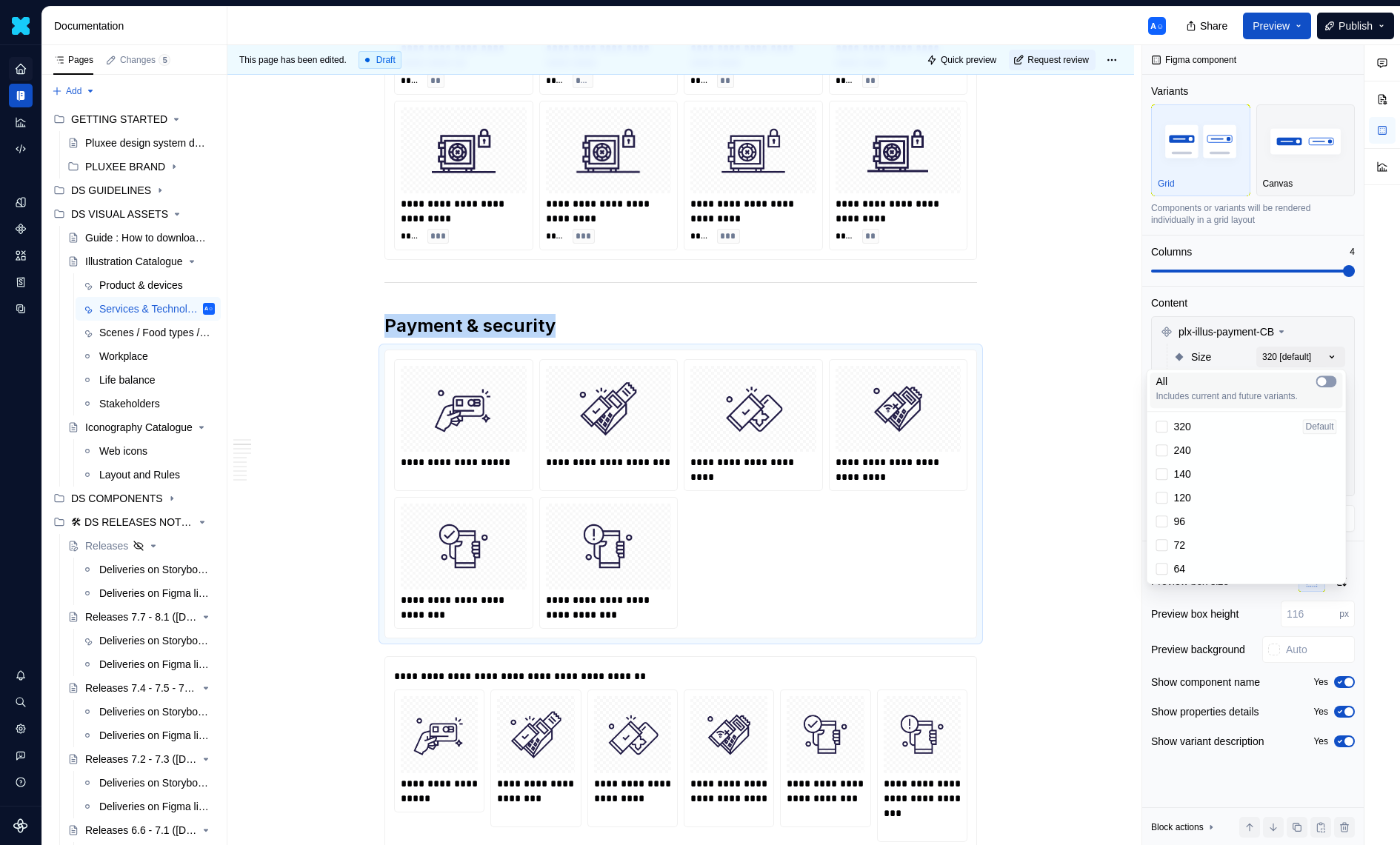
click at [1325, 377] on icon "button" at bounding box center [1322, 381] width 12 height 9
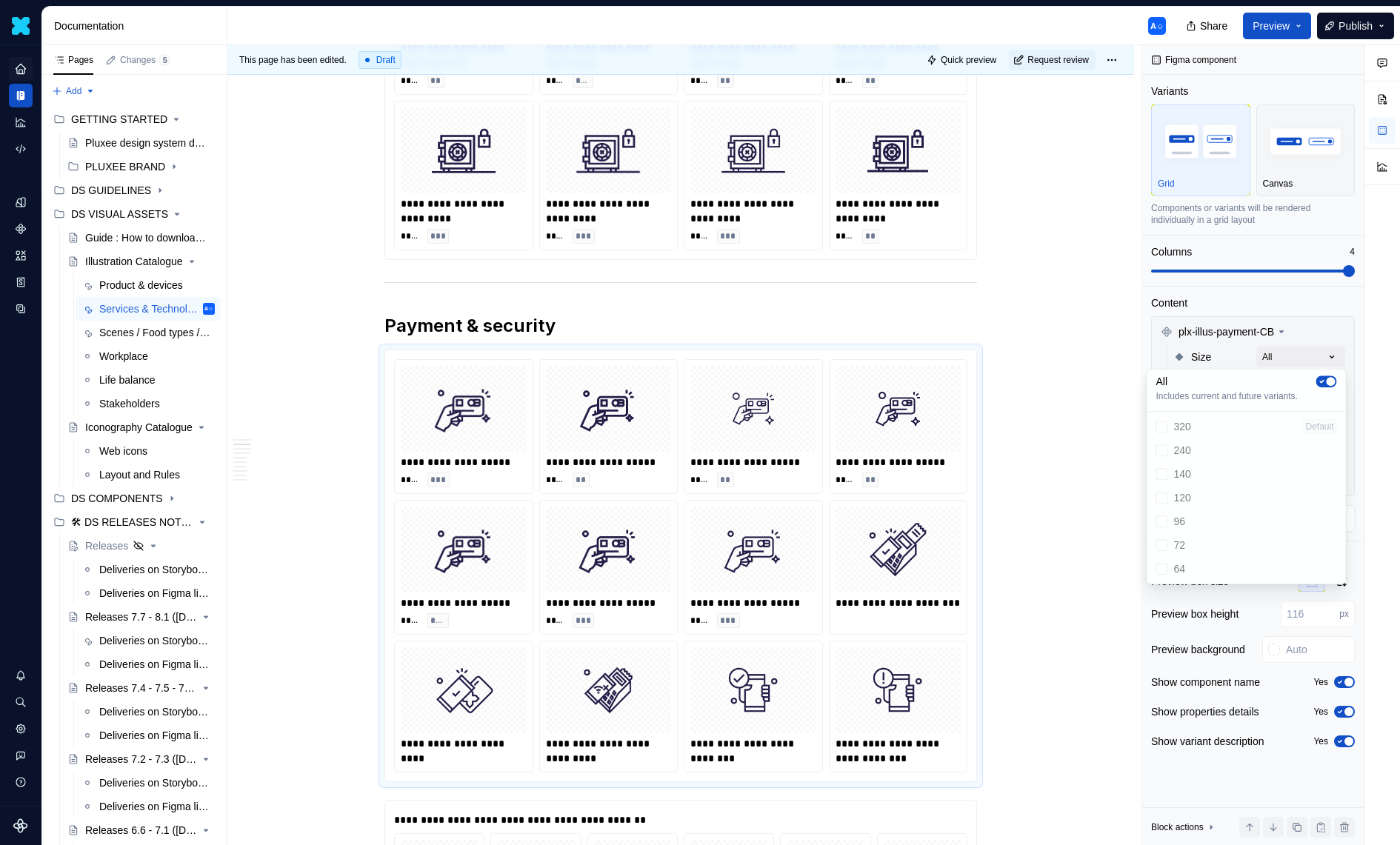
click at [1302, 365] on div "Comments Open comments No comments yet Select ‘Comment’ from the block context …" at bounding box center [1271, 445] width 258 height 801
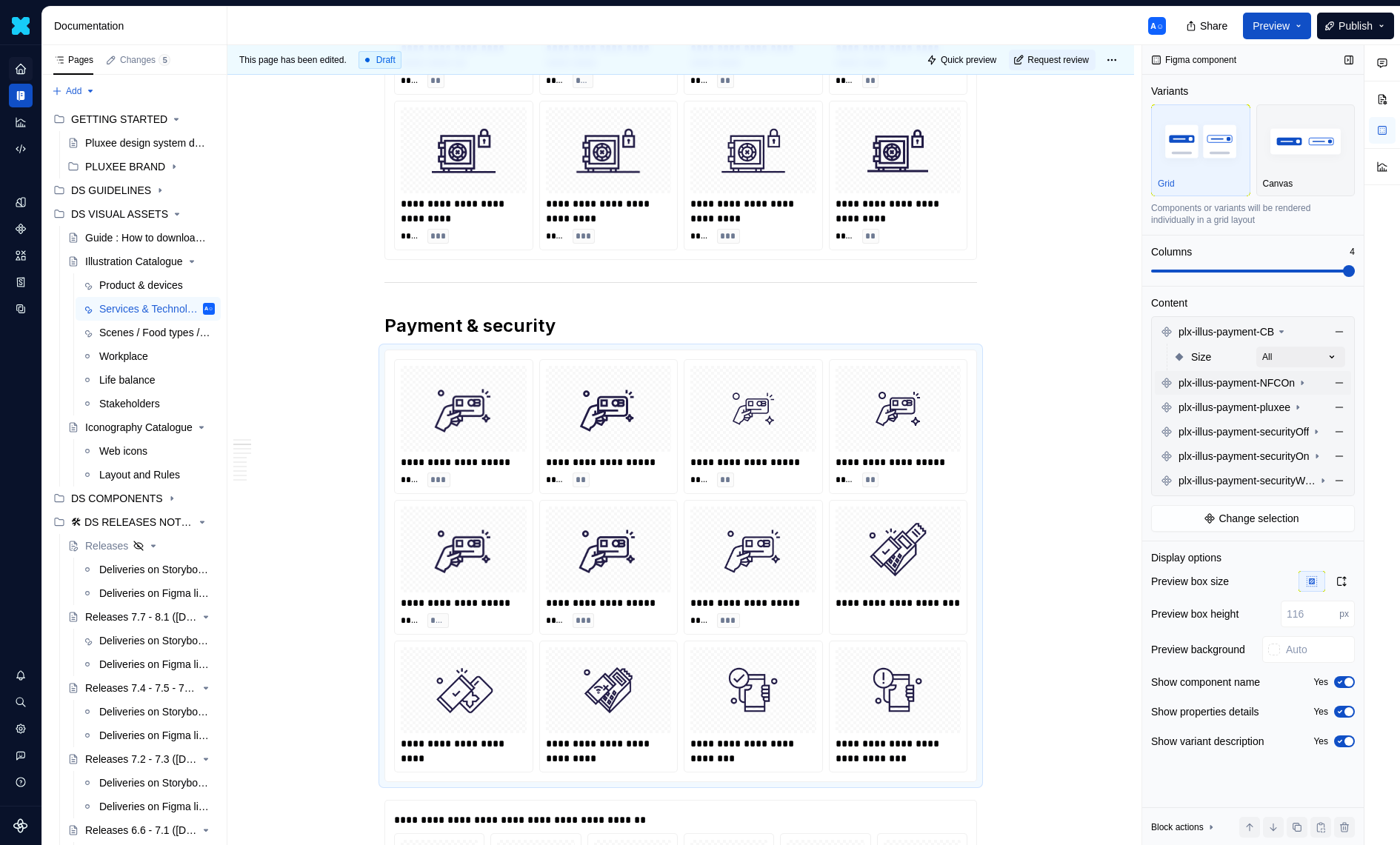
click at [1308, 386] on icon at bounding box center [1302, 383] width 12 height 12
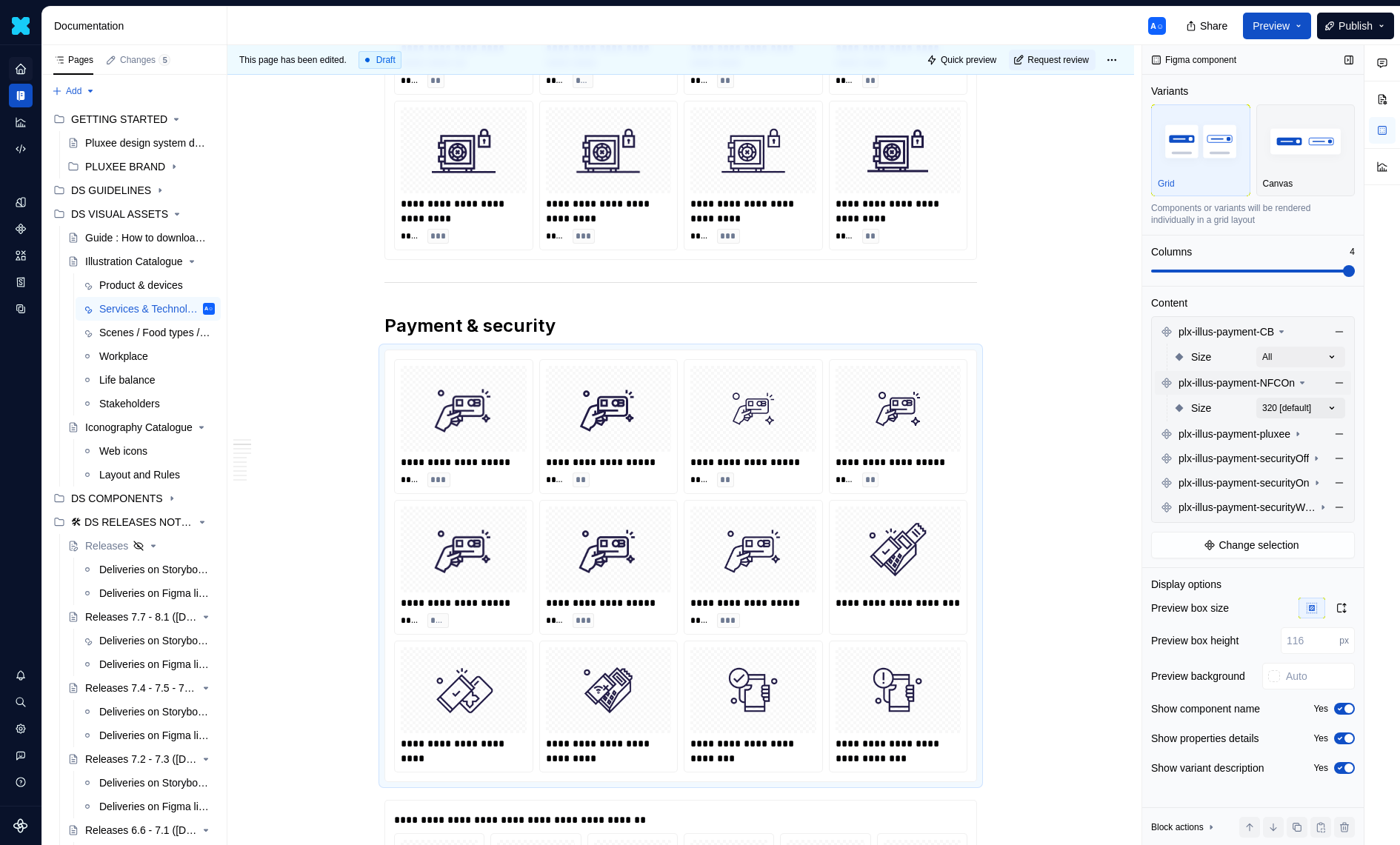
click at [1333, 404] on div "Comments Open comments No comments yet Select ‘Comment’ from the block context …" at bounding box center [1271, 445] width 258 height 801
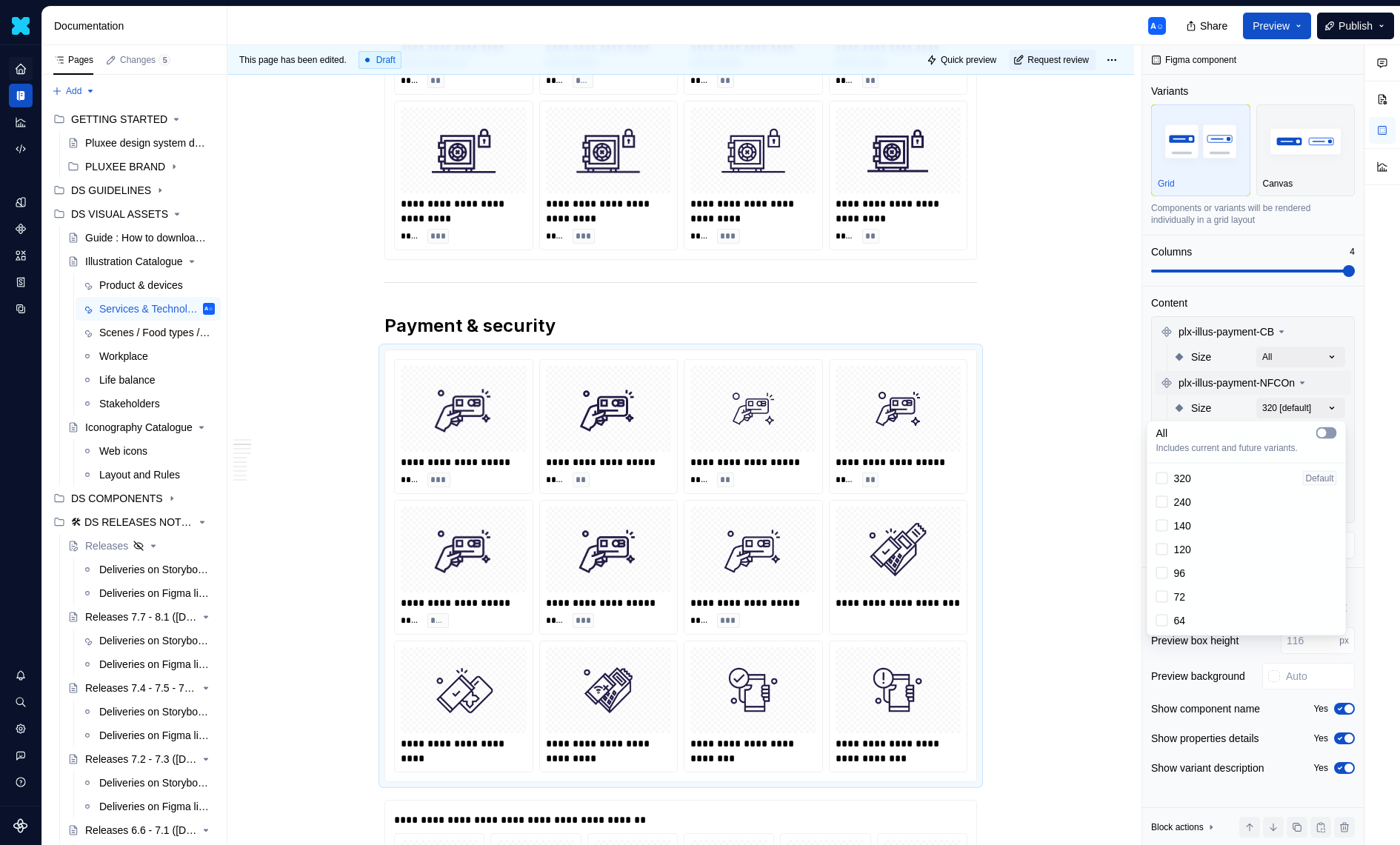
click at [1325, 429] on icon "button" at bounding box center [1322, 433] width 12 height 9
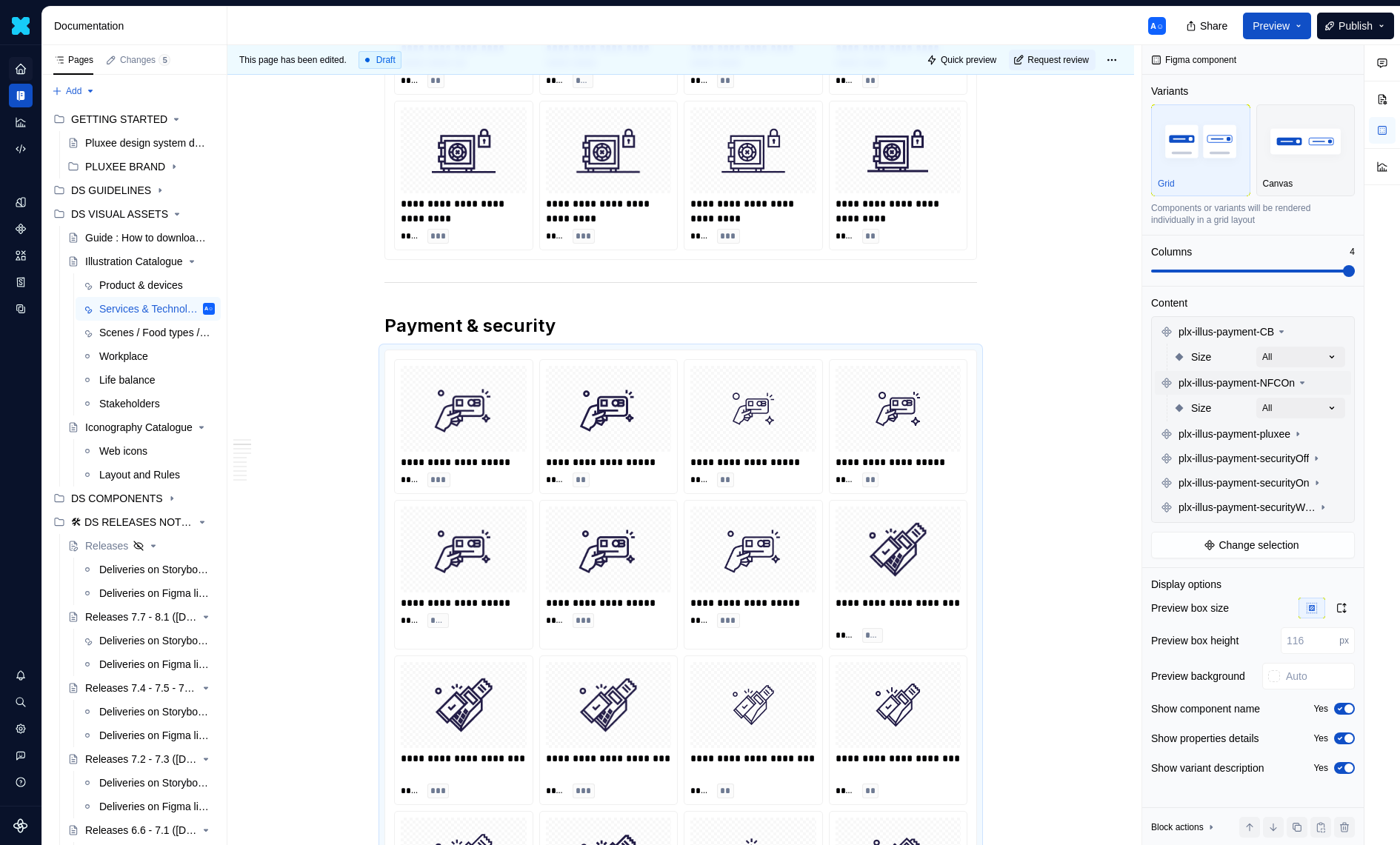
click at [1280, 399] on div "Comments Open comments No comments yet Select ‘Comment’ from the block context …" at bounding box center [1271, 445] width 258 height 801
click at [1304, 430] on icon at bounding box center [1297, 434] width 12 height 12
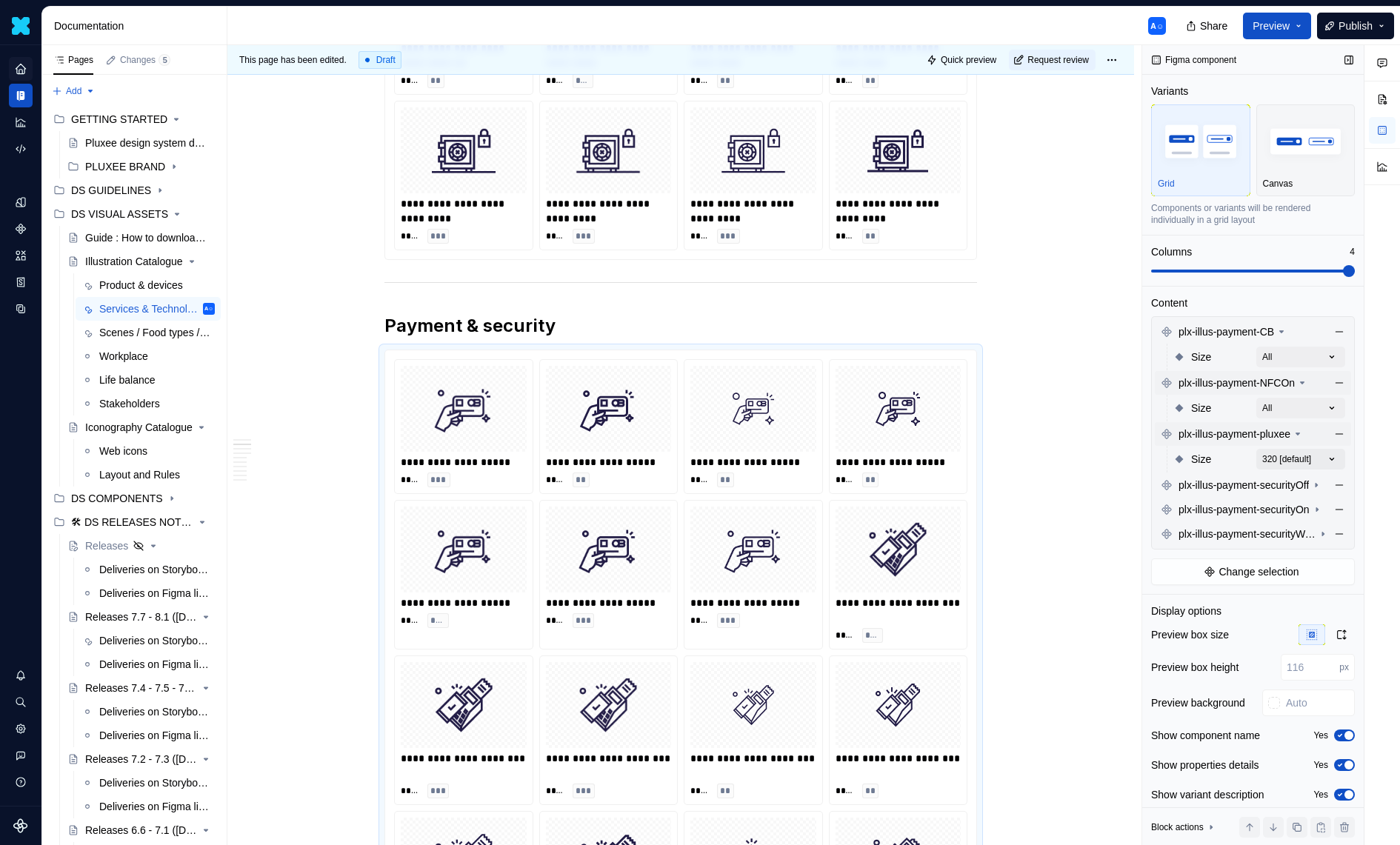
click at [1309, 454] on div "Comments Open comments No comments yet Select ‘Comment’ from the block context …" at bounding box center [1271, 445] width 258 height 801
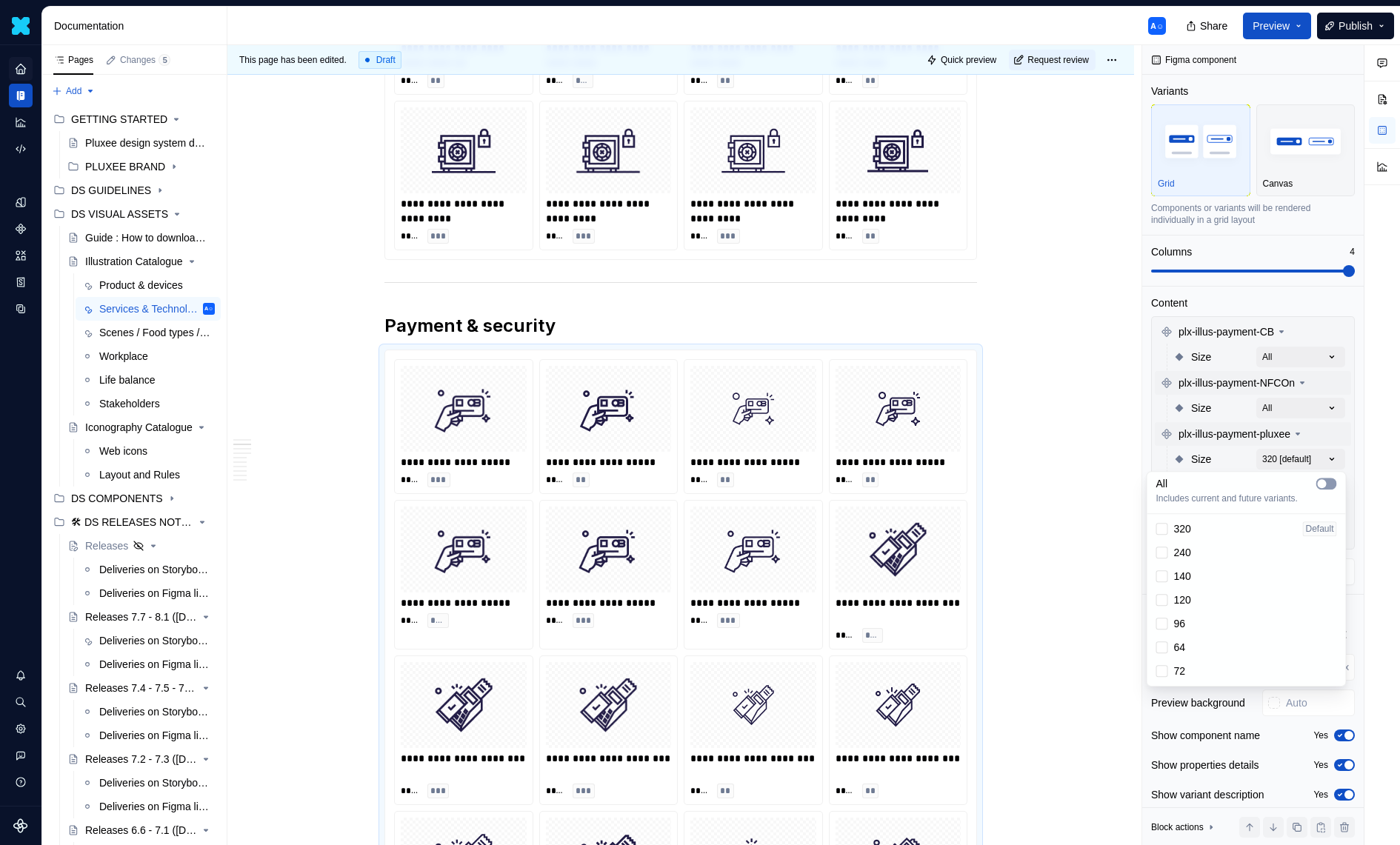
click at [1330, 479] on button "button" at bounding box center [1326, 483] width 21 height 12
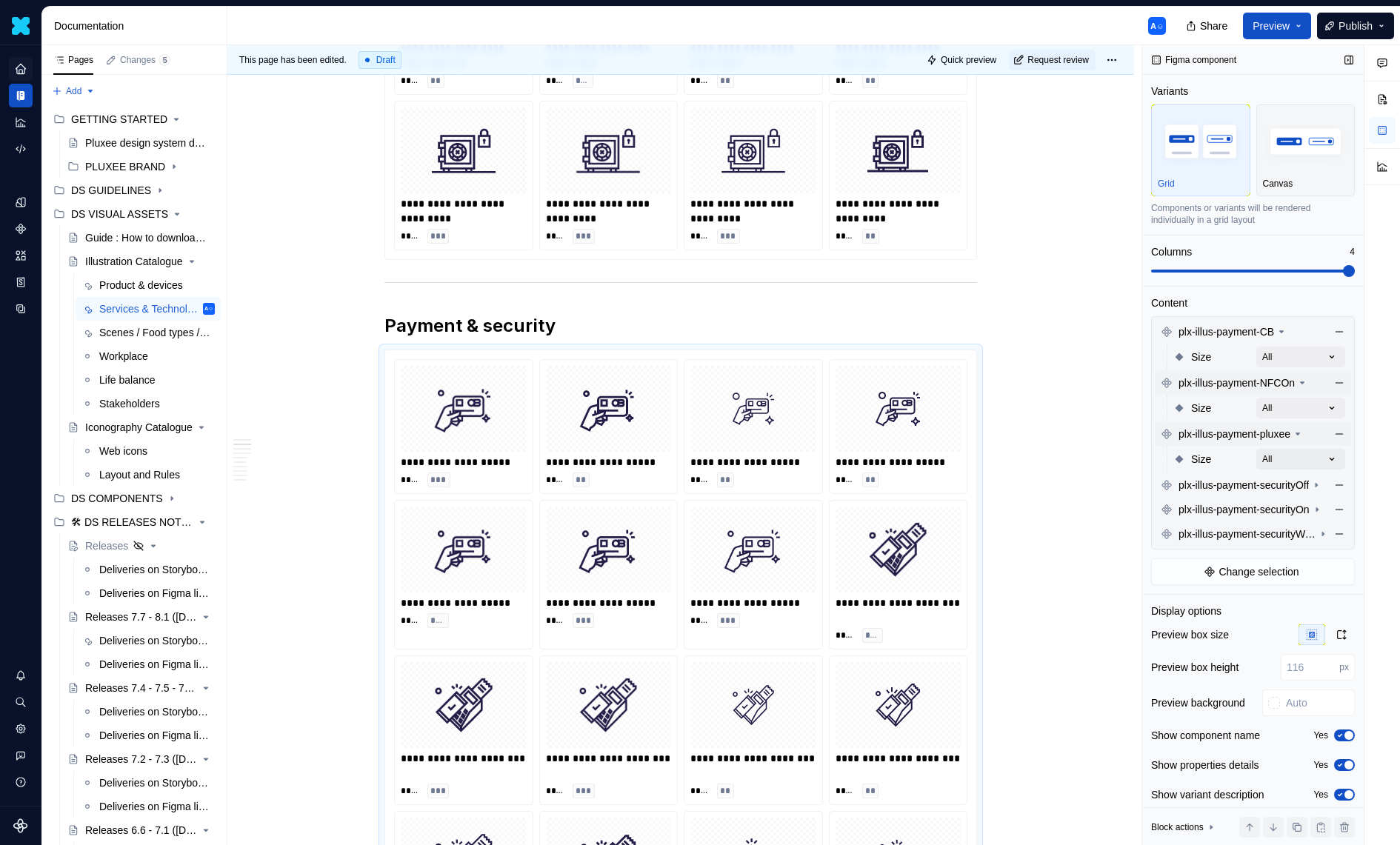
click at [1295, 465] on div "Comments Open comments No comments yet Select ‘Comment’ from the block context …" at bounding box center [1271, 445] width 258 height 801
click at [1309, 485] on span "plx-illus-payment-securityOff" at bounding box center [1244, 485] width 130 height 15
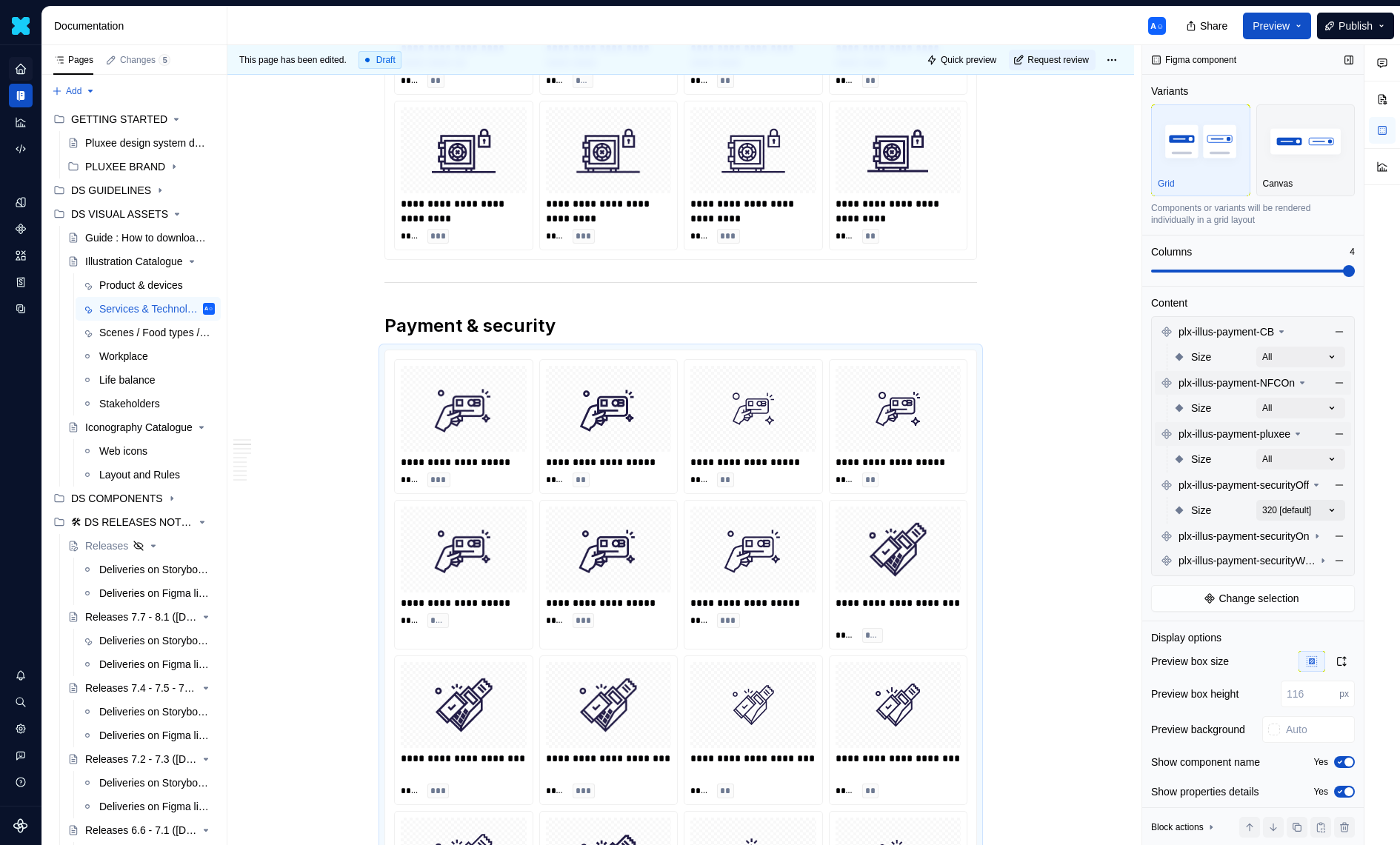
click at [1316, 507] on div "Comments Open comments No comments yet Select ‘Comment’ from the block context …" at bounding box center [1271, 445] width 258 height 801
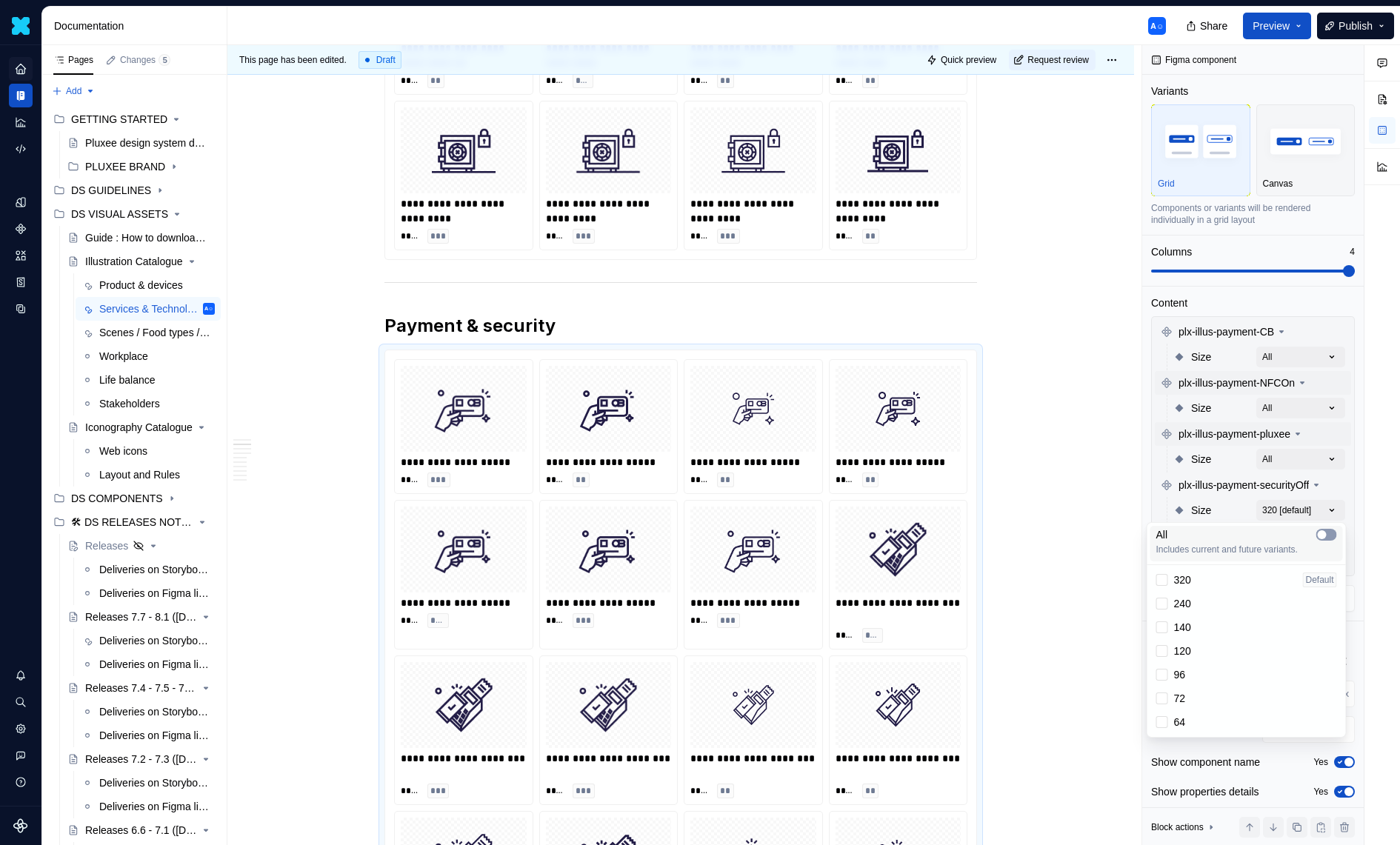
click at [1323, 531] on span "button" at bounding box center [1322, 534] width 9 height 9
click at [1295, 486] on div "Comments Open comments No comments yet Select ‘Comment’ from the block context …" at bounding box center [1271, 445] width 258 height 801
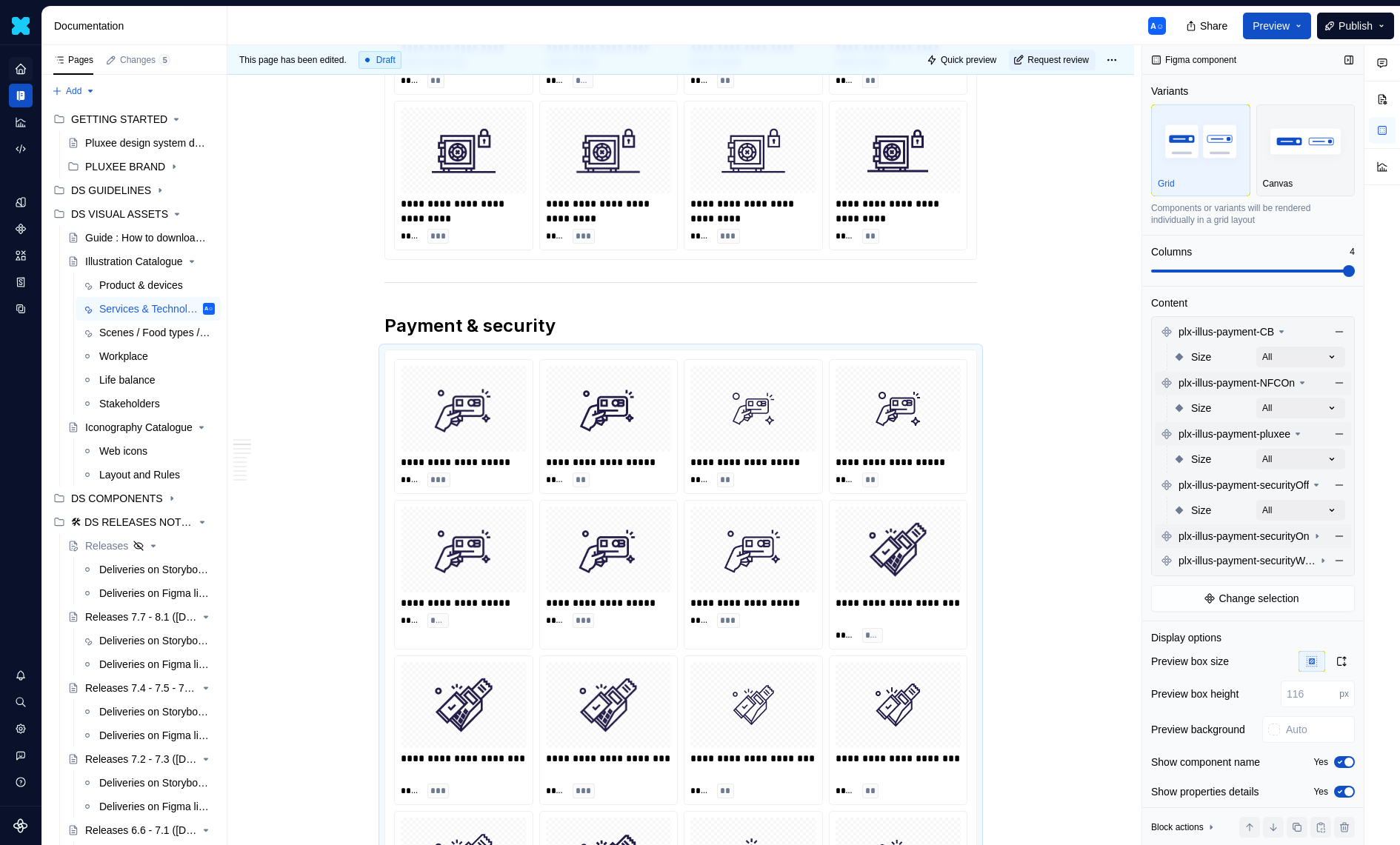
click at [1299, 531] on span "plx-illus-payment-securityOn" at bounding box center [1244, 536] width 131 height 15
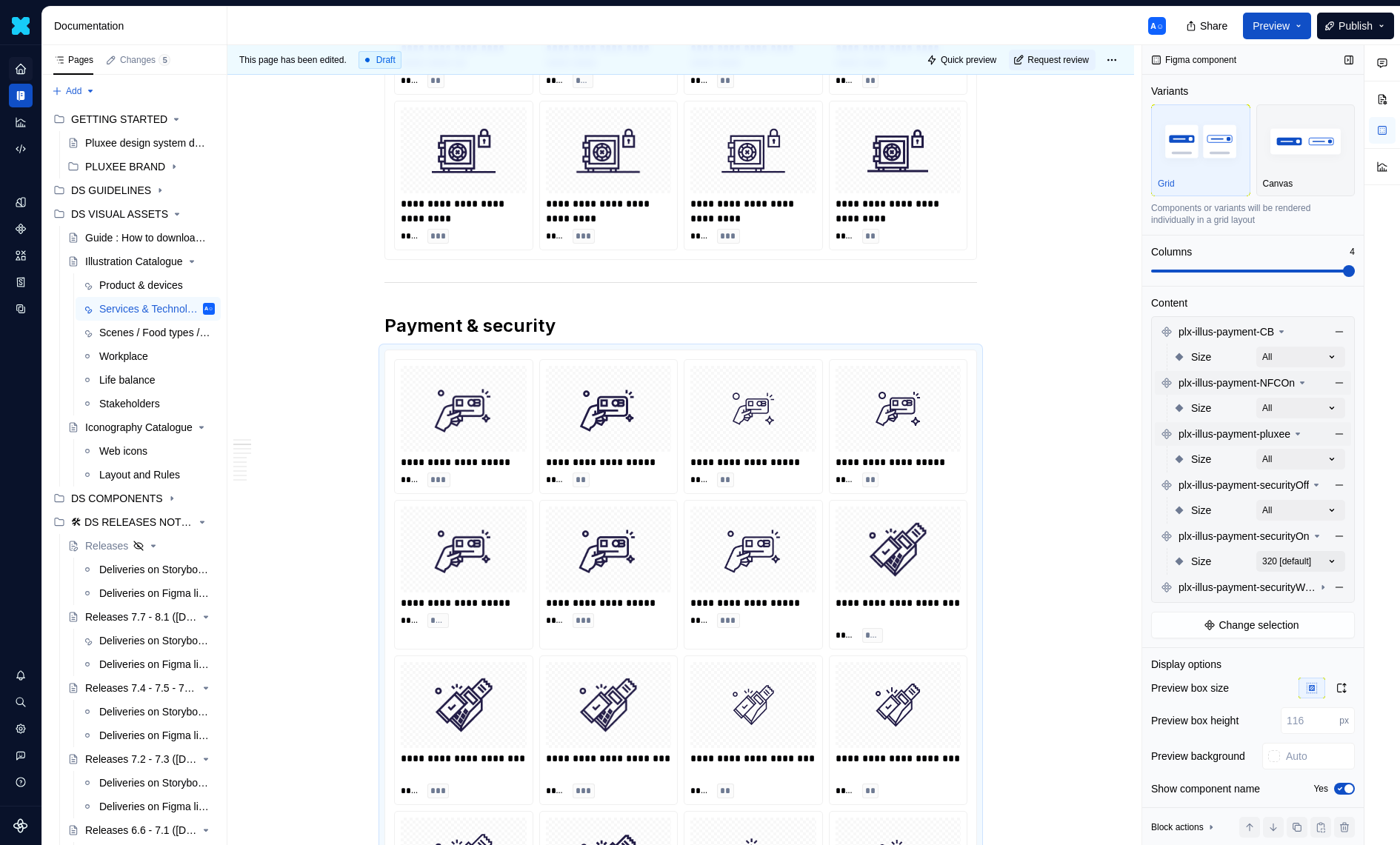
click at [1332, 560] on div "Comments Open comments No comments yet Select ‘Comment’ from the block context …" at bounding box center [1271, 445] width 258 height 801
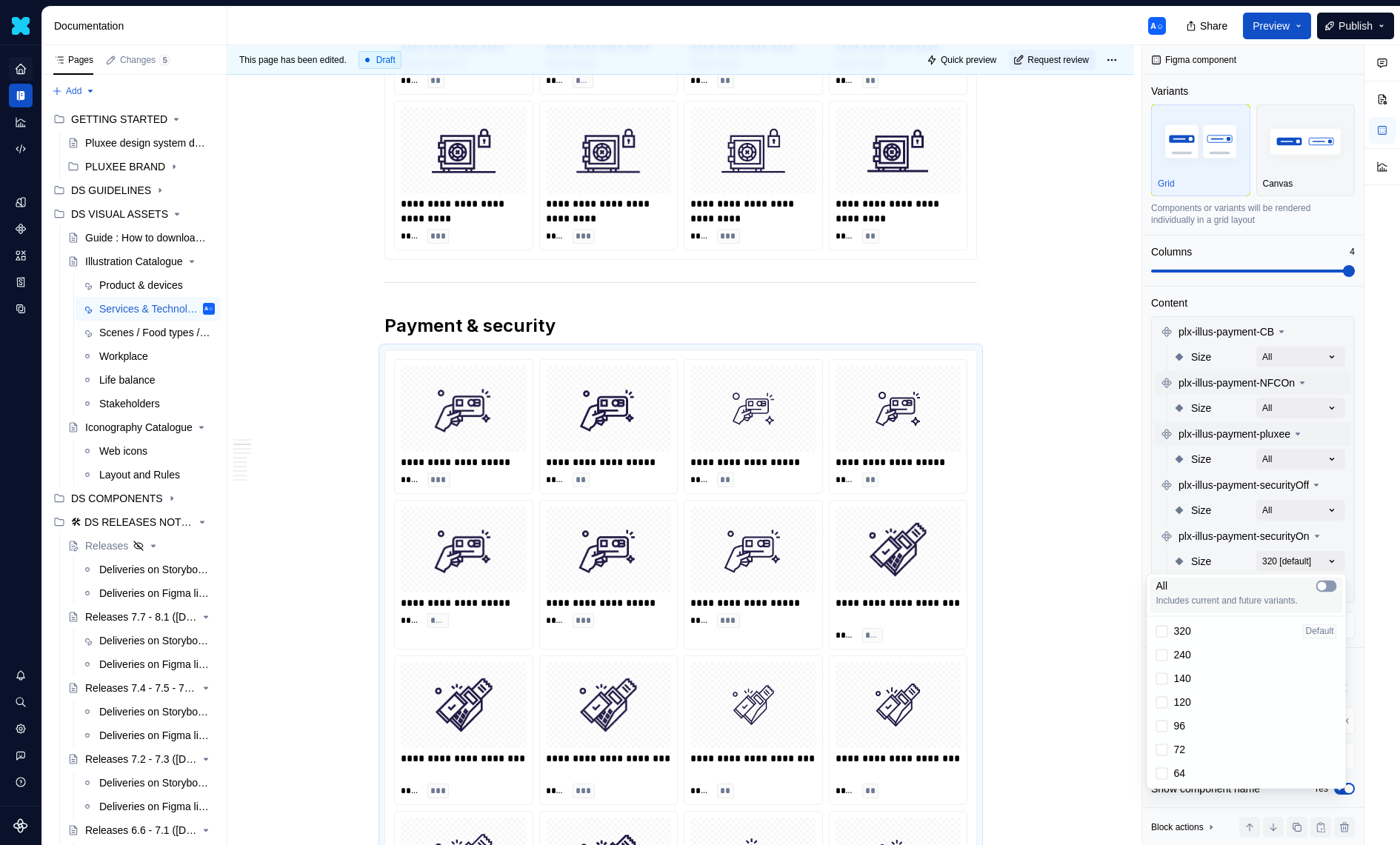
click at [1326, 586] on icon "button" at bounding box center [1322, 586] width 12 height 9
click at [1302, 507] on div "Comments Open comments No comments yet Select ‘Comment’ from the block context …" at bounding box center [1271, 445] width 258 height 801
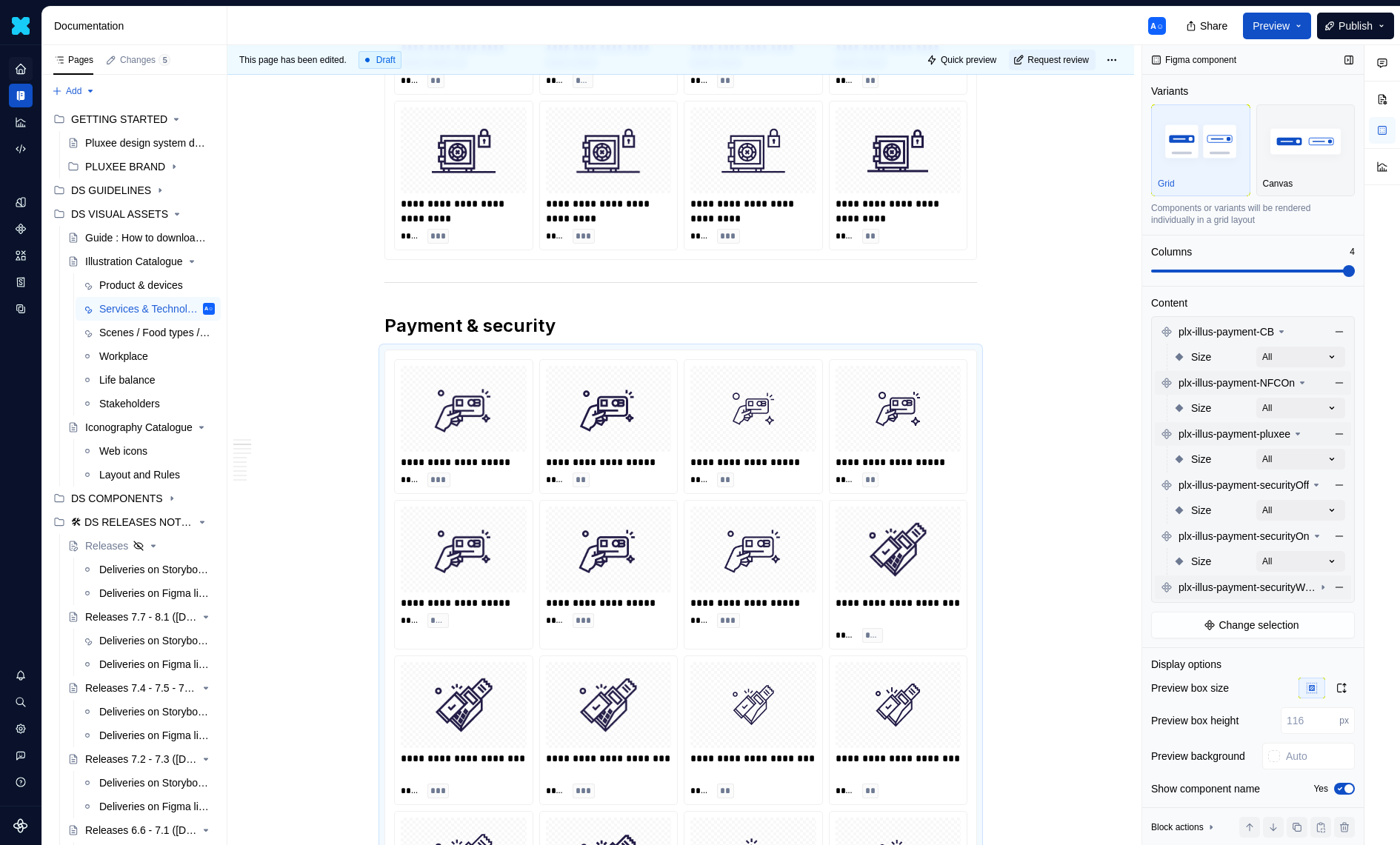
click at [1299, 587] on span "plx-illus-payment-securityWarning" at bounding box center [1247, 587] width 137 height 15
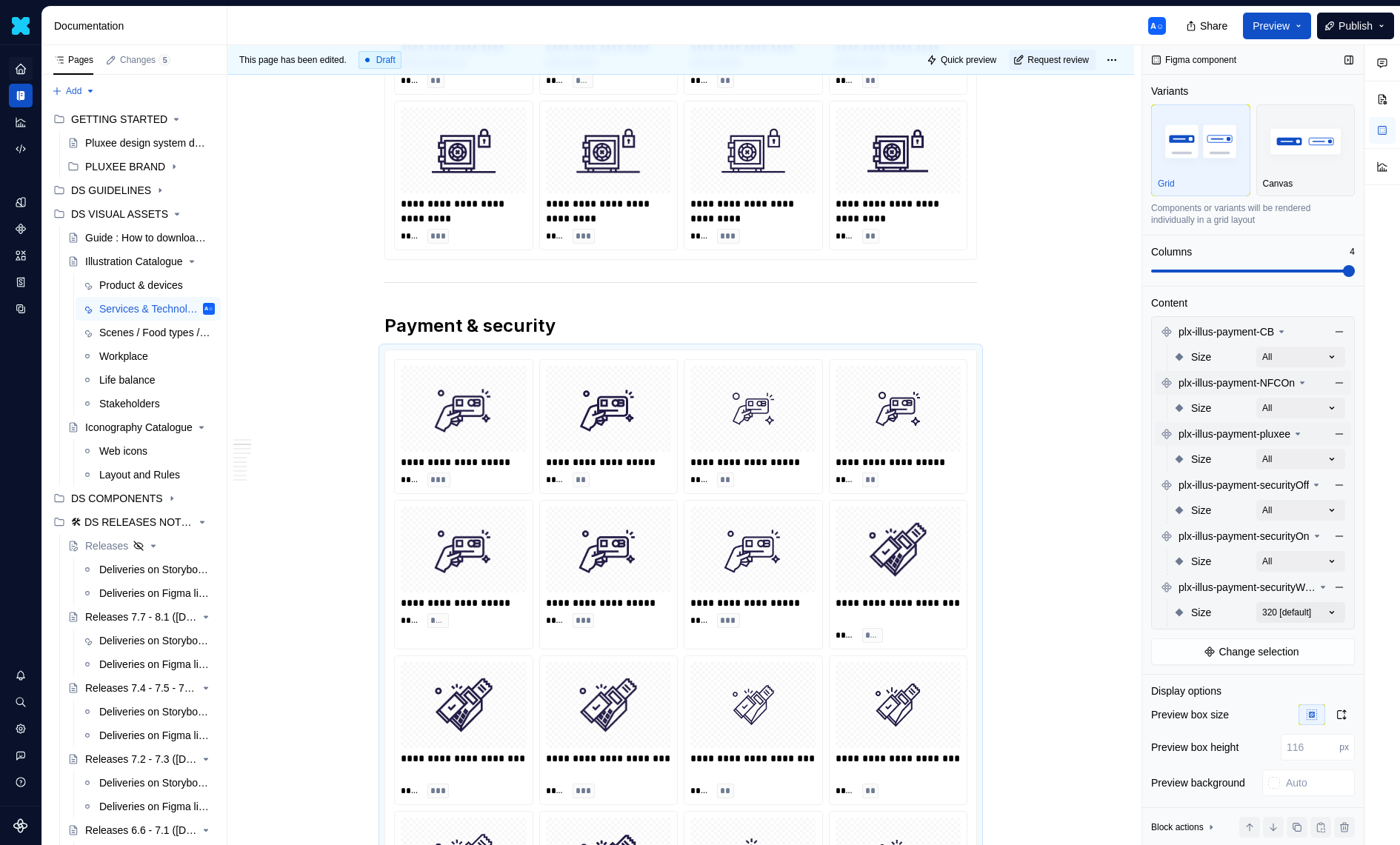
click at [1328, 608] on div "Comments Open comments No comments yet Select ‘Comment’ from the block context …" at bounding box center [1271, 445] width 258 height 801
click at [1325, 642] on div "All" at bounding box center [1246, 637] width 180 height 15
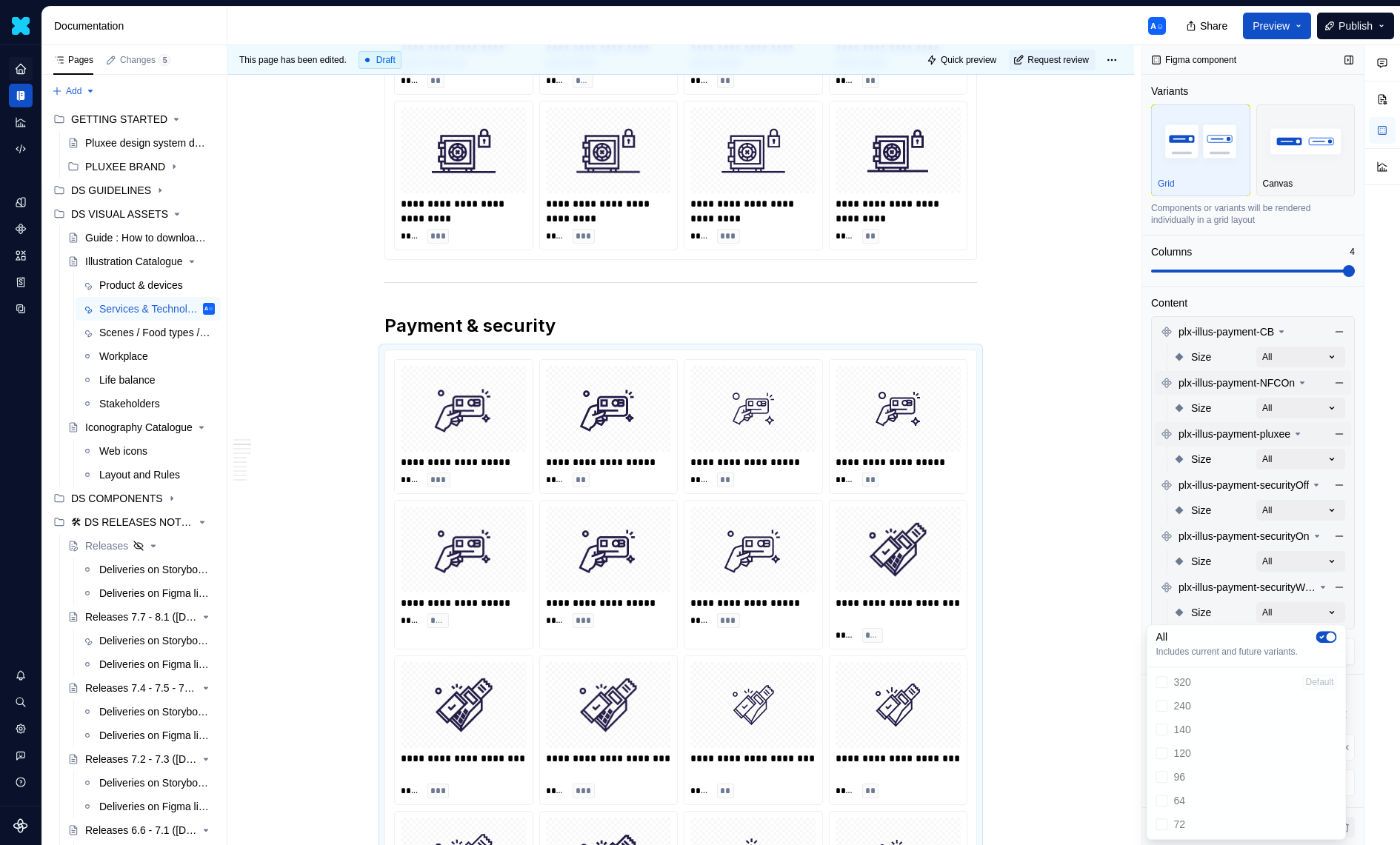
click at [1252, 551] on div "Comments Open comments No comments yet Select ‘Comment’ from the block context …" at bounding box center [1271, 445] width 258 height 801
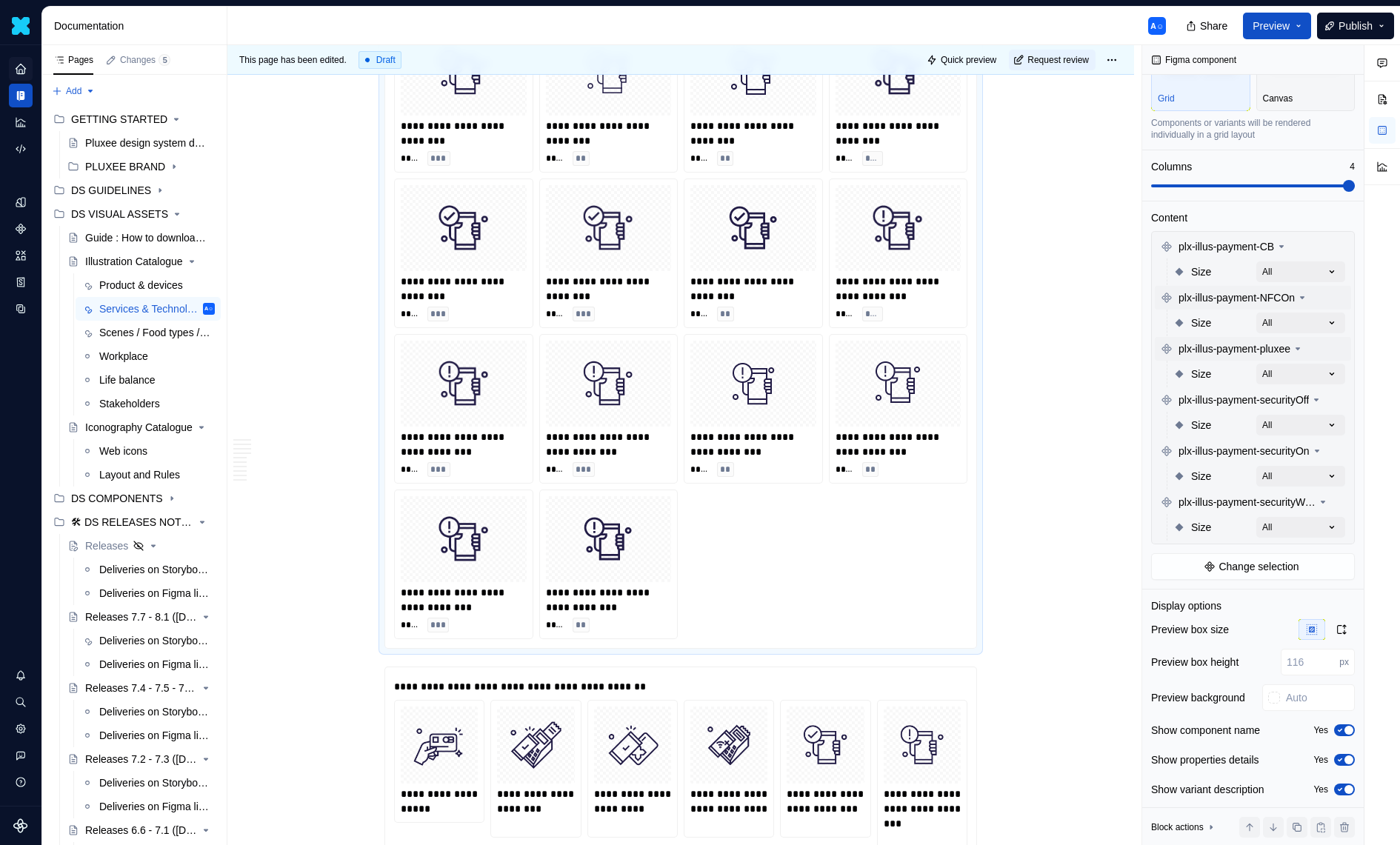
scroll to position [3979, 0]
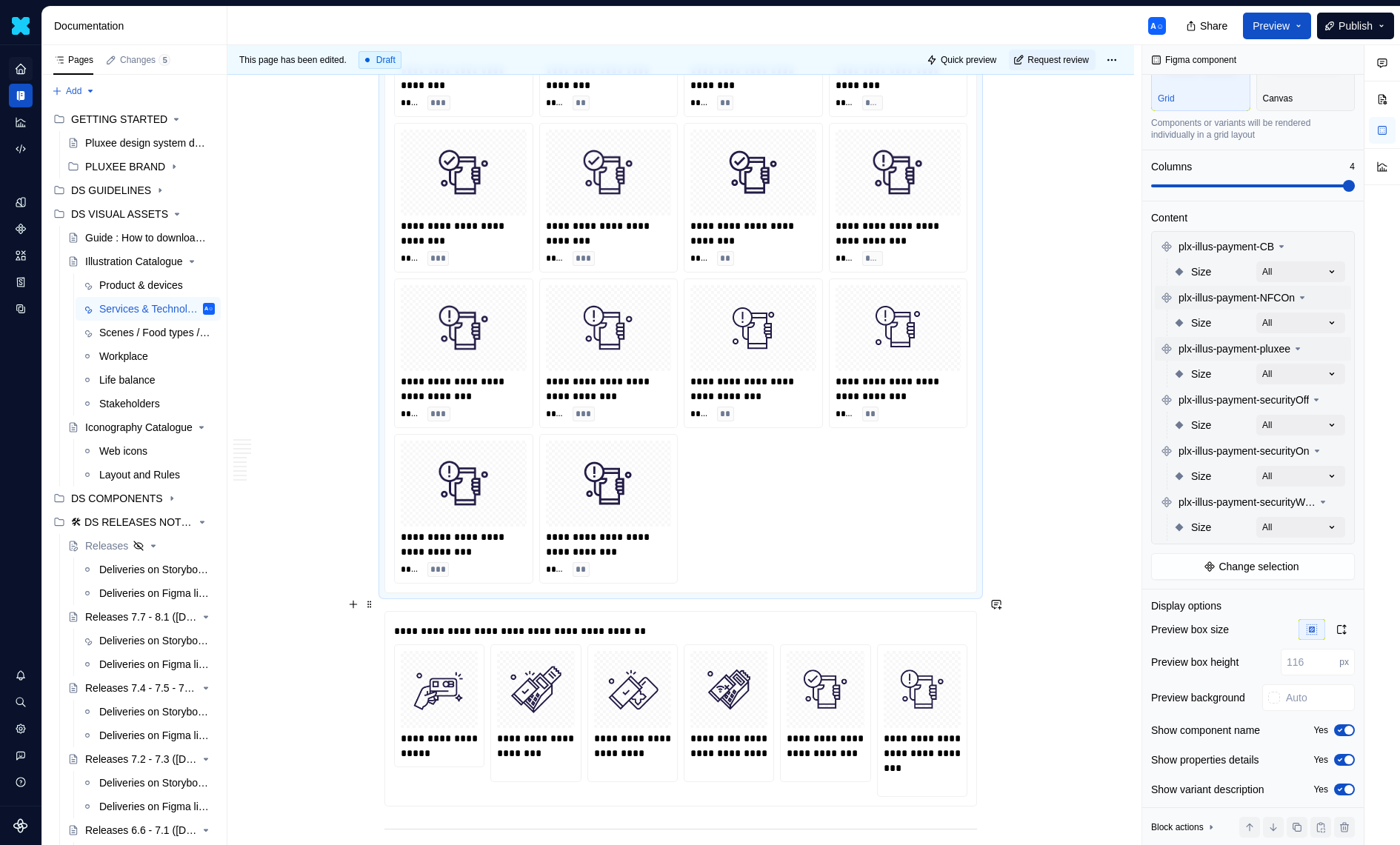
click at [870, 645] on div "**********" at bounding box center [825, 713] width 89 height 136
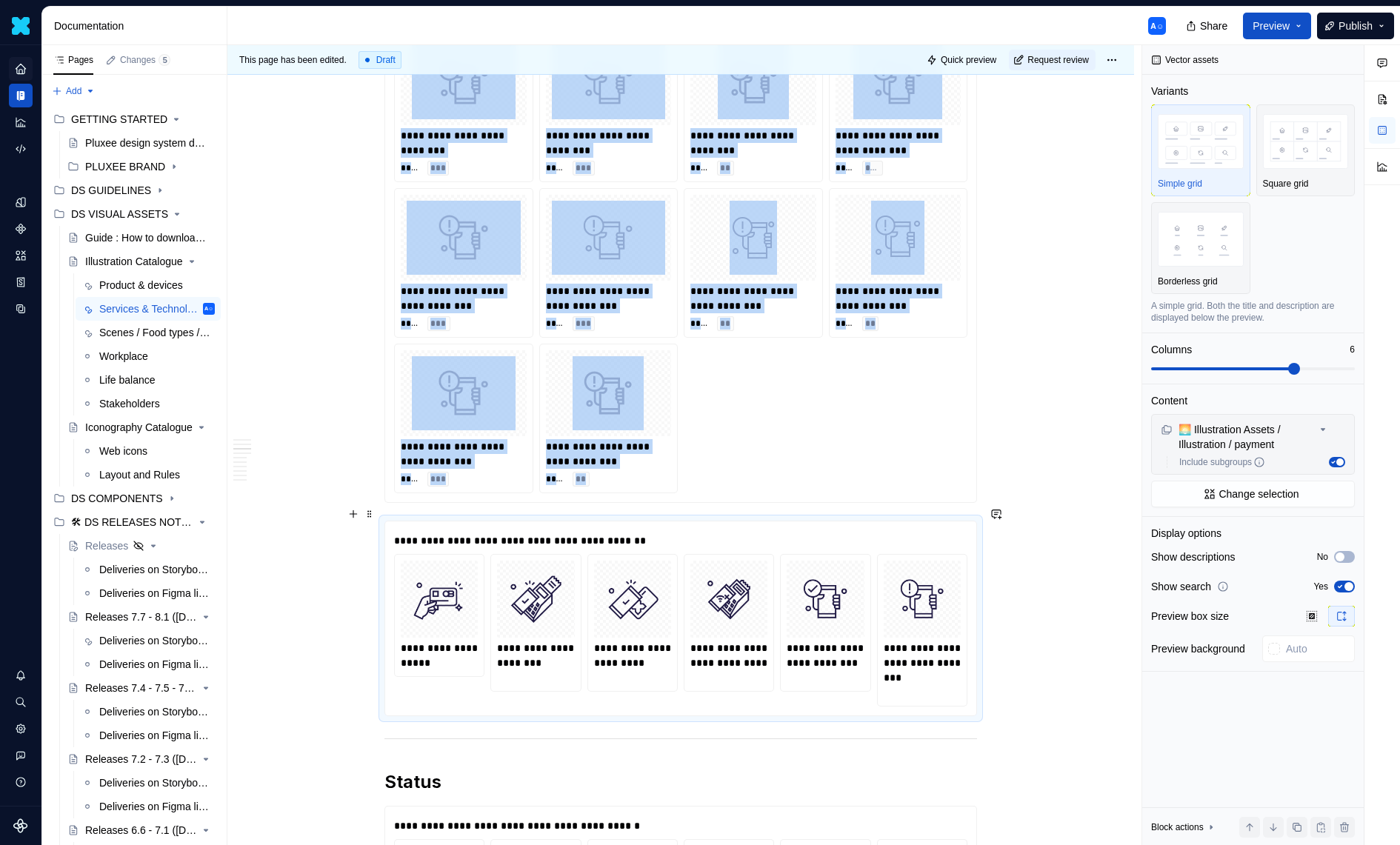
scroll to position [4143, 0]
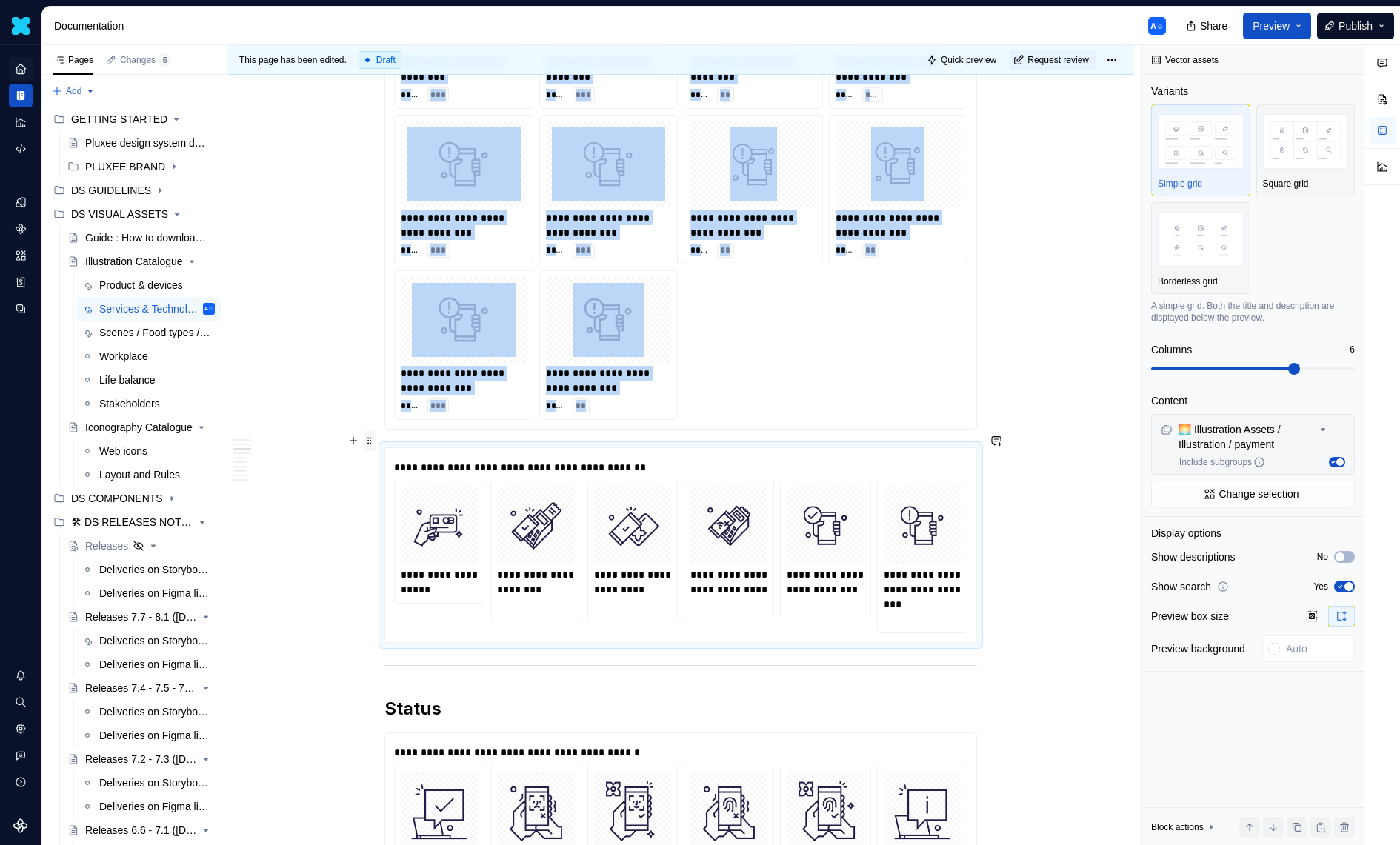
click at [371, 445] on span at bounding box center [369, 441] width 12 height 21
click at [403, 562] on div "Delete" at bounding box center [434, 570] width 126 height 24
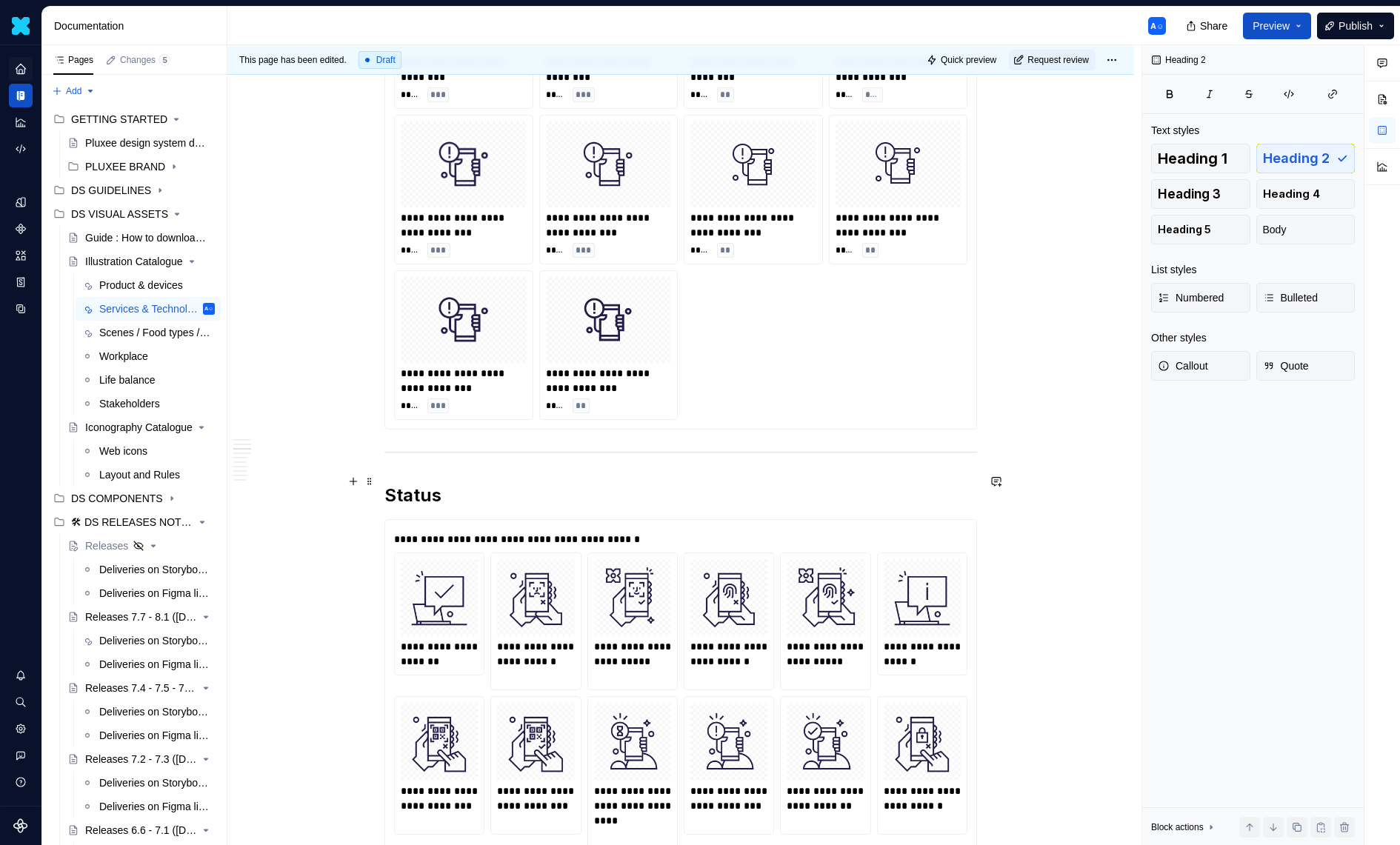
click at [668, 484] on h2 "Status" at bounding box center [680, 496] width 592 height 24
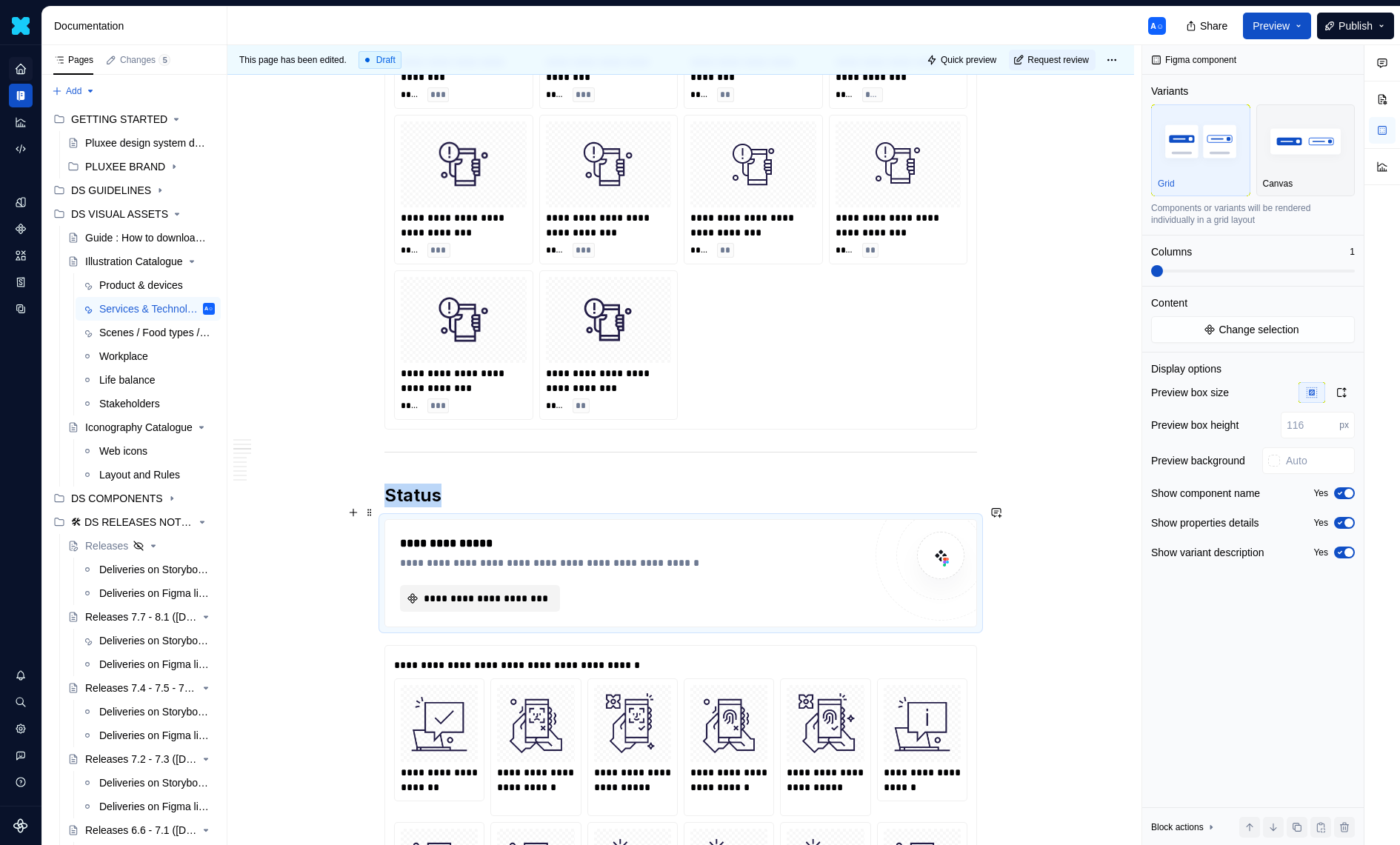
click at [548, 591] on span "**********" at bounding box center [486, 598] width 129 height 15
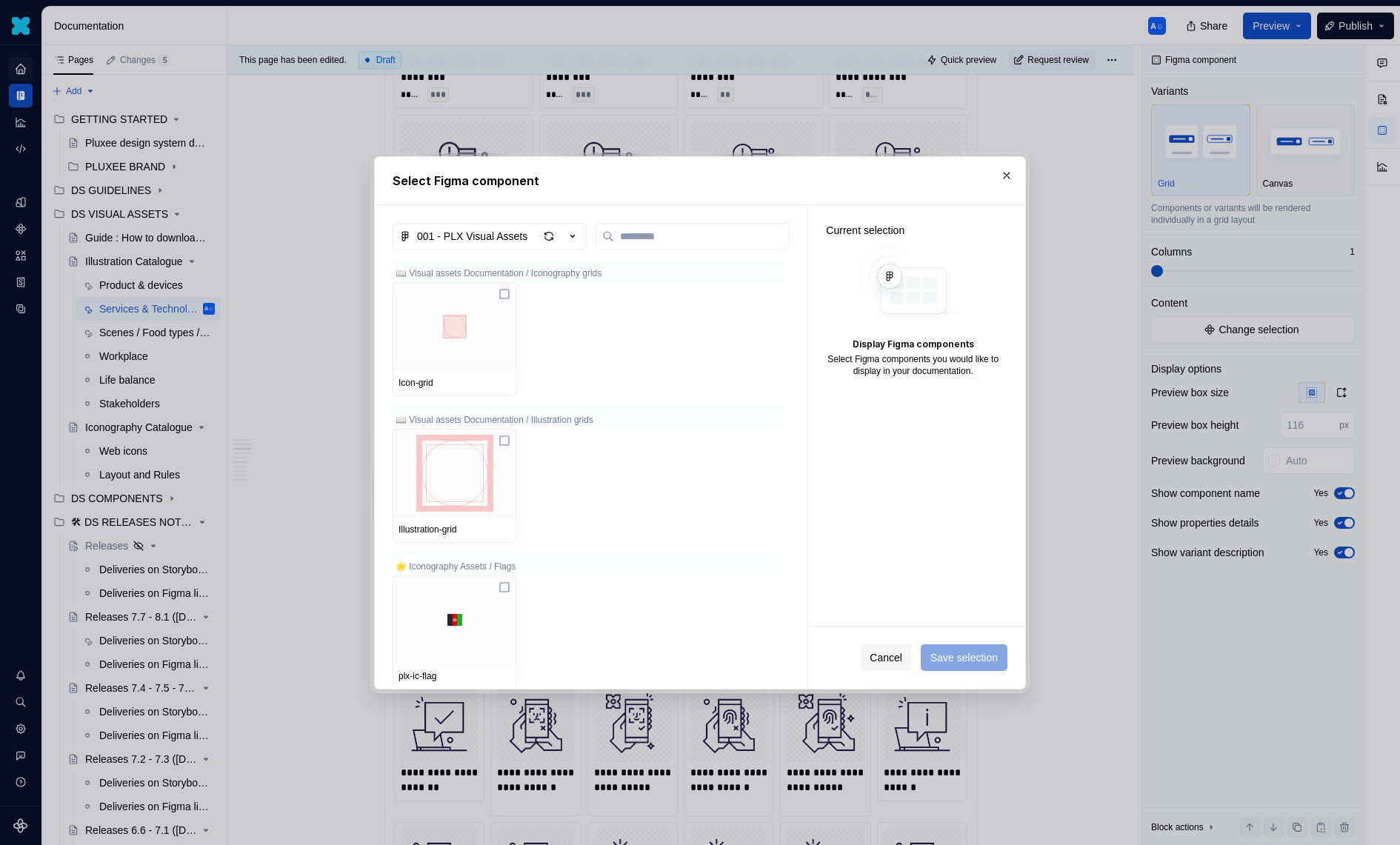
type textarea "*"
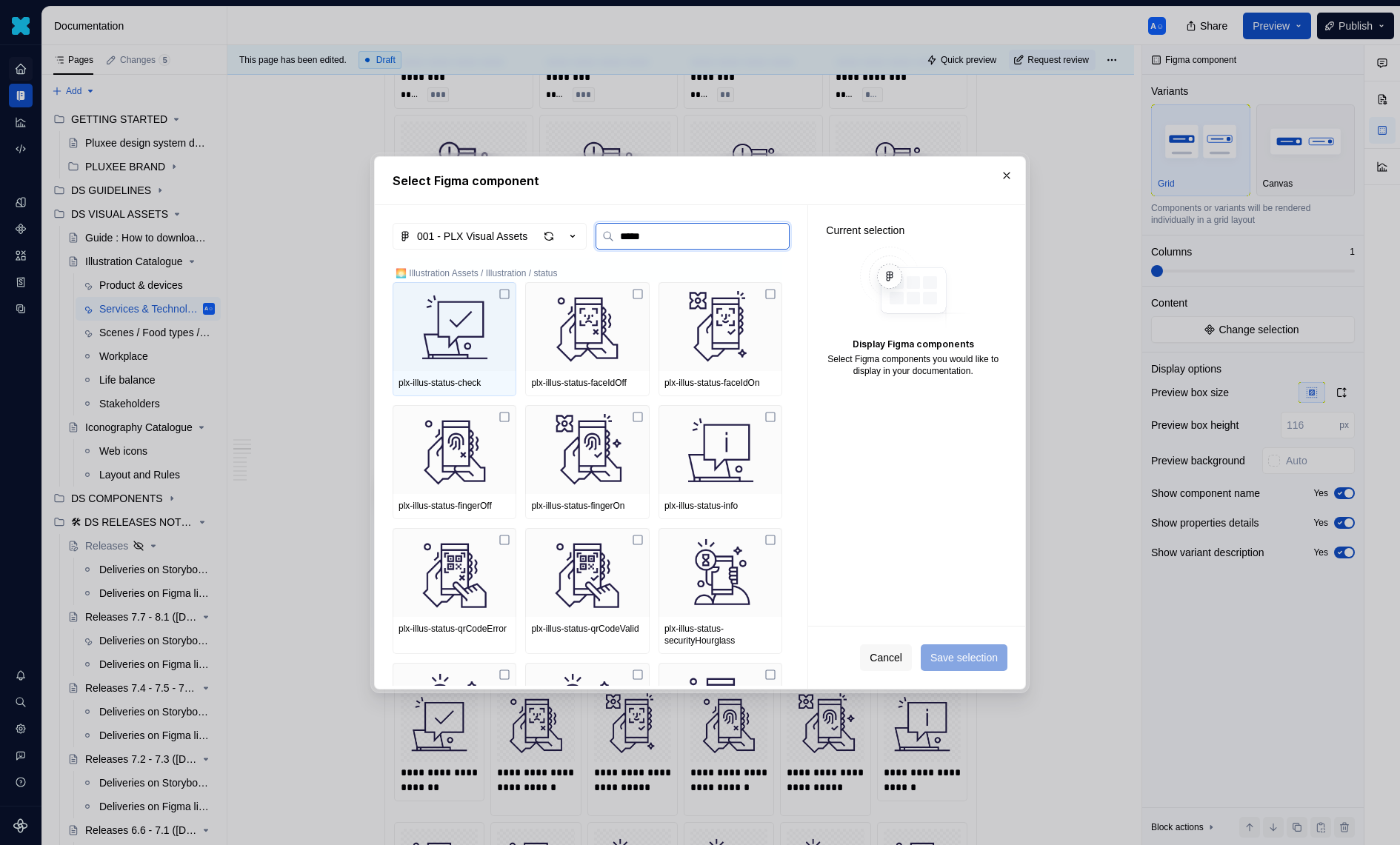
type input "******"
click at [482, 309] on img at bounding box center [455, 326] width 112 height 77
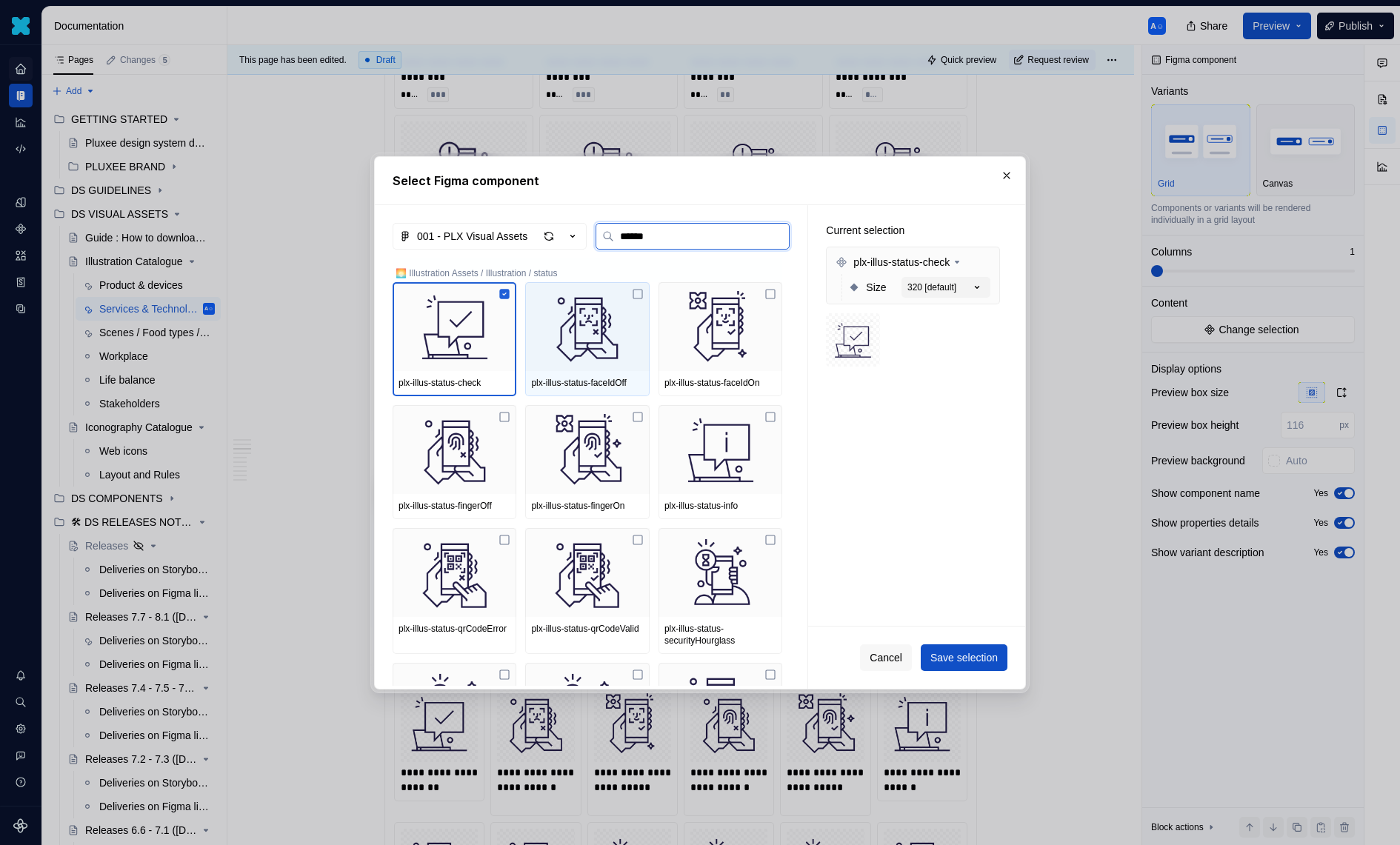
click at [567, 310] on img at bounding box center [587, 326] width 112 height 77
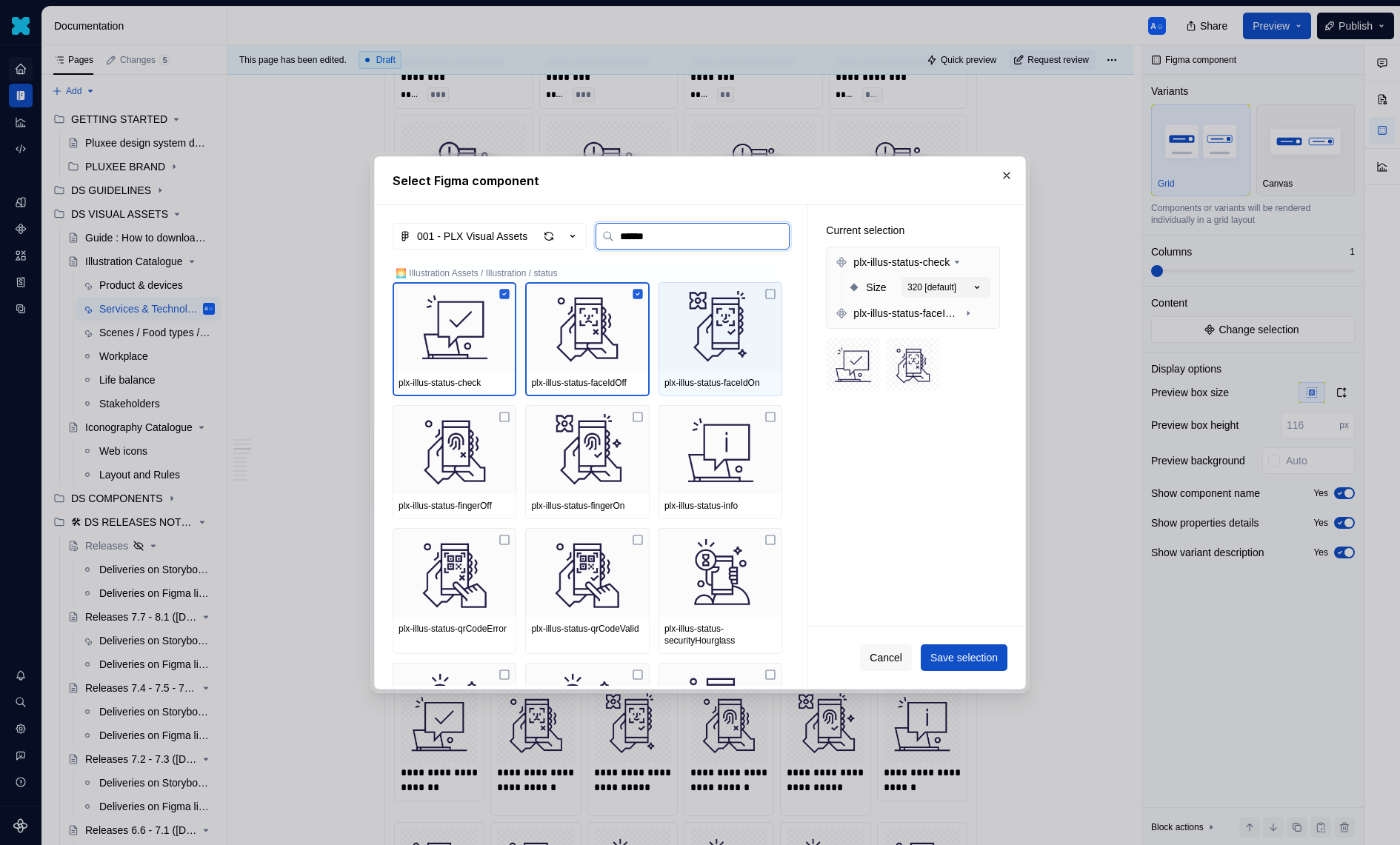
click at [678, 310] on img at bounding box center [720, 326] width 112 height 77
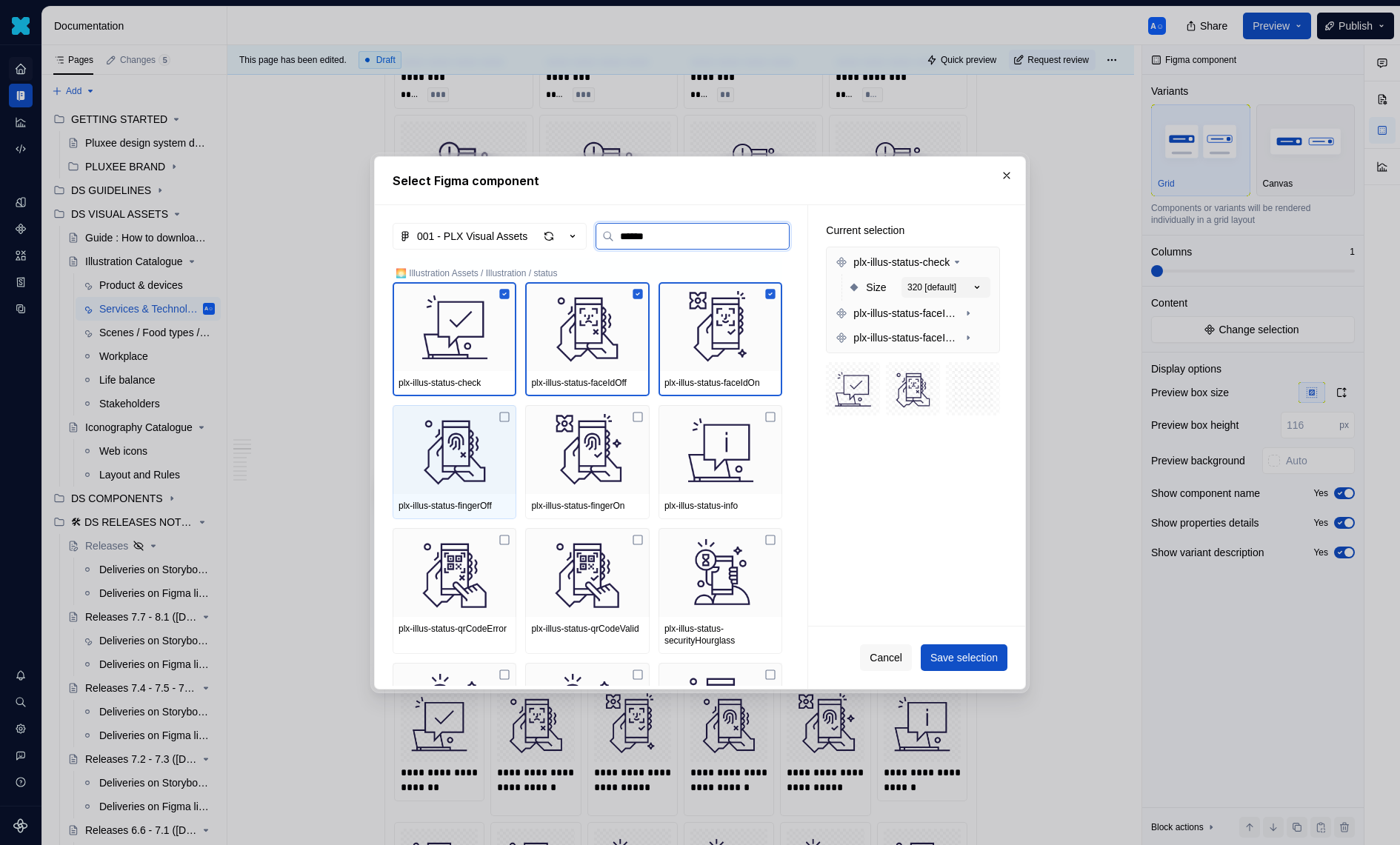
click at [467, 435] on img at bounding box center [455, 449] width 112 height 77
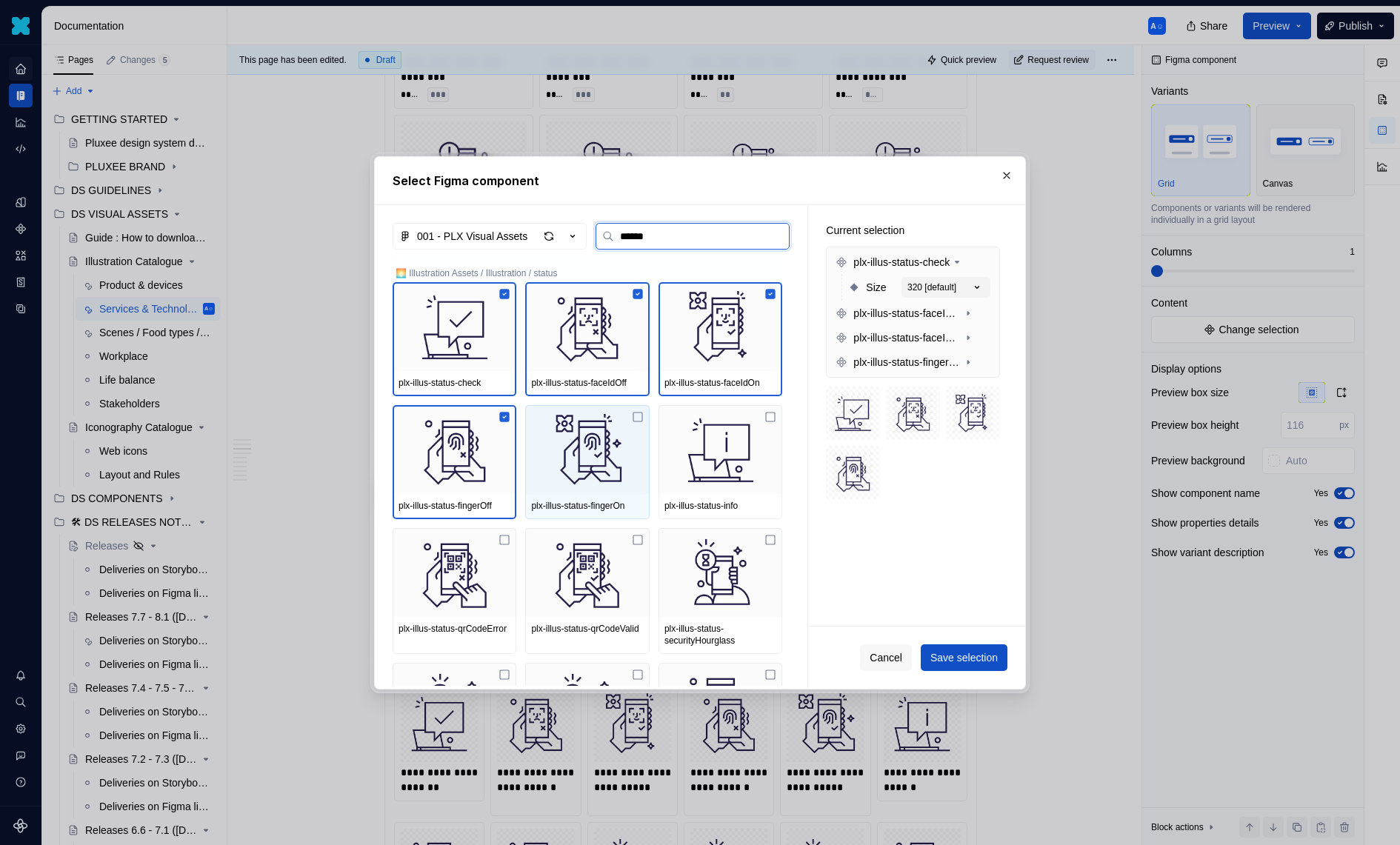
click at [589, 438] on img at bounding box center [587, 449] width 112 height 77
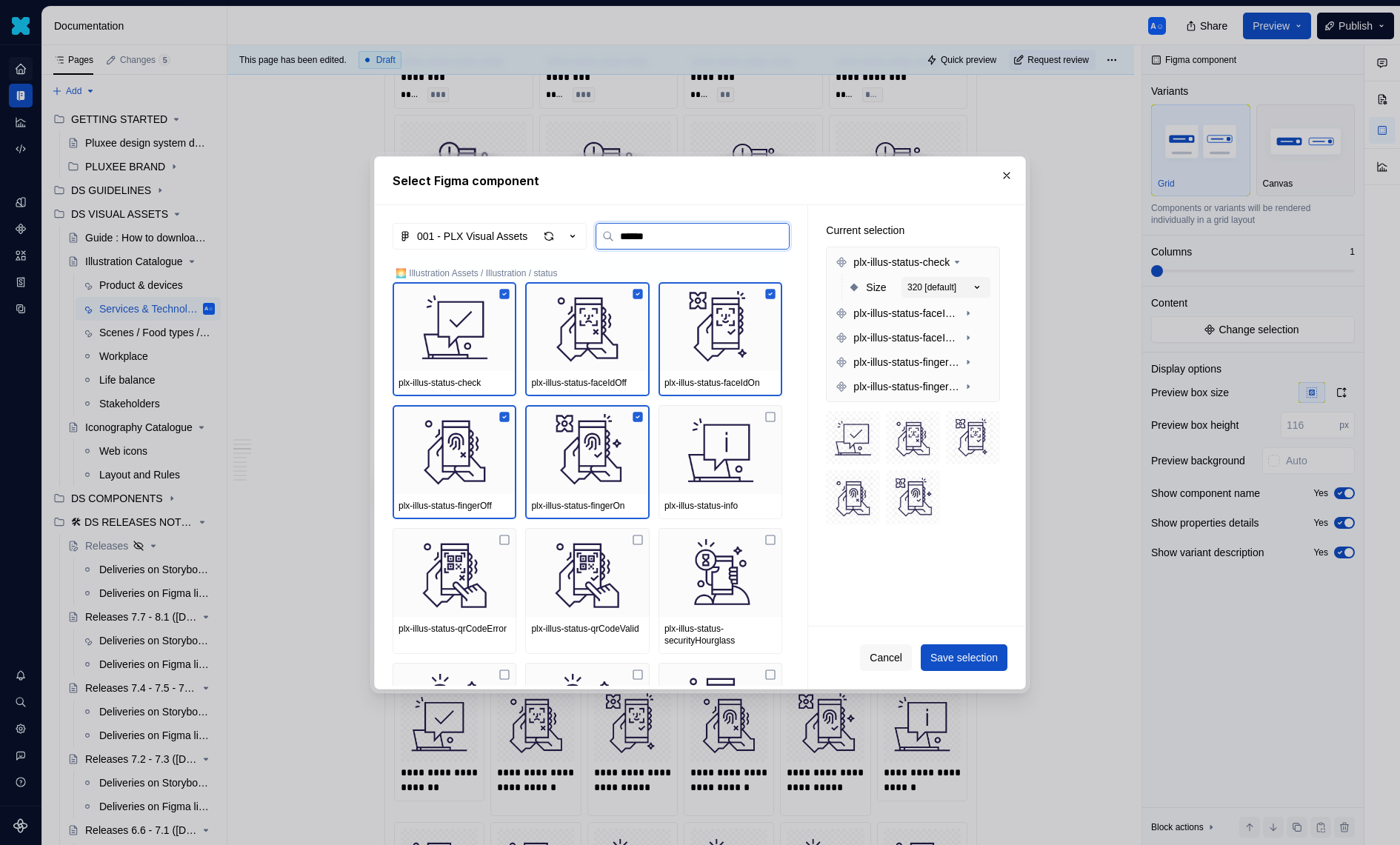
click at [688, 438] on img at bounding box center [720, 449] width 112 height 77
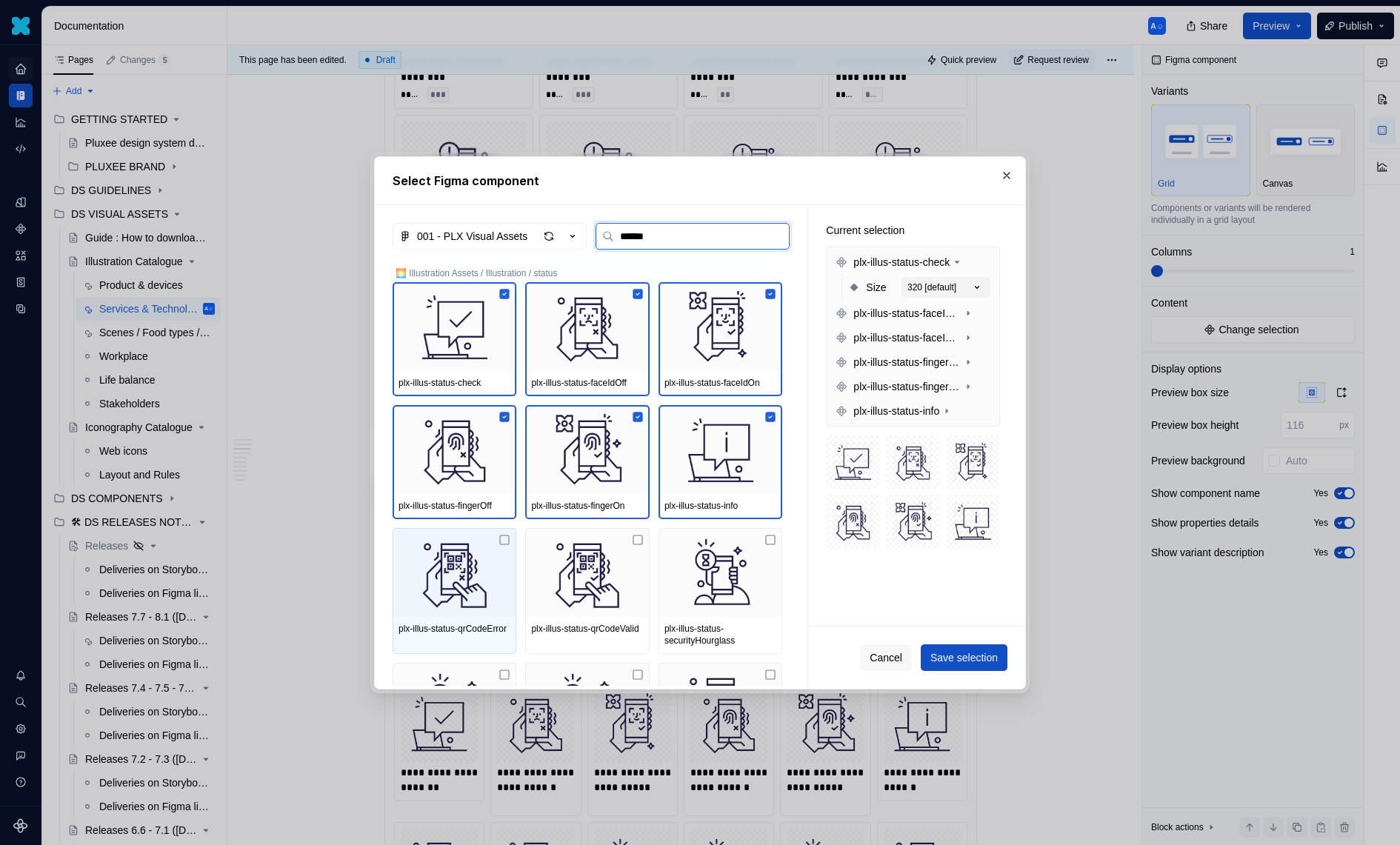
click at [477, 555] on img at bounding box center [455, 572] width 112 height 77
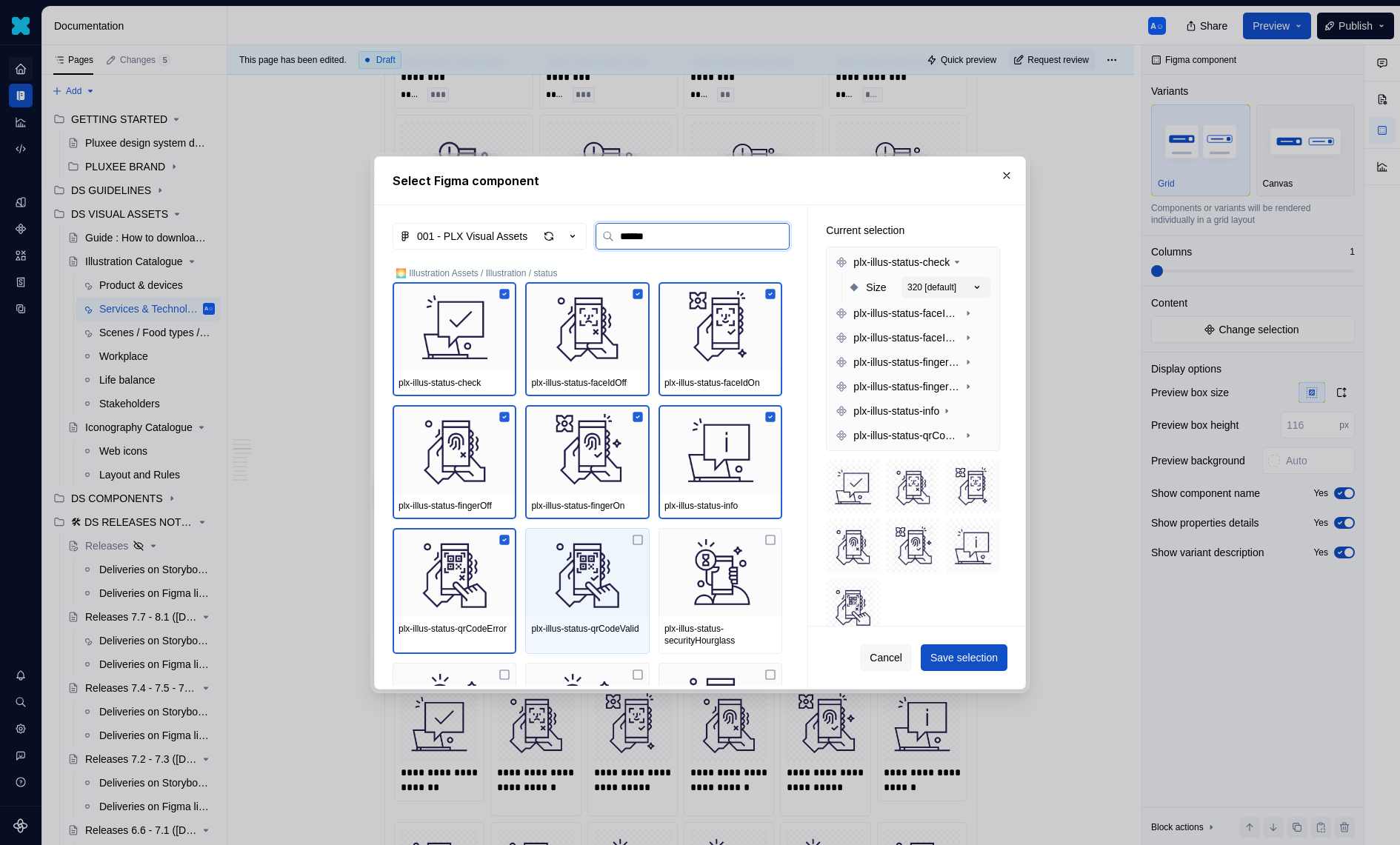
click at [589, 558] on img at bounding box center [587, 572] width 112 height 77
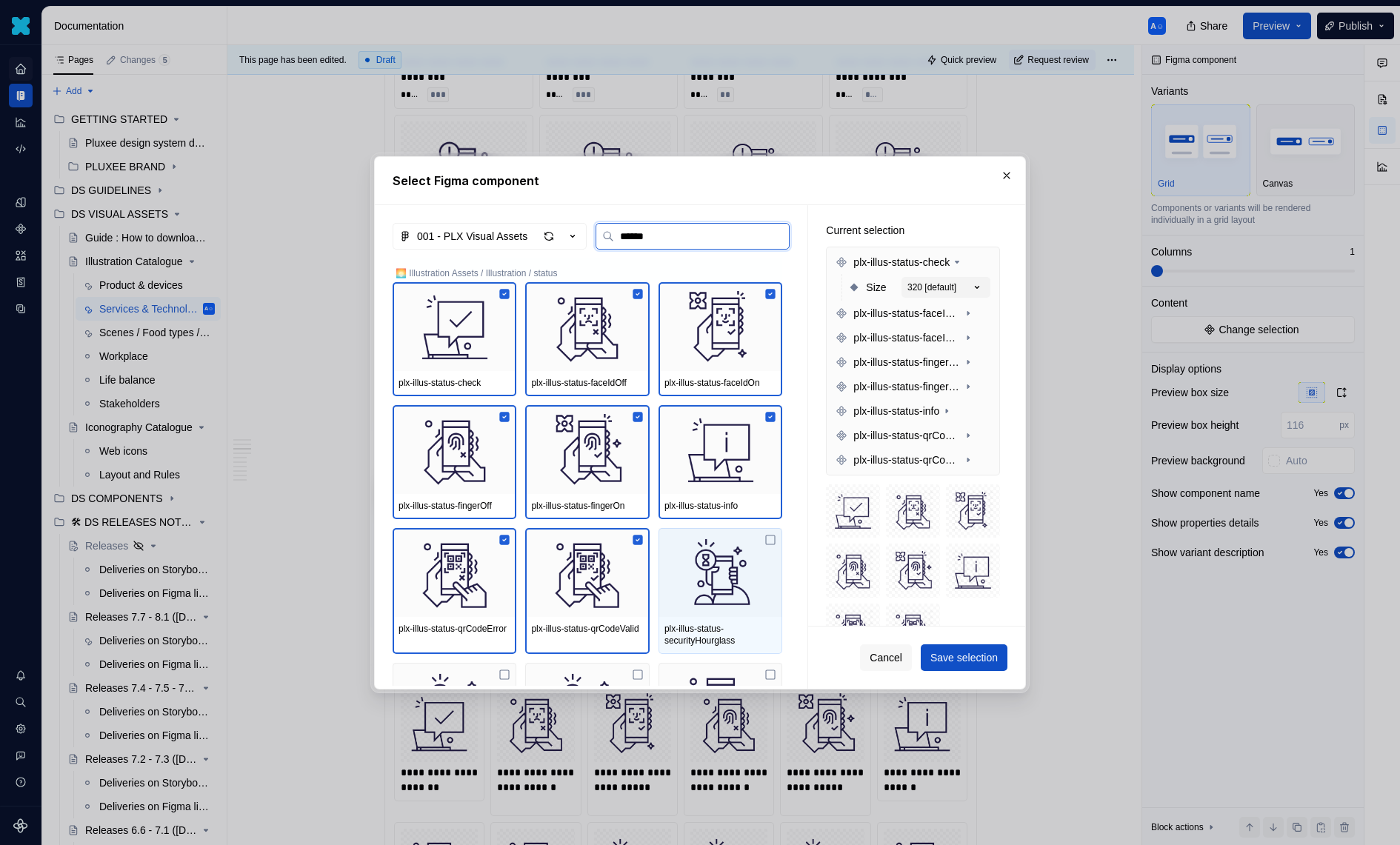
click at [677, 558] on img at bounding box center [720, 572] width 112 height 77
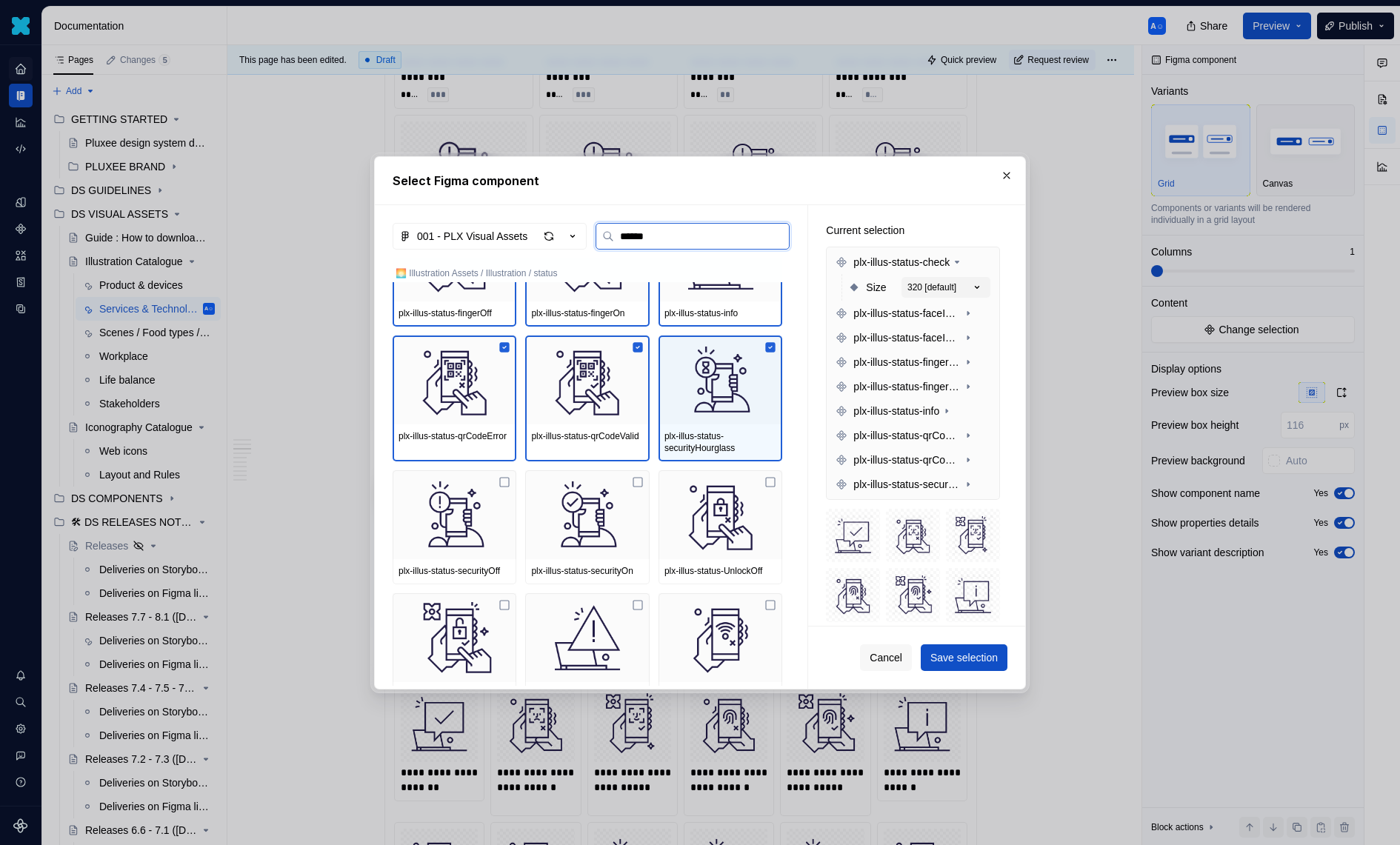
scroll to position [331, 0]
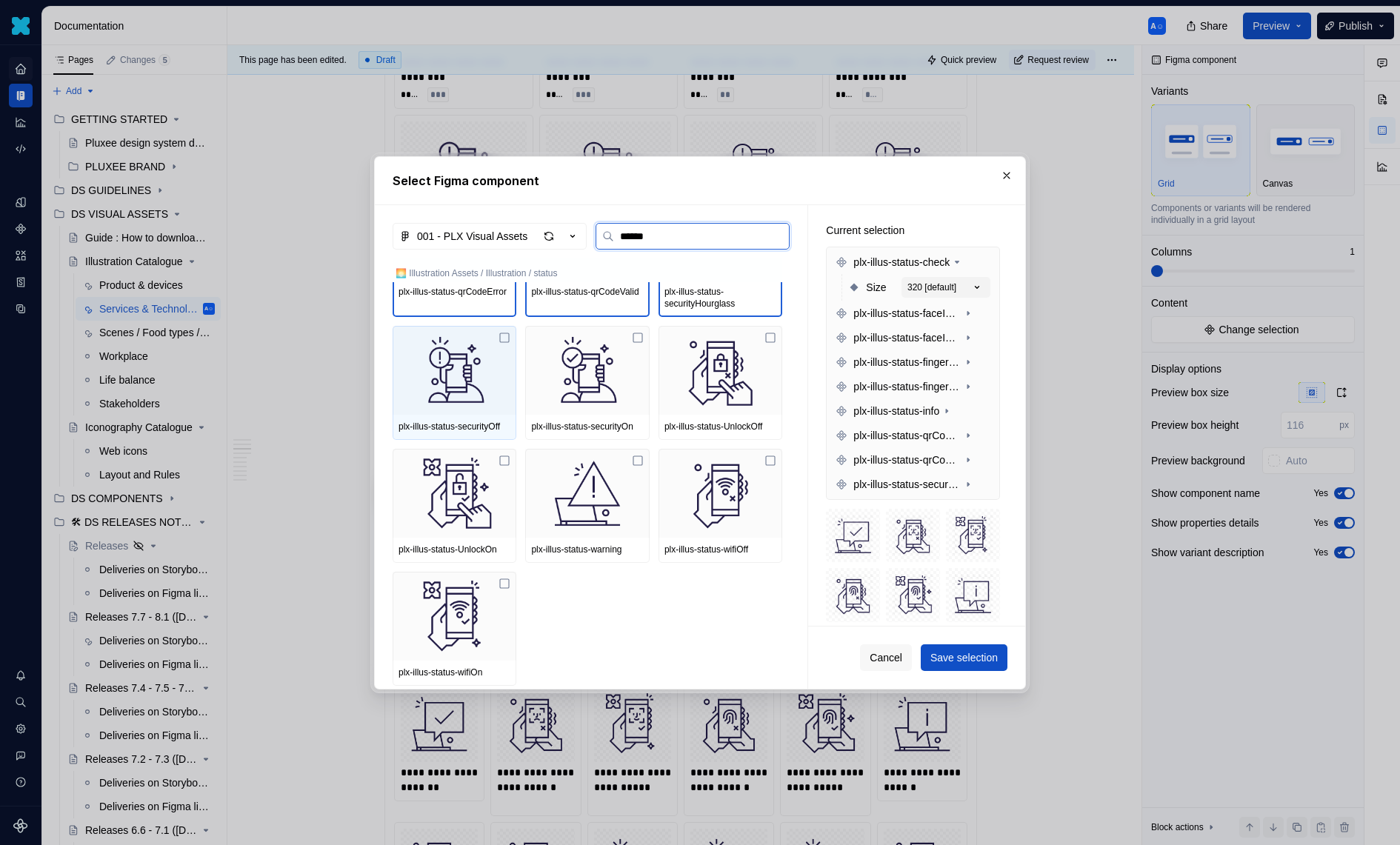
click at [495, 421] on div "plx-illus-status-securityOff" at bounding box center [455, 426] width 112 height 12
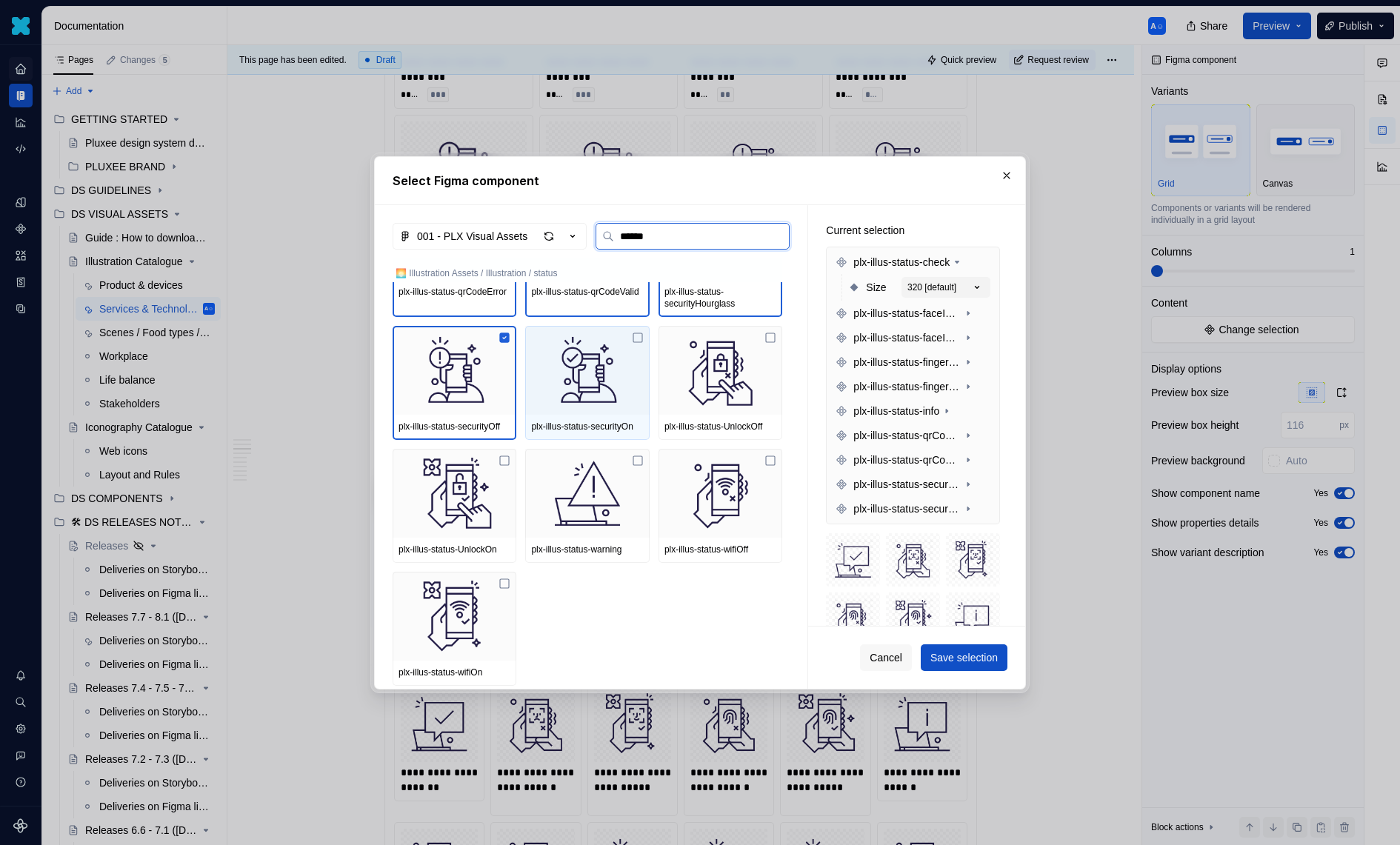
drag, startPoint x: 645, startPoint y: 370, endPoint x: 658, endPoint y: 370, distance: 13.0
click at [643, 370] on img at bounding box center [587, 370] width 112 height 77
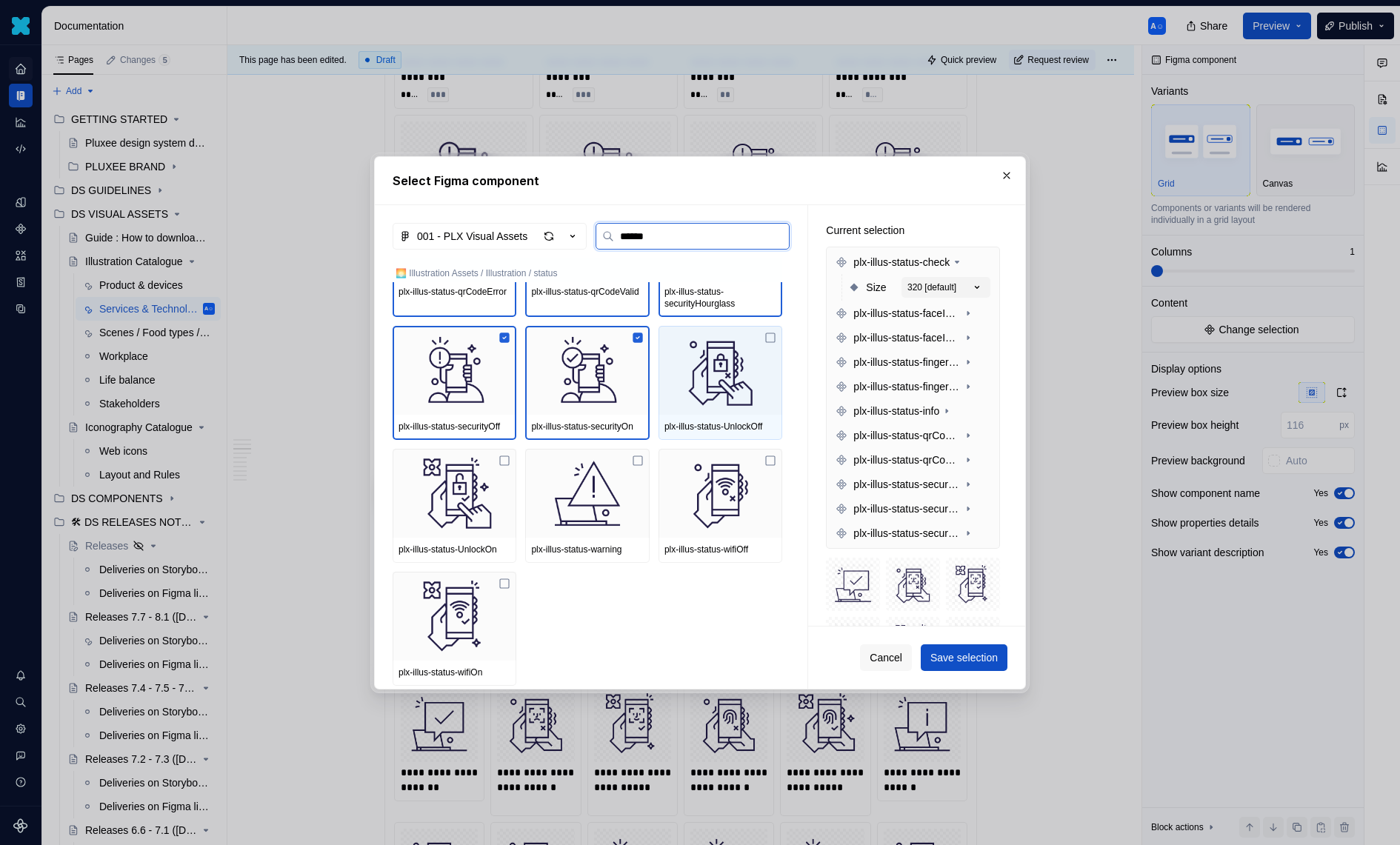
click at [755, 370] on img at bounding box center [720, 370] width 112 height 77
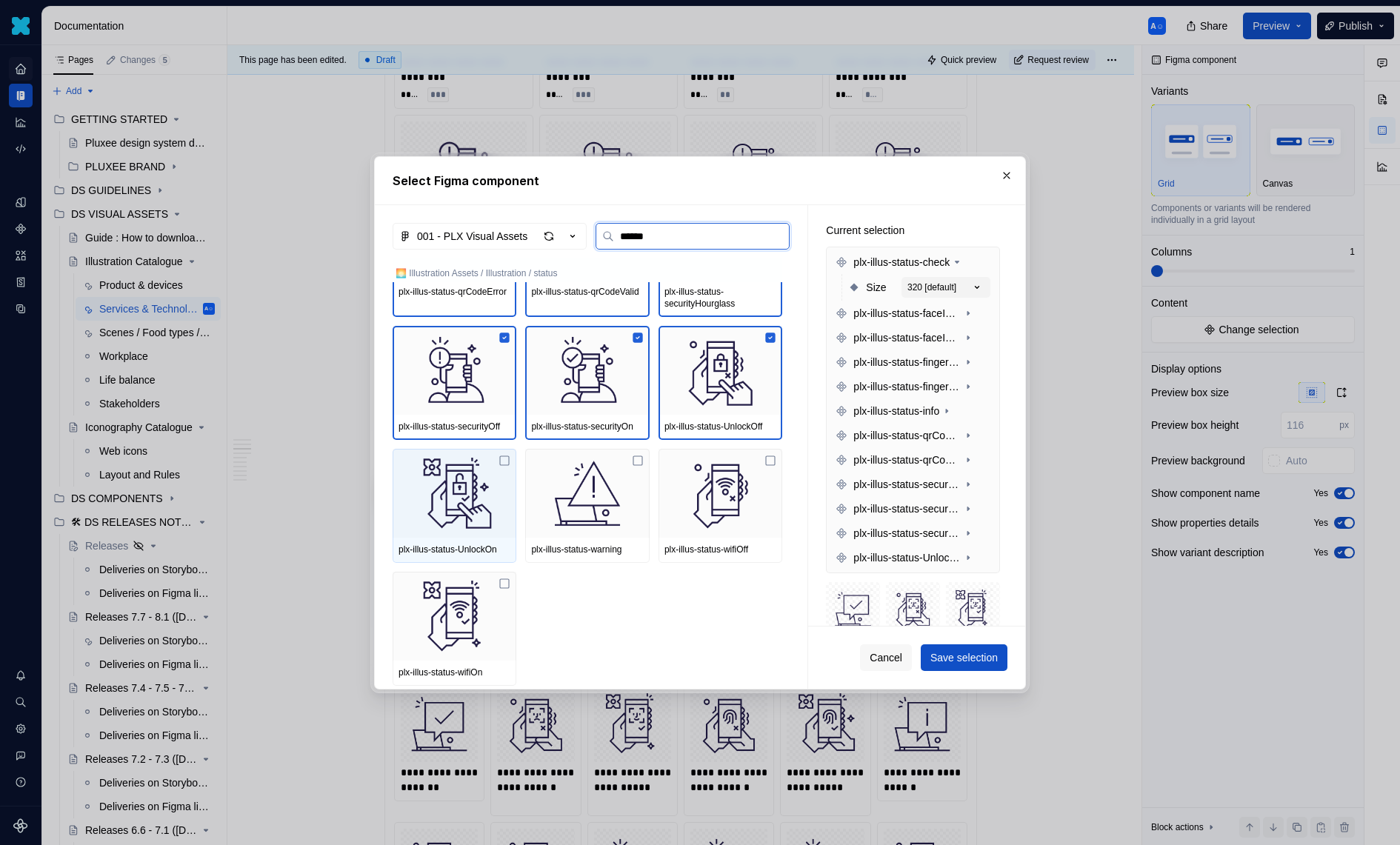
click at [487, 489] on img at bounding box center [455, 493] width 112 height 77
click at [567, 489] on img at bounding box center [587, 493] width 112 height 77
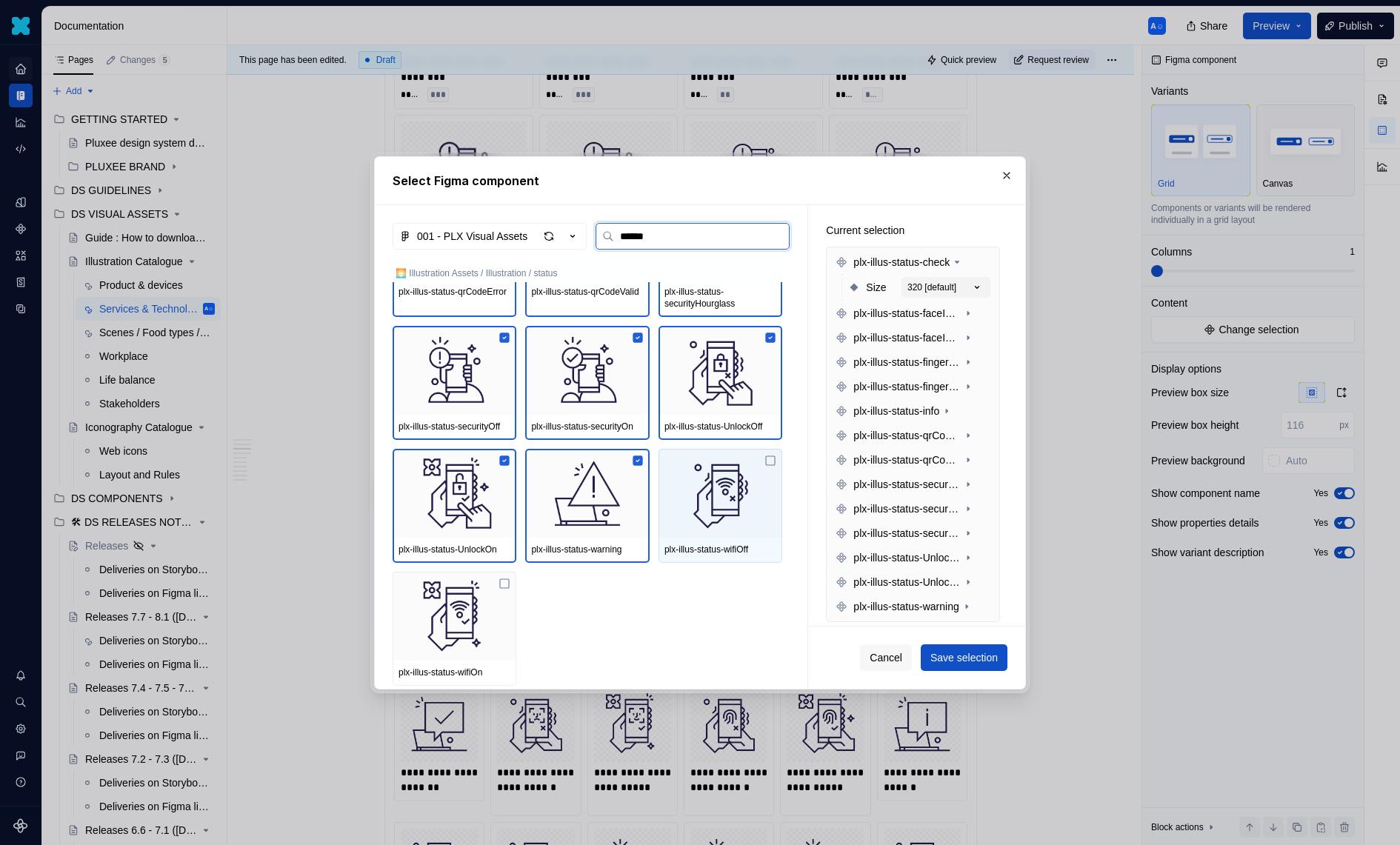
click at [717, 489] on img at bounding box center [720, 493] width 112 height 77
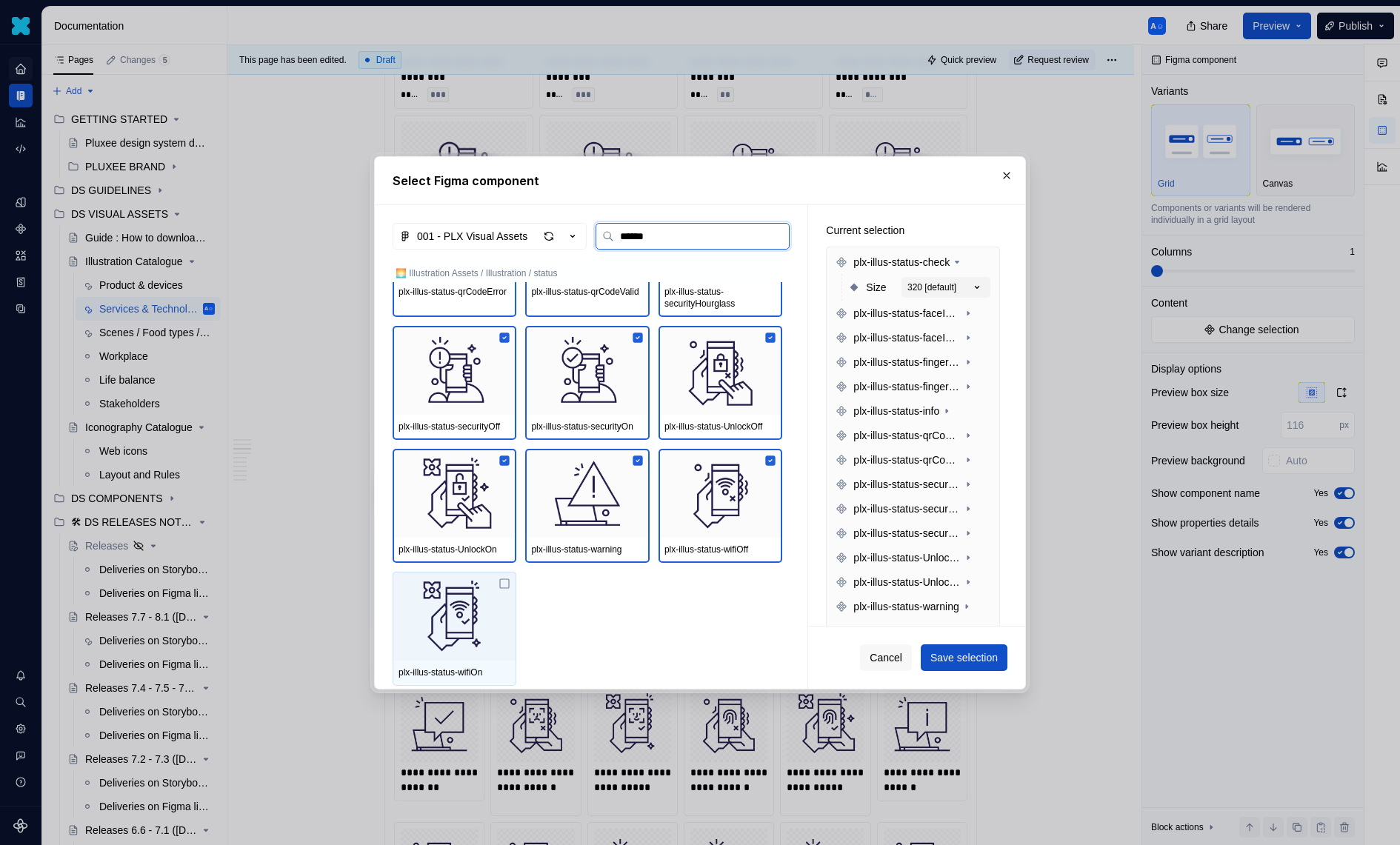
click at [472, 586] on img at bounding box center [455, 616] width 112 height 77
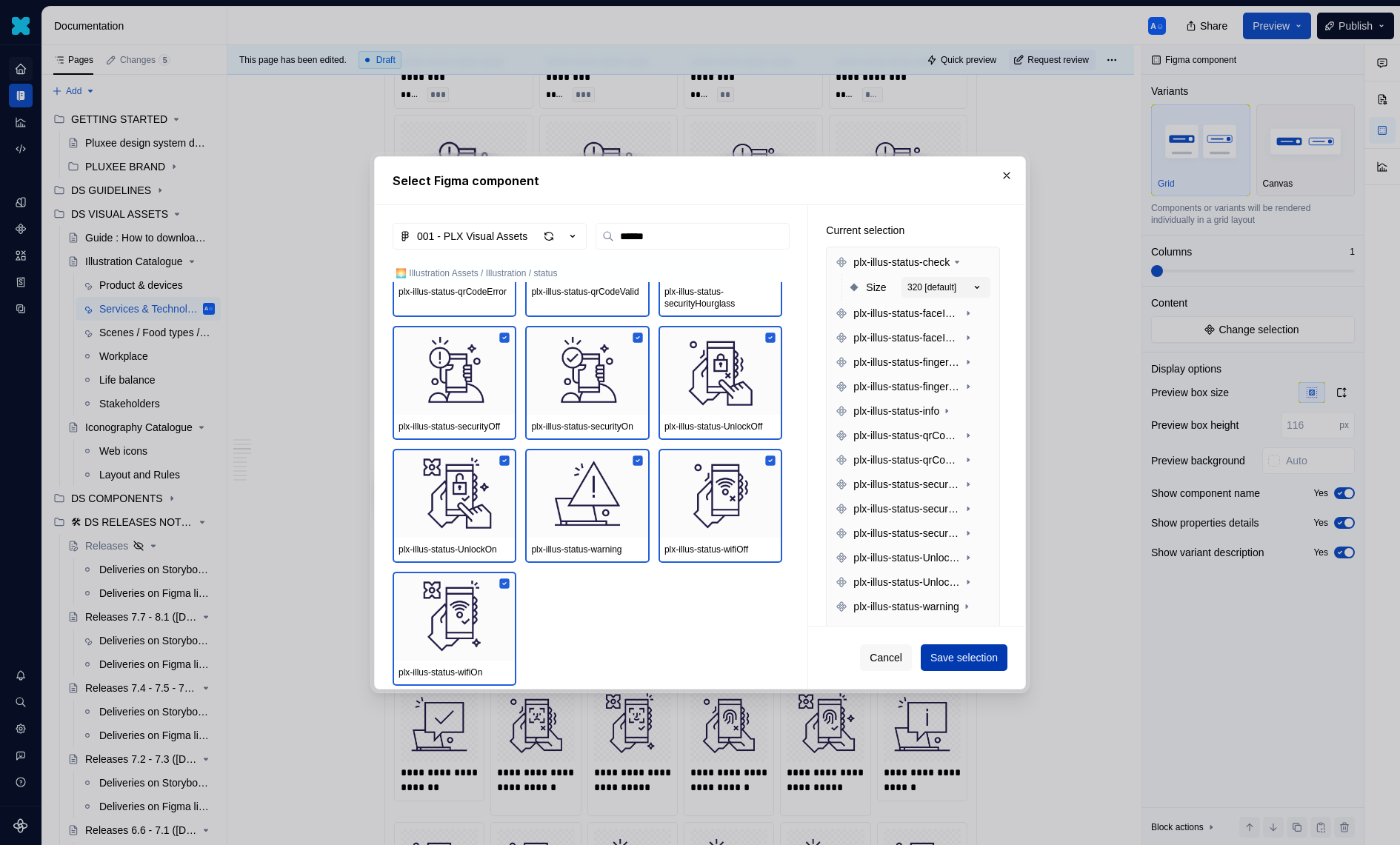
click at [937, 650] on button "Save selection" at bounding box center [964, 658] width 87 height 26
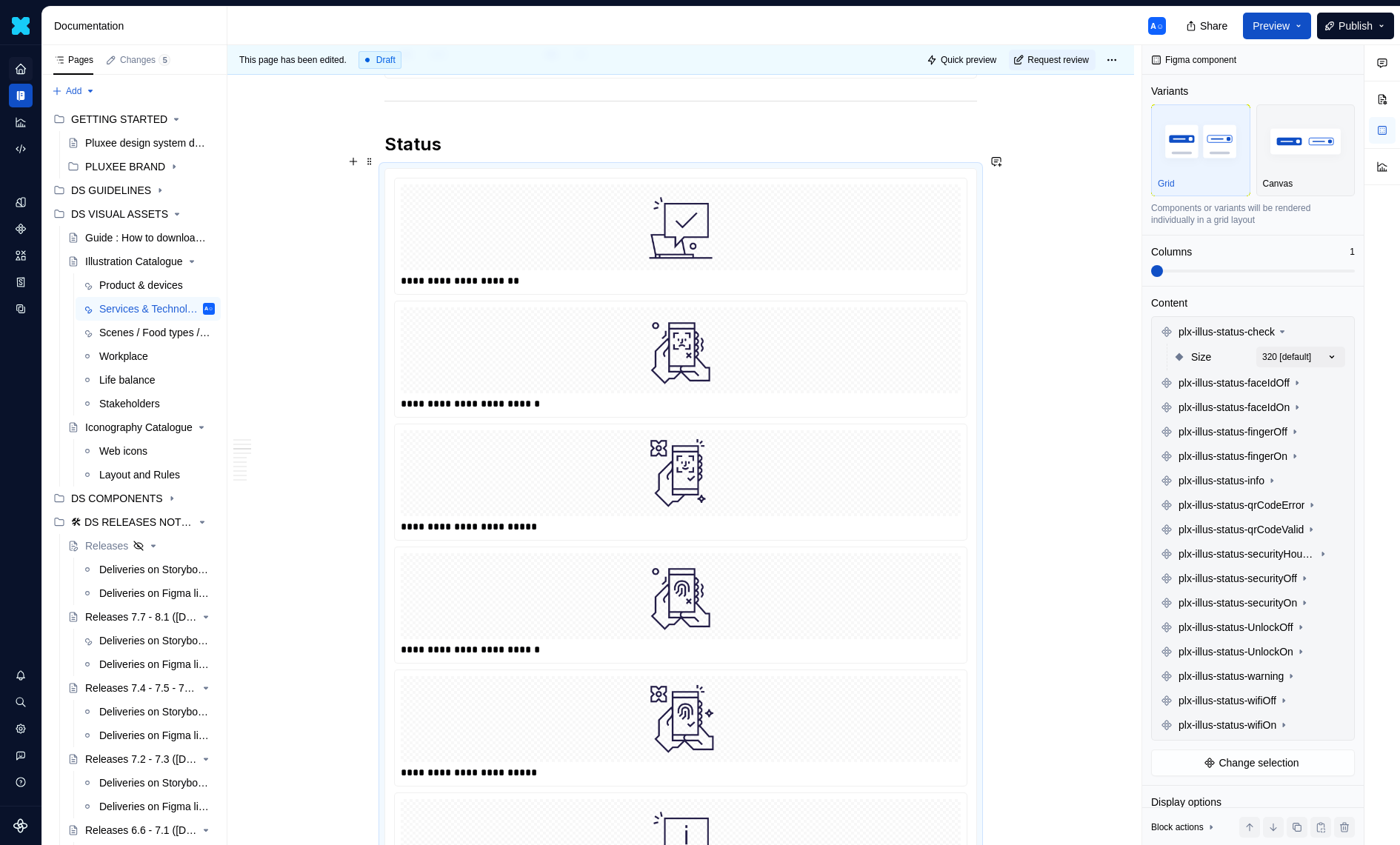
scroll to position [4460, 0]
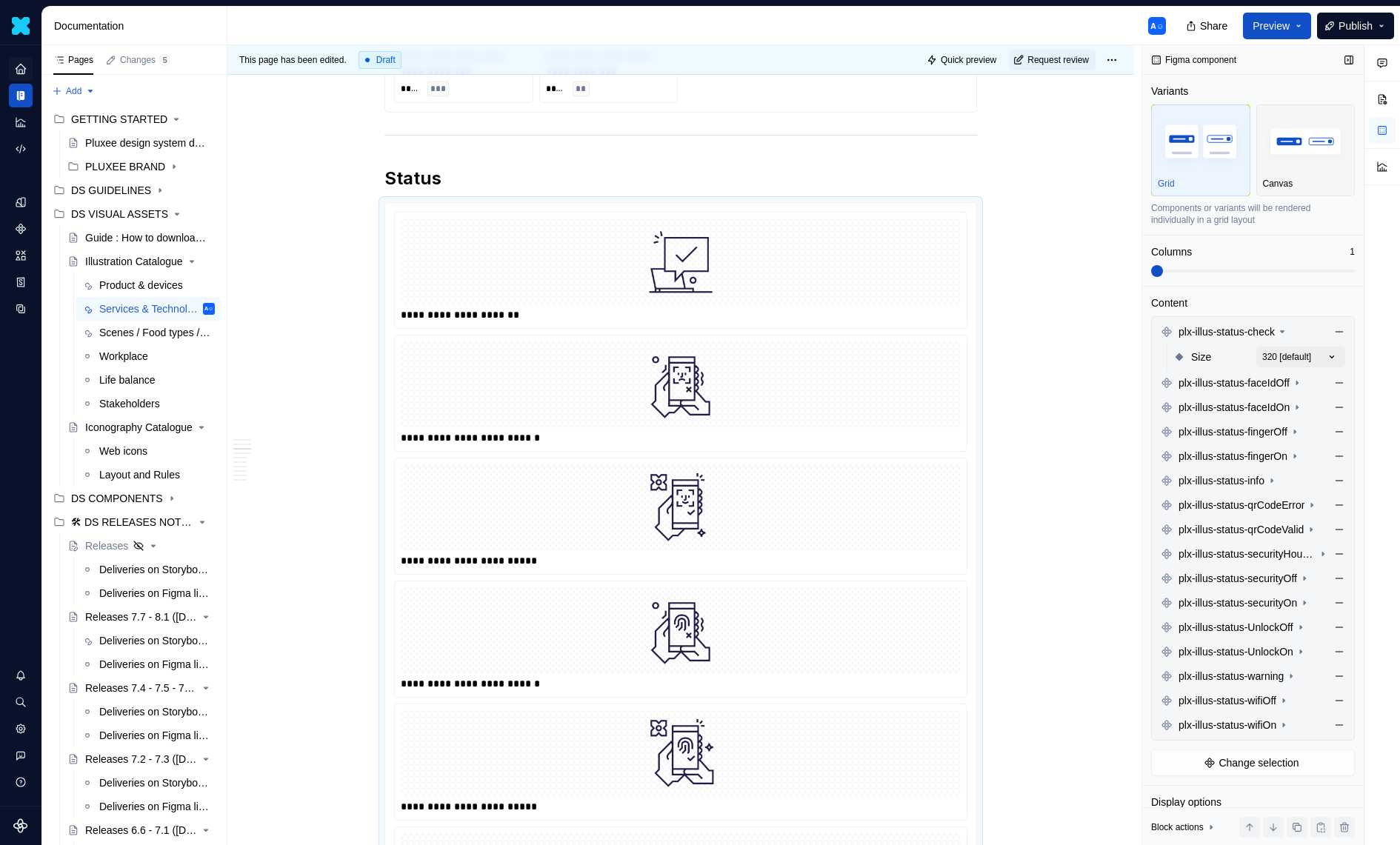
click at [1244, 277] on div "Variants Grid Canvas Components or variants will be rendered individually in a …" at bounding box center [1252, 184] width 204 height 202
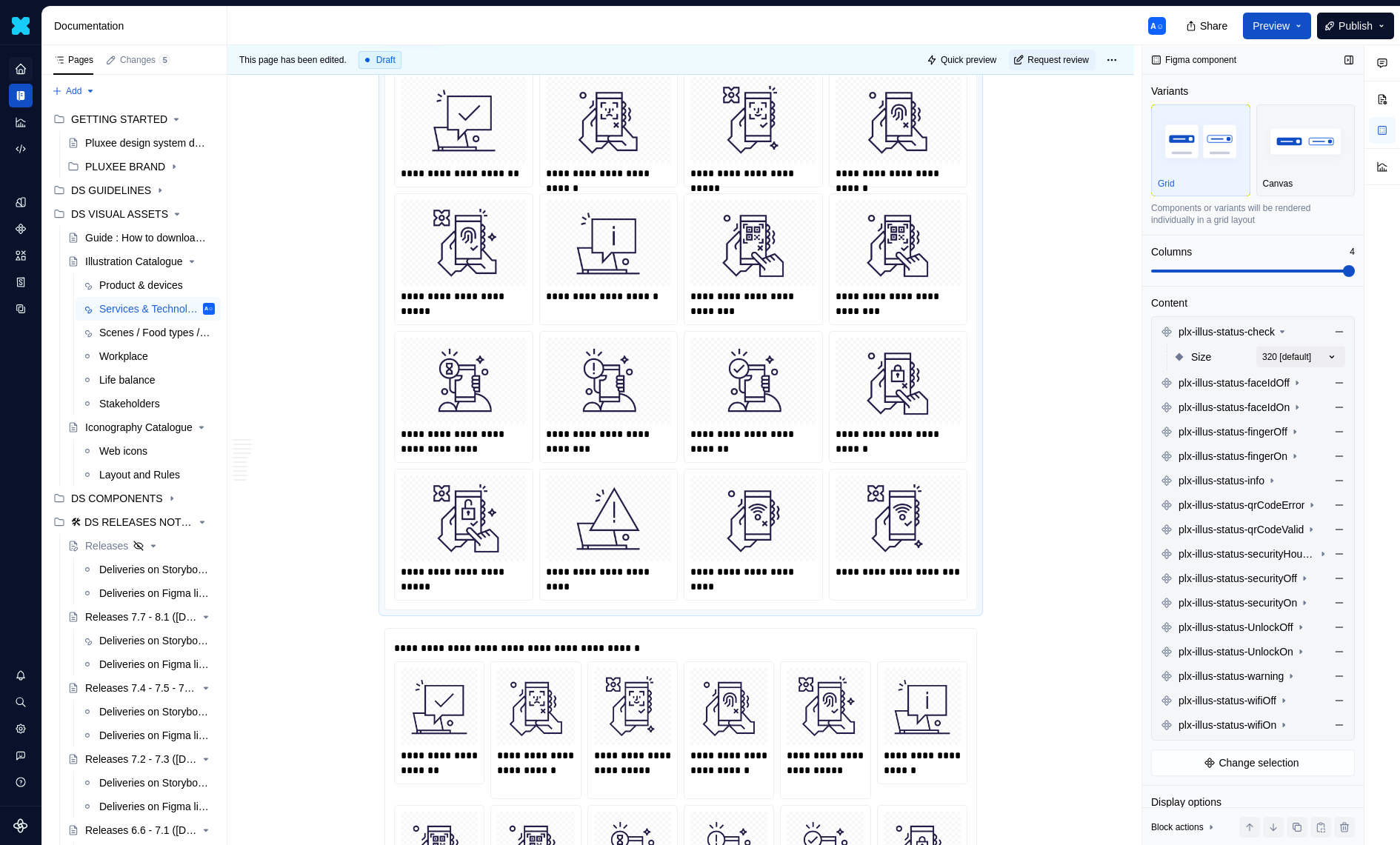
click at [1355, 277] on span at bounding box center [1252, 270] width 204 height 12
click at [1341, 194] on button "Canvas" at bounding box center [1306, 150] width 99 height 92
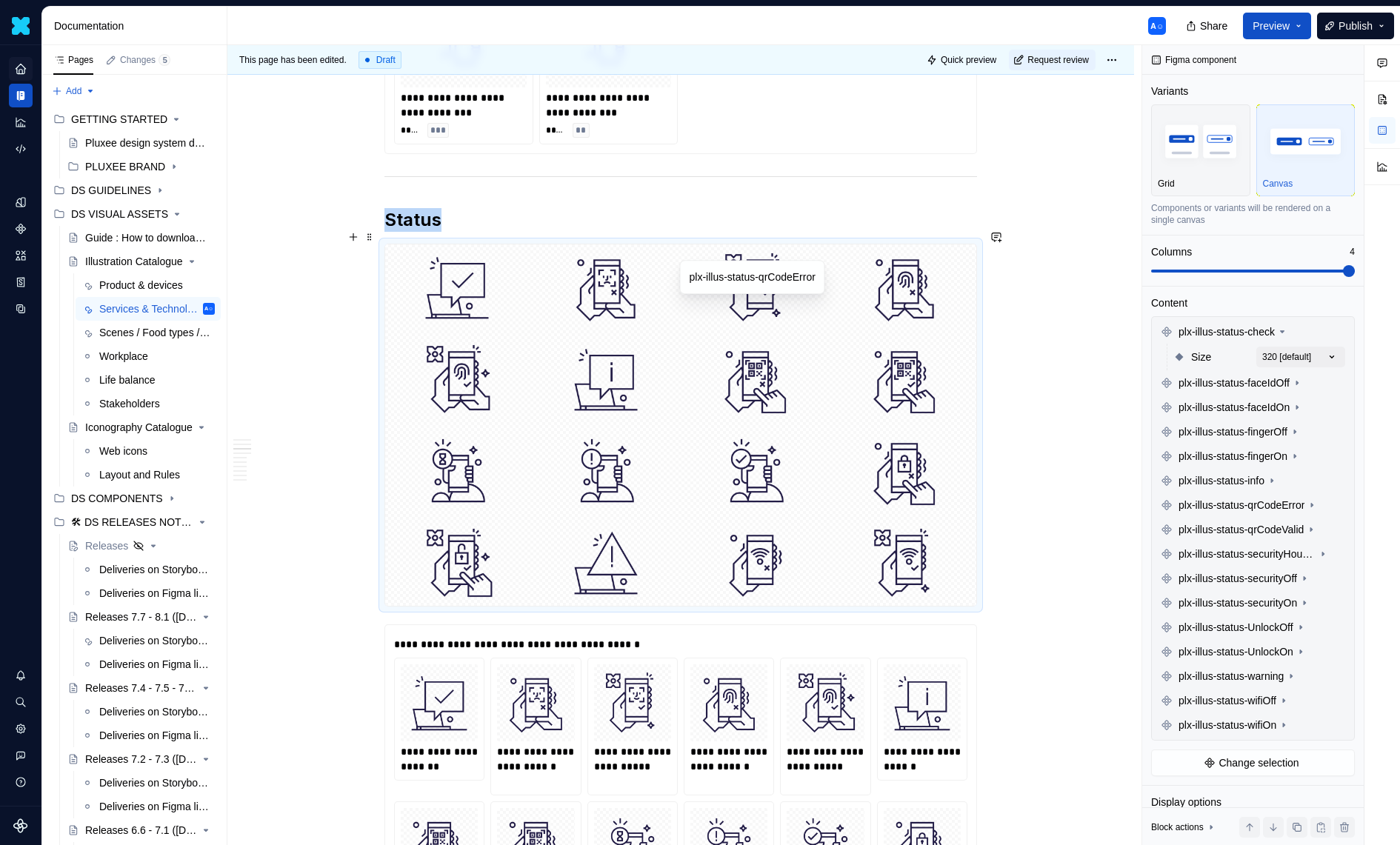
scroll to position [4460, 0]
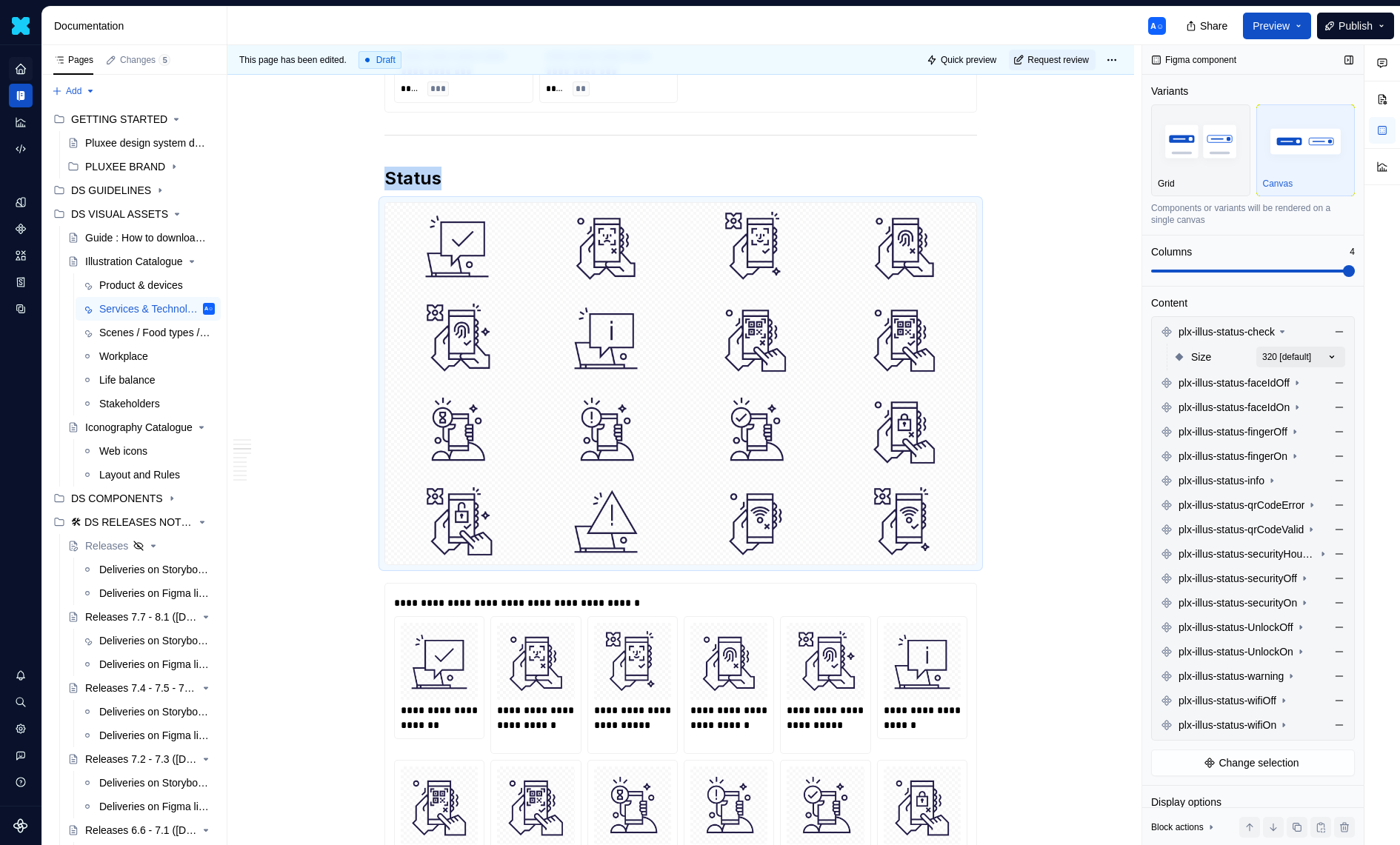
click at [1316, 366] on div "Comments Open comments No comments yet Select ‘Comment’ from the block context …" at bounding box center [1271, 445] width 258 height 801
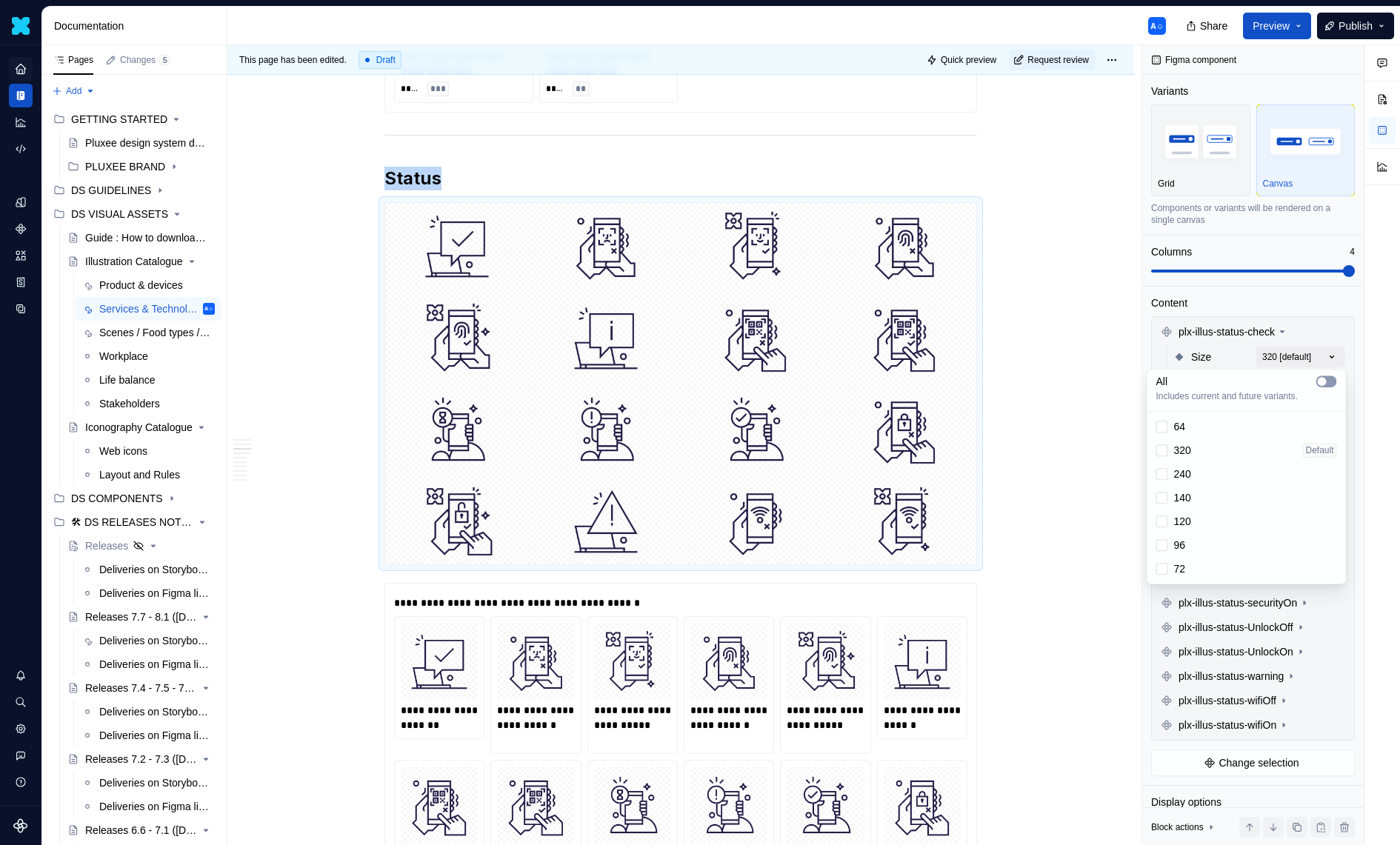
click at [1327, 377] on button "button" at bounding box center [1326, 381] width 21 height 12
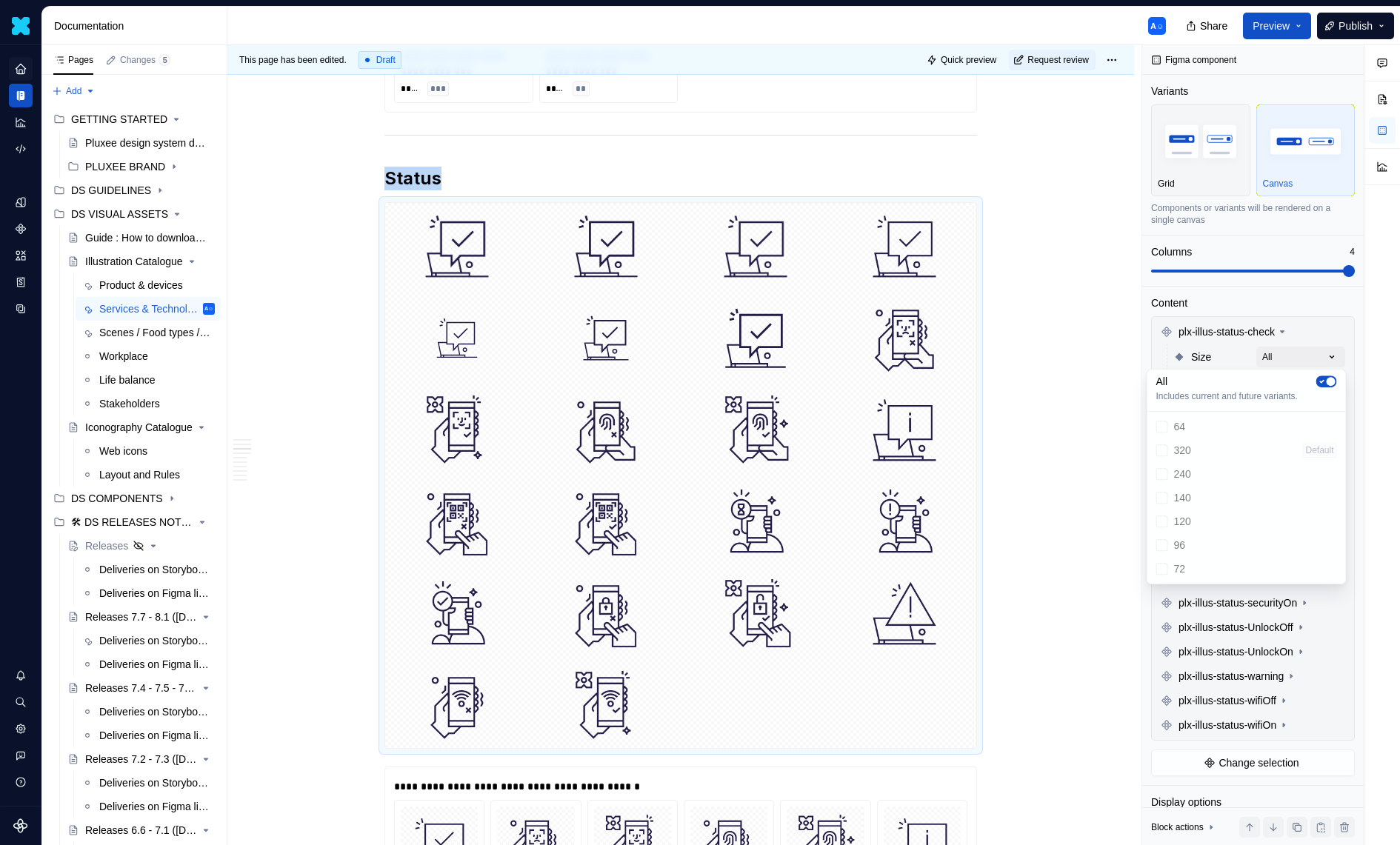
click at [1300, 356] on div "Comments Open comments No comments yet Select ‘Comment’ from the block context …" at bounding box center [1271, 445] width 258 height 801
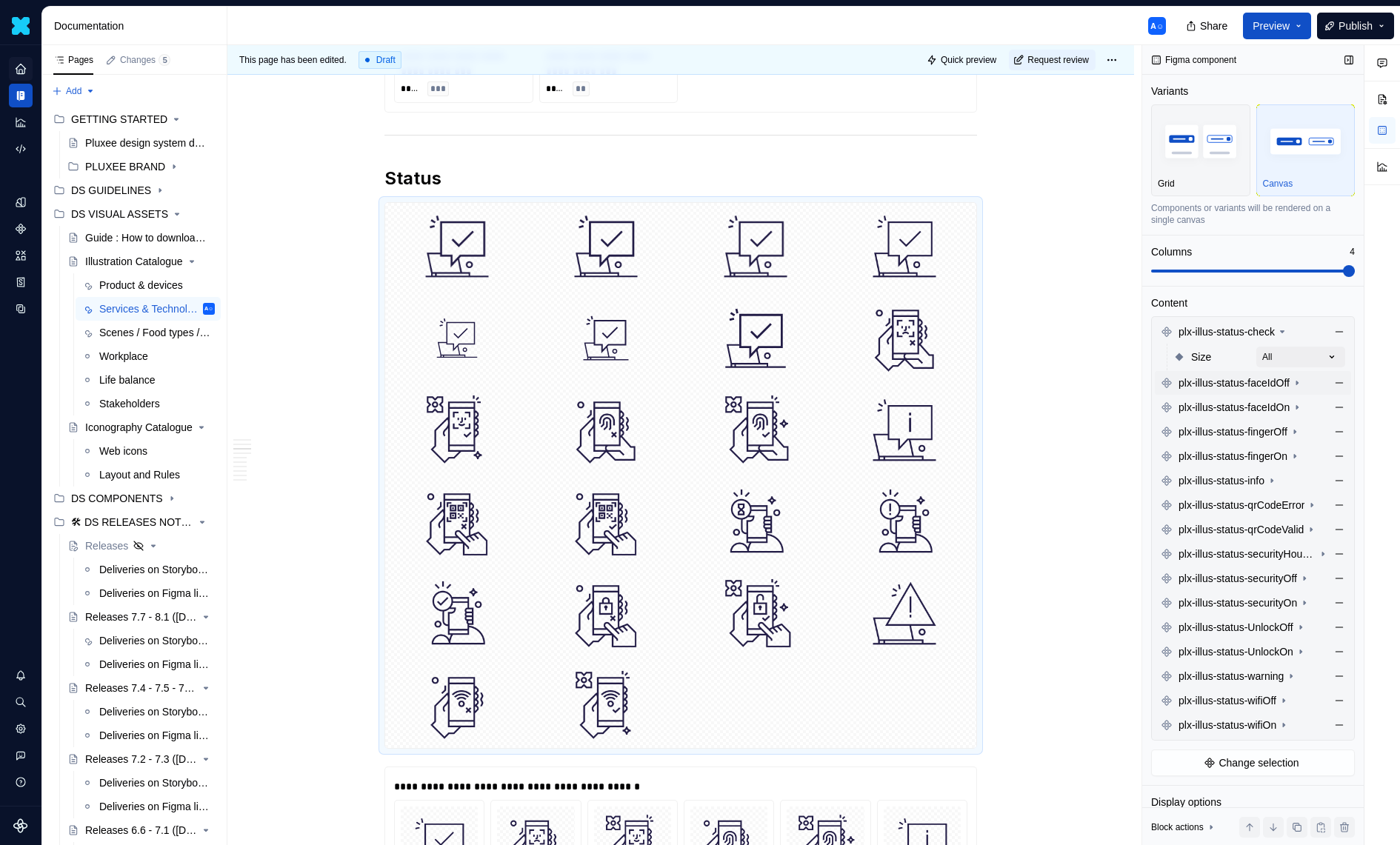
click at [1289, 381] on span "plx-illus-status-faceIdOff" at bounding box center [1234, 383] width 111 height 15
click at [1298, 400] on div "Comments Open comments No comments yet Select ‘Comment’ from the block context …" at bounding box center [1271, 445] width 258 height 801
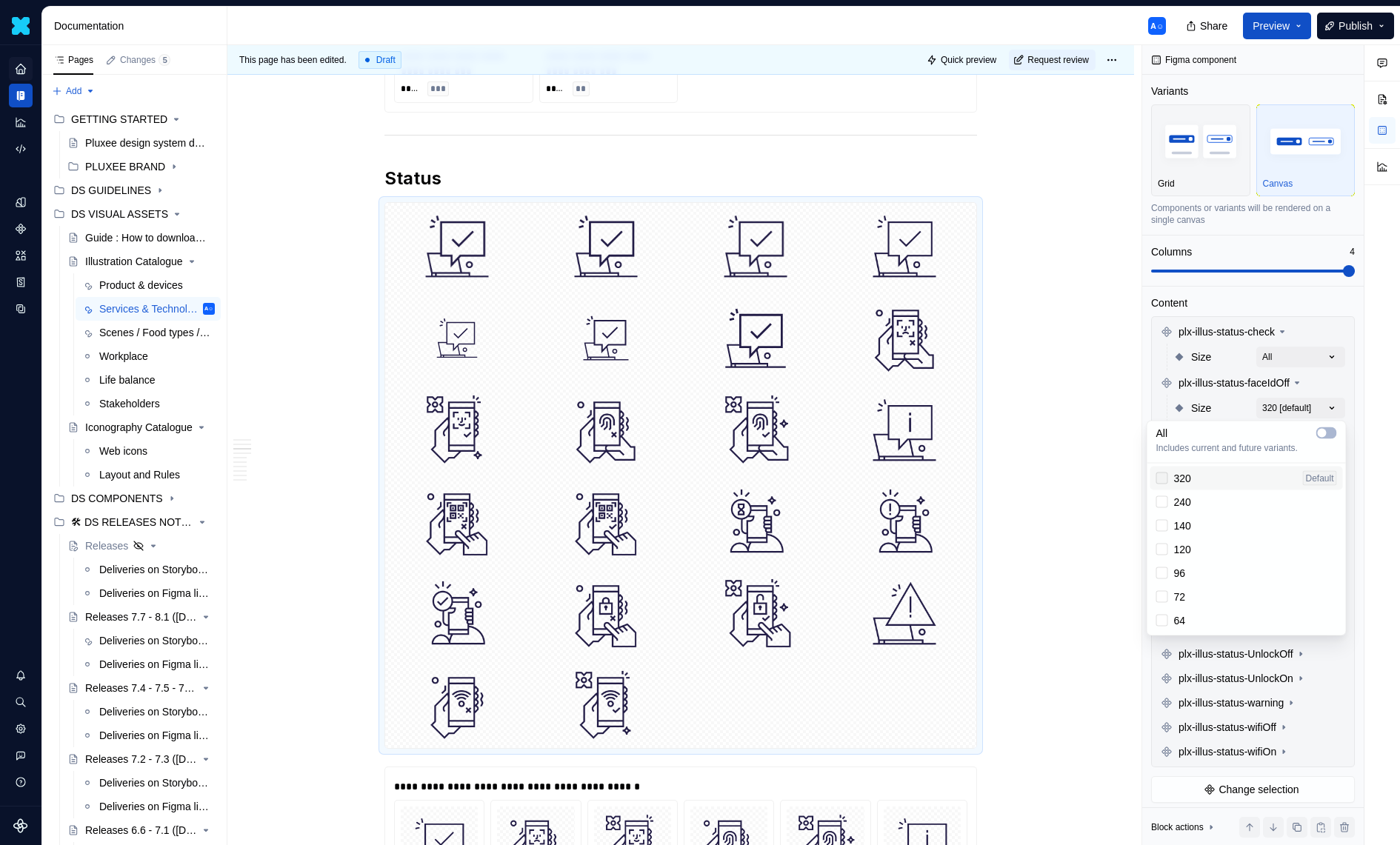
click at [1160, 476] on div at bounding box center [1162, 478] width 12 height 12
click at [1160, 504] on div at bounding box center [1162, 502] width 12 height 12
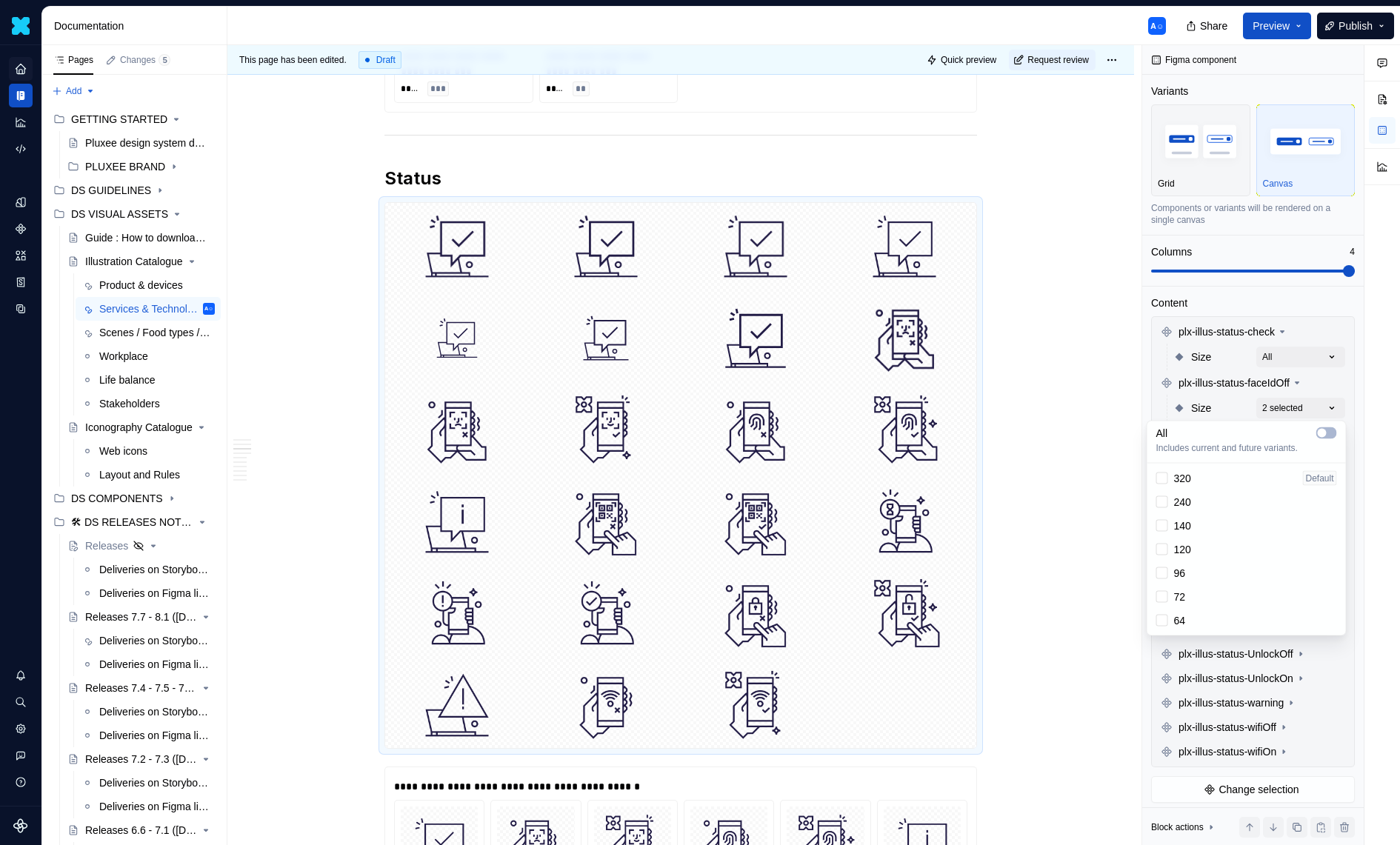
click at [1160, 532] on div "140" at bounding box center [1173, 526] width 35 height 15
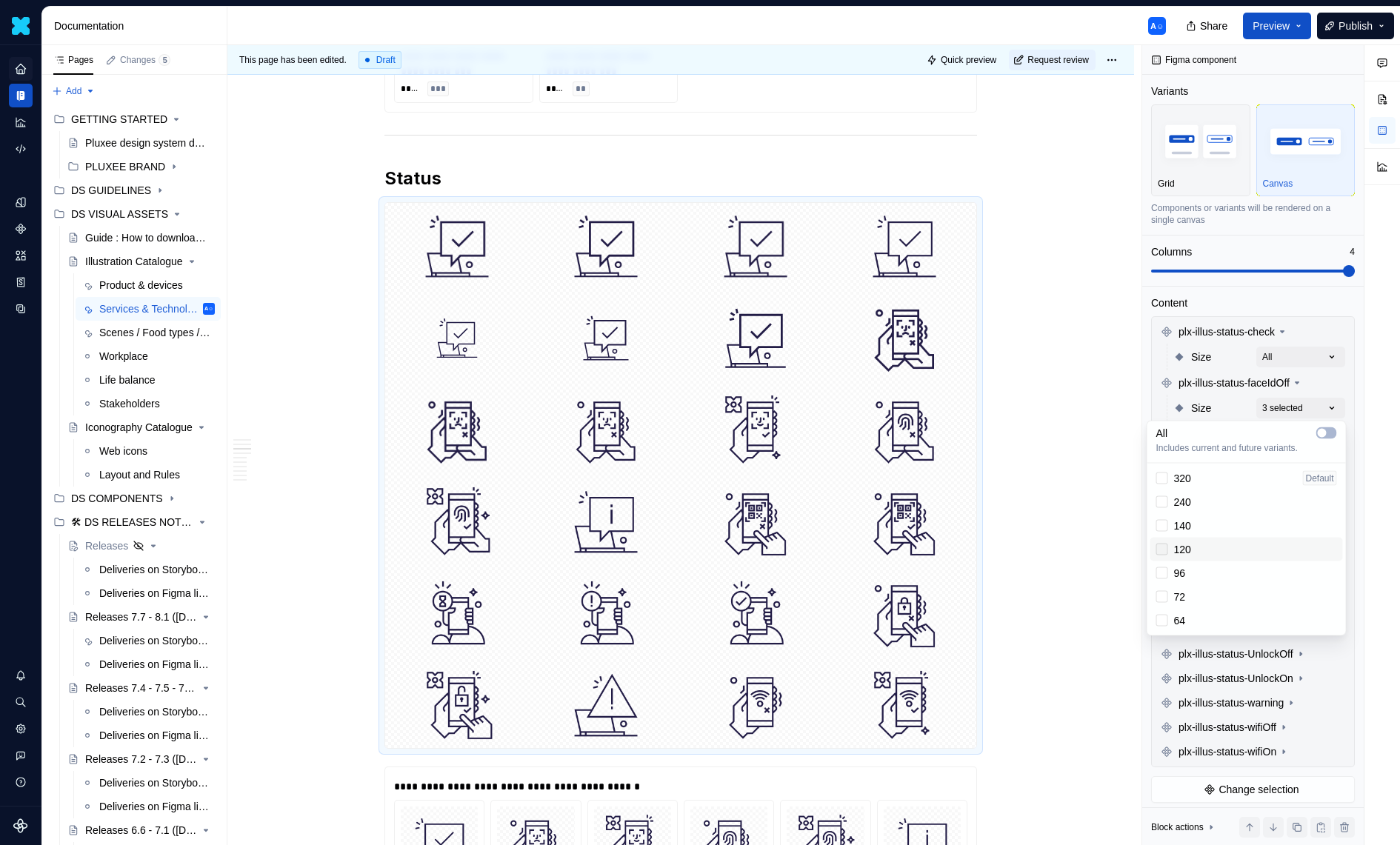
click at [1161, 553] on div at bounding box center [1162, 549] width 12 height 12
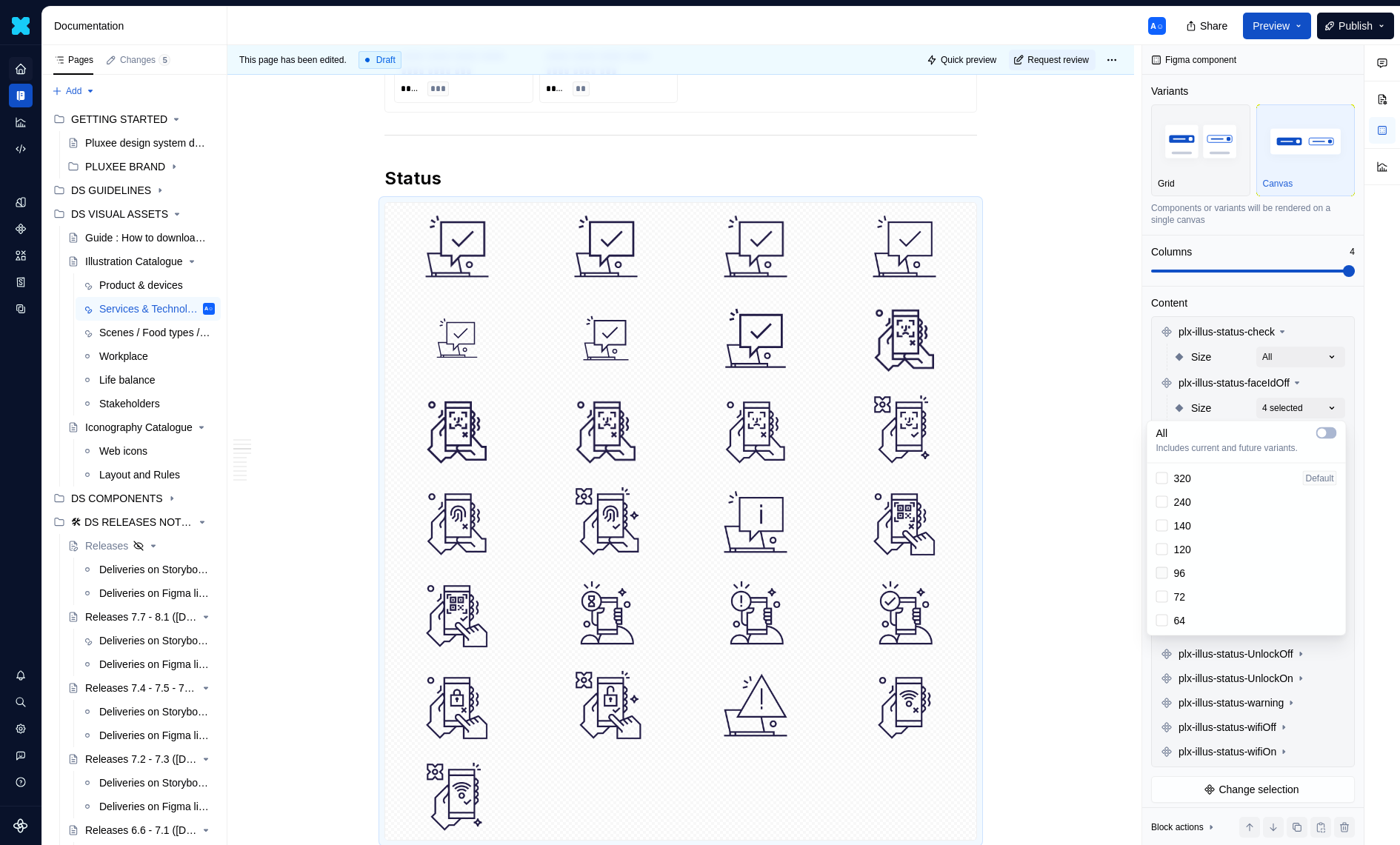
click at [1161, 571] on div at bounding box center [1162, 573] width 12 height 12
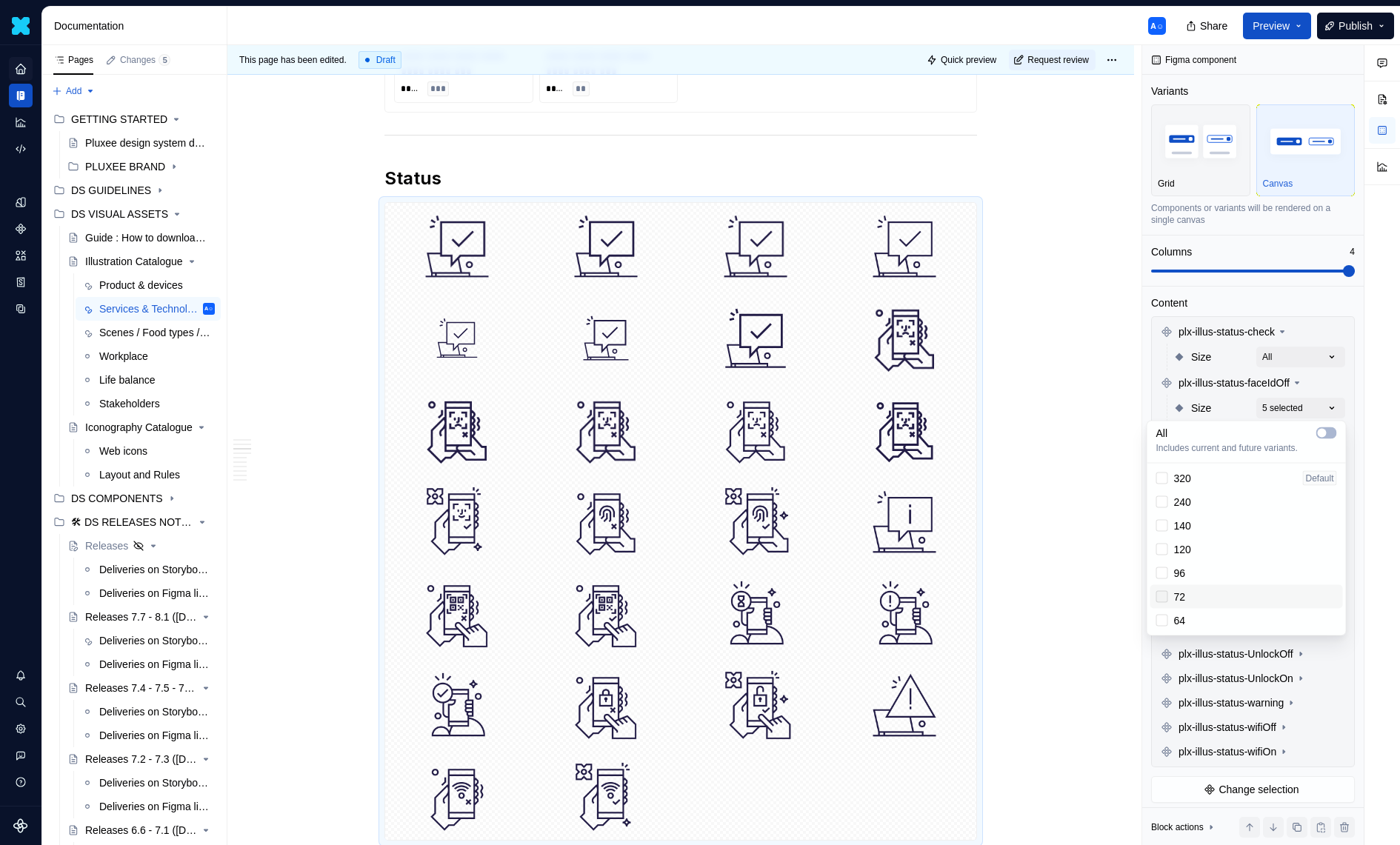
click at [1161, 596] on div at bounding box center [1162, 596] width 12 height 12
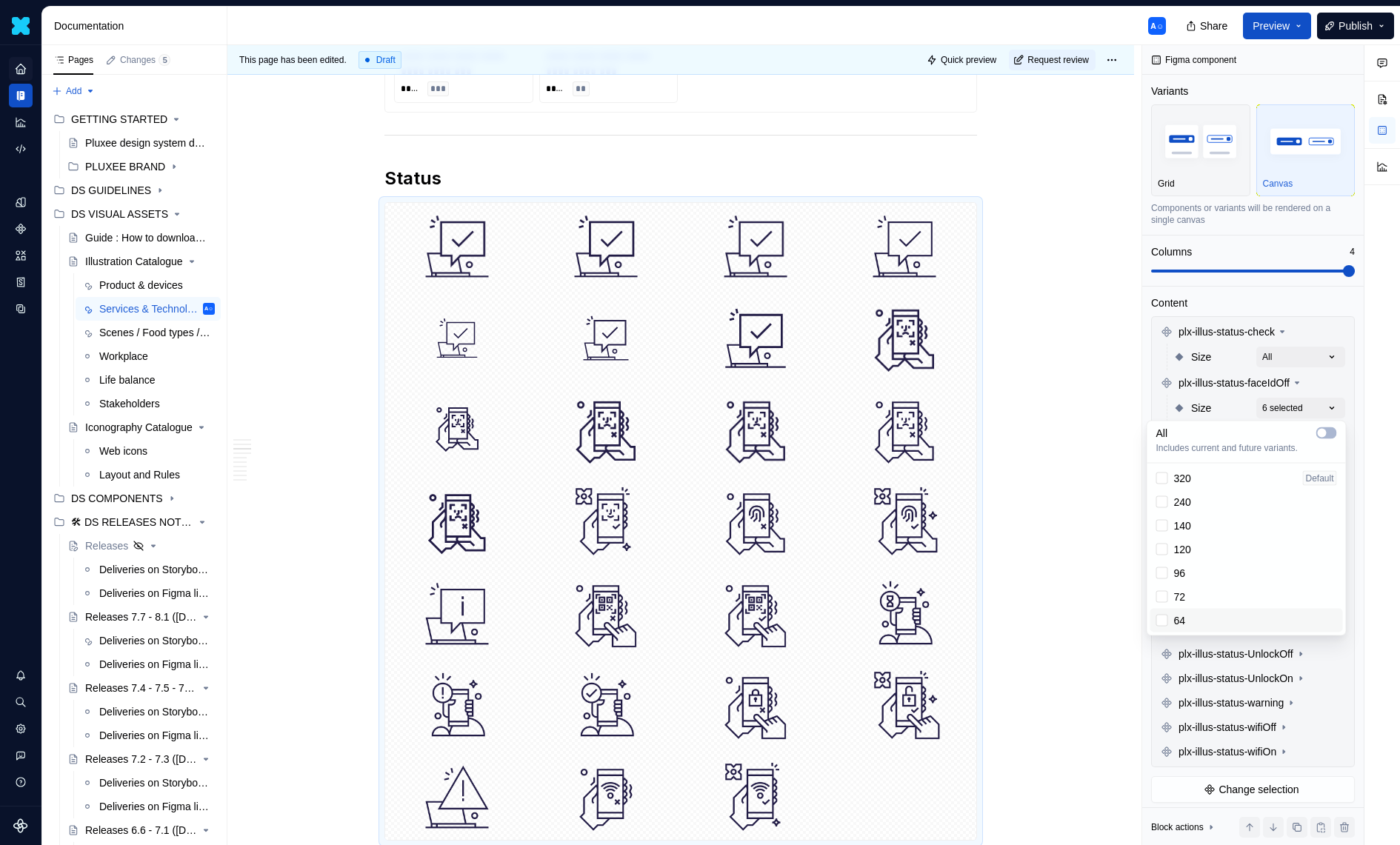
click at [1161, 613] on div "64" at bounding box center [1171, 620] width 29 height 15
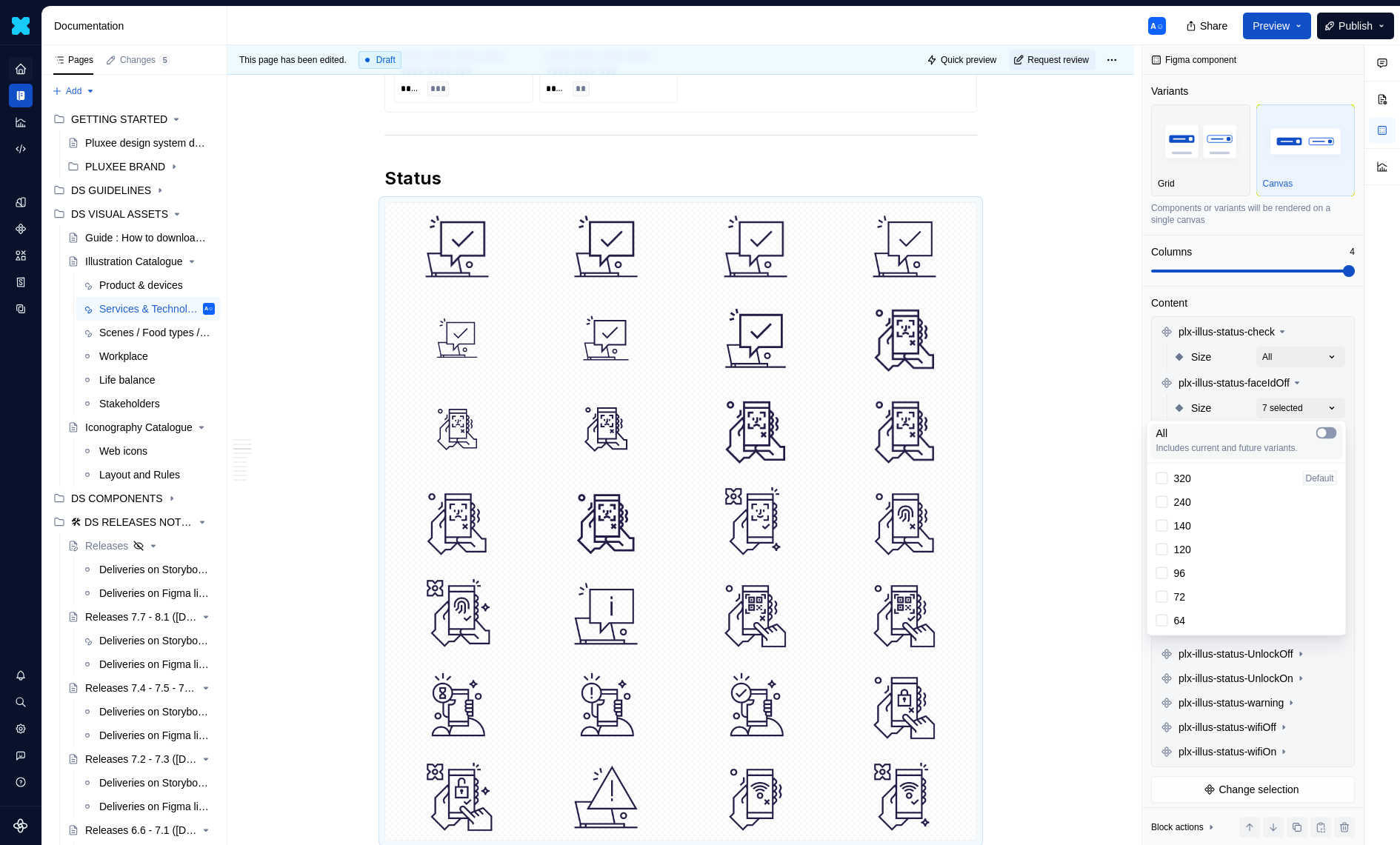
click at [1325, 435] on icon "button" at bounding box center [1322, 433] width 12 height 9
click at [1312, 396] on div "Comments Open comments No comments yet Select ‘Comment’ from the block context …" at bounding box center [1271, 445] width 258 height 801
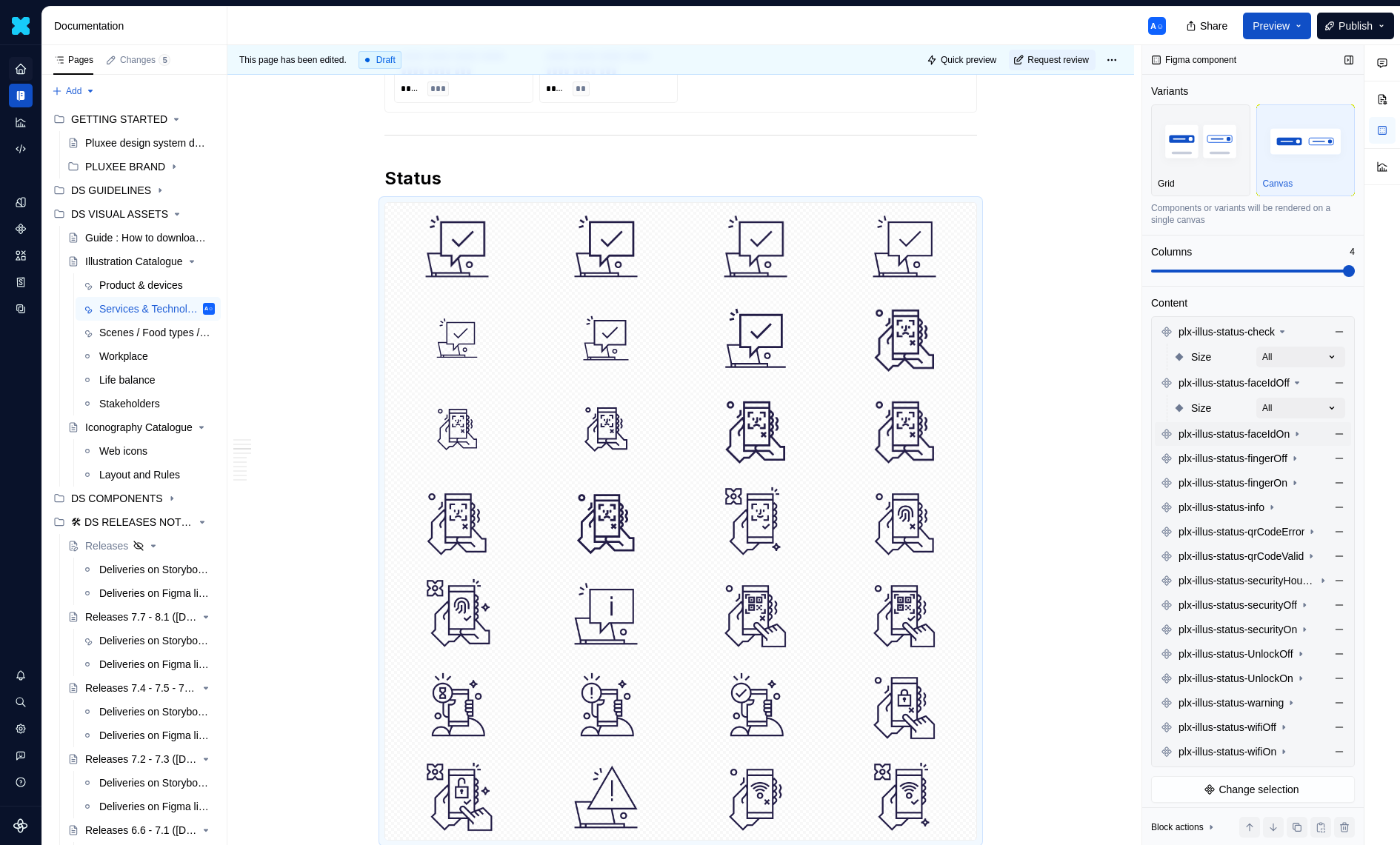
click at [1303, 434] on icon at bounding box center [1296, 434] width 12 height 12
click at [1310, 457] on div "Comments Open comments No comments yet Select ‘Comment’ from the block context …" at bounding box center [1271, 445] width 258 height 801
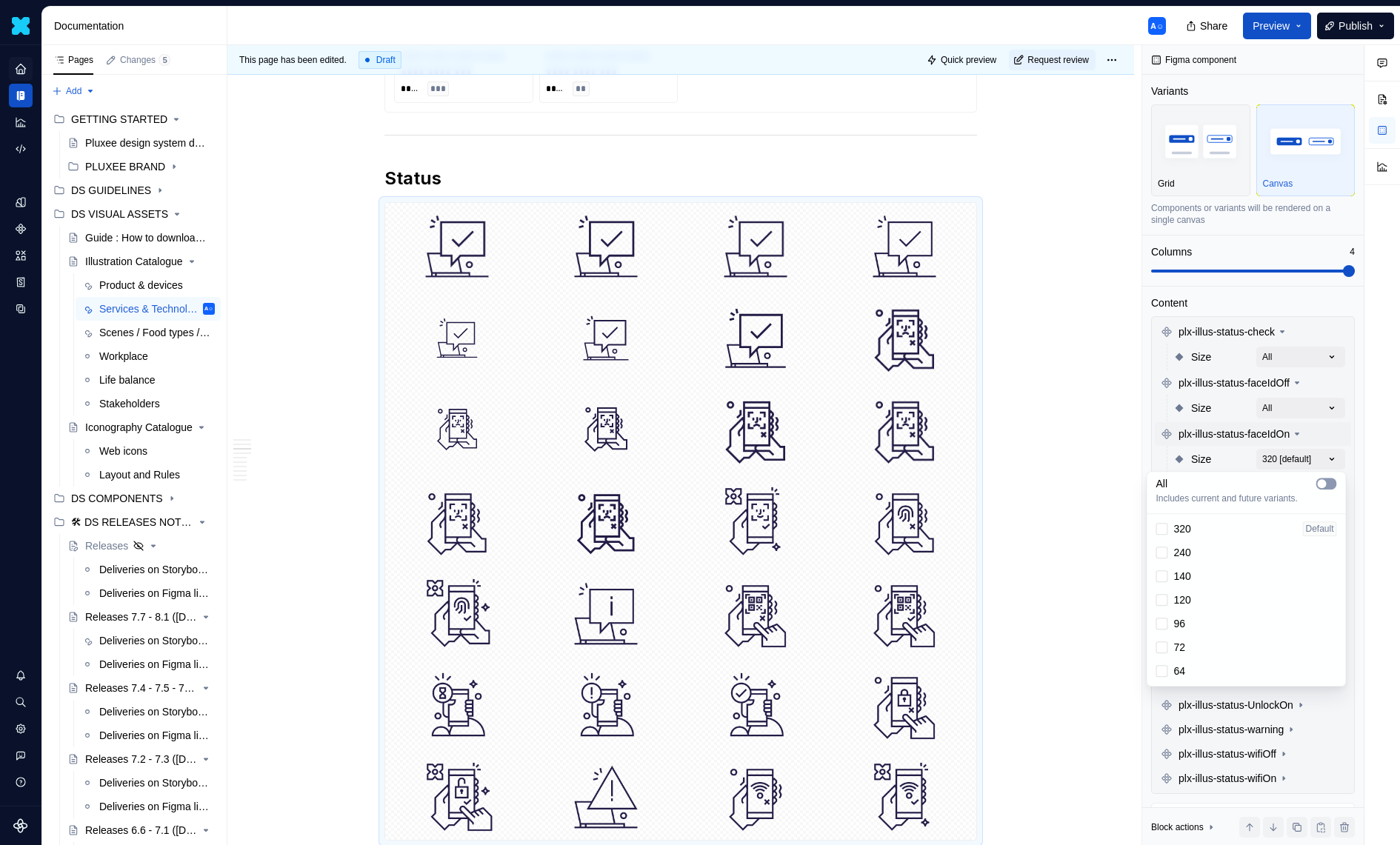
click at [1323, 483] on span "button" at bounding box center [1322, 483] width 9 height 9
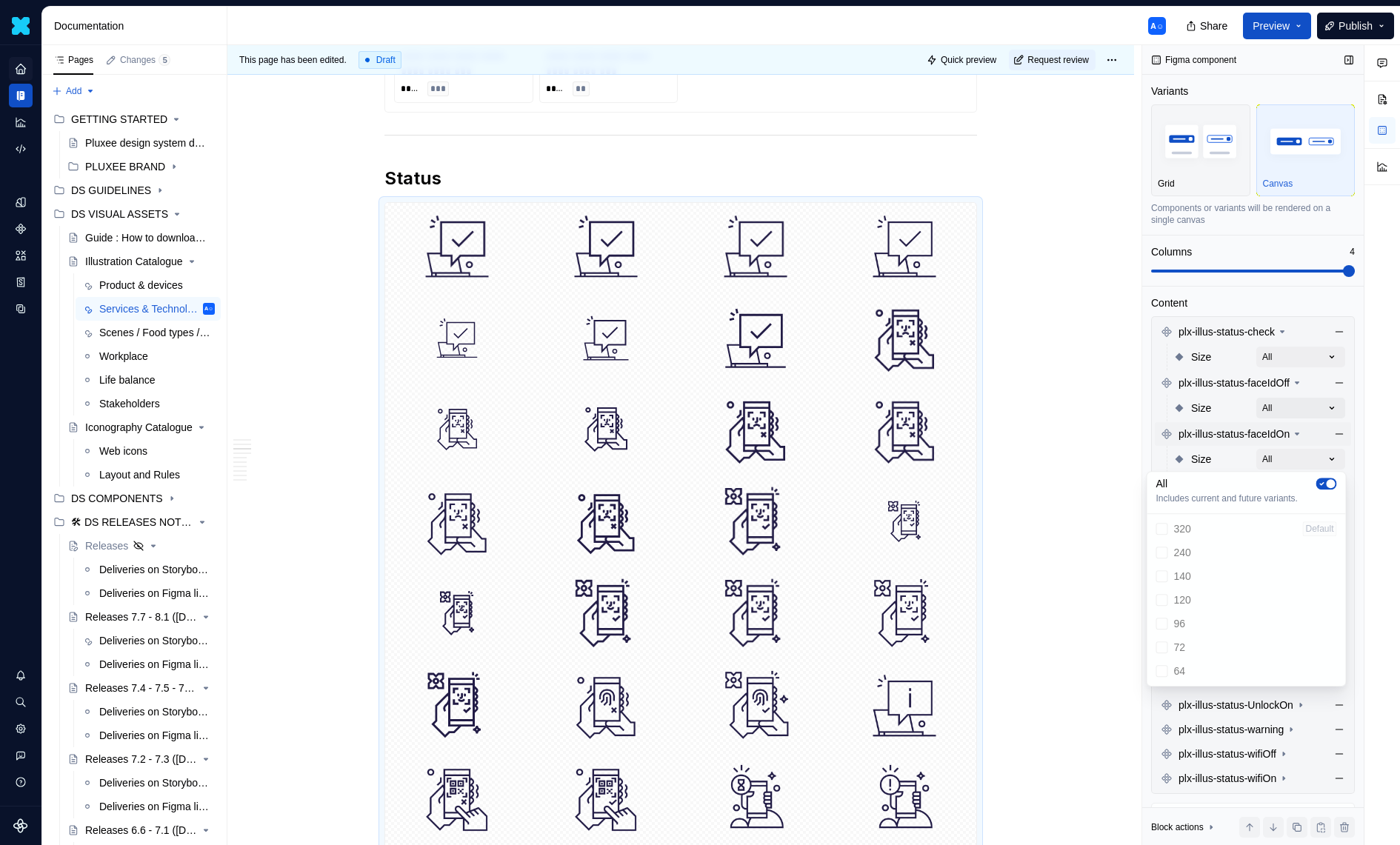
click at [1286, 406] on div "Comments Open comments No comments yet Select ‘Comment’ from the block context …" at bounding box center [1271, 445] width 258 height 801
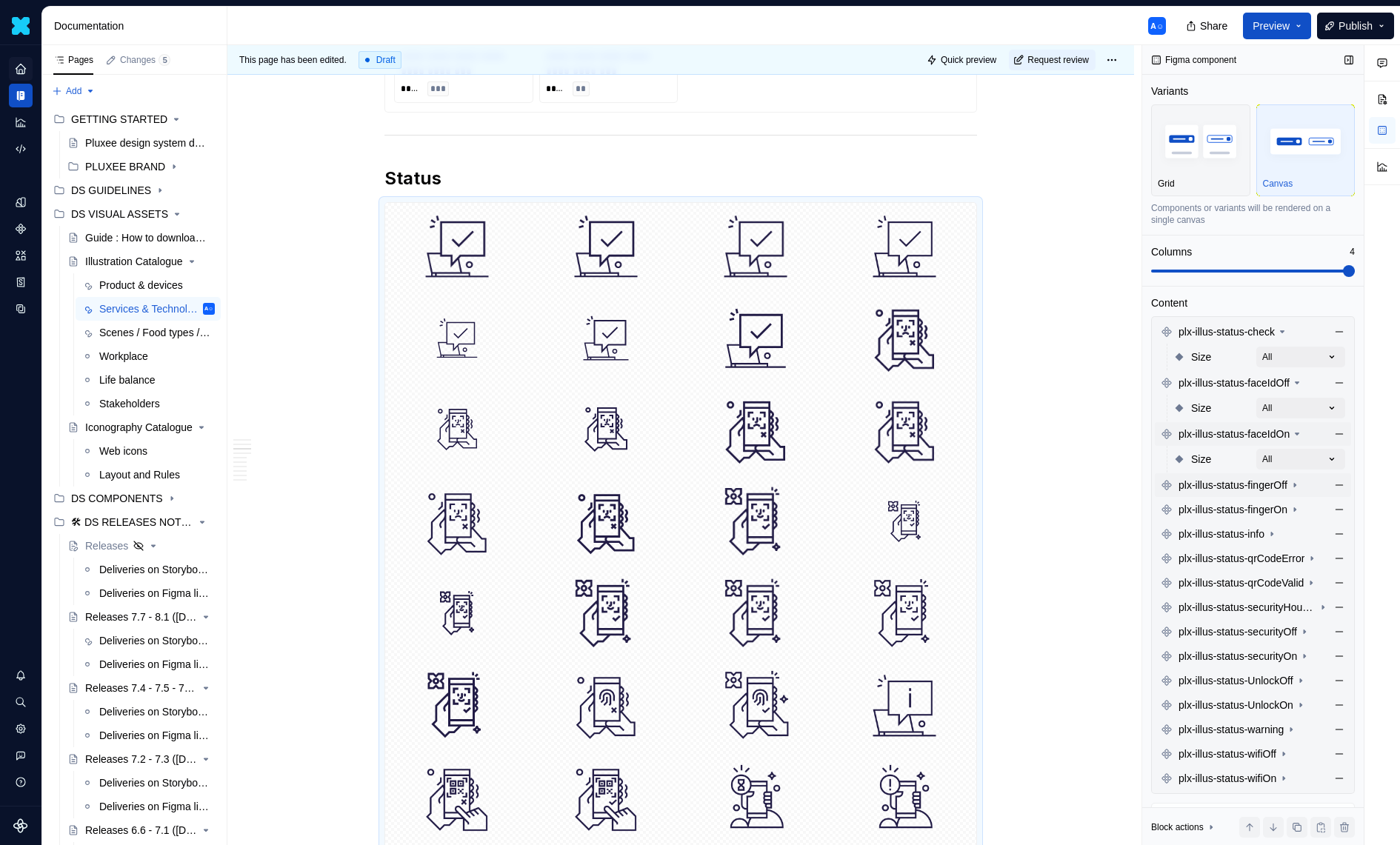
click at [1286, 483] on span "plx-illus-status-fingerOff" at bounding box center [1233, 485] width 109 height 15
click at [1326, 503] on div "Comments Open comments No comments yet Select ‘Comment’ from the block context …" at bounding box center [1271, 445] width 258 height 801
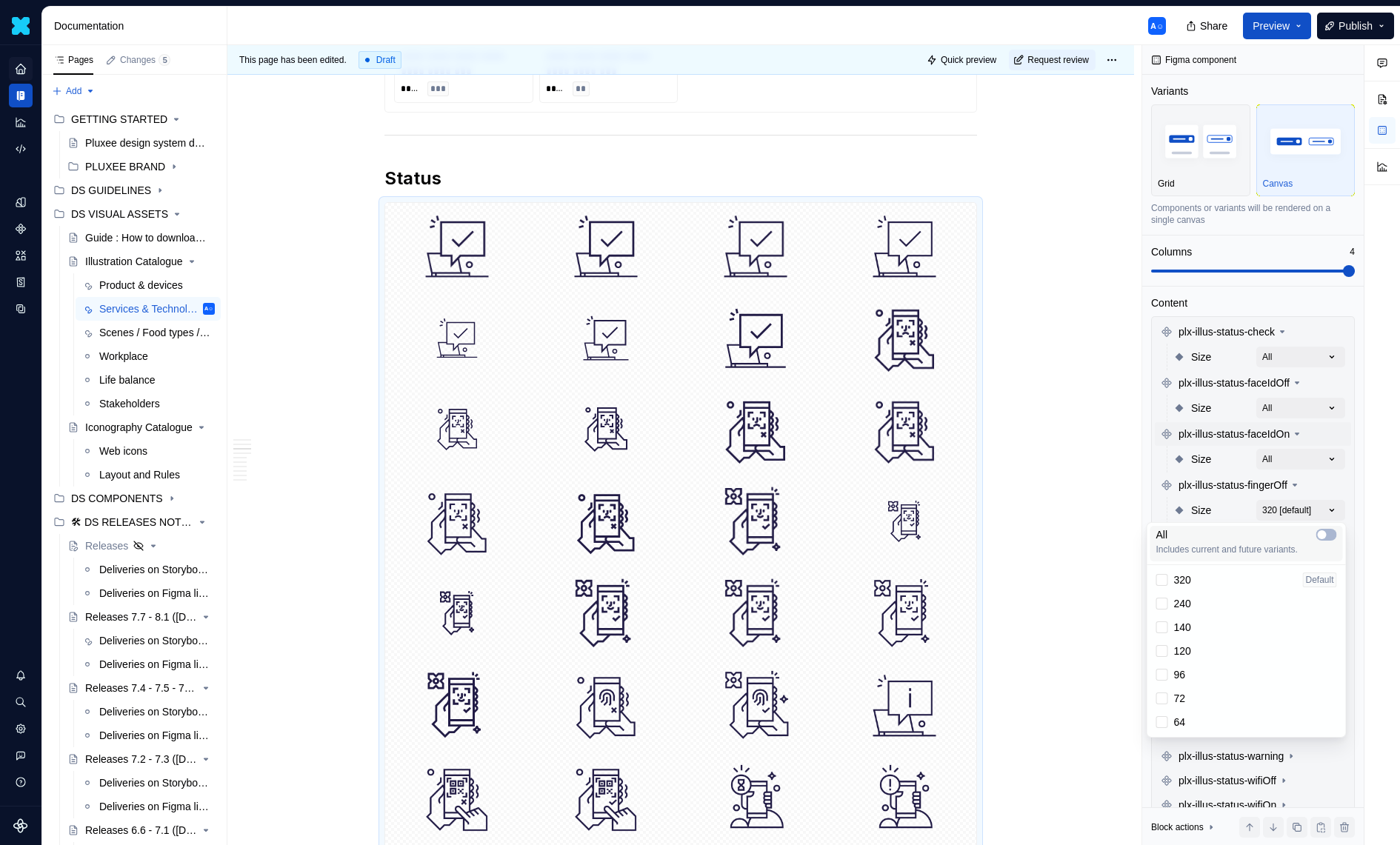
click at [1337, 537] on div "All Includes current and future variants." at bounding box center [1247, 544] width 193 height 36
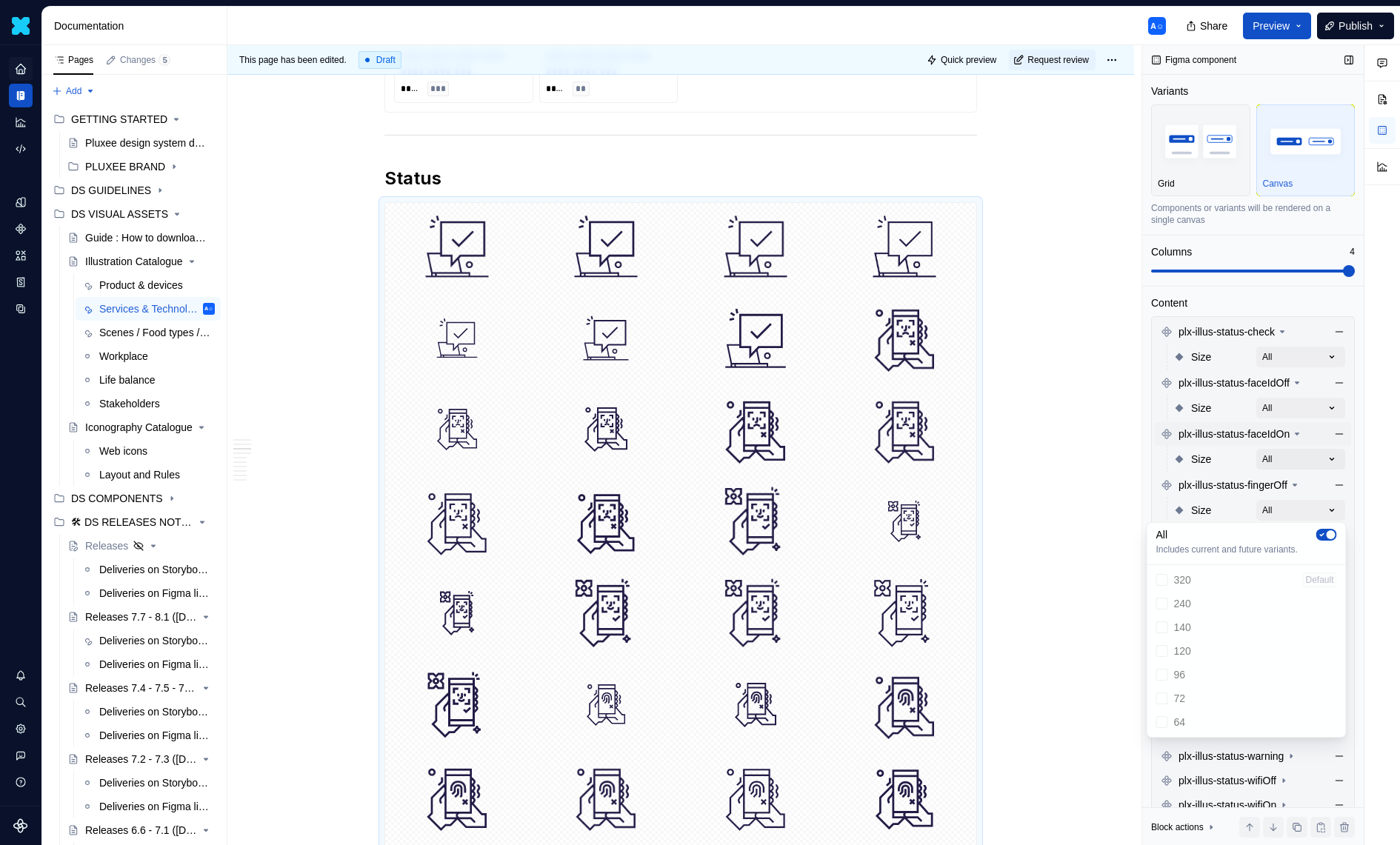
click at [1258, 463] on div "Comments Open comments No comments yet Select ‘Comment’ from the block context …" at bounding box center [1271, 445] width 258 height 801
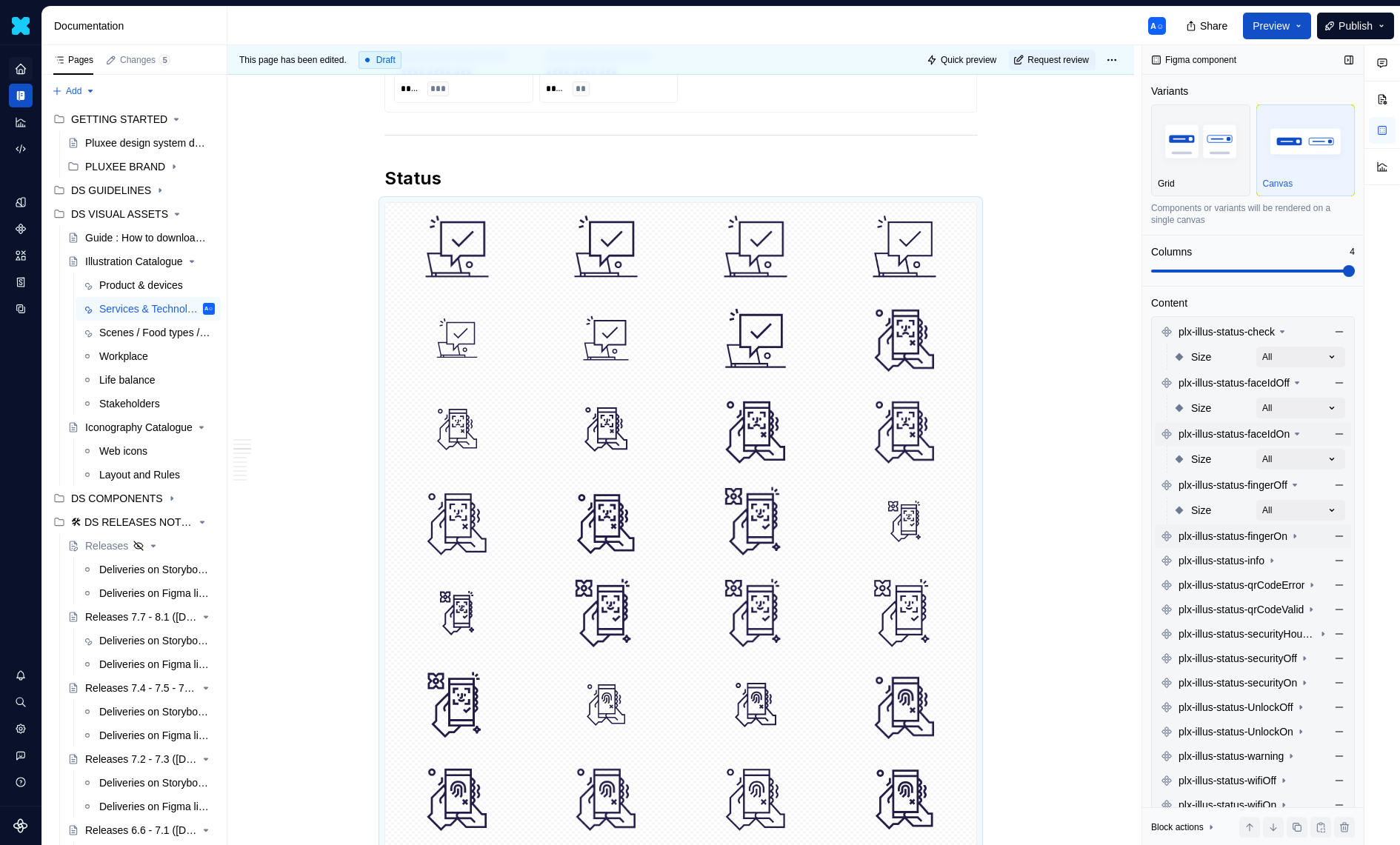
click at [1287, 541] on span "plx-illus-status-fingerOn" at bounding box center [1233, 536] width 109 height 15
click at [1308, 559] on div "Comments Open comments No comments yet Select ‘Comment’ from the block context …" at bounding box center [1271, 445] width 258 height 801
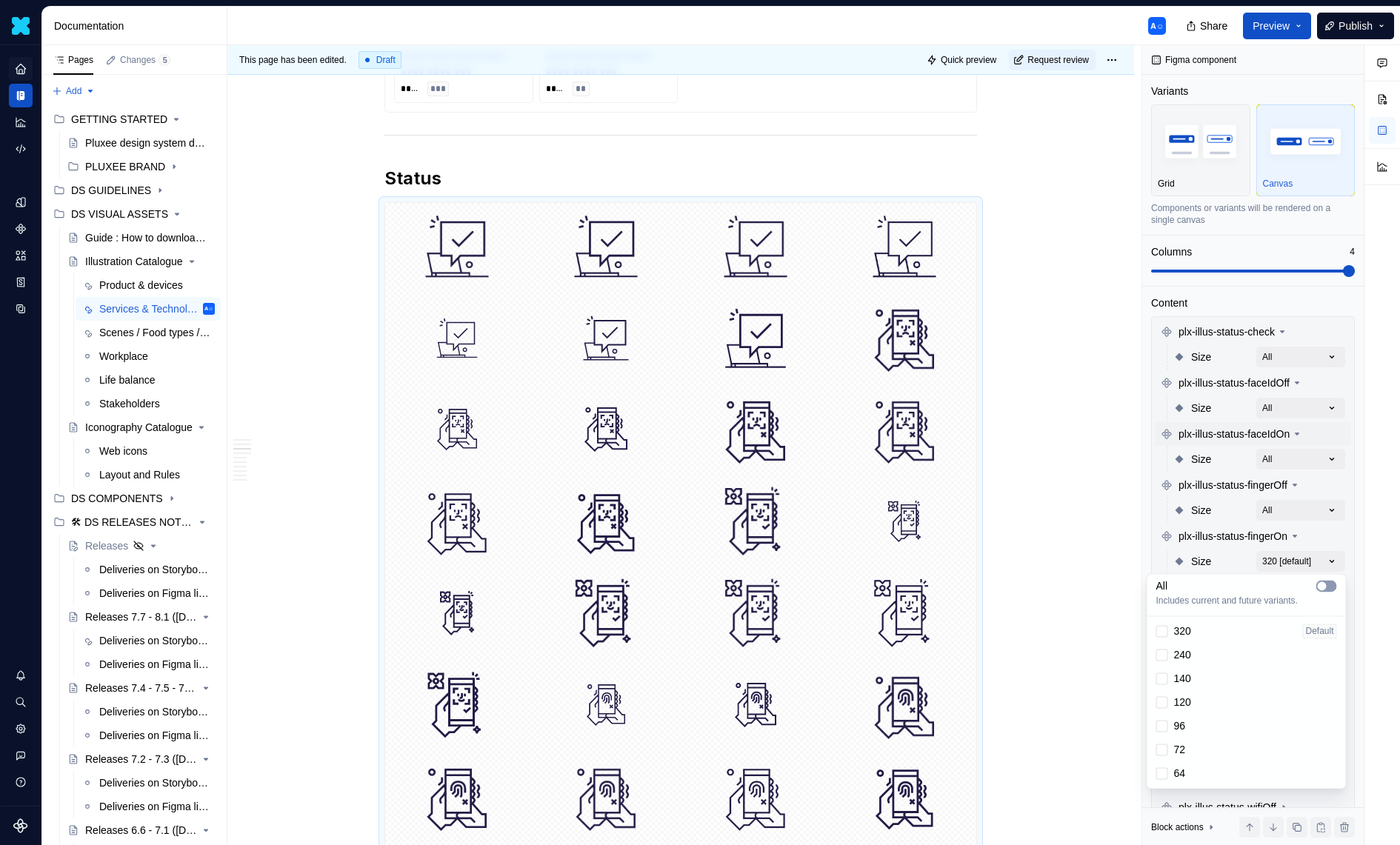
click at [1323, 583] on span "button" at bounding box center [1322, 586] width 9 height 9
click at [1288, 527] on div "Comments Open comments No comments yet Select ‘Comment’ from the block context …" at bounding box center [1271, 445] width 258 height 801
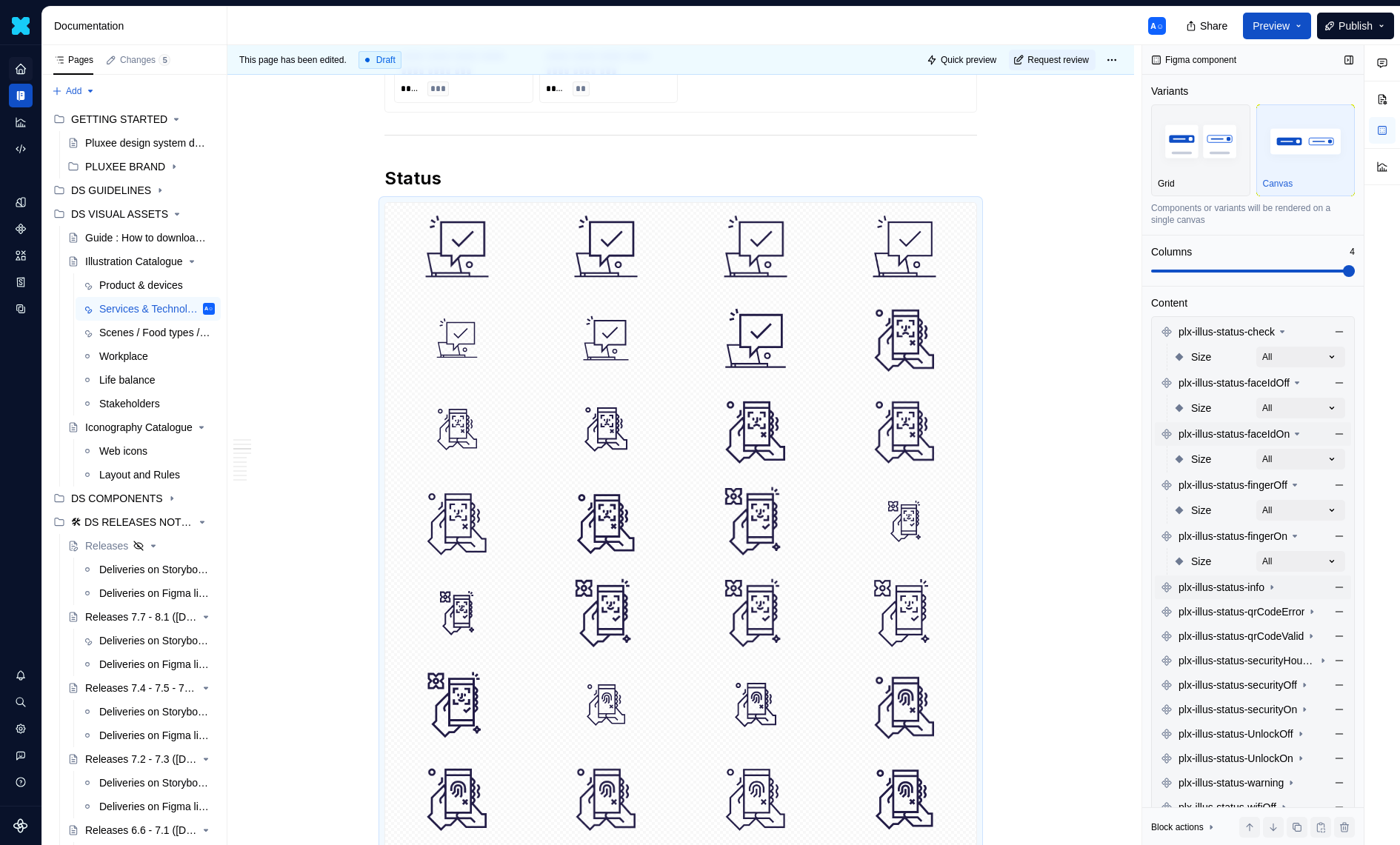
click at [1288, 596] on div "plx-illus-status-info" at bounding box center [1252, 587] width 196 height 24
click at [1315, 611] on div "Comments Open comments No comments yet Select ‘Comment’ from the block context …" at bounding box center [1271, 445] width 258 height 801
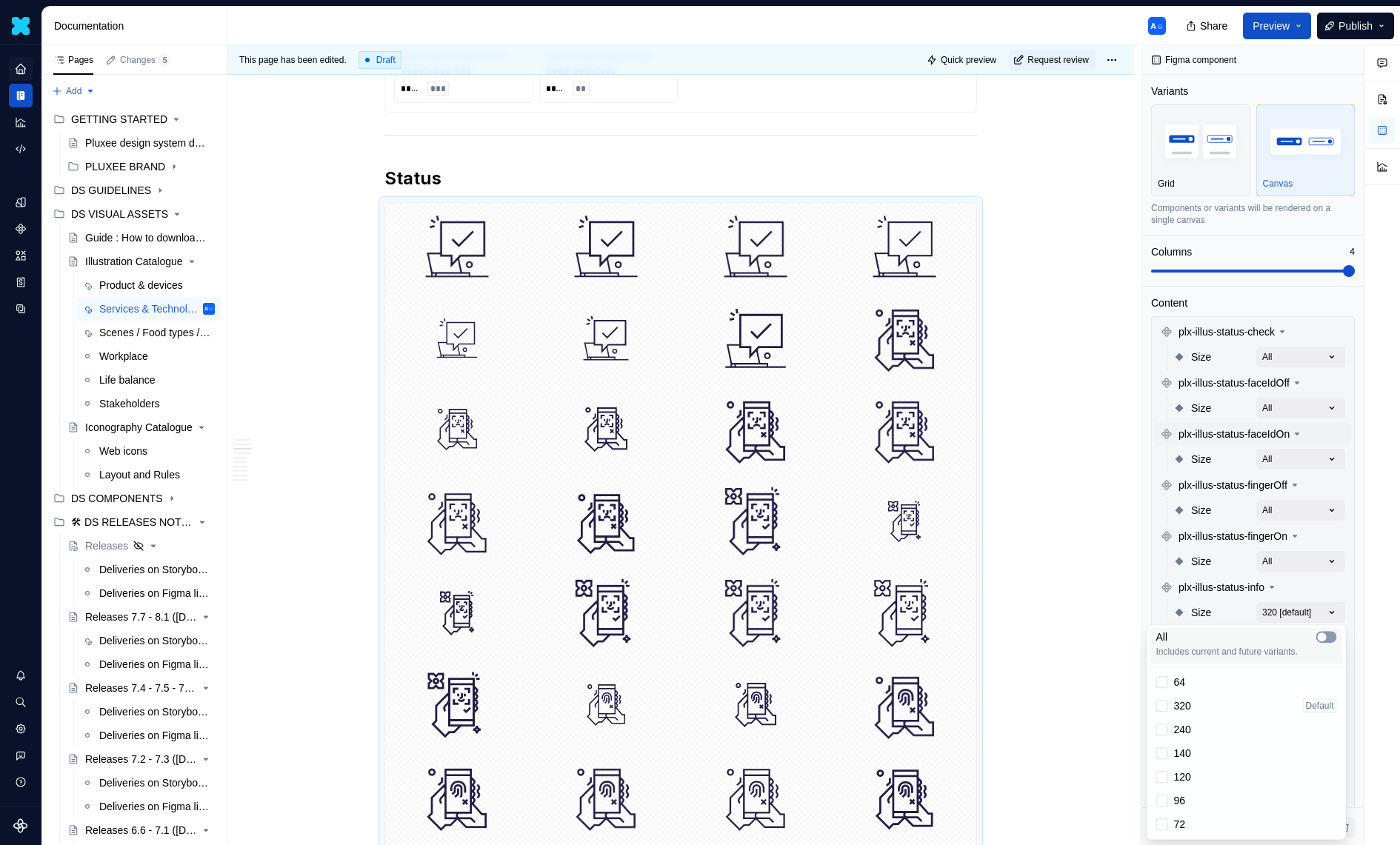
click at [1327, 634] on button "button" at bounding box center [1326, 637] width 21 height 12
click at [1259, 571] on div "Comments Open comments No comments yet Select ‘Comment’ from the block context …" at bounding box center [1271, 445] width 258 height 801
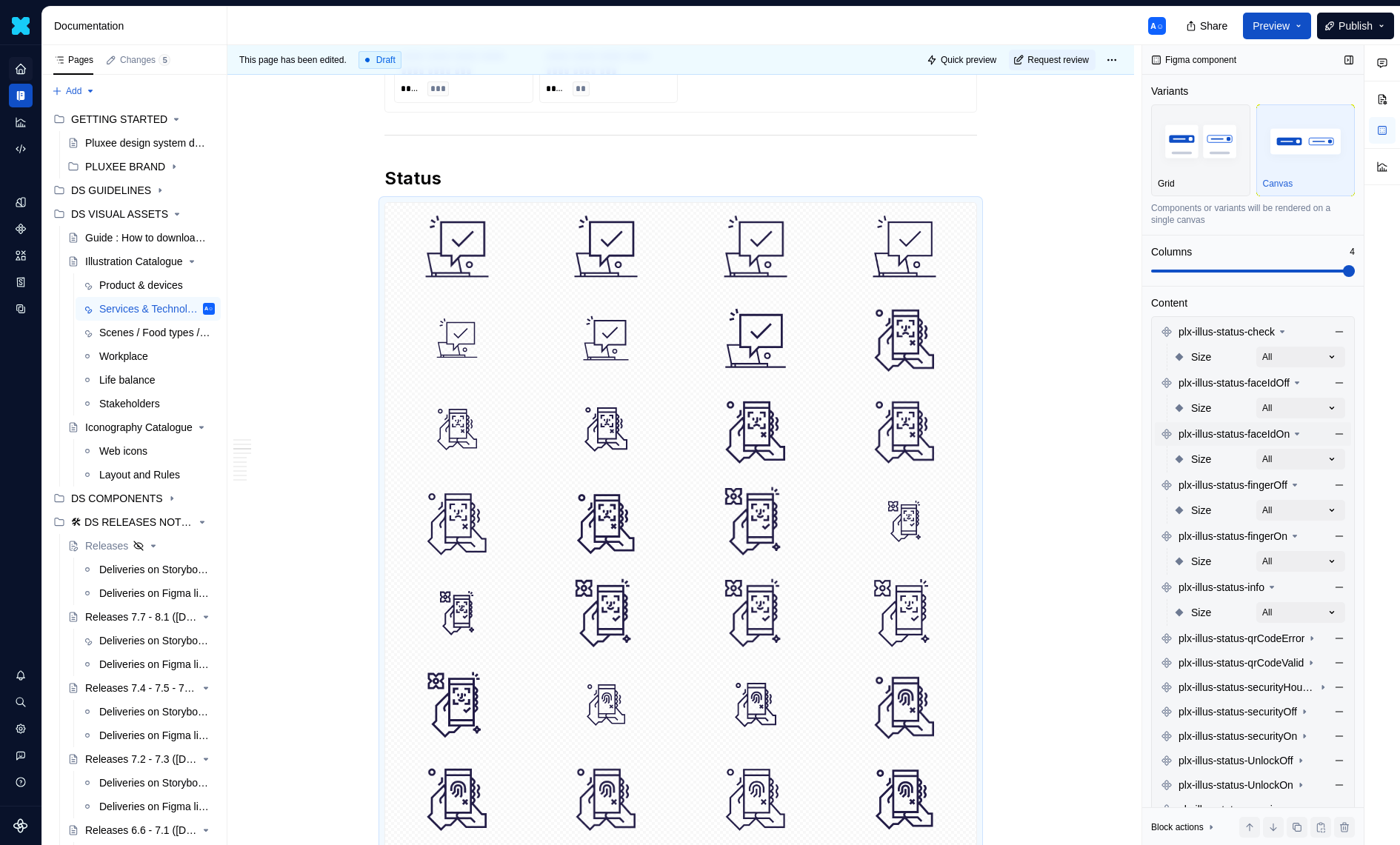
click at [1304, 624] on div "Size All" at bounding box center [1259, 613] width 172 height 26
click at [1304, 632] on span "plx-illus-status-qrCodeError" at bounding box center [1241, 638] width 126 height 15
click at [1309, 651] on div "Size 320 [default]" at bounding box center [1259, 664] width 172 height 26
click at [1309, 652] on div "Comments Open comments No comments yet Select ‘Comment’ from the block context …" at bounding box center [1271, 445] width 258 height 801
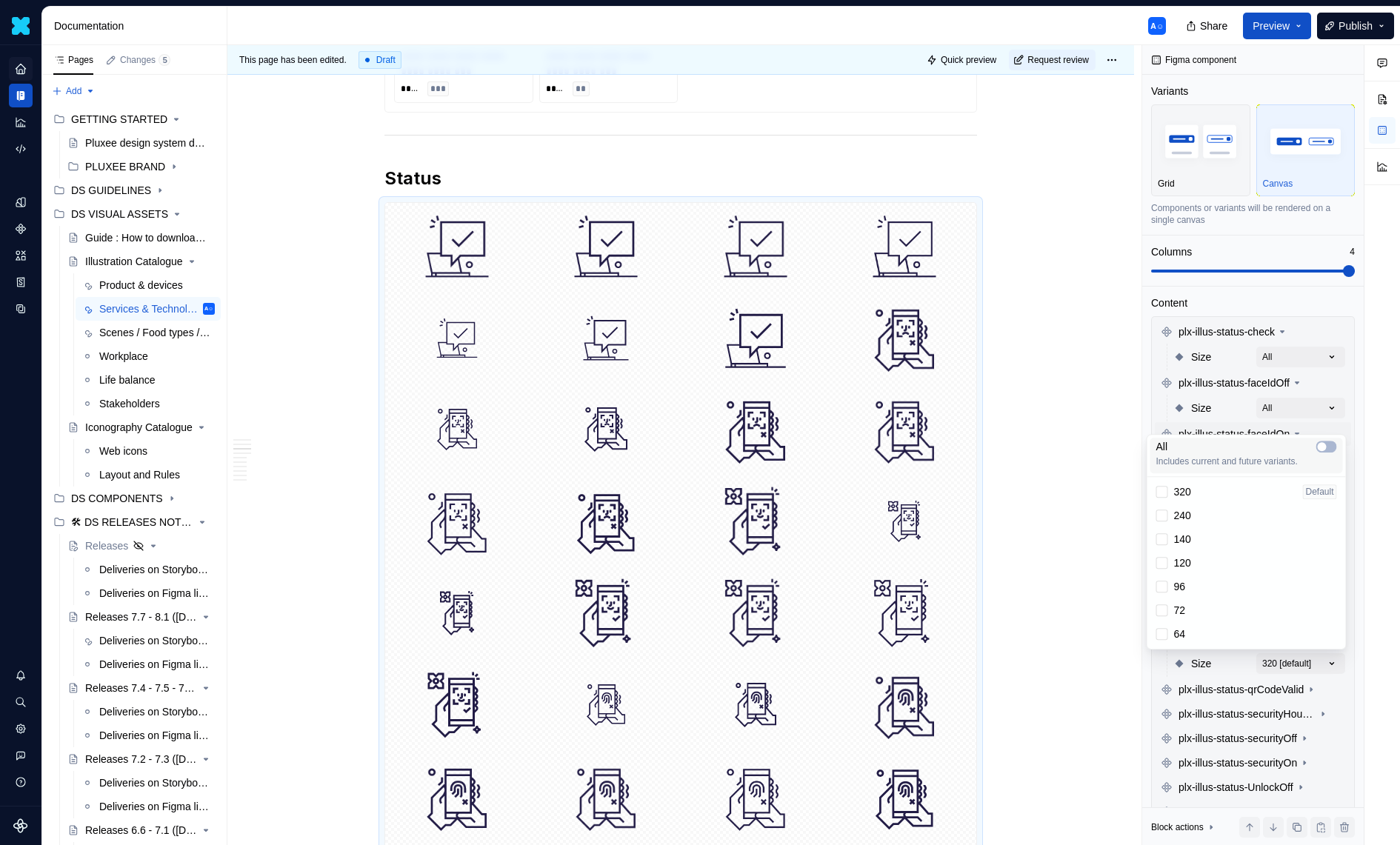
click at [1315, 454] on div "All Includes current and future variants." at bounding box center [1246, 453] width 180 height 28
click at [1272, 676] on div "Comments Open comments No comments yet Select ‘Comment’ from the block context …" at bounding box center [1271, 445] width 258 height 801
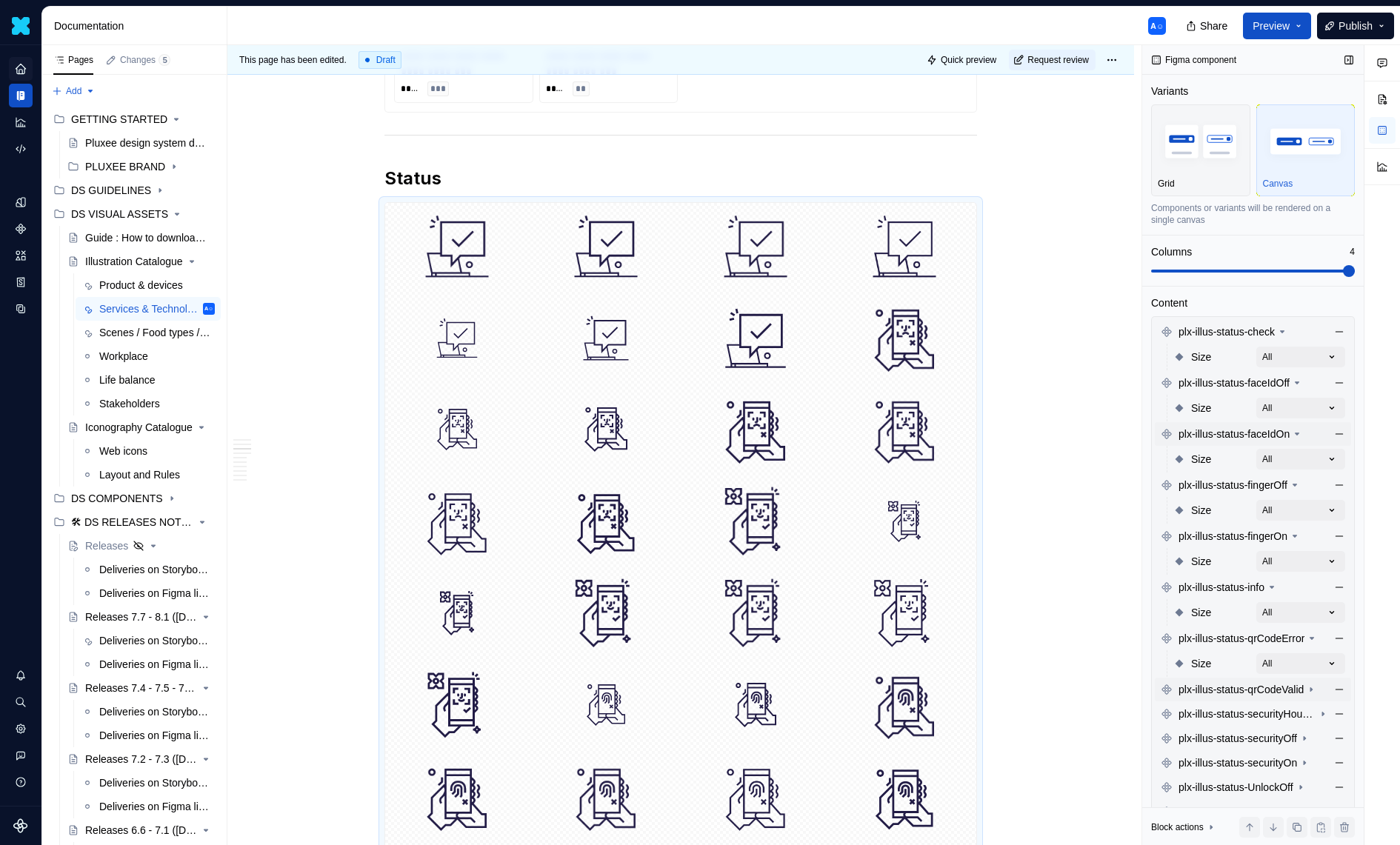
click at [1275, 688] on span "plx-illus-status-qrCodeValid" at bounding box center [1241, 689] width 125 height 15
click at [1304, 706] on div "Comments Open comments No comments yet Select ‘Comment’ from the block context …" at bounding box center [1271, 445] width 258 height 801
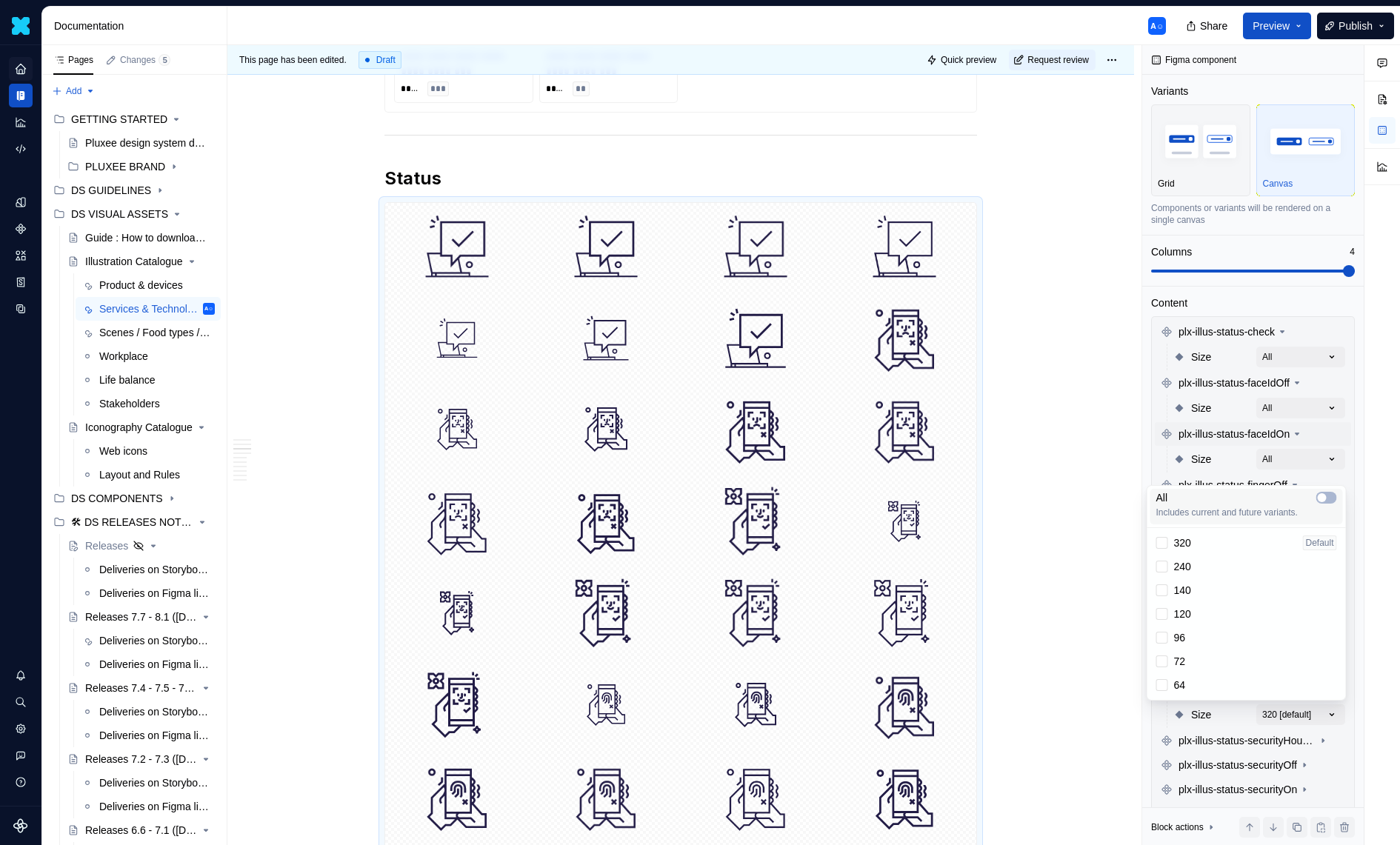
click at [1312, 493] on div "All" at bounding box center [1246, 497] width 180 height 15
click at [1296, 730] on div "Comments Open comments No comments yet Select ‘Comment’ from the block context …" at bounding box center [1271, 445] width 258 height 801
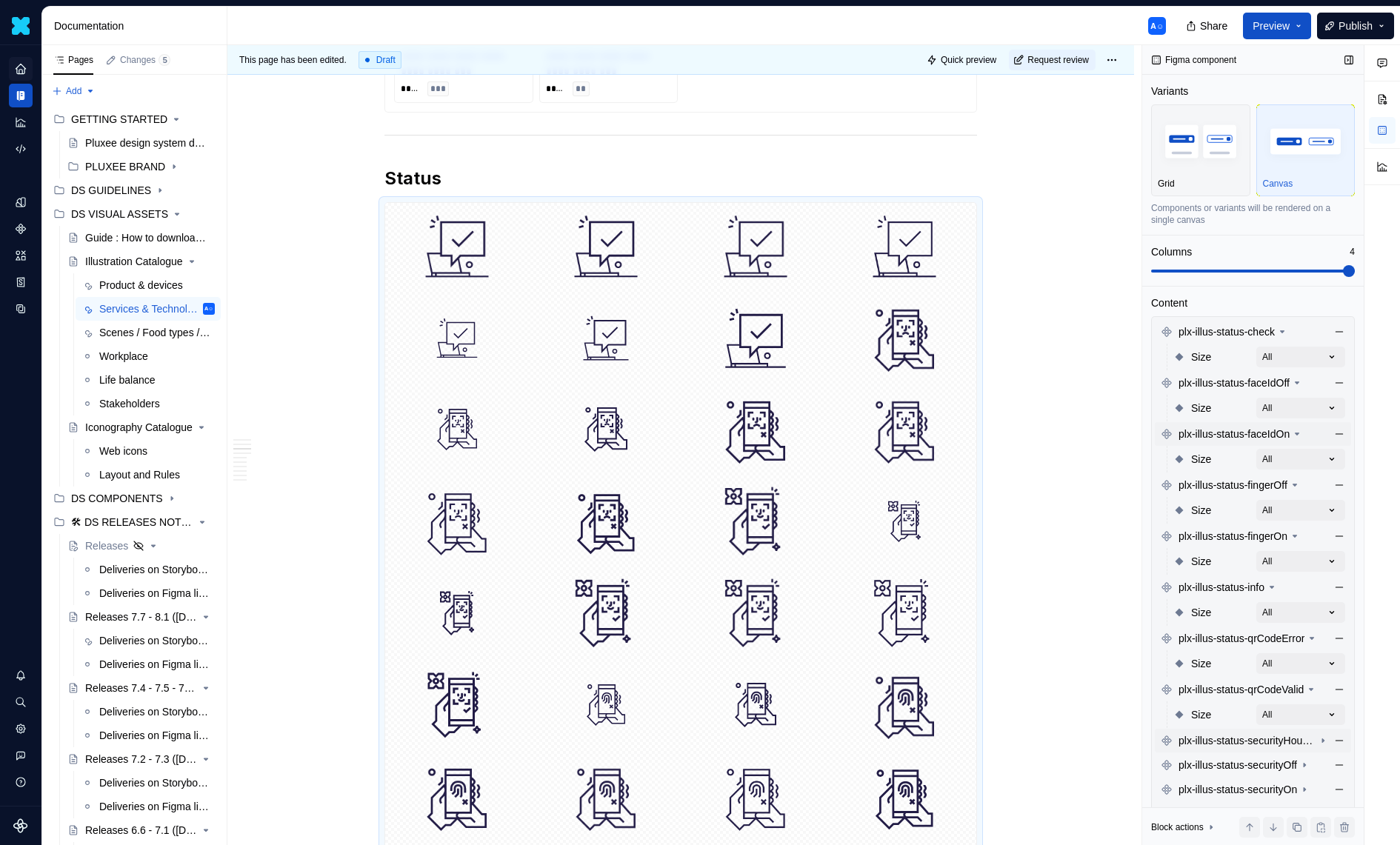
click at [1296, 737] on span "plx-illus-status-securityHourglass" at bounding box center [1247, 740] width 137 height 15
click at [1305, 771] on div "Comments Open comments No comments yet Select ‘Comment’ from the block context …" at bounding box center [1271, 445] width 258 height 801
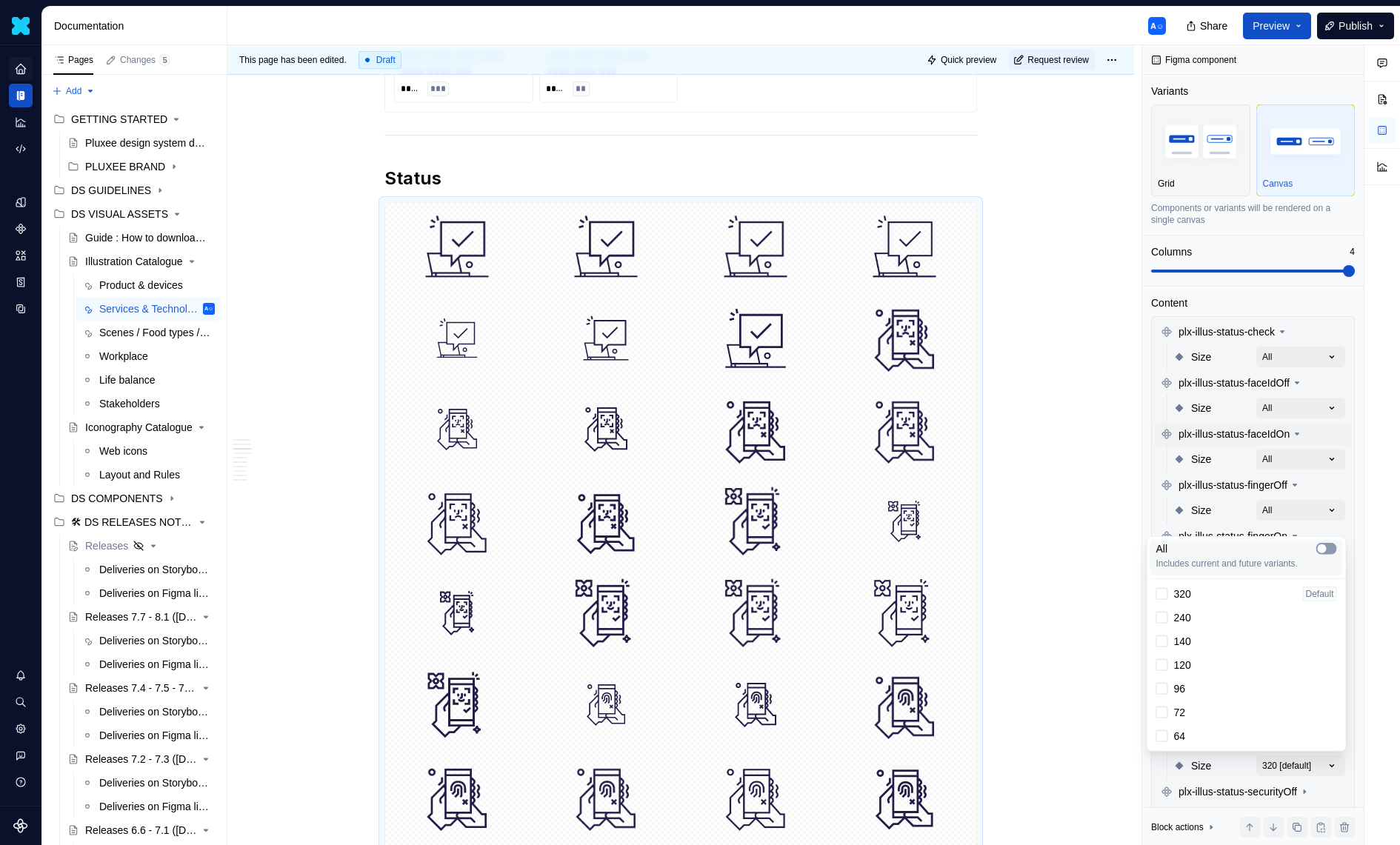
click at [1321, 552] on span "button" at bounding box center [1322, 548] width 9 height 9
click at [1275, 790] on div "Comments Open comments No comments yet Select ‘Comment’ from the block context …" at bounding box center [1271, 445] width 258 height 801
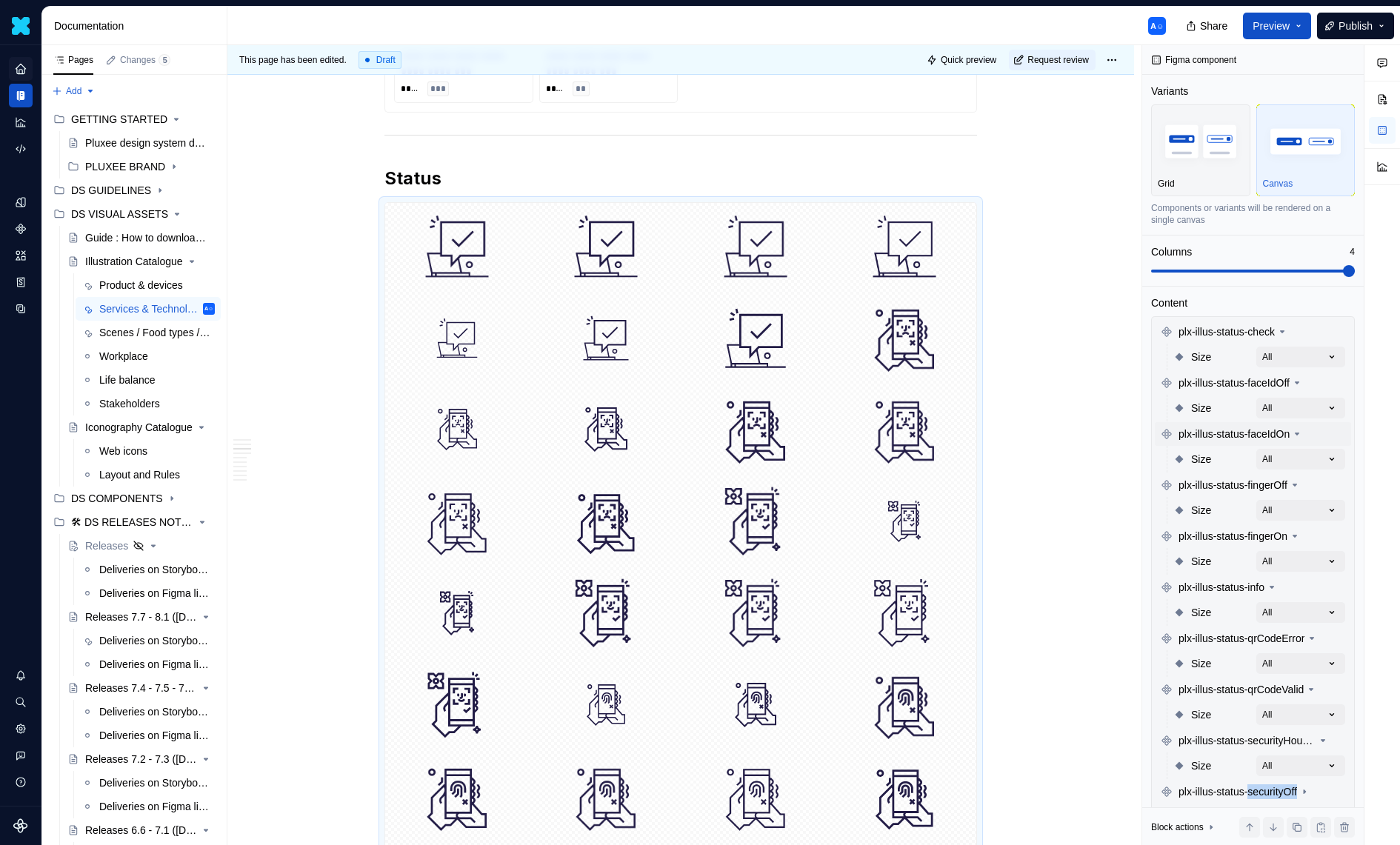
click at [1275, 790] on span "plx-illus-status-securityOff" at bounding box center [1237, 792] width 118 height 15
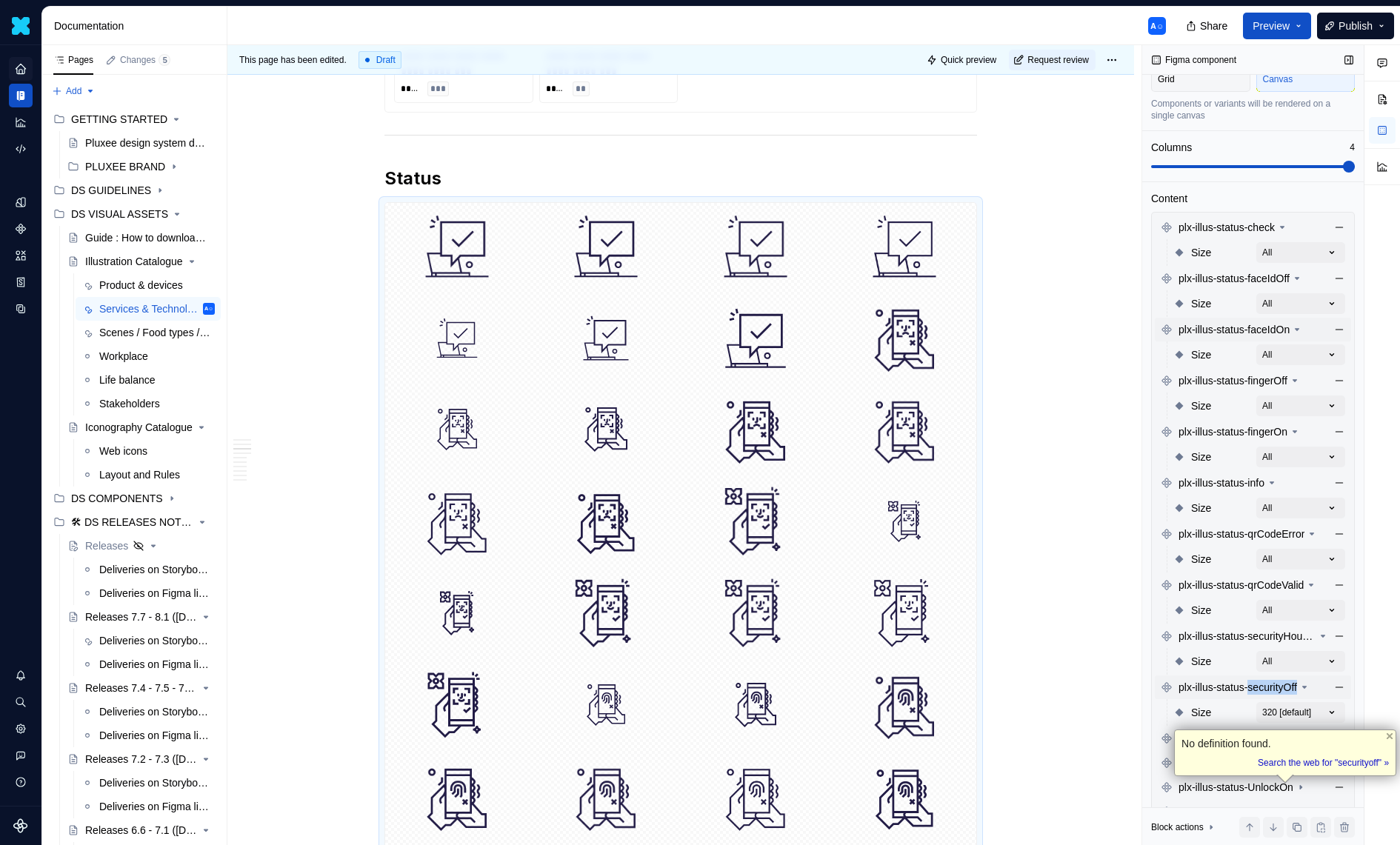
scroll to position [217, 0]
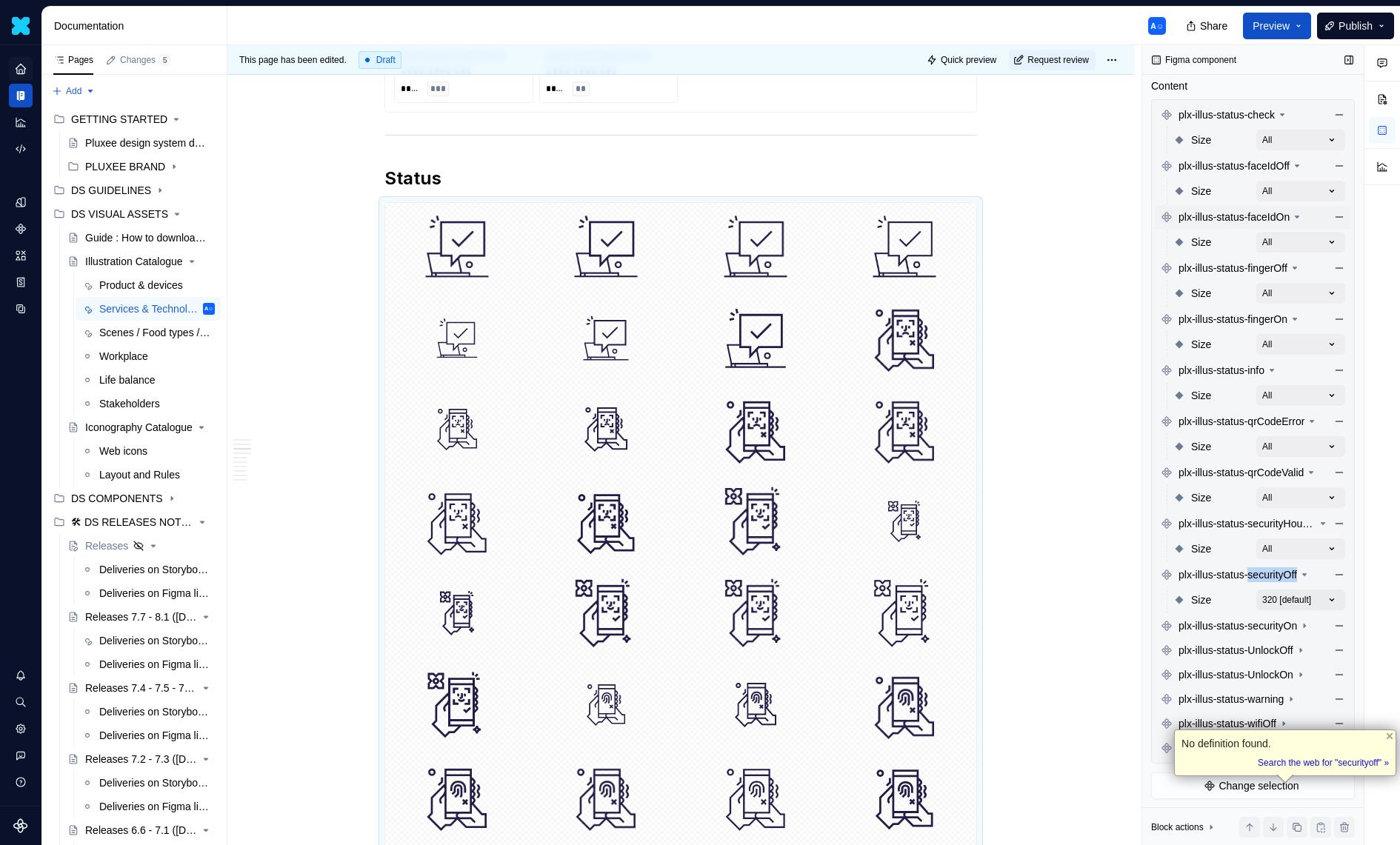
click at [1318, 596] on div "Comments Open comments No comments yet Select ‘Comment’ from the block context …" at bounding box center [1271, 445] width 258 height 801
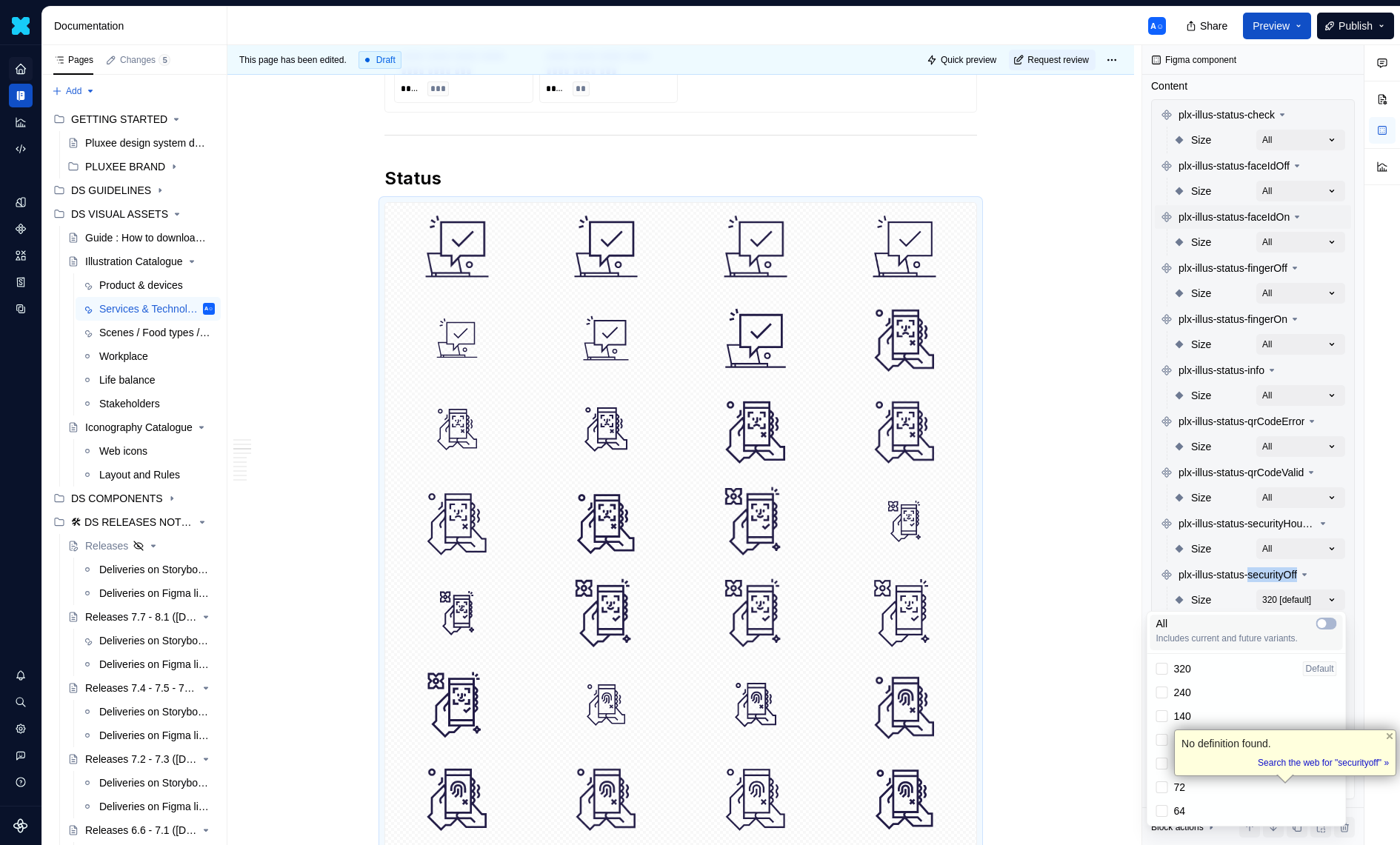
click at [1325, 615] on div "All Includes current and future variants." at bounding box center [1247, 633] width 193 height 36
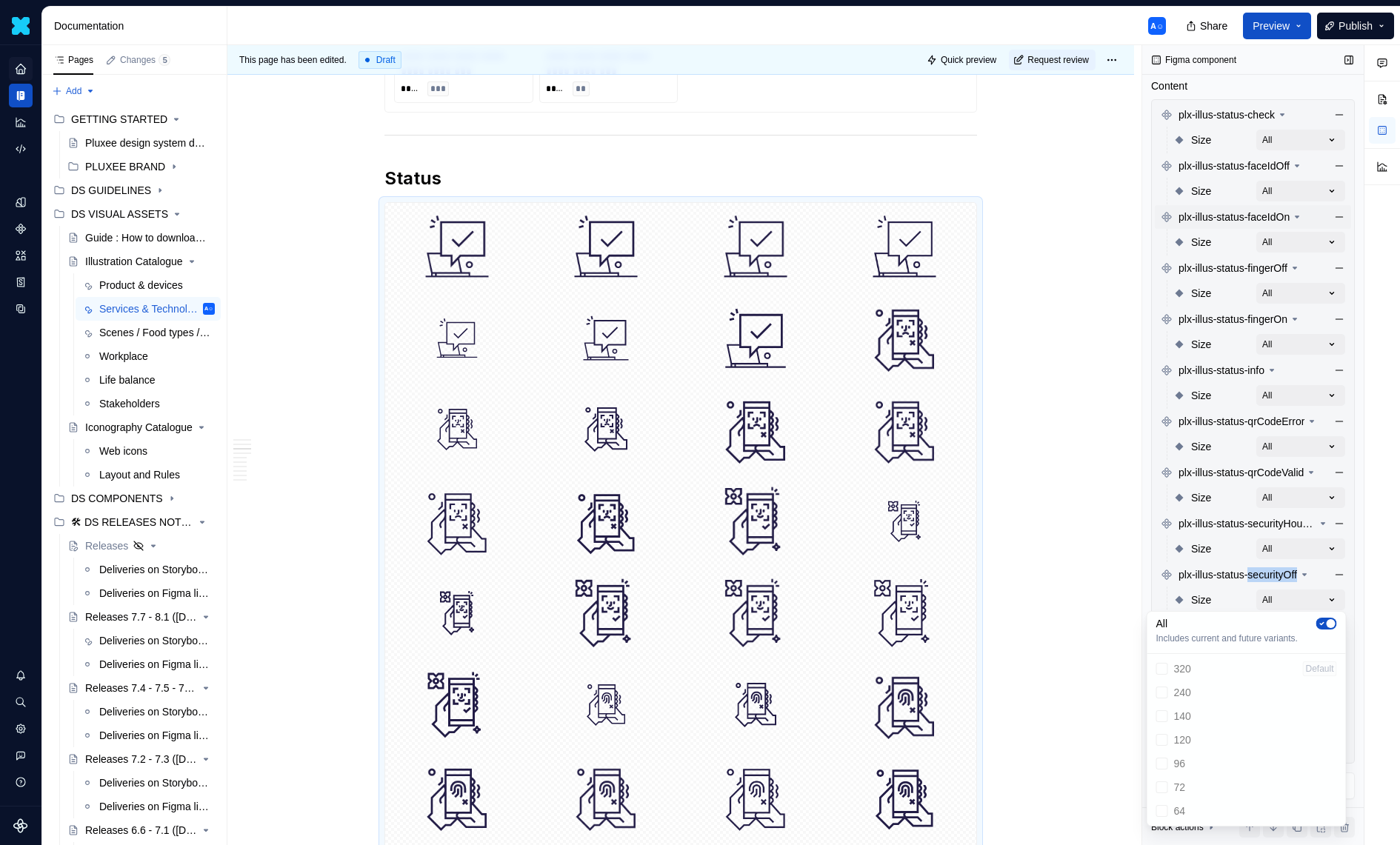
click at [1266, 586] on div "Comments Open comments No comments yet Select ‘Comment’ from the block context …" at bounding box center [1271, 445] width 258 height 801
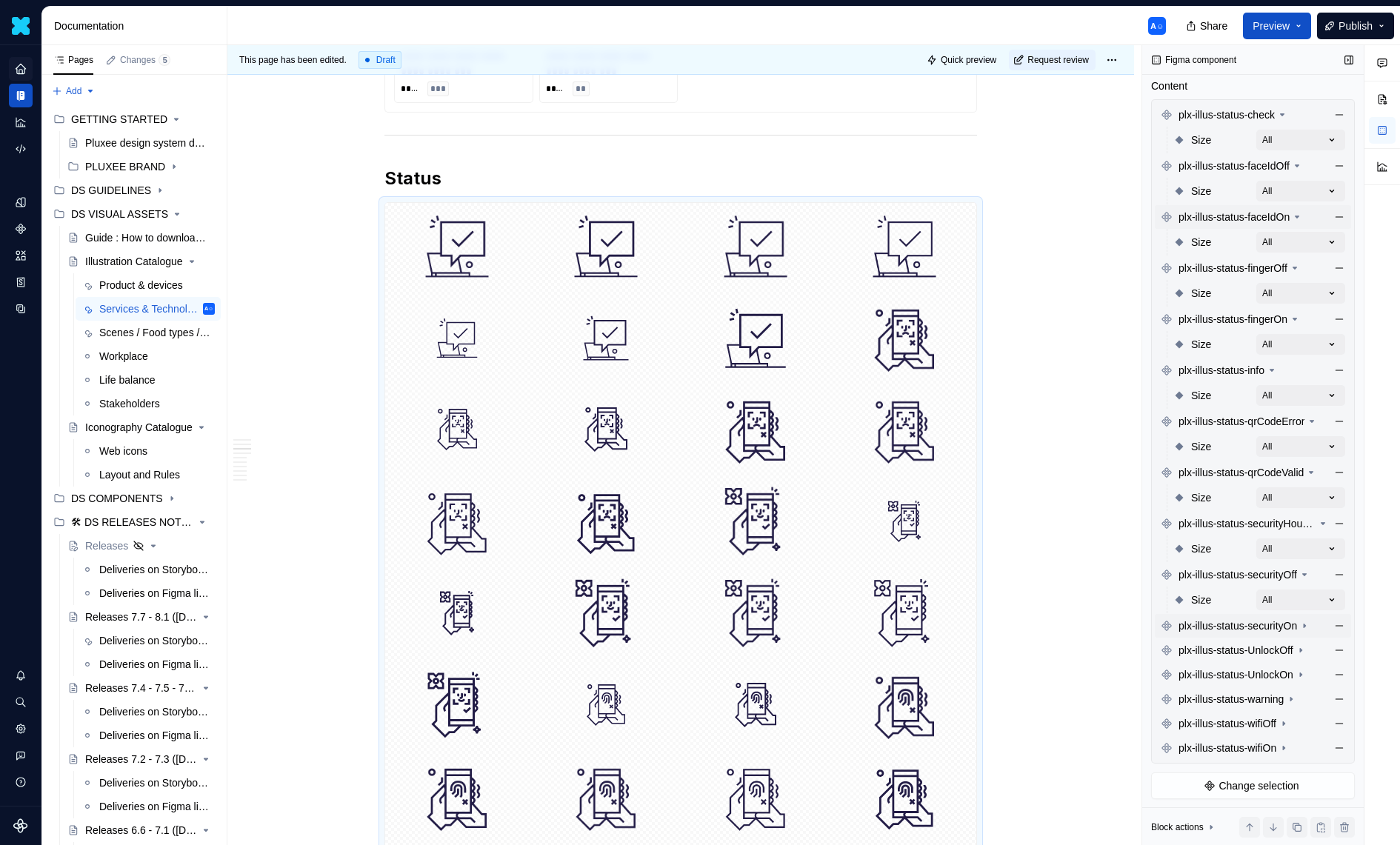
click at [1266, 619] on span "plx-illus-status-securityOn" at bounding box center [1237, 626] width 118 height 15
click at [1293, 652] on div "Comments Open comments No comments yet Select ‘Comment’ from the block context …" at bounding box center [1271, 445] width 258 height 801
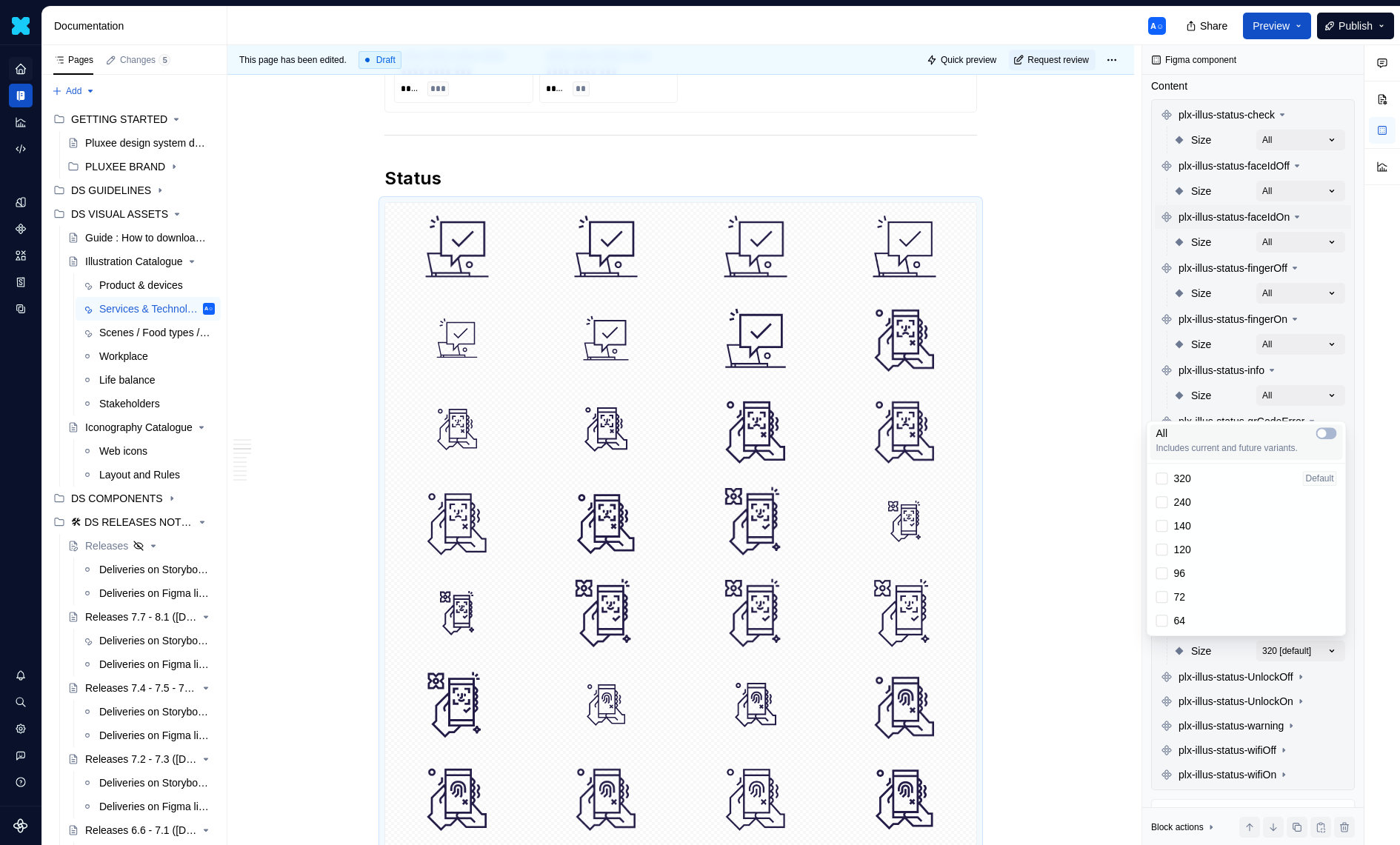
click at [1322, 440] on div "All" at bounding box center [1246, 433] width 180 height 15
click at [1292, 674] on div "Comments Open comments No comments yet Select ‘Comment’ from the block context …" at bounding box center [1271, 445] width 258 height 801
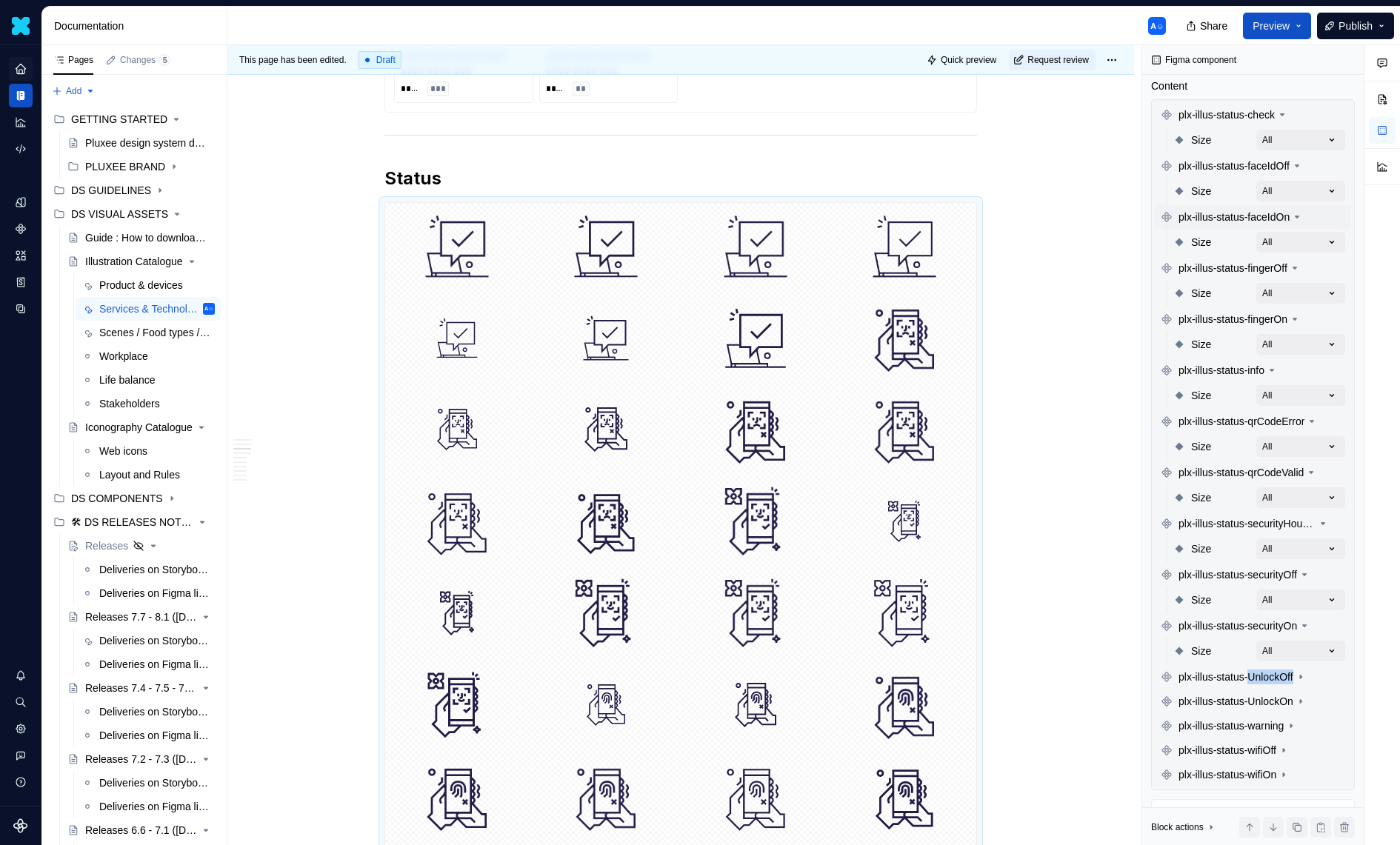
click at [1292, 674] on span "plx-illus-status-UnlockOff" at bounding box center [1236, 677] width 115 height 15
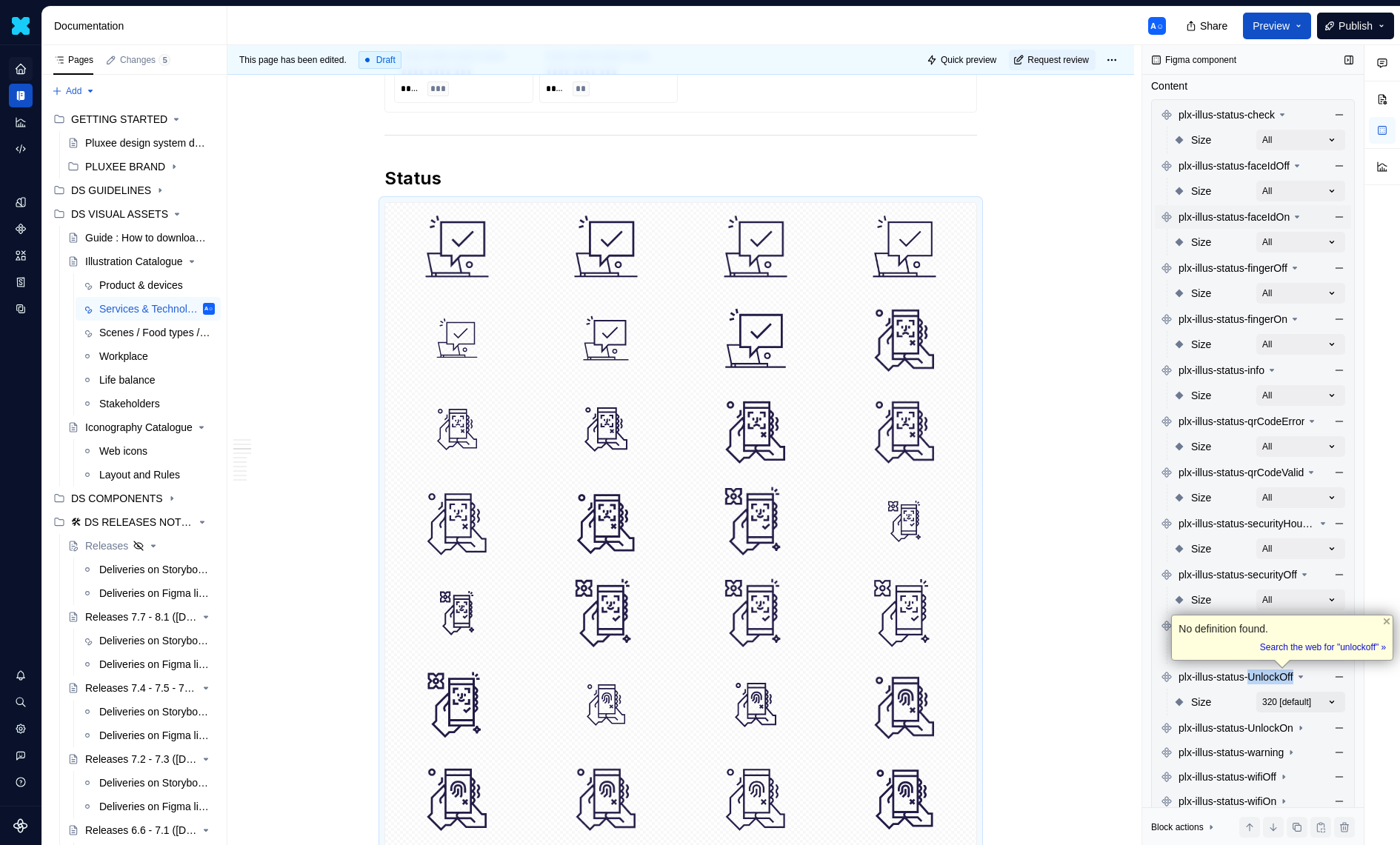
click at [1312, 709] on div "Comments Open comments No comments yet Select ‘Comment’ from the block context …" at bounding box center [1271, 445] width 258 height 801
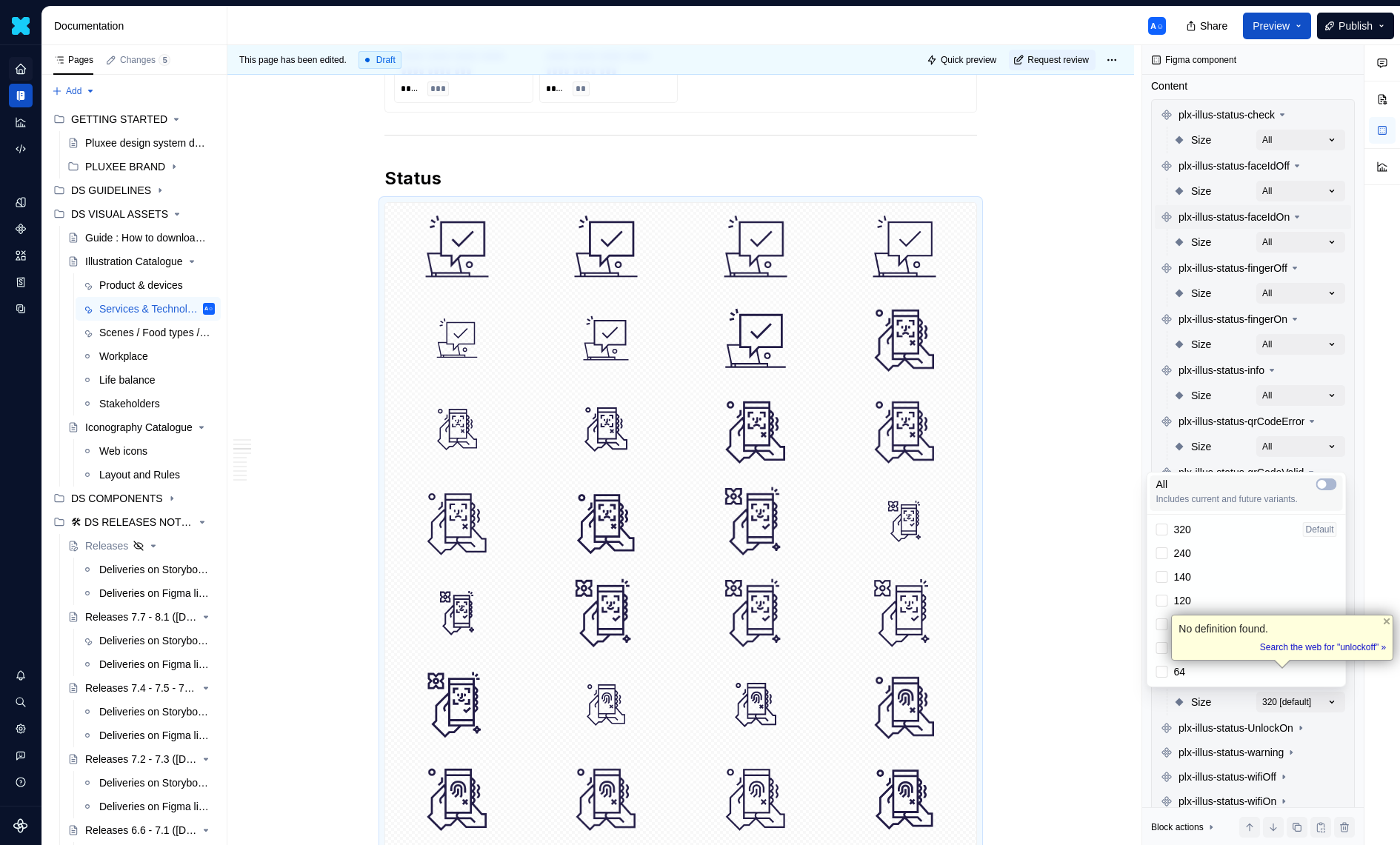
click at [1321, 493] on span "Includes current and future variants." at bounding box center [1246, 499] width 180 height 12
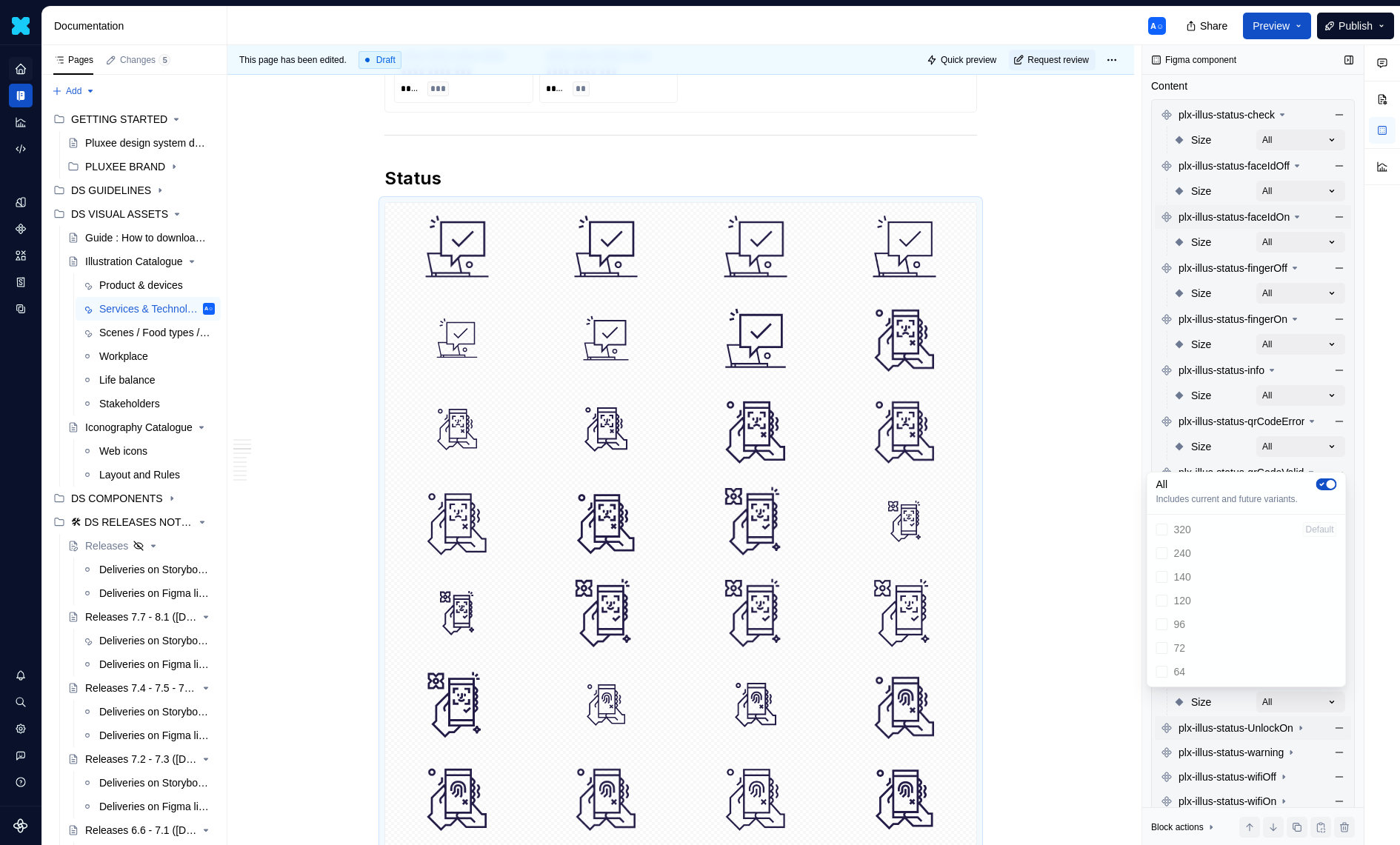
click at [1279, 737] on div "Comments Open comments No comments yet Select ‘Comment’ from the block context …" at bounding box center [1271, 445] width 258 height 801
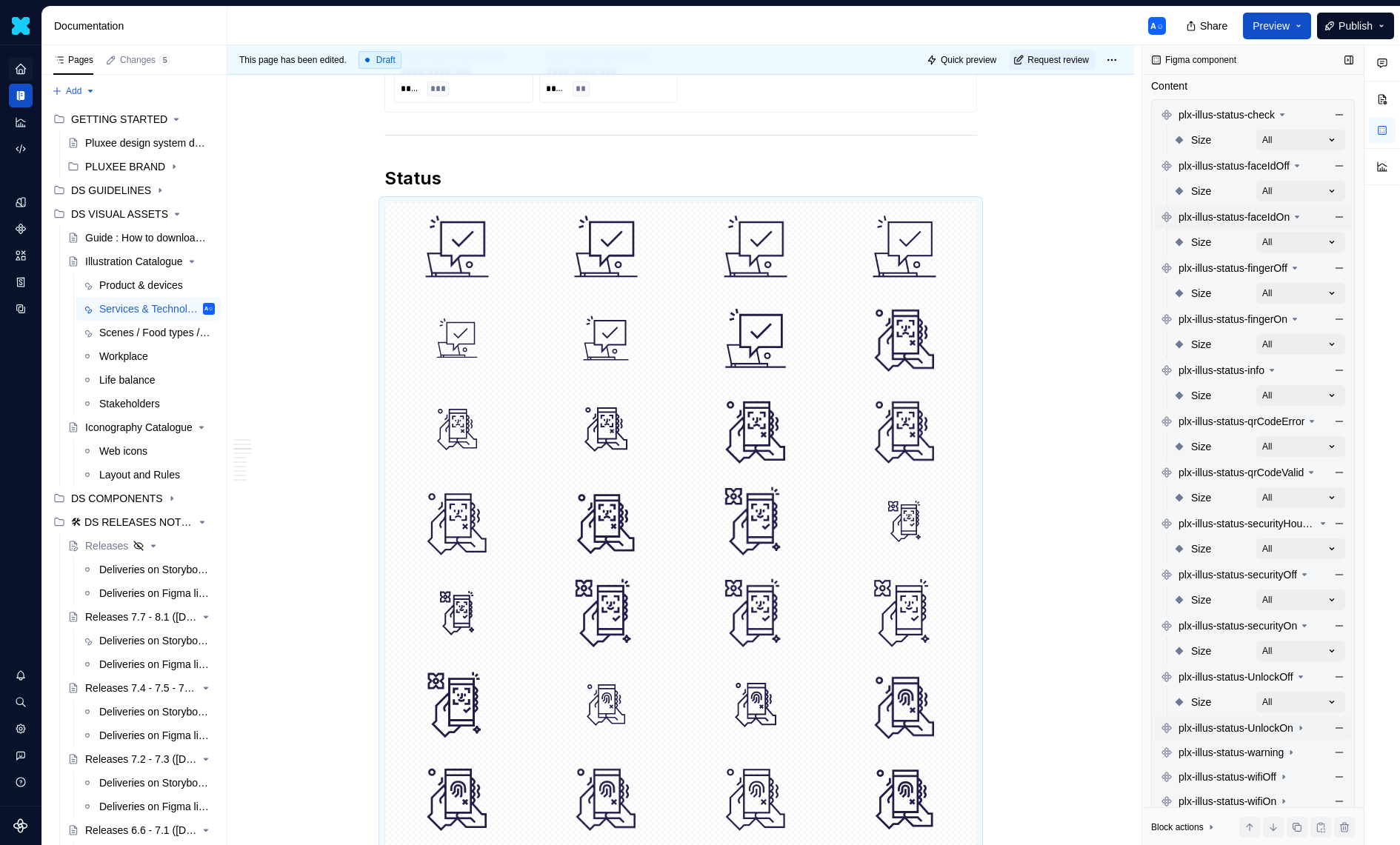
click at [1282, 732] on span "plx-illus-status-UnlockOn" at bounding box center [1236, 728] width 115 height 15
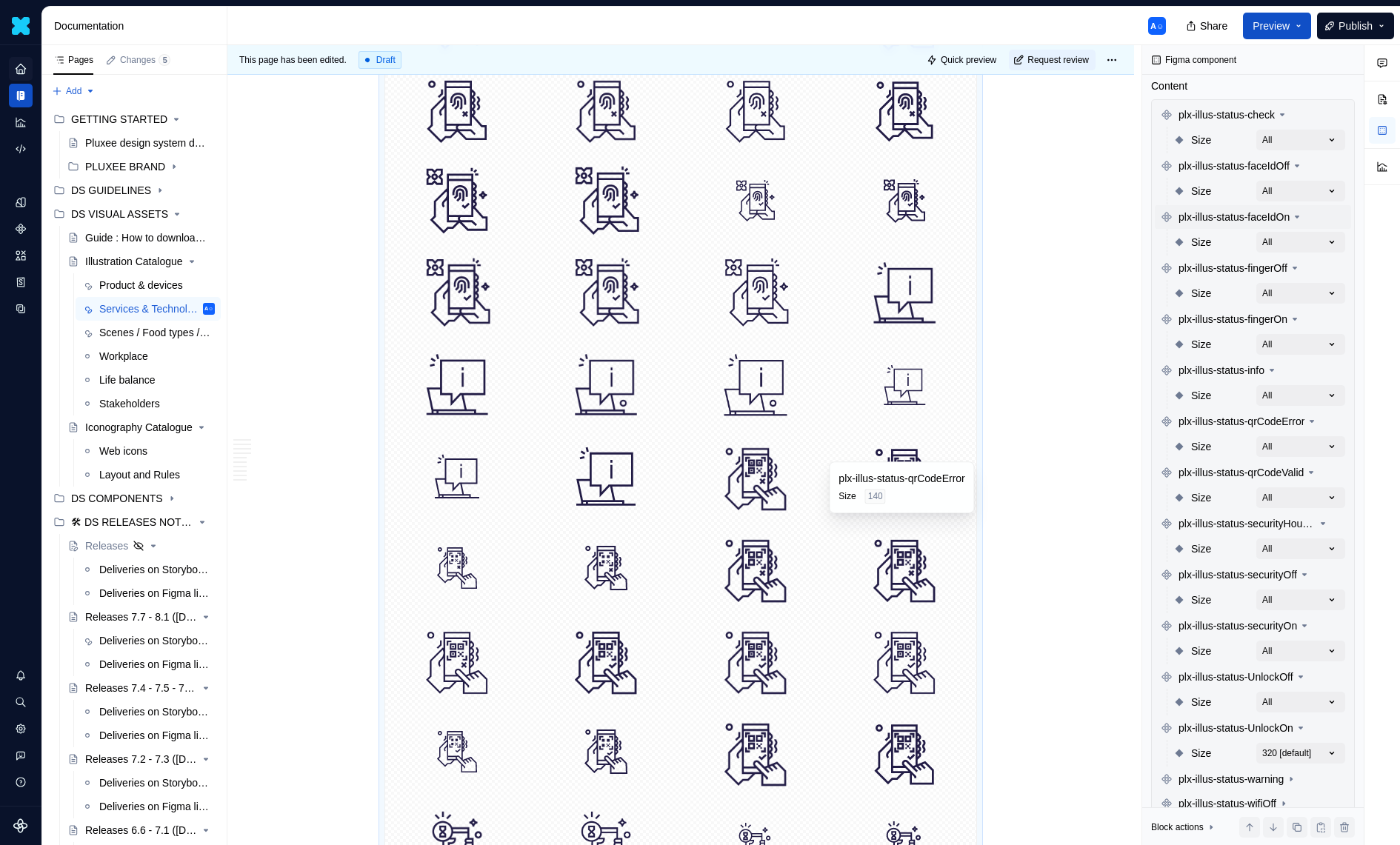
scroll to position [5159, 0]
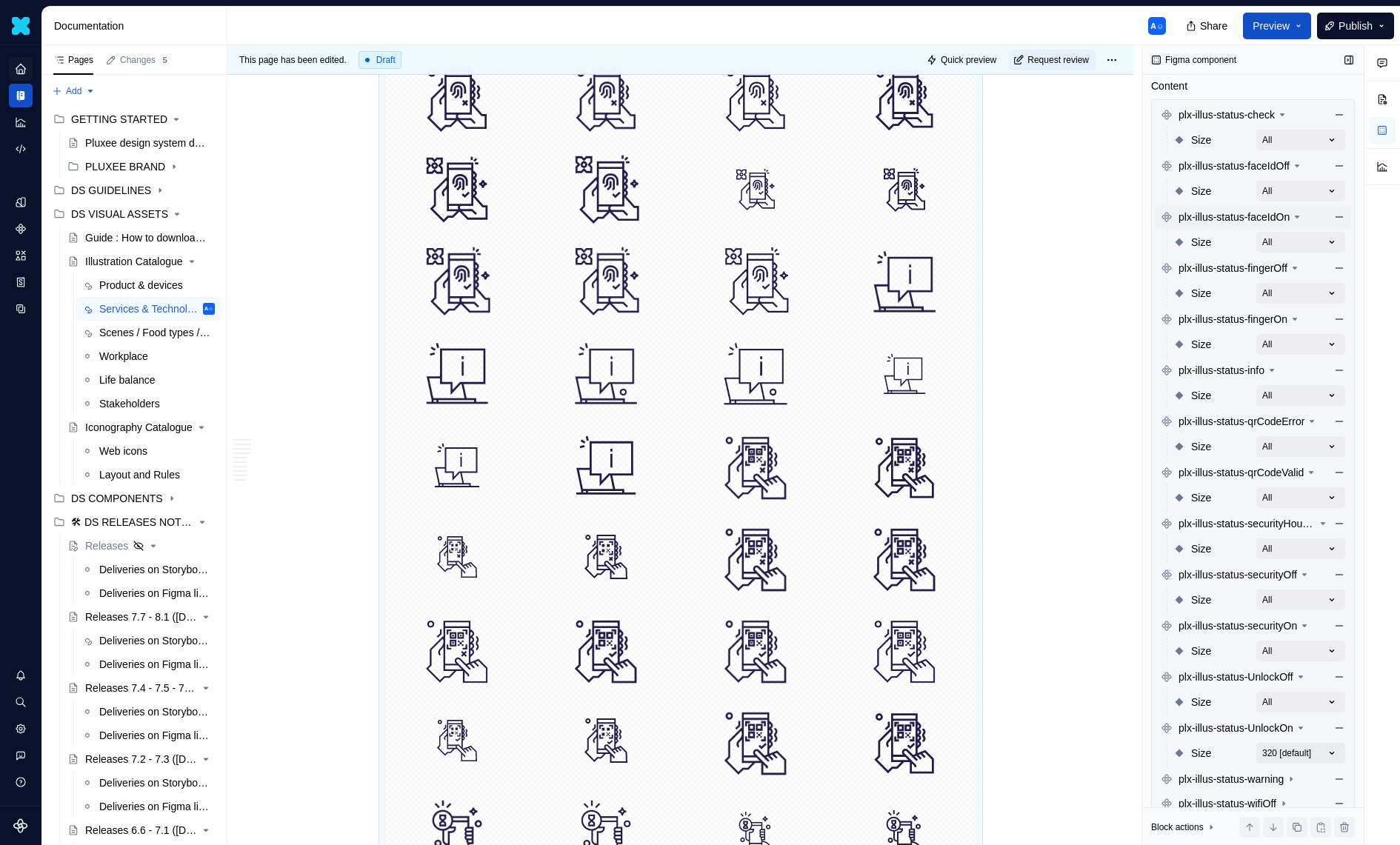
click at [1284, 757] on div "Comments Open comments No comments yet Select ‘Comment’ from the block context …" at bounding box center [1271, 445] width 258 height 801
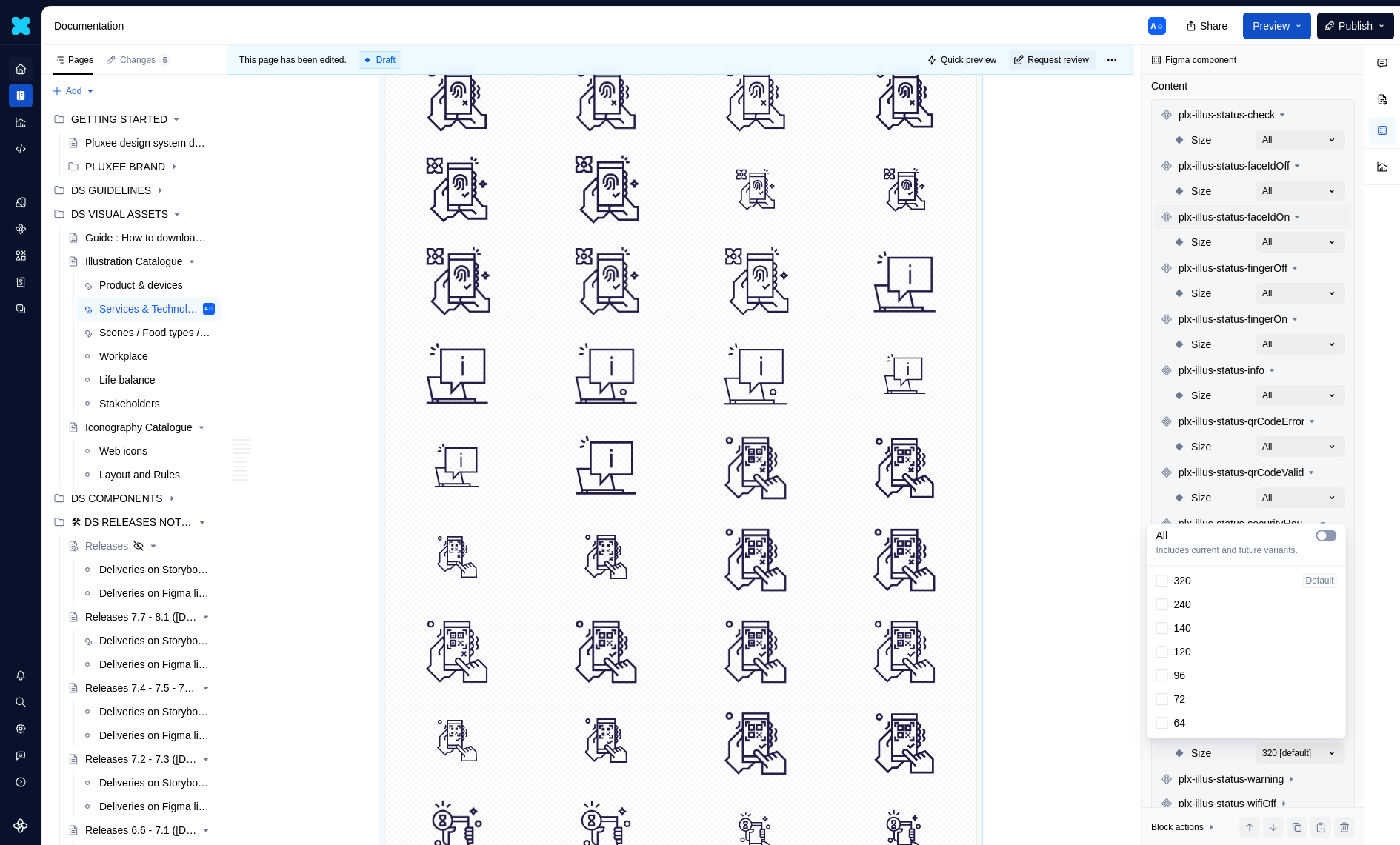
click at [1316, 531] on icon "button" at bounding box center [1322, 535] width 12 height 9
click at [1306, 499] on div "Comments Open comments No comments yet Select ‘Comment’ from the block context …" at bounding box center [1271, 445] width 258 height 801
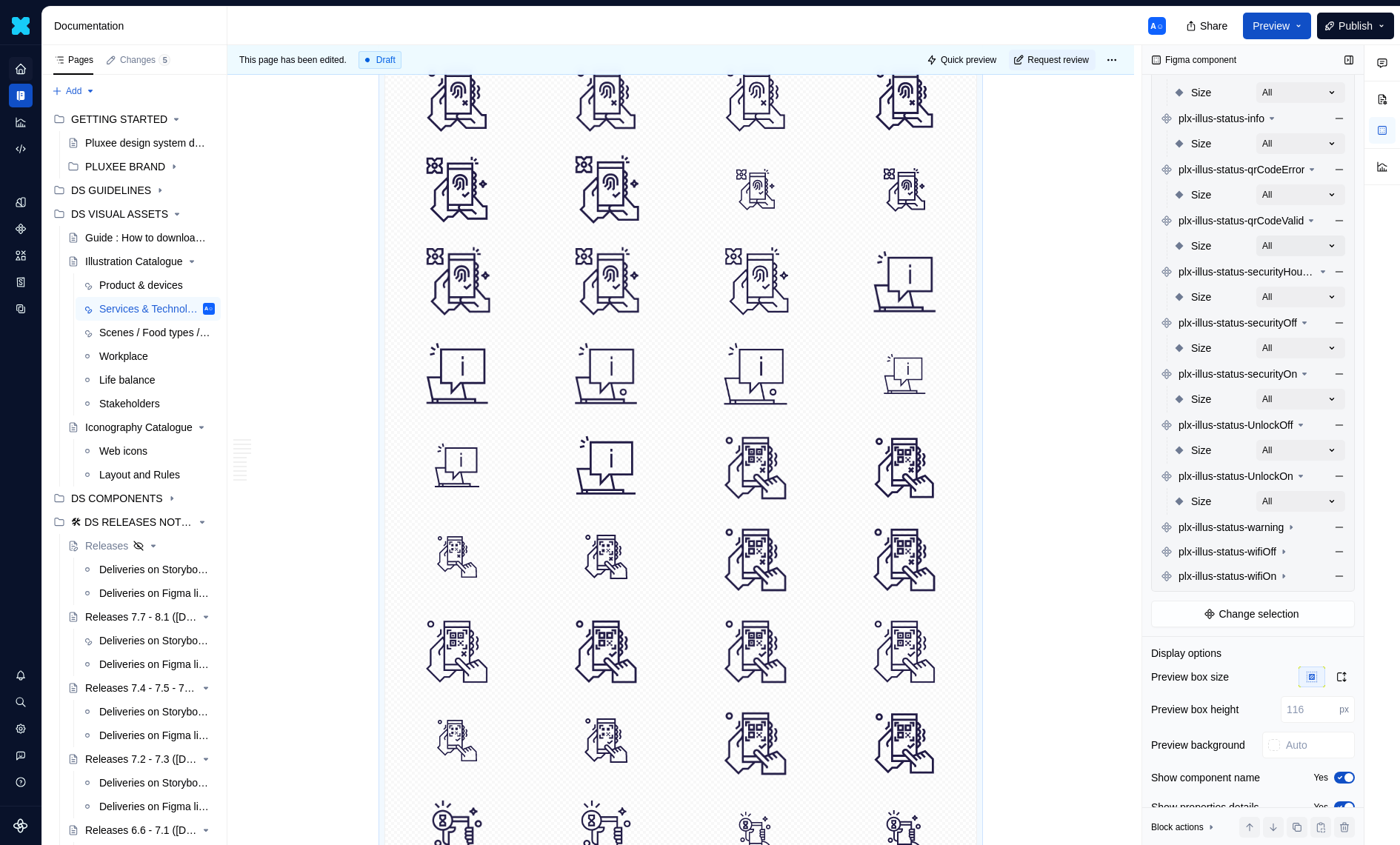
scroll to position [516, 0]
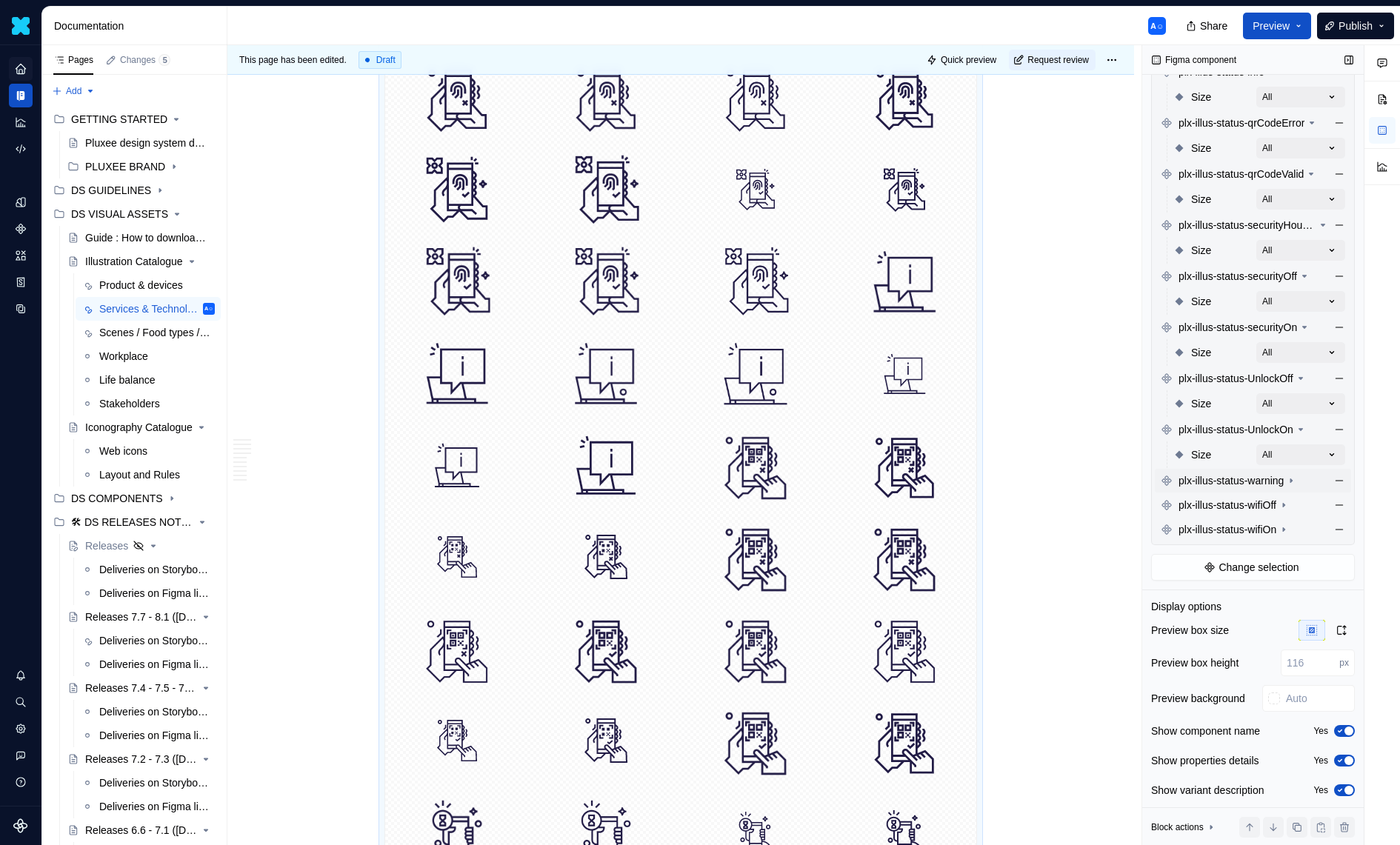
click at [1297, 486] on div "plx-illus-status-warning" at bounding box center [1229, 480] width 136 height 15
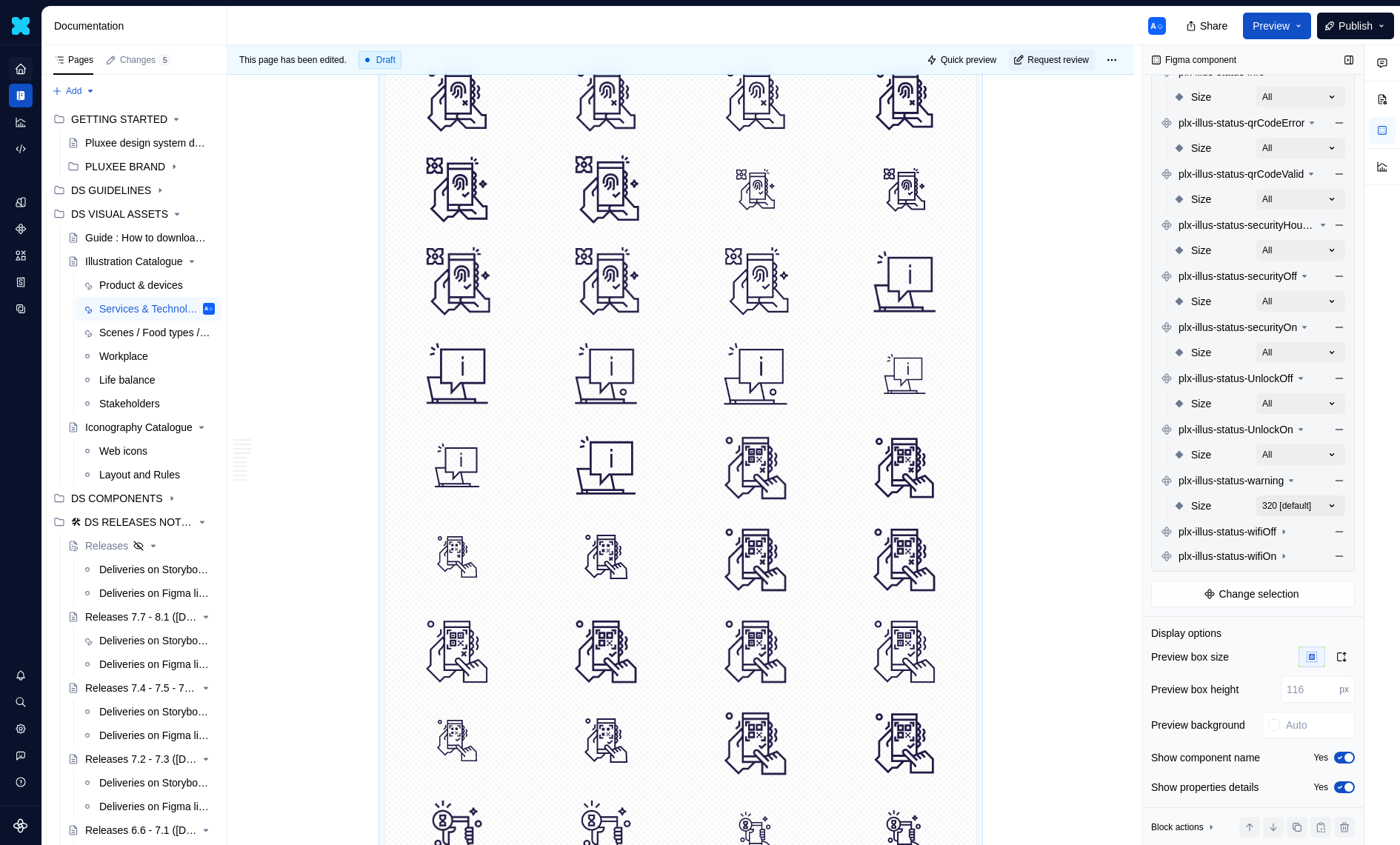
click at [1313, 510] on div "Comments Open comments No comments yet Select ‘Comment’ from the block context …" at bounding box center [1271, 445] width 258 height 801
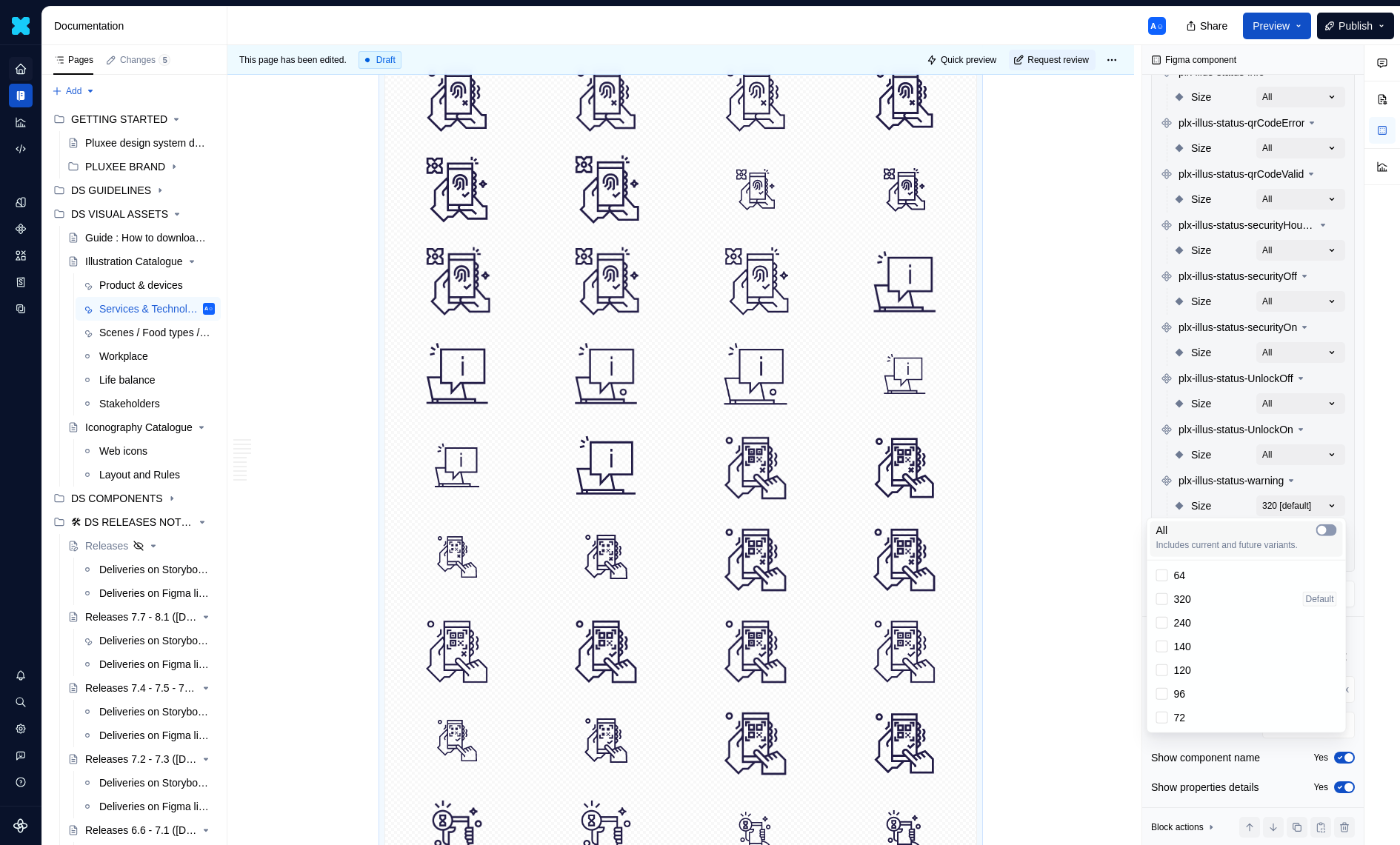
click at [1325, 527] on span "button" at bounding box center [1322, 530] width 9 height 9
click at [1270, 486] on div "Comments Open comments No comments yet Select ‘Comment’ from the block context …" at bounding box center [1271, 445] width 258 height 801
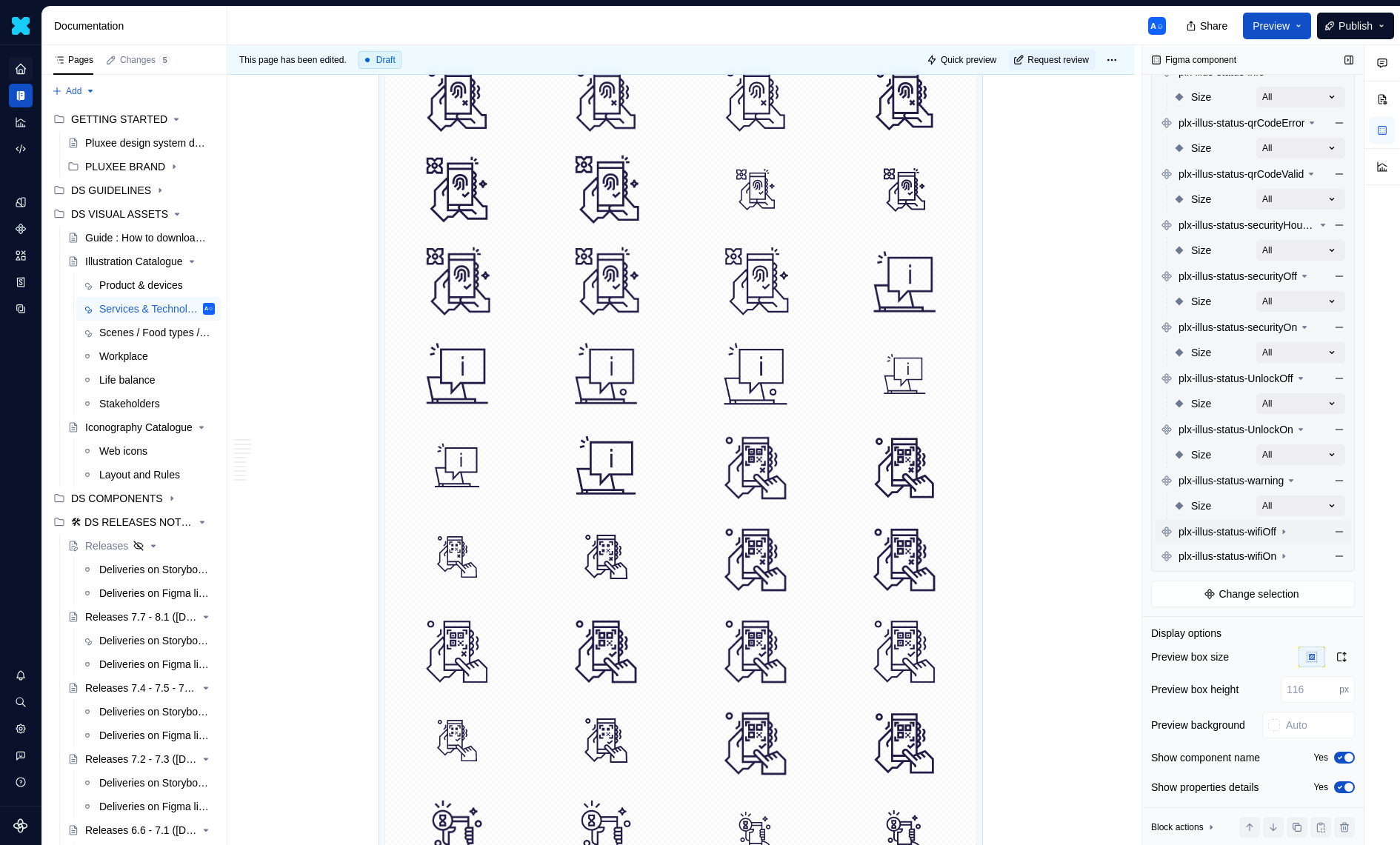
click at [1274, 529] on span "plx-illus-status-wifiOff" at bounding box center [1227, 531] width 98 height 15
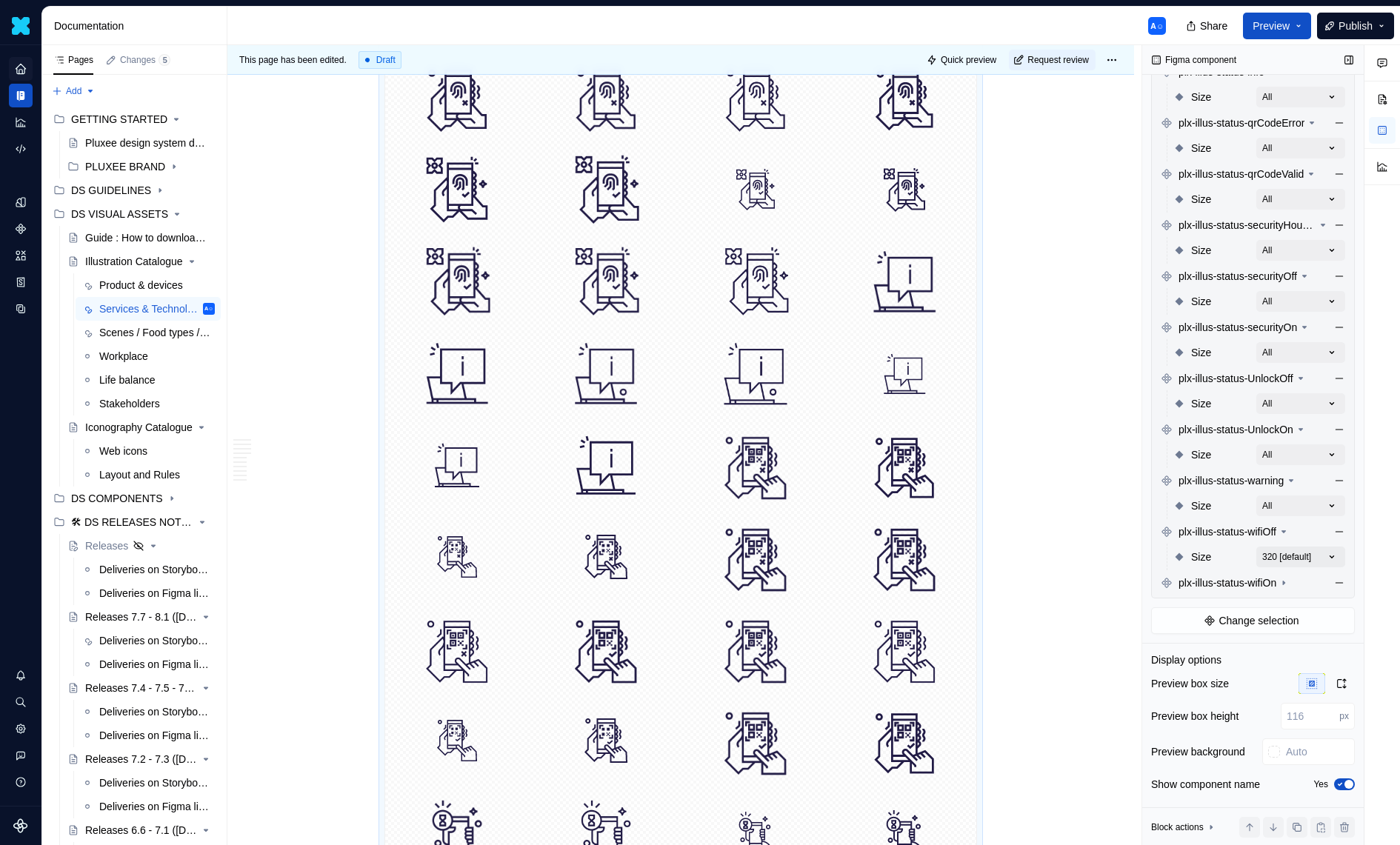
click at [1312, 554] on div "Comments Open comments No comments yet Select ‘Comment’ from the block context …" at bounding box center [1271, 445] width 258 height 801
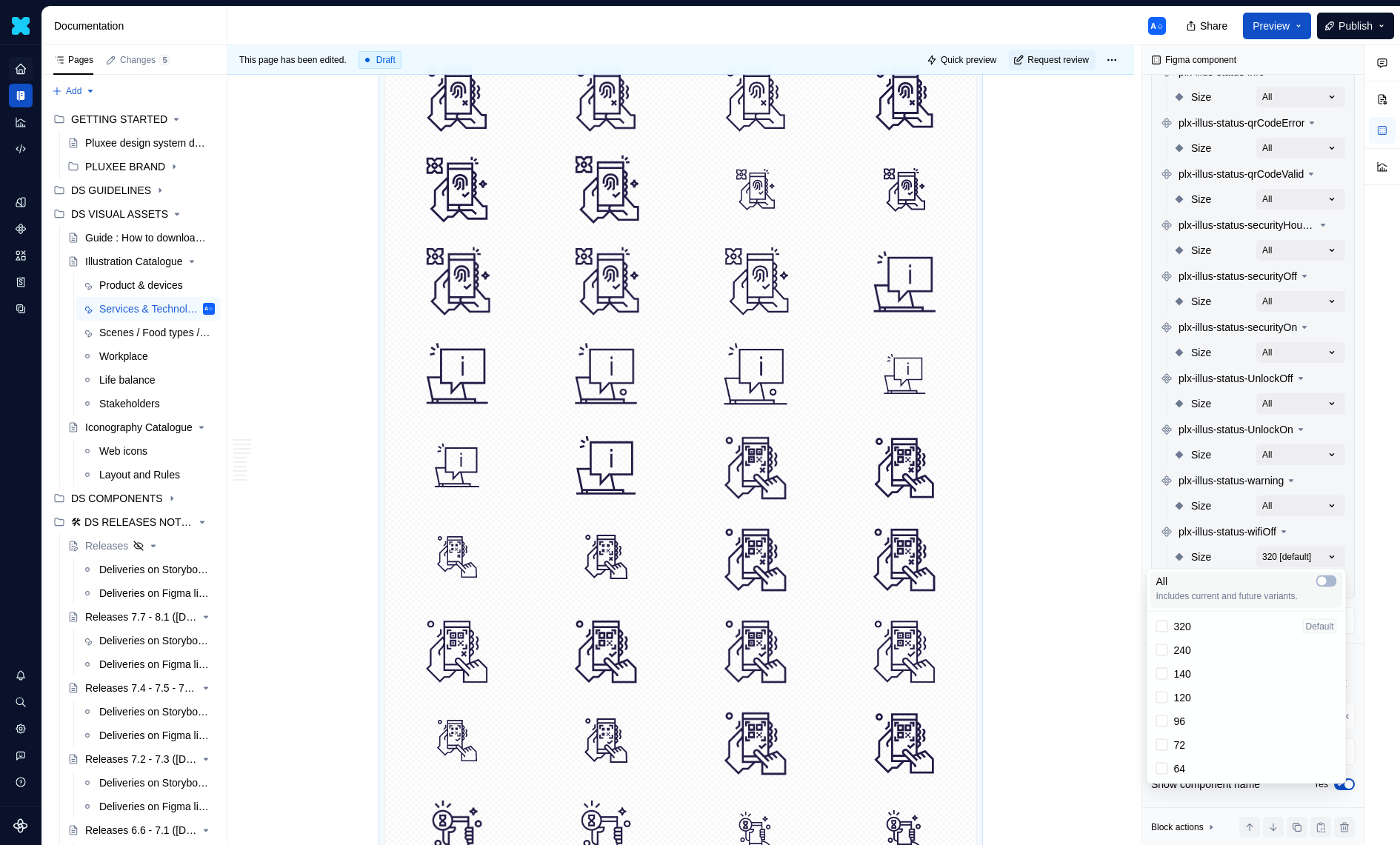
click at [1325, 592] on span "Includes current and future variants." at bounding box center [1246, 596] width 180 height 12
click at [1263, 517] on div "Comments Open comments No comments yet Select ‘Comment’ from the block context …" at bounding box center [1271, 445] width 258 height 801
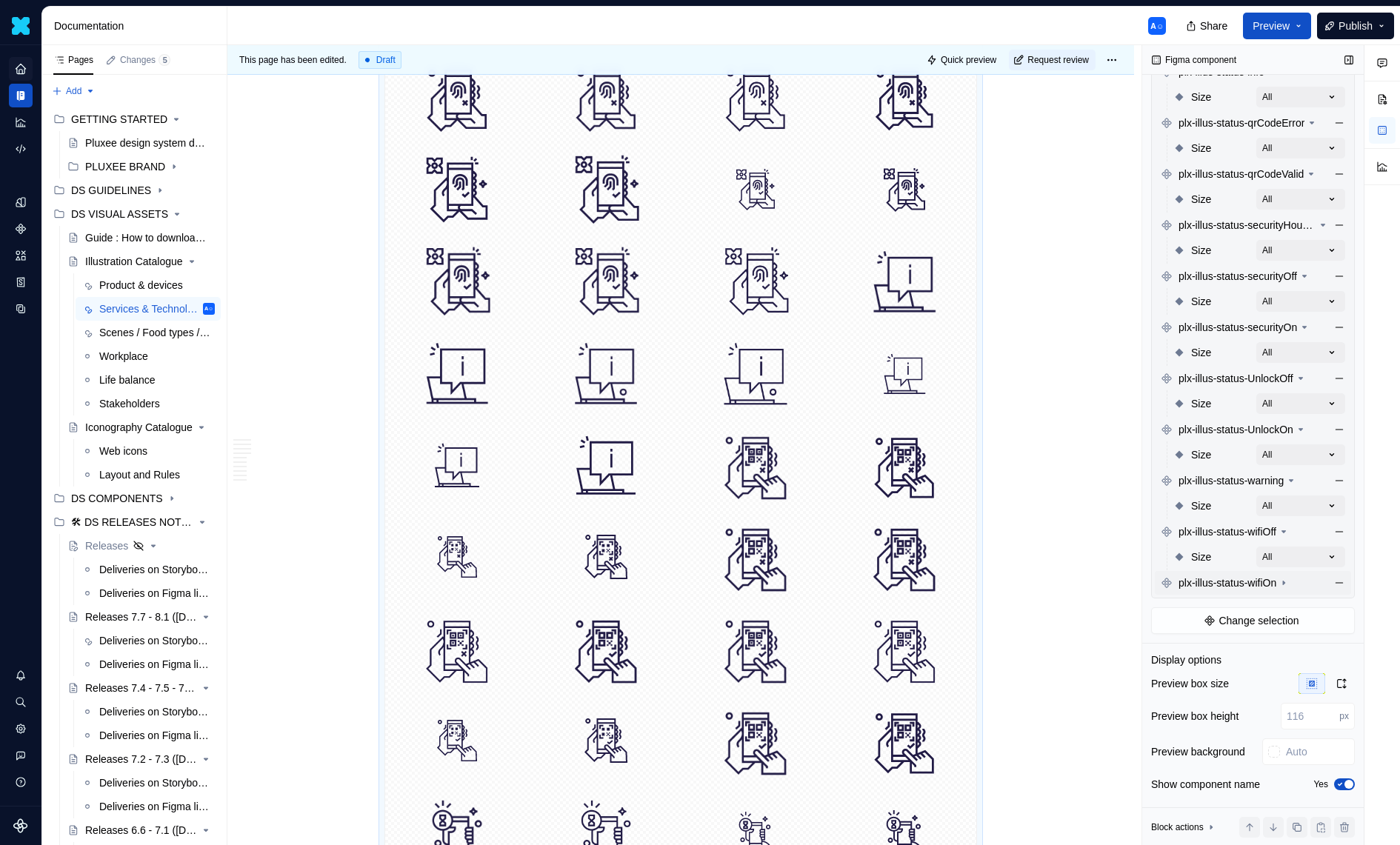
click at [1266, 571] on div "plx-illus-status-wifiOn" at bounding box center [1252, 582] width 196 height 24
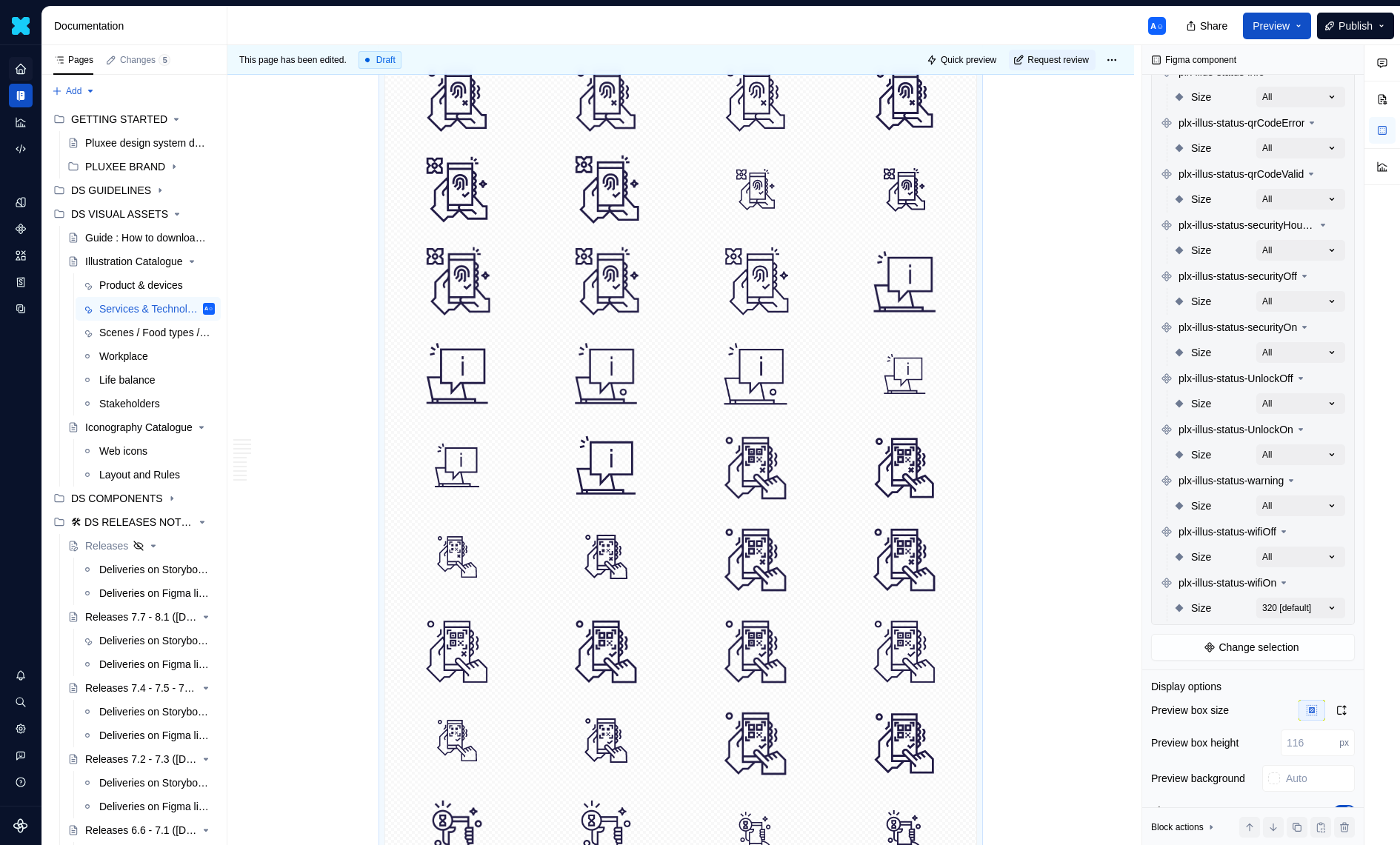
click at [1319, 604] on div "Comments Open comments No comments yet Select ‘Comment’ from the block context …" at bounding box center [1271, 445] width 258 height 801
click at [1325, 630] on icon "button" at bounding box center [1322, 632] width 12 height 9
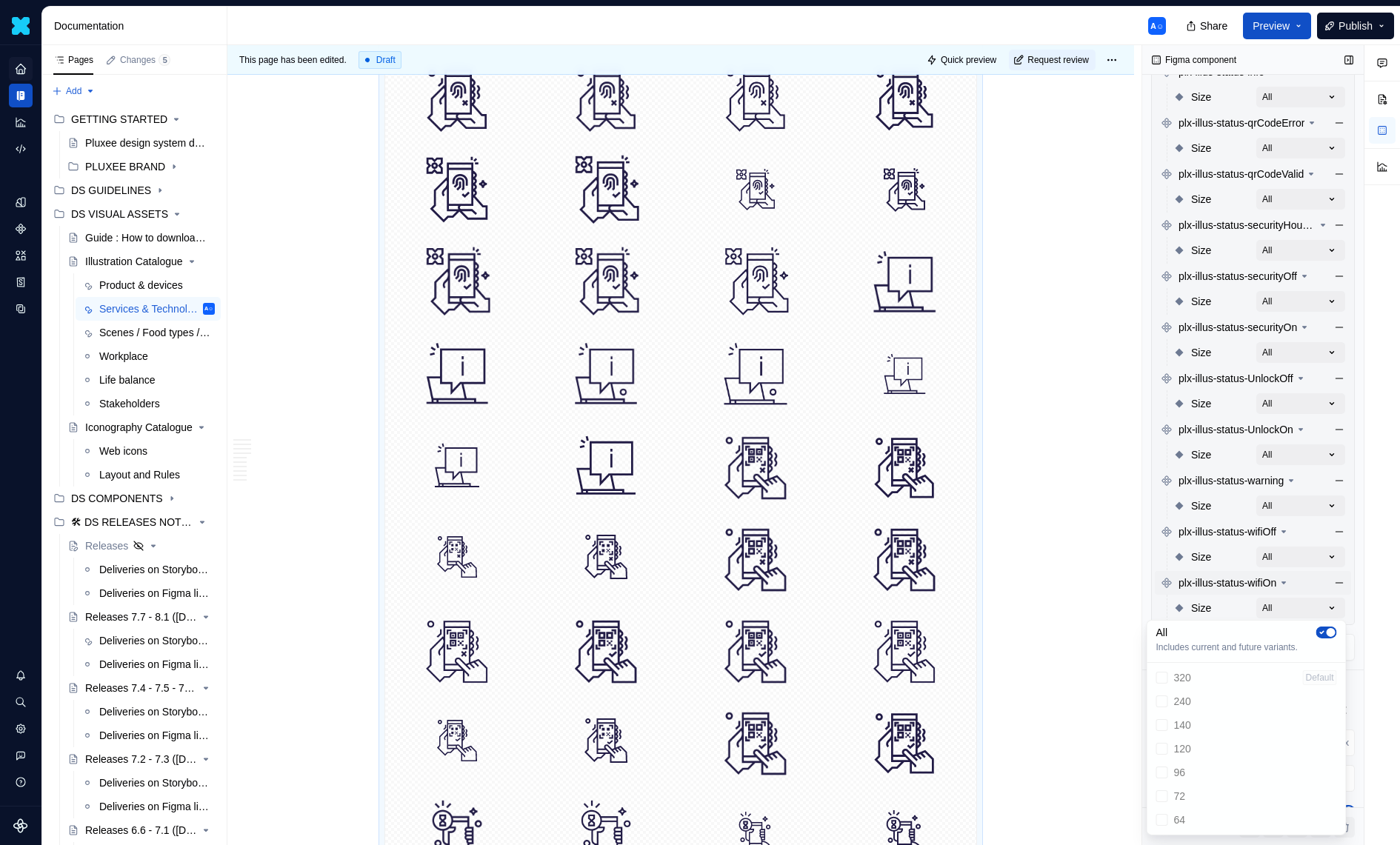
click at [1220, 588] on div "Comments Open comments No comments yet Select ‘Comment’ from the block context …" at bounding box center [1271, 445] width 258 height 801
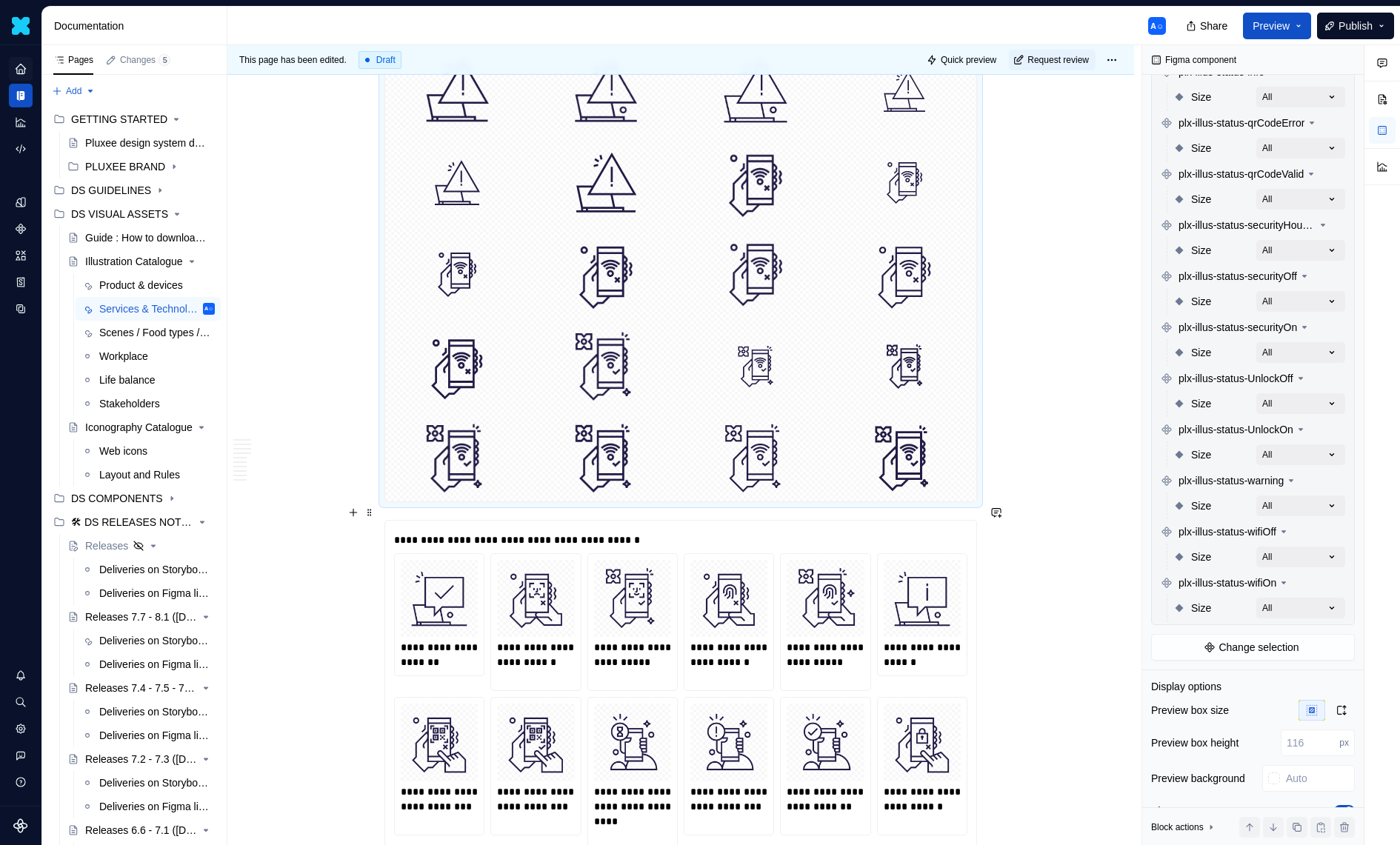
scroll to position [6770, 0]
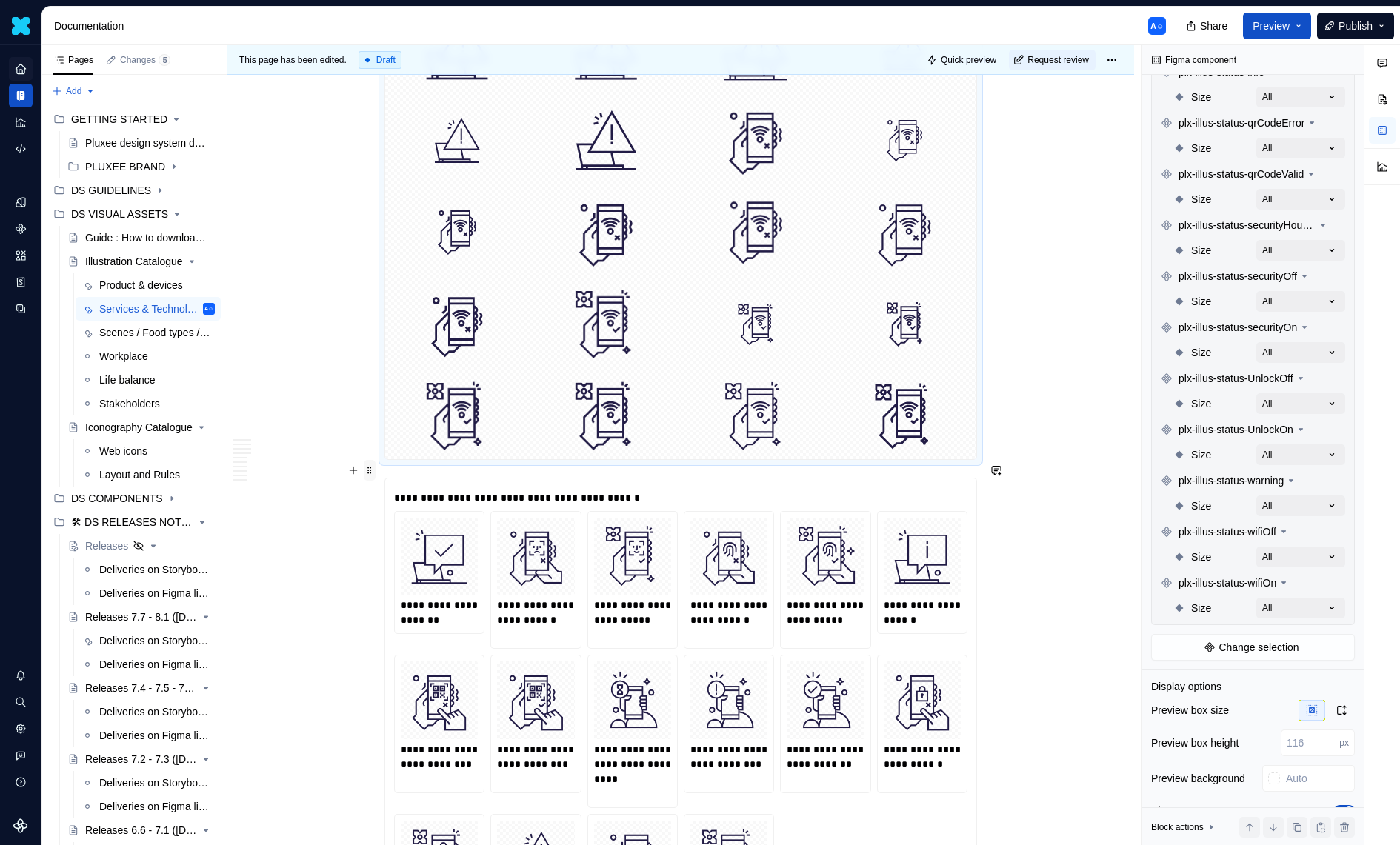
click at [370, 470] on span at bounding box center [369, 470] width 12 height 21
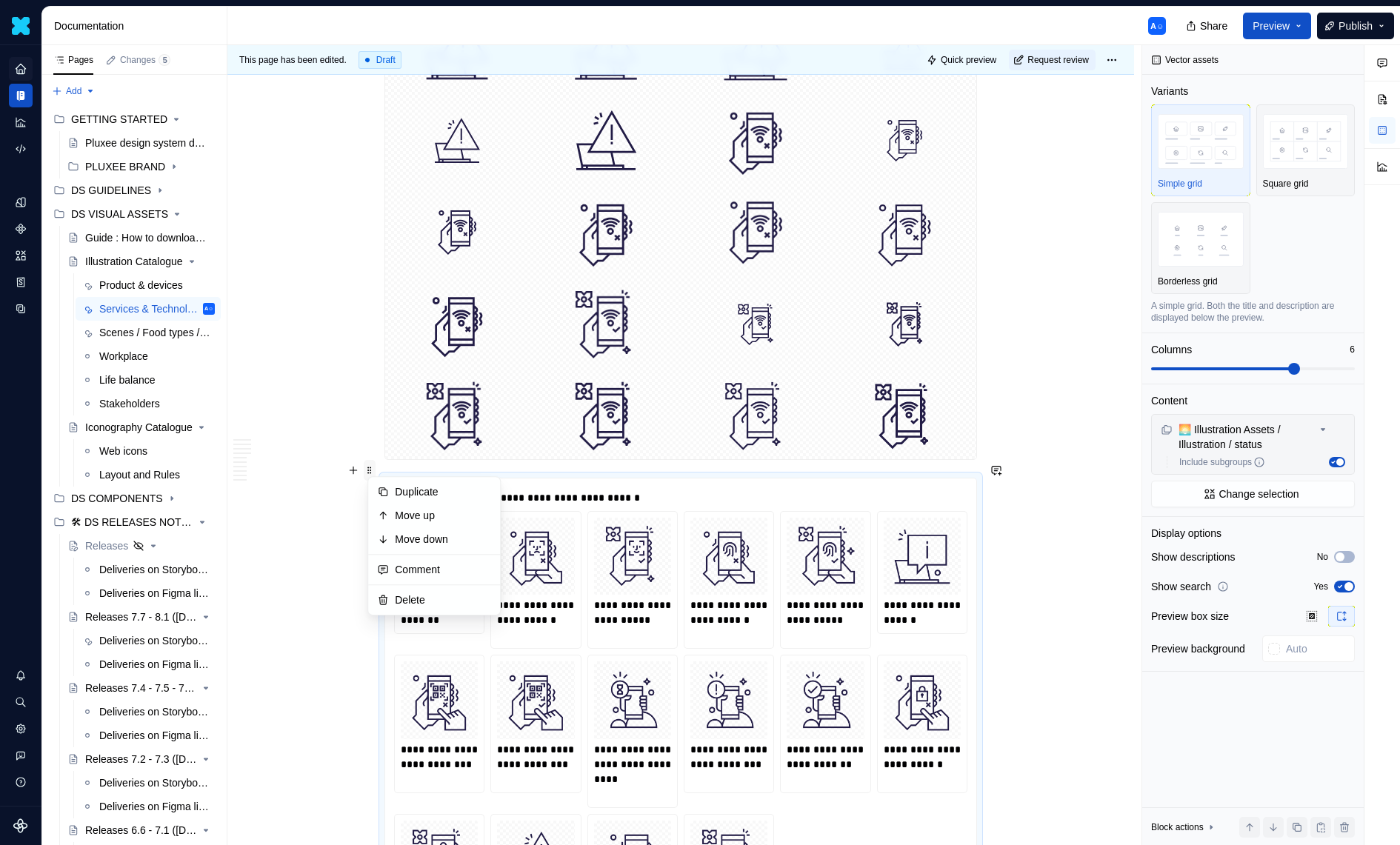
scroll to position [0, 0]
click at [401, 606] on div "Delete" at bounding box center [443, 599] width 96 height 15
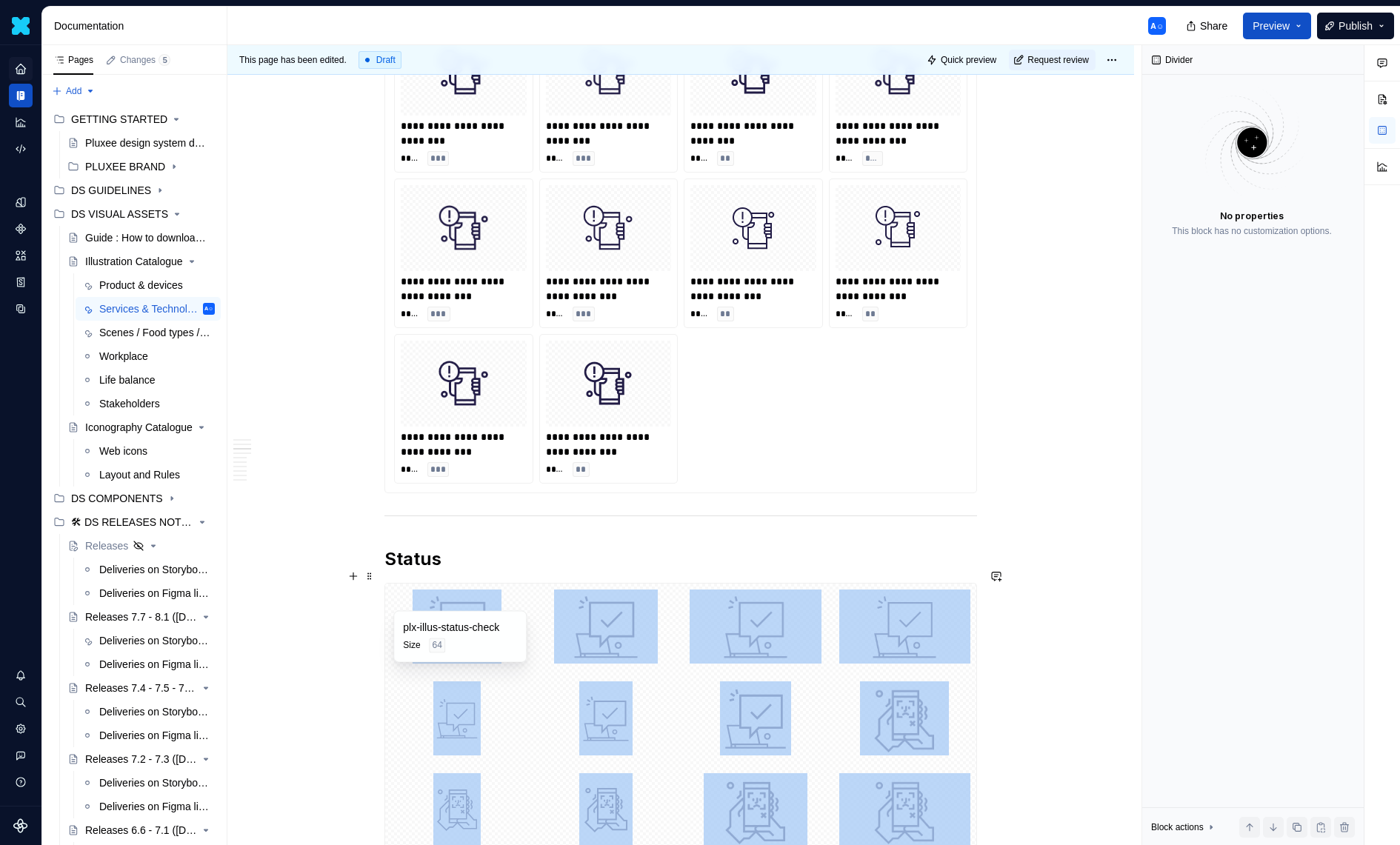
scroll to position [4078, 0]
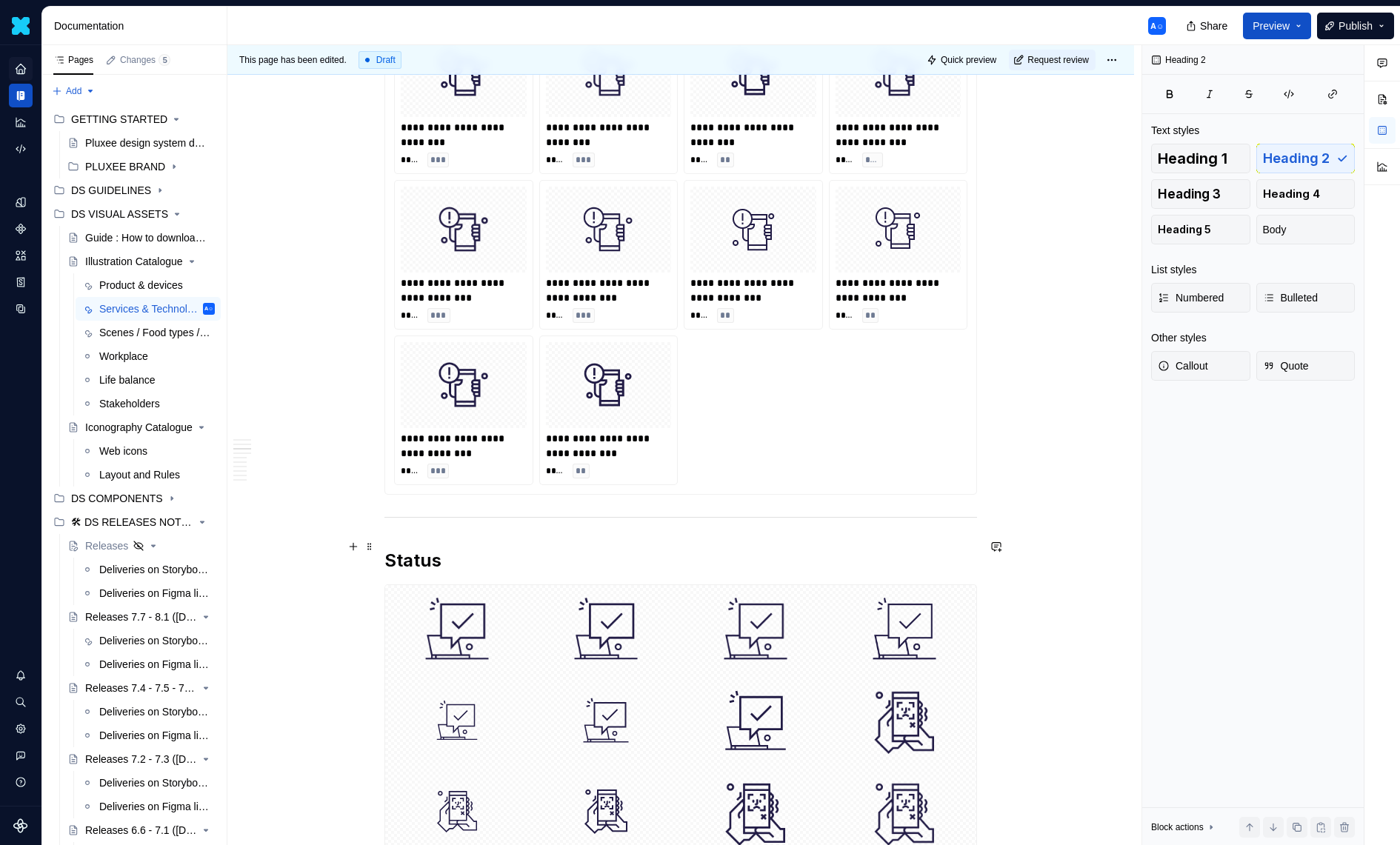
click at [594, 555] on h2 "Status" at bounding box center [680, 561] width 592 height 24
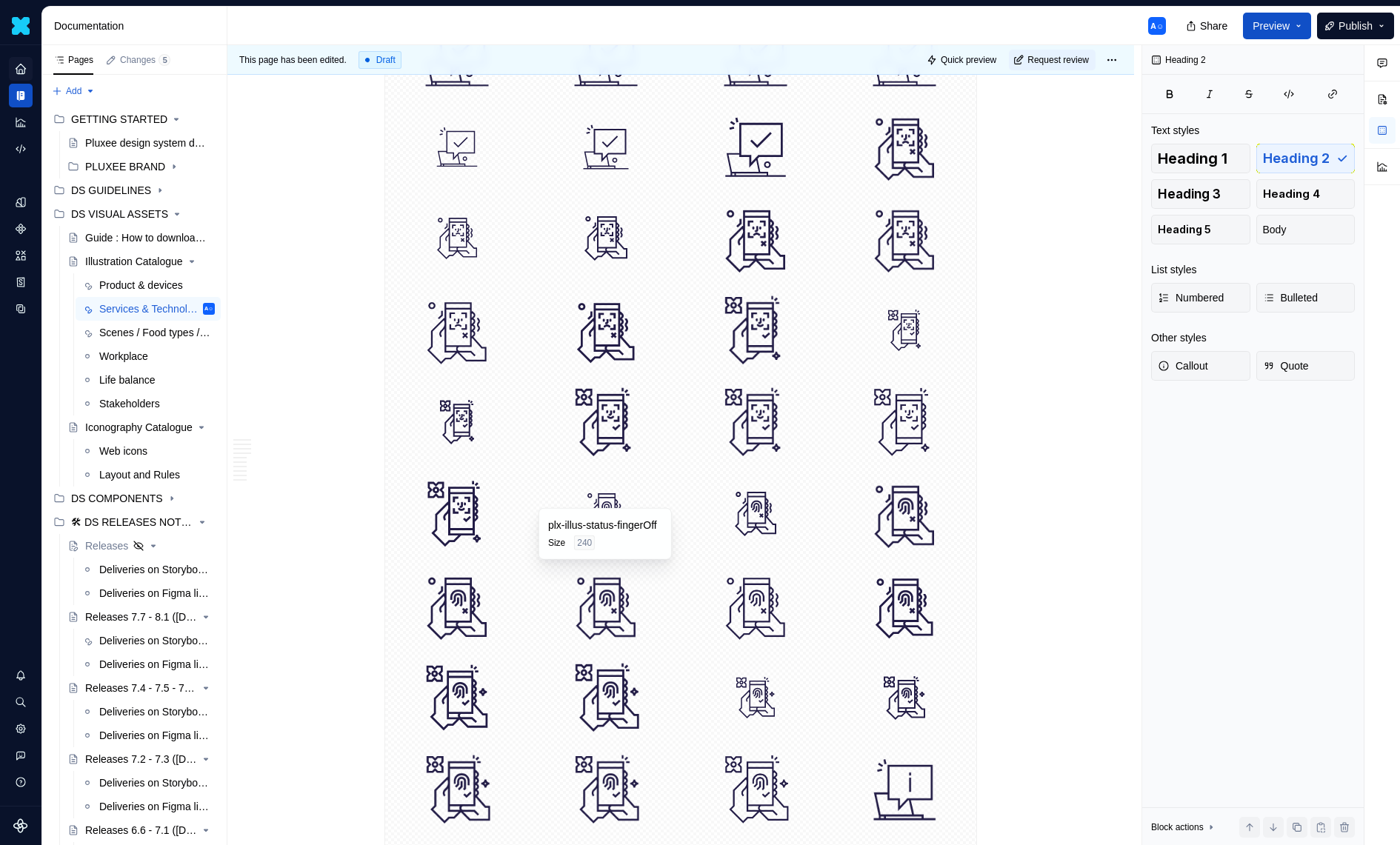
scroll to position [4653, 0]
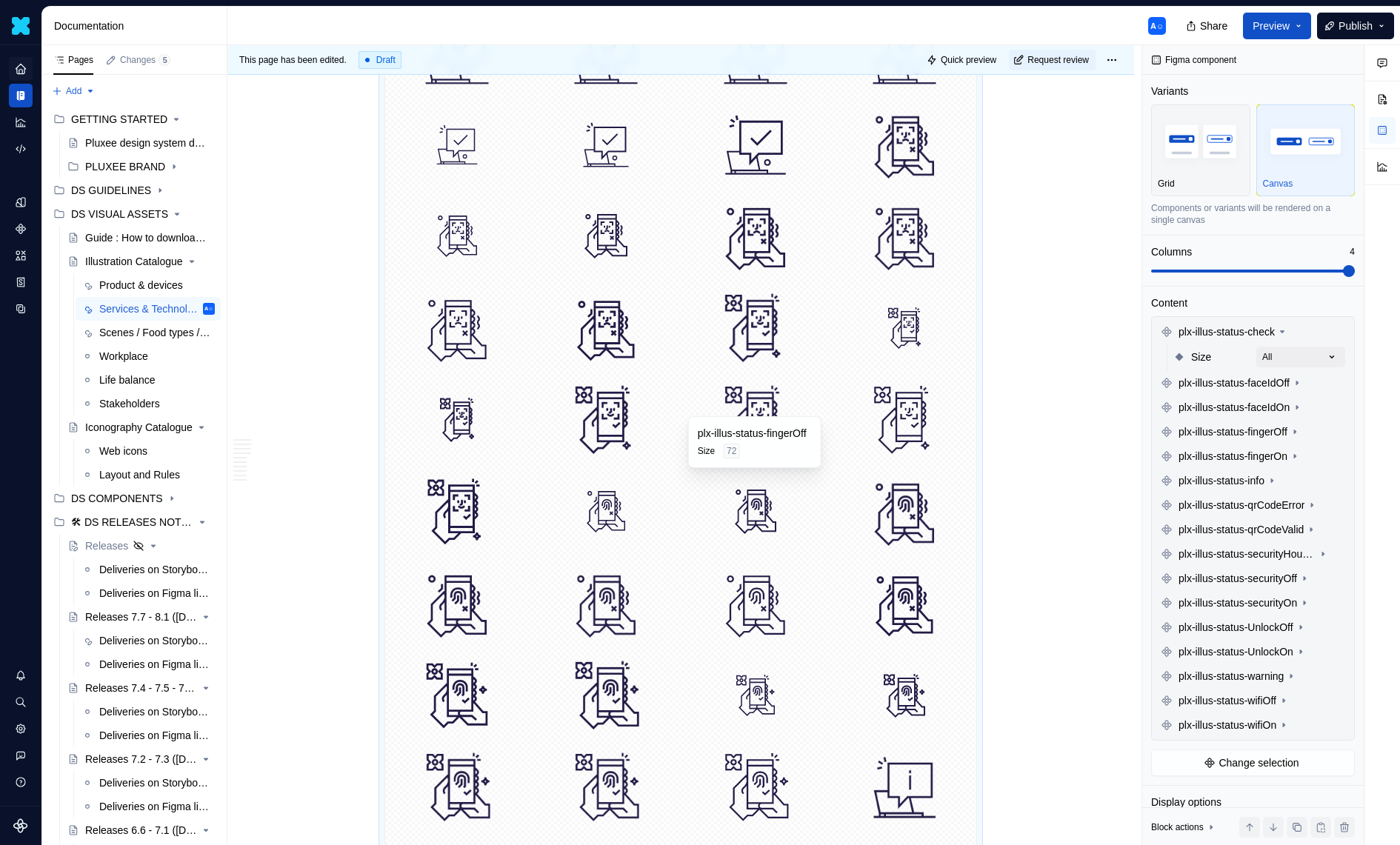
click at [708, 486] on div at bounding box center [756, 511] width 144 height 86
type textarea "*"
click at [1199, 192] on button "Grid" at bounding box center [1200, 150] width 99 height 92
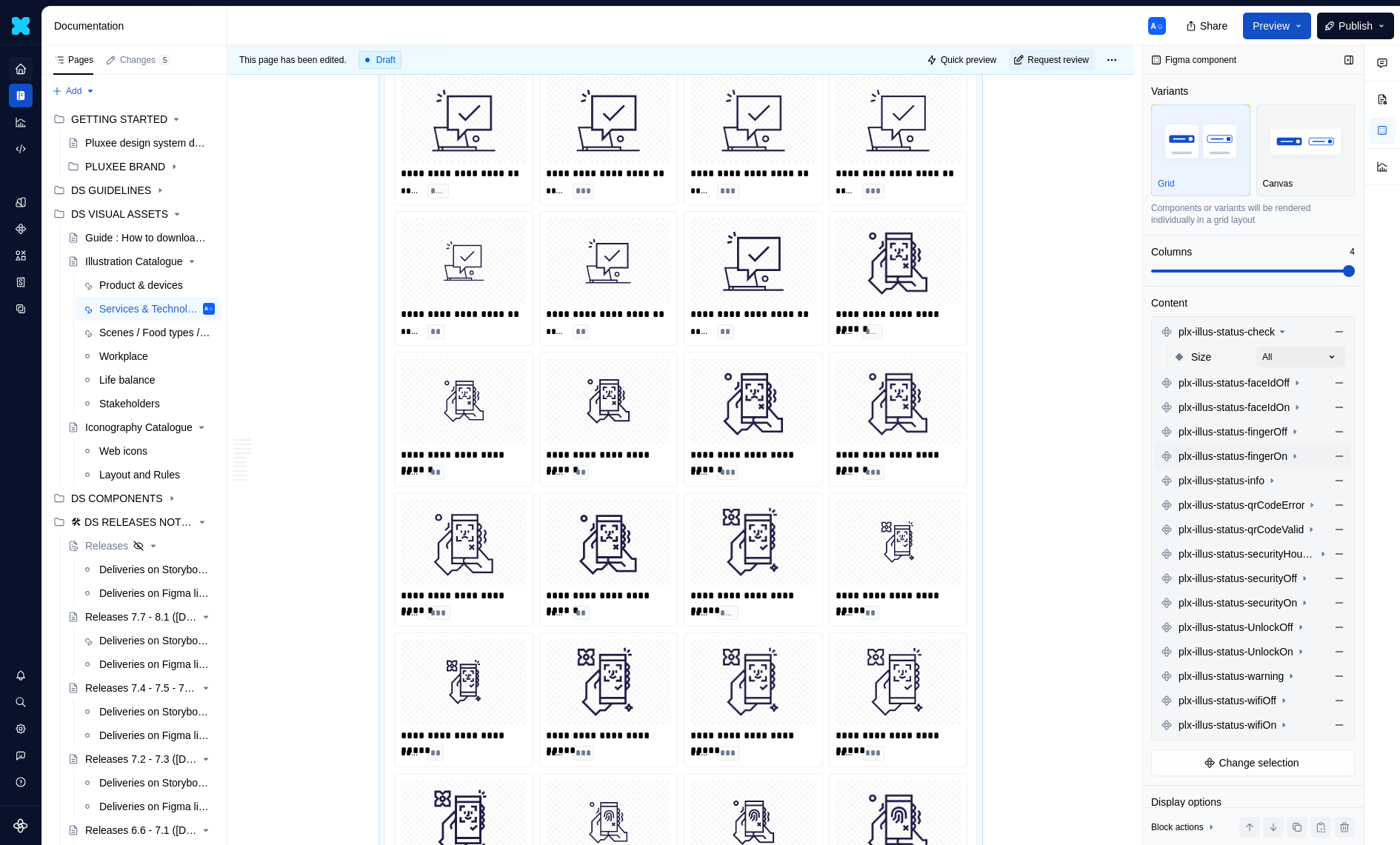
scroll to position [196, 0]
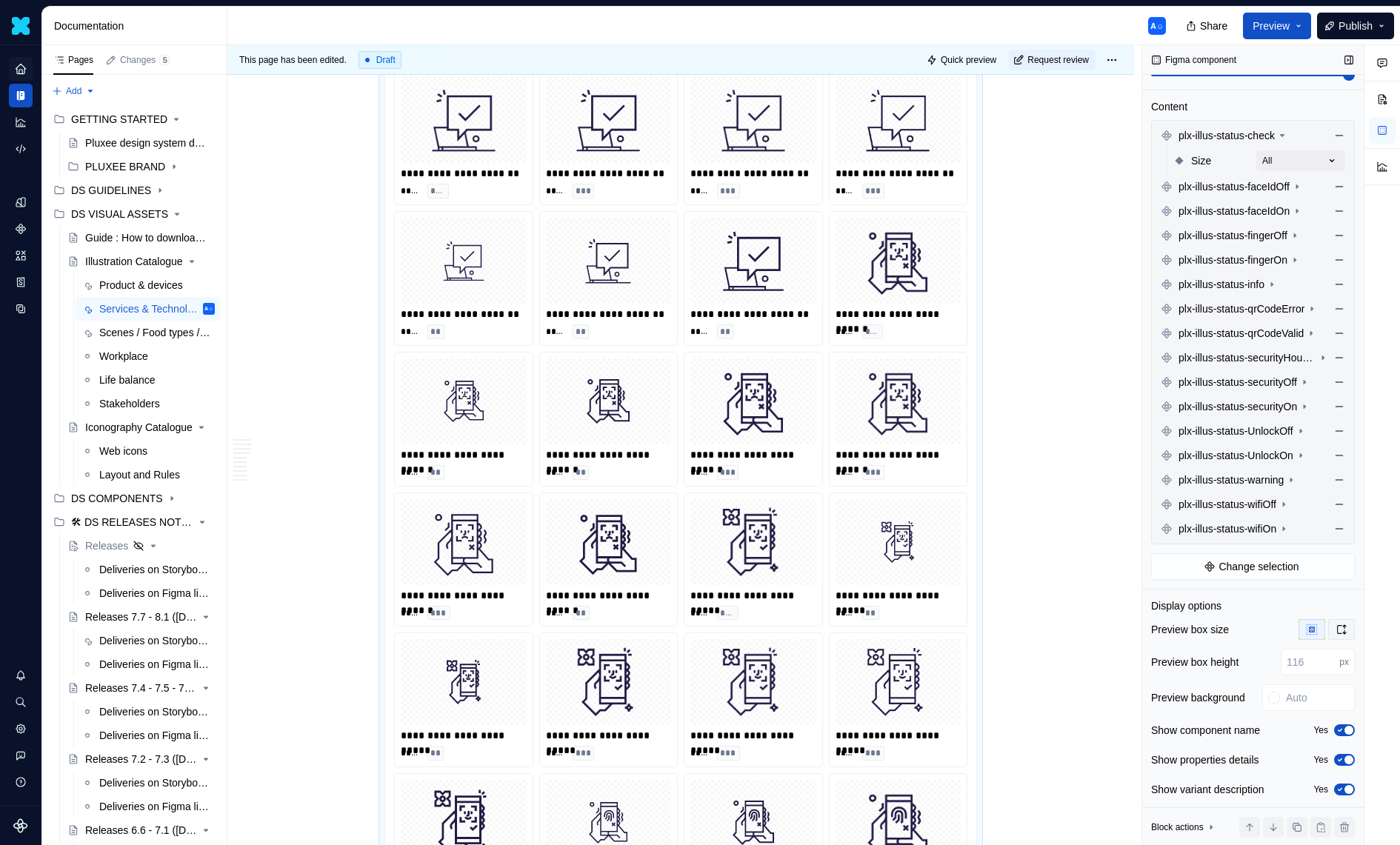
click at [1338, 625] on icon "button" at bounding box center [1342, 629] width 9 height 9
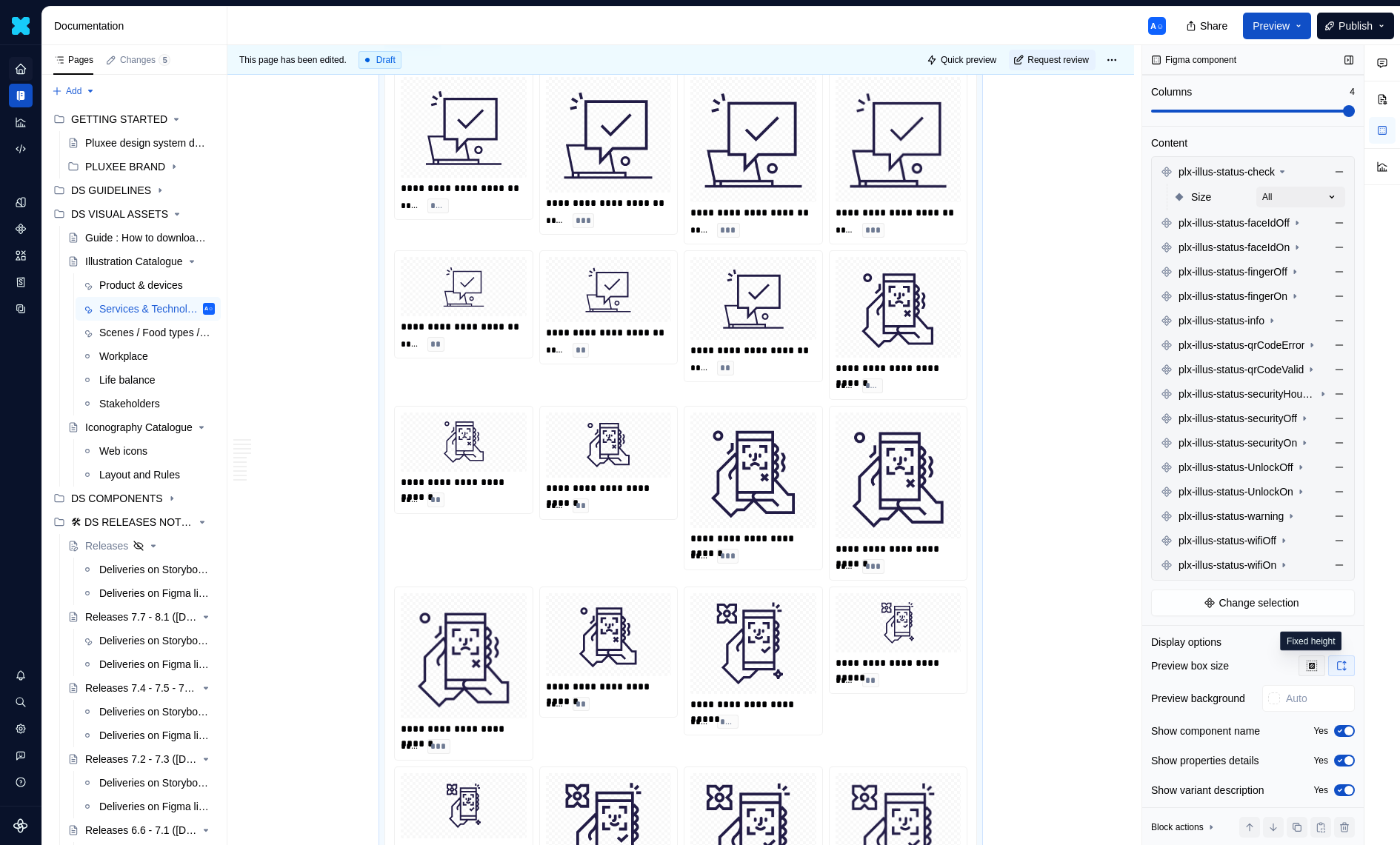
click at [1316, 665] on icon "button" at bounding box center [1311, 665] width 12 height 12
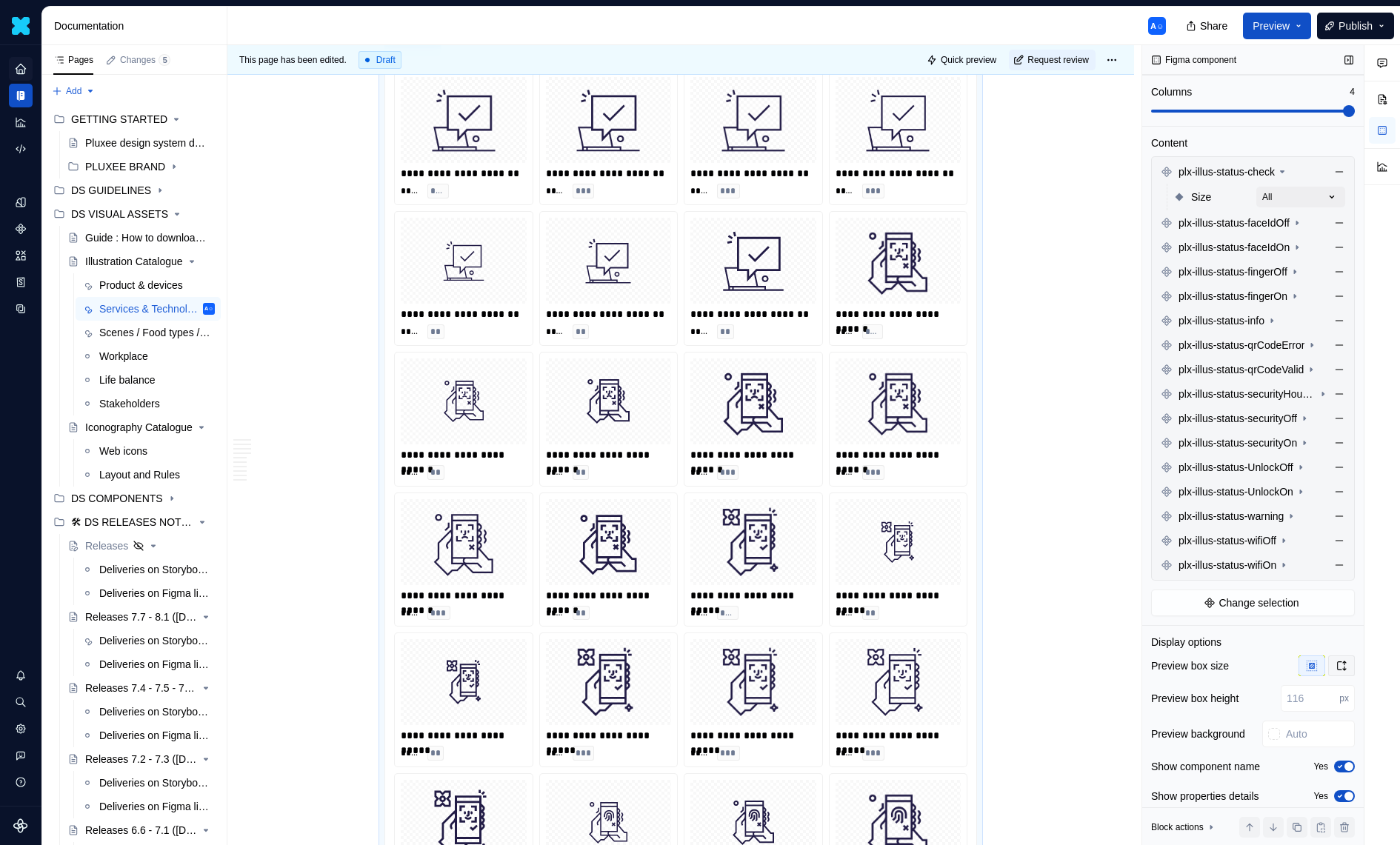
click at [1338, 663] on icon "button" at bounding box center [1341, 665] width 12 height 12
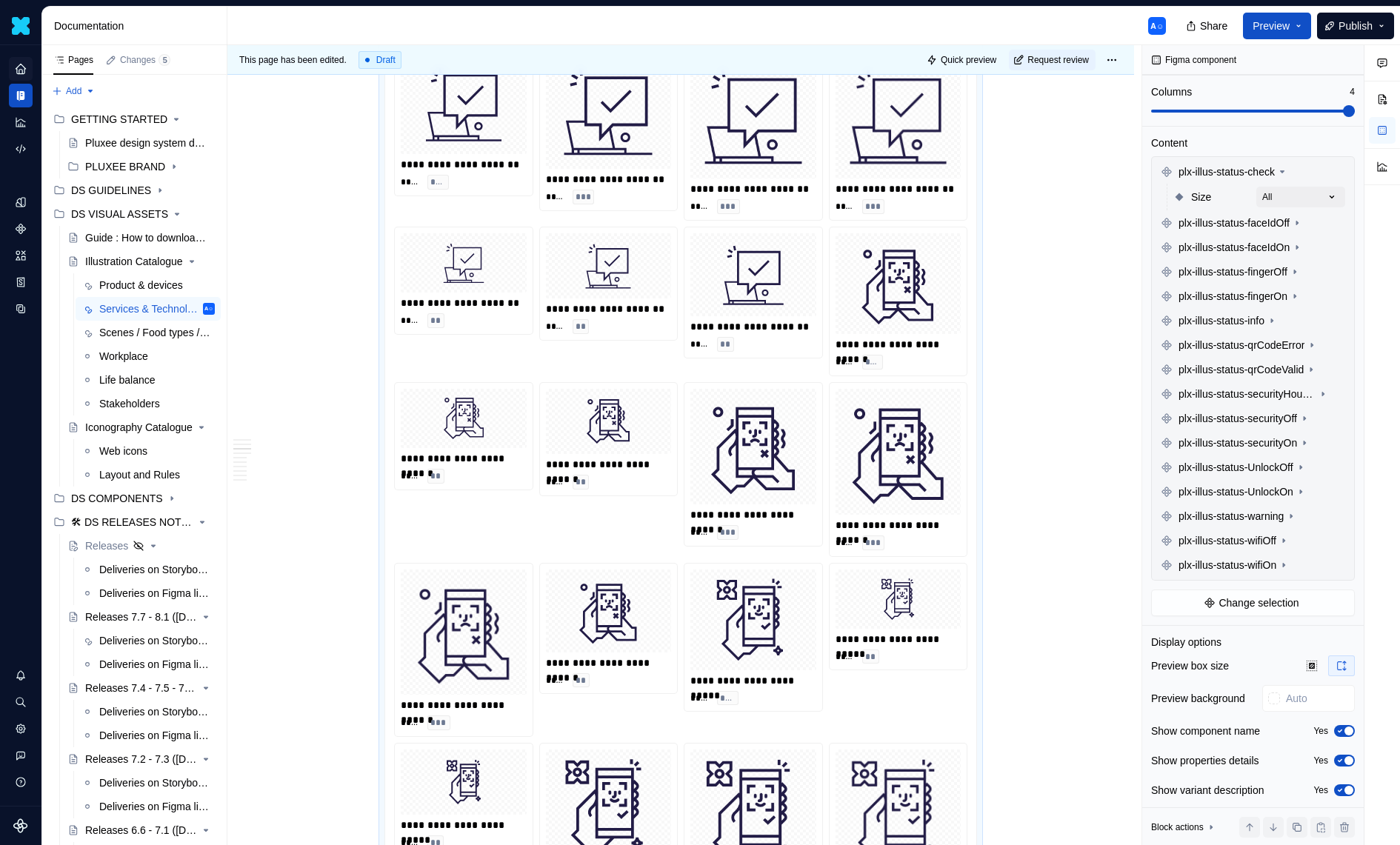
scroll to position [4803, 0]
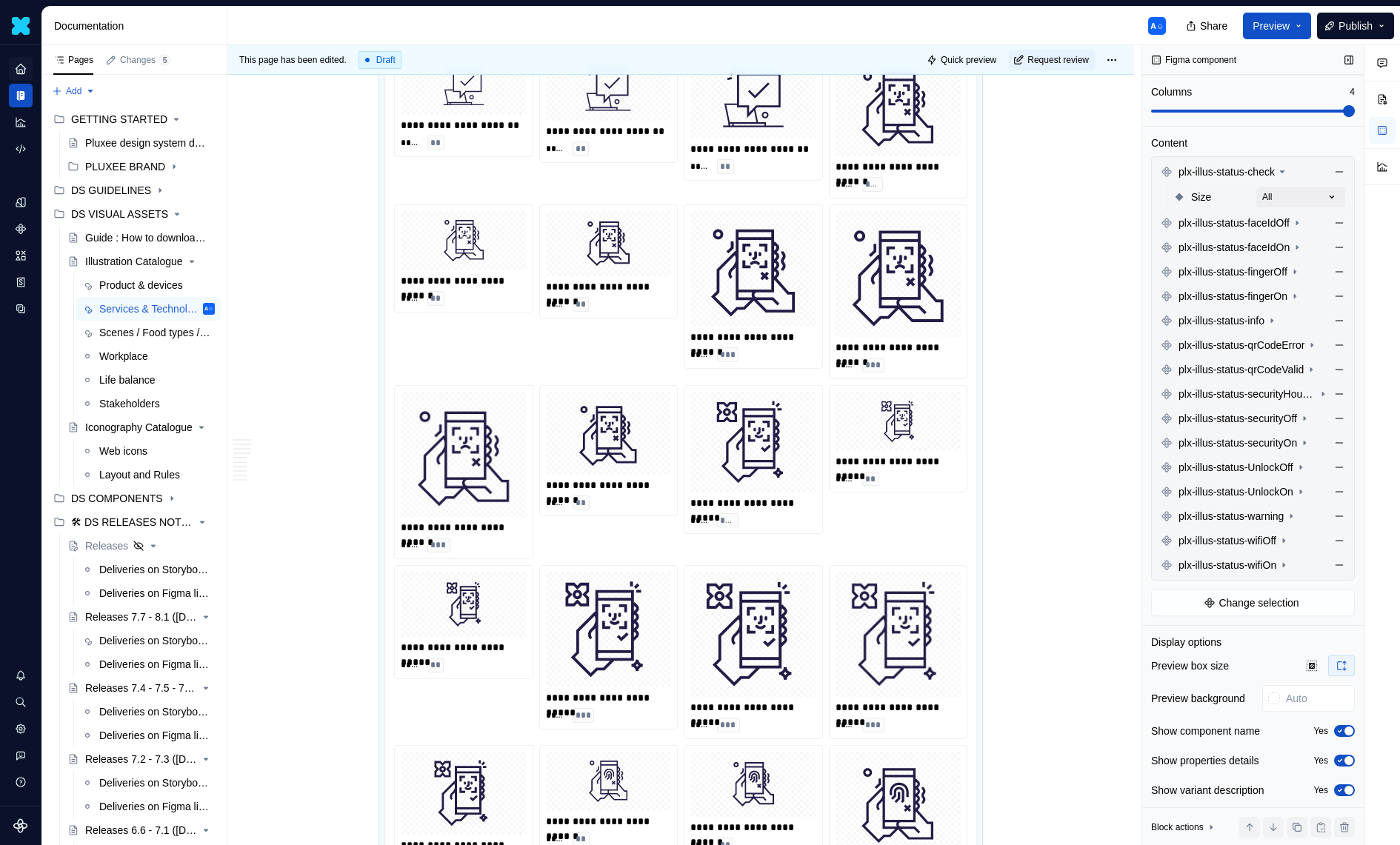
click at [1340, 787] on icon "button" at bounding box center [1340, 790] width 12 height 9
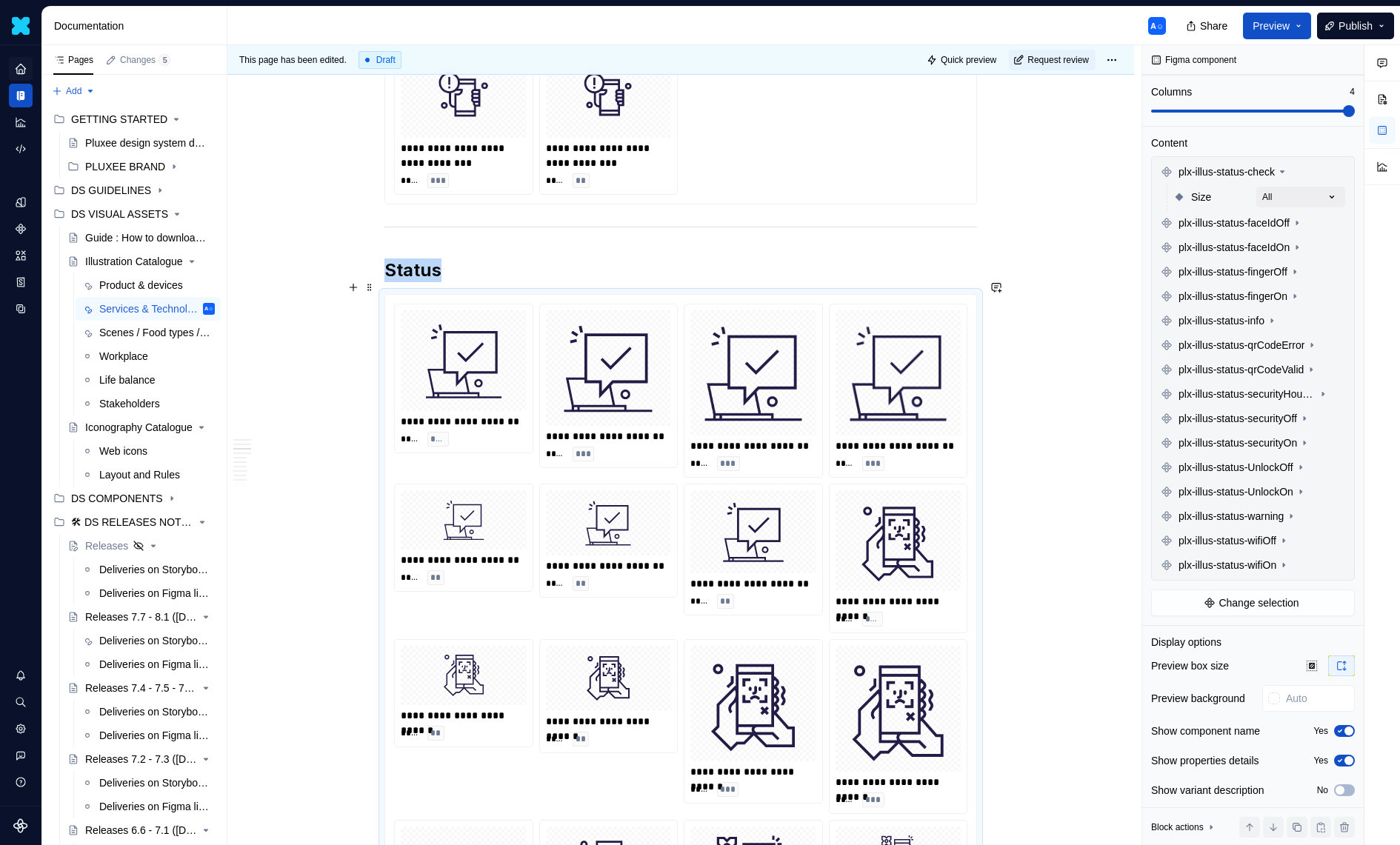
scroll to position [4441, 0]
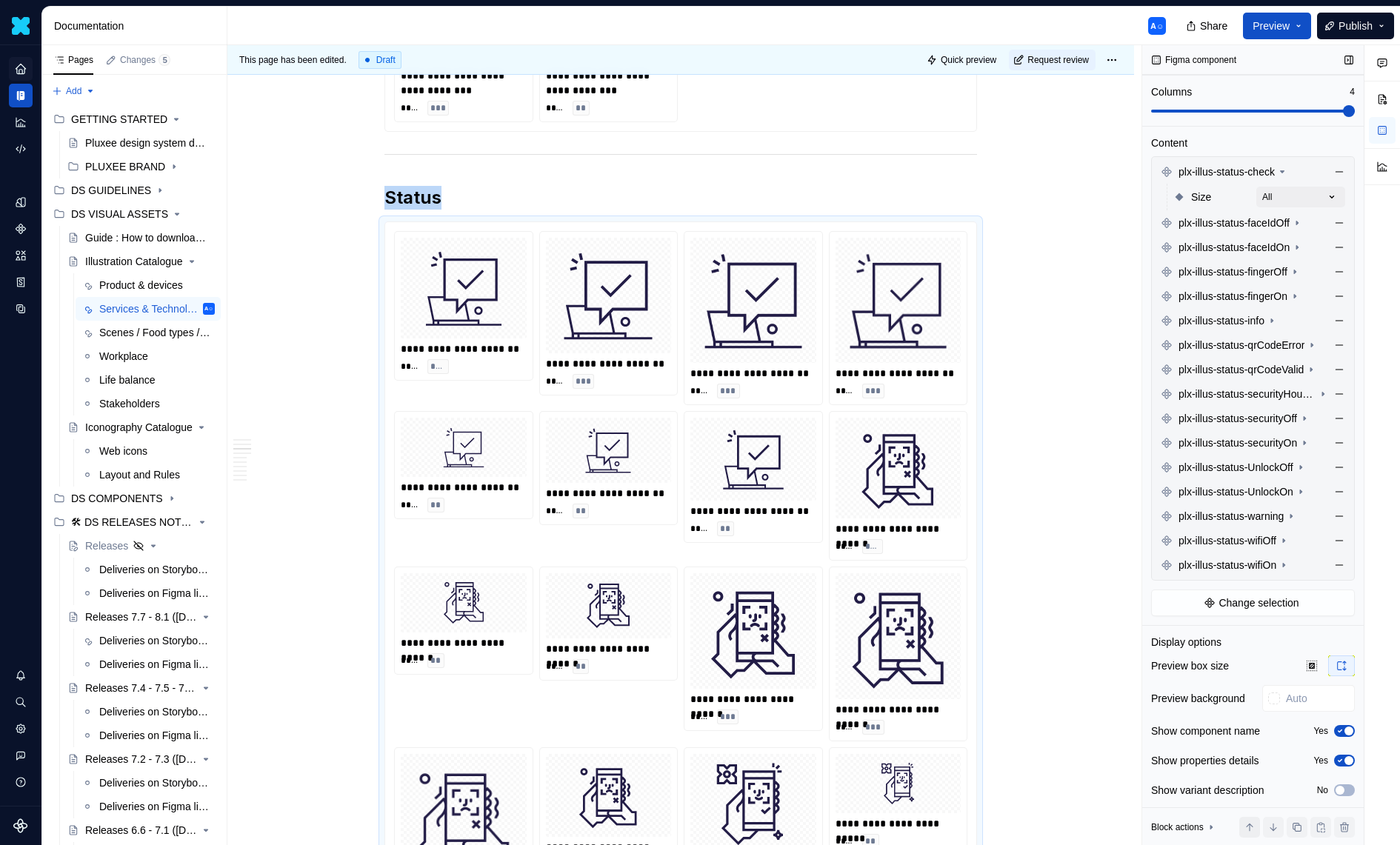
click at [1257, 829] on button "button" at bounding box center [1249, 827] width 21 height 21
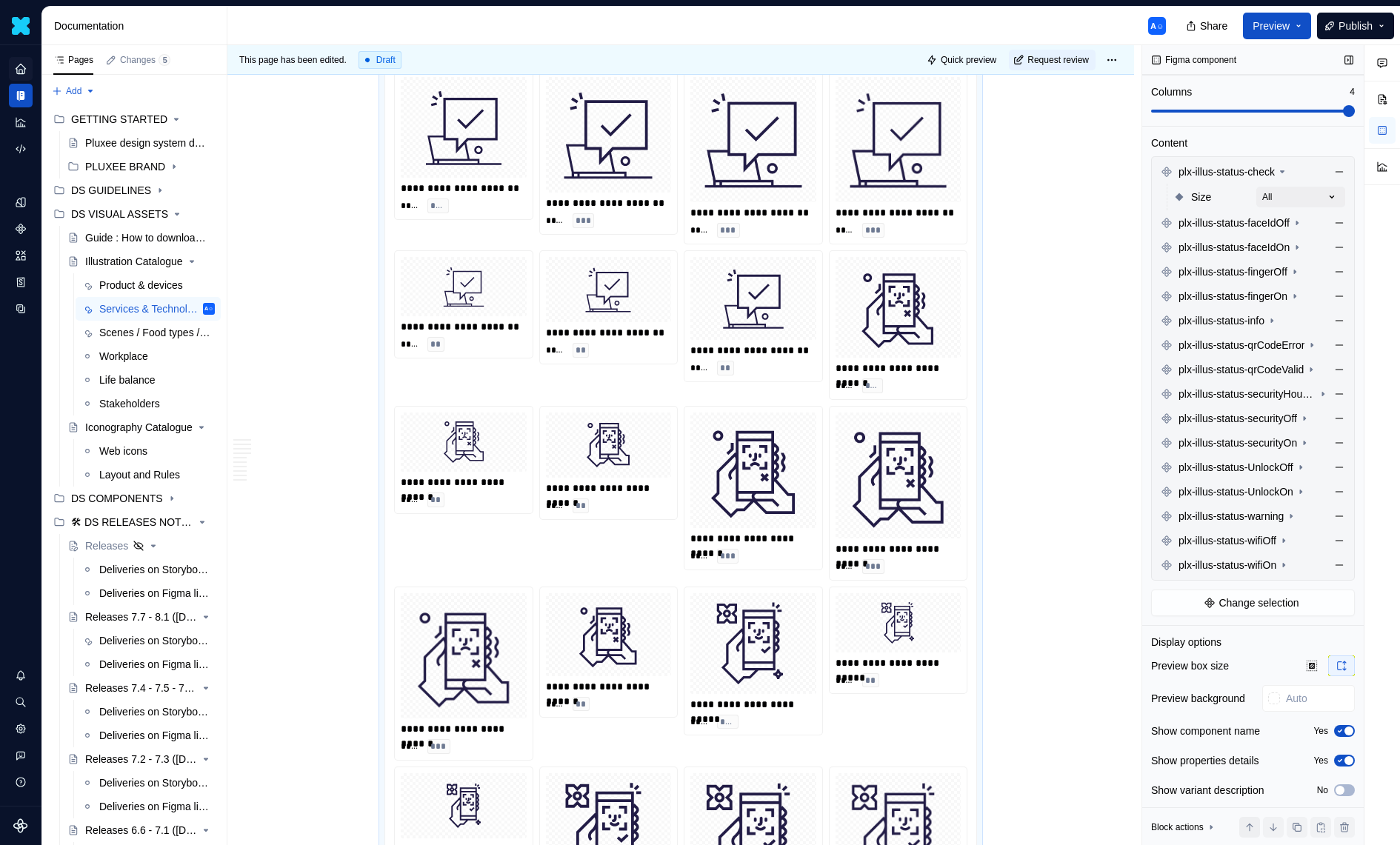
click at [1257, 829] on button "button" at bounding box center [1249, 827] width 21 height 21
click at [1278, 828] on button "button" at bounding box center [1273, 827] width 21 height 21
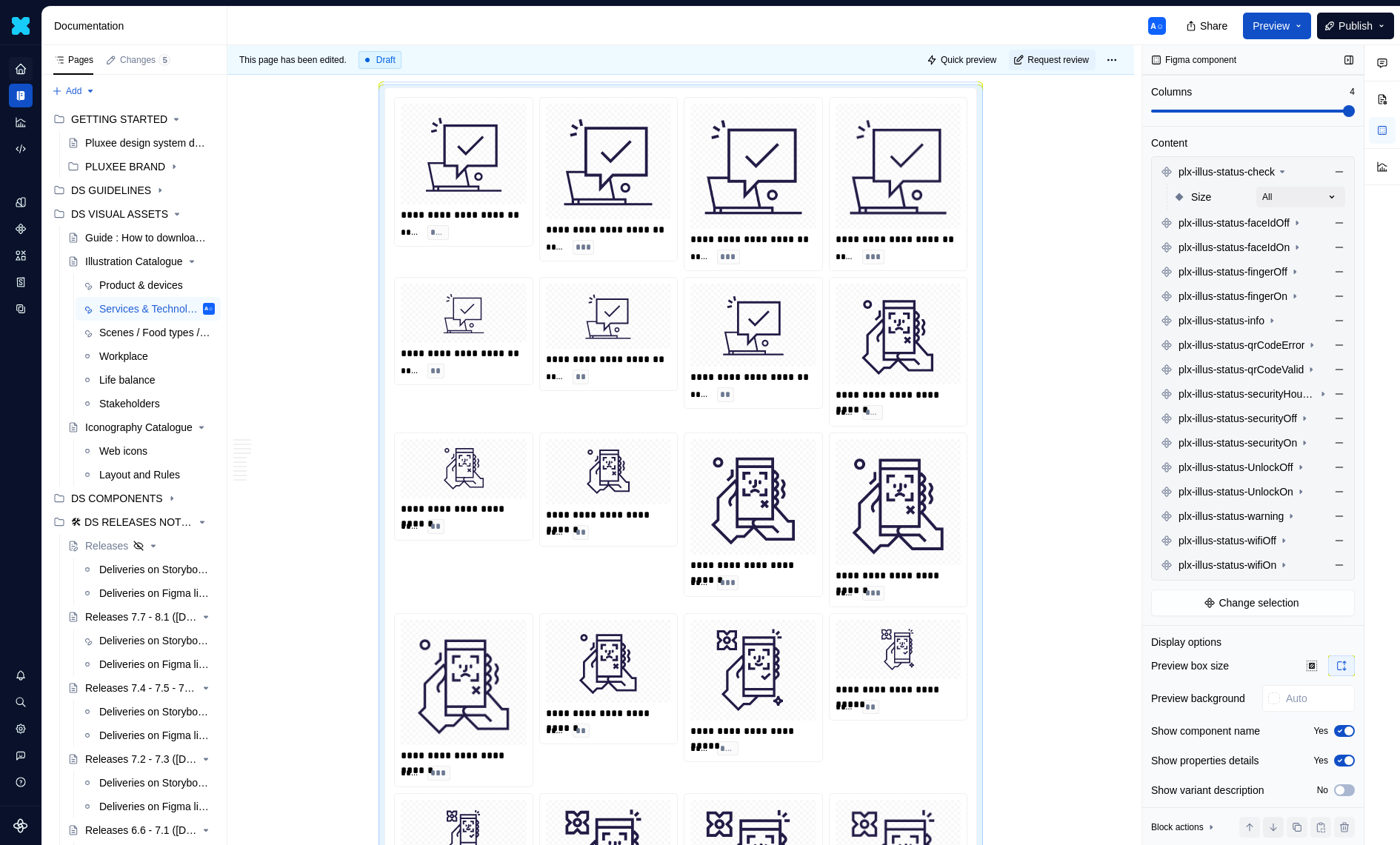
scroll to position [4557, 0]
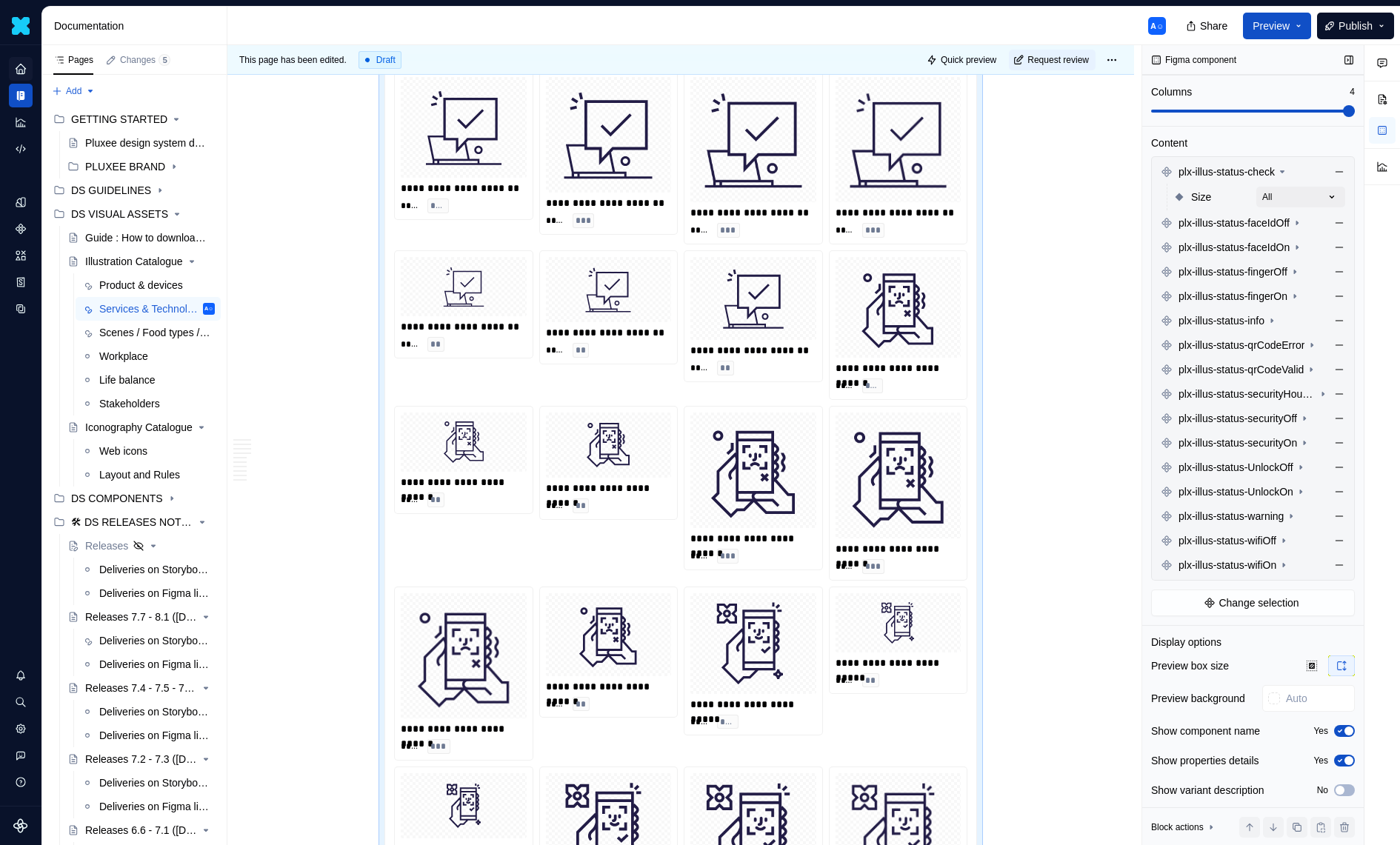
click at [1212, 830] on icon at bounding box center [1210, 827] width 12 height 12
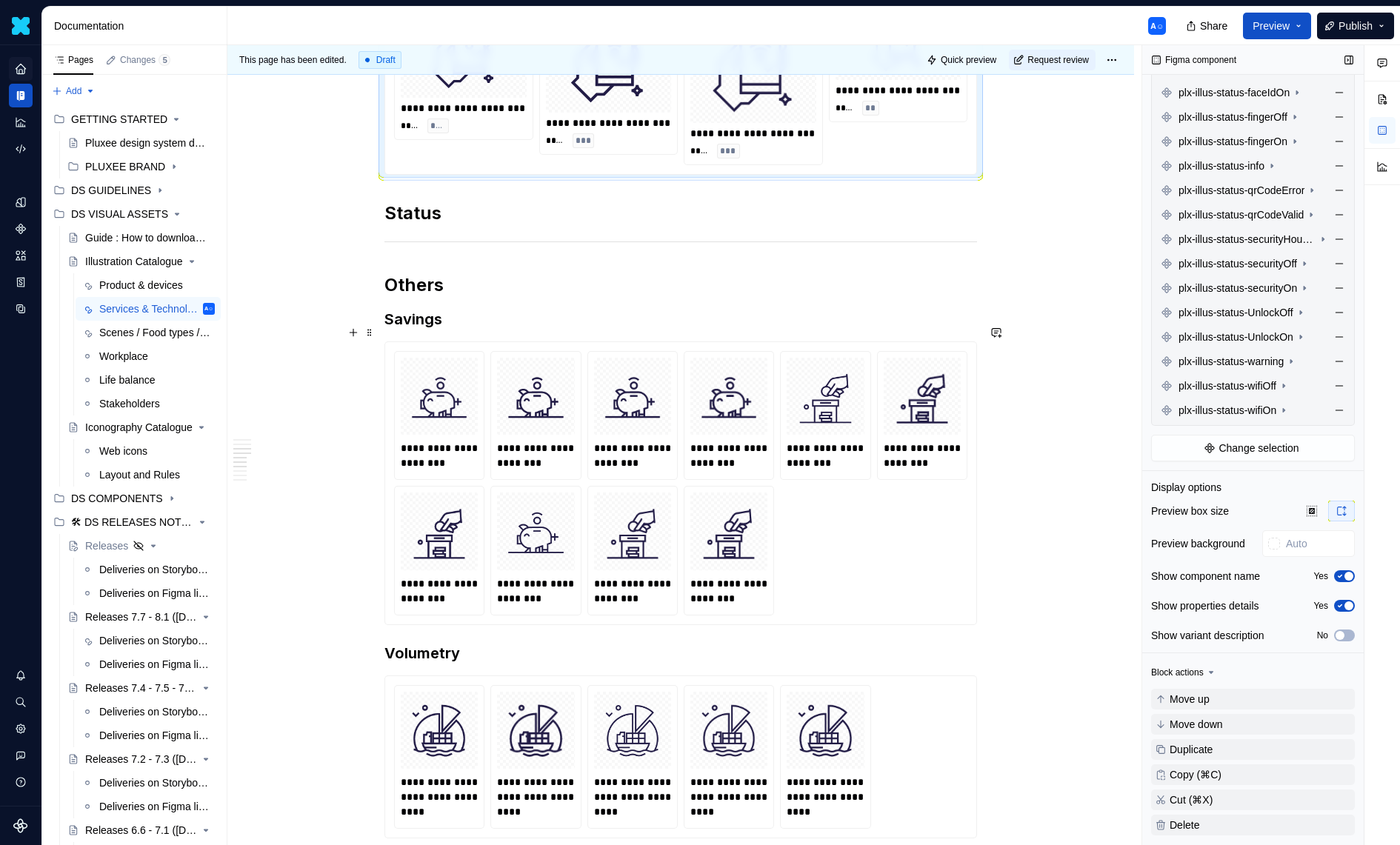
scroll to position [9372, 0]
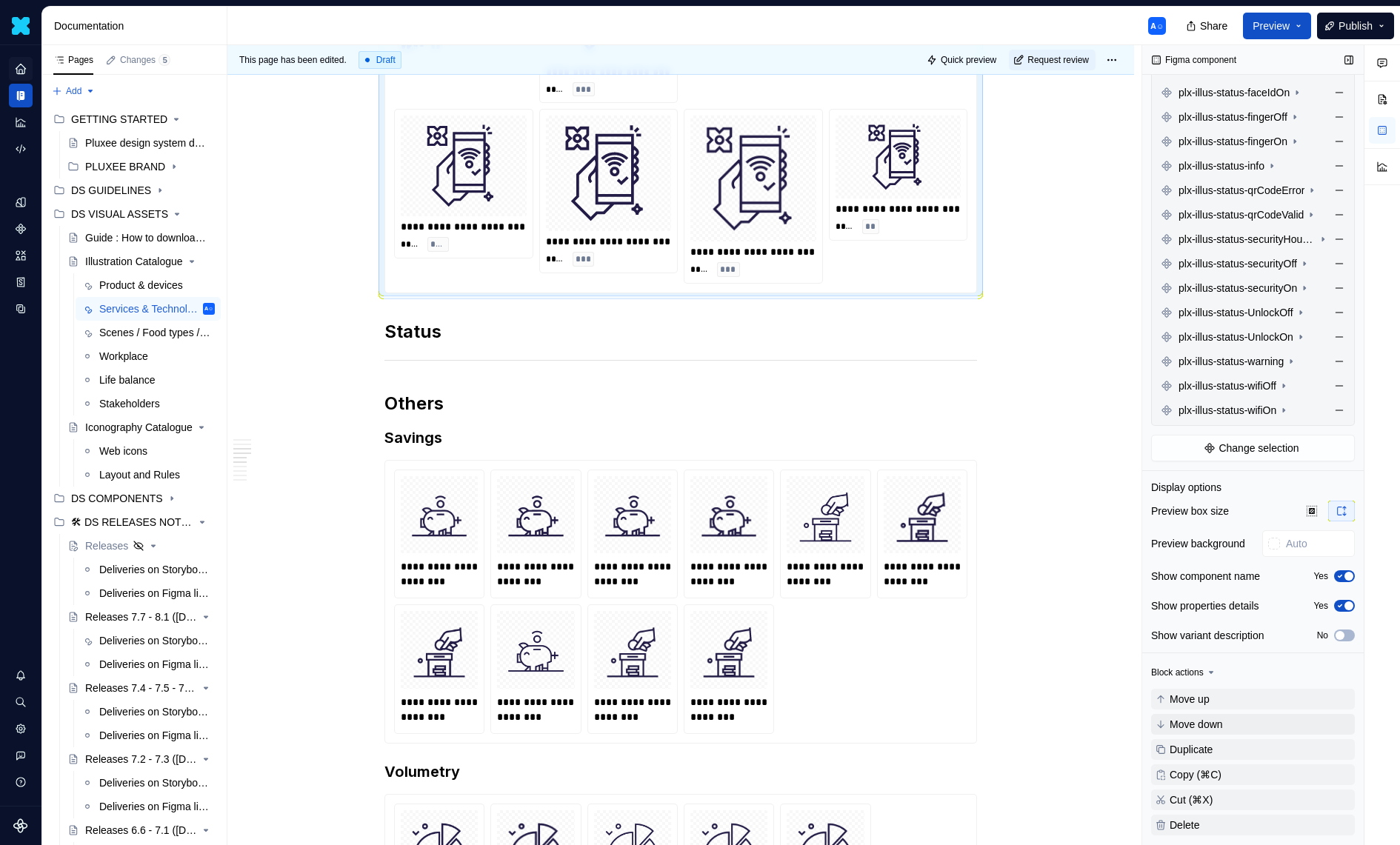
click at [1172, 728] on span "Move down" at bounding box center [1196, 724] width 53 height 12
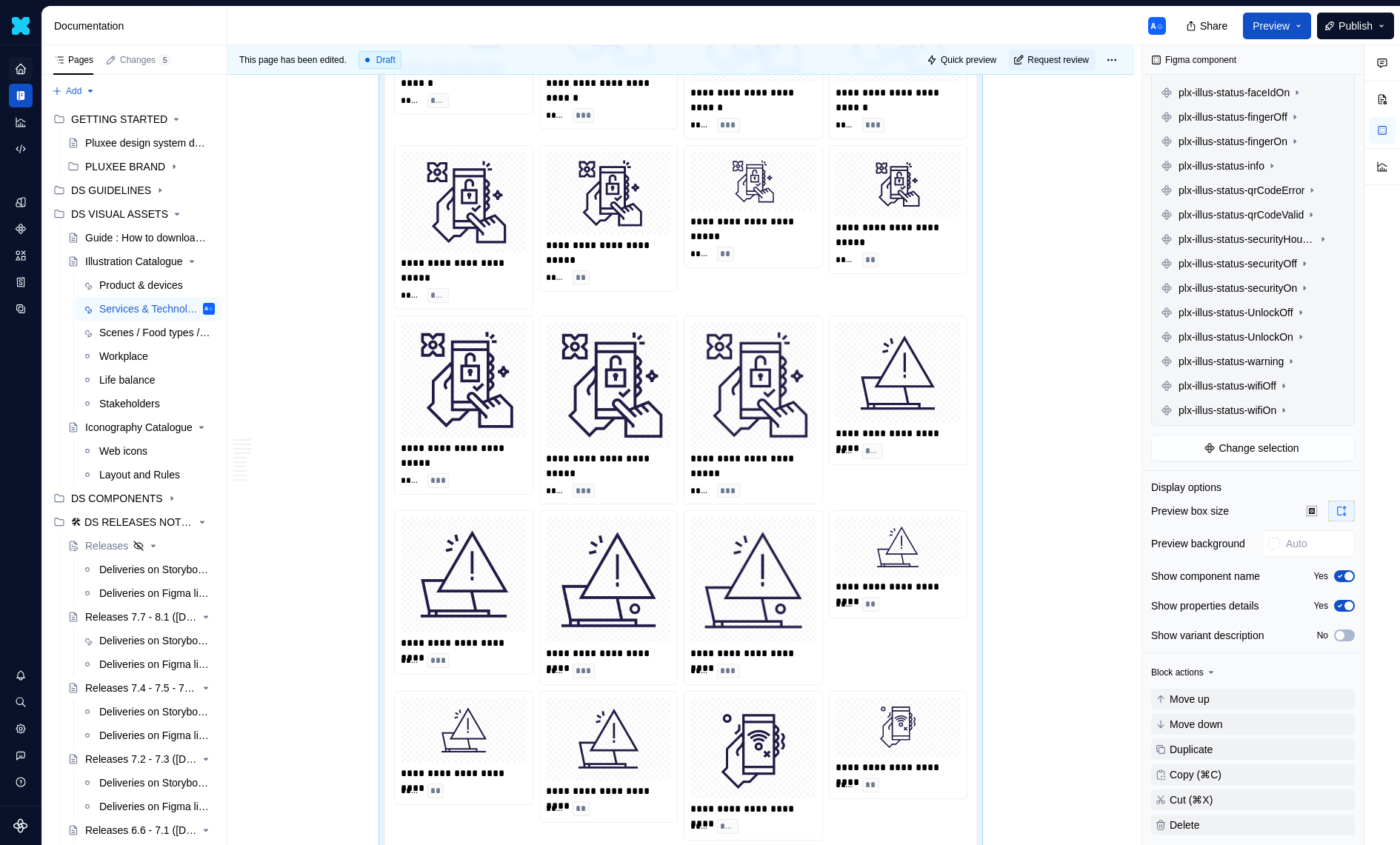
scroll to position [8352, 0]
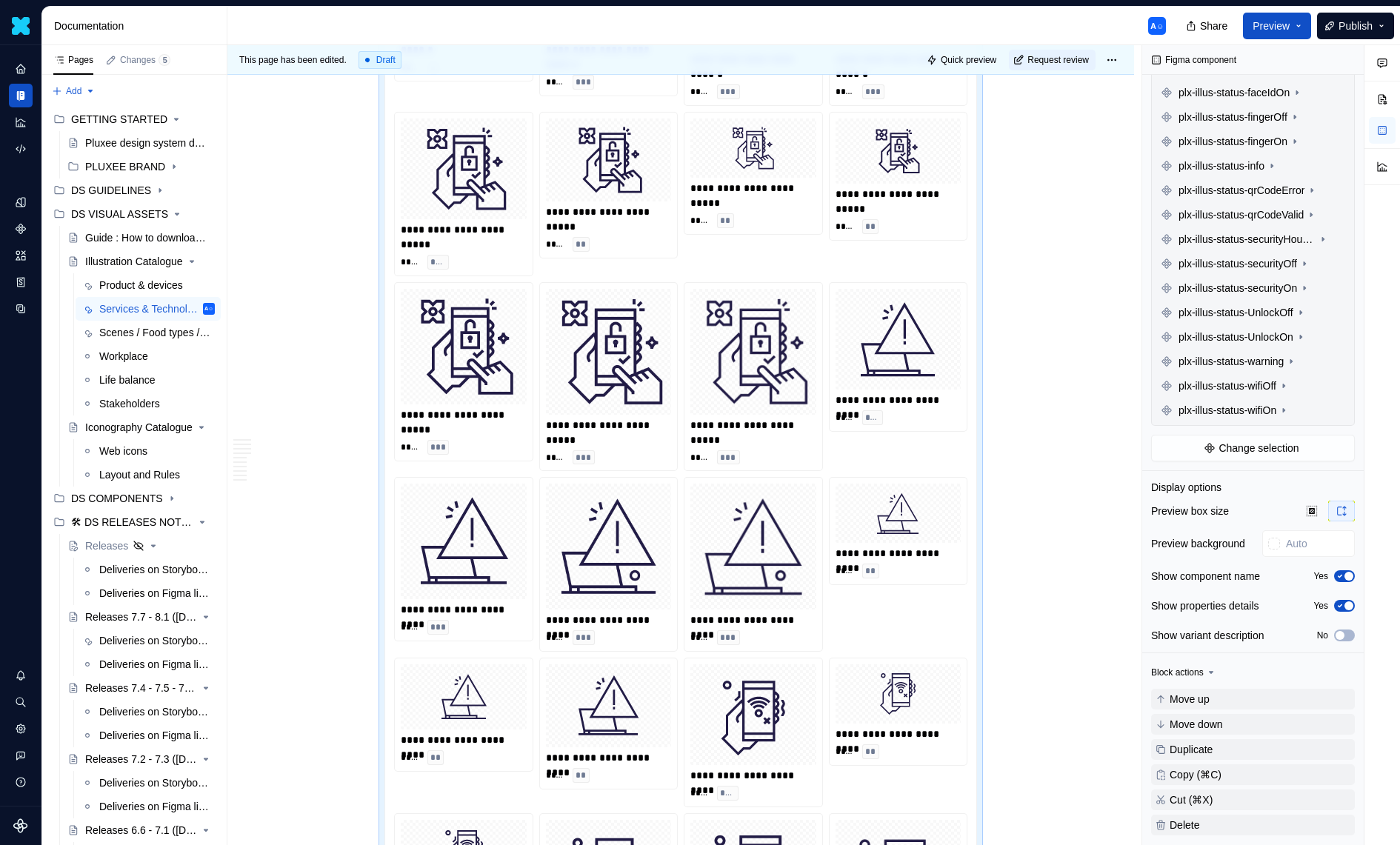
scroll to position [8383, 0]
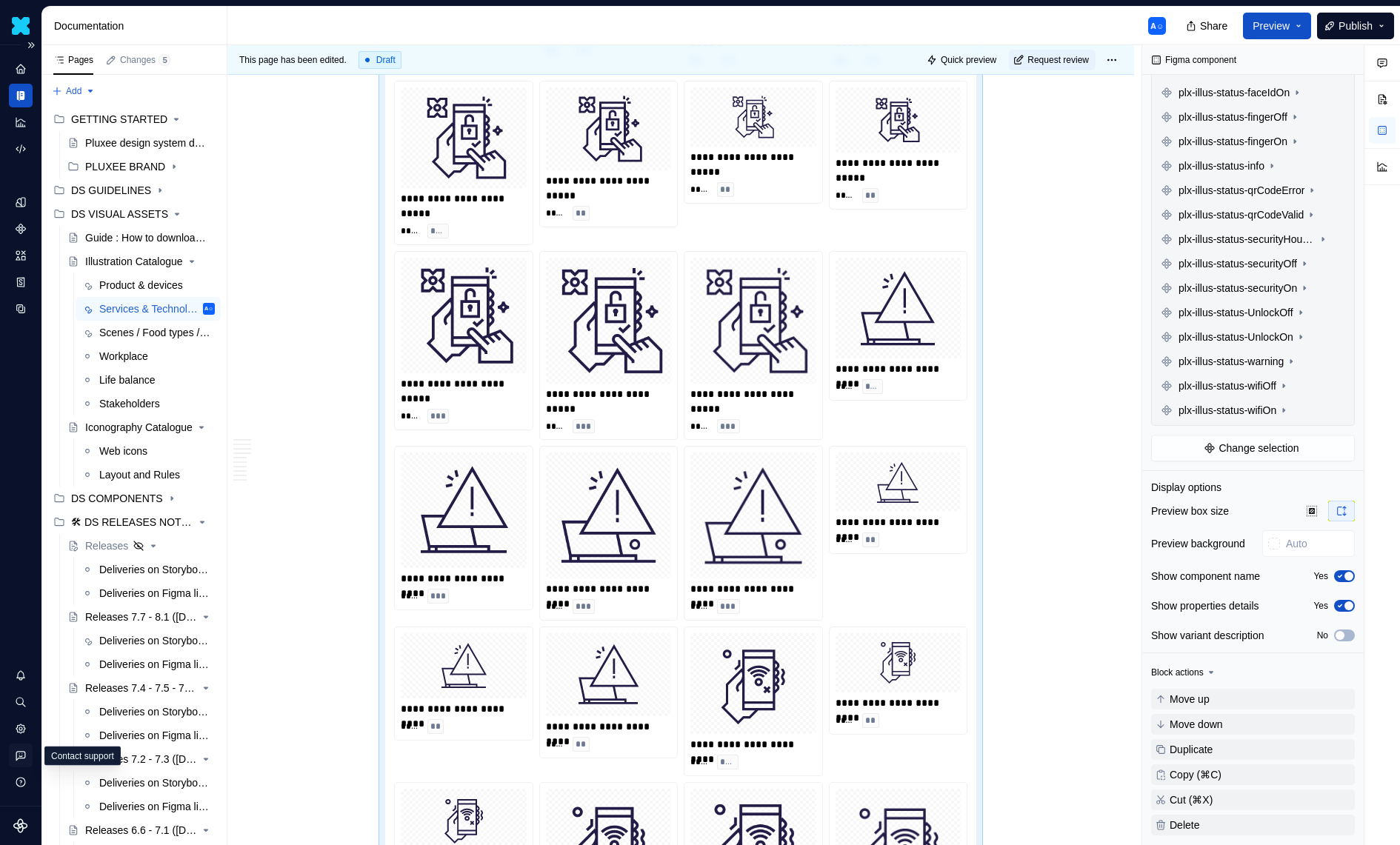
click at [26, 761] on icon "Contact support" at bounding box center [20, 755] width 13 height 13
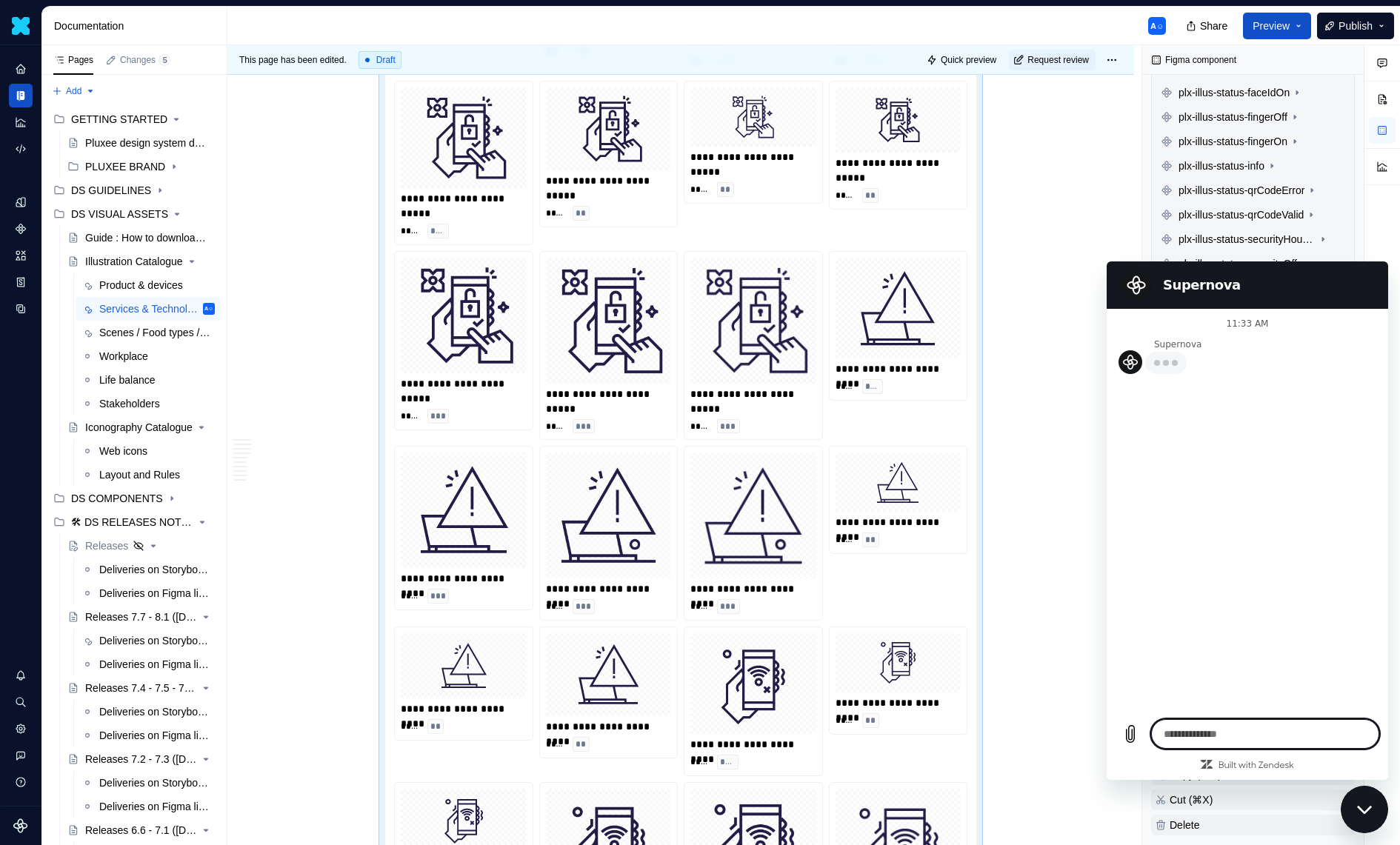
type textarea "*"
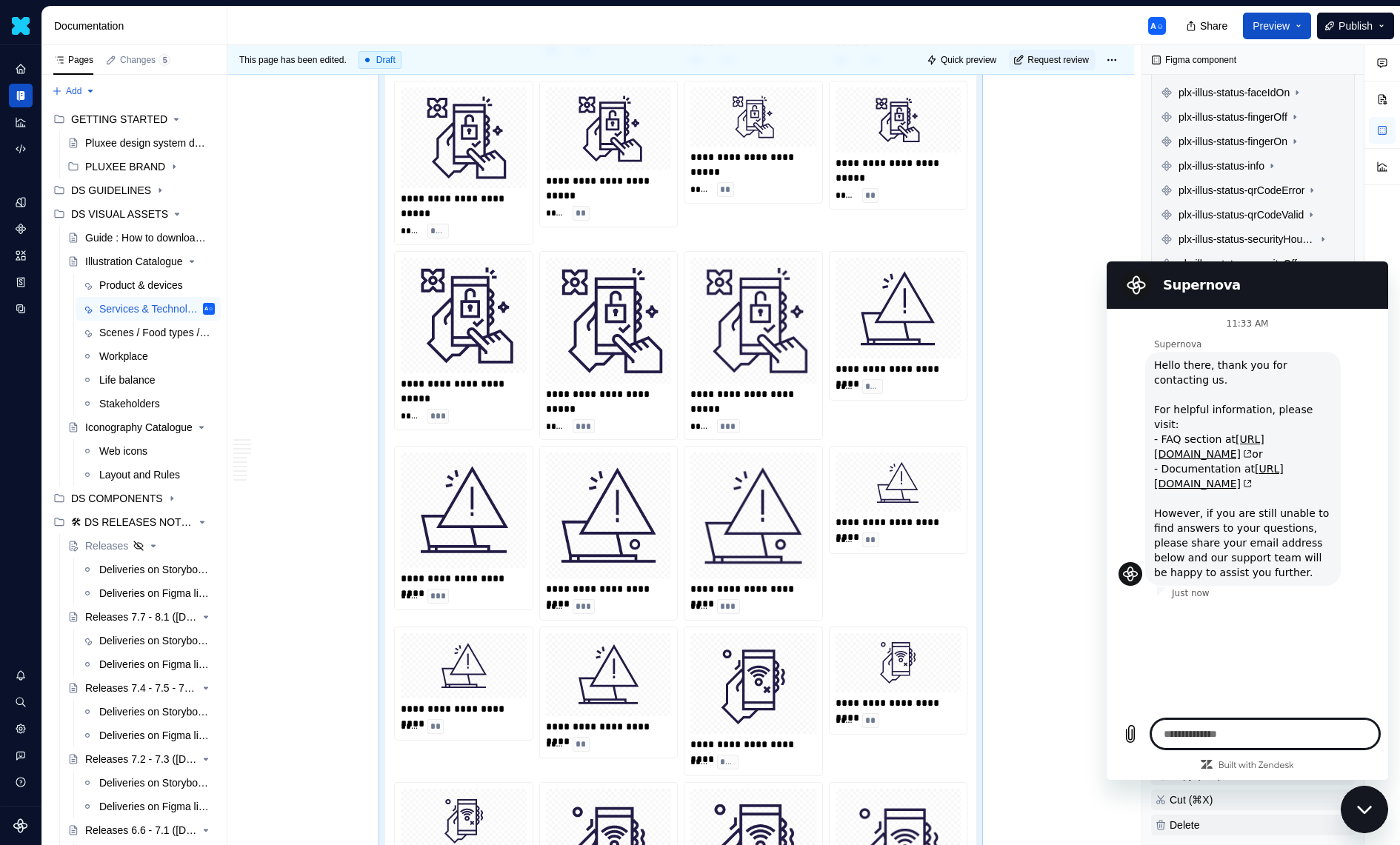
type textarea "*"
type textarea "**"
type textarea "*"
type textarea "***"
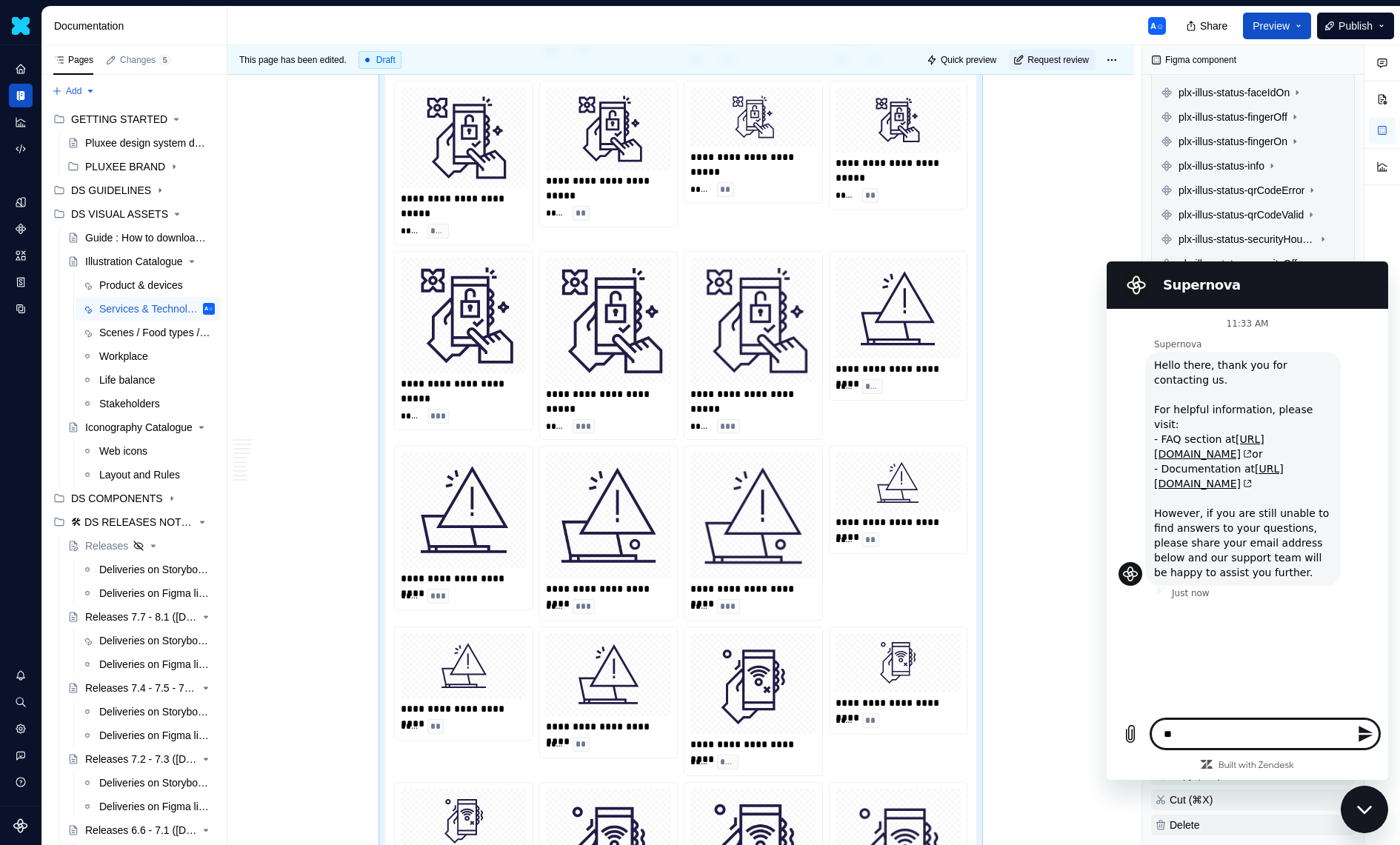
type textarea "*"
type textarea "****"
type textarea "*"
type textarea "*****"
type textarea "*"
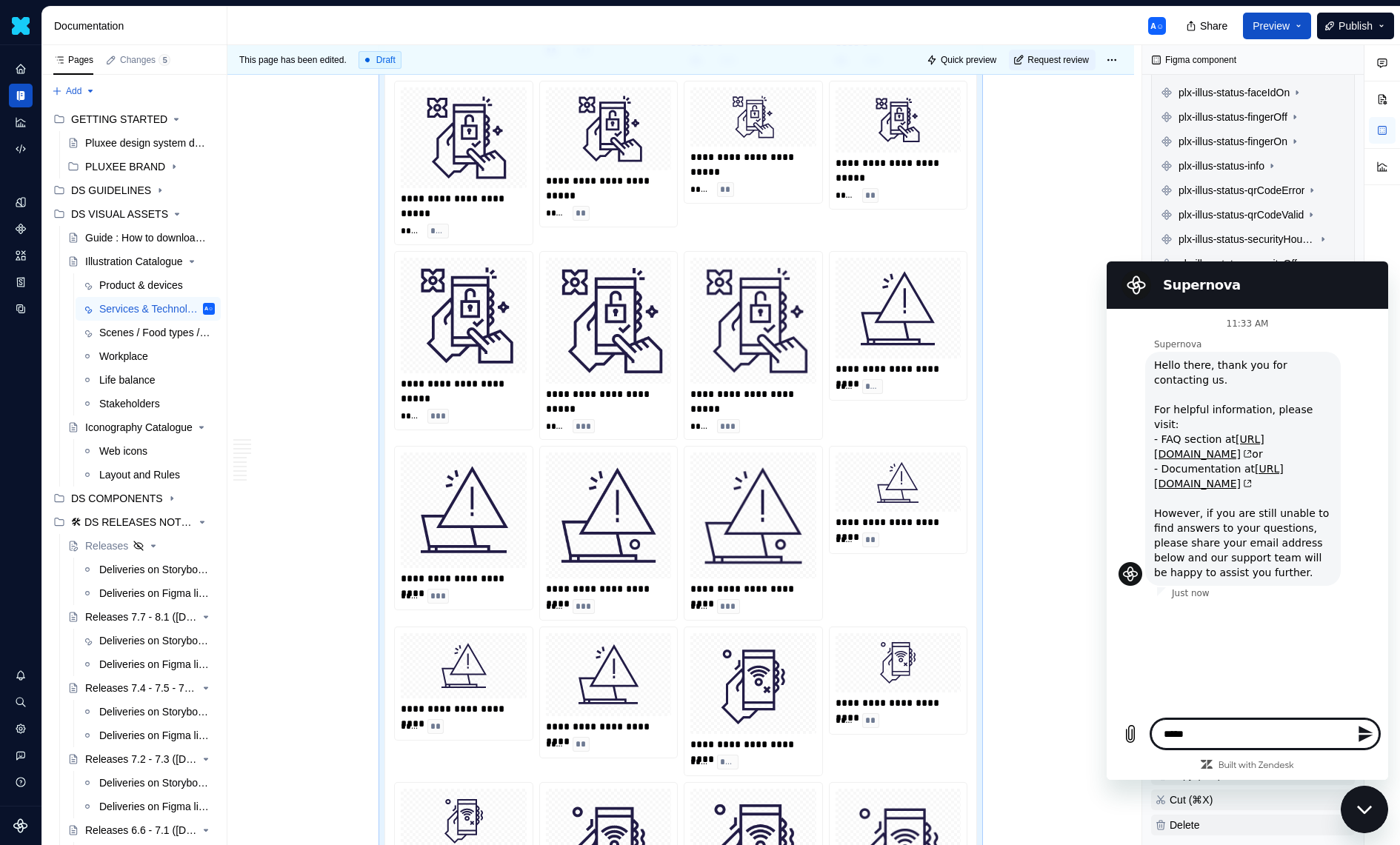
type textarea "*****"
type textarea "*"
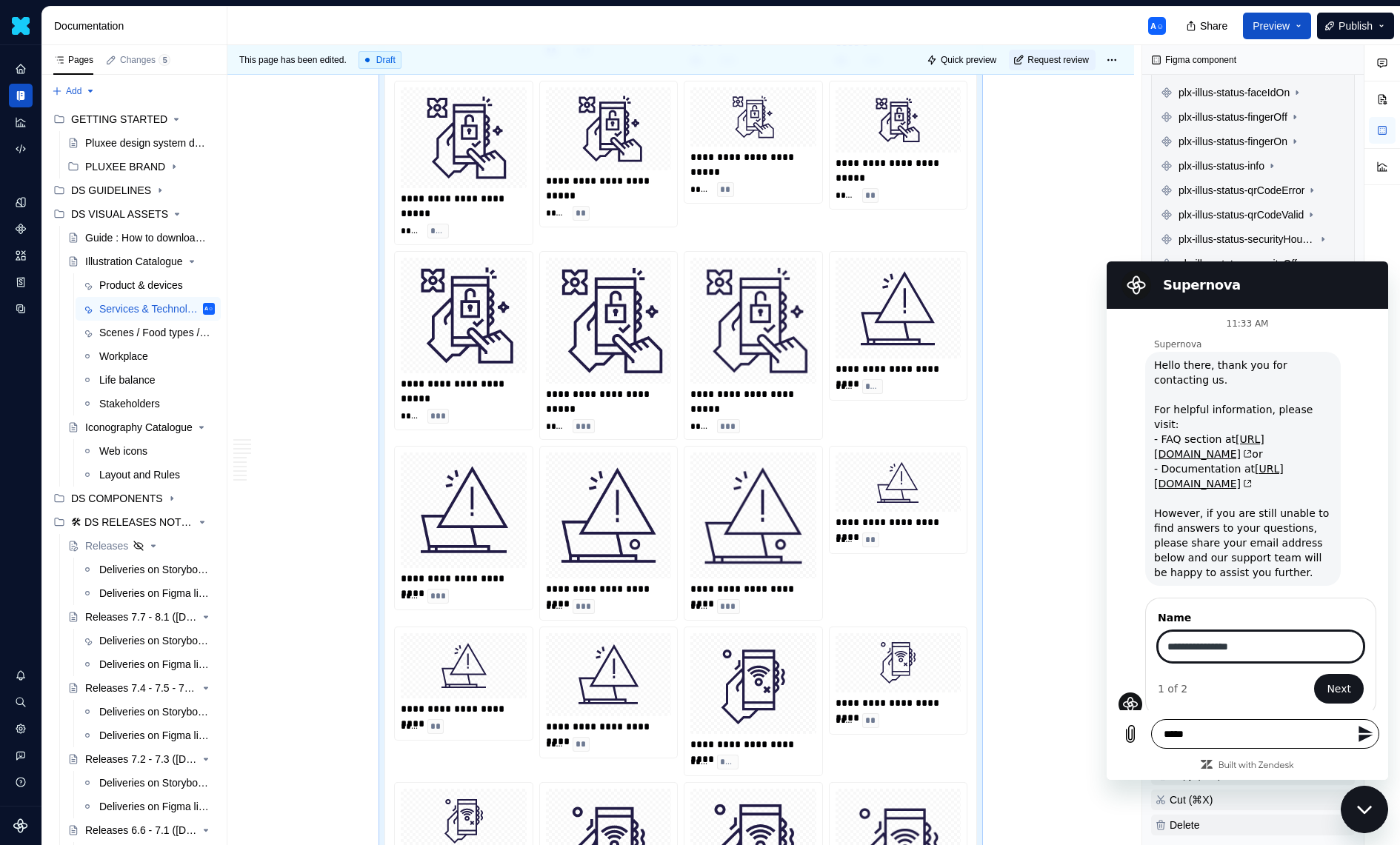
type input "**********"
click at [1314, 674] on button "Next" at bounding box center [1339, 689] width 50 height 29
type textarea "*"
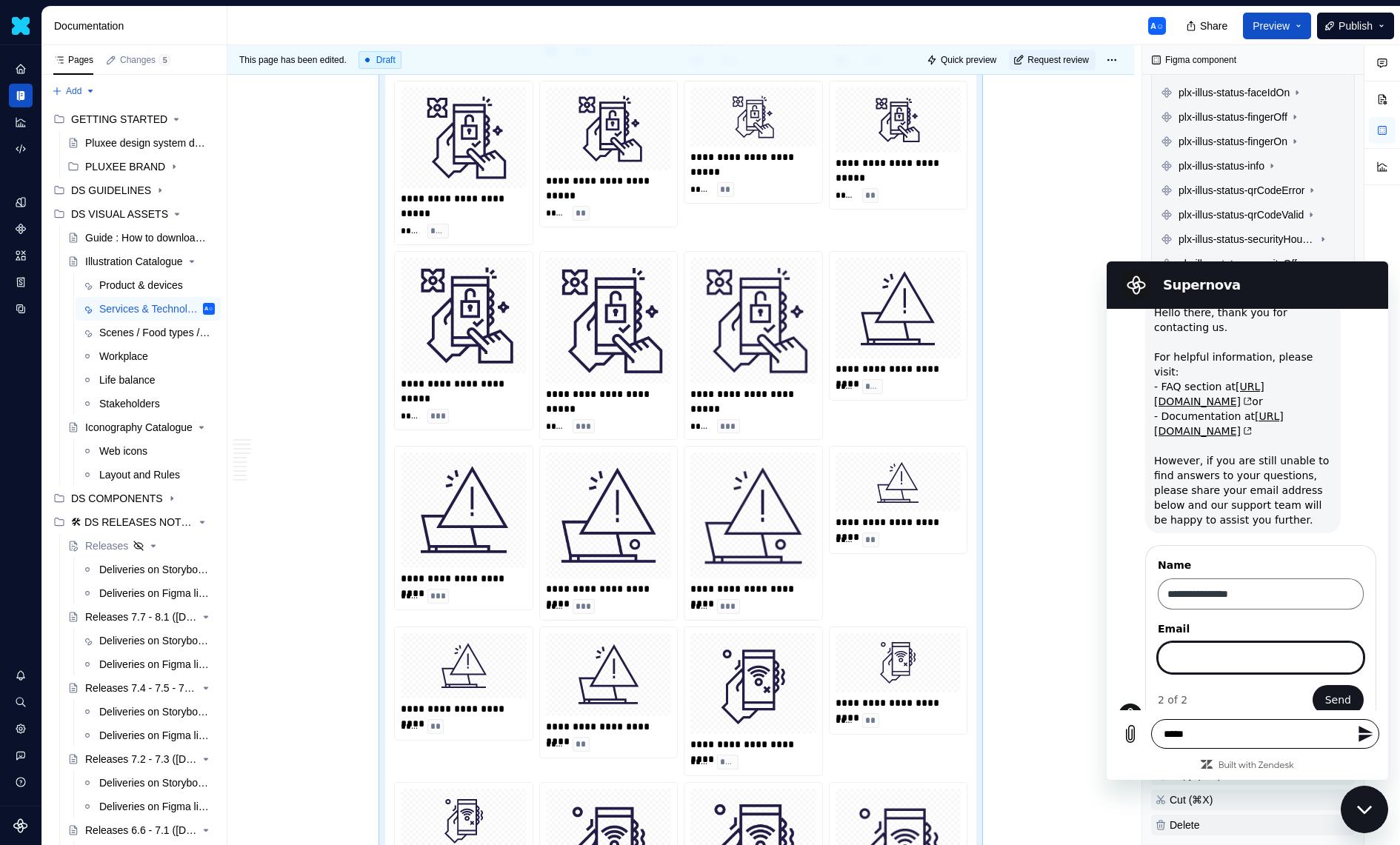
scroll to position [53, 0]
type input "**********"
type textarea "*"
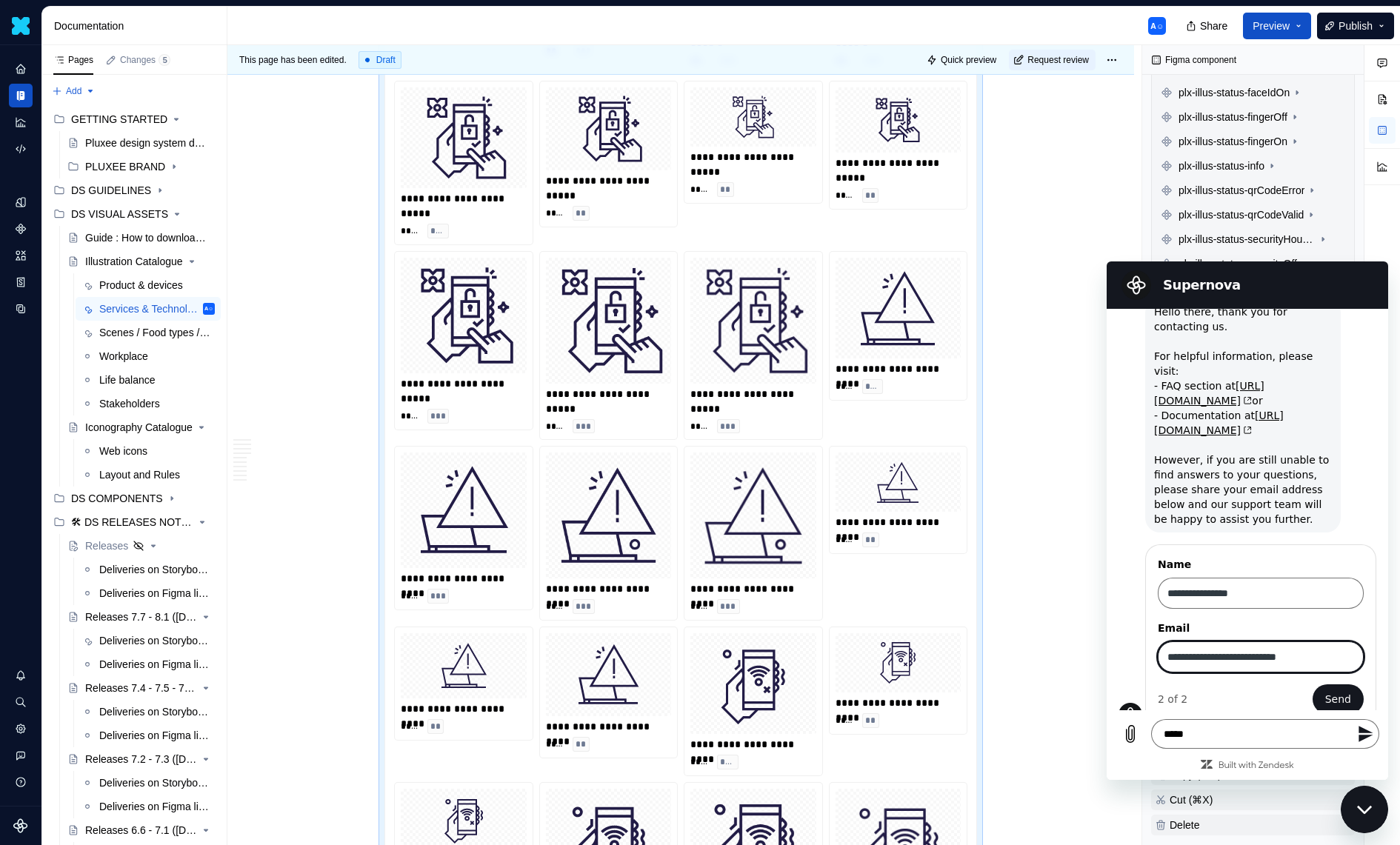
drag, startPoint x: 1321, startPoint y: 644, endPoint x: 1308, endPoint y: 644, distance: 13.0
click at [1308, 644] on input "**********" at bounding box center [1261, 657] width 206 height 31
click at [1251, 644] on input "**********" at bounding box center [1261, 657] width 206 height 31
click at [1343, 648] on input "**********" at bounding box center [1261, 657] width 206 height 31
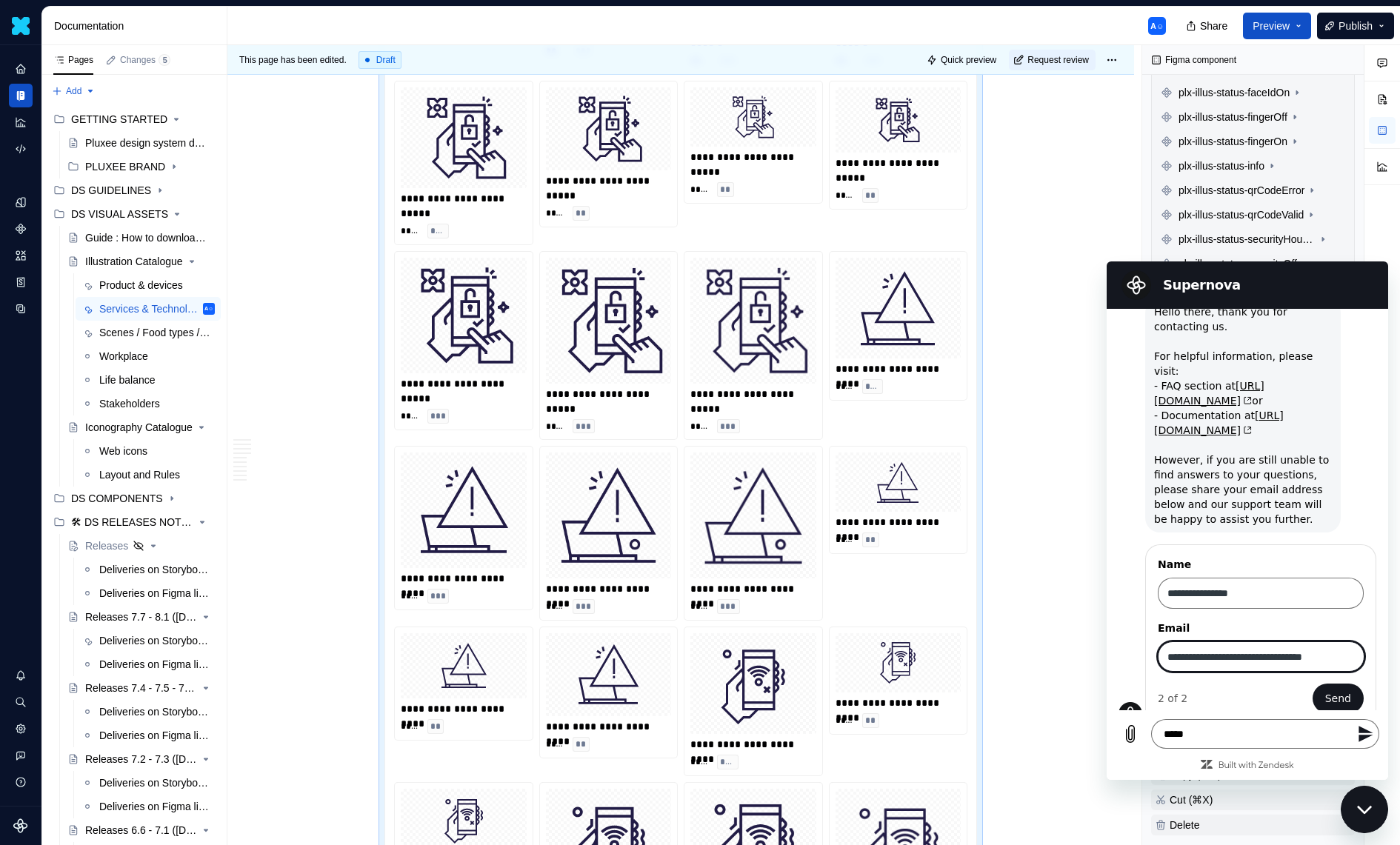
type input "**********"
type textarea "*"
click at [1343, 690] on span "Send" at bounding box center [1337, 699] width 26 height 18
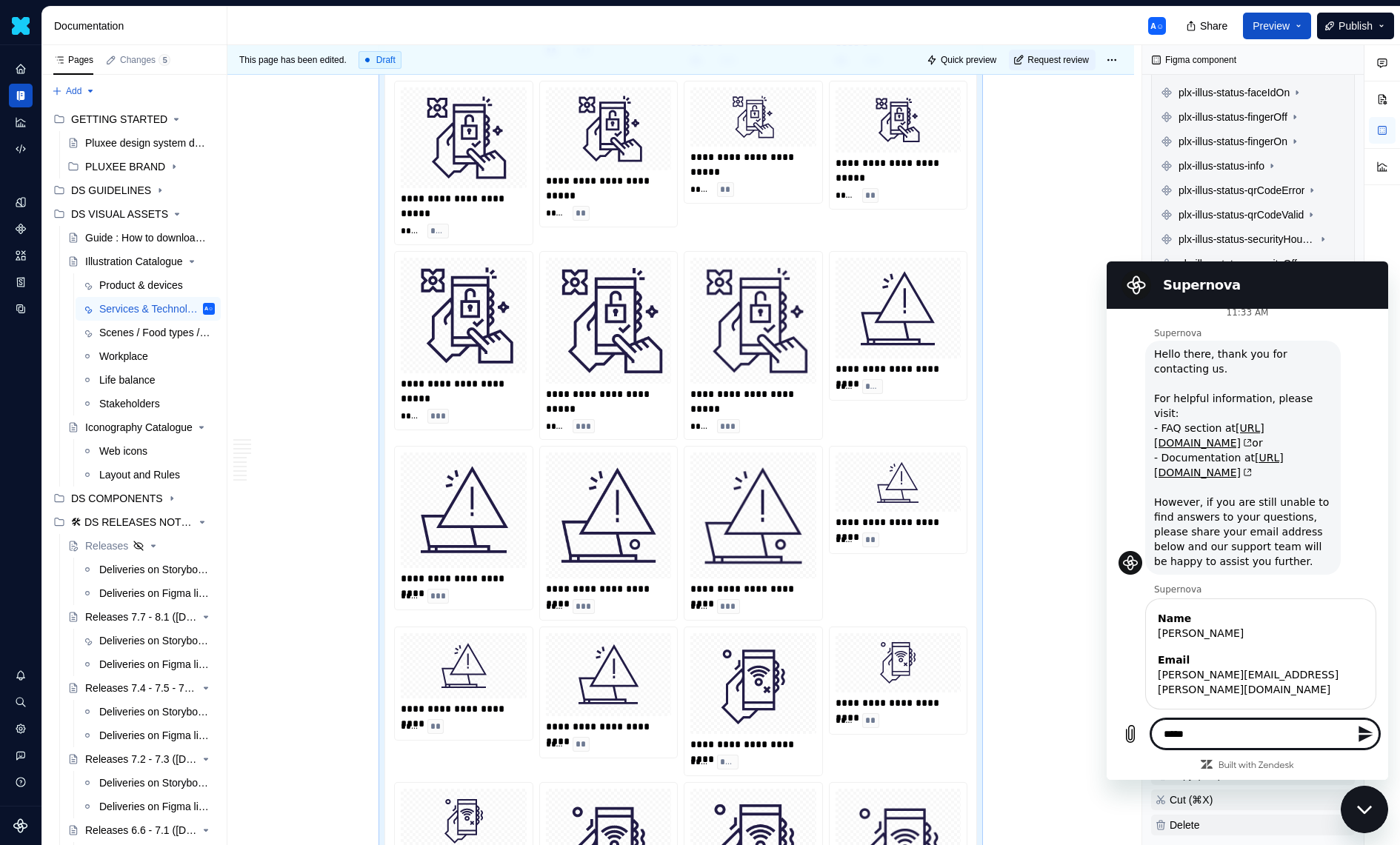
scroll to position [13, 0]
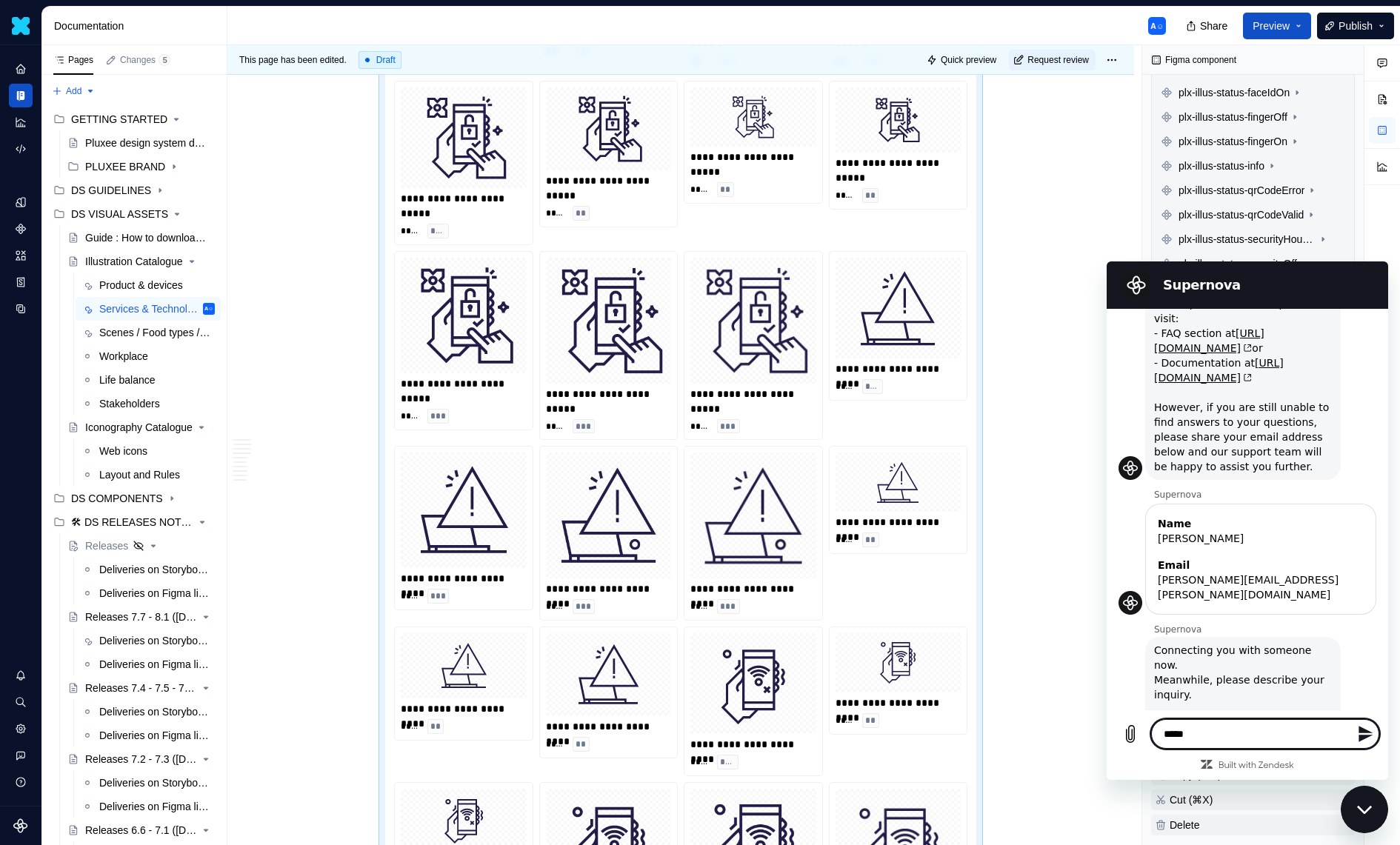
type textarea "*"
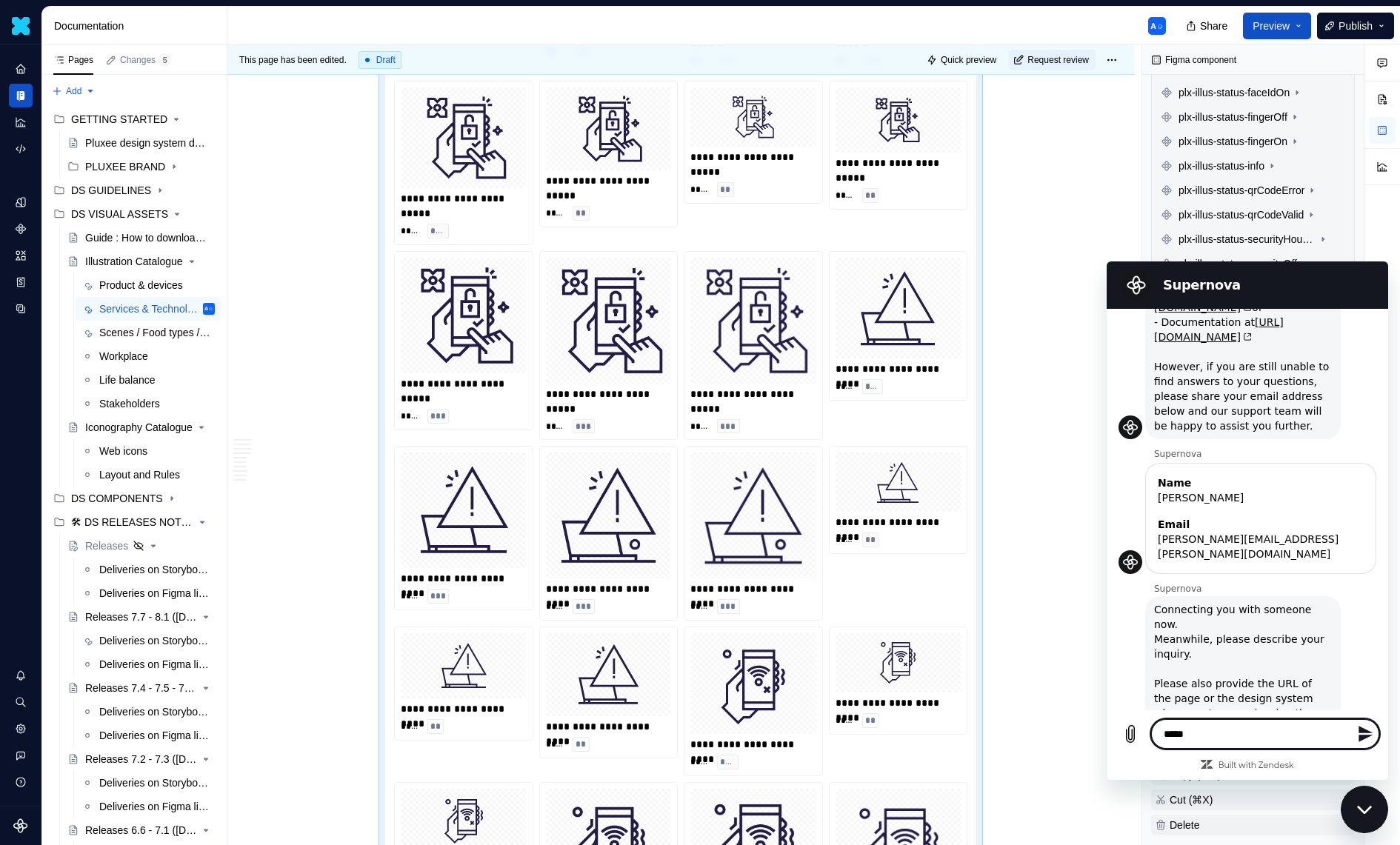
scroll to position [149, 0]
drag, startPoint x: 1299, startPoint y: 730, endPoint x: 1135, endPoint y: 730, distance: 164.0
click at [1135, 730] on div "Type a message ***** *" at bounding box center [1247, 734] width 264 height 29
type textarea "*"
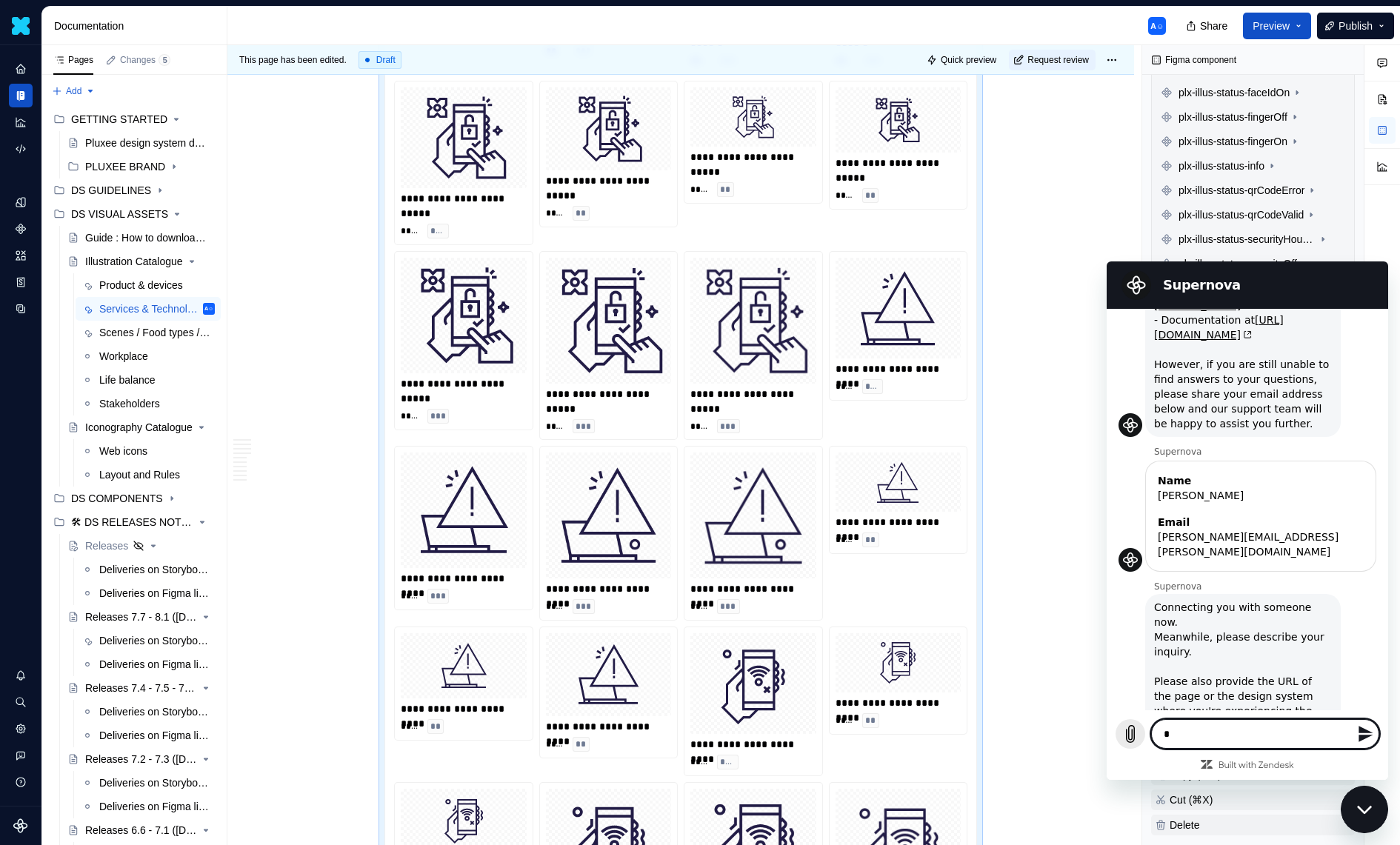
type textarea "**"
type textarea "*"
type textarea "***"
type textarea "*"
type textarea "****"
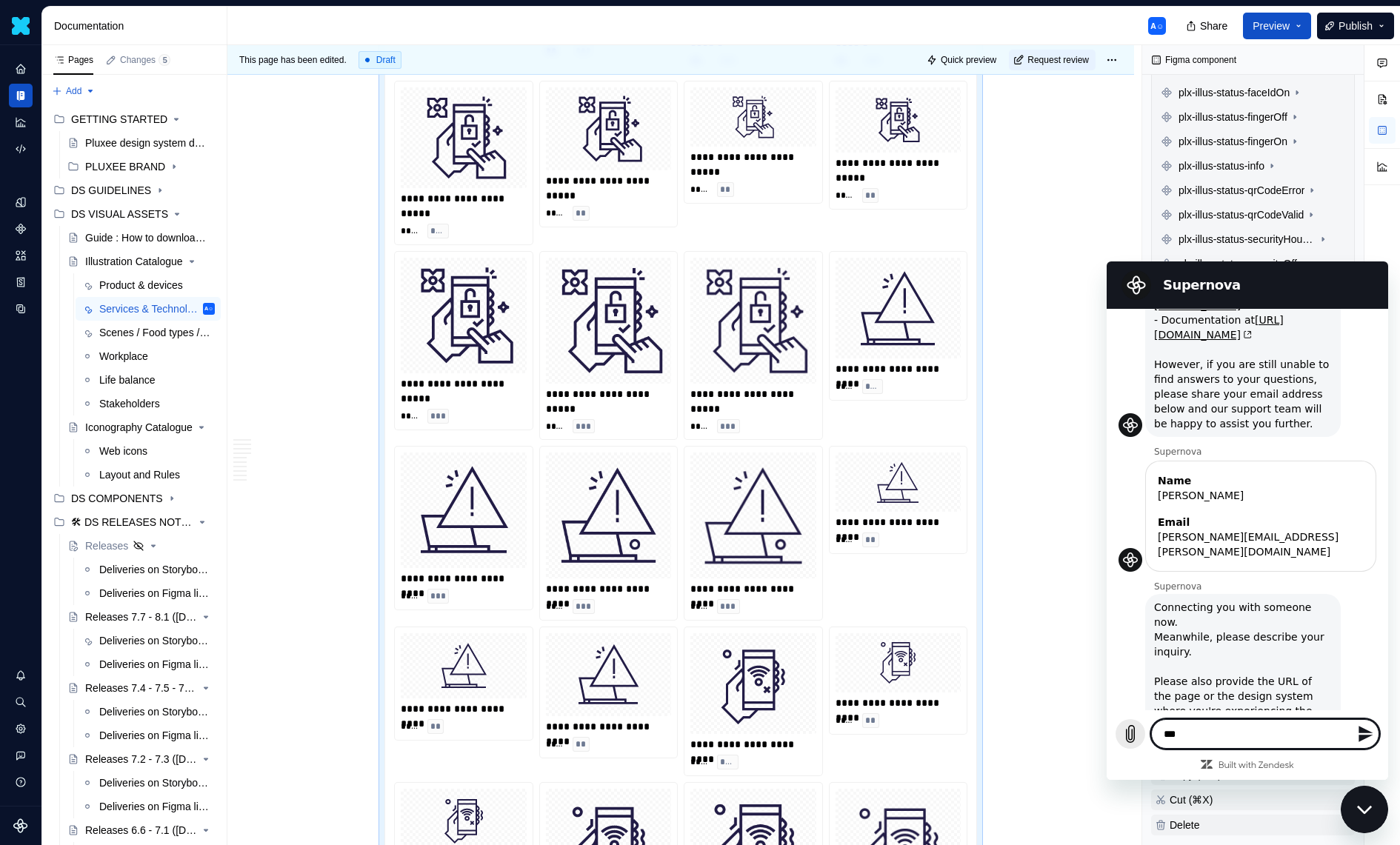
type textarea "*"
type textarea "*****"
type textarea "*"
type textarea "*****"
type textarea "*"
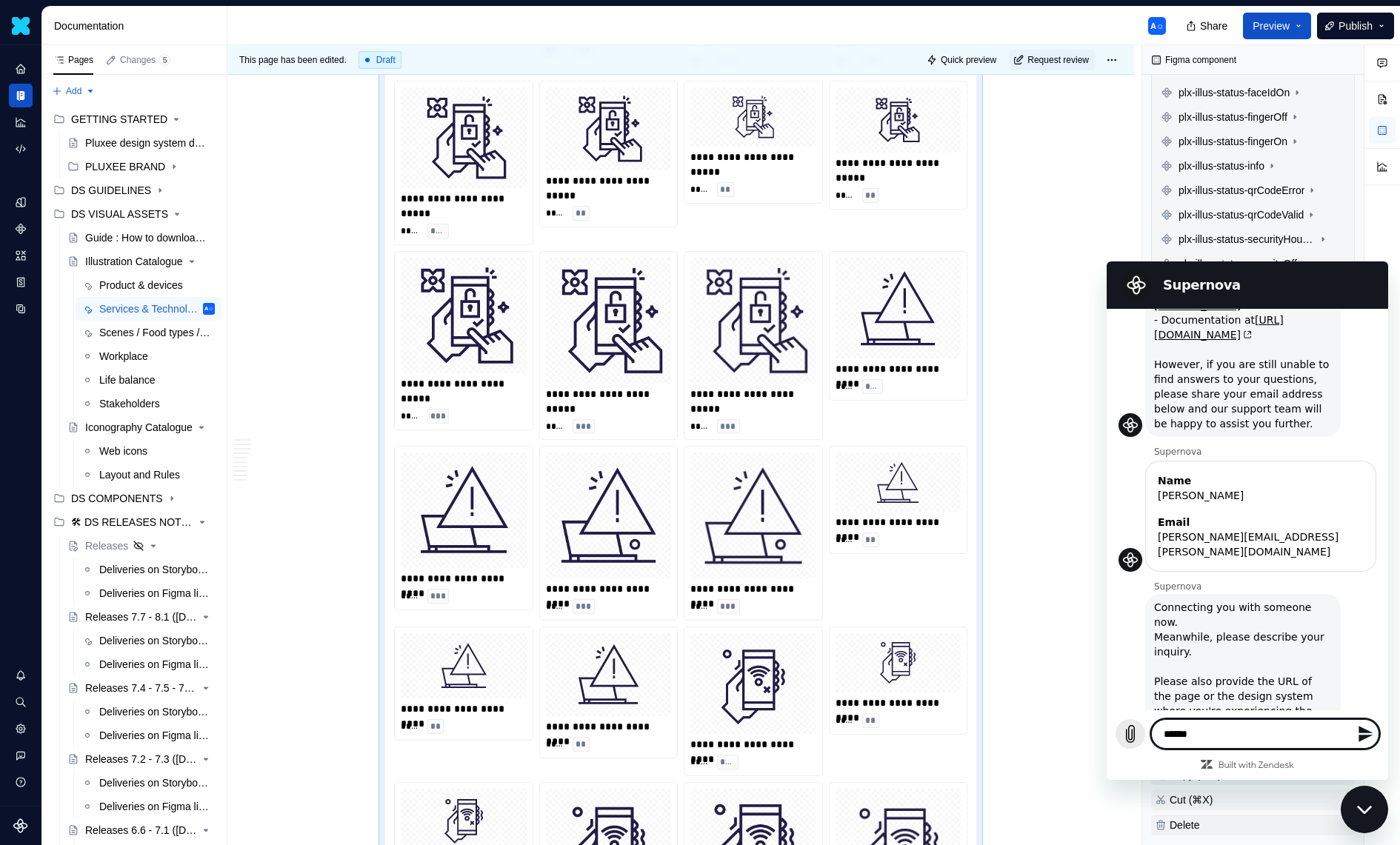
type textarea "*****"
type textarea "*"
type textarea "******"
type textarea "*"
type textarea "******"
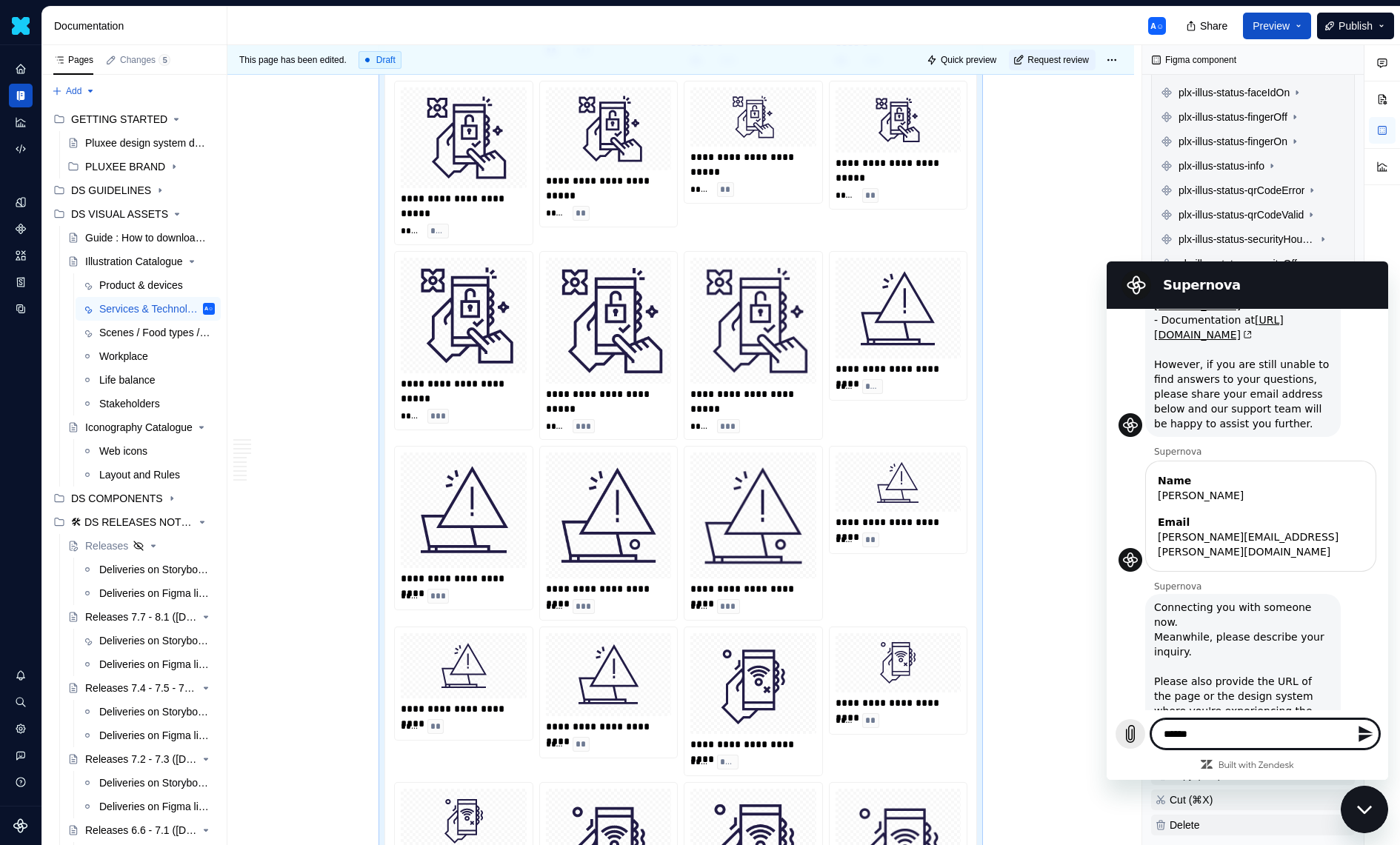
type textarea "*"
type textarea "******"
type textarea "*"
type textarea "******"
type textarea "*"
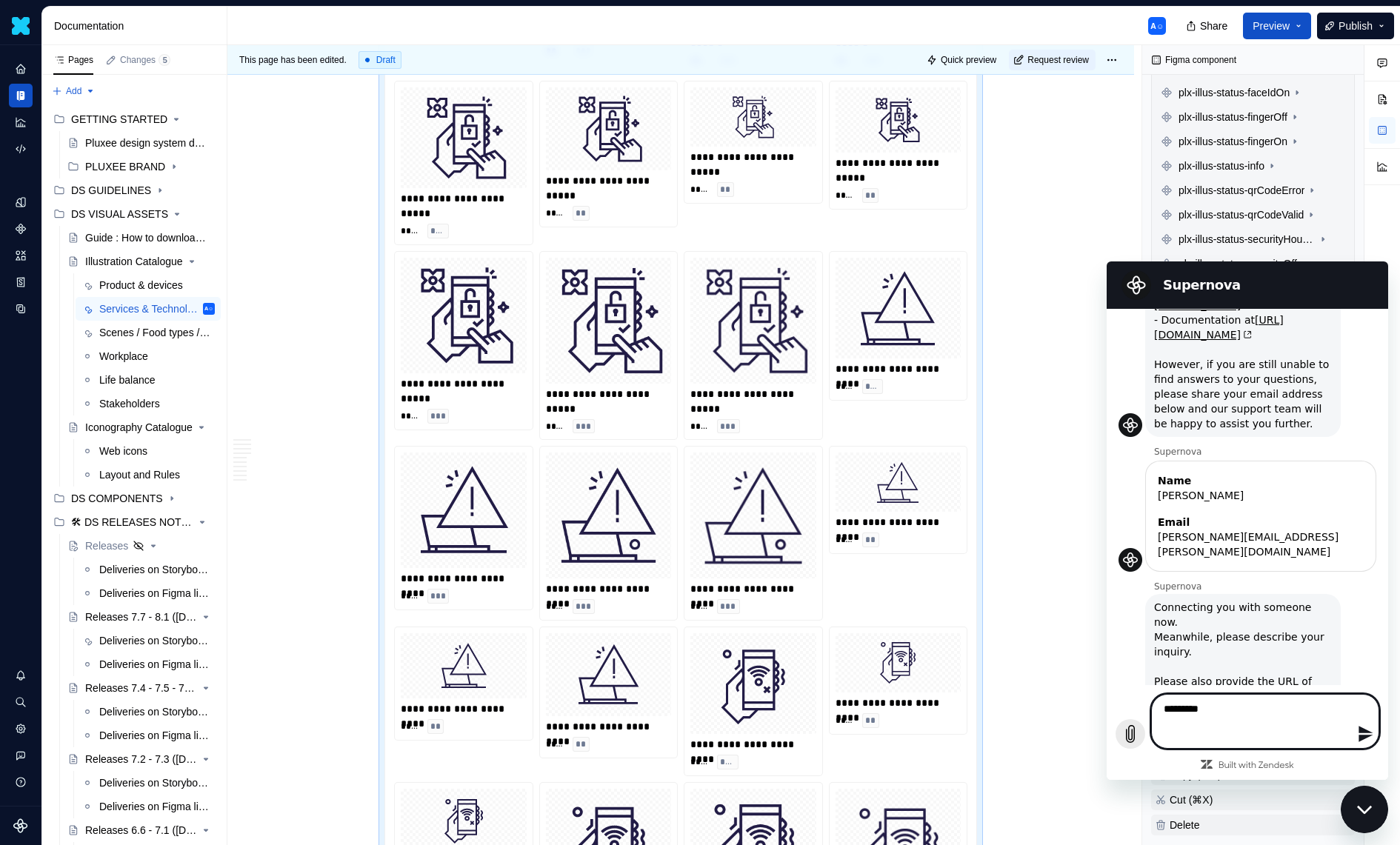
type textarea "******* *"
type textarea "*"
type textarea "******* **"
type textarea "*"
type textarea "******* ***"
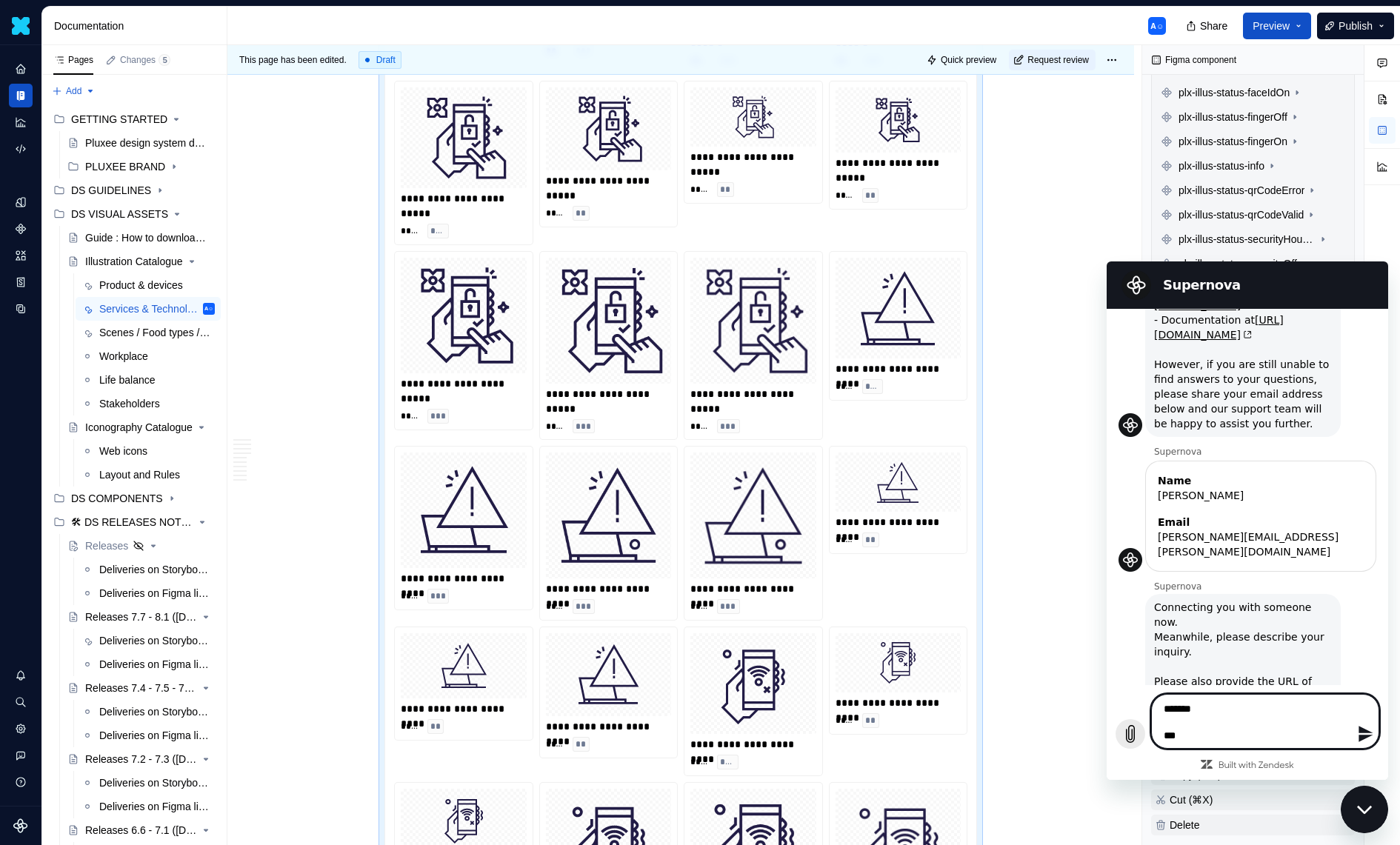
type textarea "*"
type textarea "******* ***"
type textarea "*"
type textarea "******* *****"
type textarea "*"
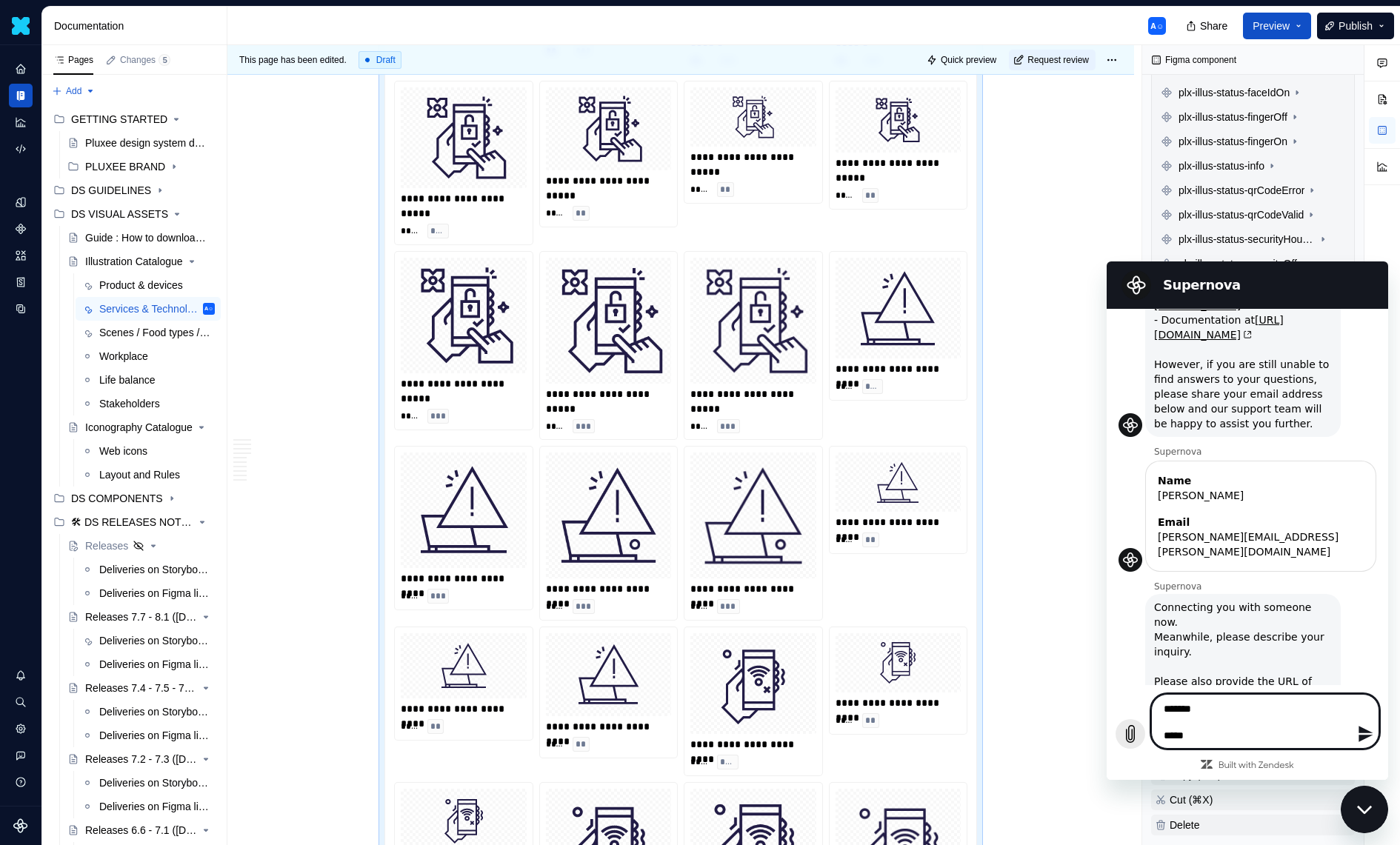
type textarea "******* ******"
type textarea "*"
type textarea "******* *******"
type textarea "*"
type textarea "******* ********"
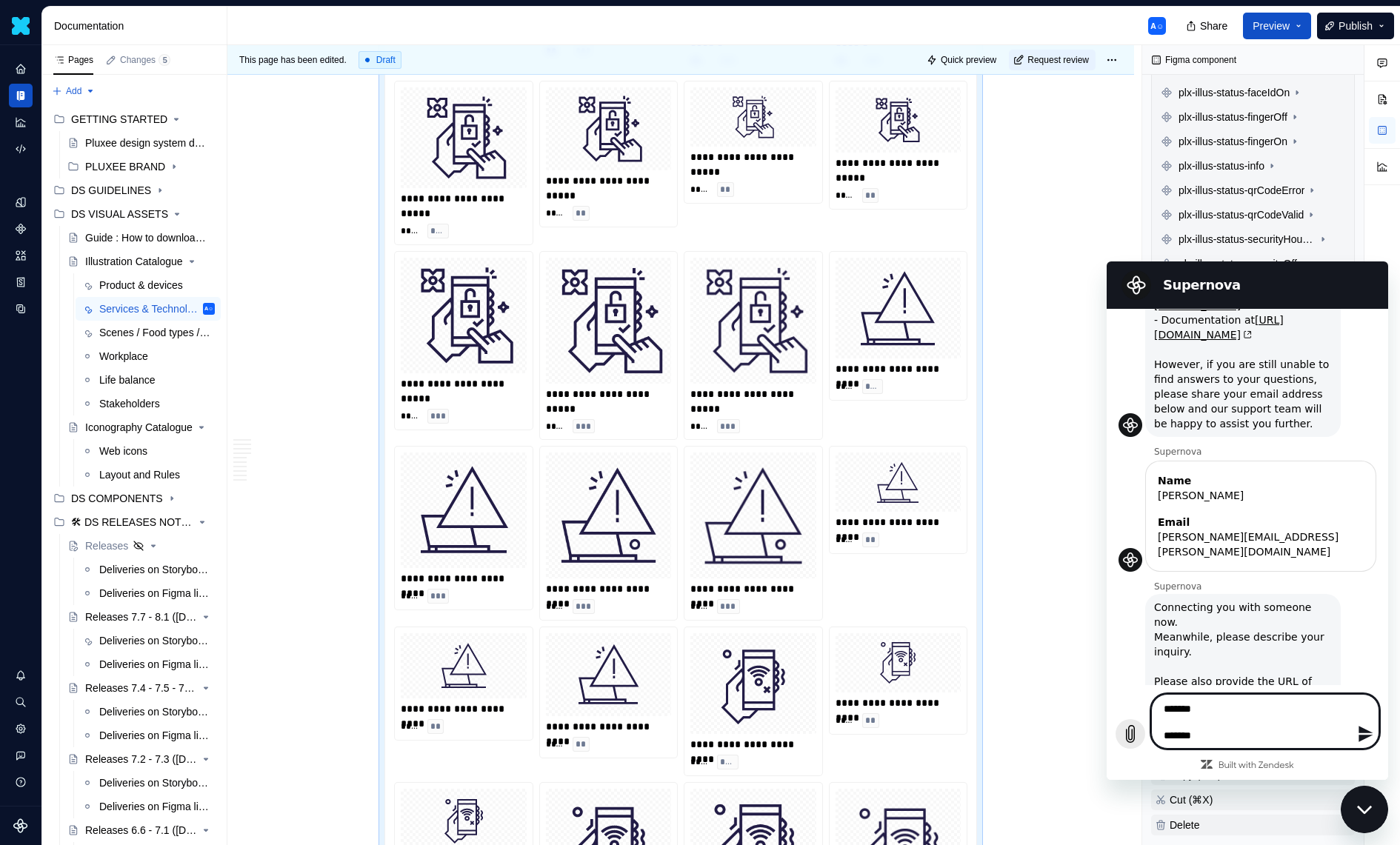
type textarea "*"
type textarea "******* *********"
type textarea "*"
type textarea "**********"
type textarea "*"
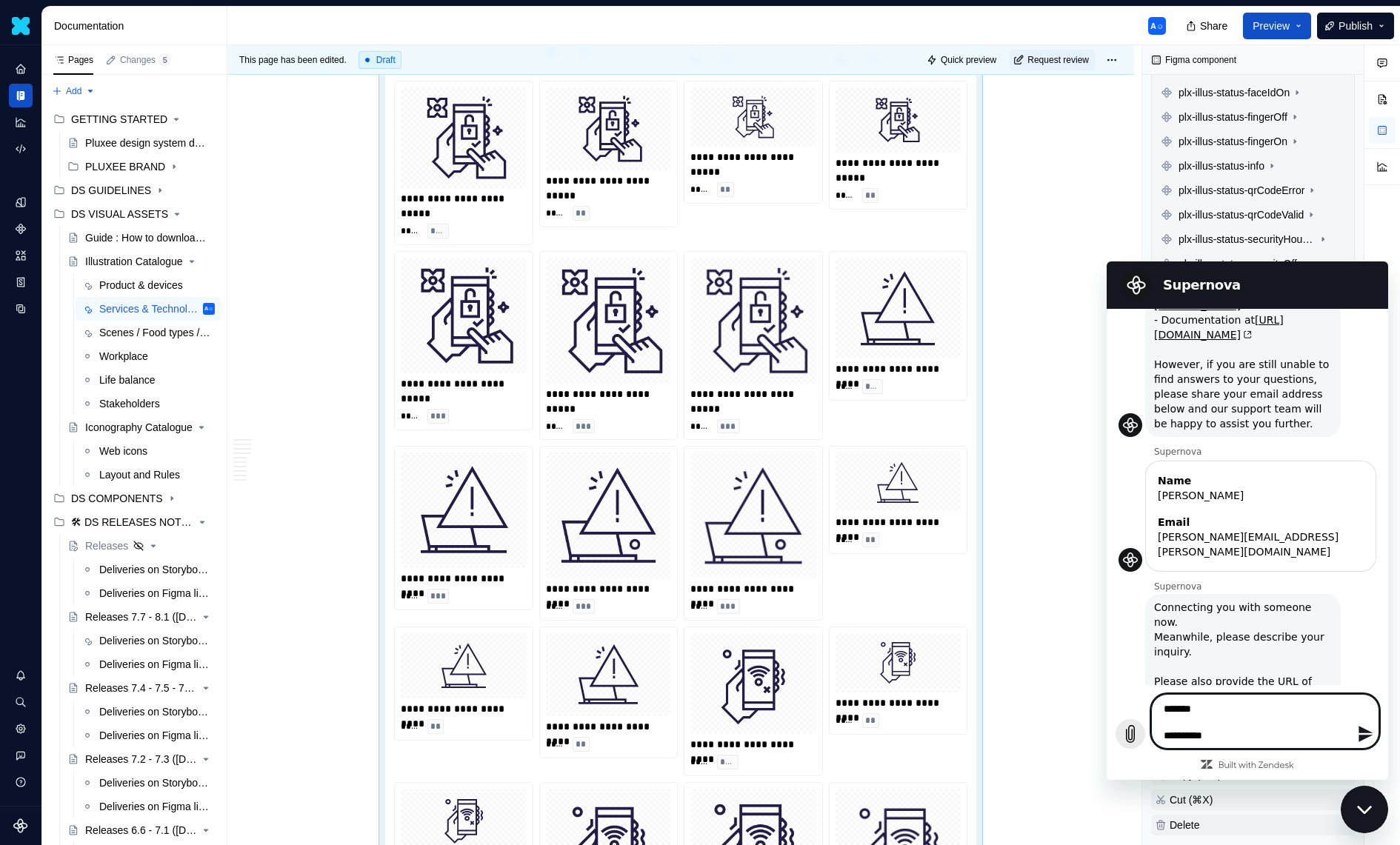
type textarea "**********"
type textarea "*"
type textarea "**********"
type textarea "*"
type textarea "**********"
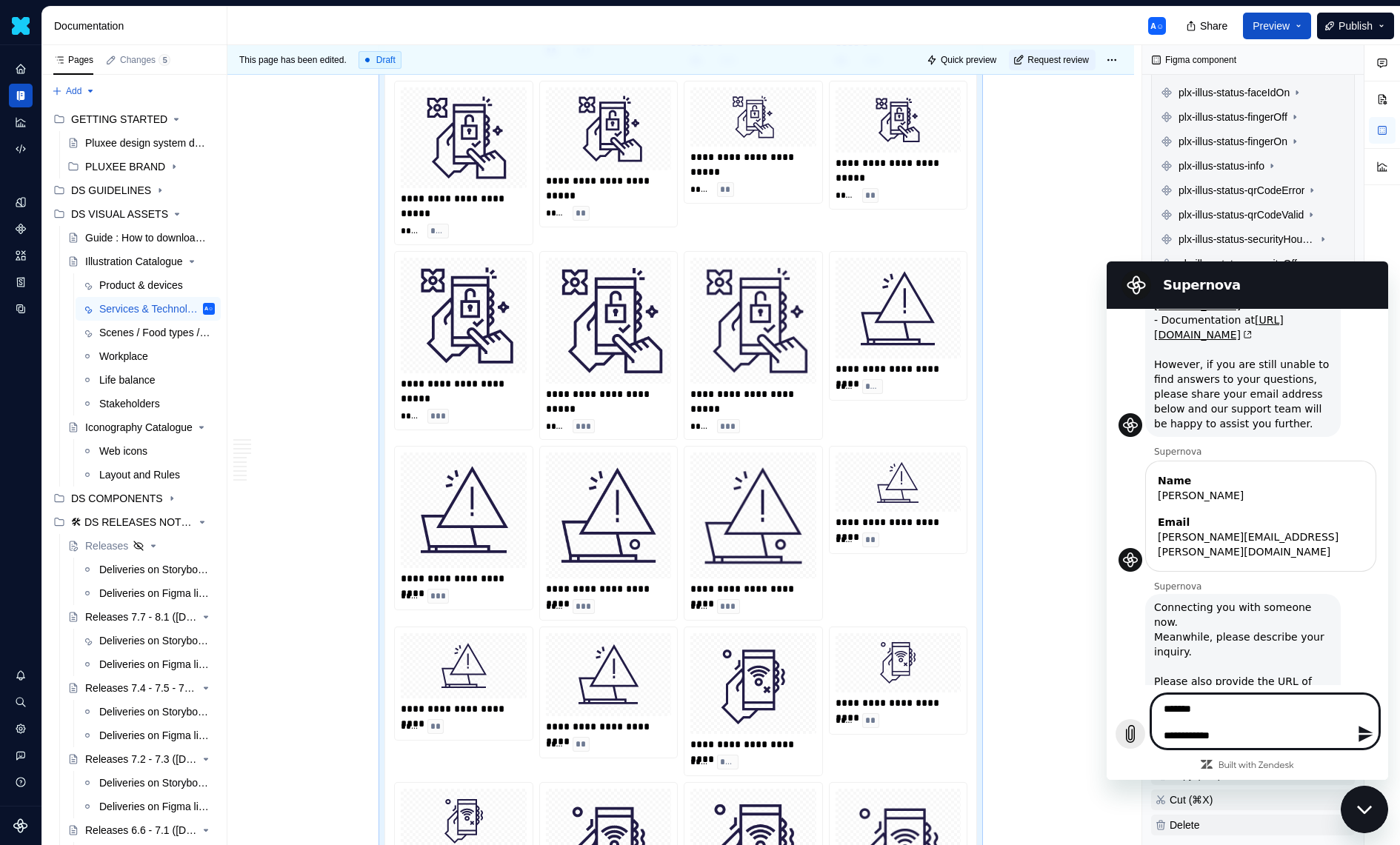
type textarea "*"
type textarea "**********"
type textarea "*"
type textarea "**********"
type textarea "*"
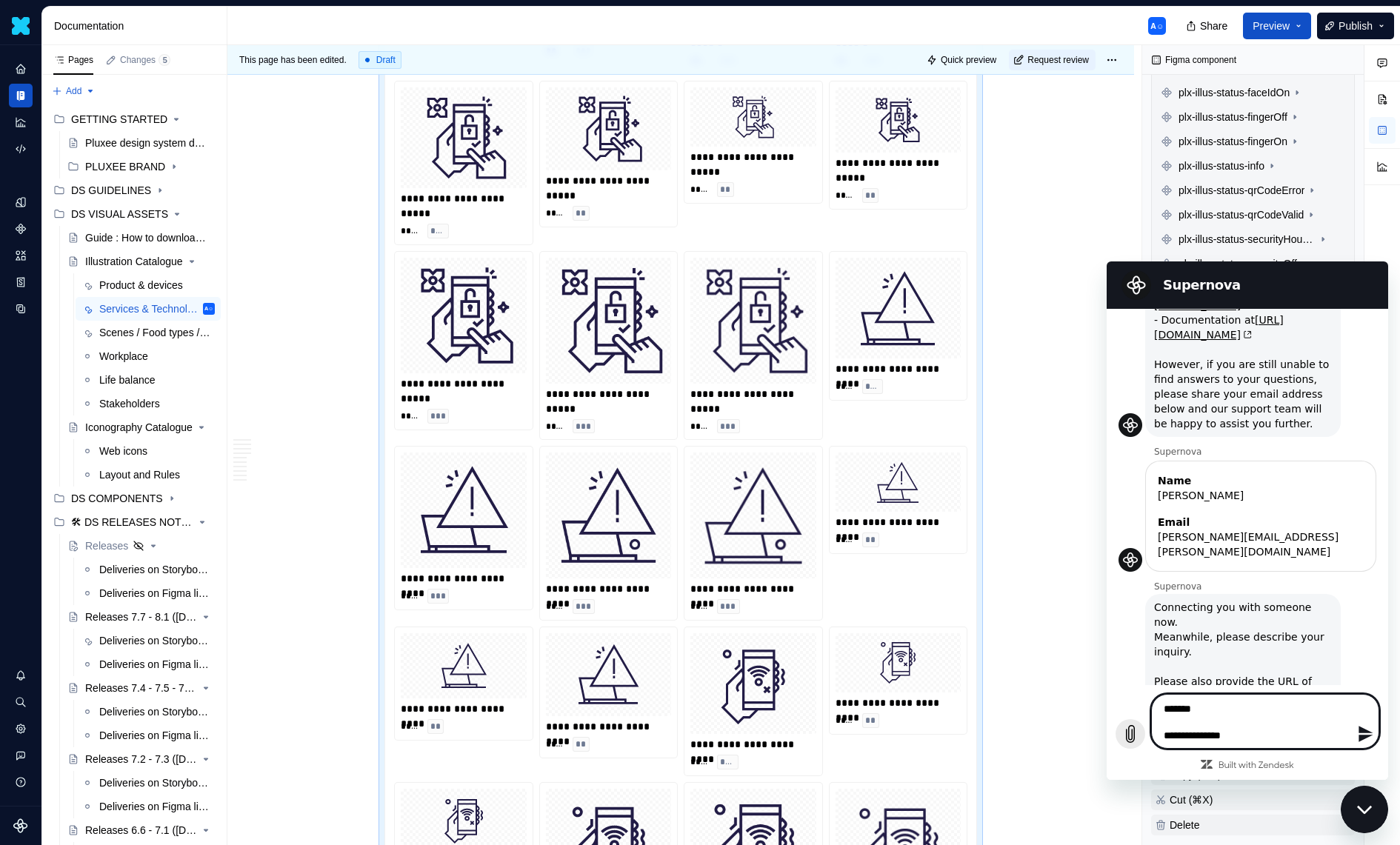
type textarea "**********"
type textarea "*"
type textarea "**********"
type textarea "*"
type textarea "**********"
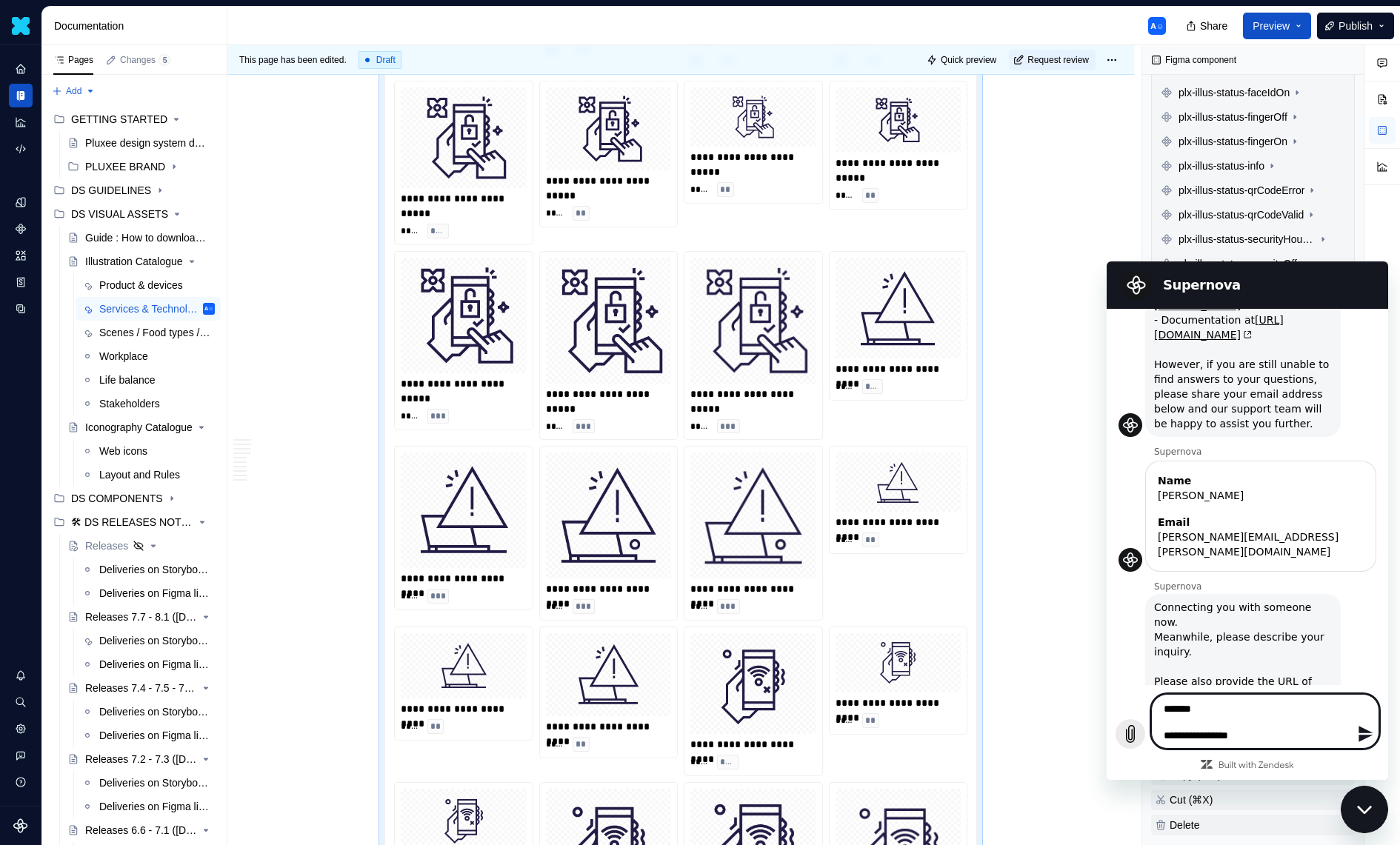
type textarea "*"
type textarea "**********"
type textarea "*"
type textarea "**********"
type textarea "*"
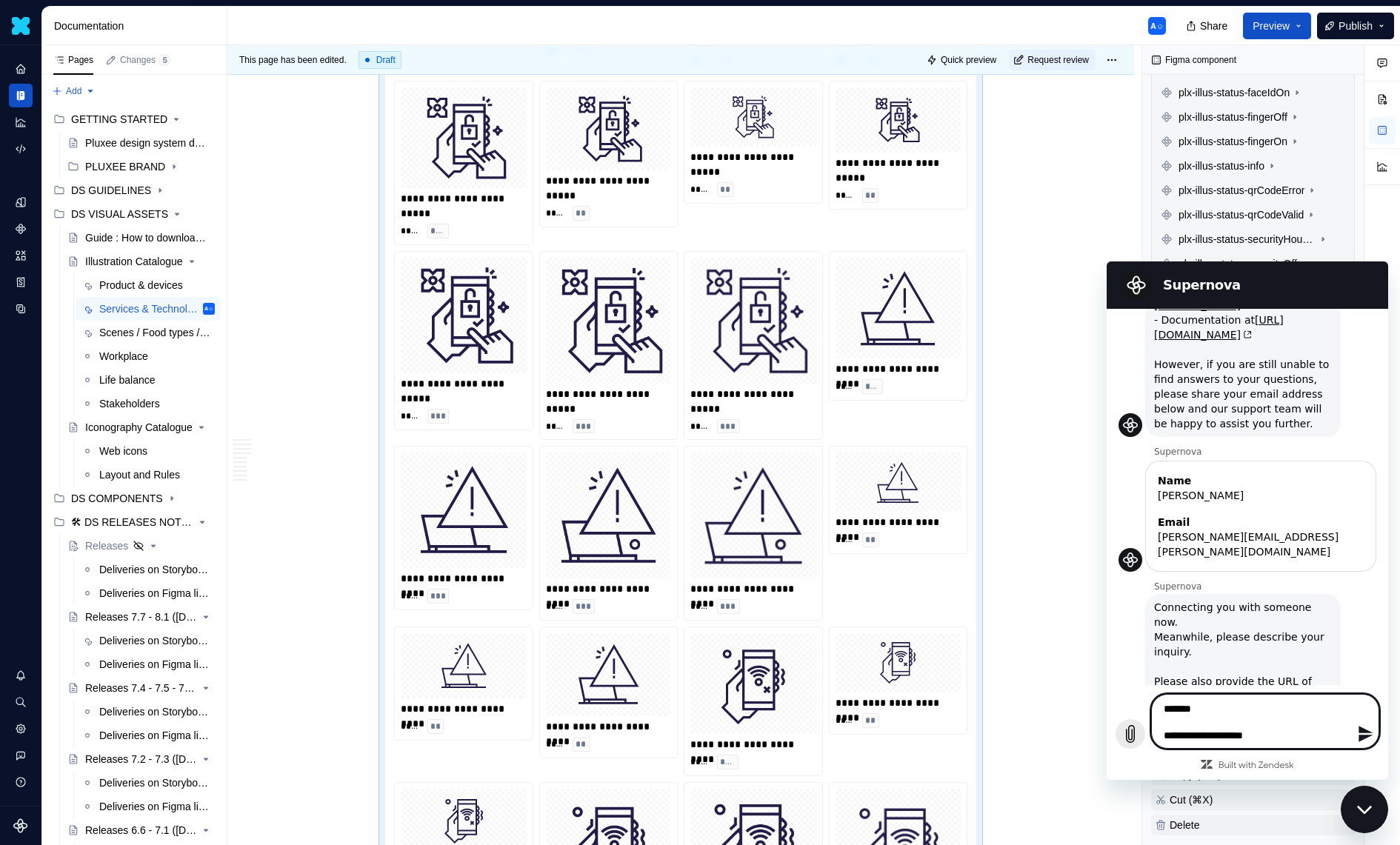
type textarea "**********"
type textarea "*"
type textarea "**********"
type textarea "*"
type textarea "**********"
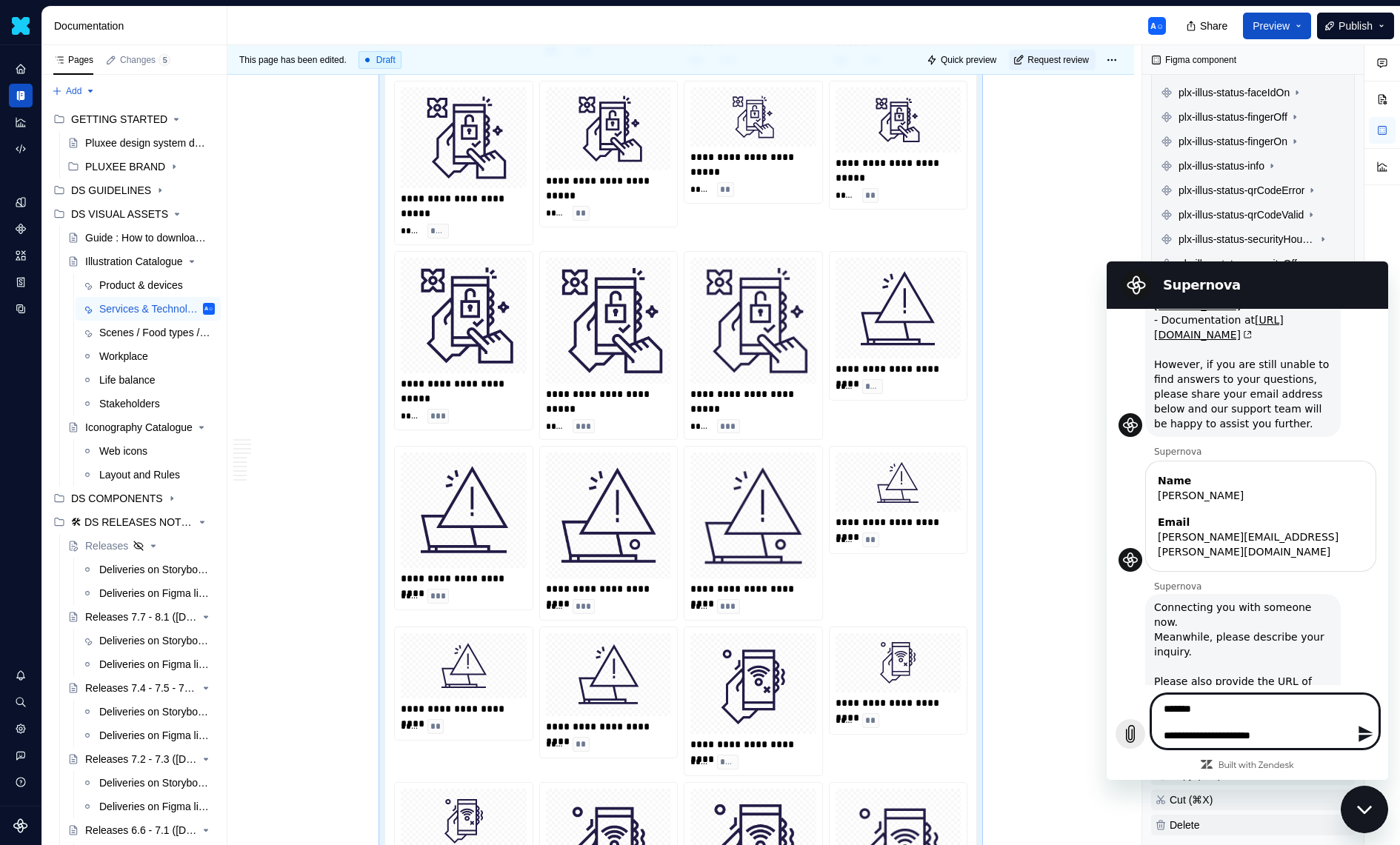
type textarea "*"
type textarea "**********"
type textarea "*"
type textarea "**********"
type textarea "*"
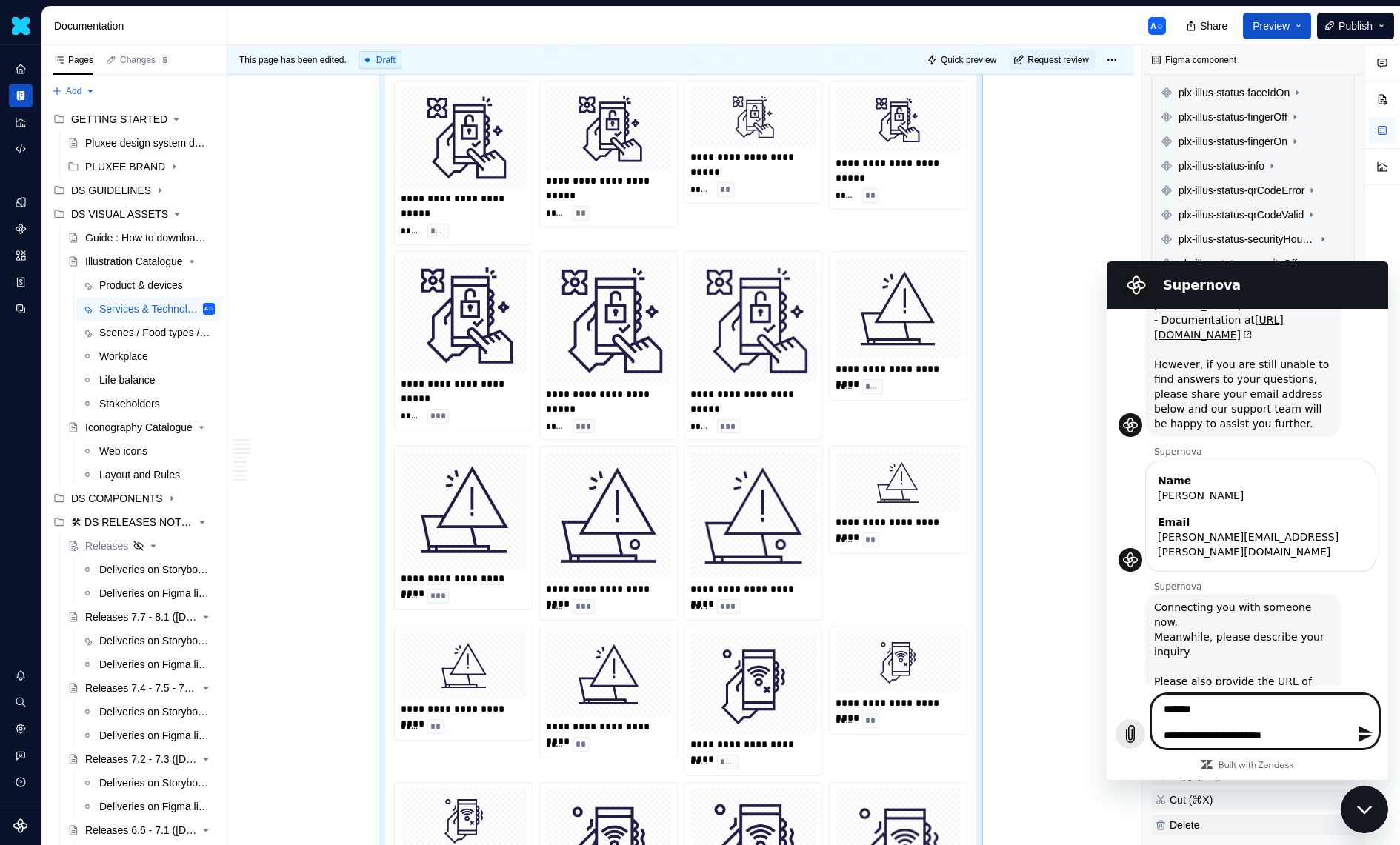
type textarea "**********"
type textarea "*"
type textarea "**********"
type textarea "*"
type textarea "**********"
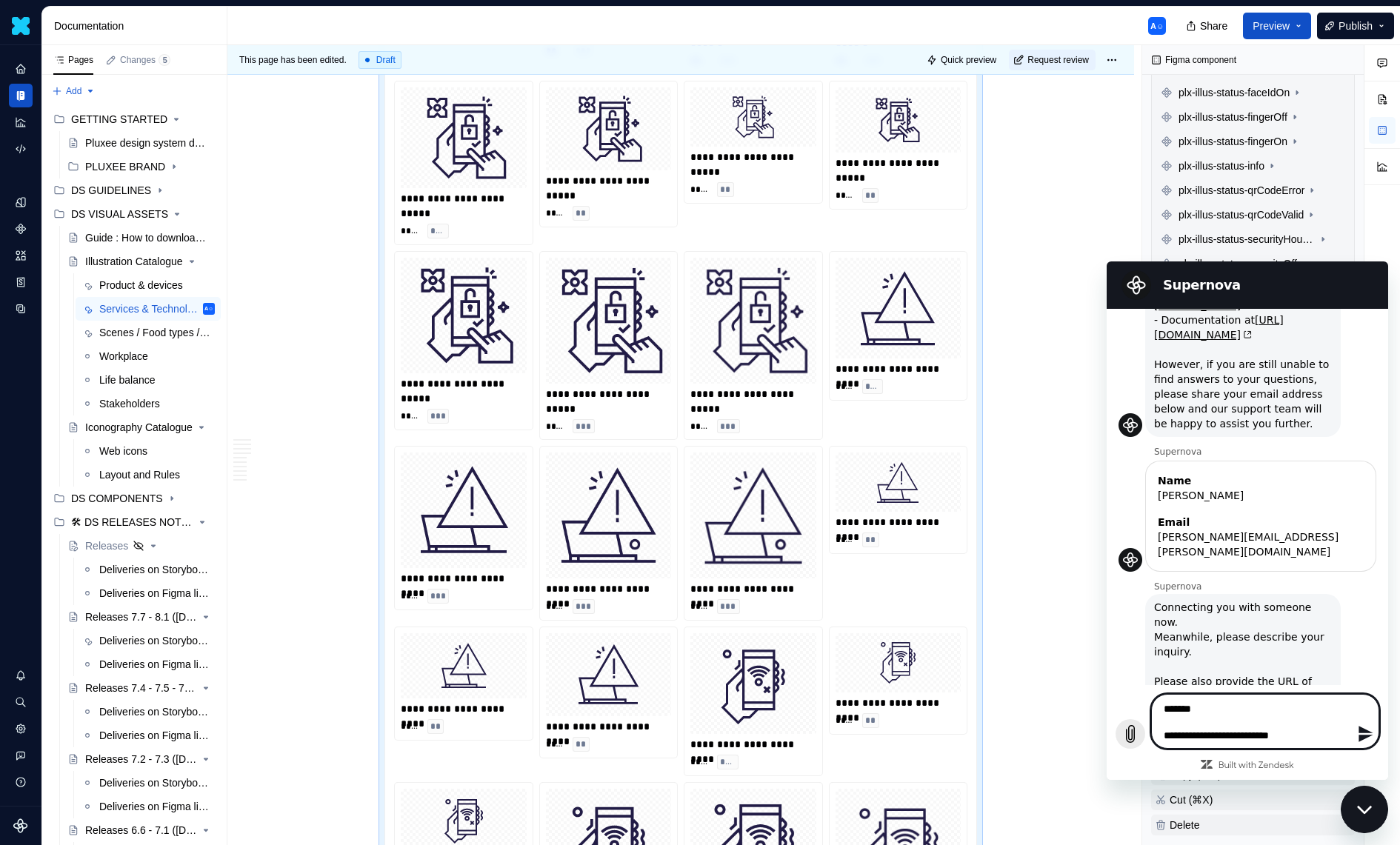
type textarea "*"
type textarea "**********"
type textarea "*"
type textarea "**********"
type textarea "*"
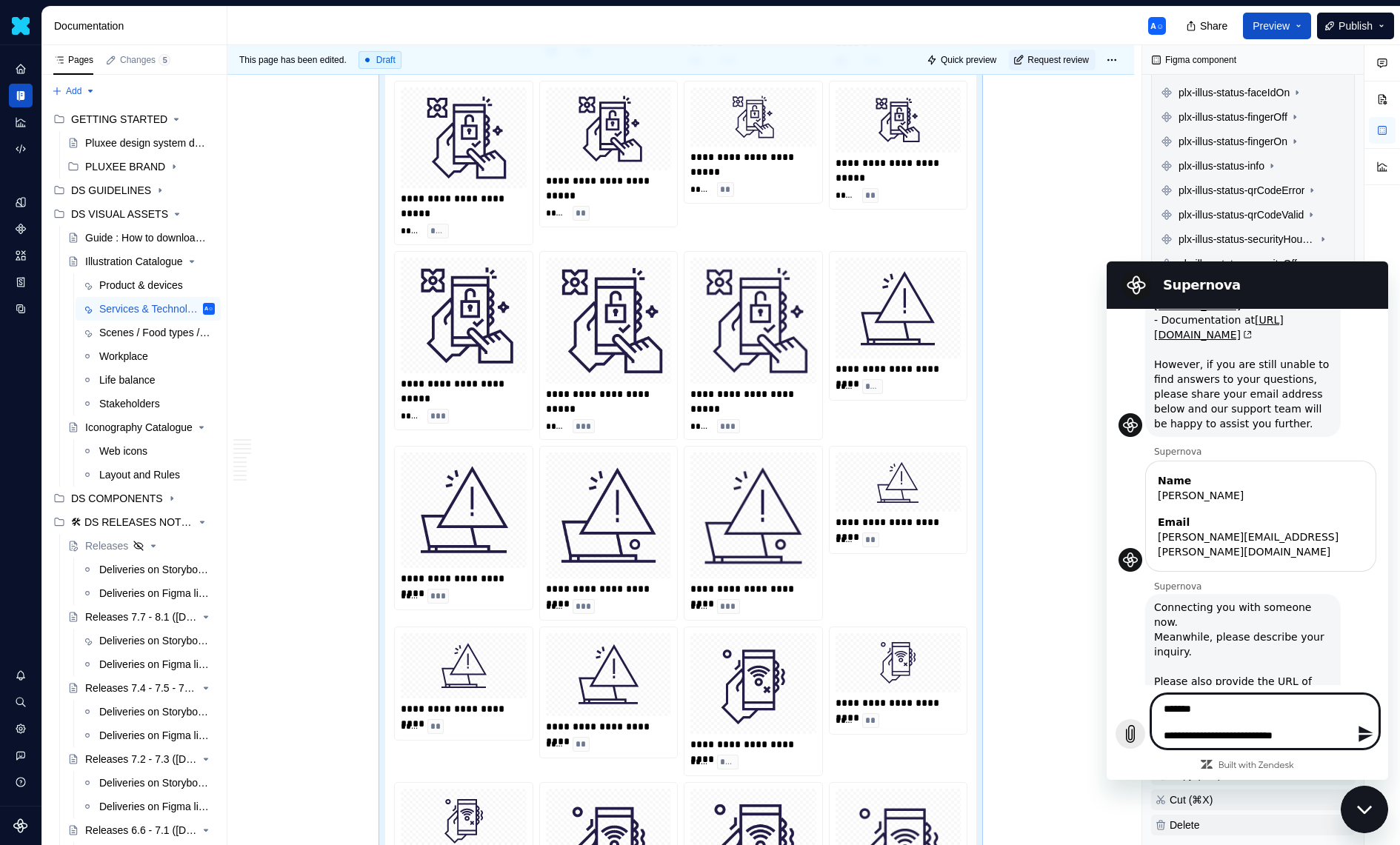
type textarea "**********"
type textarea "*"
type textarea "**********"
type textarea "*"
type textarea "**********"
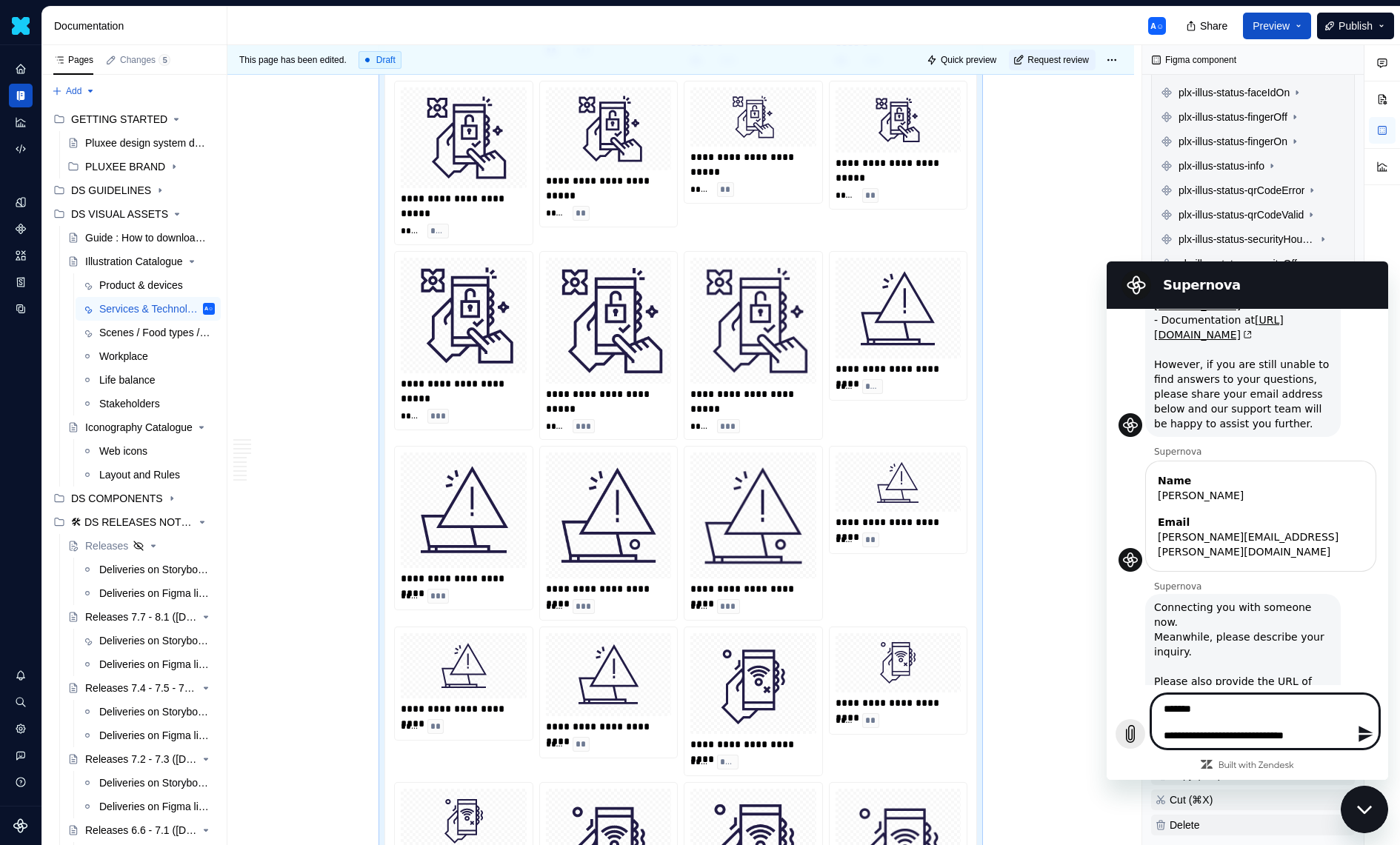
type textarea "*"
type textarea "**********"
type textarea "*"
type textarea "**********"
type textarea "*"
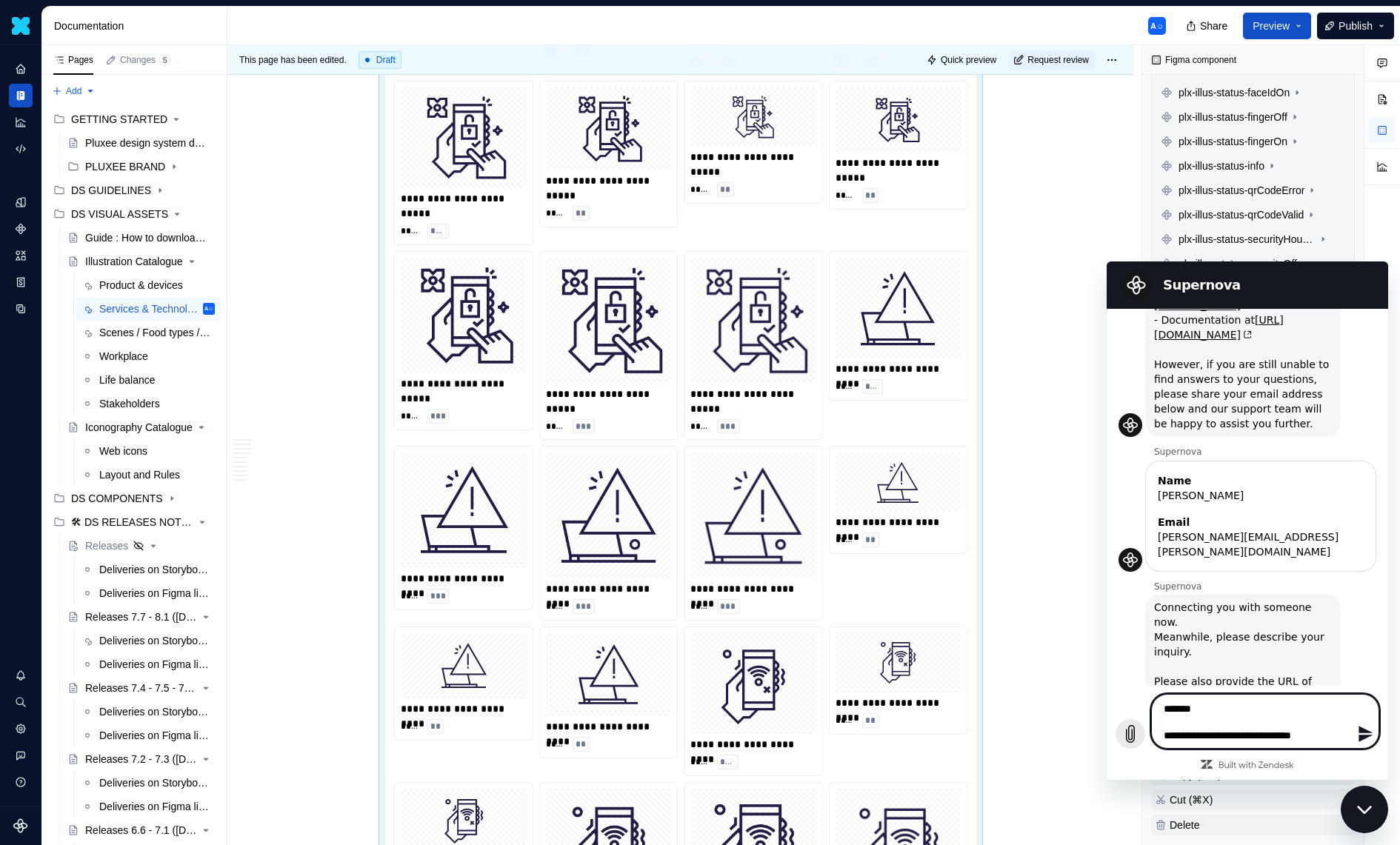
type textarea "**********"
type textarea "*"
type textarea "**********"
type textarea "*"
type textarea "**********"
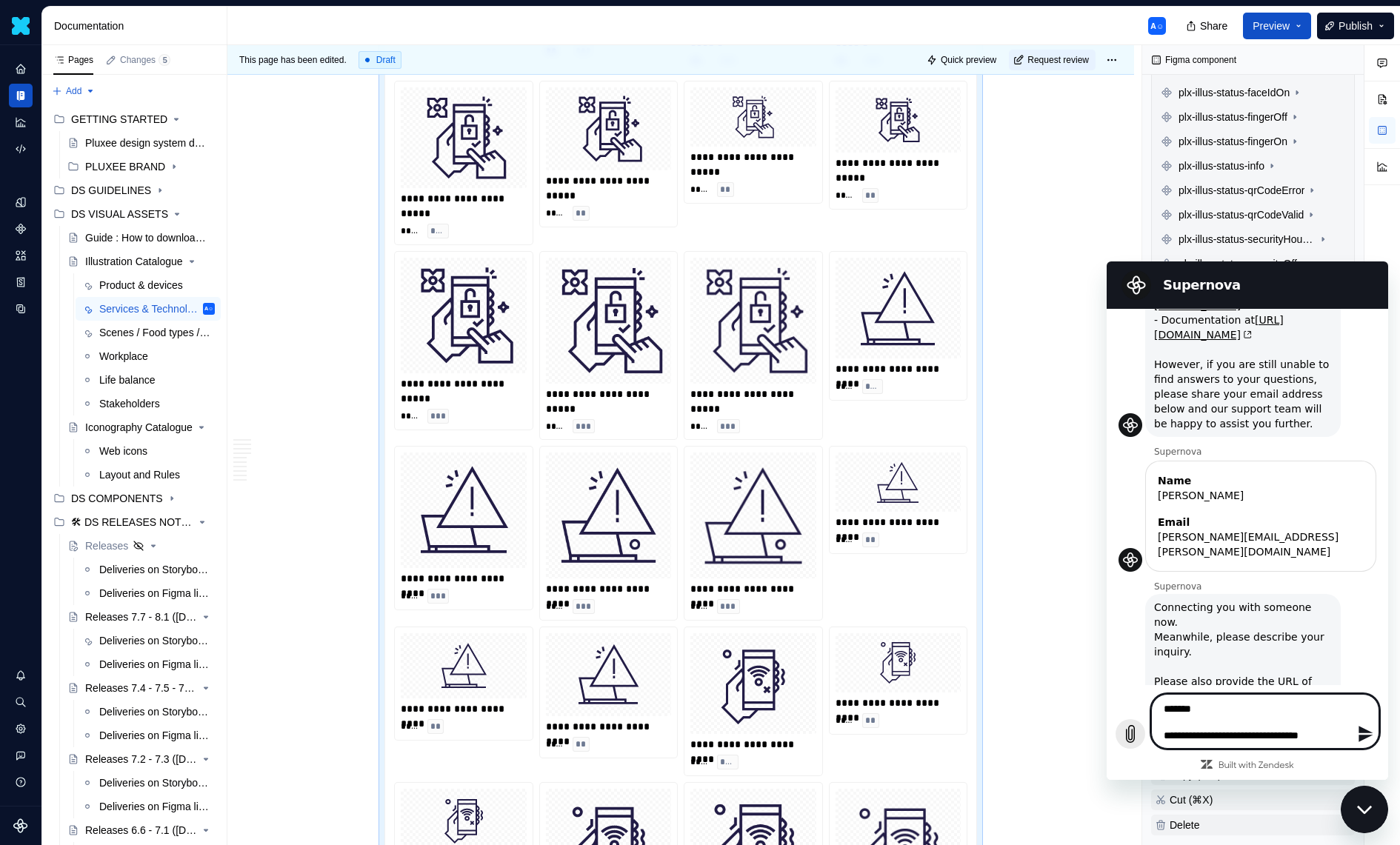
type textarea "*"
type textarea "**********"
type textarea "*"
type textarea "**********"
type textarea "*"
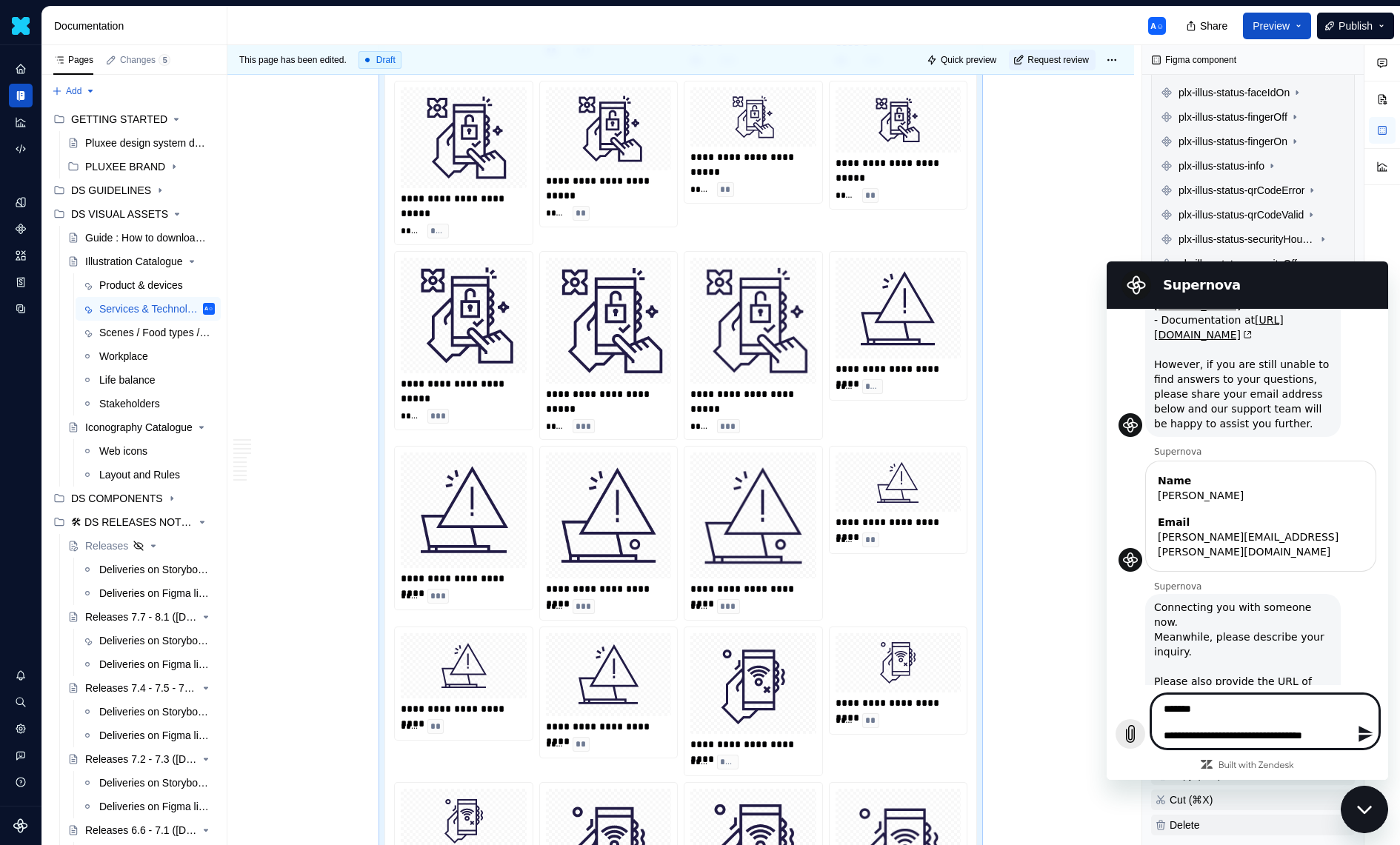
type textarea "**********"
type textarea "*"
type textarea "**********"
type textarea "*"
type textarea "**********"
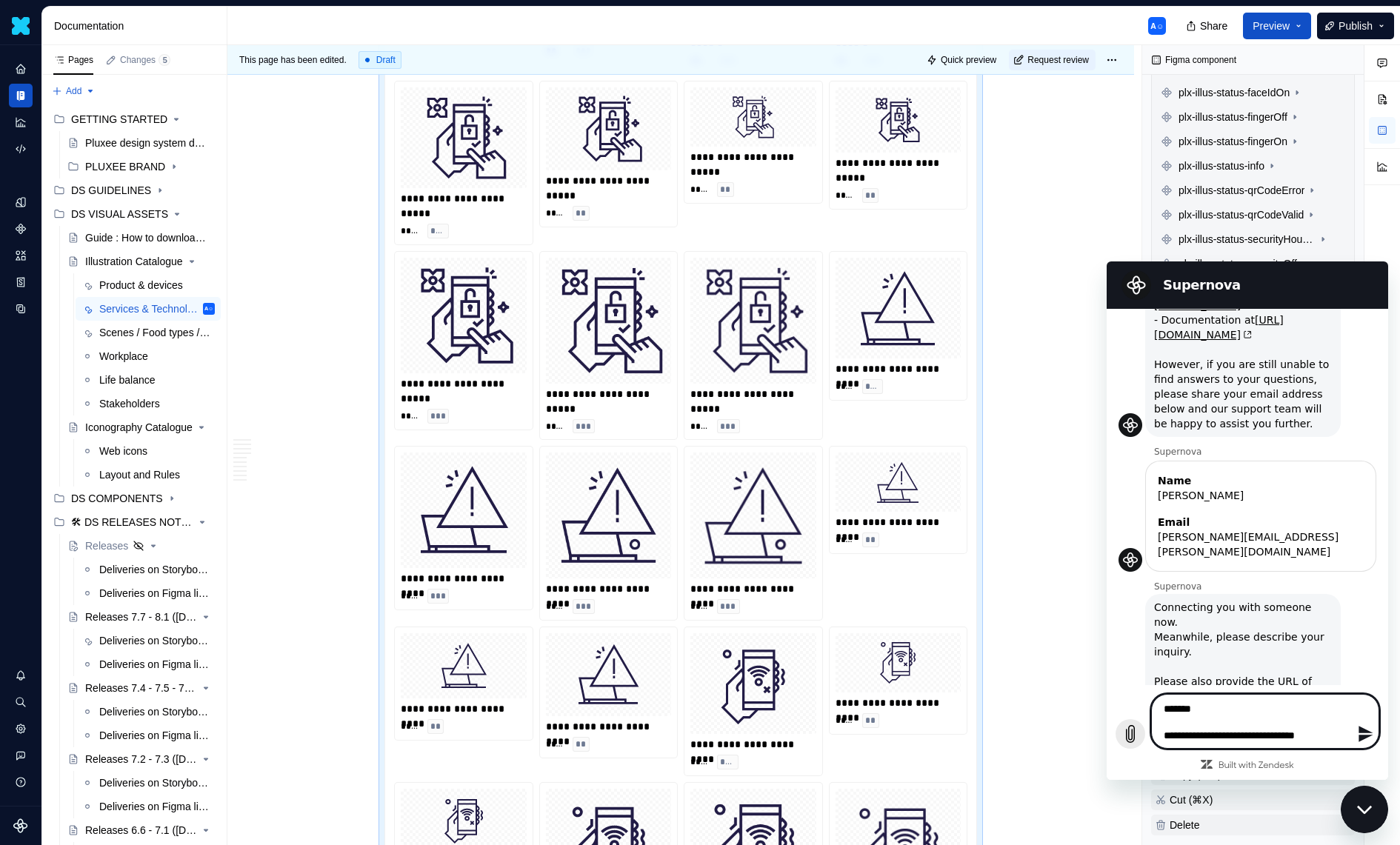
type textarea "*"
type textarea "**********"
type textarea "*"
type textarea "**********"
type textarea "*"
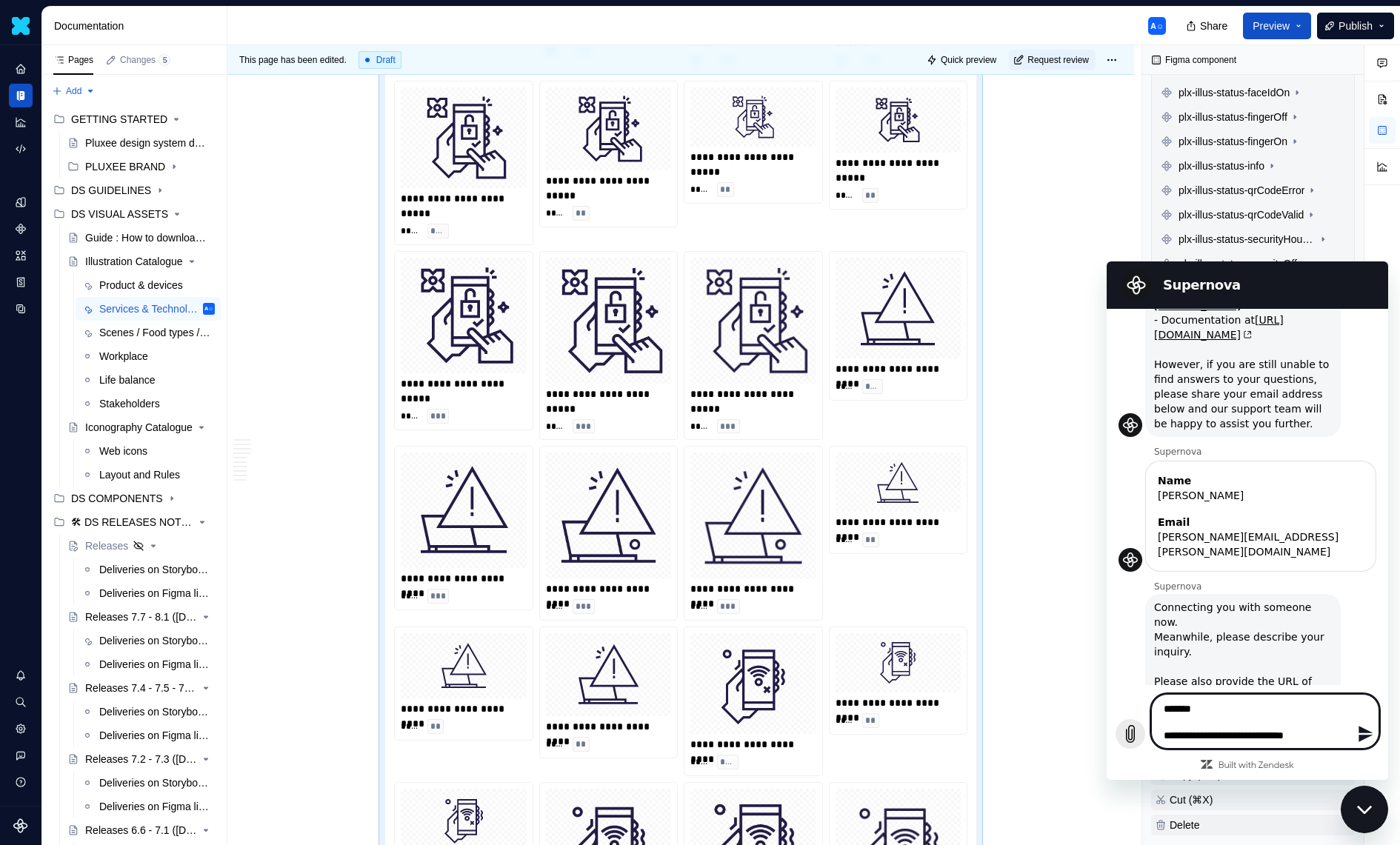
type textarea "**********"
type textarea "*"
type textarea "**********"
type textarea "*"
type textarea "**********"
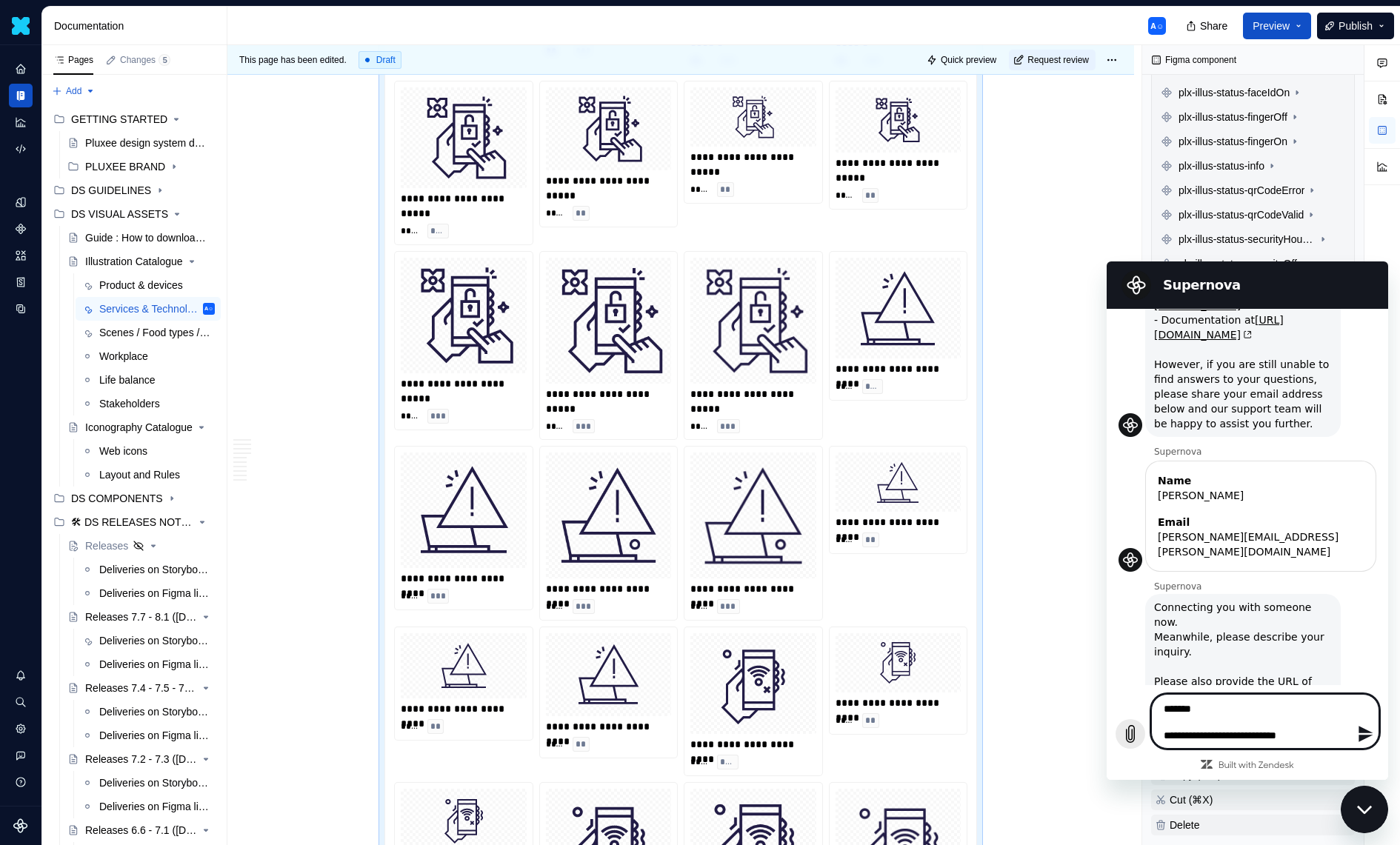
type textarea "*"
type textarea "**********"
type textarea "*"
type textarea "**********"
type textarea "*"
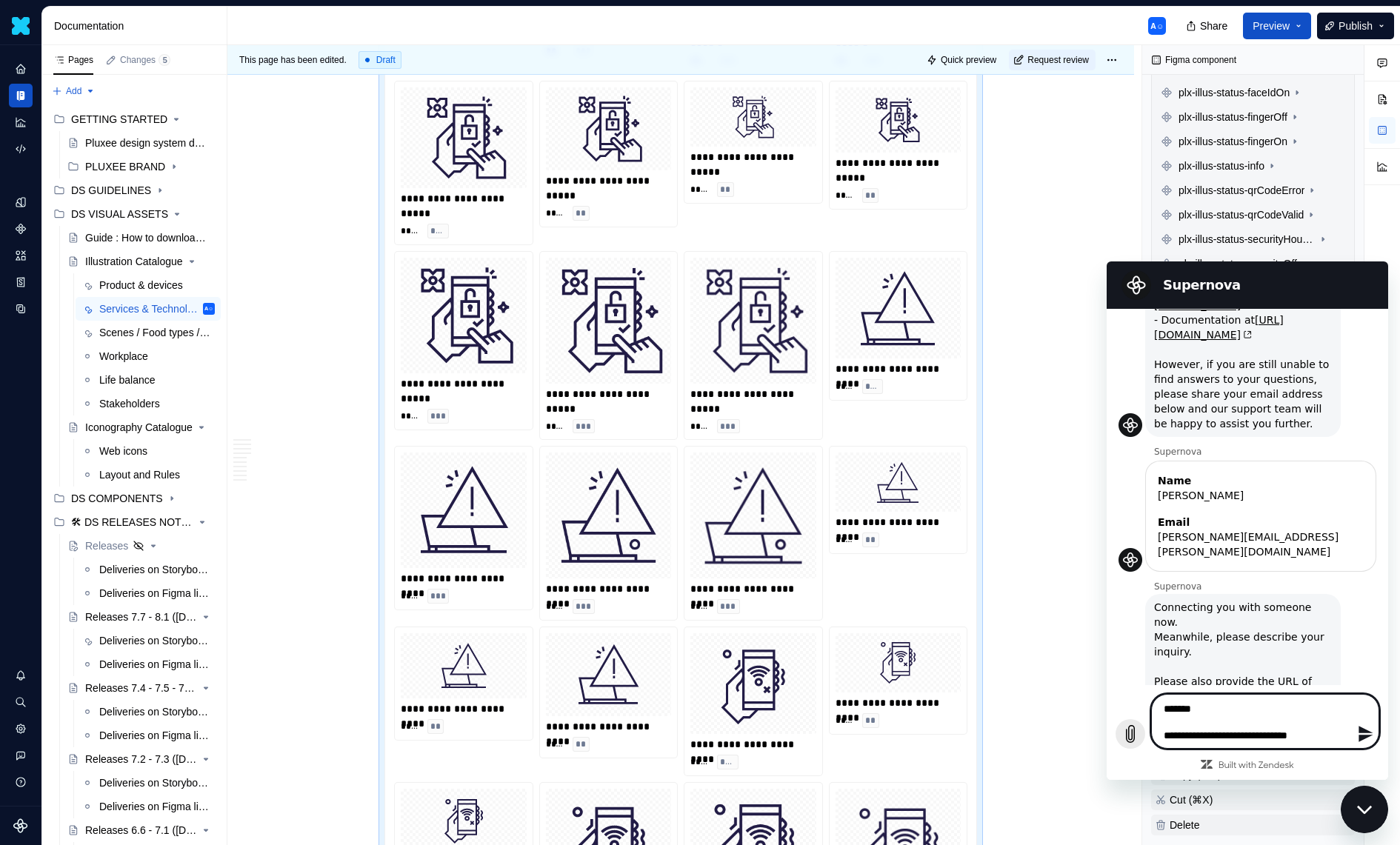
type textarea "**********"
type textarea "*"
type textarea "**********"
type textarea "*"
type textarea "**********"
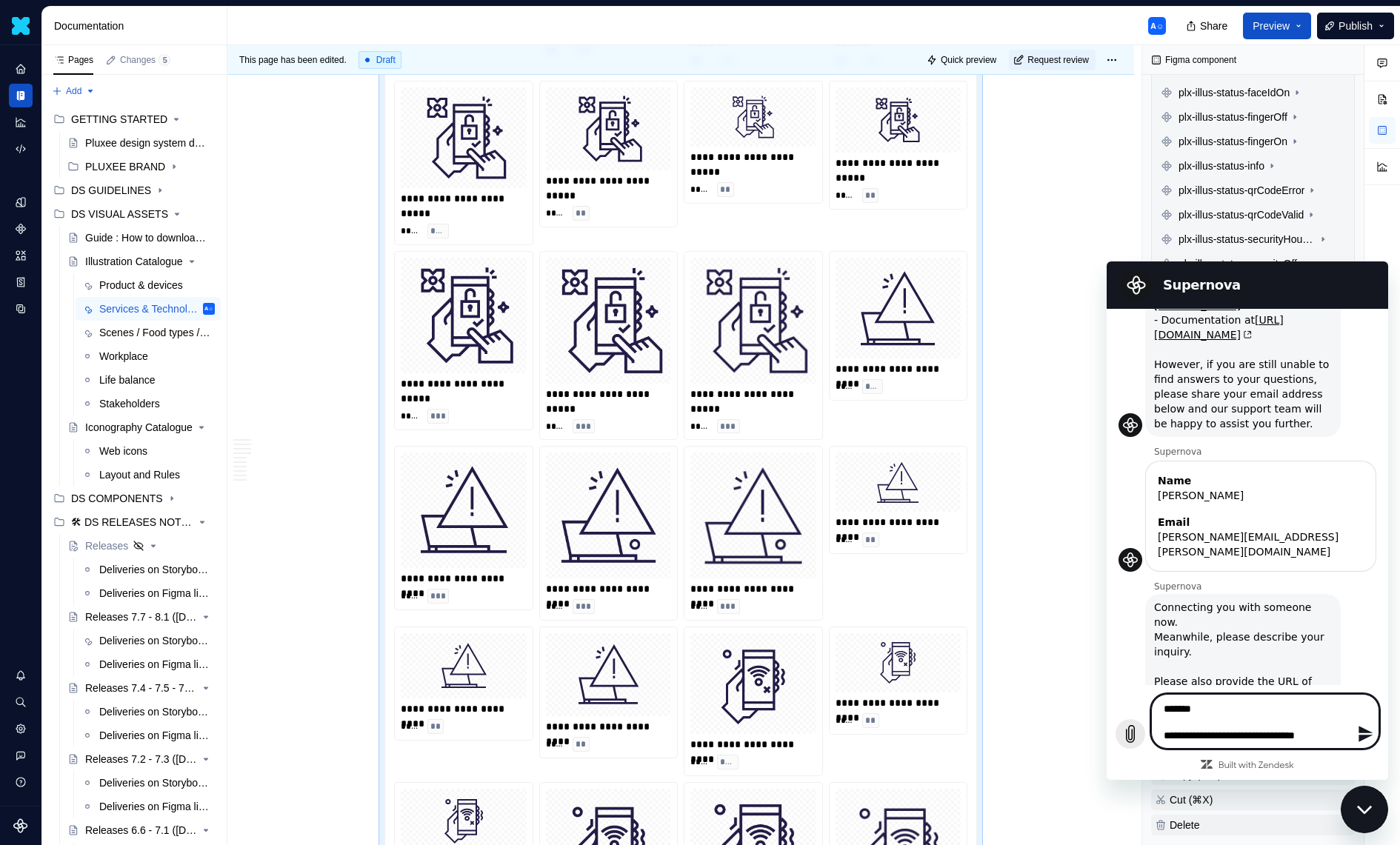
type textarea "*"
type textarea "**********"
type textarea "*"
type textarea "**********"
type textarea "*"
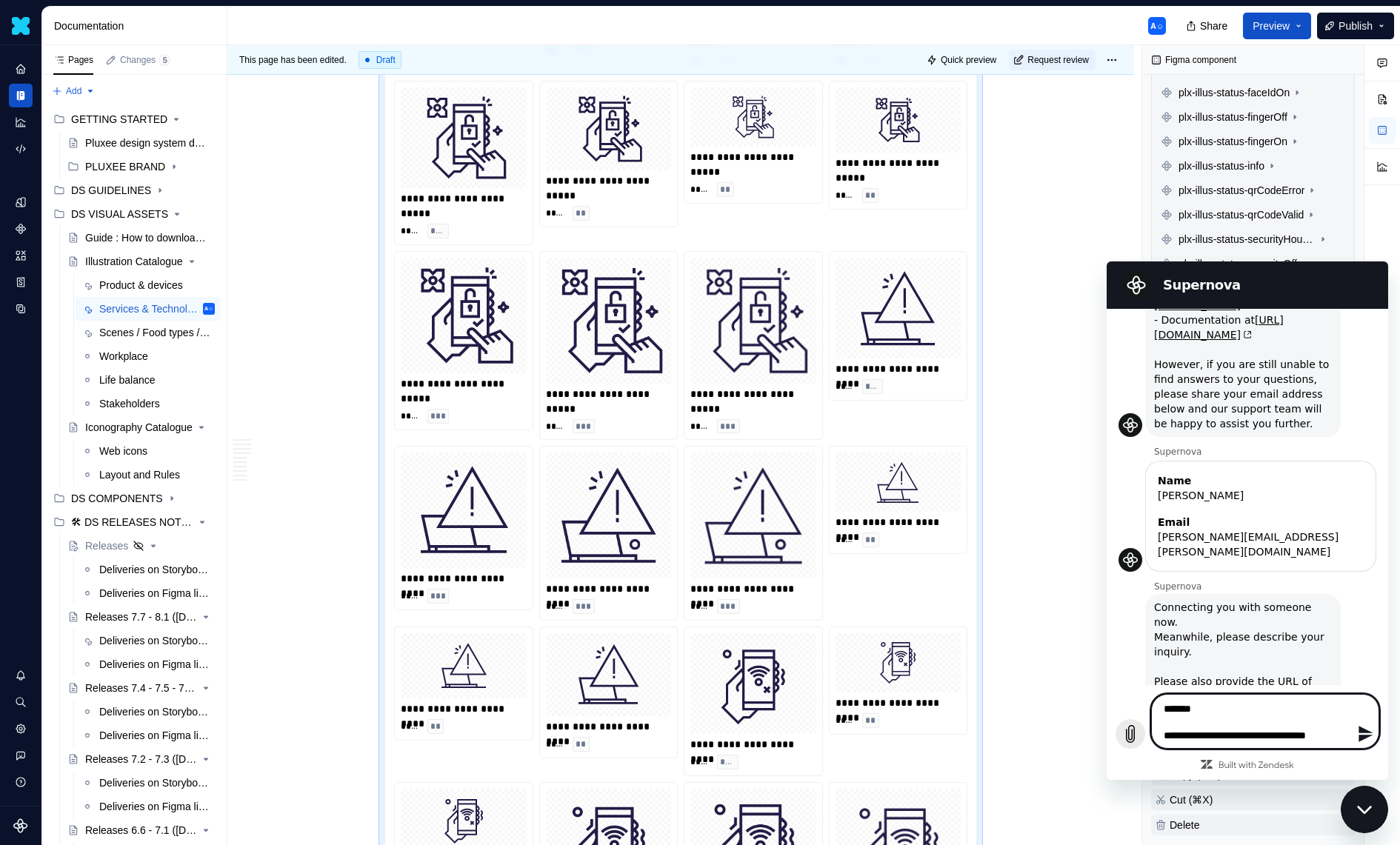
type textarea "**********"
type textarea "*"
type textarea "**********"
type textarea "*"
type textarea "**********"
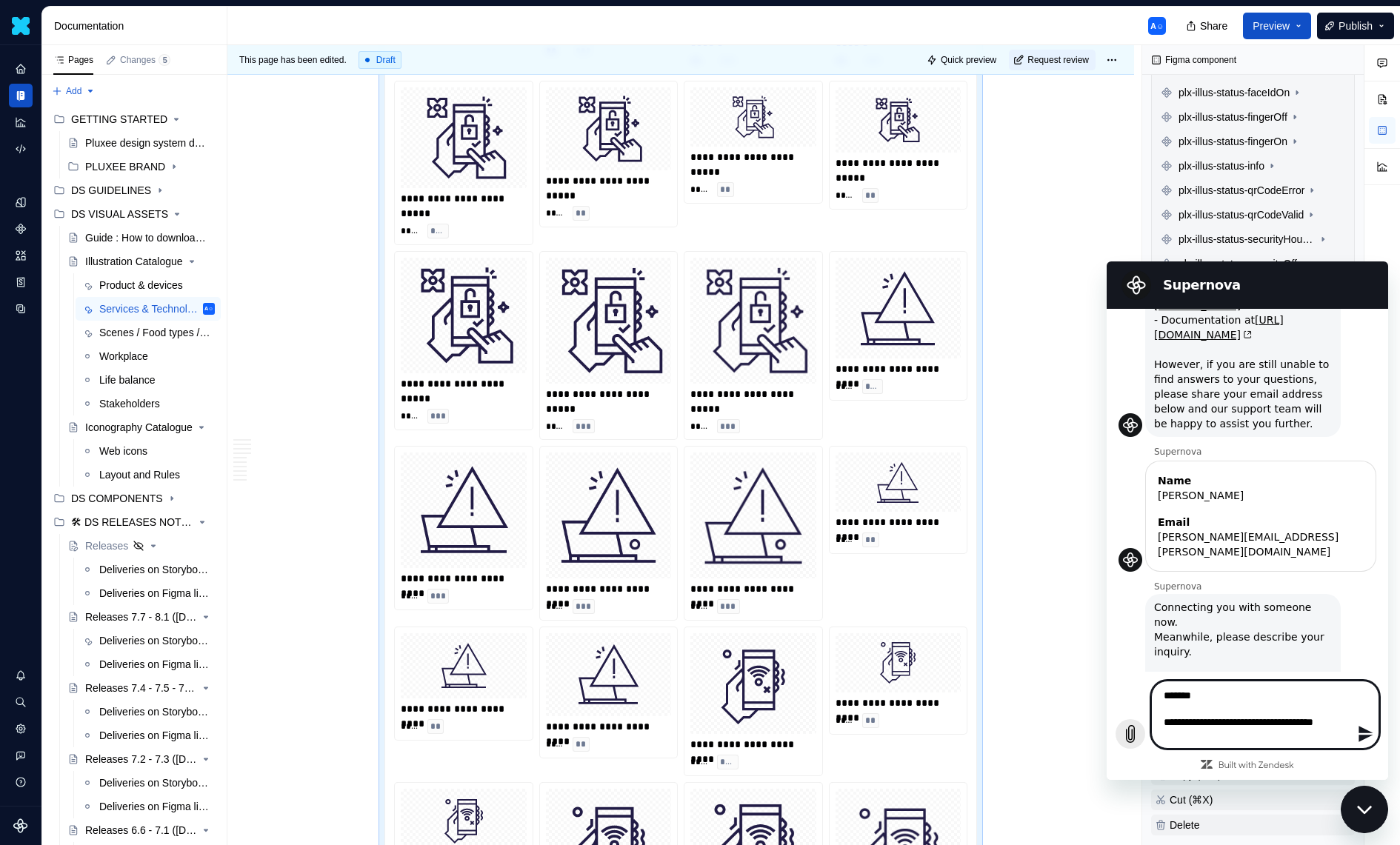
type textarea "*"
type textarea "**********"
type textarea "*"
type textarea "**********"
type textarea "*"
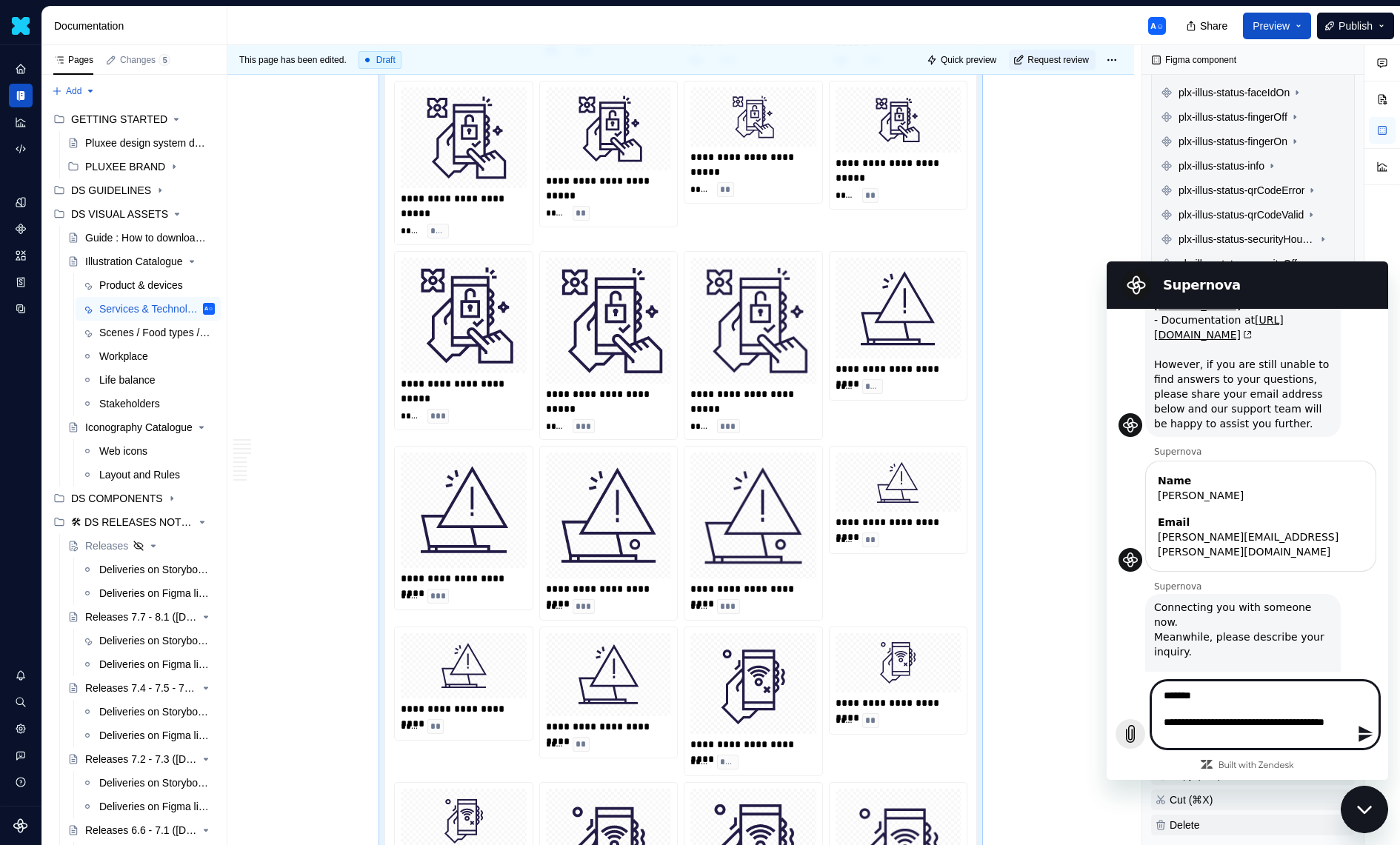
type textarea "**********"
type textarea "*"
type textarea "**********"
type textarea "*"
type textarea "**********"
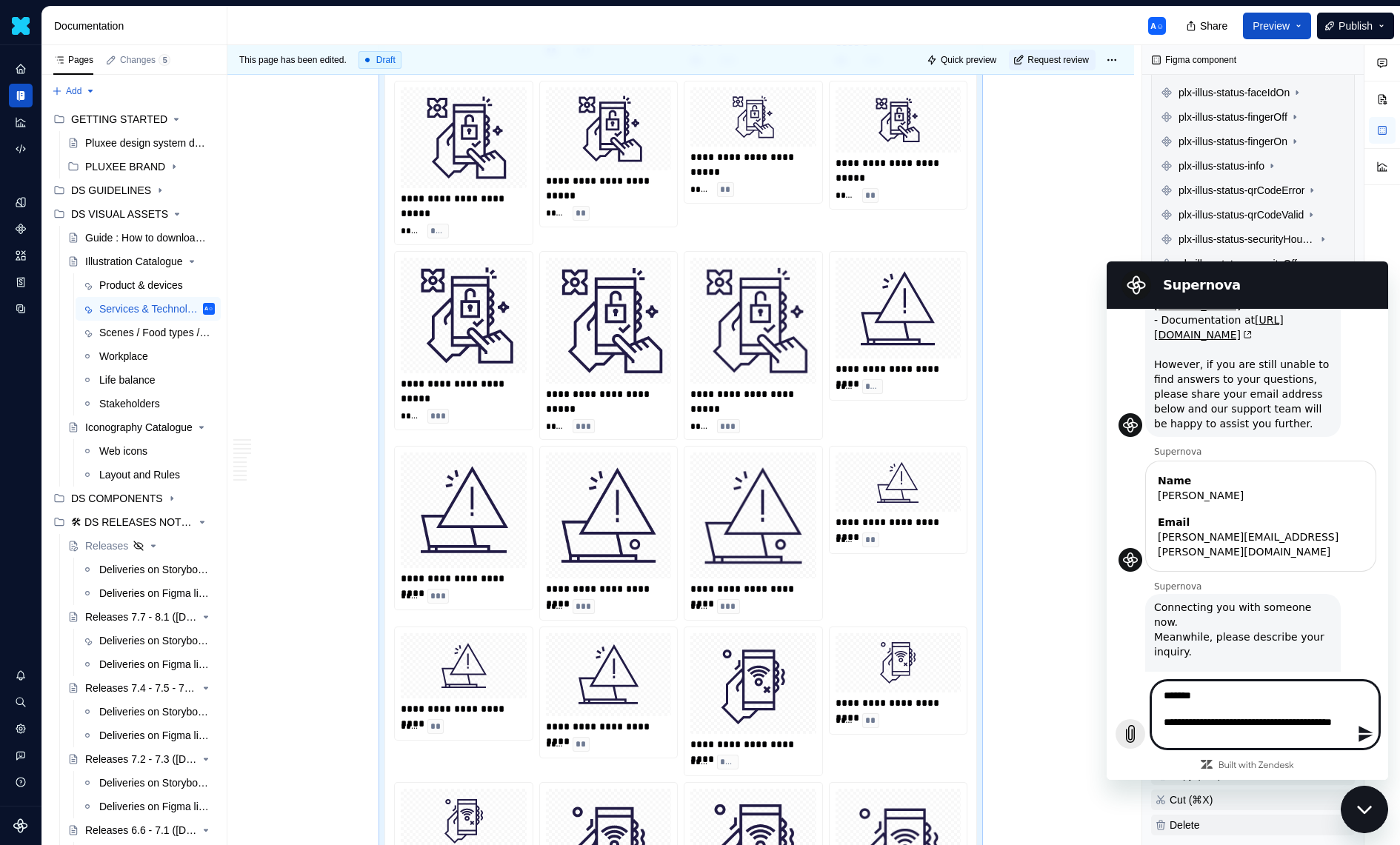
type textarea "*"
type textarea "**********"
type textarea "*"
type textarea "**********"
type textarea "*"
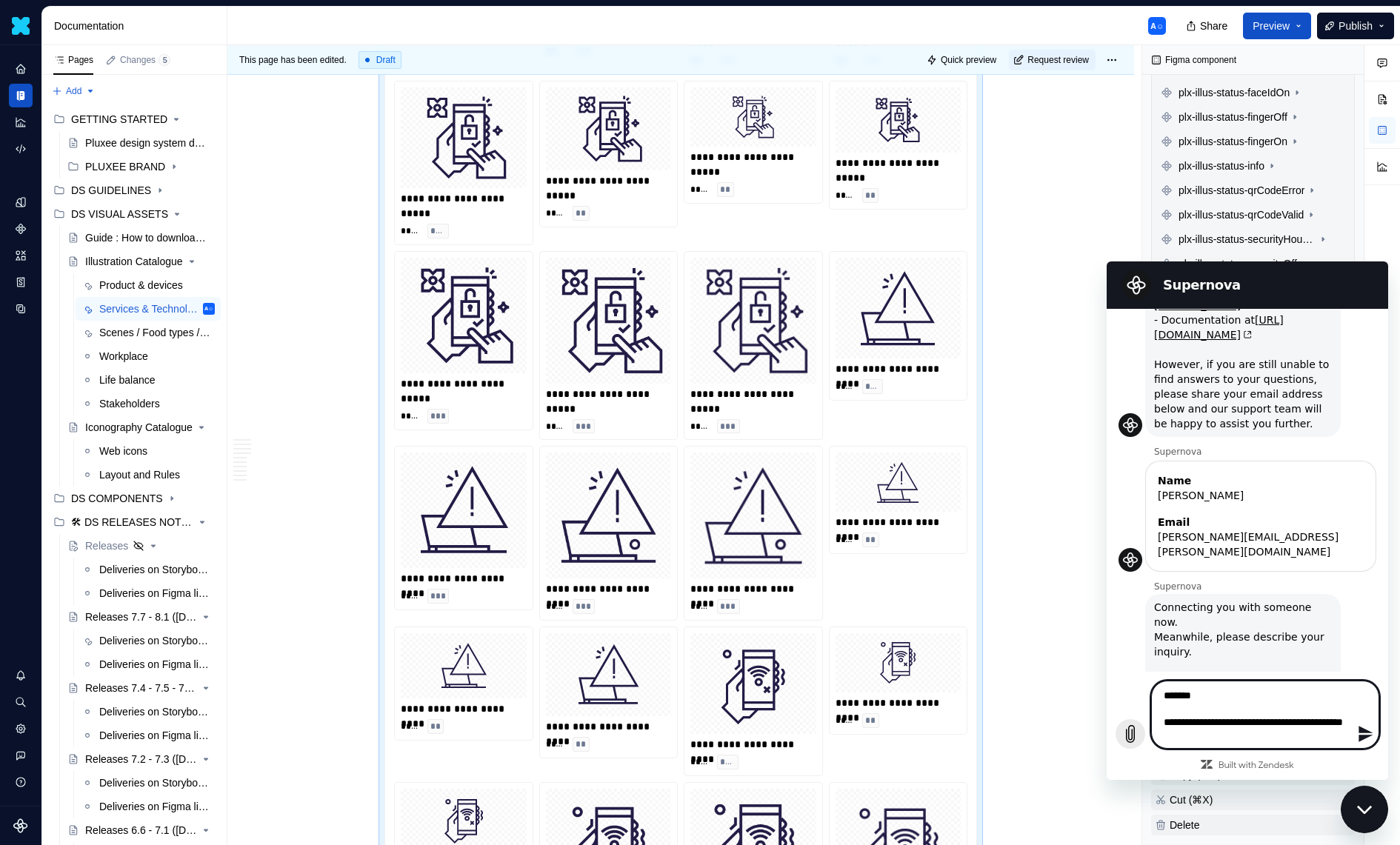
type textarea "**********"
type textarea "*"
type textarea "**********"
type textarea "*"
type textarea "**********"
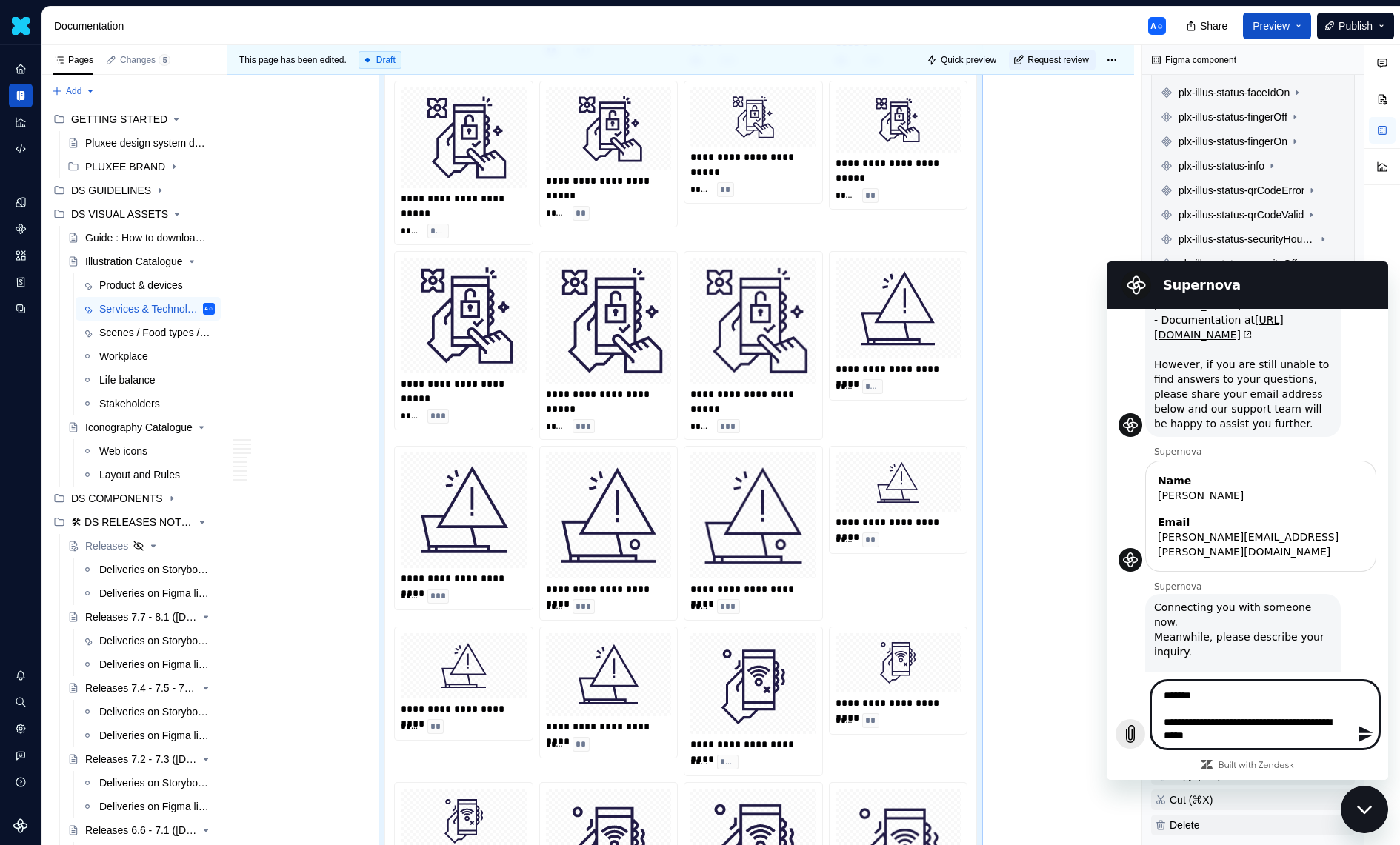
type textarea "*"
type textarea "**********"
type textarea "*"
type textarea "**********"
type textarea "*"
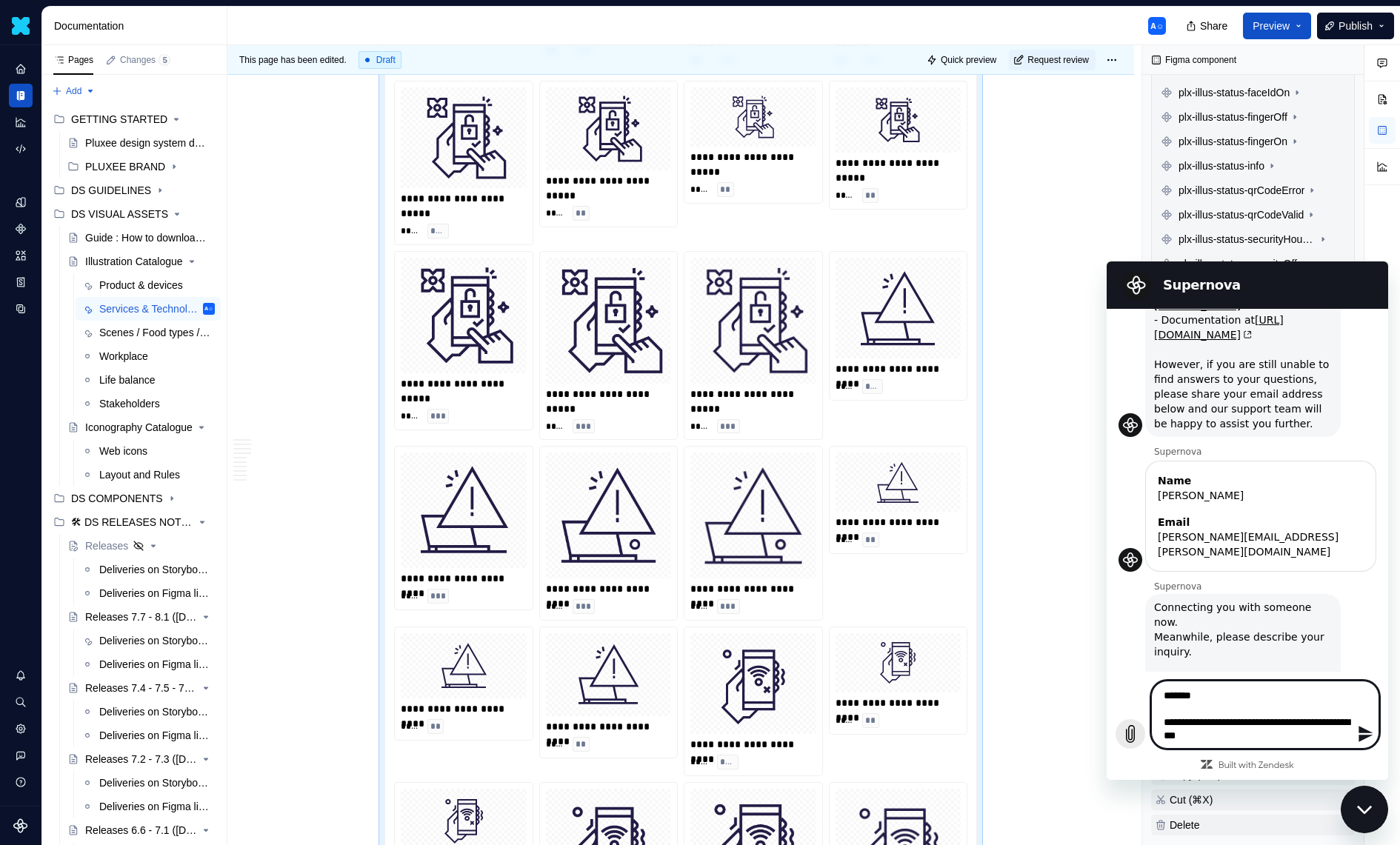
type textarea "**********"
type textarea "*"
type textarea "**********"
type textarea "*"
type textarea "**********"
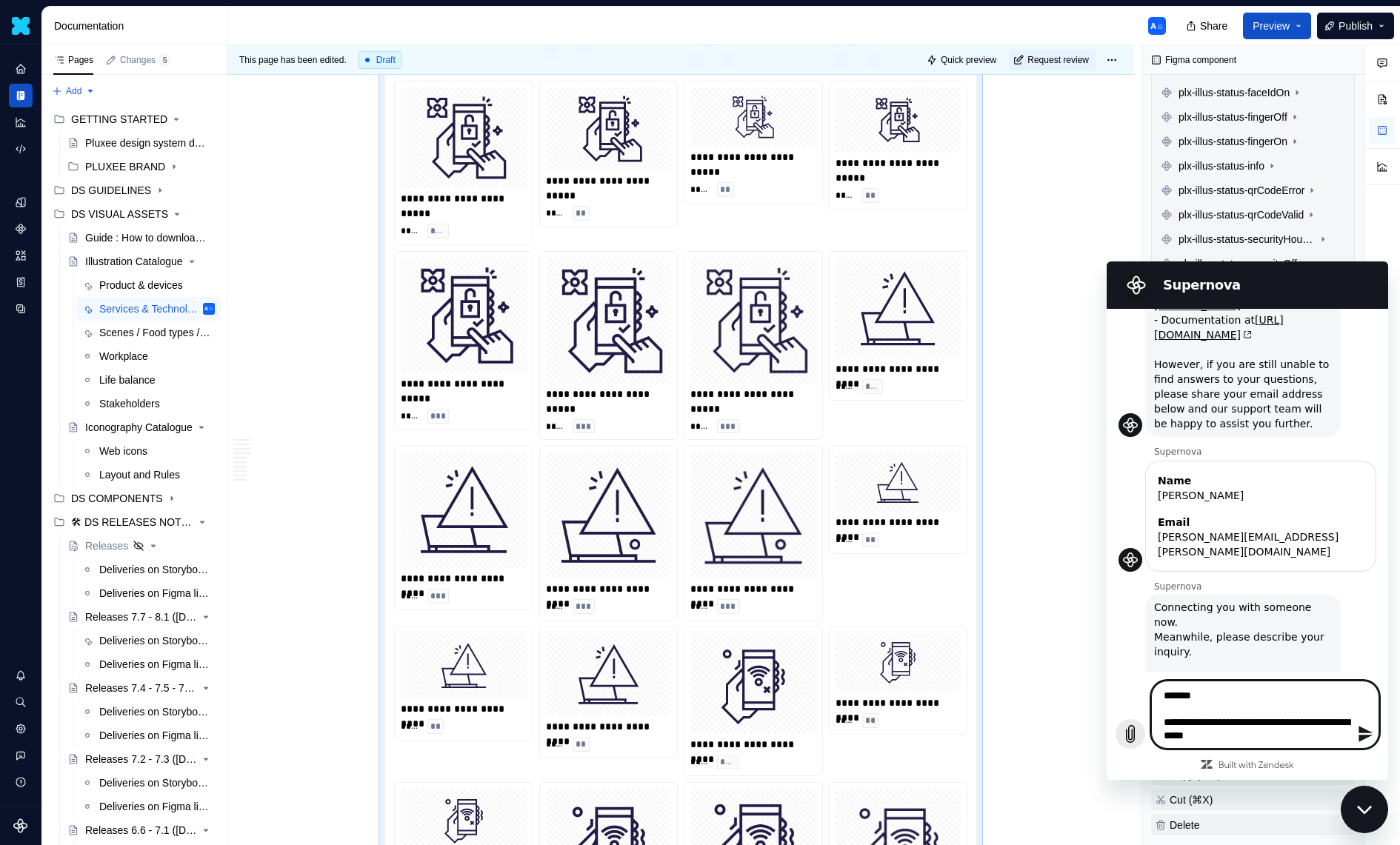
type textarea "*"
type textarea "**********"
type textarea "*"
type textarea "**********"
type textarea "*"
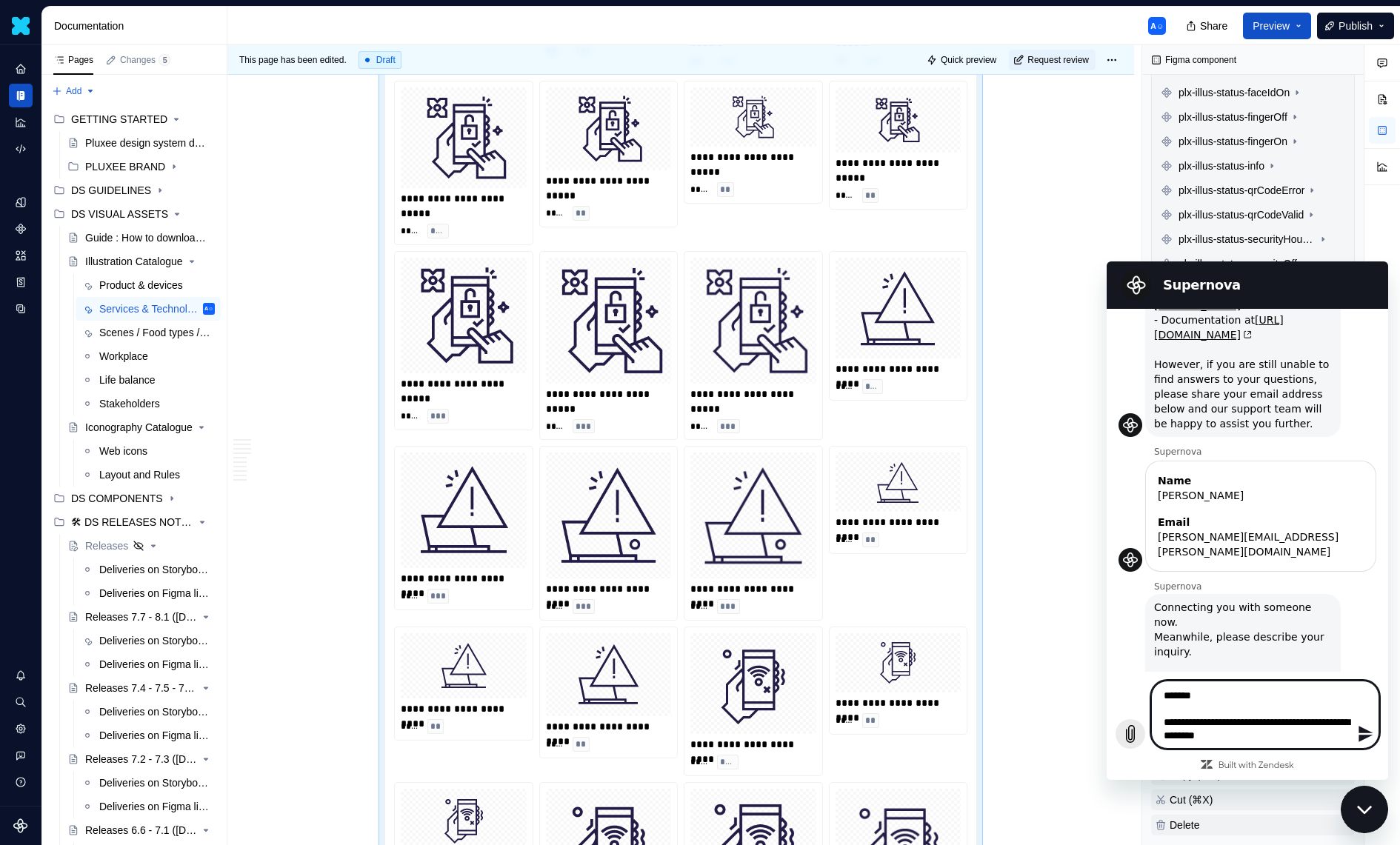
type textarea "**********"
type textarea "*"
type textarea "**********"
type textarea "*"
type textarea "**********"
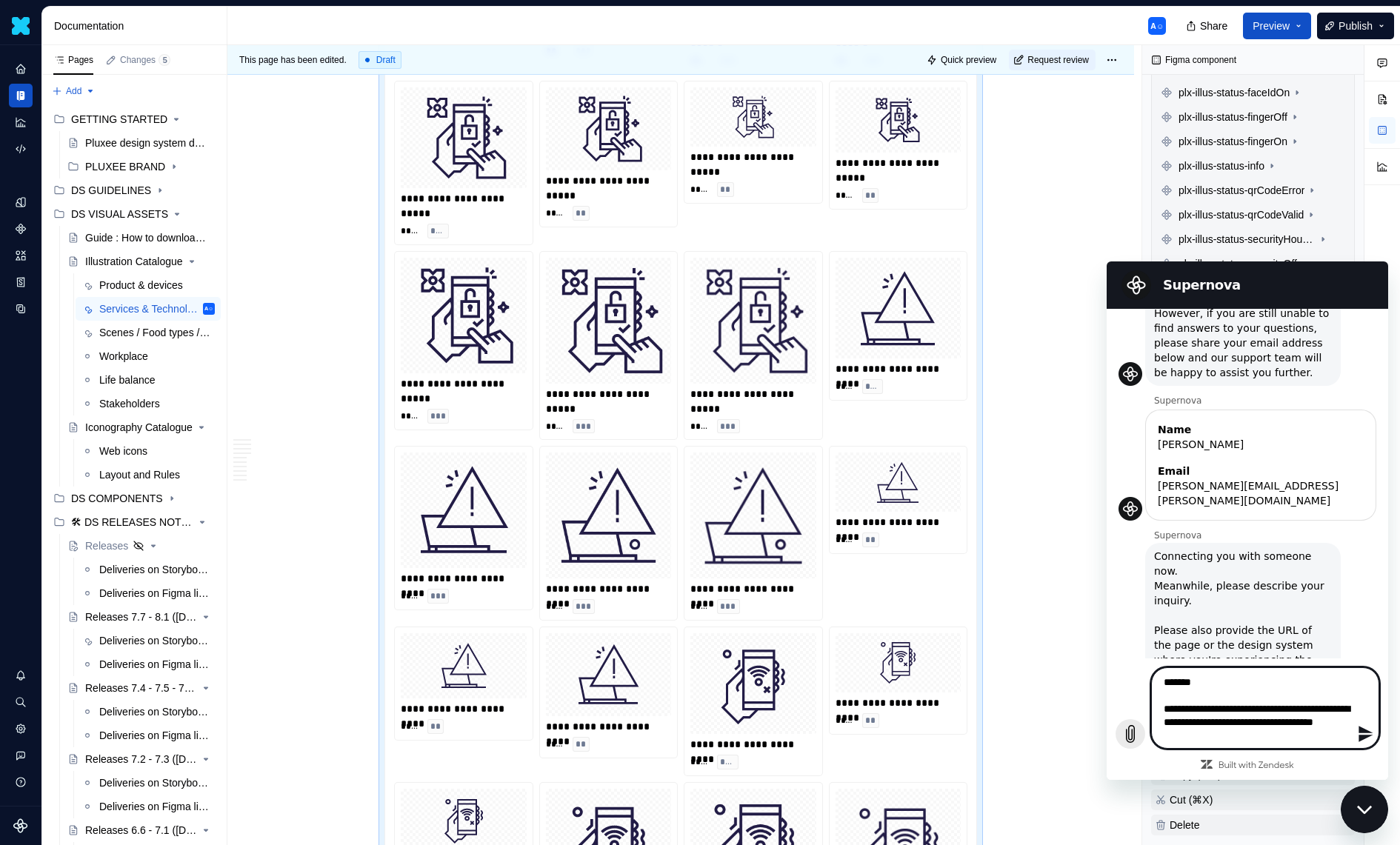
scroll to position [201, 0]
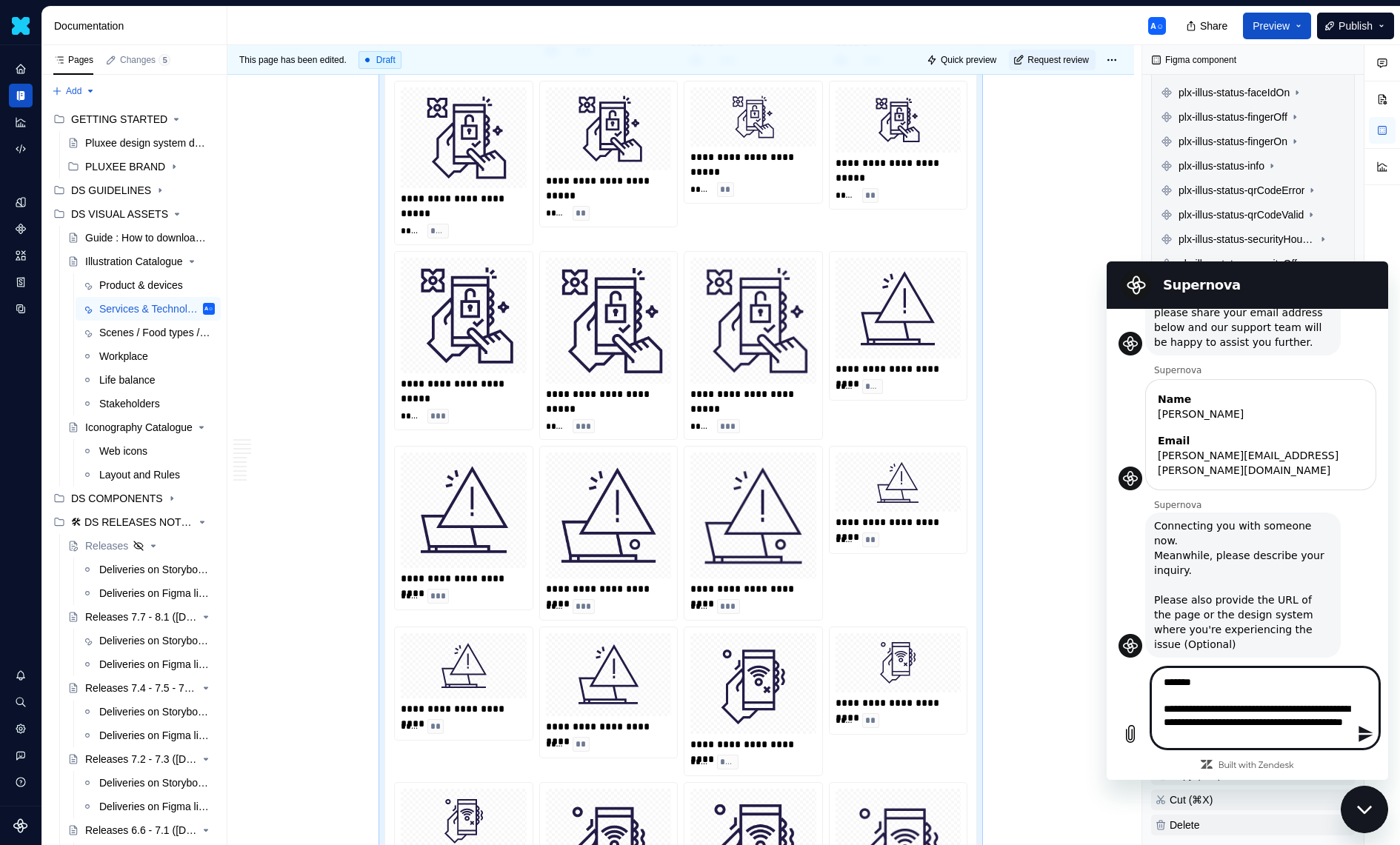
drag, startPoint x: 1263, startPoint y: 735, endPoint x: 1112, endPoint y: 661, distance: 168.2
click at [1112, 661] on div "**********" at bounding box center [1247, 719] width 281 height 122
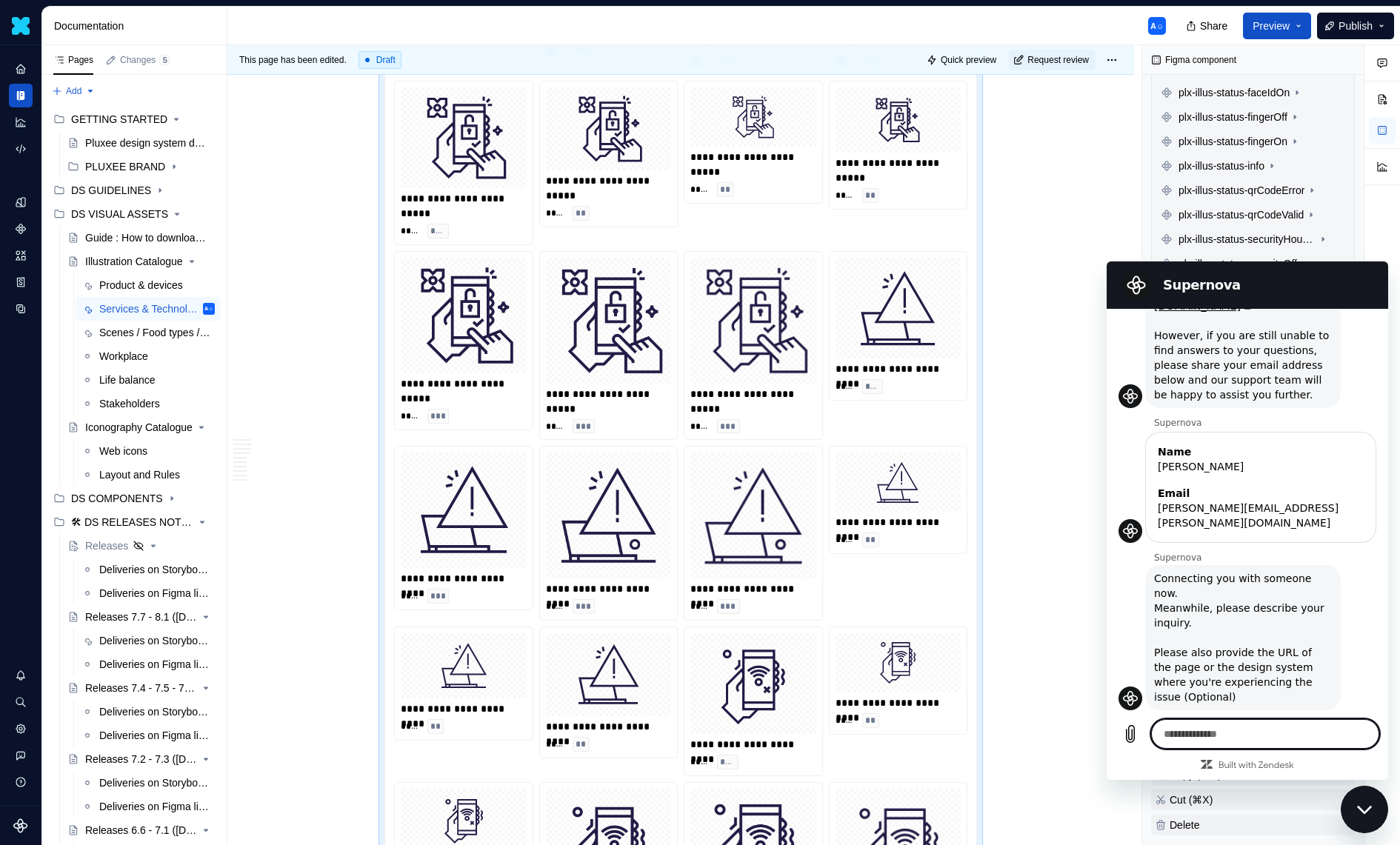
scroll to position [243, 0]
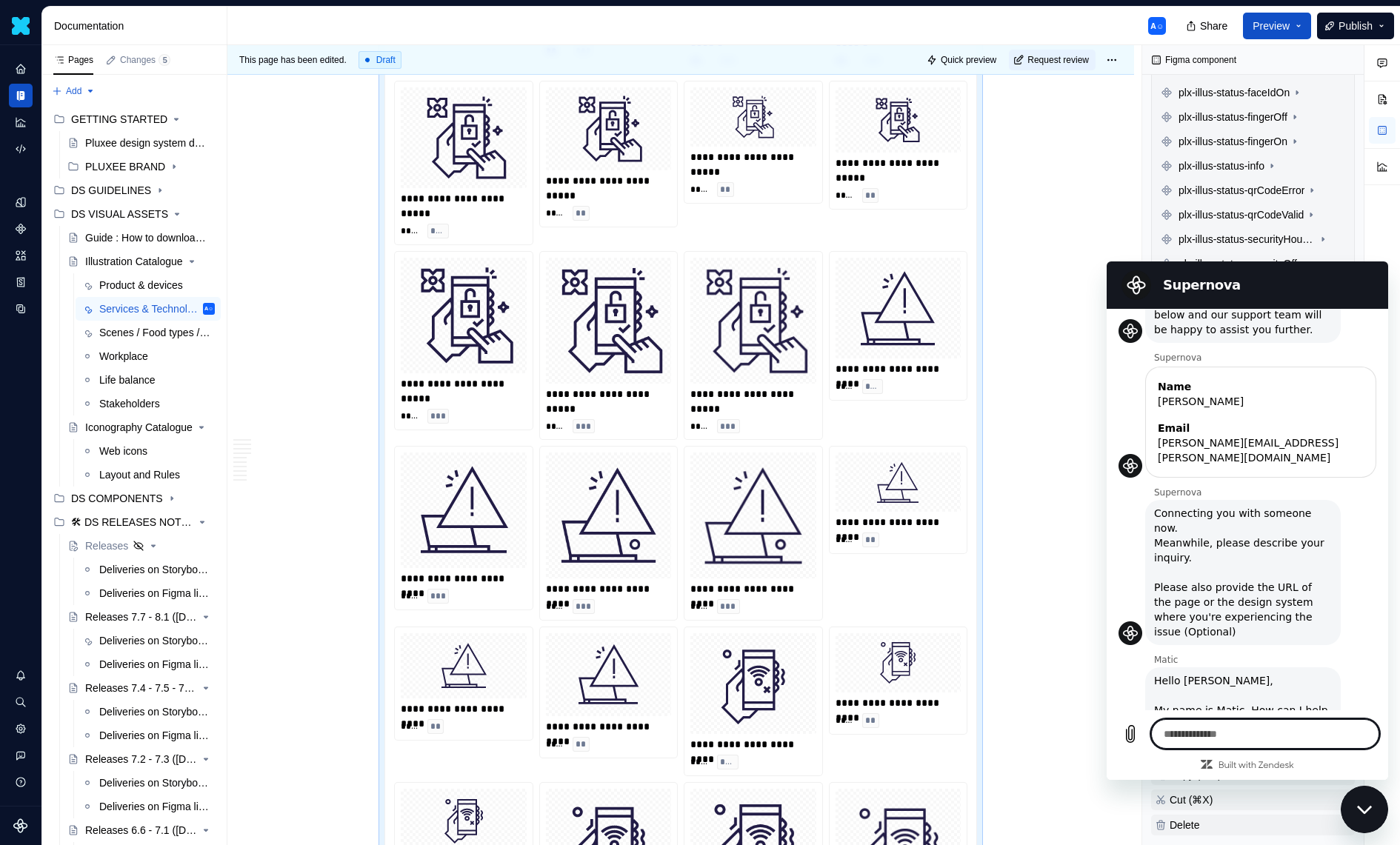
paste textarea "**********"
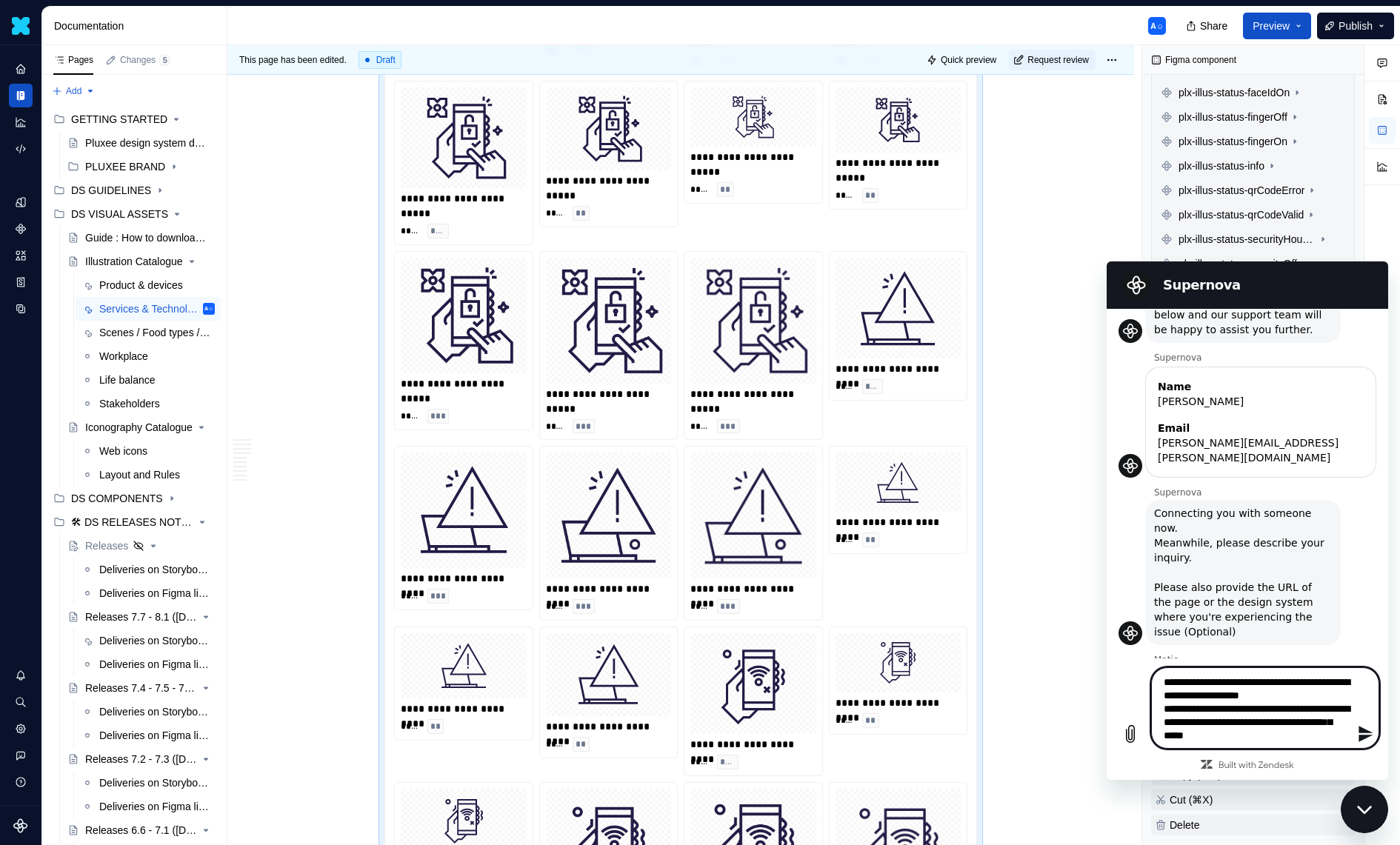
click at [1357, 734] on icon "Send message" at bounding box center [1365, 733] width 18 height 18
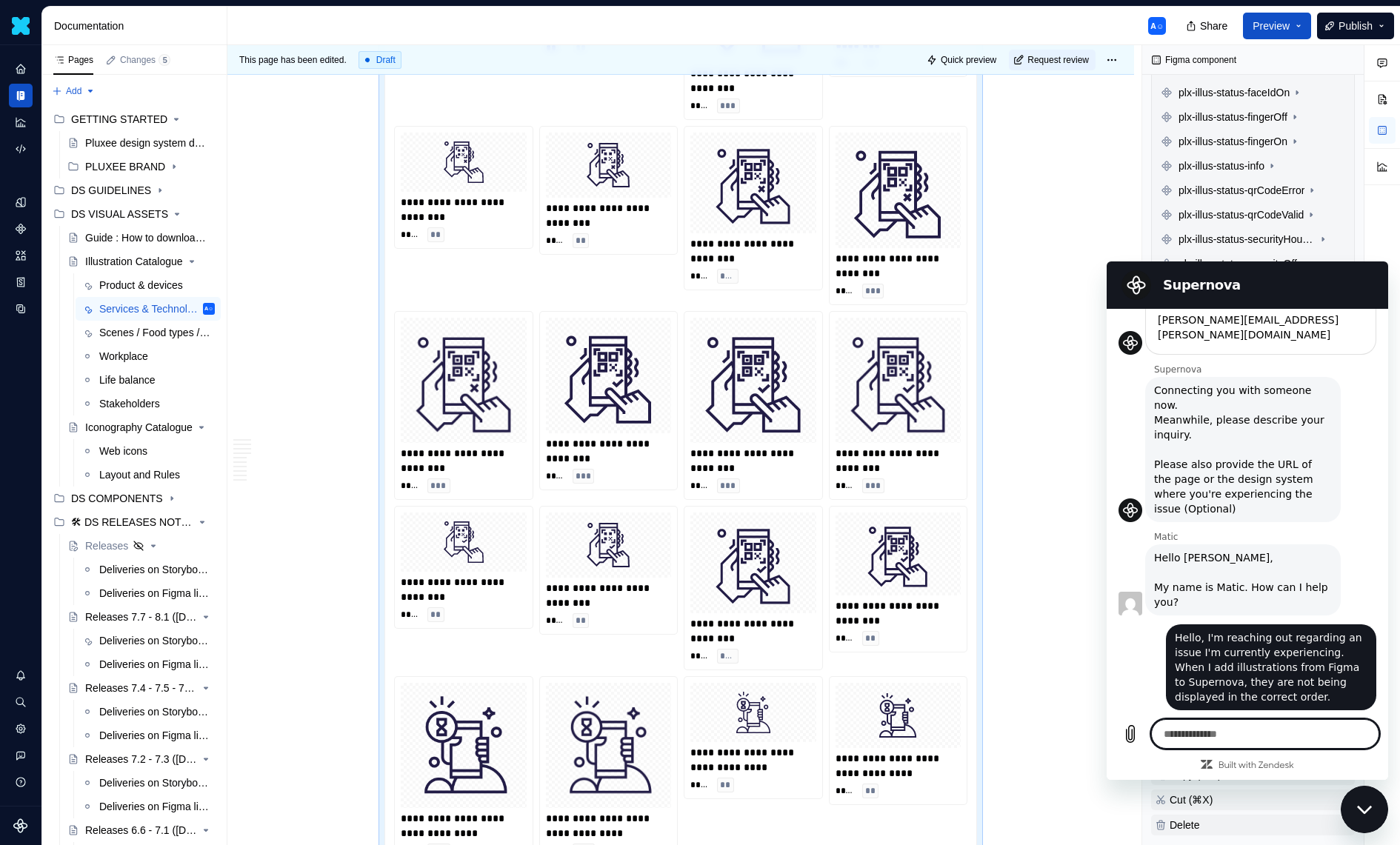
scroll to position [6415, 0]
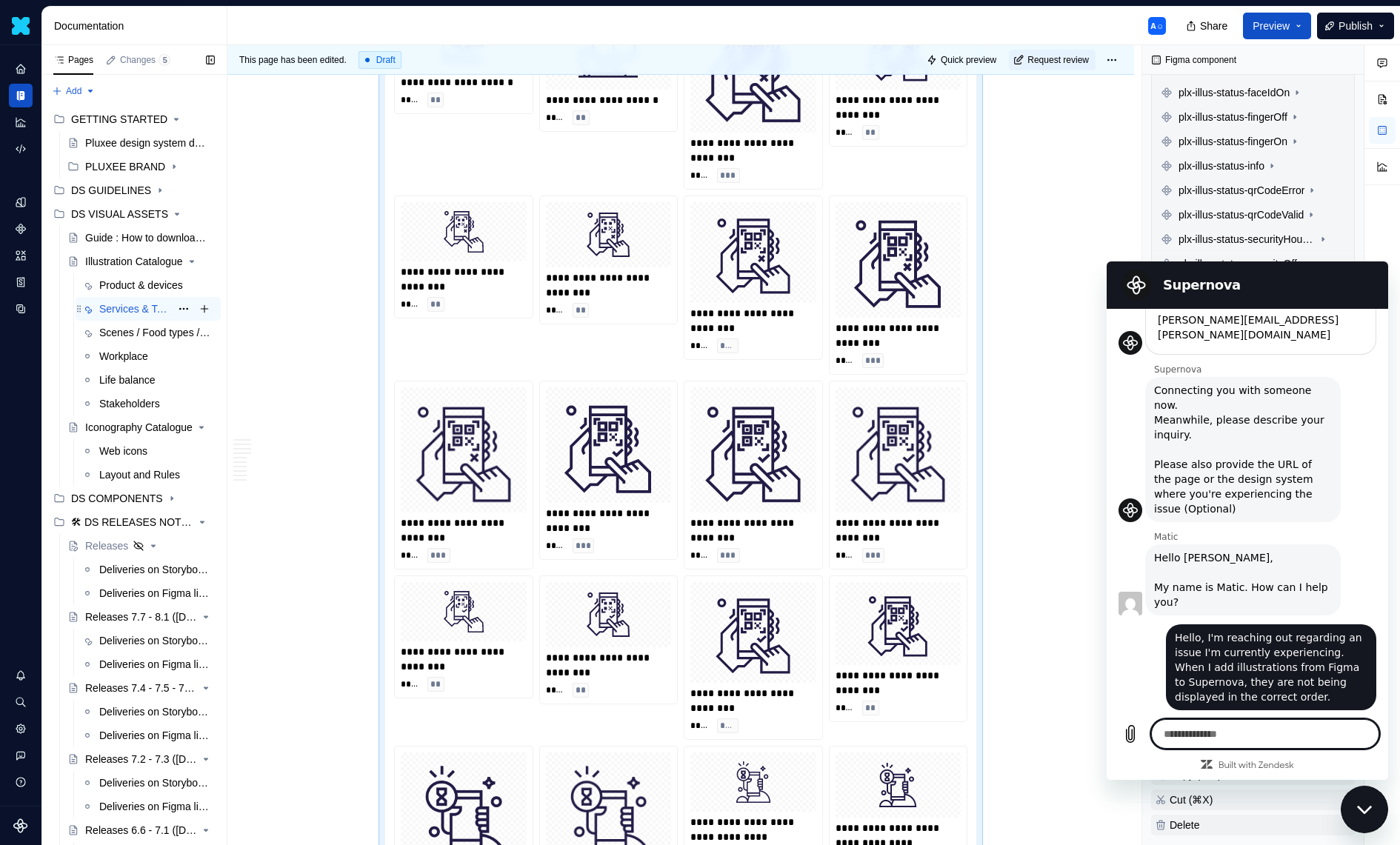
click at [125, 312] on div "Services & Technology" at bounding box center [135, 308] width 71 height 15
click at [179, 311] on button "Page tree" at bounding box center [184, 308] width 21 height 21
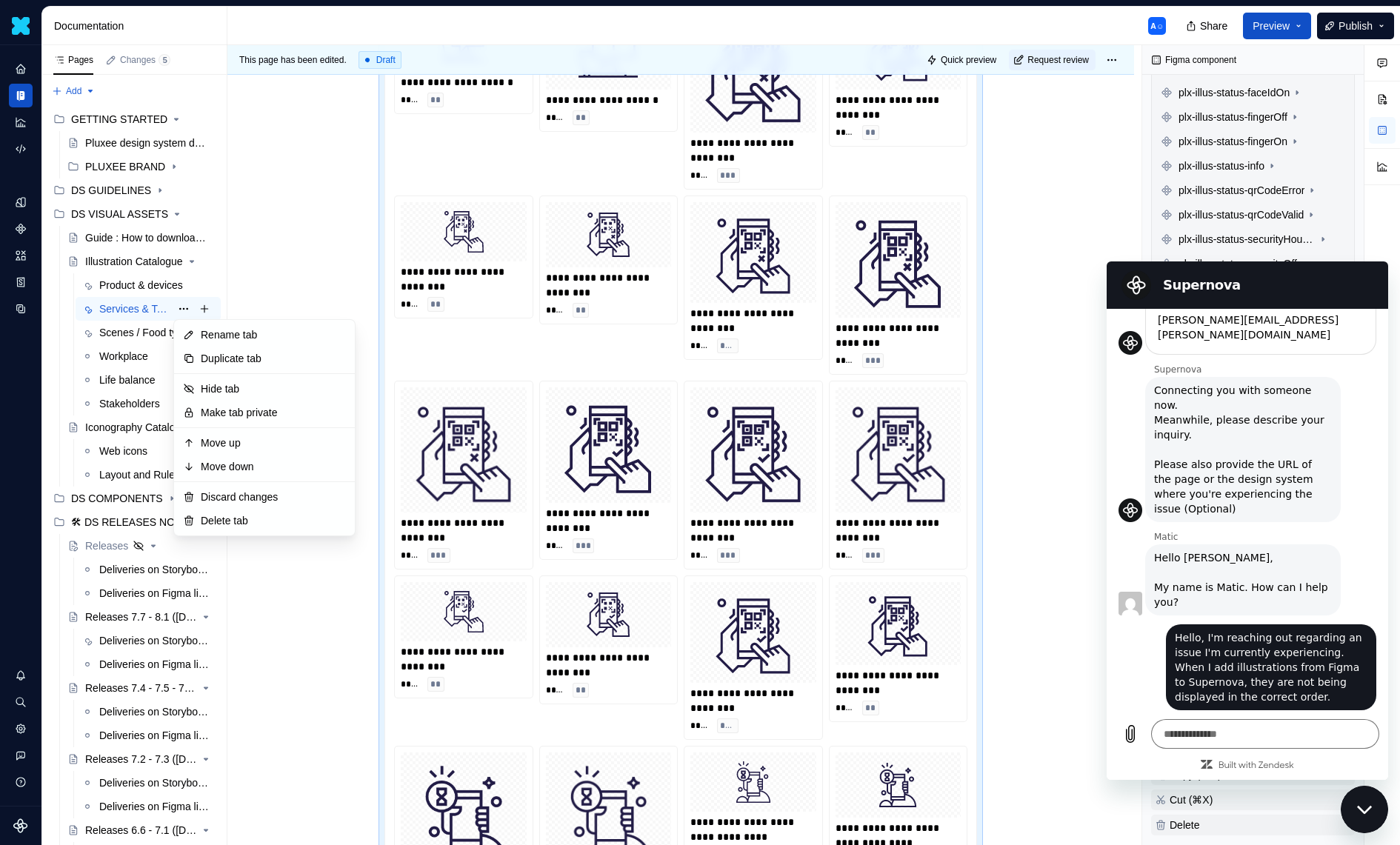
click at [323, 249] on html "Daisy A☺ Design system data Documentation A☺ Share Preview Publish Pages Change…" at bounding box center [700, 422] width 1400 height 845
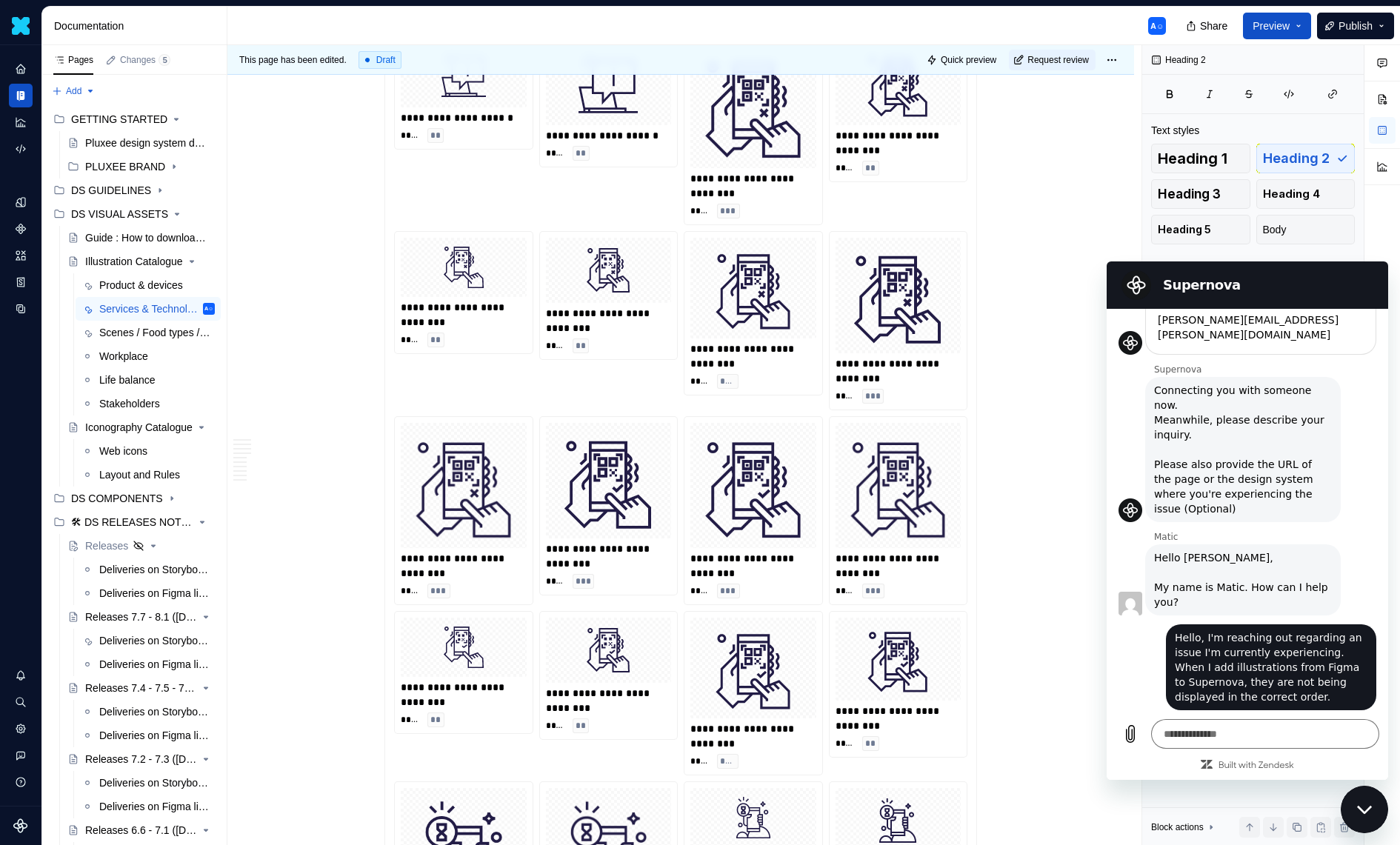
scroll to position [6379, 0]
click at [1296, 21] on button "Preview" at bounding box center [1277, 26] width 68 height 26
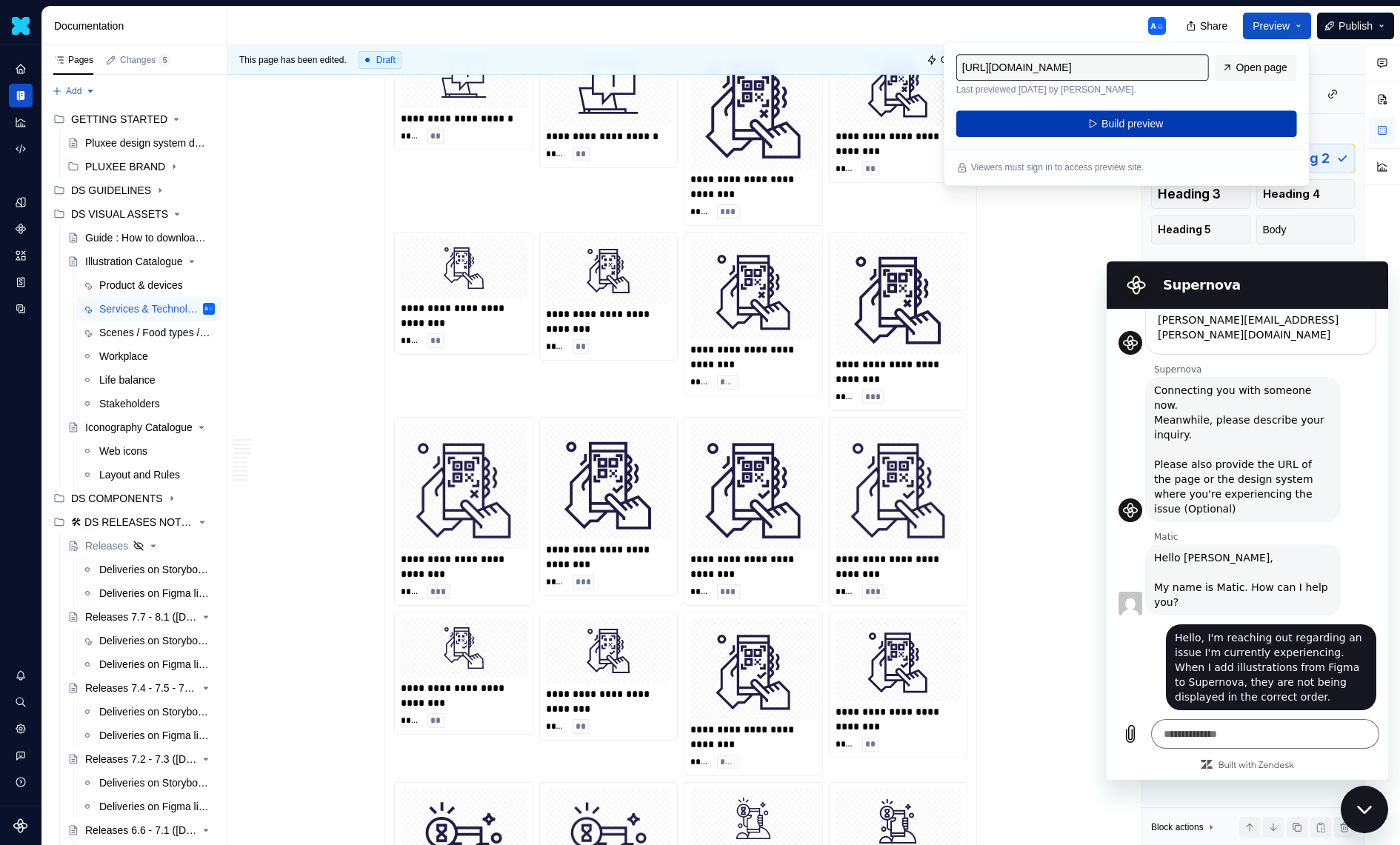
click at [1240, 124] on button "Build preview" at bounding box center [1127, 124] width 341 height 26
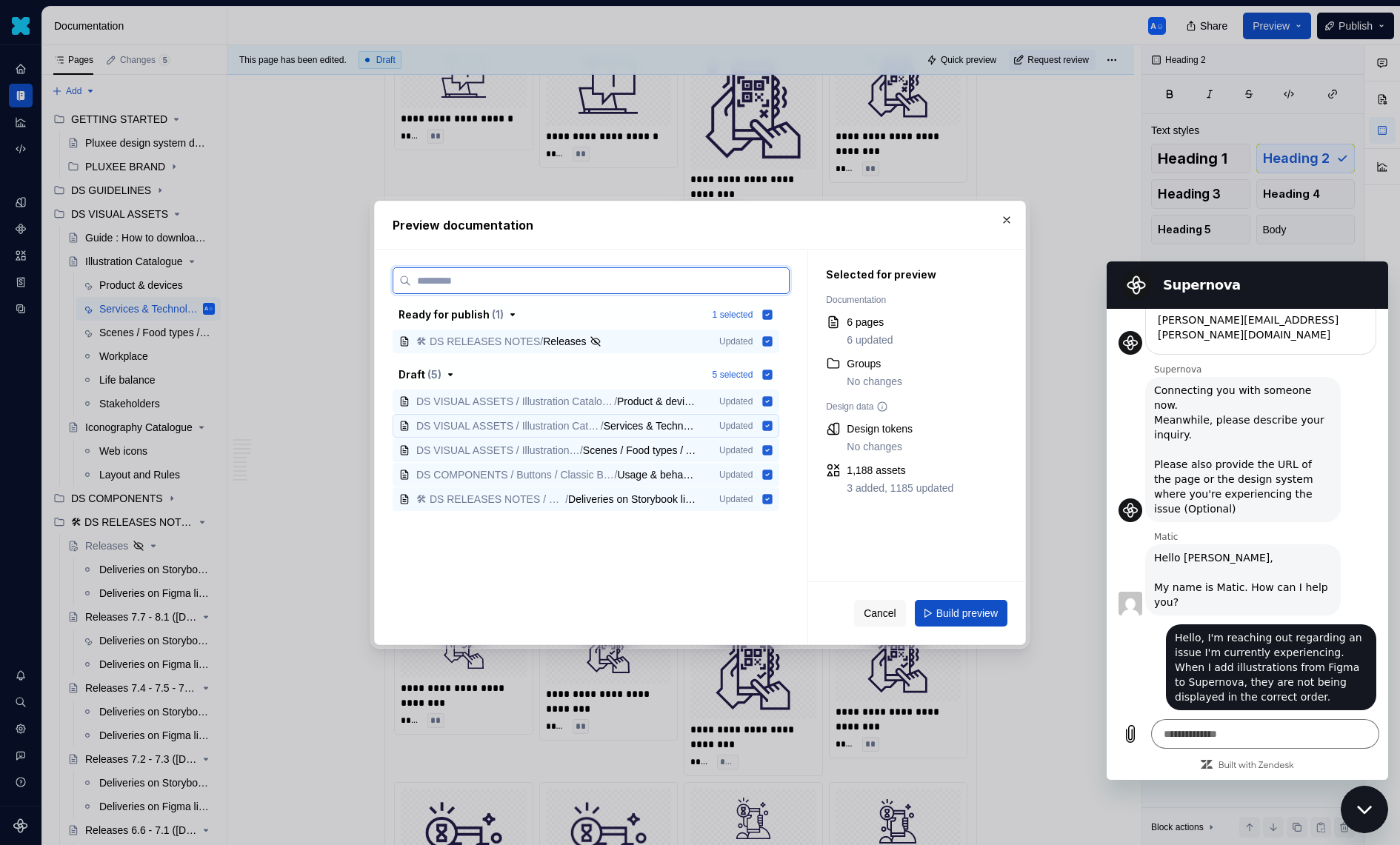
click at [774, 445] on icon at bounding box center [767, 450] width 12 height 12
click at [773, 403] on icon at bounding box center [767, 401] width 9 height 9
click at [773, 469] on icon at bounding box center [767, 474] width 9 height 9
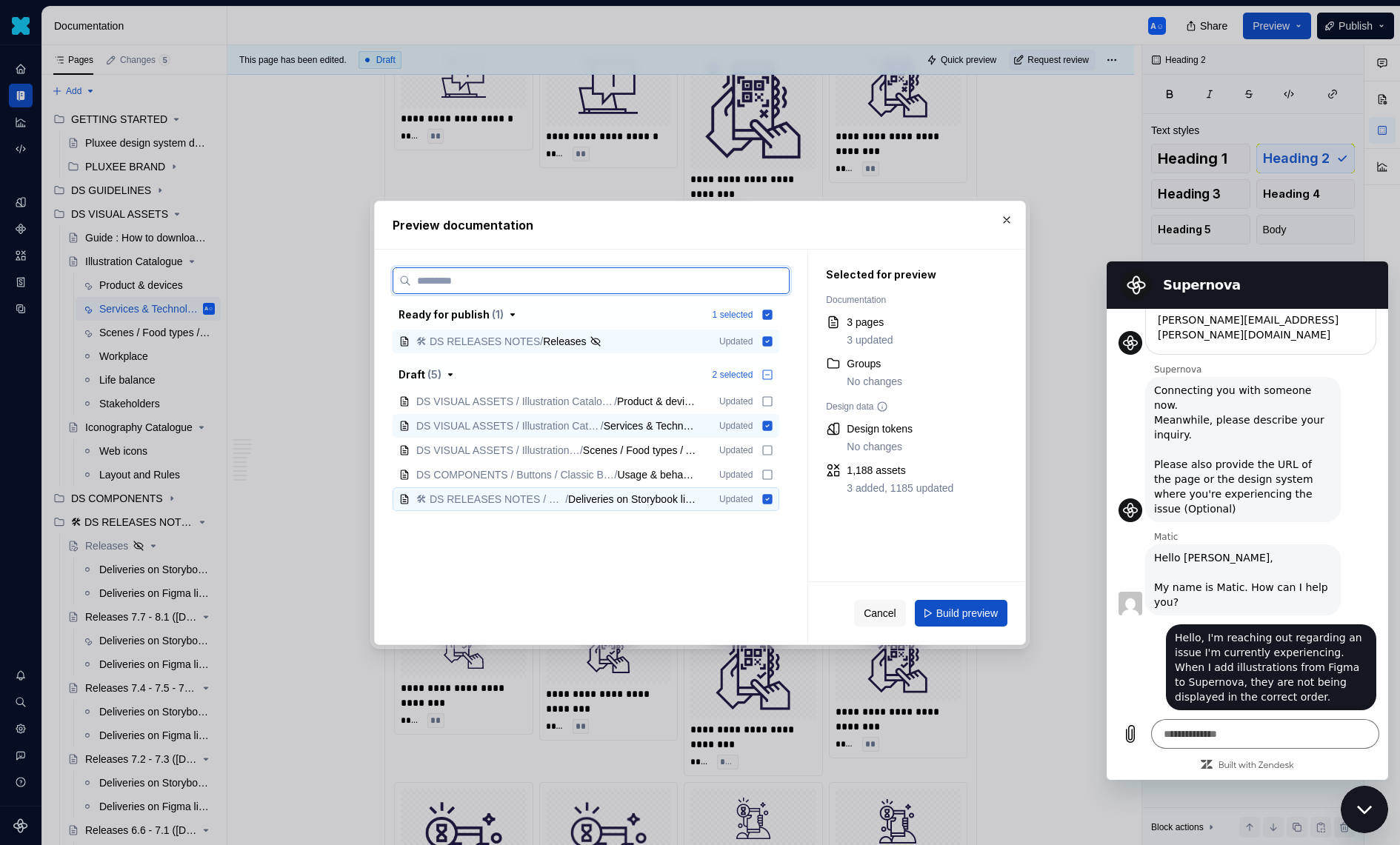
click at [773, 495] on icon at bounding box center [767, 499] width 9 height 9
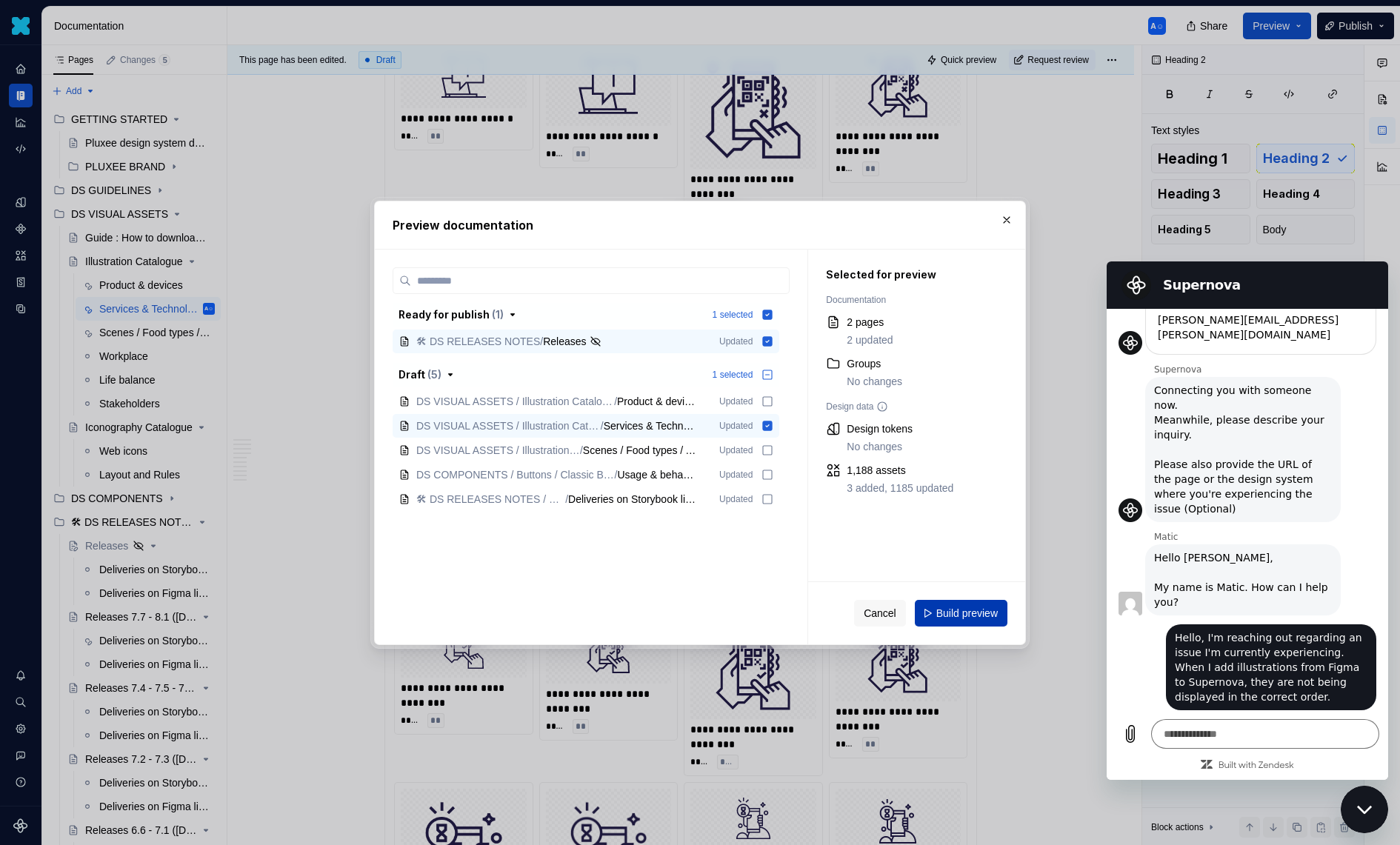
click at [963, 617] on span "Build preview" at bounding box center [966, 613] width 61 height 15
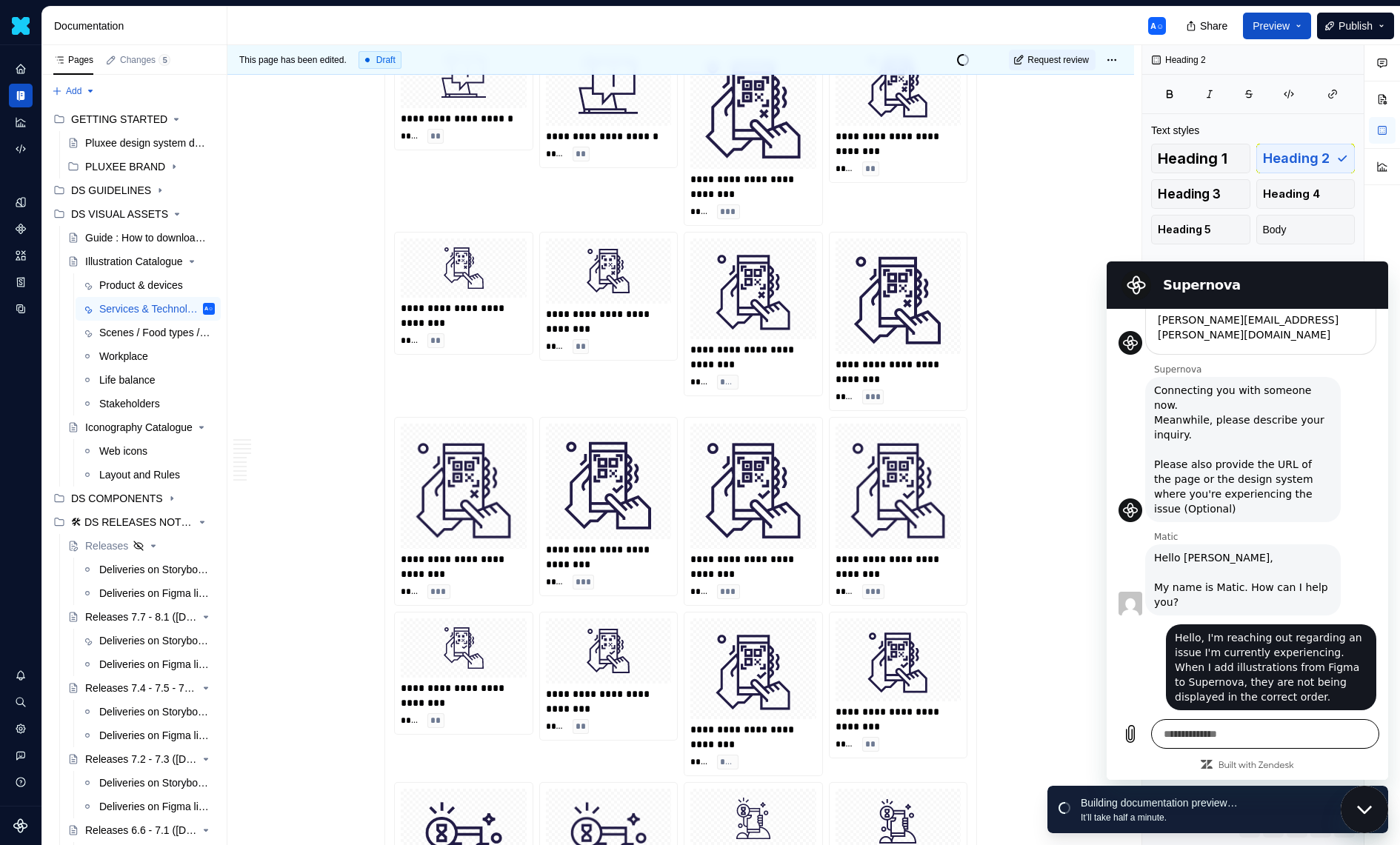
click at [1206, 731] on textarea at bounding box center [1264, 734] width 228 height 29
click at [1292, 806] on link "Open page" at bounding box center [1319, 813] width 69 height 21
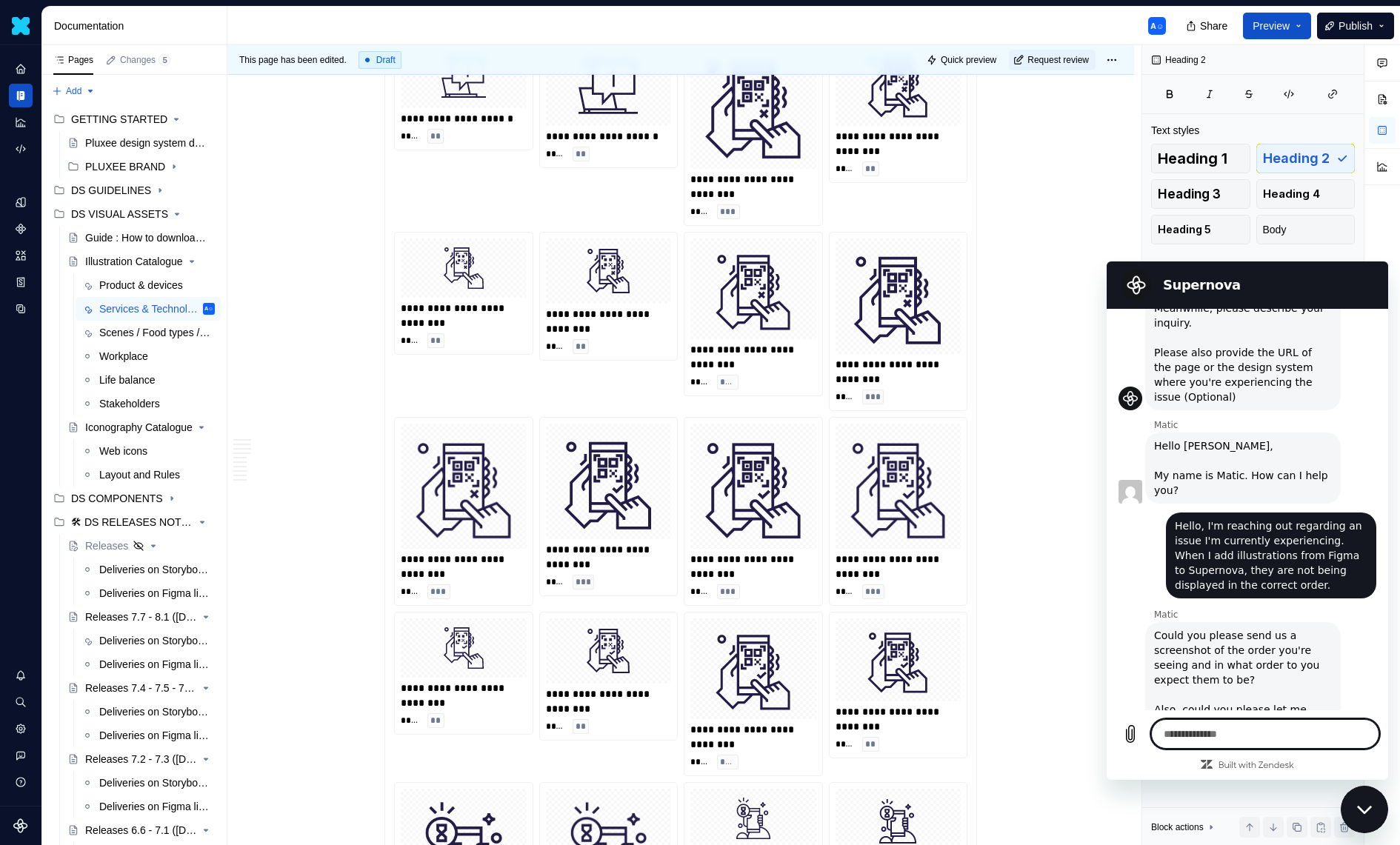
click at [1209, 737] on textarea at bounding box center [1264, 734] width 228 height 29
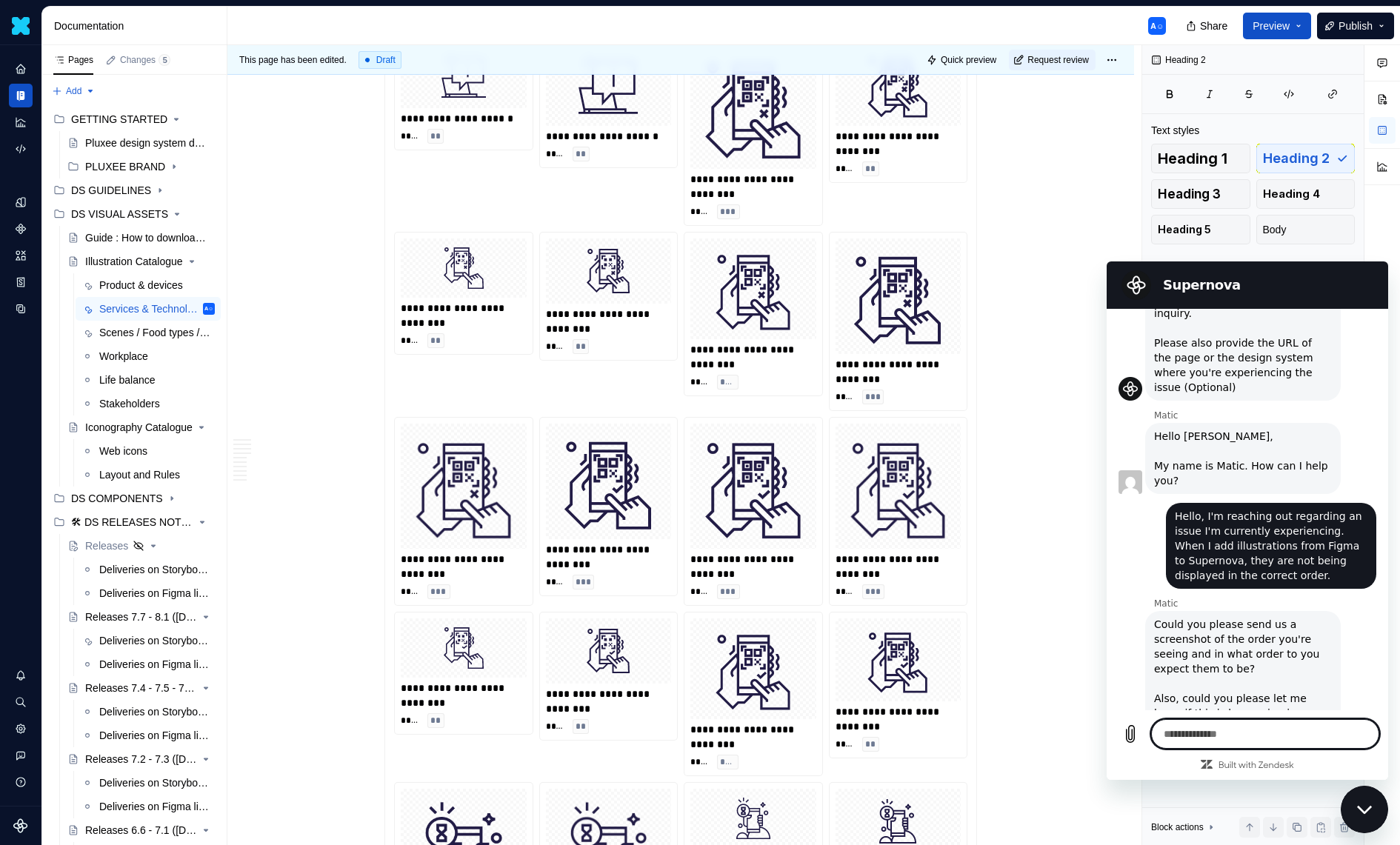
paste textarea "**********"
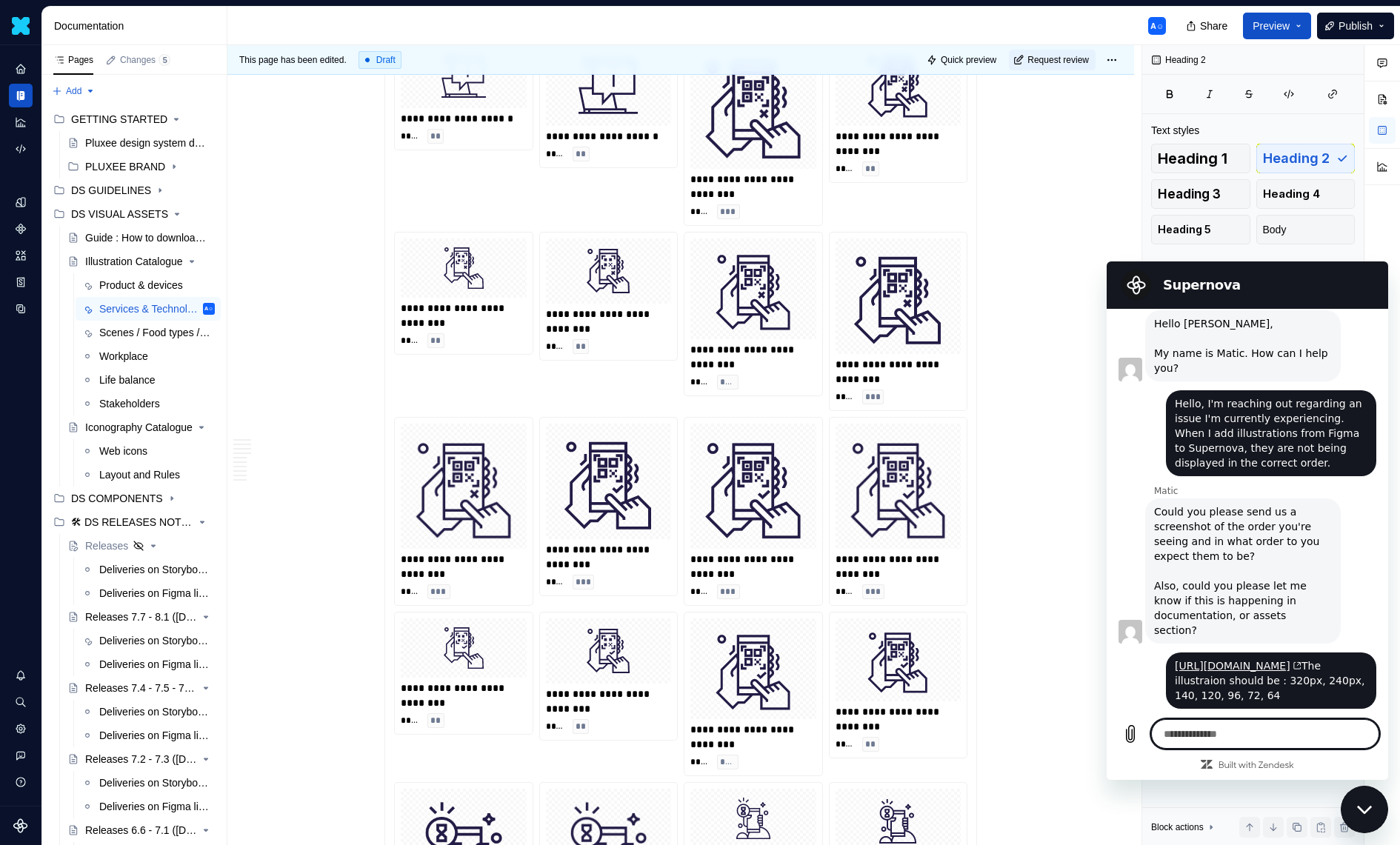
click at [866, 561] on div "**********" at bounding box center [898, 567] width 126 height 29
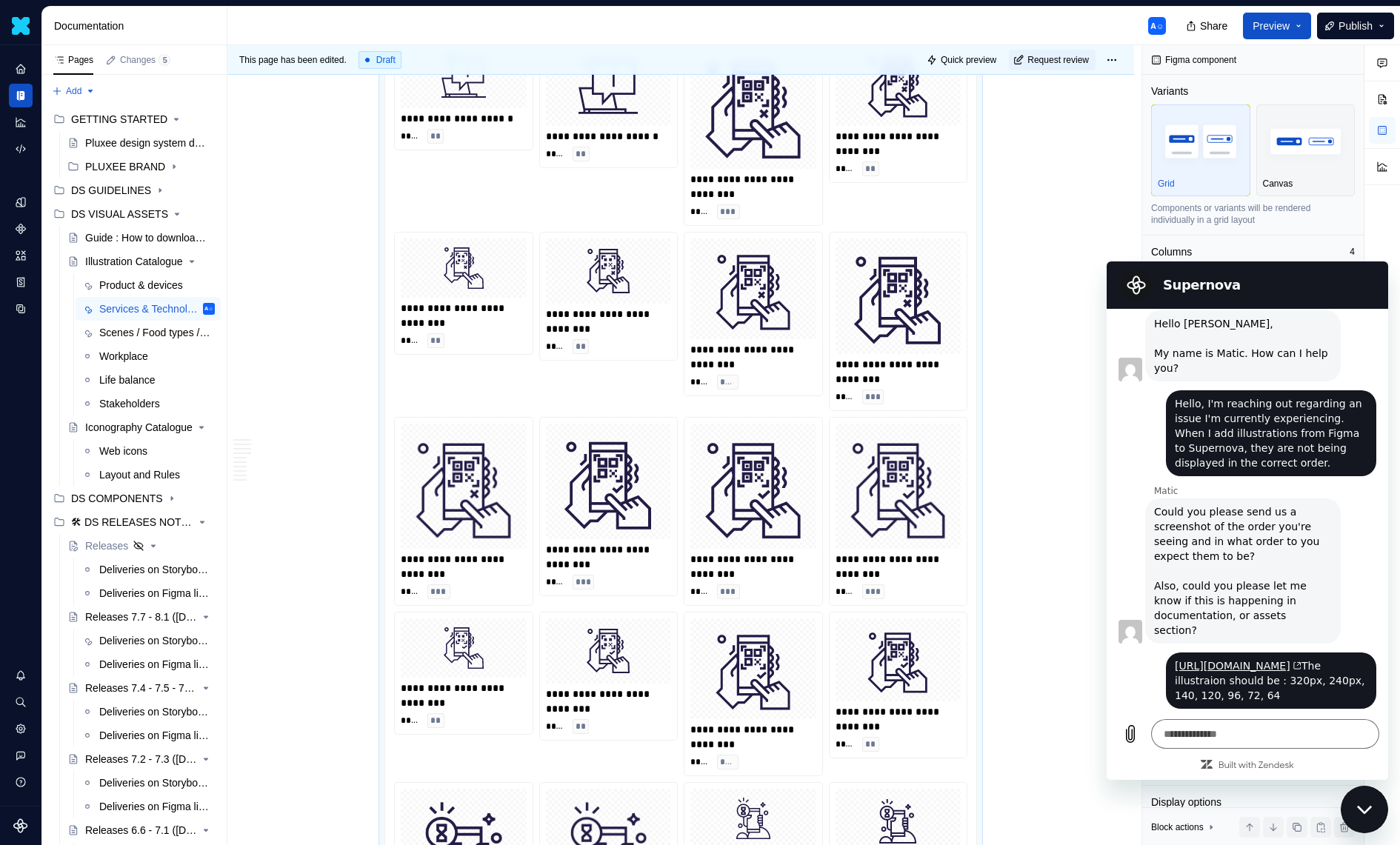
click at [1246, 289] on h2 "Supernova" at bounding box center [1268, 285] width 211 height 18
click at [1386, 823] on div at bounding box center [1382, 445] width 36 height 801
click at [1377, 813] on div "Close messaging window" at bounding box center [1364, 809] width 44 height 44
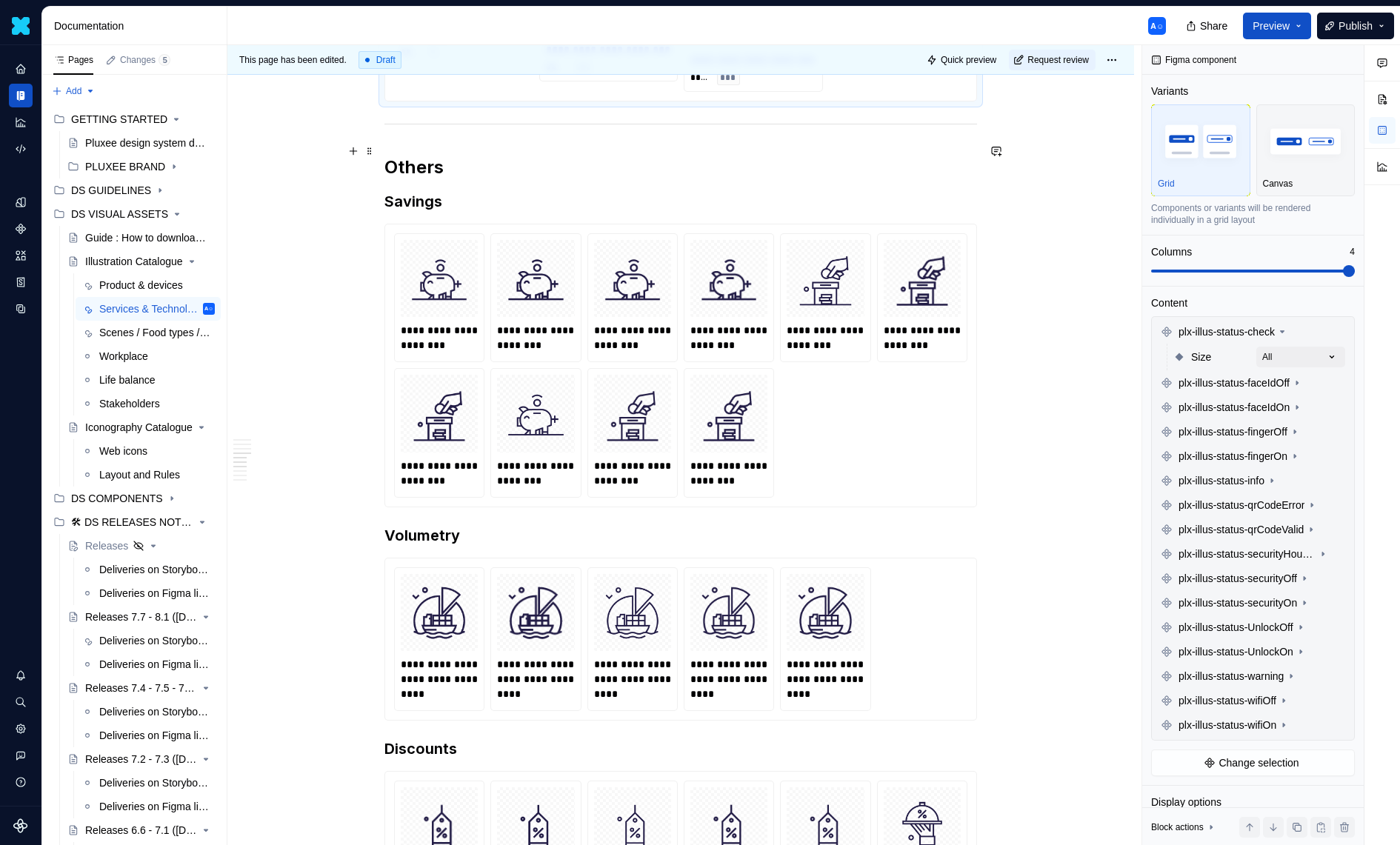
scroll to position [9524, 0]
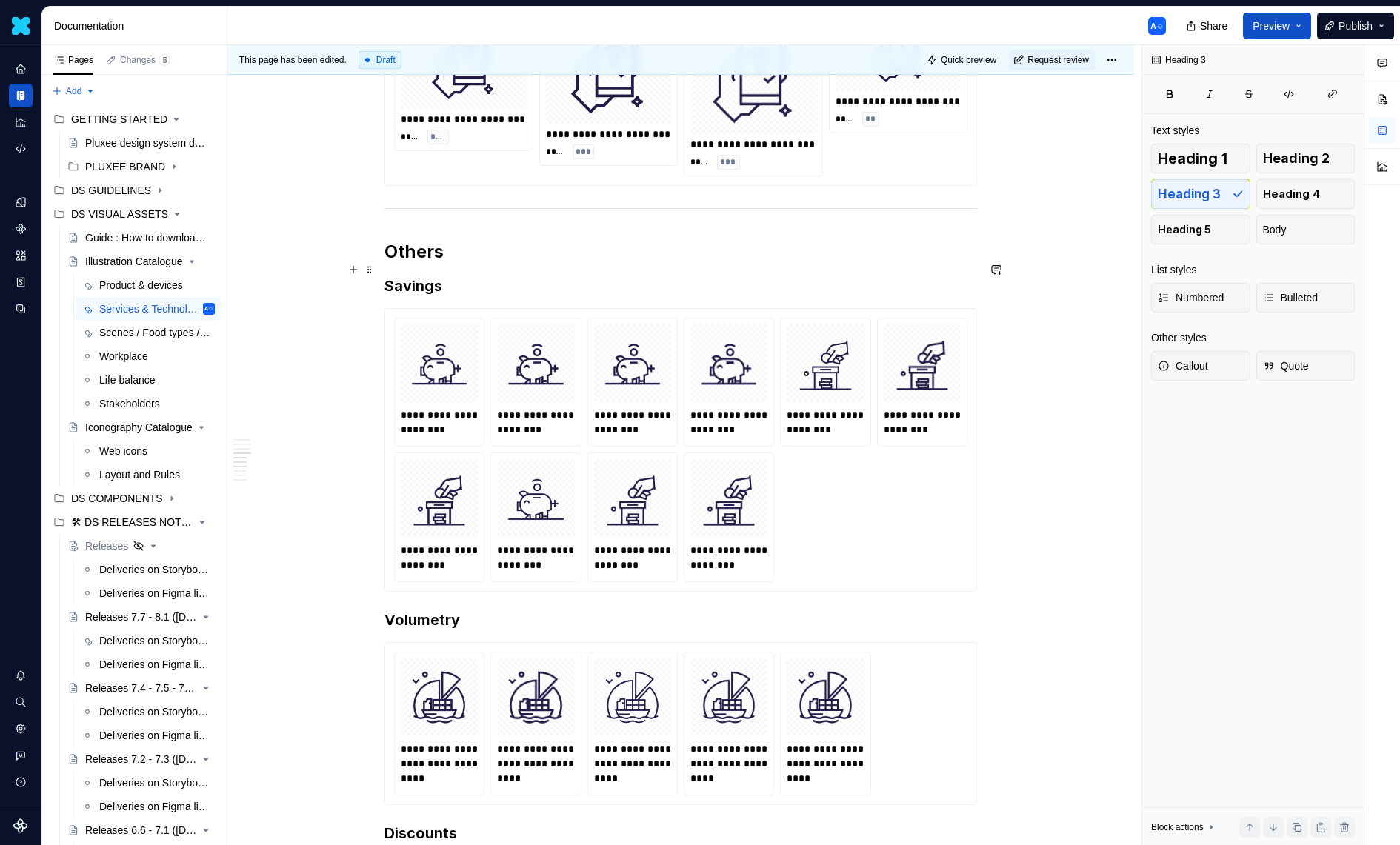
click at [557, 278] on h3 "Savings" at bounding box center [680, 286] width 592 height 21
click at [586, 407] on div "**********" at bounding box center [681, 449] width 573 height 264
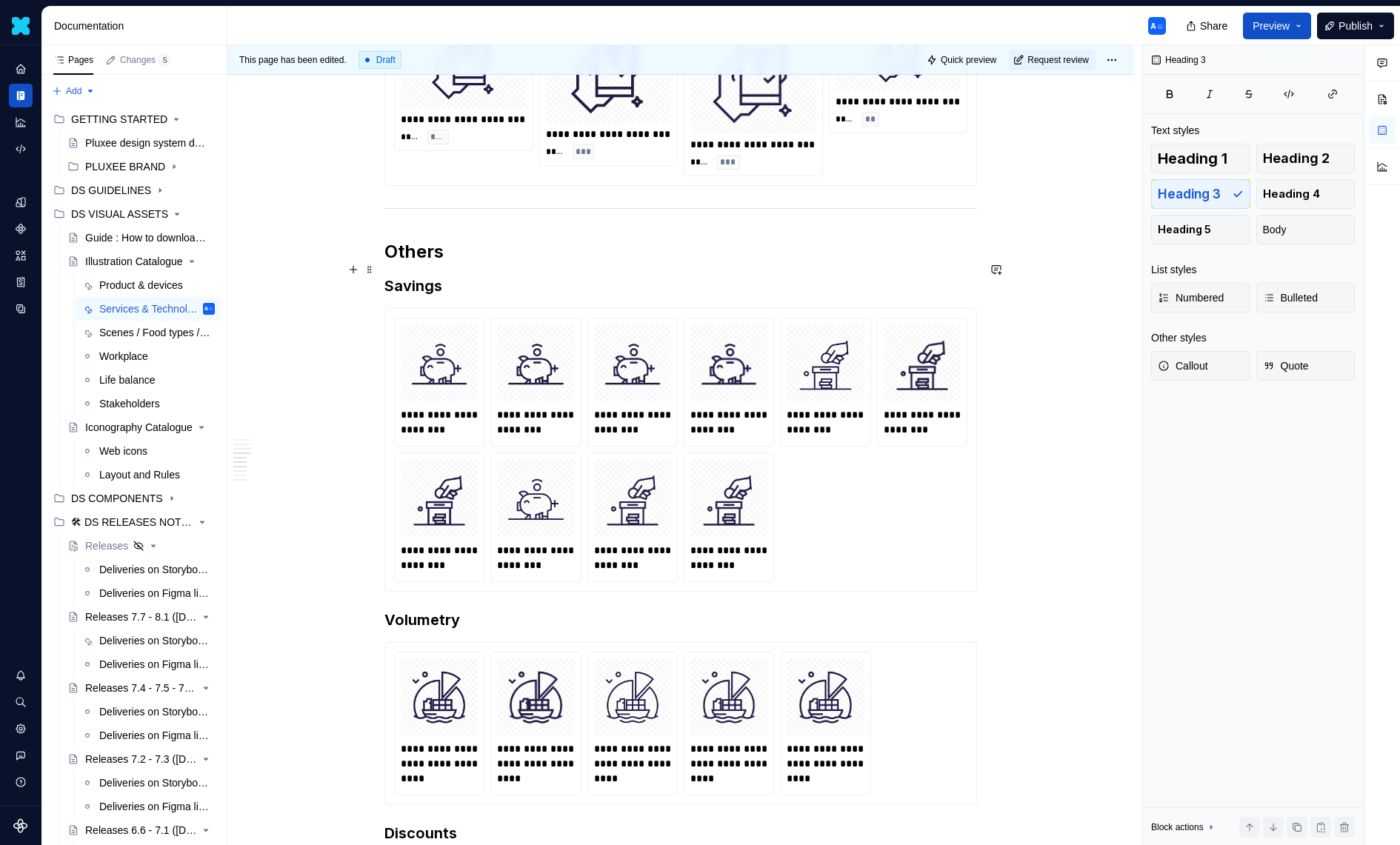
click at [511, 277] on h3 "Savings" at bounding box center [680, 286] width 592 height 21
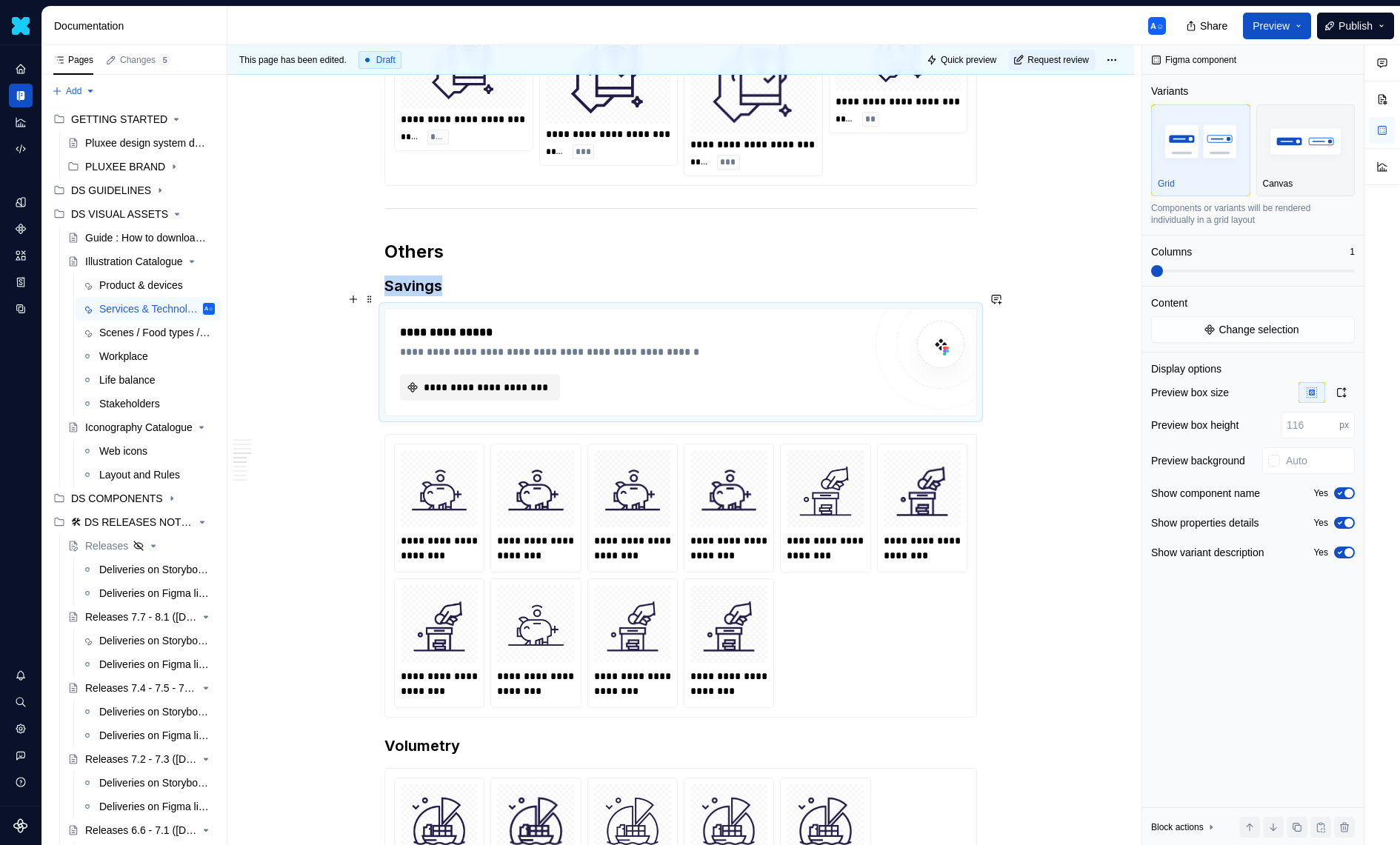
click at [513, 380] on span "**********" at bounding box center [486, 387] width 129 height 15
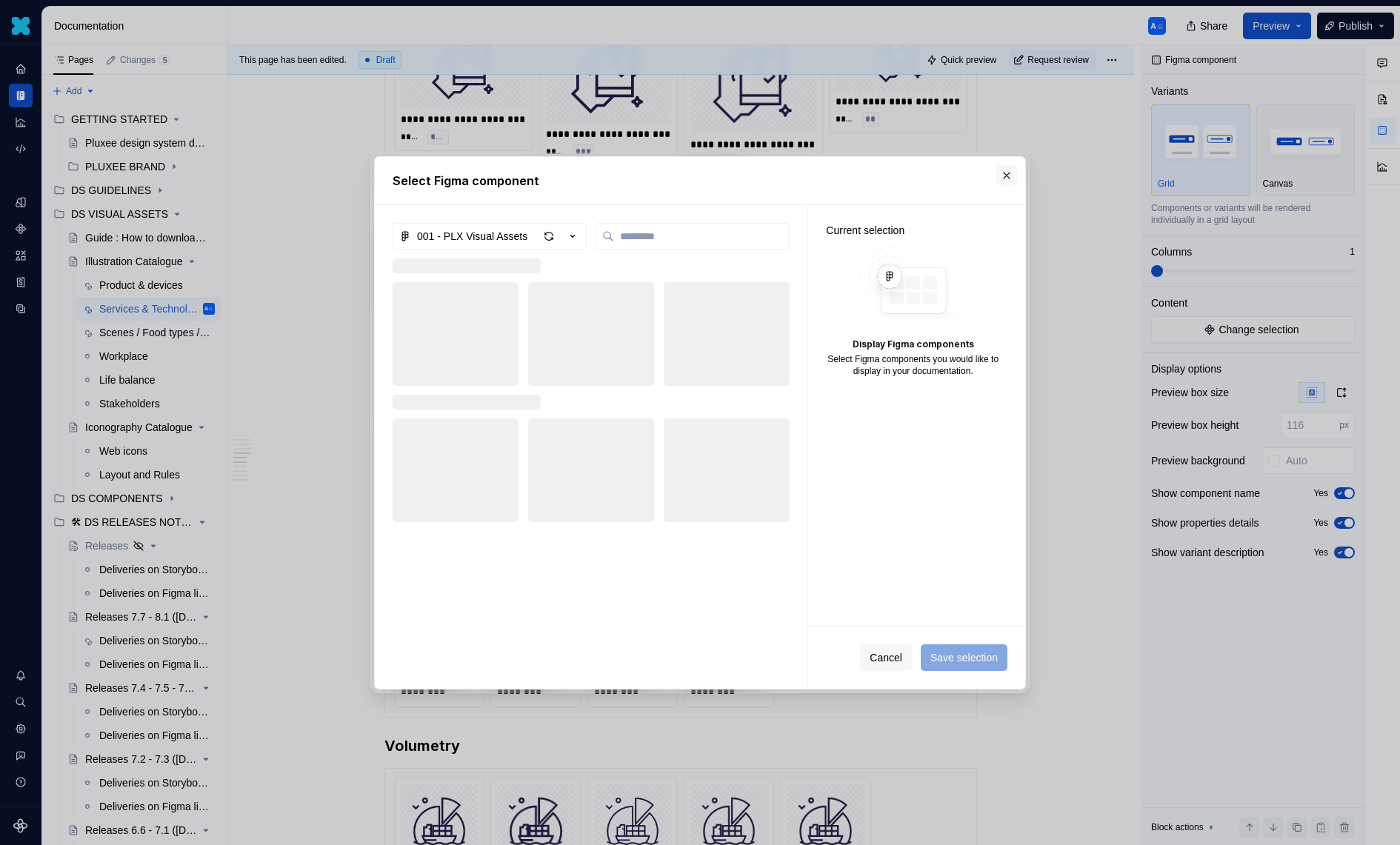
click at [998, 178] on button "button" at bounding box center [1007, 175] width 21 height 21
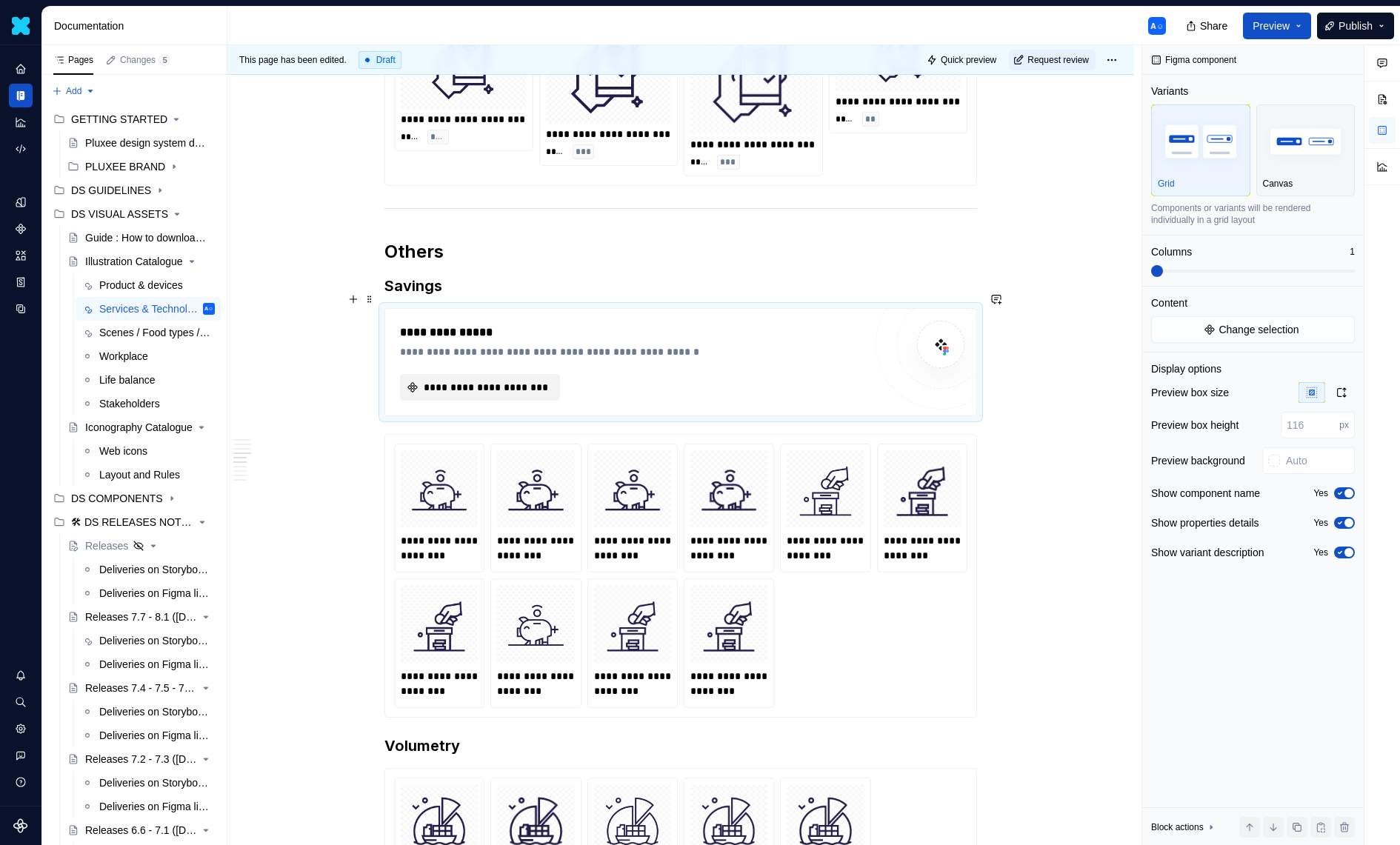
click at [496, 380] on span "**********" at bounding box center [486, 387] width 129 height 15
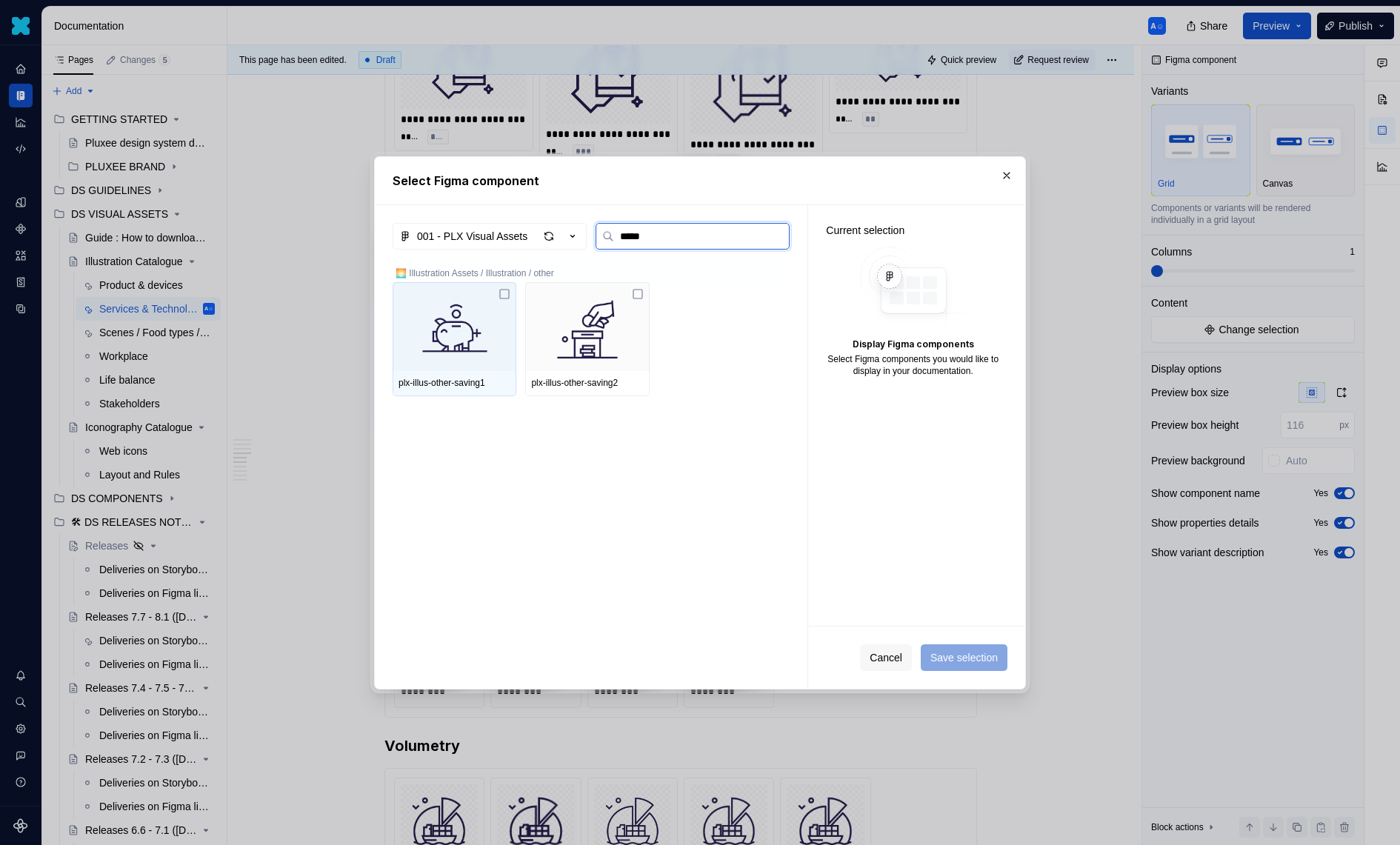
click at [474, 325] on img at bounding box center [455, 326] width 112 height 77
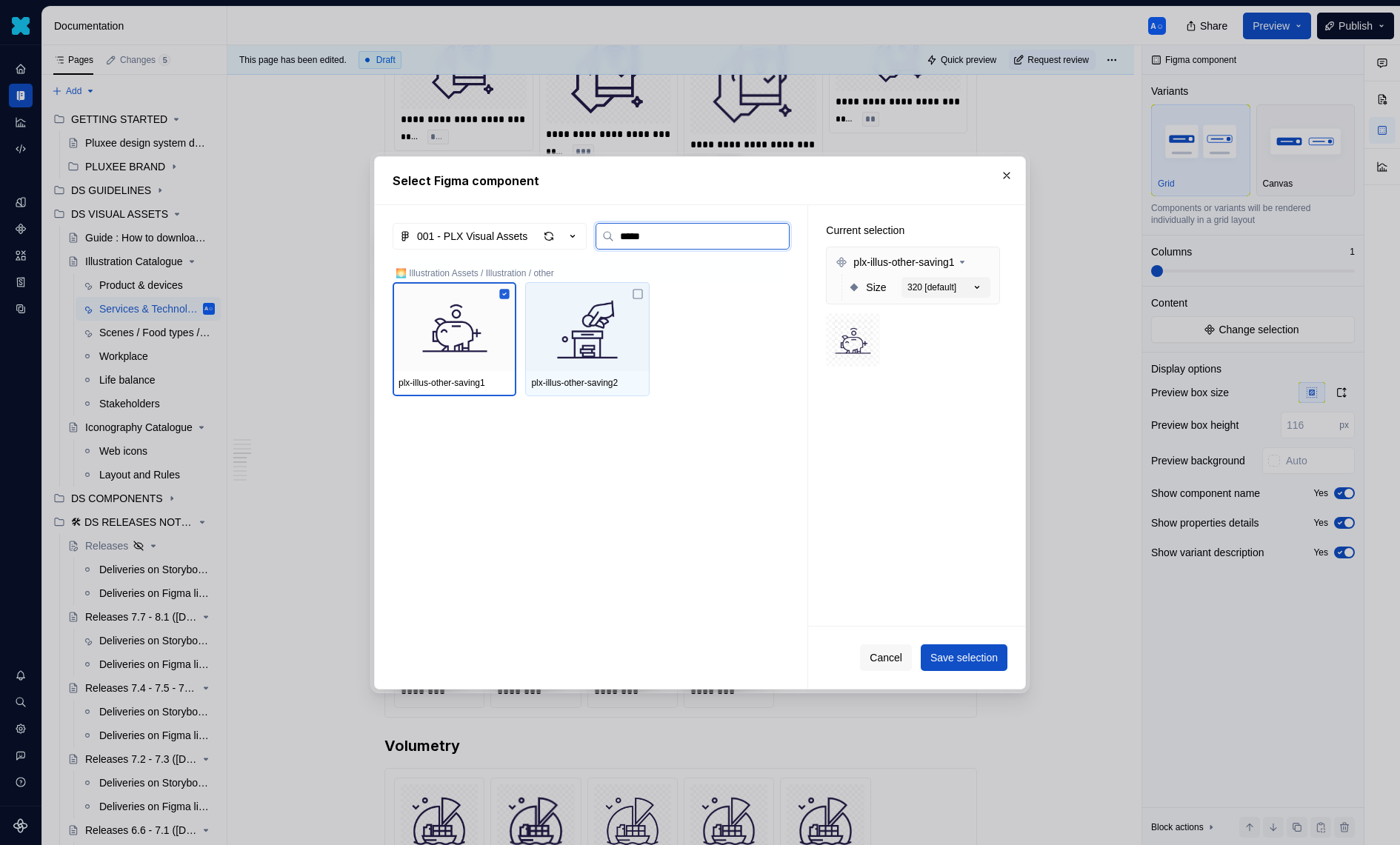
click at [585, 325] on img at bounding box center [587, 326] width 112 height 77
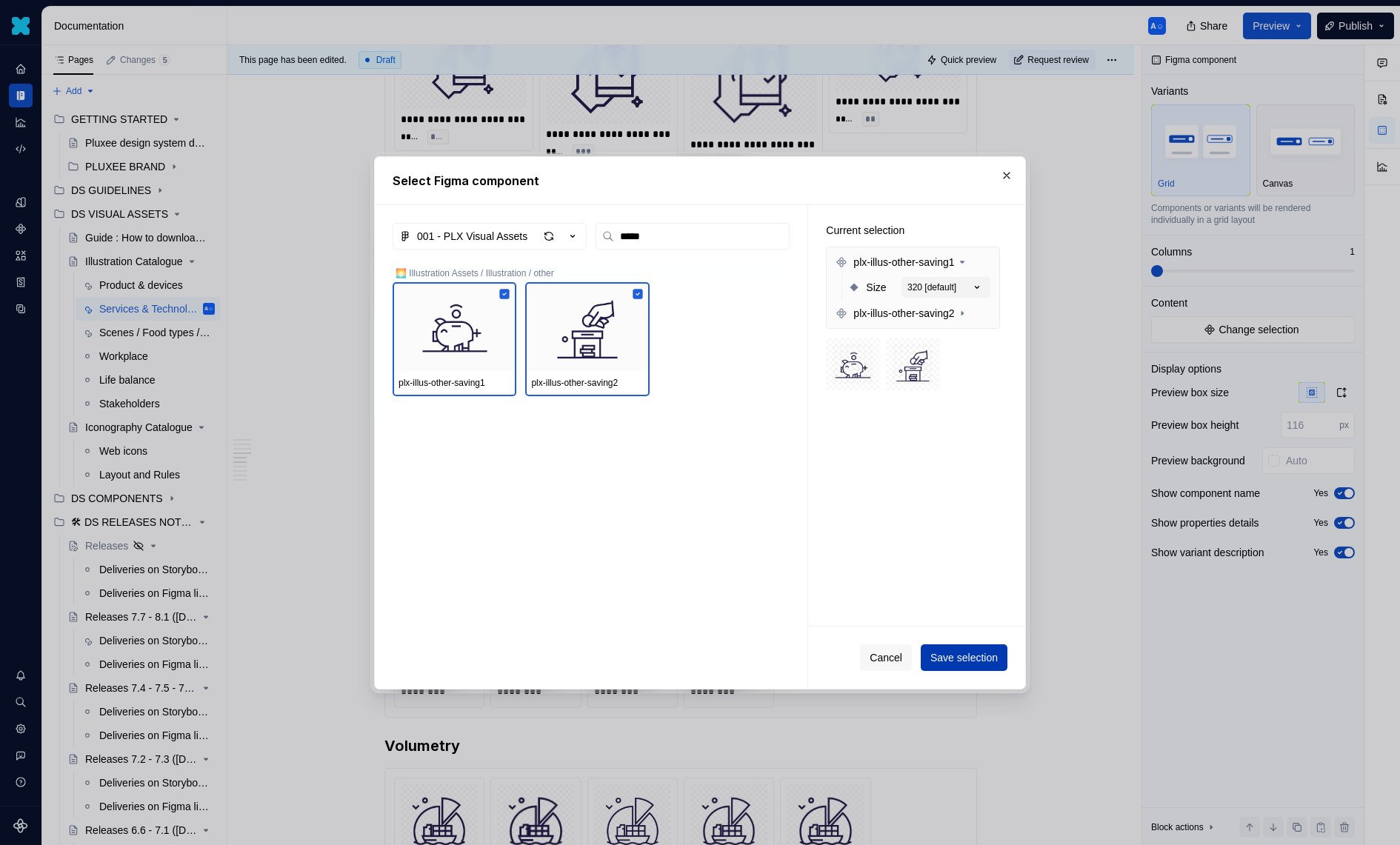
click at [949, 662] on span "Save selection" at bounding box center [963, 658] width 67 height 15
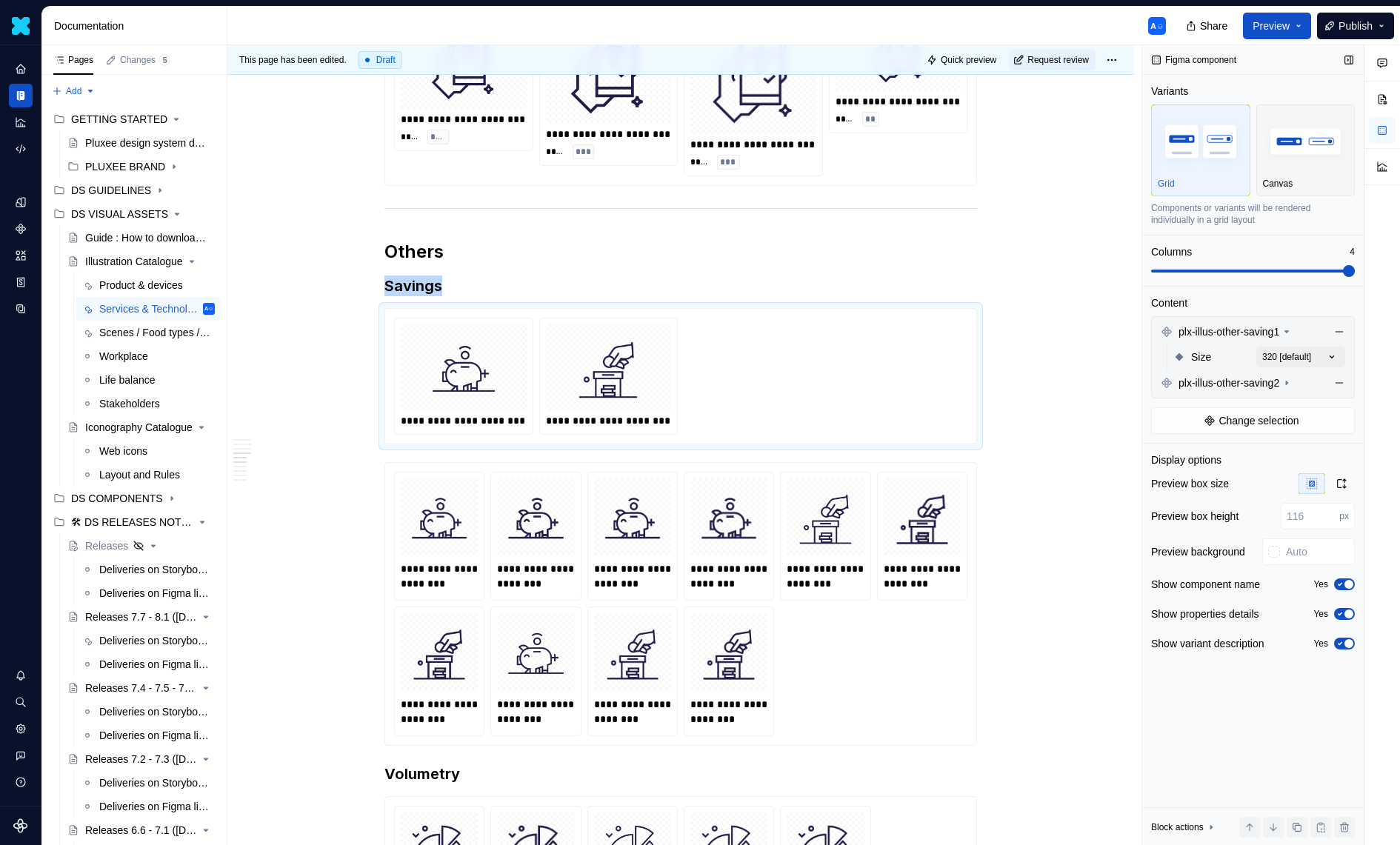
click at [1355, 265] on span at bounding box center [1252, 270] width 204 height 12
click at [1314, 345] on div "Comments Open comments No comments yet Select ‘Comment’ from the block context …" at bounding box center [1271, 445] width 258 height 801
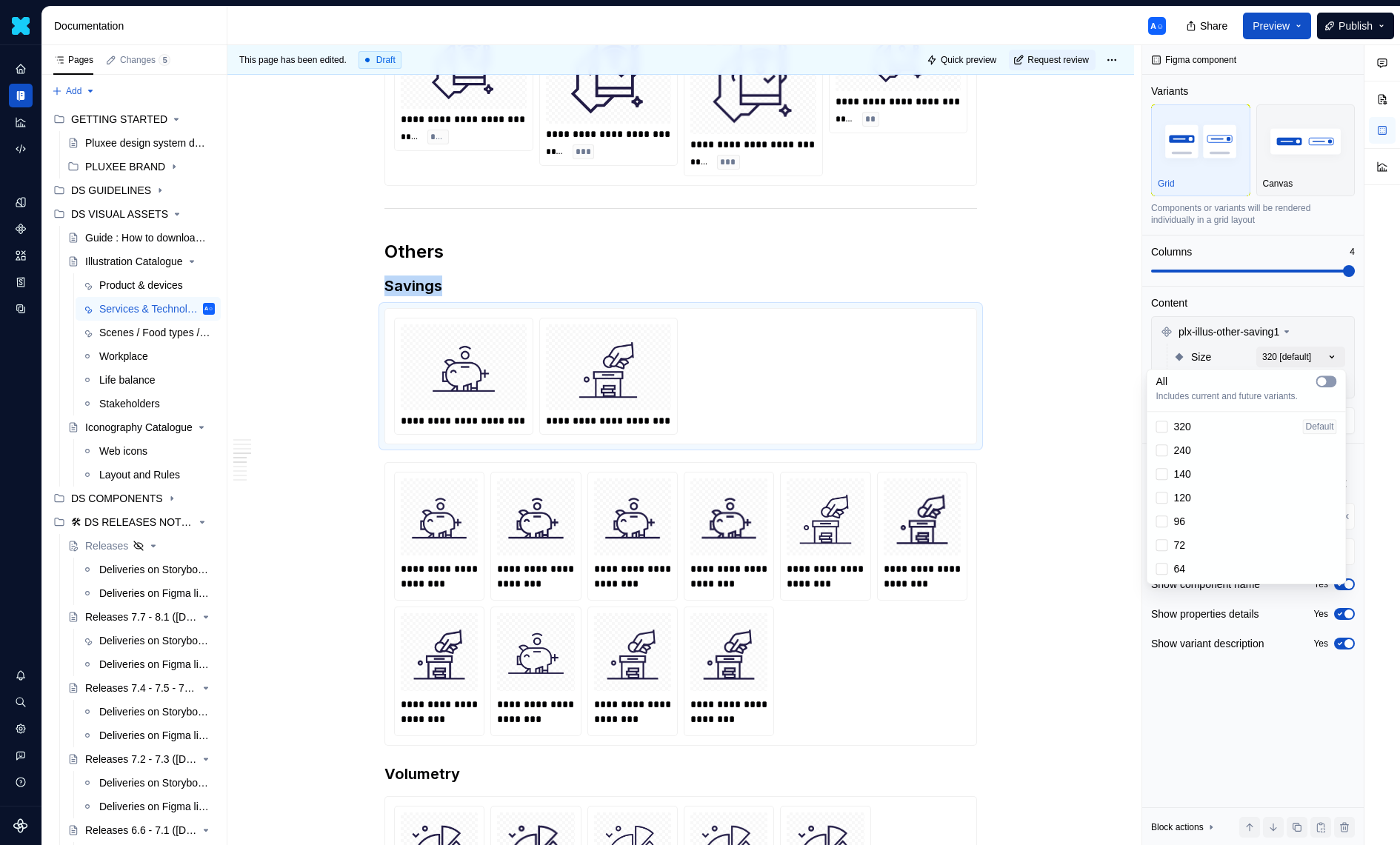
click at [1321, 380] on span "button" at bounding box center [1322, 381] width 9 height 9
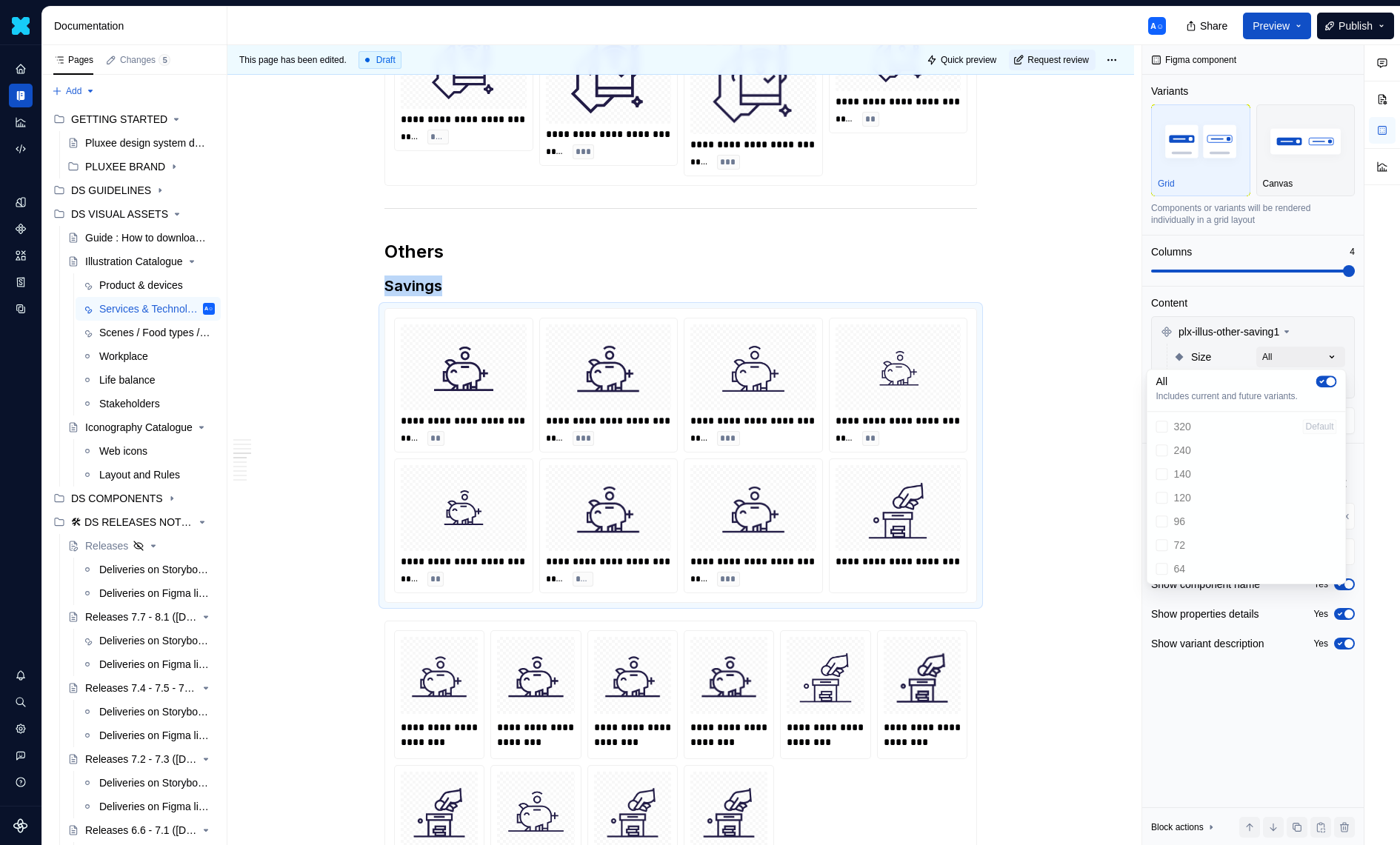
click at [305, 702] on html "Daisy A☺ Design system data Documentation A☺ Share Preview Publish Pages Change…" at bounding box center [700, 422] width 1400 height 845
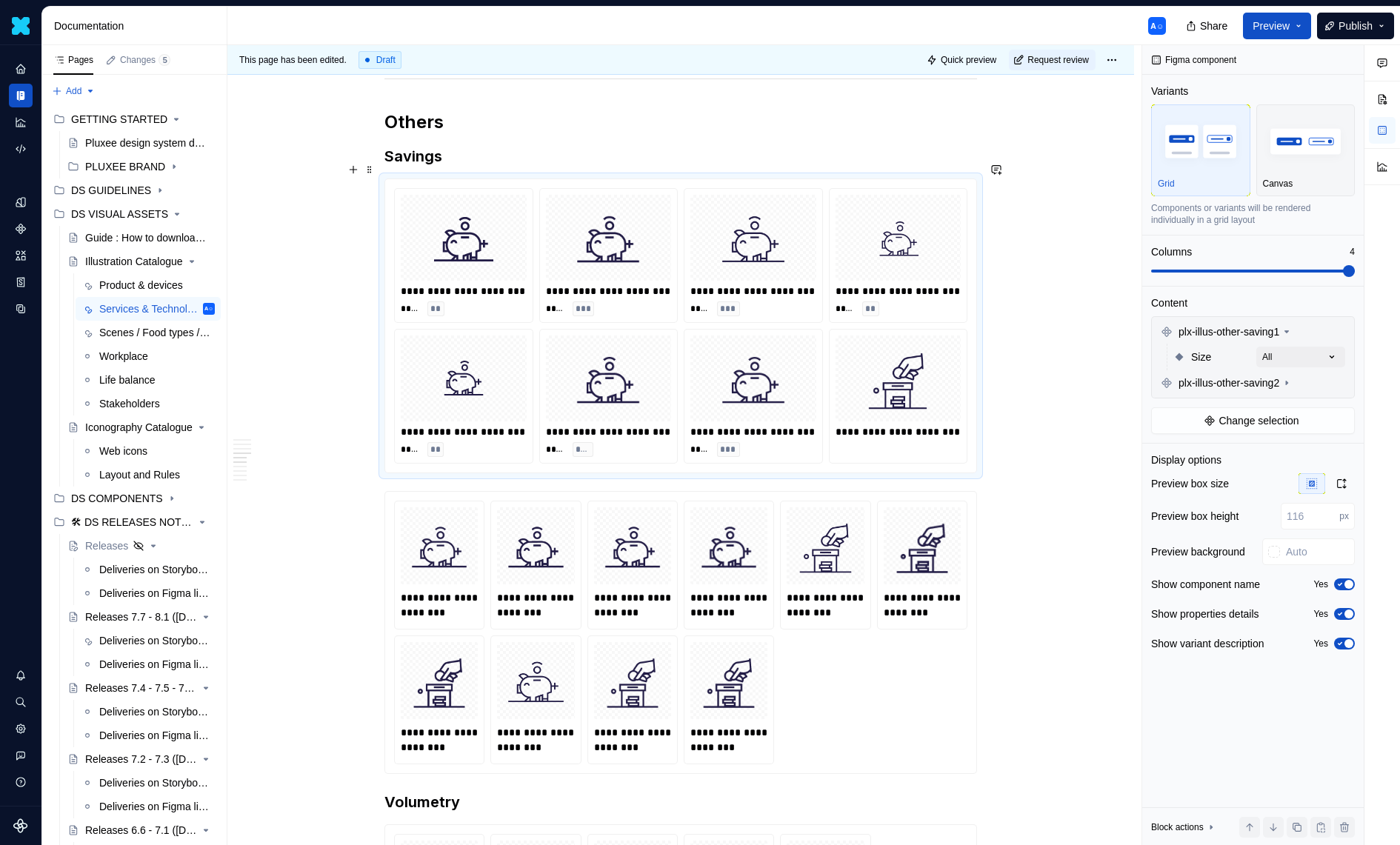
scroll to position [9649, 0]
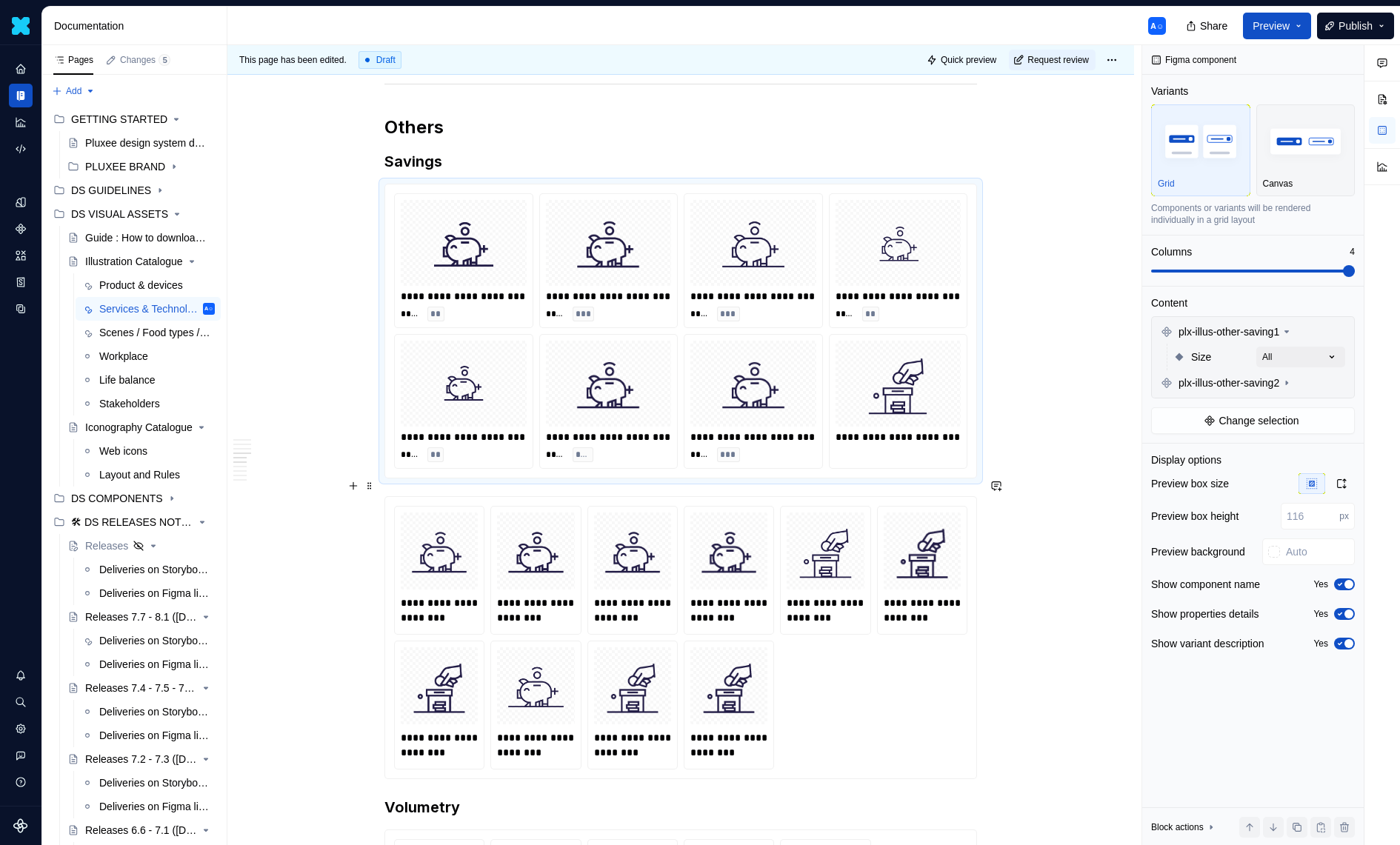
click at [14, 758] on icon "Contact support" at bounding box center [20, 755] width 13 height 13
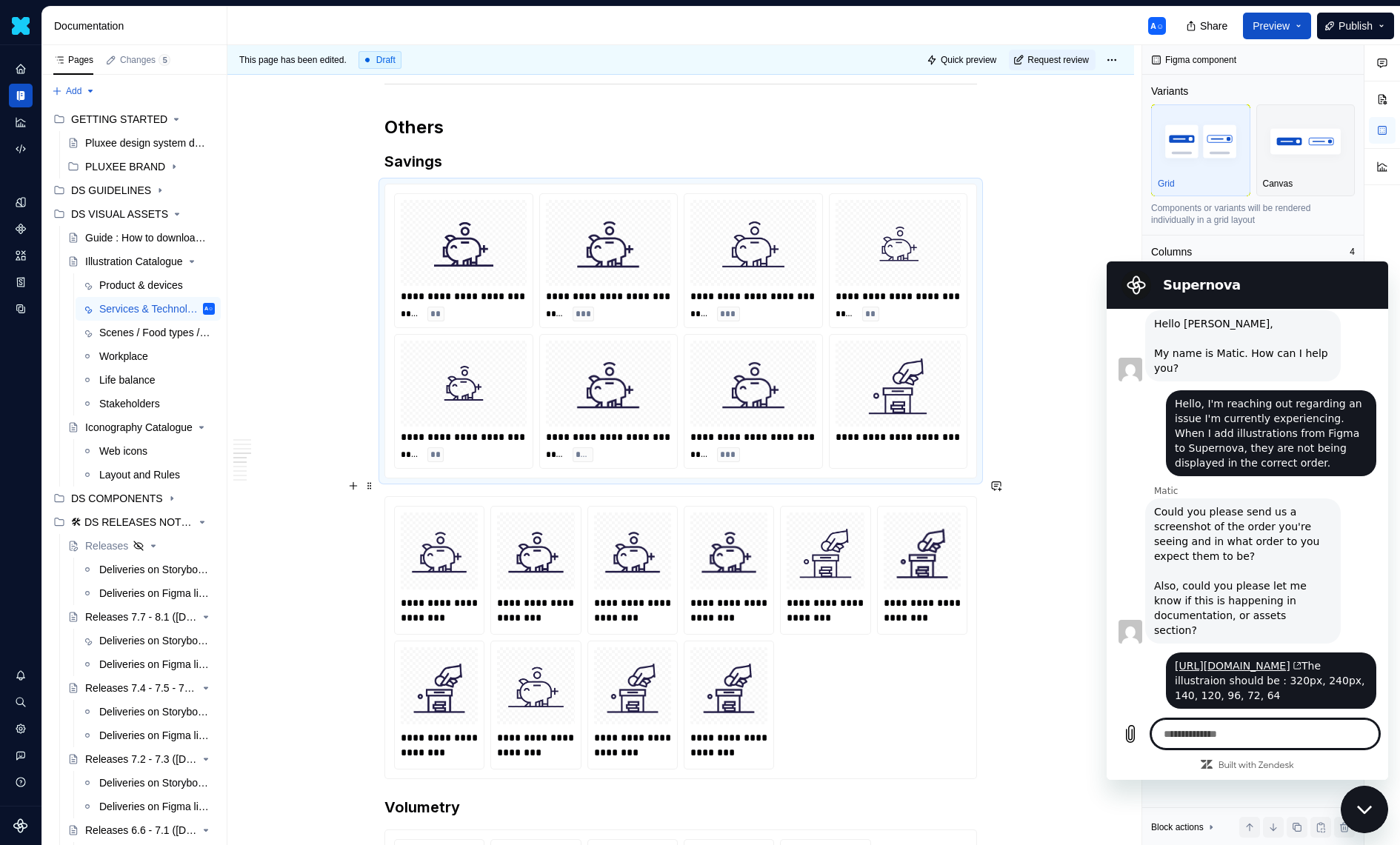
click at [1201, 736] on textarea at bounding box center [1264, 734] width 228 height 29
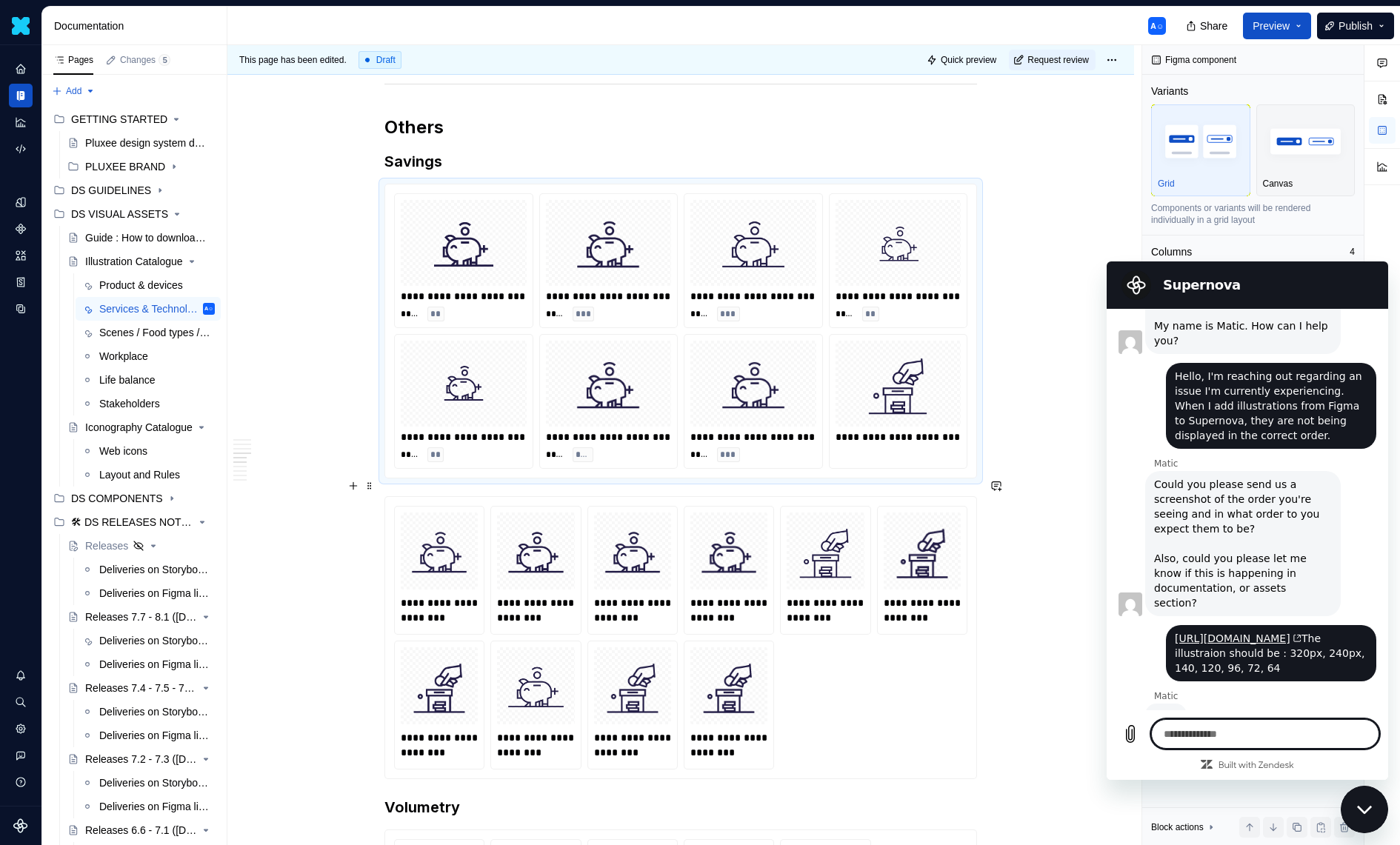
click at [1204, 722] on textarea at bounding box center [1264, 734] width 228 height 29
click at [1201, 730] on textarea at bounding box center [1264, 734] width 228 height 29
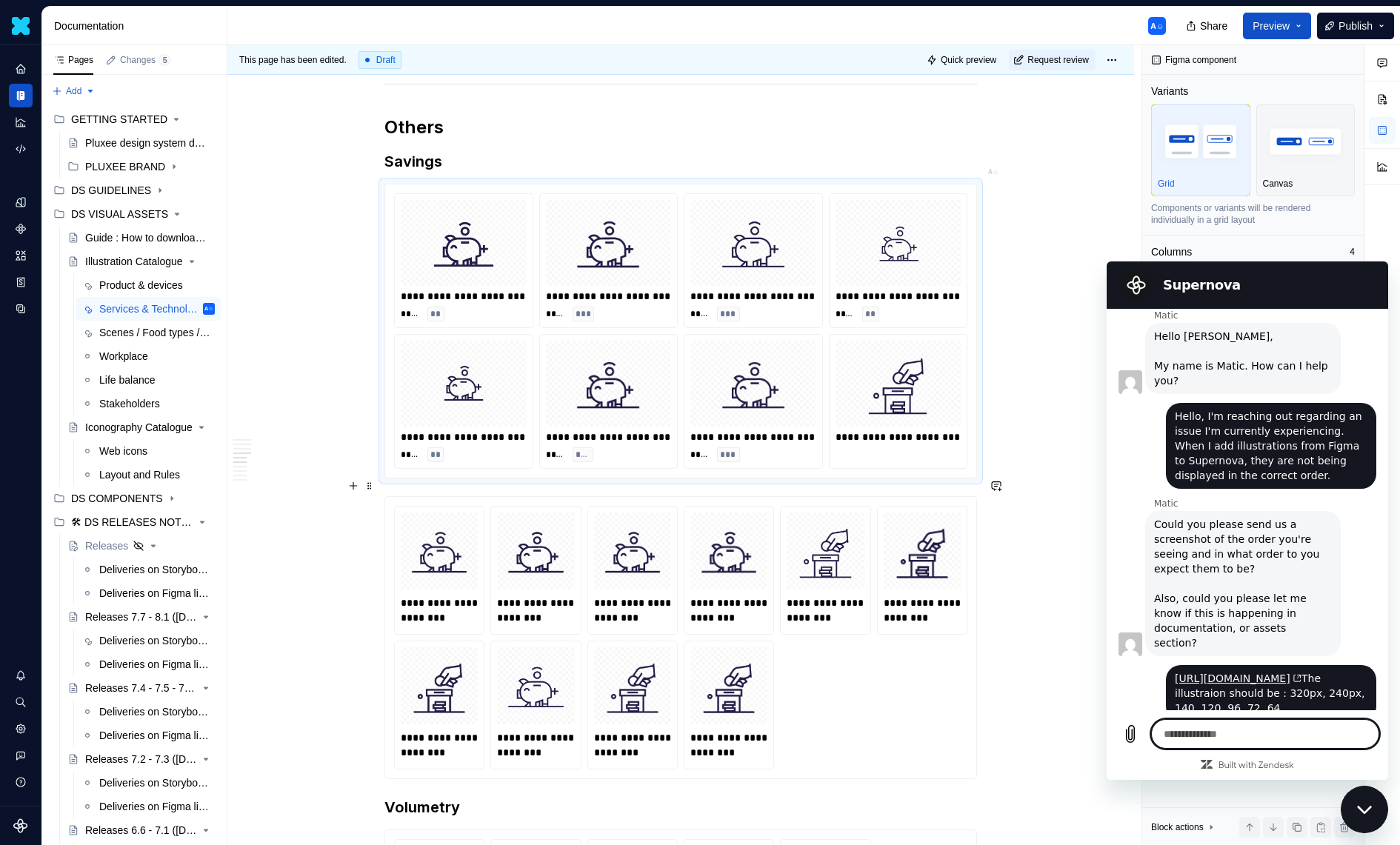
scroll to position [600, 0]
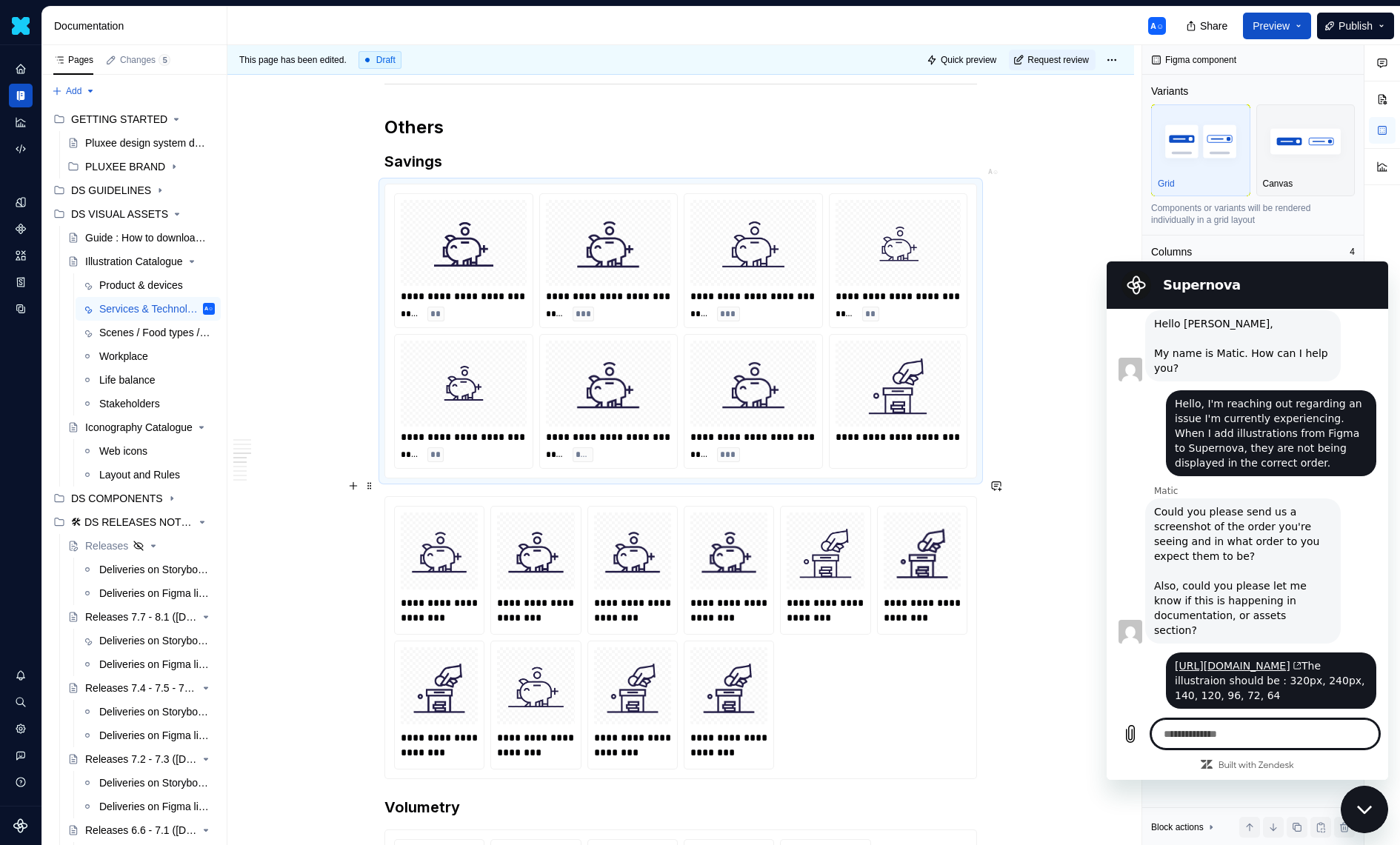
click at [1177, 730] on textarea at bounding box center [1264, 734] width 228 height 29
drag, startPoint x: 1286, startPoint y: 737, endPoint x: 1012, endPoint y: 718, distance: 274.7
click at [1107, 718] on html "Supernova 11:33 AM Supernova Supernova says: Hello there, thank you for contact…" at bounding box center [1247, 521] width 281 height 519
paste textarea "**********"
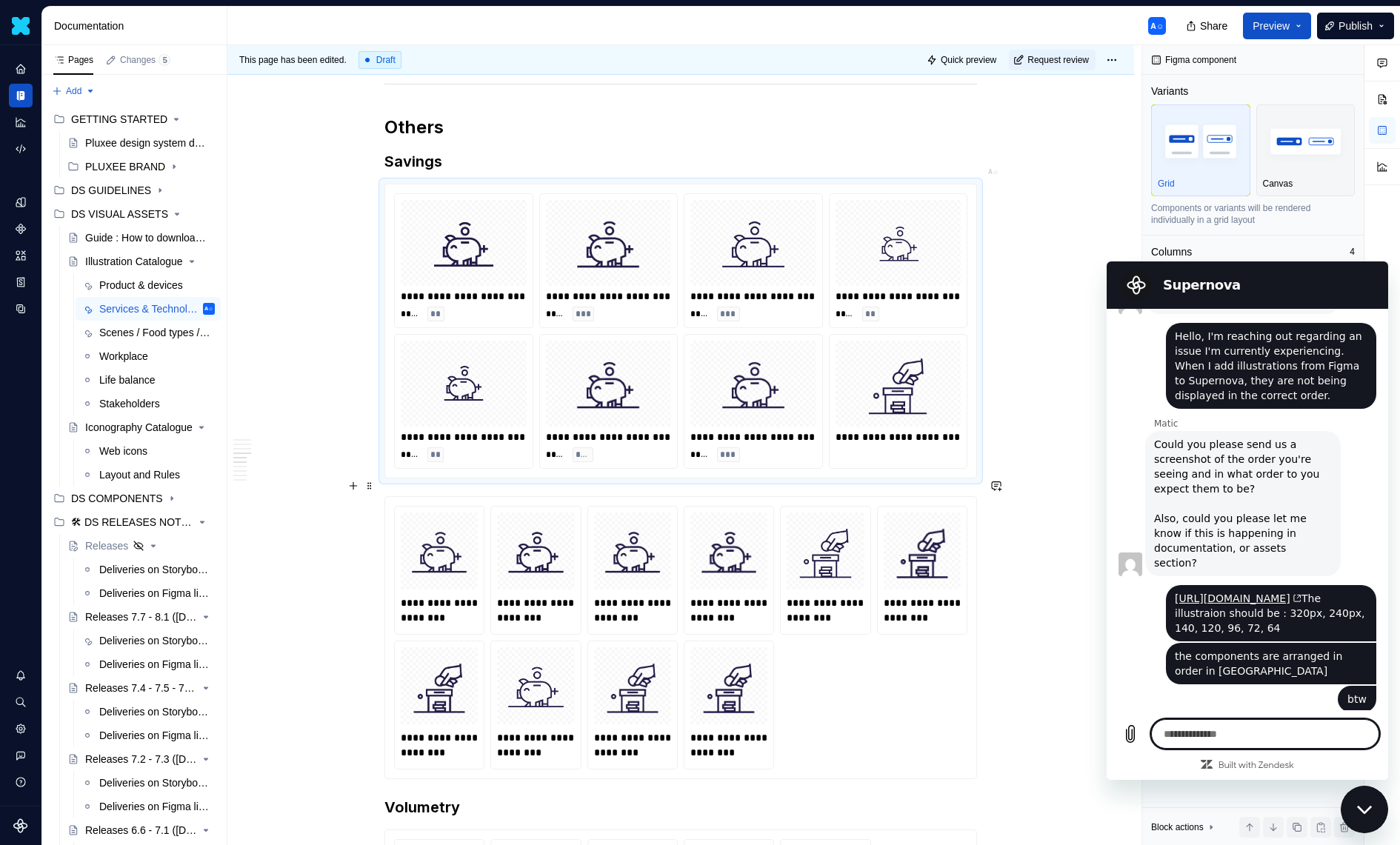
scroll to position [671, 0]
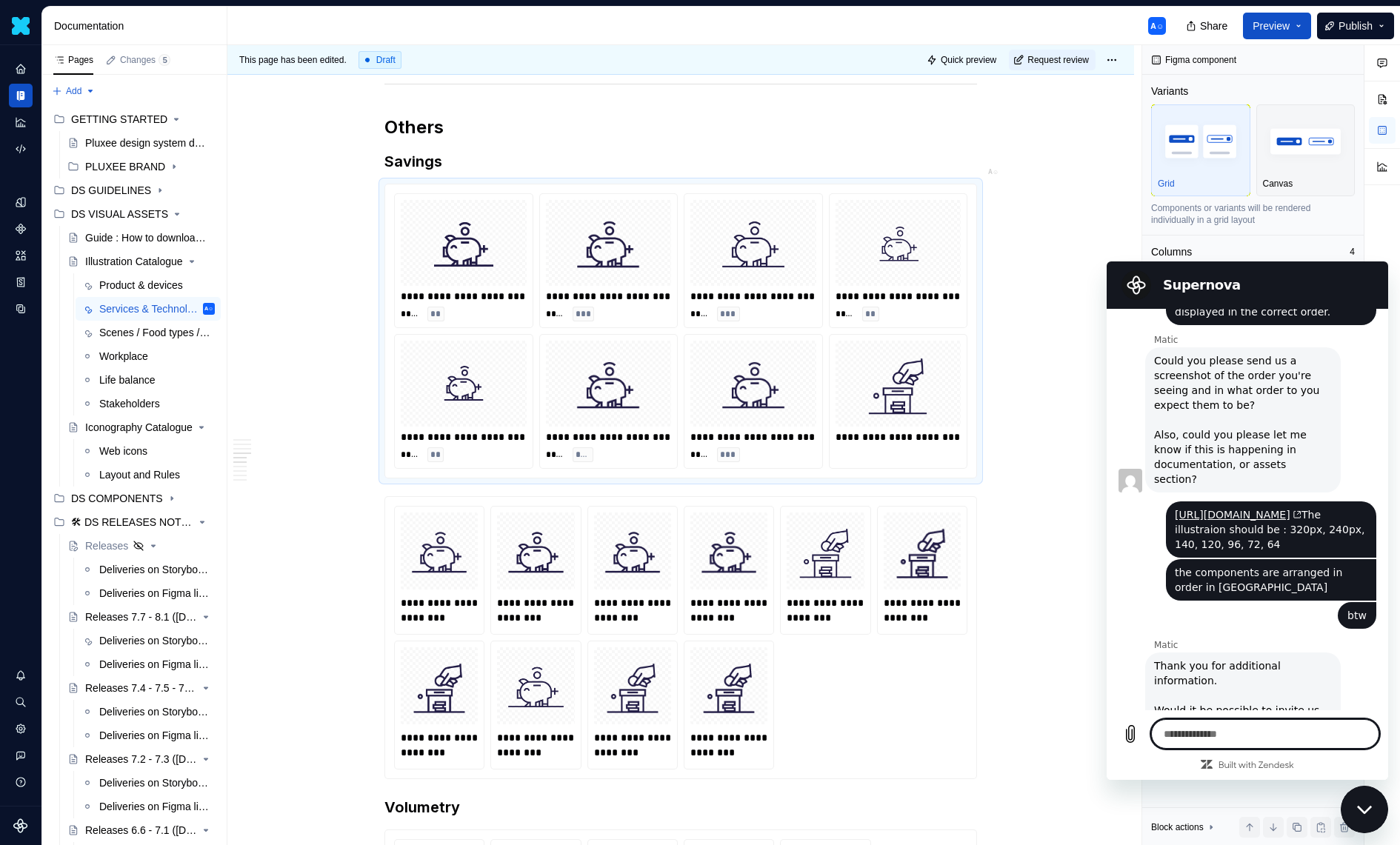
click at [1358, 283] on h2 "Supernova" at bounding box center [1268, 285] width 211 height 18
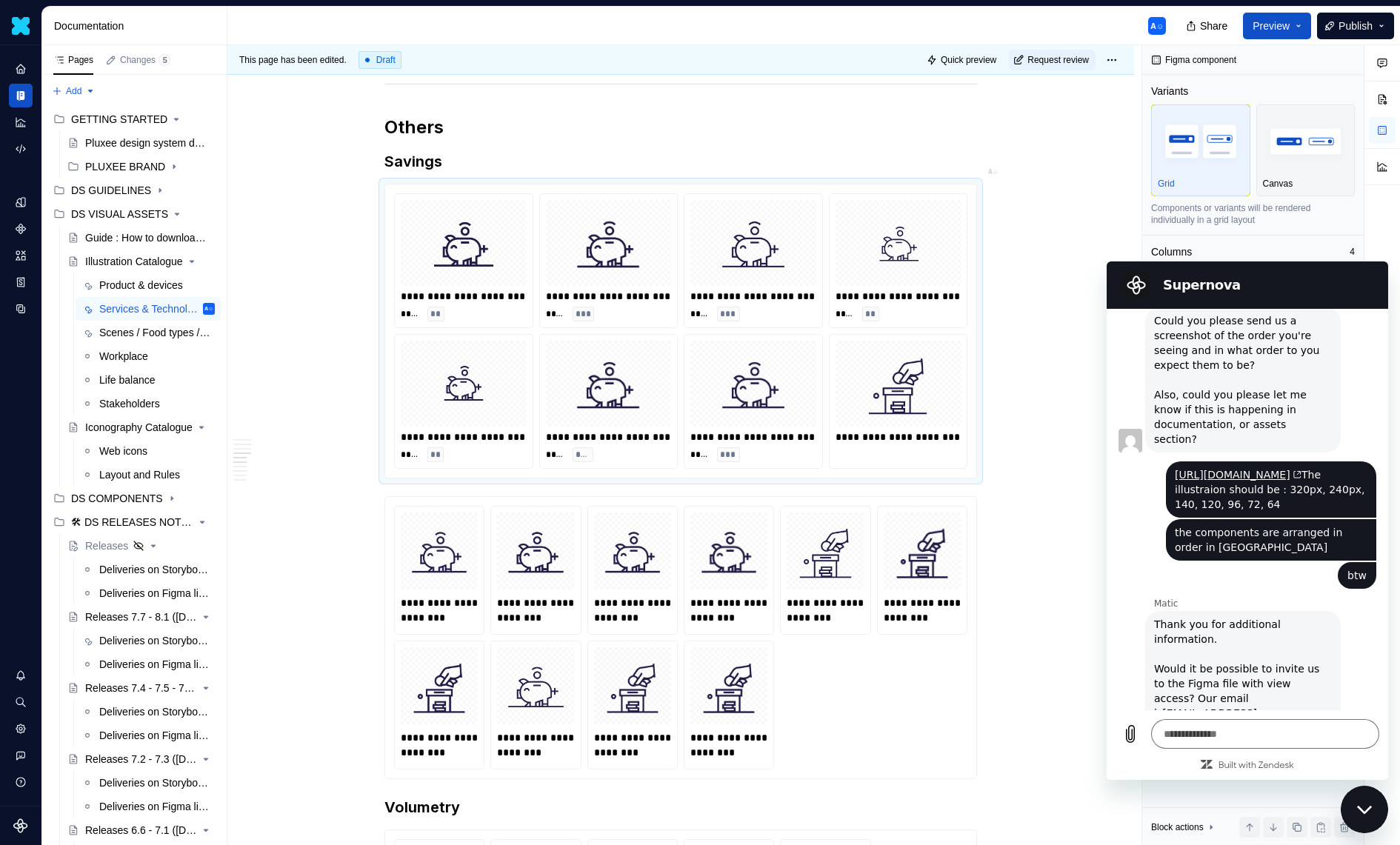
scroll to position [793, 0]
click at [1251, 723] on icon "(opens in a new tab)" at bounding box center [1247, 726] width 7 height 7
click at [1202, 726] on textarea at bounding box center [1264, 734] width 228 height 29
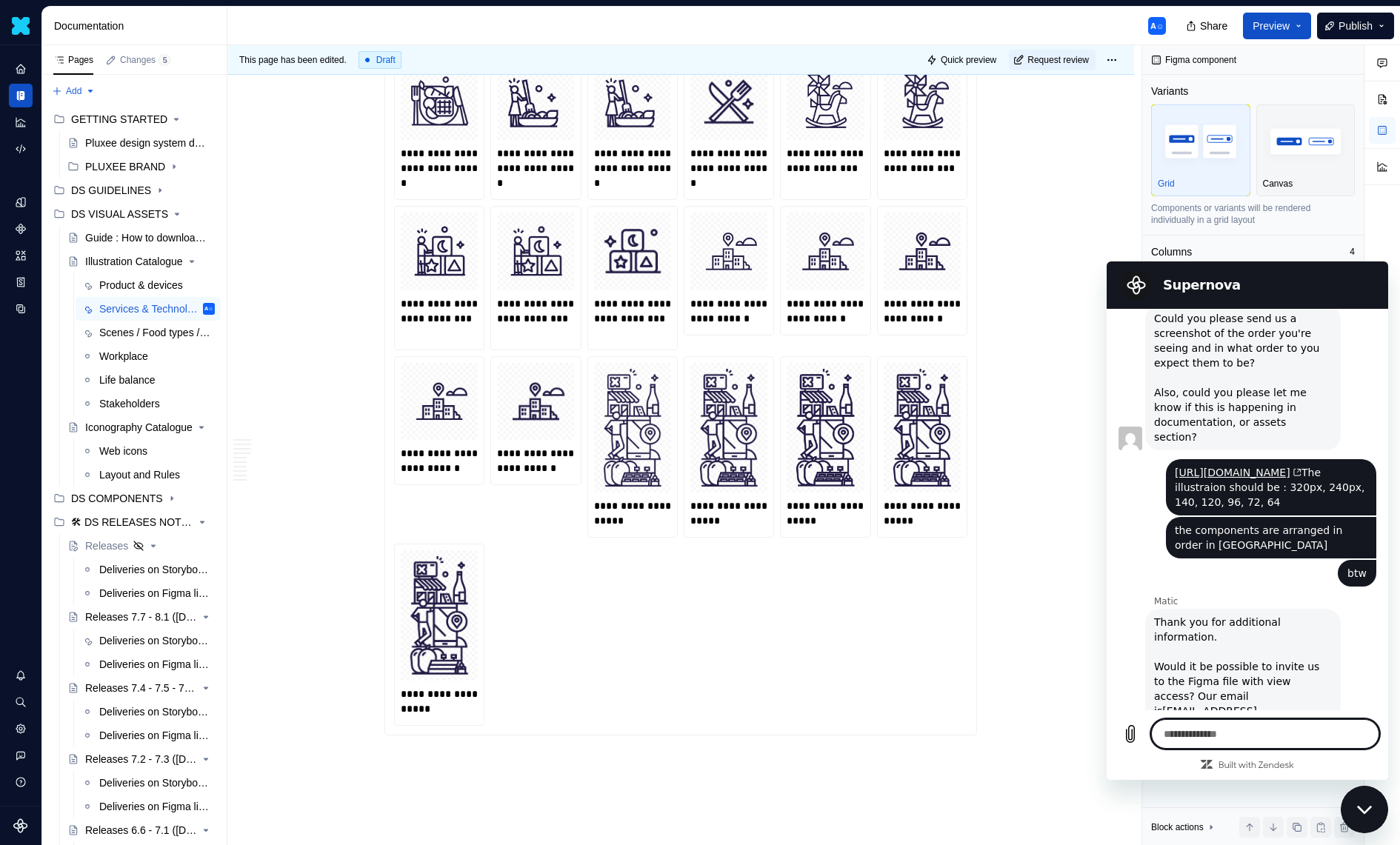
scroll to position [11983, 0]
